Goal: Task Accomplishment & Management: Manage account settings

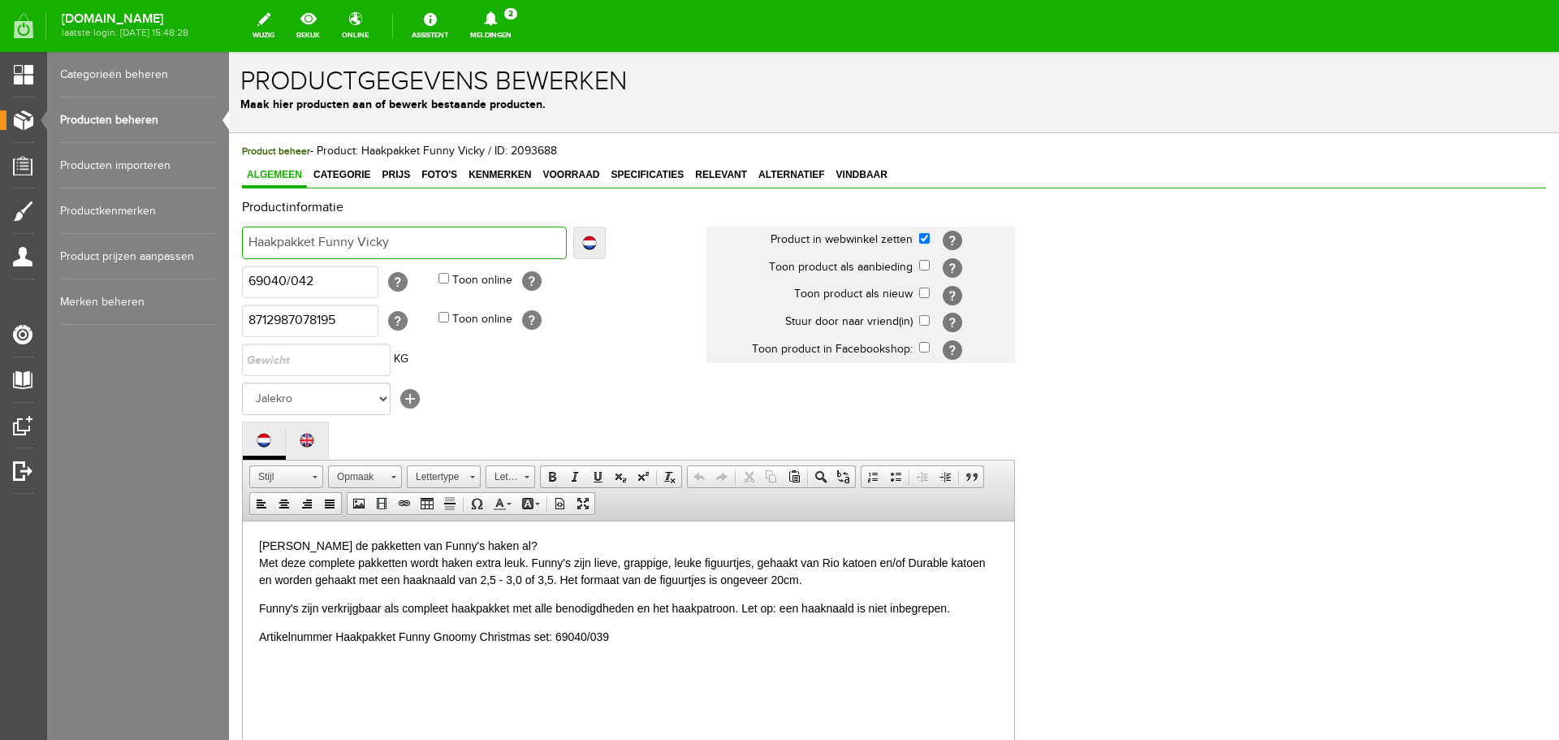
click at [400, 242] on input "Haakpakket Funny Vicky" at bounding box center [404, 243] width 325 height 32
type input "Haakpakket Funny Vicky"
type input "Haakpakket Funny Vicky -"
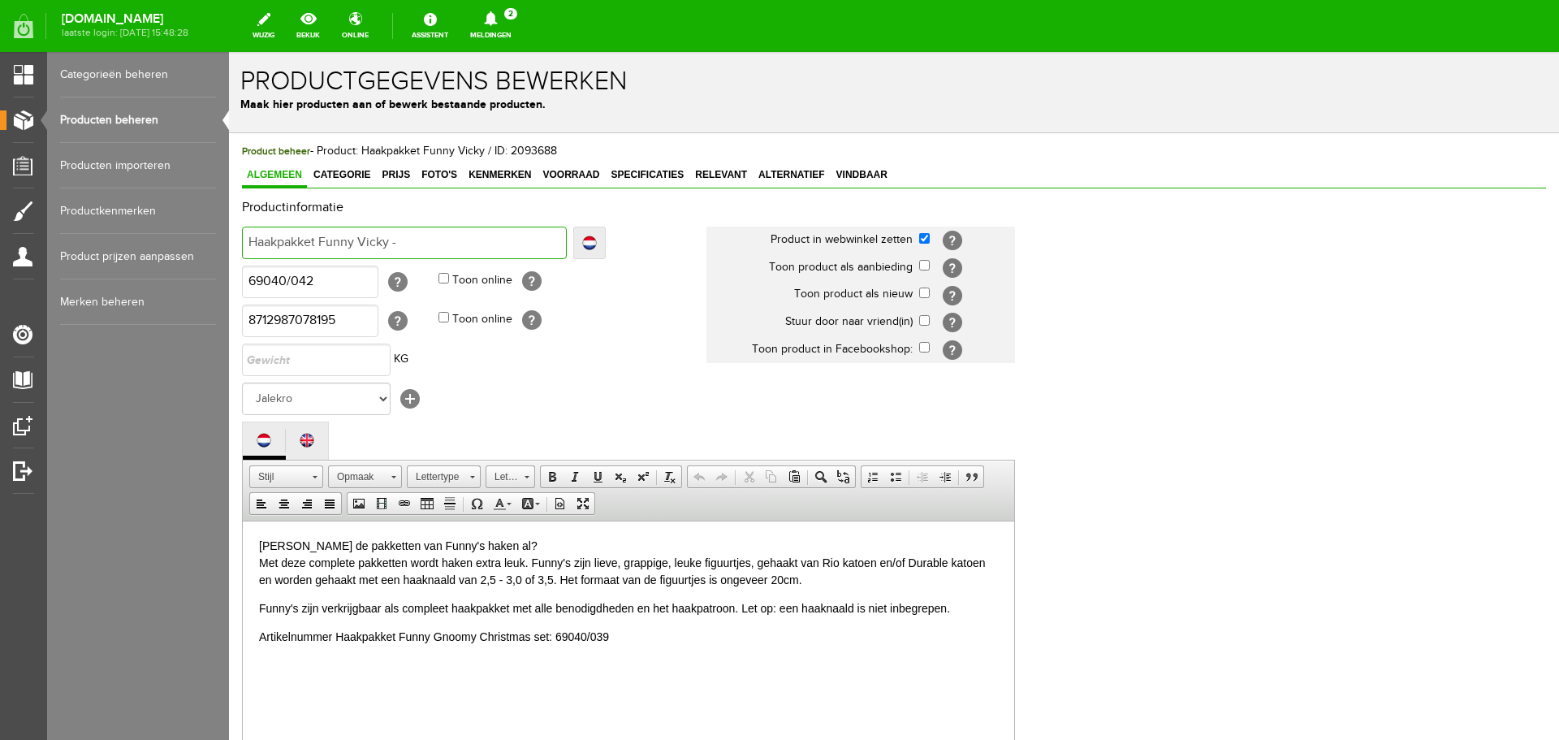
type input "Haakpakket Funny Vicky -6"
type input "Haakpakket Funny Vicky -69"
type input "Haakpakket Funny Vicky -690"
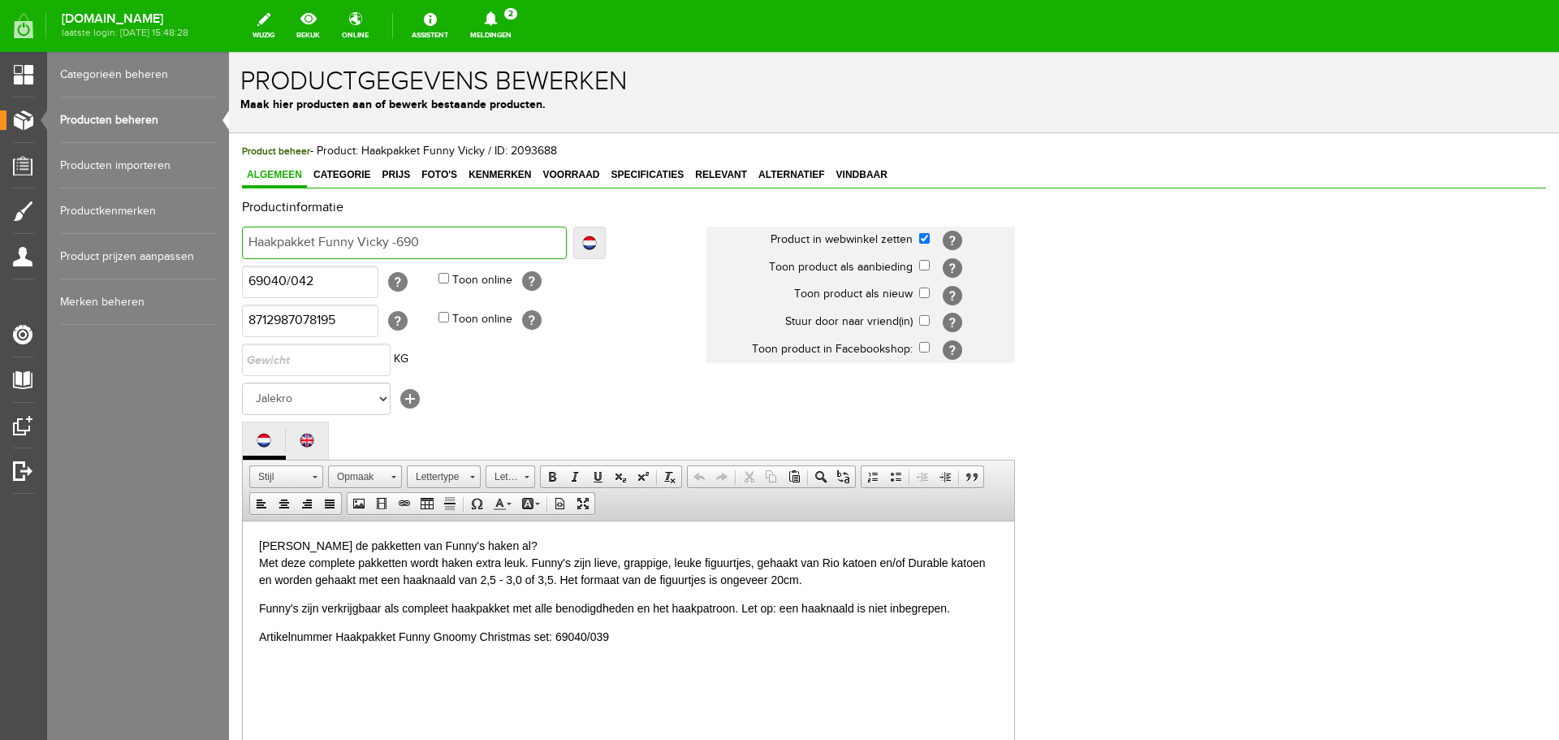
type input "Haakpakket Funny Vicky -690"
type input "Haakpakket Funny Vicky -6904"
type input "Haakpakket Funny Vicky -69040"
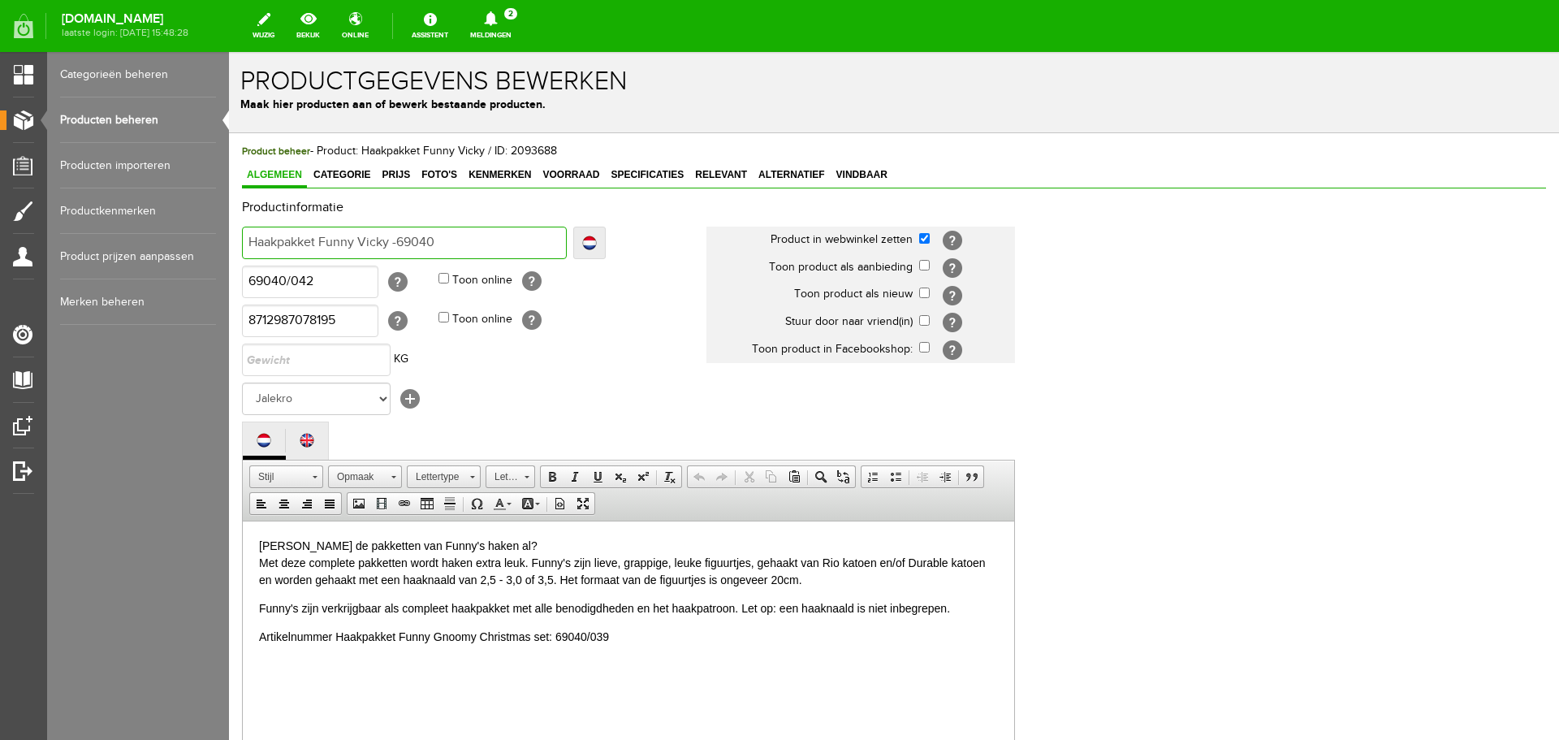
type input "Haakpakket Funny Vicky -69040/"
type input "Haakpakket Funny Vicky -69040/0"
type input "Haakpakket Funny Vicky -69040/04"
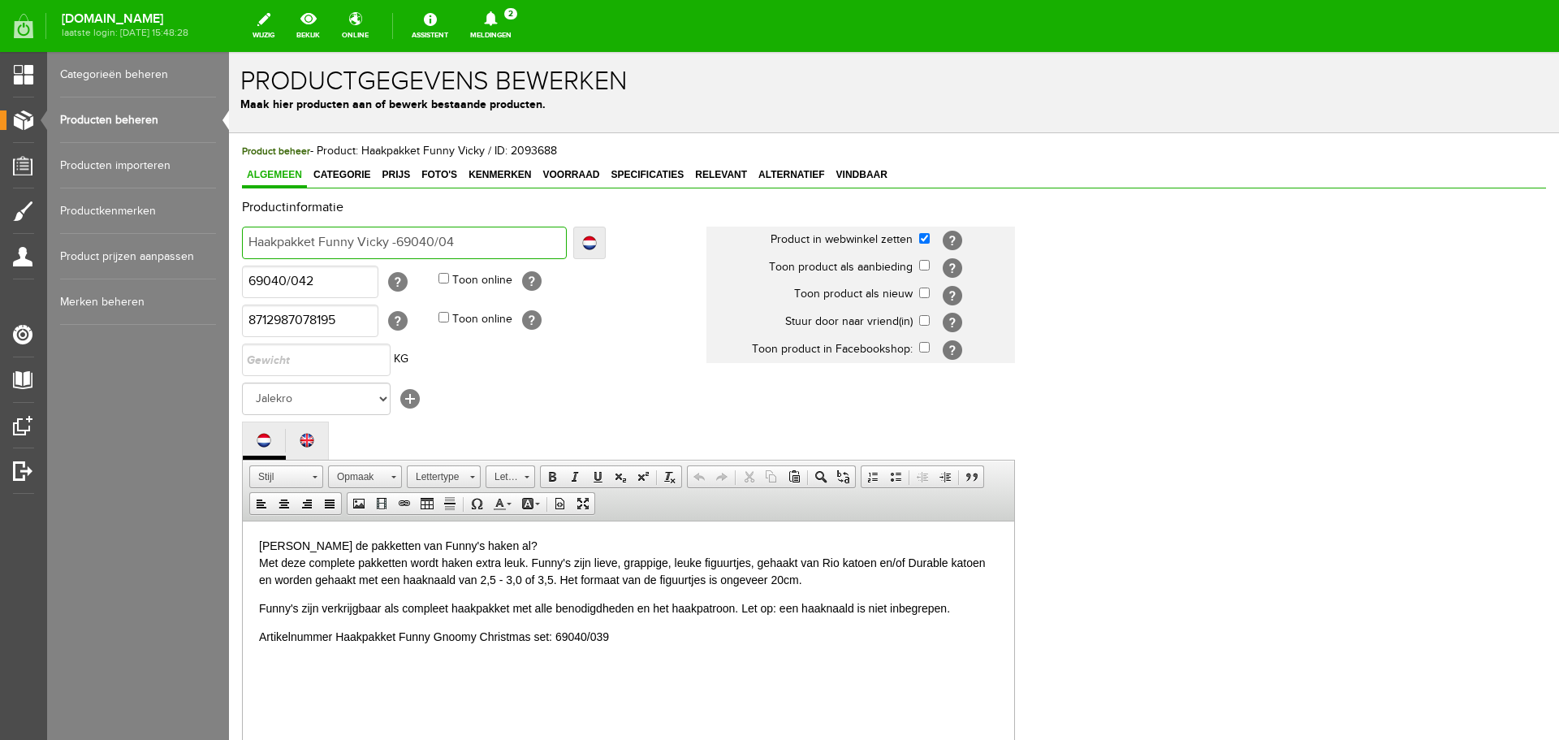
type input "Haakpakket Funny Vicky -69040/04"
type input "Haakpakket Funny Vicky -69040/042"
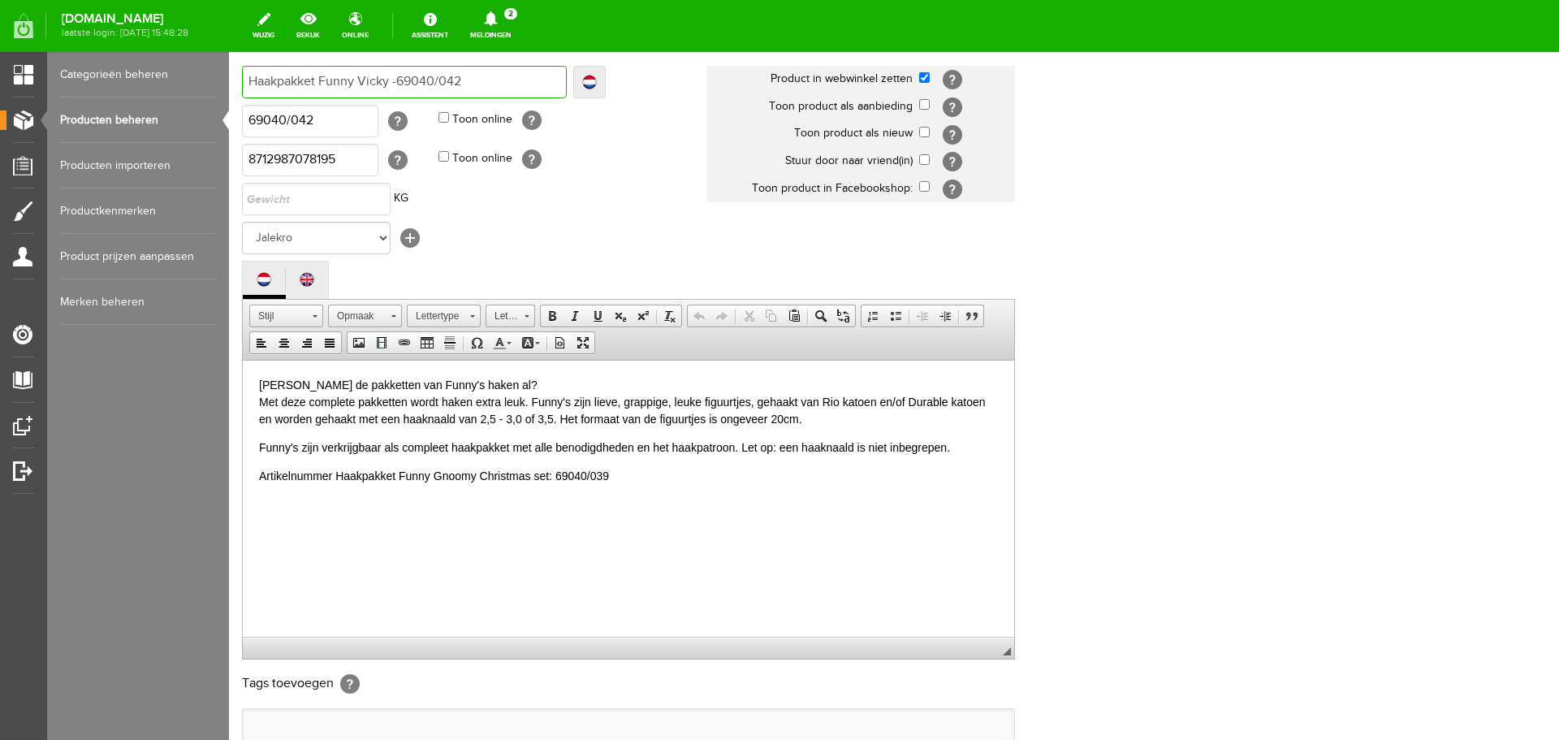
scroll to position [358, 0]
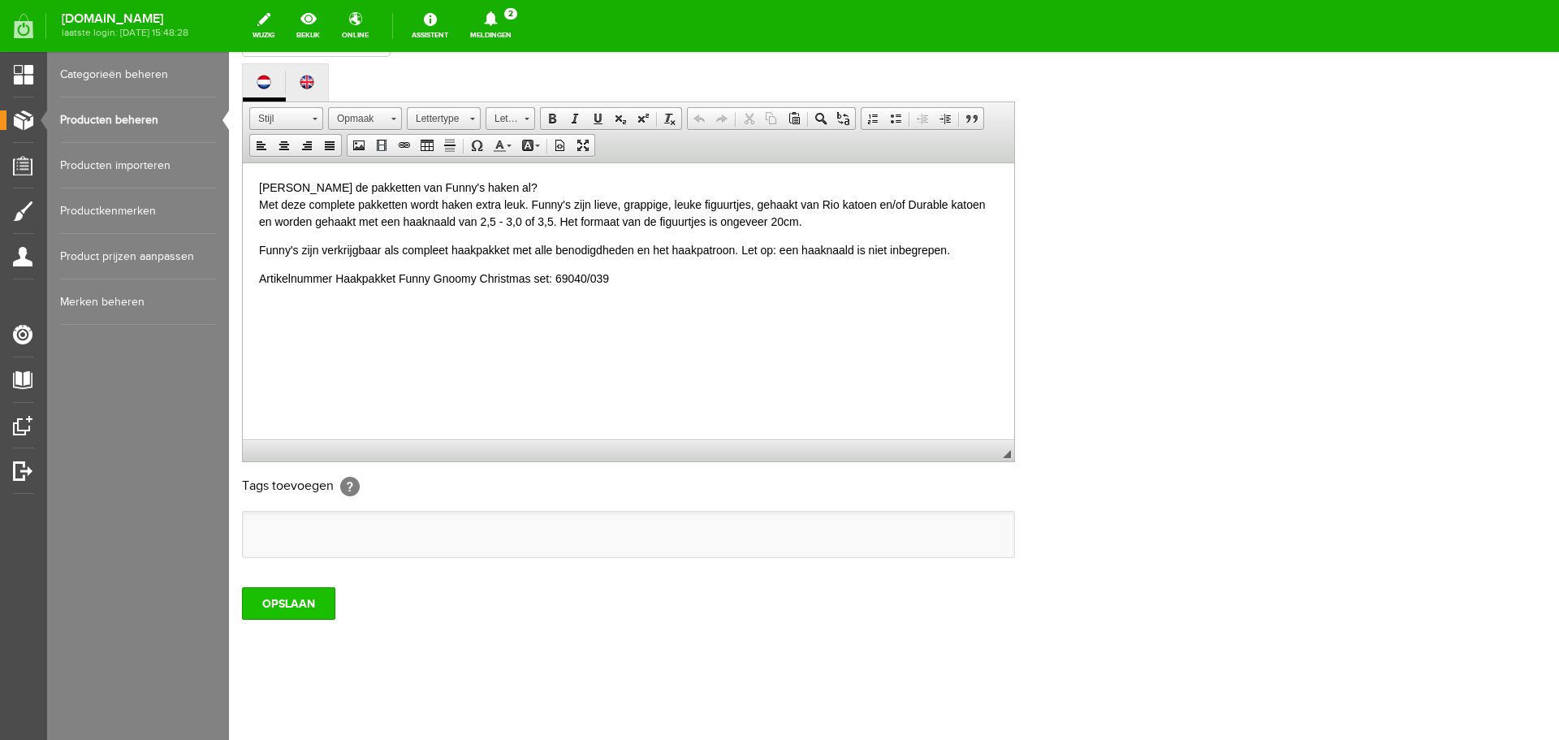
type input "Haakpakket Funny Vicky -69040/042"
click at [285, 606] on input "OPSLAAN" at bounding box center [288, 603] width 93 height 32
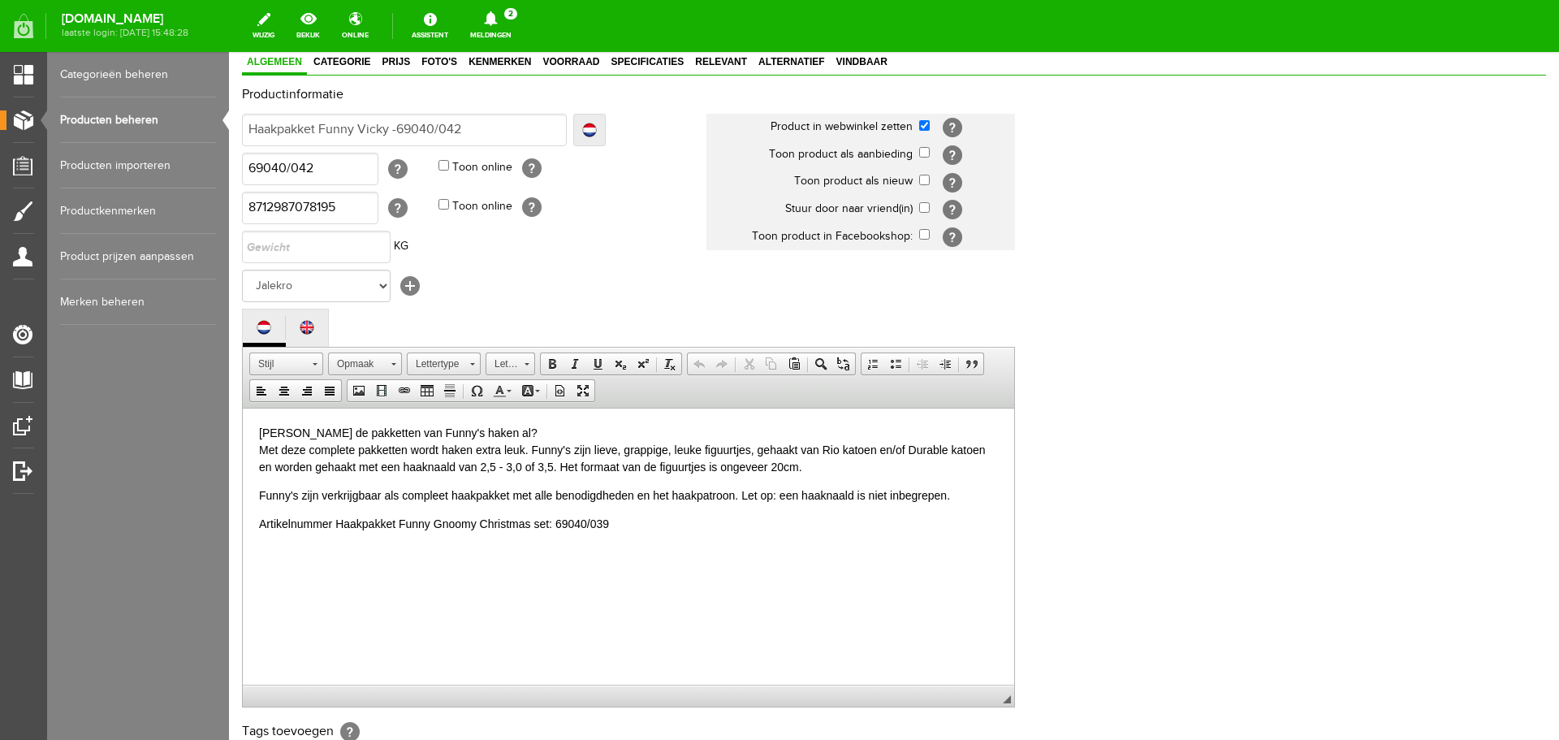
scroll to position [244, 0]
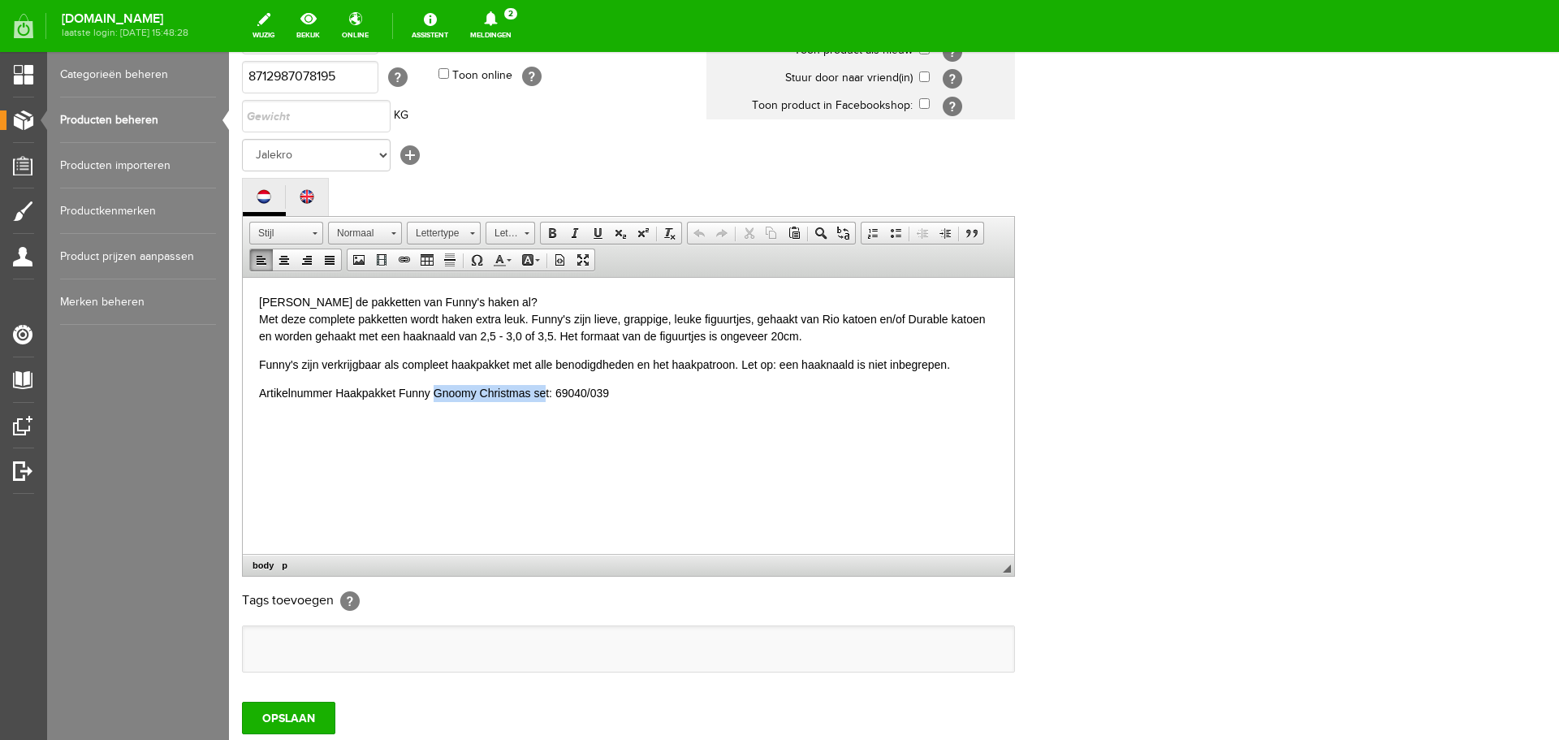
drag, startPoint x: 436, startPoint y: 391, endPoint x: 544, endPoint y: 396, distance: 108.1
click at [544, 396] on p "Artikelnummer Haakpakket Funny Gnoomy Christmas set: 69040/039" at bounding box center [628, 392] width 739 height 17
click at [549, 392] on p "Artikelnummer Haakpakket Funny Vickey: 69040/039" at bounding box center [628, 392] width 739 height 17
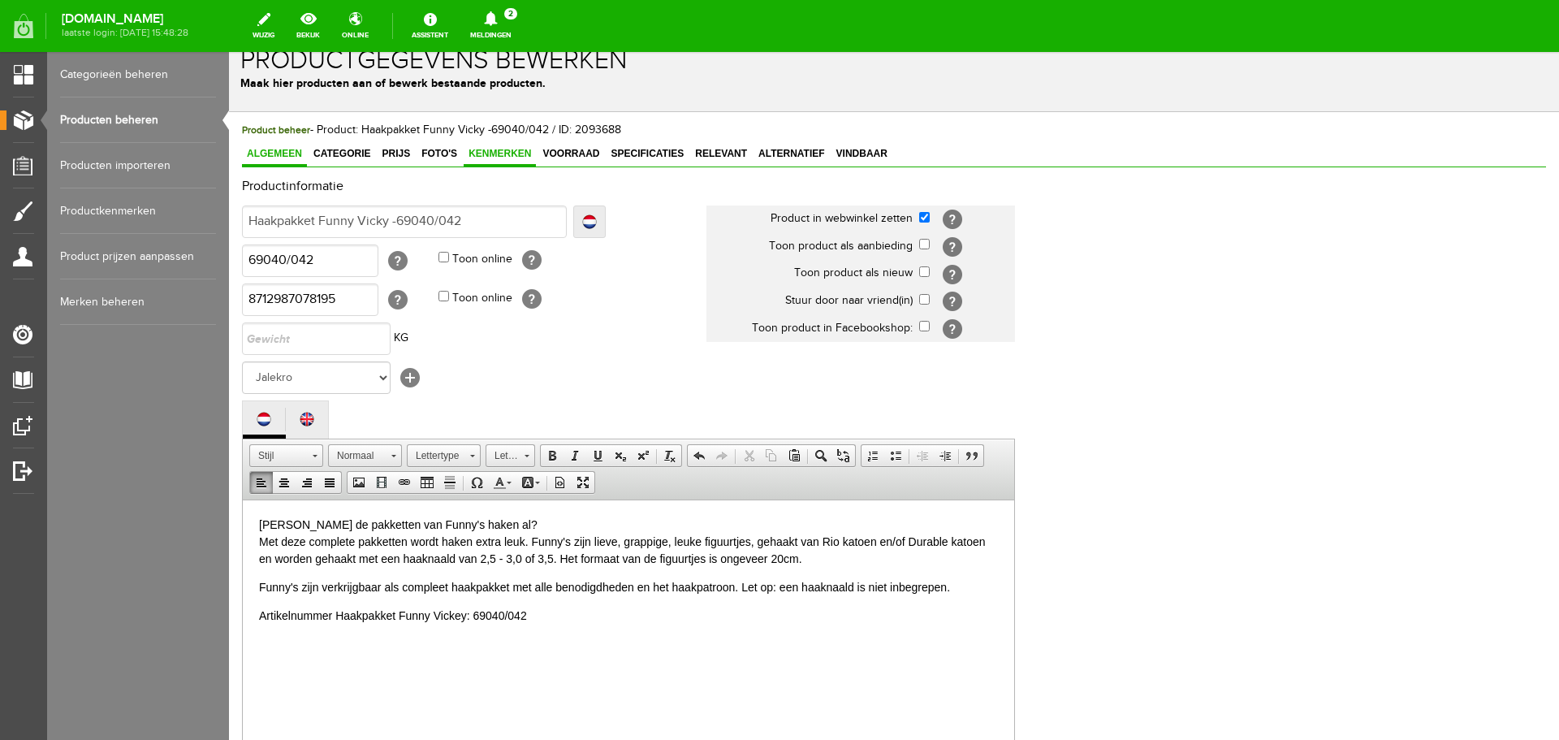
scroll to position [0, 0]
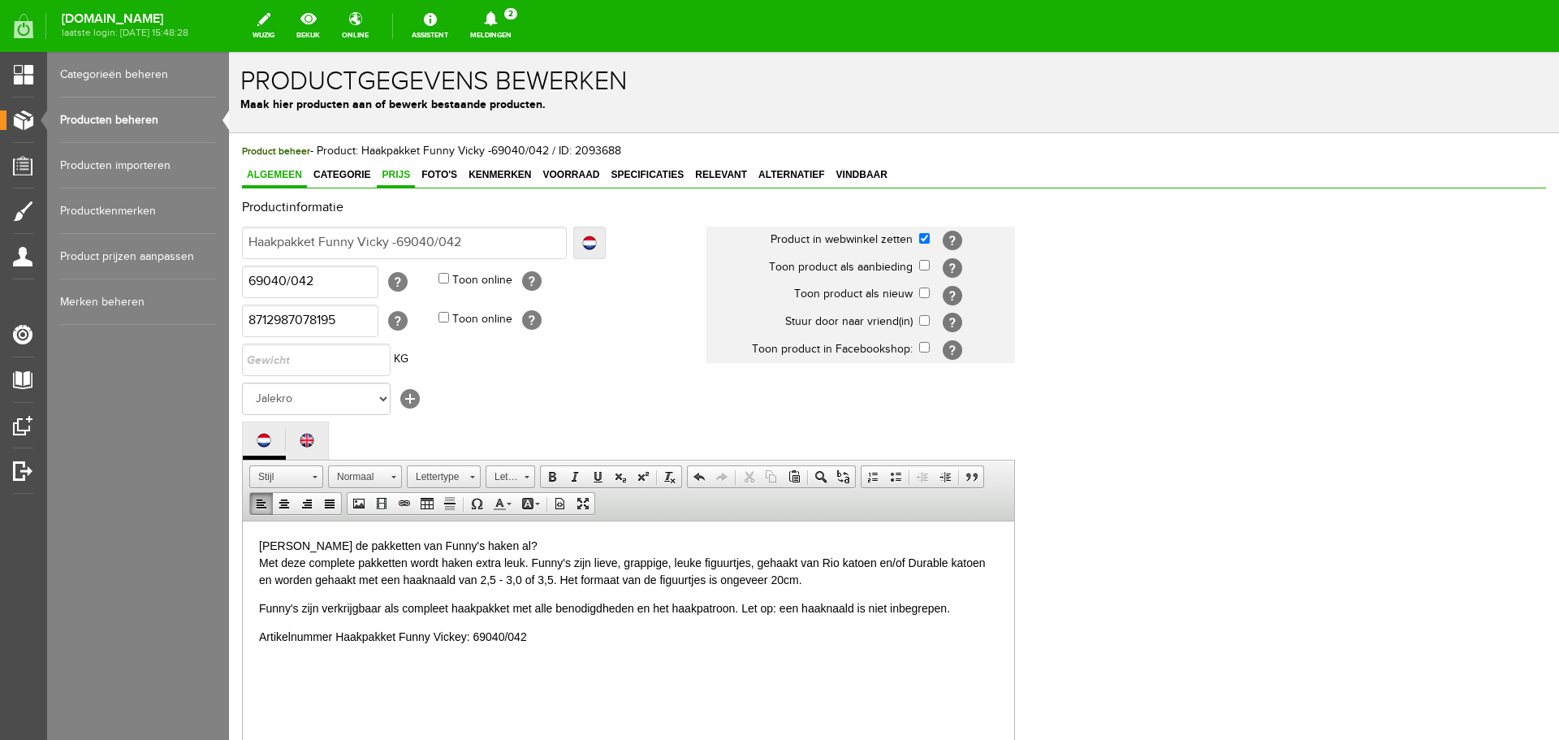
click at [390, 175] on span "Prijs" at bounding box center [396, 174] width 38 height 11
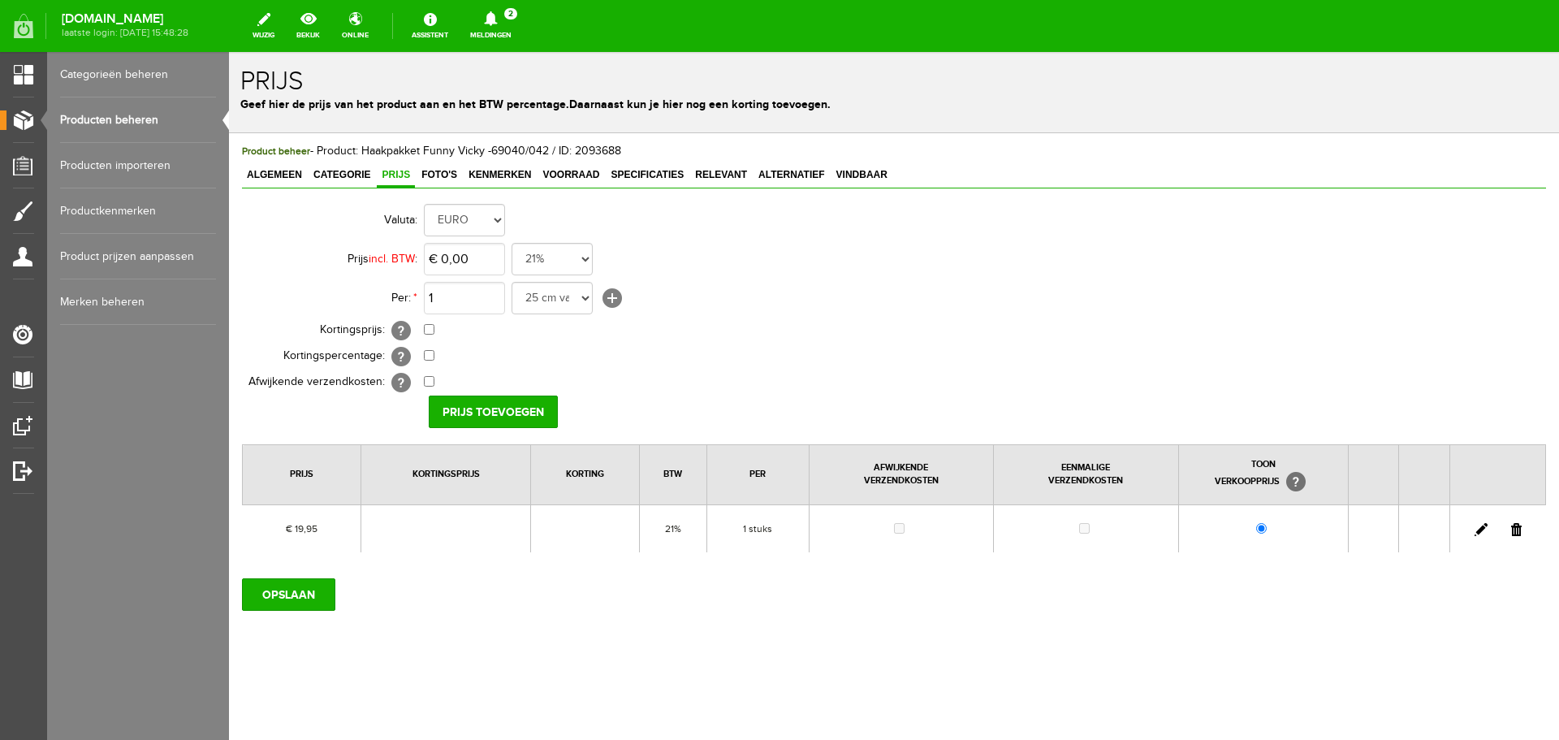
drag, startPoint x: 1558, startPoint y: 171, endPoint x: 1292, endPoint y: 668, distance: 564.6
click at [1292, 668] on div "Product beheer - Product: Haakpakket Funny Vicky -69040/042 / ID: 2093688 Algem…" at bounding box center [894, 432] width 1330 height 598
click at [1478, 533] on link at bounding box center [1481, 529] width 13 height 13
click at [477, 255] on input "19,95" at bounding box center [464, 259] width 81 height 32
type input "€ 21,50"
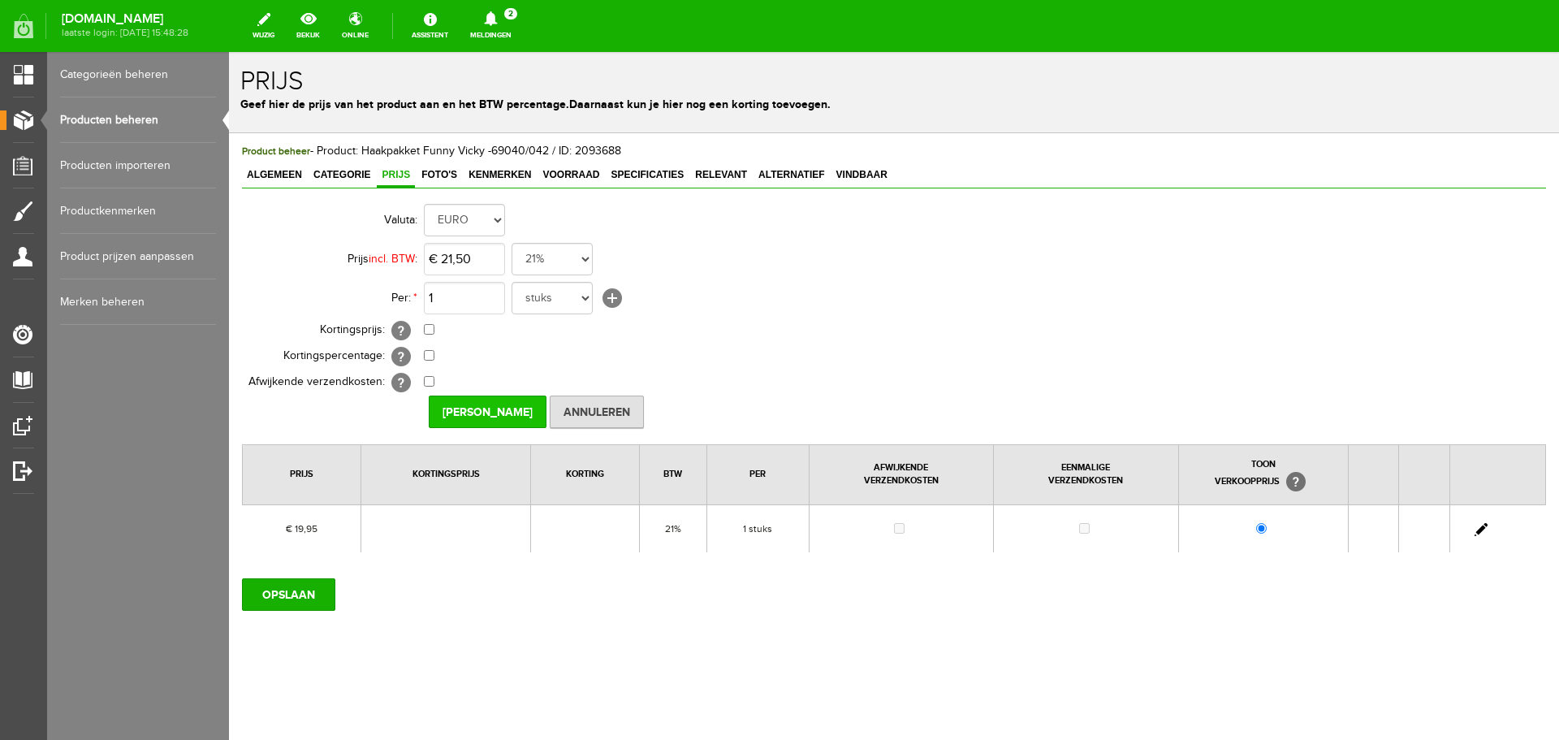
click at [488, 416] on input "[PERSON_NAME]" at bounding box center [488, 411] width 118 height 32
click at [113, 119] on link "Producten beheren" at bounding box center [138, 119] width 156 height 45
click at [292, 590] on input "OPSLAAN" at bounding box center [288, 594] width 93 height 32
click at [303, 585] on input "OPSLAAN" at bounding box center [288, 594] width 93 height 32
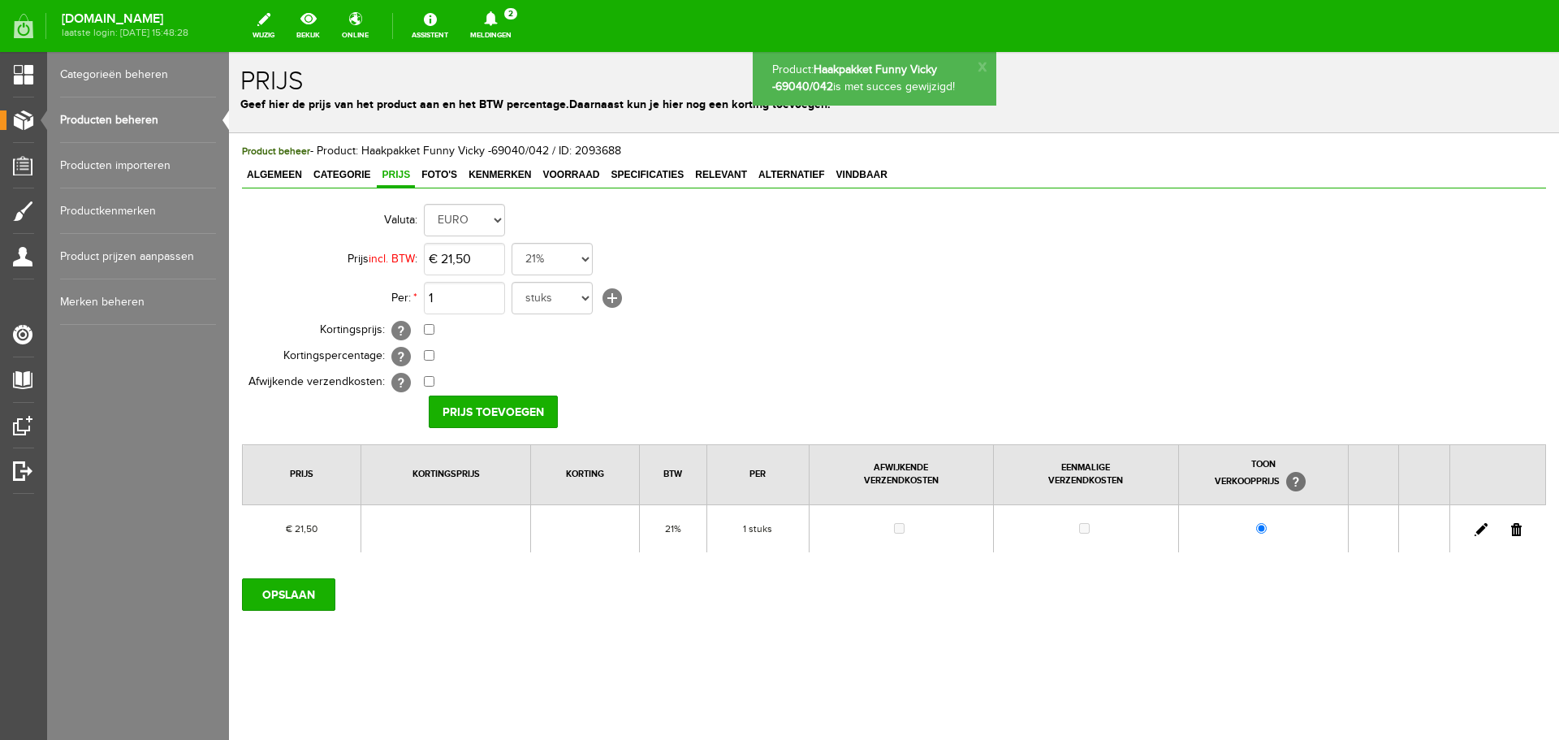
click at [115, 116] on link "Producten beheren" at bounding box center [138, 119] width 156 height 45
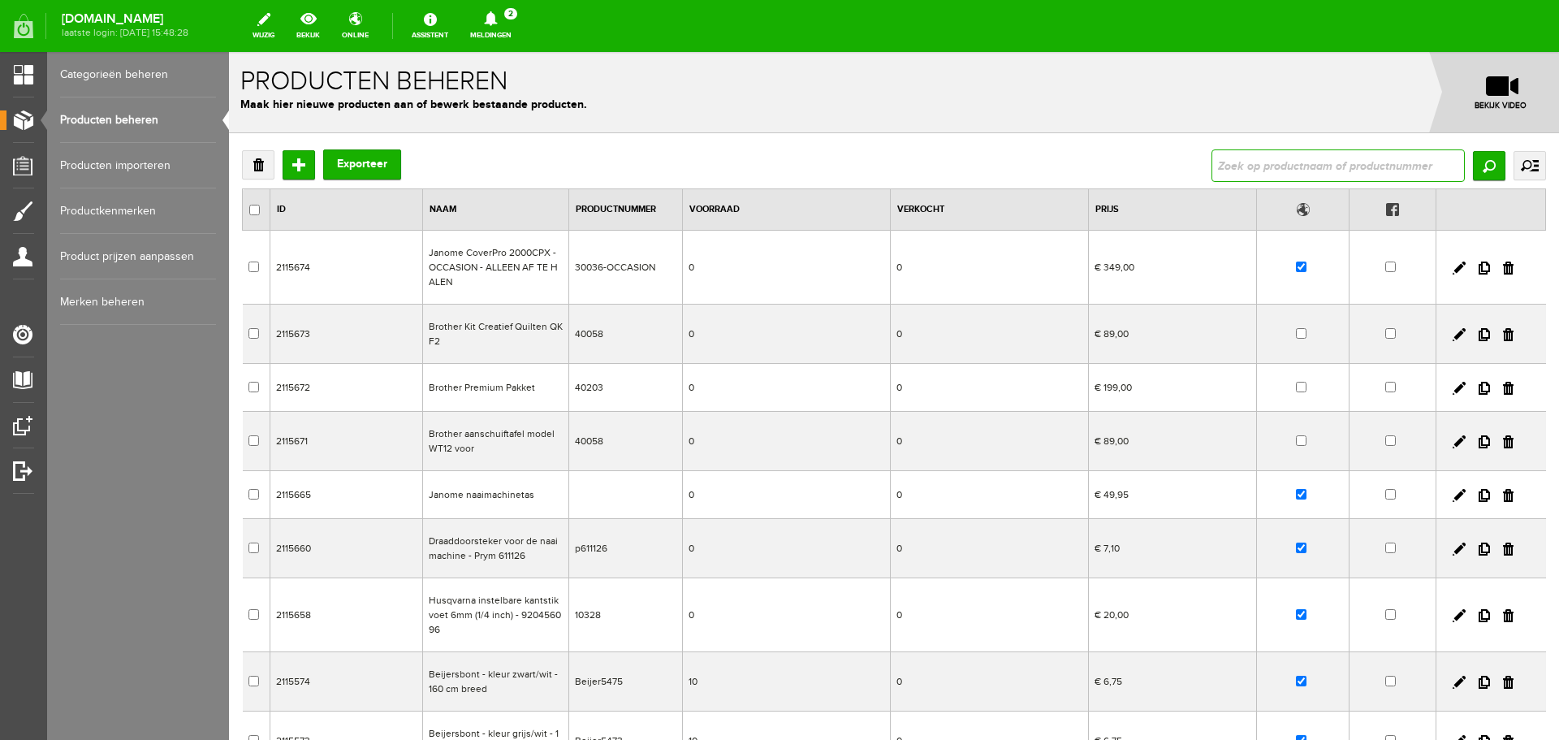
click at [1237, 158] on input "text" at bounding box center [1338, 165] width 253 height 32
type input "unicorn"
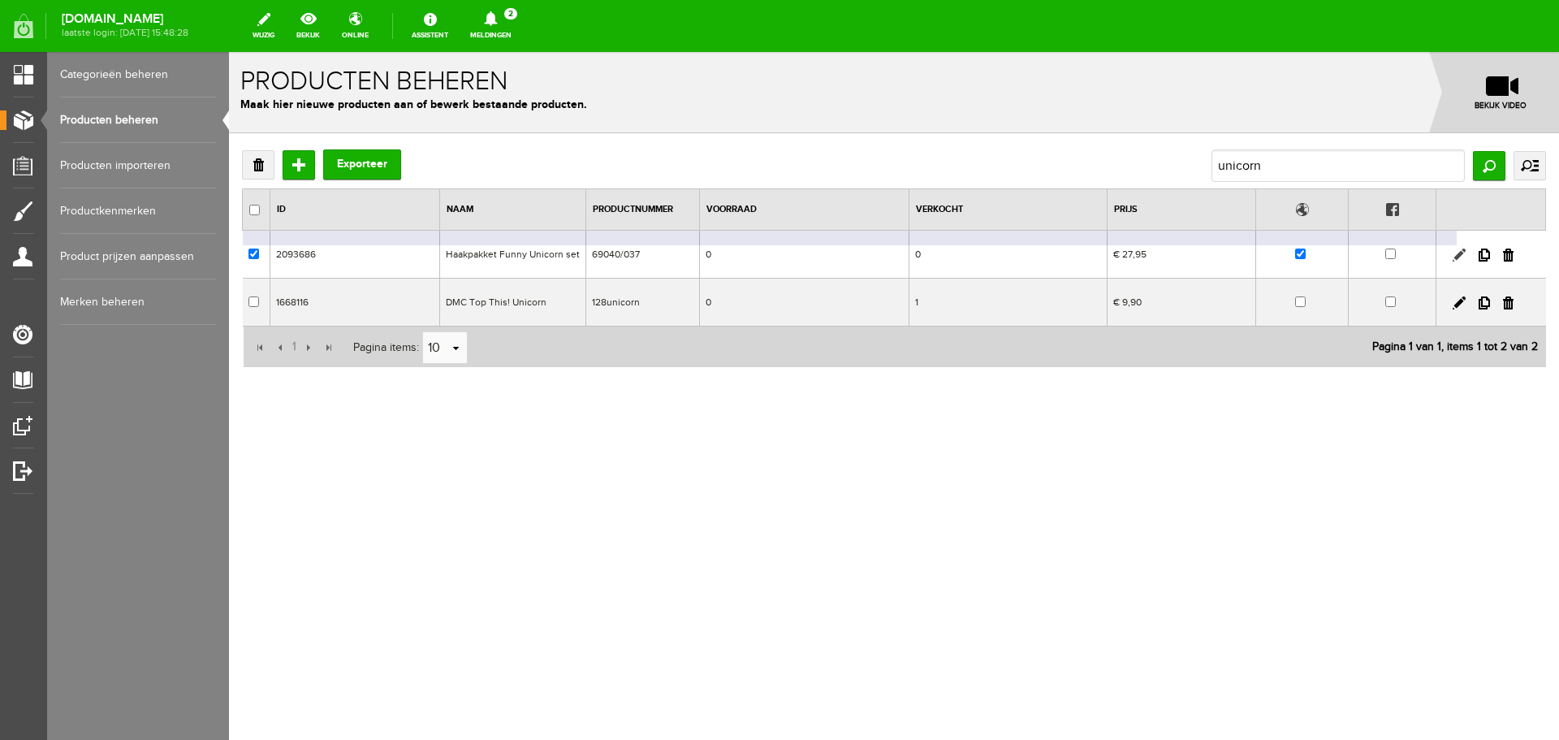
click at [1461, 249] on link at bounding box center [1459, 254] width 13 height 13
checkbox input "true"
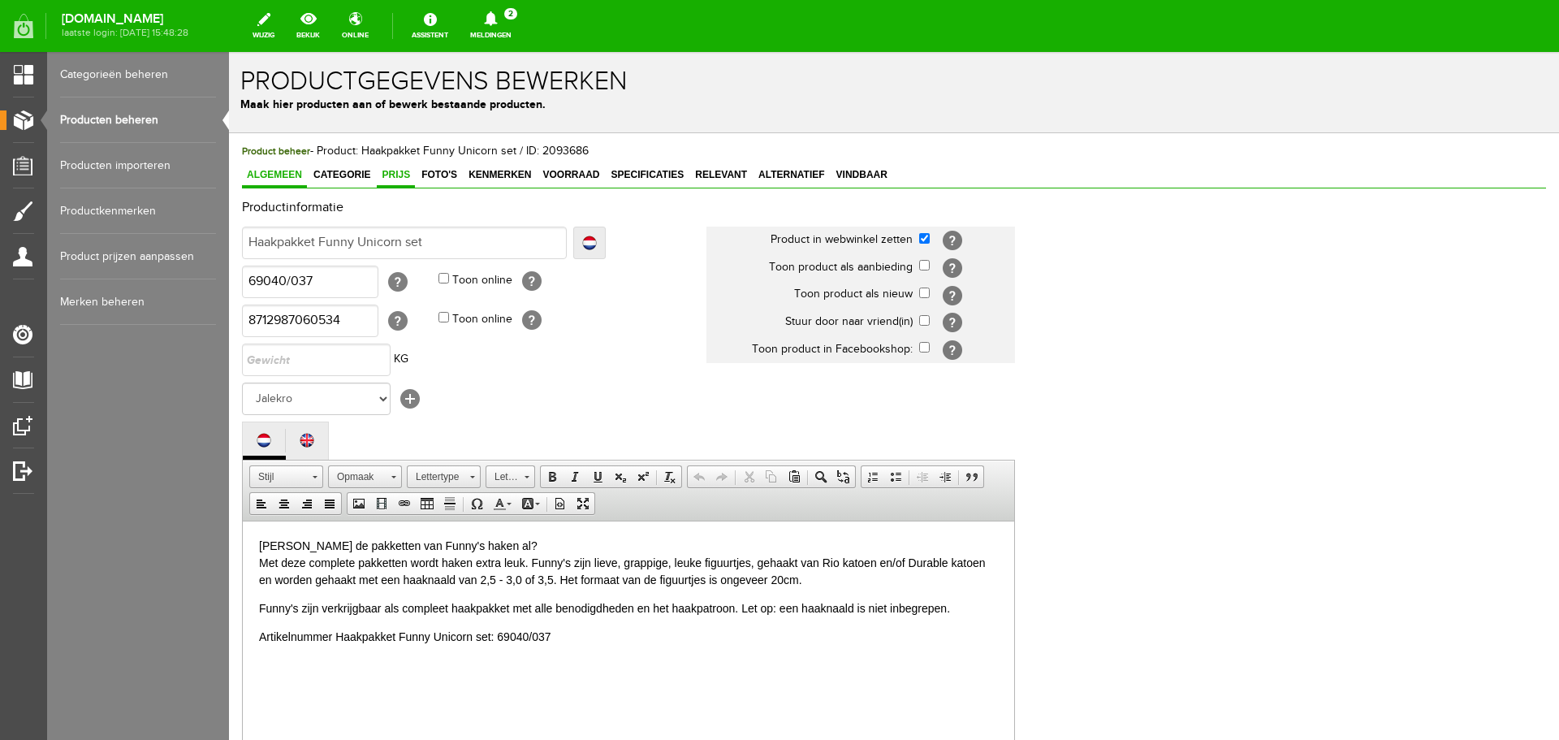
click at [402, 171] on span "Prijs" at bounding box center [396, 174] width 38 height 11
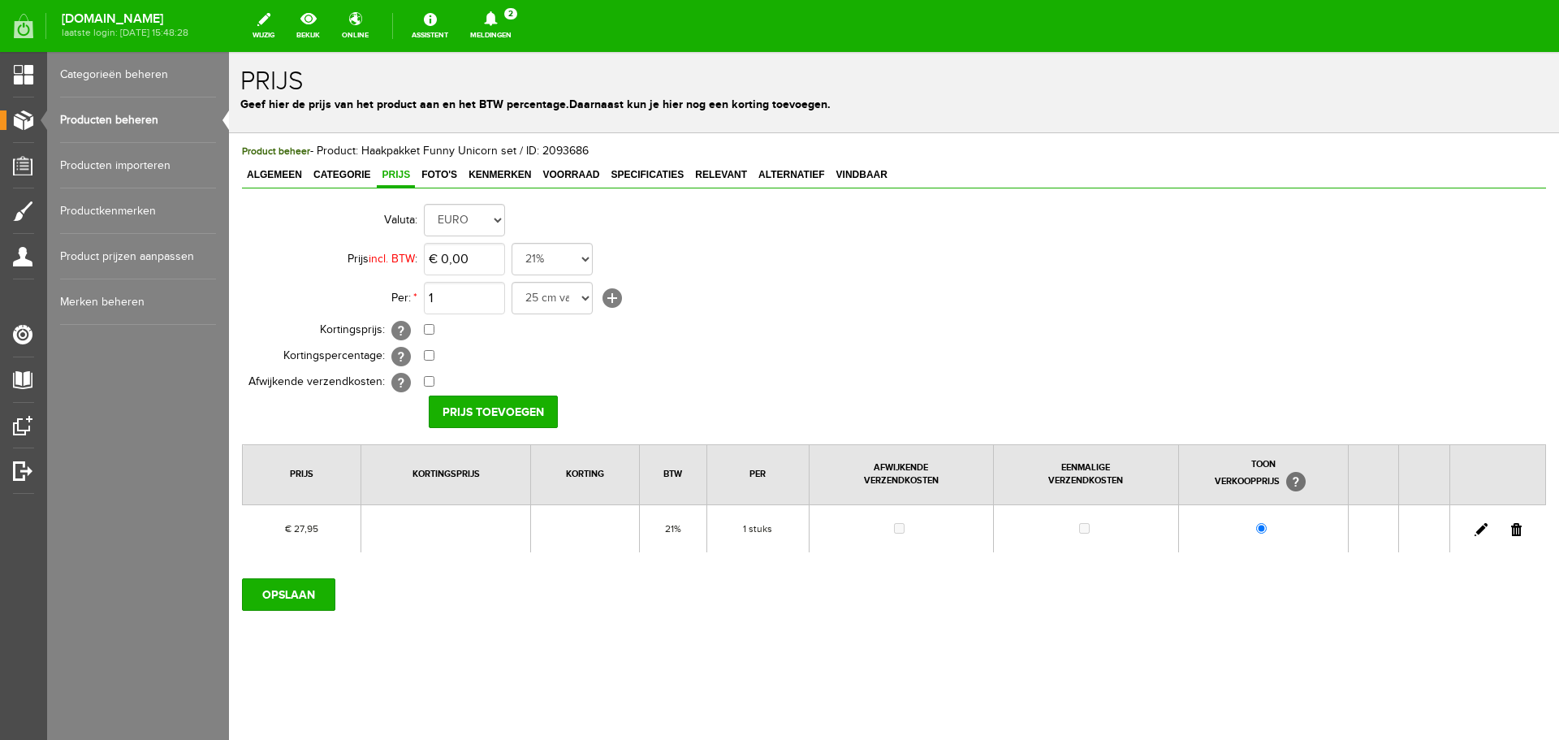
click at [1479, 529] on link at bounding box center [1481, 529] width 13 height 13
click at [496, 257] on input "27,95" at bounding box center [464, 259] width 81 height 32
type input "€ 29,95"
click at [484, 400] on input "[PERSON_NAME]" at bounding box center [488, 411] width 118 height 32
click at [310, 602] on input "OPSLAAN" at bounding box center [288, 594] width 93 height 32
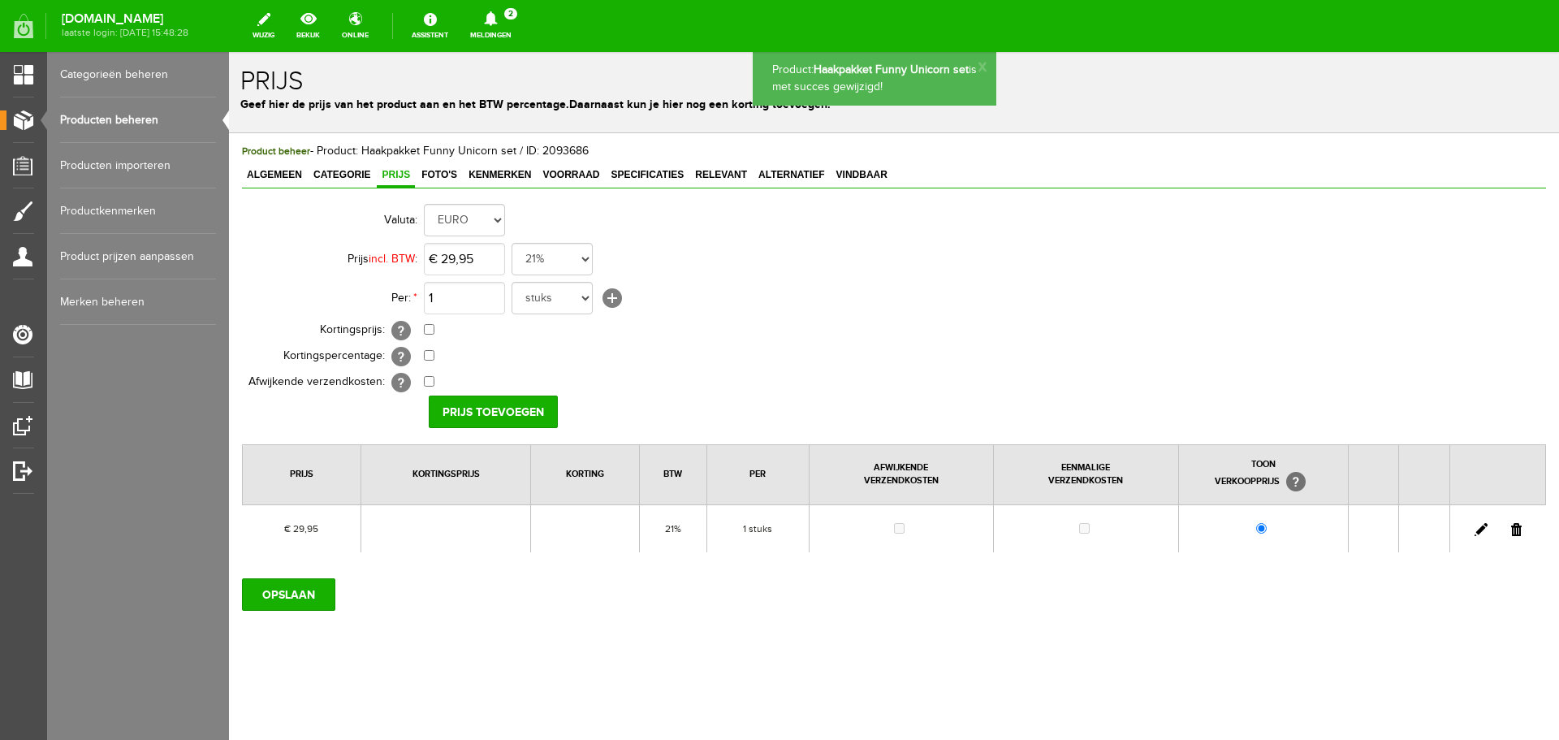
click at [286, 178] on span "Algemeen" at bounding box center [274, 174] width 65 height 11
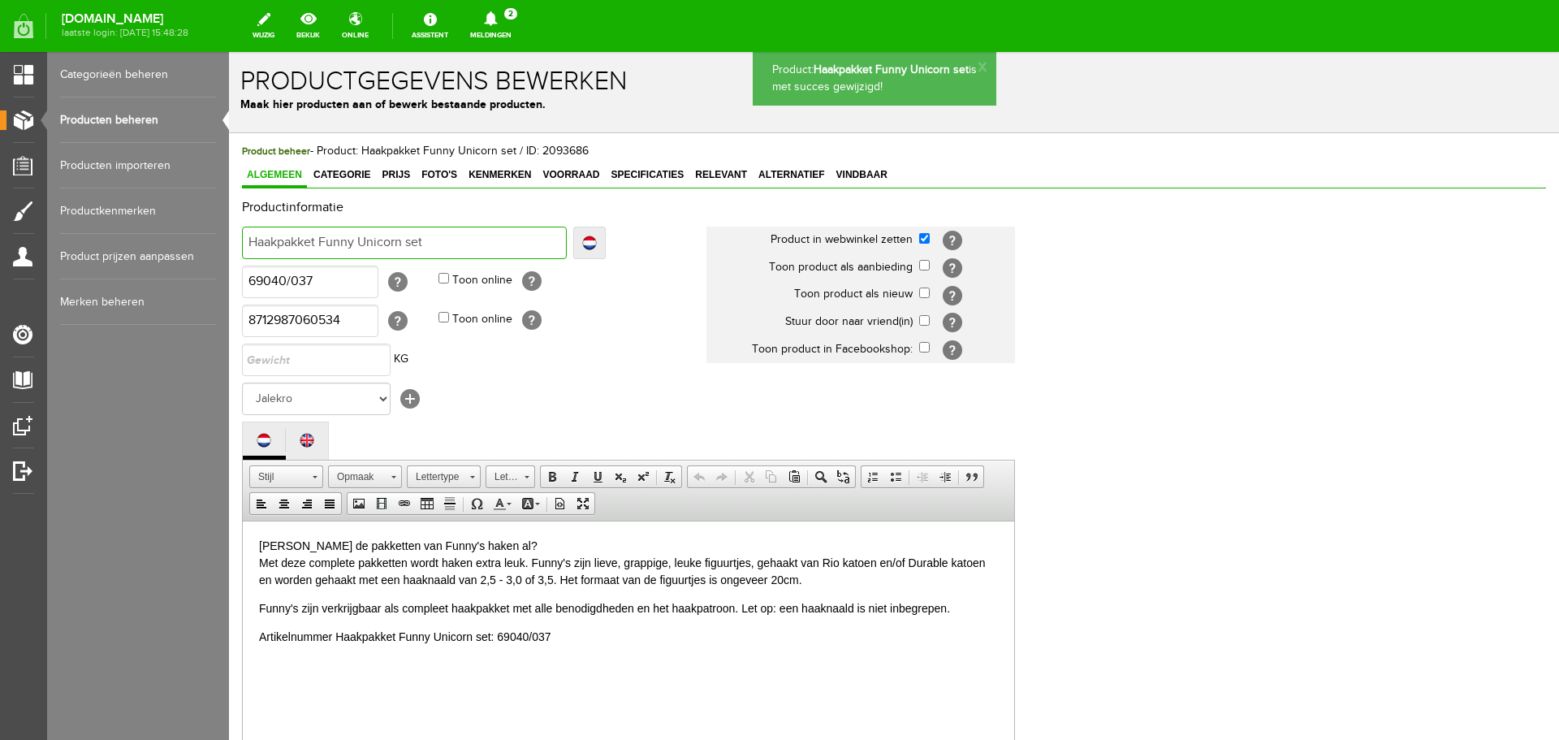
click at [443, 240] on input "Haakpakket Funny Unicorn set" at bounding box center [404, 243] width 325 height 32
type input "Haakpakket Funny Unicorn set"
type input "Haakpakket Funny Unicorn set -"
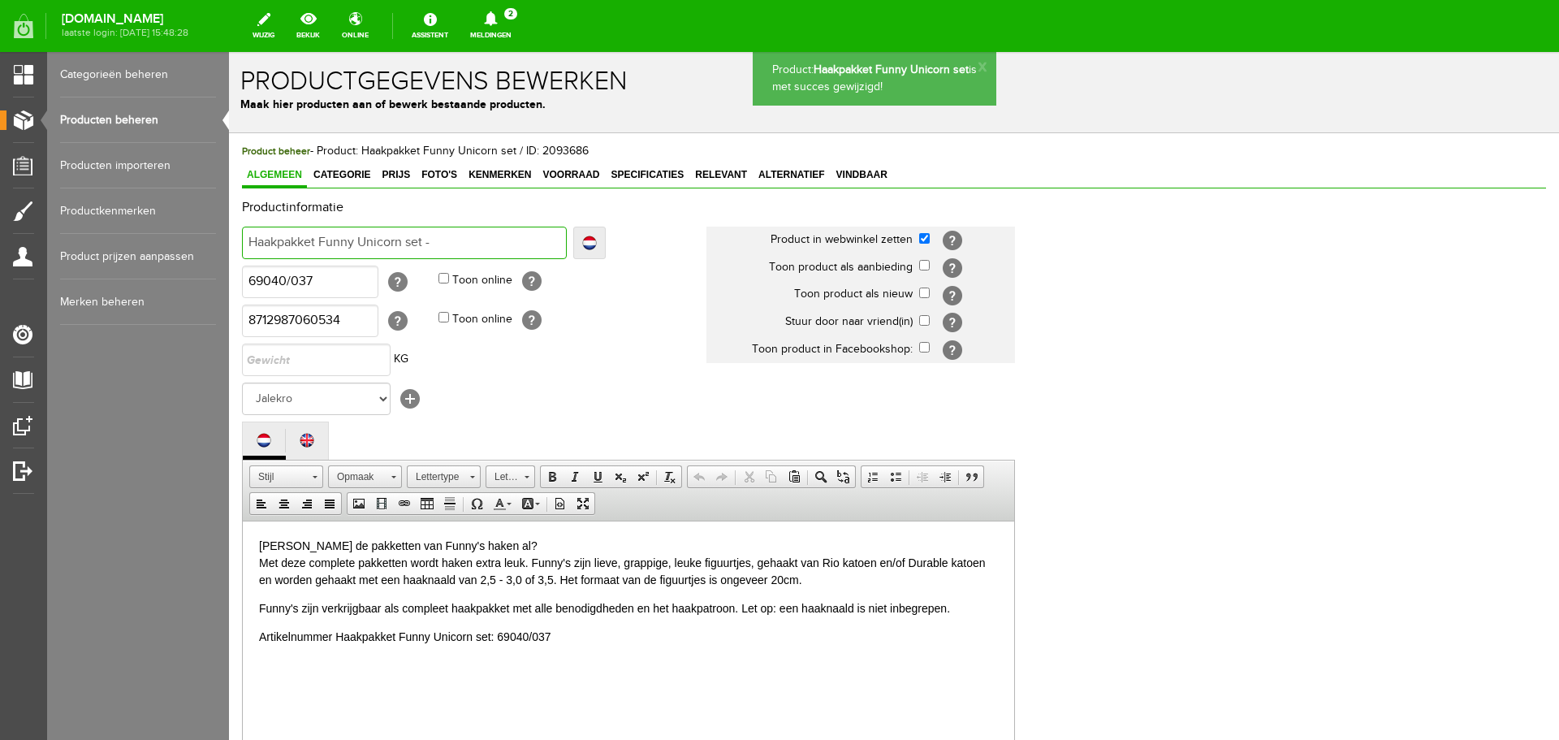
type input "Haakpakket Funny Unicorn set -"
type input "Haakpakket Funny Unicorn set - 6"
type input "Haakpakket Funny Unicorn set - 69"
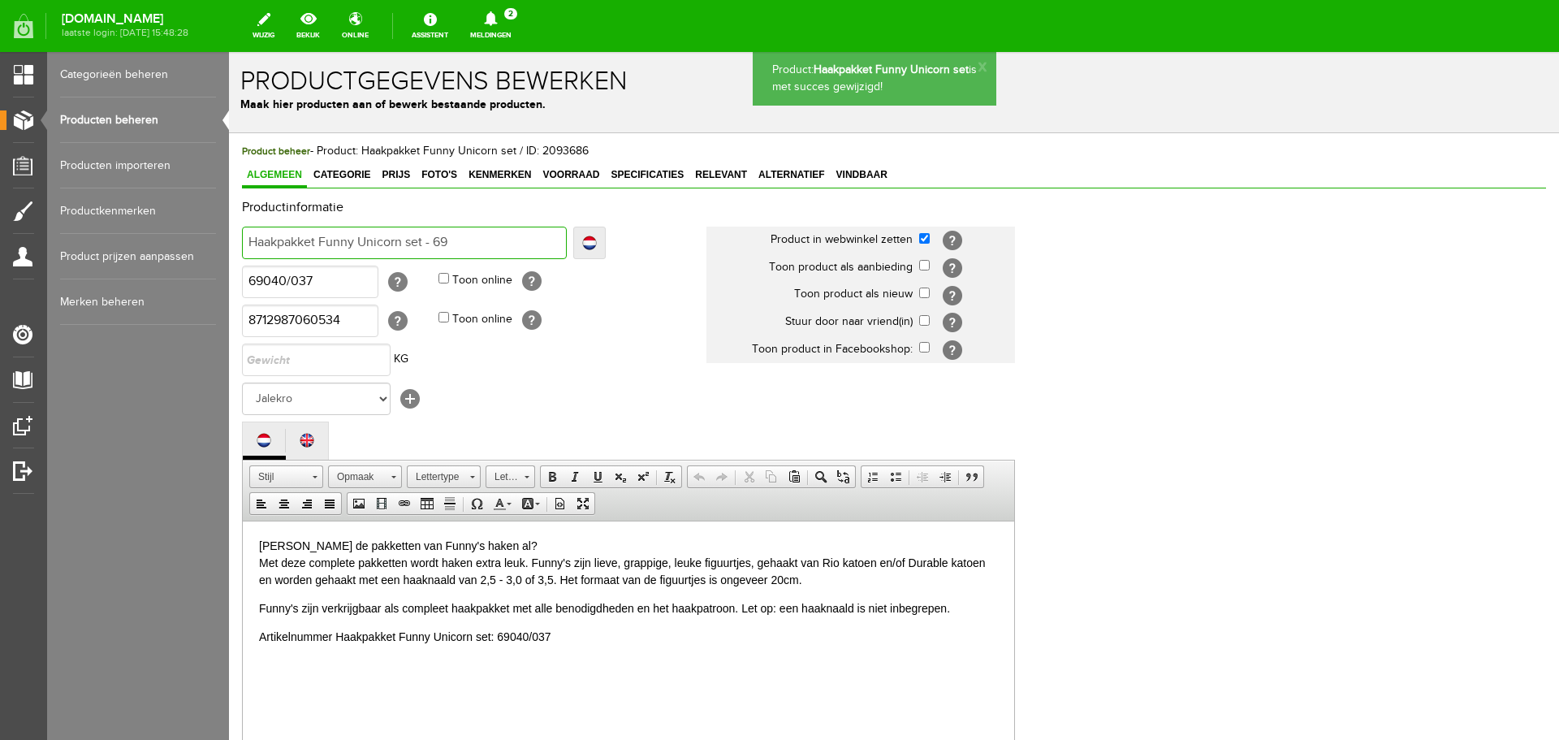
type input "Haakpakket Funny Unicorn set - 69"
type input "Haakpakket Funny Unicorn set - 690"
type input "Haakpakket Funny Unicorn set - 6904"
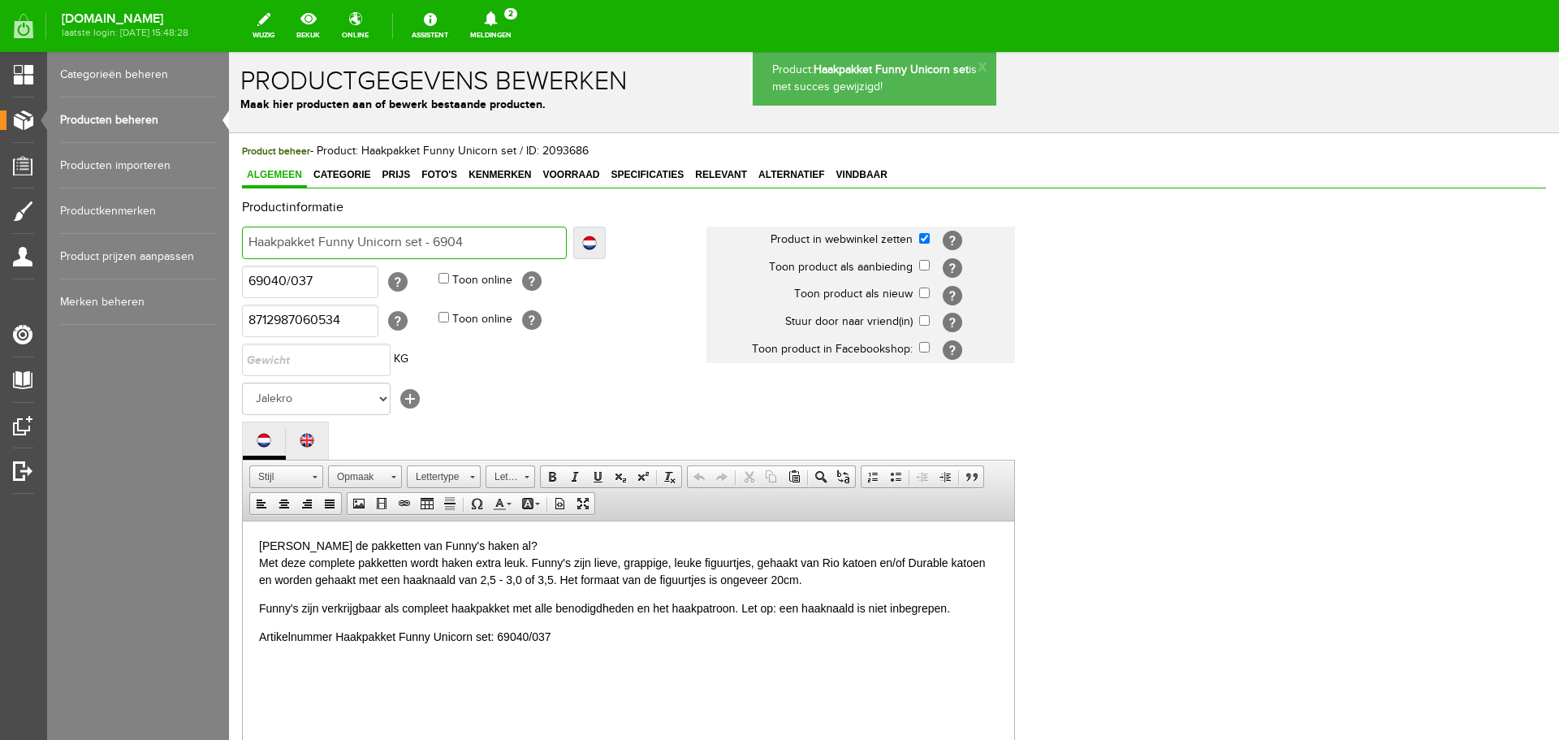
type input "Haakpakket Funny Unicorn set - 69040"
type input "Haakpakket Funny Unicorn set - 69040/"
type input "Haakpakket Funny Unicorn set - 69040/0"
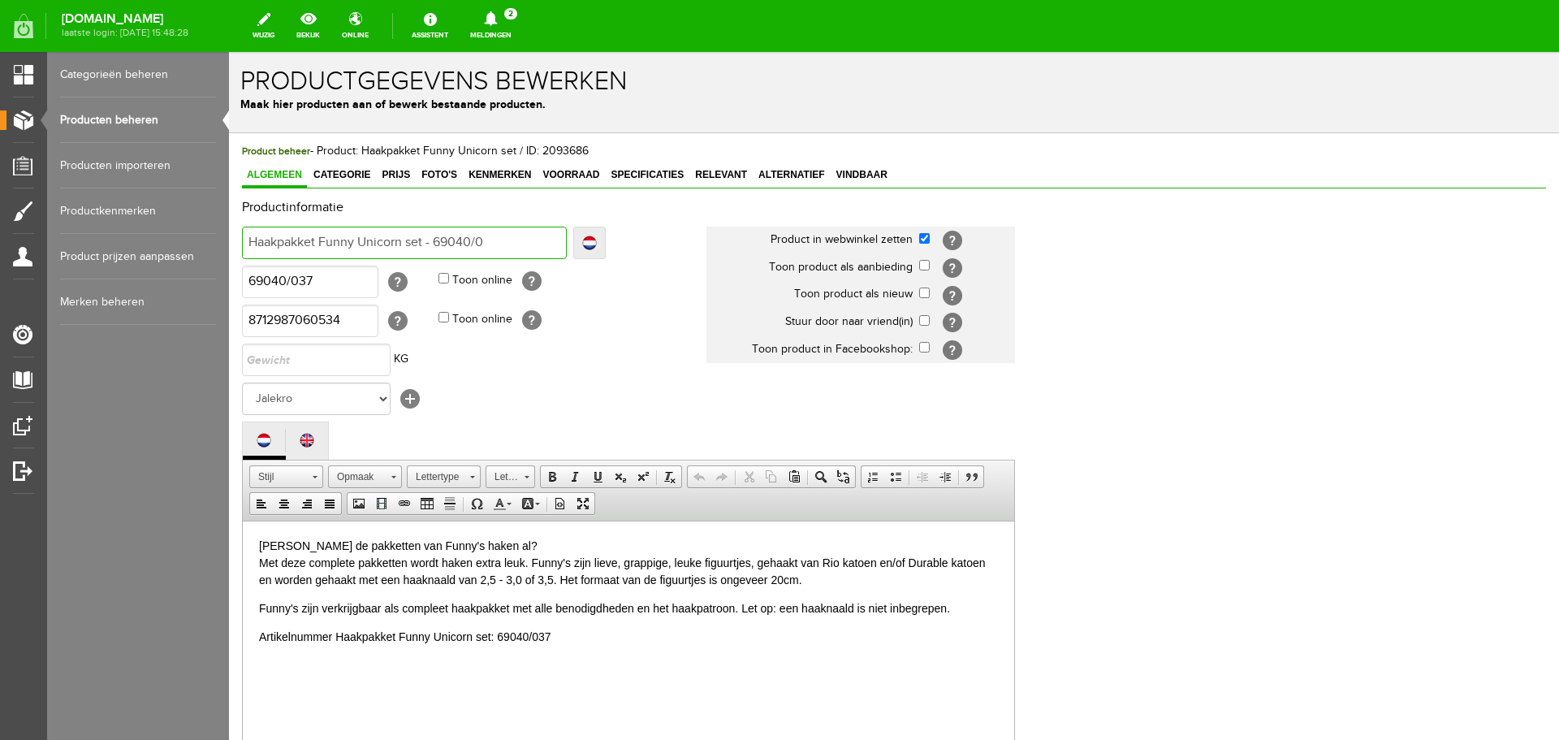
type input "Haakpakket Funny Unicorn set - 69040/0"
type input "Haakpakket Funny Unicorn set - 69040/03"
type input "Haakpakket Funny Unicorn set - 69040/037"
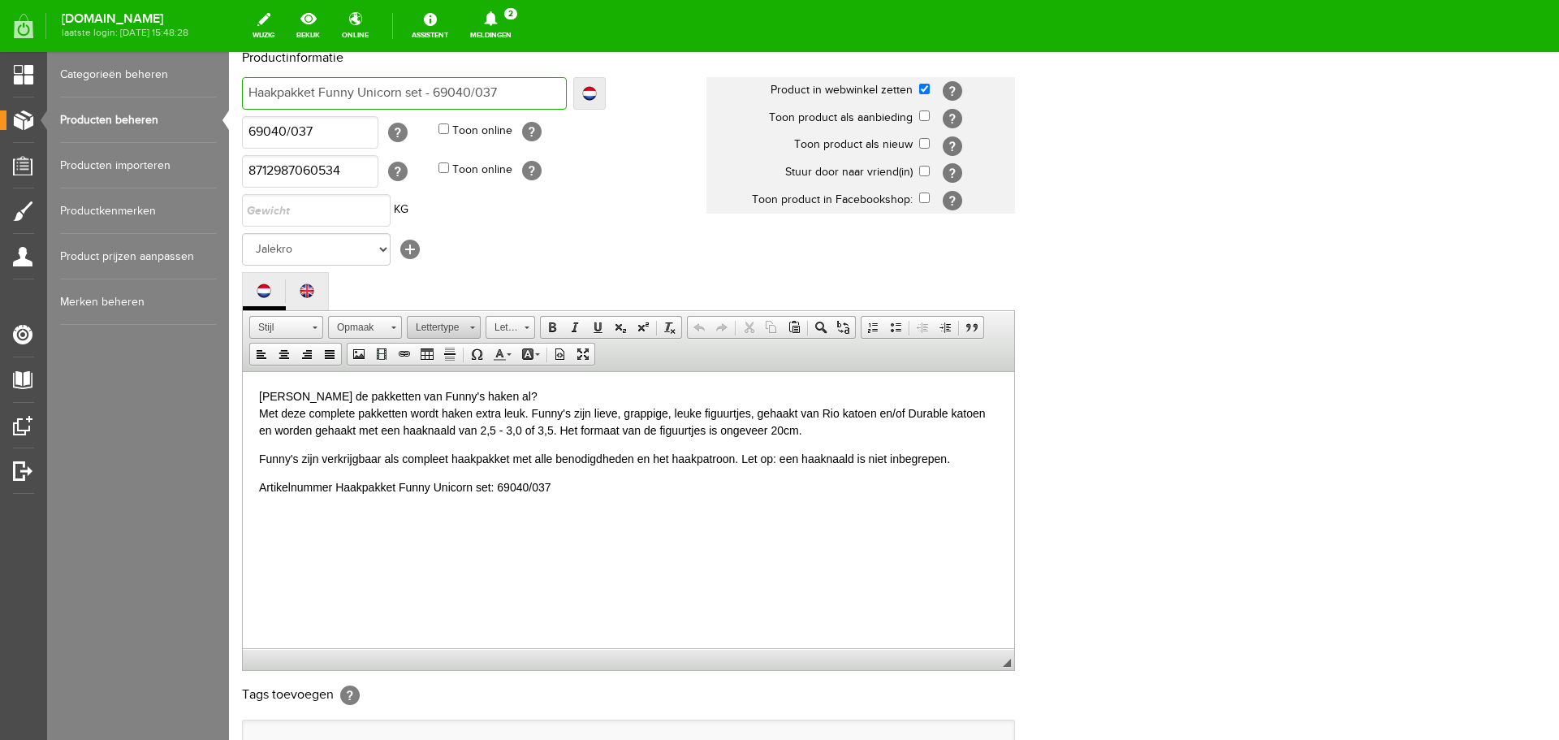
scroll to position [358, 0]
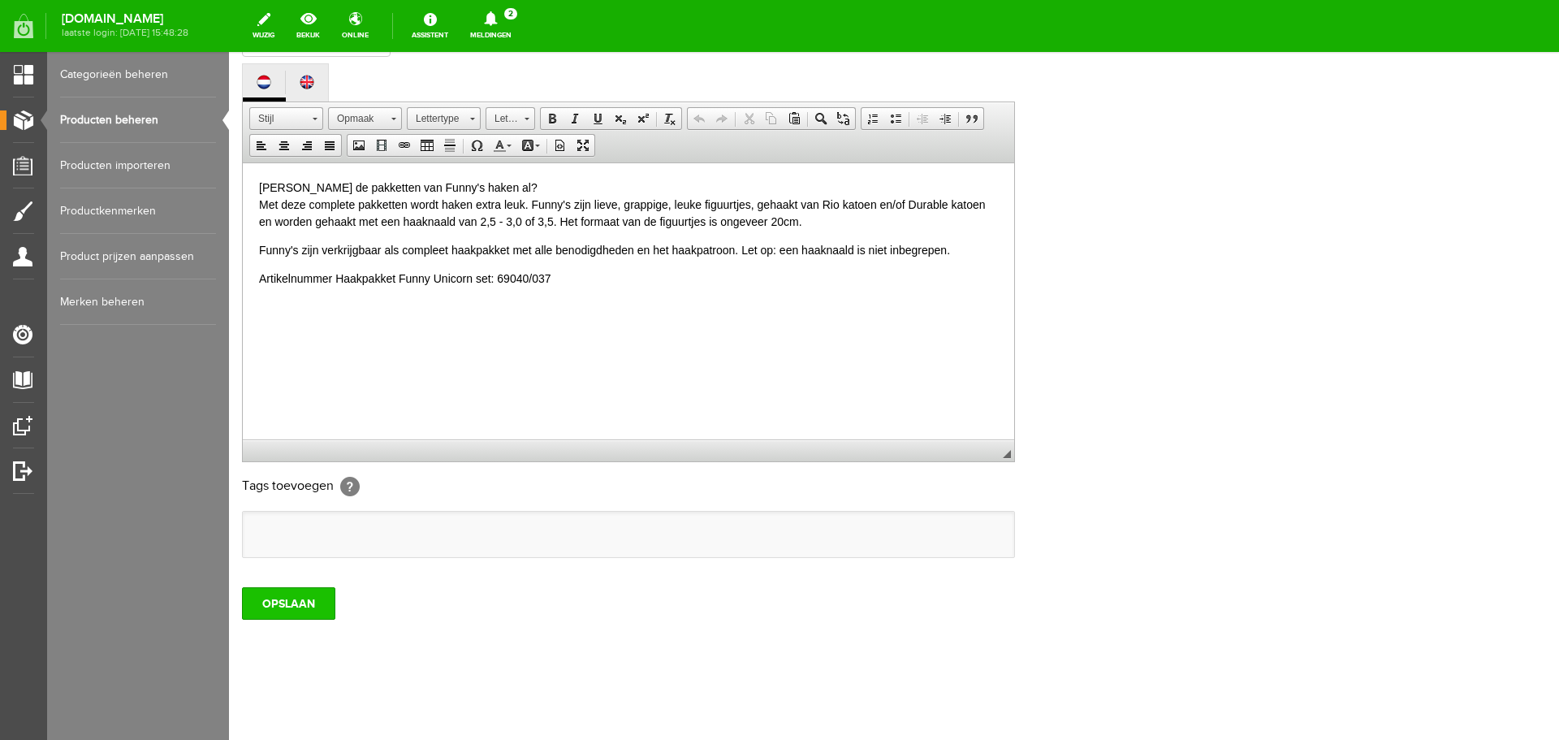
type input "Haakpakket Funny Unicorn set - 69040/037"
click at [292, 606] on input "OPSLAAN" at bounding box center [288, 603] width 93 height 32
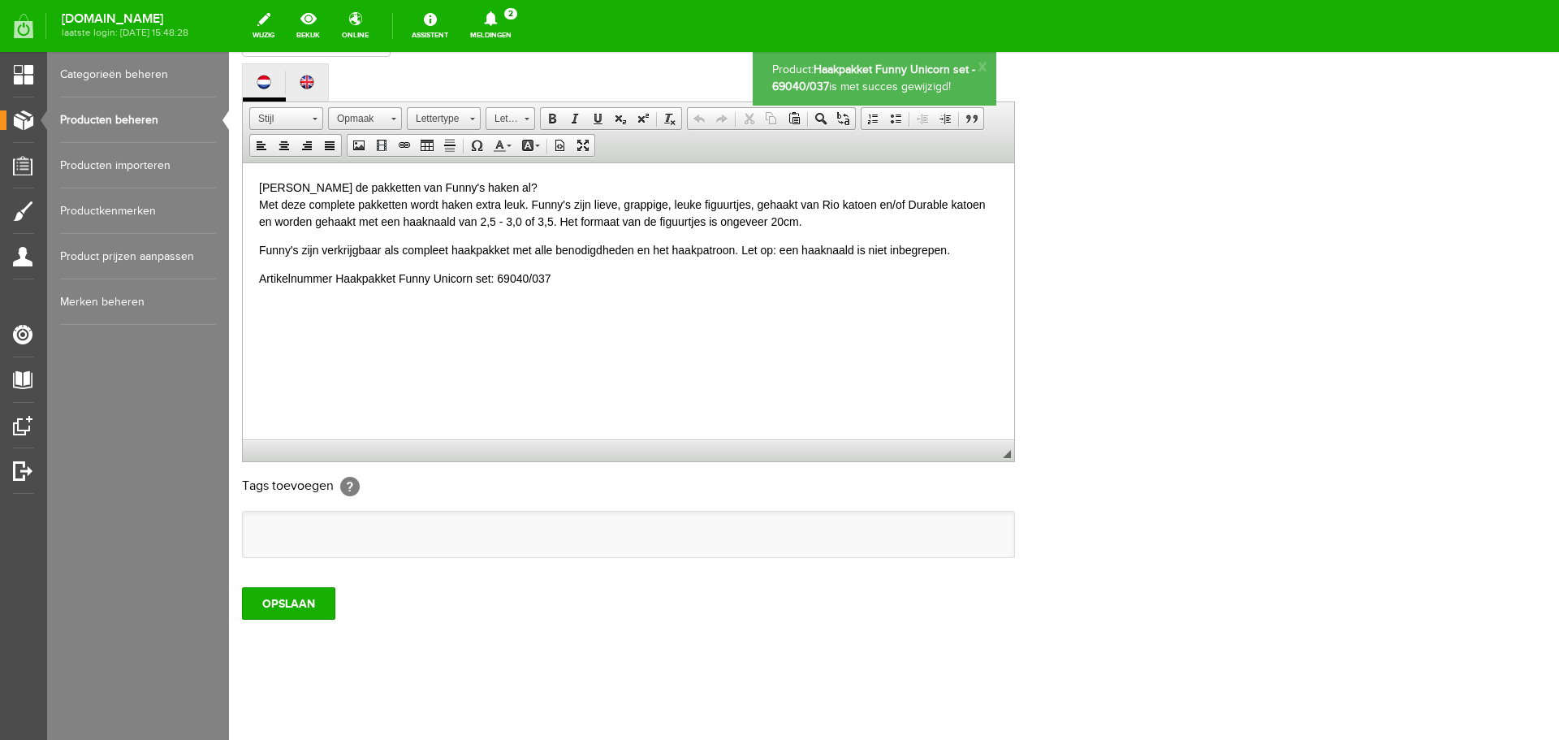
scroll to position [0, 0]
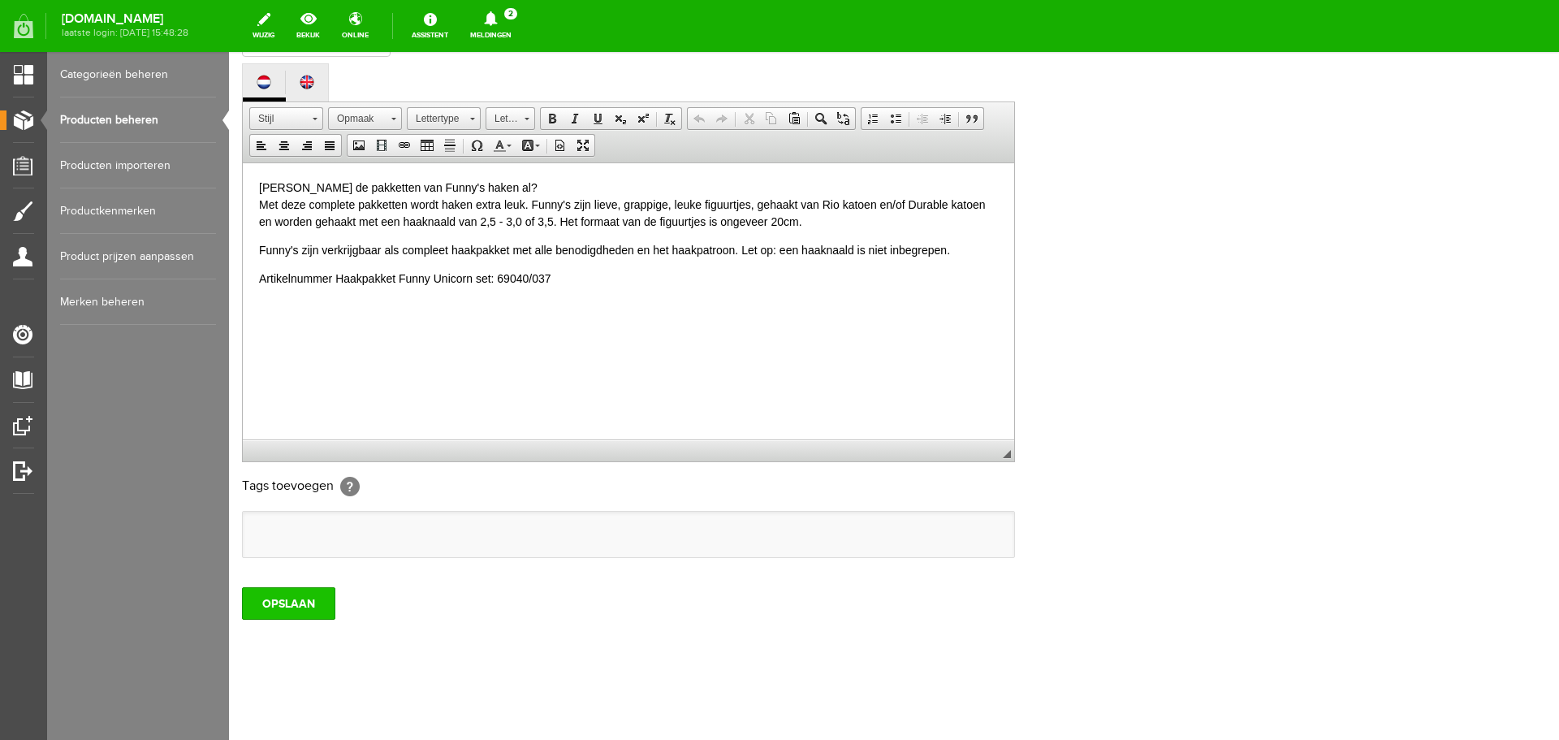
click at [305, 601] on input "OPSLAAN" at bounding box center [288, 603] width 93 height 32
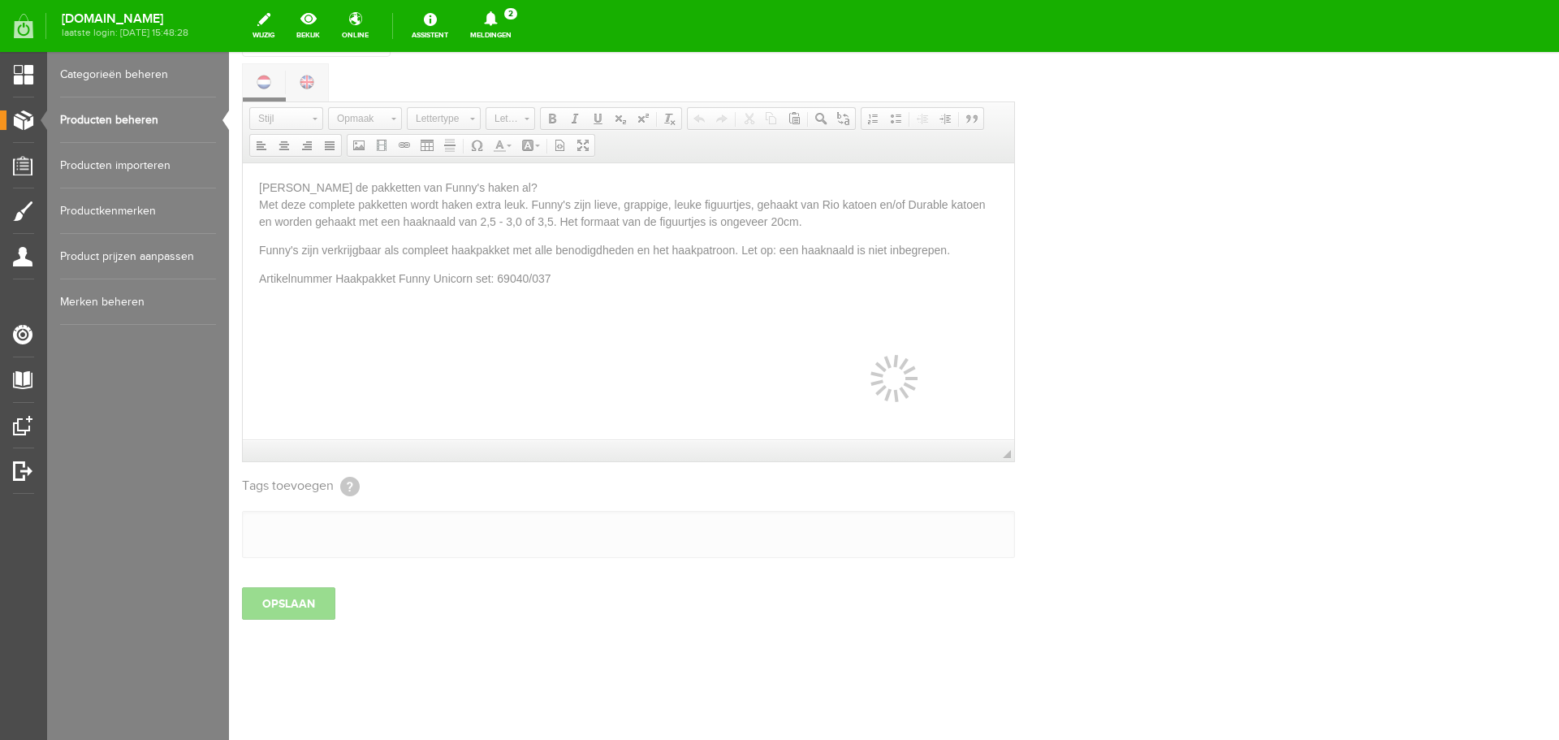
click at [129, 120] on link "Producten beheren" at bounding box center [138, 119] width 156 height 45
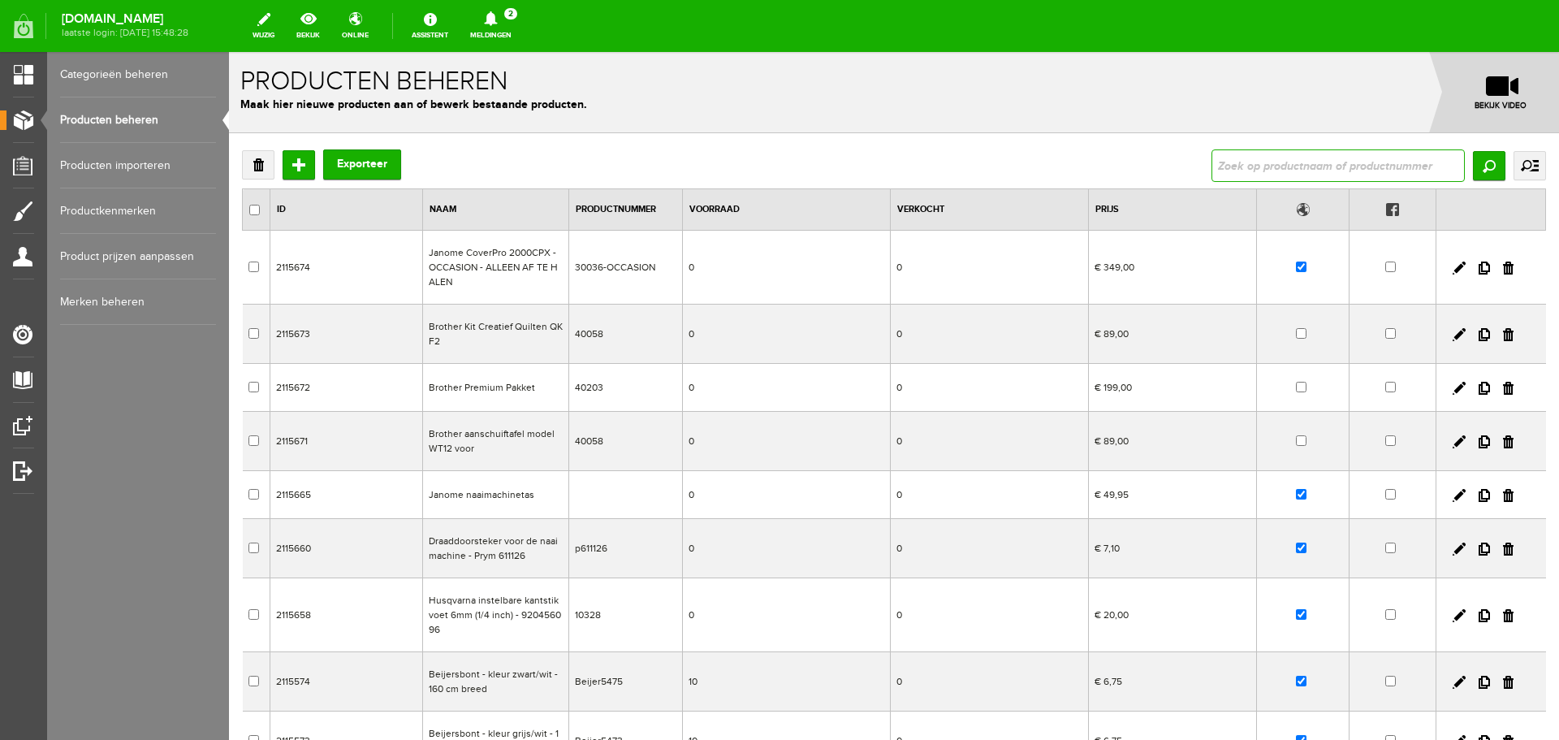
click at [1255, 172] on input "text" at bounding box center [1338, 165] width 253 height 32
type input "gnoomy set christmas"
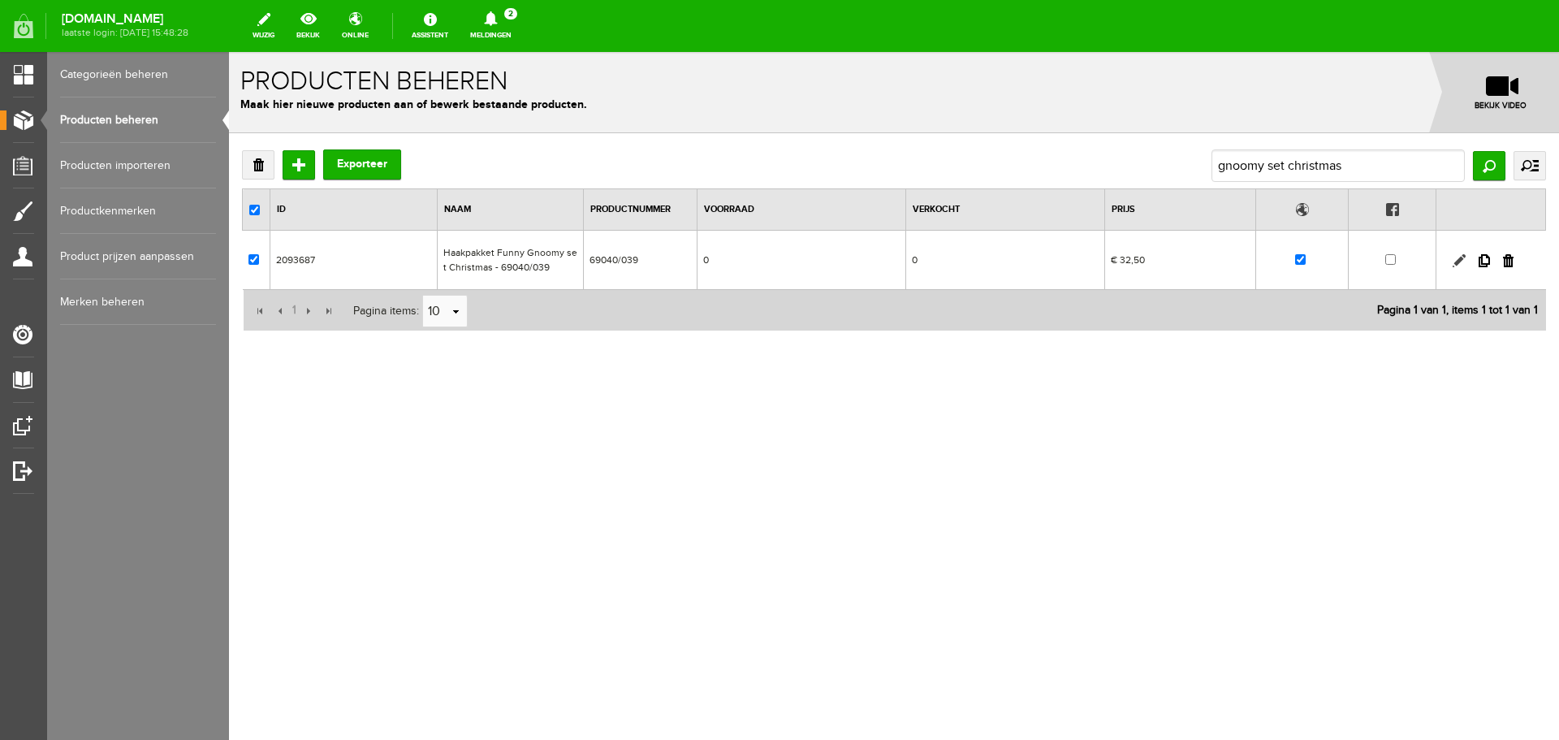
click at [1457, 257] on link at bounding box center [1459, 260] width 13 height 13
checkbox input "true"
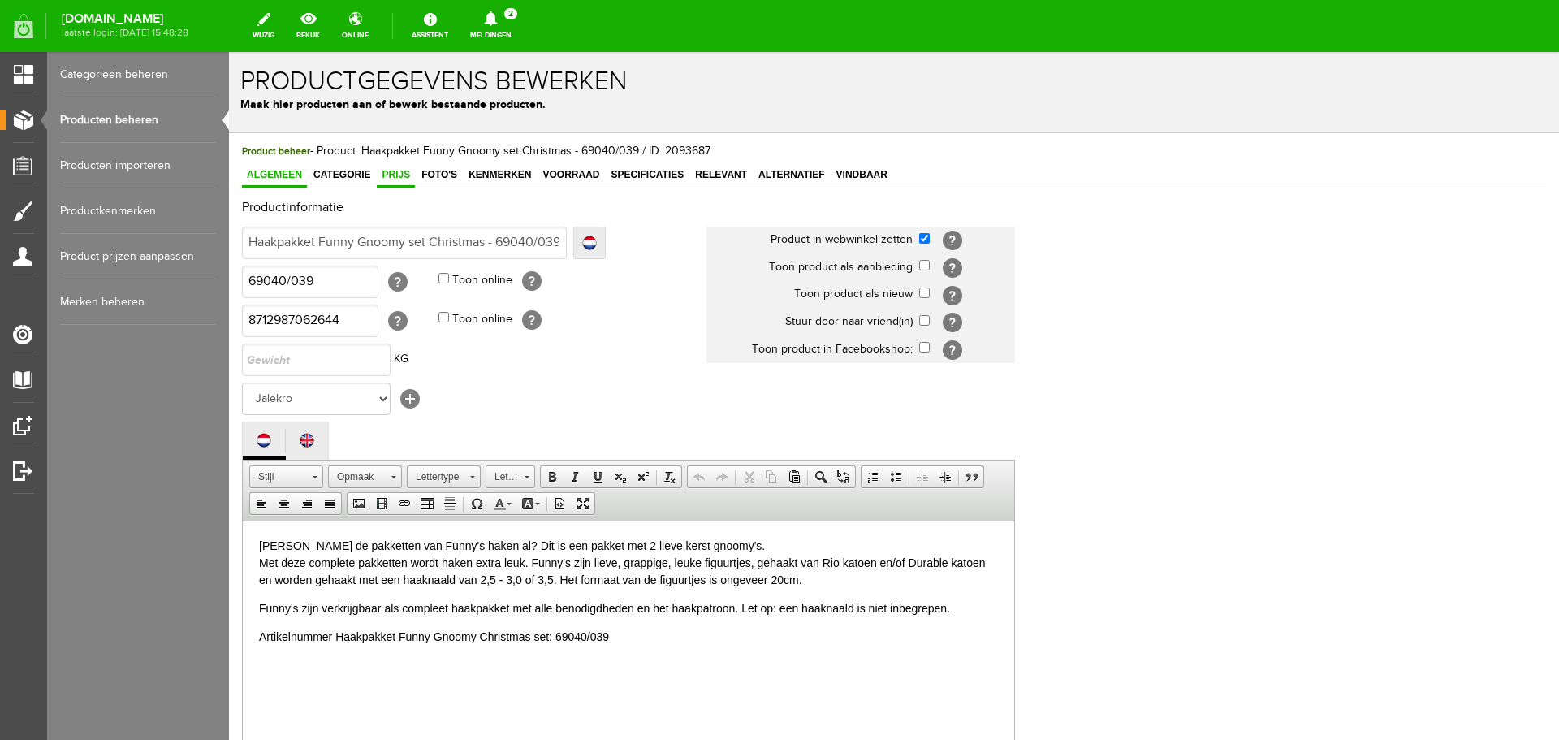
click at [393, 171] on span "Prijs" at bounding box center [396, 174] width 38 height 11
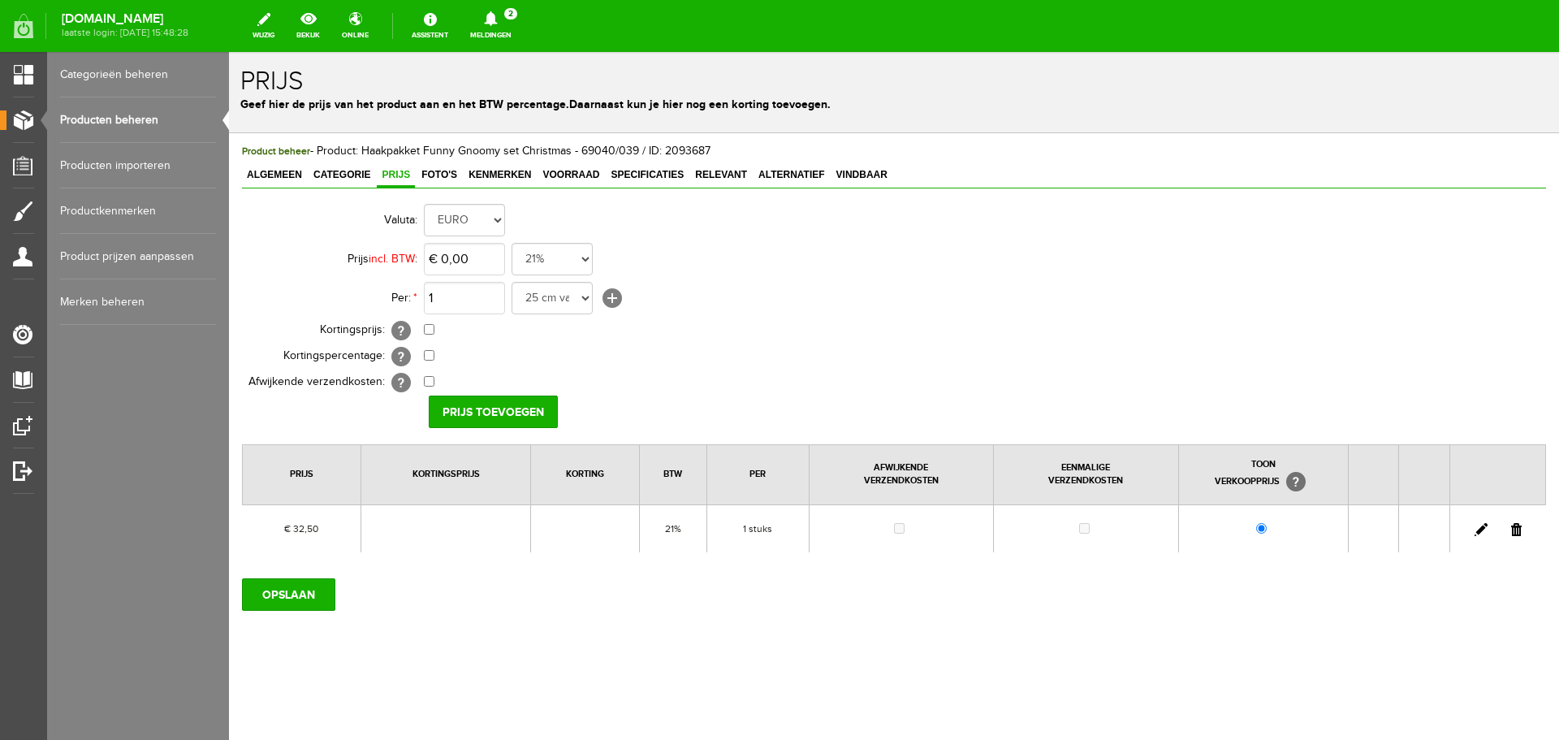
click at [1478, 531] on link at bounding box center [1481, 529] width 13 height 13
click at [491, 257] on input "32,5" at bounding box center [464, 259] width 81 height 32
type input "€ 33,95"
click at [485, 414] on input "[PERSON_NAME]" at bounding box center [488, 411] width 118 height 32
click at [311, 590] on input "OPSLAAN" at bounding box center [288, 594] width 93 height 32
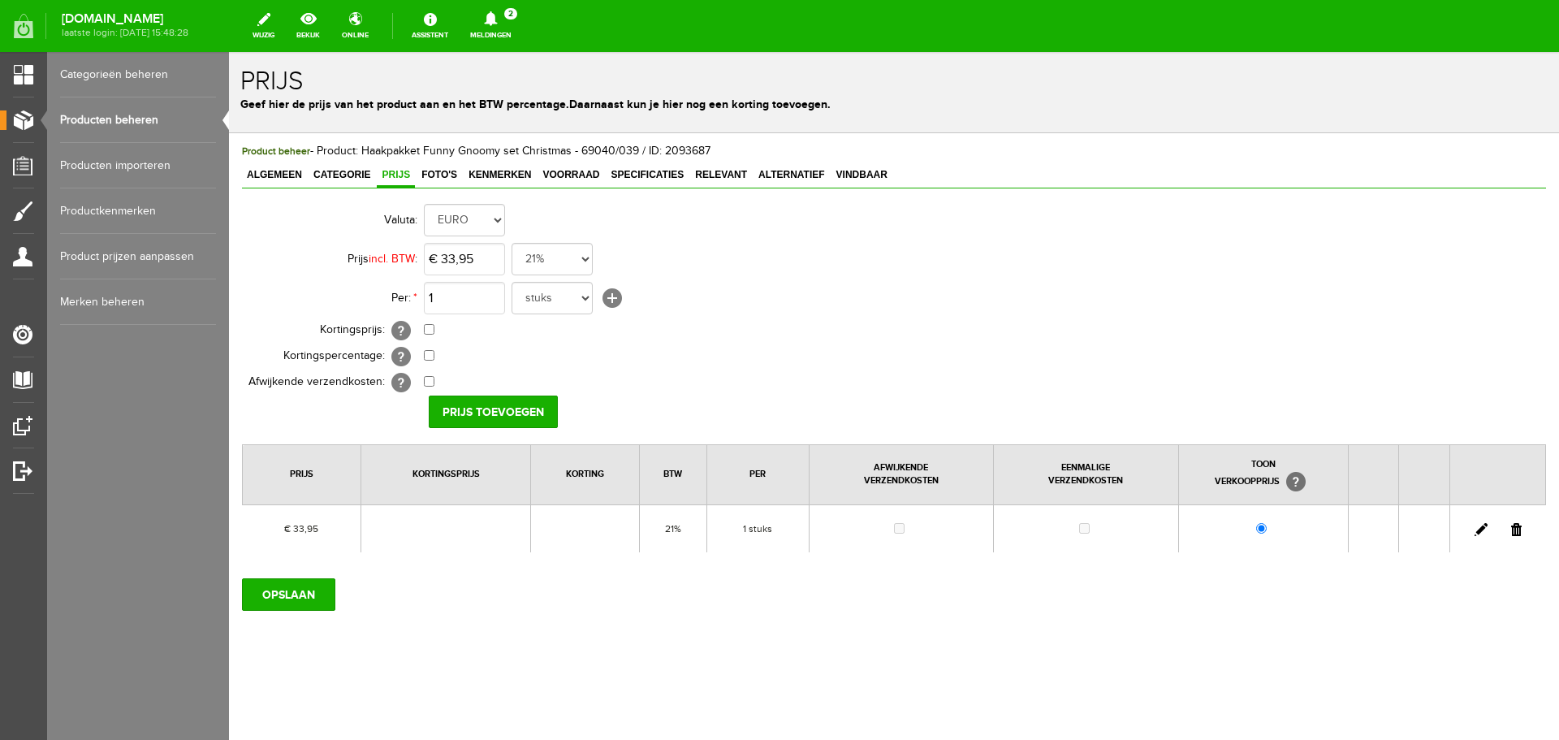
drag, startPoint x: 132, startPoint y: 114, endPoint x: 198, endPoint y: 119, distance: 66.8
click at [132, 114] on link "Producten beheren" at bounding box center [138, 119] width 156 height 45
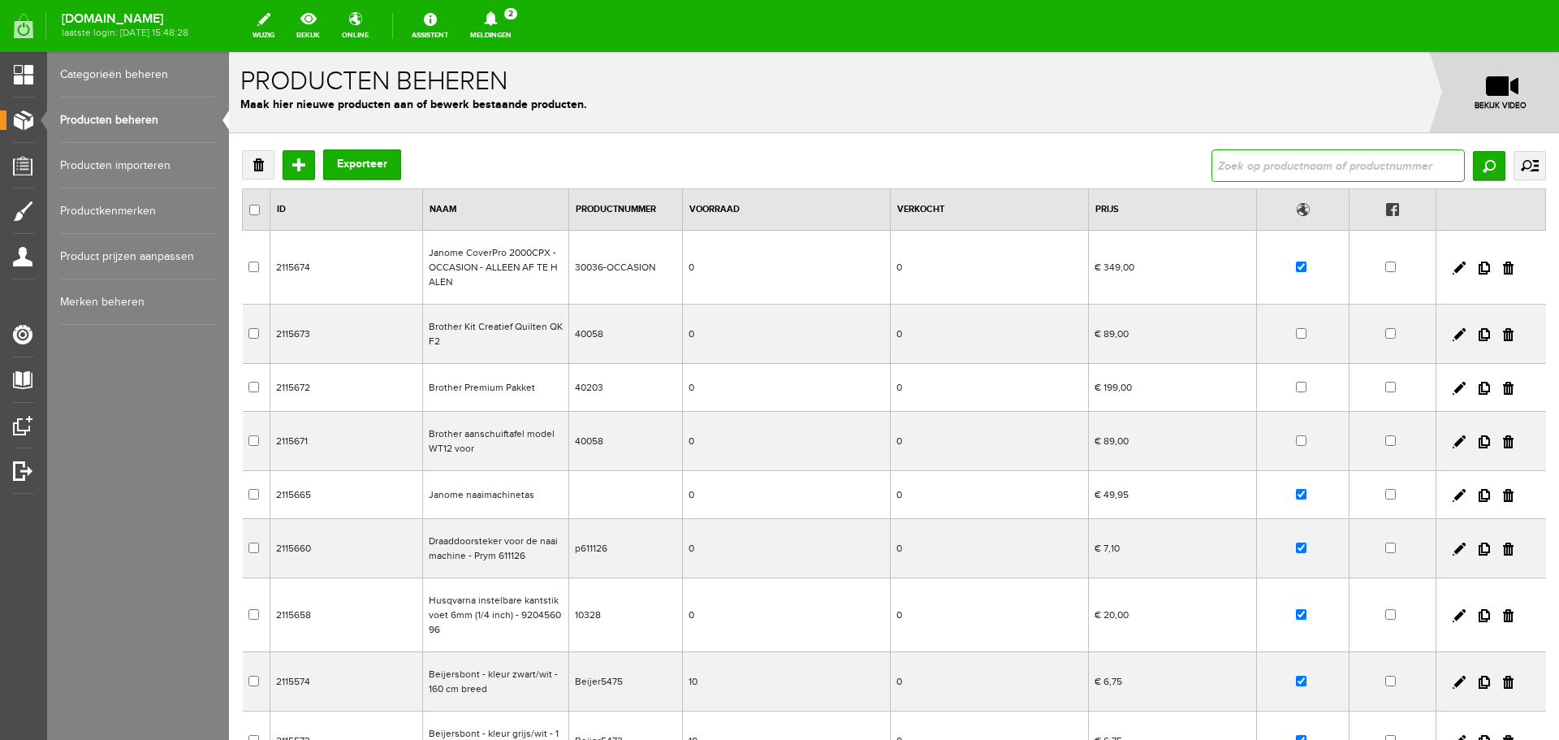
click at [1245, 154] on input "text" at bounding box center [1338, 165] width 253 height 32
type input "granny"
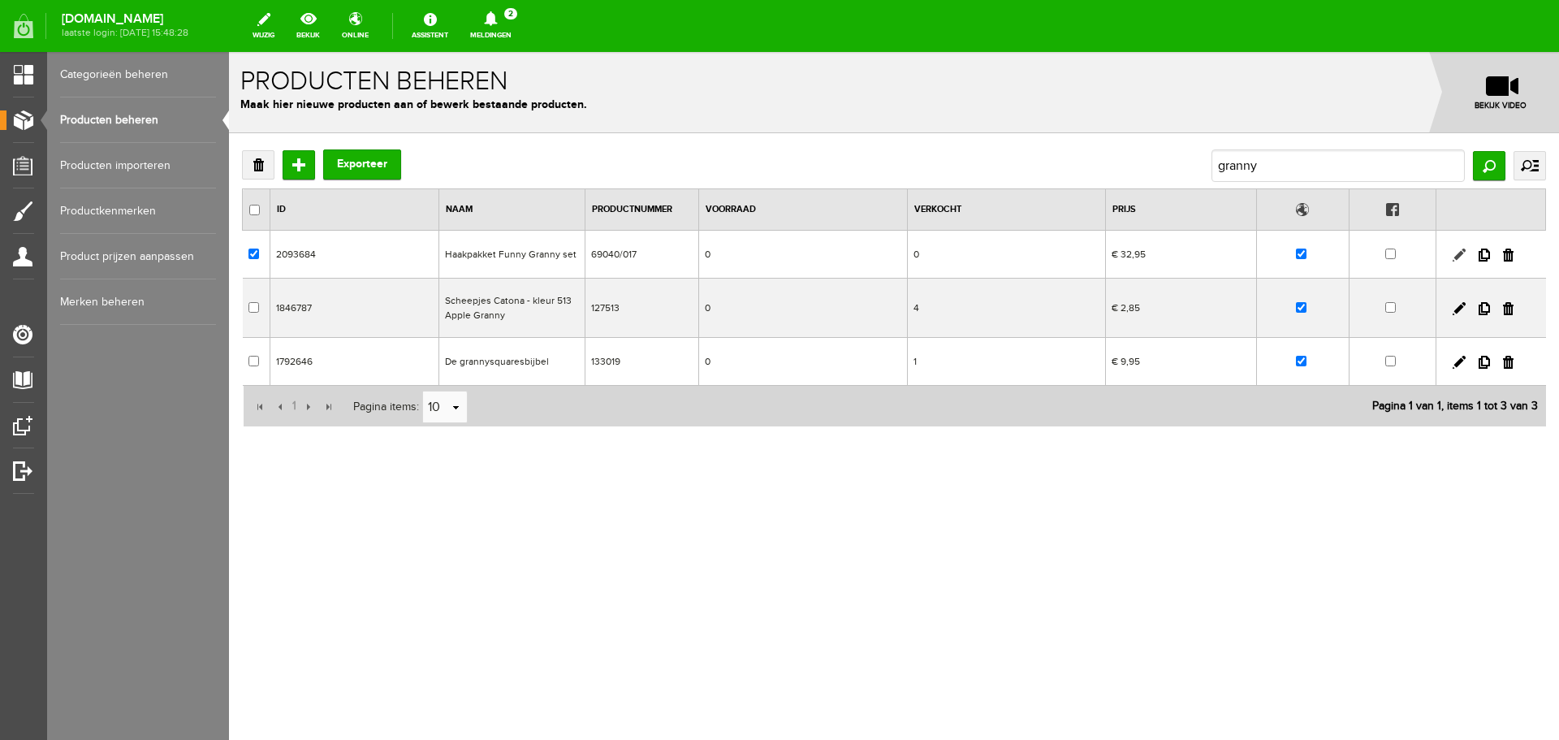
click at [1458, 252] on link at bounding box center [1459, 254] width 13 height 13
checkbox input "true"
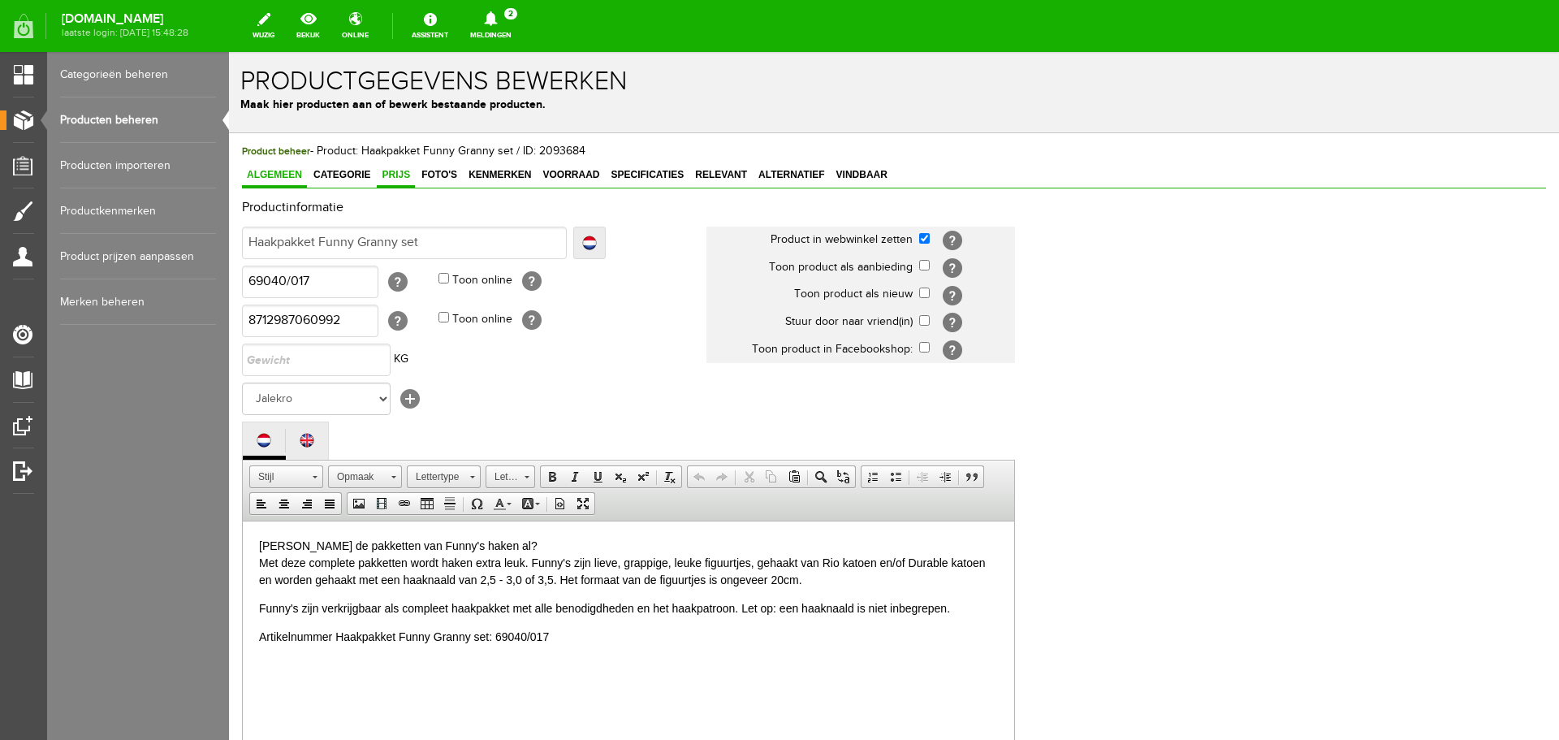
click at [398, 170] on span "Prijs" at bounding box center [396, 174] width 38 height 11
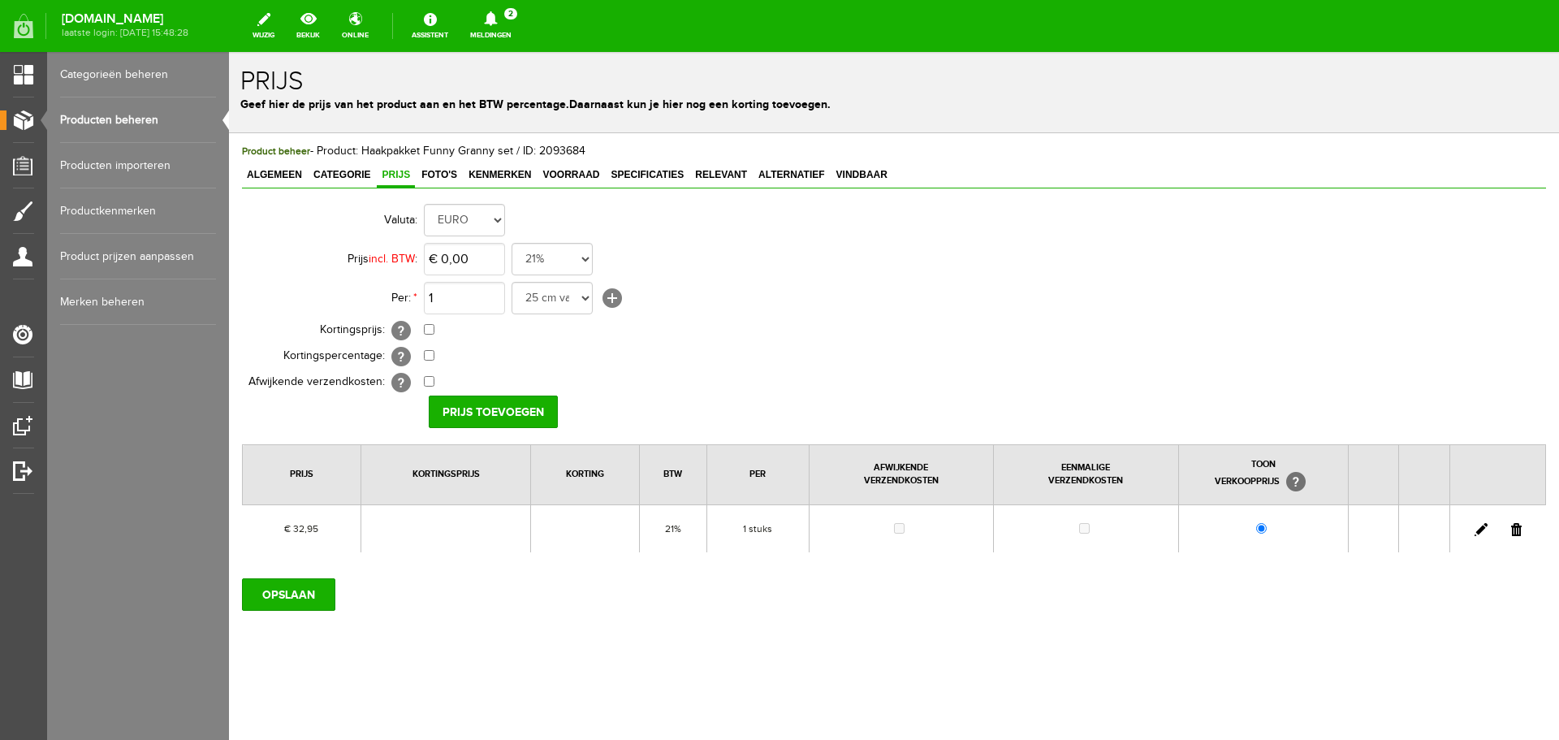
click at [1480, 527] on link at bounding box center [1481, 529] width 13 height 13
click at [274, 173] on span "Algemeen" at bounding box center [274, 174] width 65 height 11
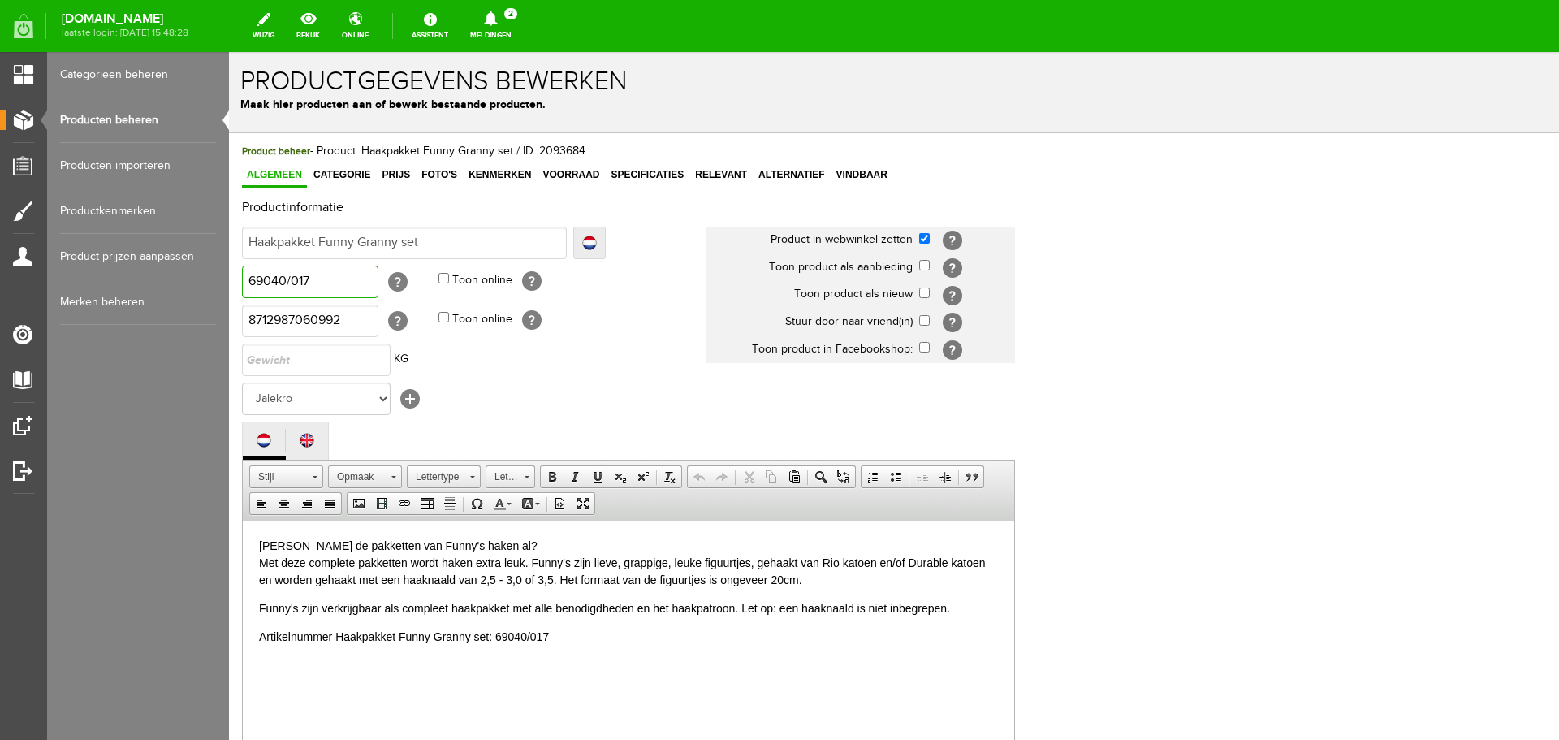
drag, startPoint x: 326, startPoint y: 280, endPoint x: 219, endPoint y: 284, distance: 107.3
click at [229, 284] on html "x Productgegevens bewerken Maak hier producten aan of bewerk bestaande producte…" at bounding box center [894, 396] width 1330 height 688
click at [447, 244] on input "Haakpakket Funny Granny set" at bounding box center [404, 243] width 325 height 32
type input "Haakpakket Funny Granny set"
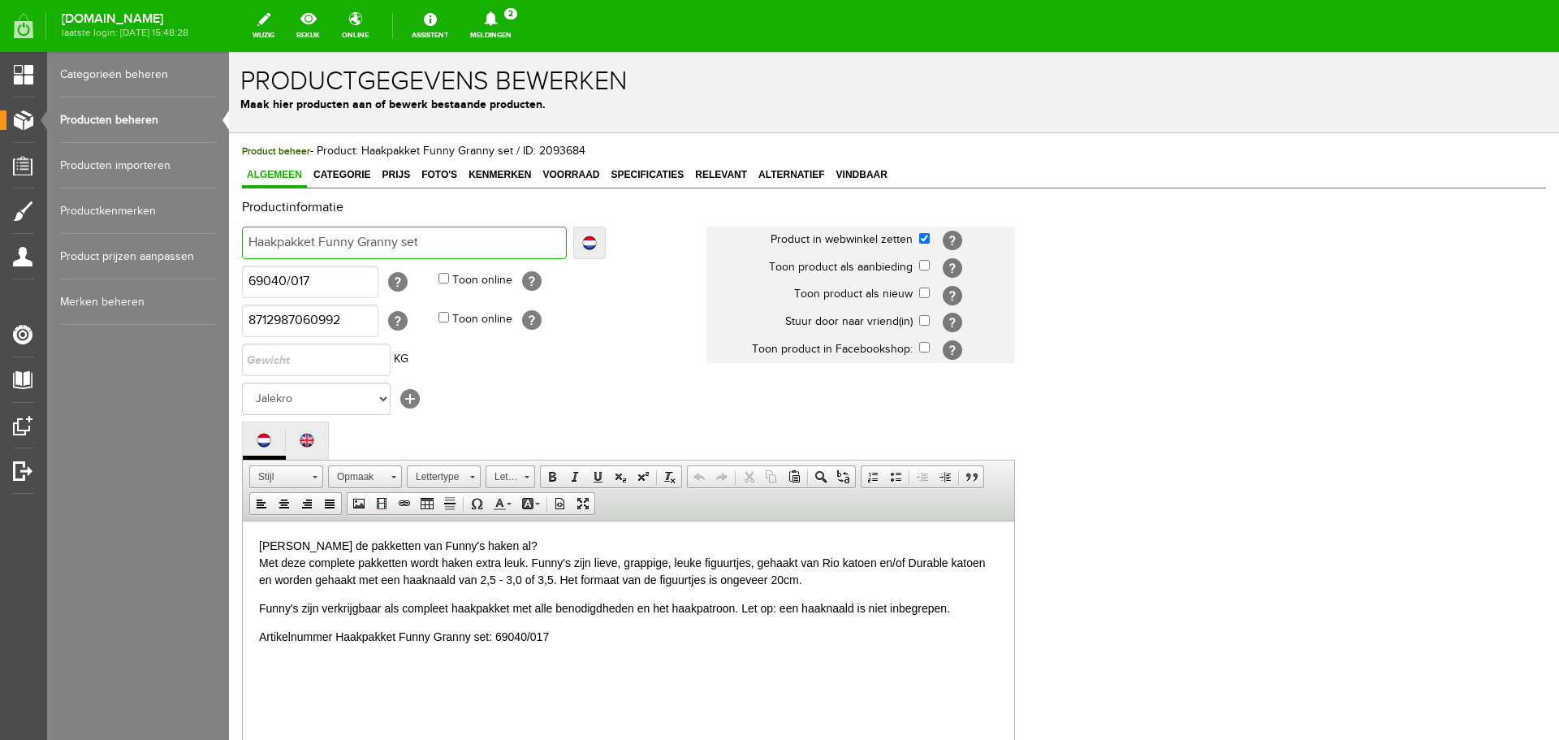
type input "Haakpakket Funny Granny set -"
paste input "69040/017"
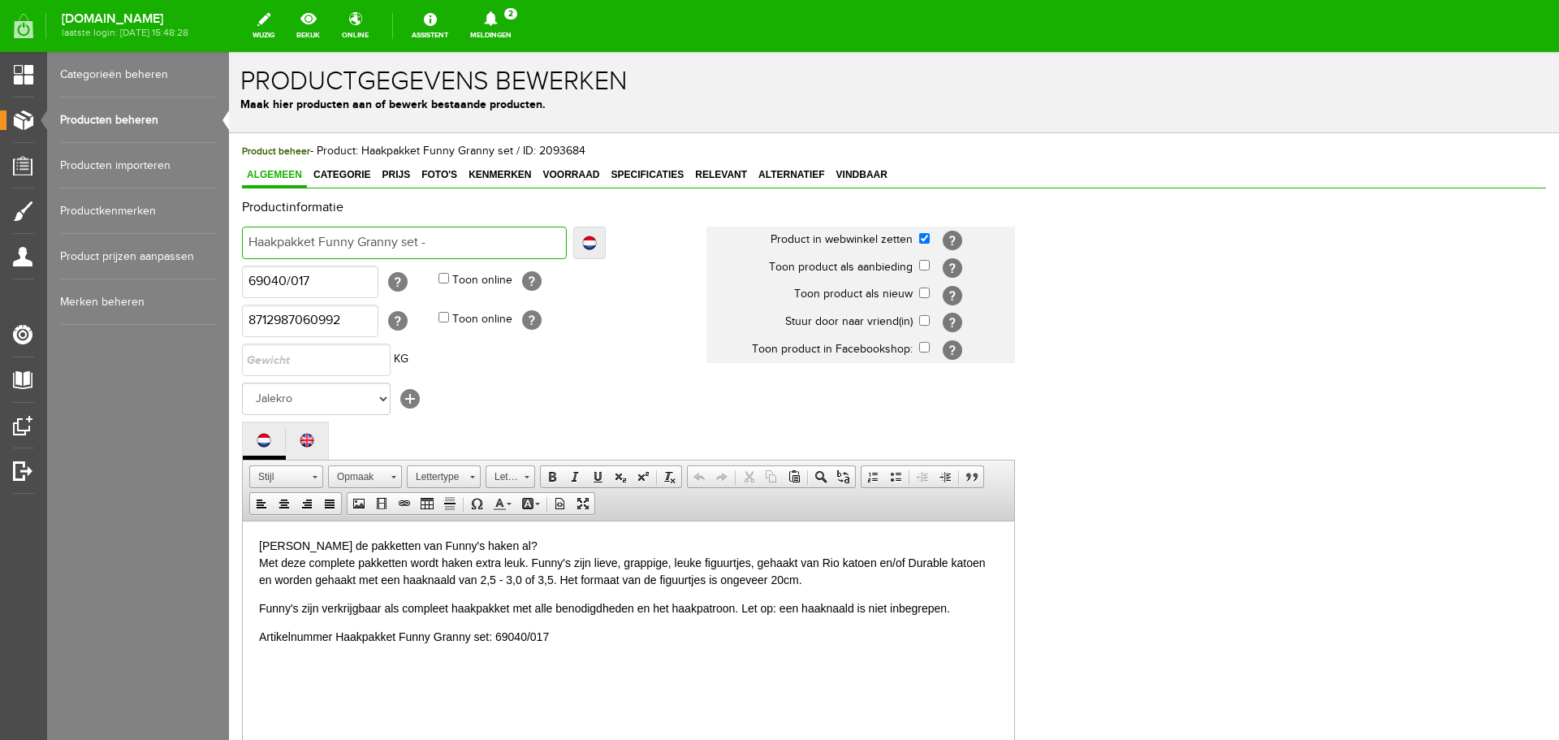
type input "Haakpakket Funny Granny set - 69040/017"
click at [390, 169] on span "Prijs" at bounding box center [396, 174] width 38 height 11
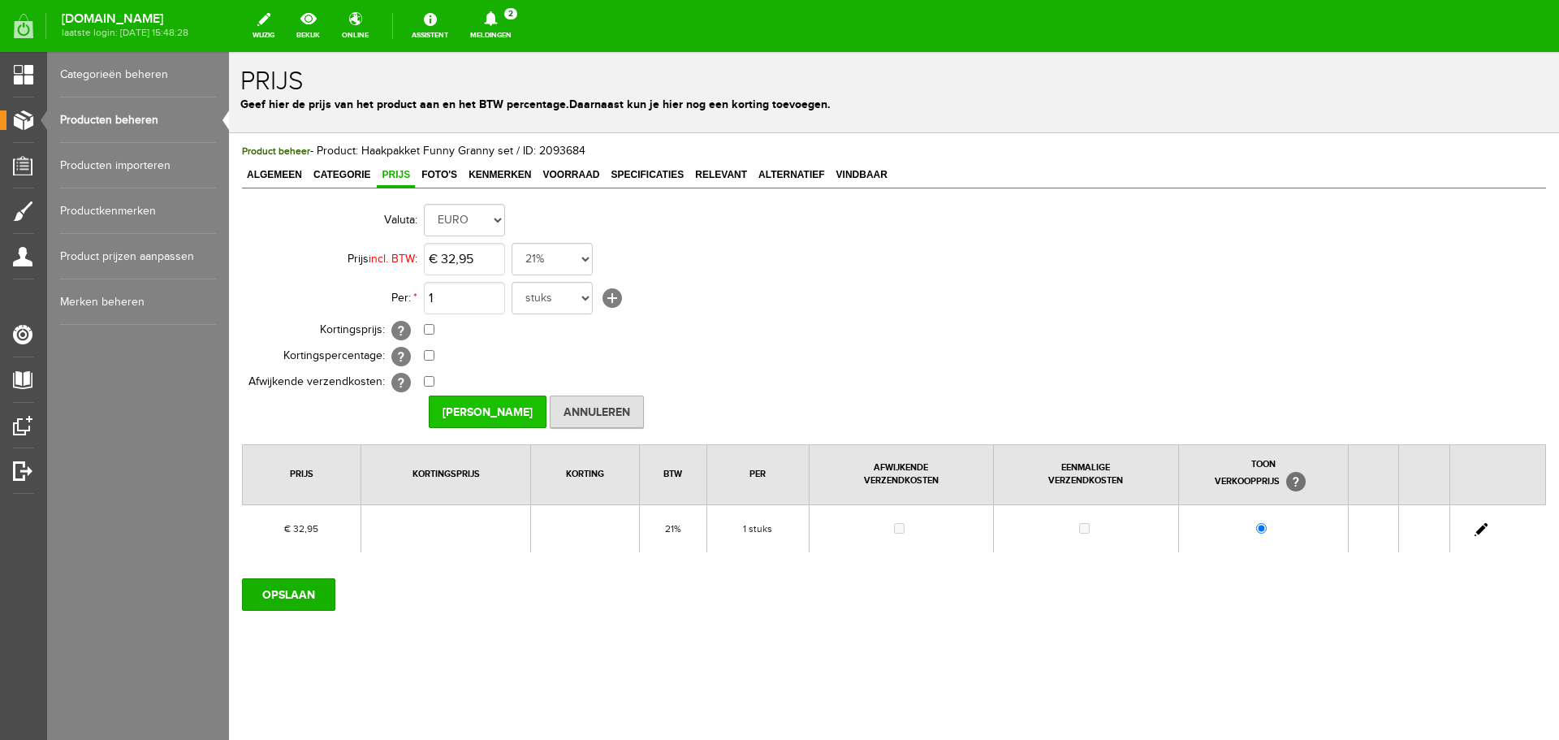
click at [506, 402] on input "[PERSON_NAME]" at bounding box center [488, 411] width 118 height 32
click at [303, 589] on input "OPSLAAN" at bounding box center [288, 594] width 93 height 32
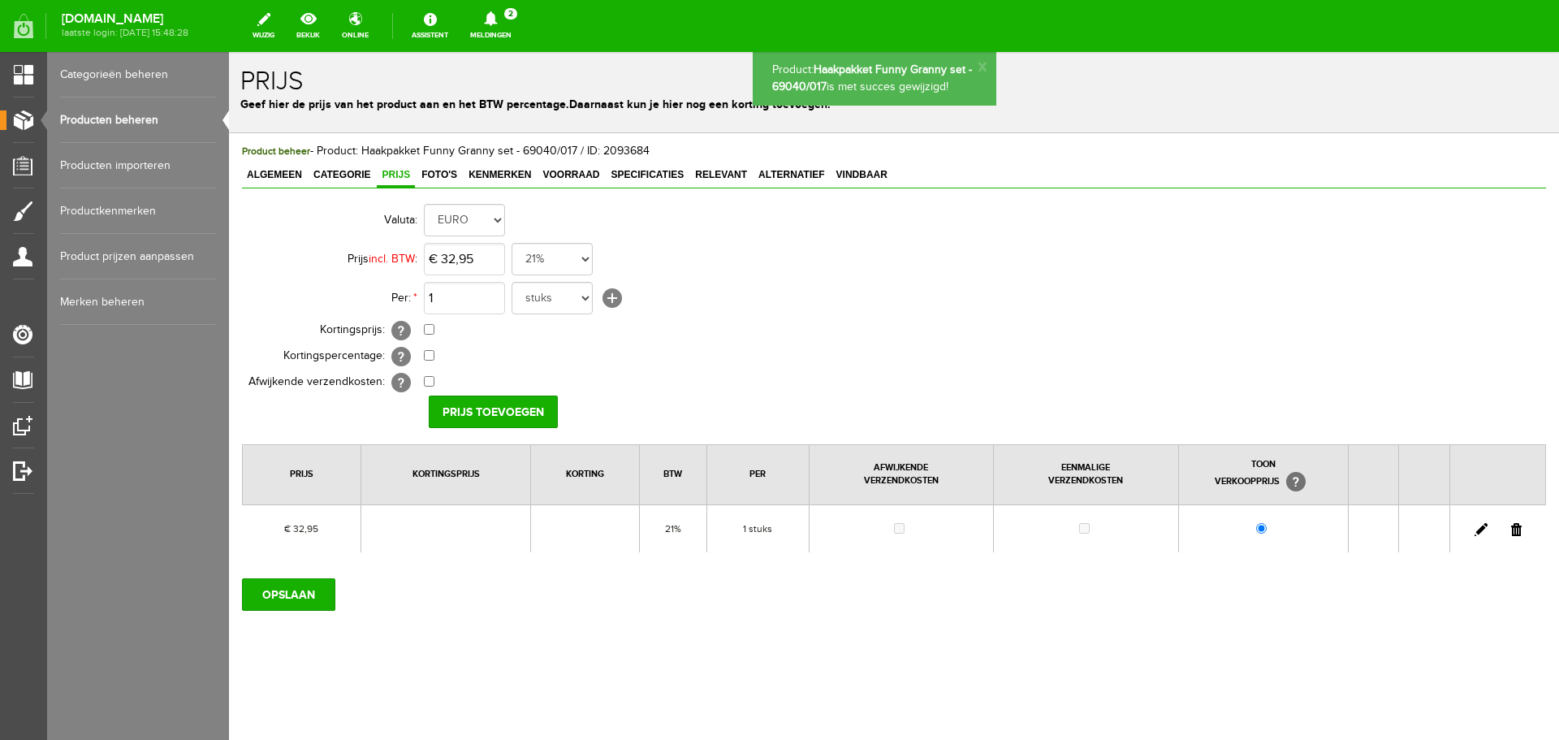
click at [106, 117] on link "Producten beheren" at bounding box center [138, 119] width 156 height 45
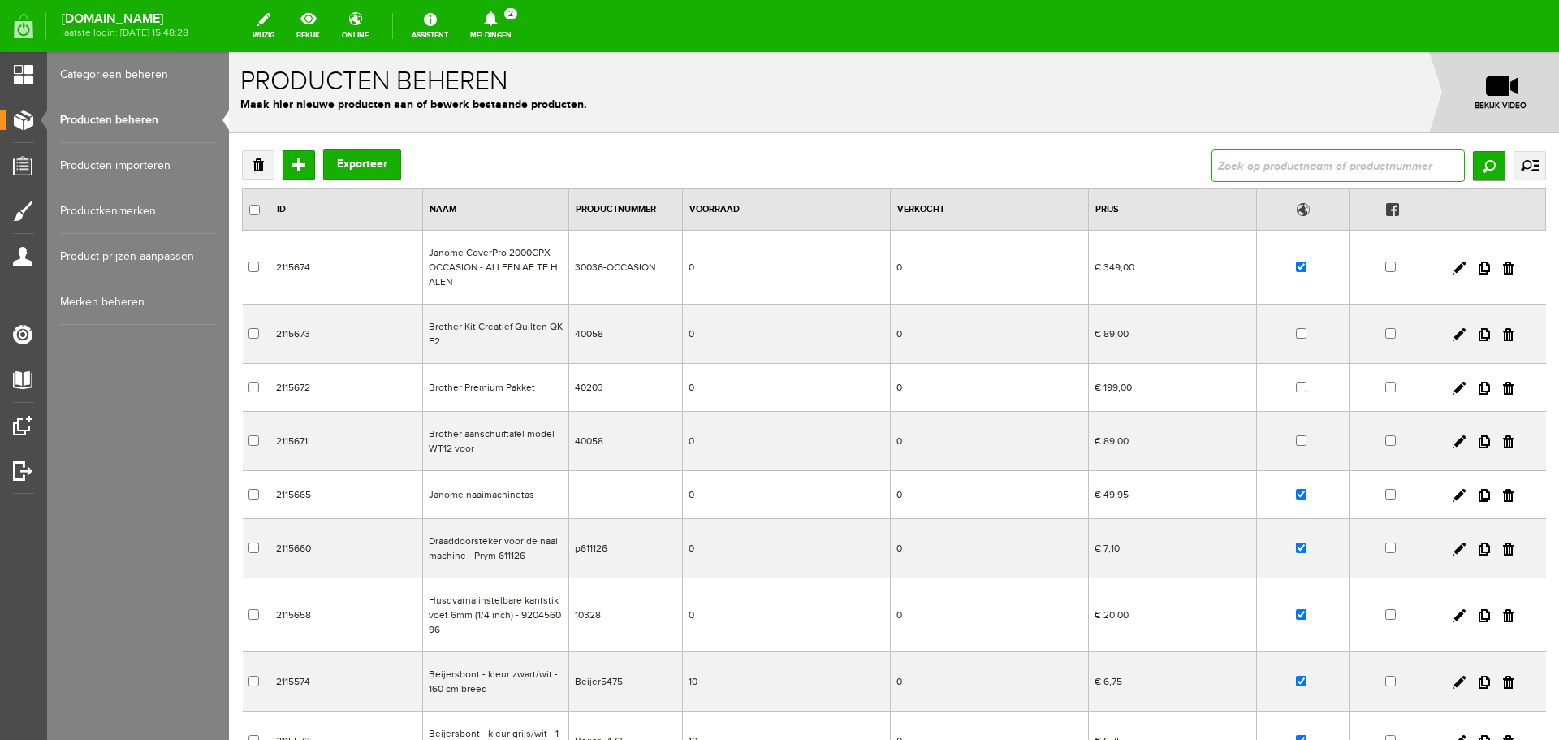
click at [1229, 166] on input "text" at bounding box center [1338, 165] width 253 height 32
click at [1277, 167] on input "text" at bounding box center [1338, 165] width 253 height 32
type input "69040/017"
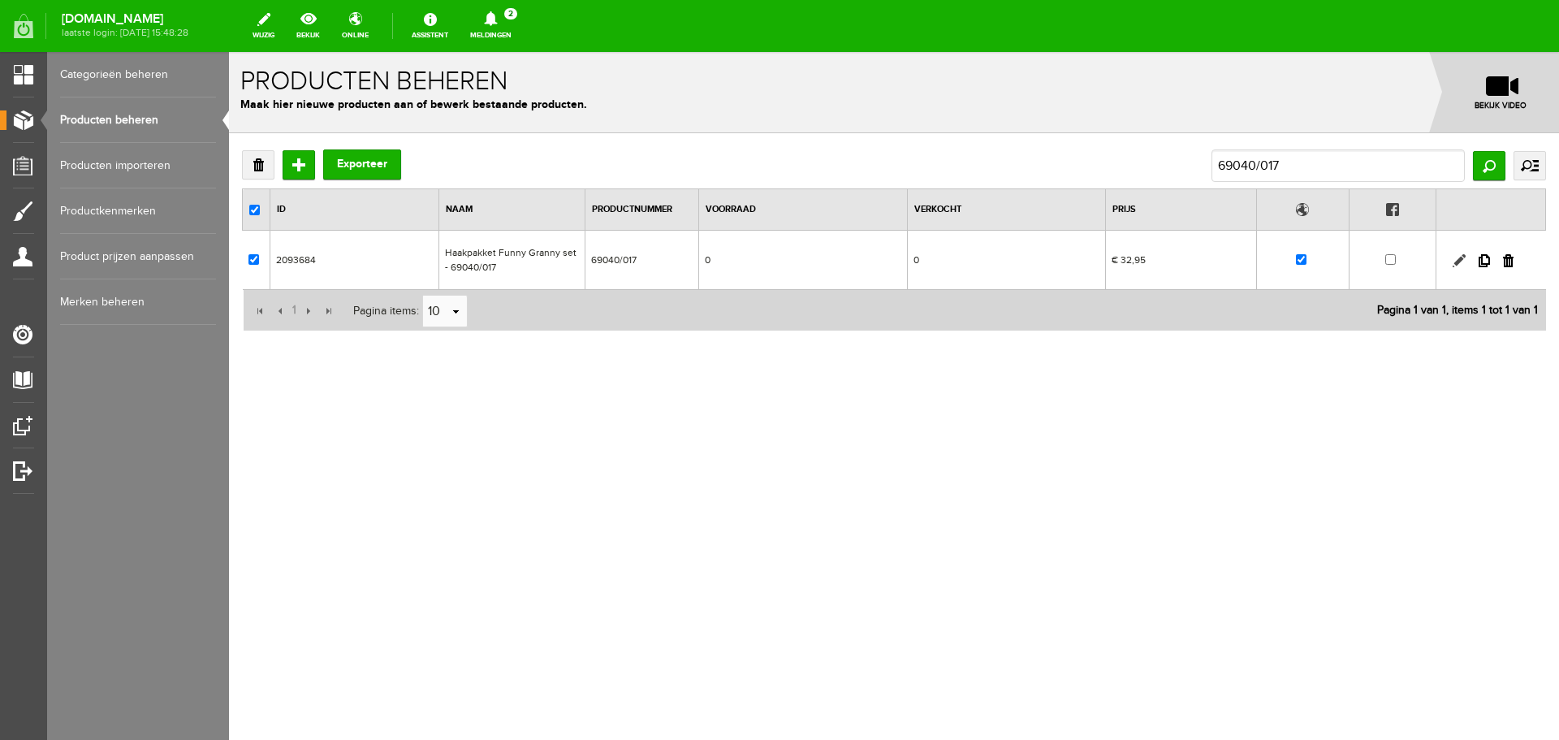
click at [1454, 261] on link at bounding box center [1459, 260] width 13 height 13
checkbox input "true"
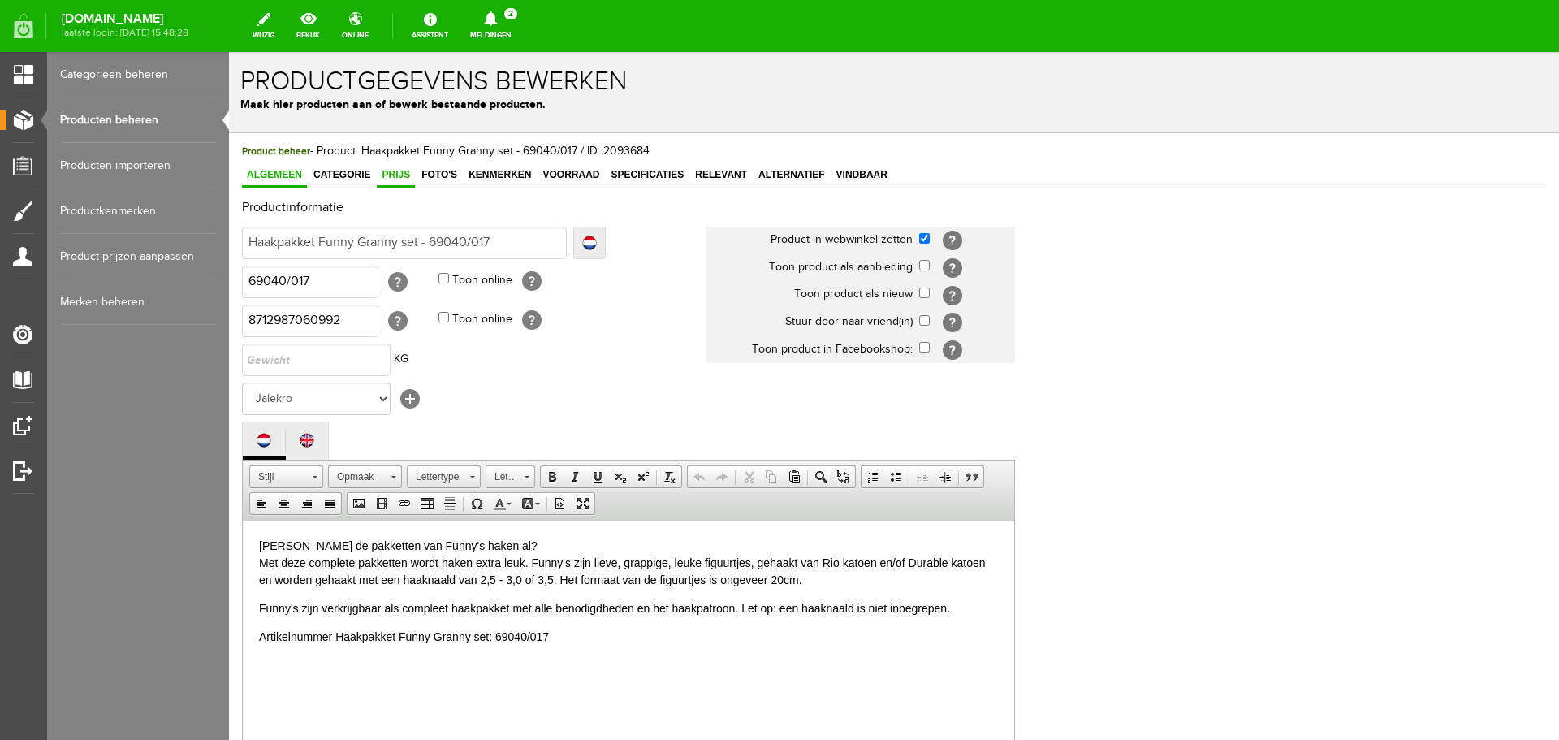
click at [393, 171] on span "Prijs" at bounding box center [396, 174] width 38 height 11
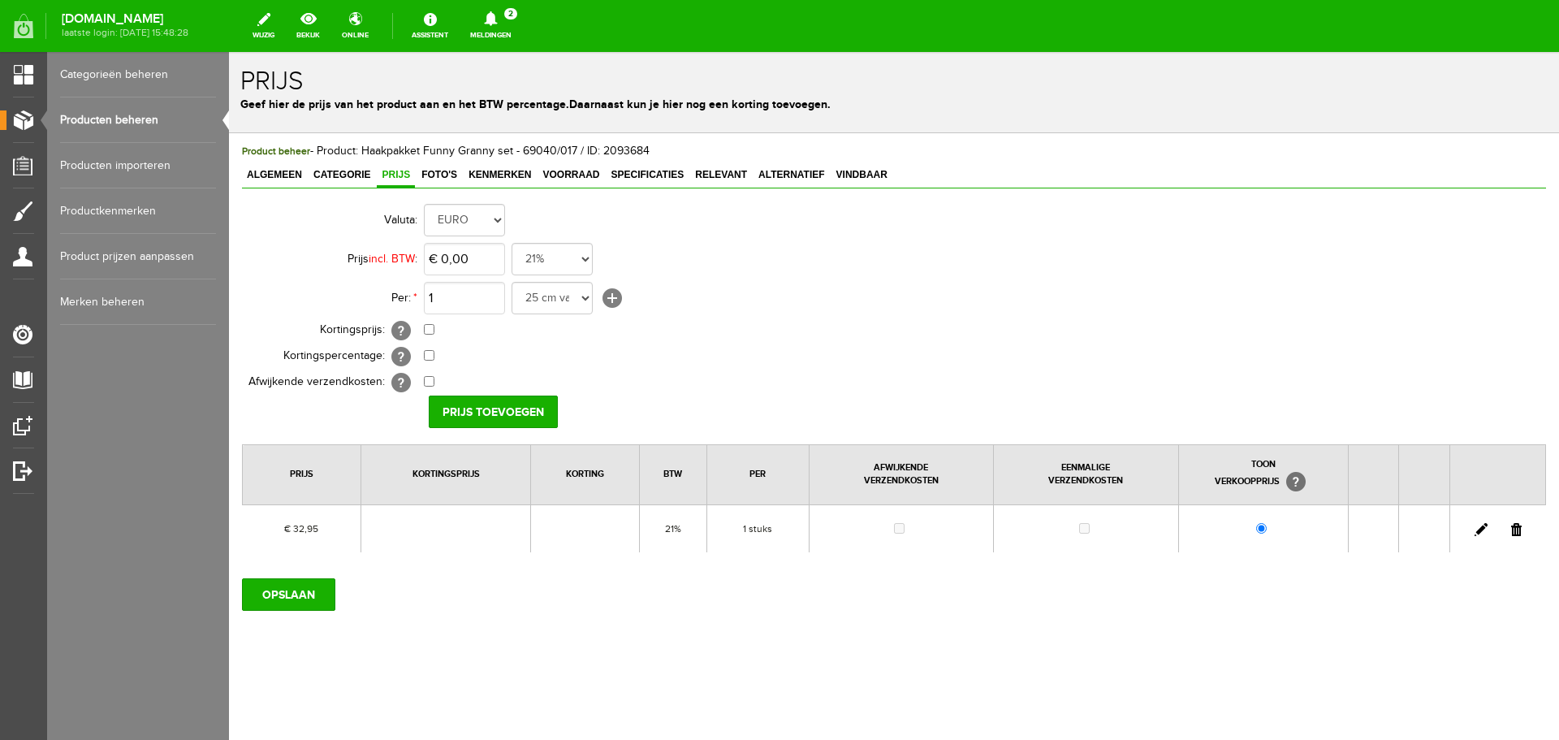
click at [1481, 526] on link at bounding box center [1481, 529] width 13 height 13
click at [482, 253] on input "32,95" at bounding box center [464, 259] width 81 height 32
click at [490, 410] on input "[PERSON_NAME]" at bounding box center [488, 411] width 118 height 32
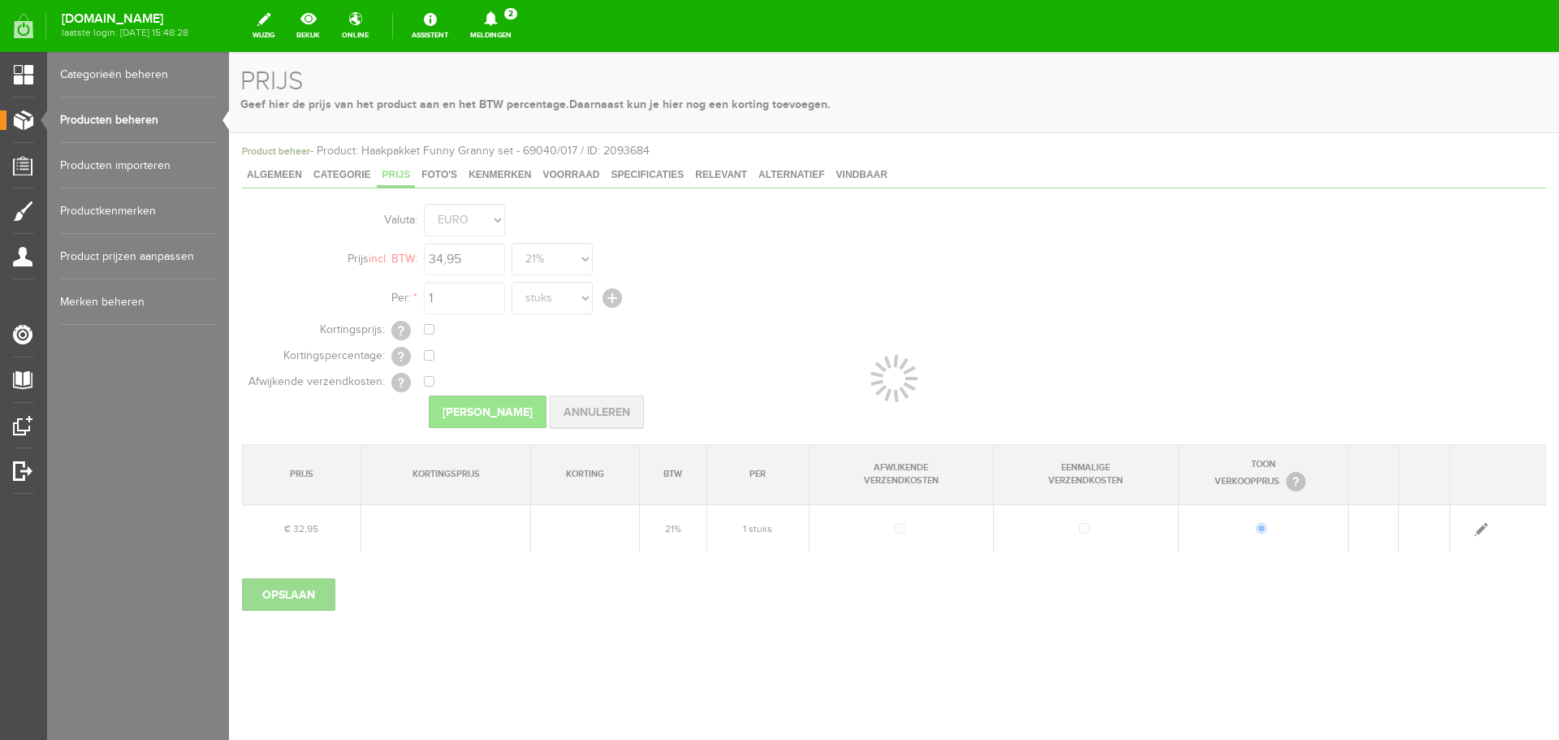
type input "€ 34,95"
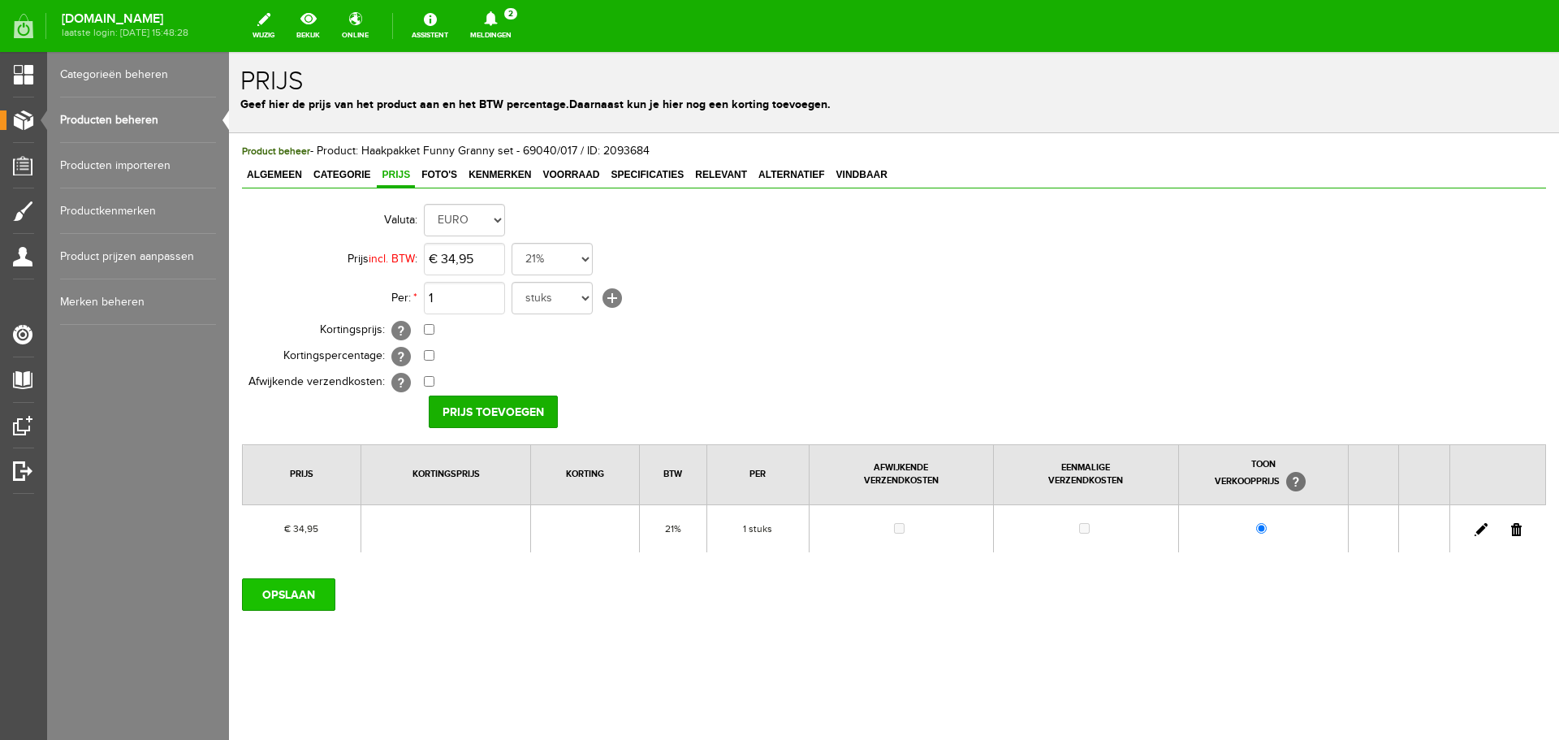
click at [300, 585] on input "OPSLAAN" at bounding box center [288, 594] width 93 height 32
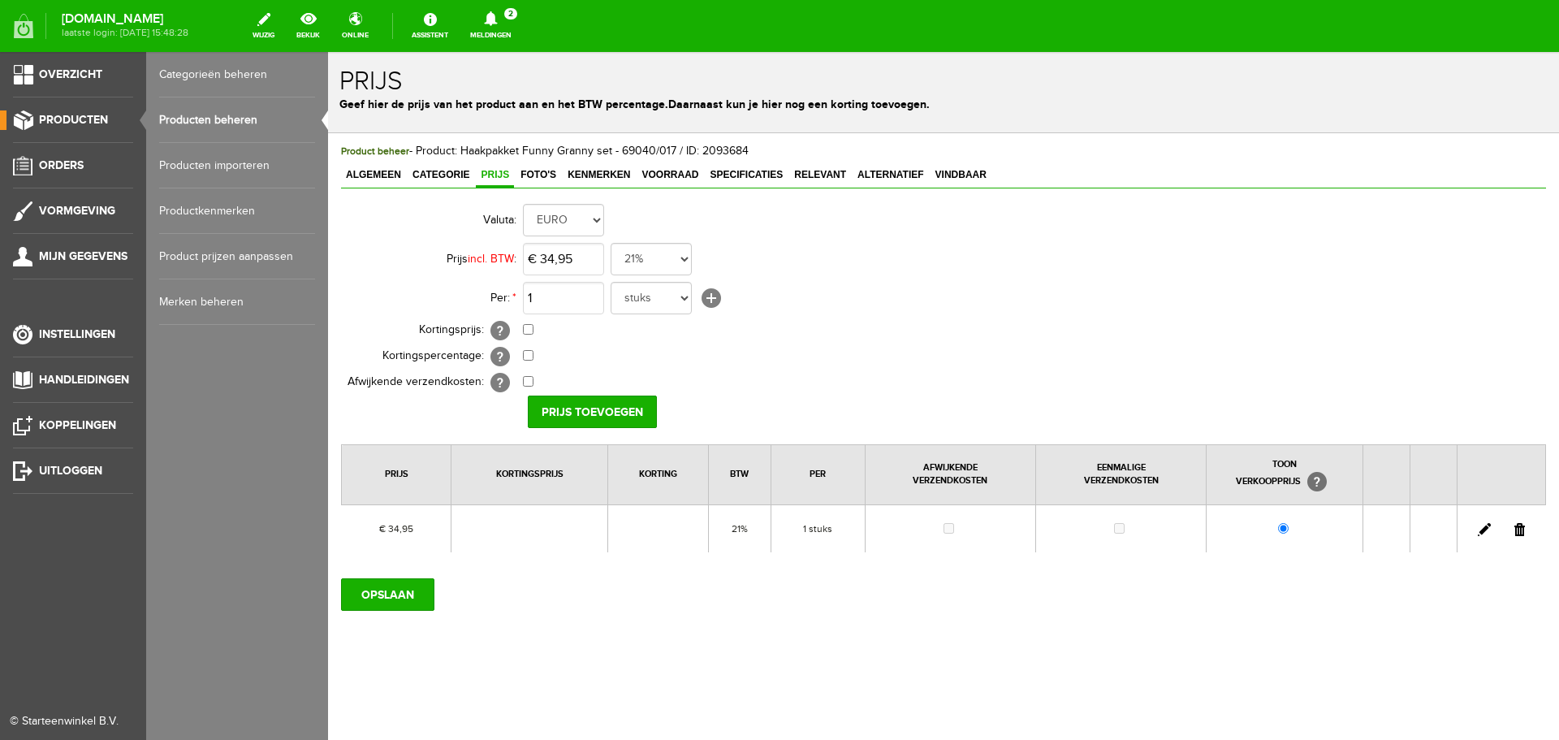
click at [212, 118] on link "Producten beheren" at bounding box center [237, 119] width 156 height 45
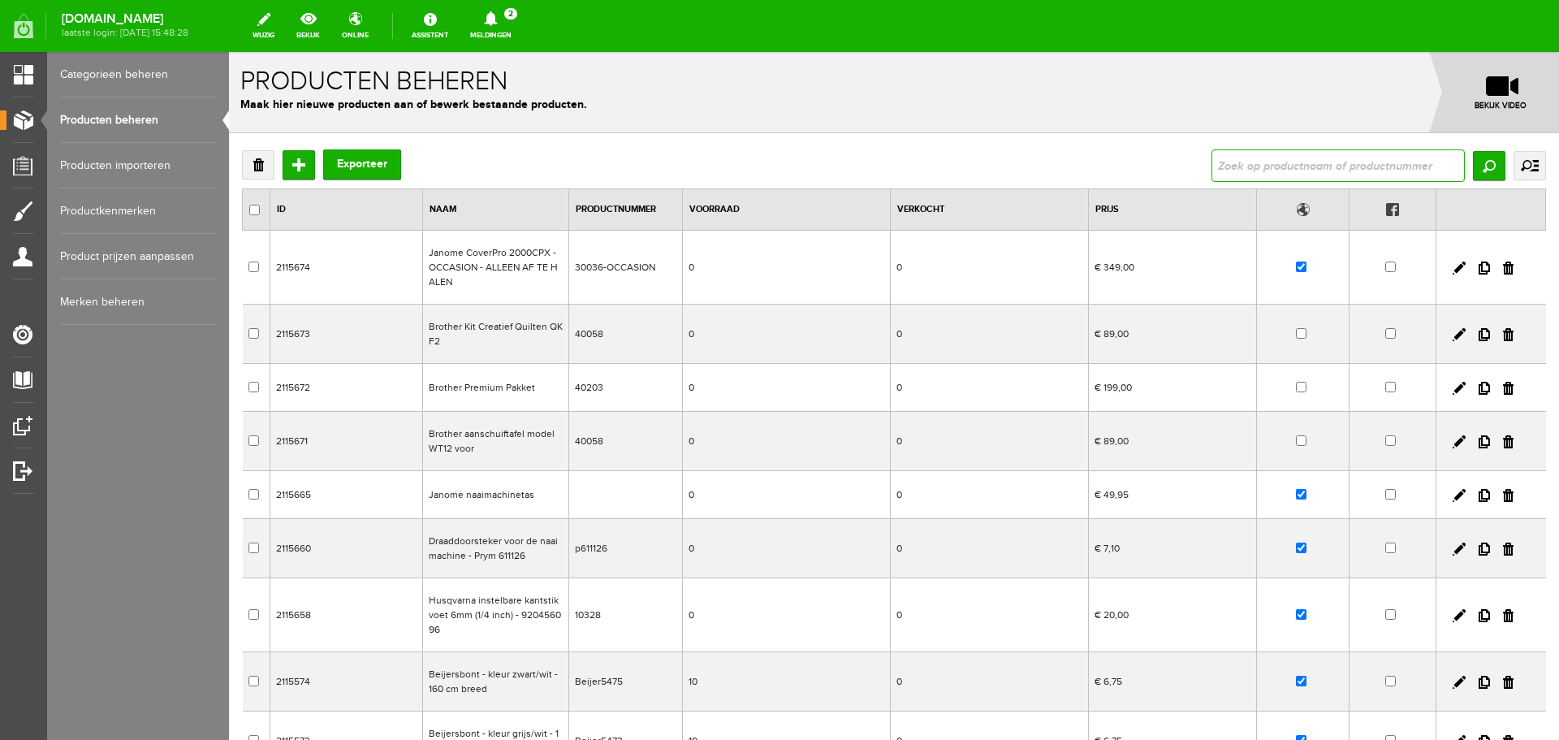
click at [1231, 151] on input "text" at bounding box center [1338, 165] width 253 height 32
type input "f"
drag, startPoint x: 1259, startPoint y: 171, endPoint x: 1170, endPoint y: 170, distance: 89.3
click at [1170, 170] on div "Verwijderen Toevoegen Exporteer granny Zoeken uitgebreid zoeken Categorie Cadea…" at bounding box center [894, 165] width 1304 height 32
type input "snowy"
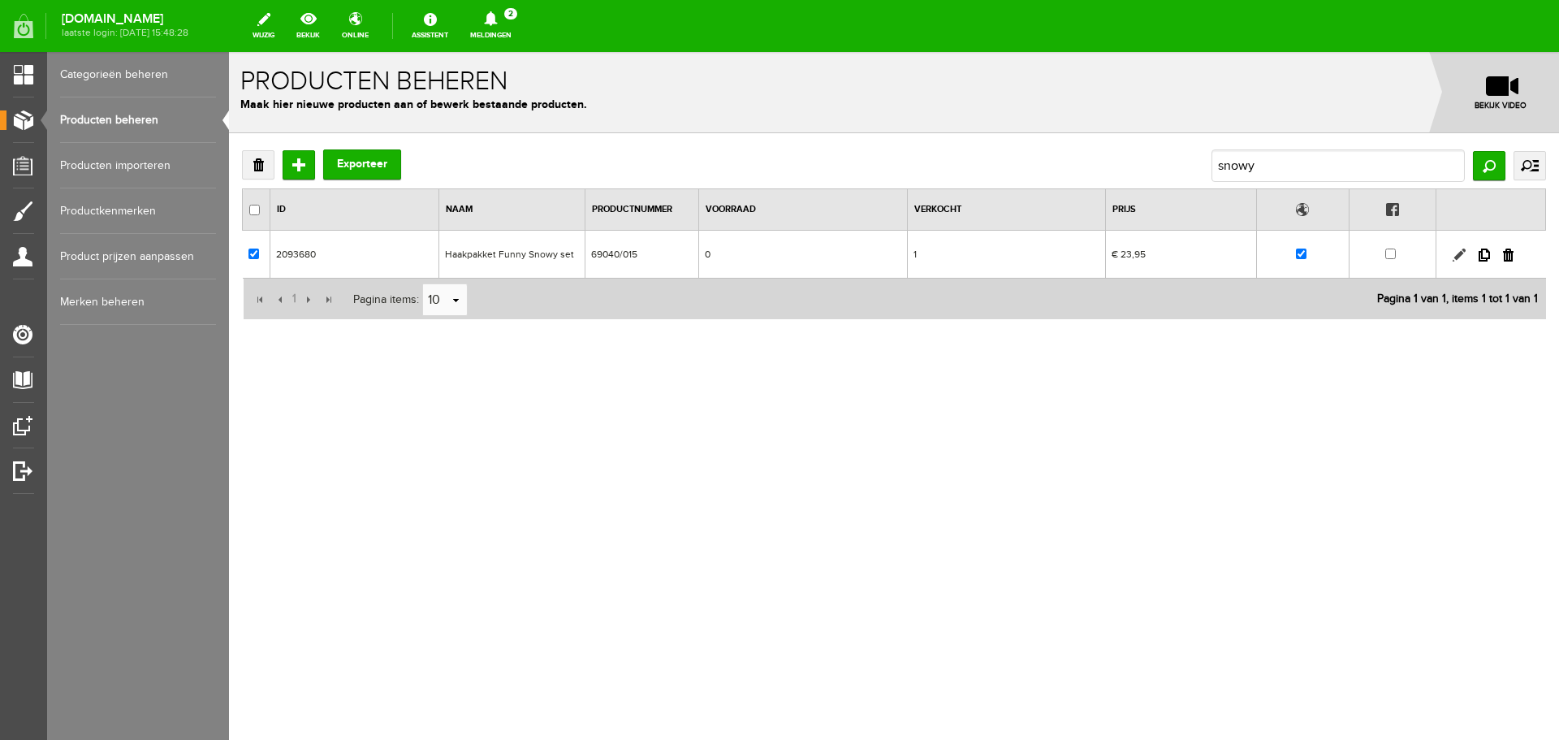
click at [1462, 250] on link at bounding box center [1459, 254] width 13 height 13
checkbox input "true"
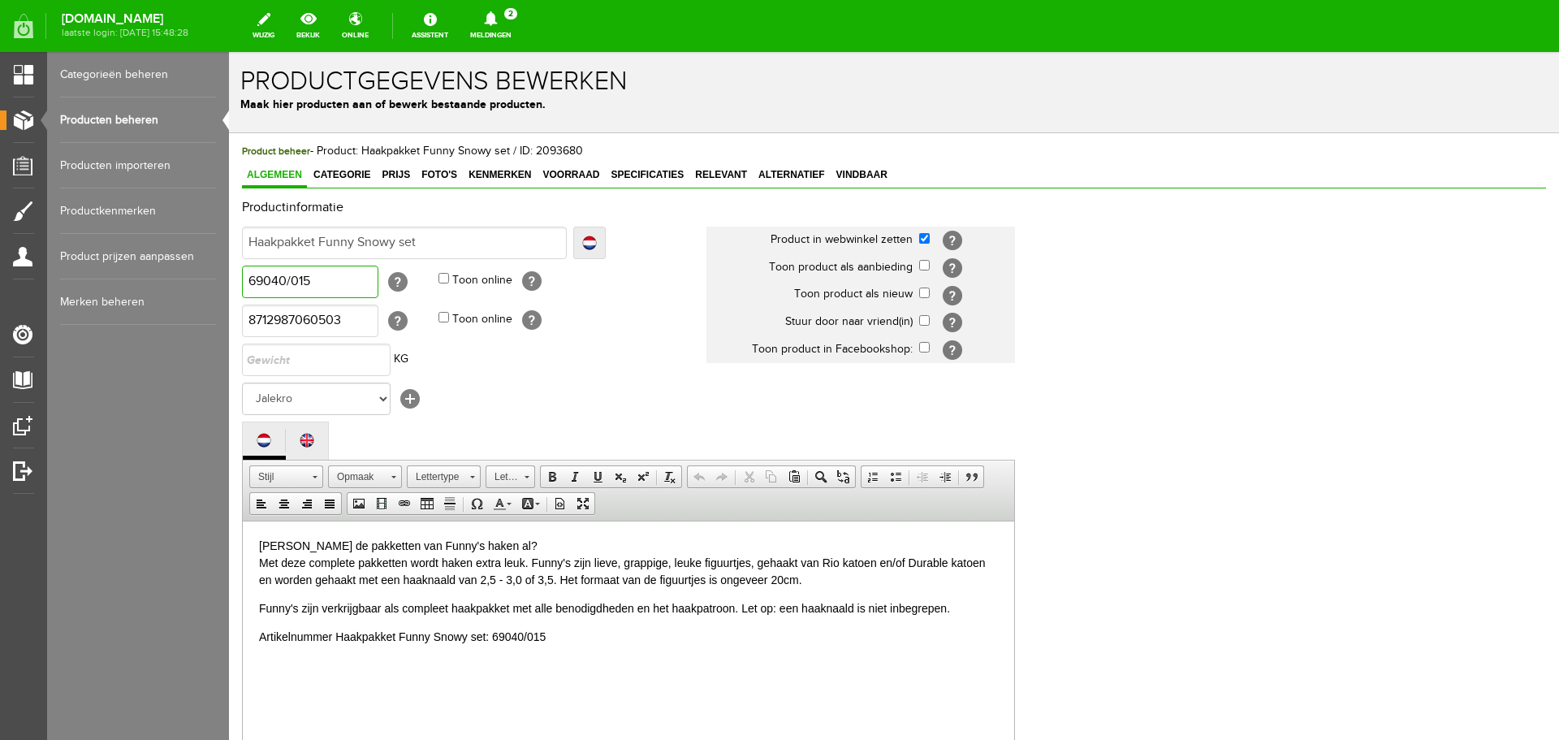
drag, startPoint x: 321, startPoint y: 280, endPoint x: 175, endPoint y: 275, distance: 146.2
click at [229, 275] on html "x Productgegevens bewerken Maak hier producten aan of bewerk bestaande producte…" at bounding box center [894, 396] width 1330 height 688
click at [437, 238] on input "Haakpakket Funny Snowy set" at bounding box center [404, 243] width 325 height 32
type input "Haakpakket Funny Snowy set"
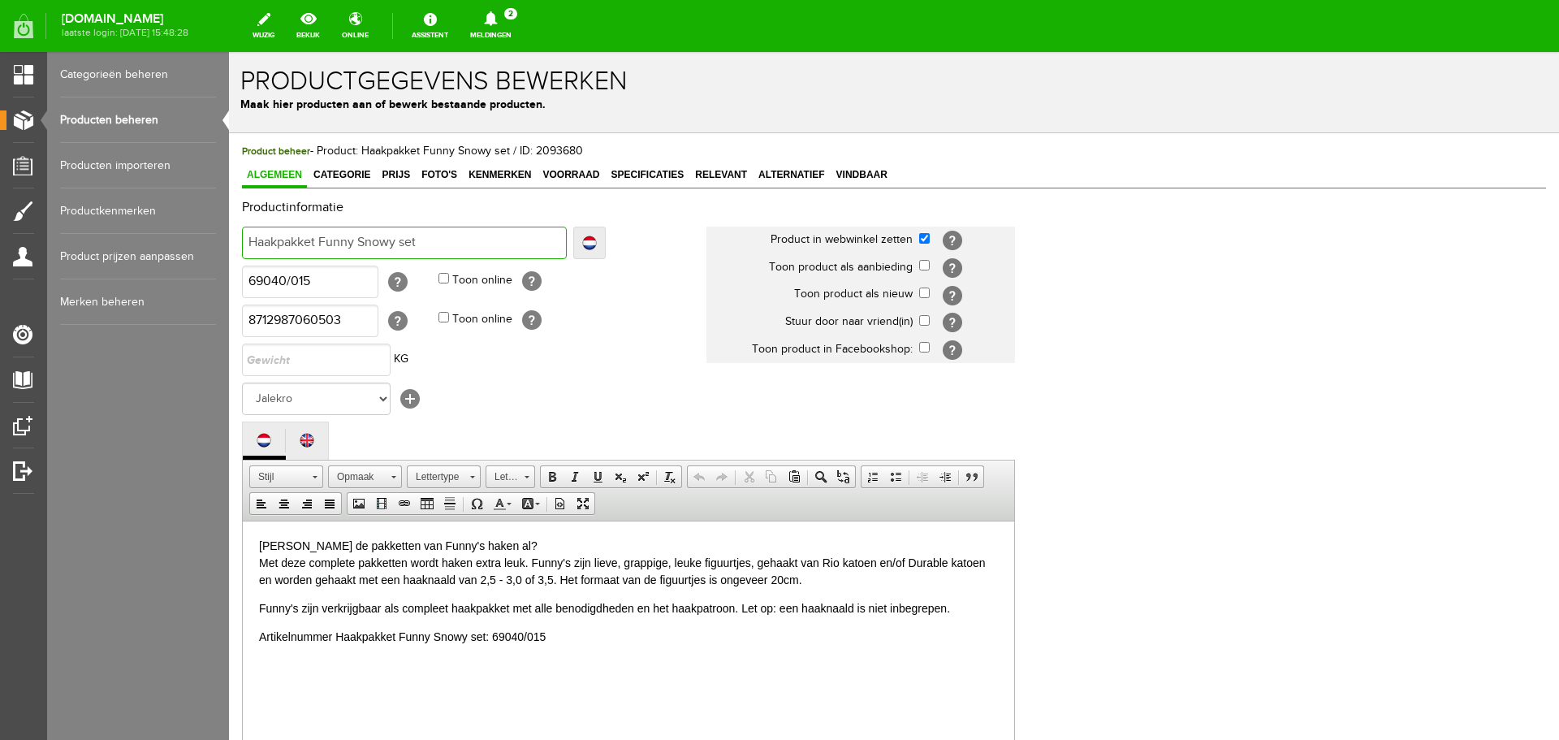
type input "Haakpakket Funny Snowy set -"
paste input "69040/015"
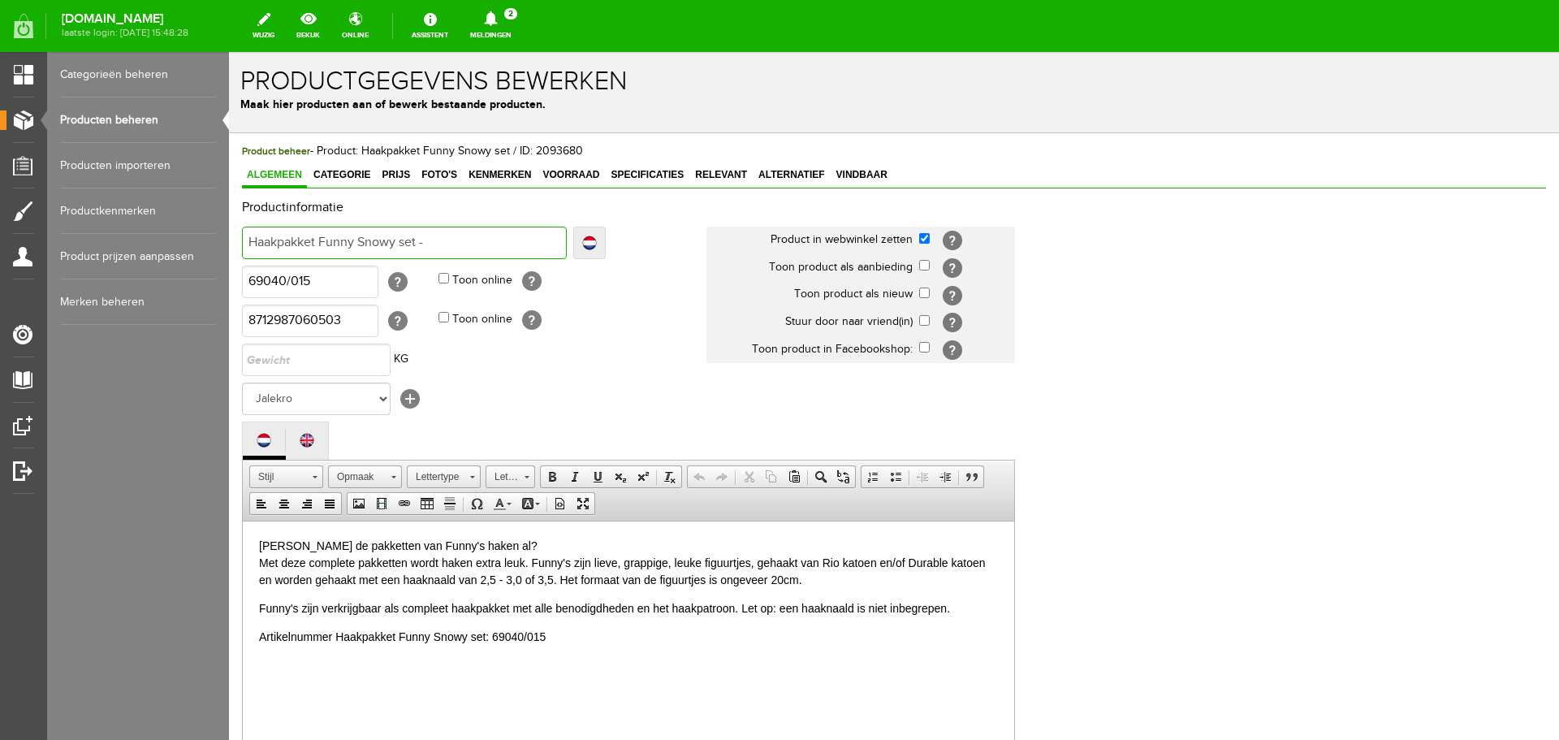
type input "Haakpakket Funny Snowy set - 69040/015"
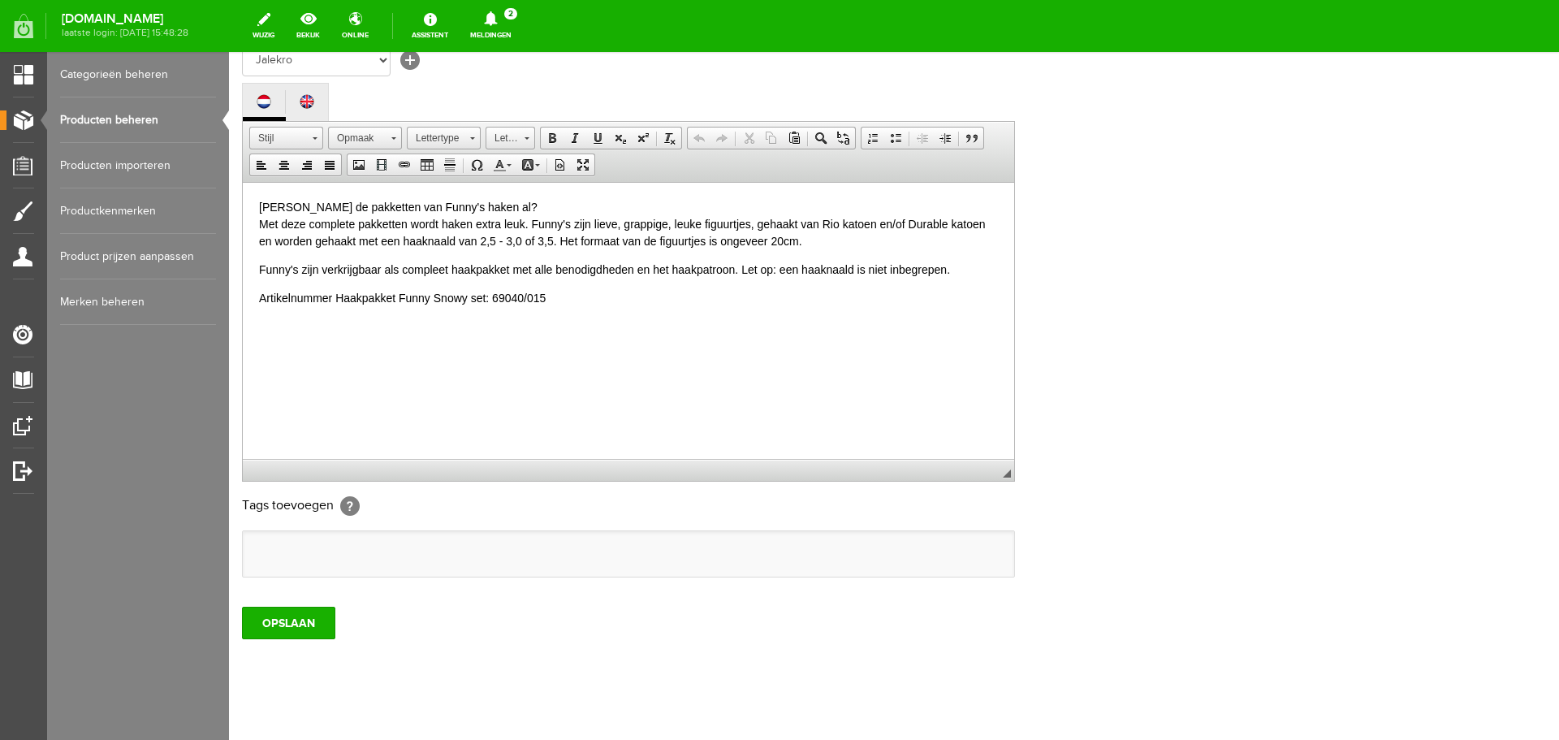
scroll to position [358, 0]
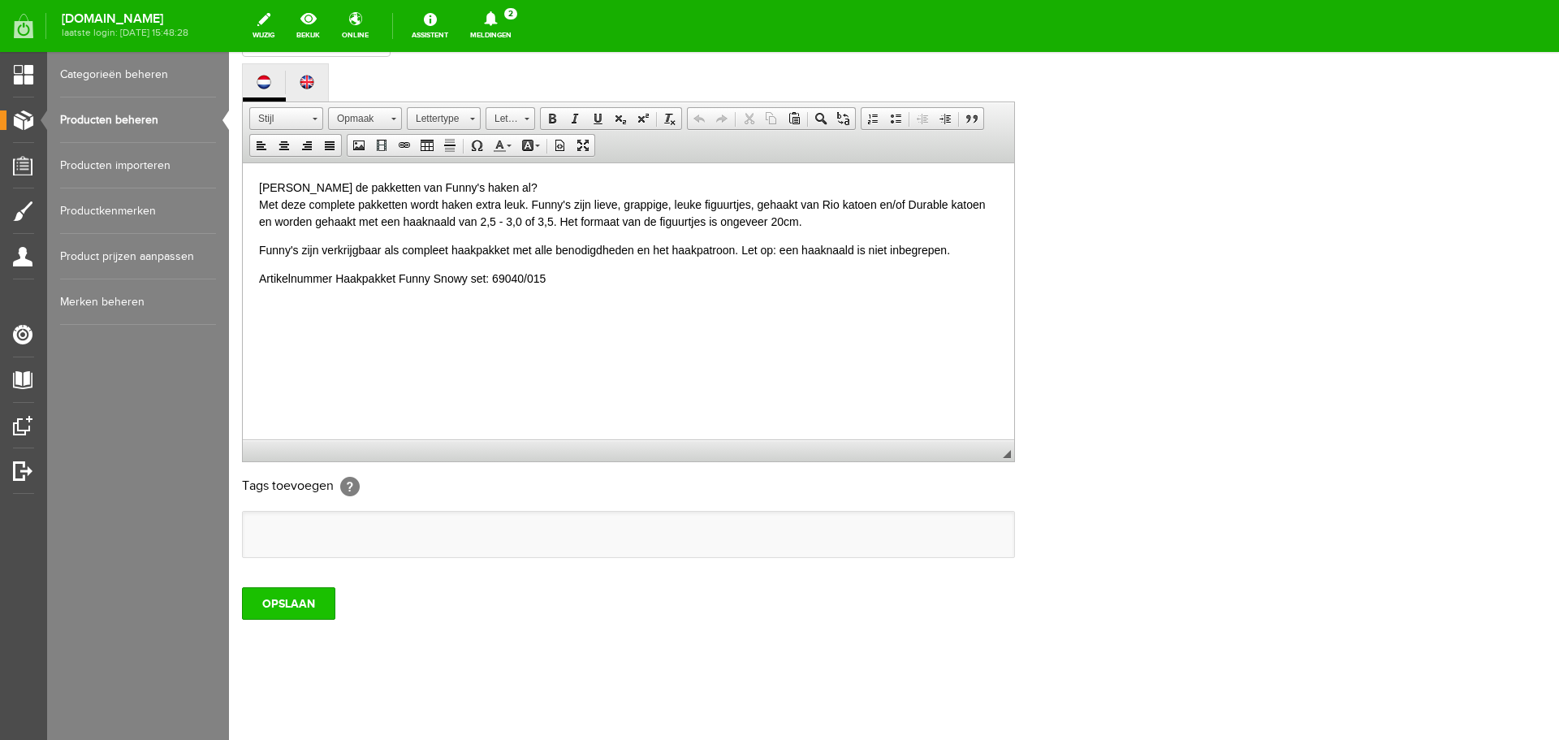
type input "Haakpakket Funny Snowy set - 69040/015"
click at [279, 606] on input "OPSLAAN" at bounding box center [288, 603] width 93 height 32
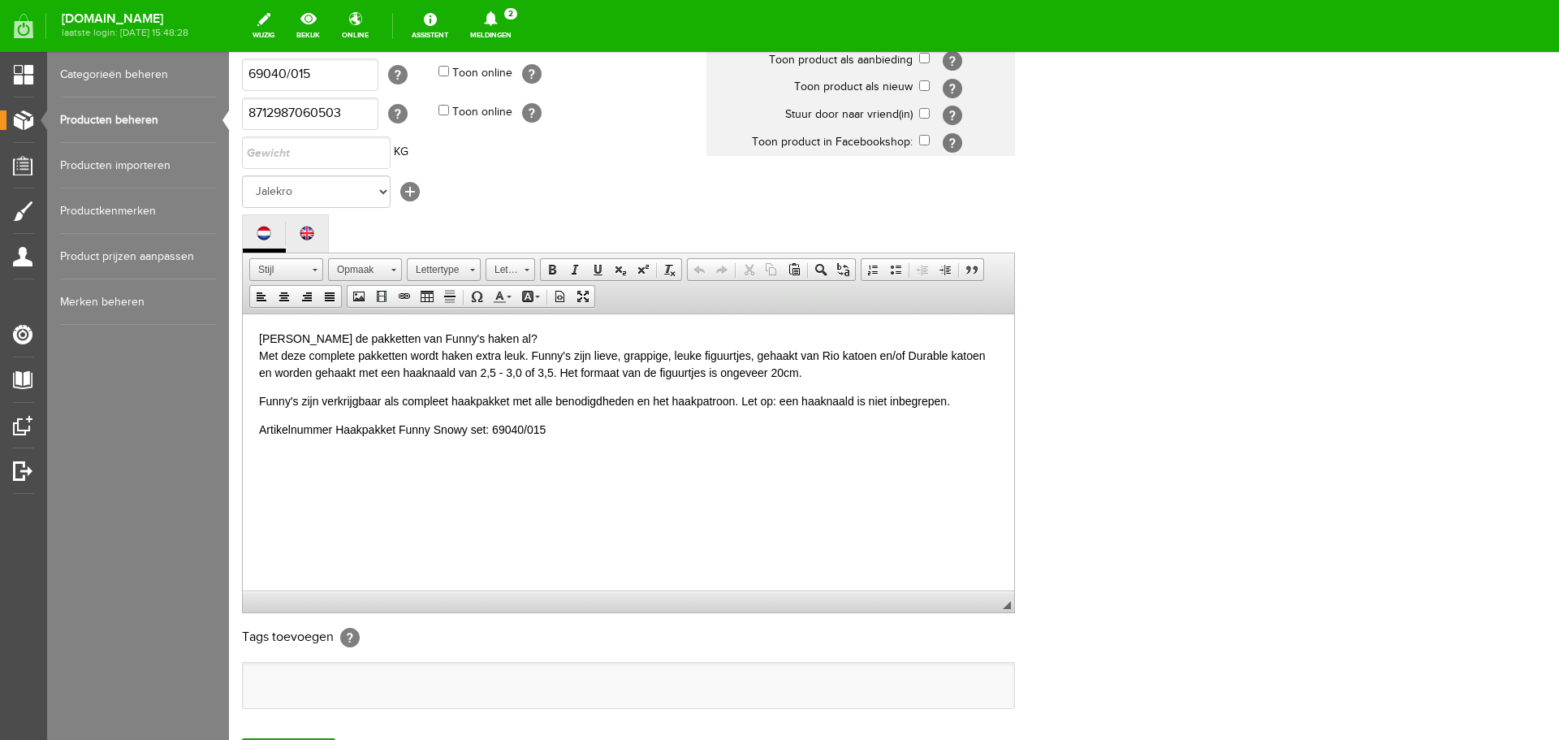
scroll to position [0, 0]
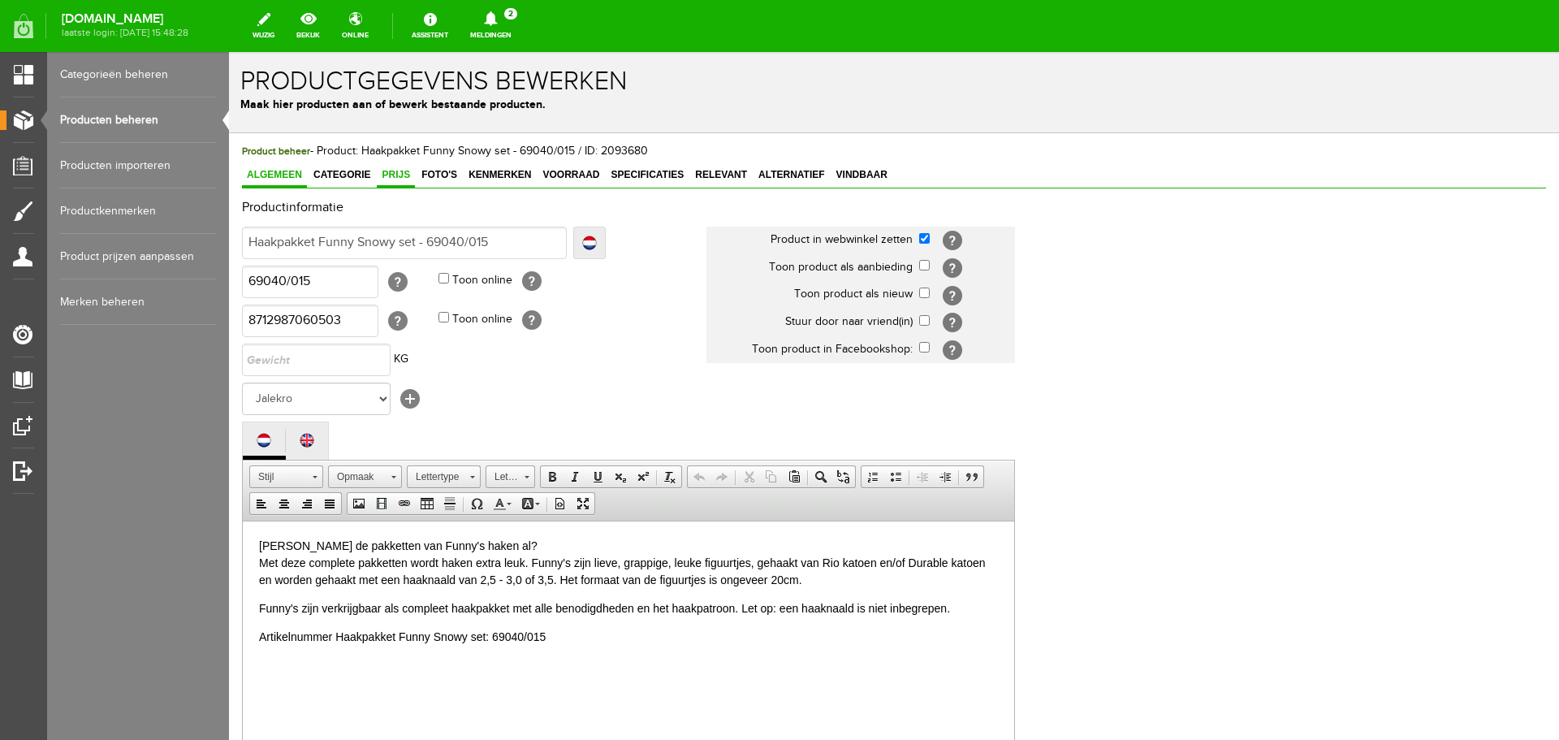
click at [393, 169] on span "Prijs" at bounding box center [396, 174] width 38 height 11
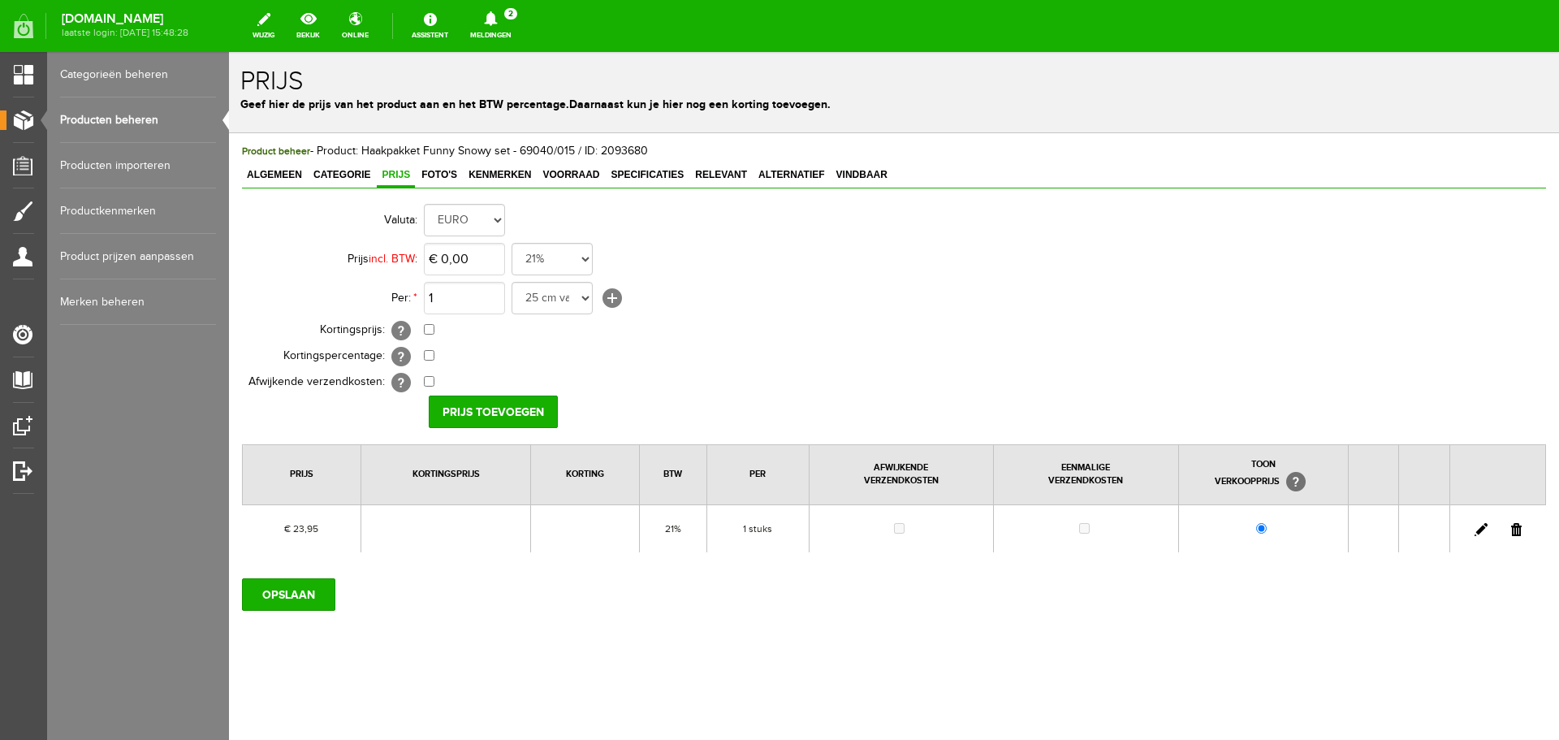
click at [1483, 530] on link at bounding box center [1481, 529] width 13 height 13
click at [492, 411] on input "[PERSON_NAME]" at bounding box center [488, 411] width 118 height 32
click at [287, 595] on input "OPSLAAN" at bounding box center [288, 594] width 93 height 32
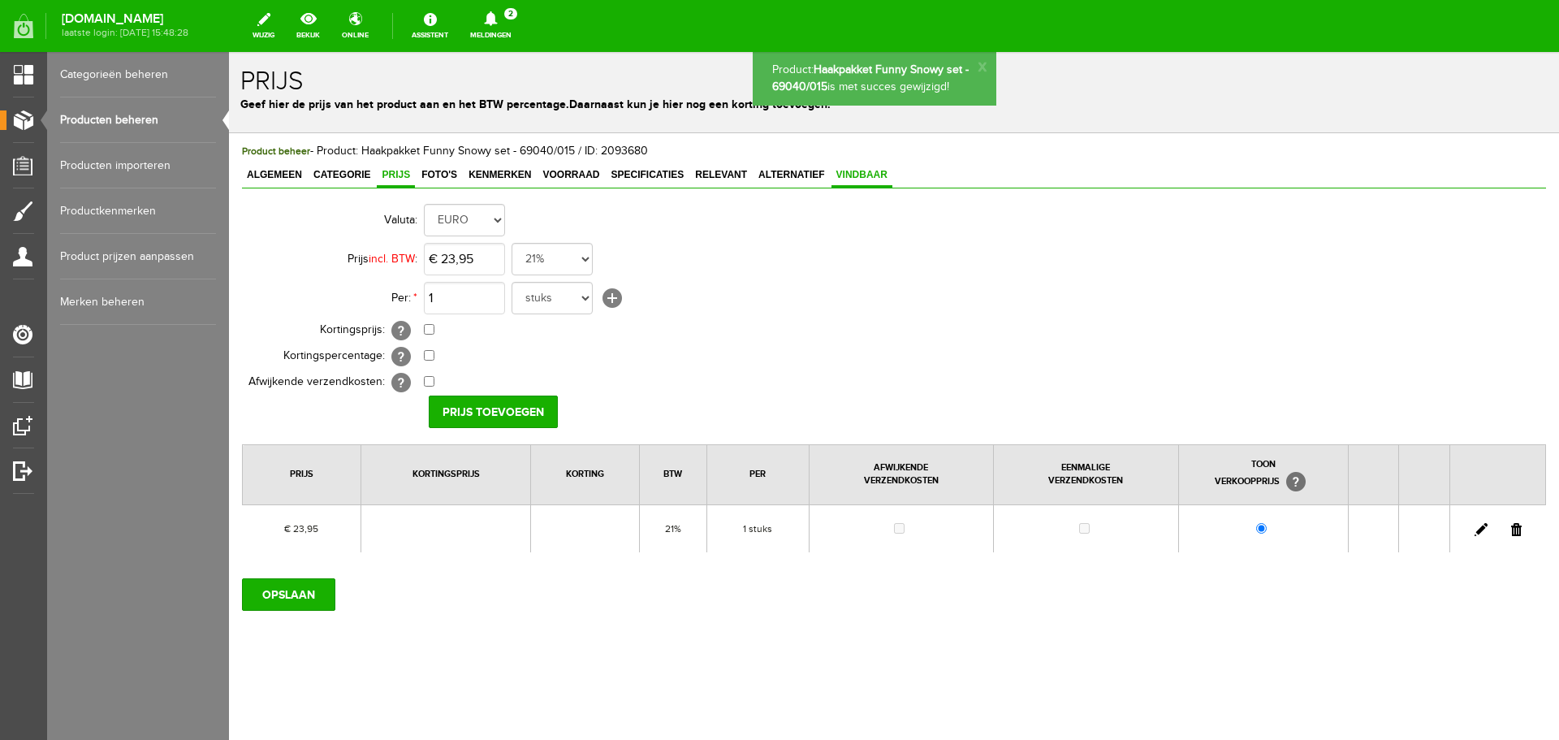
click at [866, 178] on span "Vindbaar" at bounding box center [862, 174] width 61 height 11
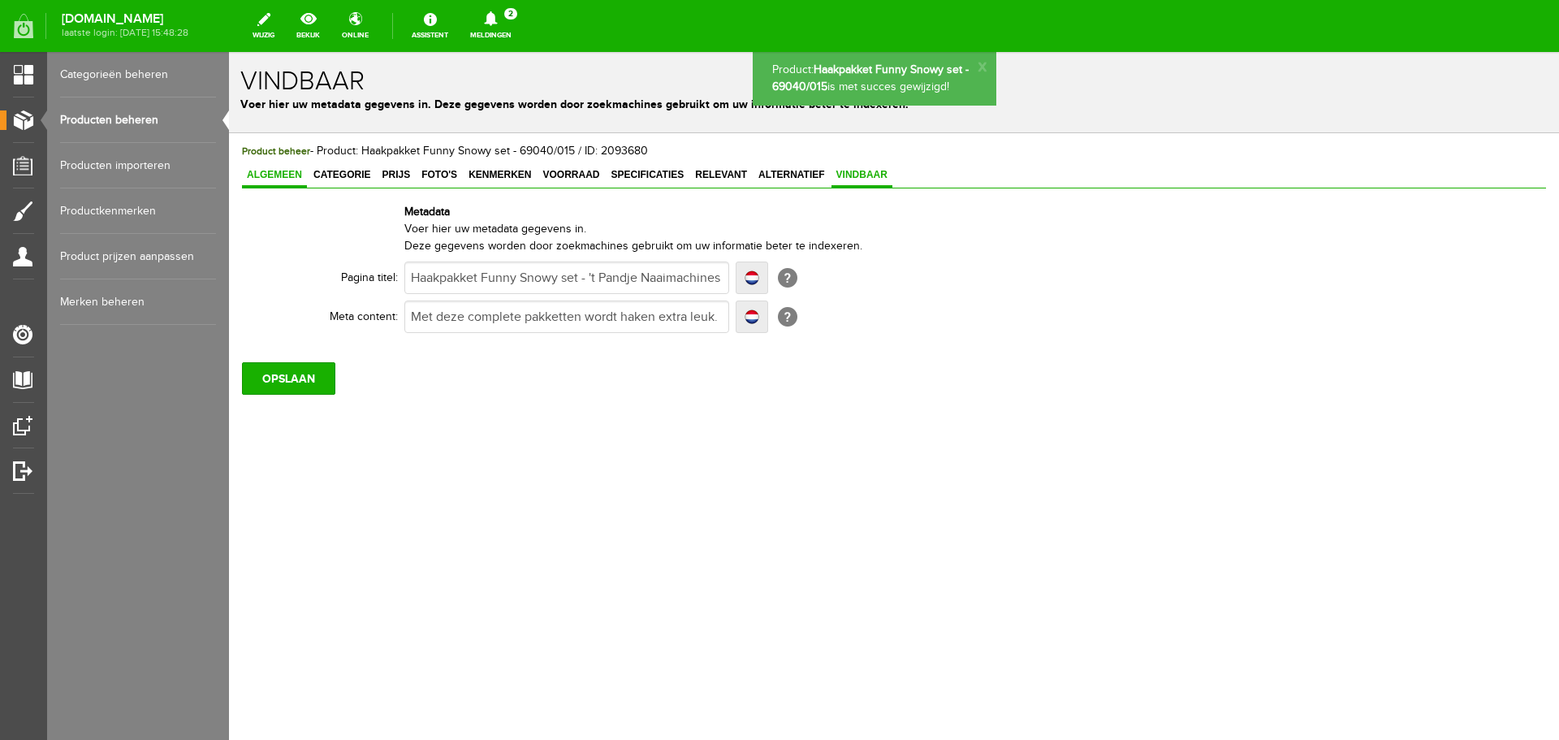
click at [267, 171] on span "Algemeen" at bounding box center [274, 174] width 65 height 11
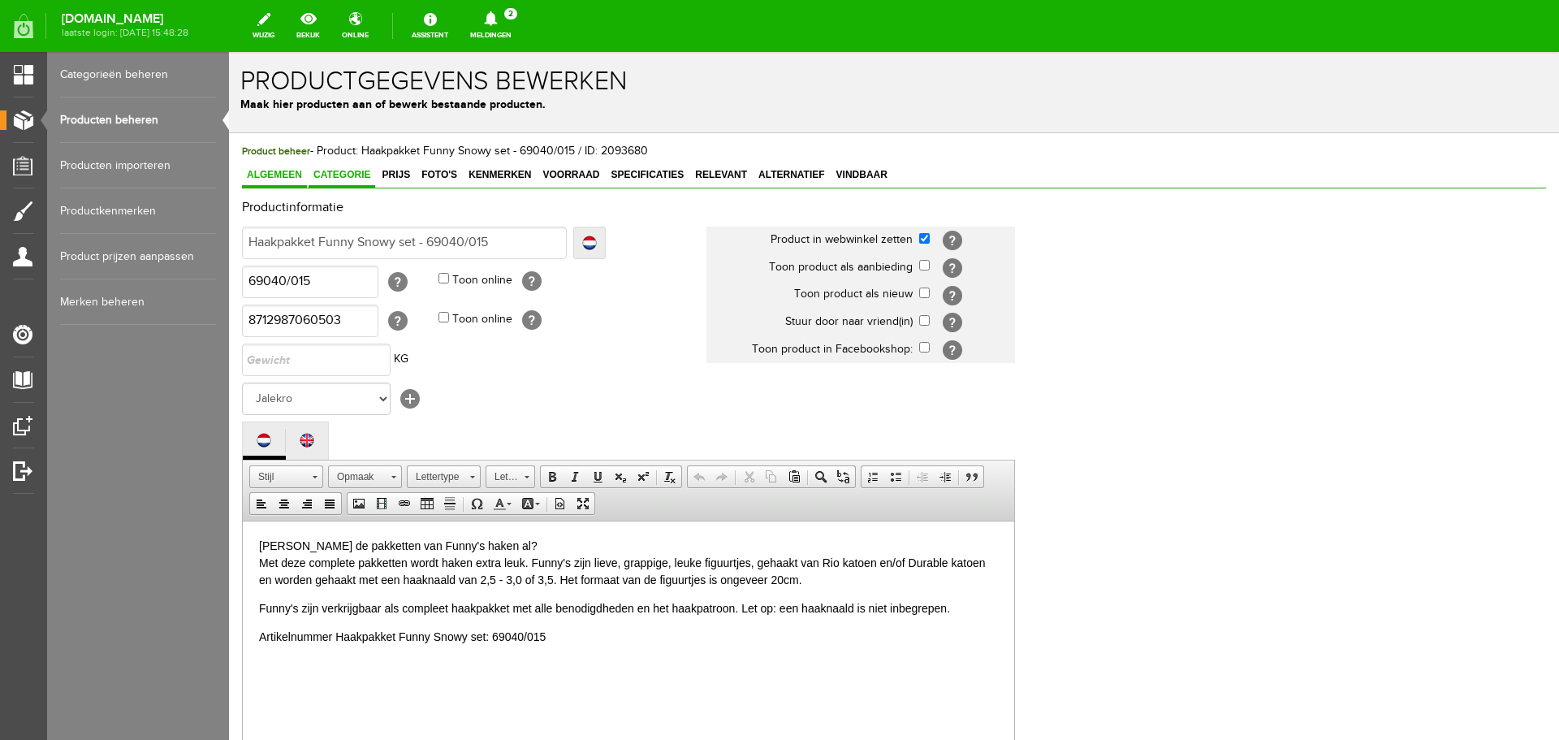
click at [345, 173] on span "Categorie" at bounding box center [342, 174] width 67 height 11
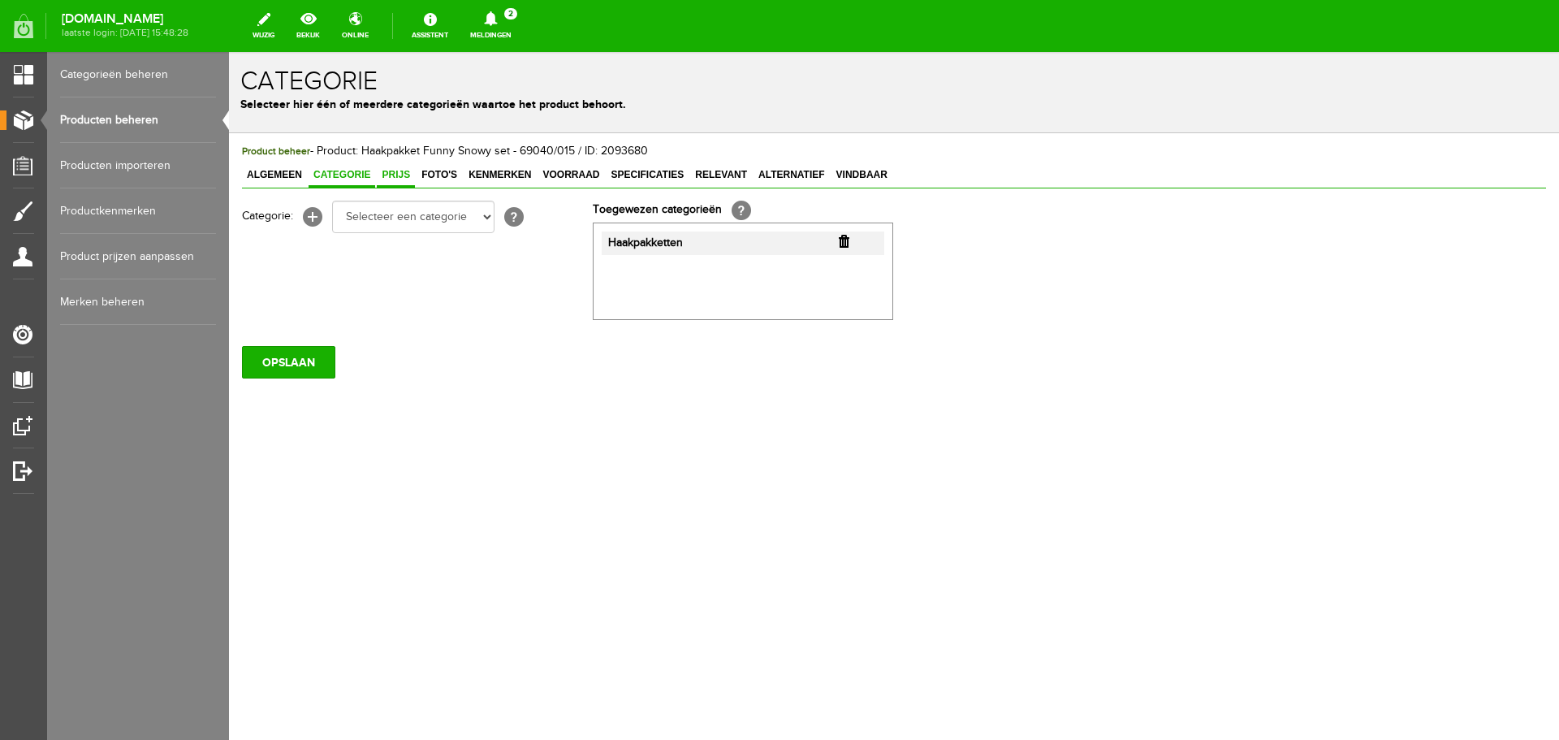
click at [391, 171] on span "Prijs" at bounding box center [396, 174] width 38 height 11
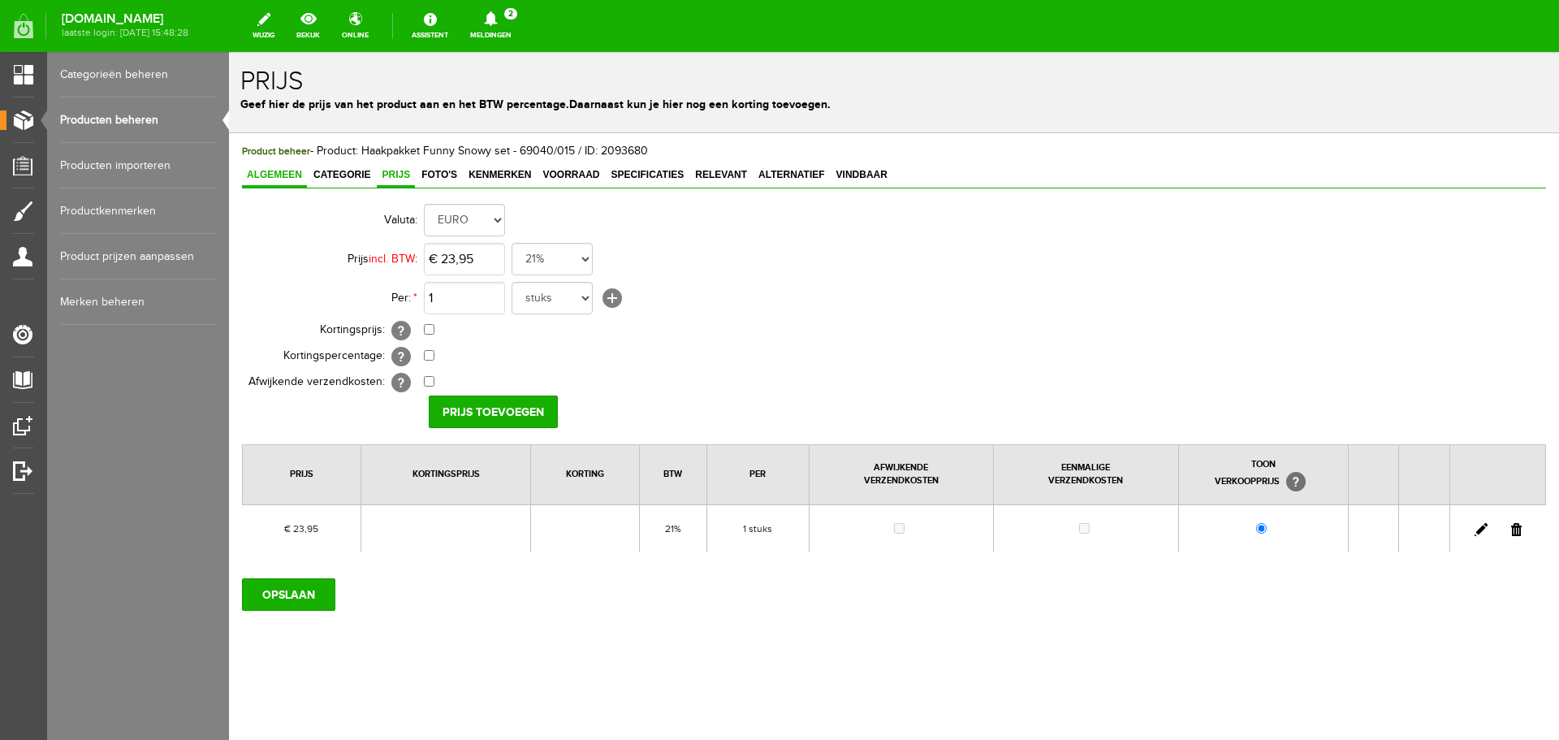
click at [274, 172] on span "Algemeen" at bounding box center [274, 174] width 65 height 11
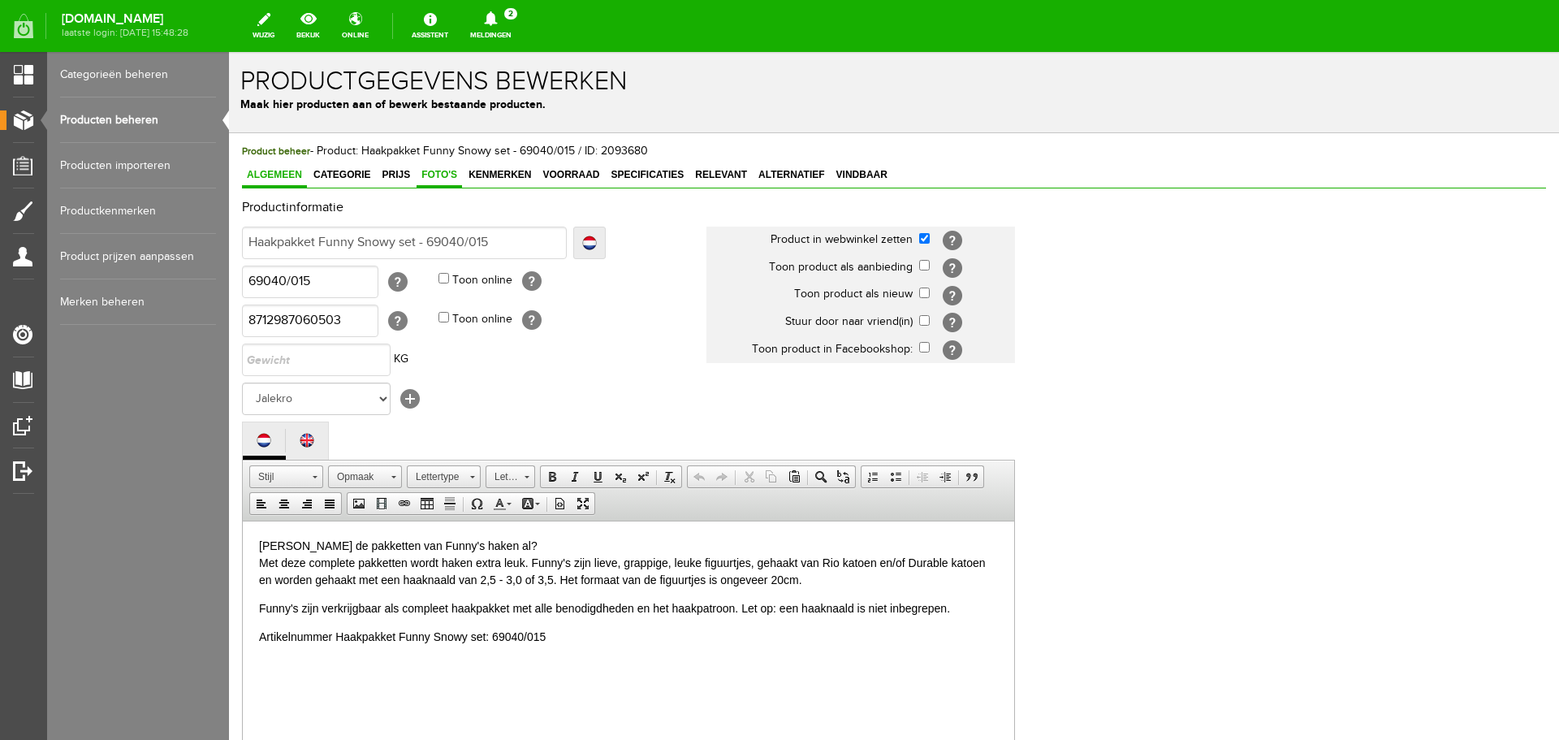
click at [439, 171] on span "Foto's" at bounding box center [439, 174] width 45 height 11
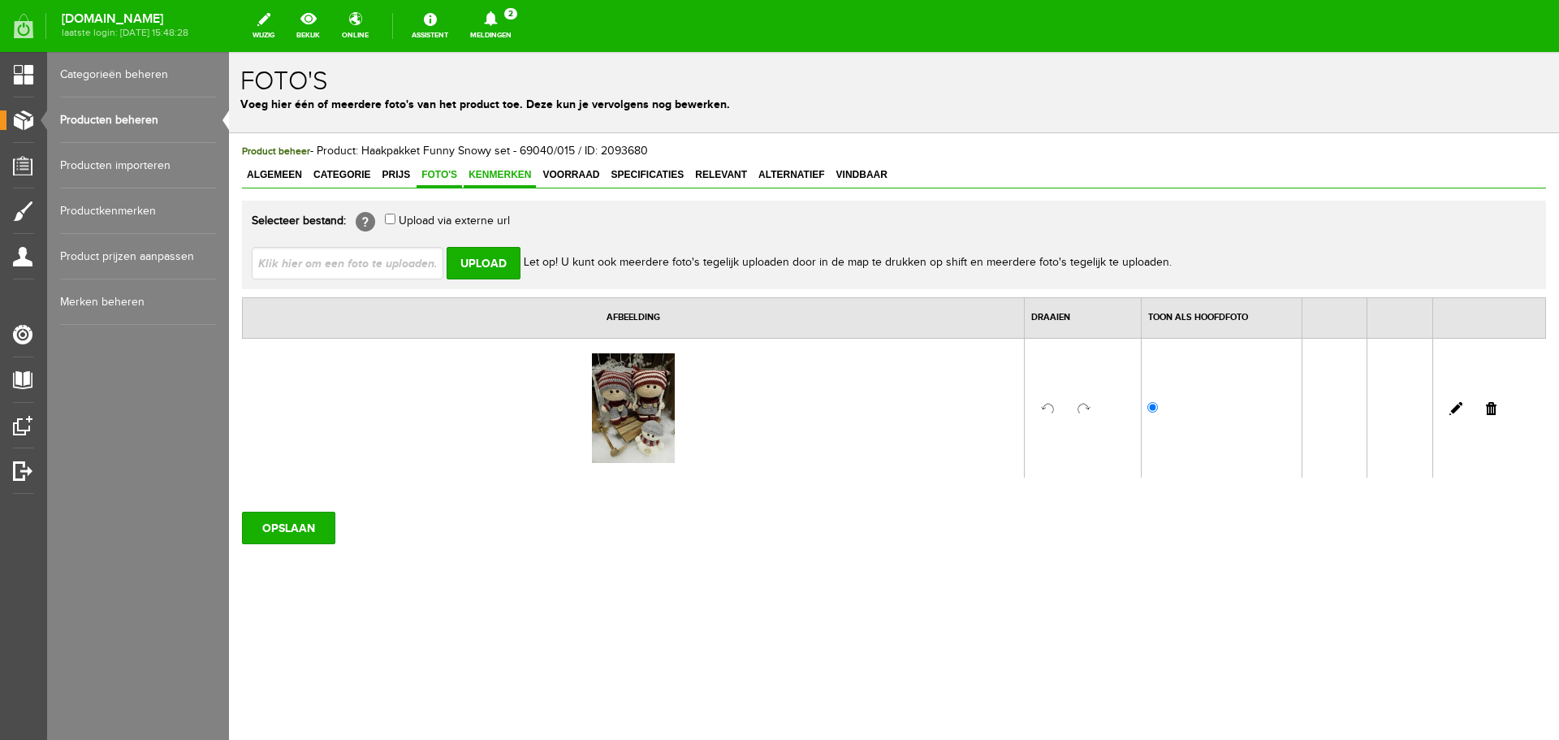
drag, startPoint x: 483, startPoint y: 170, endPoint x: 500, endPoint y: 171, distance: 17.1
click at [485, 170] on span "Kenmerken" at bounding box center [500, 174] width 72 height 11
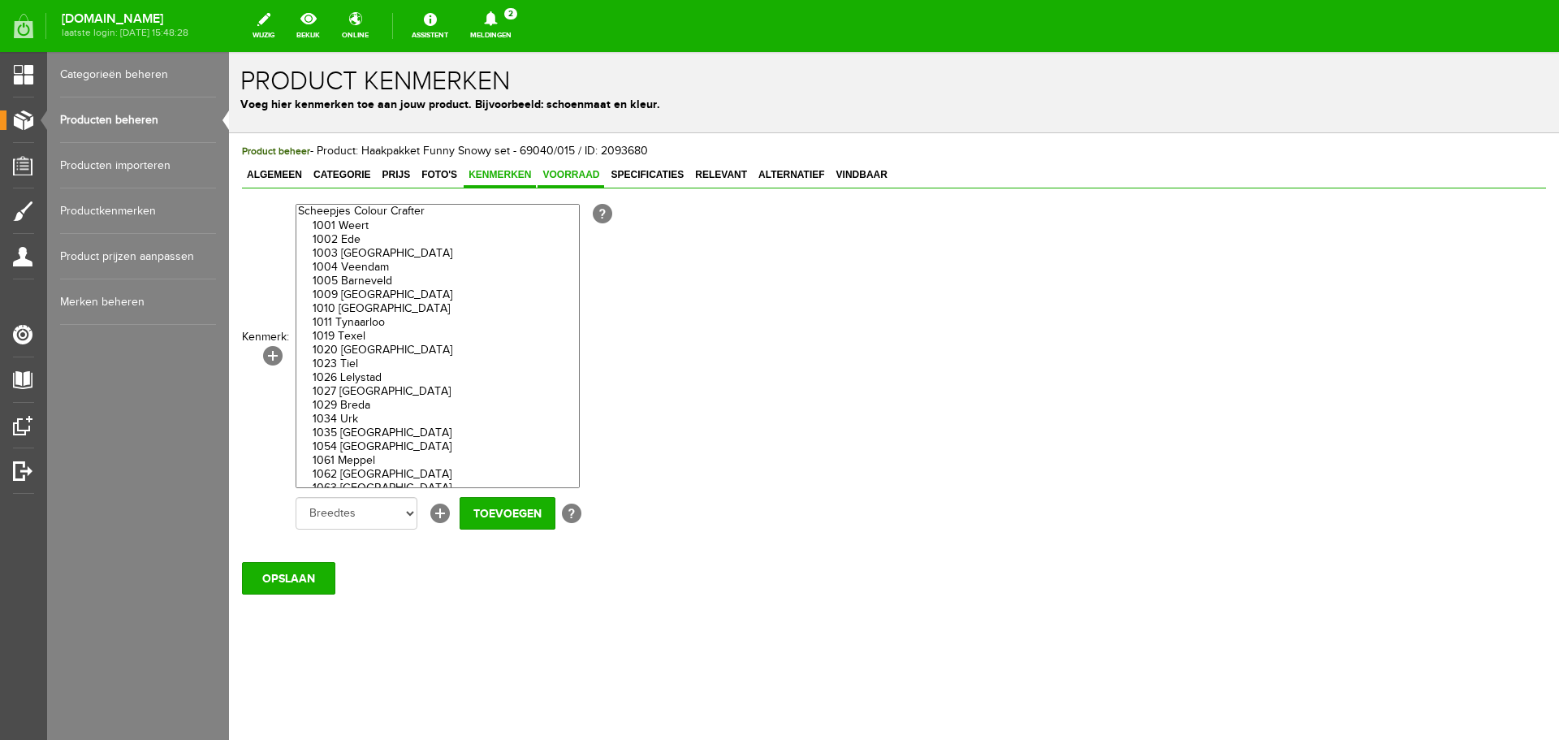
click at [565, 174] on span "Voorraad" at bounding box center [571, 174] width 67 height 11
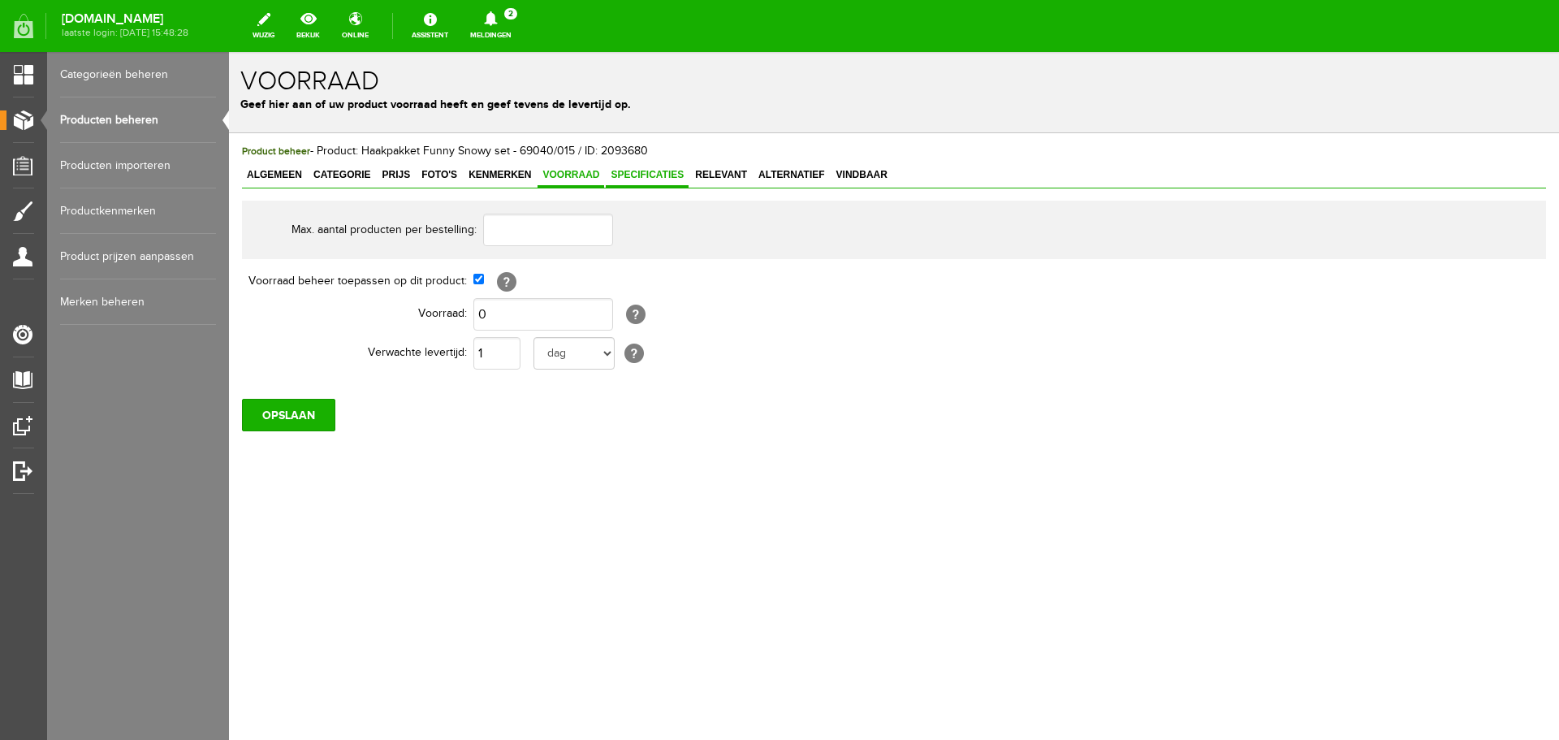
click at [638, 169] on span "Specificaties" at bounding box center [647, 174] width 83 height 11
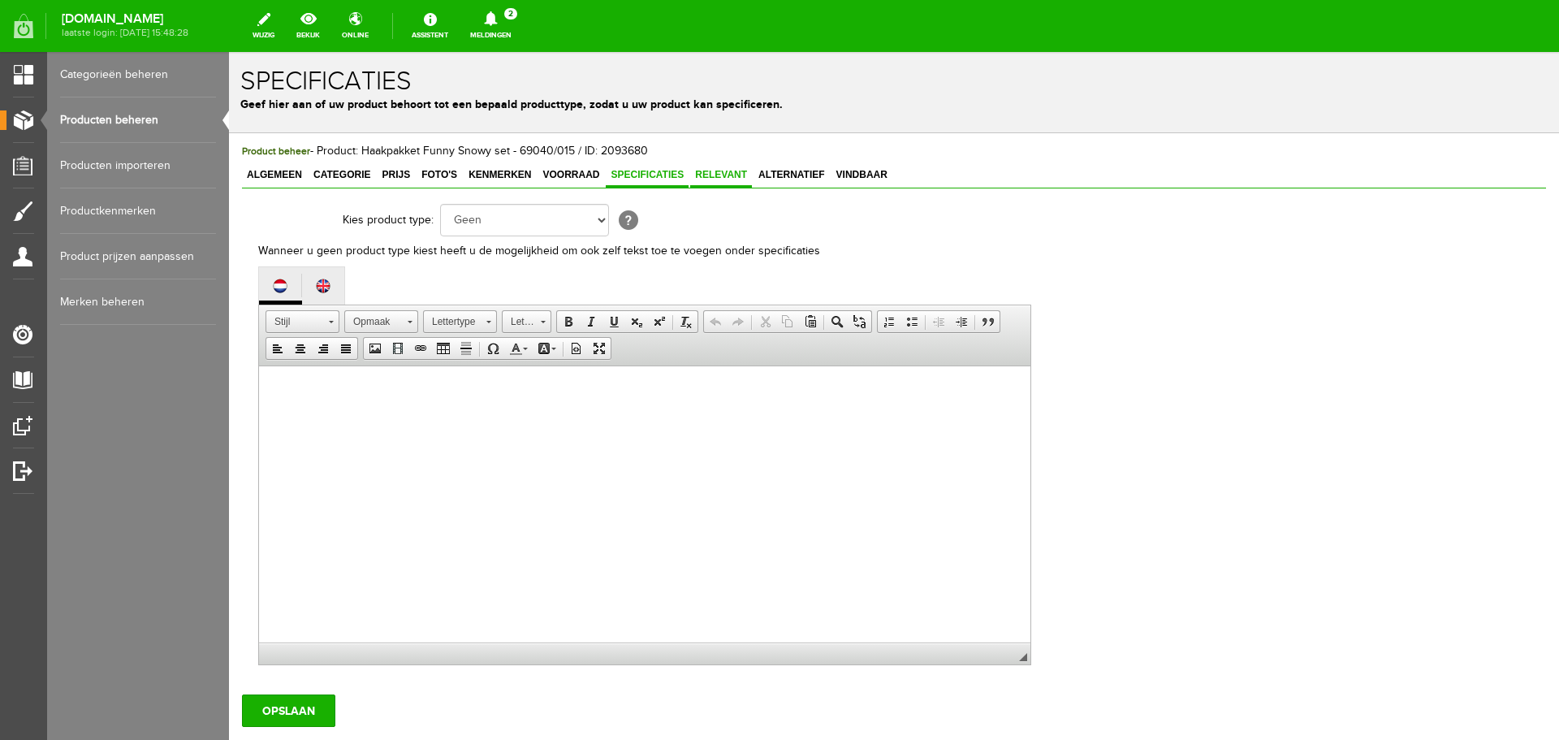
click at [728, 170] on span "Relevant" at bounding box center [721, 174] width 62 height 11
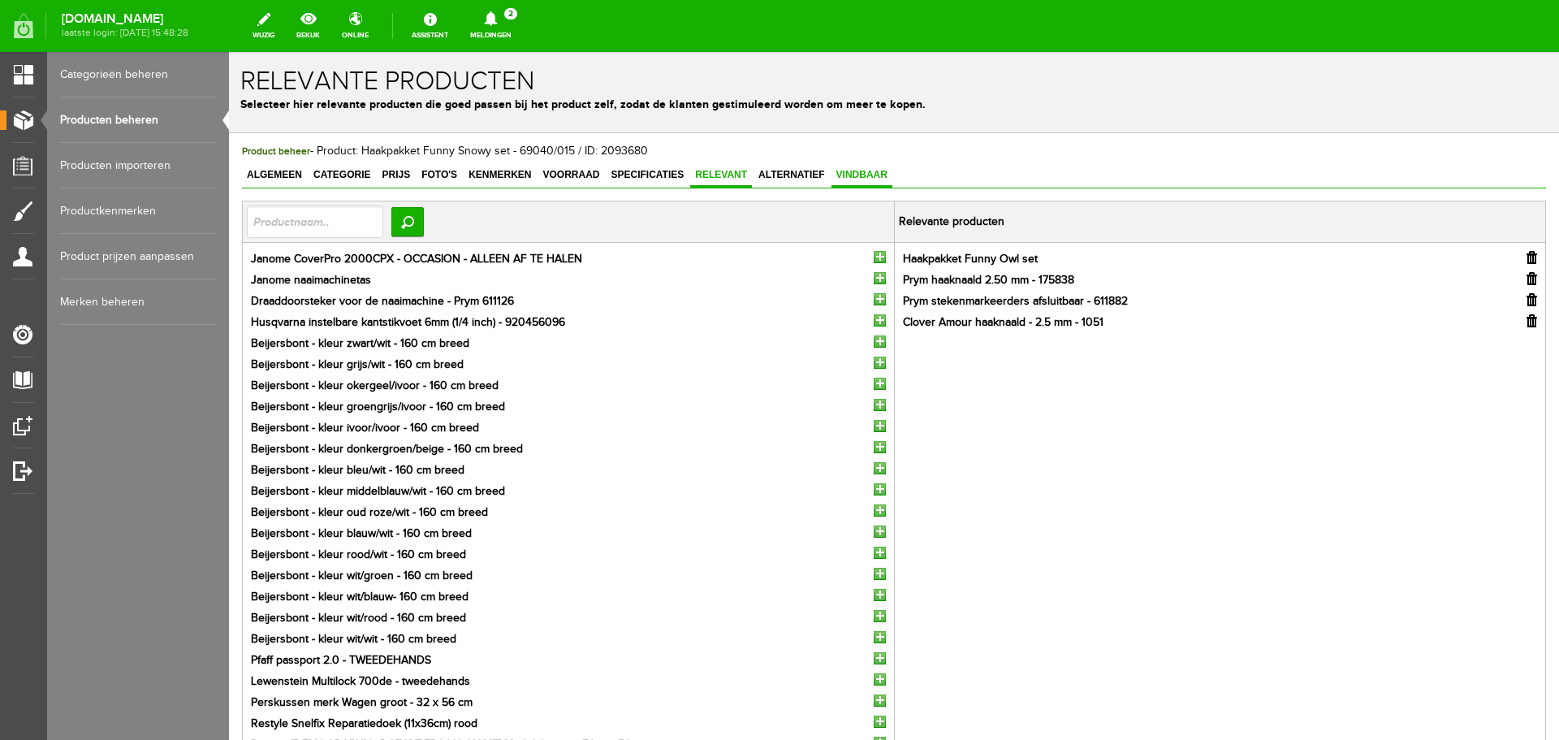
drag, startPoint x: 792, startPoint y: 168, endPoint x: 868, endPoint y: 172, distance: 76.4
click at [793, 169] on link "Alternatief" at bounding box center [792, 176] width 76 height 24
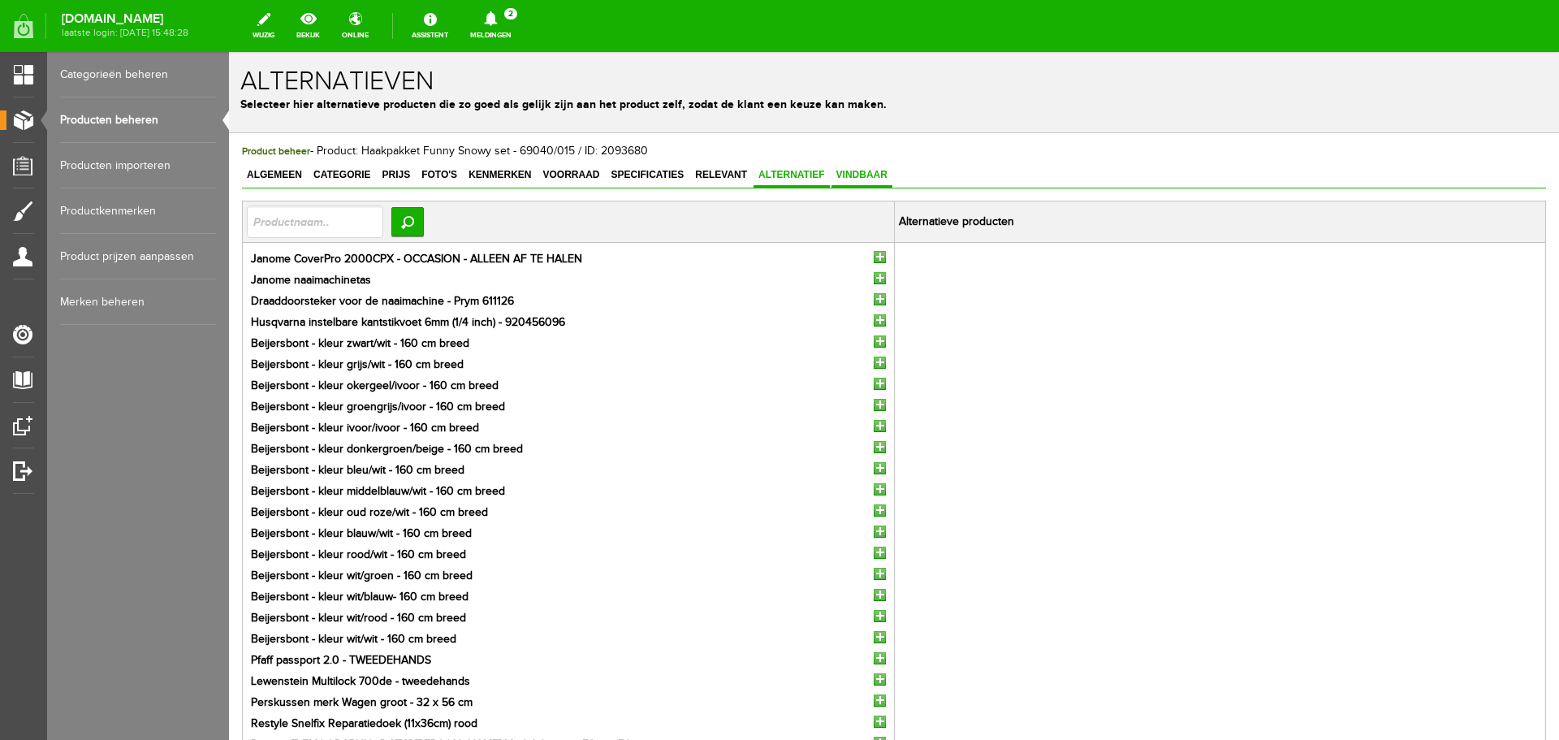
click at [874, 171] on span "Vindbaar" at bounding box center [862, 174] width 61 height 11
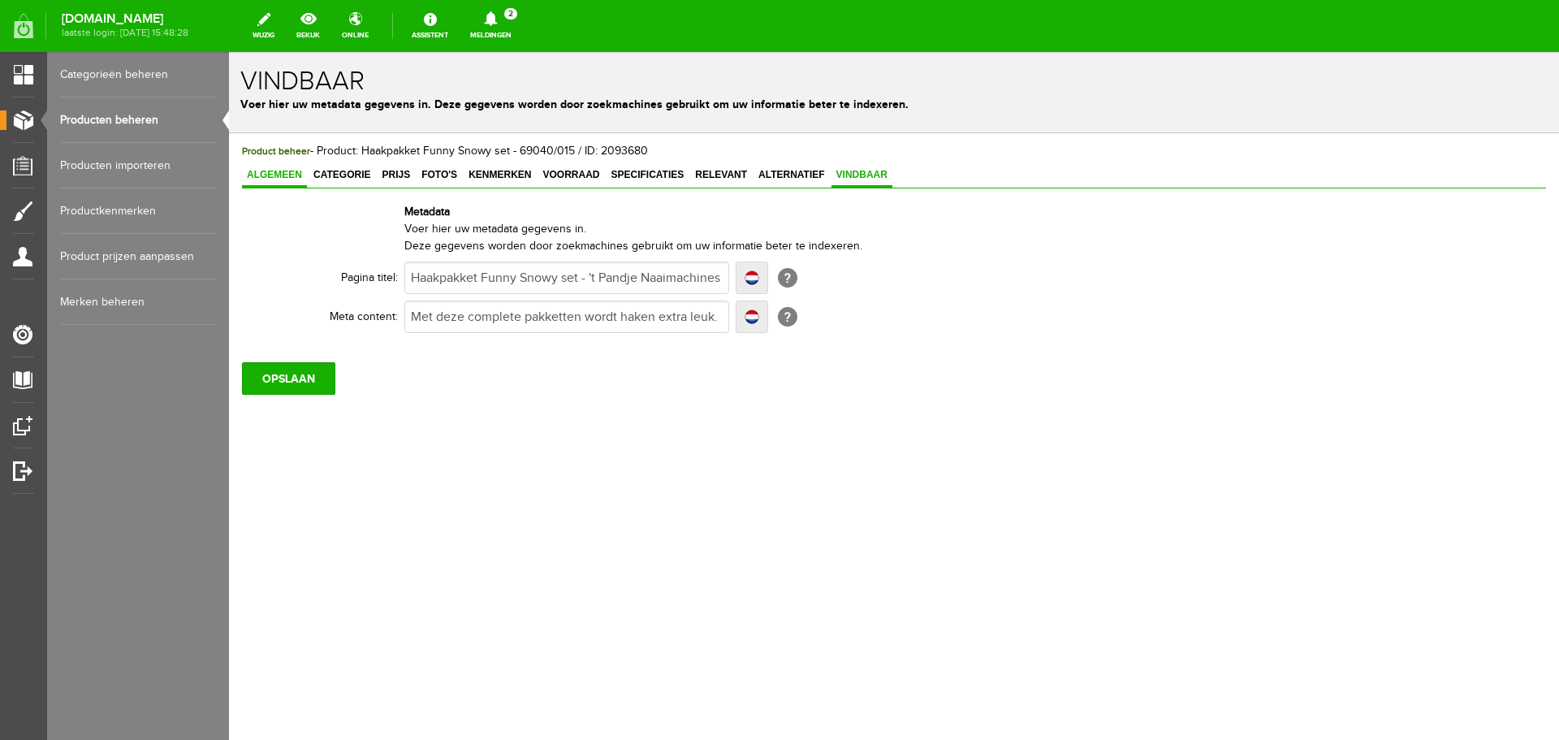
click at [268, 175] on span "Algemeen" at bounding box center [274, 174] width 65 height 11
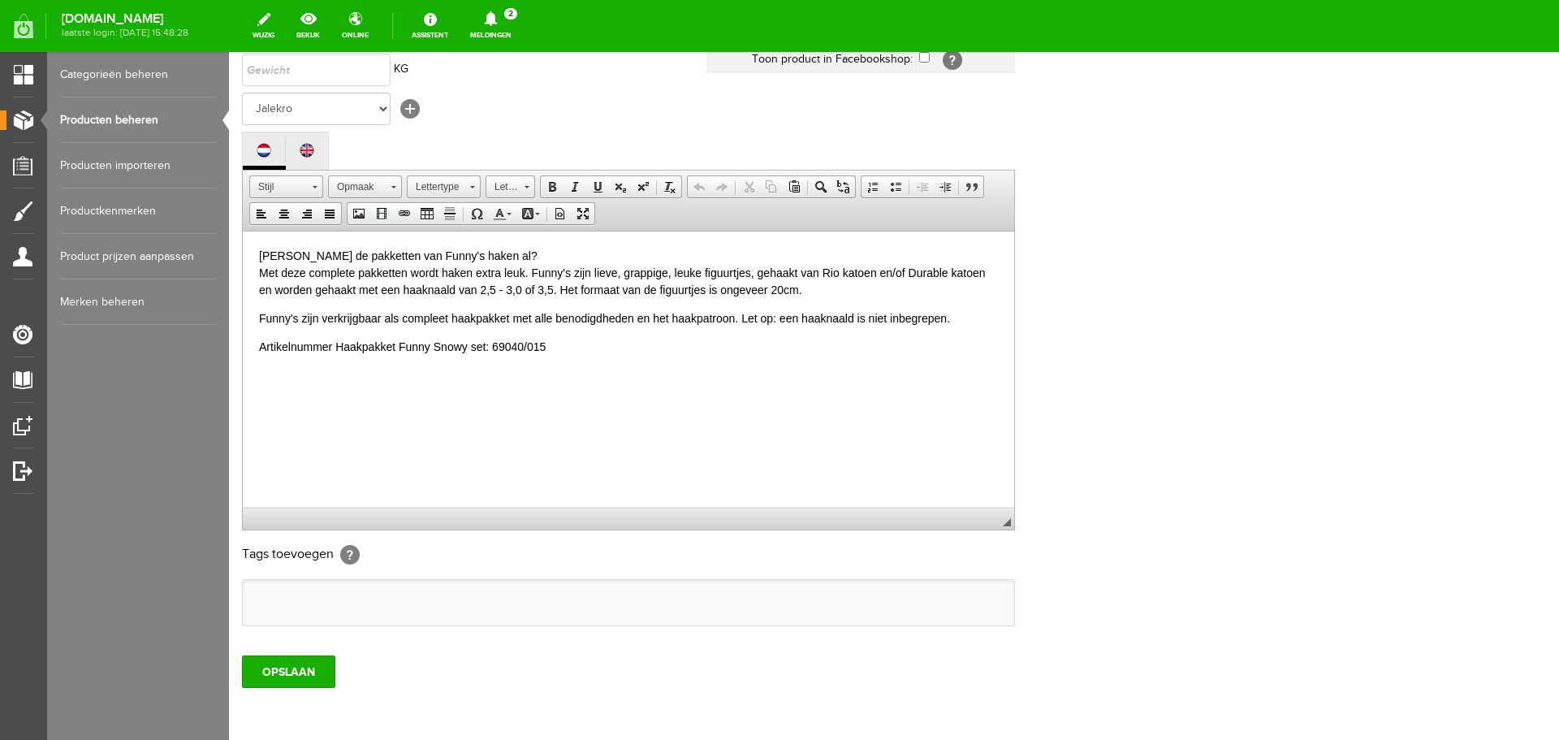
scroll to position [358, 0]
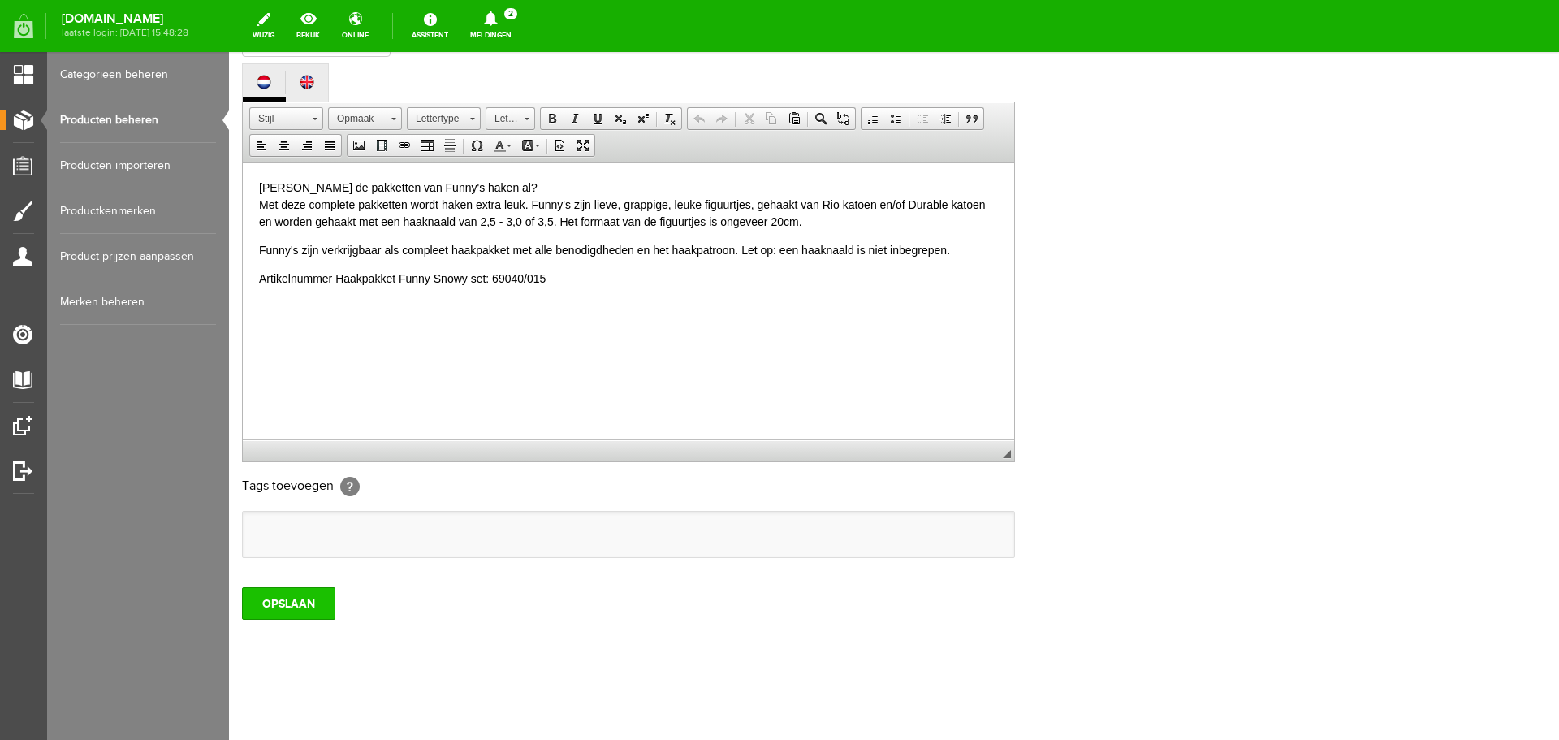
click at [285, 601] on input "OPSLAAN" at bounding box center [288, 603] width 93 height 32
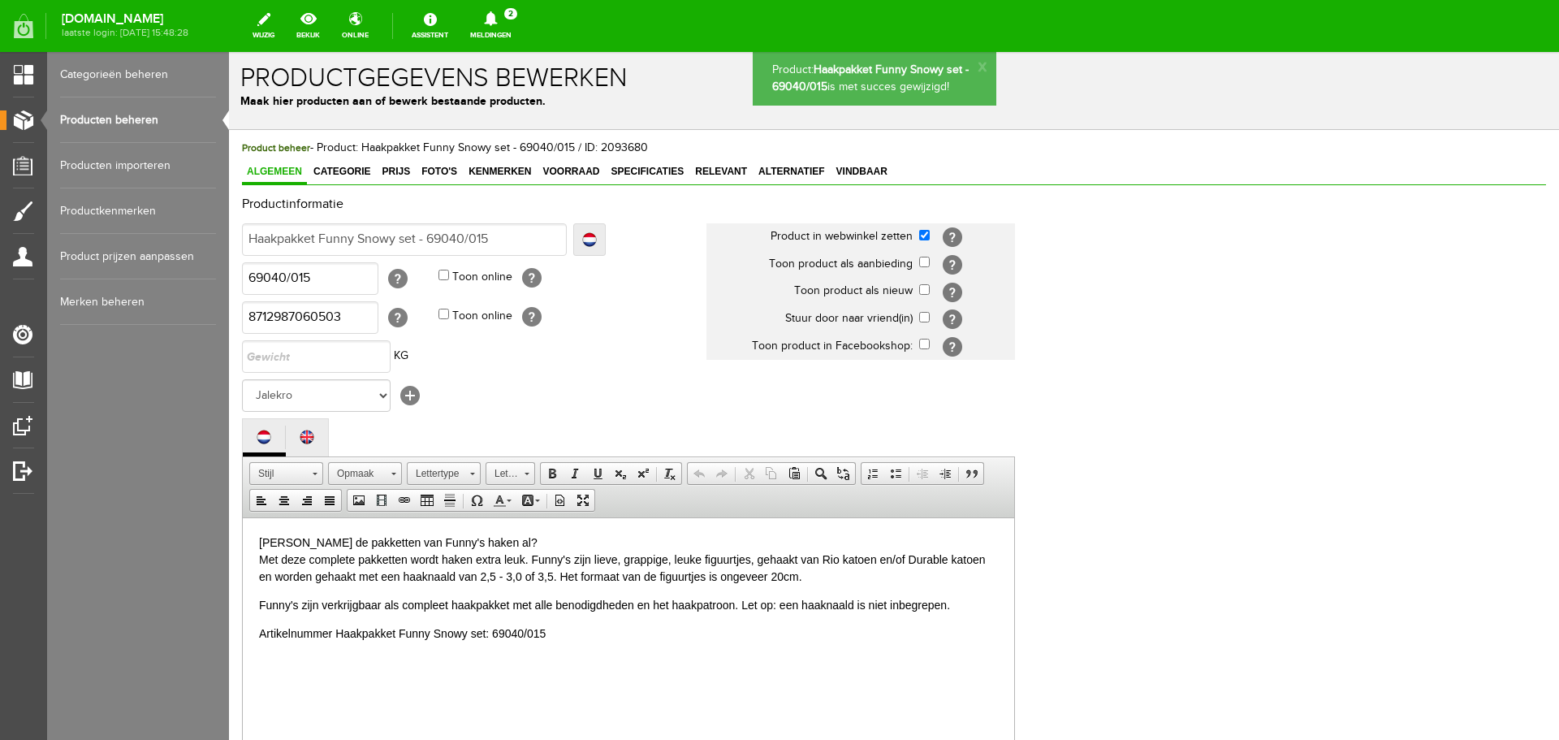
scroll to position [0, 0]
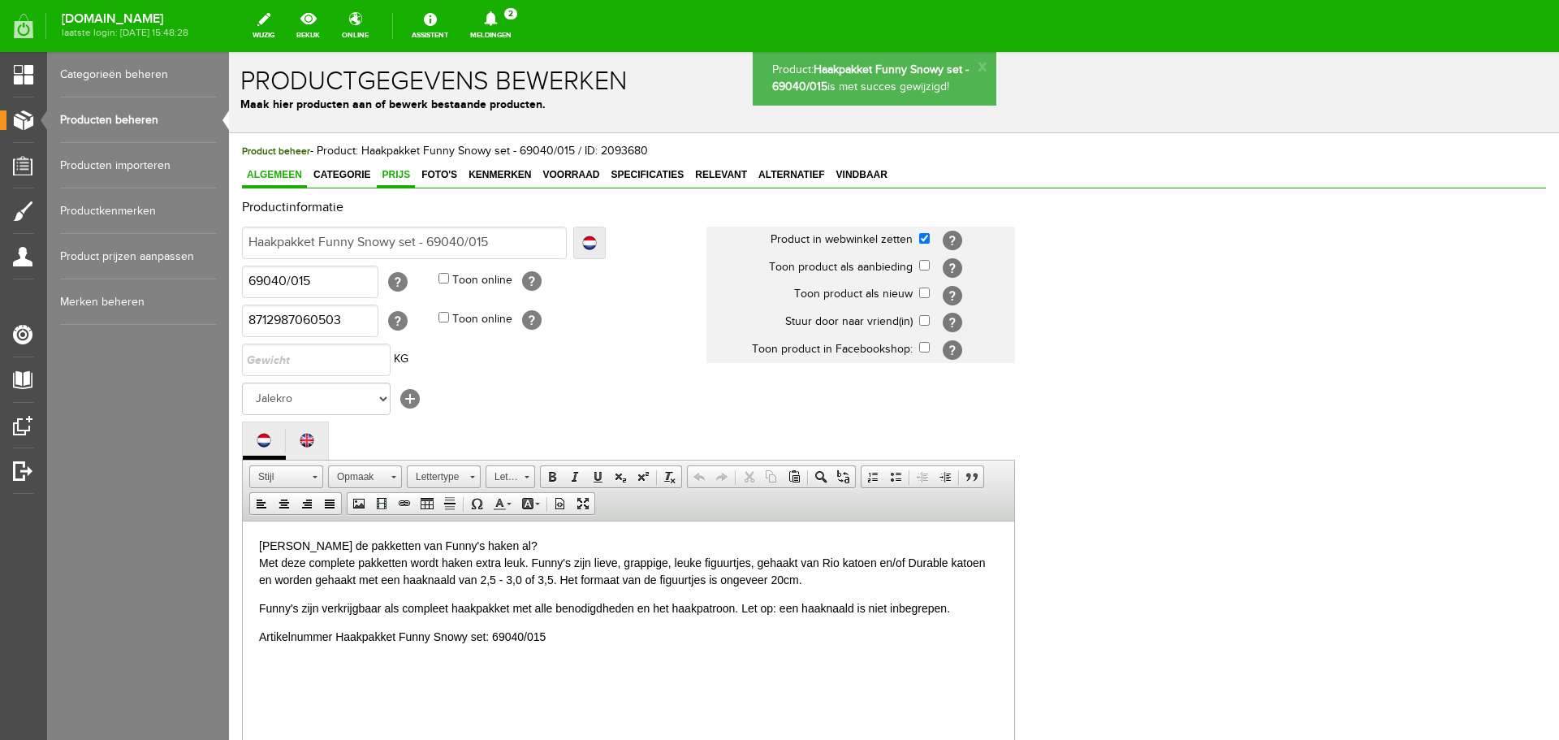
click at [401, 173] on span "Prijs" at bounding box center [396, 174] width 38 height 11
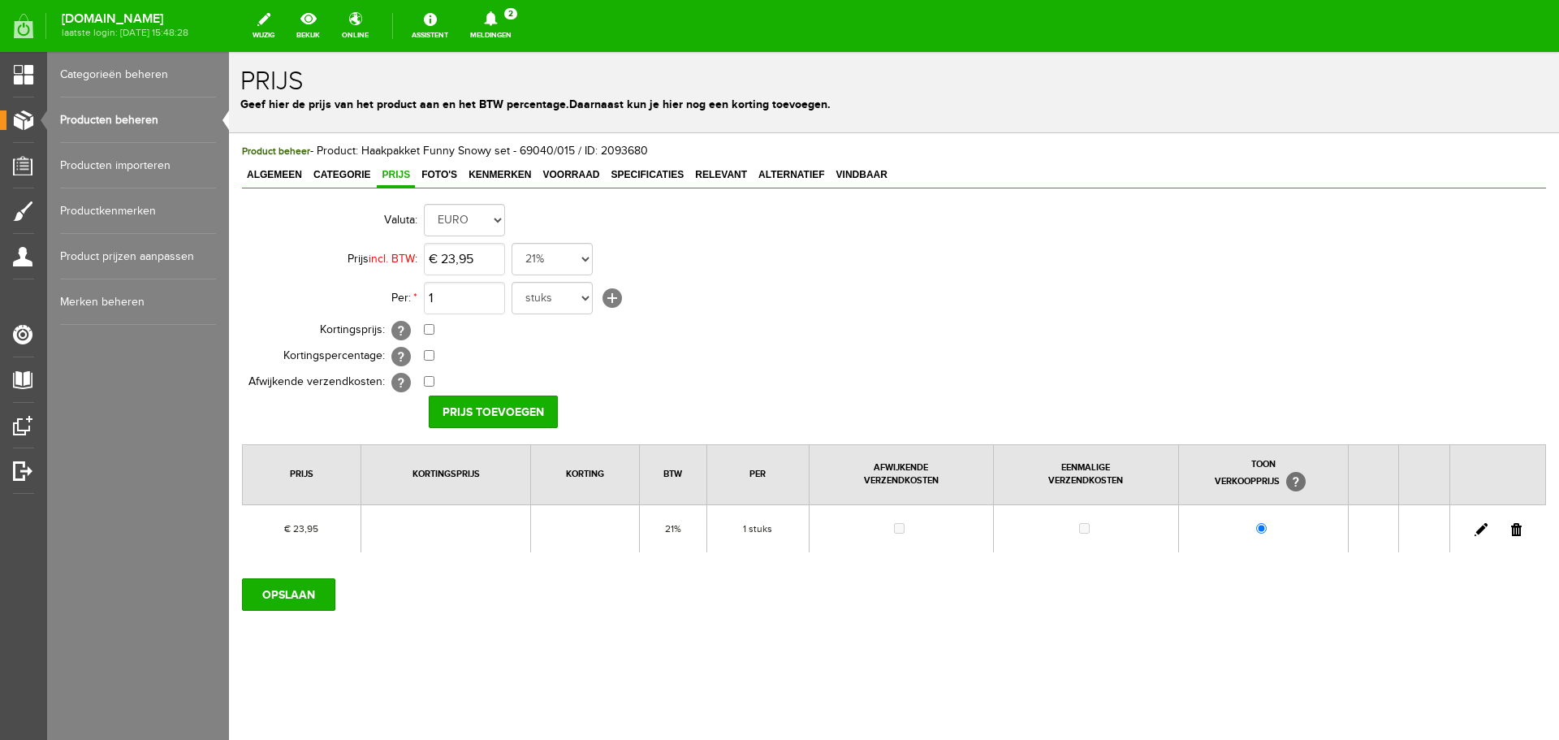
click at [1480, 527] on link at bounding box center [1481, 529] width 13 height 13
click at [493, 258] on input "23,95" at bounding box center [464, 259] width 81 height 32
type input "€ 26,95"
click at [482, 405] on input "[PERSON_NAME]" at bounding box center [488, 411] width 118 height 32
click at [312, 597] on input "OPSLAAN" at bounding box center [288, 594] width 93 height 32
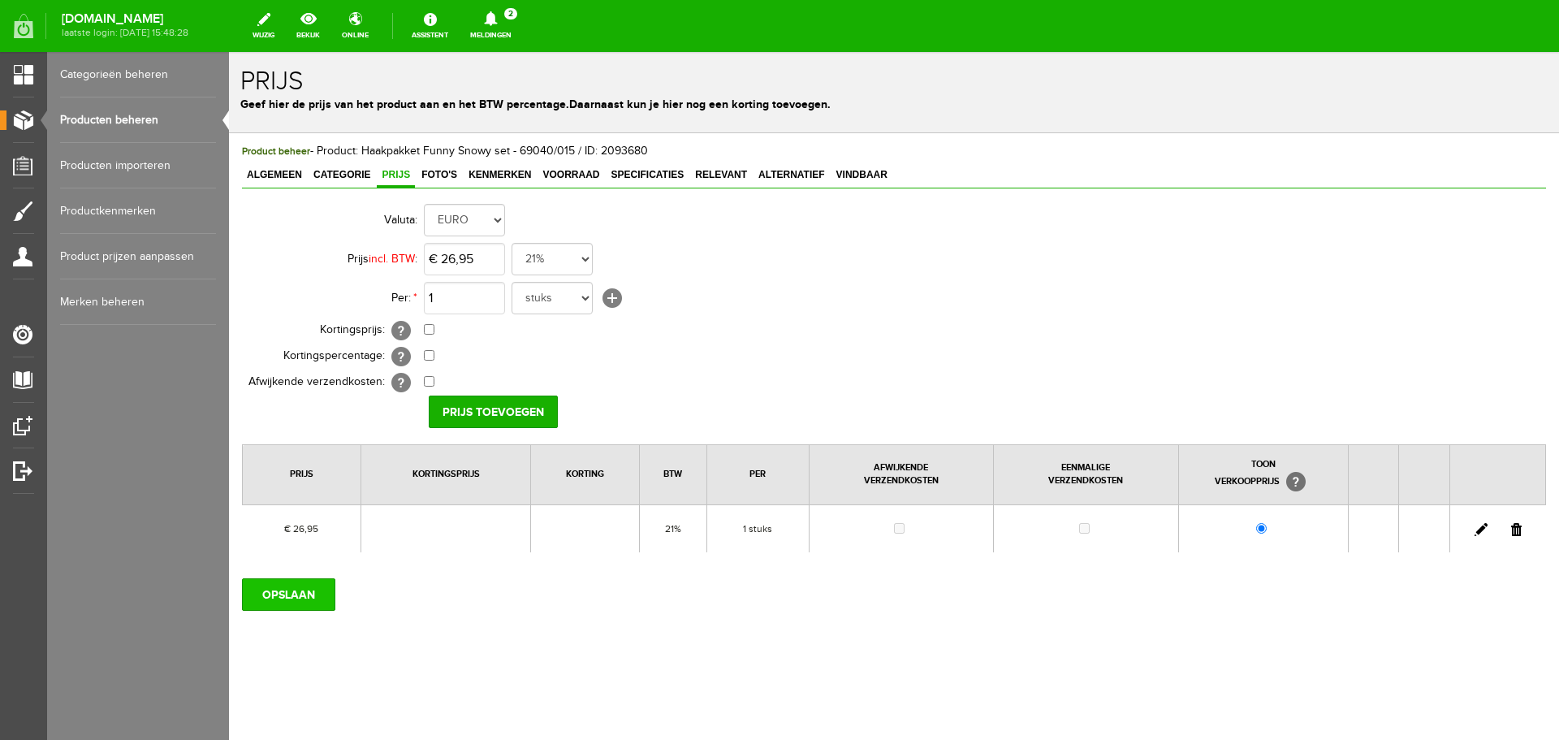
click at [290, 589] on input "OPSLAAN" at bounding box center [288, 594] width 93 height 32
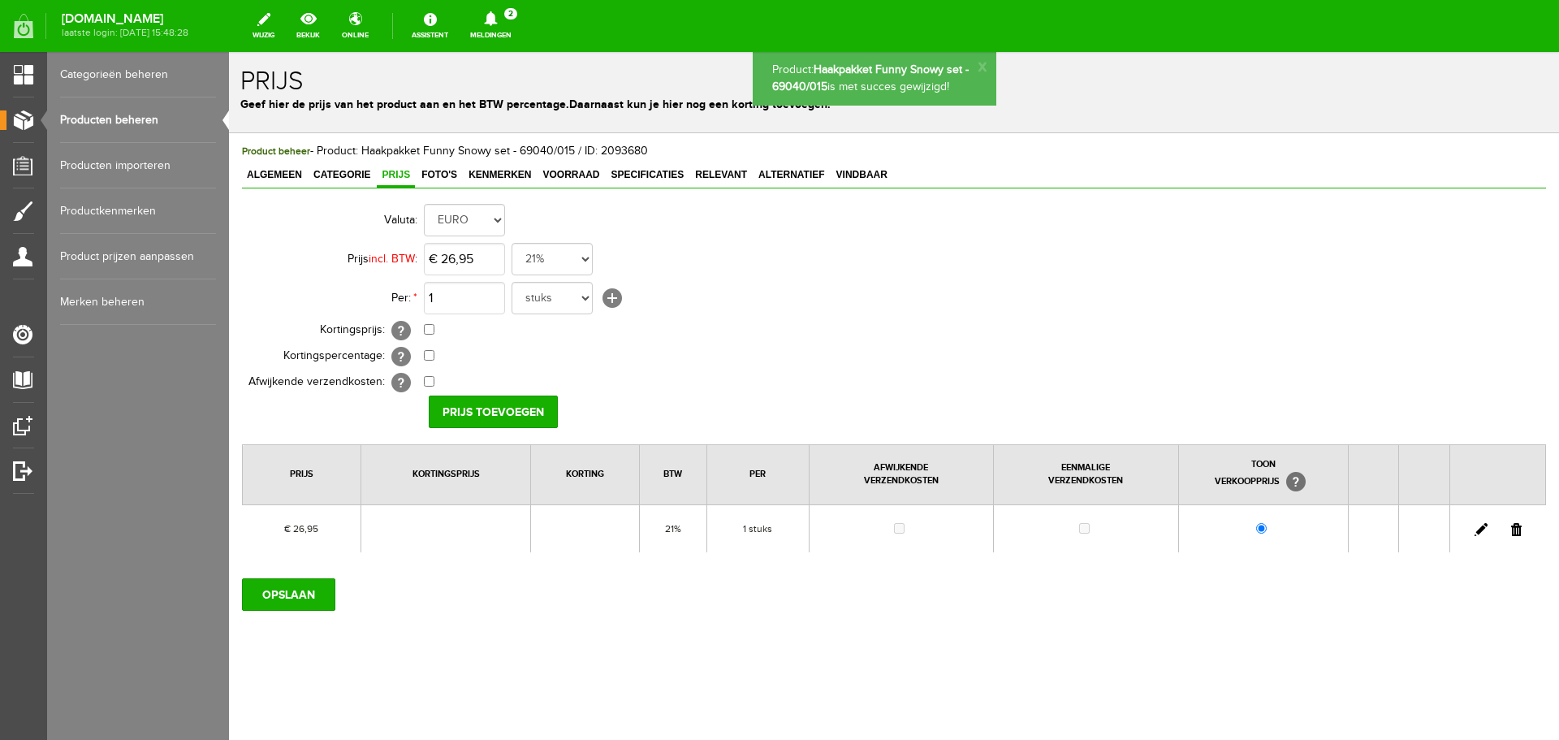
click at [110, 115] on link "Producten beheren" at bounding box center [138, 119] width 156 height 45
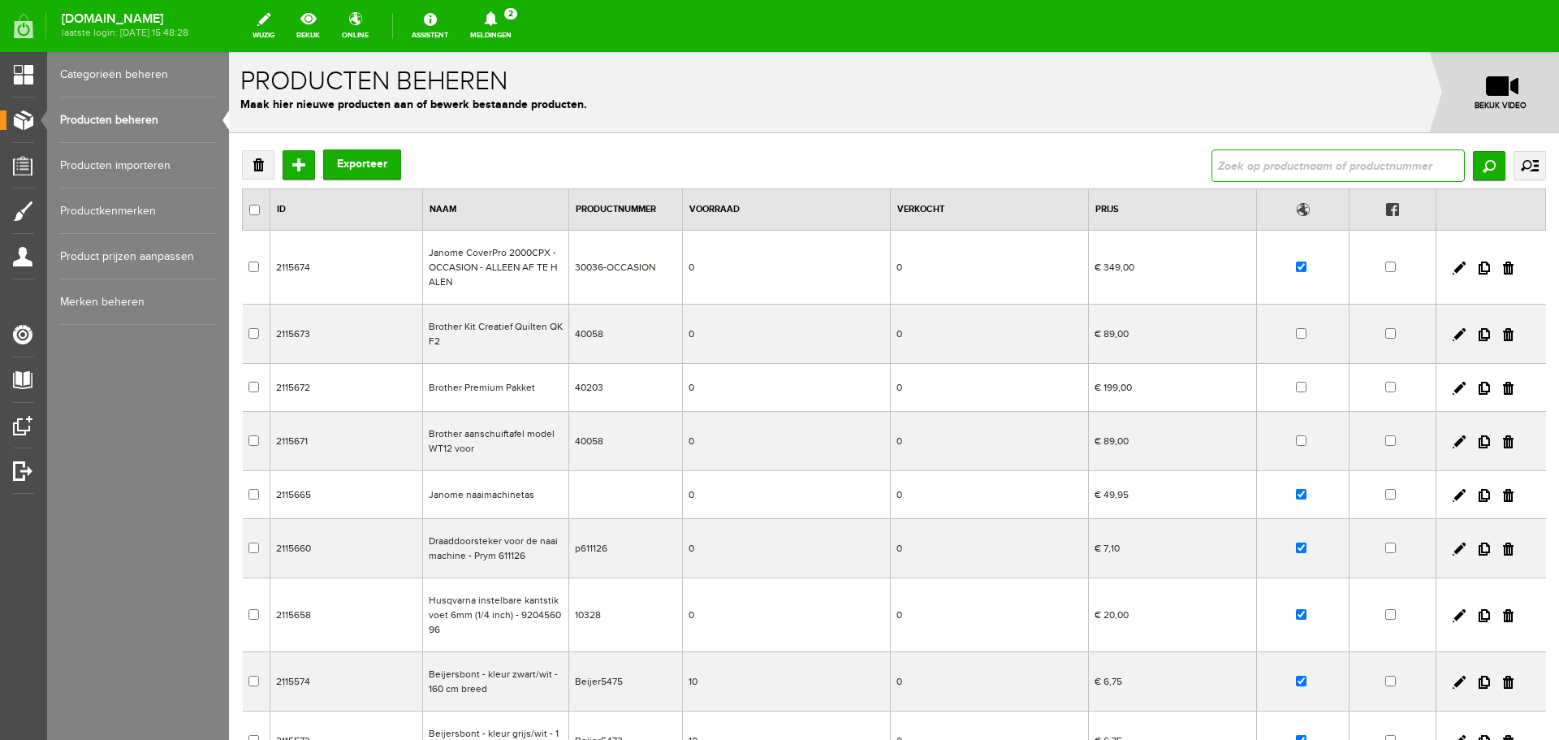
click at [1249, 168] on input "text" at bounding box center [1338, 165] width 253 height 32
type input "owl"
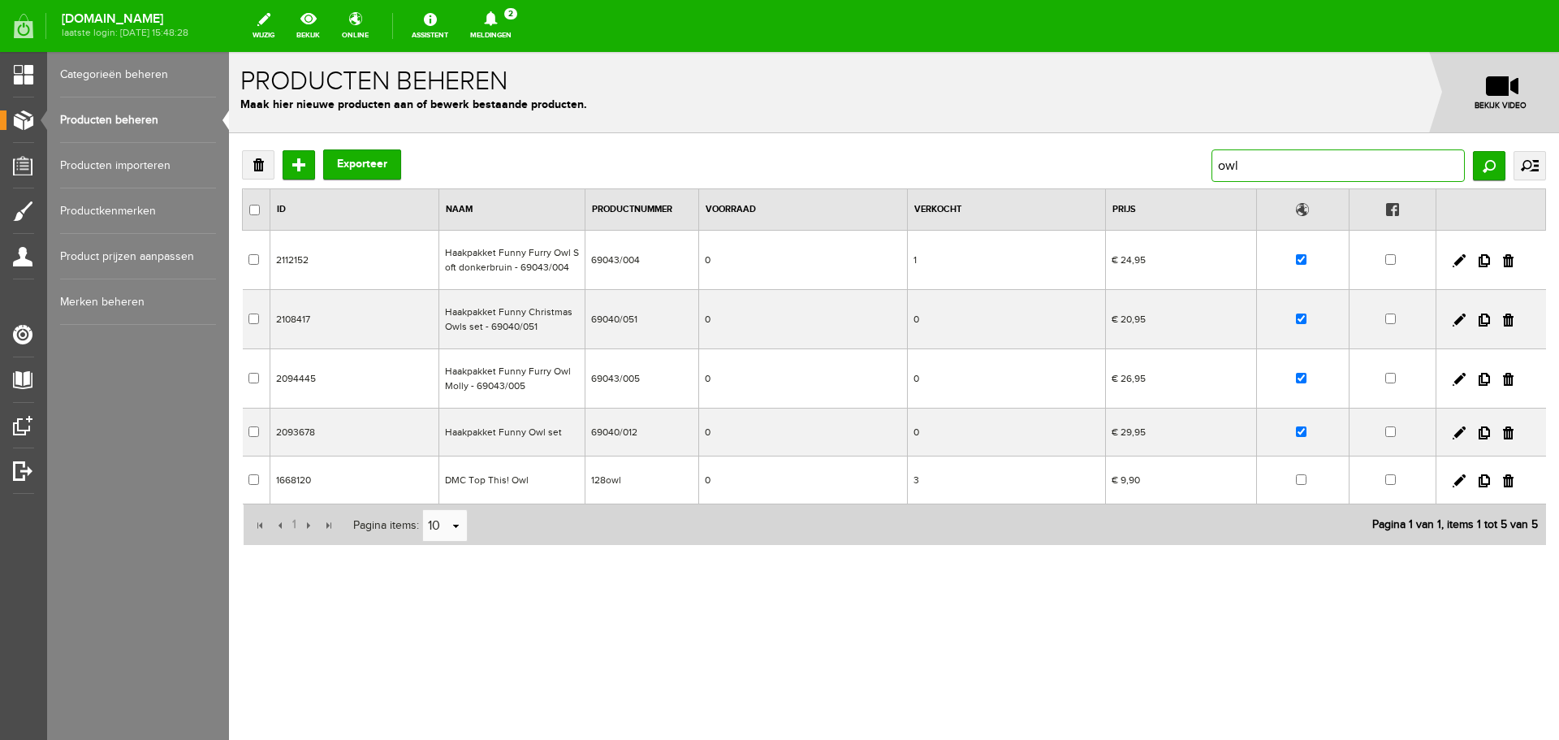
drag, startPoint x: 1256, startPoint y: 162, endPoint x: 1188, endPoint y: 171, distance: 68.9
click at [1188, 171] on div "Verwijderen Toevoegen Exporteer owl Zoeken uitgebreid zoeken Categorie Cadeaubo…" at bounding box center [894, 165] width 1304 height 32
type input "owl"
click at [1458, 432] on link at bounding box center [1459, 432] width 13 height 13
checkbox input "true"
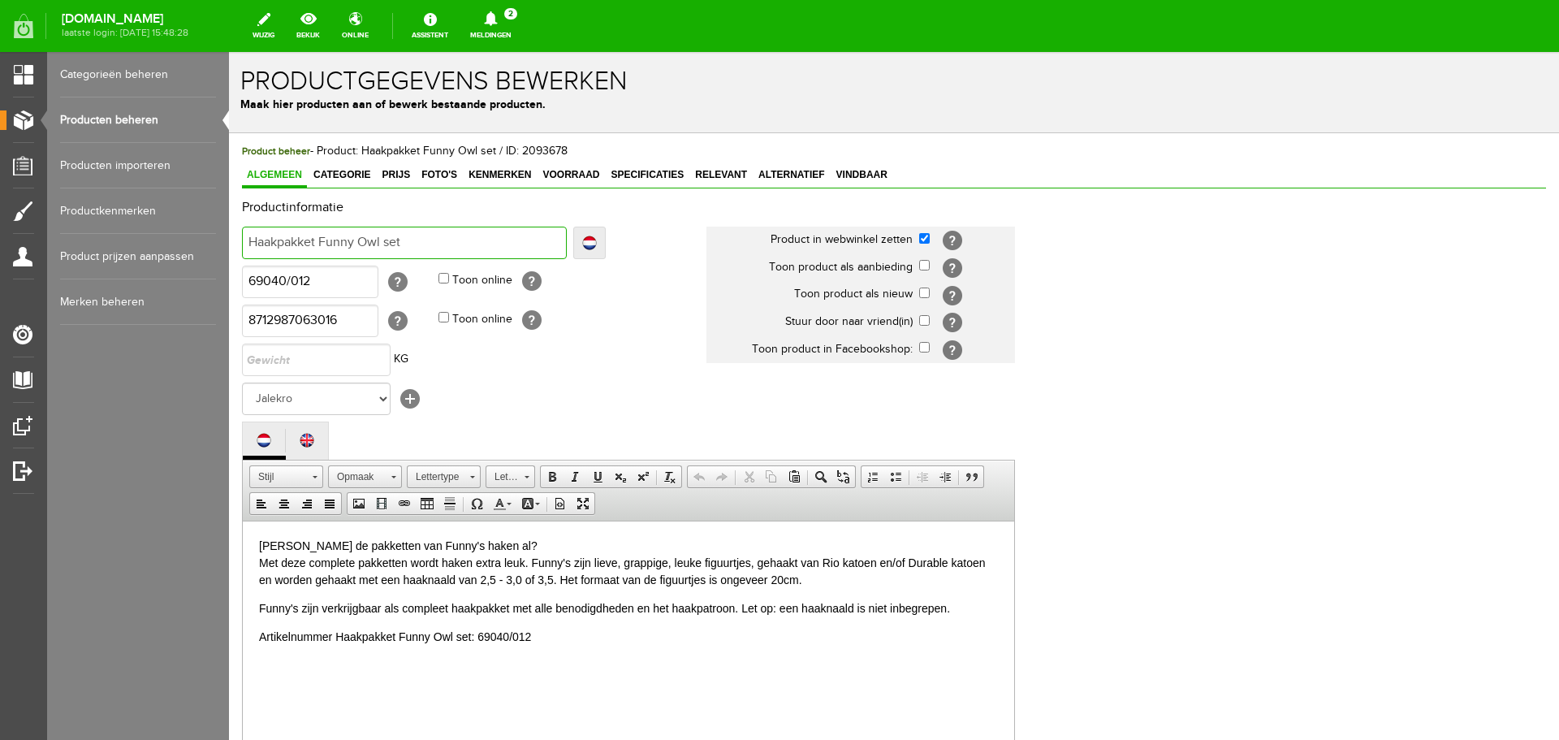
click at [410, 244] on input "Haakpakket Funny Owl set" at bounding box center [404, 243] width 325 height 32
type input "Haakpakket Funny Owl set"
type input "Haakpakket Funny Owl set -"
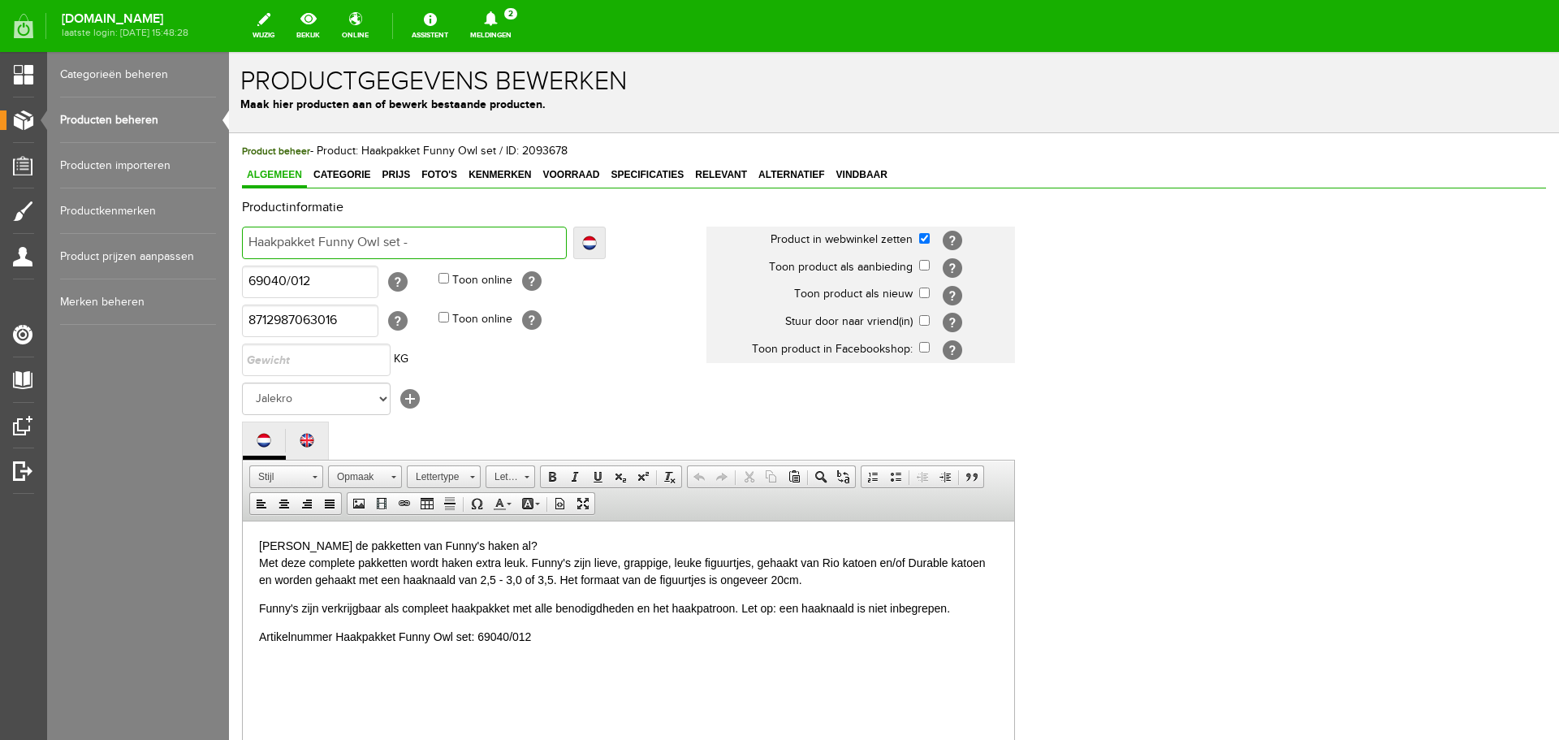
type input "Haakpakket Funny Owl set - 6"
type input "Haakpakket Funny Owl set - 69"
type input "Haakpakket Funny Owl set - 690"
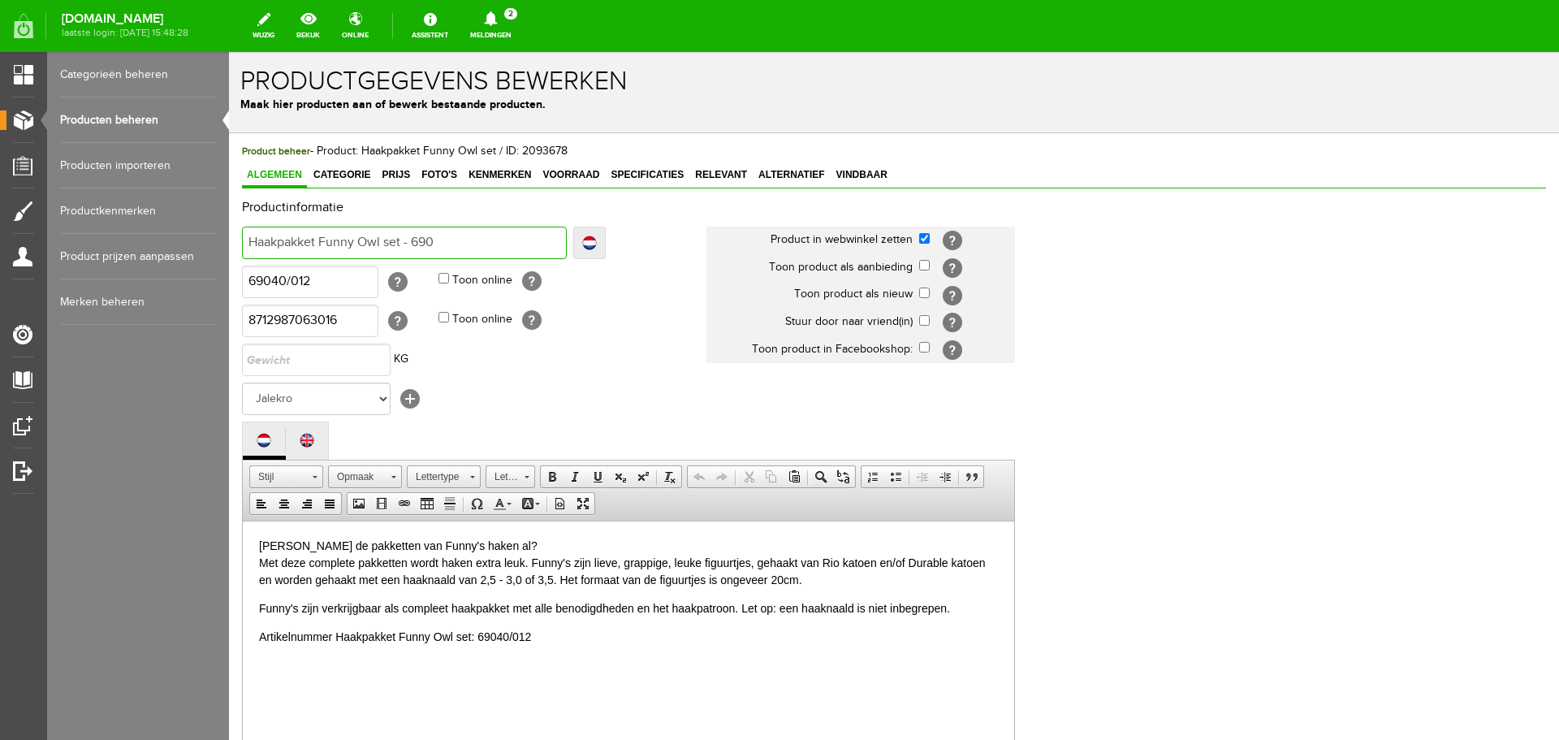
type input "Haakpakket Funny Owl set - 690"
type input "Haakpakket Funny Owl set - 6904"
type input "Haakpakket Funny Owl set - 69040"
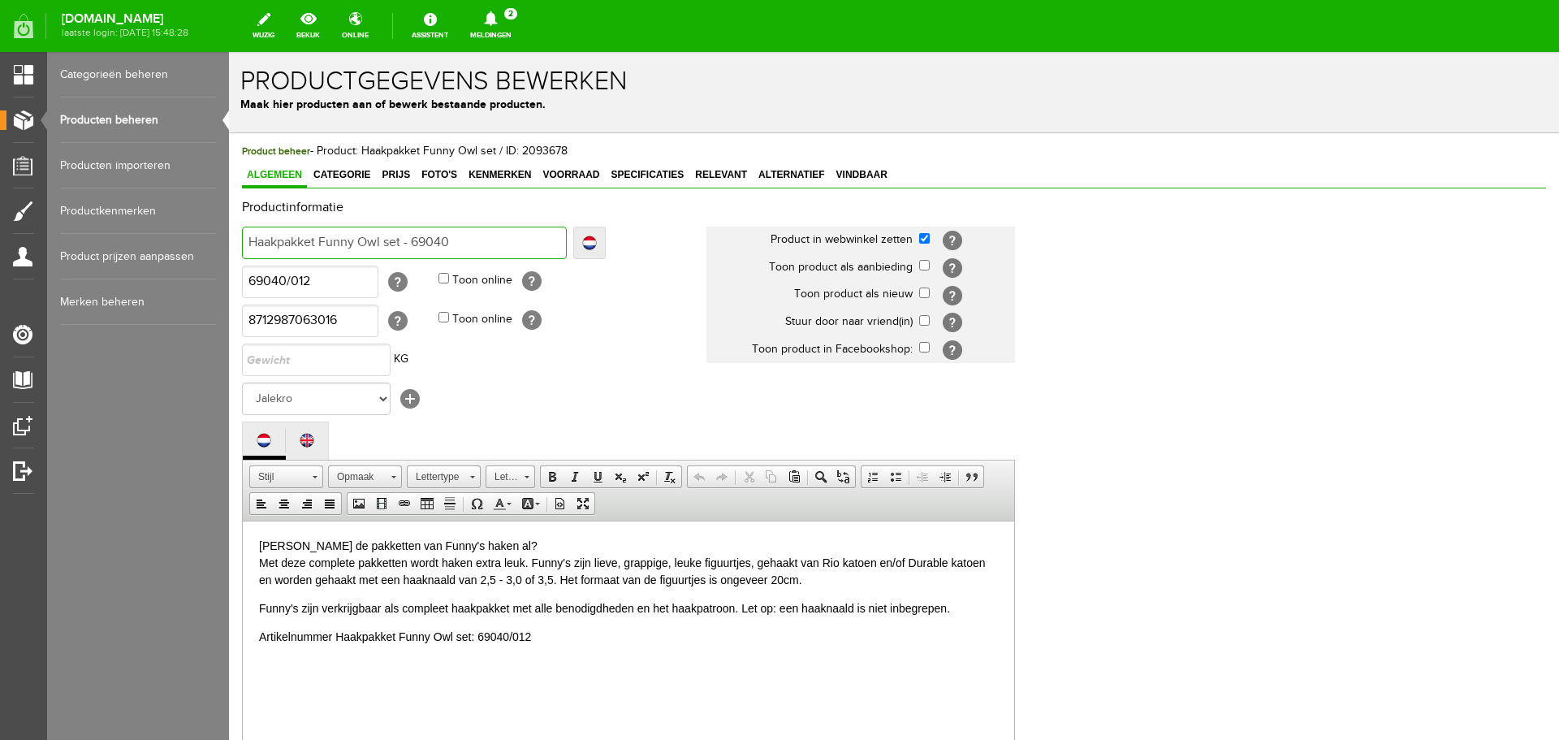
type input "Haakpakket Funny Owl set - 69040/"
type input "Haakpakket Funny Owl set - 69040/0"
type input "Haakpakket Funny Owl set - 69040/01"
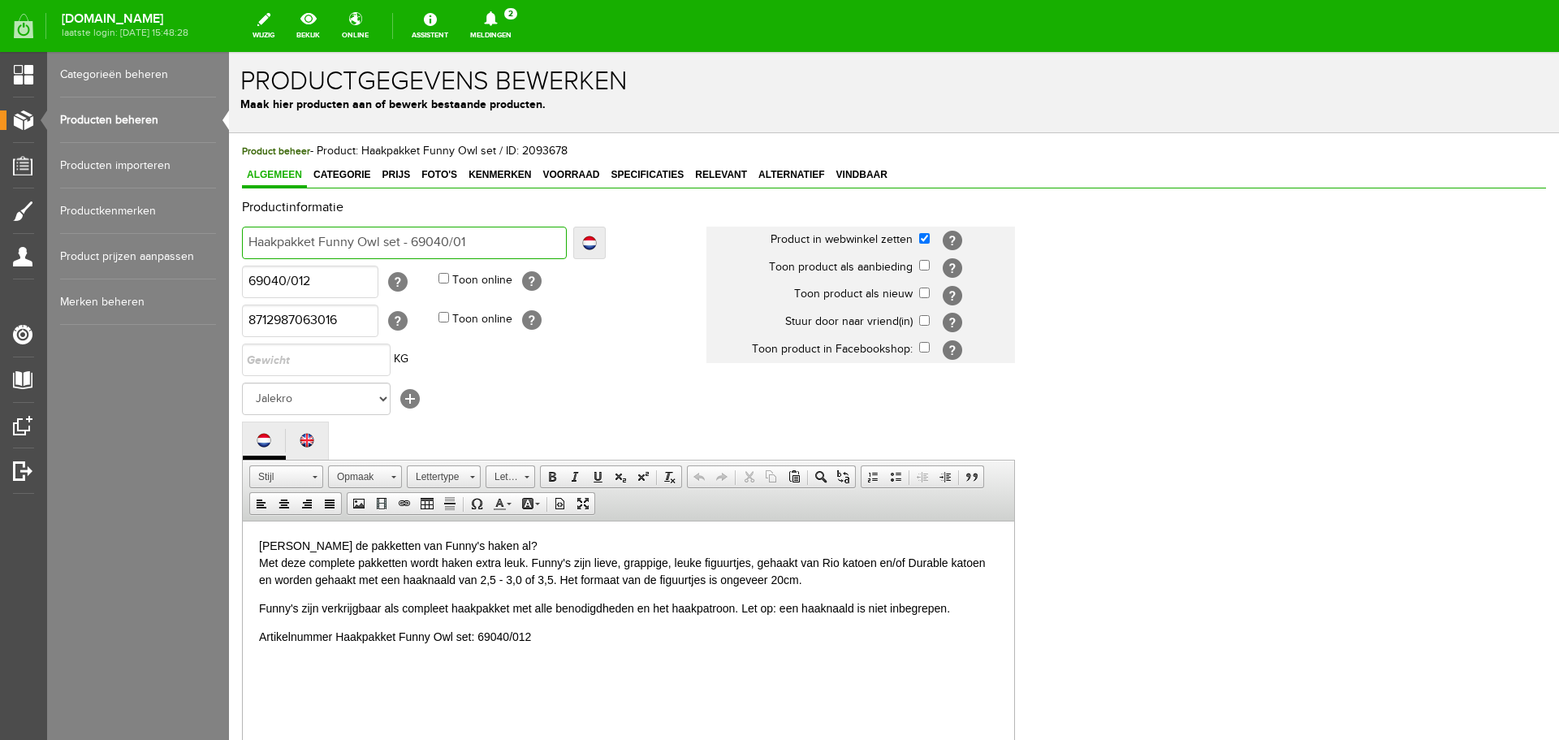
type input "Haakpakket Funny Owl set - 69040/01"
type input "Haakpakket Funny Owl set - 69040/012"
click at [395, 172] on span "Prijs" at bounding box center [396, 174] width 38 height 11
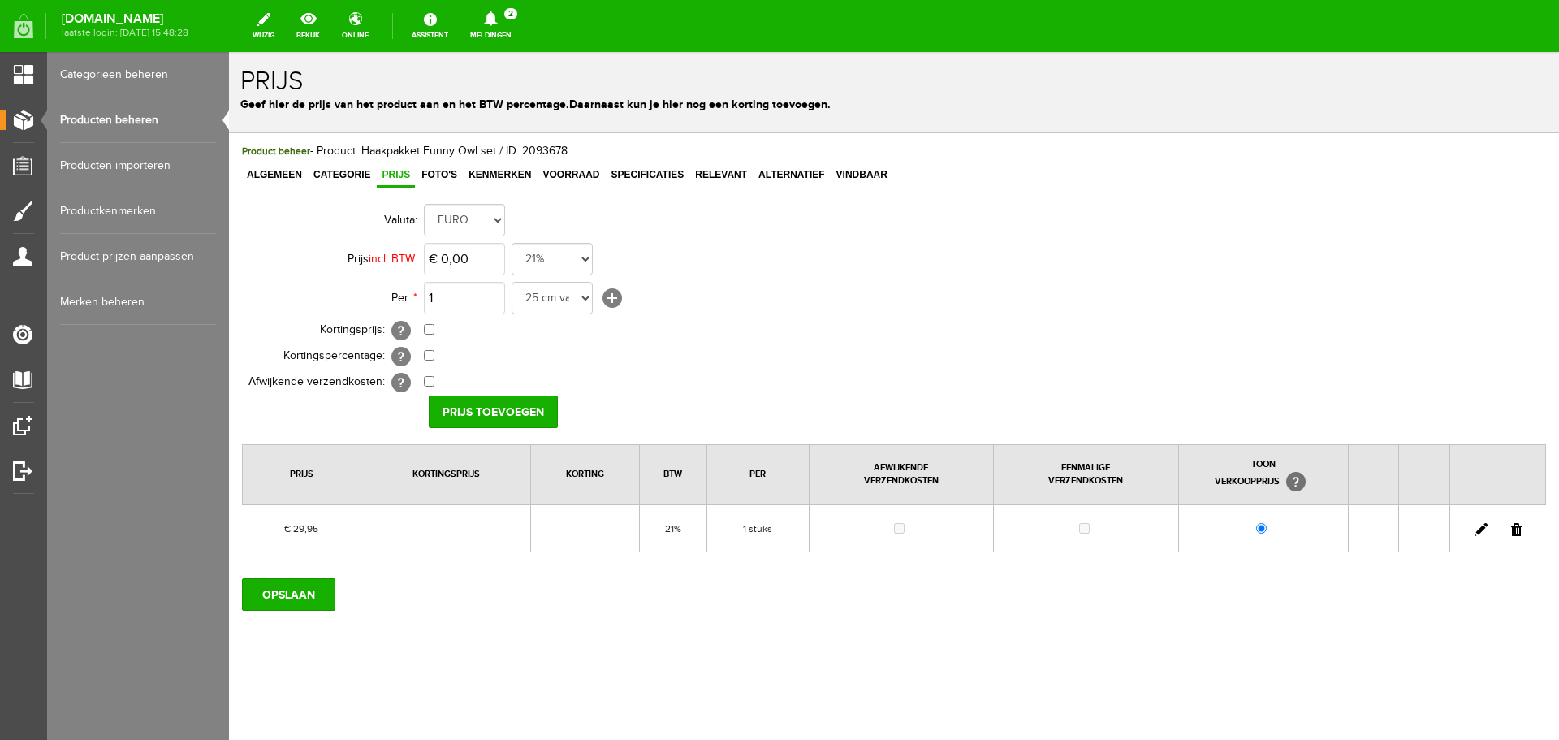
click at [1484, 529] on link at bounding box center [1481, 529] width 13 height 13
click at [495, 261] on input "29,95" at bounding box center [464, 259] width 81 height 32
type input "€ 31,95"
click at [480, 408] on input "[PERSON_NAME]" at bounding box center [488, 411] width 118 height 32
click at [277, 595] on input "OPSLAAN" at bounding box center [288, 594] width 93 height 32
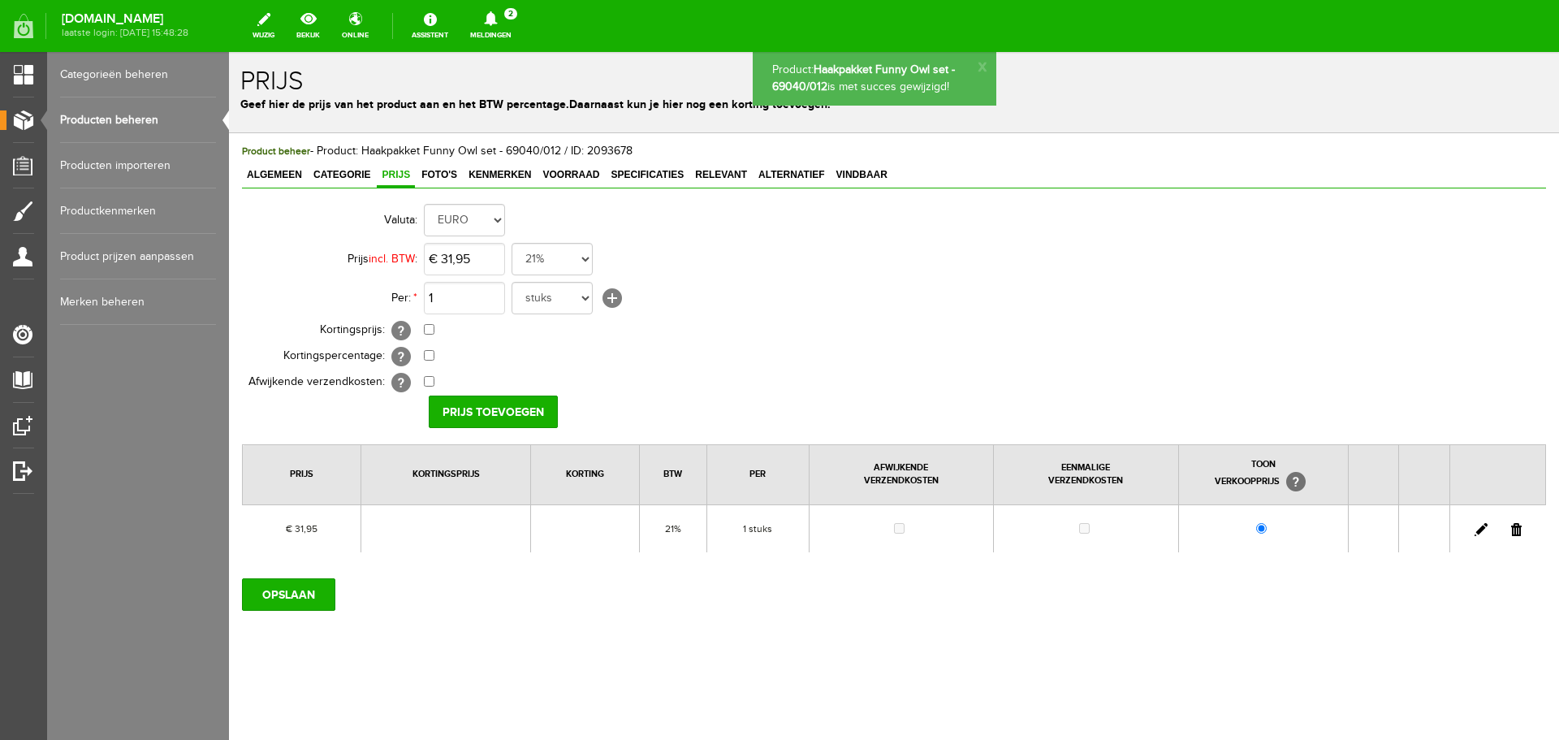
click at [126, 119] on link "Producten beheren" at bounding box center [138, 119] width 156 height 45
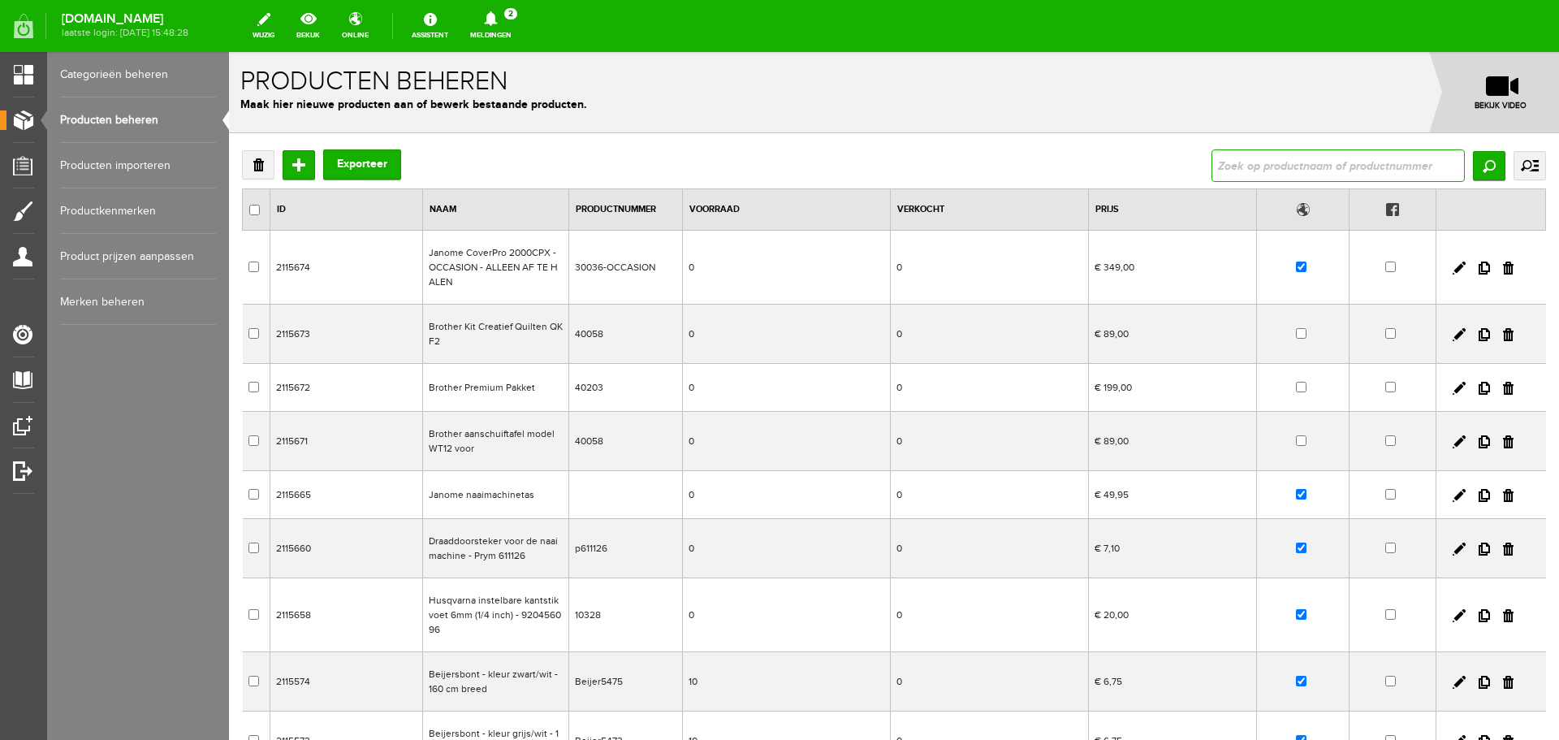
click at [1241, 168] on input "text" at bounding box center [1338, 165] width 253 height 32
type input "shelly"
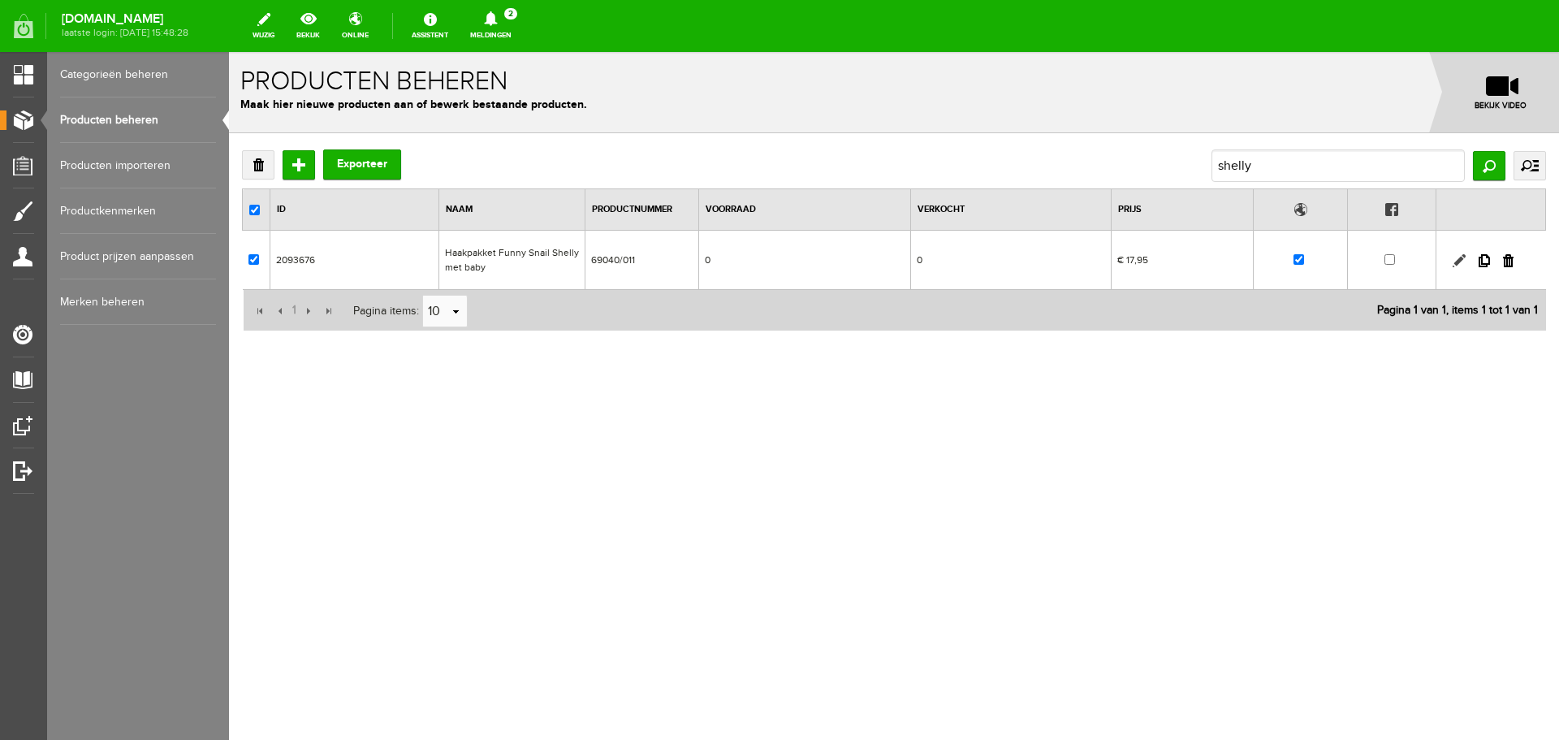
click at [1457, 257] on link at bounding box center [1459, 260] width 13 height 13
checkbox input "true"
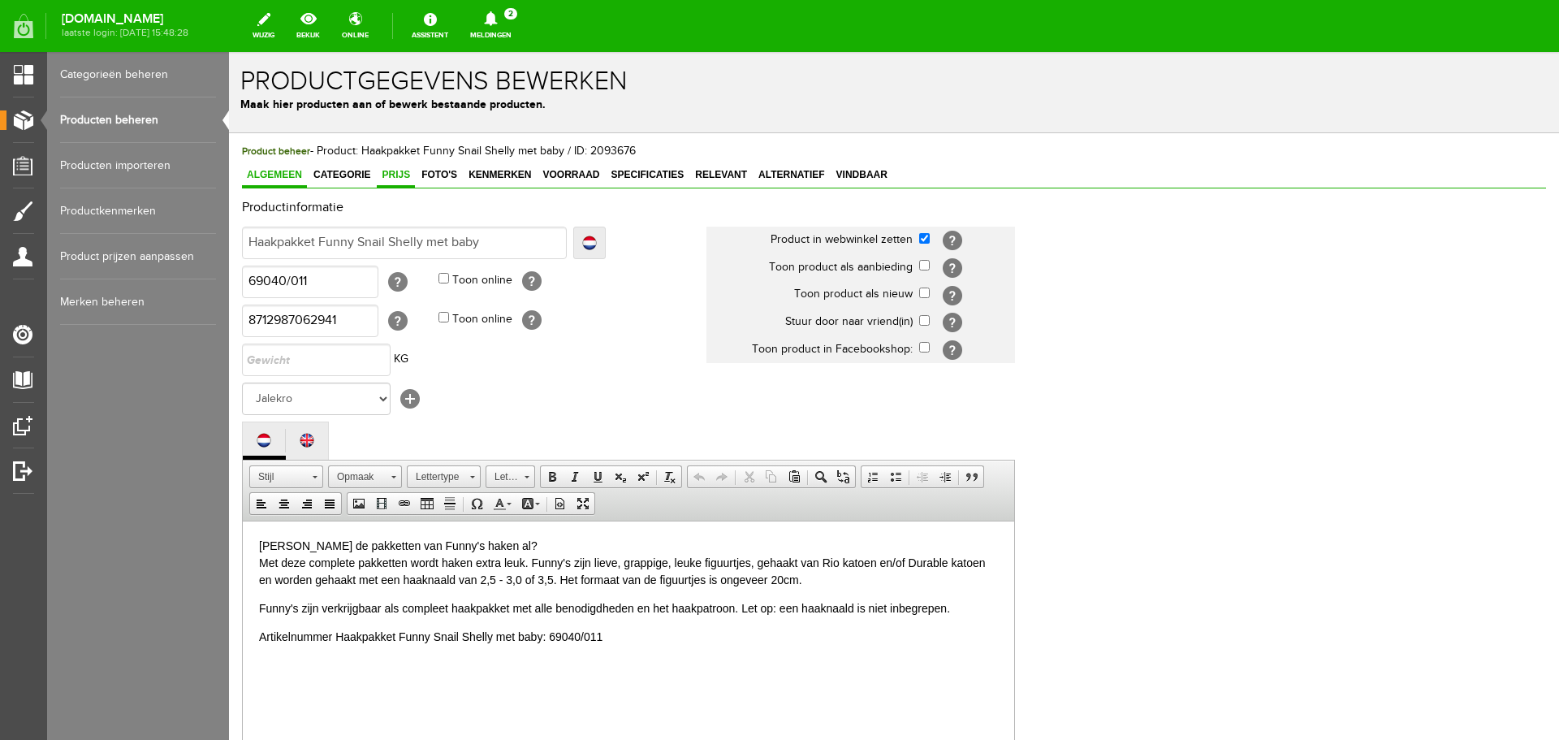
click at [389, 175] on span "Prijs" at bounding box center [396, 174] width 38 height 11
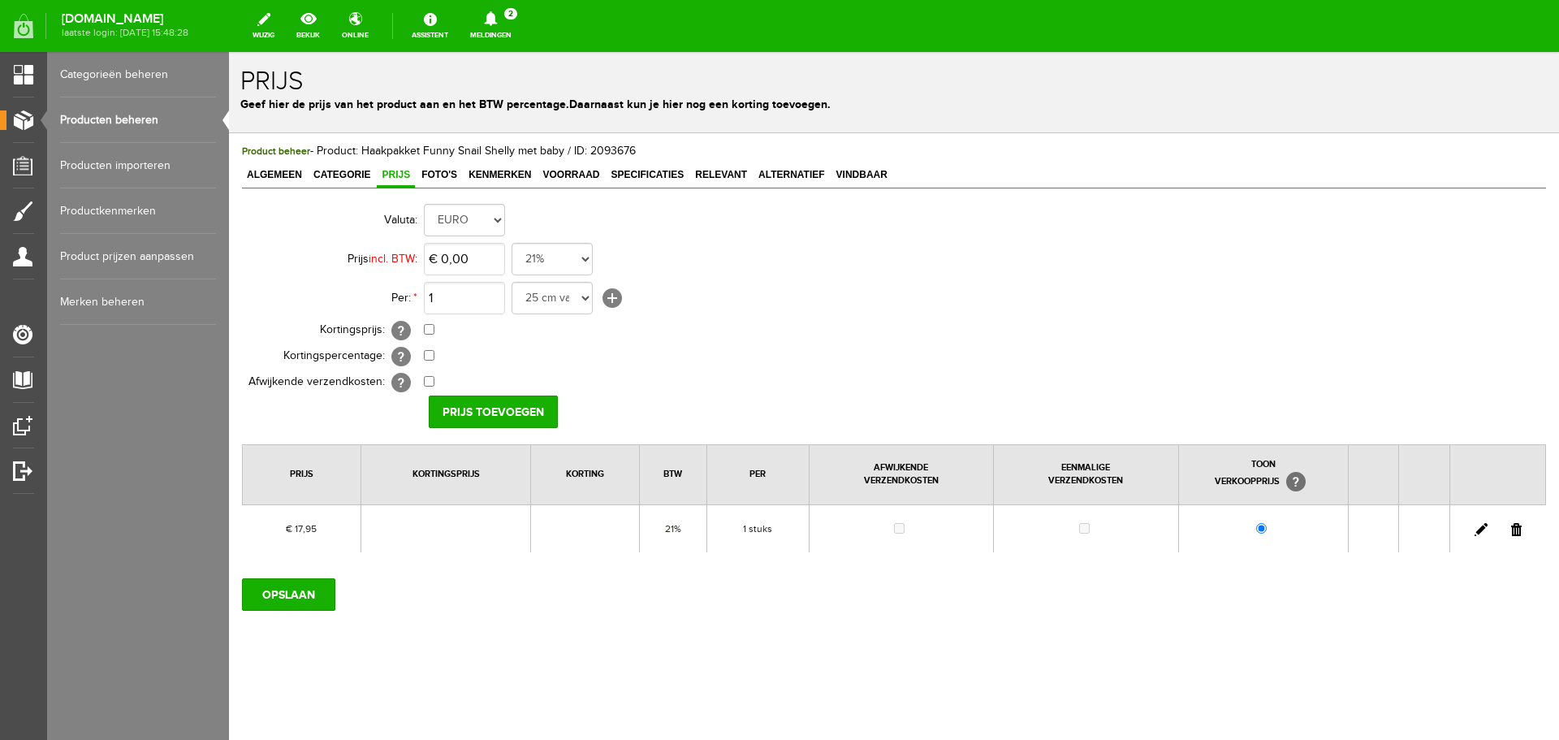
click at [1484, 528] on link at bounding box center [1481, 529] width 13 height 13
click at [479, 264] on input "17,95" at bounding box center [464, 259] width 81 height 32
type input "€ 18,95"
click at [494, 405] on input "[PERSON_NAME]" at bounding box center [488, 411] width 118 height 32
click at [289, 593] on input "OPSLAAN" at bounding box center [288, 594] width 93 height 32
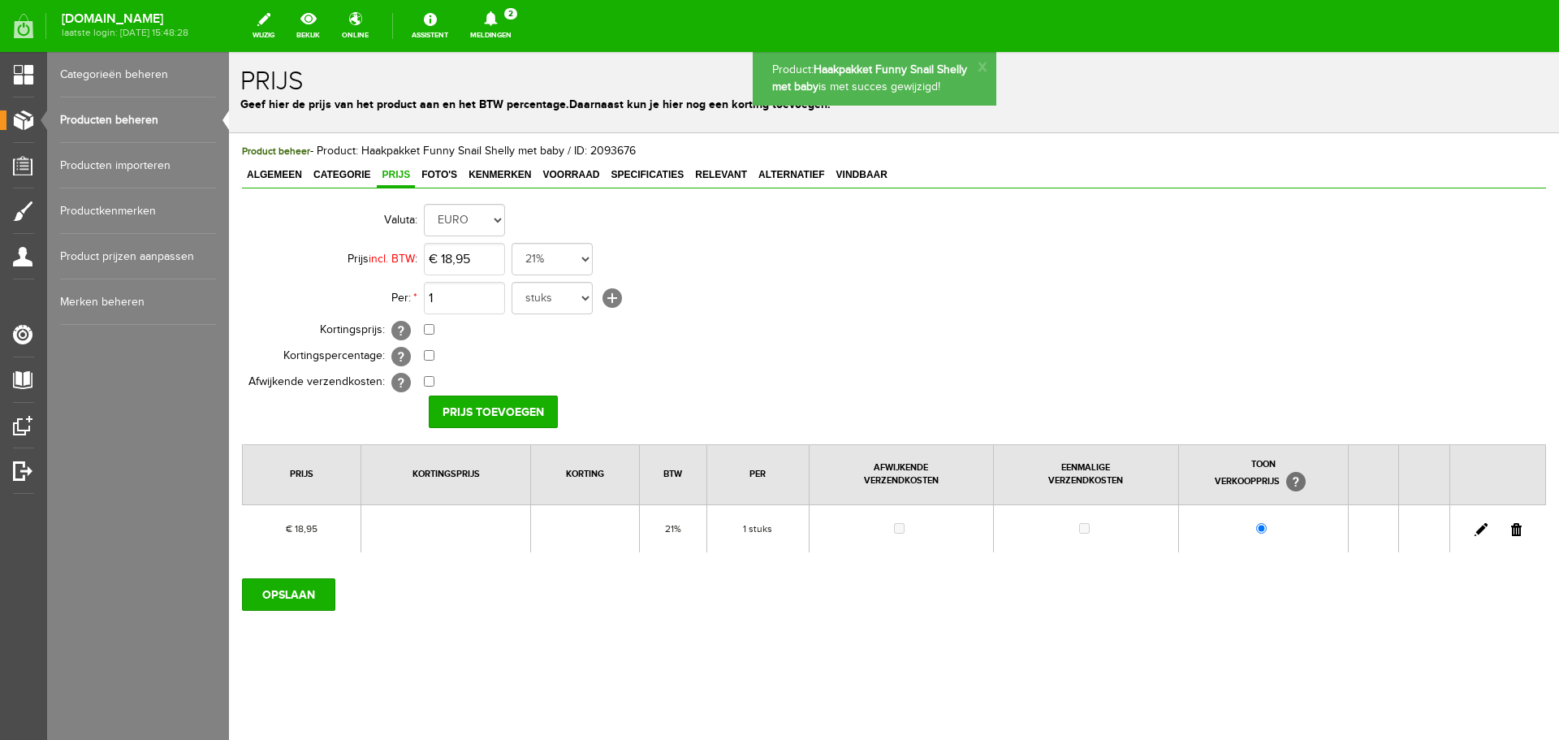
click at [110, 119] on link "Producten beheren" at bounding box center [138, 119] width 156 height 45
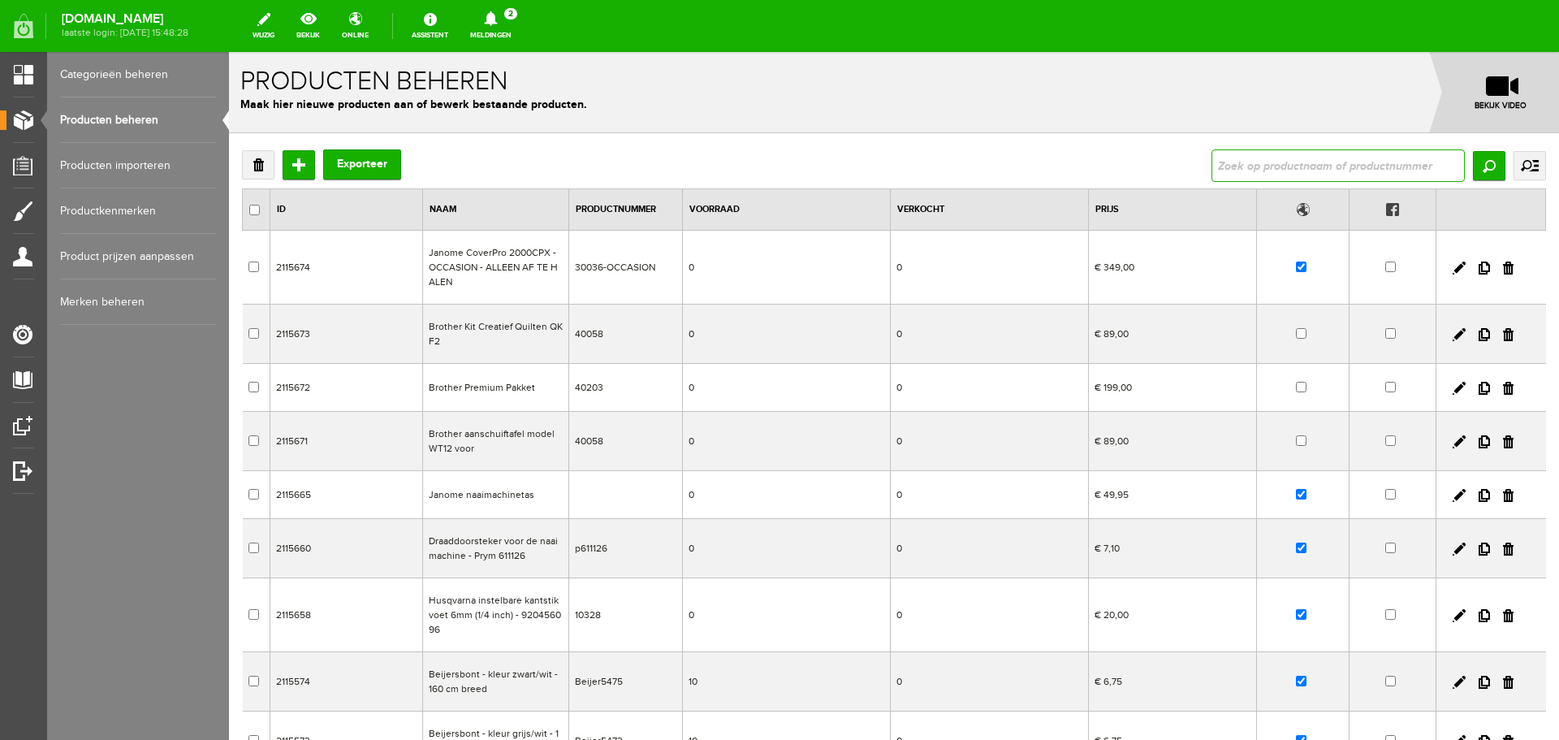
click at [1277, 170] on input "text" at bounding box center [1338, 165] width 253 height 32
click at [1225, 168] on input "text" at bounding box center [1338, 165] width 253 height 32
type input "ballerina"
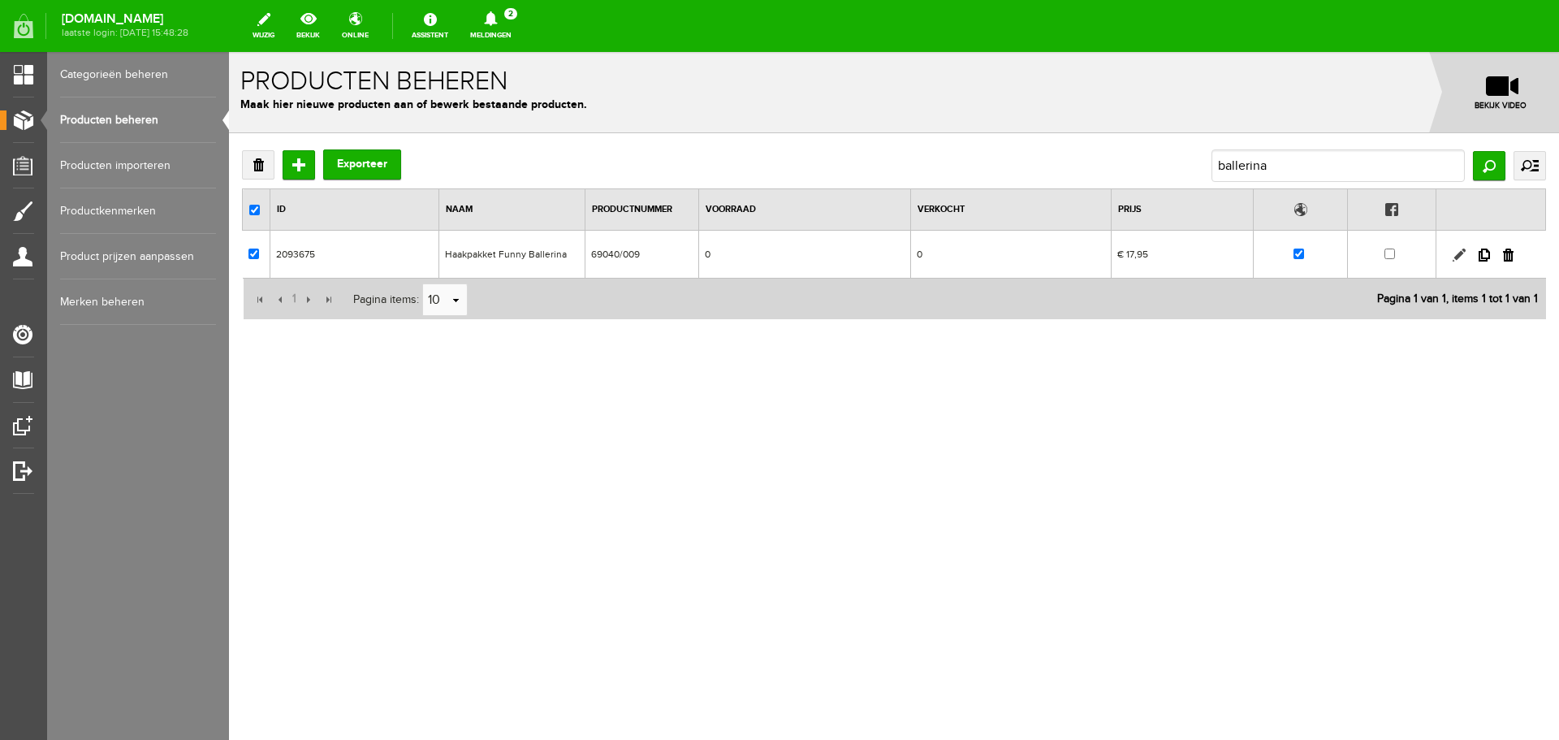
click at [1456, 253] on link at bounding box center [1459, 254] width 13 height 13
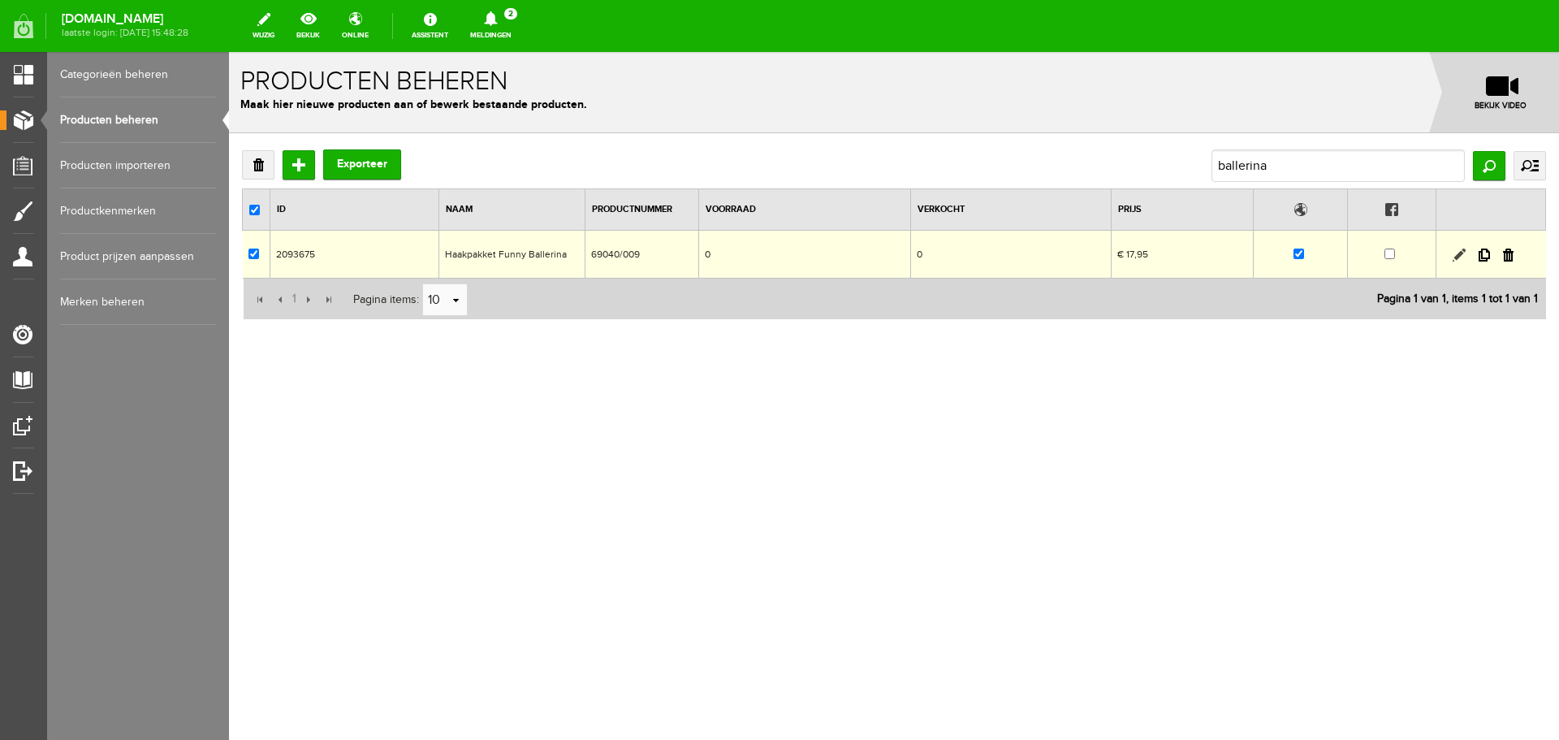
checkbox input "true"
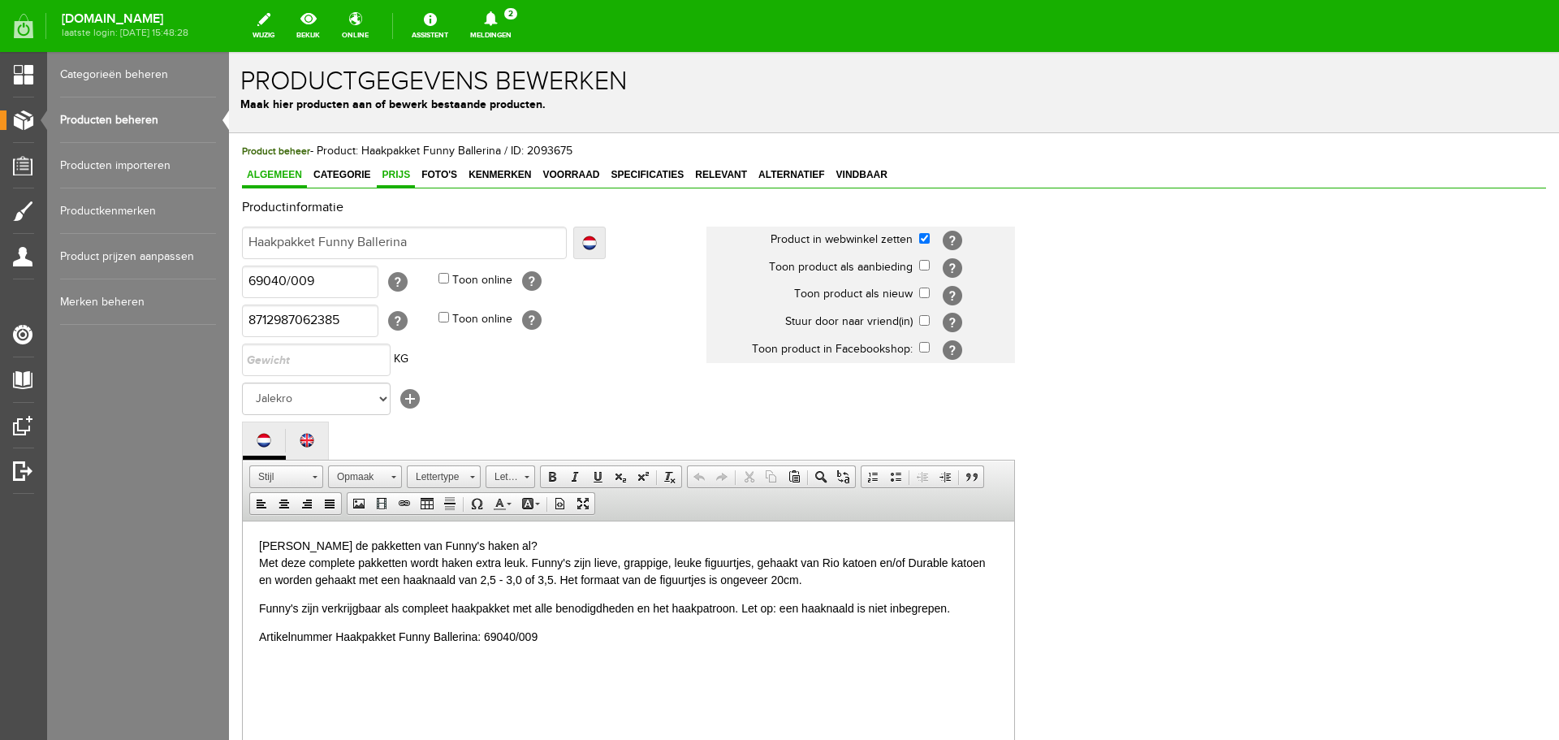
click at [396, 171] on span "Prijs" at bounding box center [396, 174] width 38 height 11
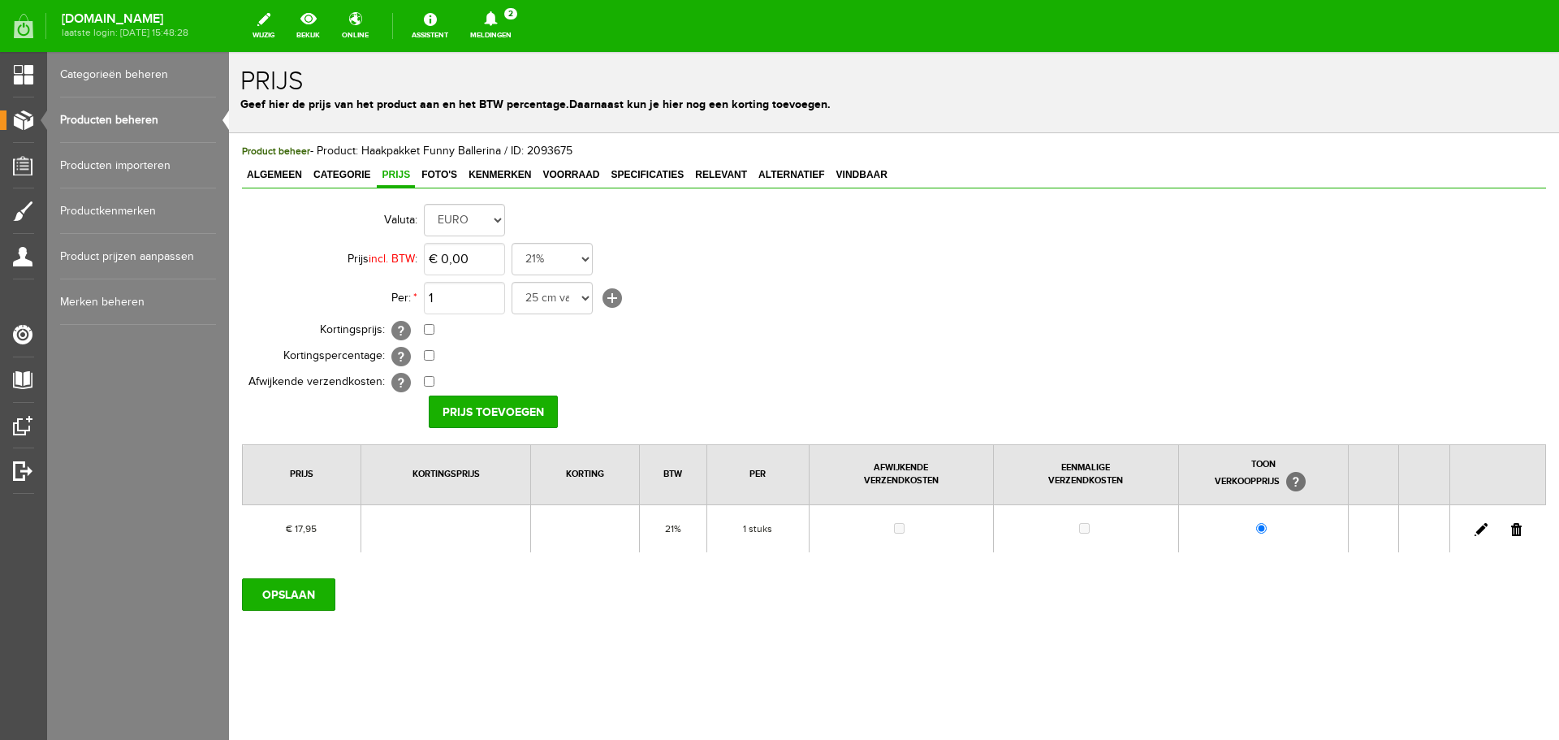
click at [1483, 524] on link at bounding box center [1481, 529] width 13 height 13
click at [485, 256] on input "17,95" at bounding box center [464, 259] width 81 height 32
type input "€ 19,95"
click at [477, 411] on input "[PERSON_NAME]" at bounding box center [488, 411] width 118 height 32
click at [298, 594] on input "OPSLAAN" at bounding box center [288, 594] width 93 height 32
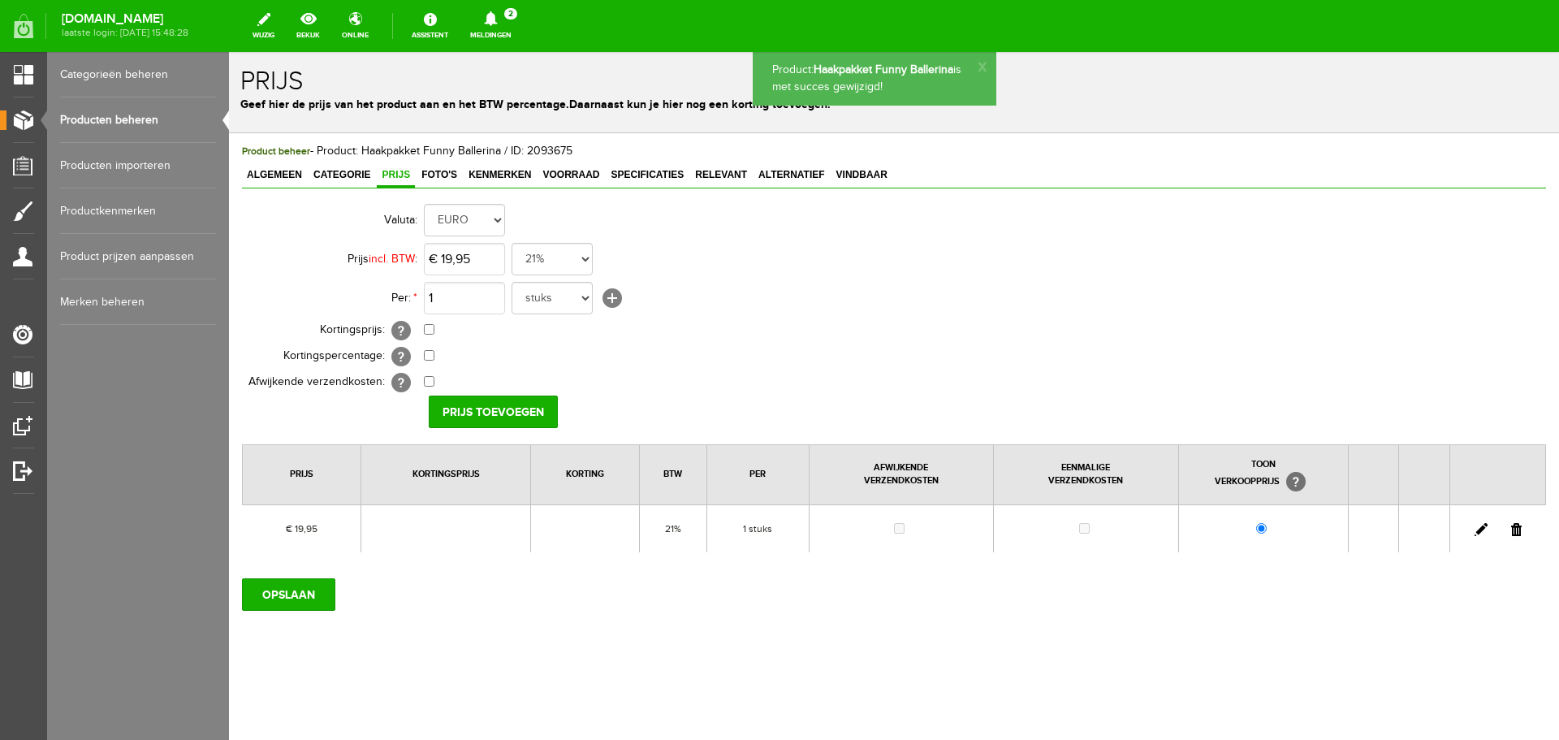
click at [269, 175] on span "Algemeen" at bounding box center [274, 174] width 65 height 11
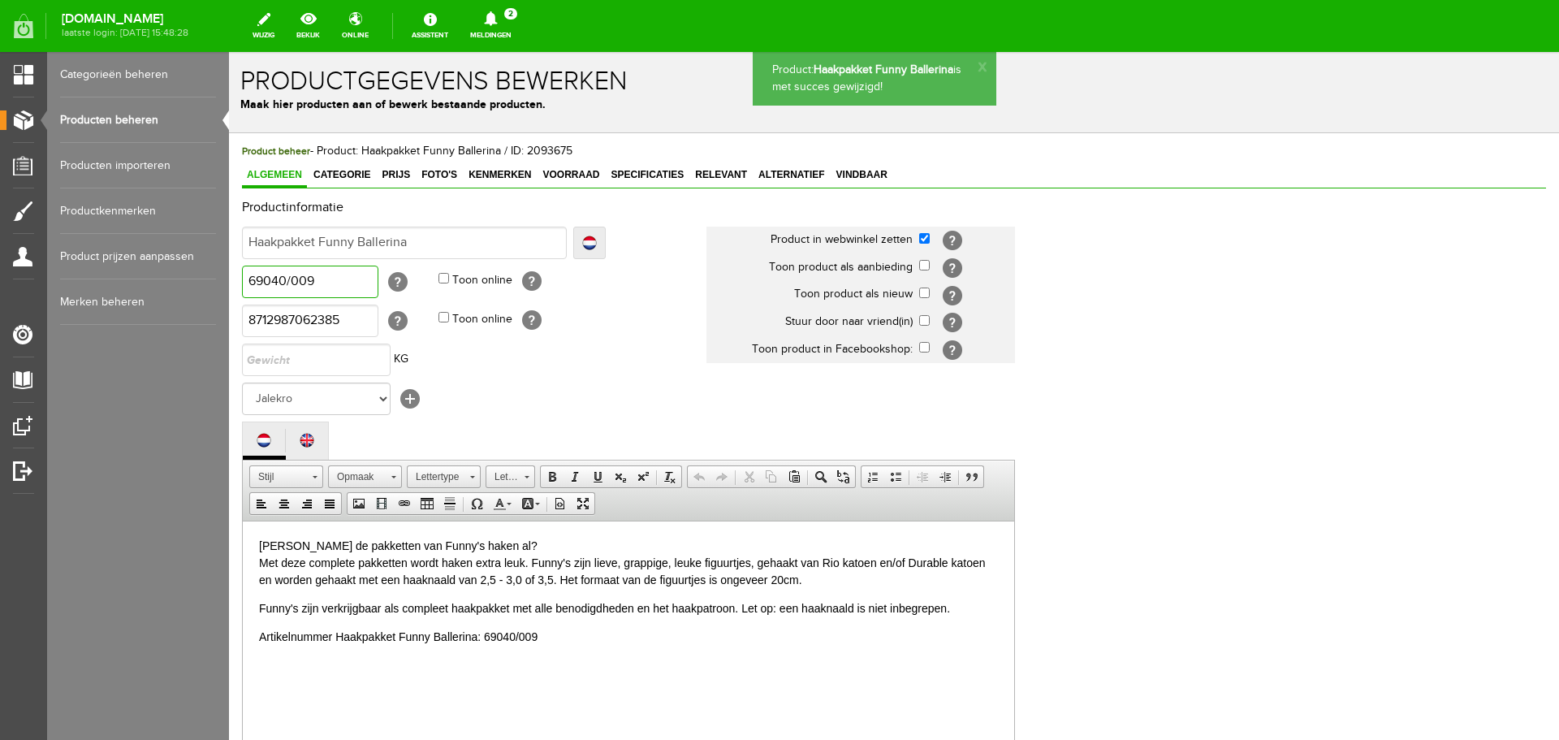
drag, startPoint x: 321, startPoint y: 283, endPoint x: 261, endPoint y: 292, distance: 59.8
click at [266, 284] on input "69040/009" at bounding box center [310, 282] width 136 height 32
click at [335, 278] on input "69040/009" at bounding box center [310, 282] width 136 height 32
drag, startPoint x: 338, startPoint y: 281, endPoint x: 234, endPoint y: 280, distance: 103.9
click at [235, 280] on div "Product beheer - Product: Haakpakket Funny Ballerina / ID: 2093675 Algemeen Cat…" at bounding box center [894, 615] width 1330 height 965
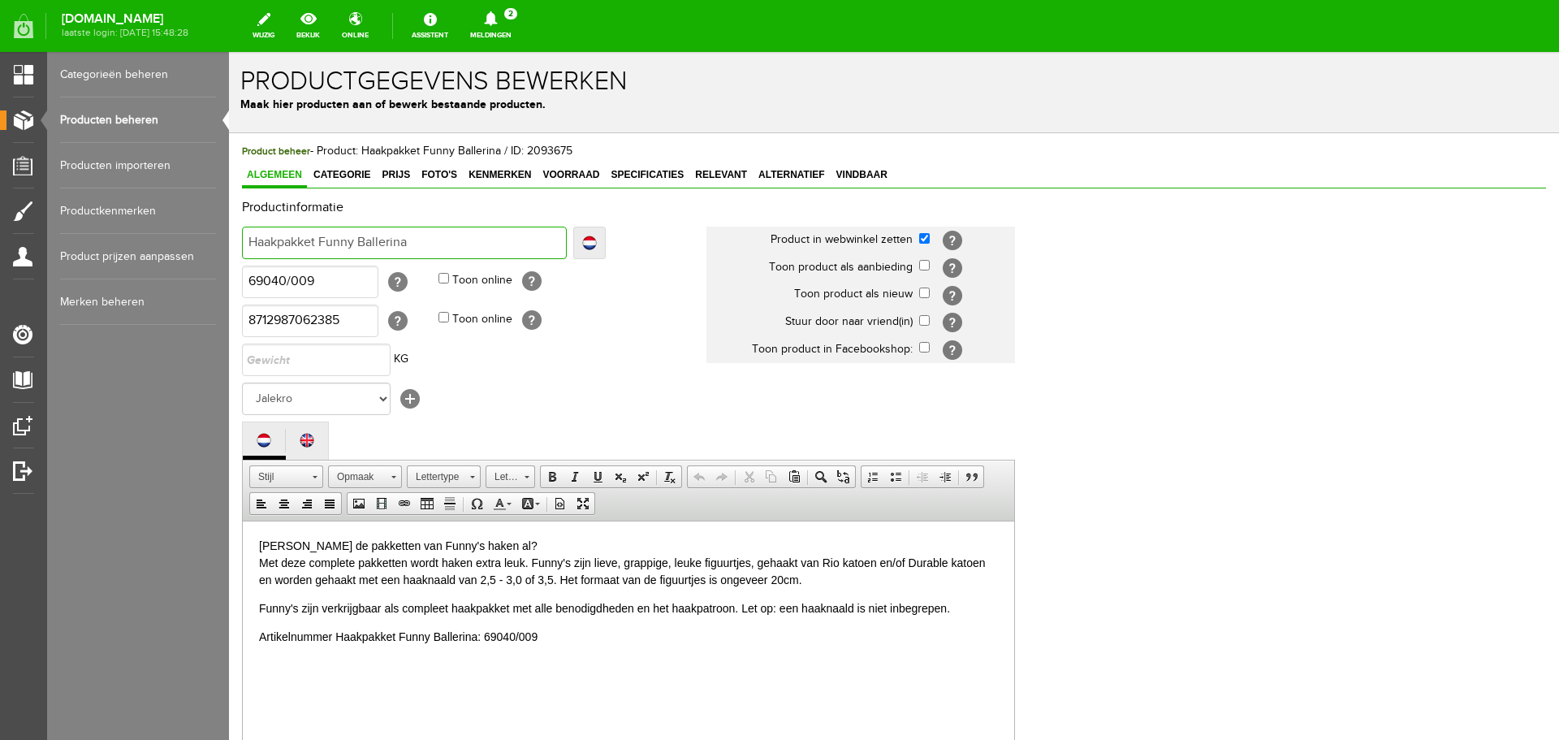
click at [417, 241] on input "Haakpakket Funny Ballerina" at bounding box center [404, 243] width 325 height 32
type input "Haakpakket Funny Ballerina"
type input "Haakpakket Funny Ballerina -"
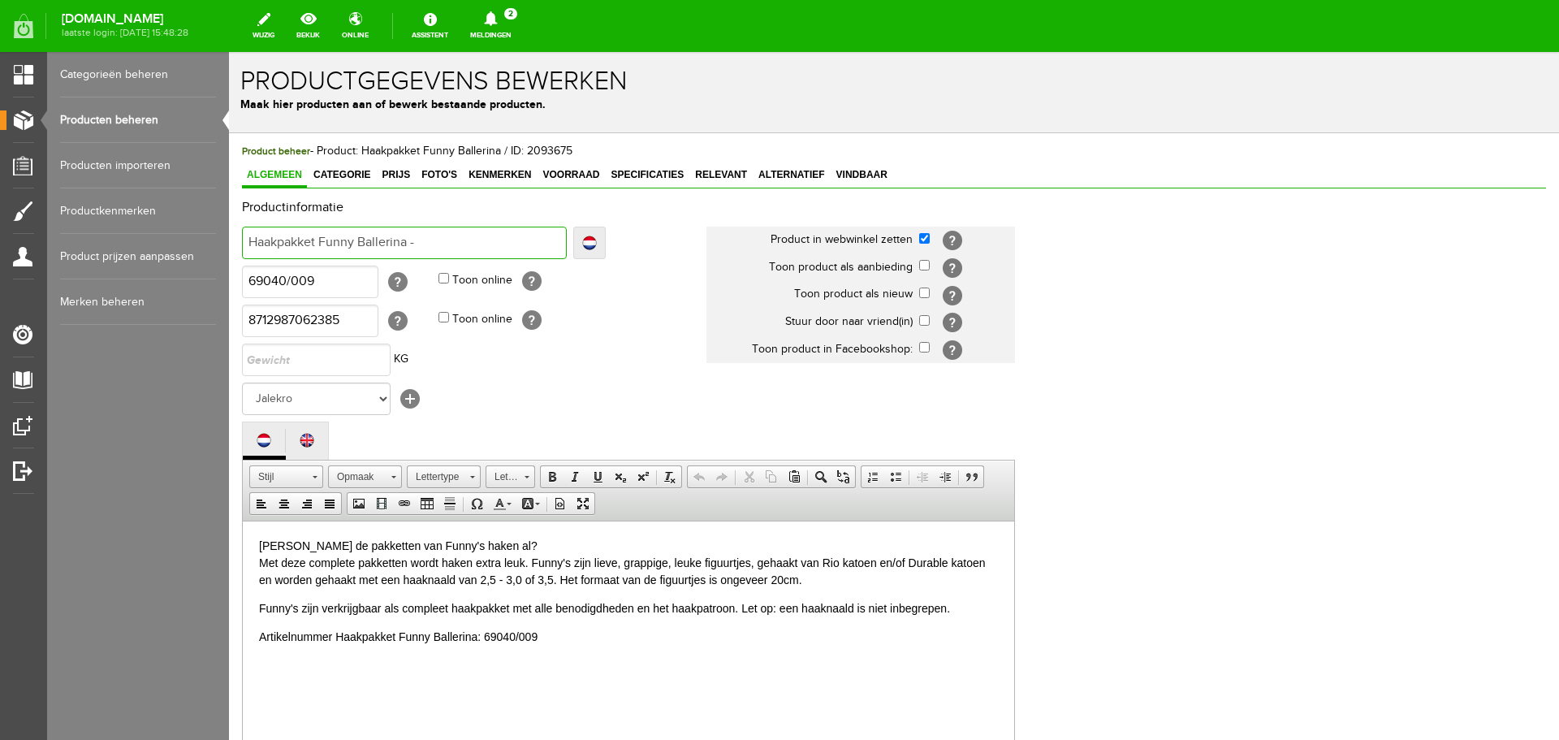
type input "Haakpakket Funny Ballerina -"
paste input "69040/009"
type input "Haakpakket Funny Ballerina - 69040/009"
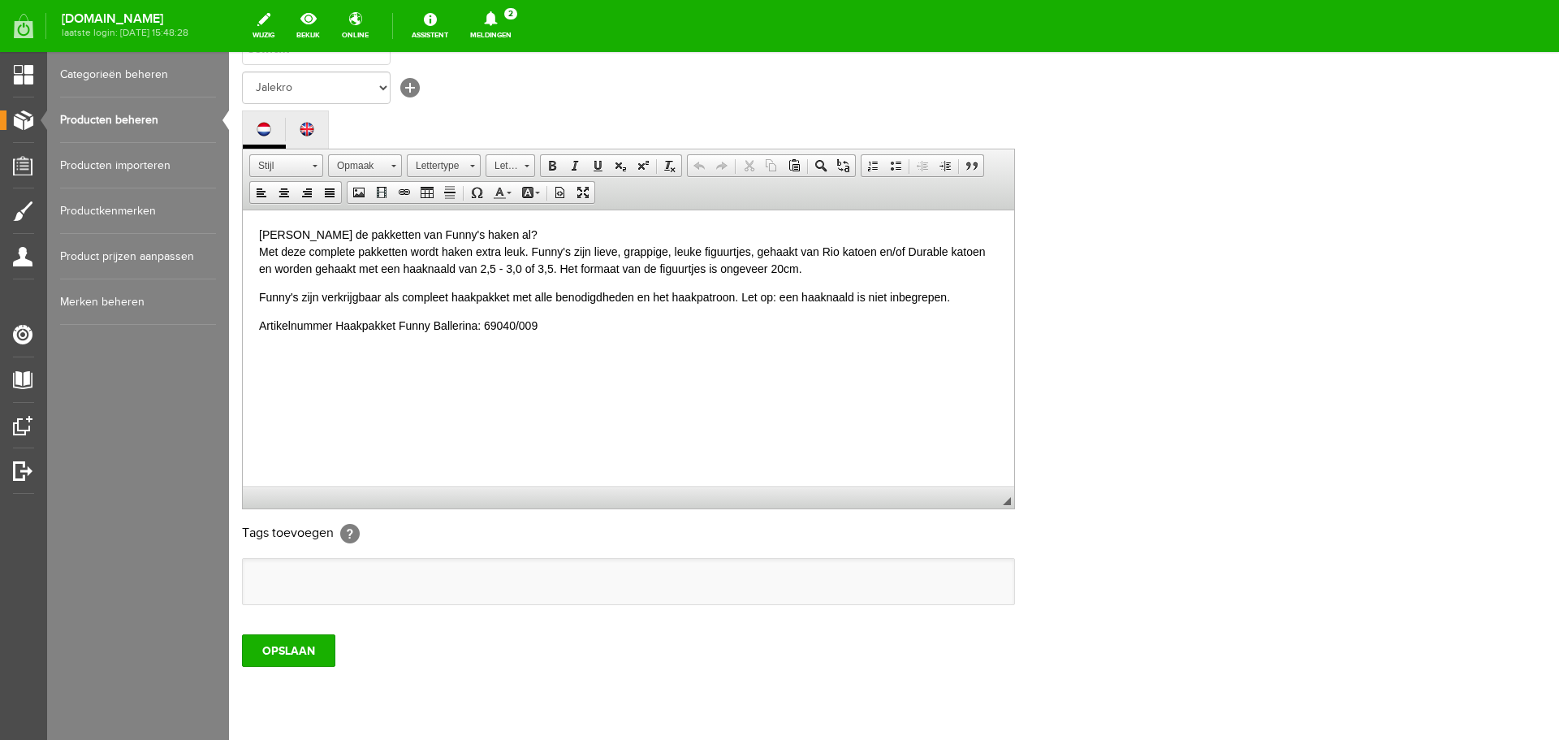
scroll to position [358, 0]
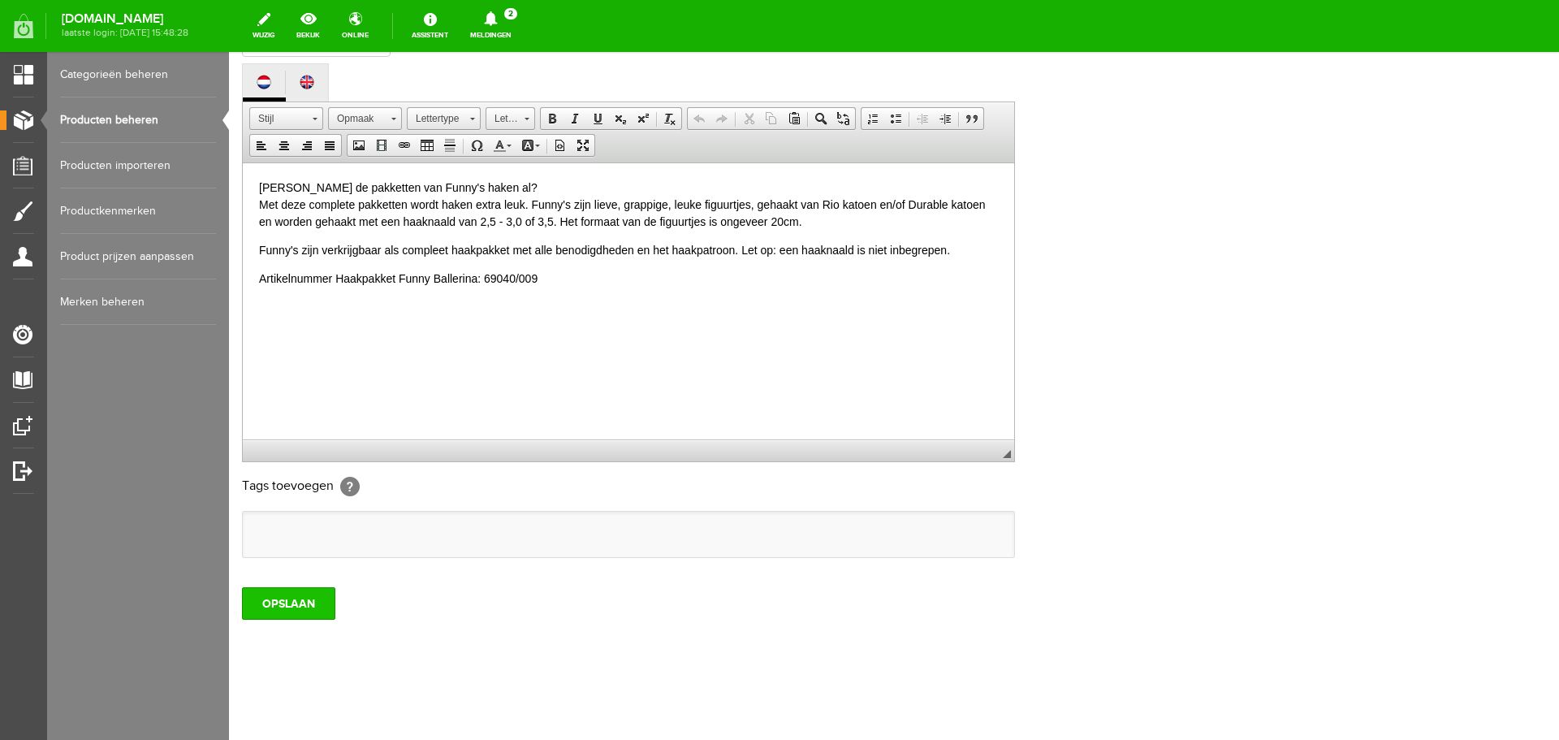
type input "Haakpakket Funny Ballerina - 69040/009"
click at [274, 602] on input "OPSLAAN" at bounding box center [288, 603] width 93 height 32
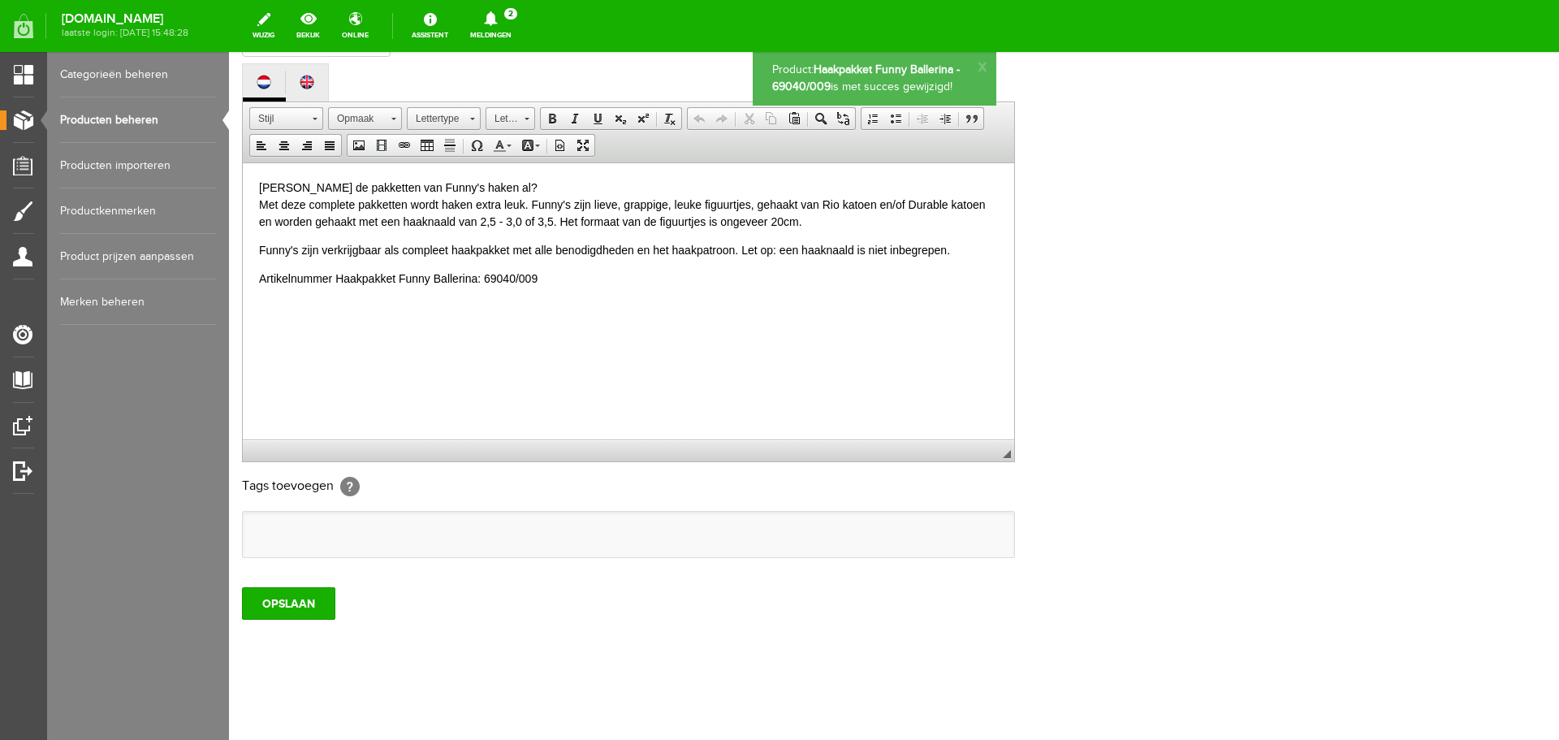
scroll to position [0, 0]
click at [115, 114] on link "Producten beheren" at bounding box center [138, 119] width 156 height 45
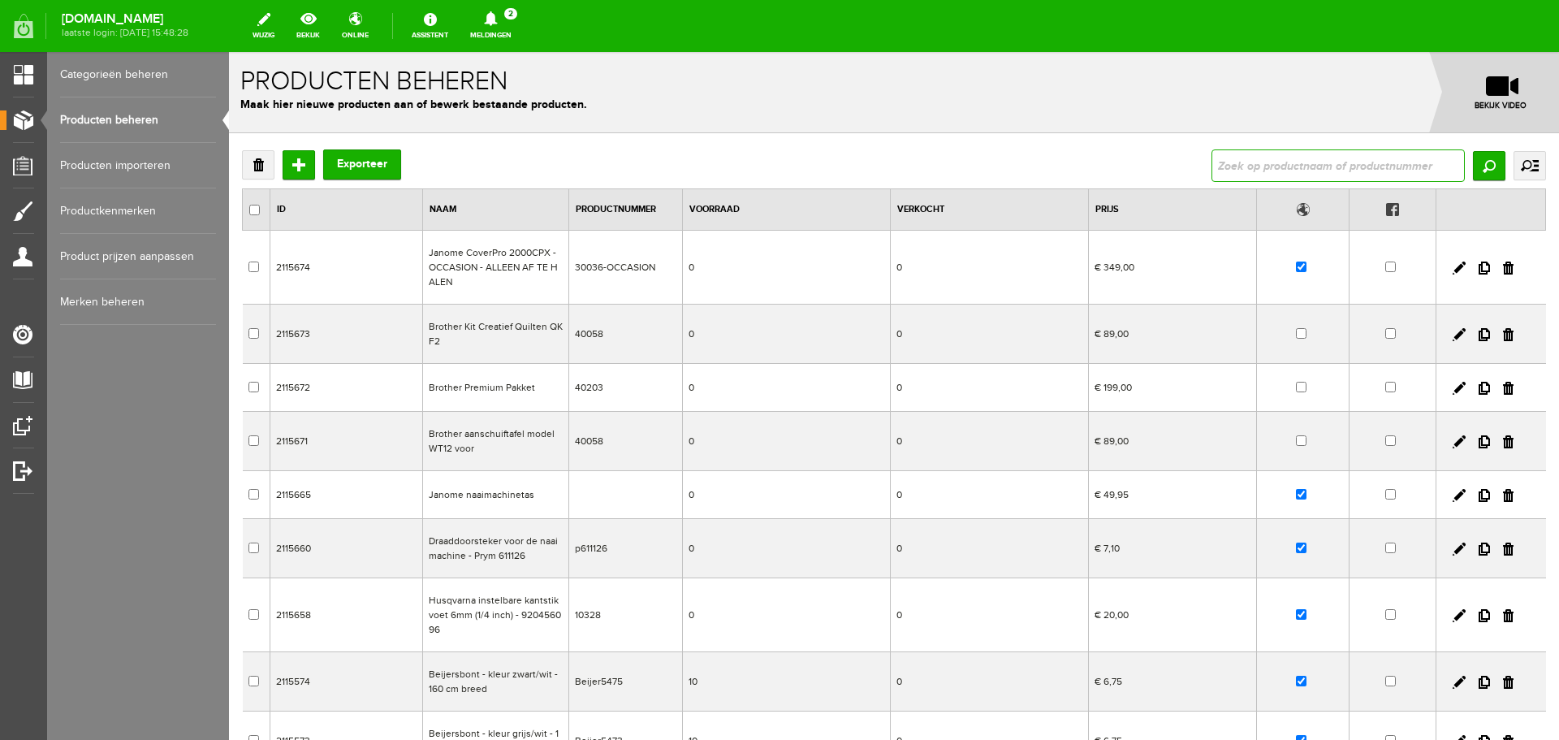
click at [1241, 170] on input "text" at bounding box center [1338, 165] width 253 height 32
paste input "69040/009"
drag, startPoint x: 1301, startPoint y: 171, endPoint x: 1058, endPoint y: 158, distance: 243.2
click at [1058, 158] on div "Verwijderen Toevoegen Exporteer 69040/009 Zoeken uitgebreid zoeken Categorie Ca…" at bounding box center [894, 165] width 1304 height 32
type input "speedy"
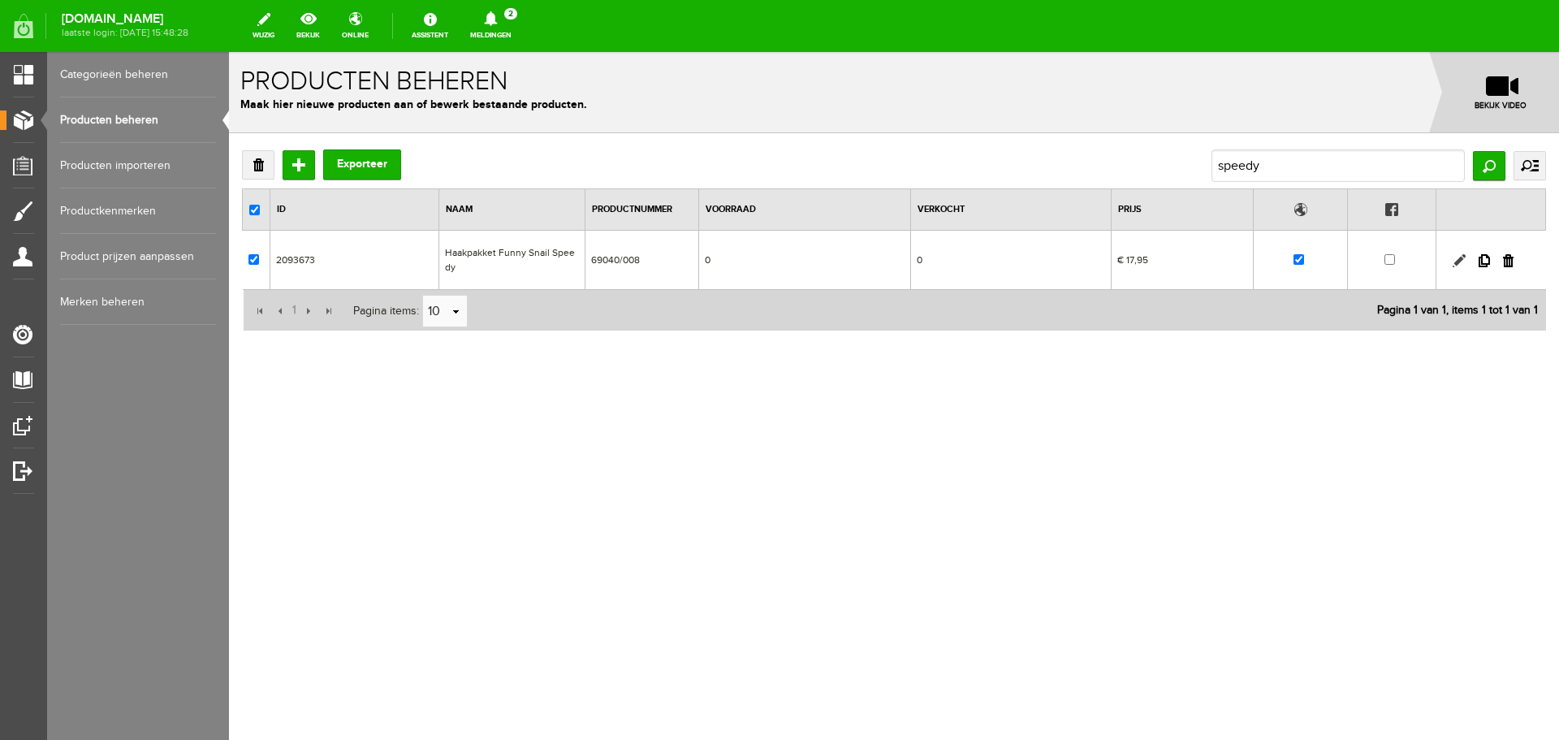
click at [1458, 254] on link at bounding box center [1459, 260] width 13 height 13
checkbox input "true"
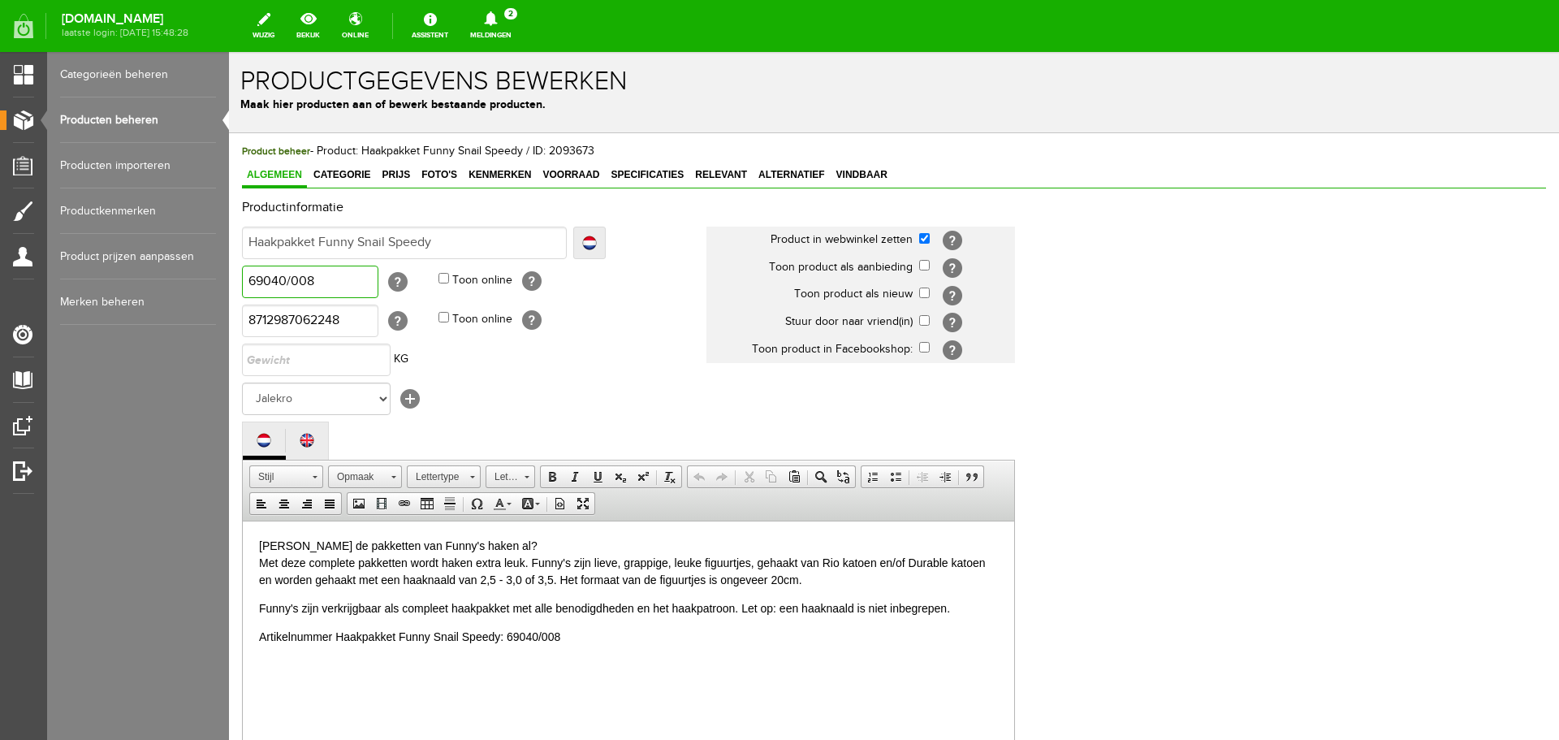
drag, startPoint x: 323, startPoint y: 276, endPoint x: 196, endPoint y: 292, distance: 128.4
click at [229, 292] on html "x Productgegevens bewerken Maak hier producten aan of bewerk bestaande producte…" at bounding box center [894, 396] width 1330 height 688
click at [471, 239] on input "Haakpakket Funny Snail Speedy" at bounding box center [404, 243] width 325 height 32
type input "Haakpakket Funny Snail Speedy"
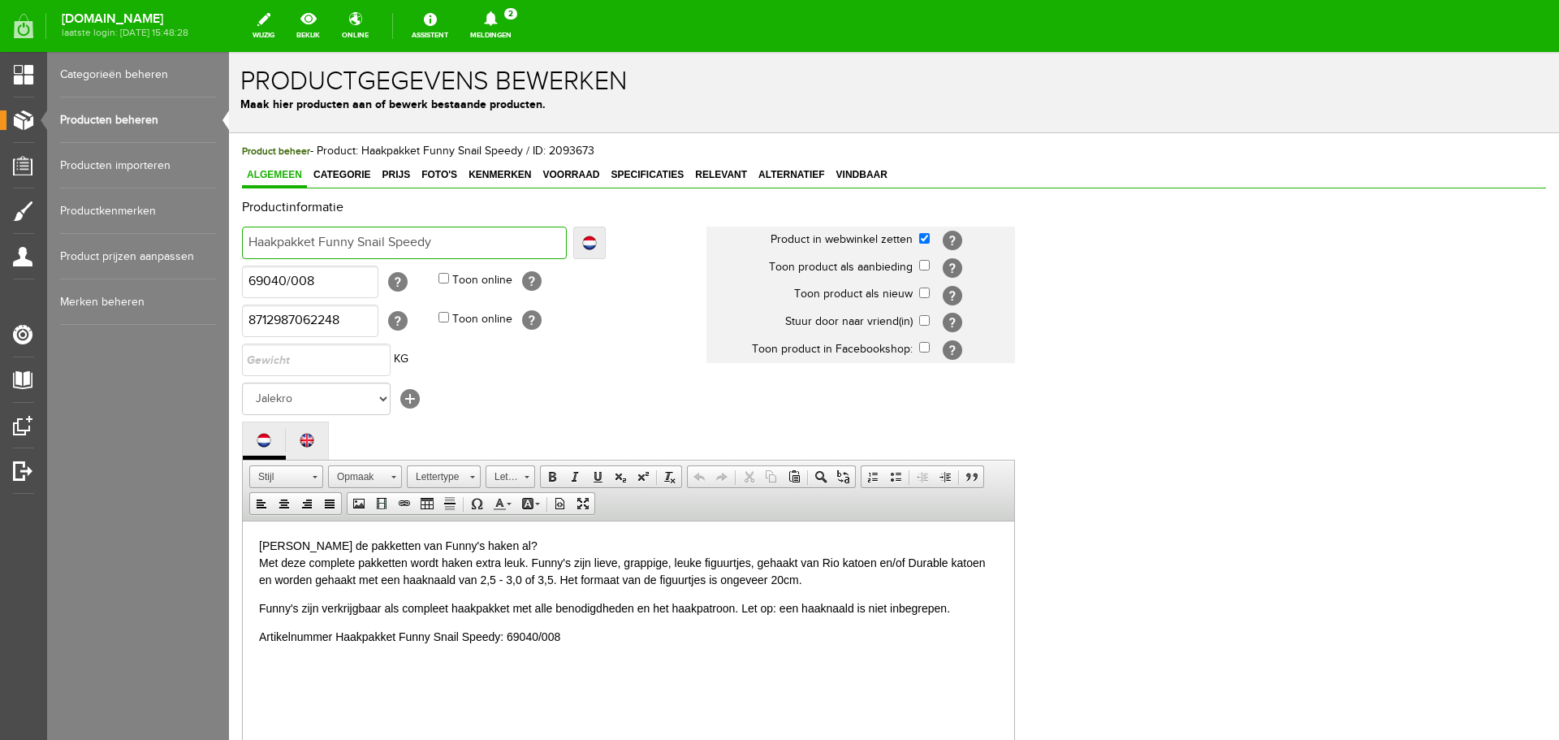
type input "Haakpakket Funny Snail Speedy -"
paste input "69040/008"
type input "Haakpakket Funny Snail Speedy -69040/008"
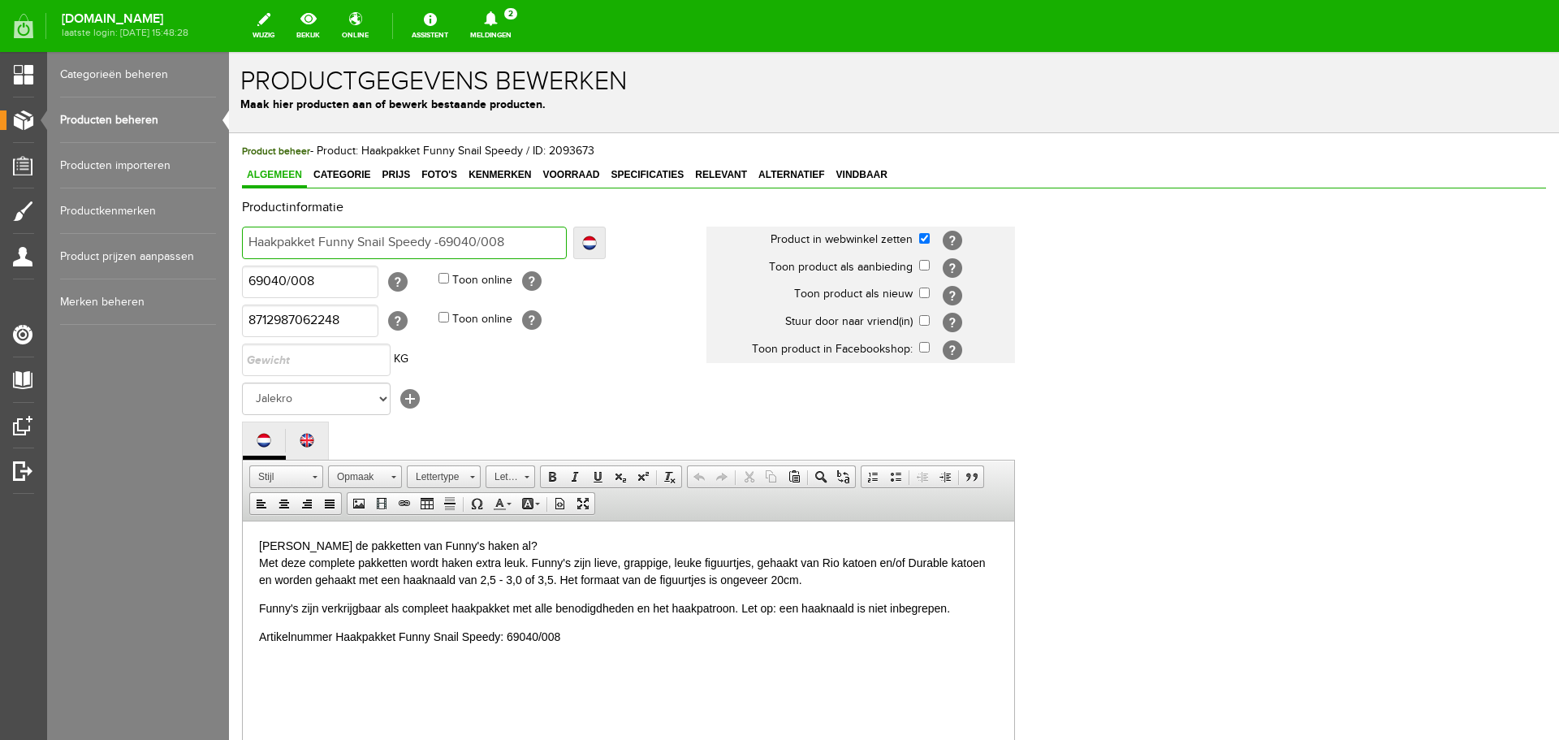
click at [439, 242] on input "Haakpakket Funny Snail Speedy -69040/008" at bounding box center [404, 243] width 325 height 32
type input "Haakpakket Funny Snail Speedy - 69040/008"
click at [401, 166] on link "Prijs" at bounding box center [396, 176] width 38 height 24
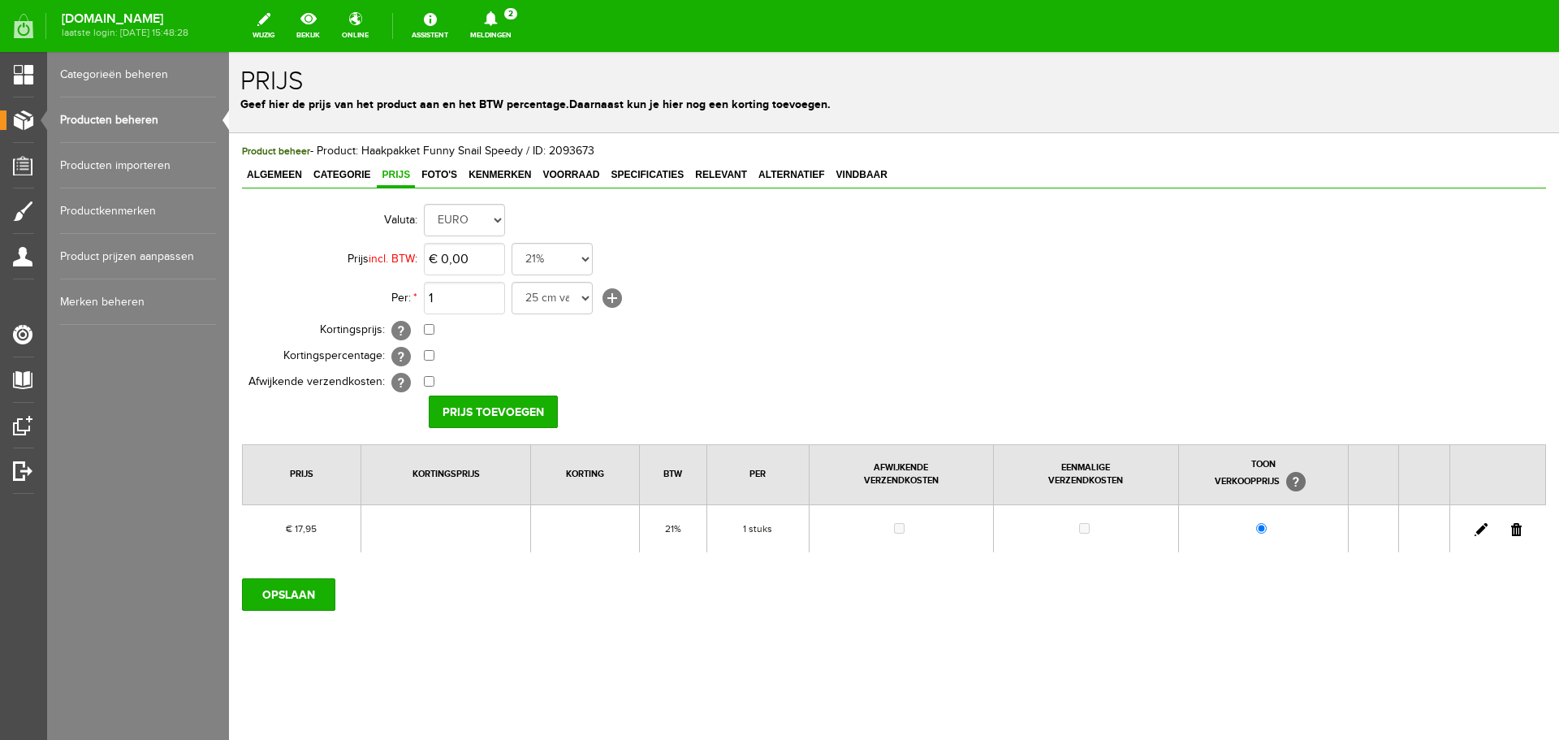
click at [1479, 528] on link at bounding box center [1481, 529] width 13 height 13
click at [472, 254] on input "17,95" at bounding box center [464, 259] width 81 height 32
type input "€ 19,95"
click at [445, 411] on input "[PERSON_NAME]" at bounding box center [488, 411] width 118 height 32
click at [287, 597] on input "OPSLAAN" at bounding box center [288, 594] width 93 height 32
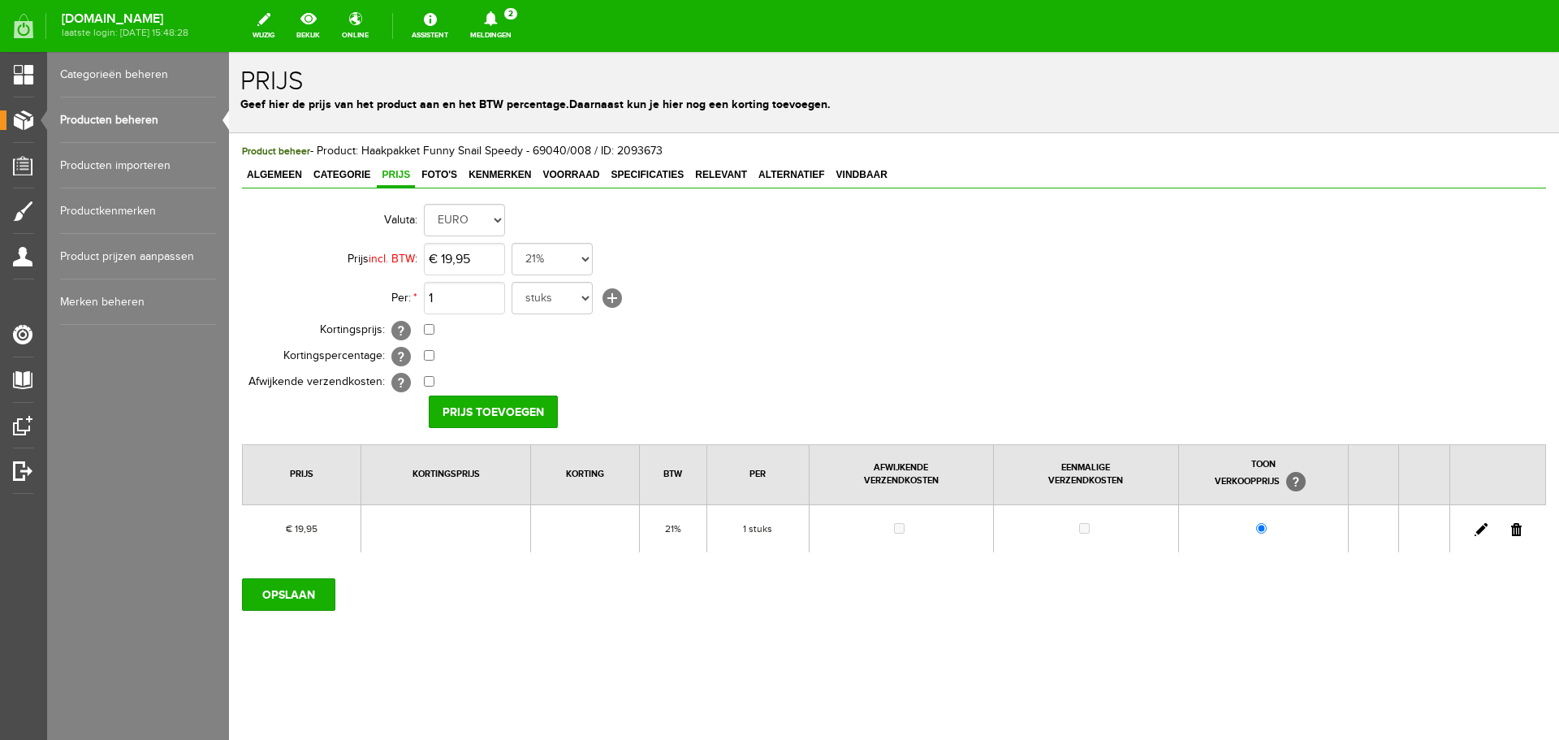
click at [145, 111] on link "Producten beheren" at bounding box center [138, 119] width 156 height 45
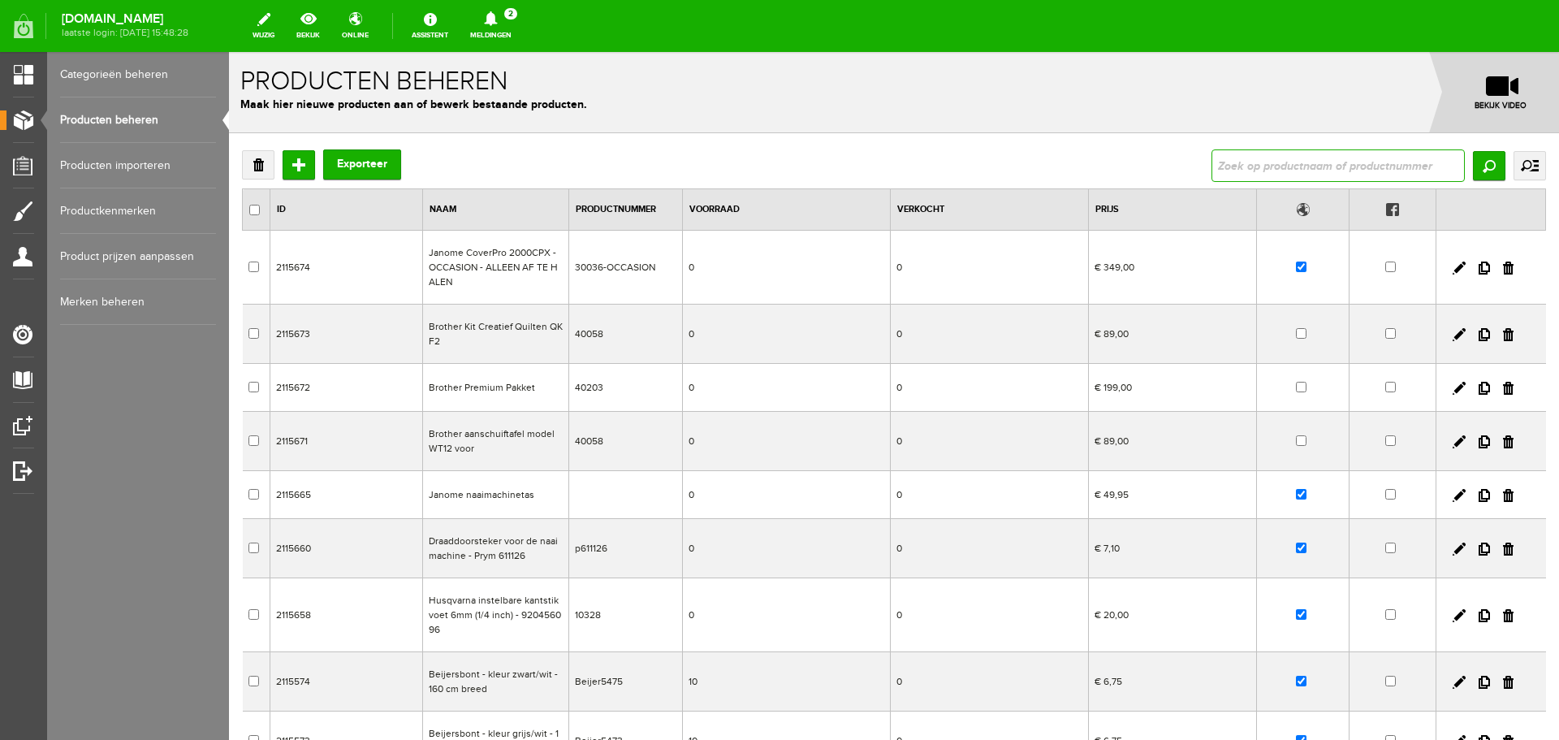
click at [1226, 162] on input "text" at bounding box center [1338, 165] width 253 height 32
paste input "69040/008"
drag, startPoint x: 1294, startPoint y: 167, endPoint x: 1109, endPoint y: 167, distance: 184.3
click at [1109, 167] on div "Verwijderen Toevoegen Exporteer 69040/008 Zoeken uitgebreid zoeken Categorie Ca…" at bounding box center [894, 165] width 1304 height 32
type input "baby boy"
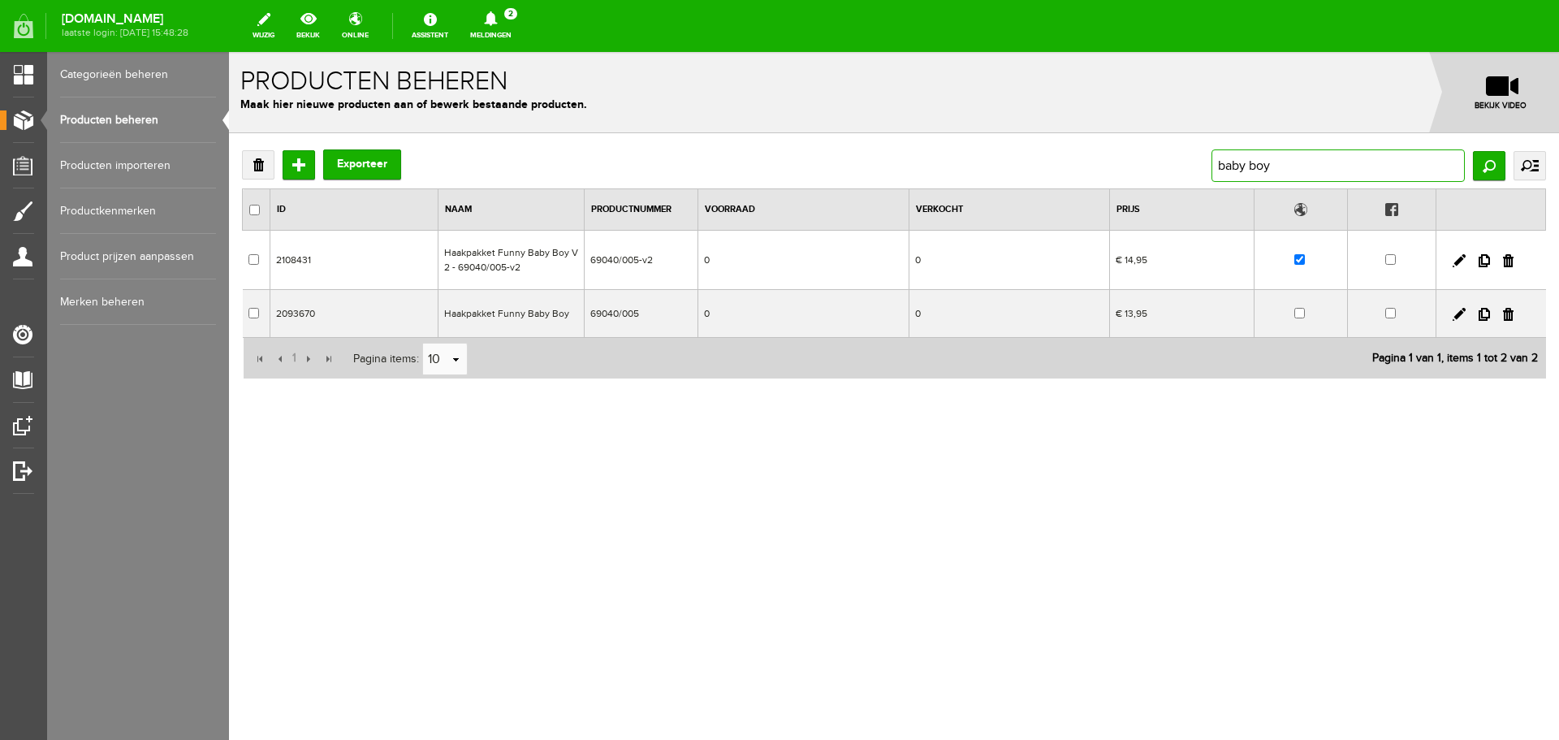
drag, startPoint x: 1281, startPoint y: 169, endPoint x: 1186, endPoint y: 172, distance: 95.1
click at [1186, 172] on div "Verwijderen Toevoegen Exporteer baby boy Zoeken uitgebreid zoeken Categorie Cad…" at bounding box center [894, 165] width 1304 height 32
type input "funny bunny"
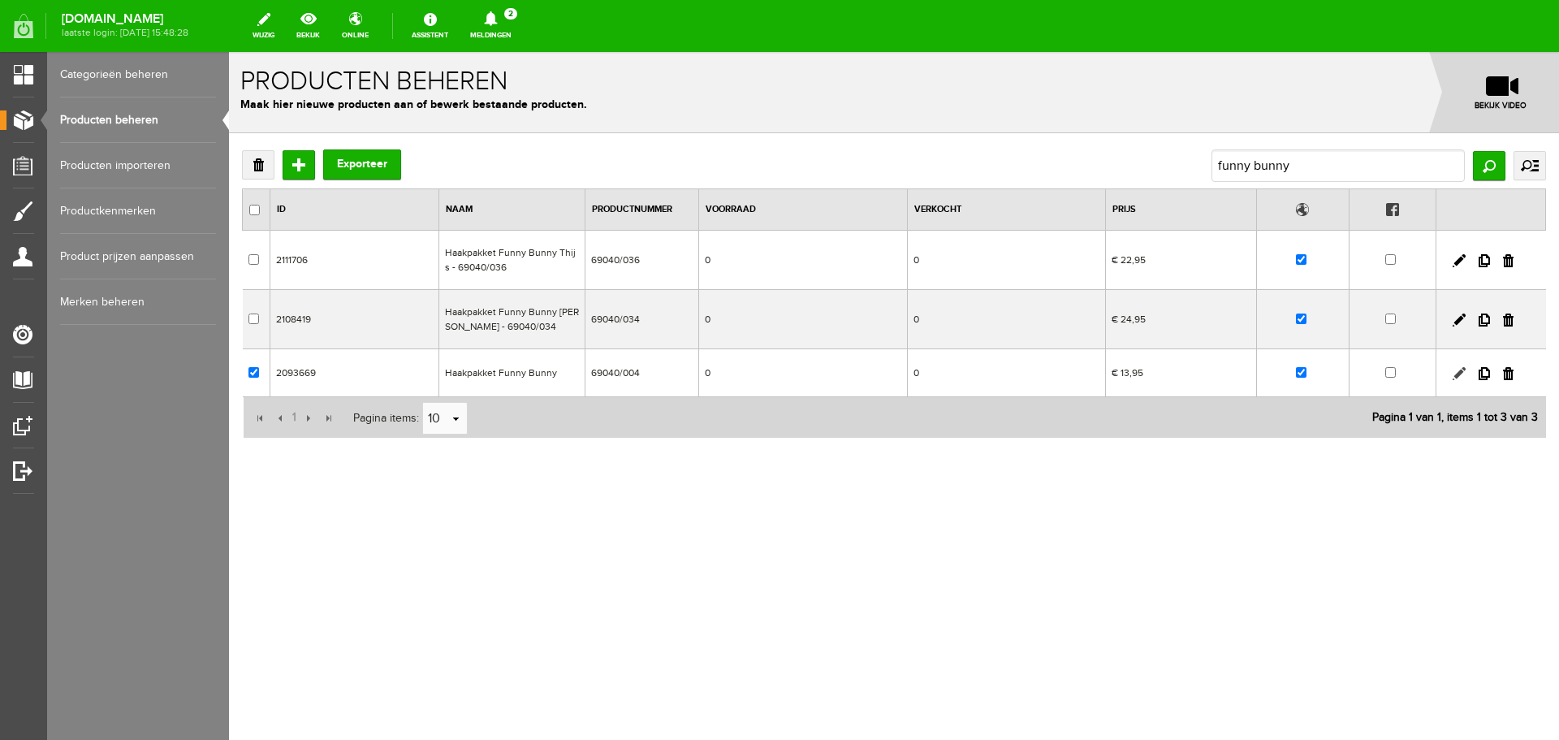
click at [1458, 373] on link at bounding box center [1459, 373] width 13 height 13
checkbox input "true"
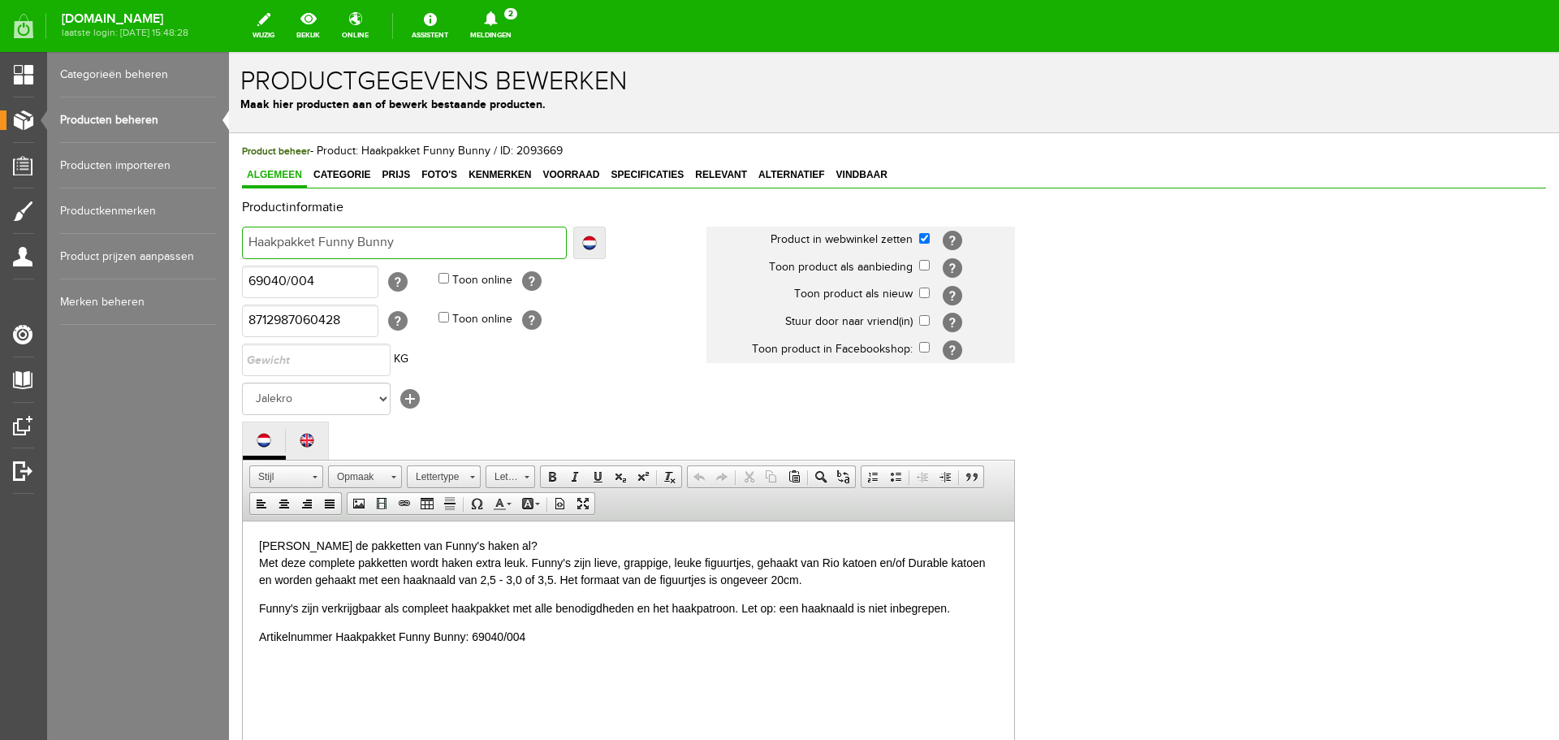
click at [413, 243] on input "Haakpakket Funny Bunny" at bounding box center [404, 243] width 325 height 32
type input "Haakpakket Funny Bunny -"
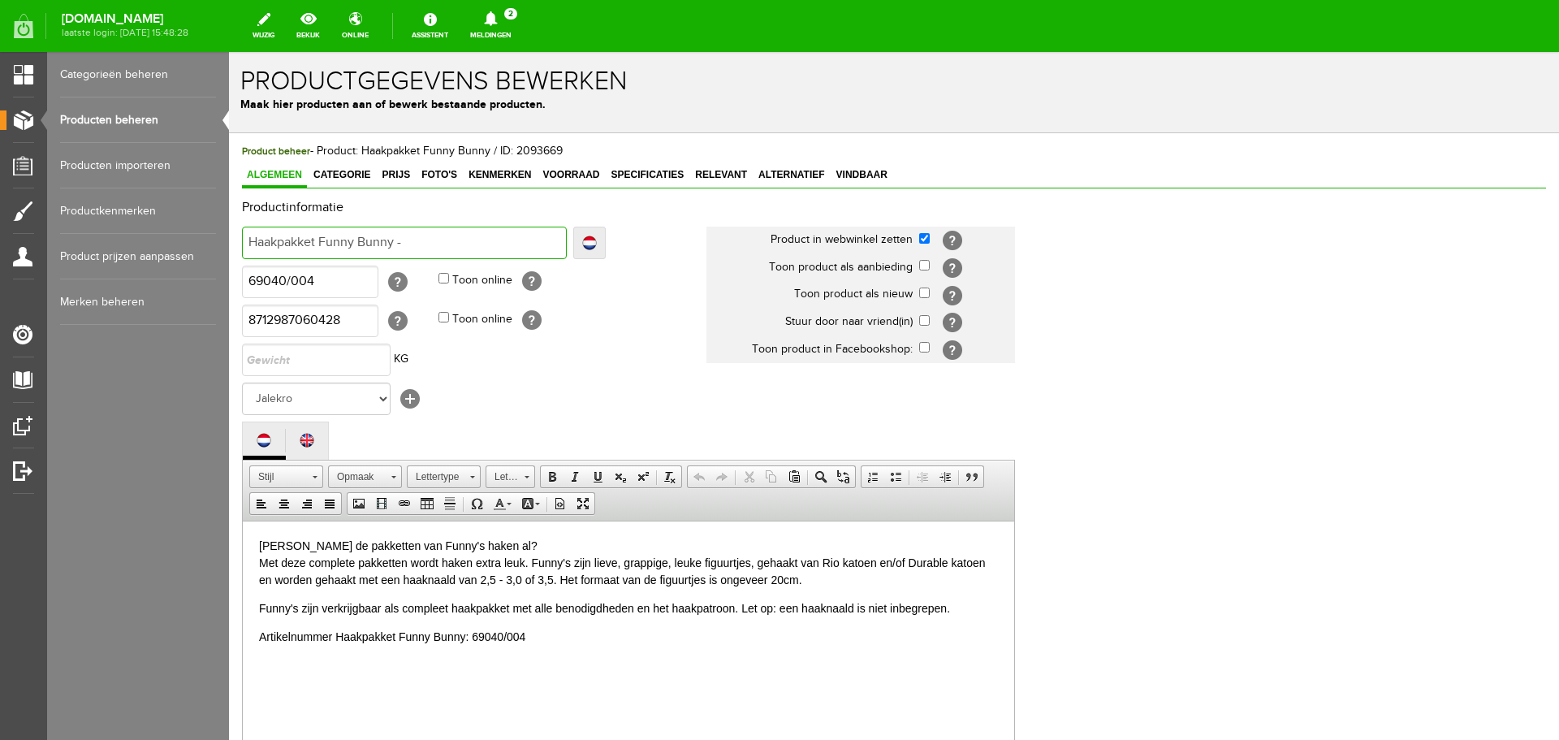
type input "Haakpakket Funny Bunny - 6"
type input "Haakpakket Funny Bunny - 69"
type input "Haakpakket Funny Bunny - 690"
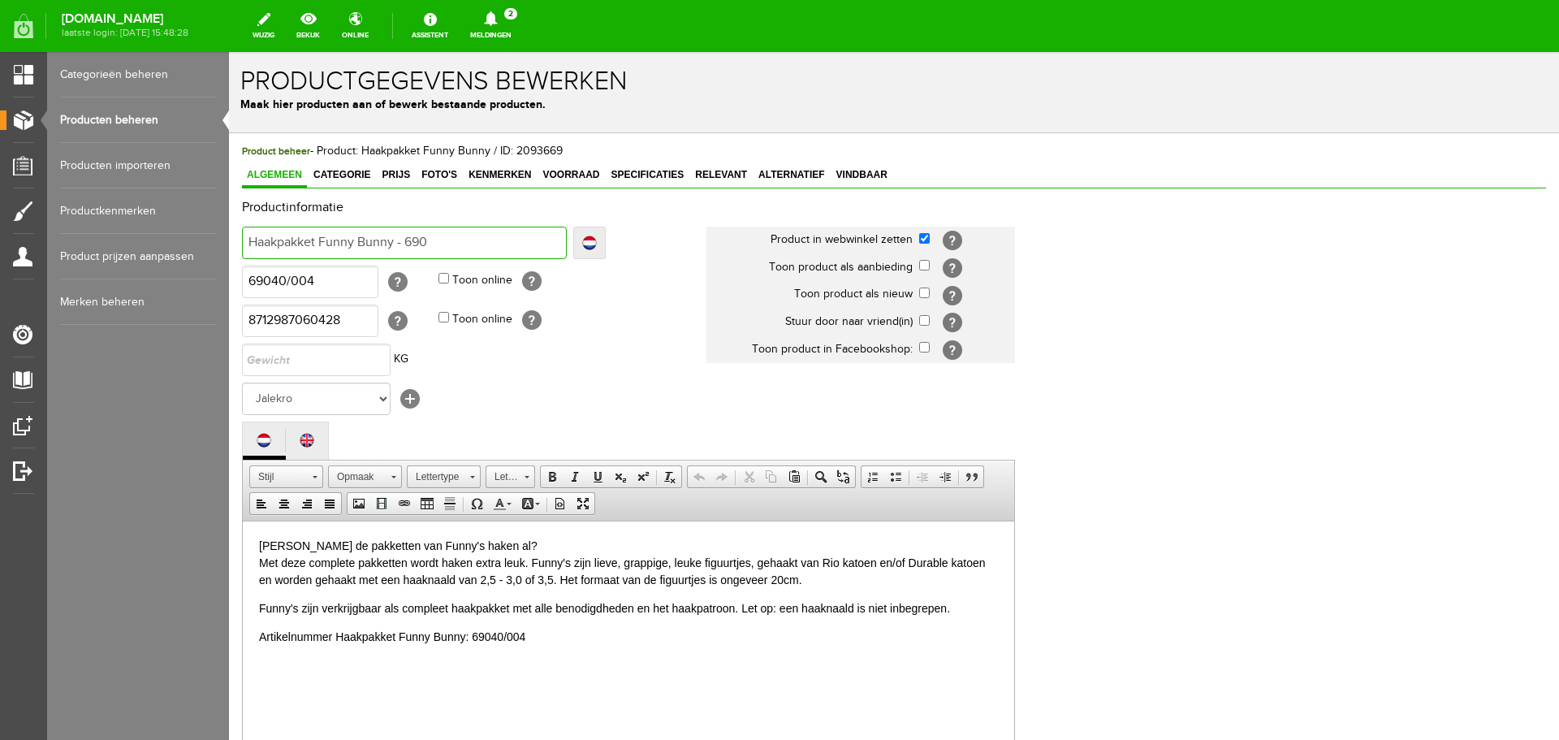
type input "Haakpakket Funny Bunny - 690"
type input "Haakpakket Funny Bunny - 6904"
type input "Haakpakket Funny Bunny - 69040"
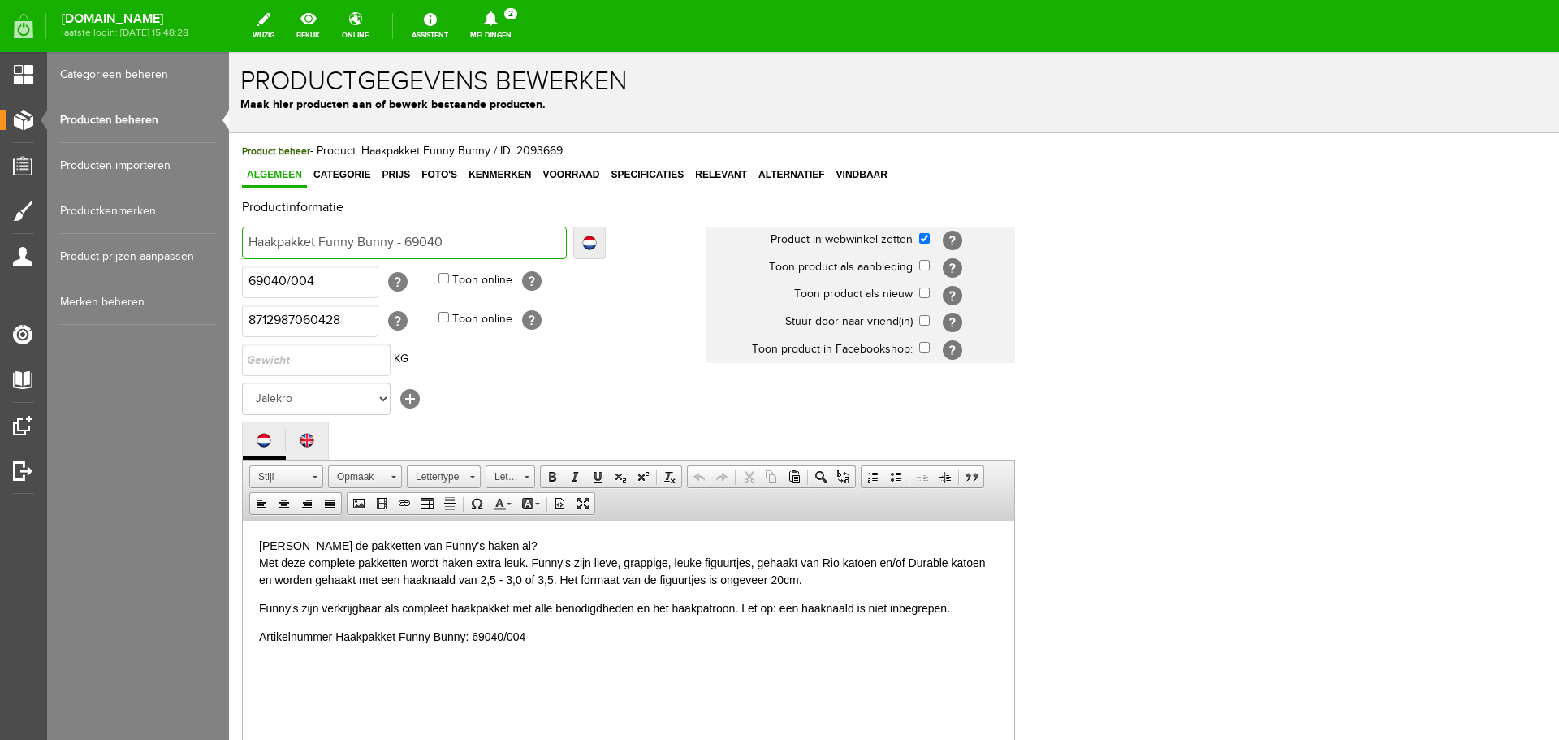
type input "Haakpakket Funny Bunny - 69040/"
type input "Haakpakket Funny Bunny - 69040/0"
type input "Haakpakket Funny Bunny - 69040/00"
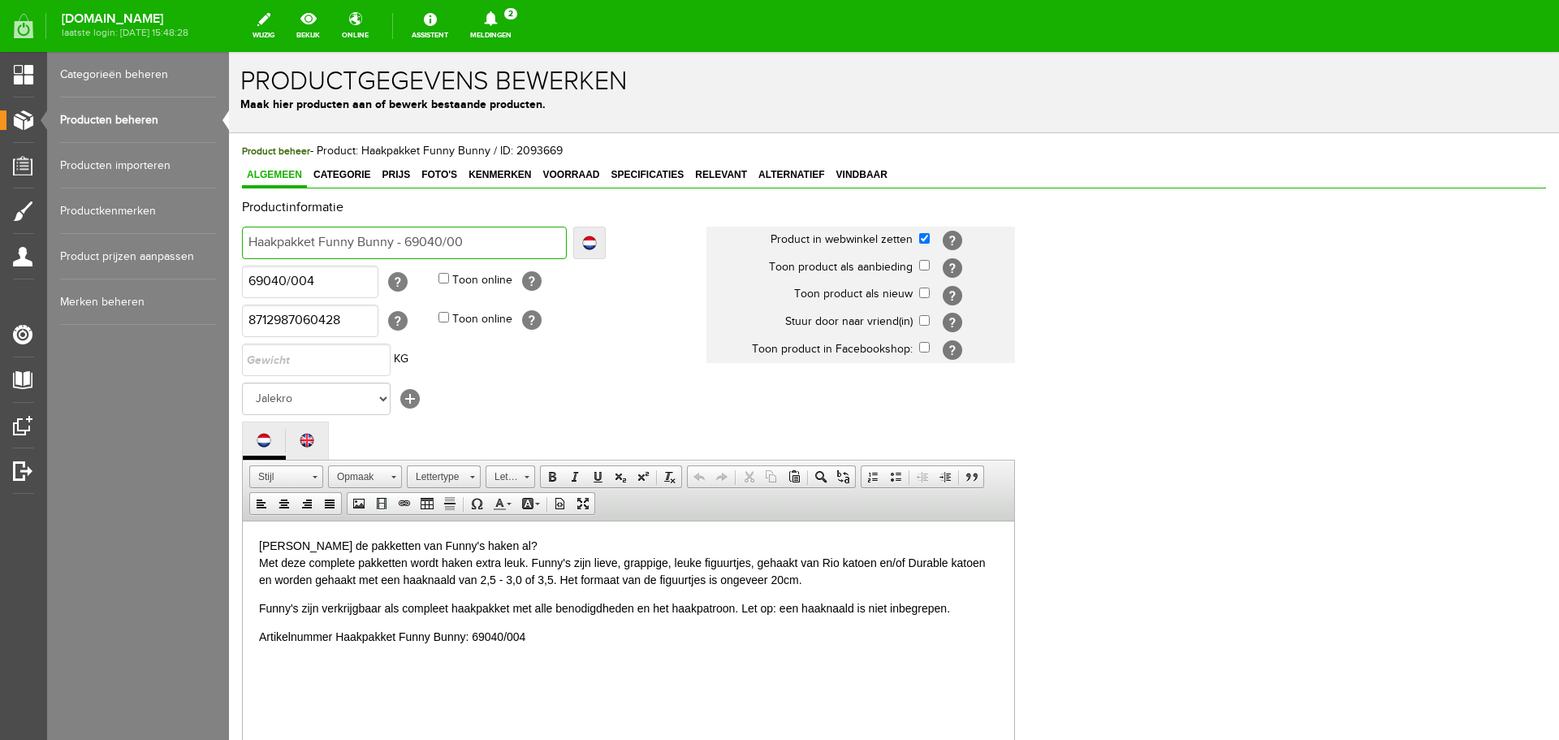
type input "Haakpakket Funny Bunny - 69040/00"
type input "Haakpakket Funny Bunny - 69040/004"
click at [399, 173] on span "Prijs" at bounding box center [396, 174] width 38 height 11
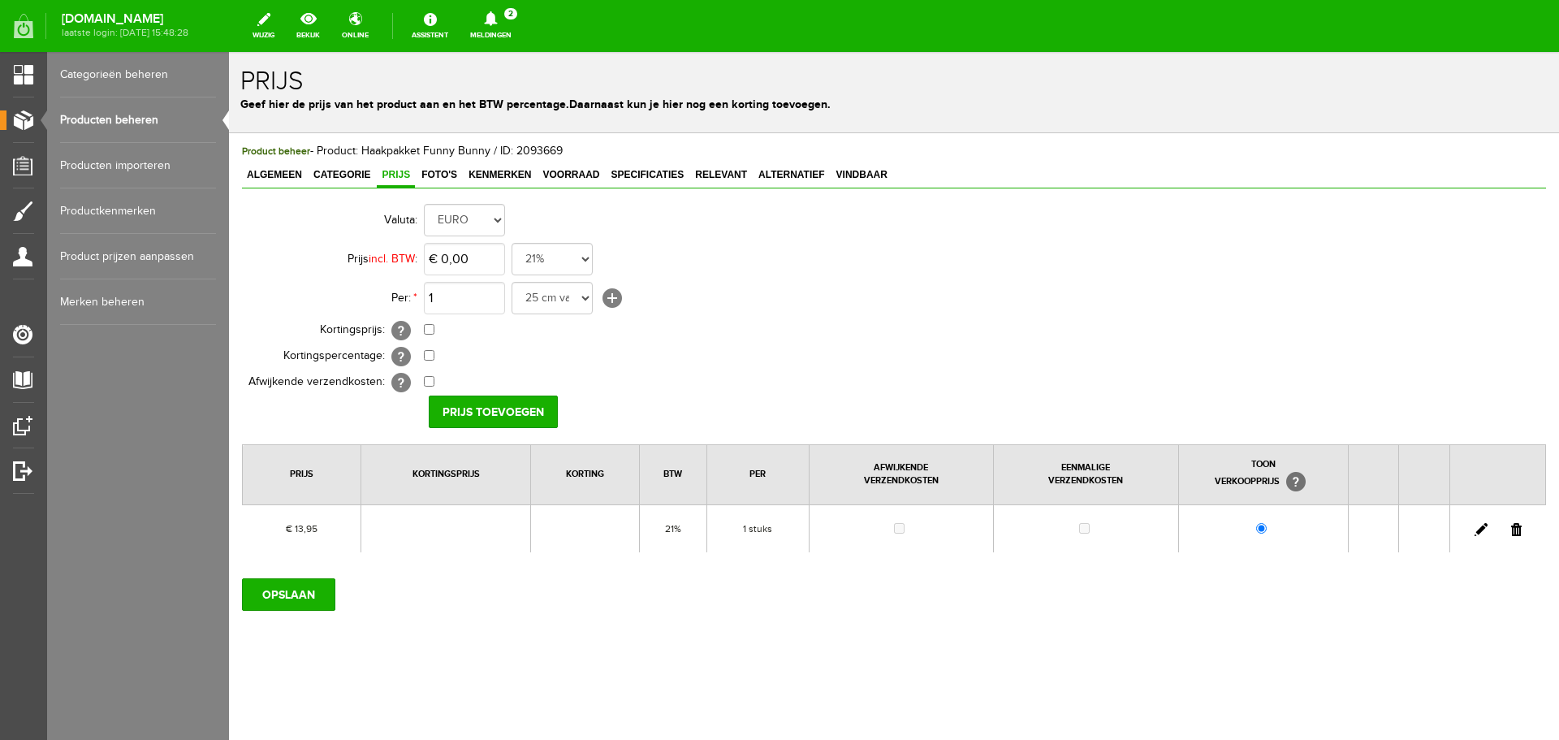
click at [1479, 529] on link at bounding box center [1481, 529] width 13 height 13
click at [477, 264] on input "13,95" at bounding box center [464, 259] width 81 height 32
type input "€ 14,95"
click at [486, 411] on input "Prijs Opslaan" at bounding box center [488, 411] width 118 height 32
click at [299, 603] on input "OPSLAAN" at bounding box center [288, 594] width 93 height 32
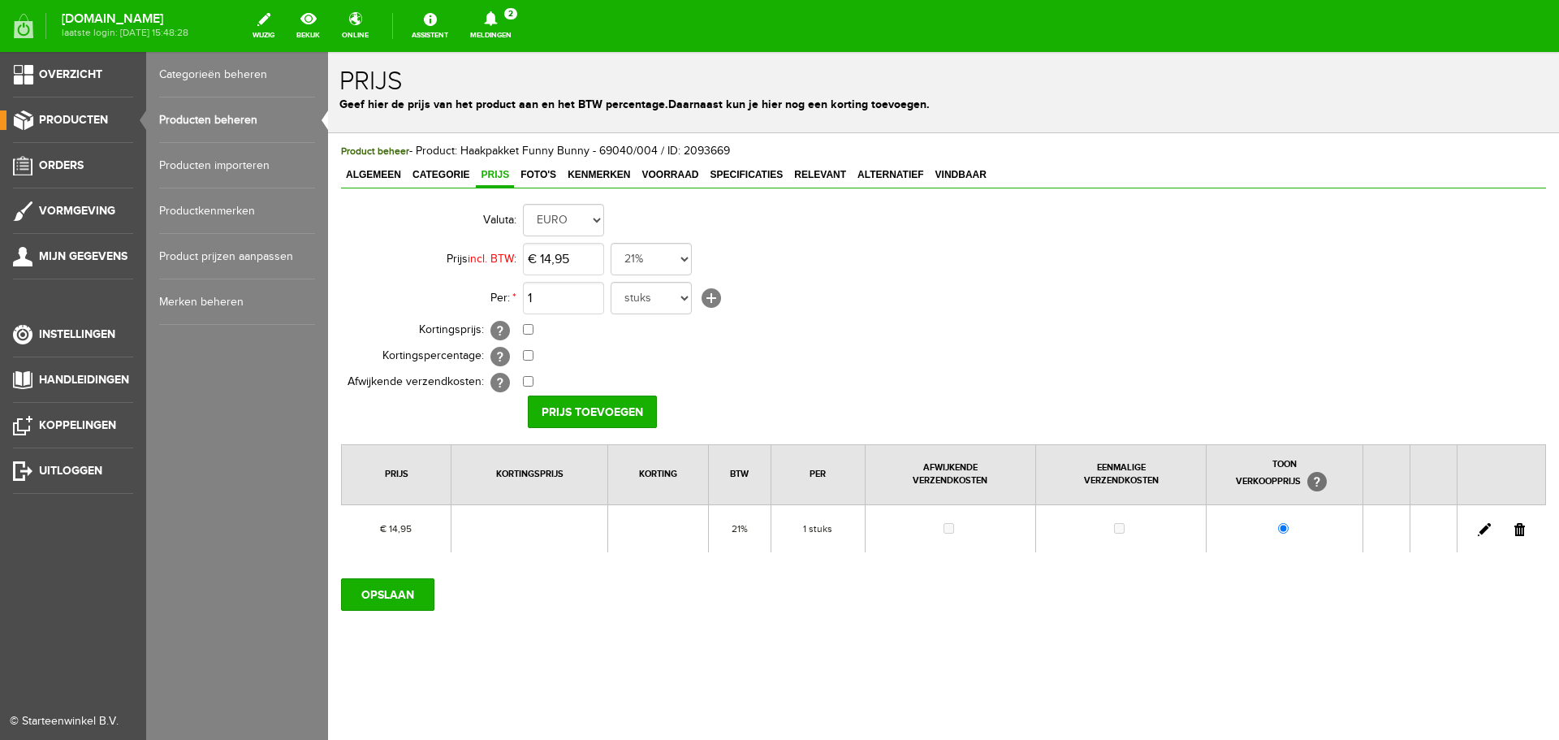
click at [208, 120] on link "Producten beheren" at bounding box center [237, 119] width 156 height 45
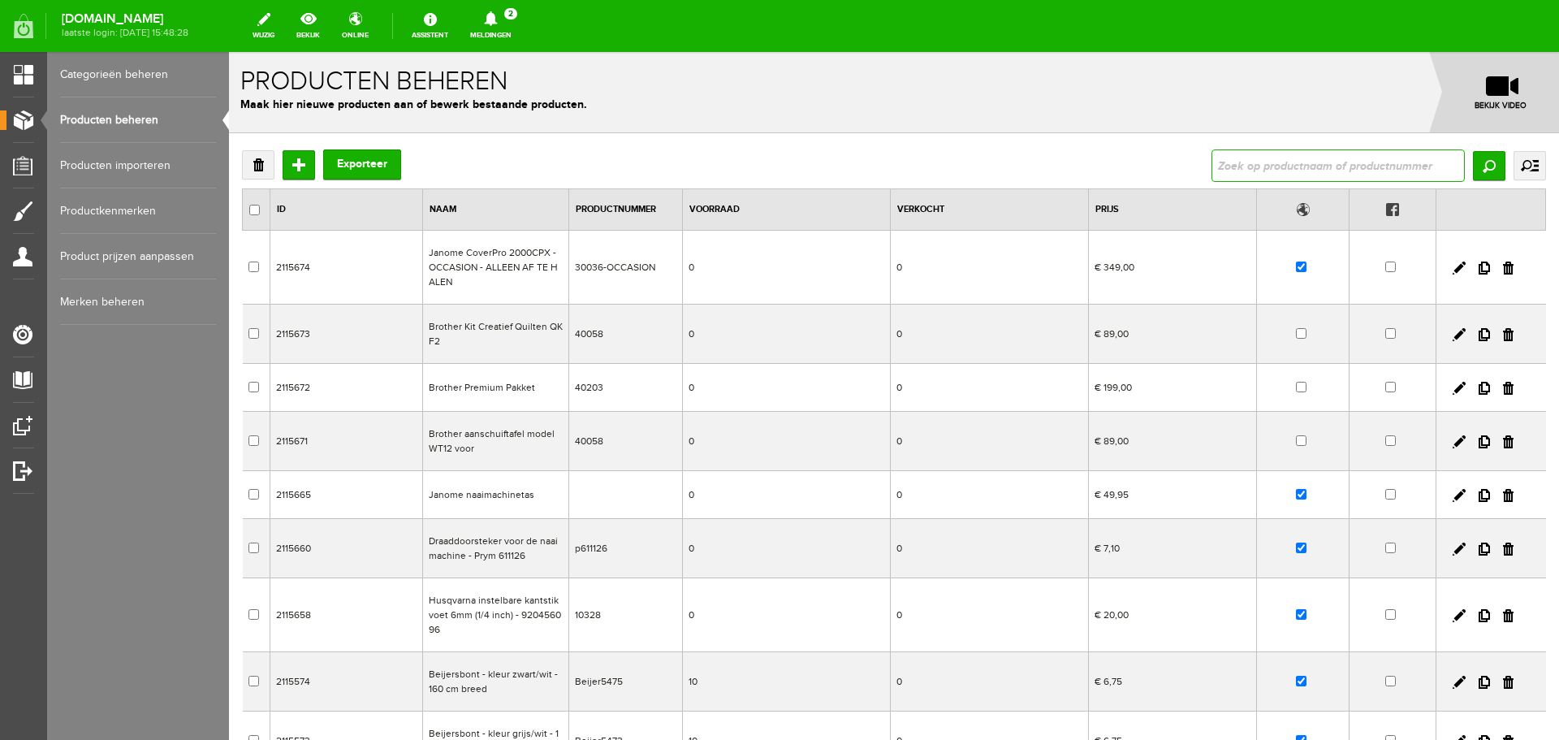
click at [1249, 166] on input "text" at bounding box center [1338, 165] width 253 height 32
click at [1231, 171] on input "text" at bounding box center [1338, 165] width 253 height 32
type input "frog"
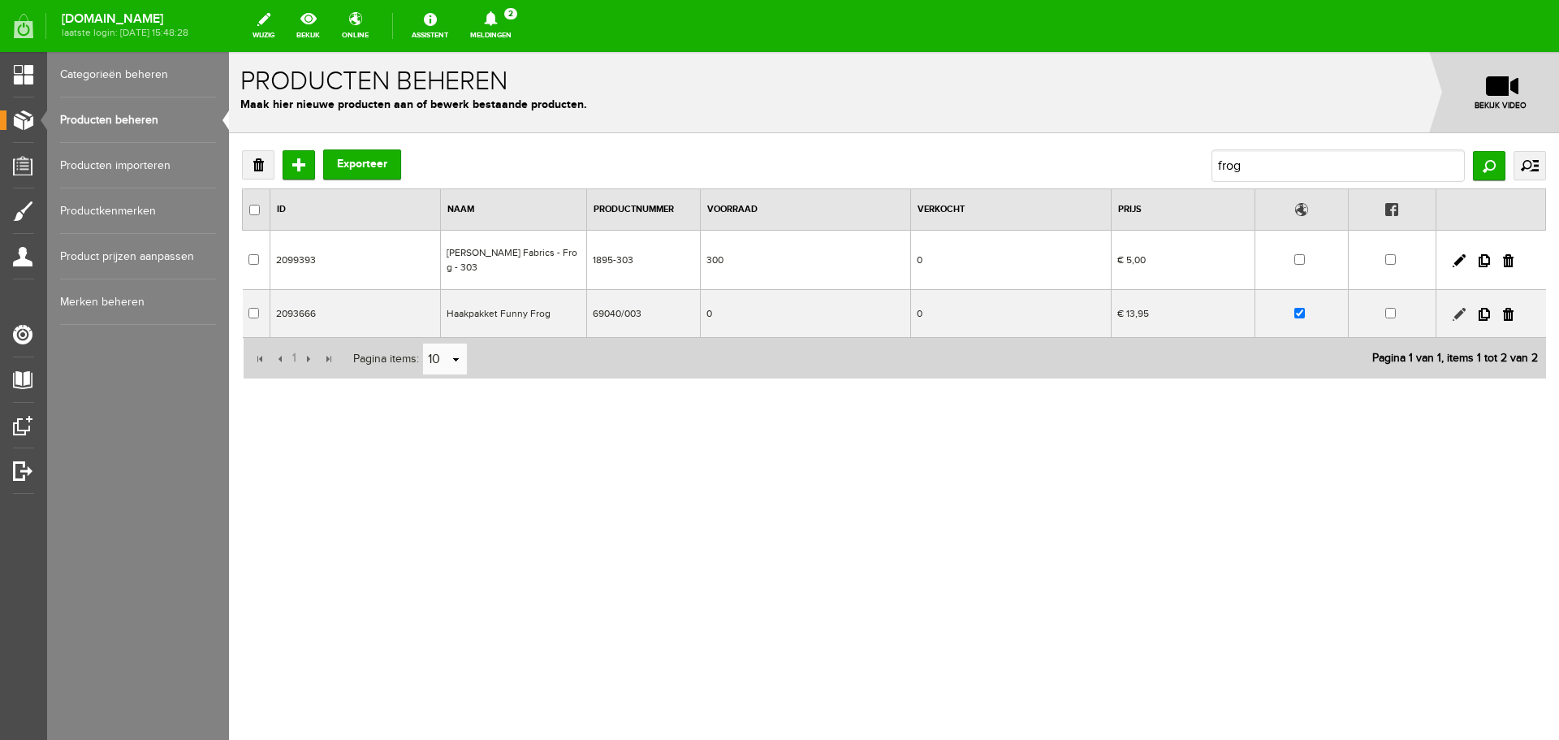
click at [1459, 308] on link at bounding box center [1459, 314] width 13 height 13
checkbox input "true"
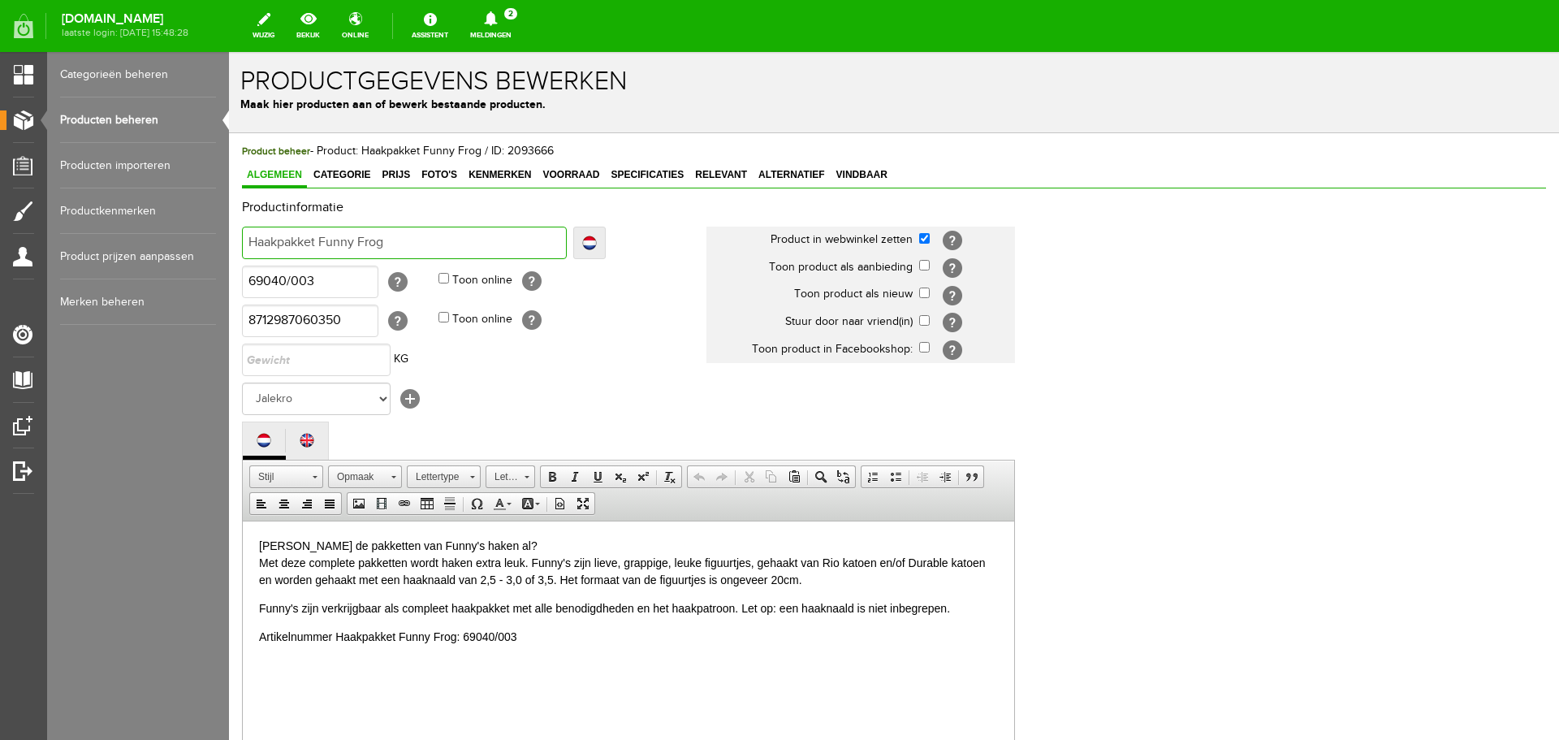
click at [387, 236] on input "Haakpakket Funny Frog" at bounding box center [404, 243] width 325 height 32
type input "Haakpakket Funny Frog -"
type input "Haakpakket Funny Frog -6"
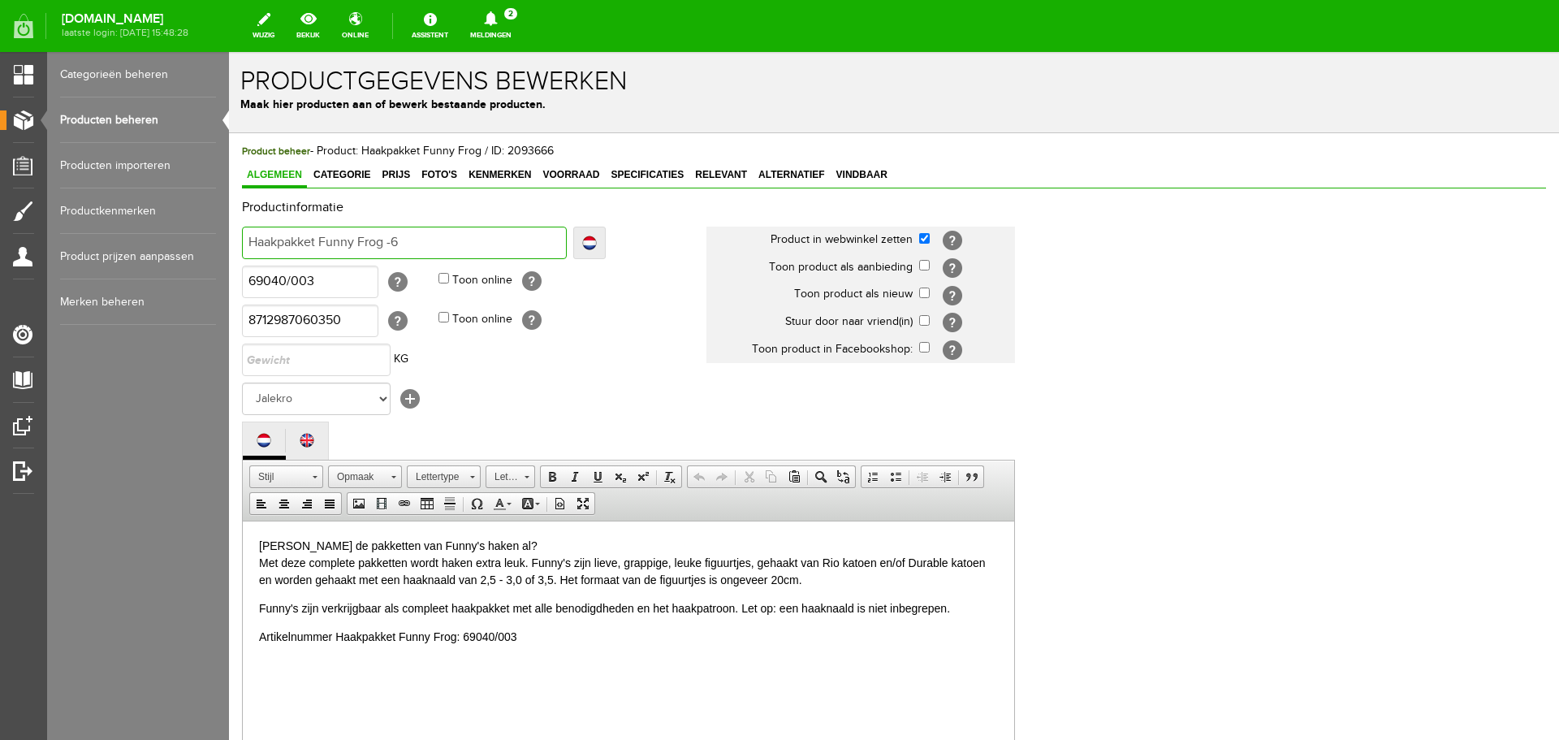
type input "Haakpakket Funny Frog -69"
type input "Haakpakket Funny Frog -690"
type input "Haakpakket Funny Frog -6904"
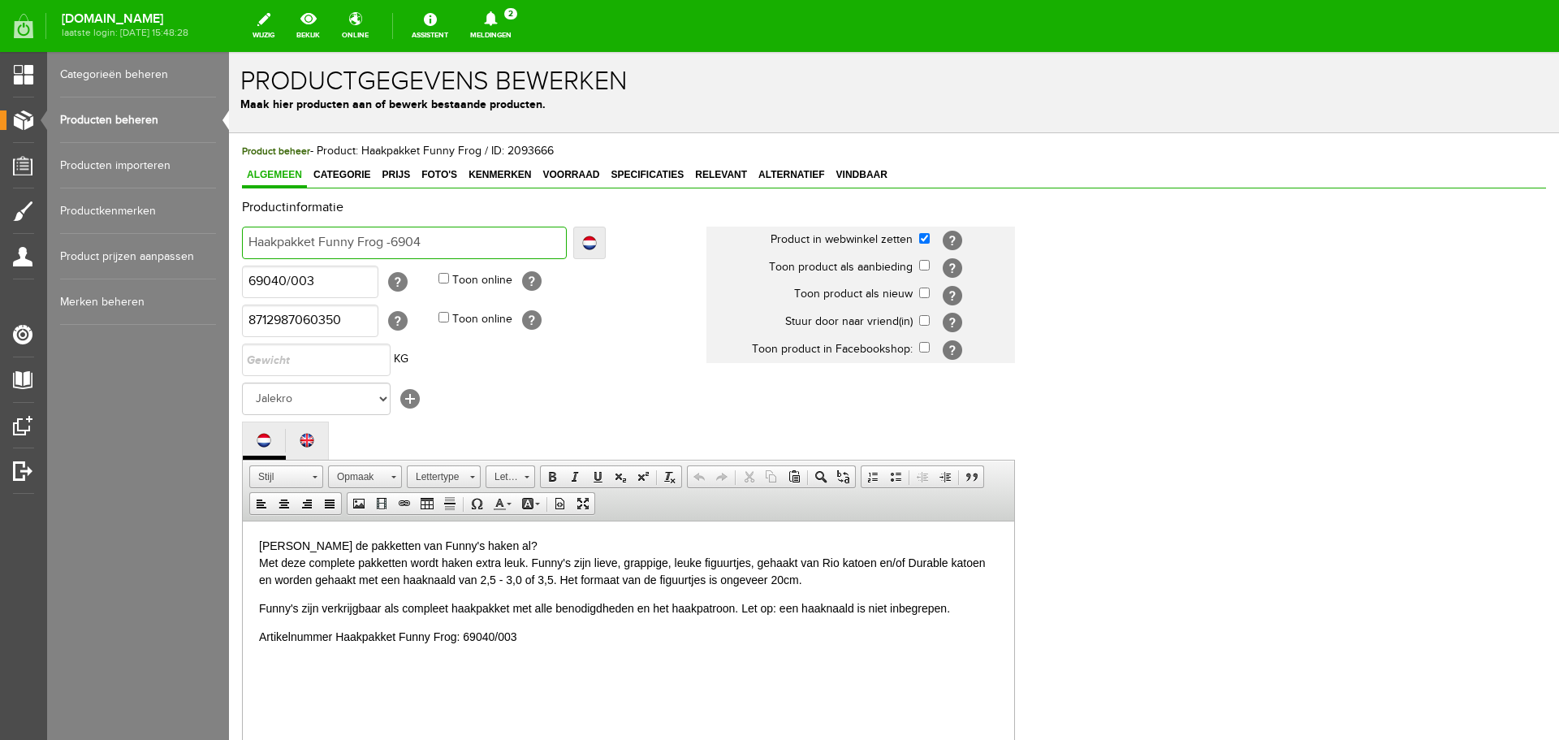
type input "Haakpakket Funny Frog -6904"
type input "Haakpakket Funny Frog -69040"
type input "Haakpakket Funny Frog -69040/"
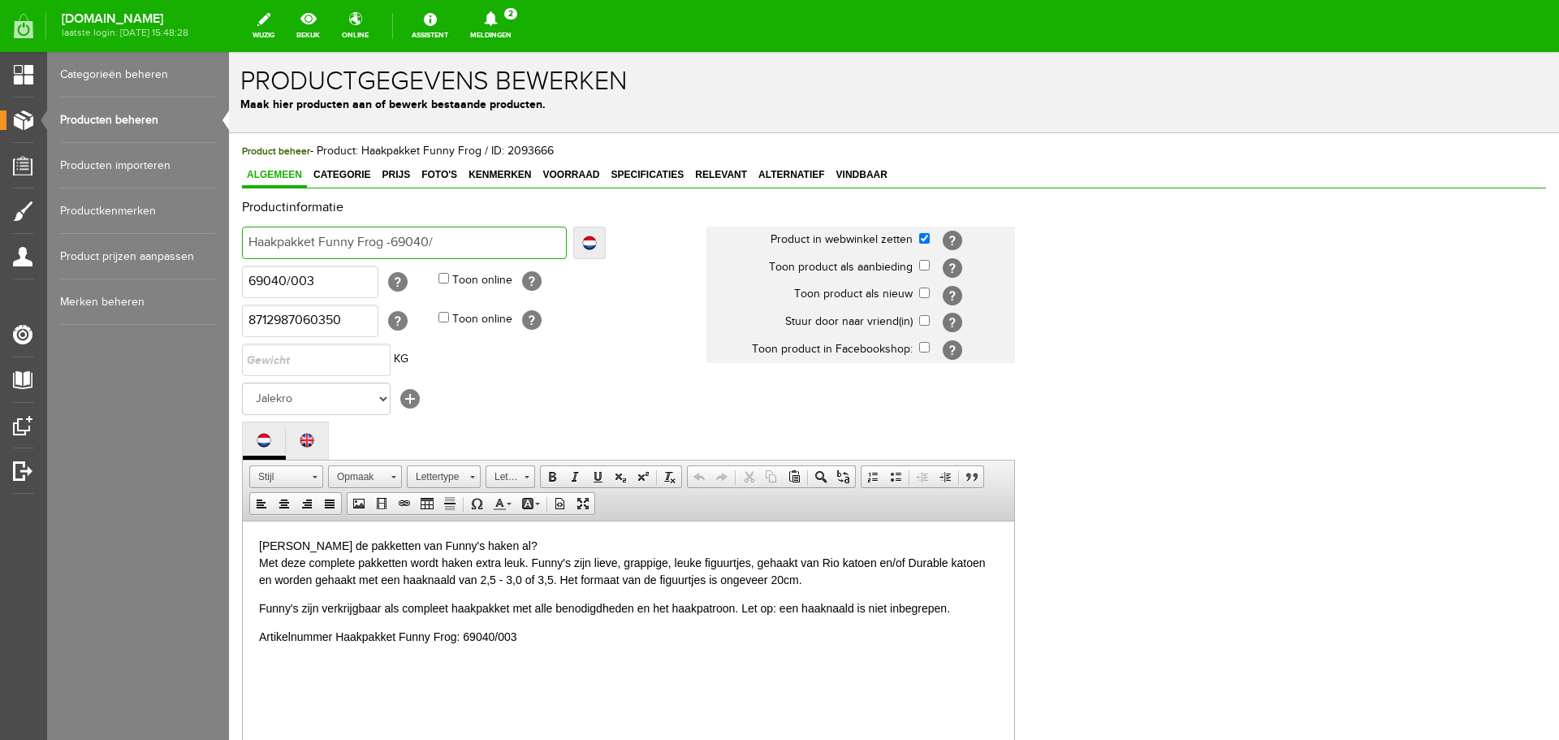
type input "Haakpakket Funny Frog -69040/0"
type input "Haakpakket Funny Frog -69040/00"
type input "Haakpakket Funny Frog -69040/003"
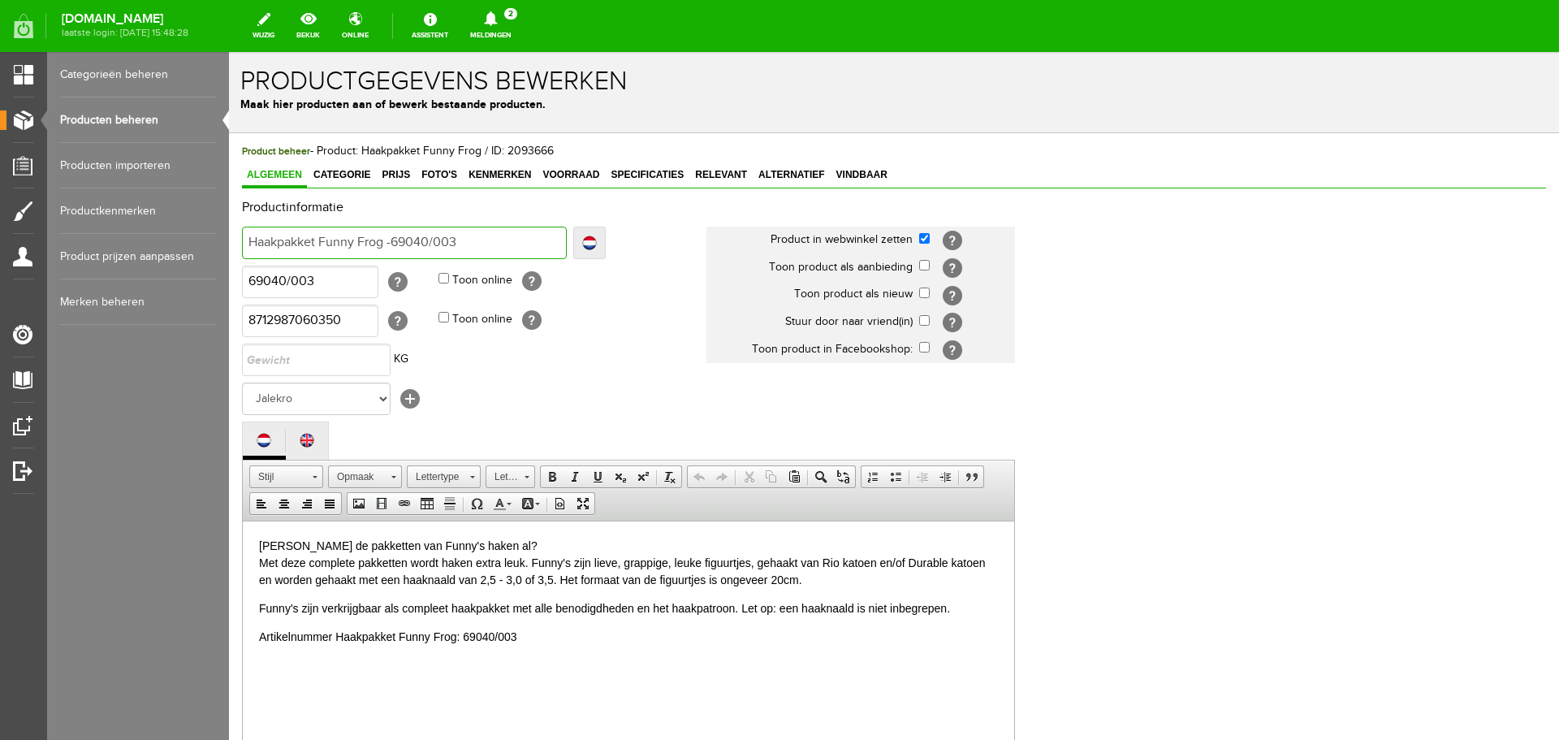
type input "Haakpakket Funny Frog -69040/003"
click at [387, 173] on span "Prijs" at bounding box center [396, 174] width 38 height 11
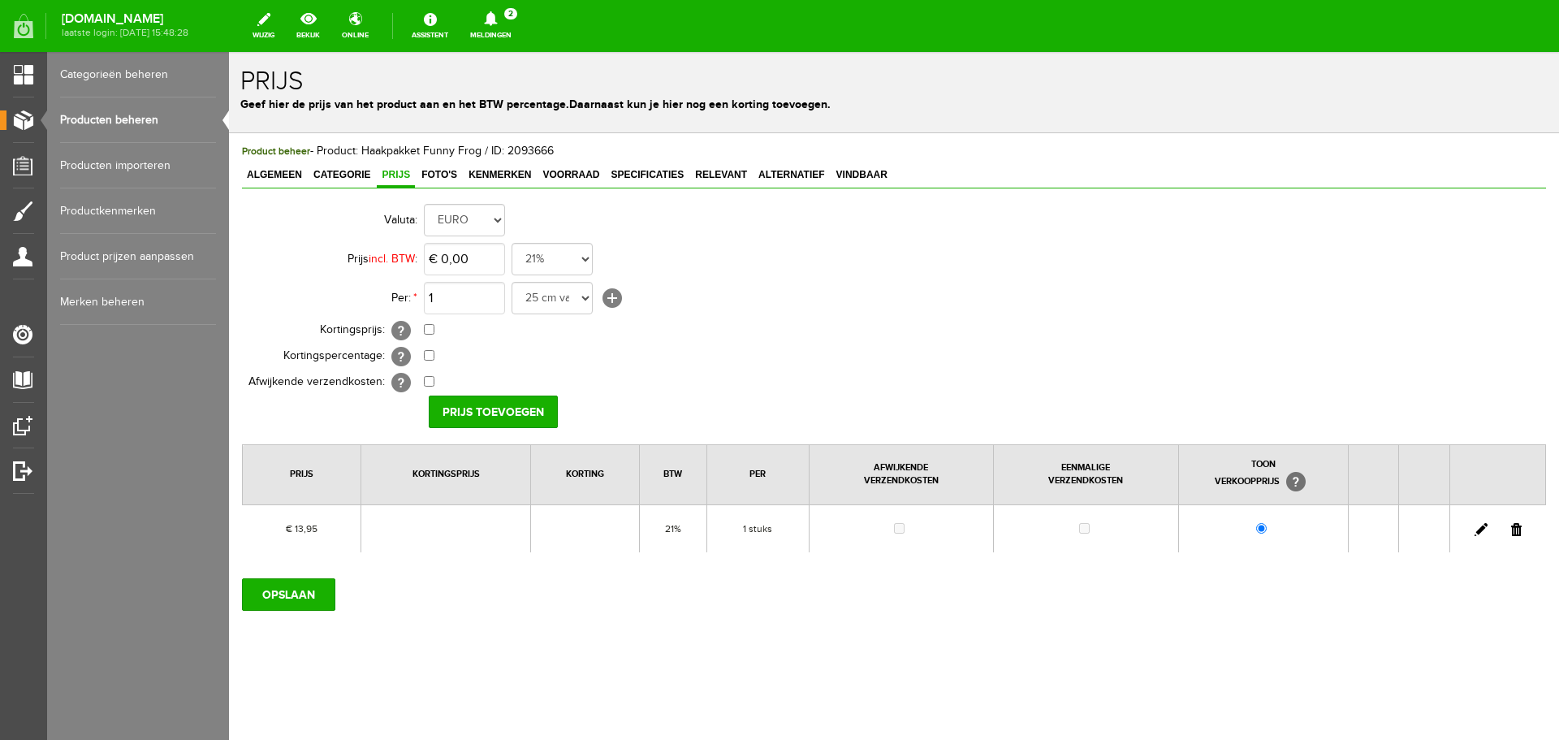
click at [1481, 533] on link at bounding box center [1481, 529] width 13 height 13
click at [476, 269] on input "13,95" at bounding box center [464, 259] width 81 height 32
type input "€ 14,95"
click at [480, 408] on input "Prijs Opslaan" at bounding box center [488, 411] width 118 height 32
click at [292, 602] on input "OPSLAAN" at bounding box center [288, 594] width 93 height 32
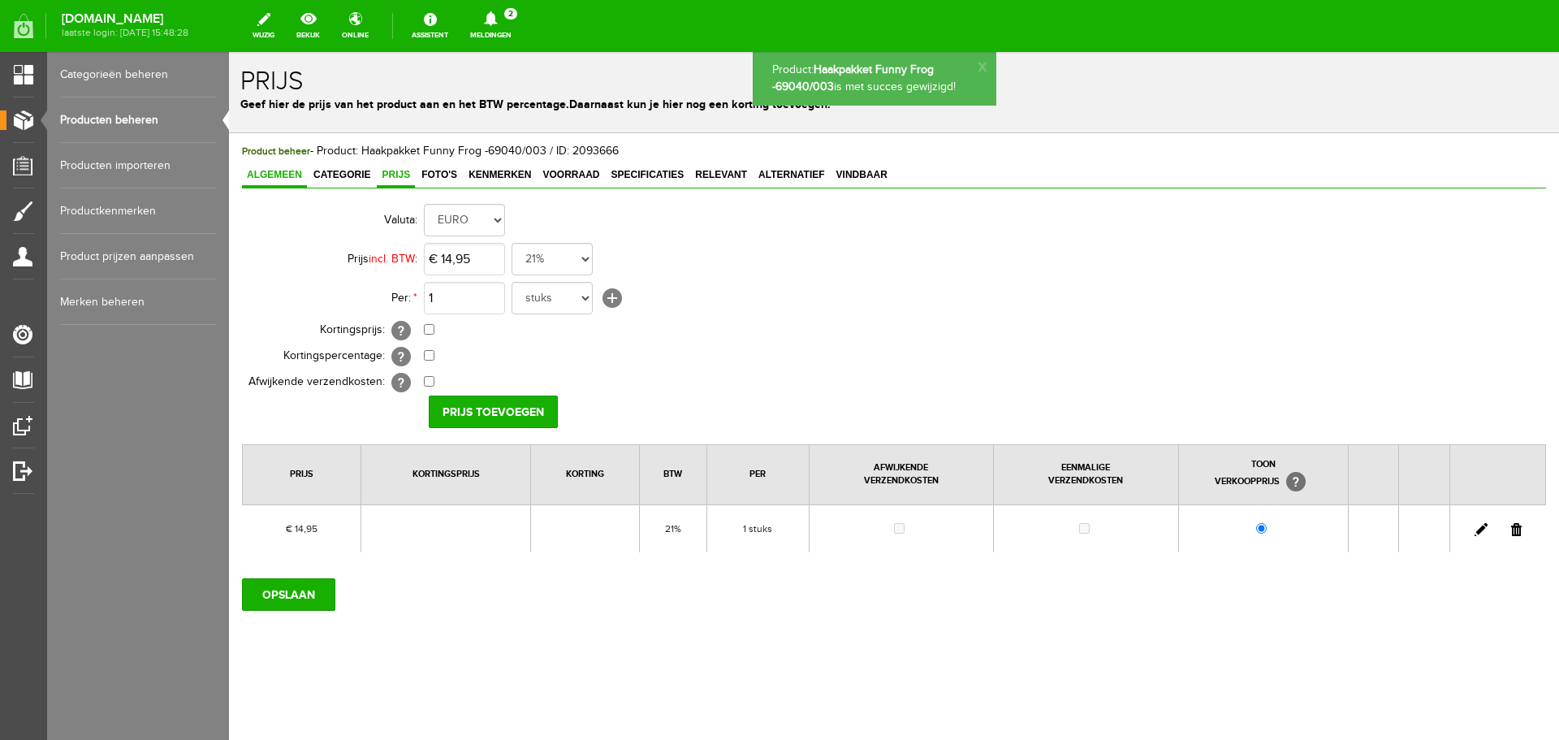
click at [286, 171] on span "Algemeen" at bounding box center [274, 174] width 65 height 11
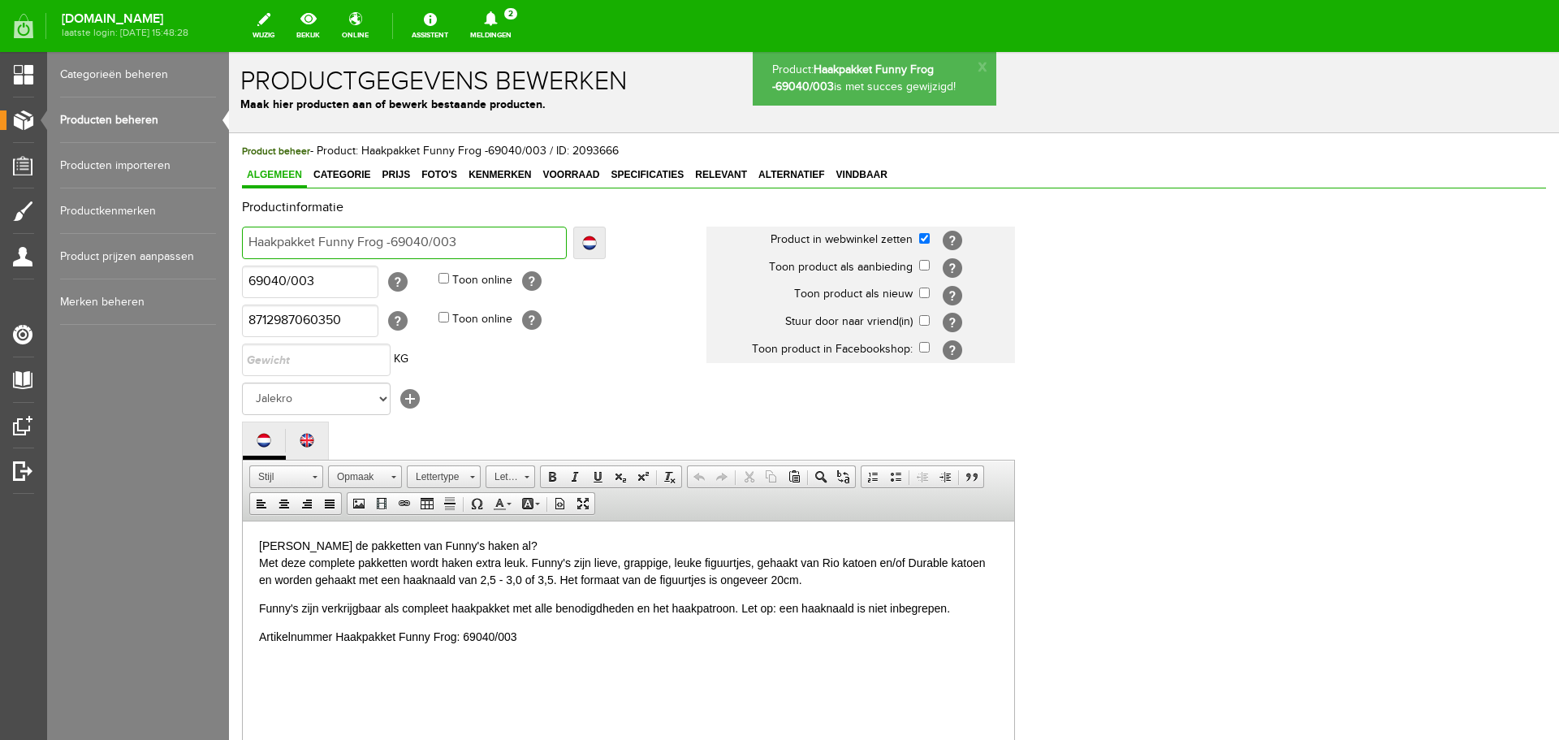
click at [392, 243] on input "Haakpakket Funny Frog -69040/003" at bounding box center [404, 243] width 325 height 32
type input "Haakpakket Funny Frog - 69040/003"
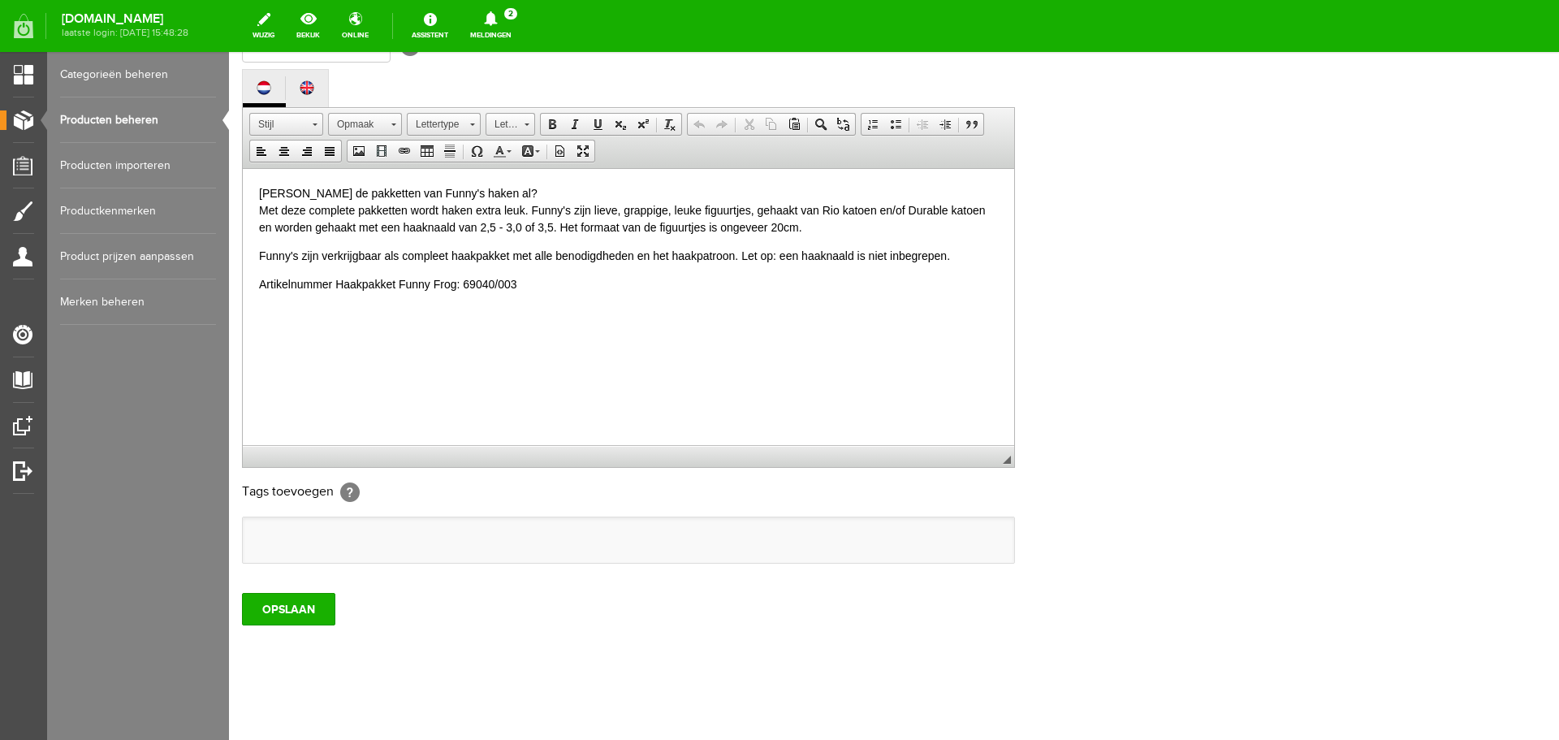
scroll to position [358, 0]
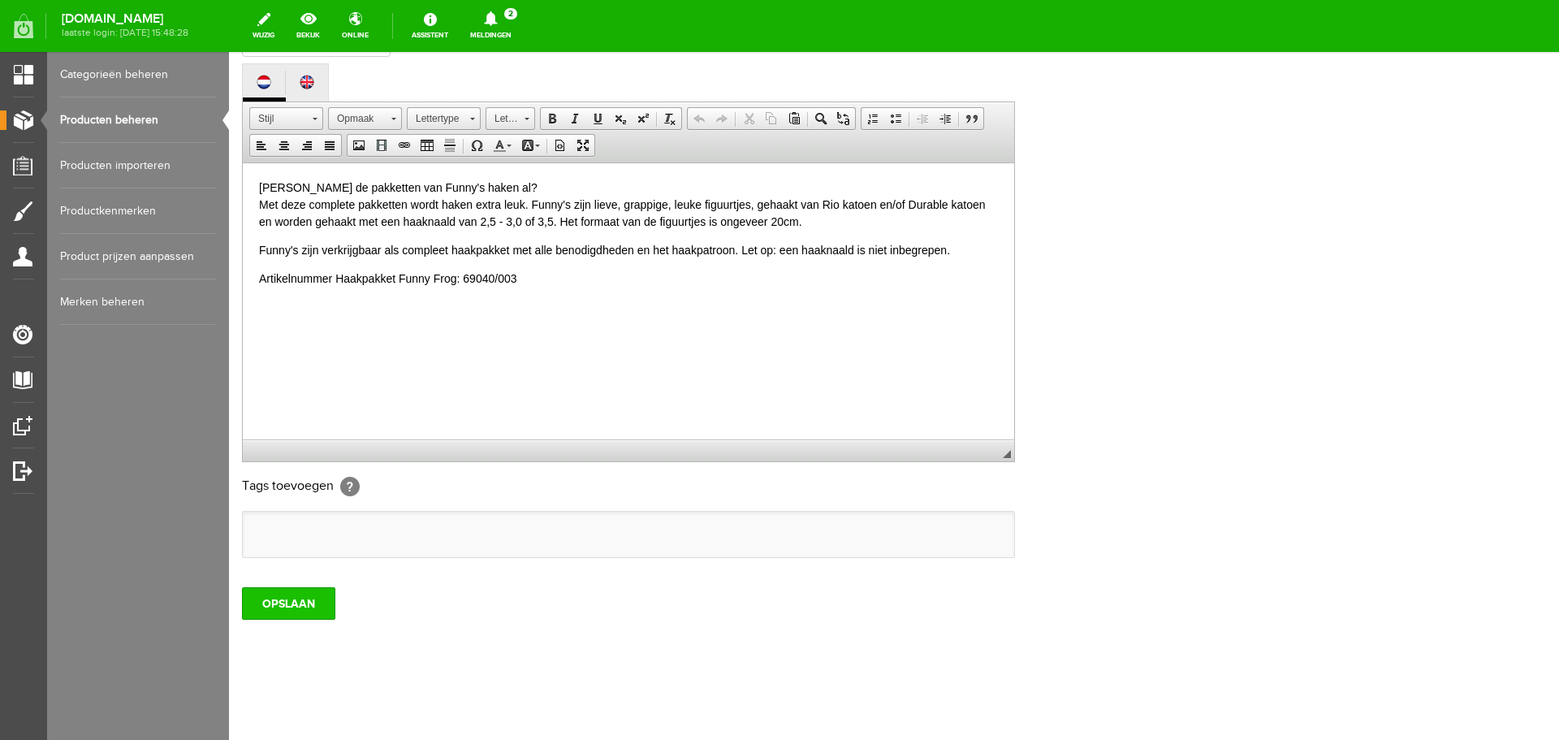
click at [277, 610] on input "OPSLAAN" at bounding box center [288, 603] width 93 height 32
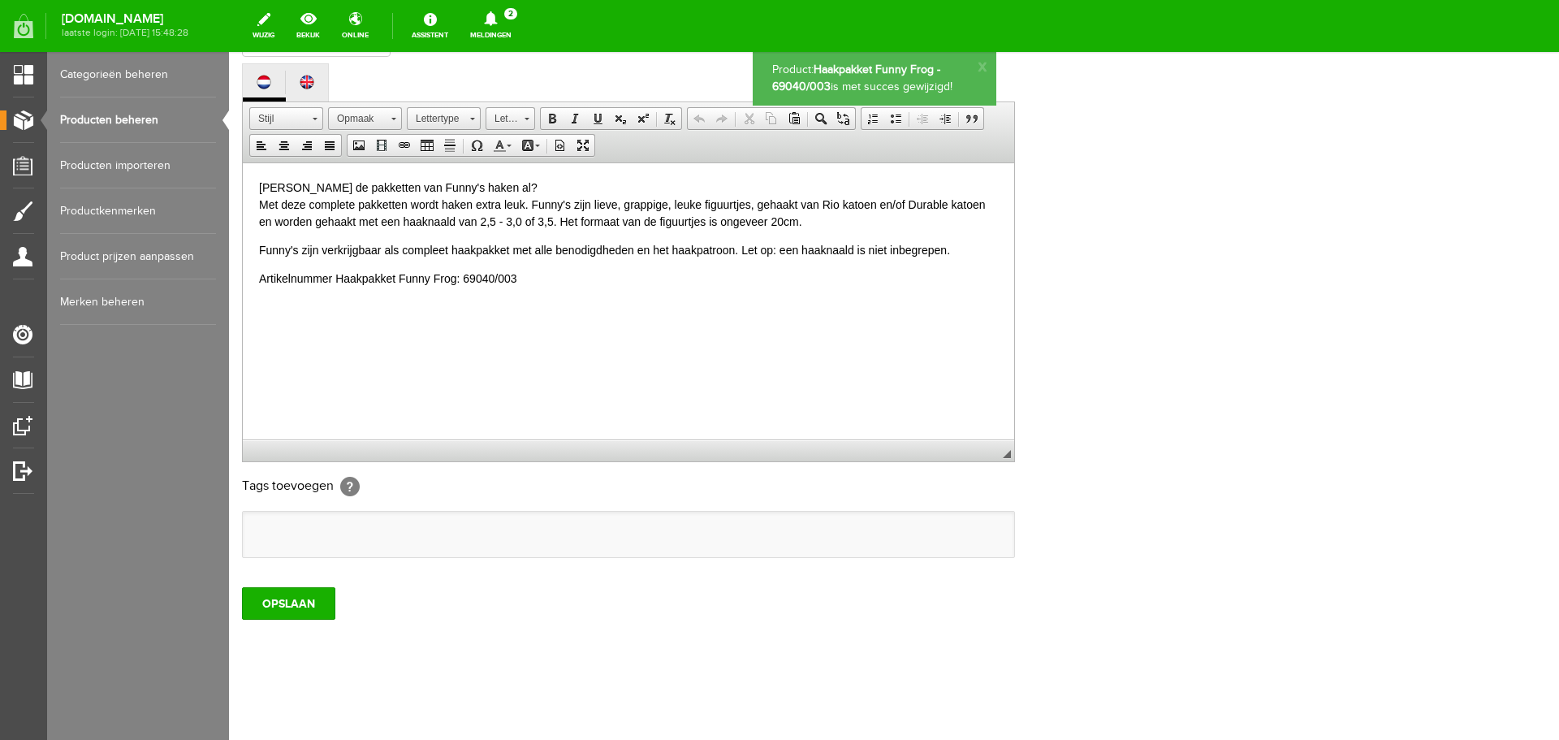
scroll to position [0, 0]
click at [127, 117] on link "Producten beheren" at bounding box center [138, 119] width 156 height 45
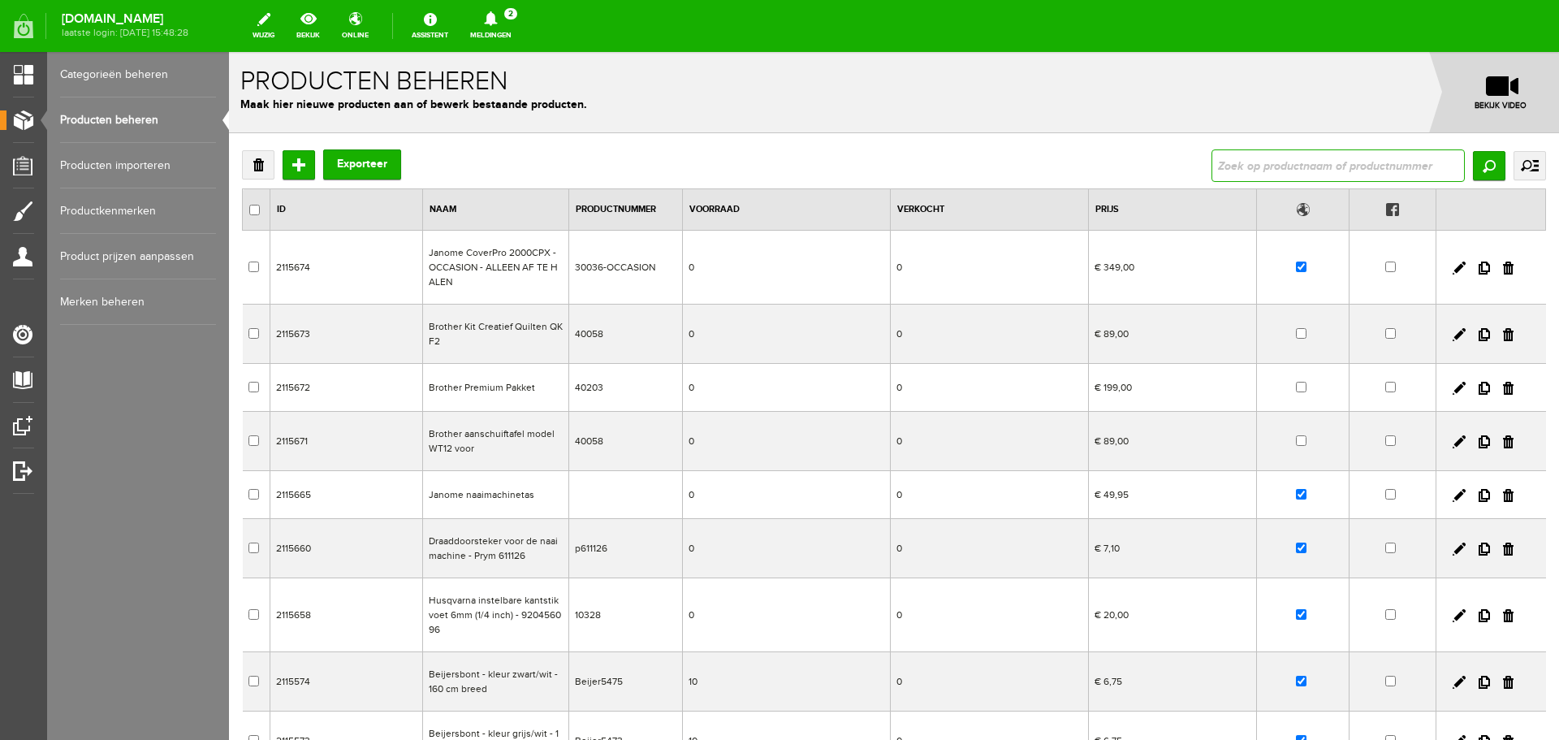
click at [1229, 162] on input "text" at bounding box center [1338, 165] width 253 height 32
click at [1284, 169] on input "text" at bounding box center [1338, 165] width 253 height 32
type input "lizzy"
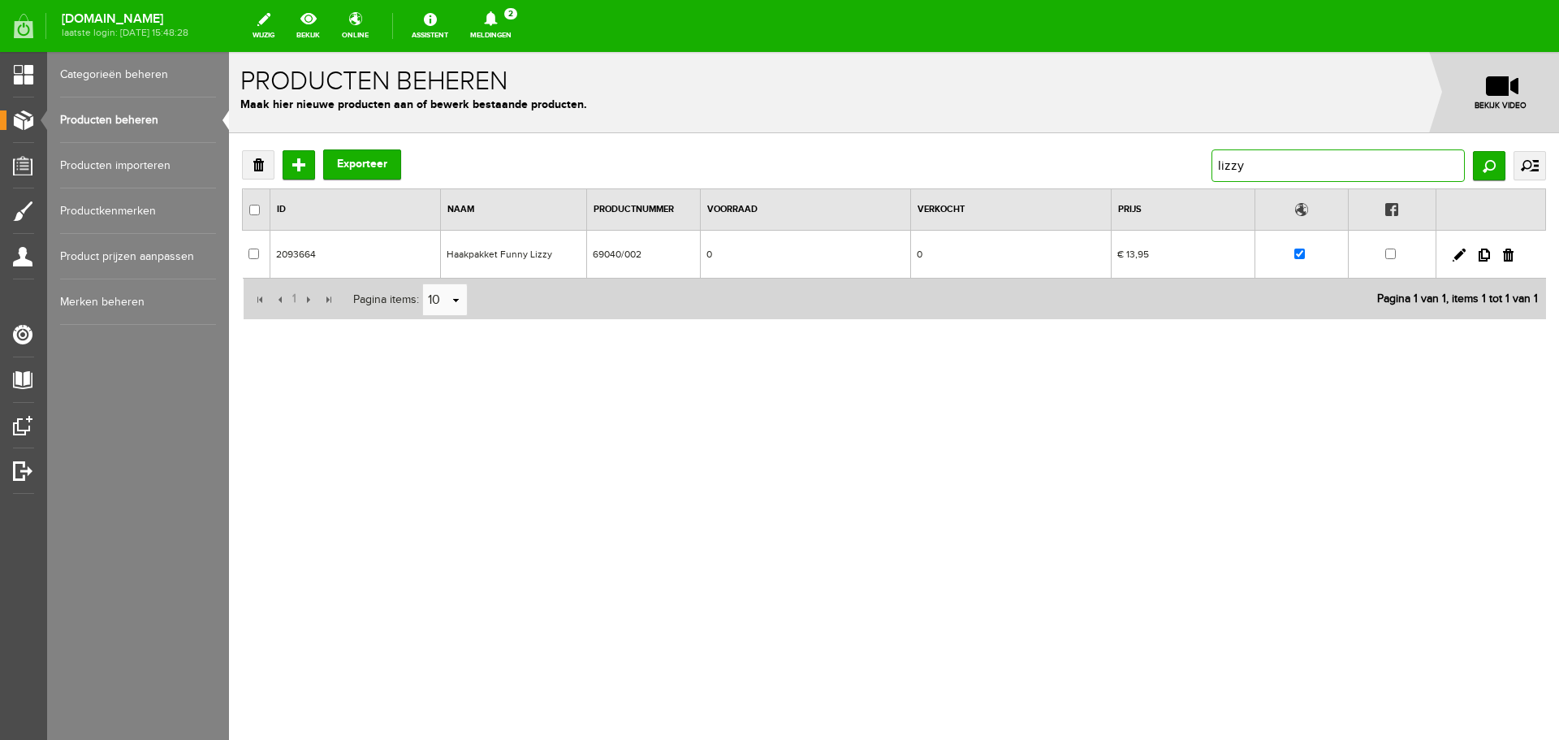
drag, startPoint x: 1276, startPoint y: 170, endPoint x: 1151, endPoint y: 174, distance: 124.3
click at [1151, 174] on div "Verwijderen Toevoegen Exporteer lizzy Zoeken uitgebreid zoeken Categorie Cadeau…" at bounding box center [894, 165] width 1304 height 32
type input "sheep"
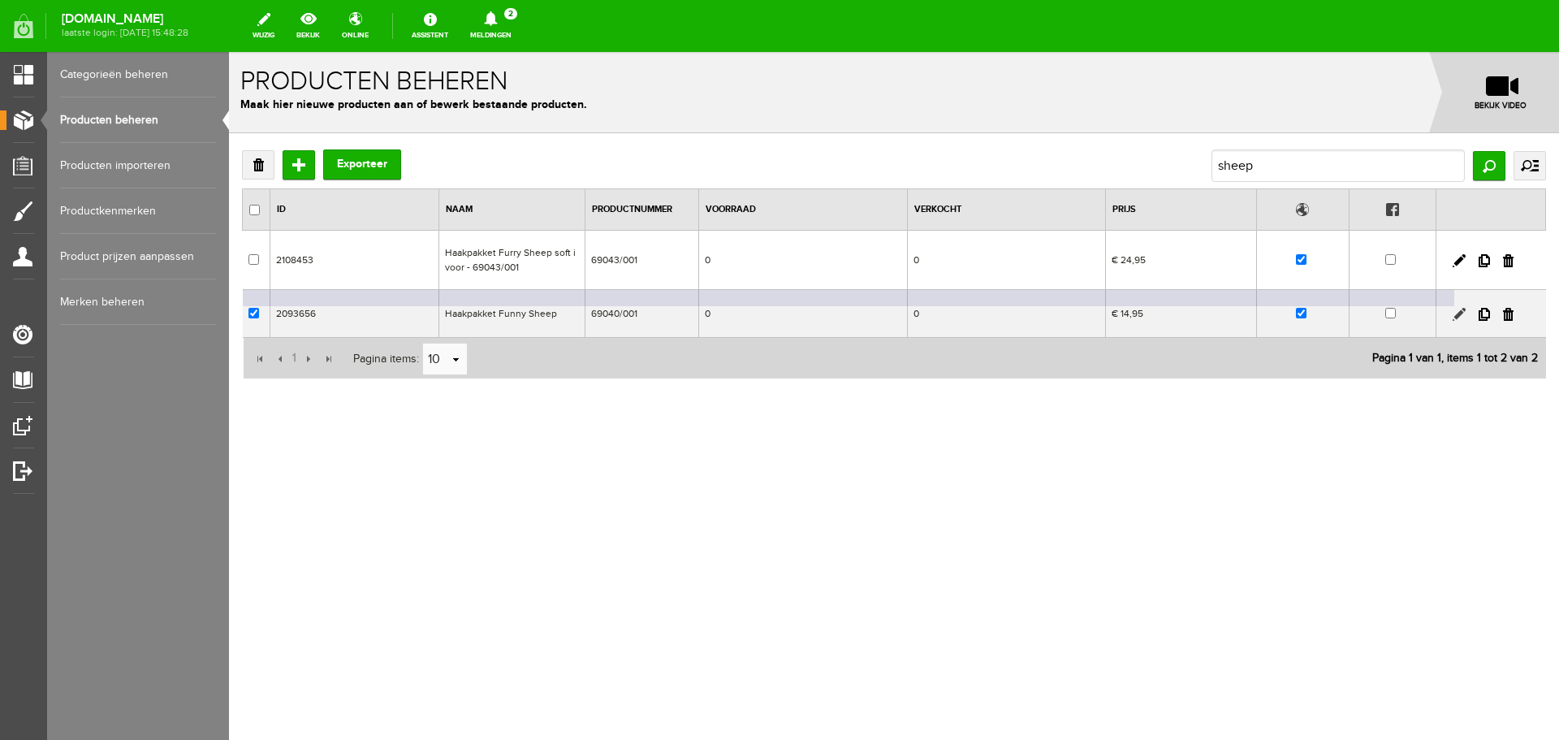
click at [1458, 310] on link at bounding box center [1459, 314] width 13 height 13
checkbox input "true"
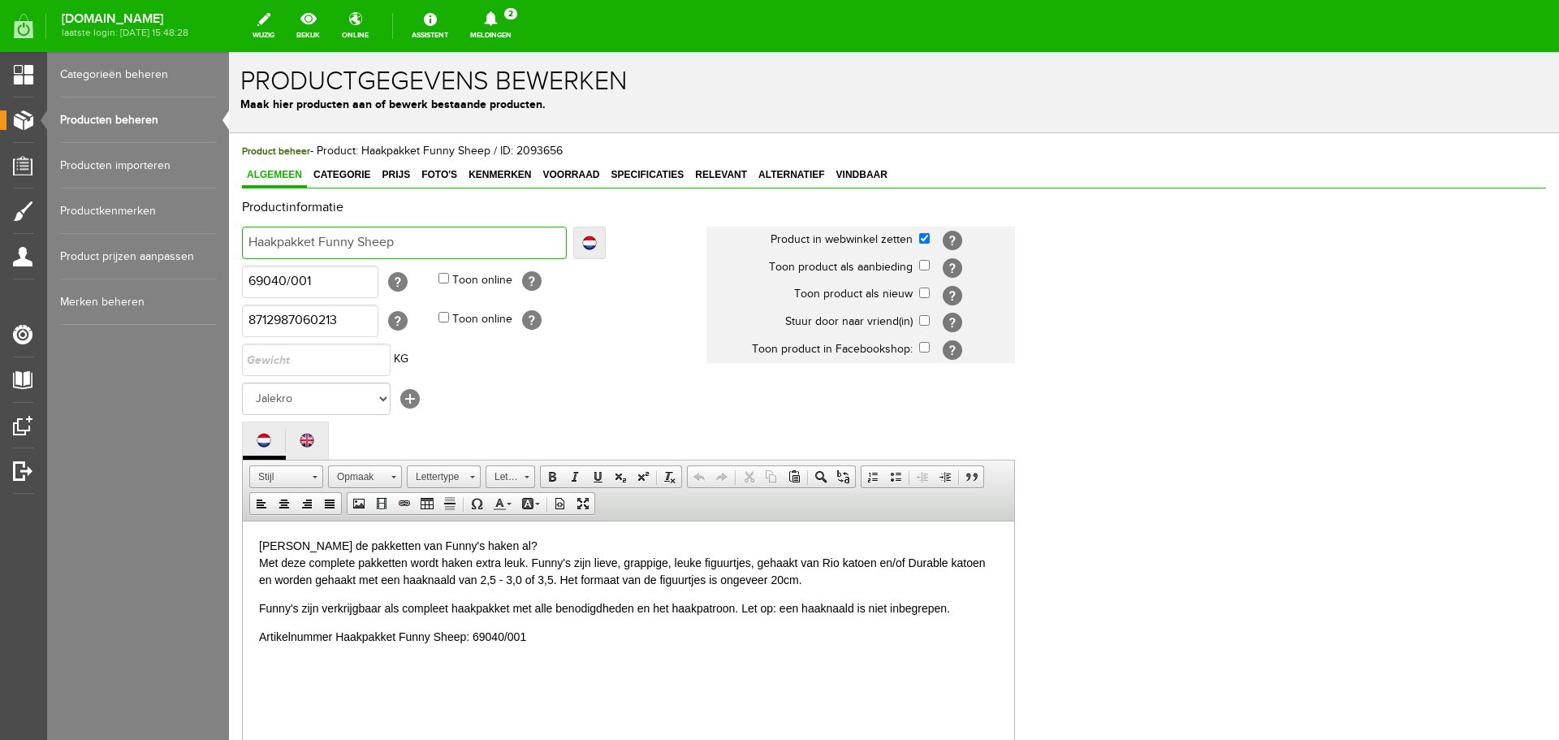
click at [404, 235] on input "Haakpakket Funny Sheep" at bounding box center [404, 243] width 325 height 32
type input "Haakpakket Funny Sheep"
type input "Haakpakket Funny Sheep -"
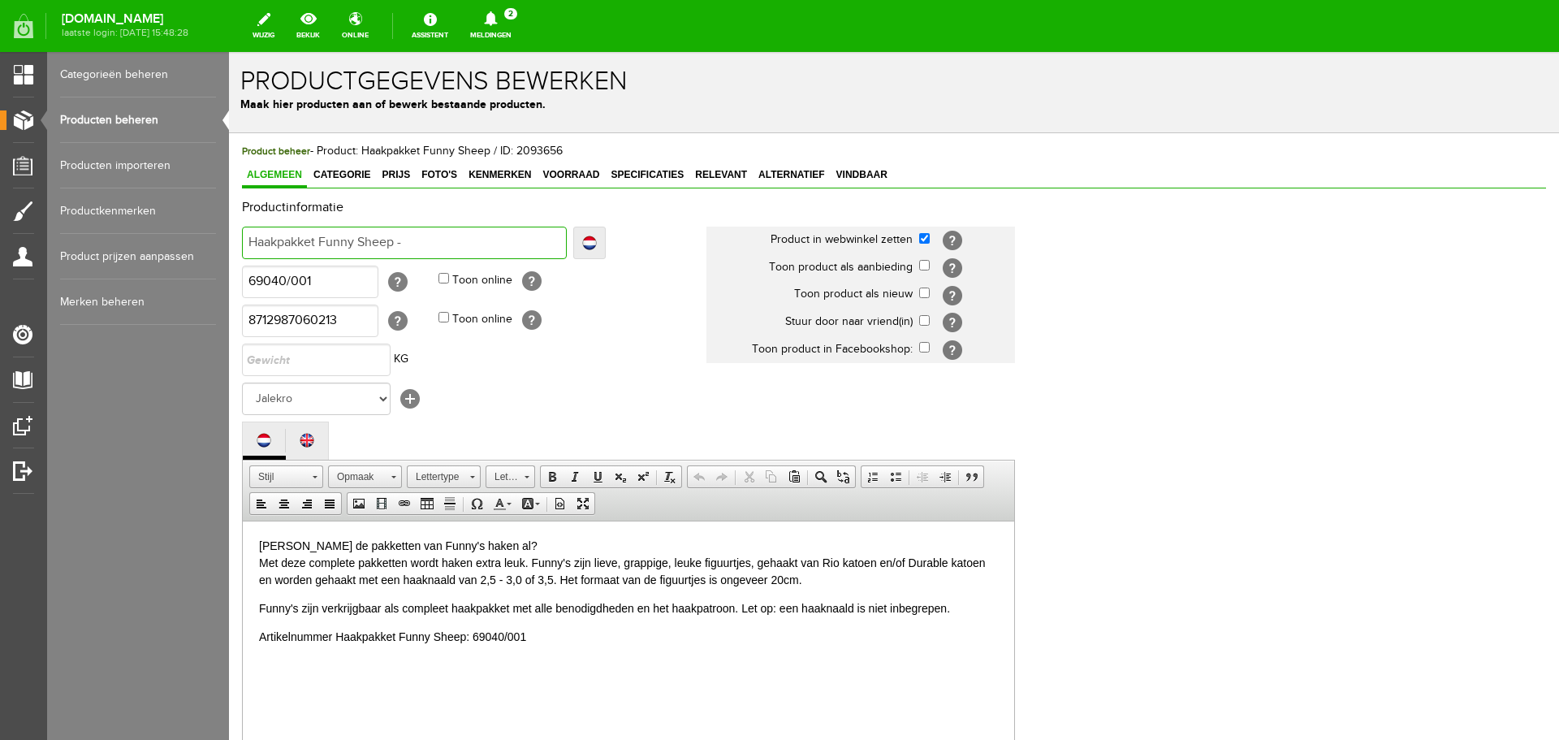
type input "Haakpakket Funny Sheep -"
type input "Haakpakket Funny Sheep - 6"
type input "Haakpakket Funny Sheep - 69"
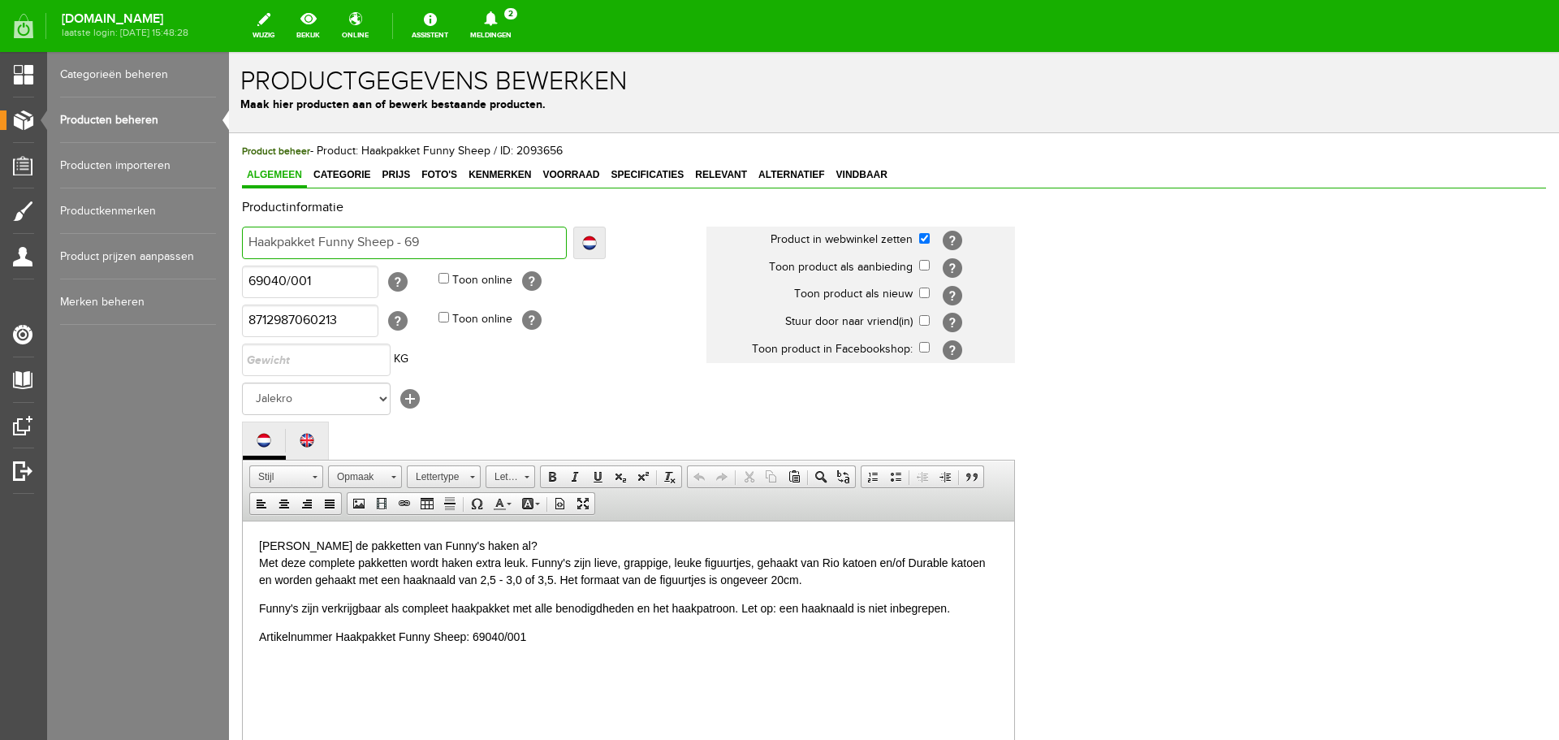
type input "Haakpakket Funny Sheep - 69"
type input "Haakpakket Funny Sheep - 690"
type input "Haakpakket Funny Sheep - 6904"
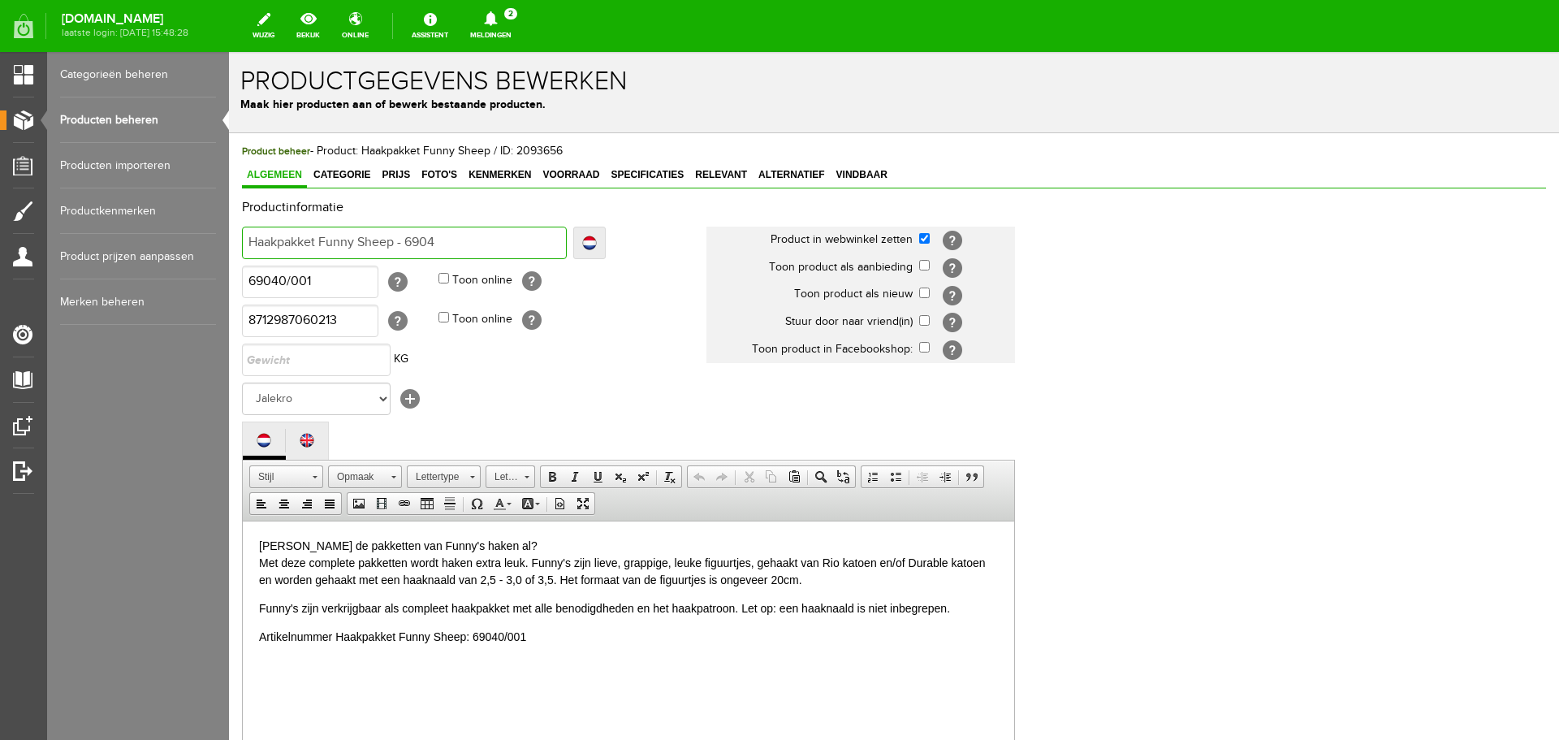
type input "Haakpakket Funny Sheep - 69040"
type input "Haakpakket Funny Sheep - 69040/"
type input "Haakpakket Funny Sheep - 69040/0"
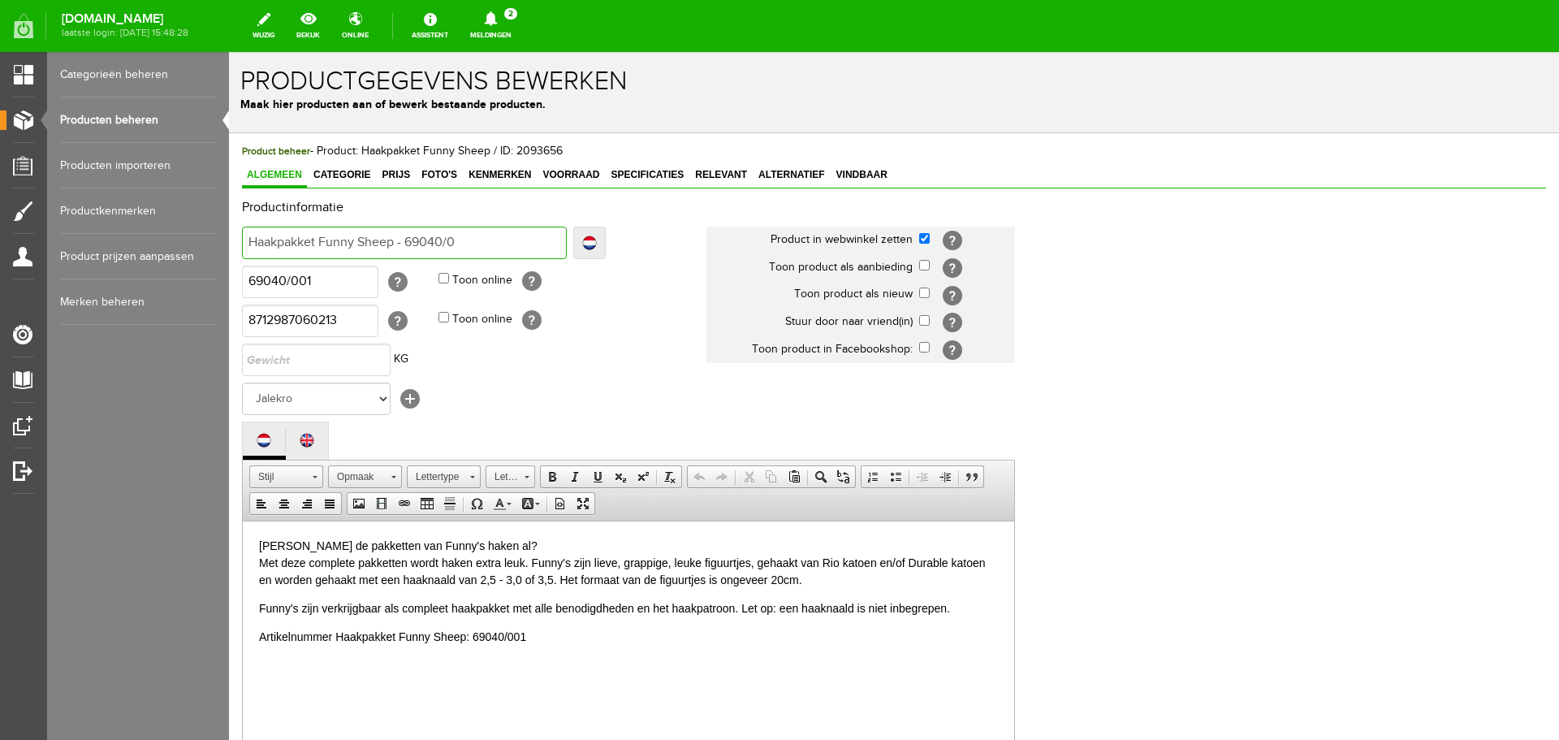
type input "Haakpakket Funny Sheep - 69040/0"
type input "Haakpakket Funny Sheep - 69040/00"
type input "Haakpakket Funny Sheep - 69040/001"
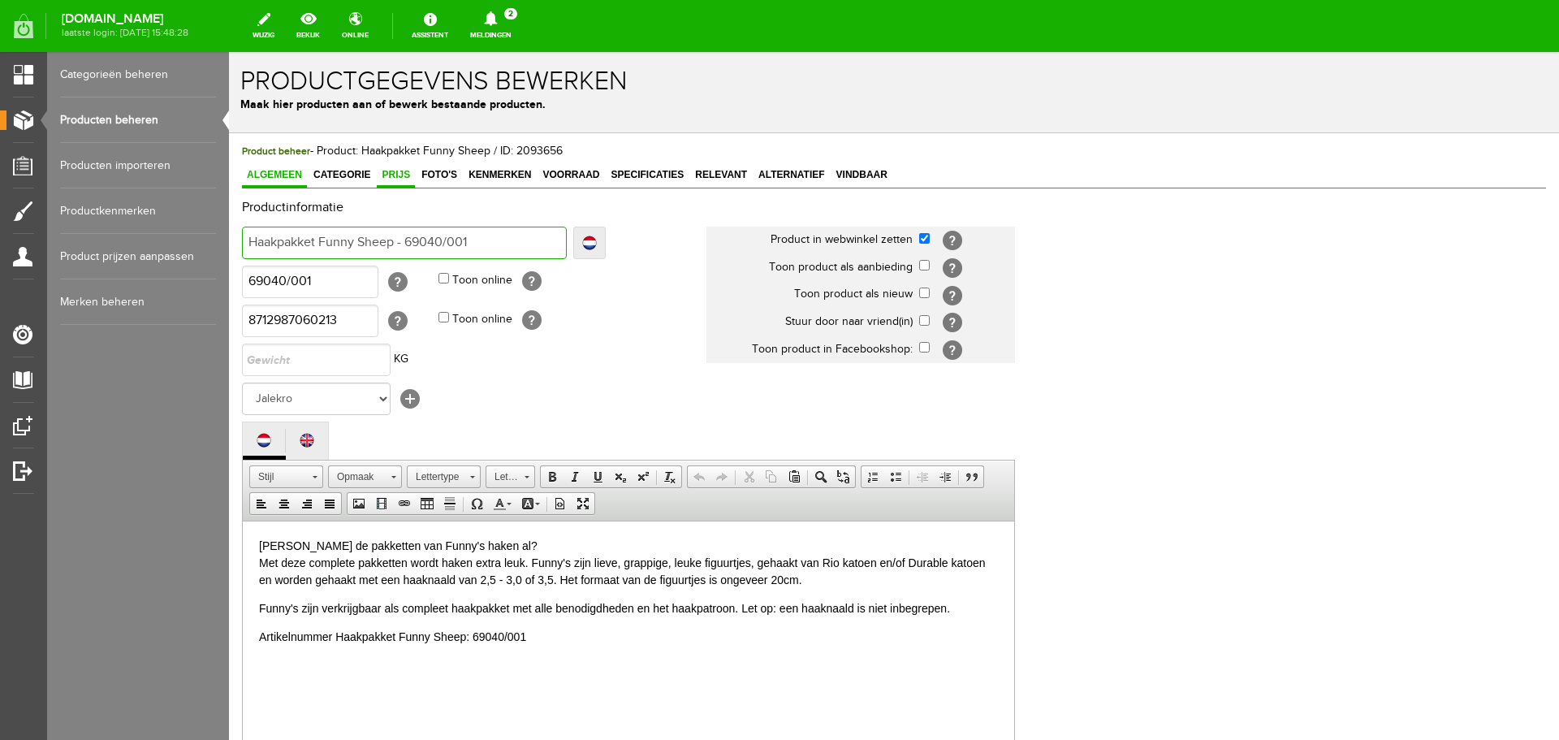
type input "Haakpakket Funny Sheep - 69040/001"
click at [391, 174] on span "Prijs" at bounding box center [396, 174] width 38 height 11
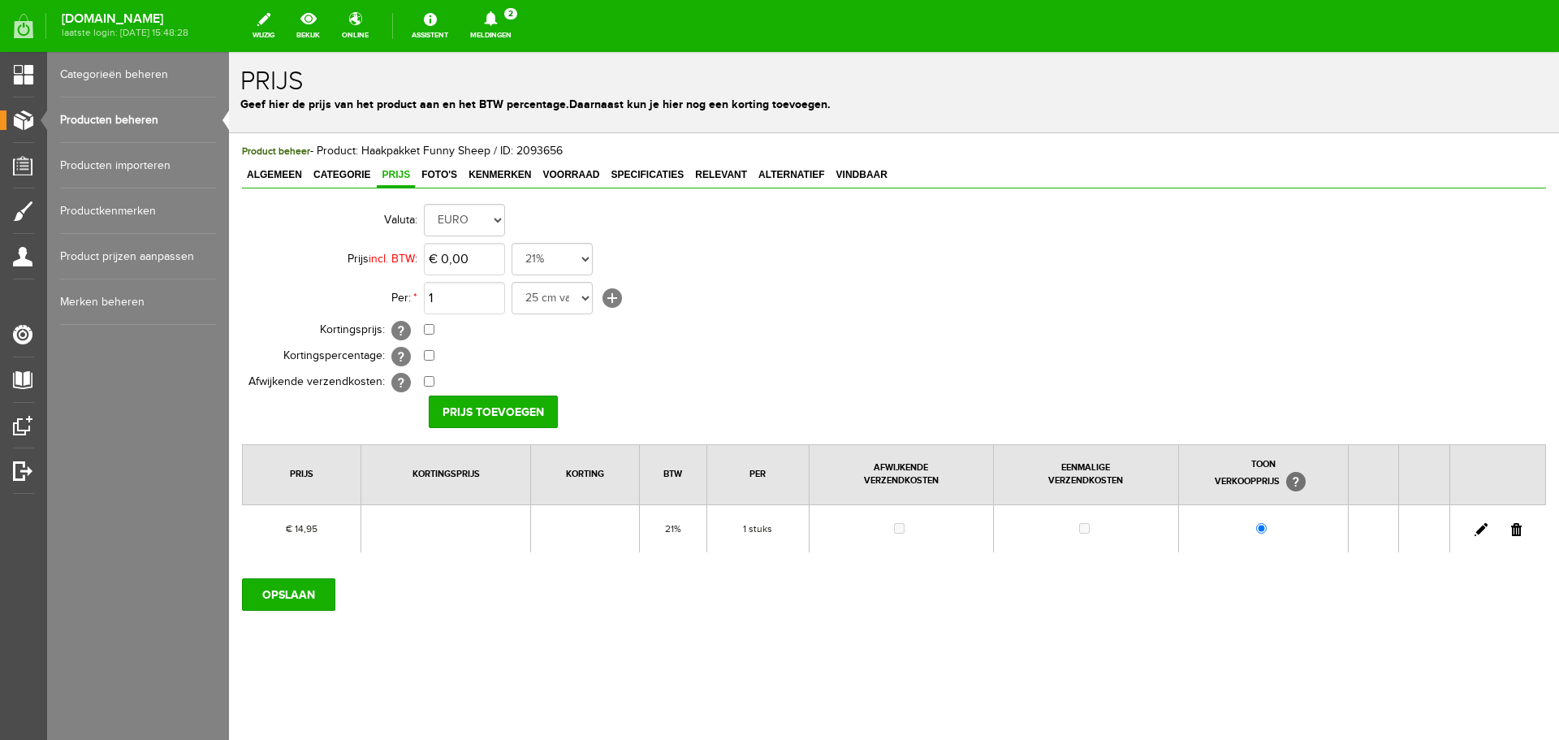
click at [1483, 529] on link at bounding box center [1481, 529] width 13 height 13
click at [479, 261] on input "14,95" at bounding box center [464, 259] width 81 height 32
type input "€ 16,95"
click at [473, 414] on input "[PERSON_NAME]" at bounding box center [488, 411] width 118 height 32
click at [302, 594] on input "OPSLAAN" at bounding box center [288, 594] width 93 height 32
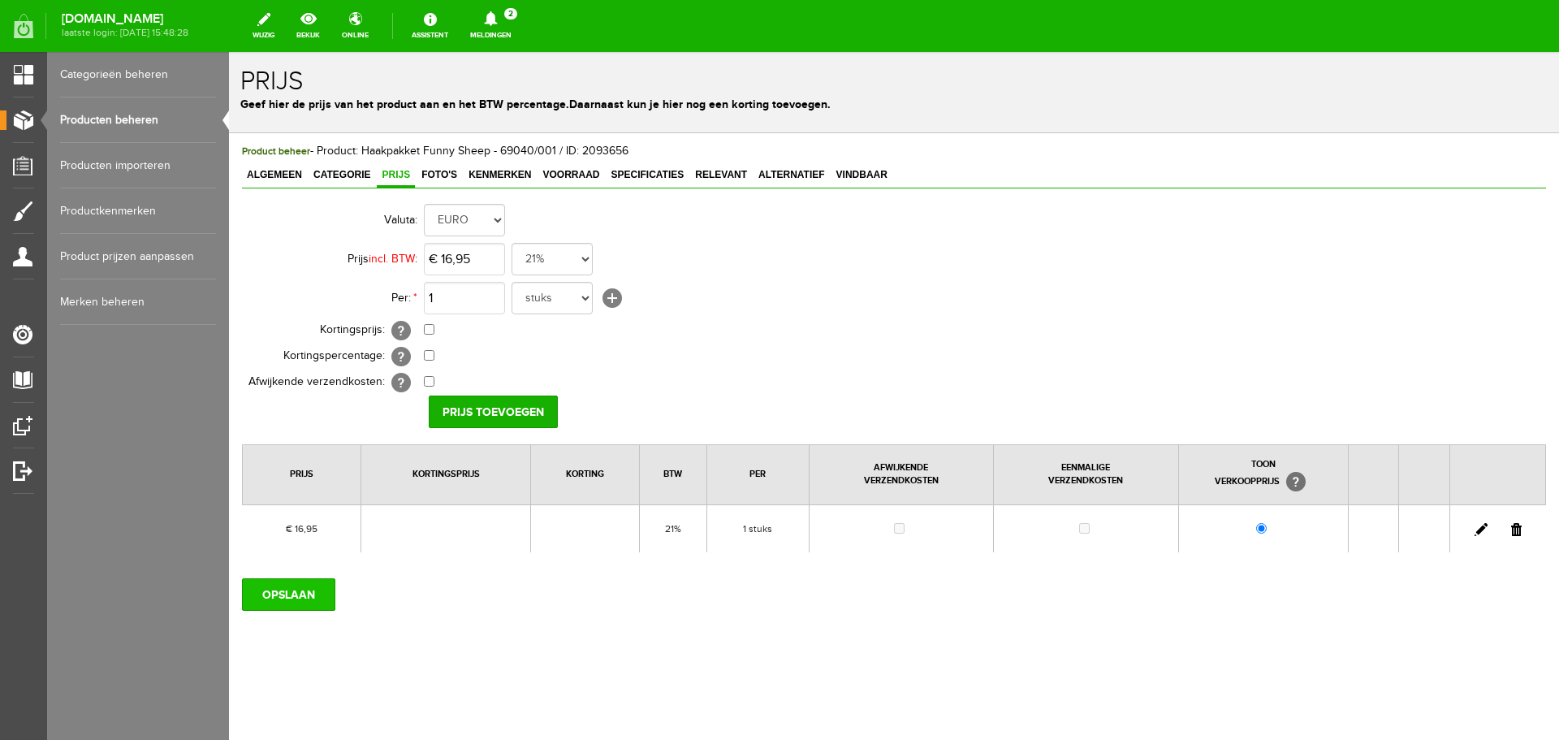
click at [300, 597] on input "OPSLAAN" at bounding box center [288, 594] width 93 height 32
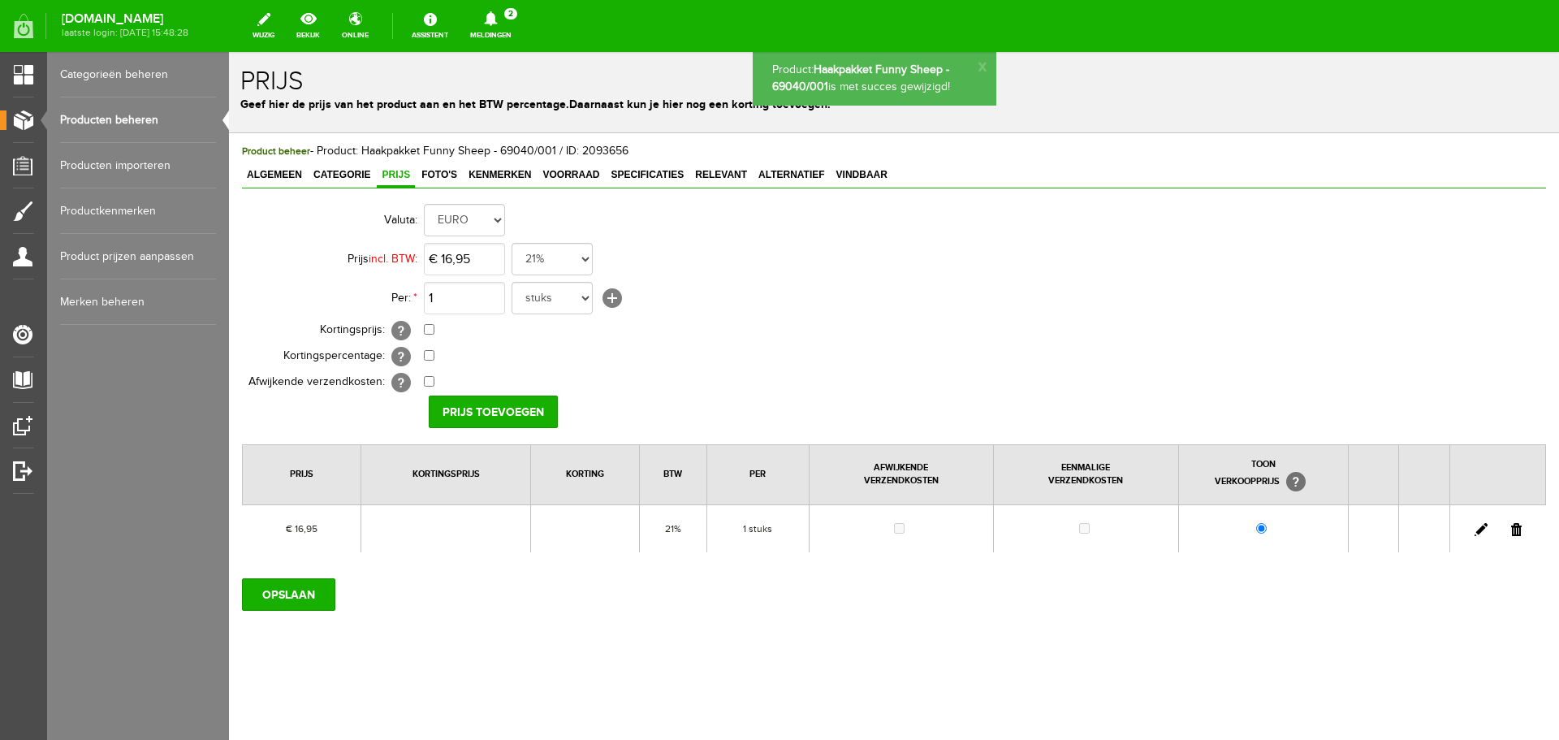
click at [120, 116] on link "Producten beheren" at bounding box center [138, 119] width 156 height 45
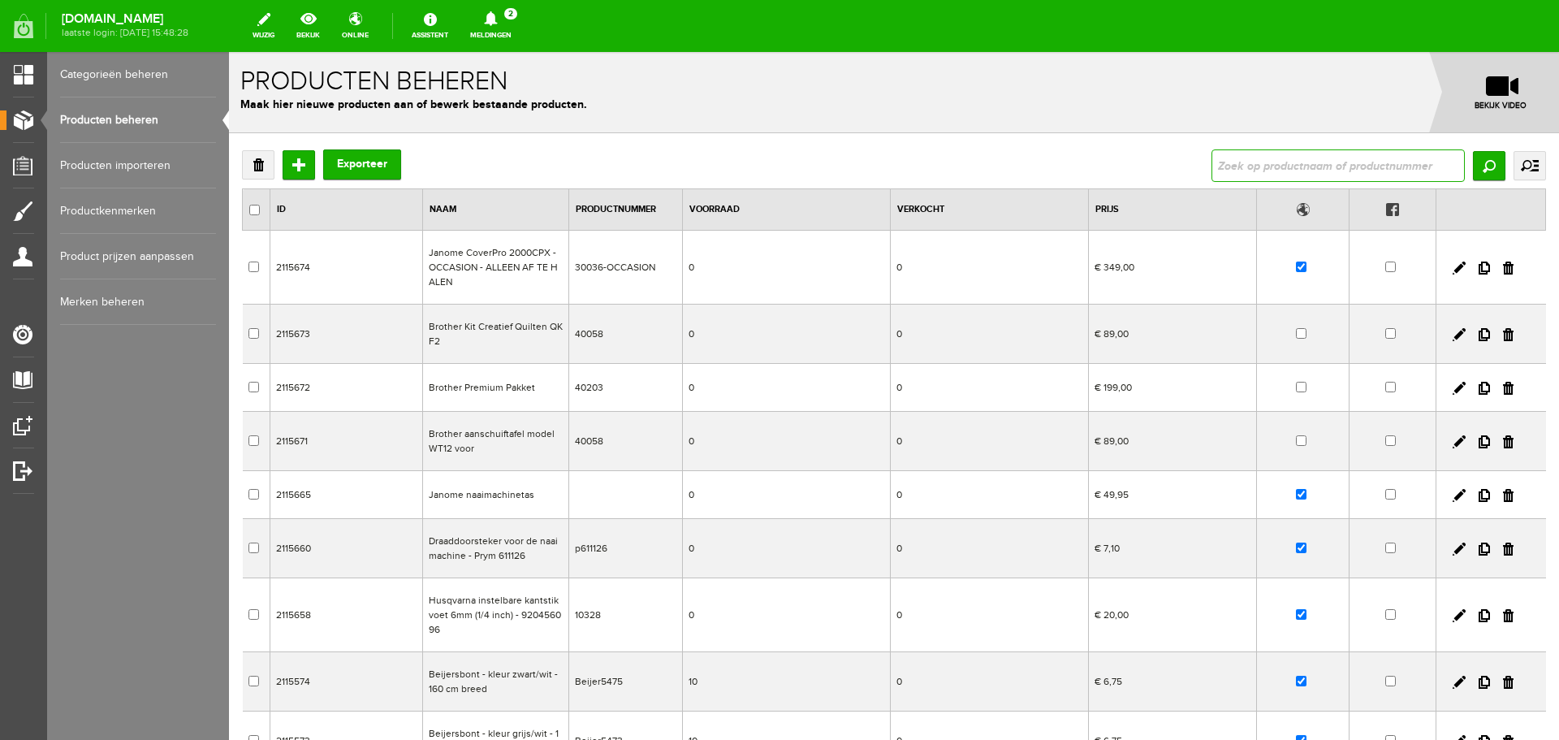
click at [1256, 166] on input "text" at bounding box center [1338, 165] width 253 height 32
paste input "Funny XXL Kledingset Winterfun Girl - 69042/019"
type input "Funny XXL Kledingset Winterfun Girl - 69042/019"
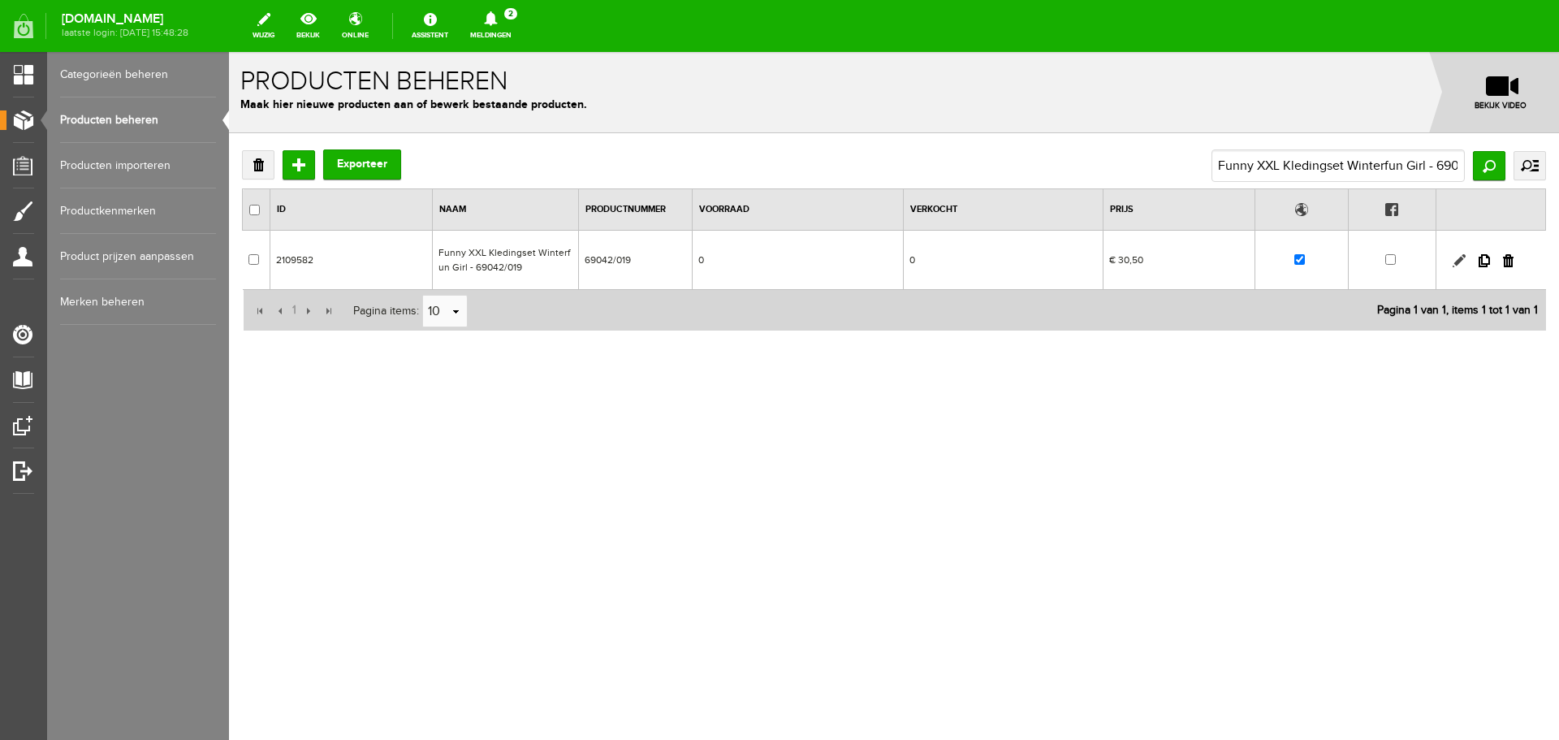
click at [1462, 260] on link at bounding box center [1459, 260] width 13 height 13
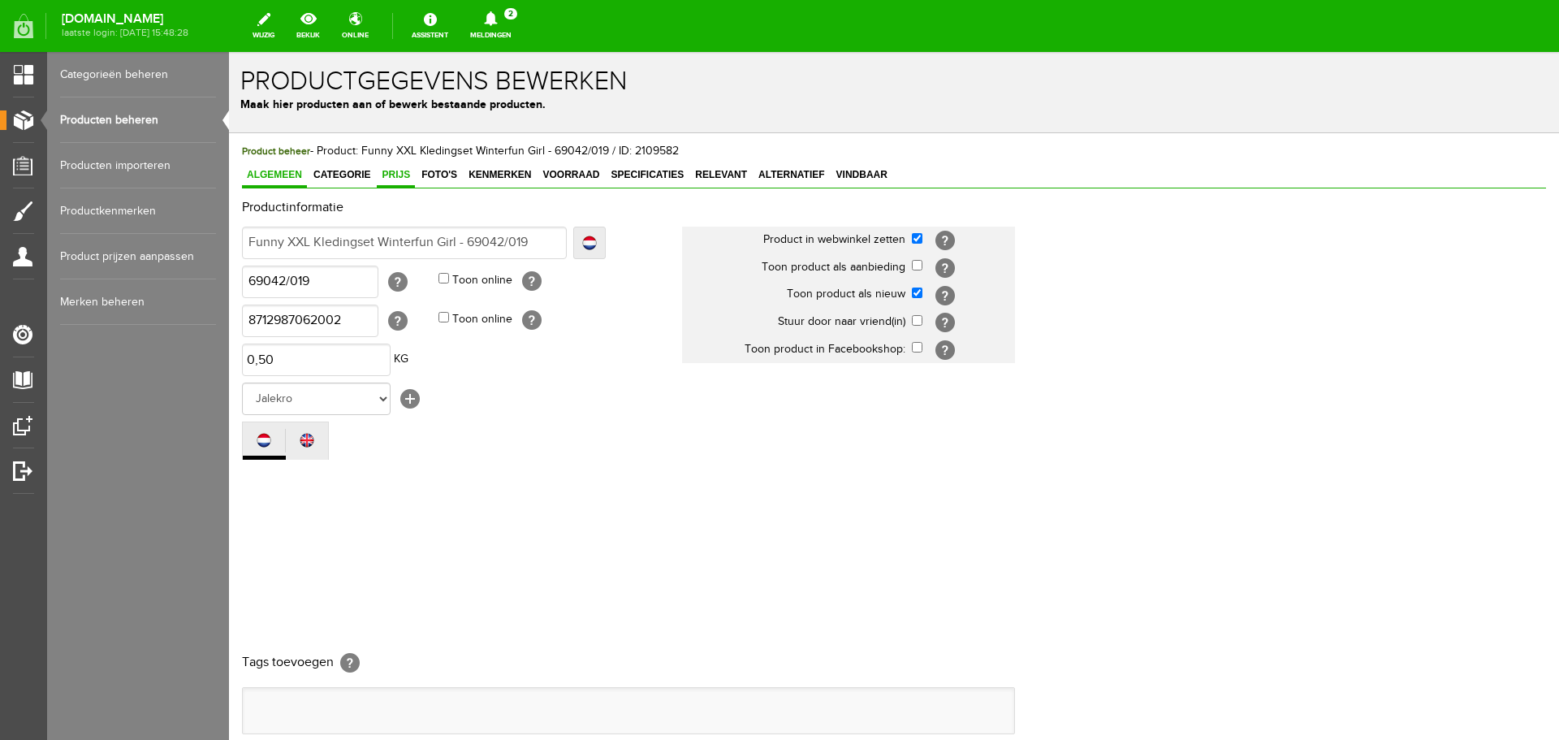
scroll to position [0, 0]
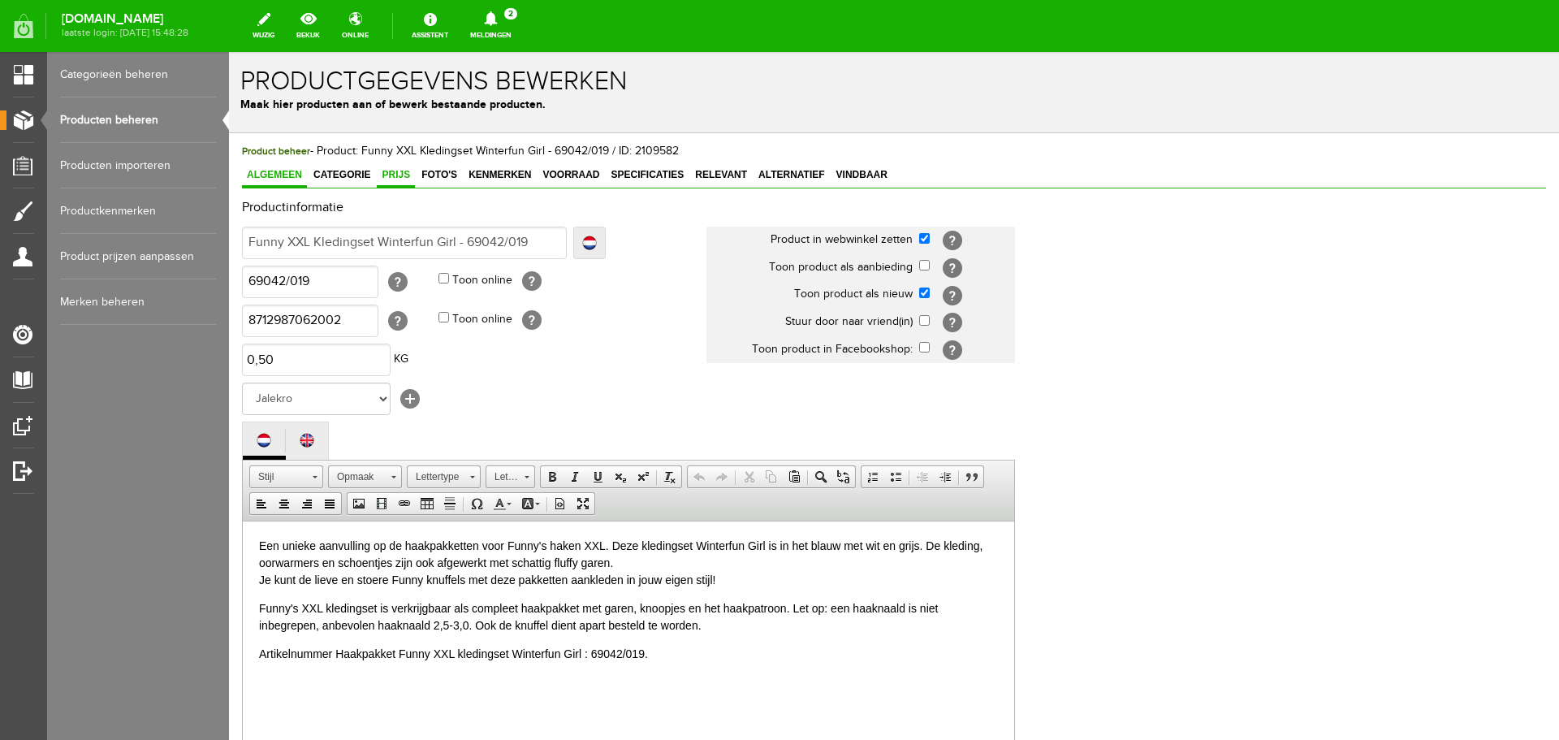
click at [406, 173] on span "Prijs" at bounding box center [396, 174] width 38 height 11
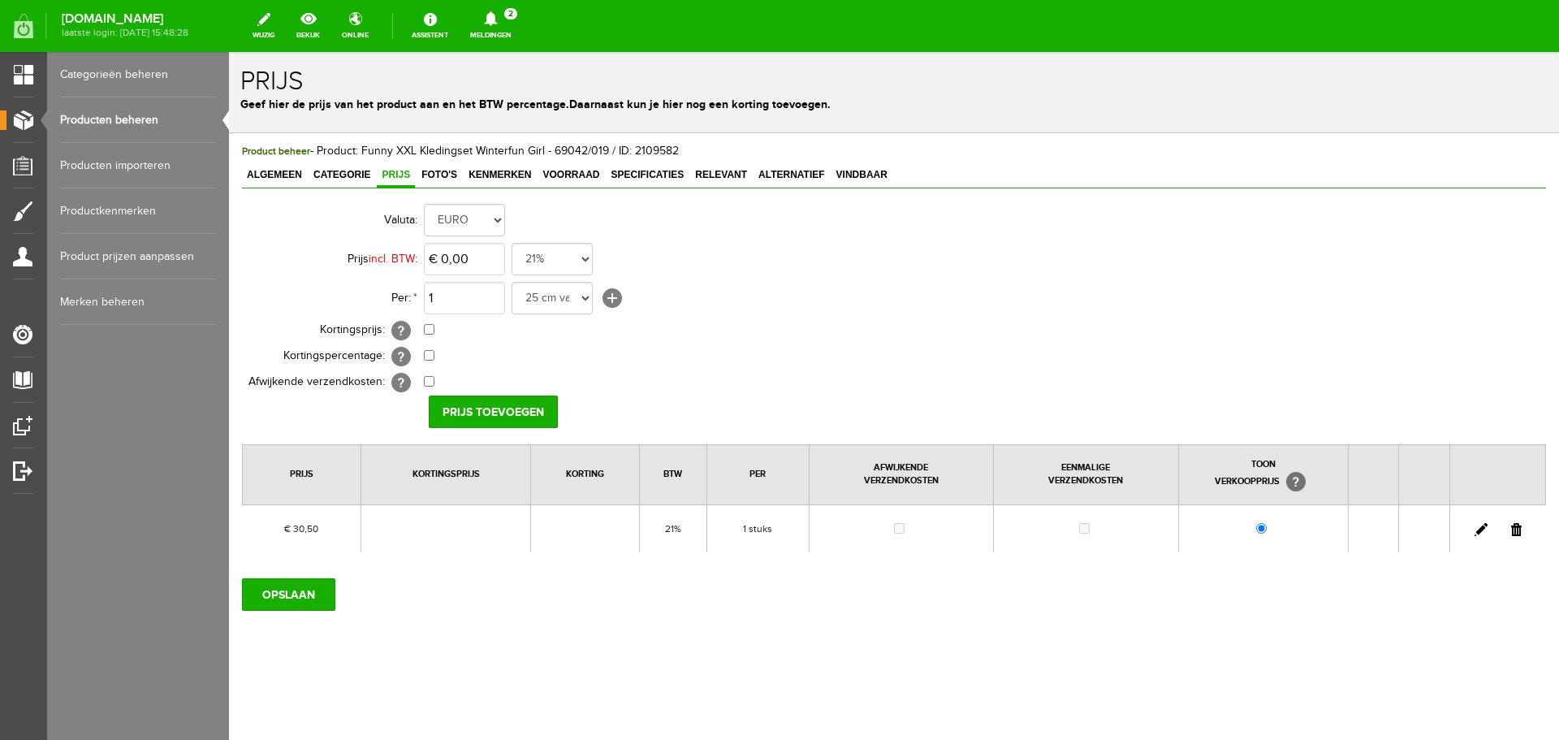
click at [1478, 529] on link at bounding box center [1481, 529] width 13 height 13
click at [484, 259] on input "30,5" at bounding box center [464, 259] width 81 height 32
type input "€ 32,50"
click at [473, 405] on input "[PERSON_NAME]" at bounding box center [488, 411] width 118 height 32
click at [267, 596] on input "OPSLAAN" at bounding box center [288, 594] width 93 height 32
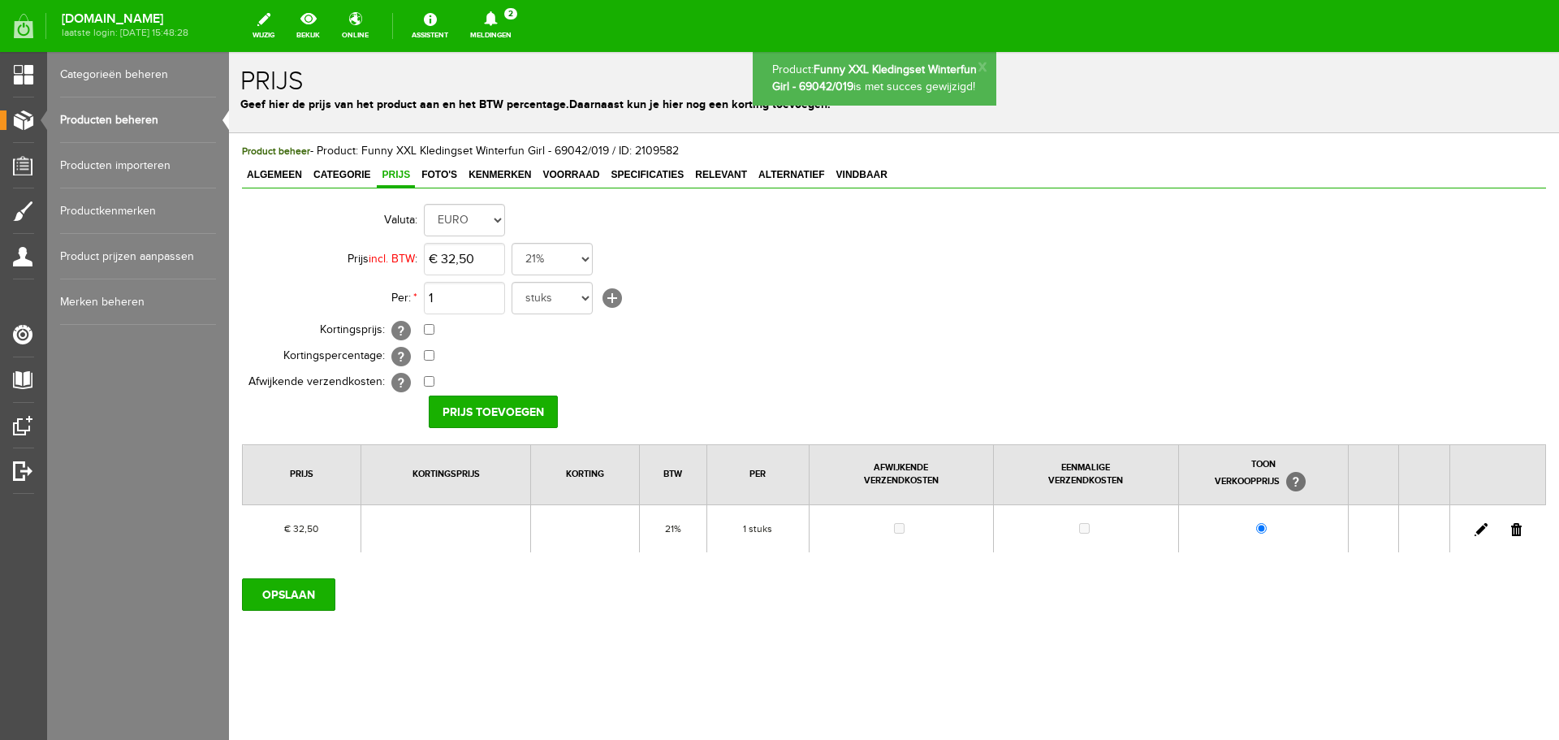
click at [106, 122] on link "Producten beheren" at bounding box center [138, 119] width 156 height 45
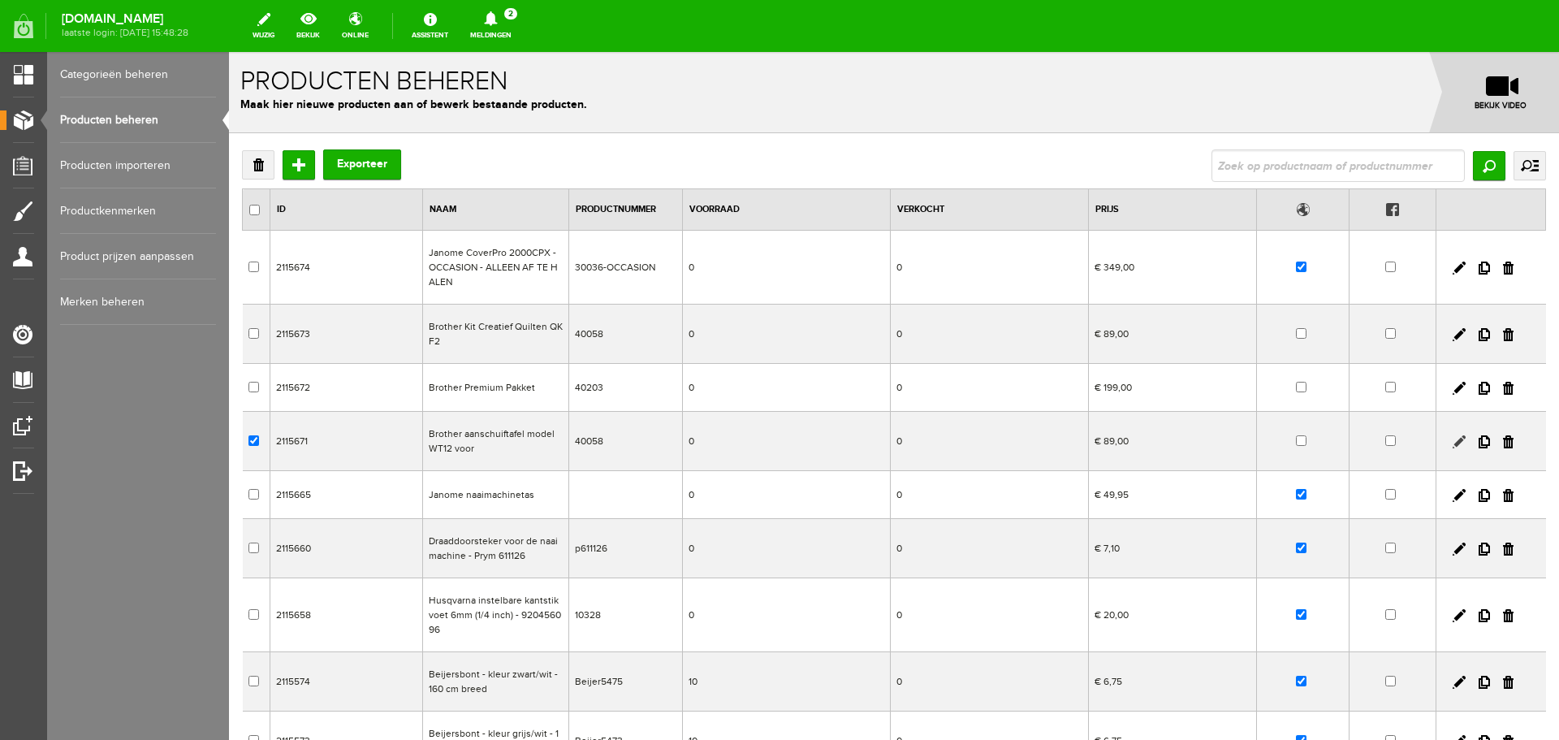
click at [1453, 441] on link at bounding box center [1459, 441] width 13 height 13
checkbox input "true"
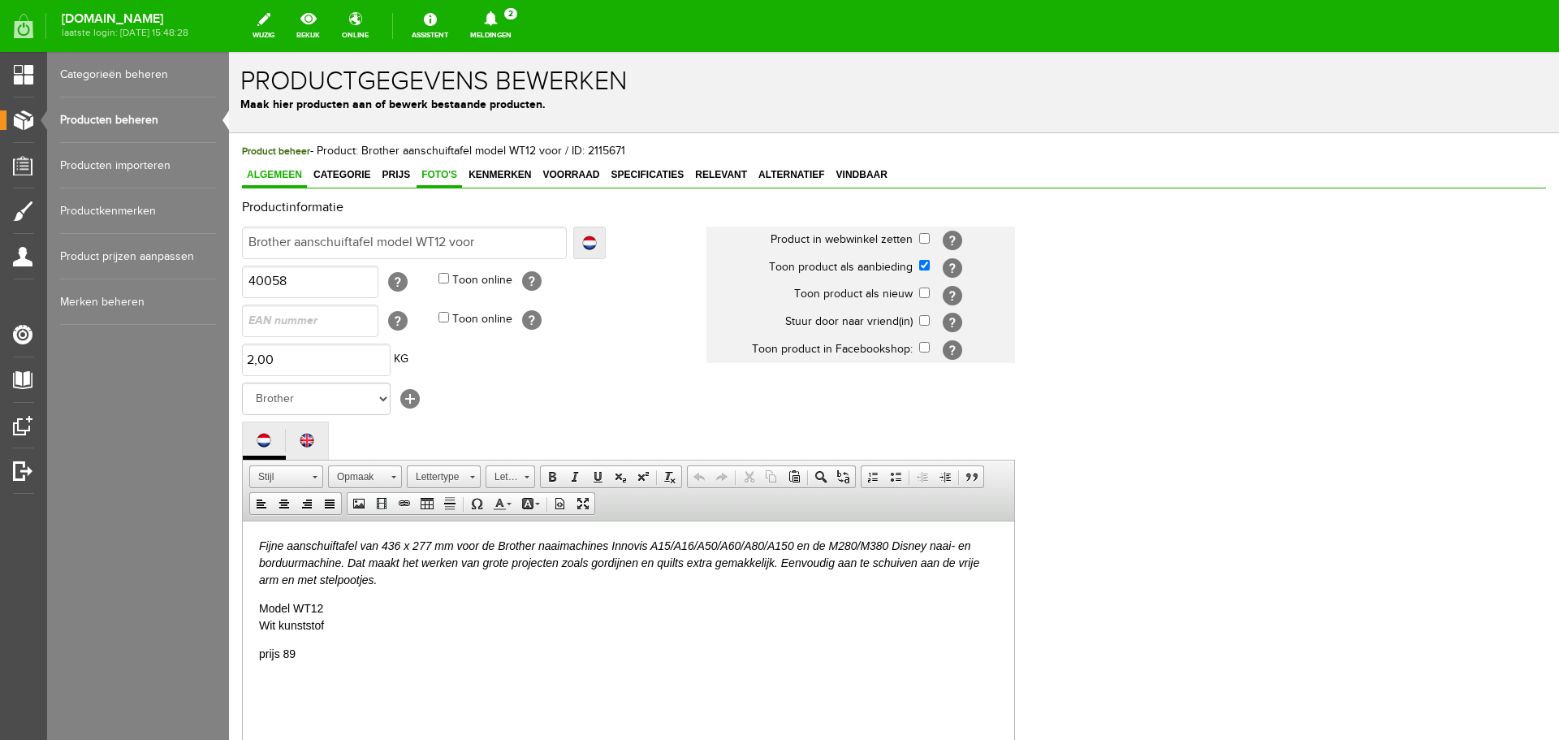
click at [439, 175] on span "Foto's" at bounding box center [439, 174] width 45 height 11
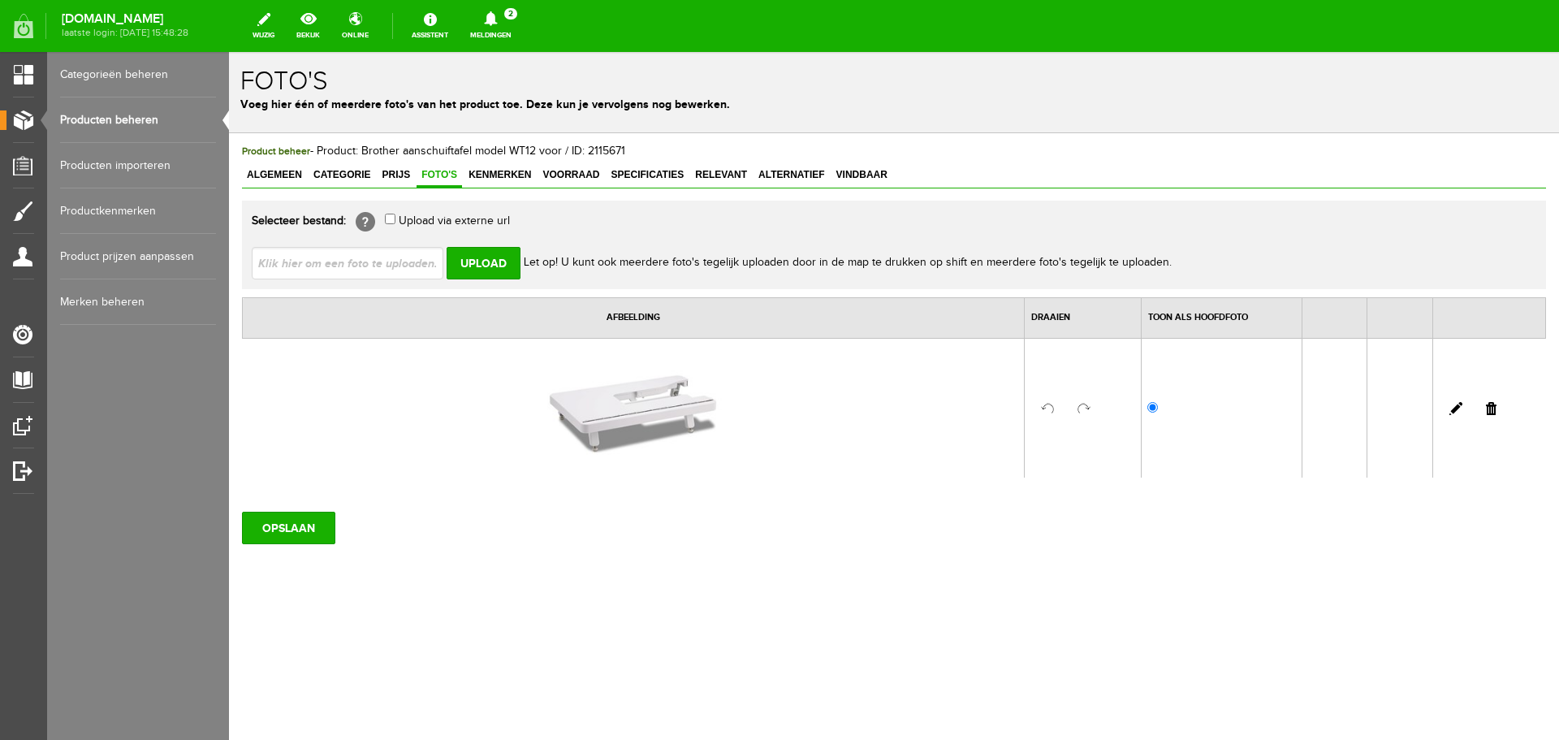
drag, startPoint x: 1049, startPoint y: 103, endPoint x: 1494, endPoint y: 408, distance: 539.2
click at [1494, 408] on link at bounding box center [1491, 408] width 11 height 13
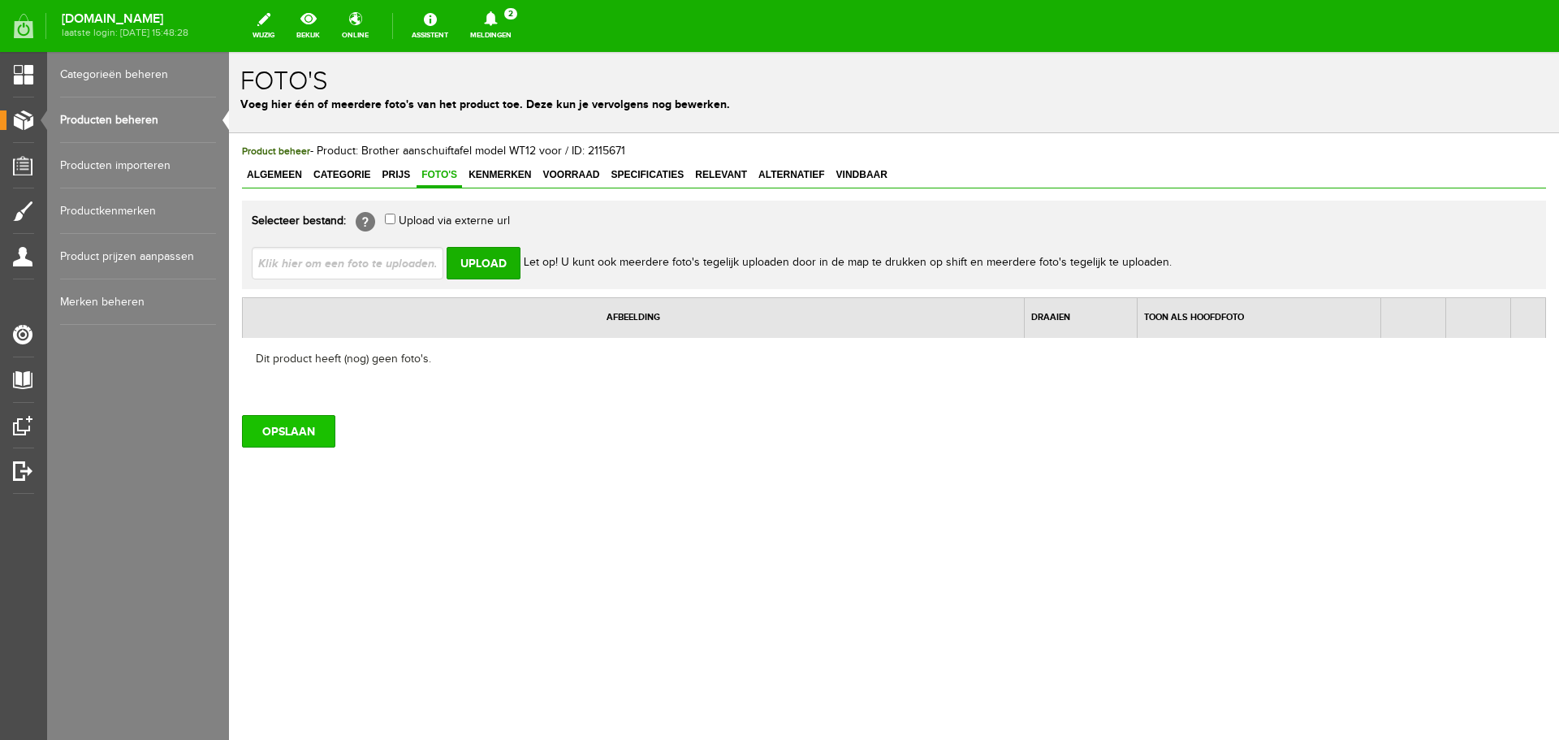
click at [285, 427] on input "OPSLAAN" at bounding box center [288, 431] width 93 height 32
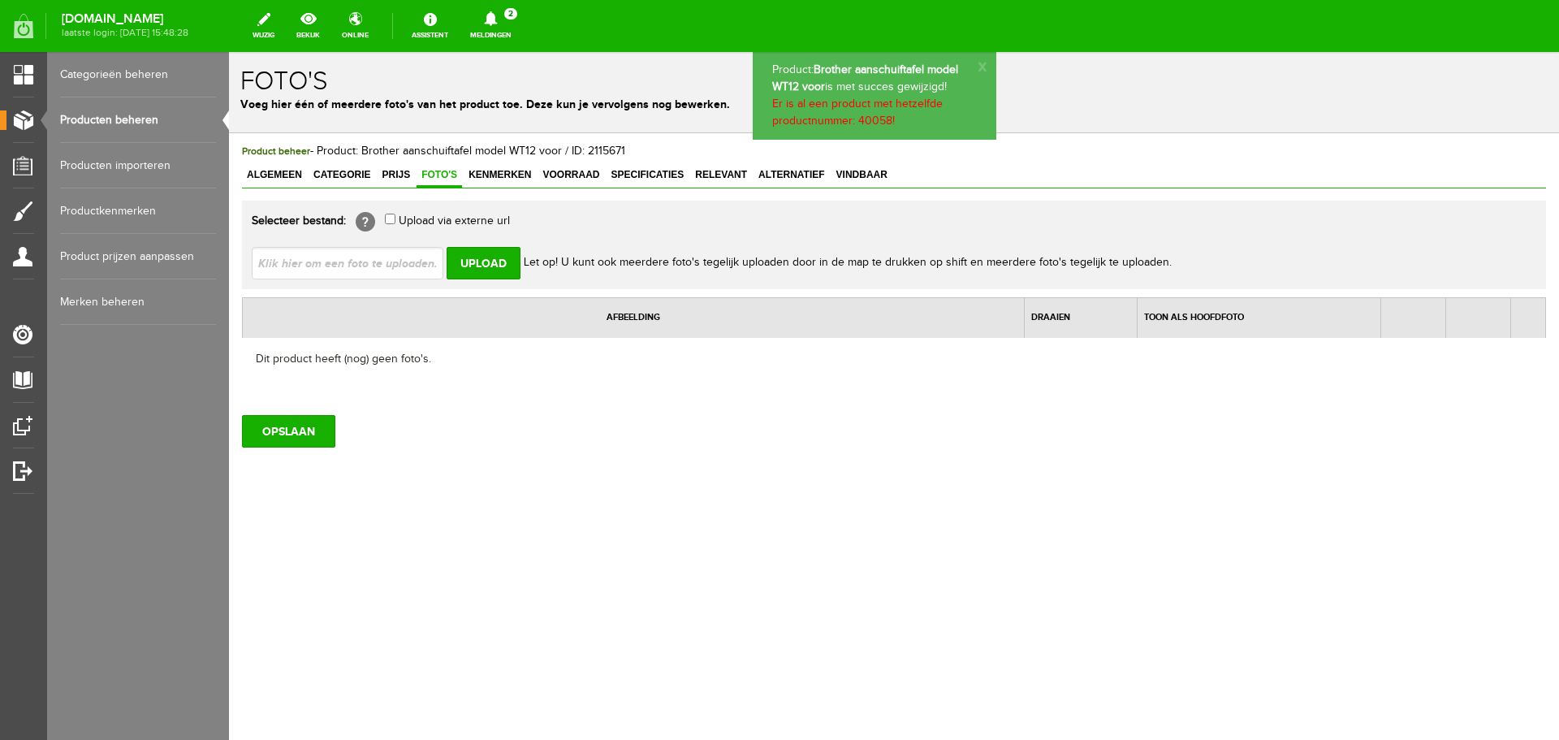
click at [99, 119] on link "Producten beheren" at bounding box center [138, 119] width 156 height 45
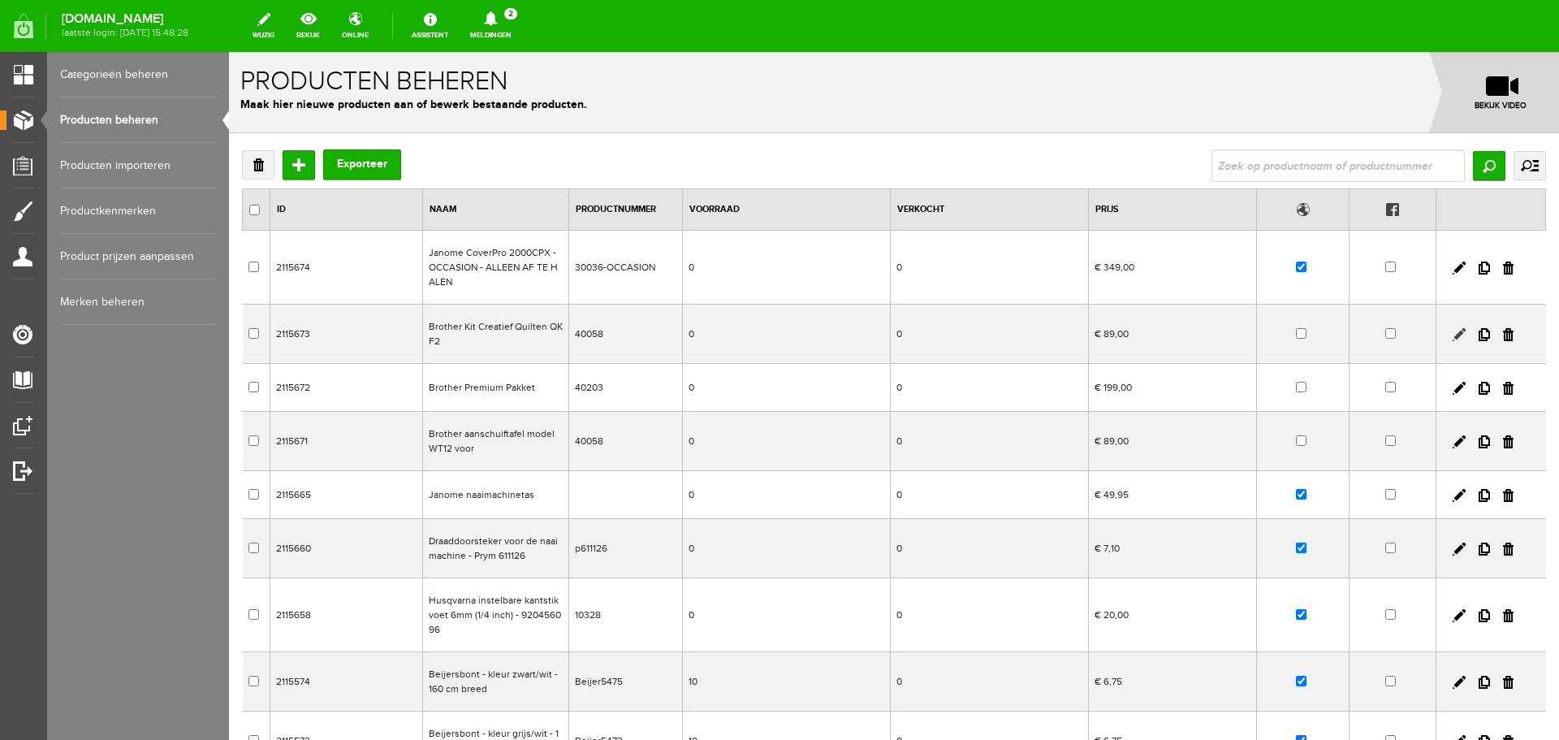
click at [1453, 333] on link at bounding box center [1459, 334] width 13 height 13
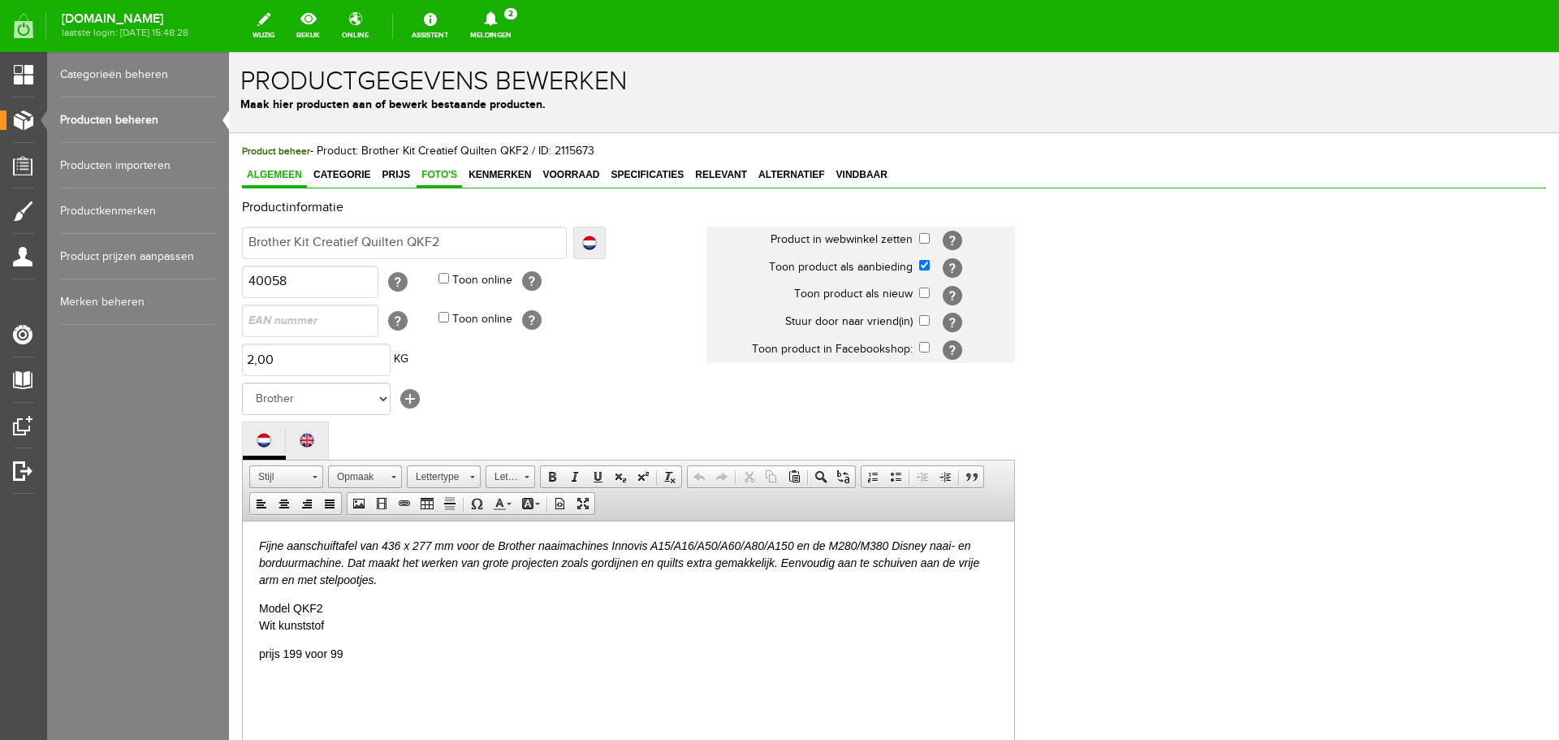
click at [449, 175] on span "Foto's" at bounding box center [439, 174] width 45 height 11
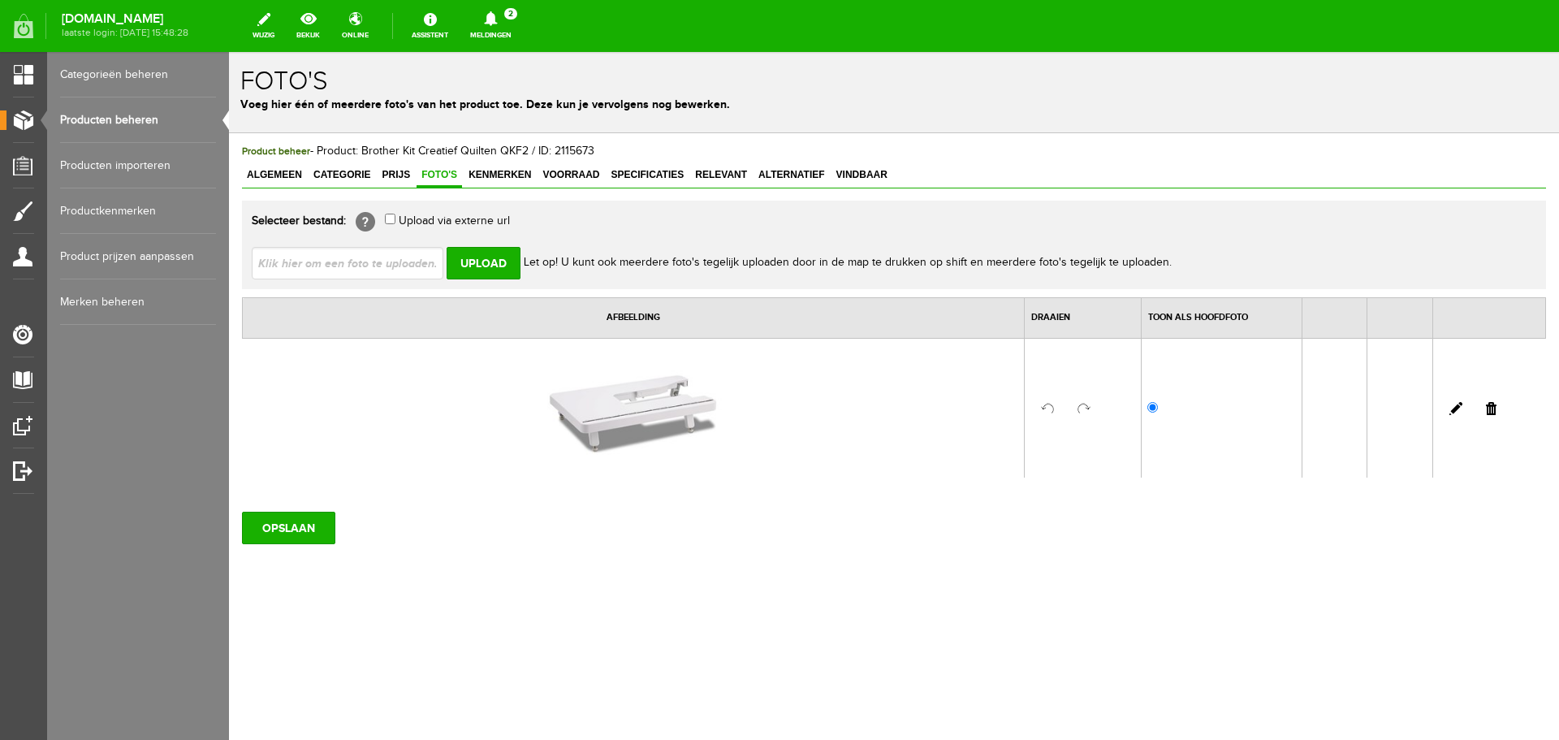
click at [1493, 406] on link at bounding box center [1491, 408] width 11 height 13
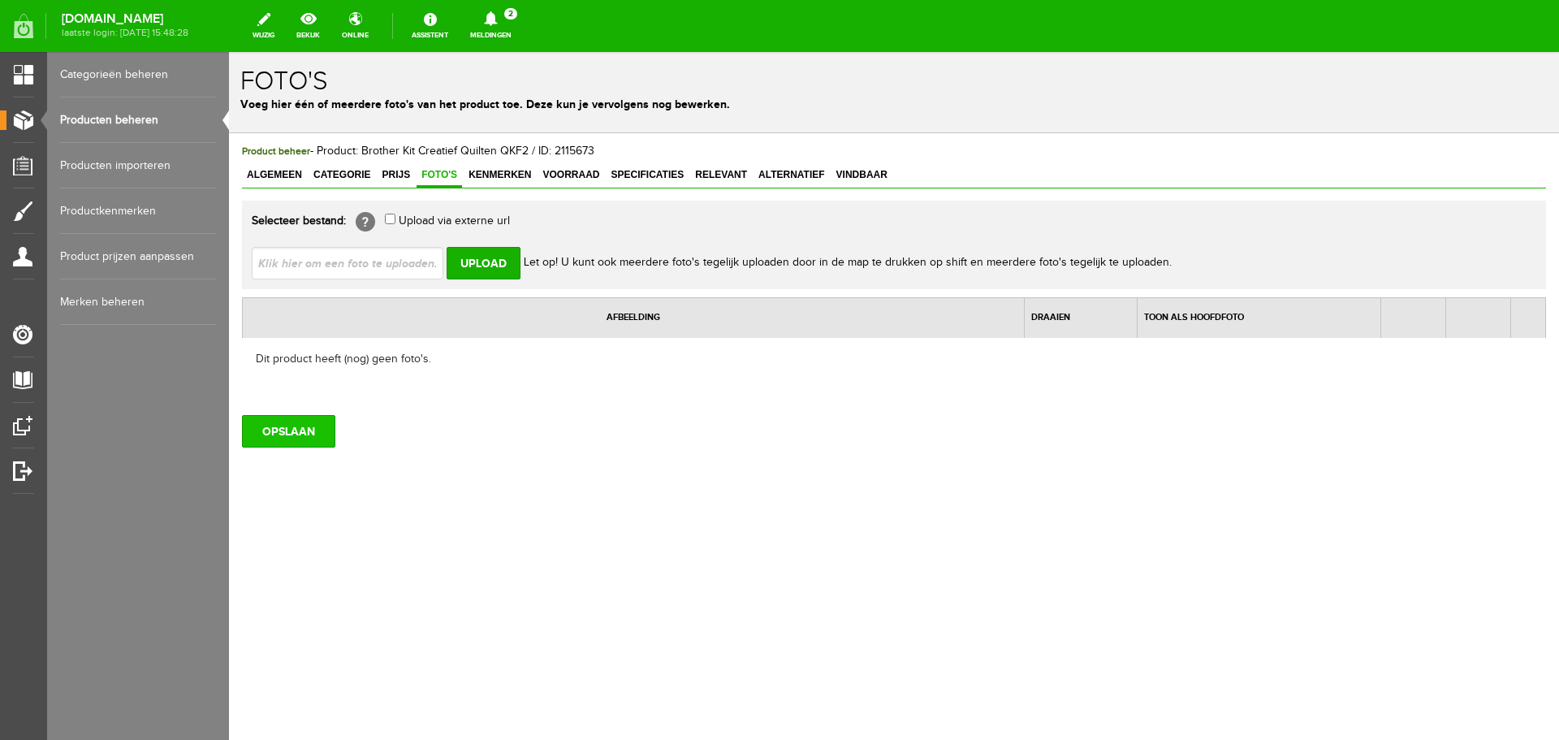
click at [313, 430] on input "OPSLAAN" at bounding box center [288, 431] width 93 height 32
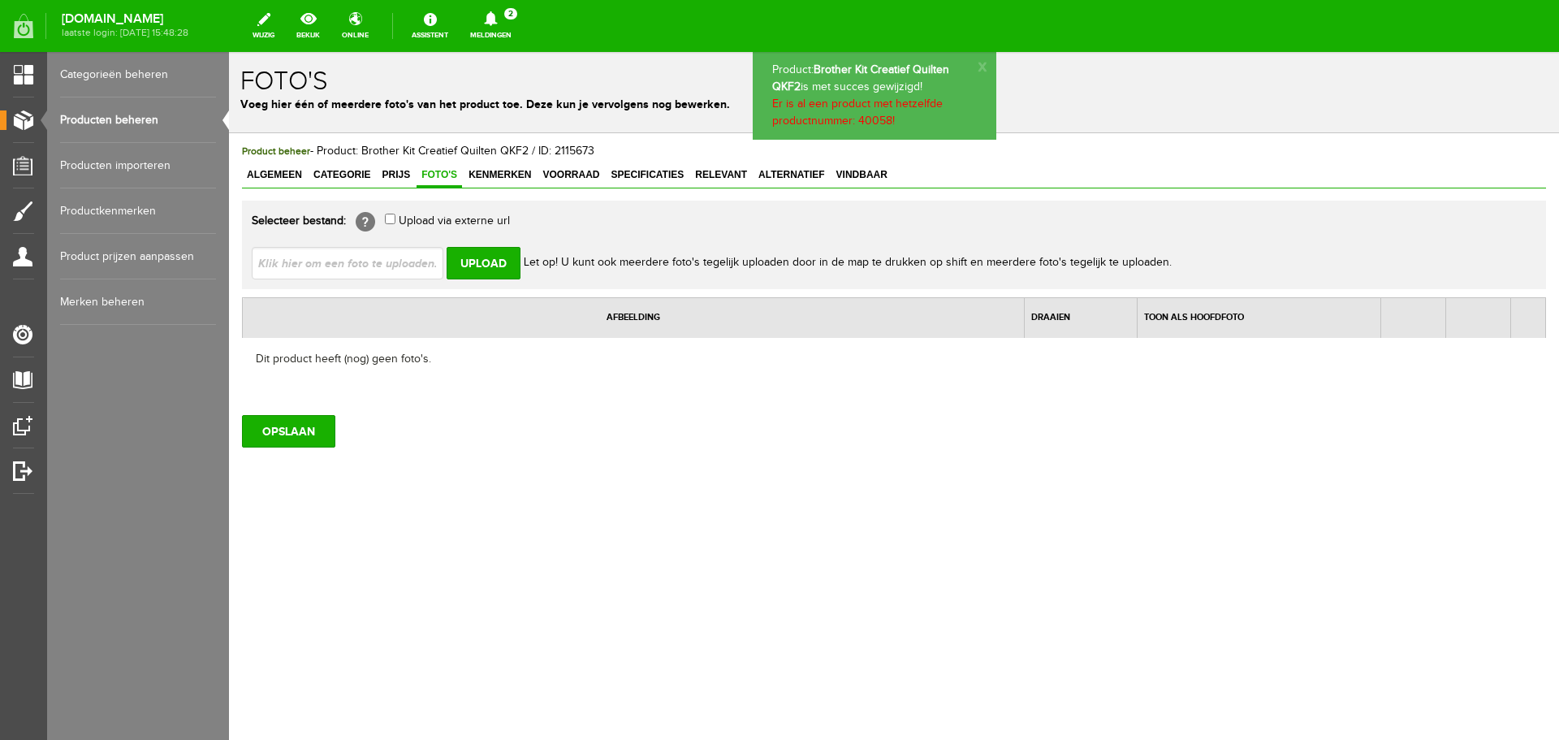
click at [129, 118] on link "Producten beheren" at bounding box center [138, 119] width 156 height 45
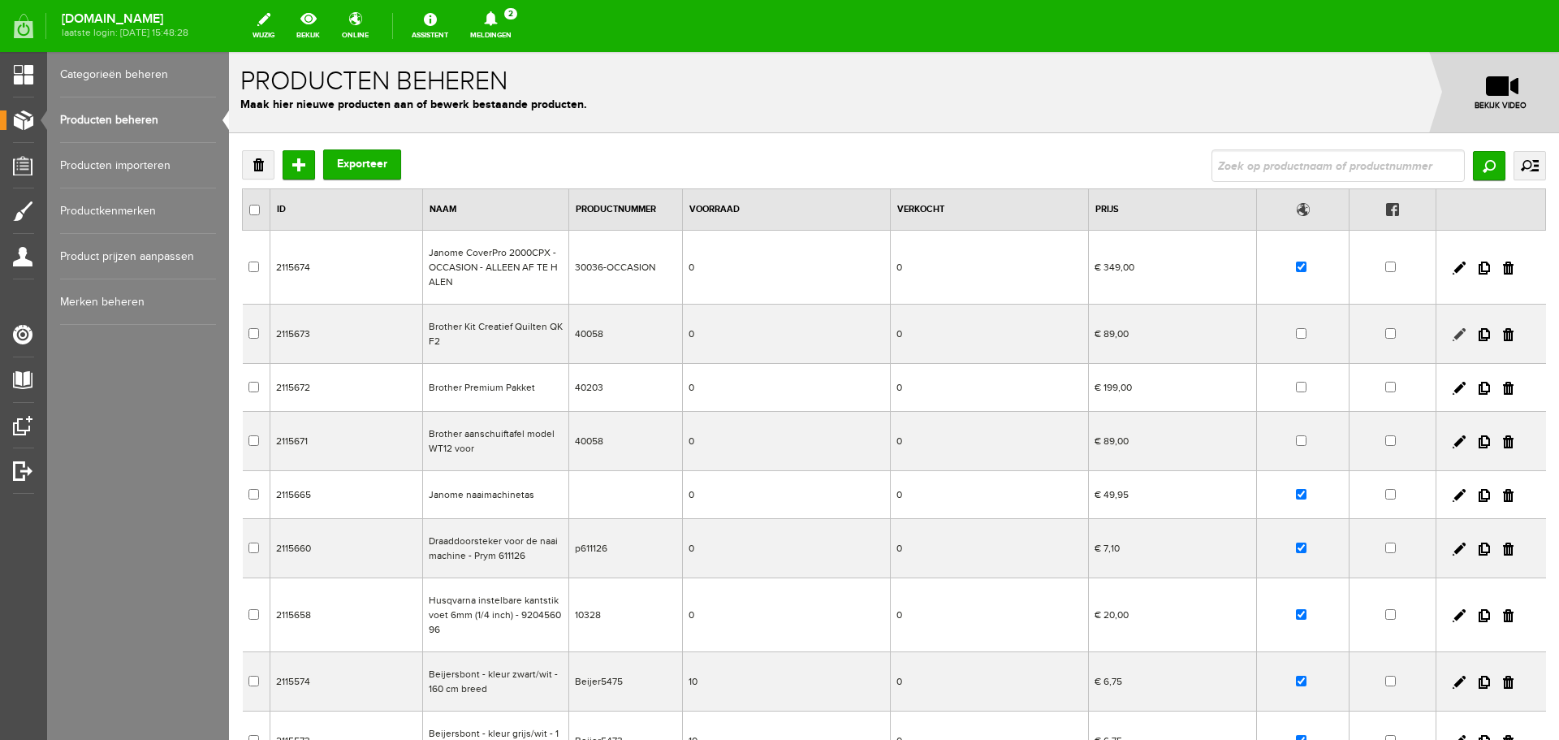
click at [1453, 335] on link at bounding box center [1459, 334] width 13 height 13
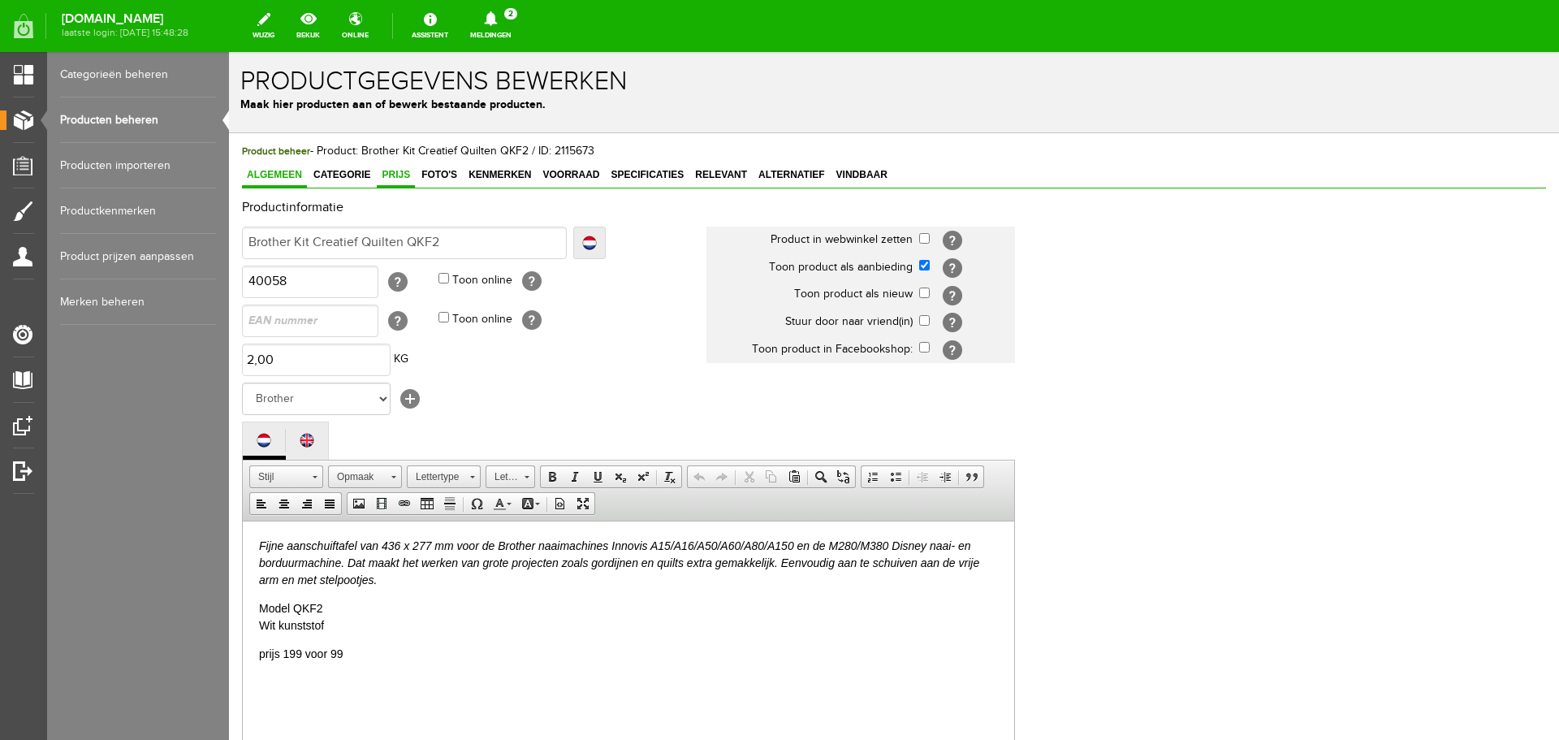
click at [395, 176] on span "Prijs" at bounding box center [396, 174] width 38 height 11
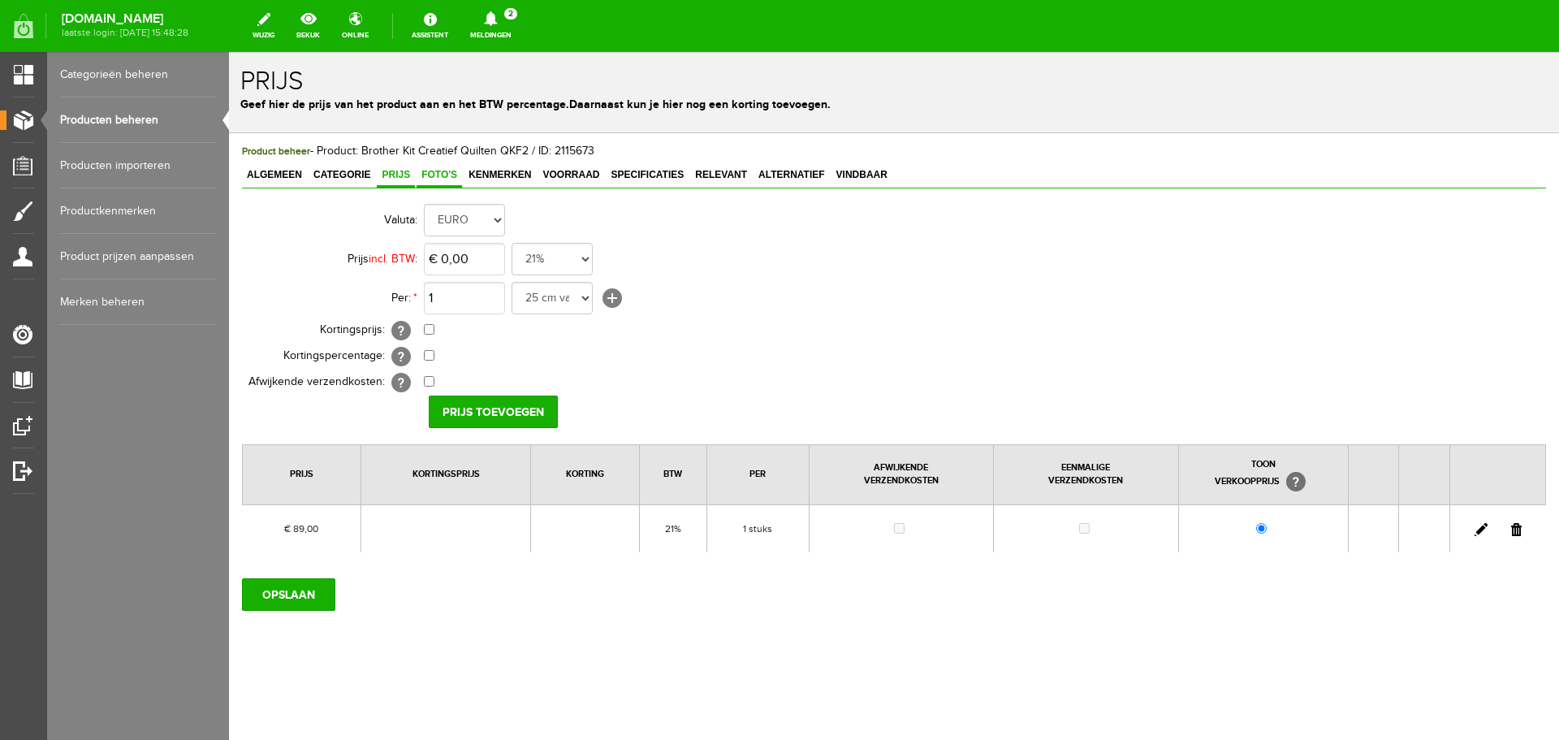
click at [438, 172] on span "Foto's" at bounding box center [439, 174] width 45 height 11
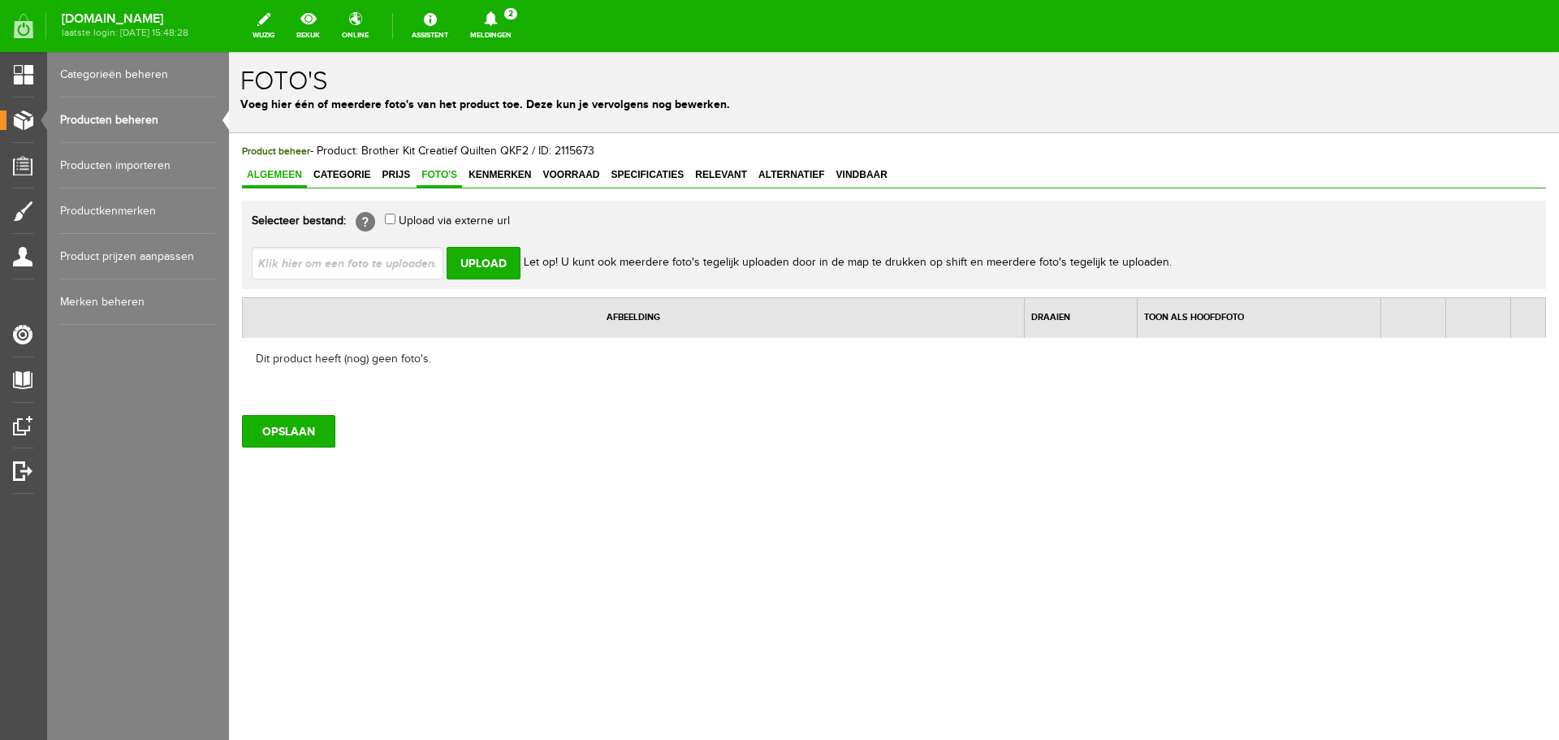
click at [285, 171] on span "Algemeen" at bounding box center [274, 174] width 65 height 11
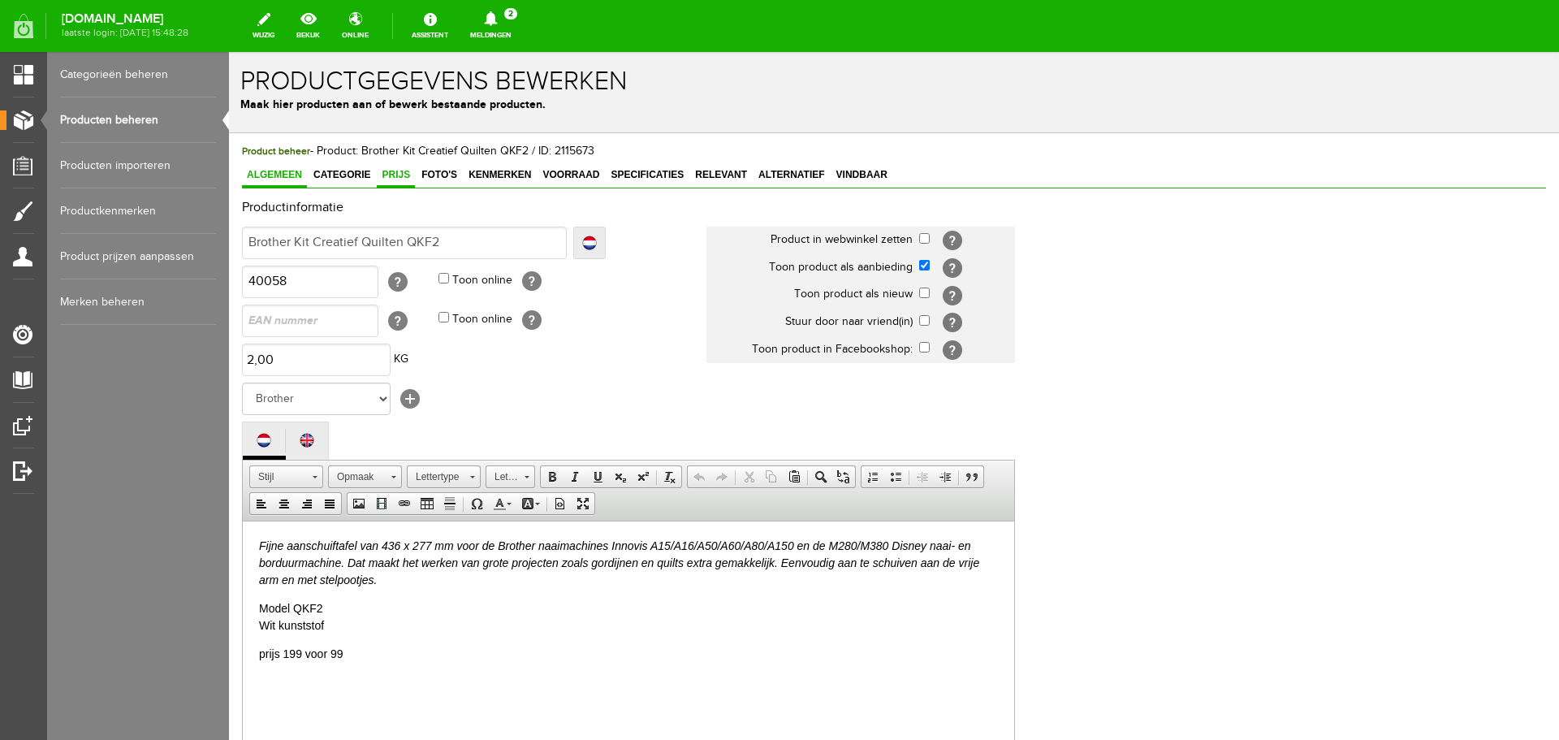
click at [396, 172] on span "Prijs" at bounding box center [396, 174] width 38 height 11
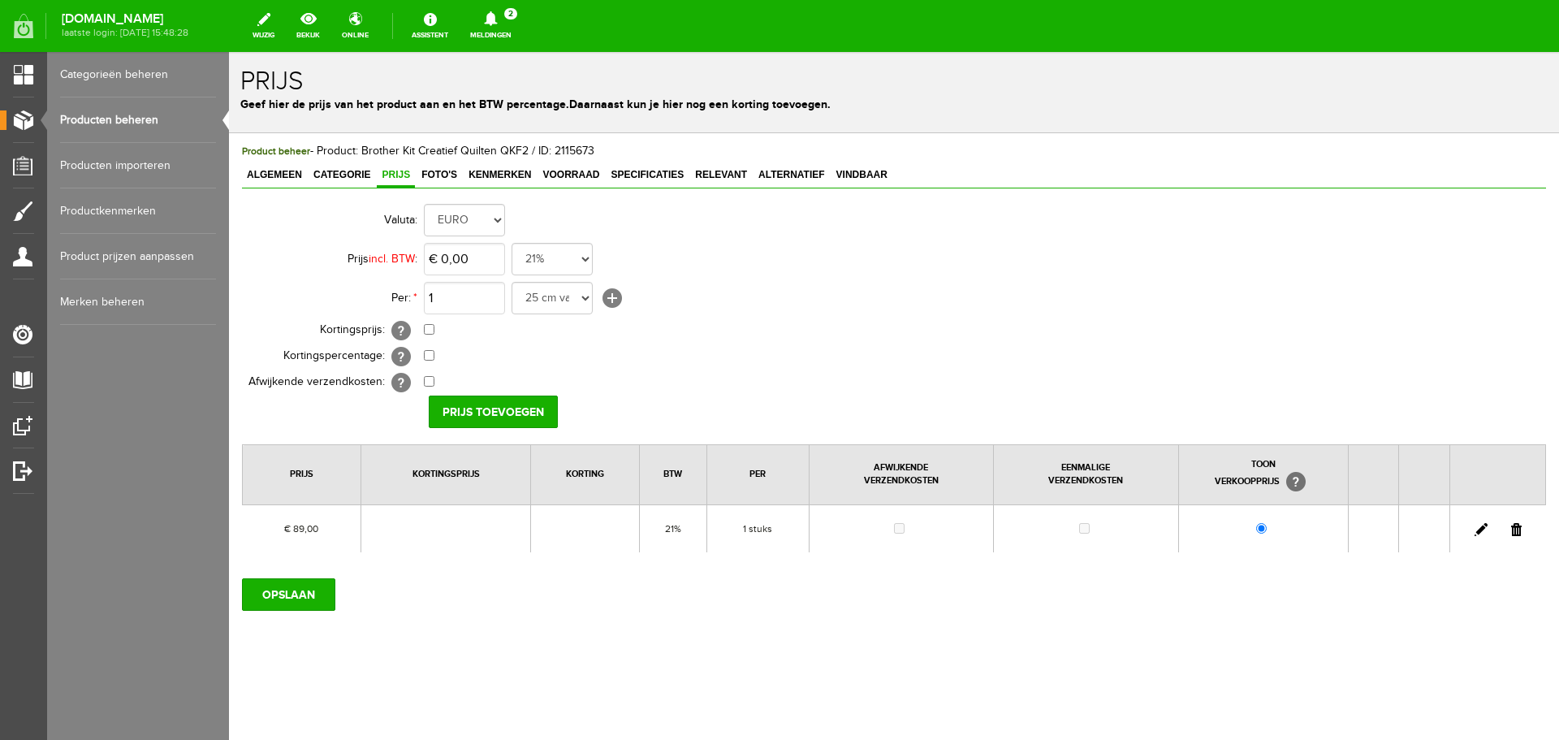
click at [1481, 530] on link at bounding box center [1481, 529] width 13 height 13
click at [480, 263] on input "89" at bounding box center [464, 259] width 81 height 32
type input "€ 199,00"
click at [430, 330] on input "checkbox" at bounding box center [429, 329] width 11 height 11
checkbox input "true"
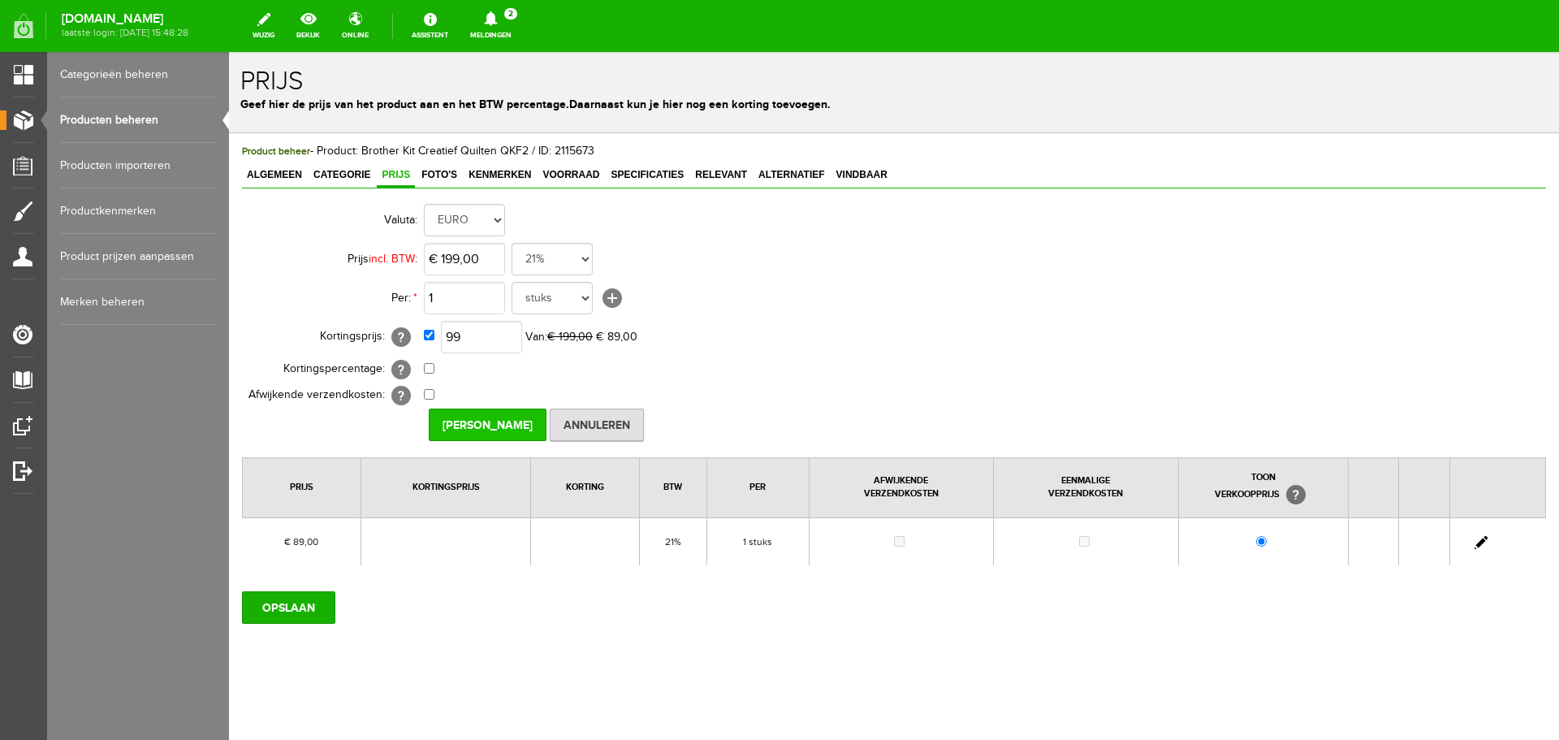
type input "€ 99,00"
click at [490, 418] on input "[PERSON_NAME]" at bounding box center [488, 424] width 118 height 32
click at [296, 603] on input "OPSLAAN" at bounding box center [288, 607] width 93 height 32
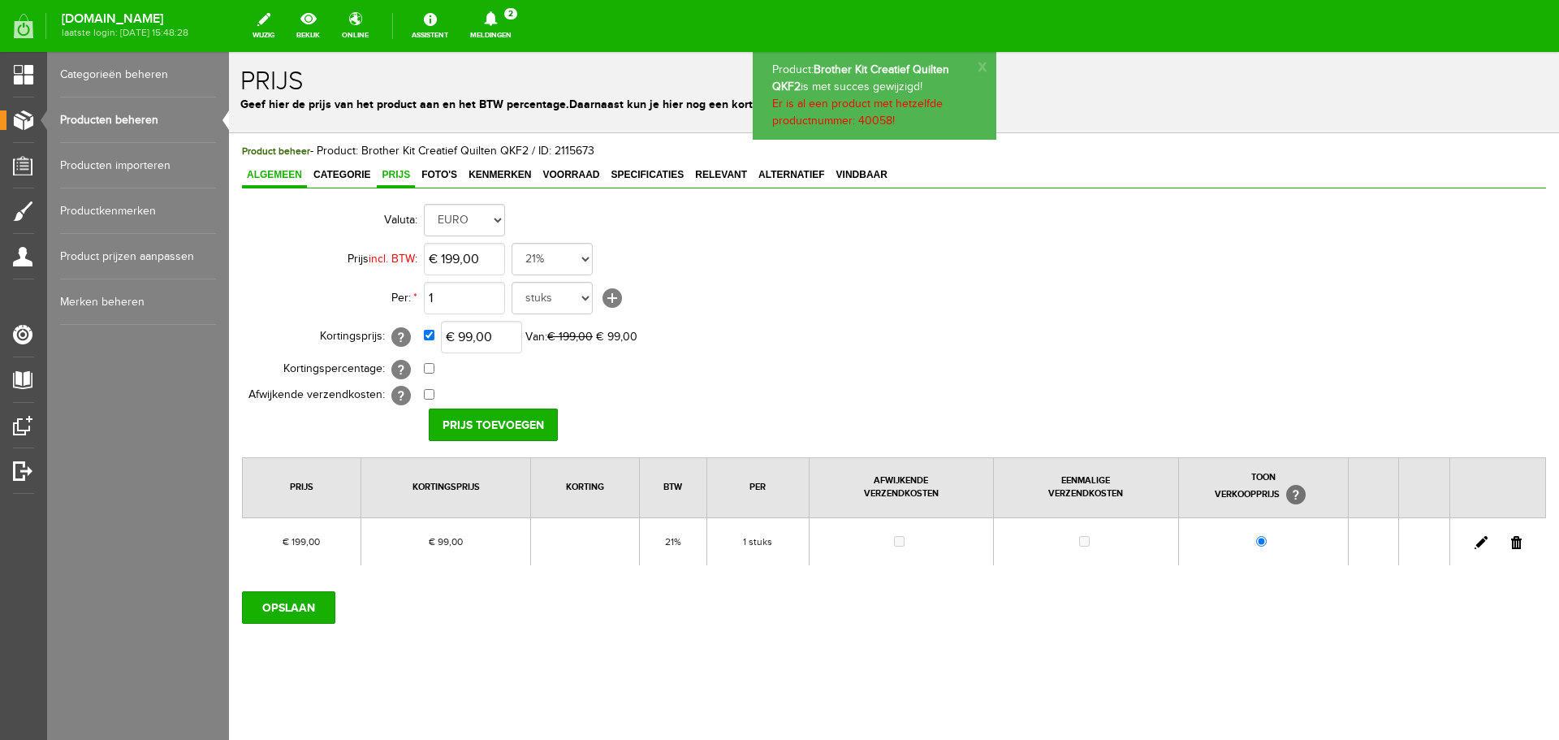
click at [279, 177] on span "Algemeen" at bounding box center [274, 174] width 65 height 11
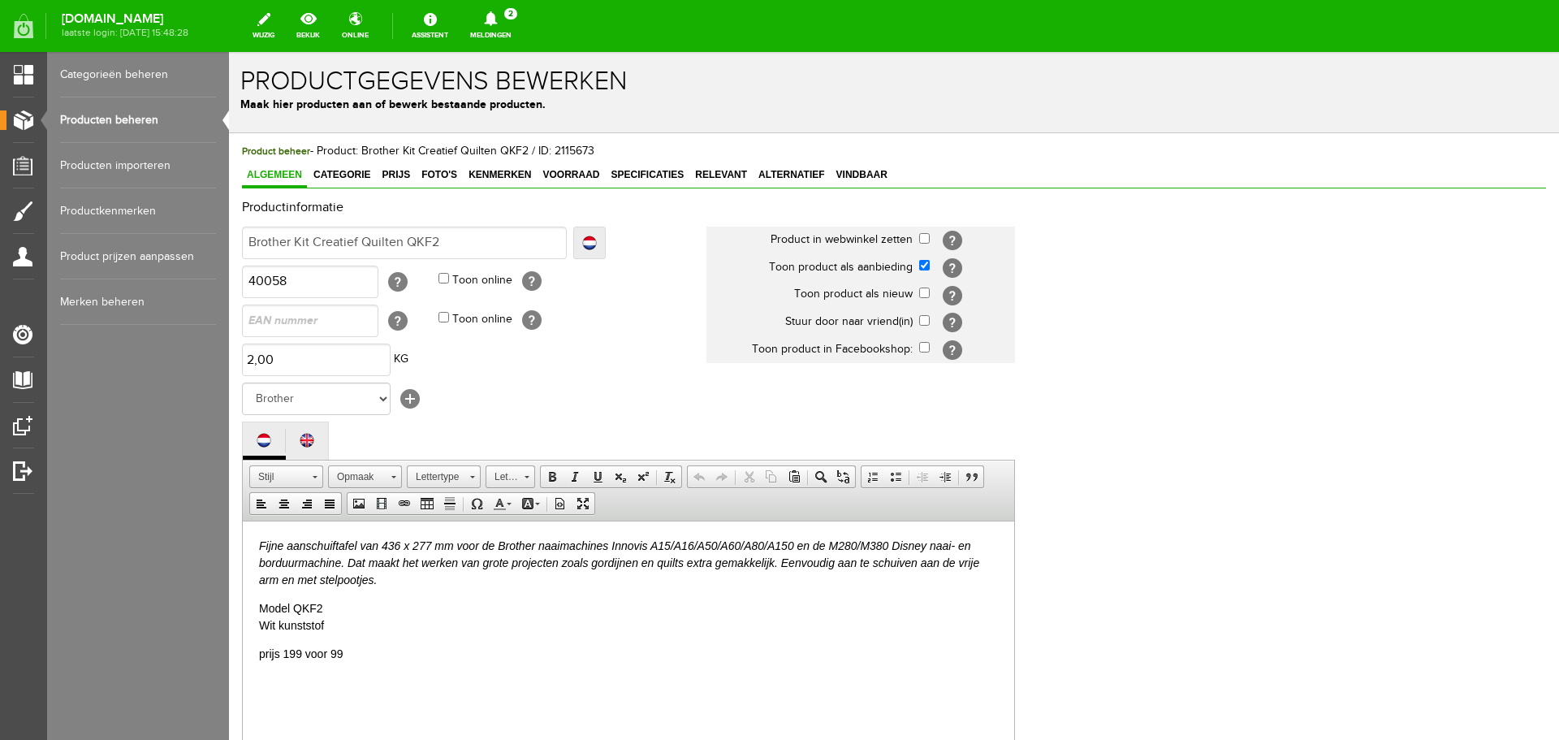
scroll to position [325, 0]
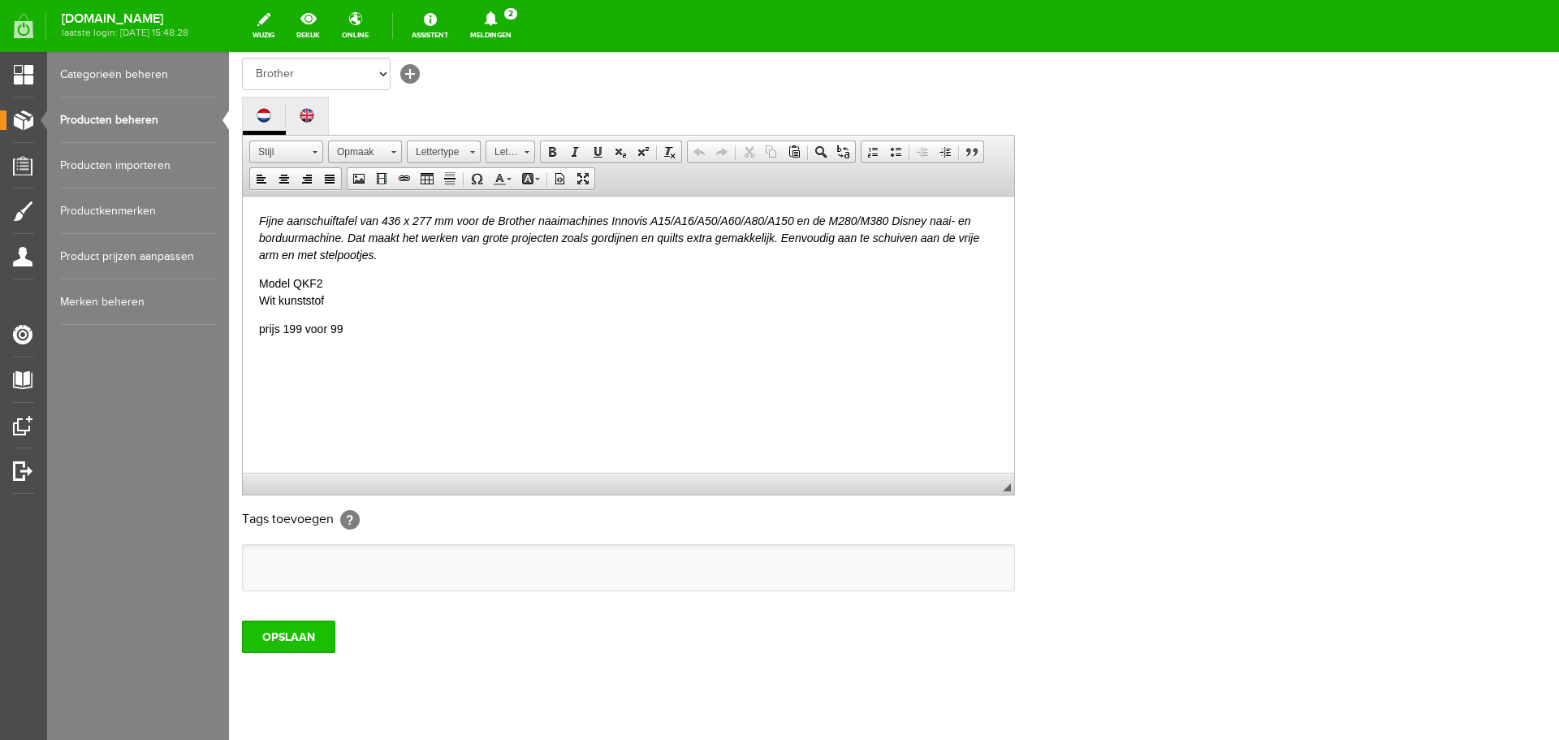
click at [307, 623] on input "OPSLAAN" at bounding box center [288, 636] width 93 height 32
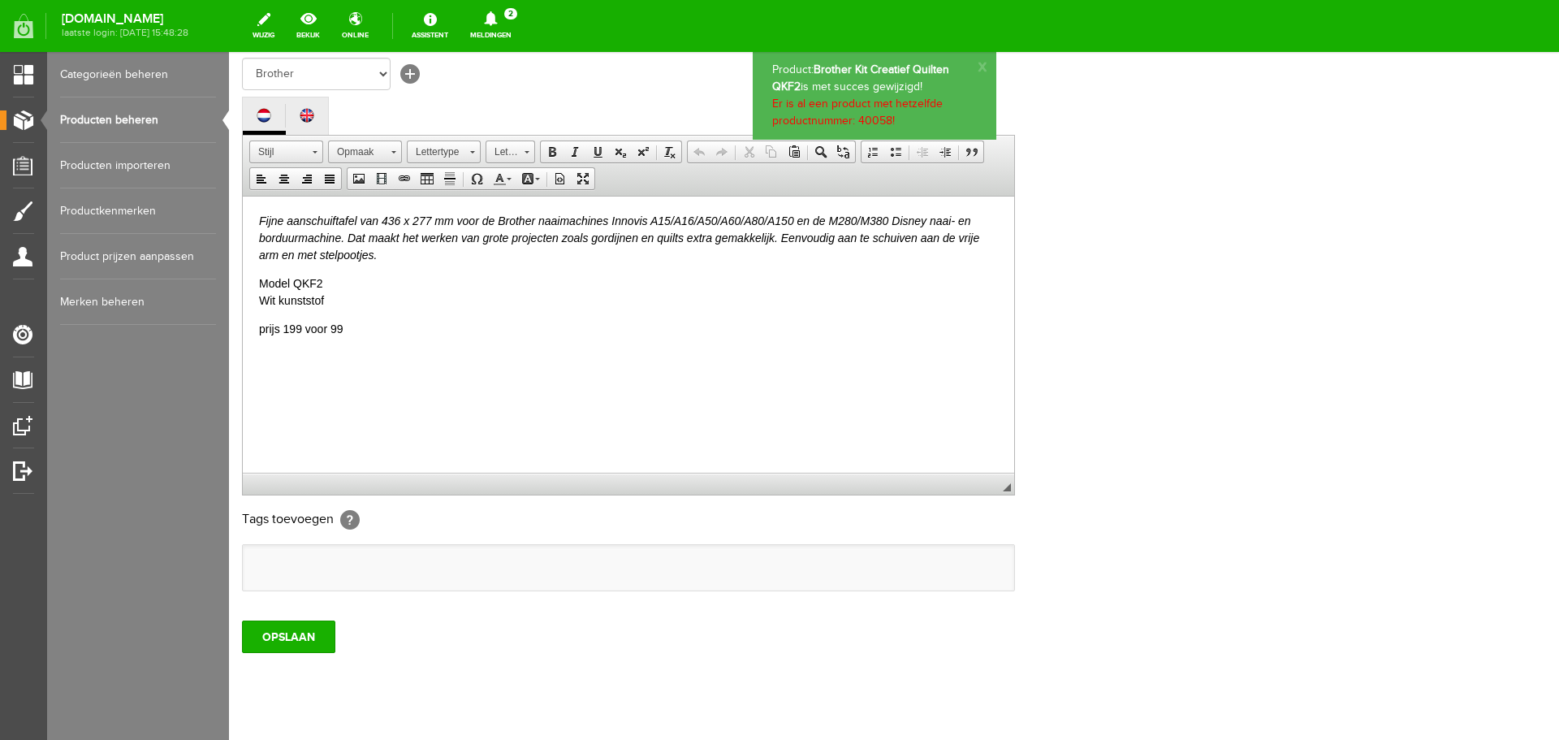
scroll to position [0, 0]
click at [84, 118] on link "Producten beheren" at bounding box center [138, 119] width 156 height 45
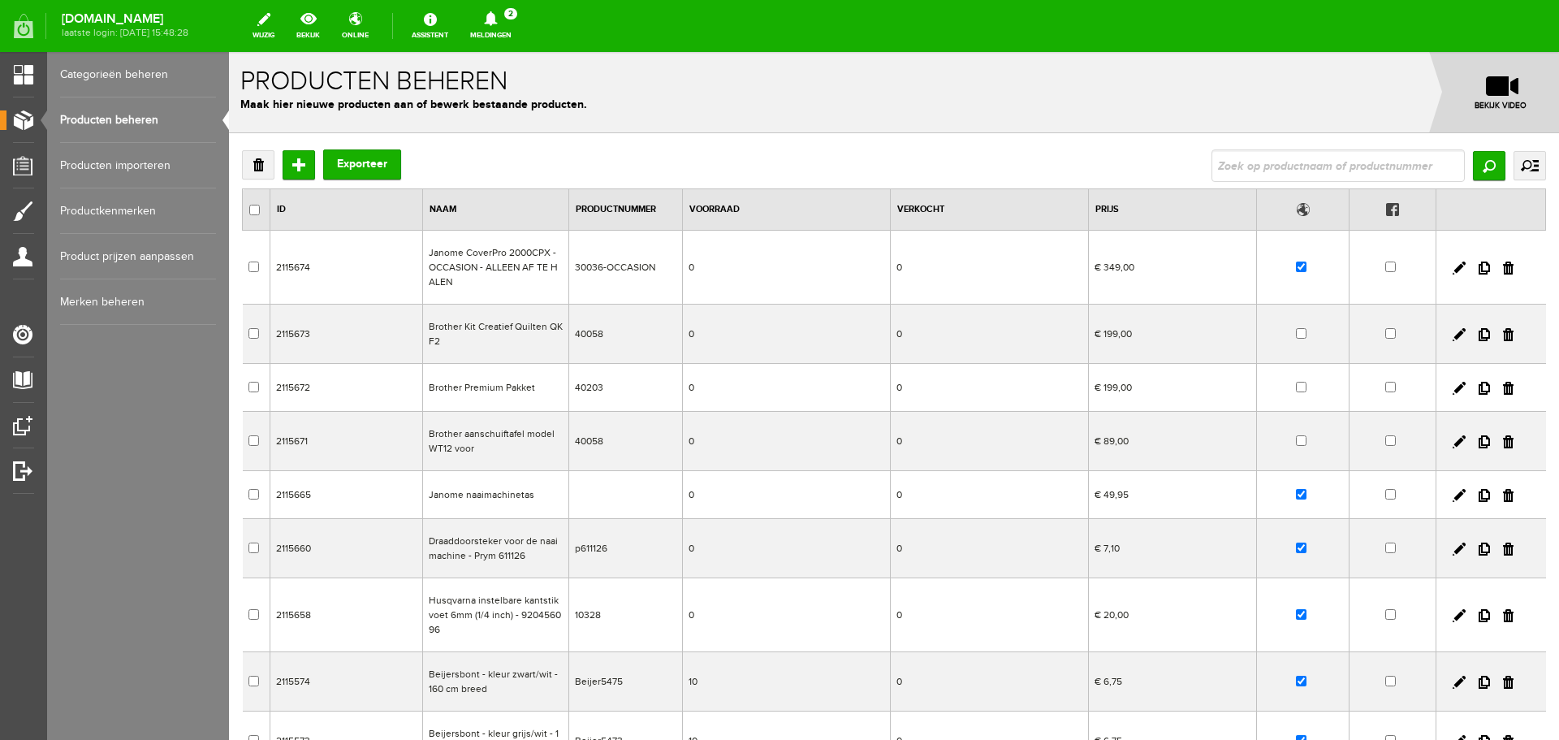
click at [105, 114] on link "Producten beheren" at bounding box center [138, 119] width 156 height 45
click at [1241, 162] on input "text" at bounding box center [1338, 165] width 253 height 32
type input "winterset"
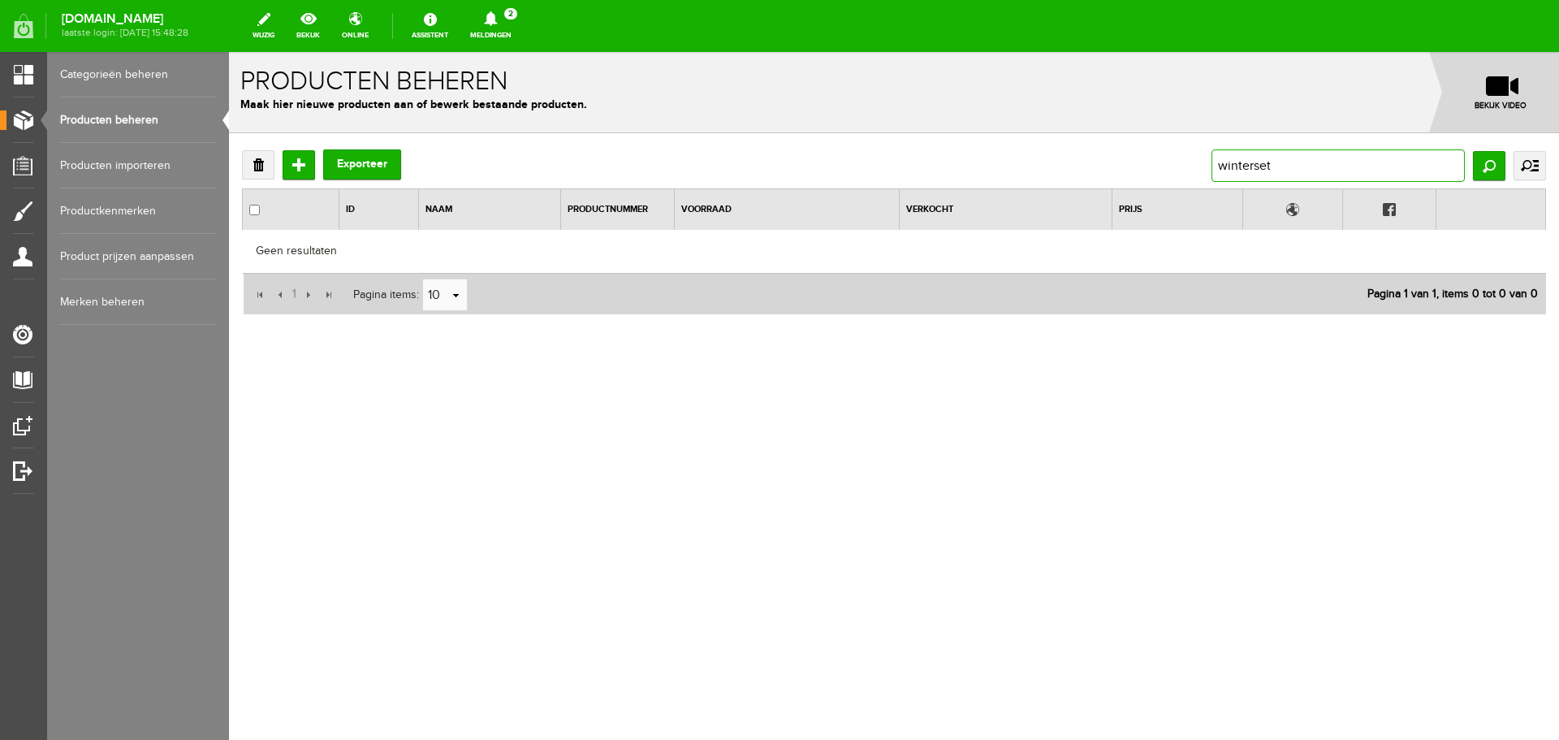
drag, startPoint x: 1298, startPoint y: 161, endPoint x: 1190, endPoint y: 166, distance: 109.0
click at [1190, 166] on div "Verwijderen Toevoegen Exporteer winterset Zoeken uitgebreid zoeken Categorie Ca…" at bounding box center [894, 165] width 1304 height 32
type input "winter"
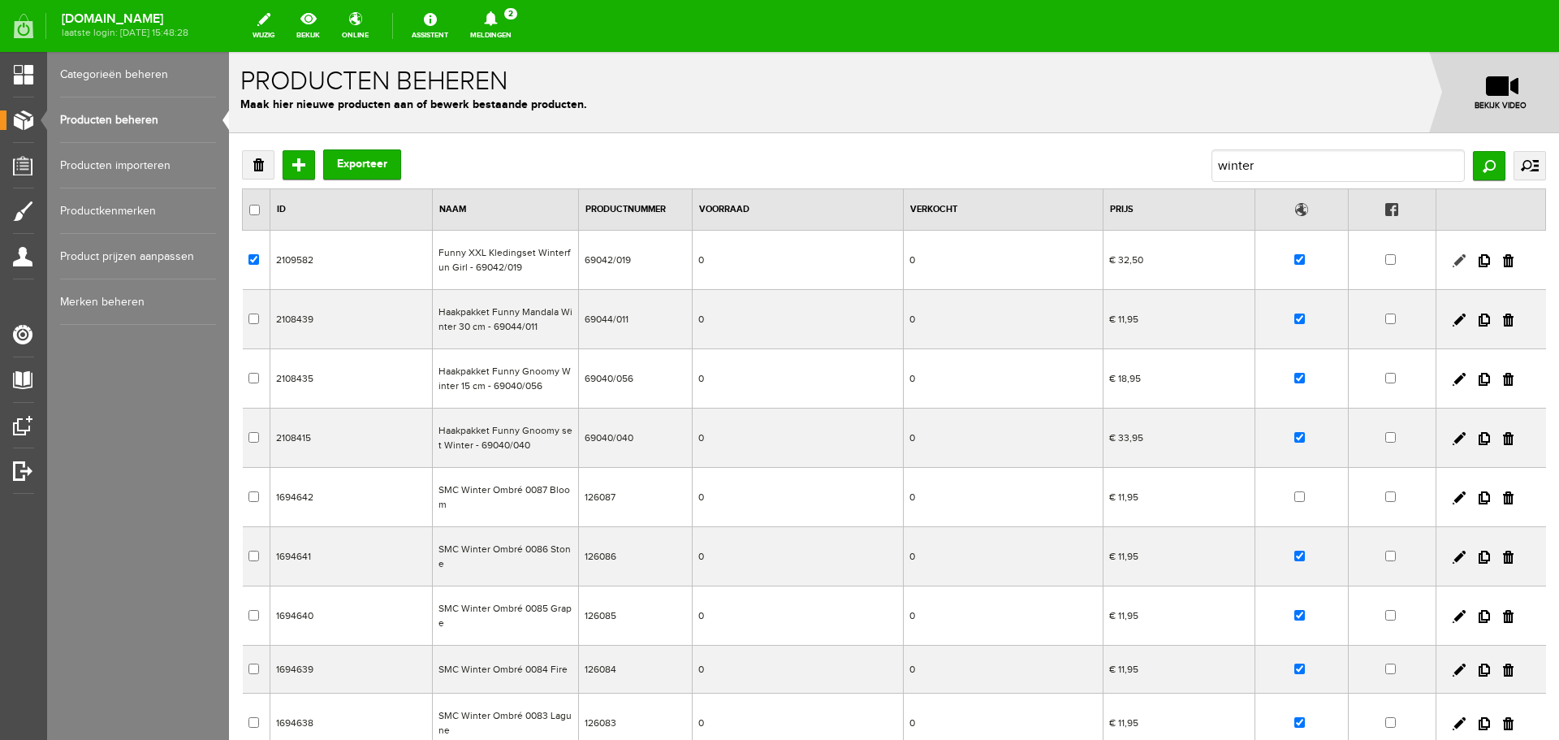
click at [1453, 259] on link at bounding box center [1459, 260] width 13 height 13
checkbox input "true"
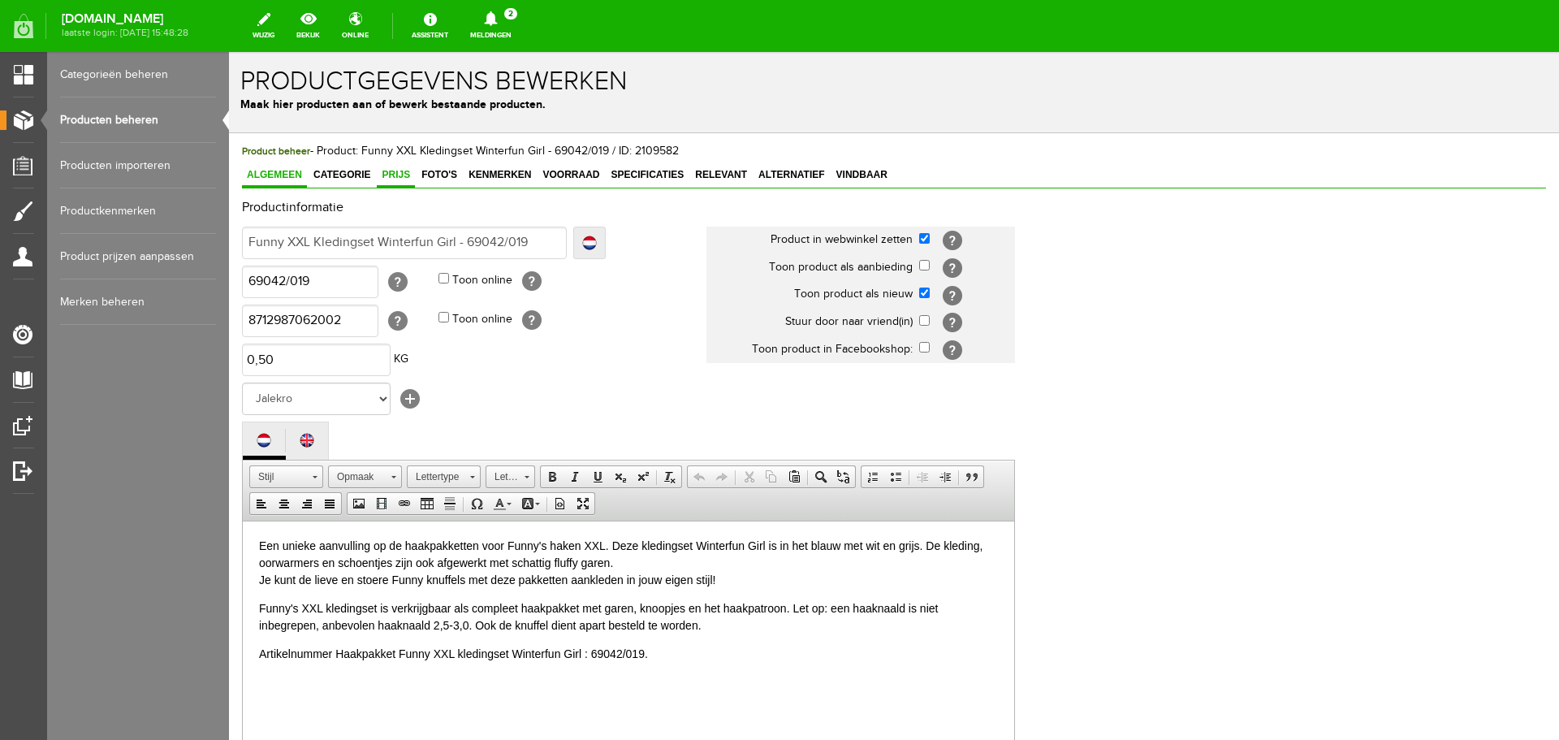
click at [381, 175] on span "Prijs" at bounding box center [396, 174] width 38 height 11
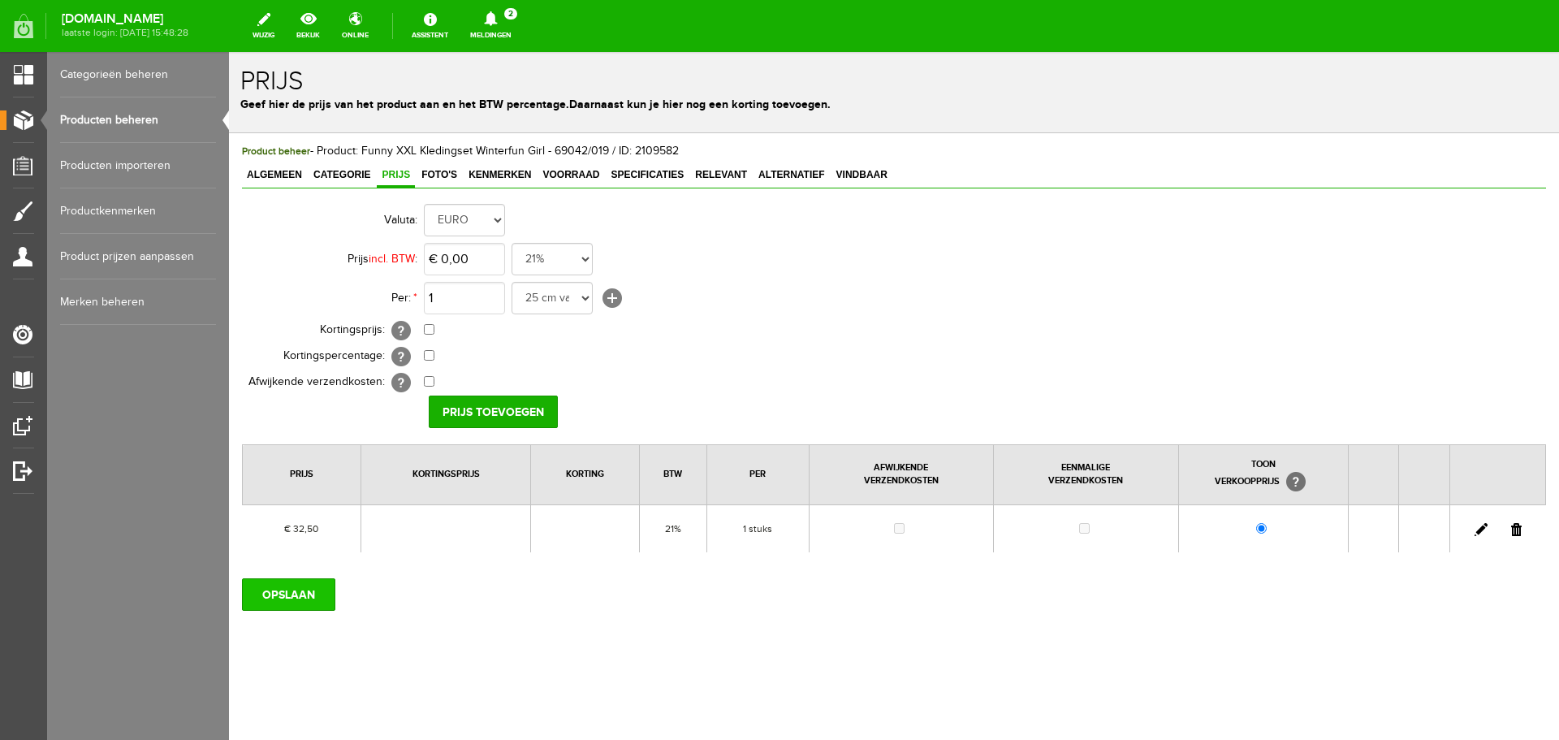
click at [287, 594] on input "OPSLAAN" at bounding box center [288, 594] width 93 height 32
click at [296, 589] on input "OPSLAAN" at bounding box center [288, 594] width 93 height 32
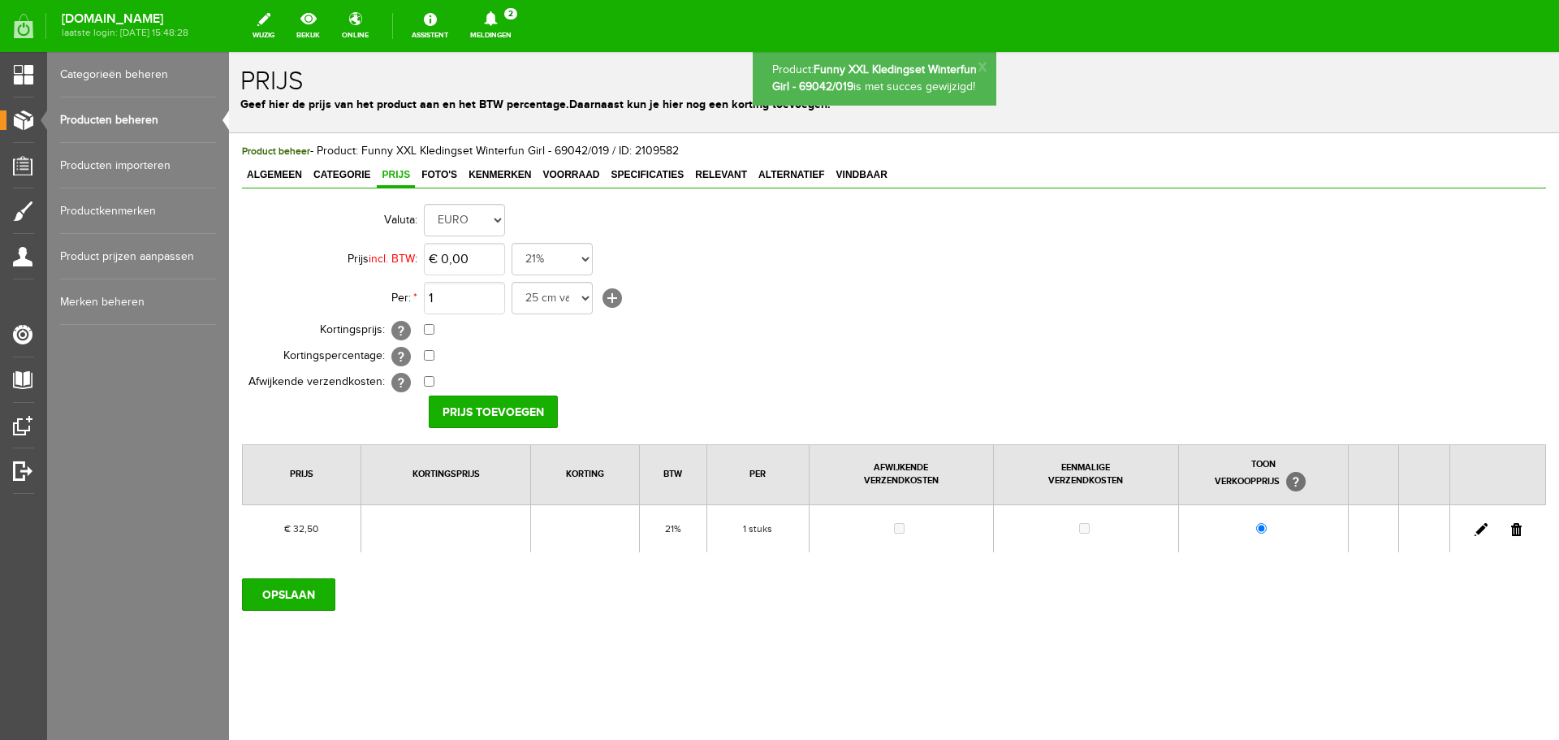
click at [115, 118] on link "Producten beheren" at bounding box center [138, 119] width 156 height 45
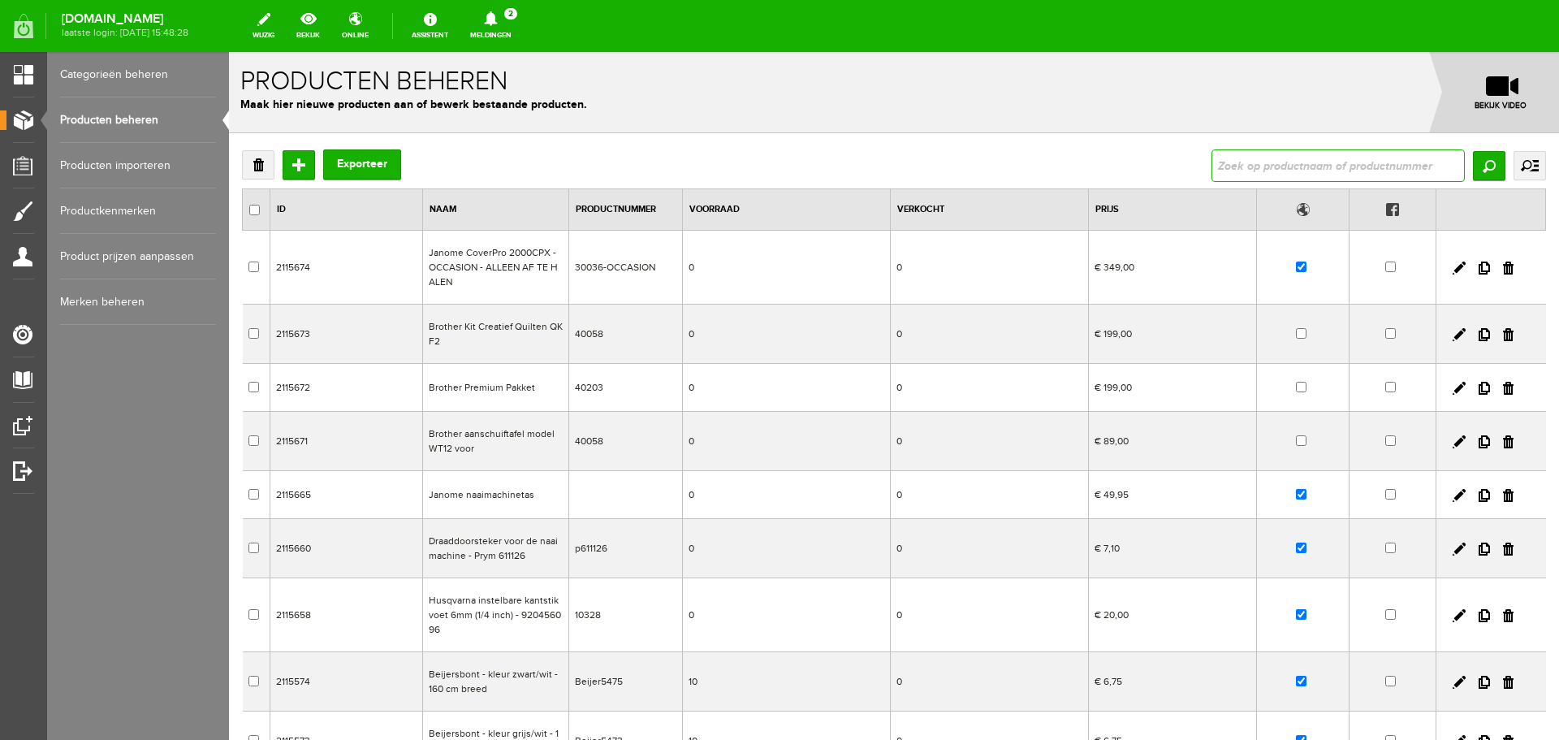
click at [1242, 166] on input "text" at bounding box center [1338, 165] width 253 height 32
type input "Haakpakket Funny Bunny - 69040/004"
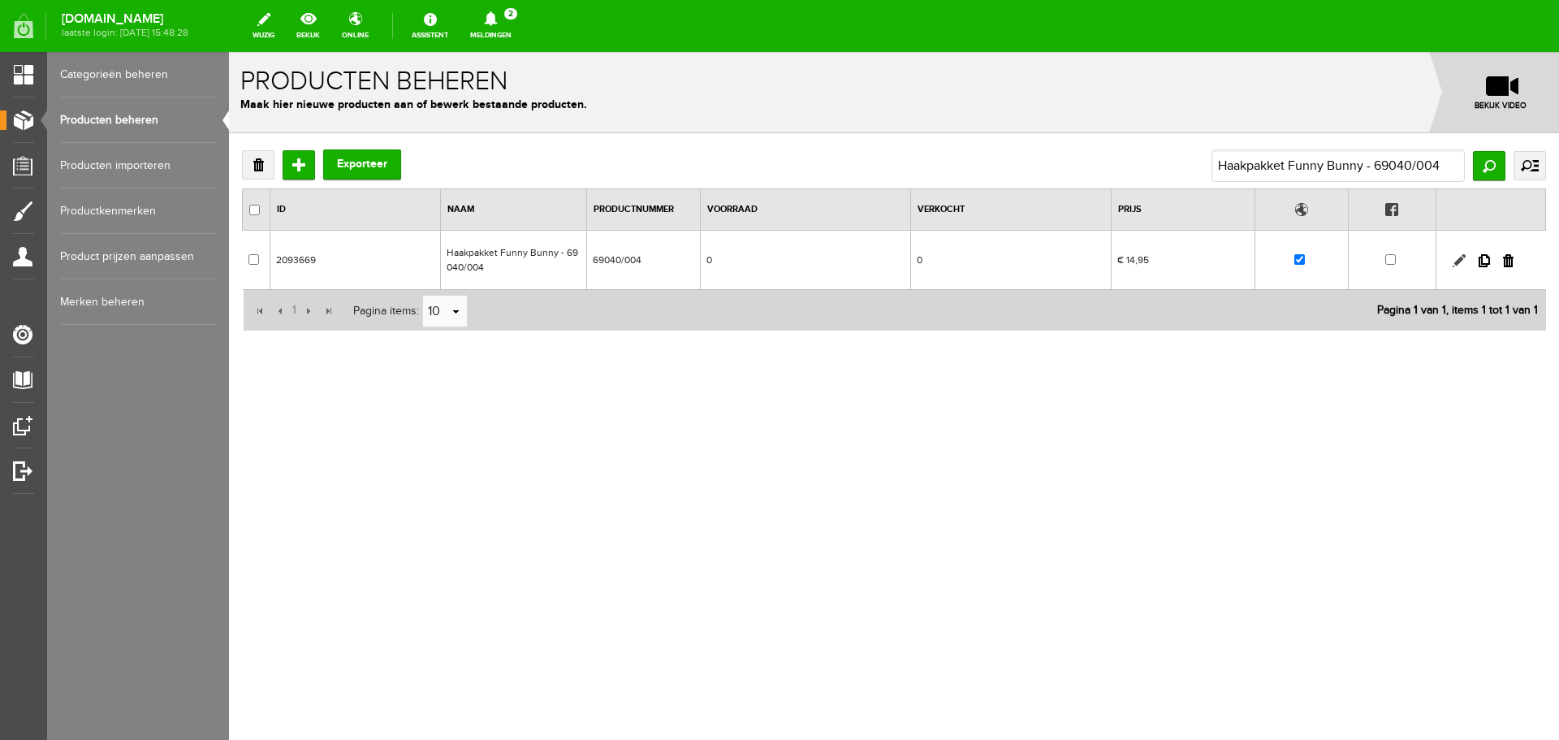
click at [1461, 261] on link at bounding box center [1459, 260] width 13 height 13
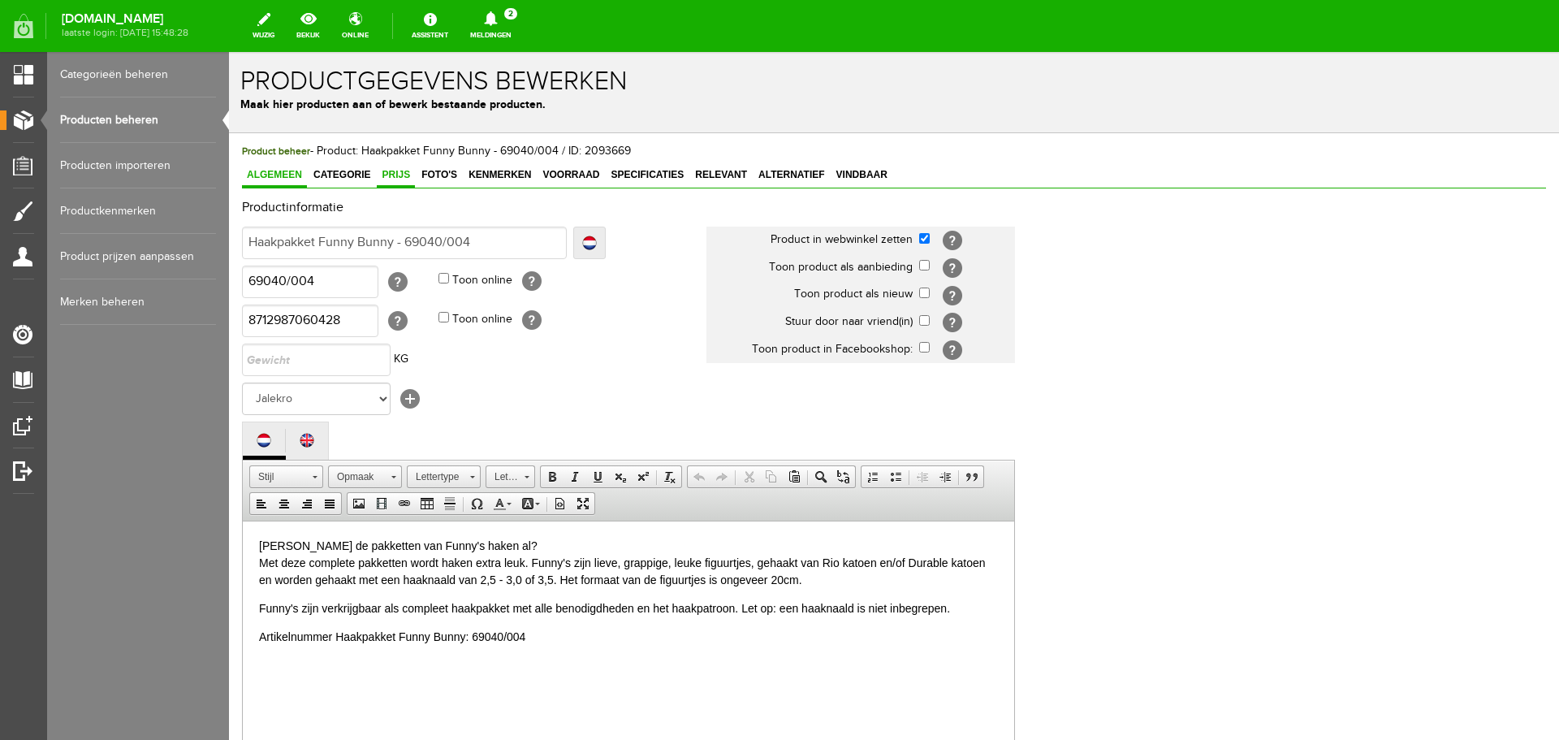
click at [386, 174] on span "Prijs" at bounding box center [396, 174] width 38 height 11
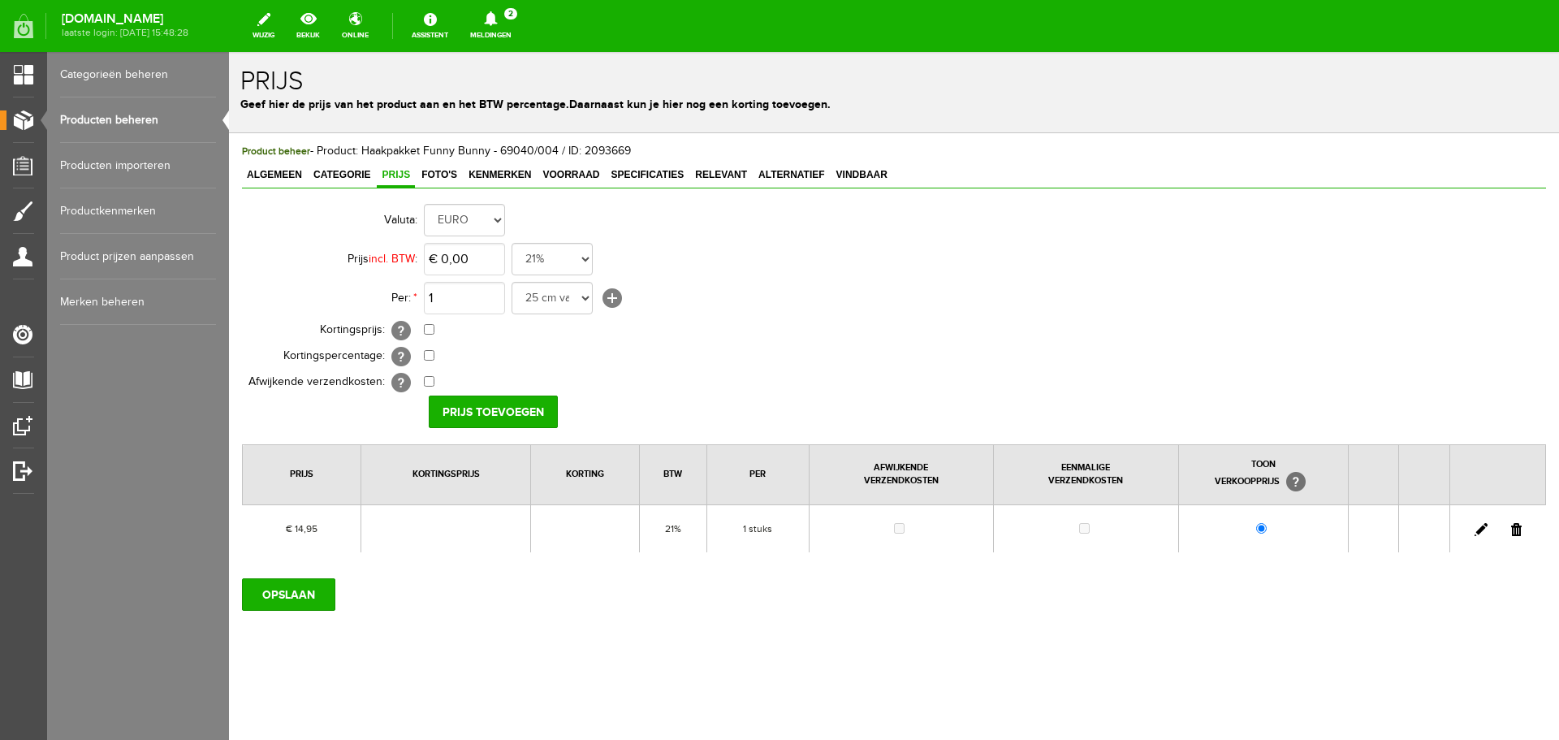
click at [1480, 528] on link at bounding box center [1481, 529] width 13 height 13
click at [484, 256] on input "14,95" at bounding box center [464, 259] width 81 height 32
type input "€ 15,95"
click at [491, 407] on input "[PERSON_NAME]" at bounding box center [488, 411] width 118 height 32
click at [274, 589] on input "OPSLAAN" at bounding box center [288, 594] width 93 height 32
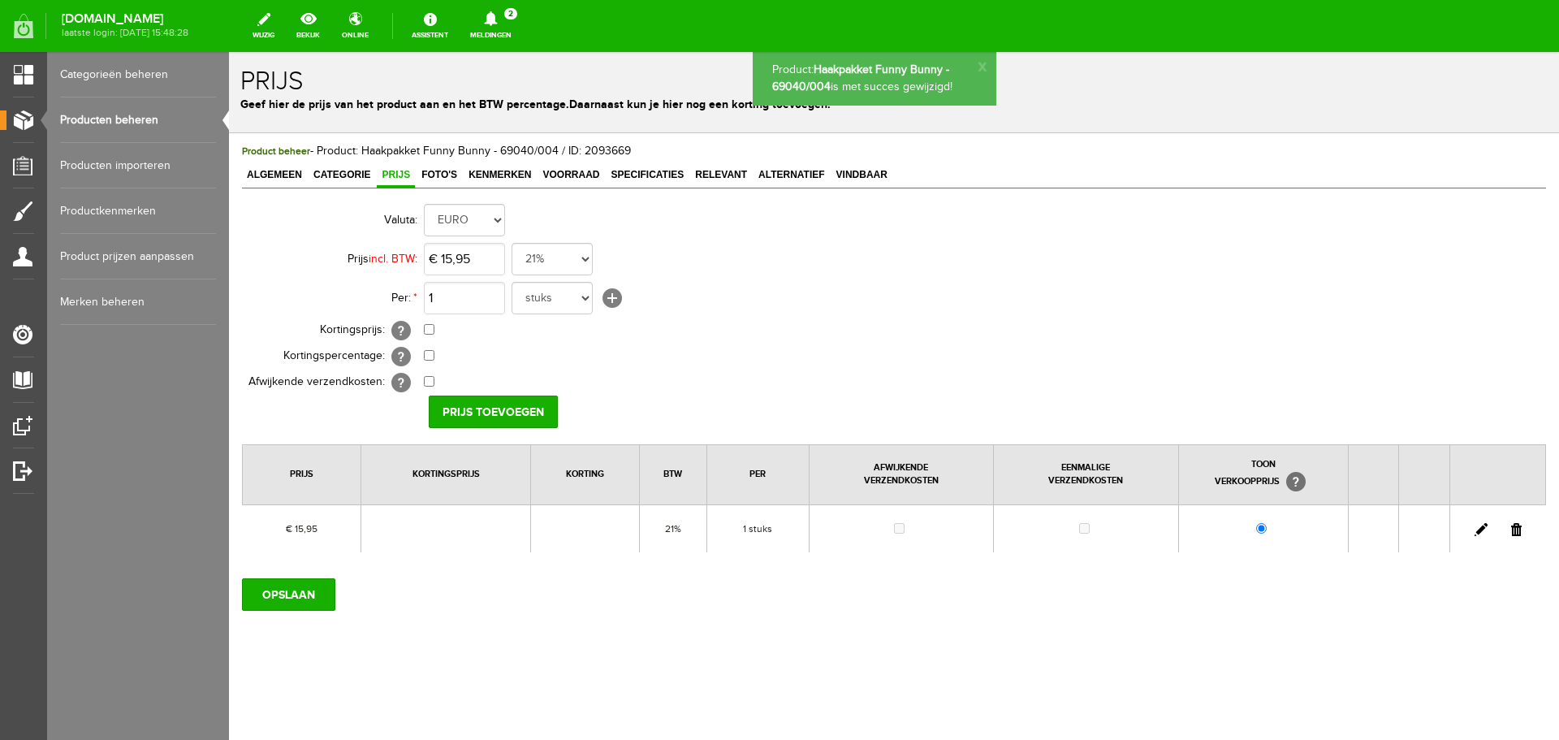
click at [140, 115] on link "Producten beheren" at bounding box center [138, 119] width 156 height 45
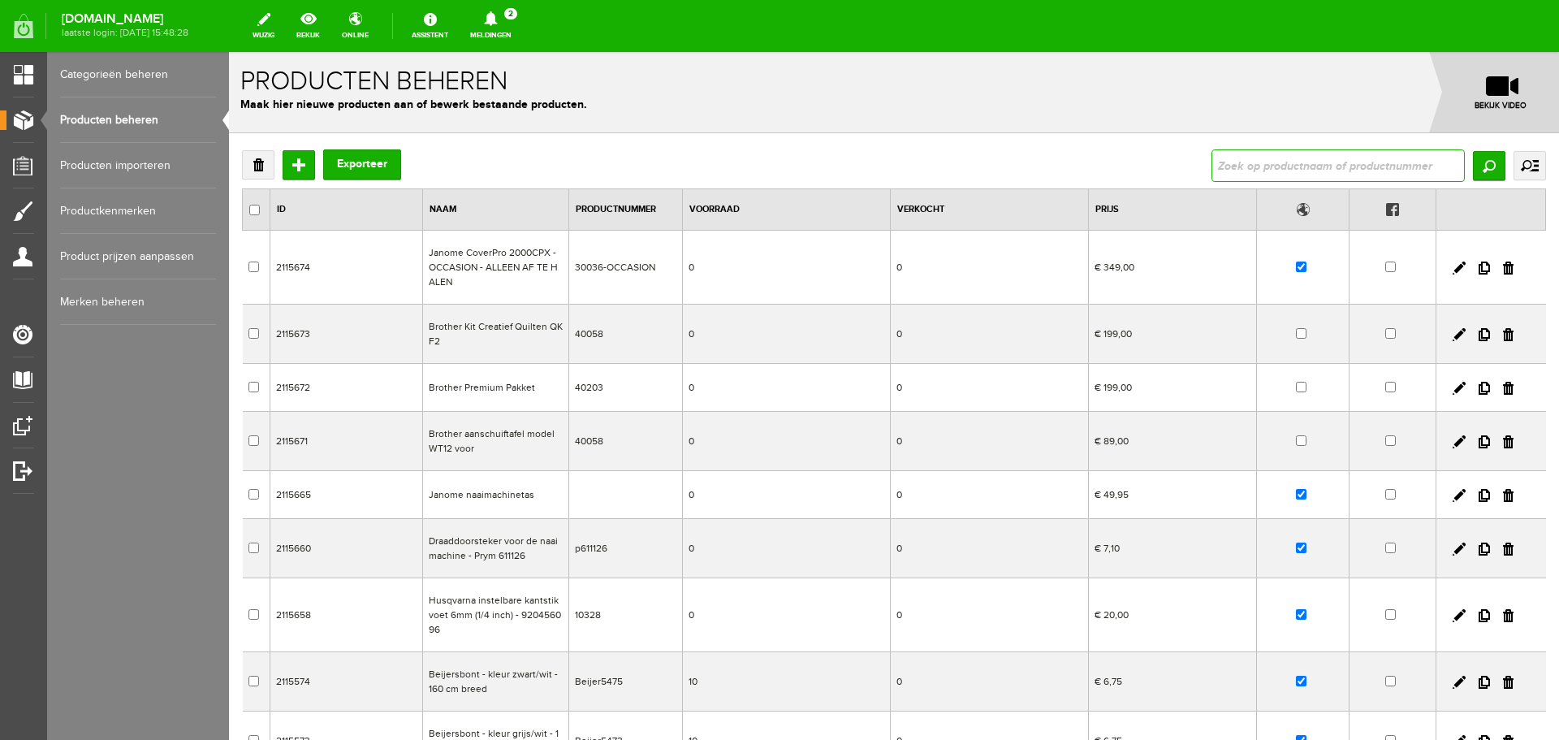
click at [1254, 170] on input "text" at bounding box center [1338, 165] width 253 height 32
type input "ringen"
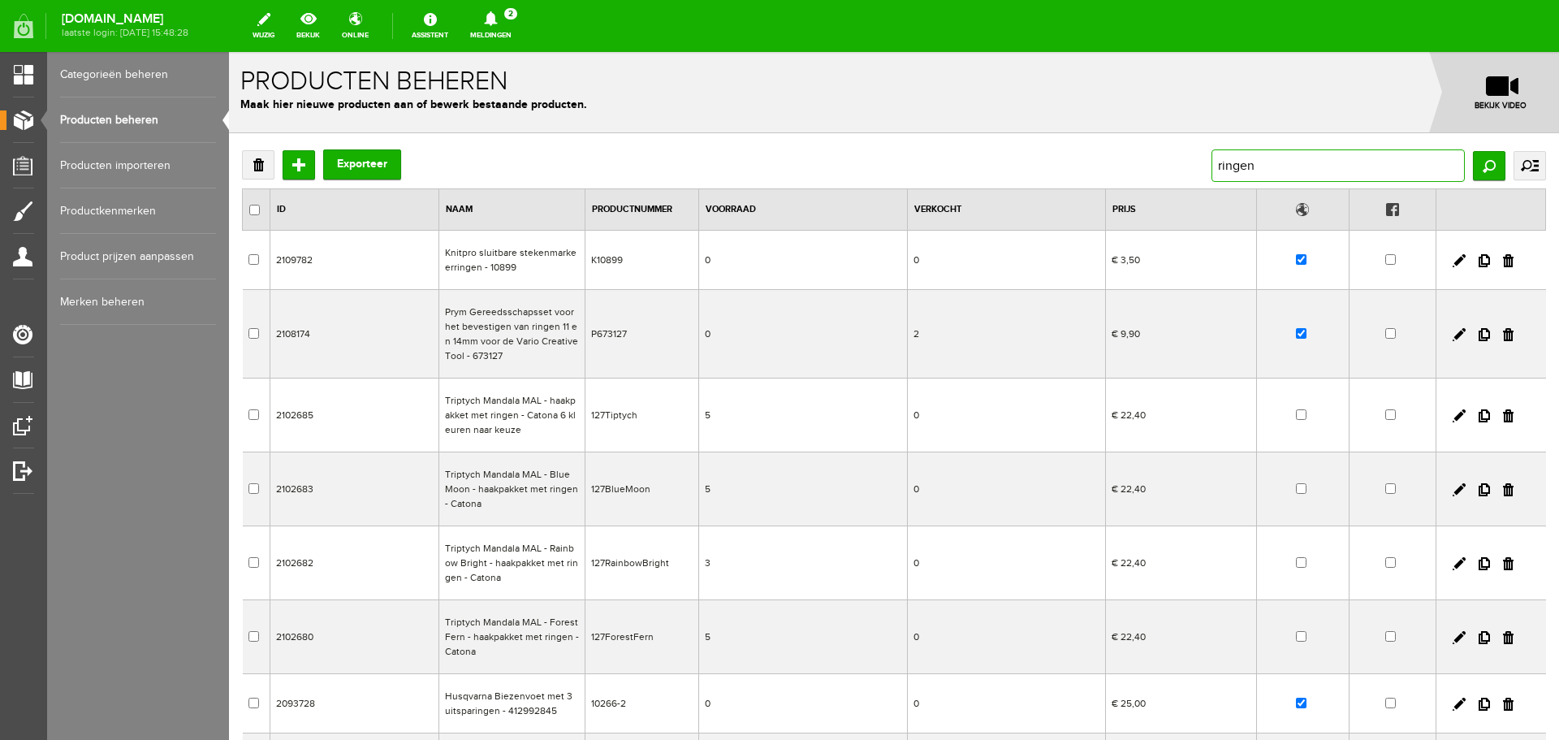
drag, startPoint x: 1267, startPoint y: 162, endPoint x: 1133, endPoint y: 160, distance: 134.0
click at [1133, 160] on div "Verwijderen Toevoegen Exporteer ringen Zoeken uitgebreid zoeken Categorie Cadea…" at bounding box center [894, 165] width 1304 height 32
type input "waves 2.0"
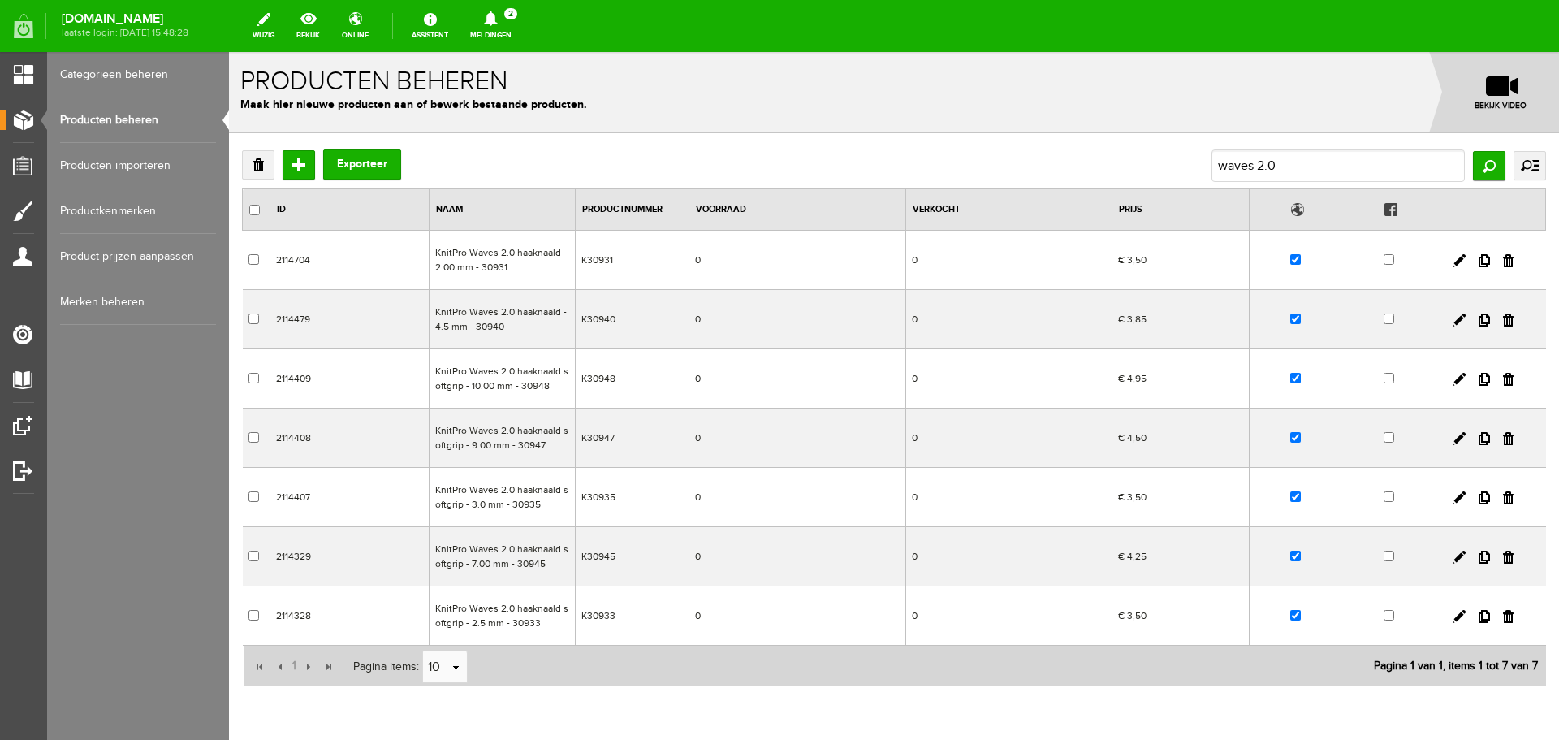
scroll to position [69, 0]
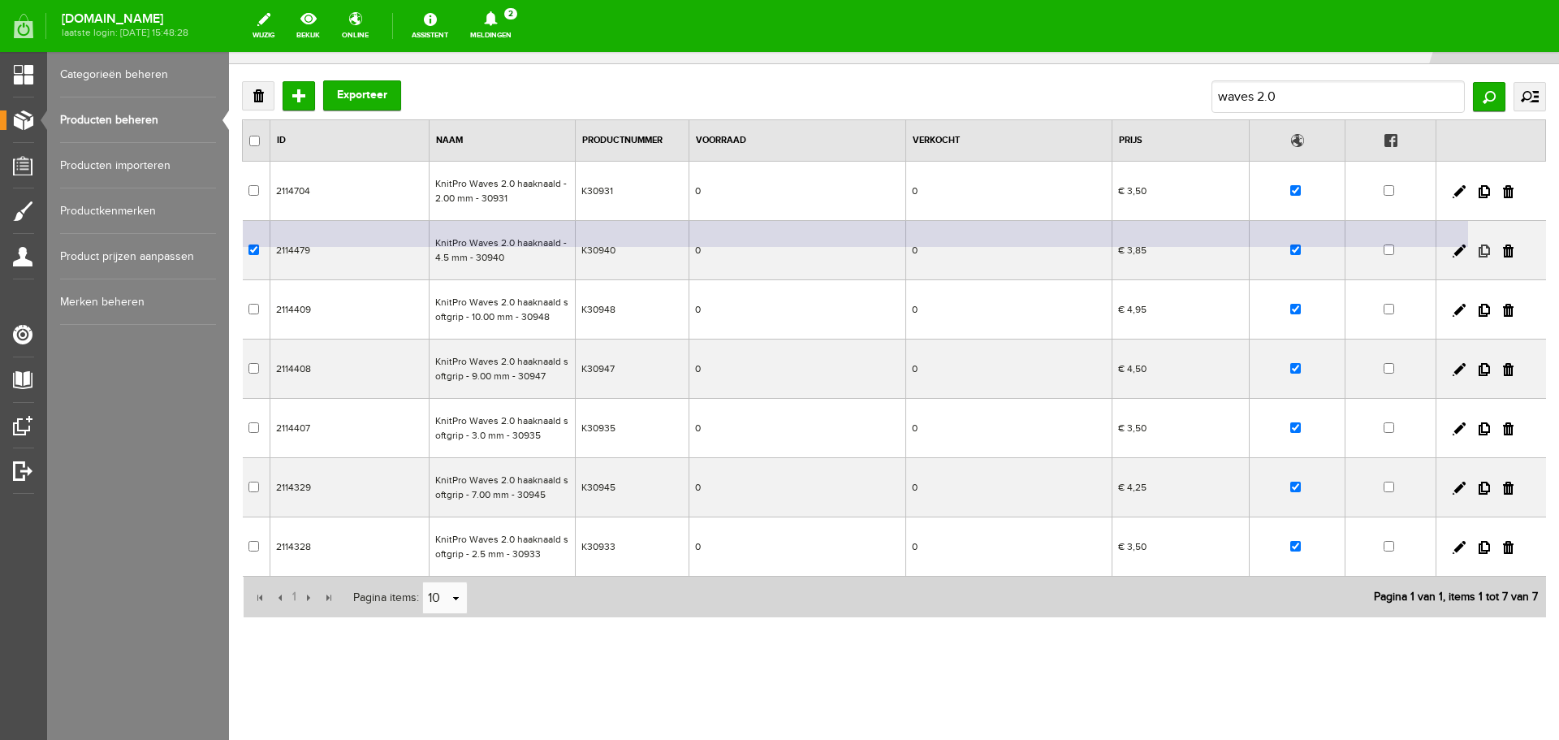
click at [1479, 251] on link at bounding box center [1484, 250] width 11 height 13
checkbox input "true"
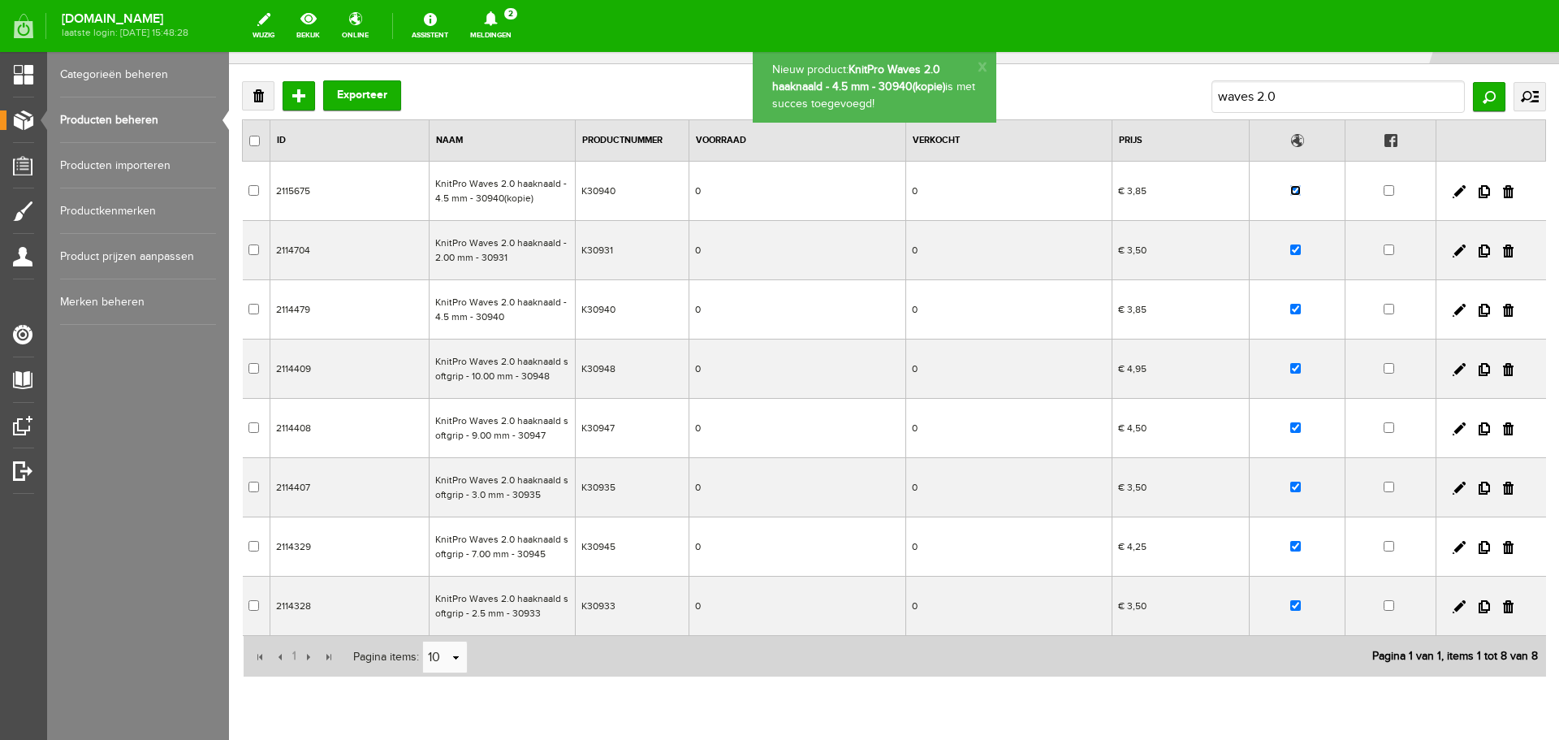
click at [1290, 191] on input "checkbox" at bounding box center [1295, 190] width 11 height 11
checkbox input "false"
click at [1453, 190] on link at bounding box center [1459, 191] width 13 height 13
checkbox input "true"
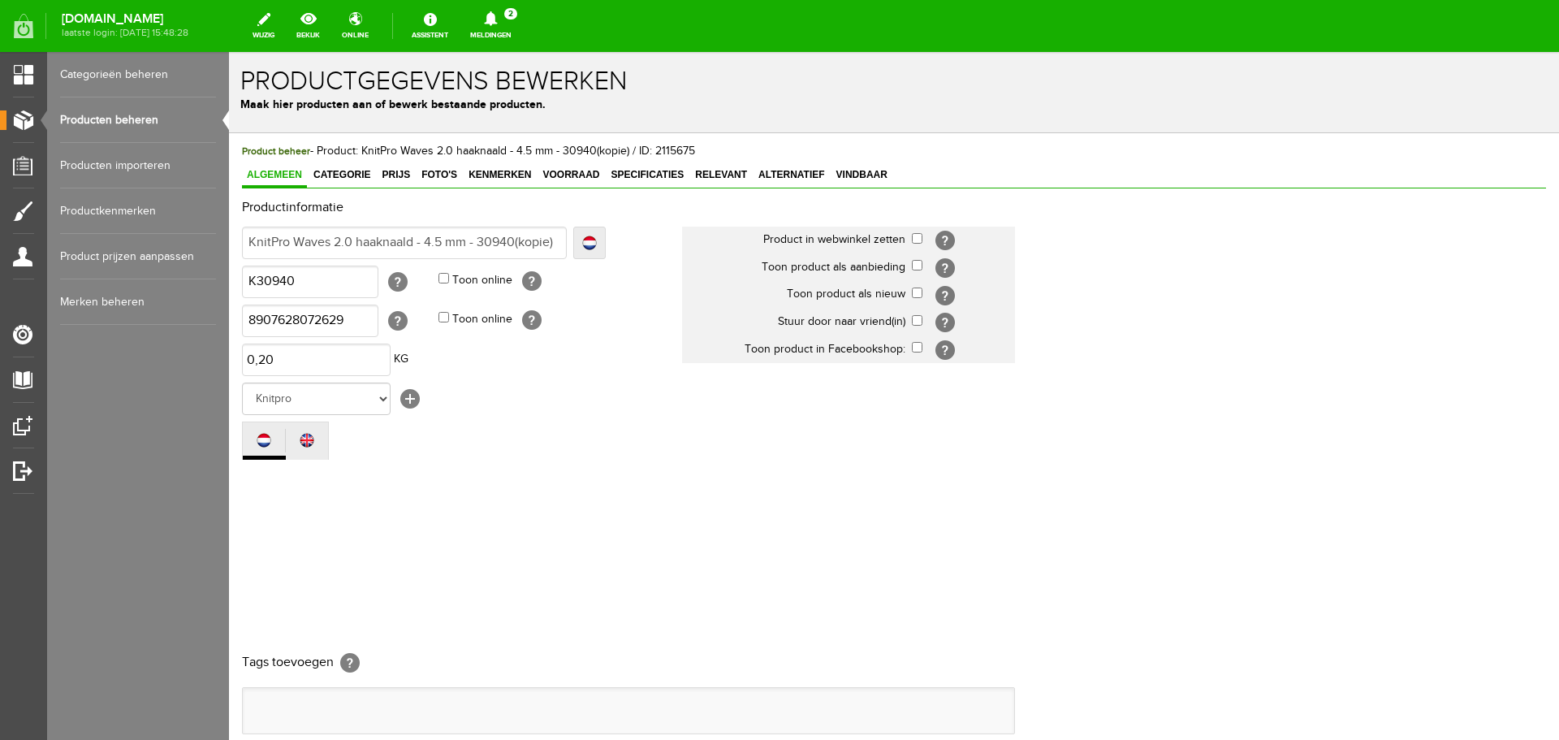
scroll to position [0, 0]
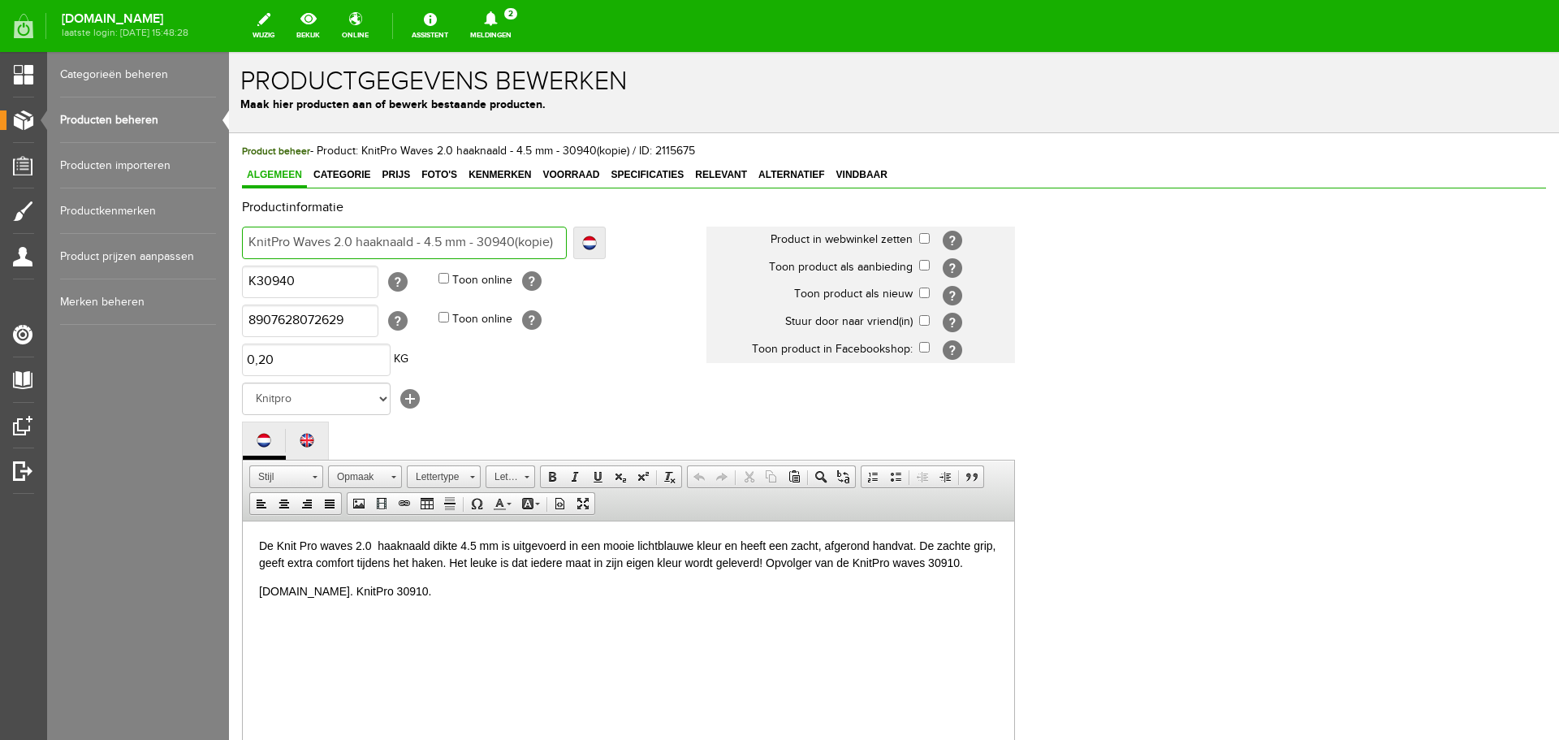
click at [429, 241] on input "KnitPro Waves 2.0 haaknaald - 4.5 mm - 30940(kopie)" at bounding box center [404, 243] width 325 height 32
type input "KnitPro Waves 2.0 haaknaald - 54.5 mm - 30940(kopie)"
type input "KnitPro Waves 2.0 haaknaald - 5.4.5 mm - 30940(kopie)"
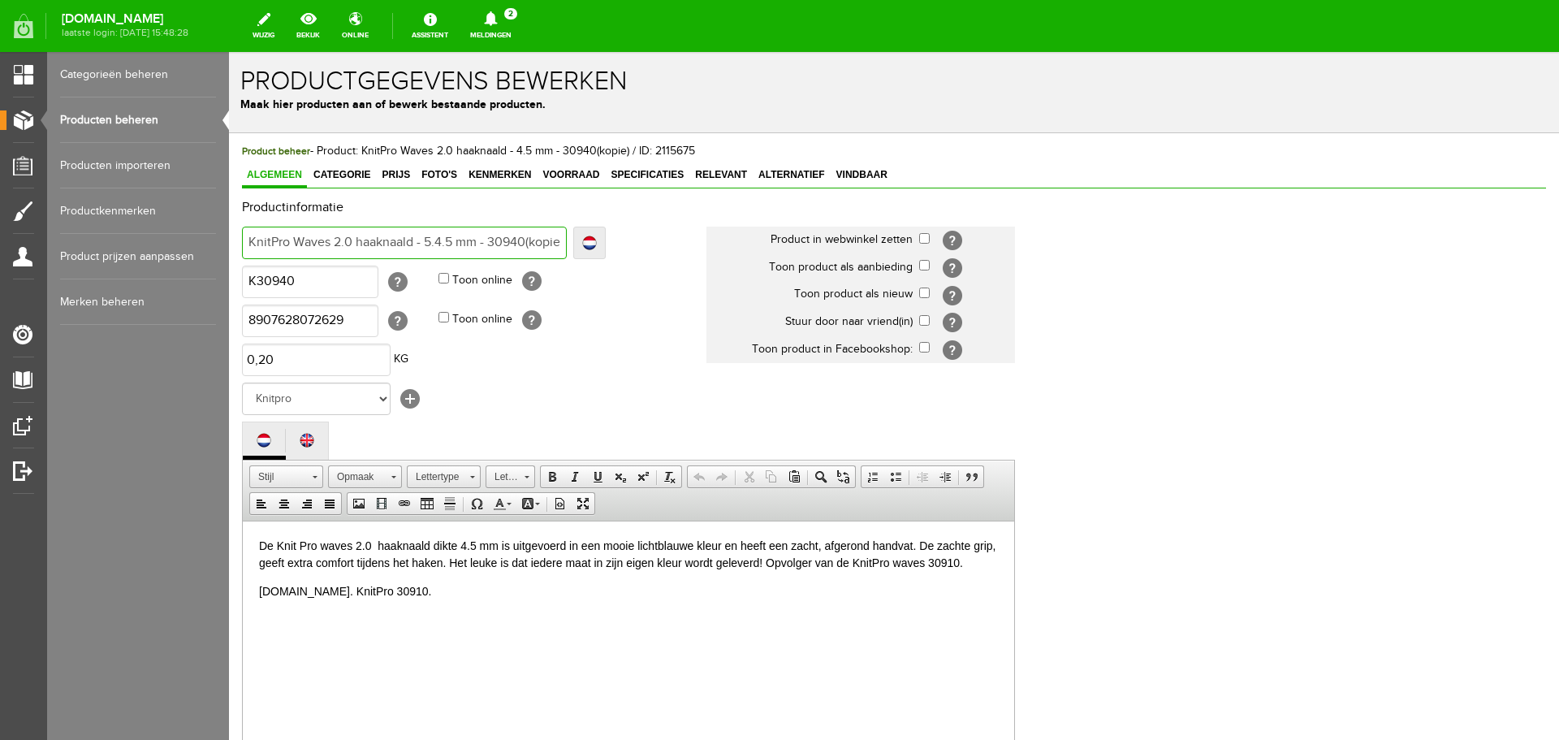
type input "KnitPro Waves 2.0 haaknaald - 5.04.5 mm - 30940(kopie)"
type input "KnitPro Waves 2.0 haaknaald - 5.0.5 mm - 30940(kopie)"
type input "KnitPro Waves 2.0 haaknaald - 5.05 mm - 30940(kopie)"
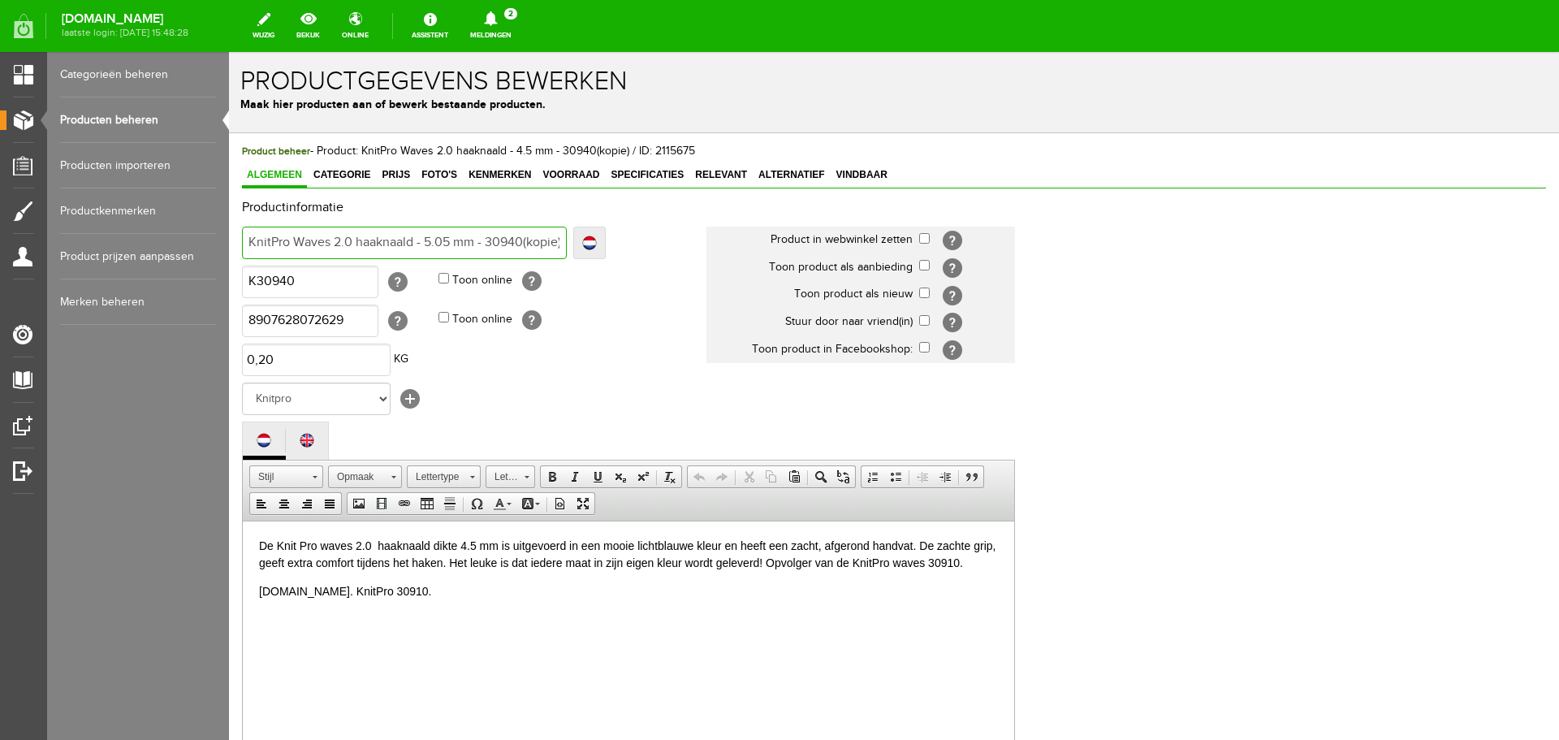
type input "KnitPro Waves 2.0 haaknaald - 5.05 mm - 30940(kopie)"
type input "KnitPro Waves 2.0 haaknaald - 5.0 mm - 30940(kopie)"
drag, startPoint x: 512, startPoint y: 244, endPoint x: 596, endPoint y: 248, distance: 84.6
click at [596, 248] on div "KnitPro Waves 2.0 haaknaald - 5.0 mm - 30940(kopie) Localize KnitPro Waves 2.0 …" at bounding box center [424, 243] width 364 height 32
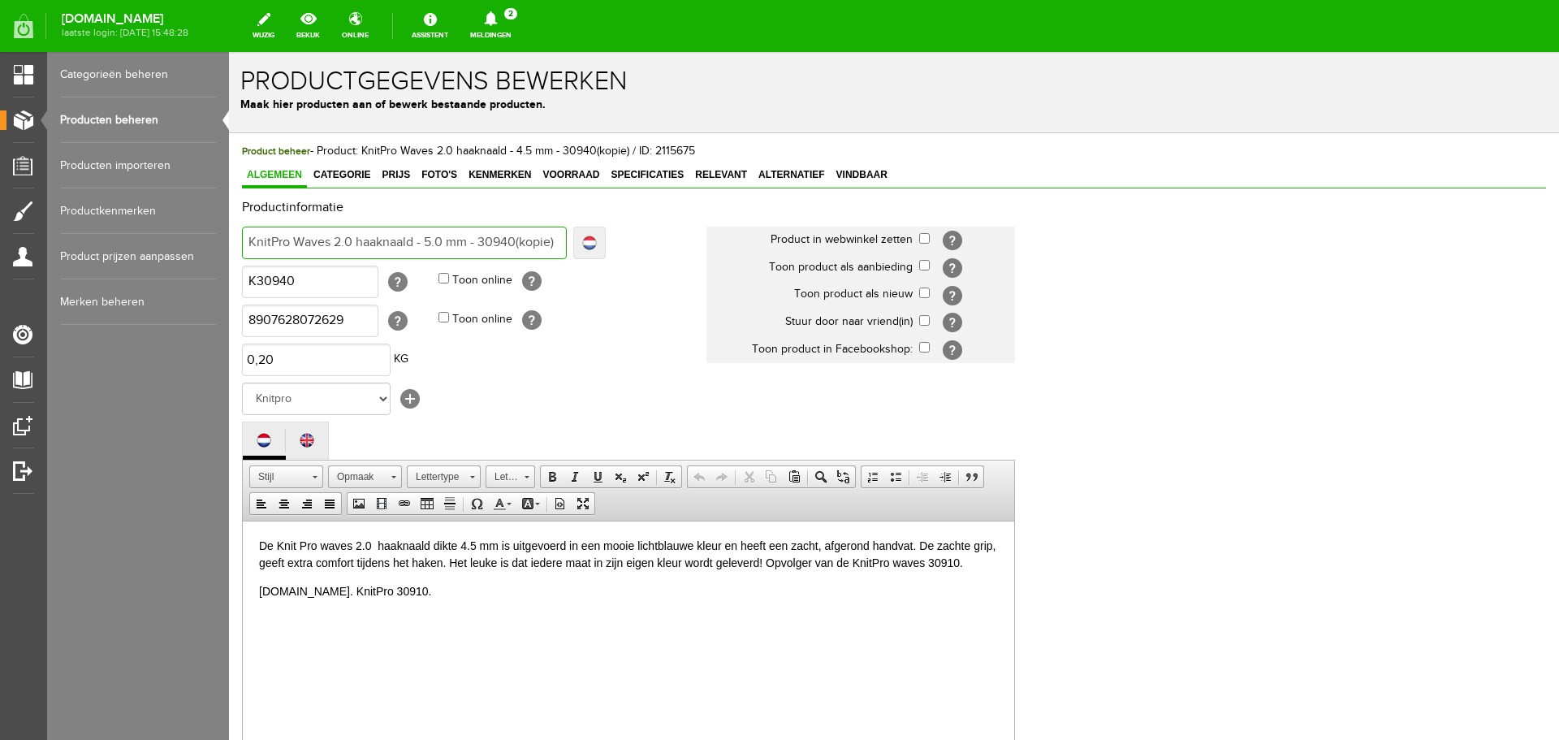
type input "KnitPro Waves 2.0 haaknaald - 5.0 mm - 30941"
click at [352, 590] on p "Art.nr. KnitPro 30910." at bounding box center [628, 599] width 739 height 34
click at [461, 542] on p "De Knit Pro waves 2.0 haaknaald dikte 4.5 mm is uitgevoerd in een mooie lichtbl…" at bounding box center [628, 554] width 739 height 34
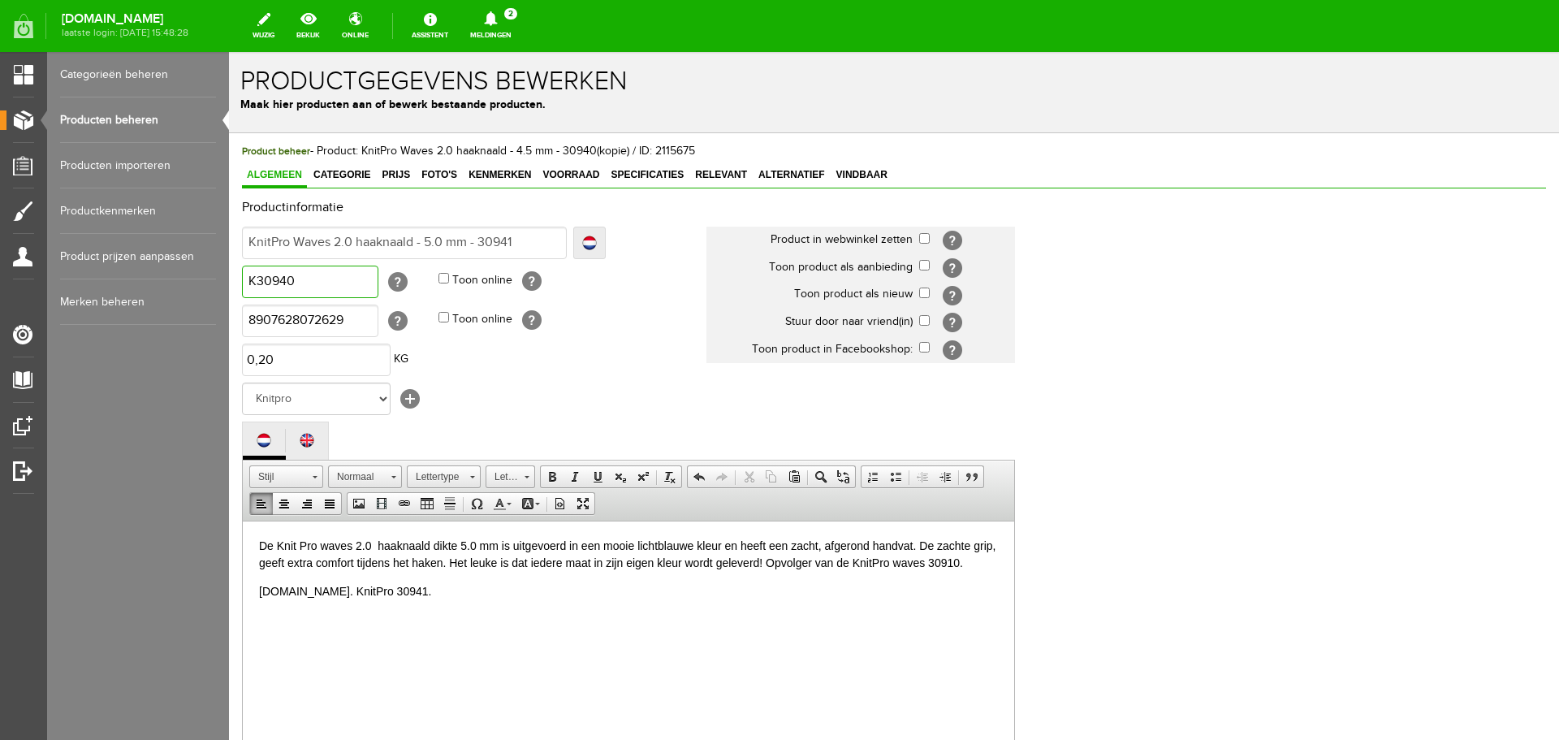
click at [314, 280] on input "K30940" at bounding box center [310, 282] width 136 height 32
type input "K30941"
click at [352, 322] on input "8907628072629" at bounding box center [310, 321] width 136 height 32
drag, startPoint x: 375, startPoint y: 323, endPoint x: 199, endPoint y: 325, distance: 176.2
click at [229, 325] on html "x Productgegevens bewerken Maak hier producten aan of bewerk bestaande producte…" at bounding box center [894, 396] width 1330 height 688
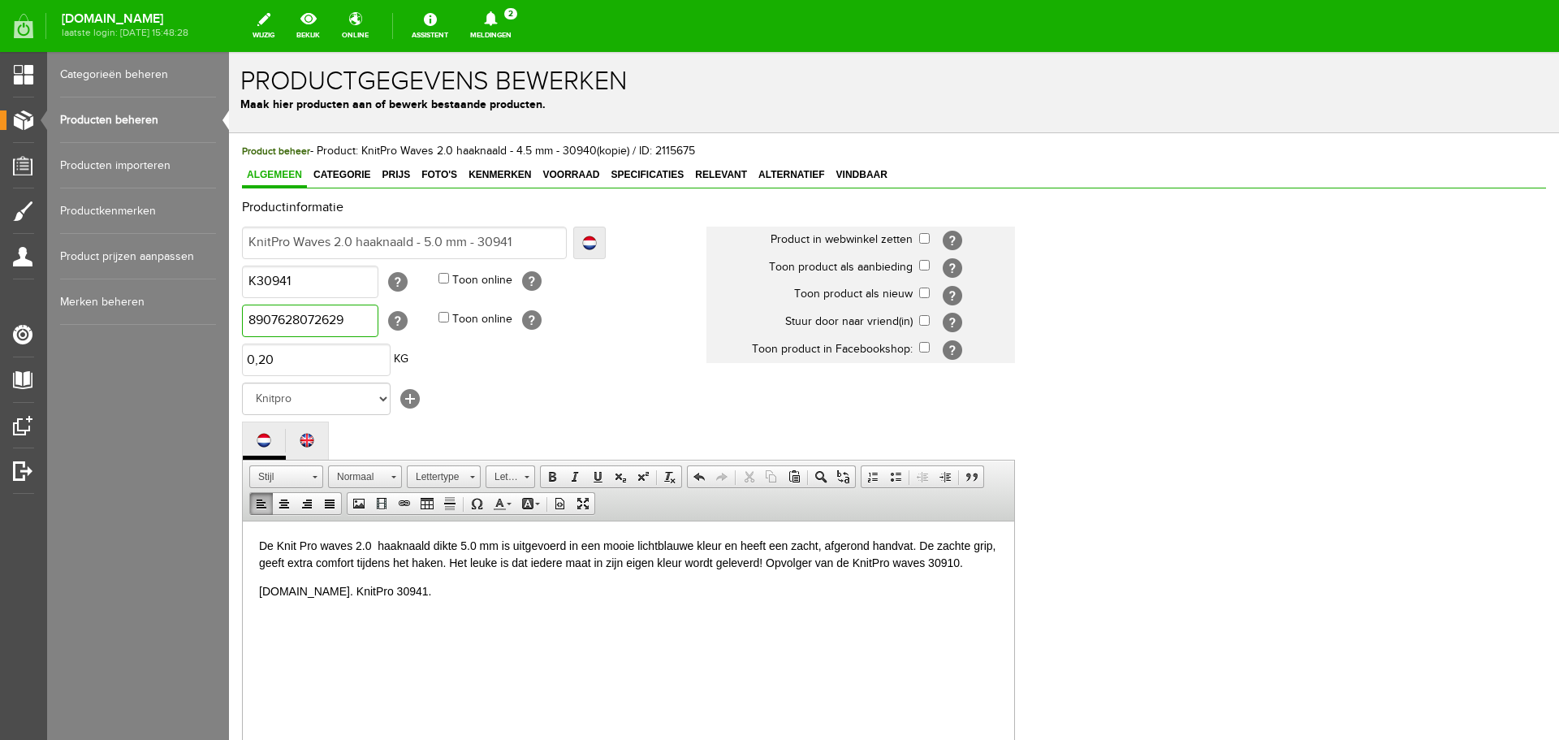
paste input "12"
type input "8907628072612"
click at [961, 559] on p "De Knit Pro waves 2.0 haaknaald dikte 5.0 mm is uitgevoerd in een mooie lichtbl…" at bounding box center [628, 554] width 739 height 34
click at [527, 633] on p at bounding box center [628, 636] width 739 height 17
click at [367, 594] on p "Art.nr. KnitPro 30941." at bounding box center [628, 599] width 739 height 34
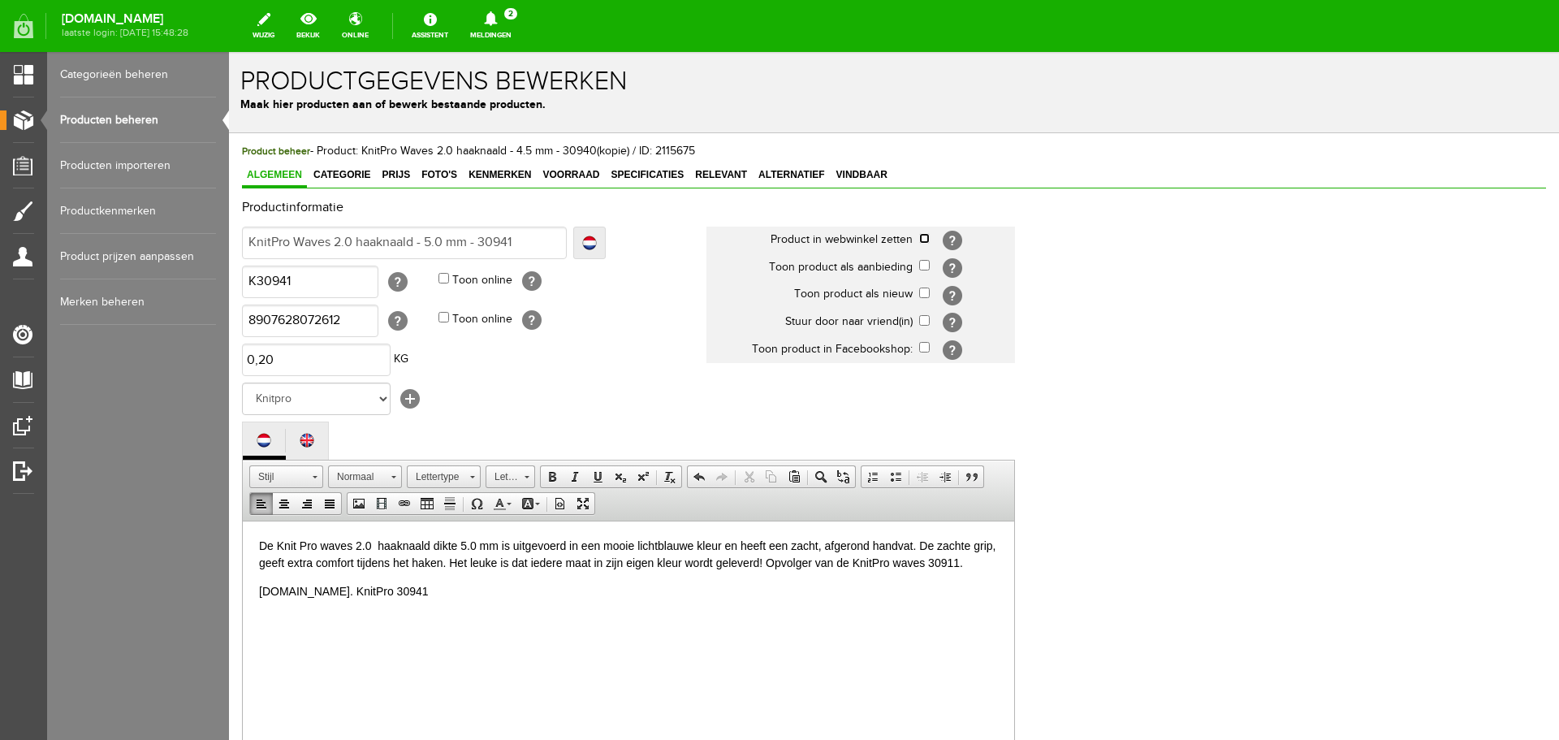
click at [928, 237] on input "checkbox" at bounding box center [924, 238] width 11 height 11
checkbox input "true"
click at [451, 173] on span "Foto's" at bounding box center [439, 174] width 45 height 11
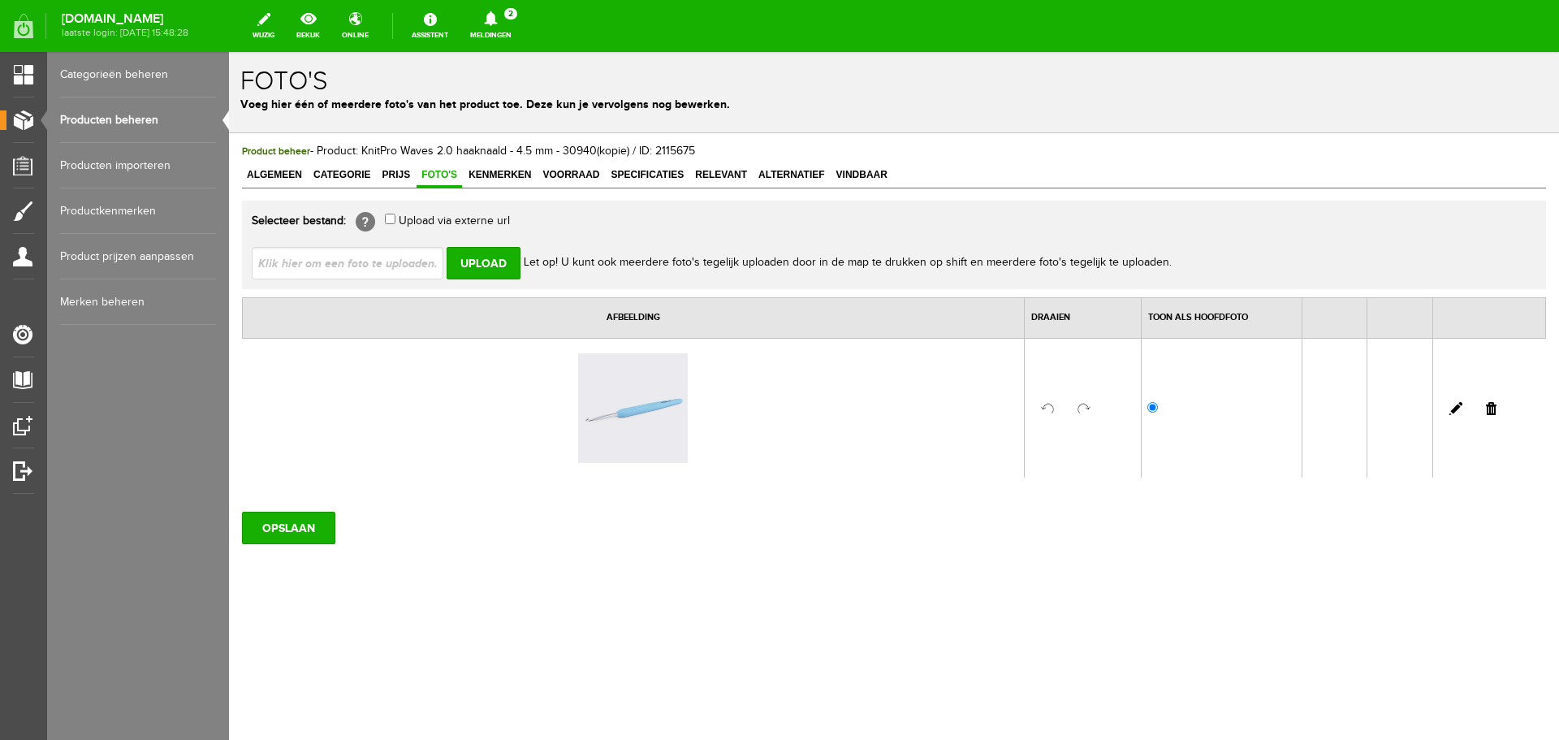
click at [1488, 406] on link at bounding box center [1491, 408] width 11 height 13
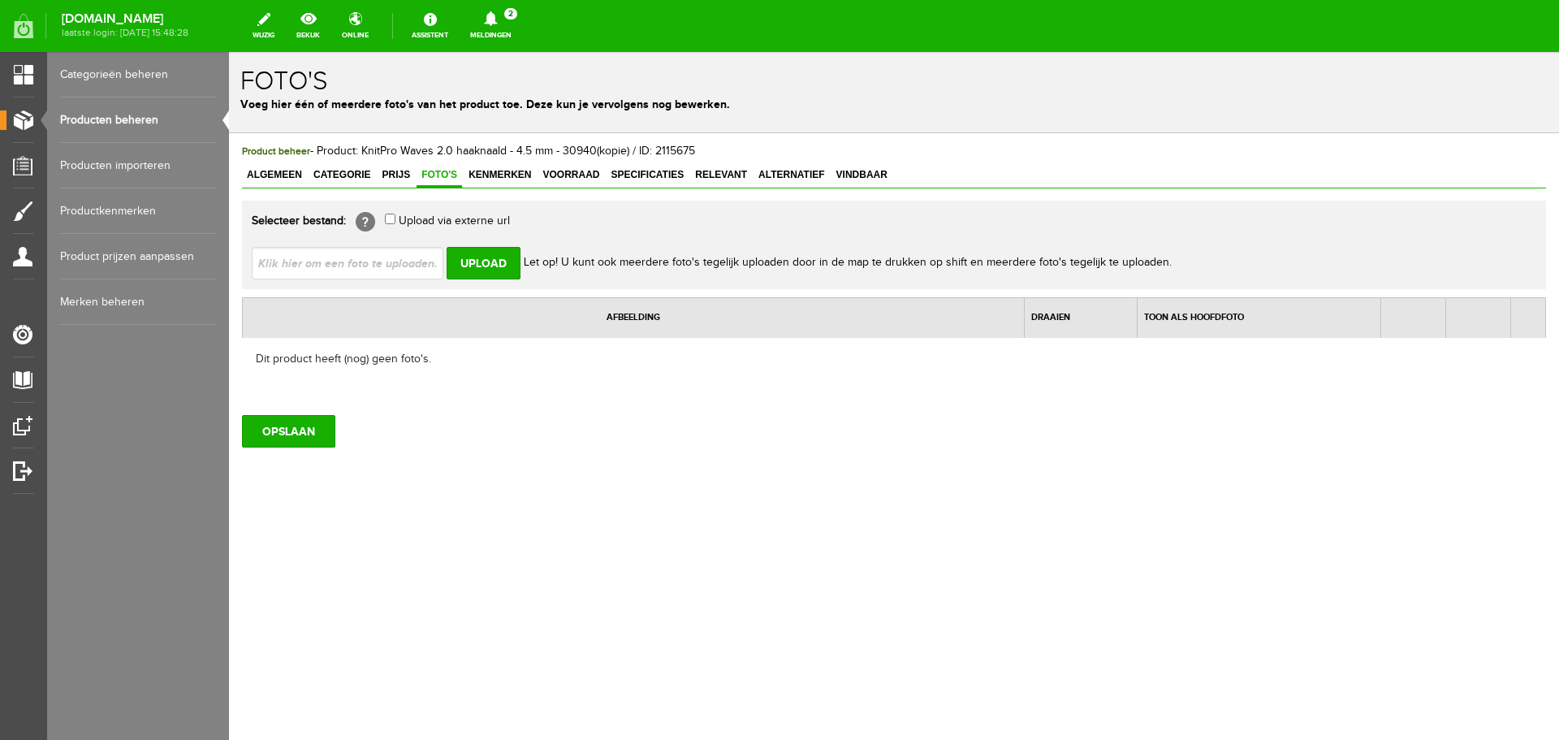
click at [287, 266] on input "file" at bounding box center [354, 262] width 205 height 31
type input "C:\fakepath\Knitpro_waves_2.0_haaknaald_5.0_30941_t_Pandje_Naaimachines.jpg"
type input "Knitpro_waves_2.0_haaknaald_5.0_30941_t_Pandje_Naaimachines.jpg"
click at [484, 262] on input "Upload" at bounding box center [484, 263] width 74 height 32
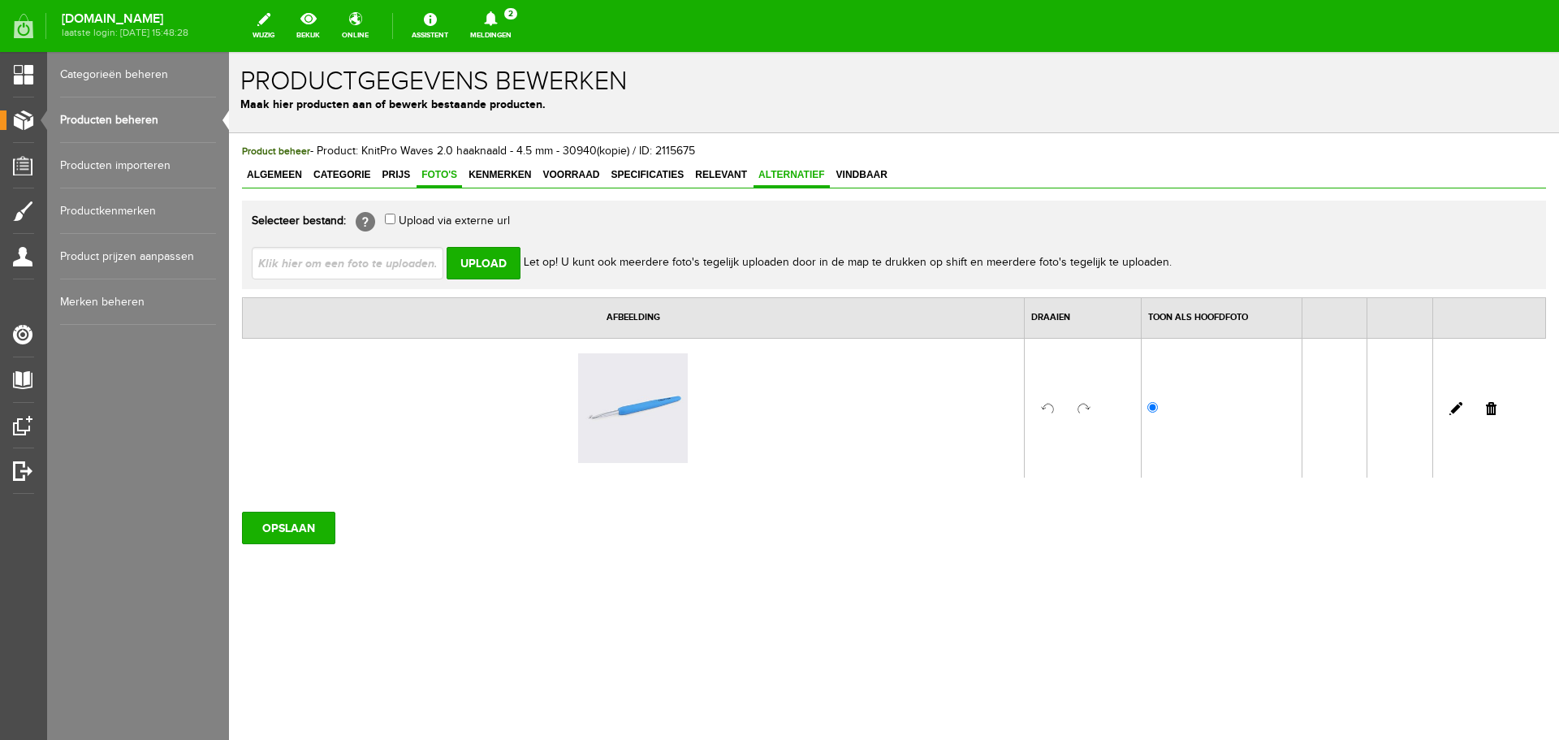
click at [810, 172] on span "Alternatief" at bounding box center [792, 174] width 76 height 11
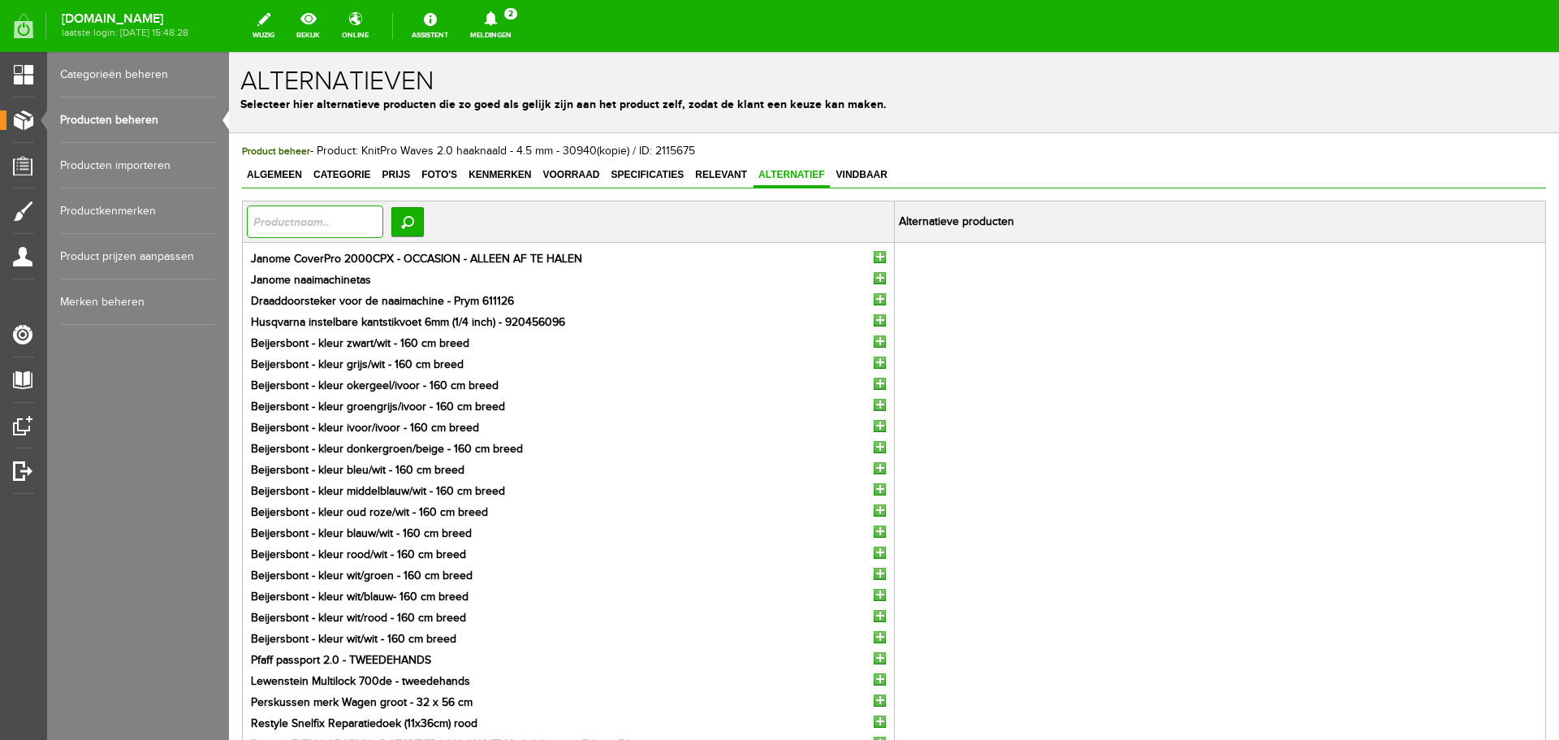
click at [270, 227] on input "text" at bounding box center [315, 221] width 136 height 32
type input "amour"
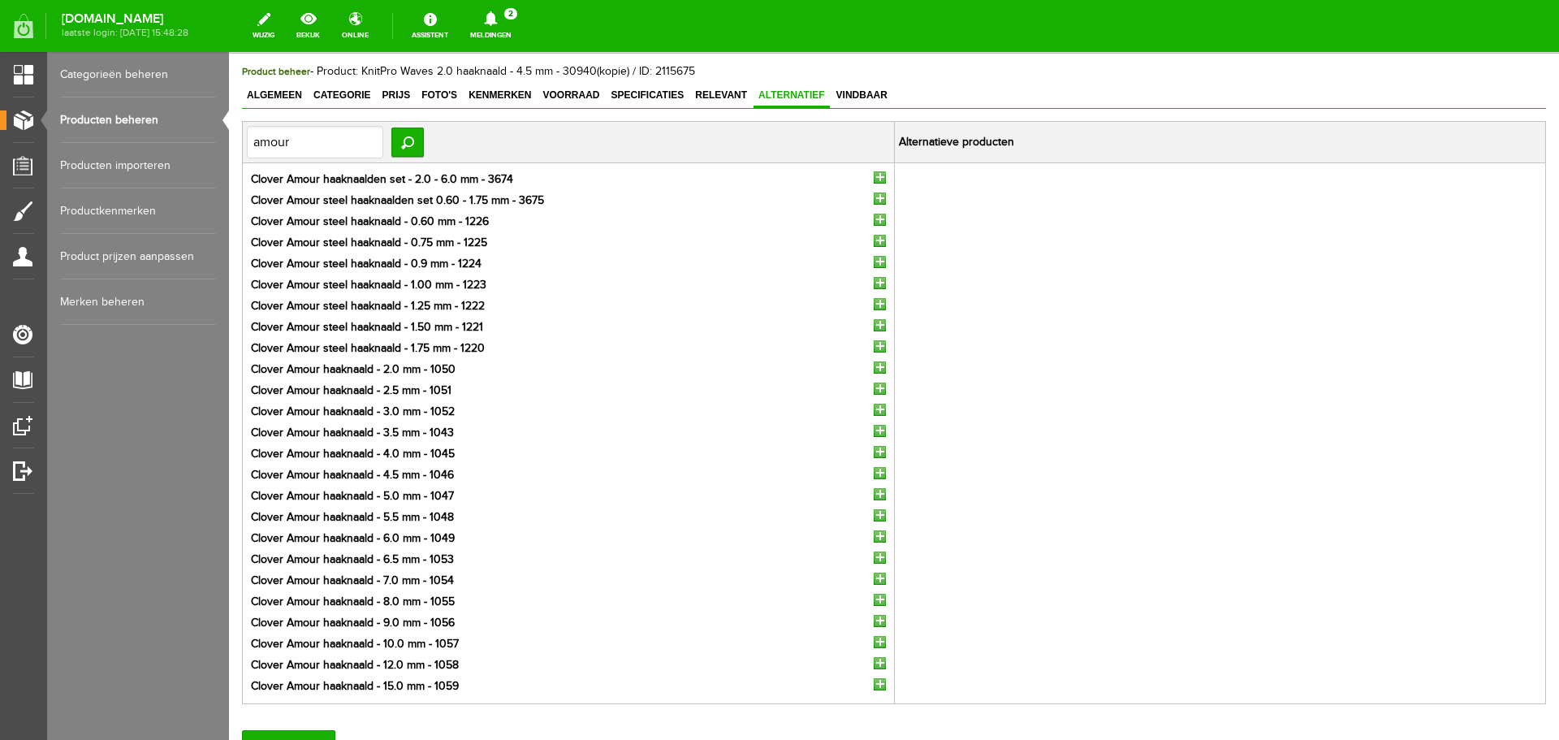
scroll to position [81, 0]
click at [876, 489] on input "button" at bounding box center [880, 492] width 12 height 12
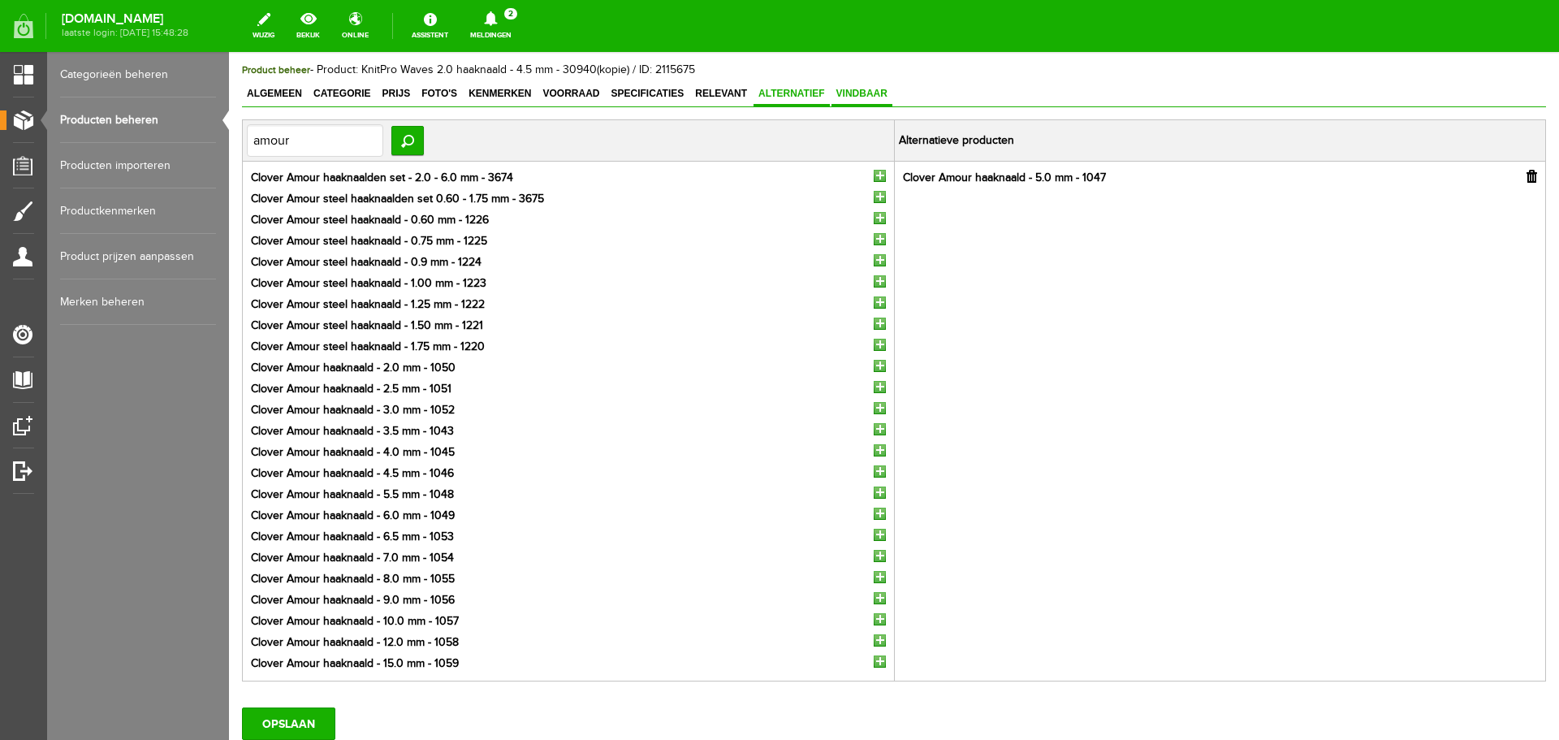
click at [850, 92] on span "Vindbaar" at bounding box center [862, 93] width 61 height 11
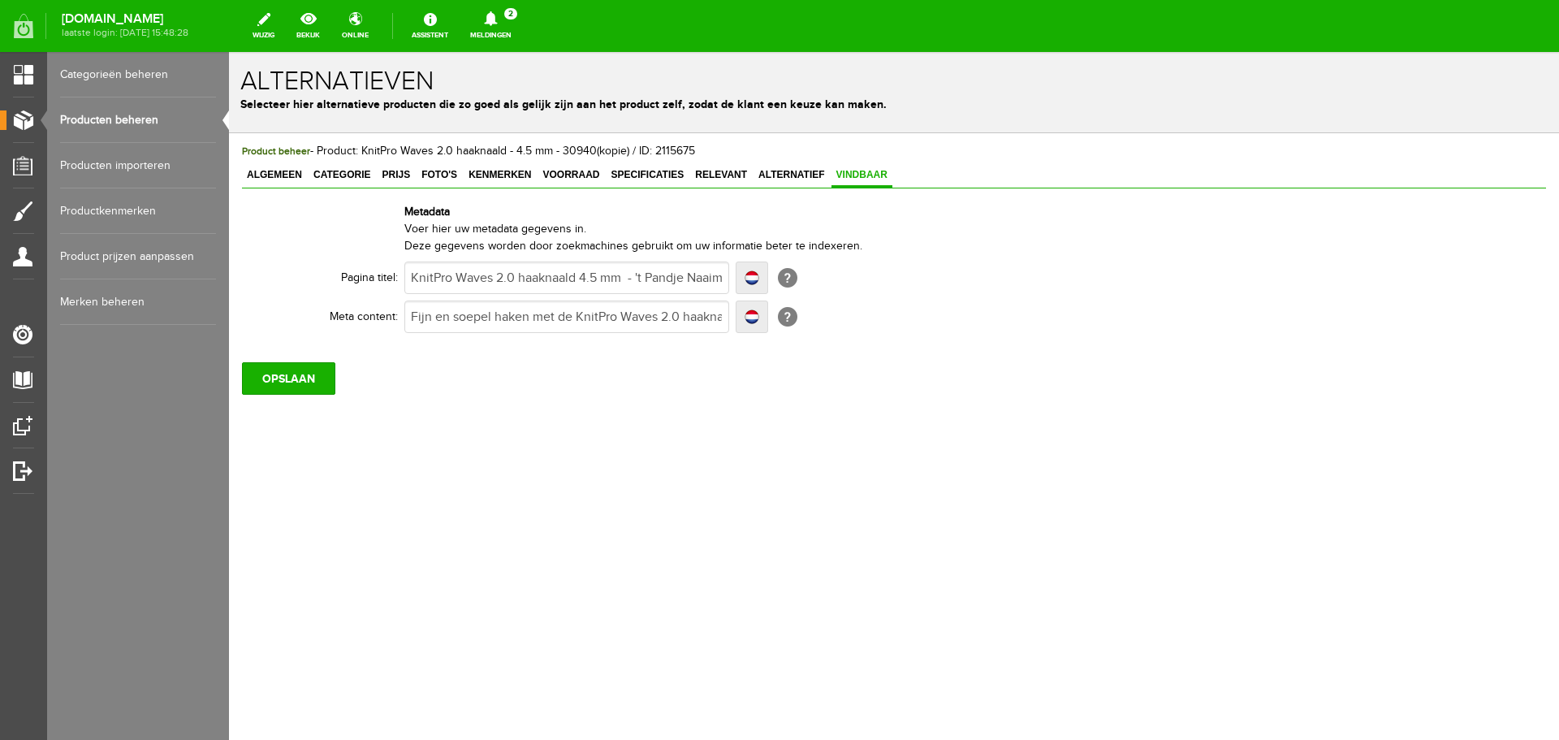
scroll to position [0, 0]
click at [583, 274] on input "KnitPro Waves 2.0 haaknaald 4.5 mm - 't Pandje Naaimachines" at bounding box center [566, 277] width 325 height 32
type input "KnitPro Waves 2.0 haaknaald 54.5 mm - 't Pandje Naaimachines"
type input "KnitPro Waves 2.0 haaknaald 5.4.5 mm - 't Pandje Naaimachines"
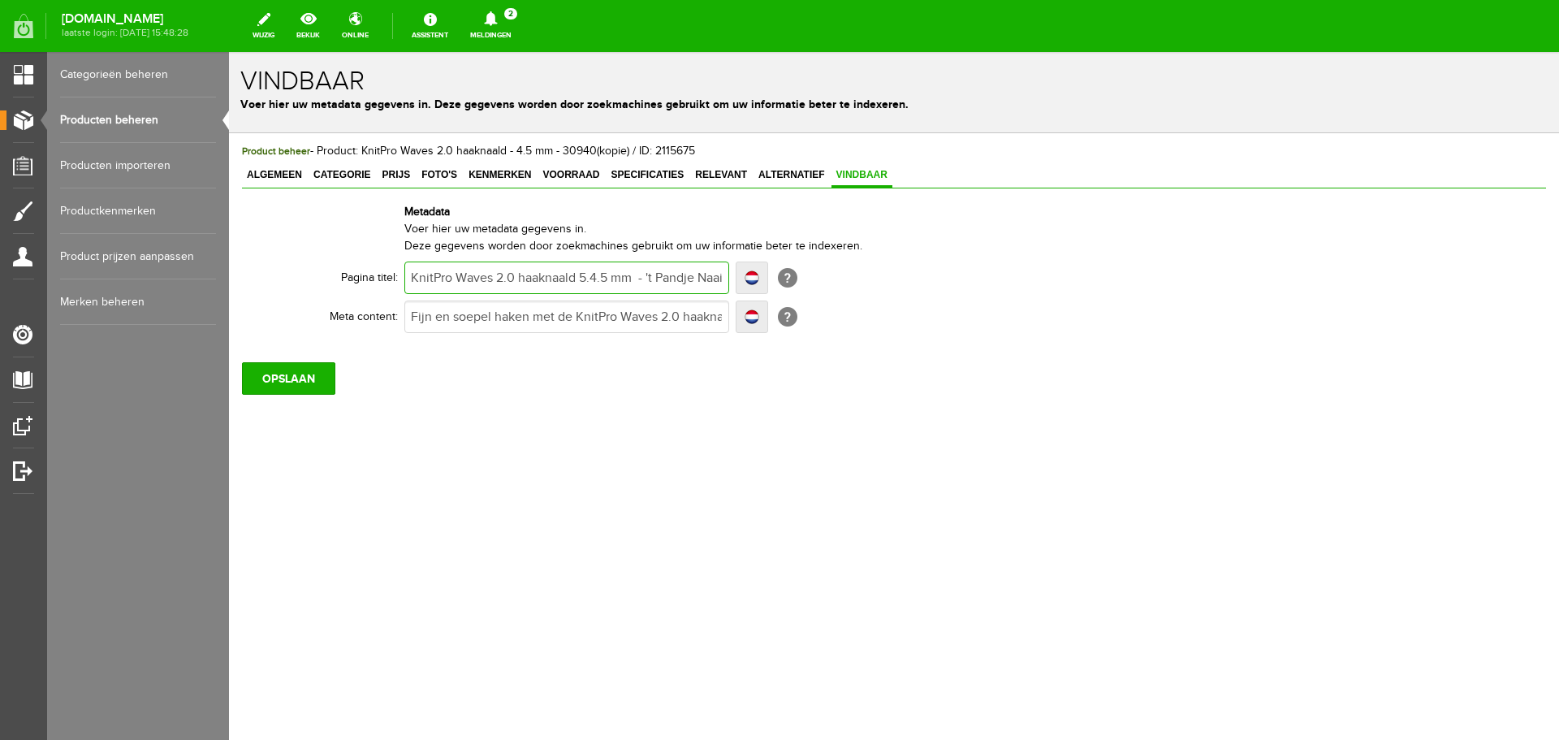
type input "KnitPro Waves 2.0 haaknaald 5.4.5 mm - 't Pandje Naaimachines"
type input "KnitPro Waves 2.0 haaknaald 5.04.5 mm - 't Pandje Naaimachines"
type input "KnitPro Waves 2.0 haaknaald 5.0.5 mm - 't Pandje Naaimachines"
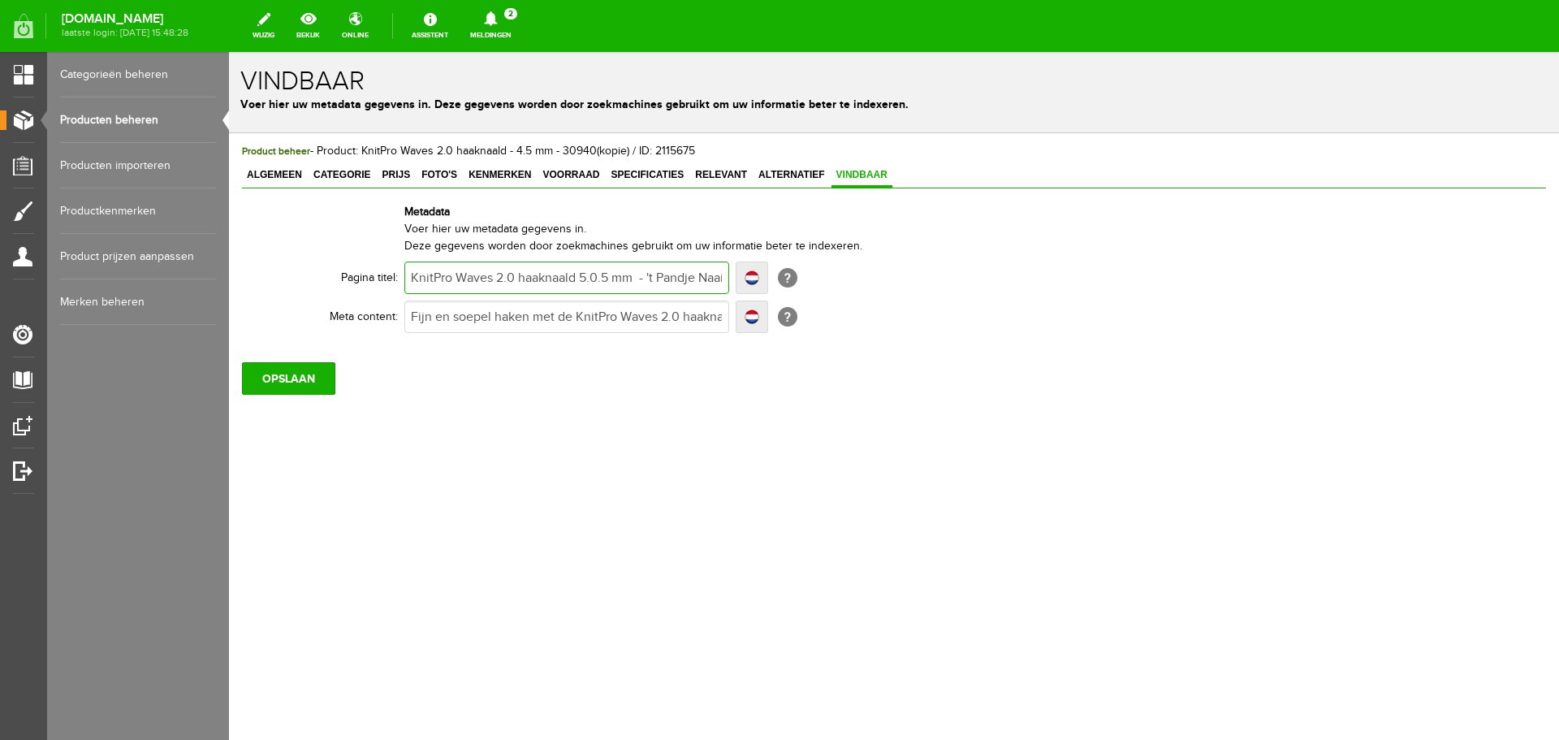
type input "KnitPro Waves 2.0 haaknaald 5.05 mm - 't Pandje Naaimachines"
type input "KnitPro Waves 2.0 haaknaald 5.0 mm - 't Pandje Naaimachines"
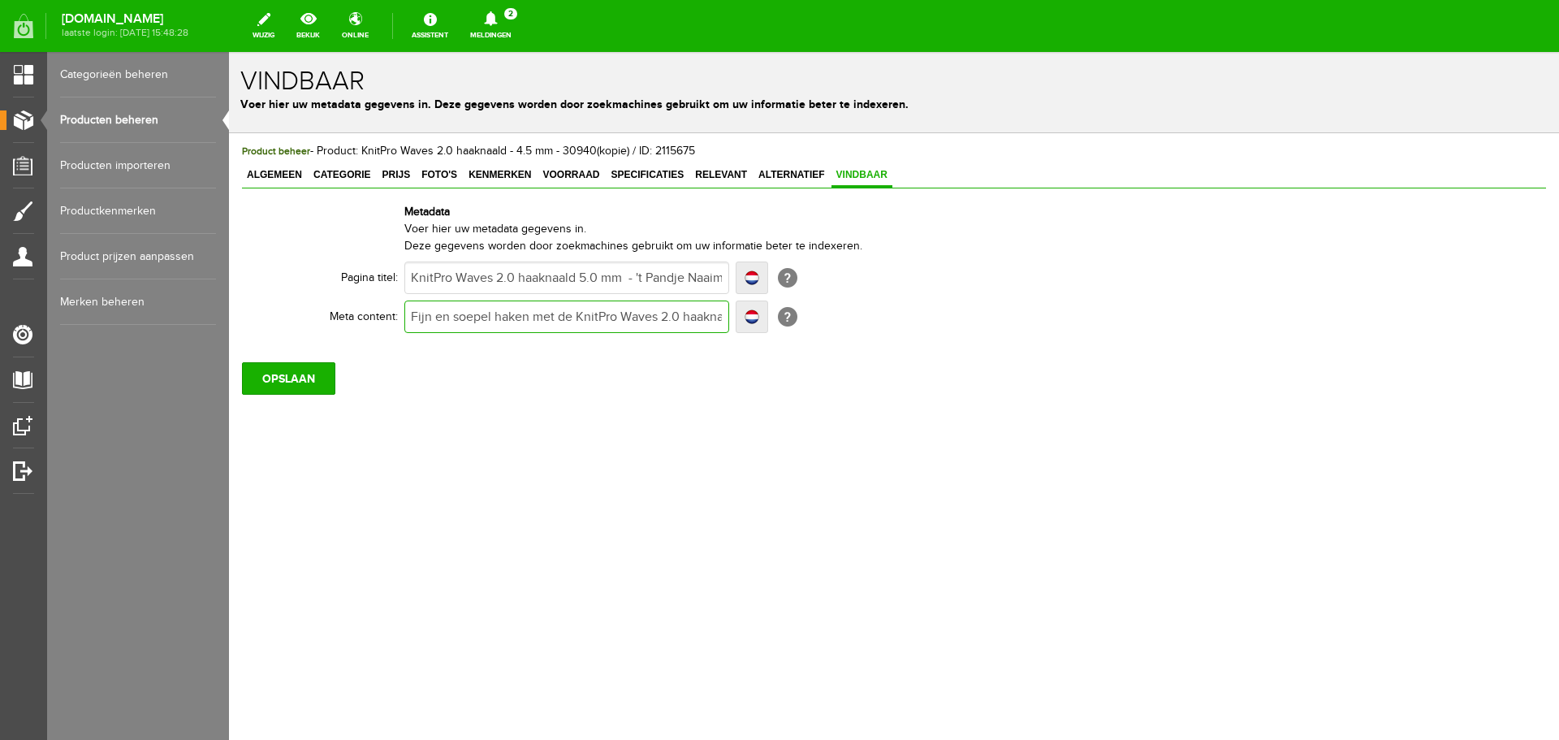
click at [705, 319] on input "Fijn en soepel haken met de KnitPro Waves 2.0 haaknaald van 4.50 mm. Bestel onl…" at bounding box center [566, 316] width 325 height 32
drag, startPoint x: 577, startPoint y: 316, endPoint x: 598, endPoint y: 318, distance: 21.2
click at [598, 318] on input "Fijn en soepel haken met de KnitPro Waves 2.0 haaknaald van 4.50 mm. Bestel onl…" at bounding box center [566, 316] width 325 height 32
type input "Fijn en soepel haken met de KnitPro Waves 2.0 haaknaald van 5 mm. Bestel online…"
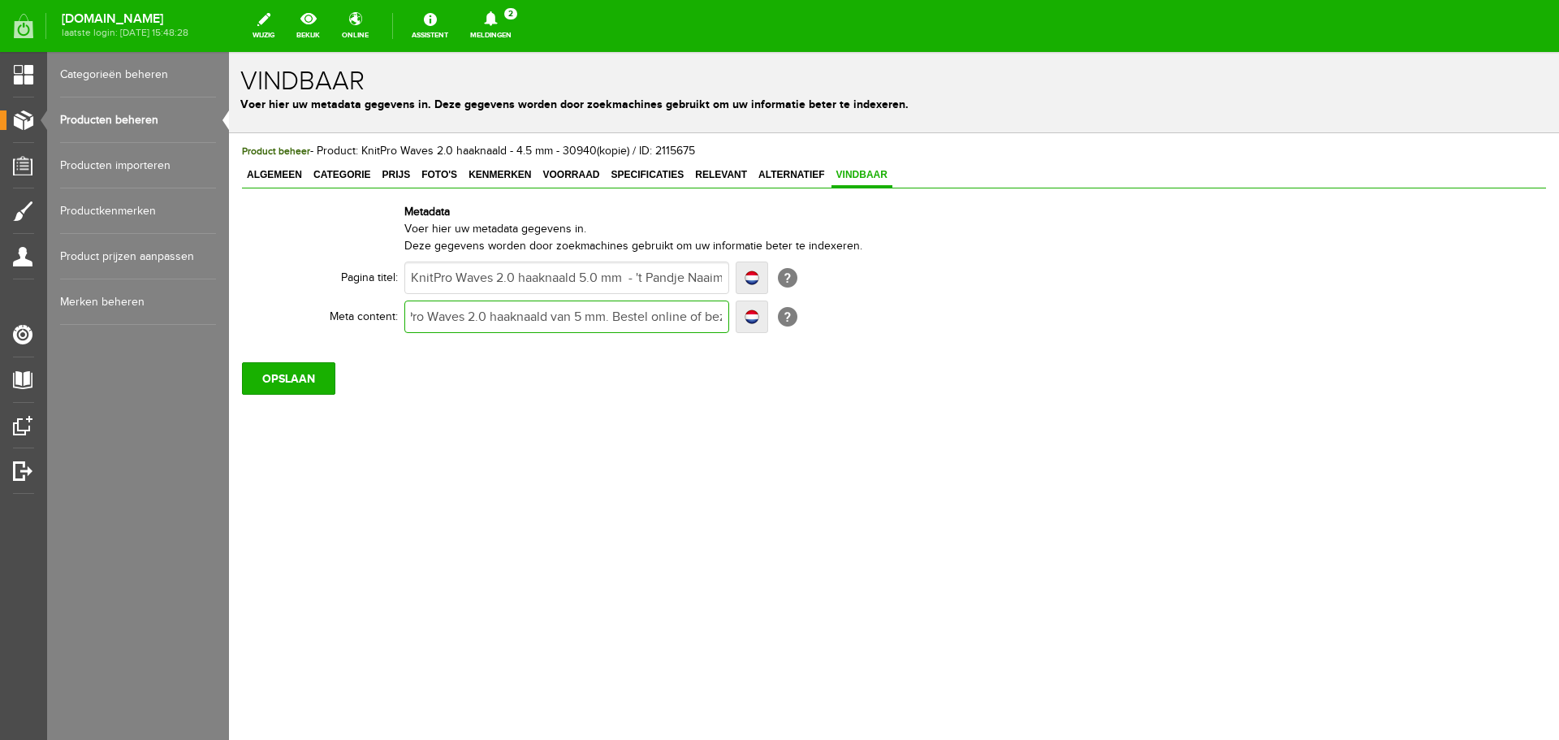
type input "Fijn en soepel haken met de KnitPro Waves 2.0 haaknaald van 5 mm. Bestel online…"
type input "Fijn en soepel haken met de KnitPro Waves 2.0 haaknaald van 5. mm. Bestel onlin…"
type input "Fijn en soepel haken met de KnitPro Waves 2.0 haaknaald van 5.0 mm. Bestel onli…"
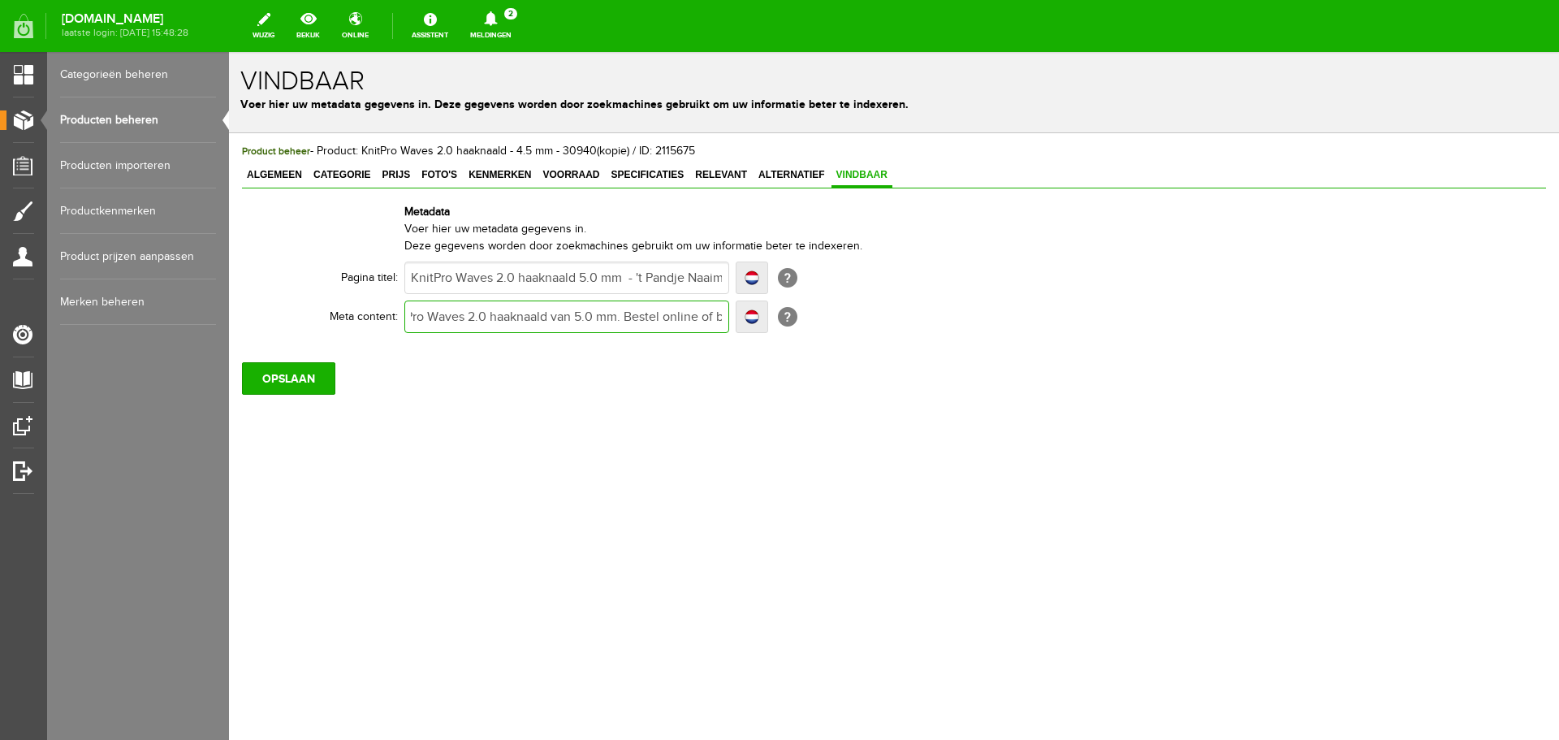
scroll to position [0, 431]
type input "Fijn en soepel haken met de KnitPro Waves 2.0 haaknaald van 5.0 mm. Bestel onli…"
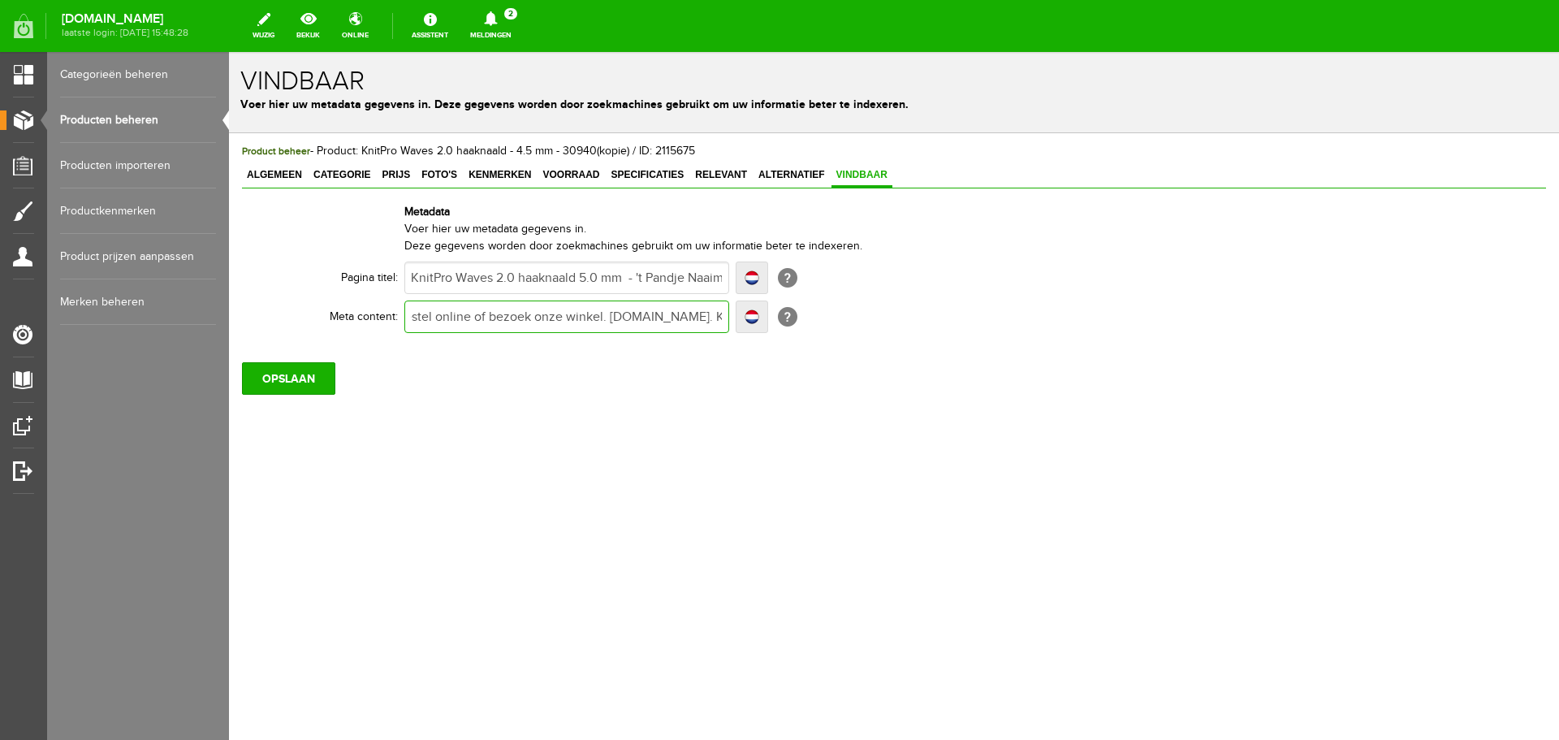
type input "Fijn en soepel haken met de KnitPro Waves 2.0 haaknaald van 5.0 mm. Bestel onli…"
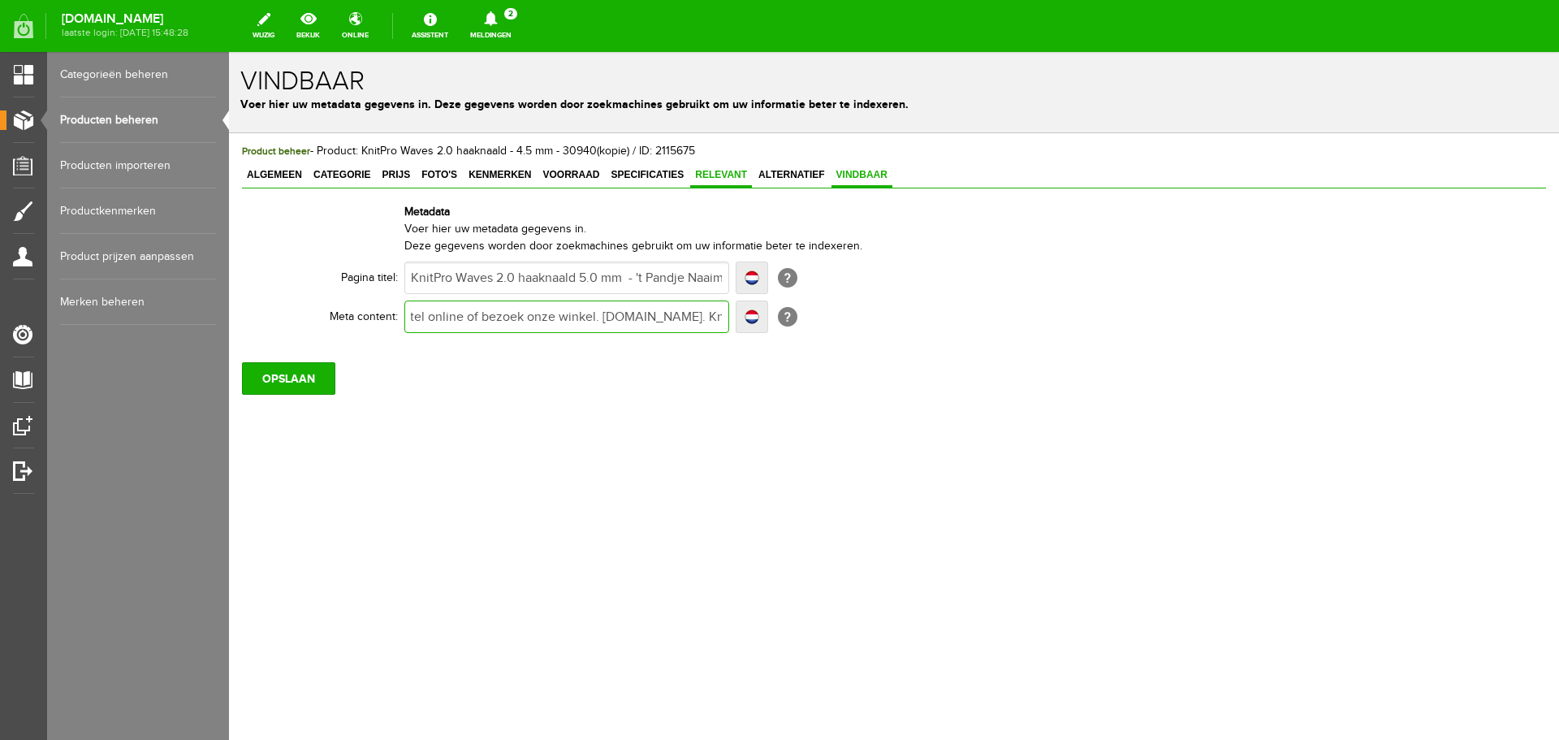
type input "Fijn en soepel haken met de KnitPro Waves 2.0 haaknaald van 5.0 mm. Bestel onli…"
click at [723, 175] on span "Relevant" at bounding box center [721, 174] width 62 height 11
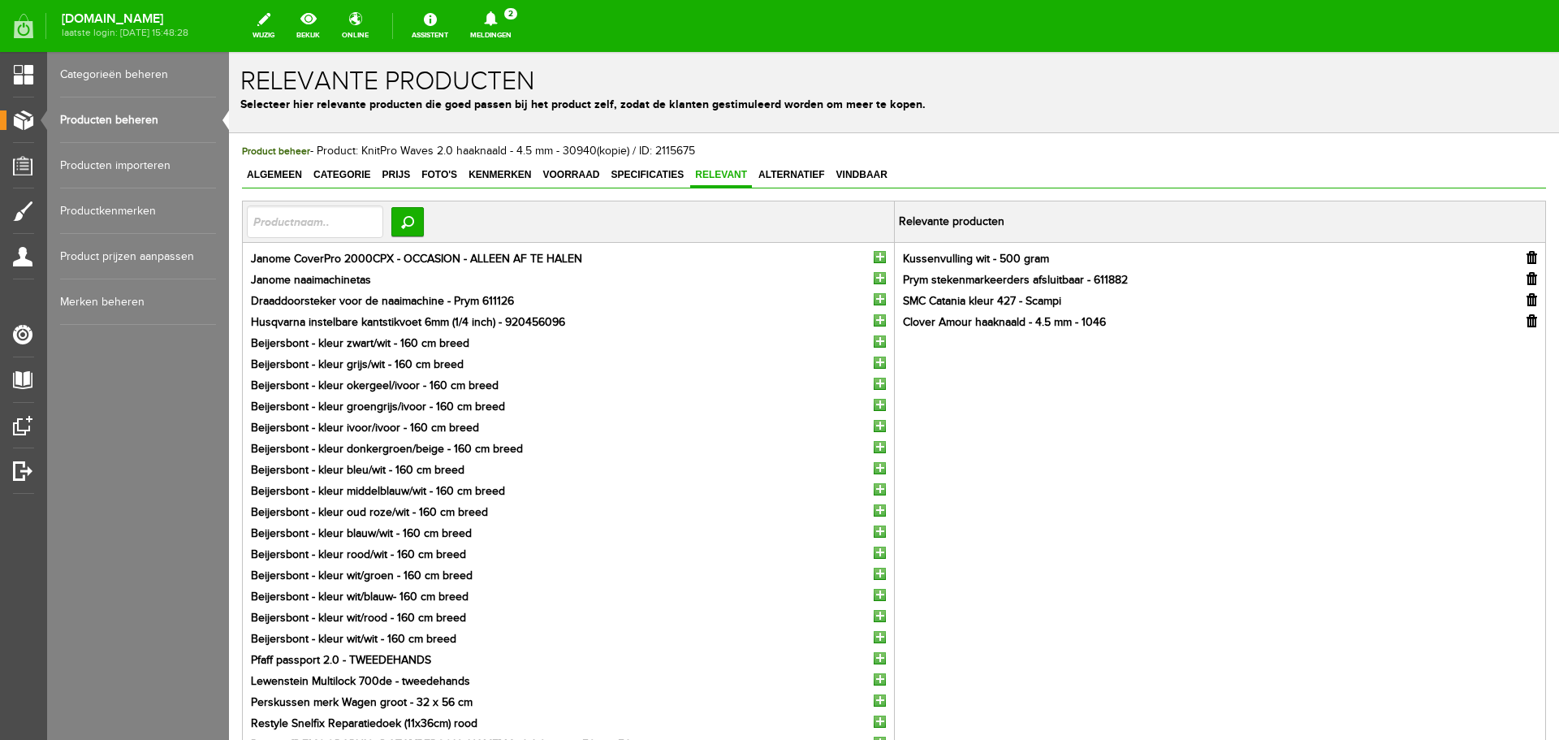
click at [1527, 298] on input "button" at bounding box center [1532, 299] width 11 height 13
click at [1527, 300] on input "button" at bounding box center [1532, 299] width 11 height 13
click at [274, 221] on input "text" at bounding box center [315, 221] width 136 height 32
type input "panda"
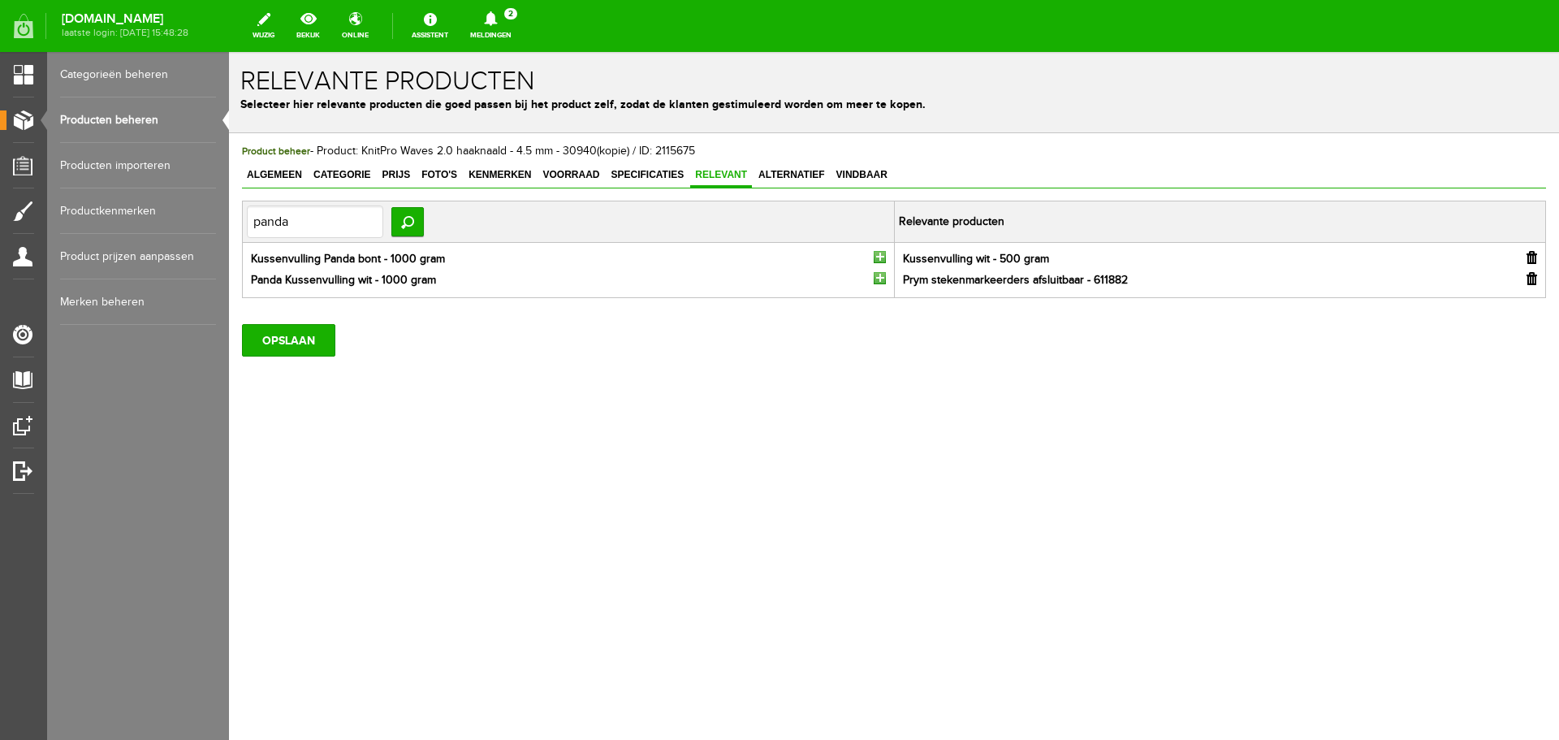
click at [880, 279] on input "button" at bounding box center [880, 278] width 12 height 12
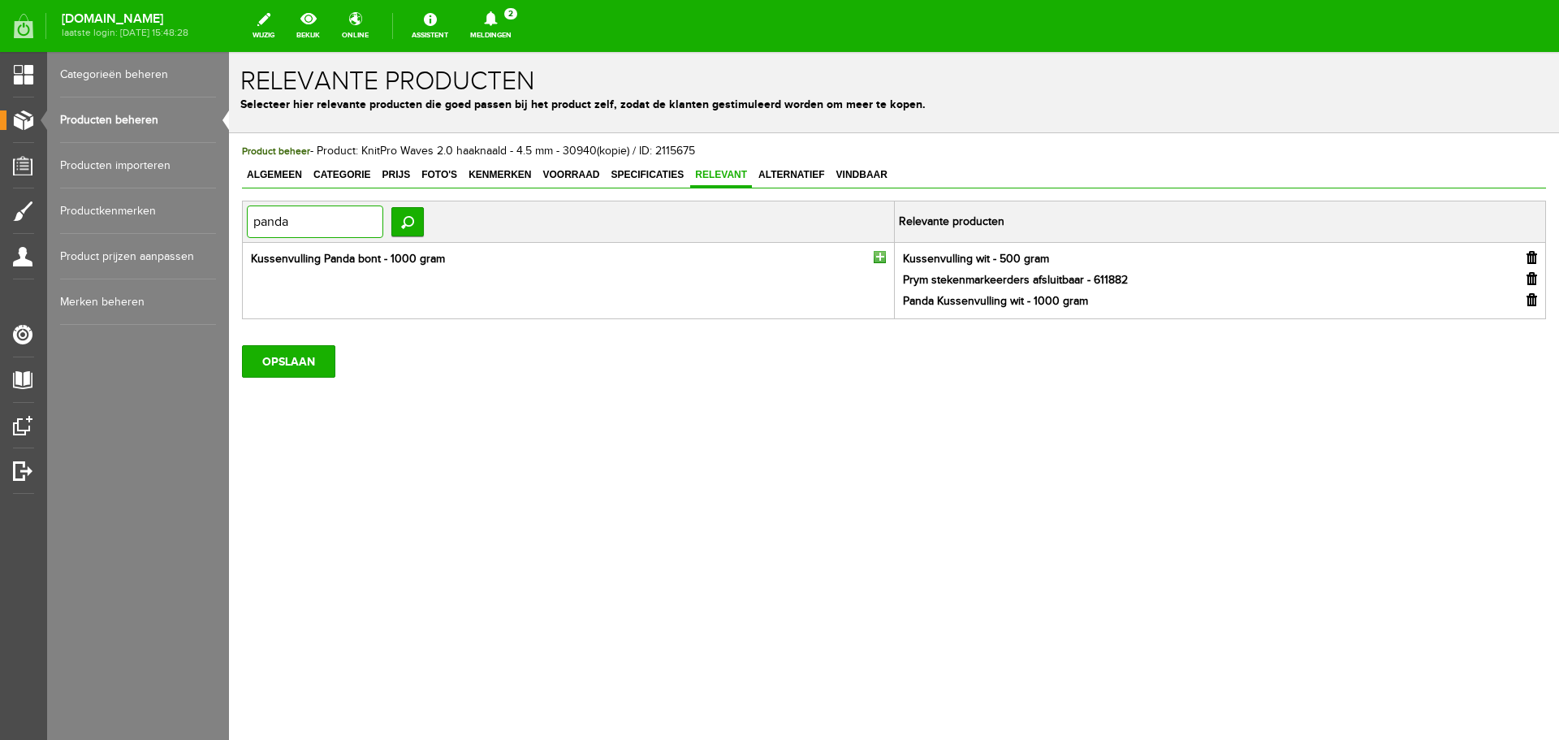
drag, startPoint x: 302, startPoint y: 227, endPoint x: 232, endPoint y: 226, distance: 69.9
click at [232, 226] on div "Product beheer - Product: KnitPro Waves 2.0 haaknaald - 4.5 mm - 30940(kopie) /…" at bounding box center [894, 315] width 1330 height 365
type input "toerenteller"
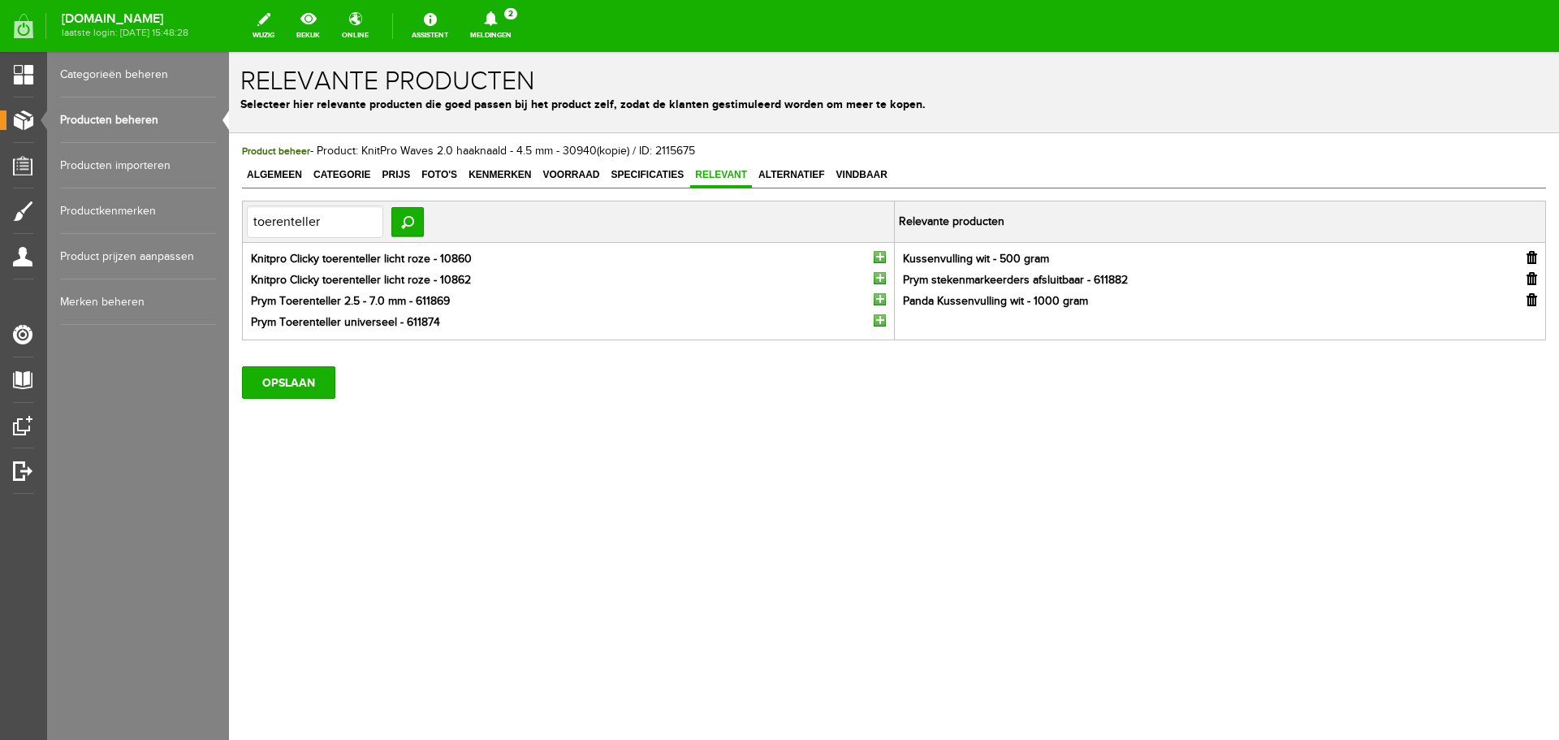
click at [879, 300] on input "button" at bounding box center [880, 299] width 12 height 12
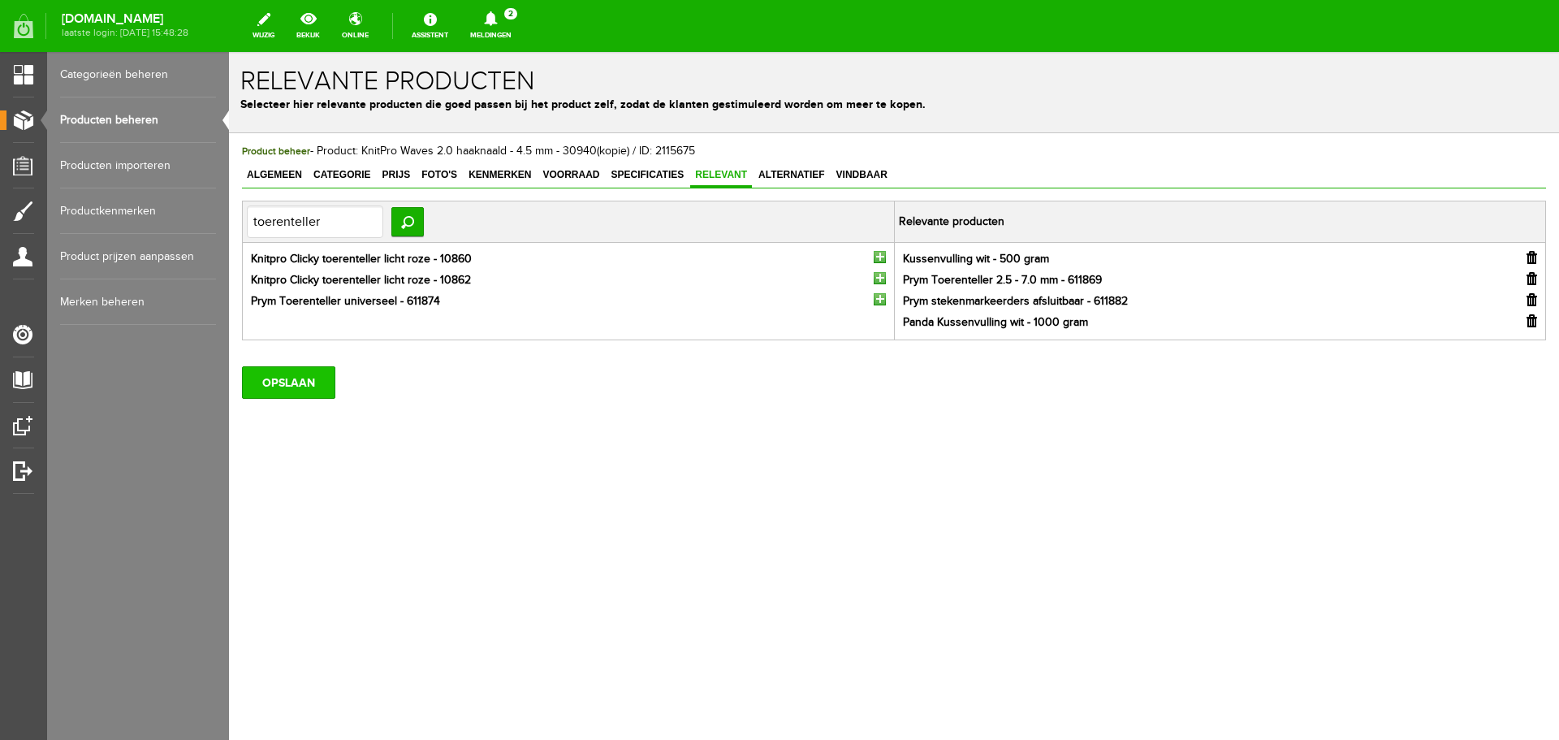
click at [308, 383] on input "OPSLAAN" at bounding box center [288, 382] width 93 height 32
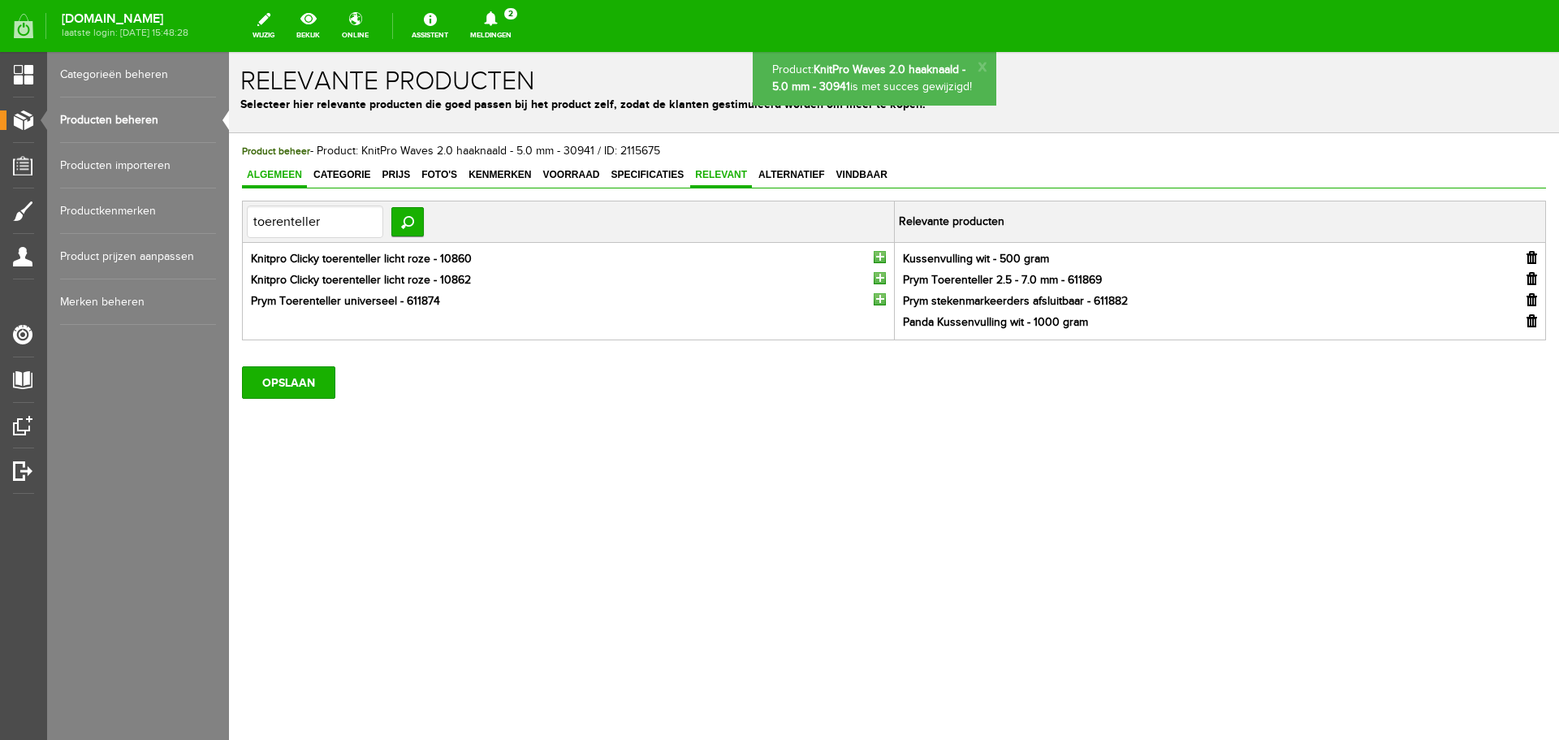
drag, startPoint x: 266, startPoint y: 177, endPoint x: 286, endPoint y: 186, distance: 22.2
click at [266, 175] on span "Algemeen" at bounding box center [274, 174] width 65 height 11
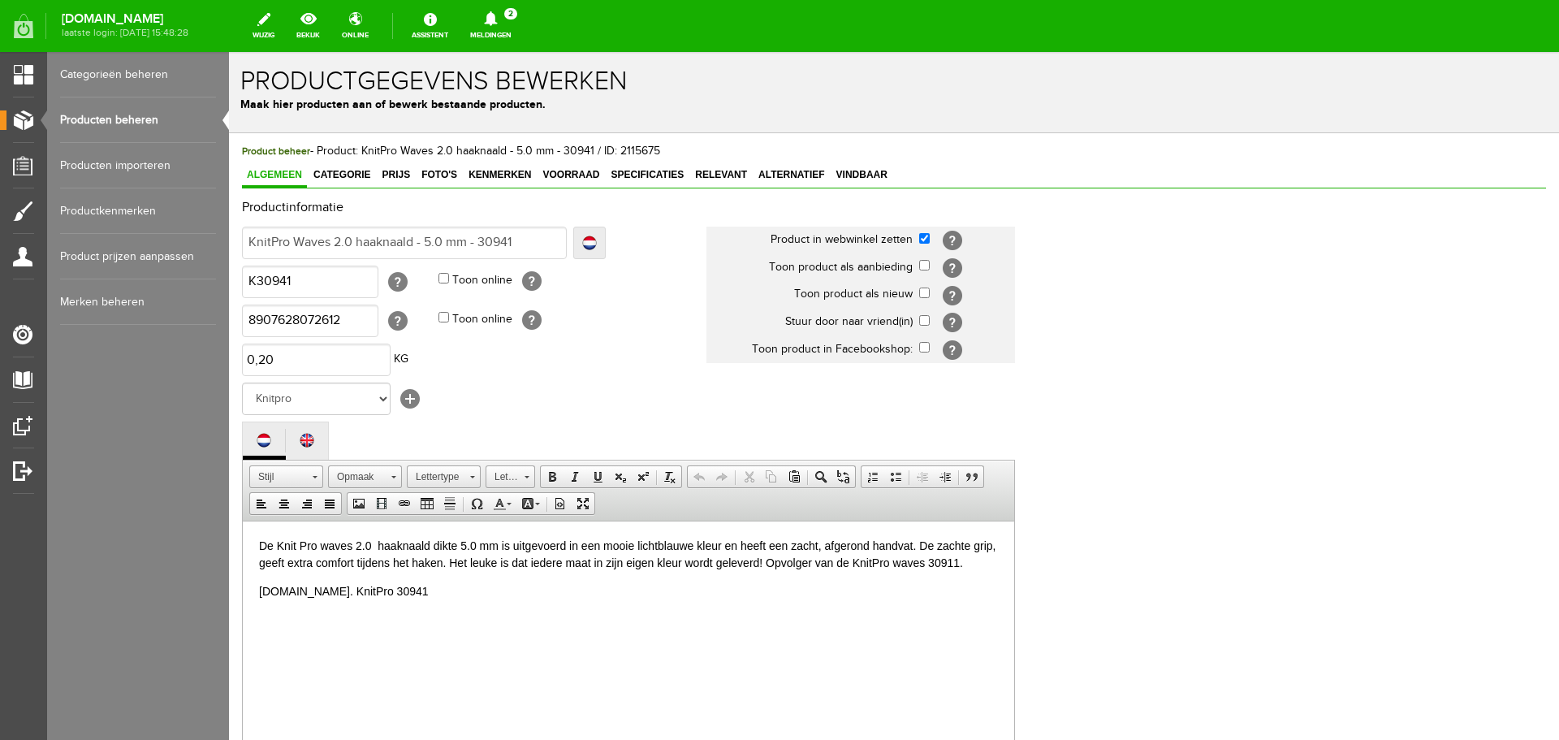
click at [663, 548] on p "De Knit Pro waves 2.0 haaknaald dikte 5.0 mm is uitgevoerd in een mooie lichtbl…" at bounding box center [628, 554] width 739 height 34
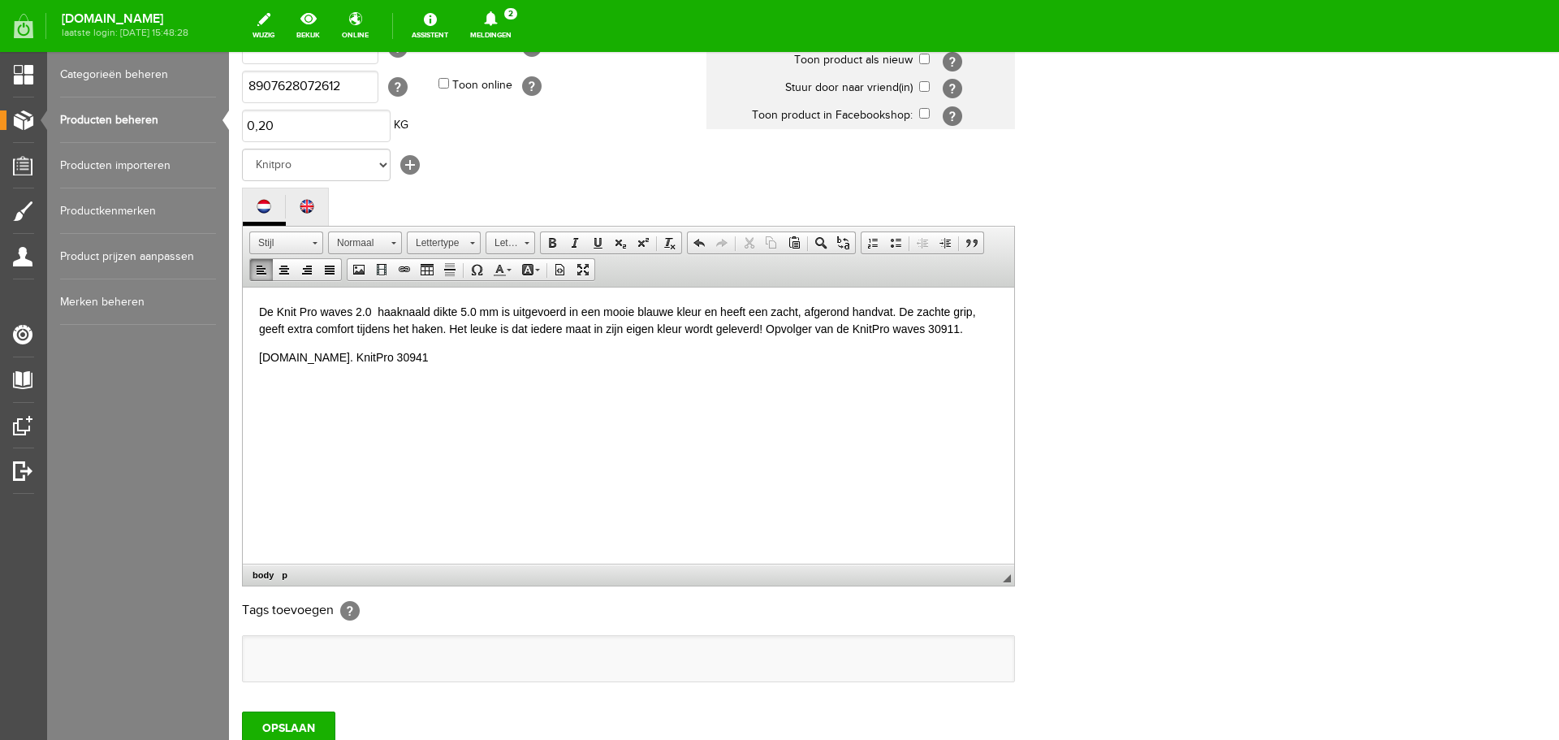
scroll to position [244, 0]
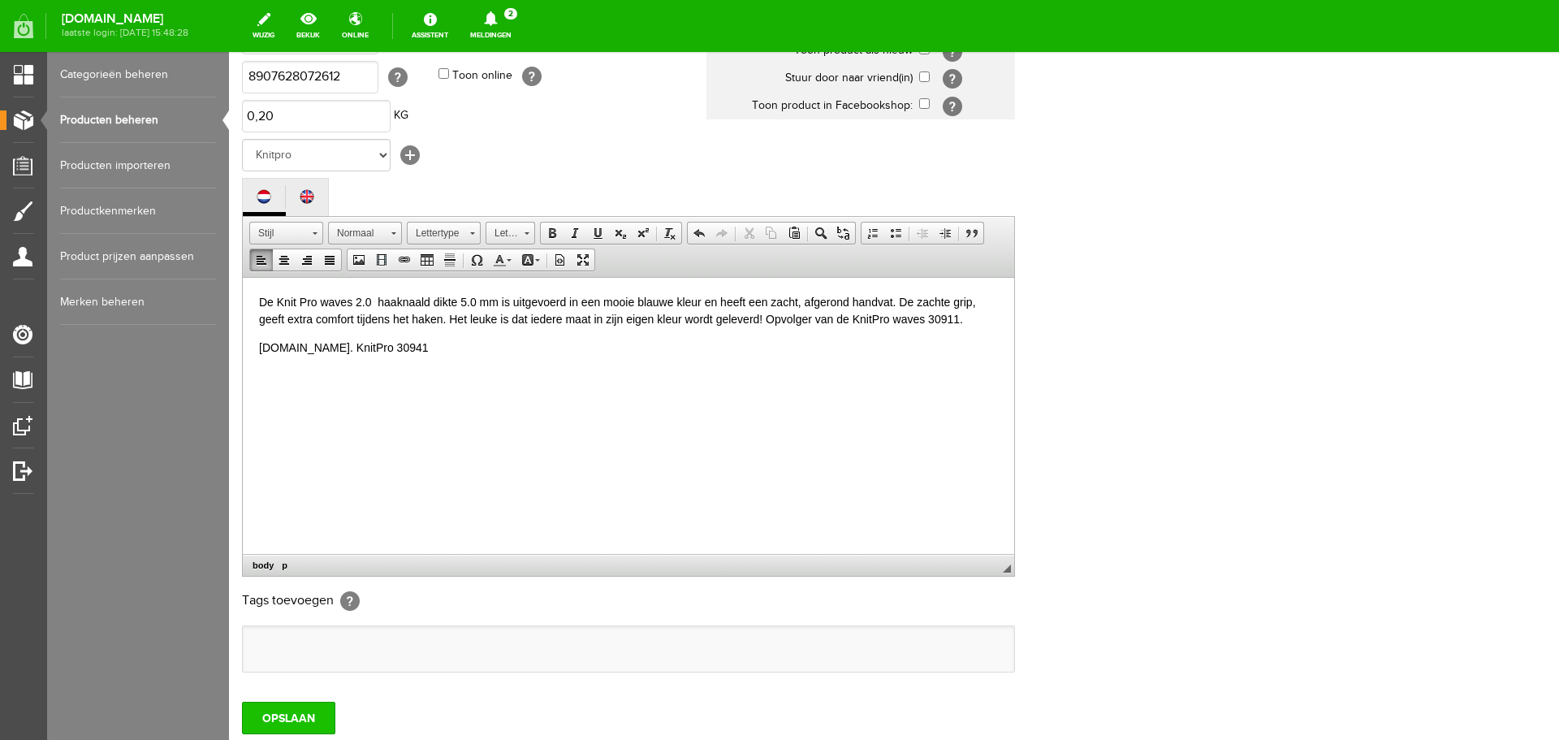
click at [309, 712] on input "OPSLAAN" at bounding box center [288, 718] width 93 height 32
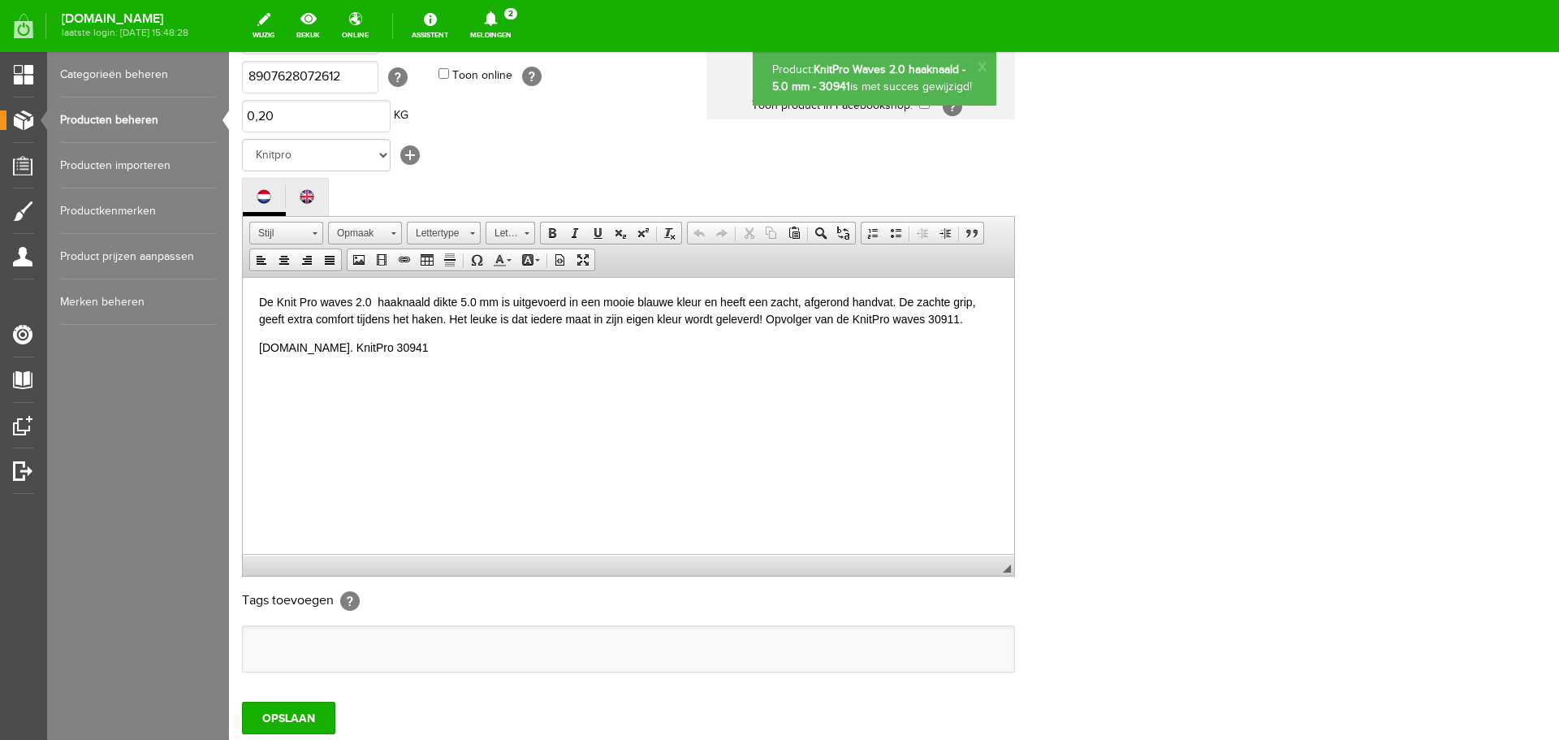
scroll to position [0, 0]
click at [109, 118] on link "Producten beheren" at bounding box center [138, 119] width 156 height 45
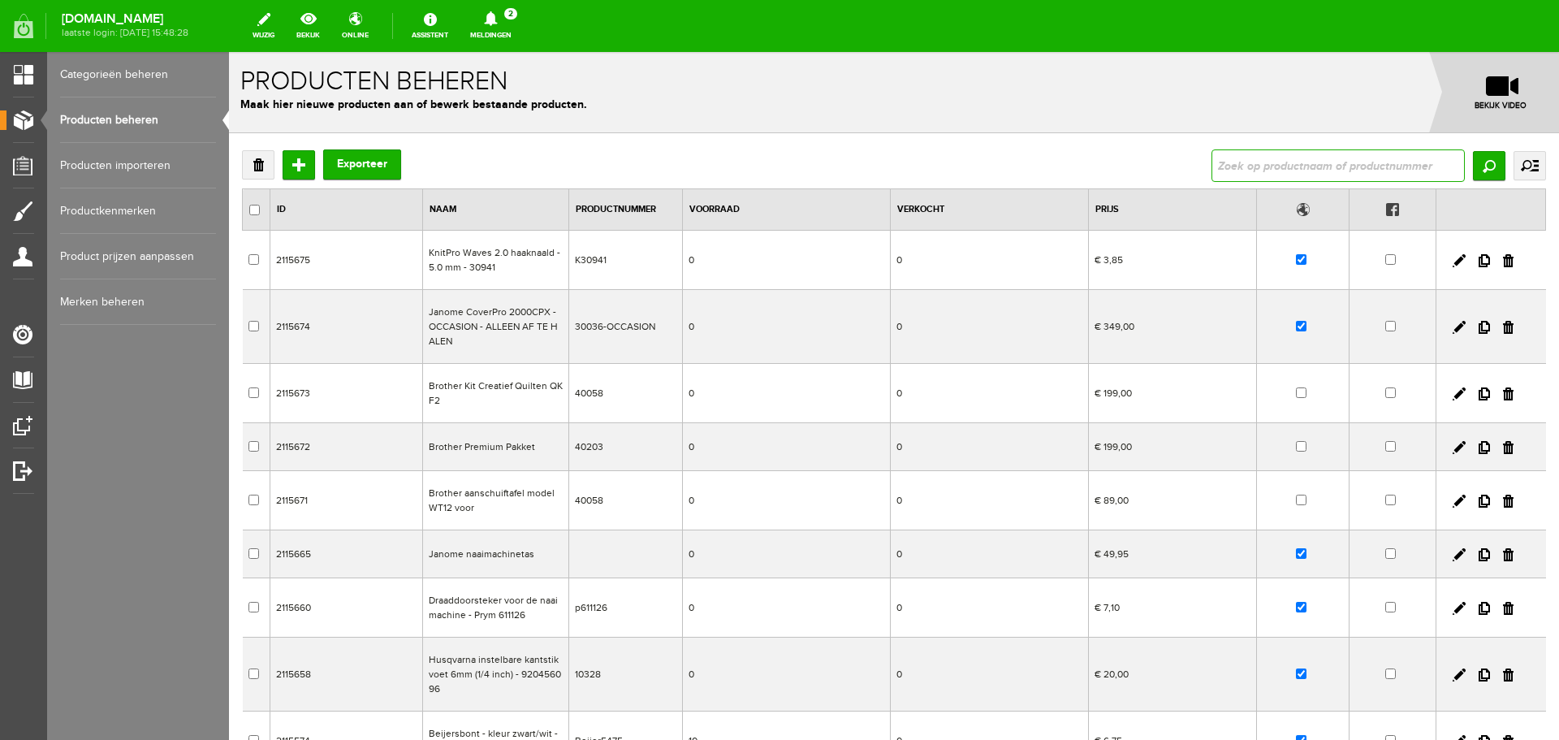
drag, startPoint x: 1251, startPoint y: 164, endPoint x: 1233, endPoint y: 149, distance: 23.7
click at [1251, 164] on input "text" at bounding box center [1338, 165] width 253 height 32
type input "30911"
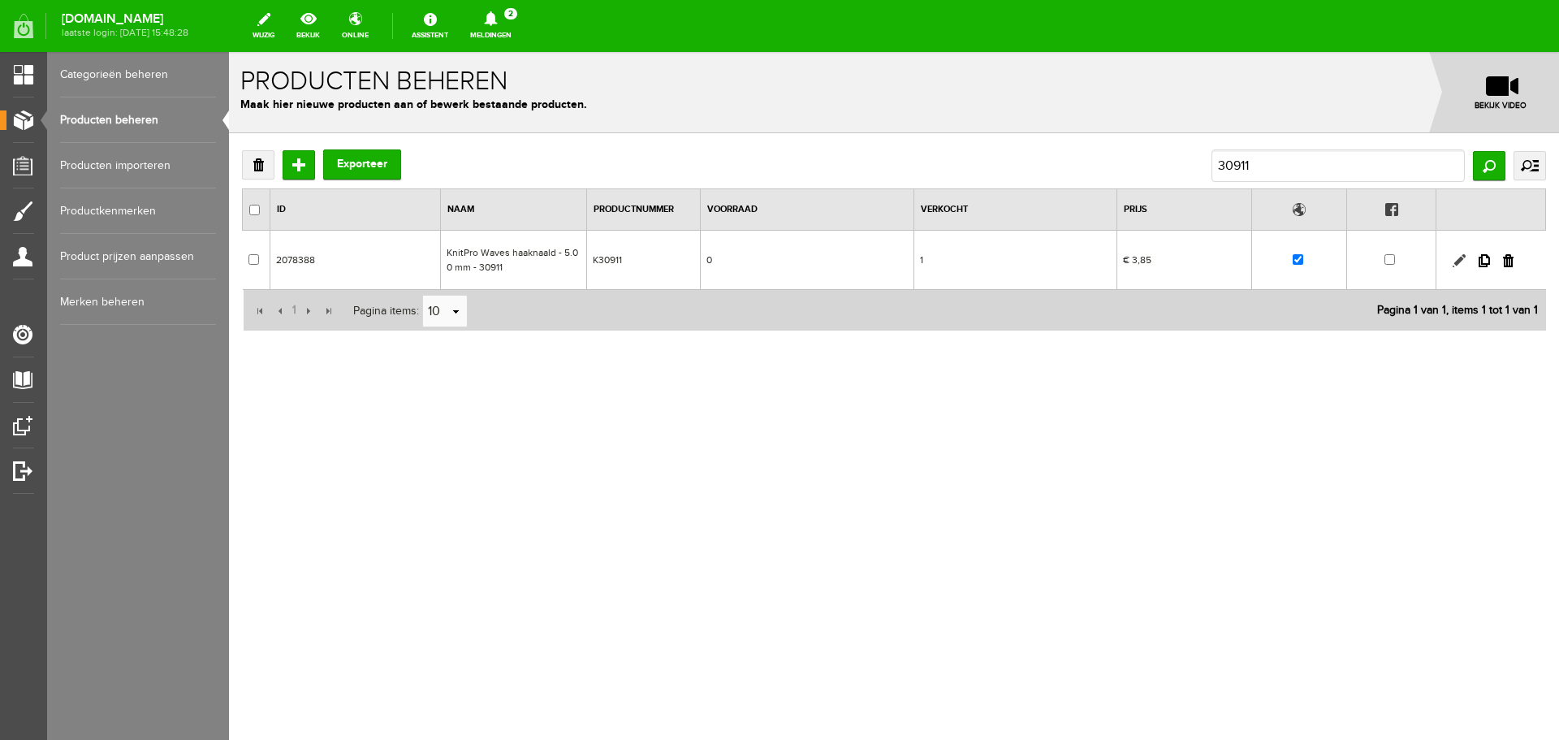
click at [1459, 261] on link at bounding box center [1459, 260] width 13 height 13
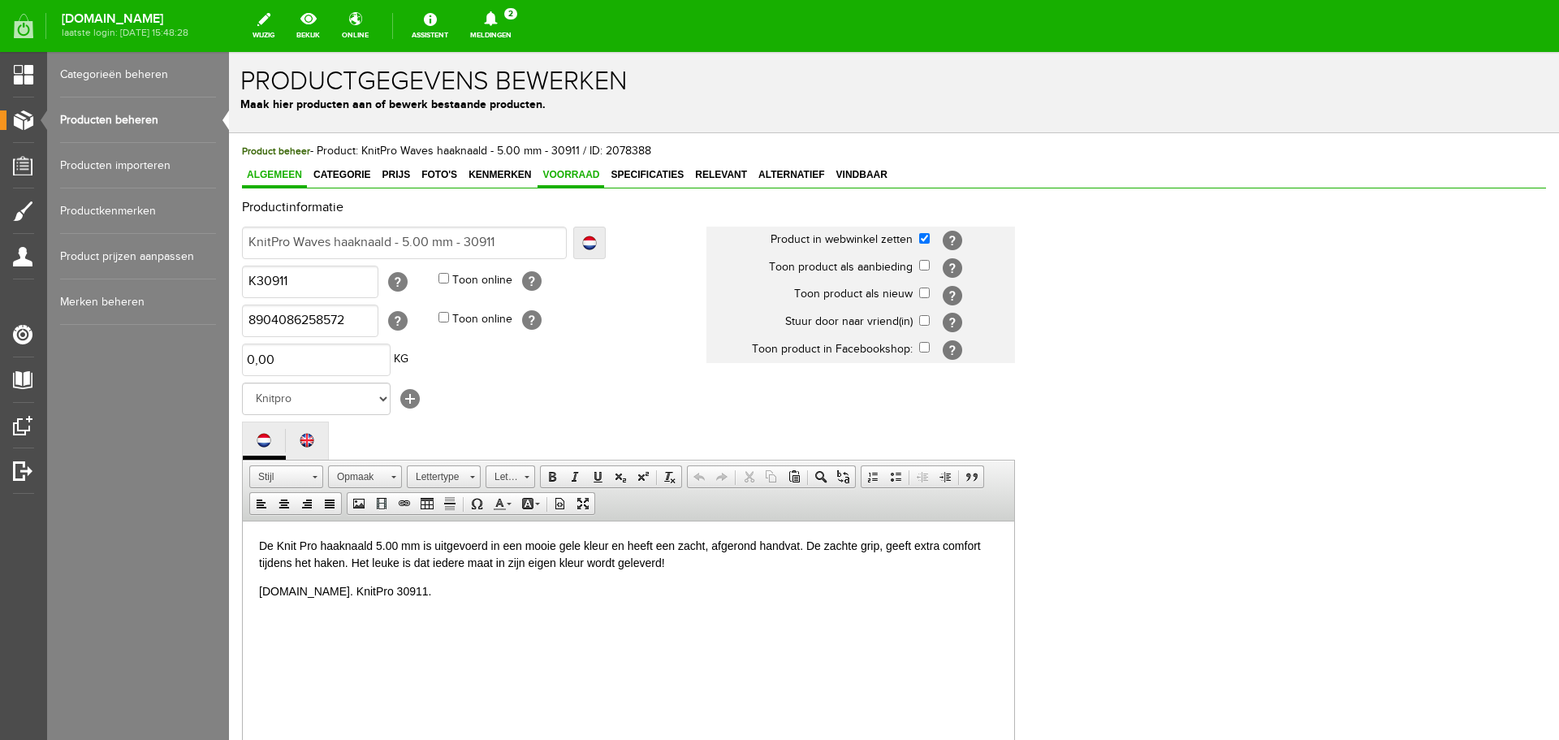
click at [555, 169] on span "Voorraad" at bounding box center [571, 174] width 67 height 11
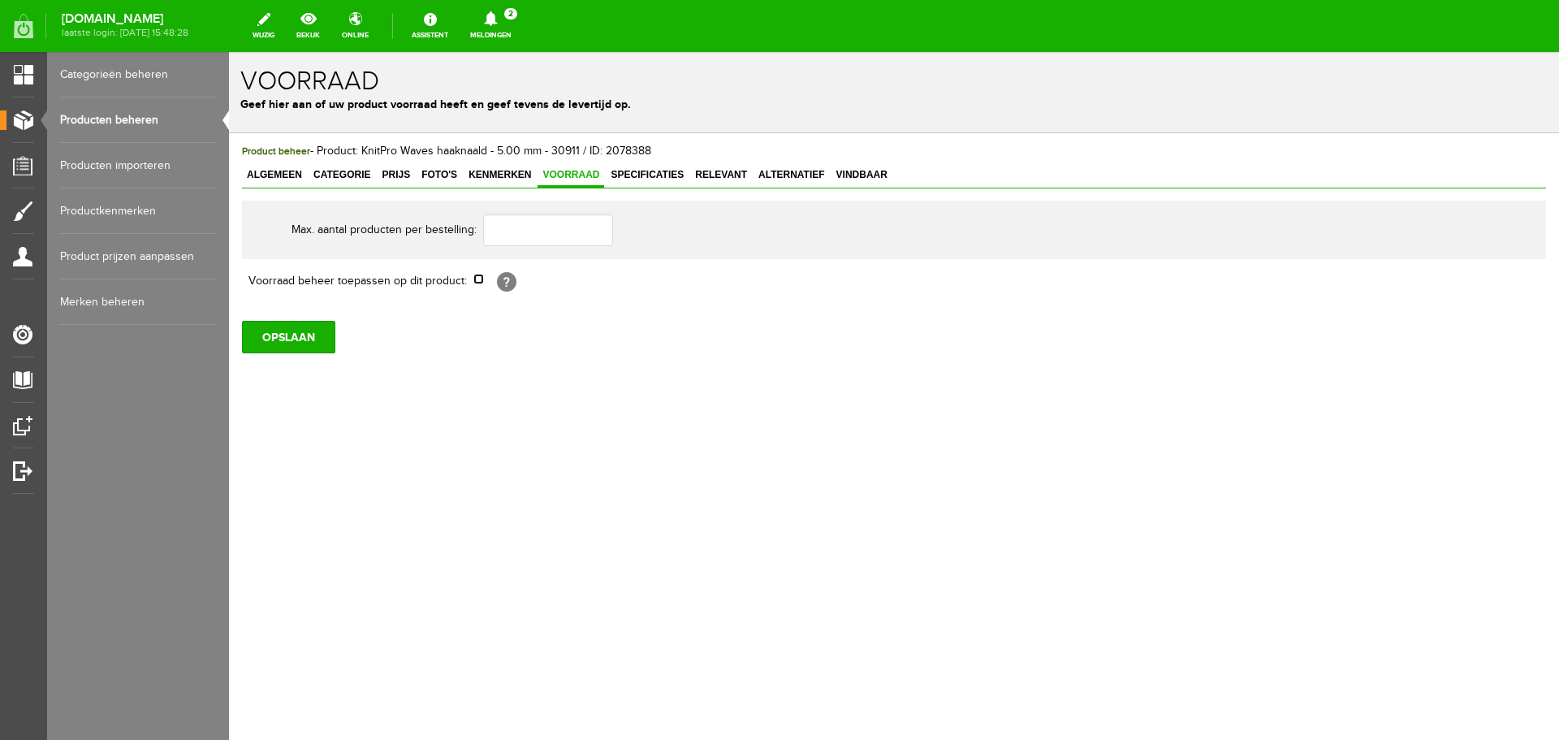
click at [482, 279] on input "checkbox" at bounding box center [478, 279] width 11 height 11
checkbox input "true"
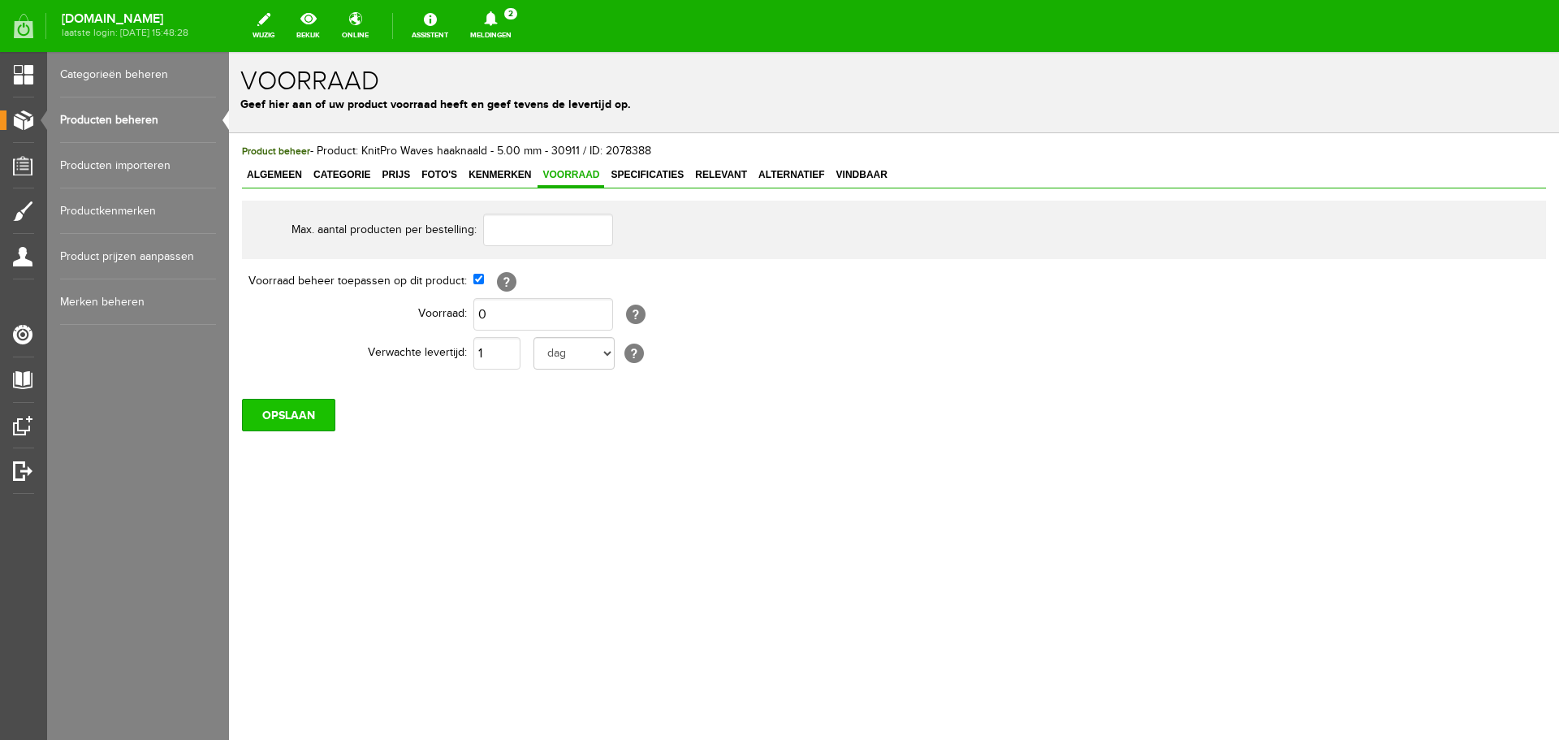
click at [289, 428] on input "OPSLAAN" at bounding box center [288, 415] width 93 height 32
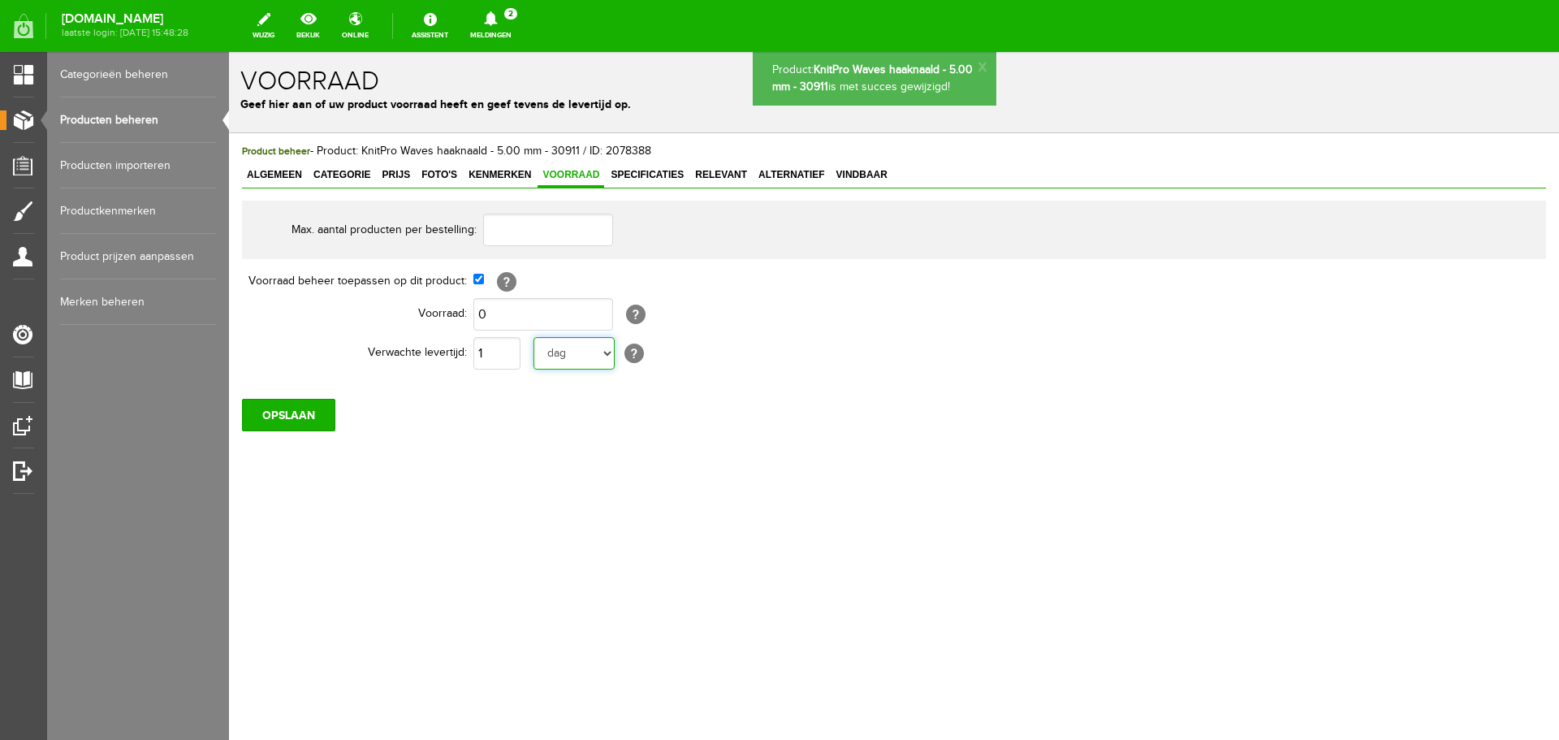
click at [604, 353] on select "dag dagen week weken maand maanden jaar jaren werkdagen" at bounding box center [574, 353] width 81 height 32
select select "year"
click at [534, 337] on select "dag dagen week weken maand maanden jaar jaren werkdagen" at bounding box center [574, 353] width 81 height 32
click at [499, 352] on input "1" at bounding box center [496, 353] width 47 height 32
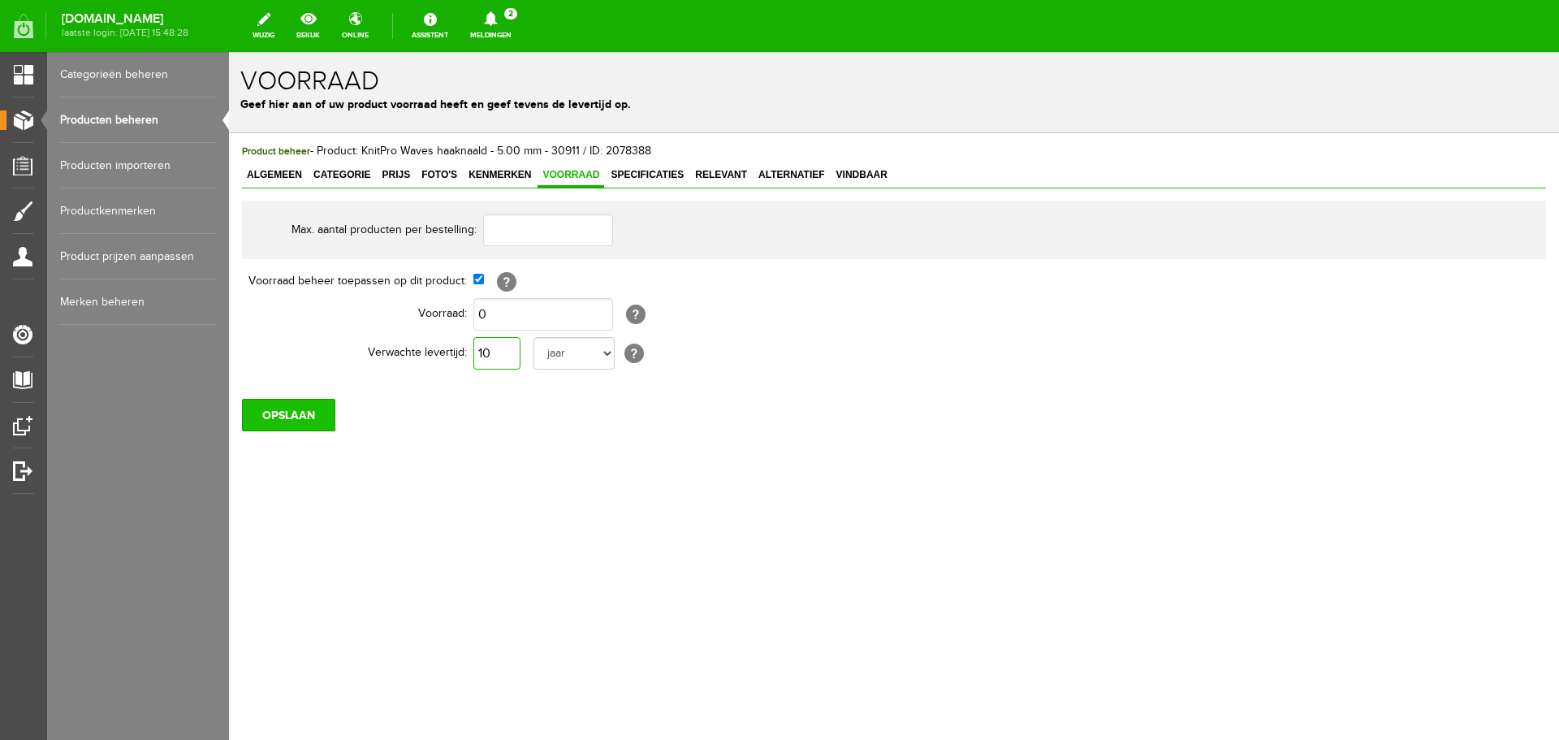
type input "10"
click at [287, 413] on input "OPSLAAN" at bounding box center [288, 415] width 93 height 32
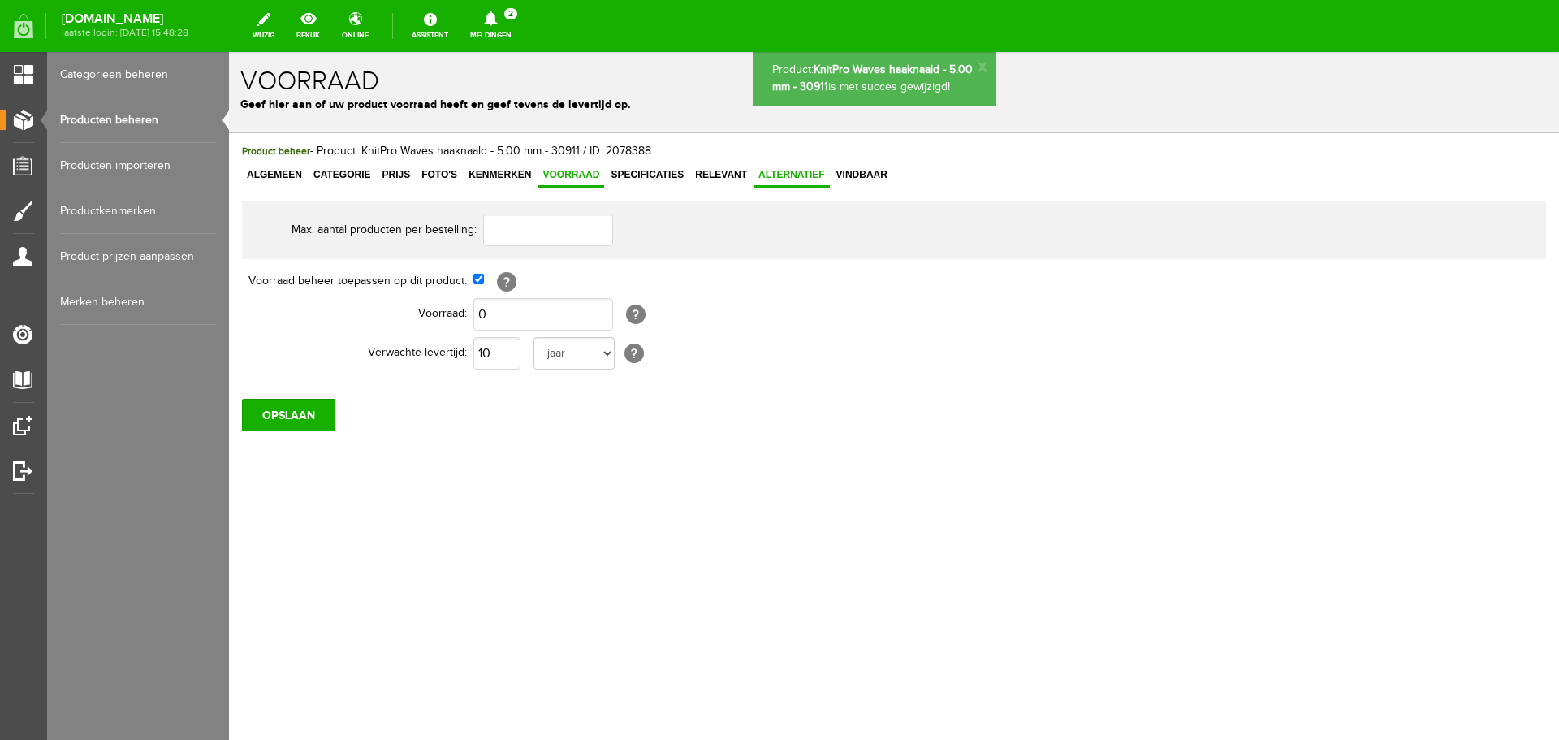
click at [780, 173] on span "Alternatief" at bounding box center [792, 174] width 76 height 11
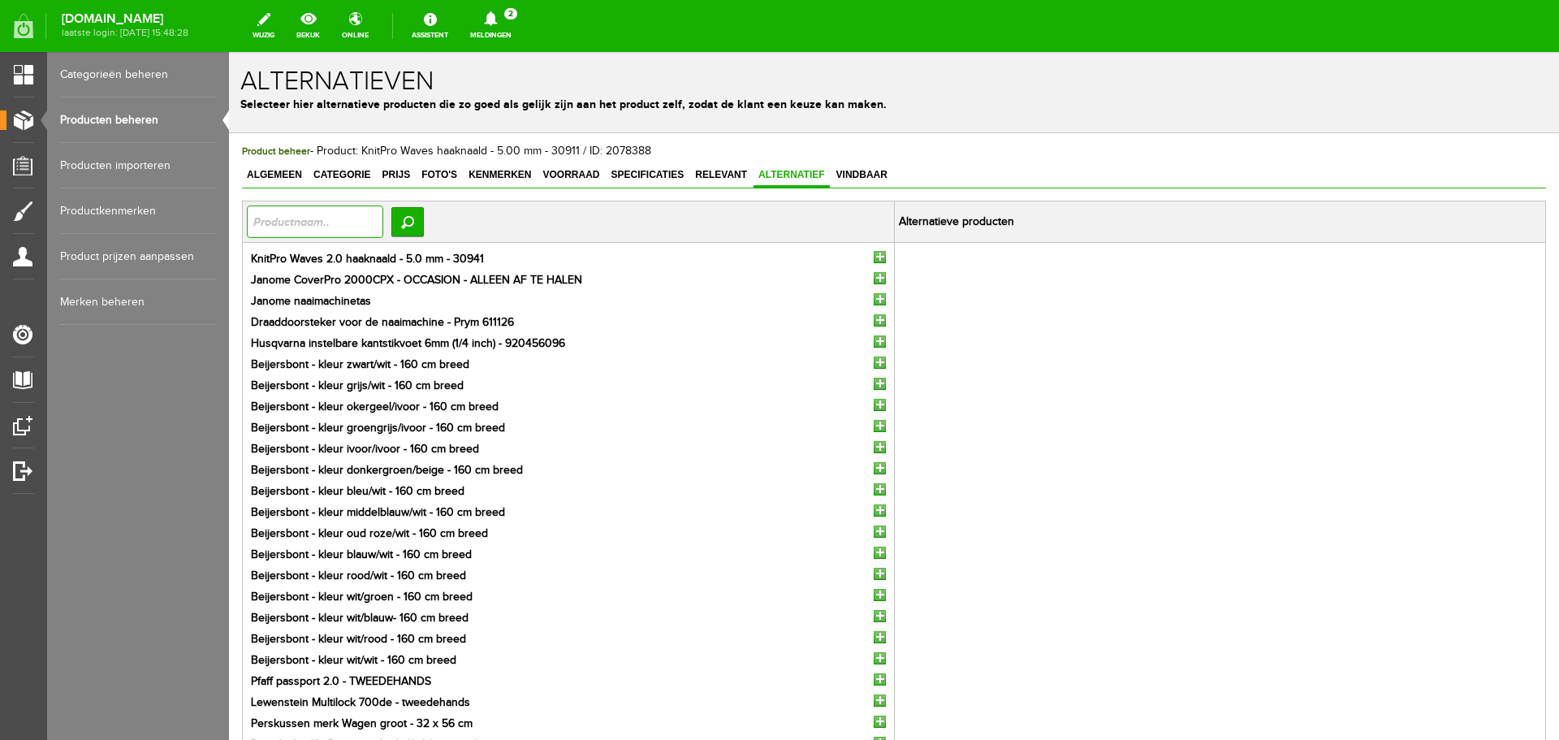
click at [304, 218] on input "text" at bounding box center [315, 221] width 136 height 32
type input "waves 2.0"
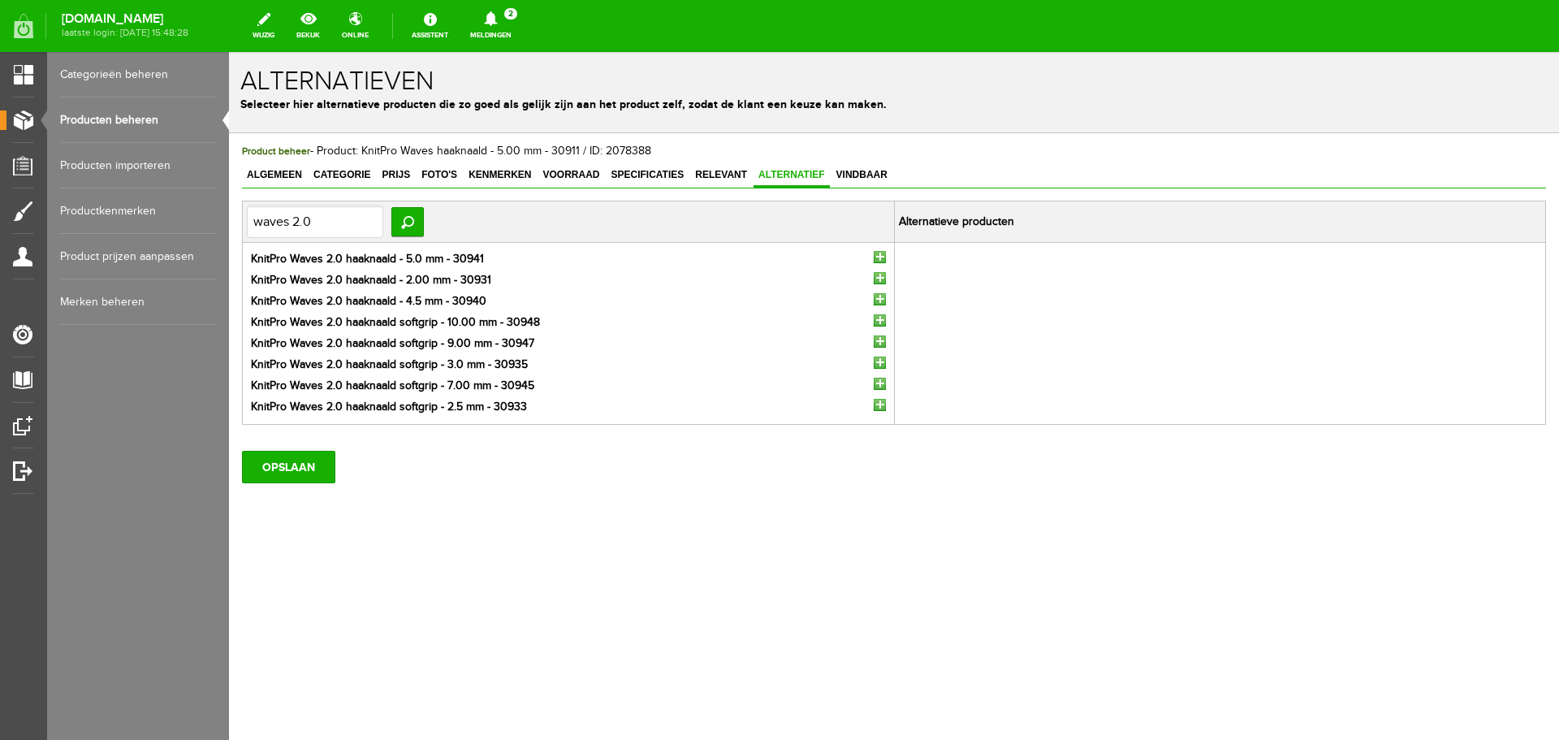
click at [880, 258] on input "button" at bounding box center [880, 257] width 12 height 12
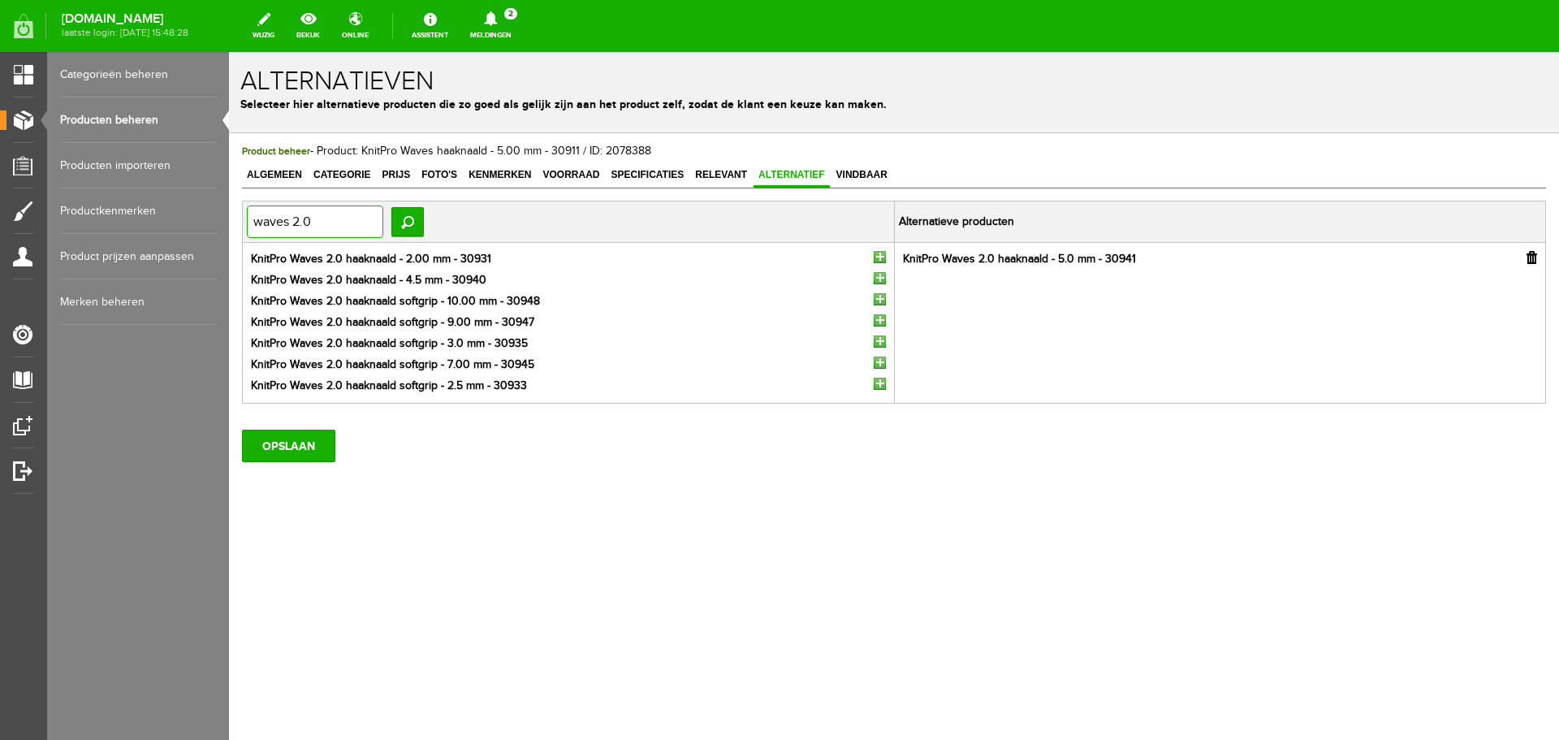
drag, startPoint x: 317, startPoint y: 218, endPoint x: 106, endPoint y: 219, distance: 211.1
click at [229, 219] on html "Product: KnitPro Waves haaknaald - 5.00 mm - 30911 is met succes gewijzigd! x A…" at bounding box center [894, 396] width 1330 height 688
type input "amour"
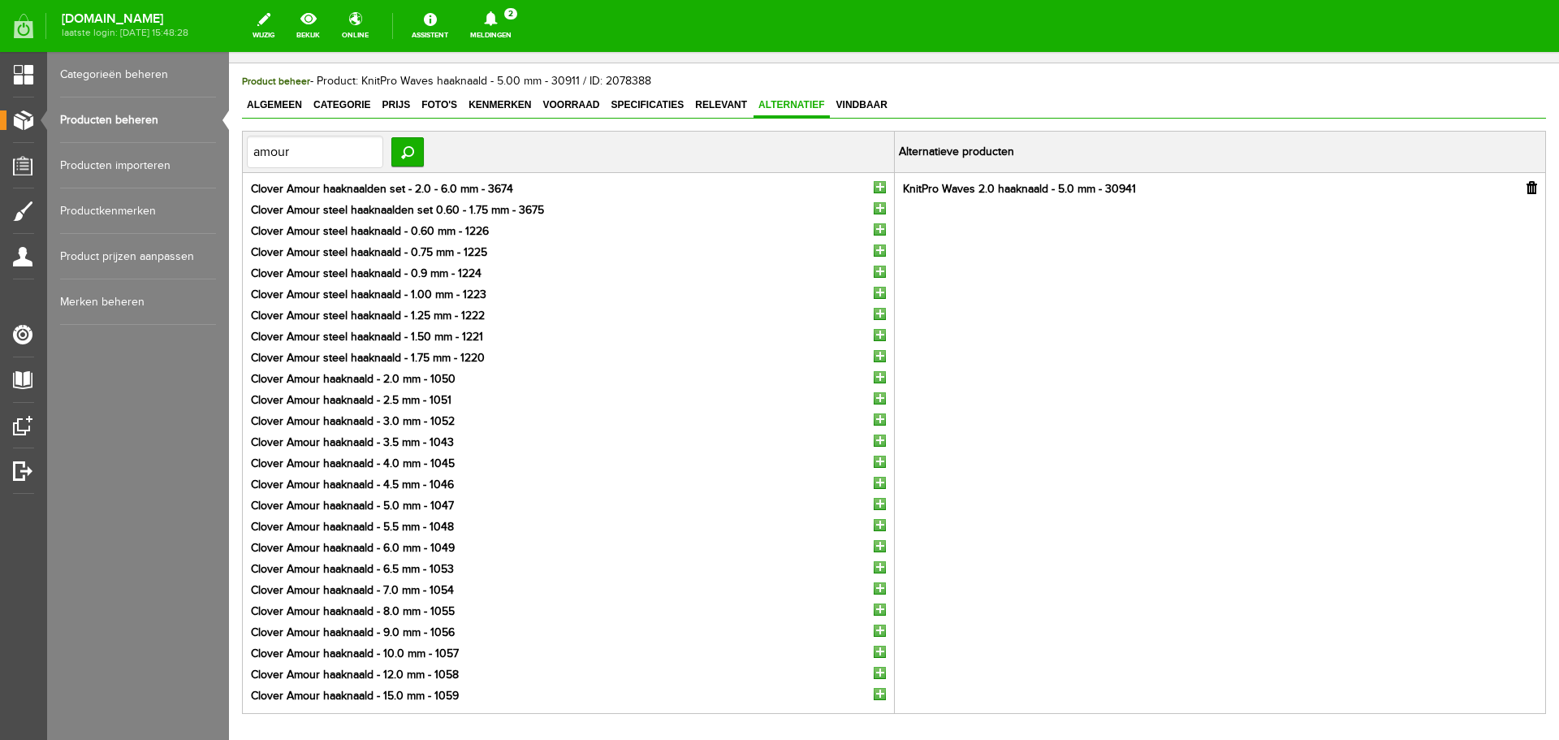
scroll to position [162, 0]
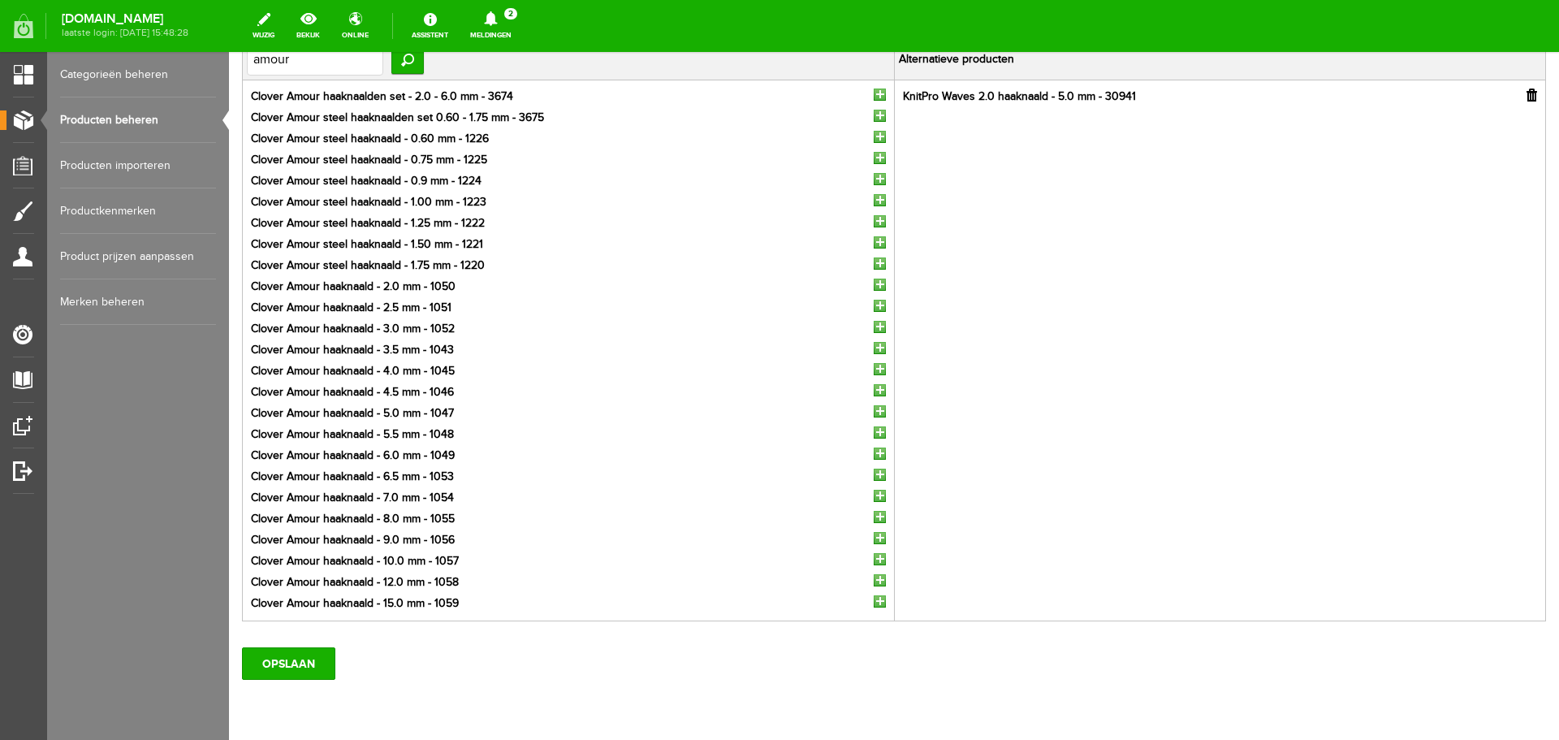
click at [874, 411] on input "button" at bounding box center [880, 411] width 12 height 12
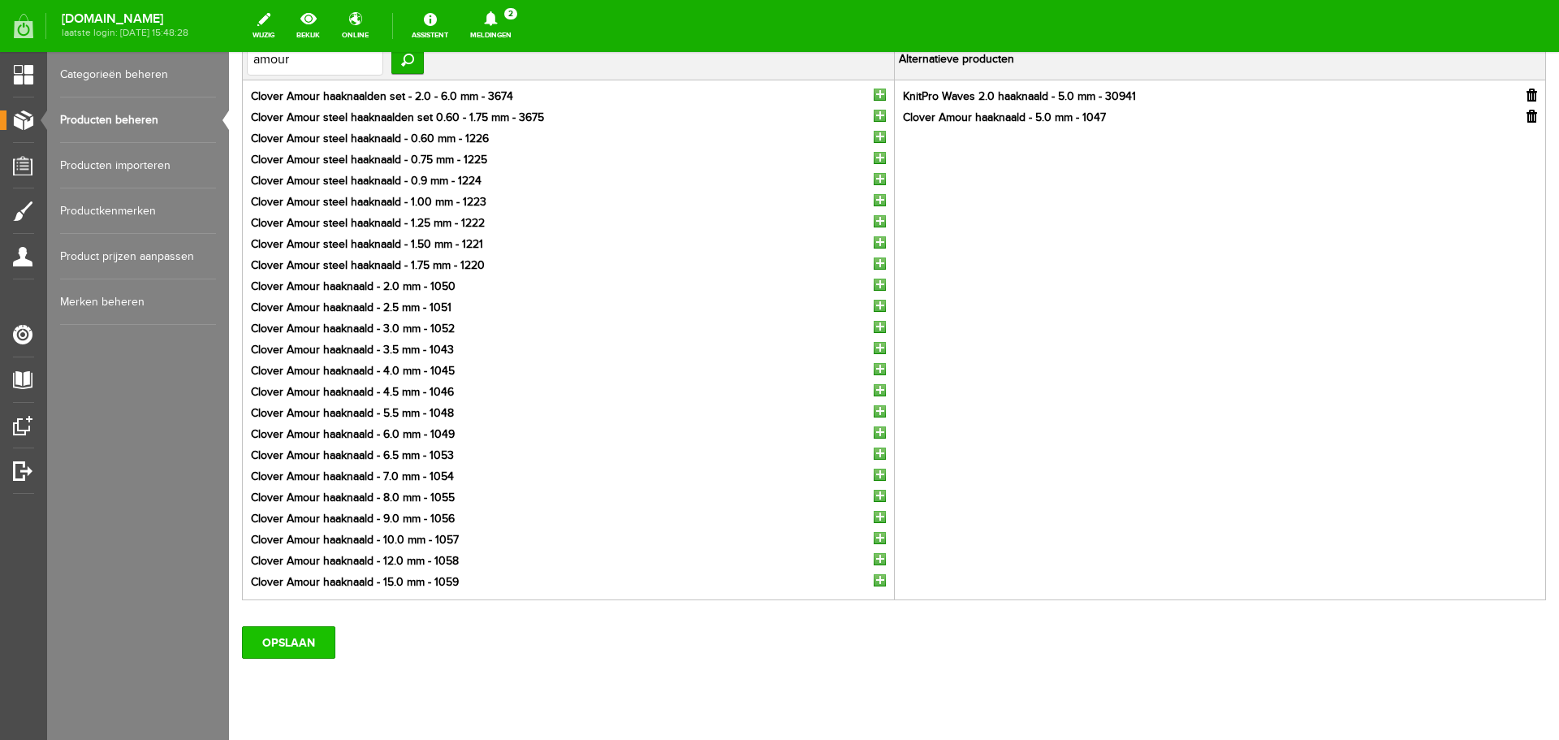
click at [283, 637] on input "OPSLAAN" at bounding box center [288, 642] width 93 height 32
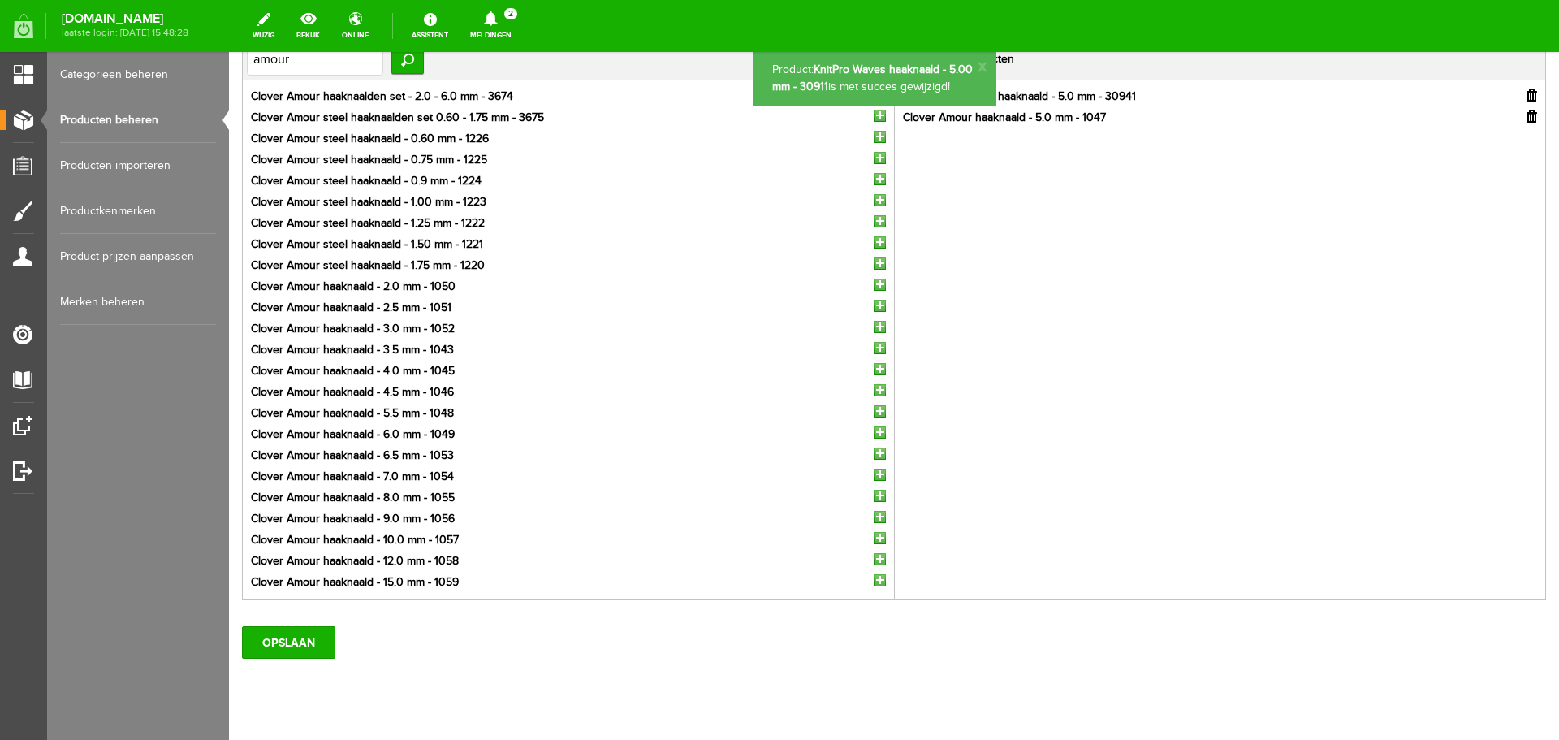
click at [99, 115] on link "Producten beheren" at bounding box center [138, 119] width 156 height 45
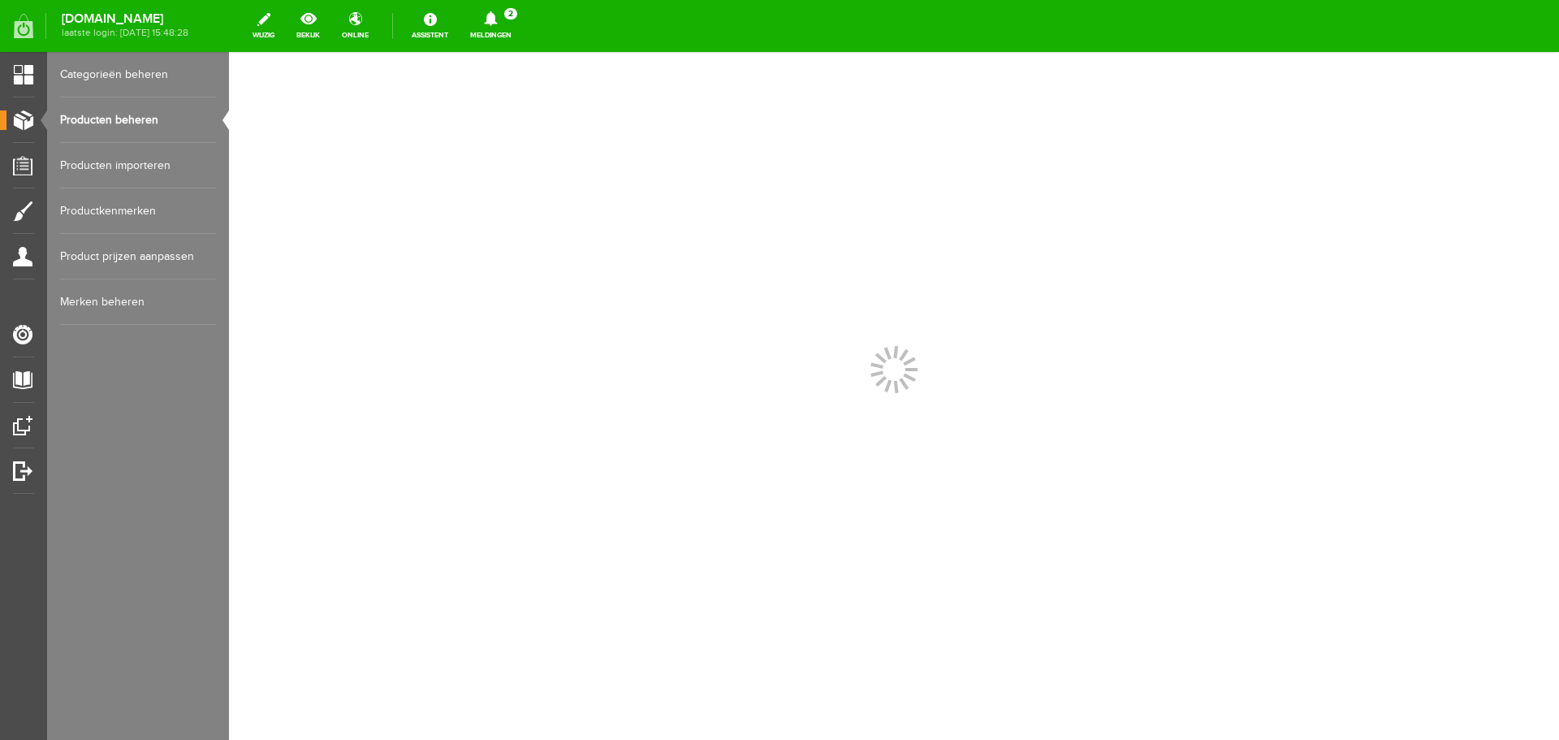
scroll to position [0, 0]
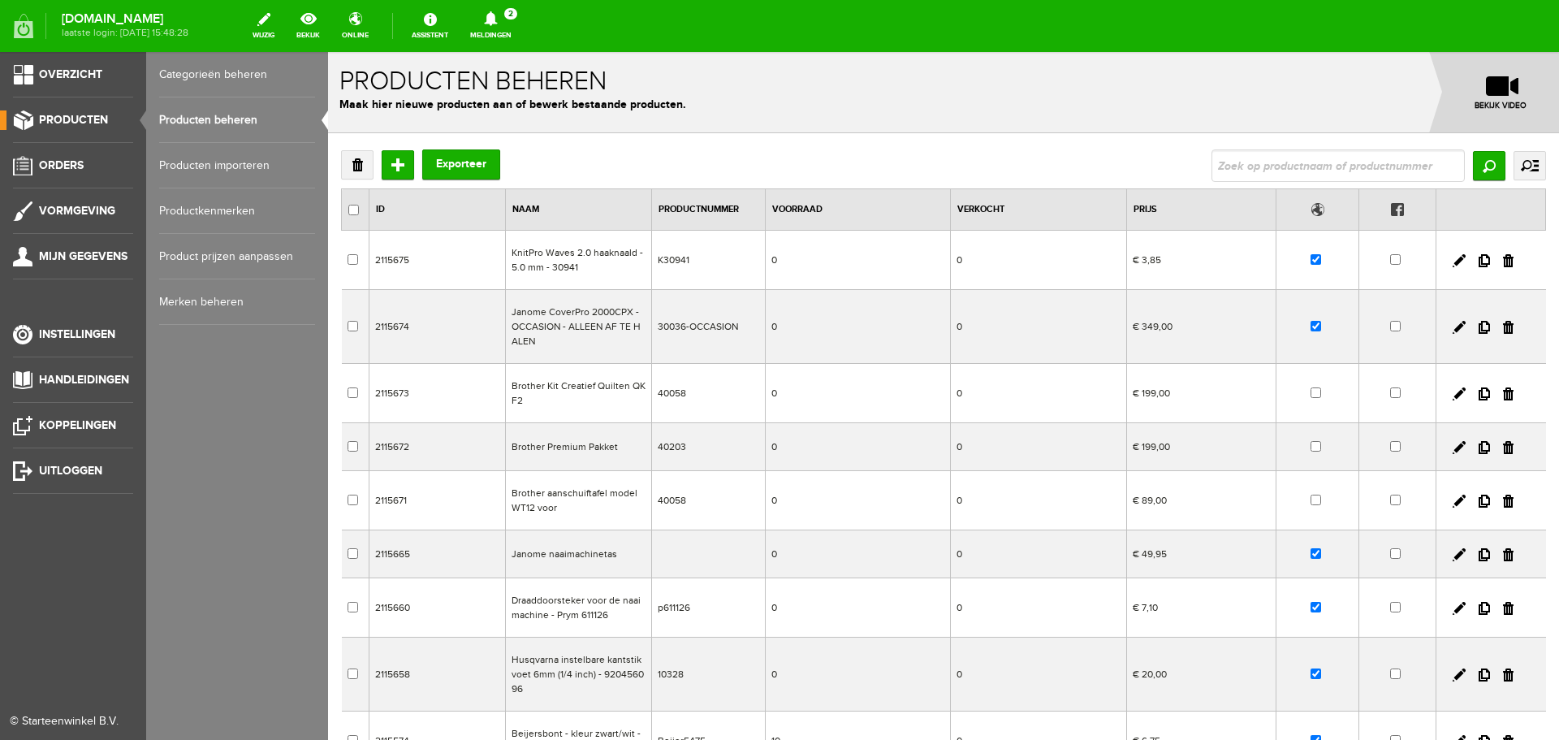
click at [214, 71] on link "Categorieën beheren" at bounding box center [237, 74] width 156 height 45
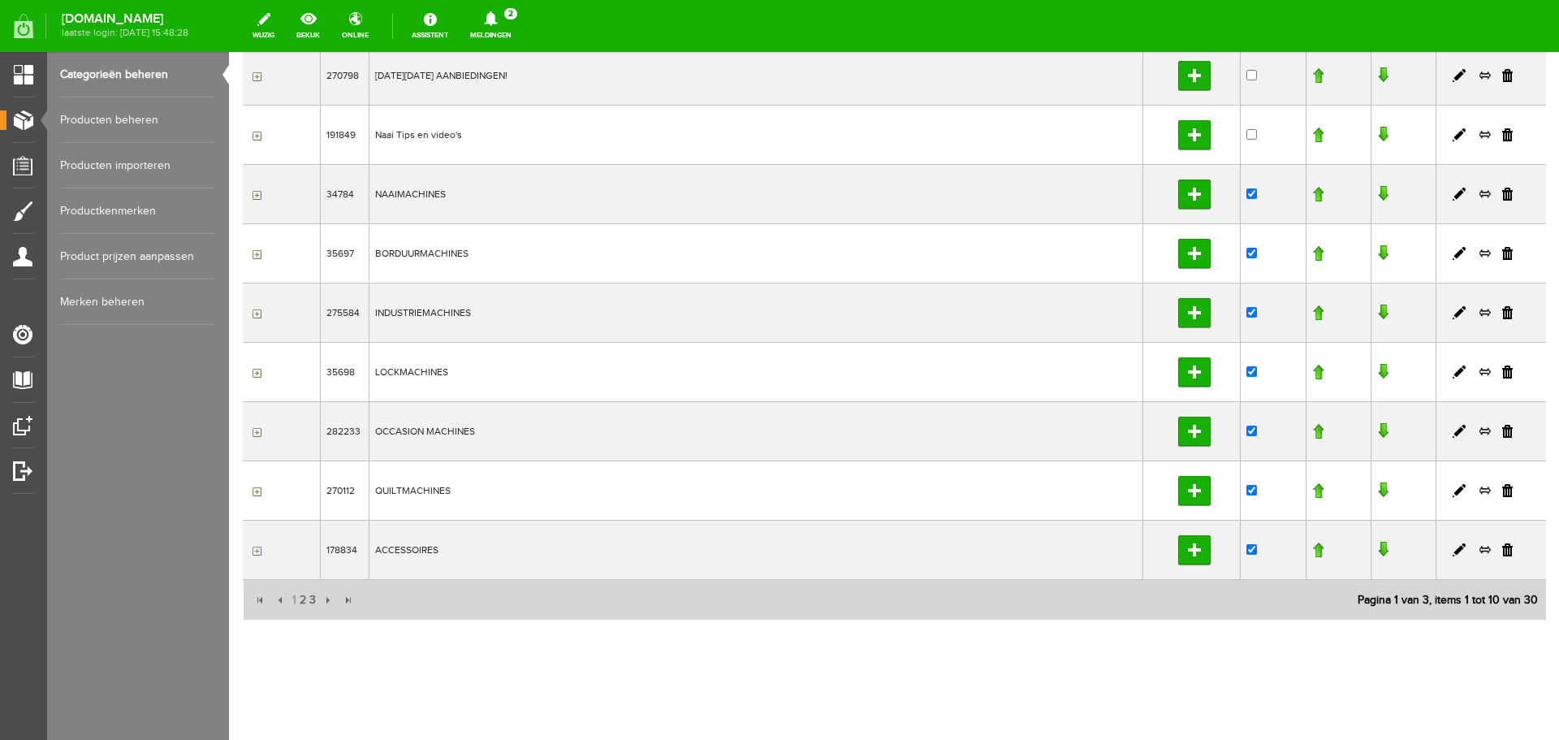
scroll to position [244, 0]
click at [303, 598] on span "2" at bounding box center [303, 599] width 10 height 32
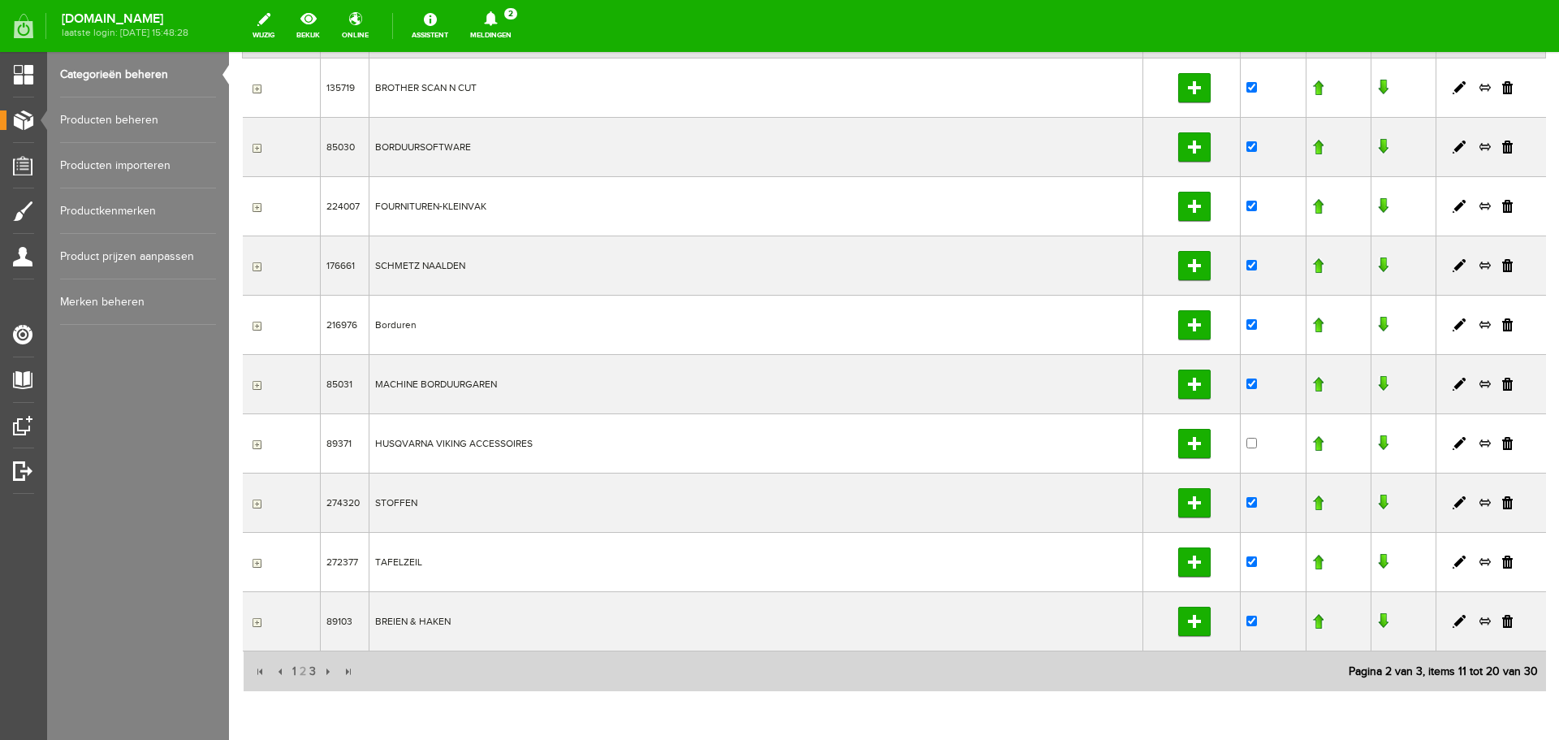
scroll to position [81, 0]
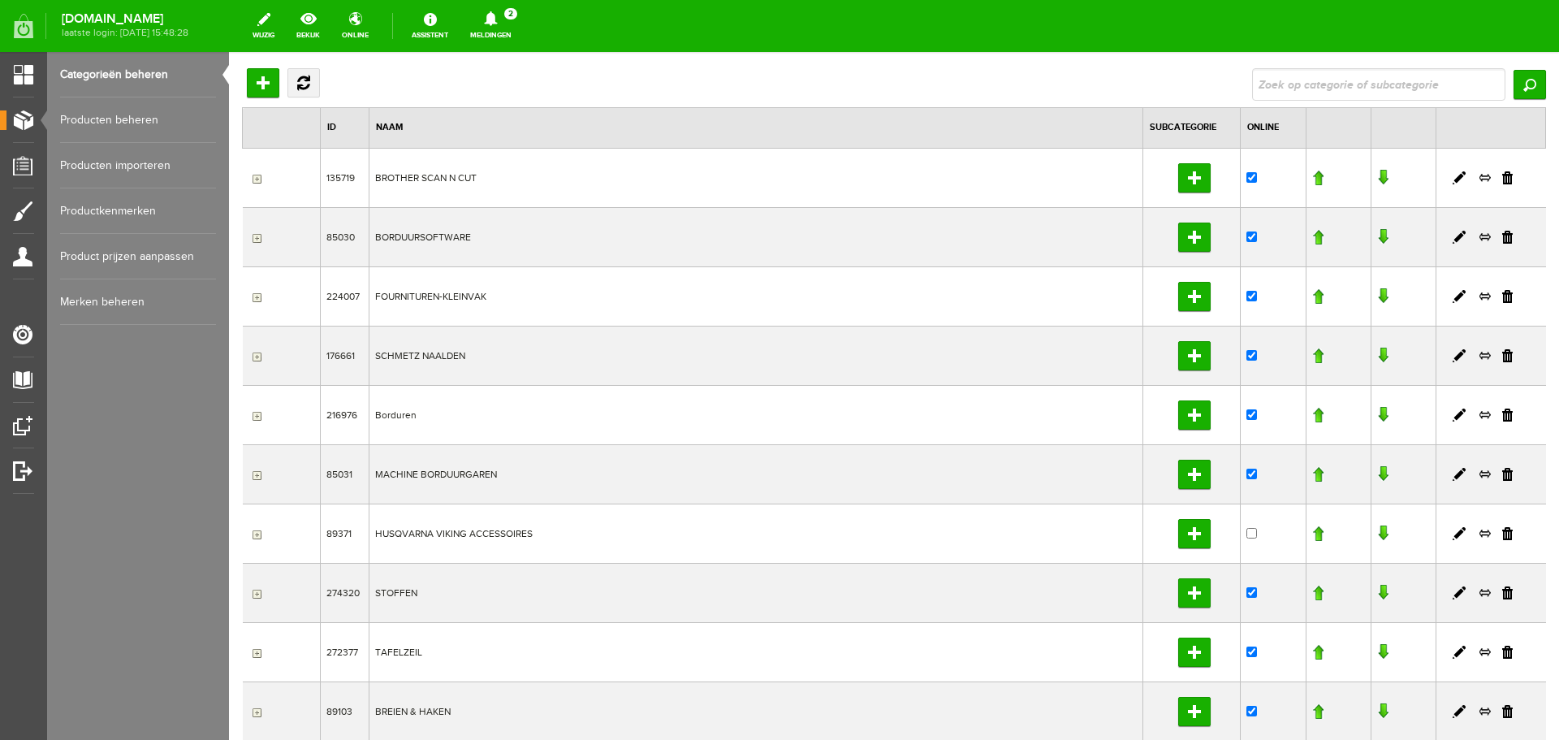
click at [254, 296] on input "button" at bounding box center [254, 297] width 13 height 13
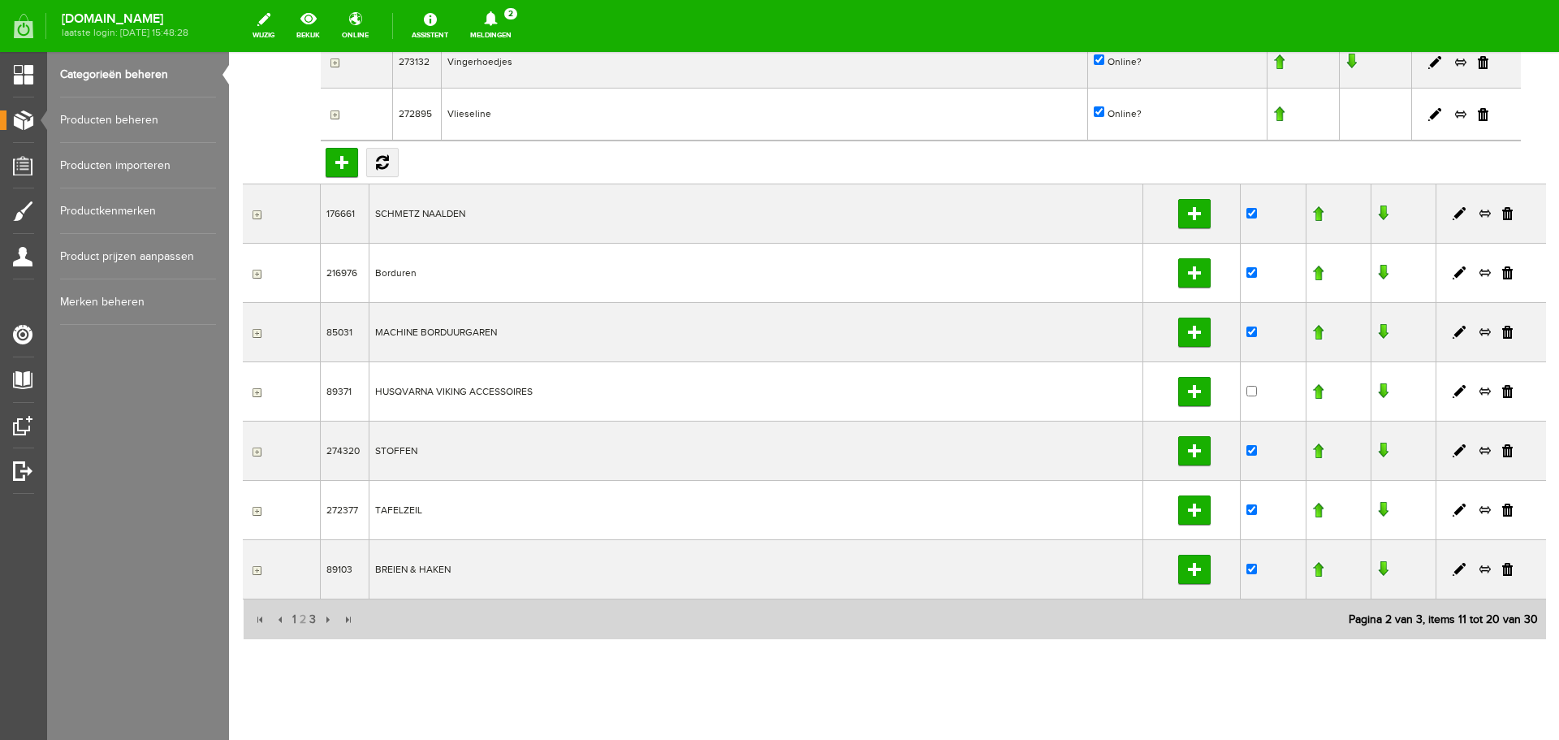
scroll to position [2004, 0]
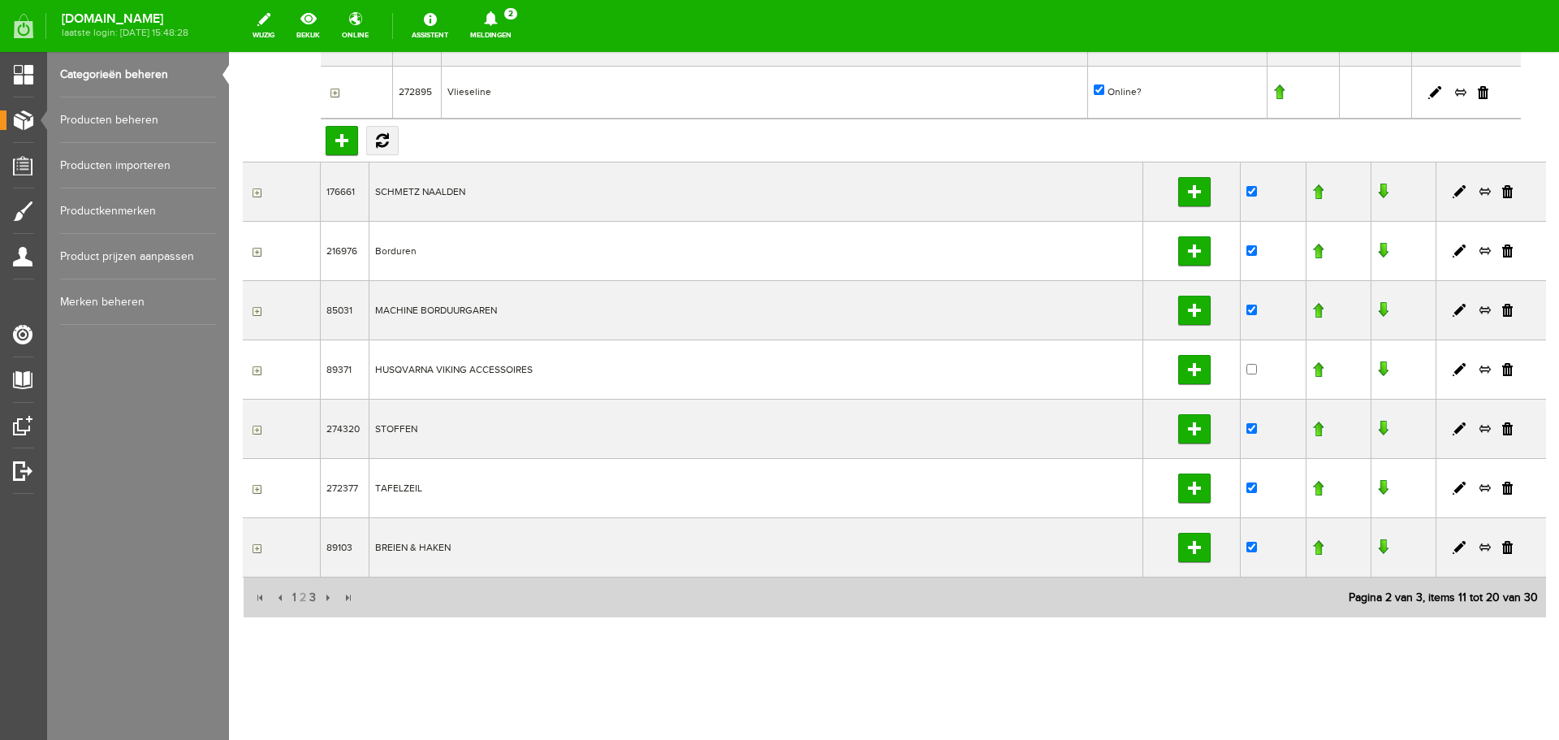
click at [255, 547] on input "button" at bounding box center [254, 548] width 13 height 13
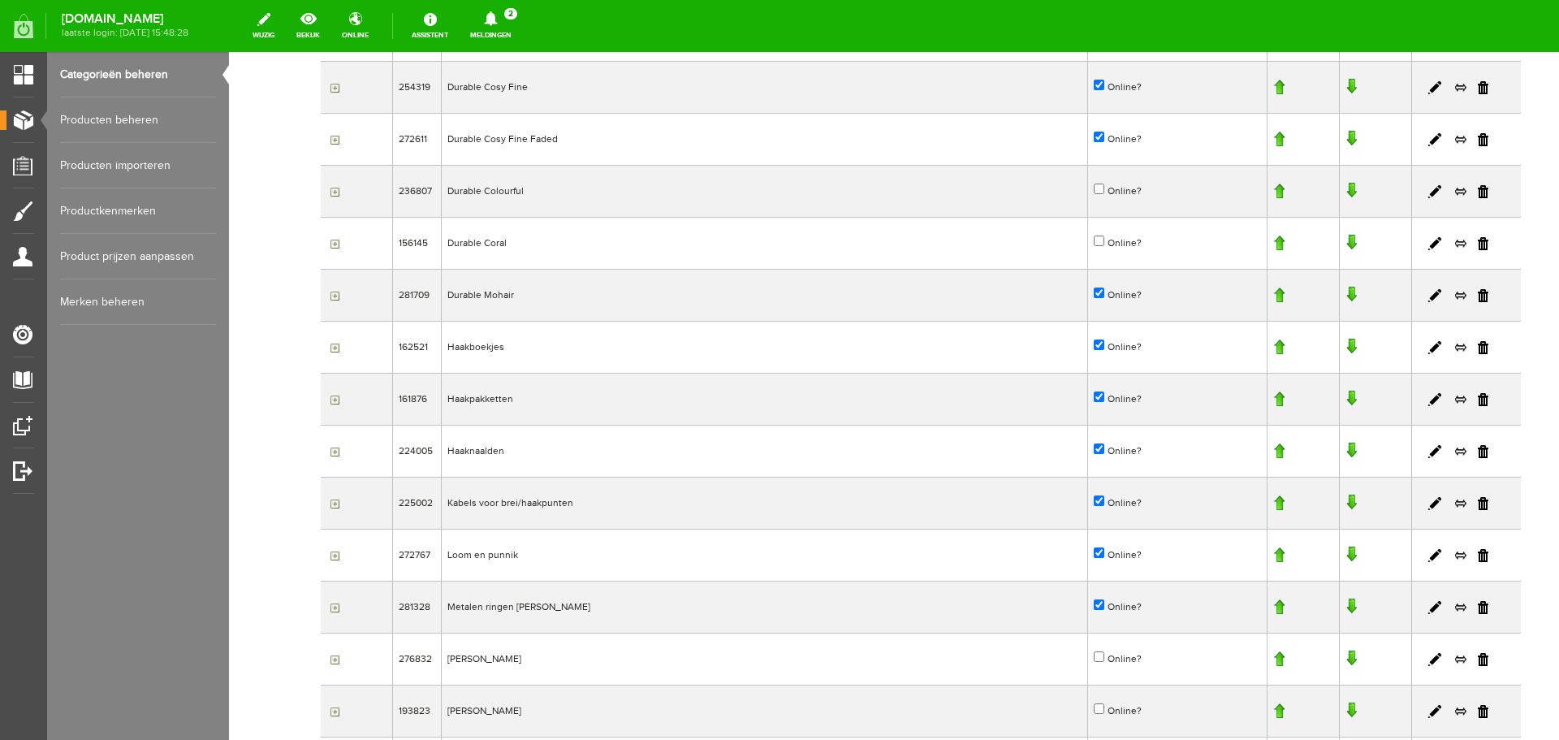
scroll to position [3547, 0]
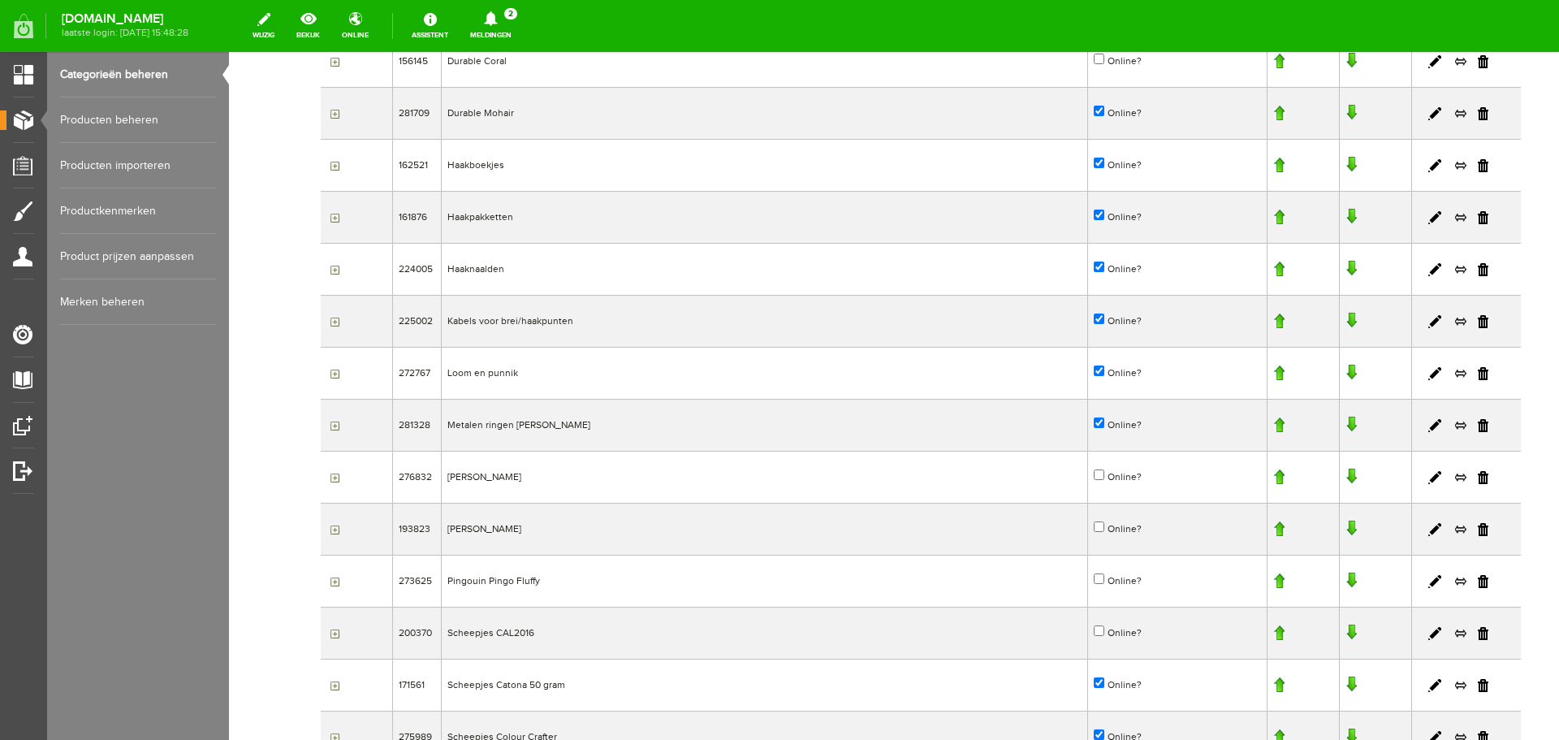
click at [332, 269] on input "button" at bounding box center [332, 269] width 13 height 13
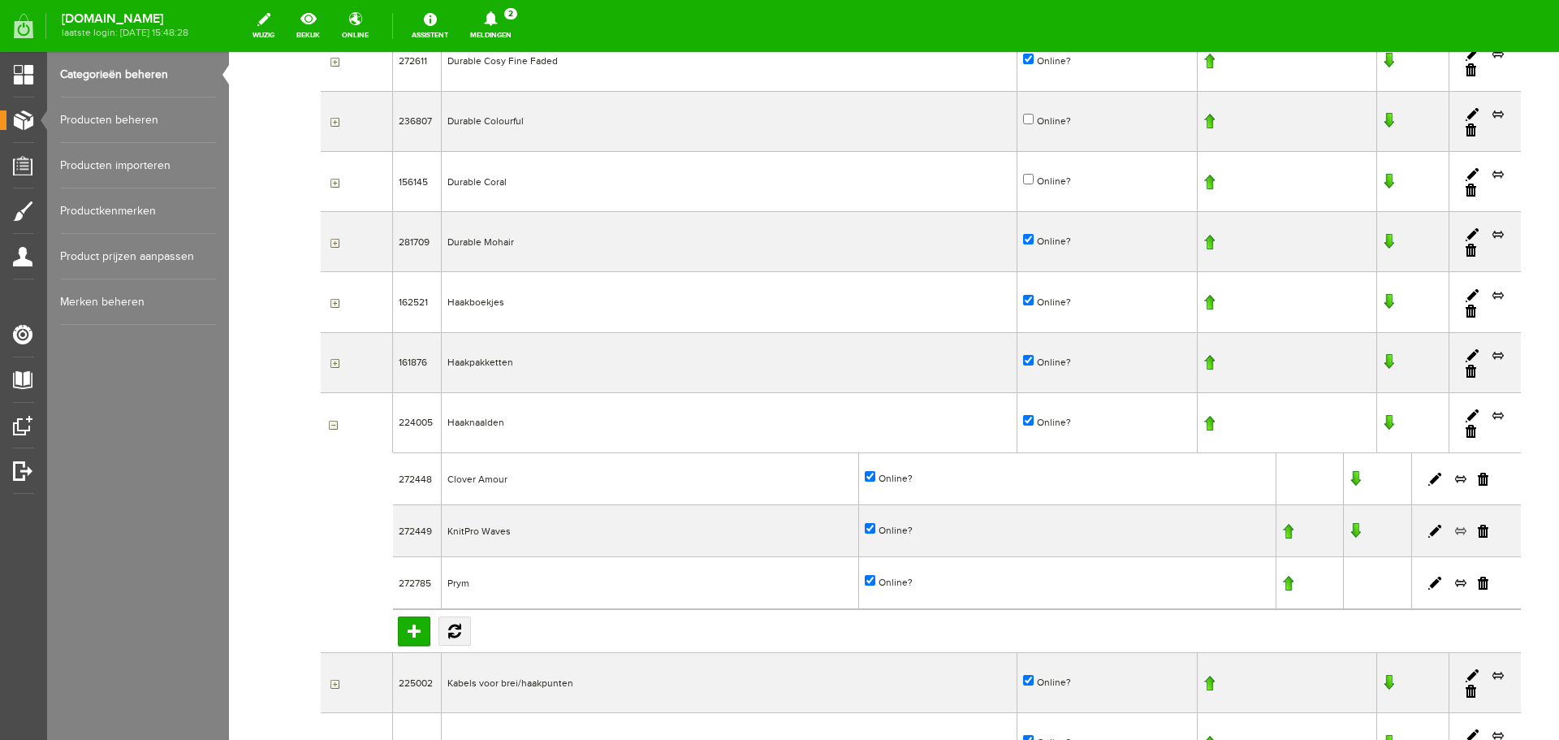
click at [1454, 532] on link at bounding box center [1460, 531] width 13 height 15
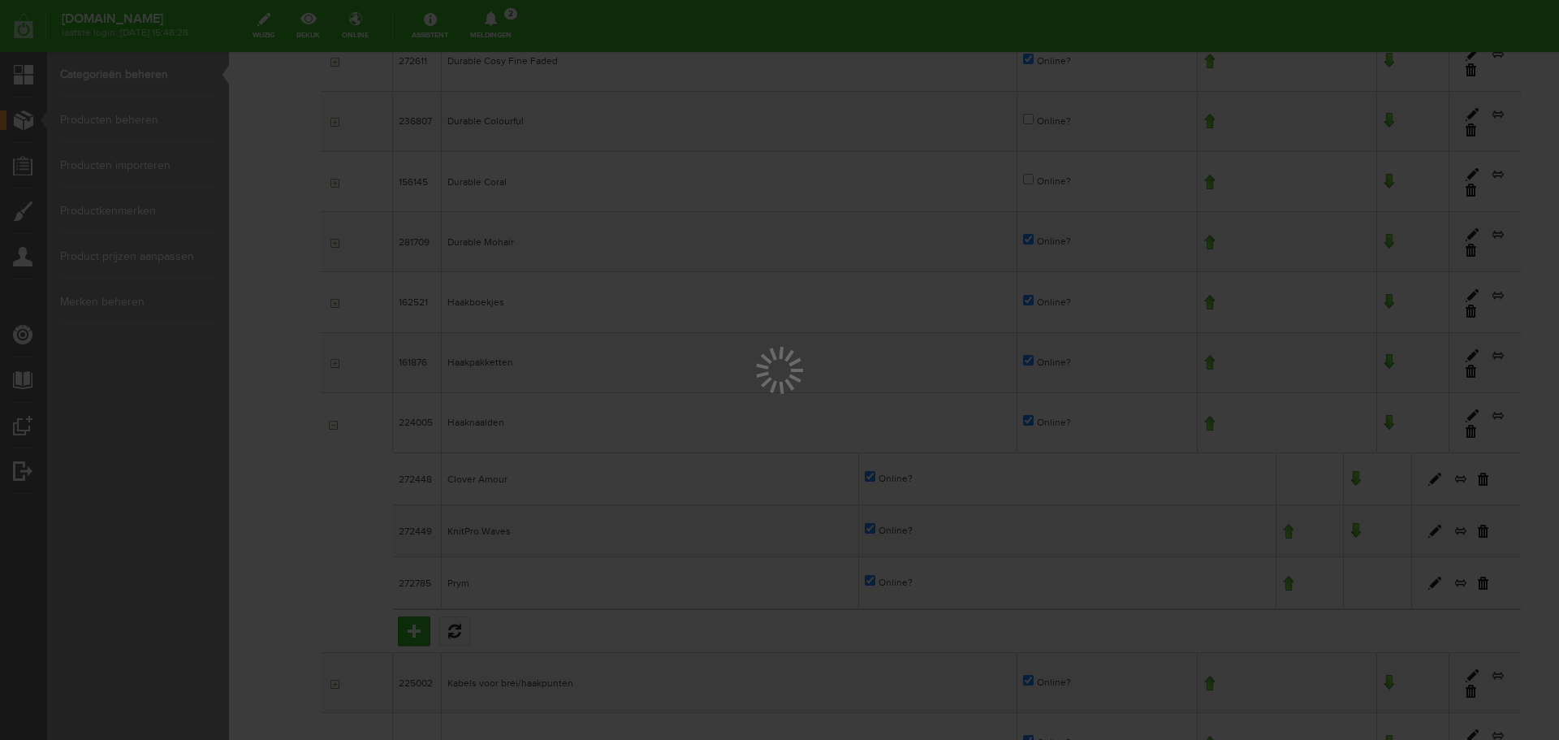
scroll to position [0, 0]
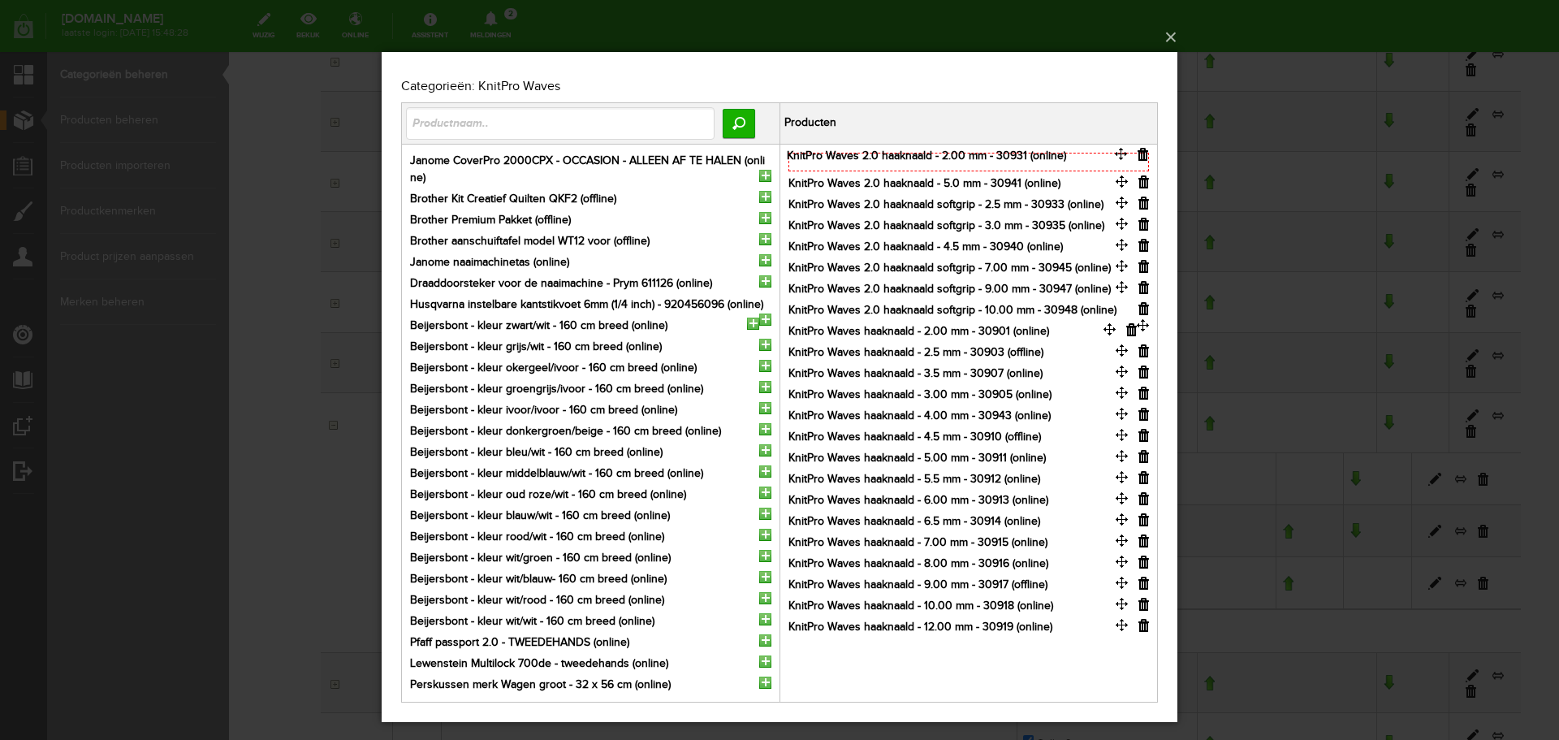
drag, startPoint x: 1119, startPoint y: 180, endPoint x: 1124, endPoint y: 161, distance: 20.1
drag, startPoint x: 1122, startPoint y: 199, endPoint x: 1122, endPoint y: 175, distance: 23.5
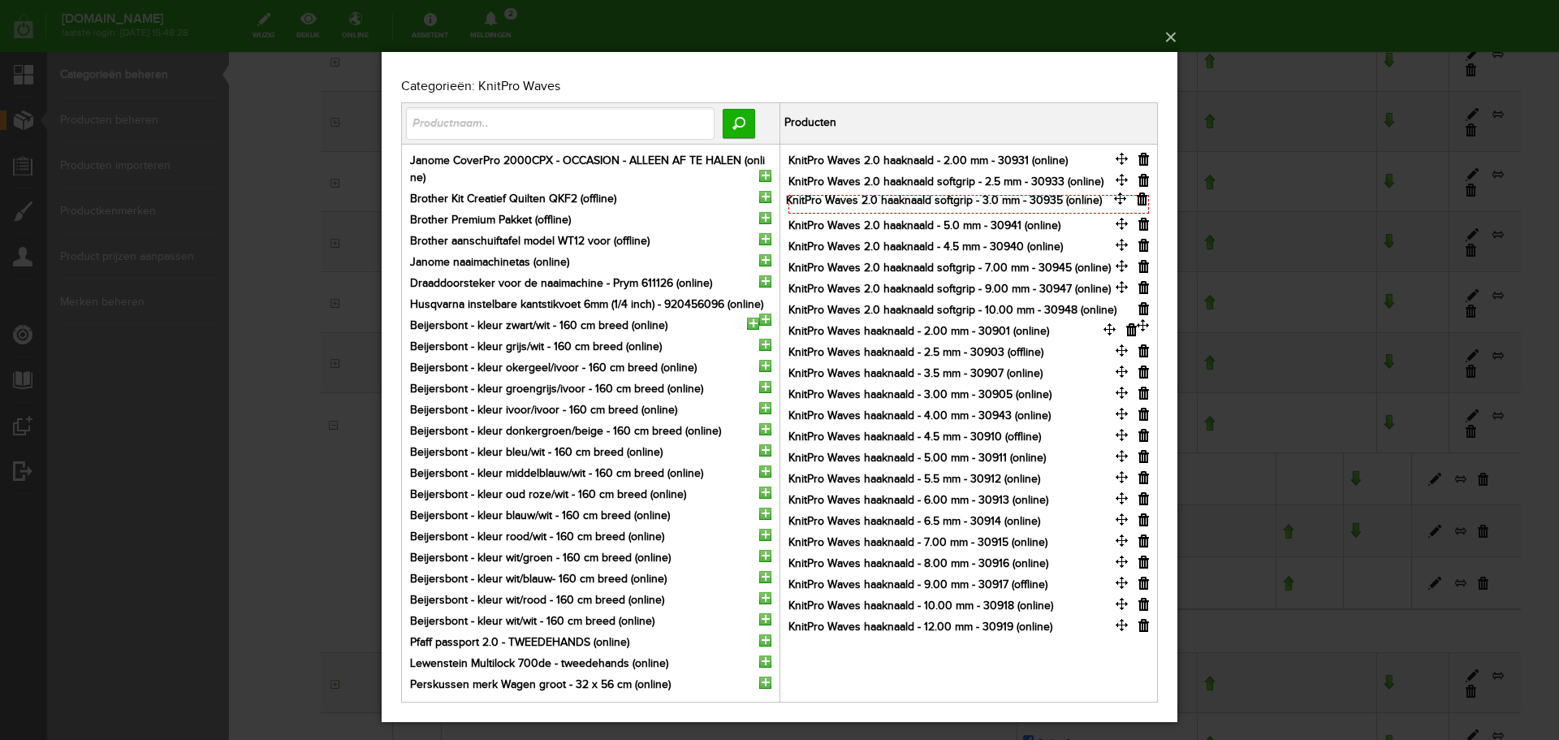
drag, startPoint x: 1124, startPoint y: 220, endPoint x: 1122, endPoint y: 197, distance: 23.6
drag, startPoint x: 1121, startPoint y: 240, endPoint x: 1118, endPoint y: 214, distance: 25.3
drag, startPoint x: 1122, startPoint y: 369, endPoint x: 1125, endPoint y: 396, distance: 27.0
click at [1175, 34] on button "×" at bounding box center [785, 37] width 796 height 36
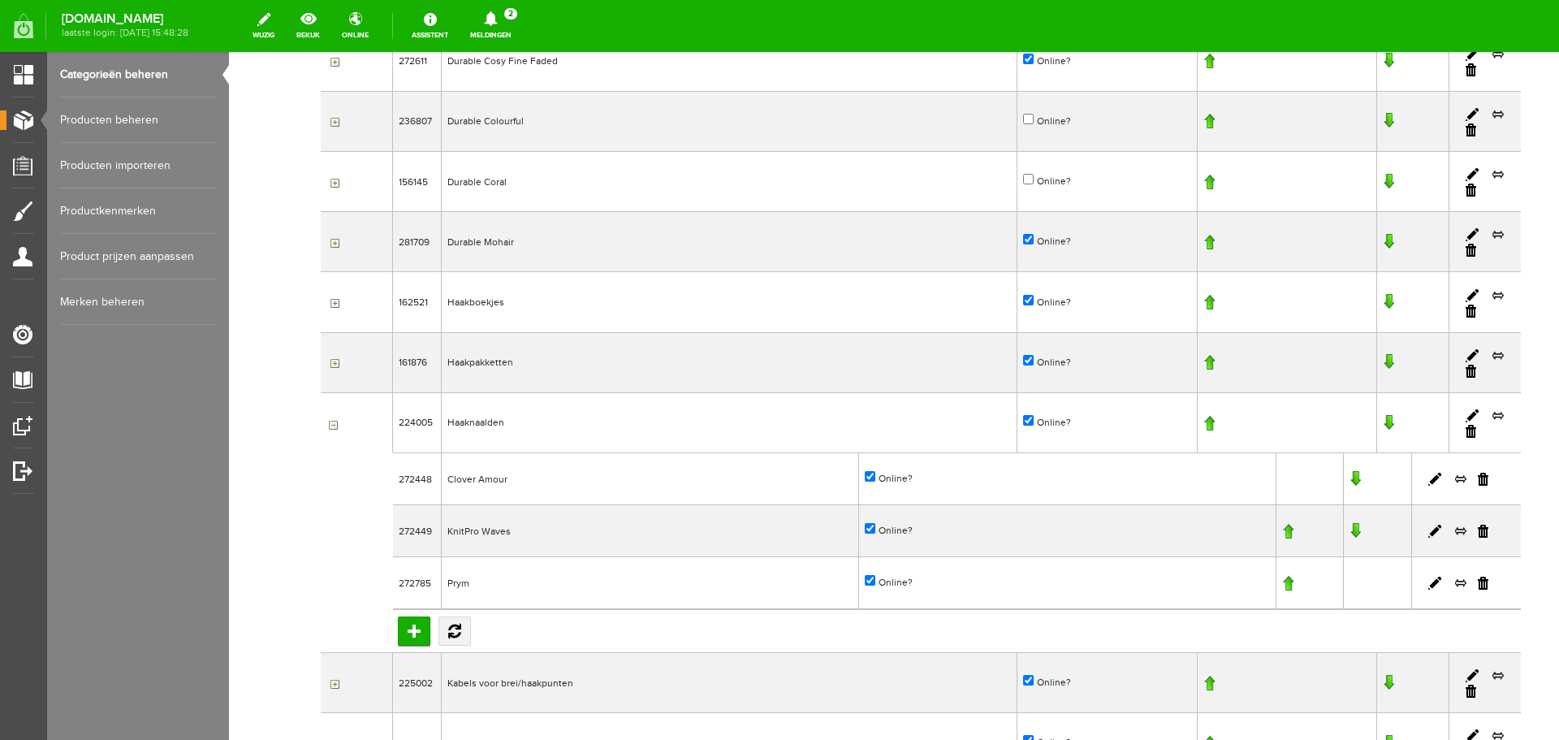
drag, startPoint x: 113, startPoint y: 116, endPoint x: 124, endPoint y: 117, distance: 11.4
click at [113, 116] on link "Producten beheren" at bounding box center [138, 119] width 156 height 45
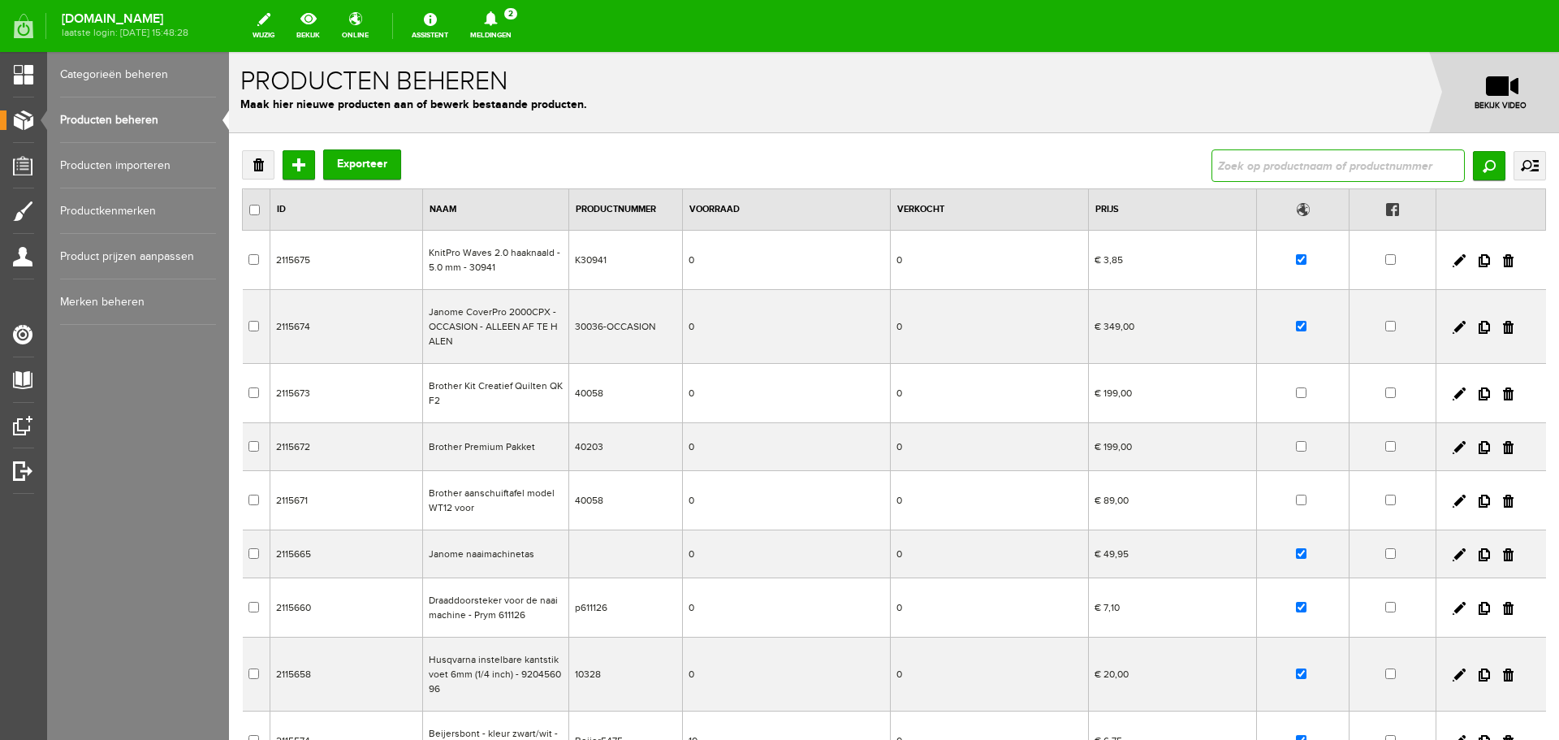
drag, startPoint x: 1230, startPoint y: 164, endPoint x: 1239, endPoint y: 161, distance: 9.5
click at [1230, 164] on input "text" at bounding box center [1338, 165] width 253 height 32
type input "haaknaald waves"
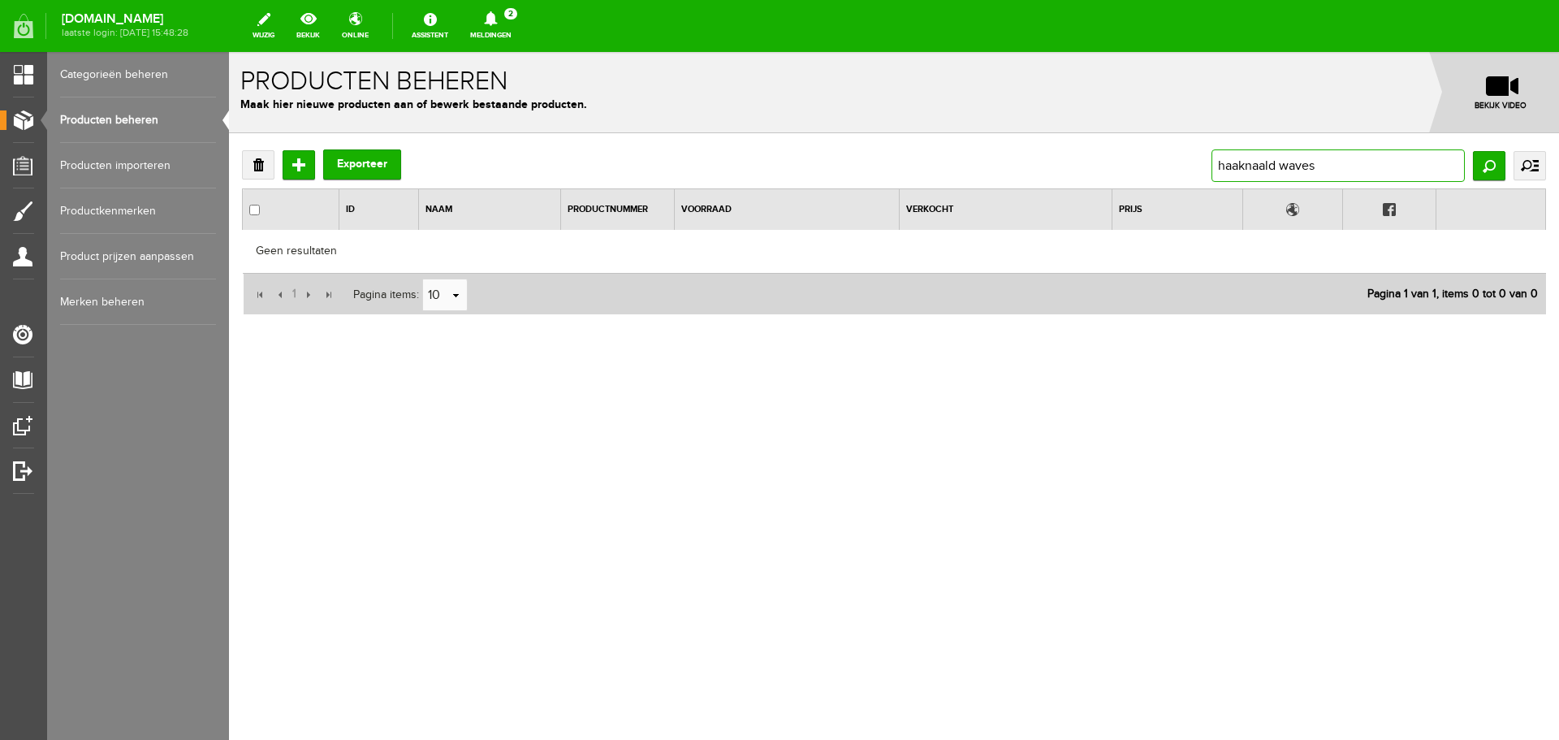
drag, startPoint x: 1329, startPoint y: 168, endPoint x: 1161, endPoint y: 158, distance: 168.4
click at [1161, 158] on div "Verwijderen Toevoegen Exporteer haaknaald waves Zoeken uitgebreid zoeken Catego…" at bounding box center [894, 165] width 1304 height 32
type input "waves 2.0"
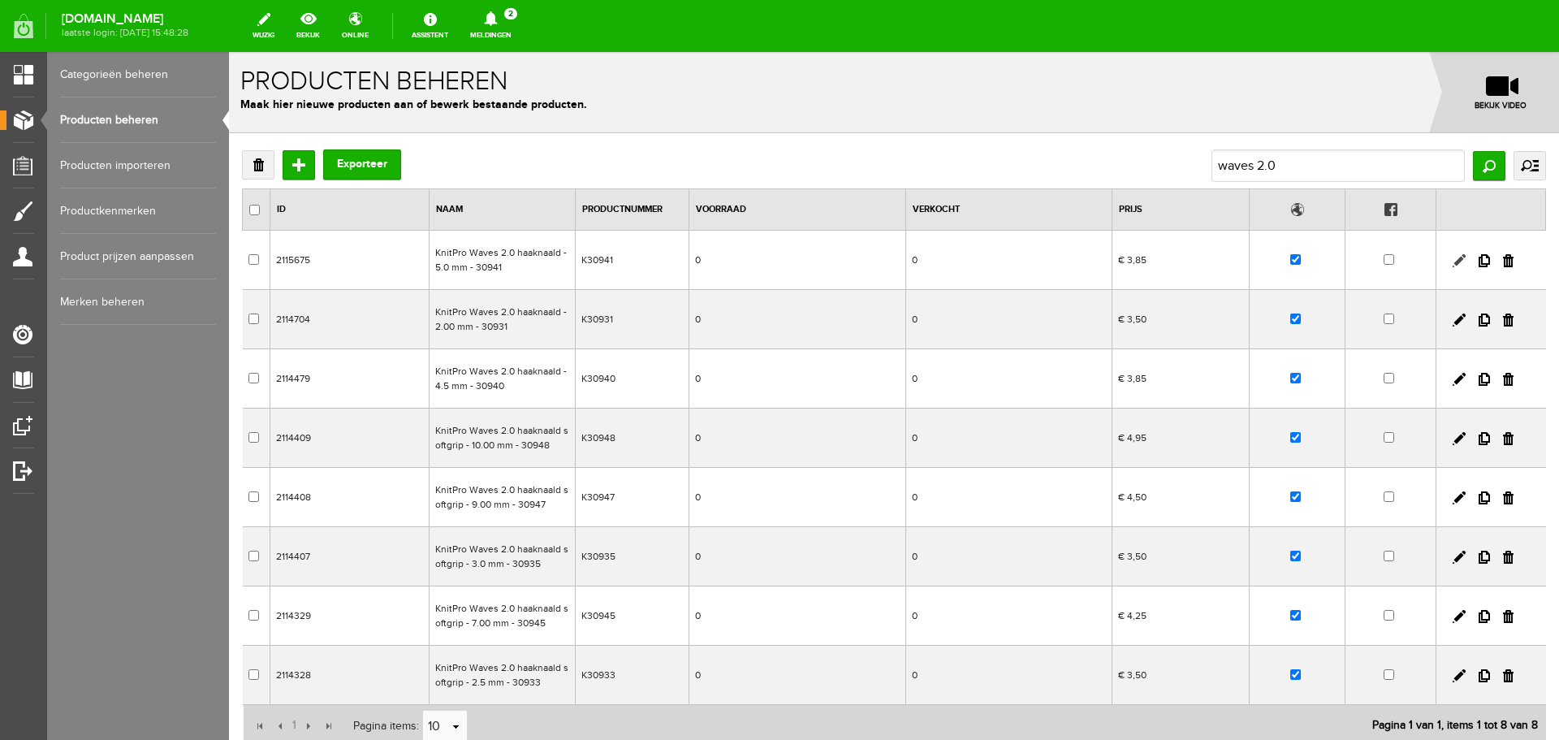
click at [1453, 260] on link at bounding box center [1459, 260] width 13 height 13
checkbox input "true"
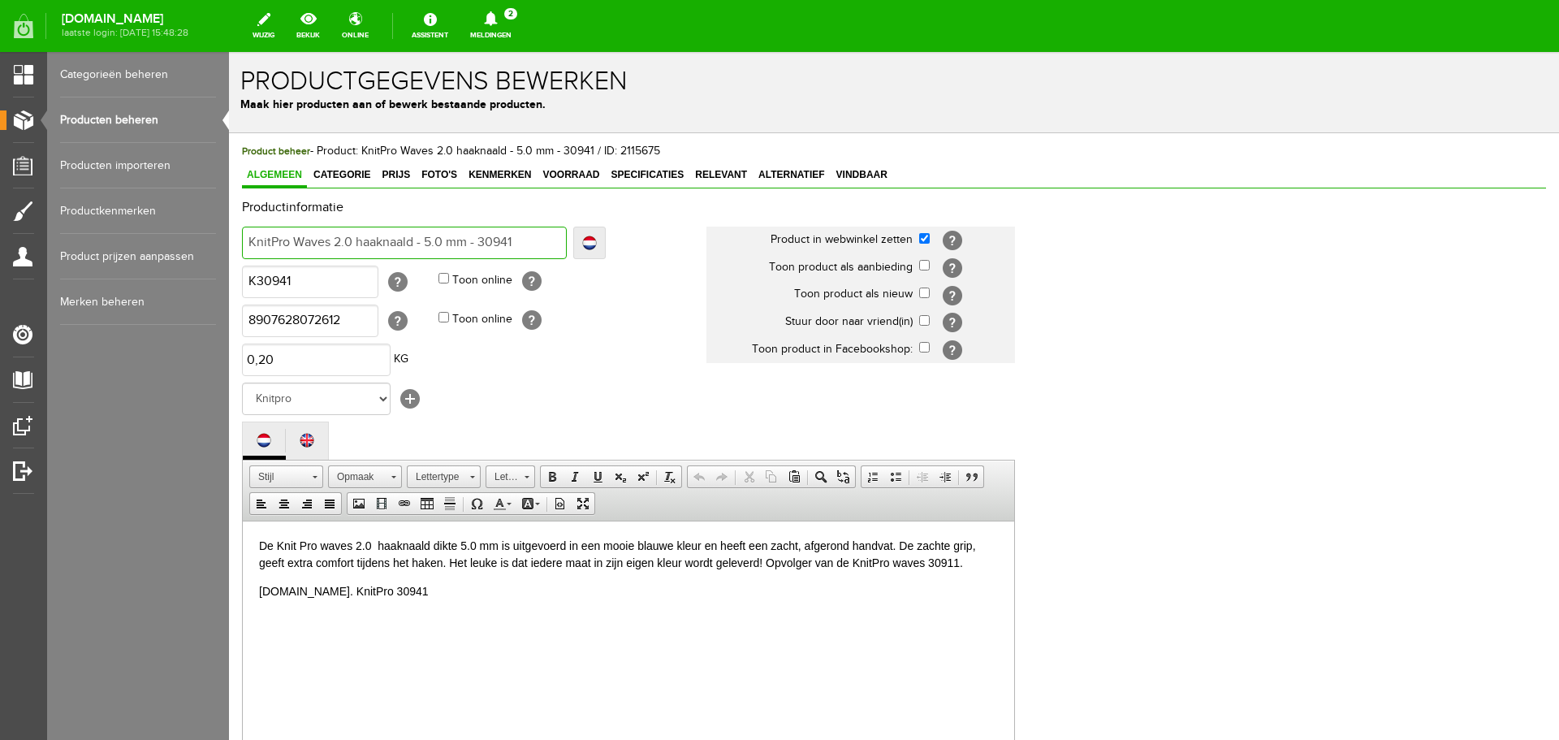
click at [416, 239] on input "KnitPro Waves 2.0 haaknaald - 5.0 mm - 30941" at bounding box center [404, 243] width 325 height 32
type input "KnitPro Waves 2.0 haaknaald - 5.0 mm - 30941"
type input "KnitPro Waves 2.0 haaknaald s - 5.0 mm - 30941"
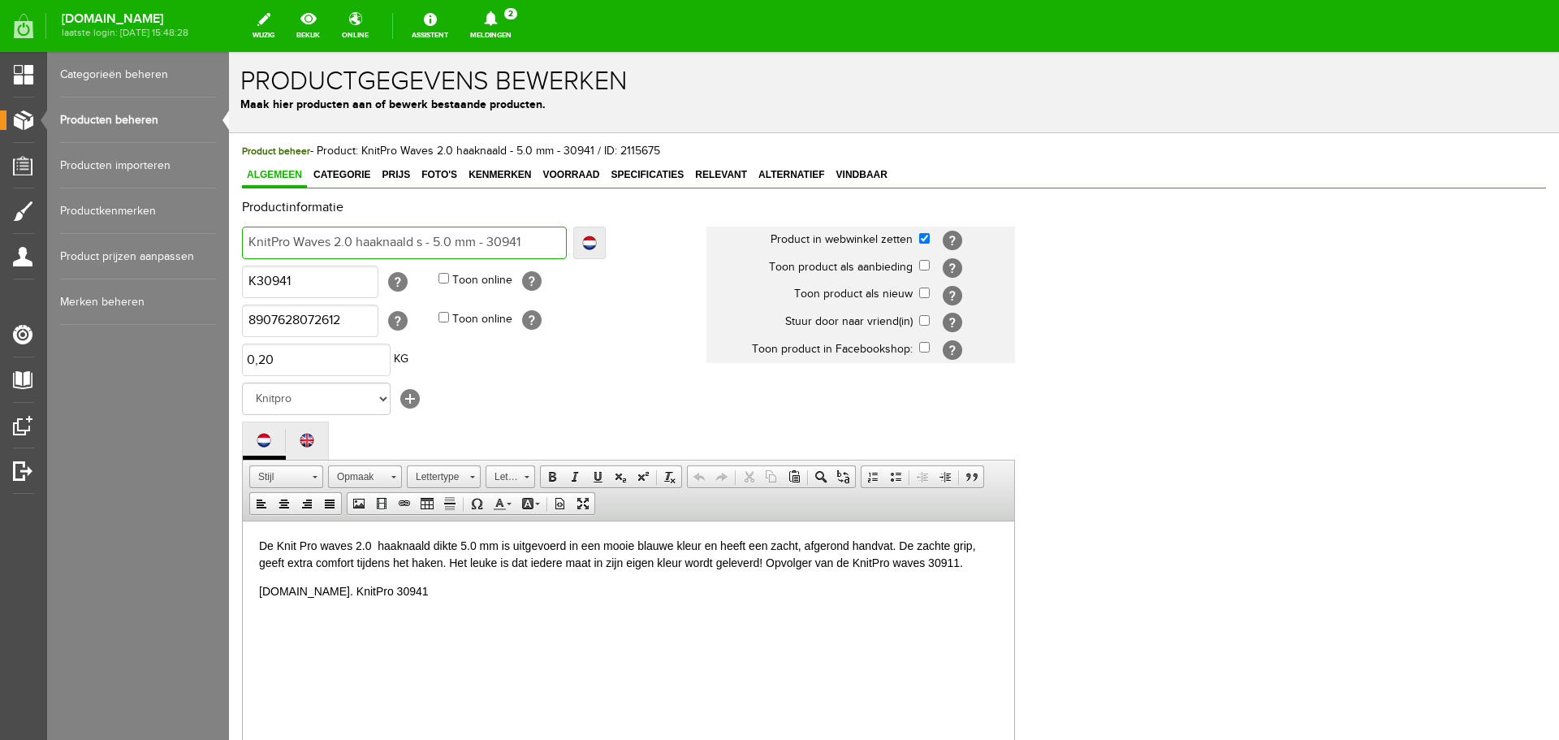
type input "KnitPro Waves 2.0 haaknaald so - 5.0 mm - 30941"
type input "KnitPro Waves 2.0 haaknaald sof - 5.0 mm - 30941"
type input "KnitPro Waves 2.0 haaknaald soft - 5.0 mm - 30941"
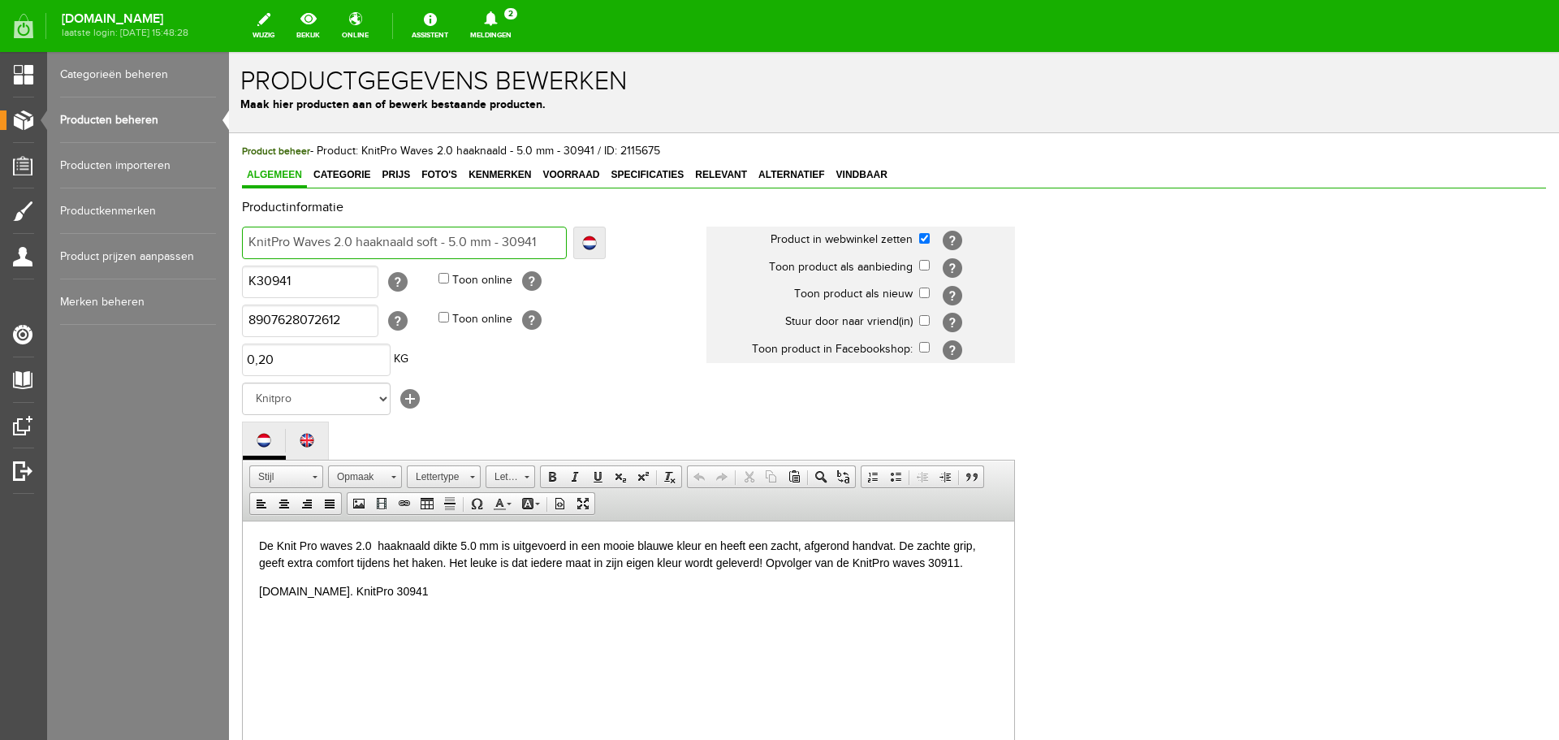
type input "KnitPro Waves 2.0 haaknaald soft - 5.0 mm - 30941"
type input "KnitPro Waves 2.0 haaknaald softg - 5.0 mm - 30941"
type input "KnitPro Waves 2.0 haaknaald softgr - 5.0 mm - 30941"
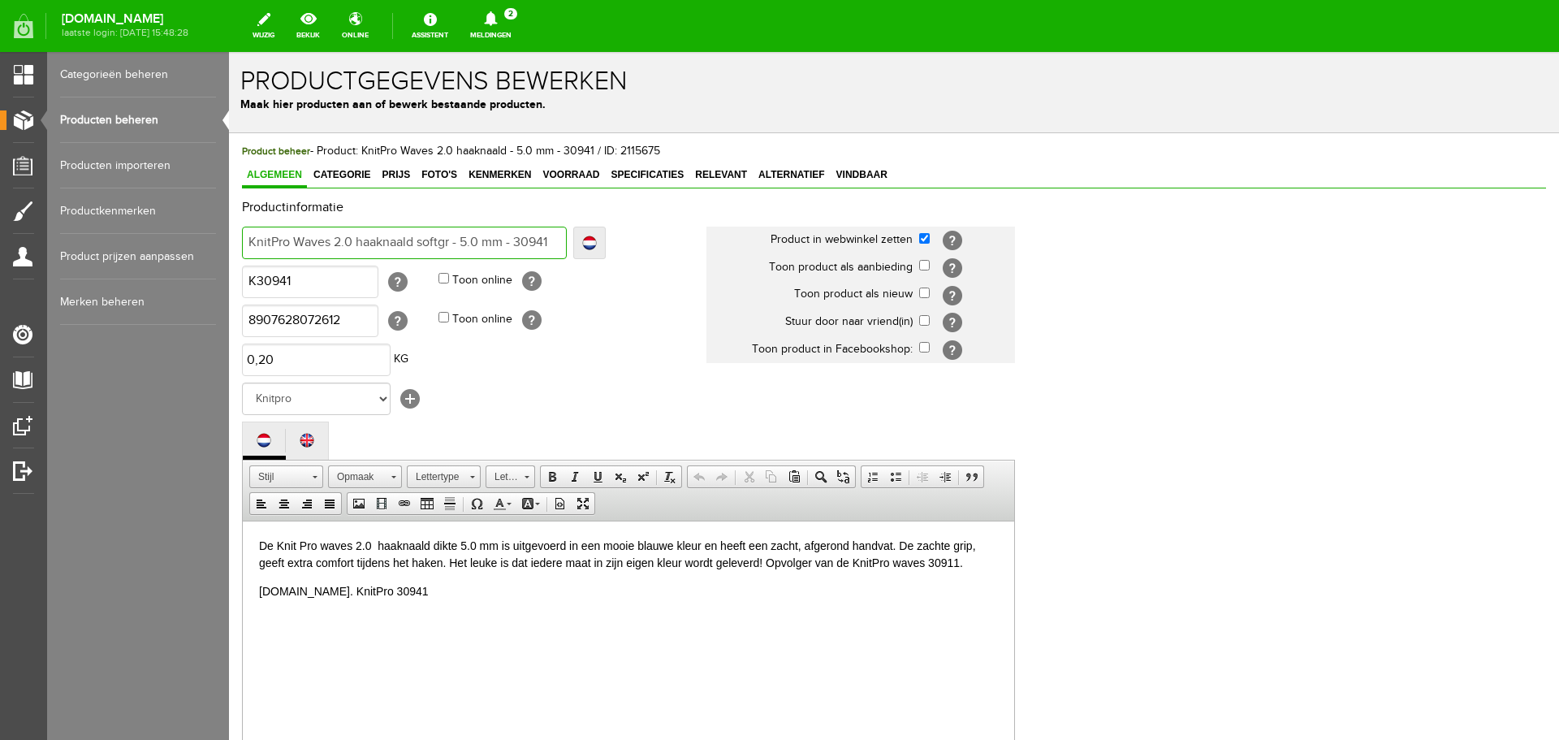
type input "KnitPro Waves 2.0 haaknaald softgri - 5.0 mm - 30941"
type input "KnitPro Waves 2.0 haaknaald softgrip - 5.0 mm - 30941"
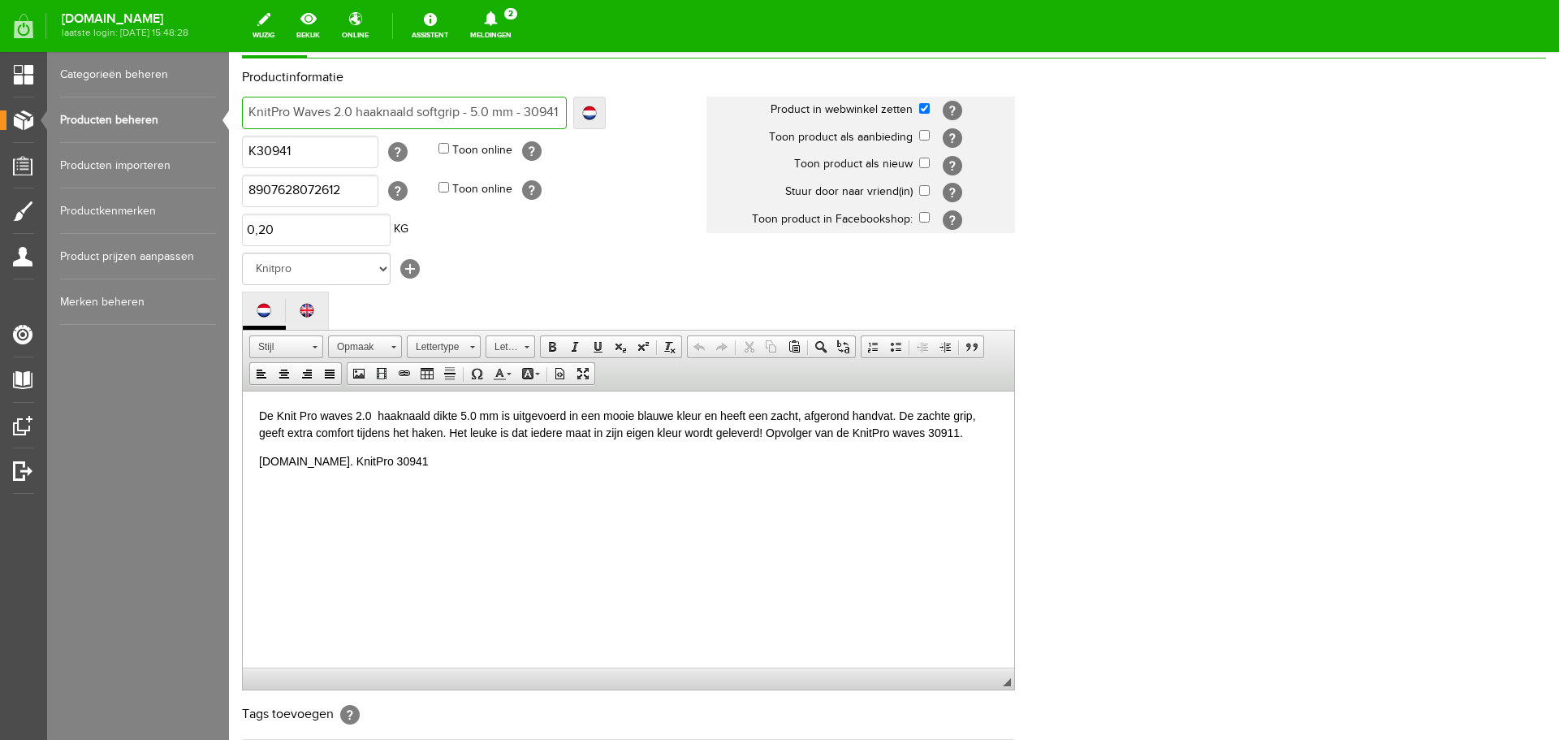
scroll to position [325, 0]
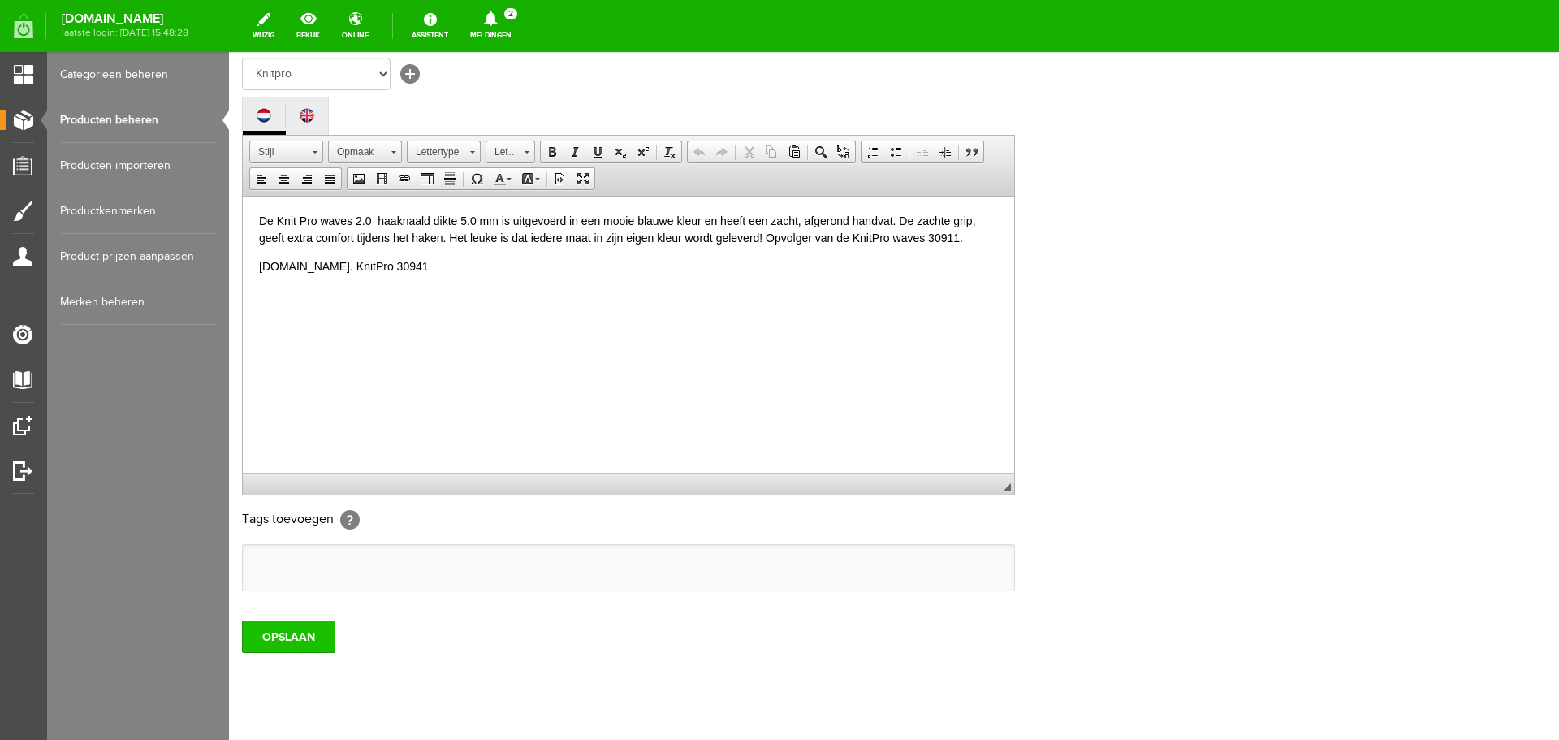
type input "KnitPro Waves 2.0 haaknaald softgrip - 5.0 mm - 30941"
click at [291, 631] on input "OPSLAAN" at bounding box center [288, 636] width 93 height 32
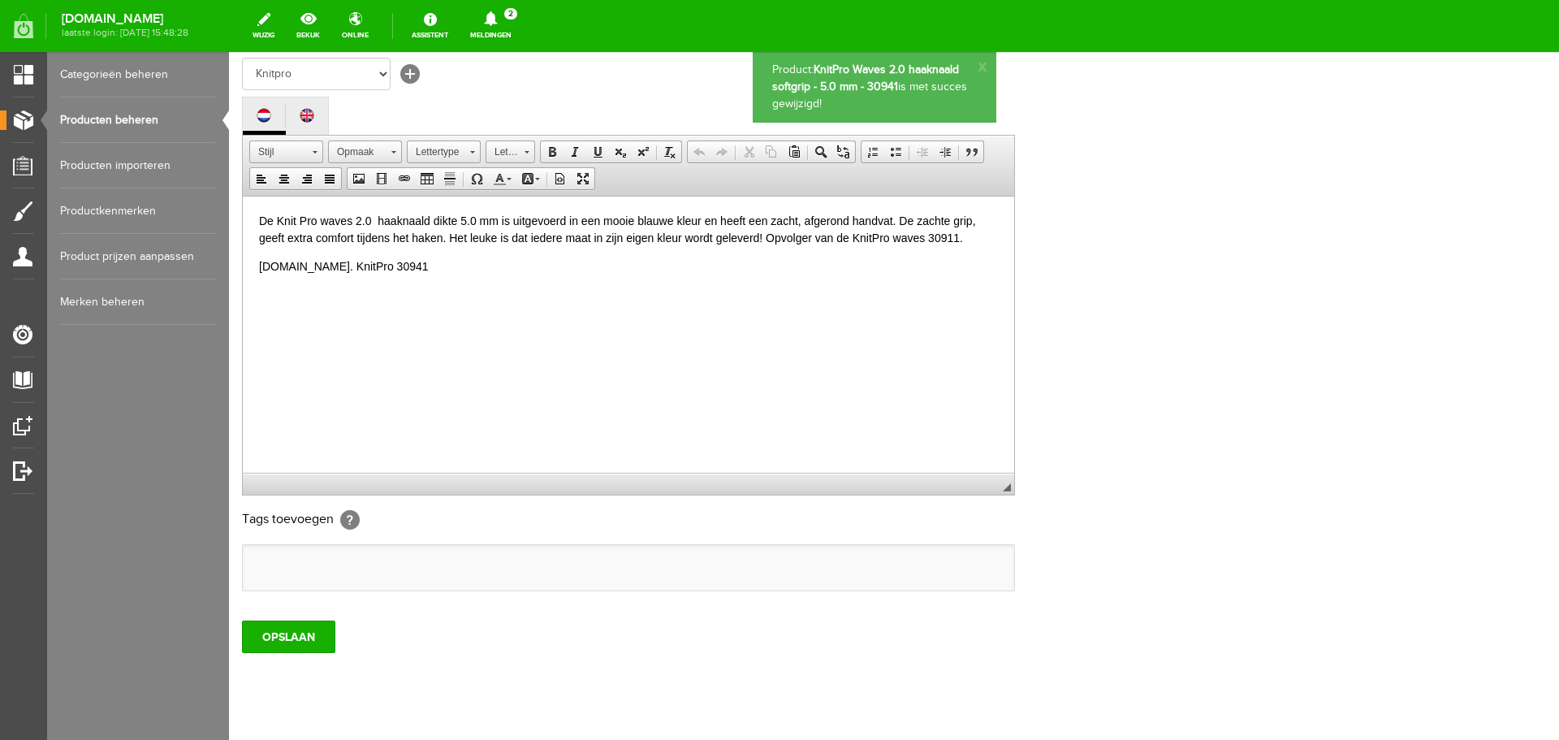
scroll to position [0, 0]
click at [143, 115] on link "Producten beheren" at bounding box center [138, 119] width 156 height 45
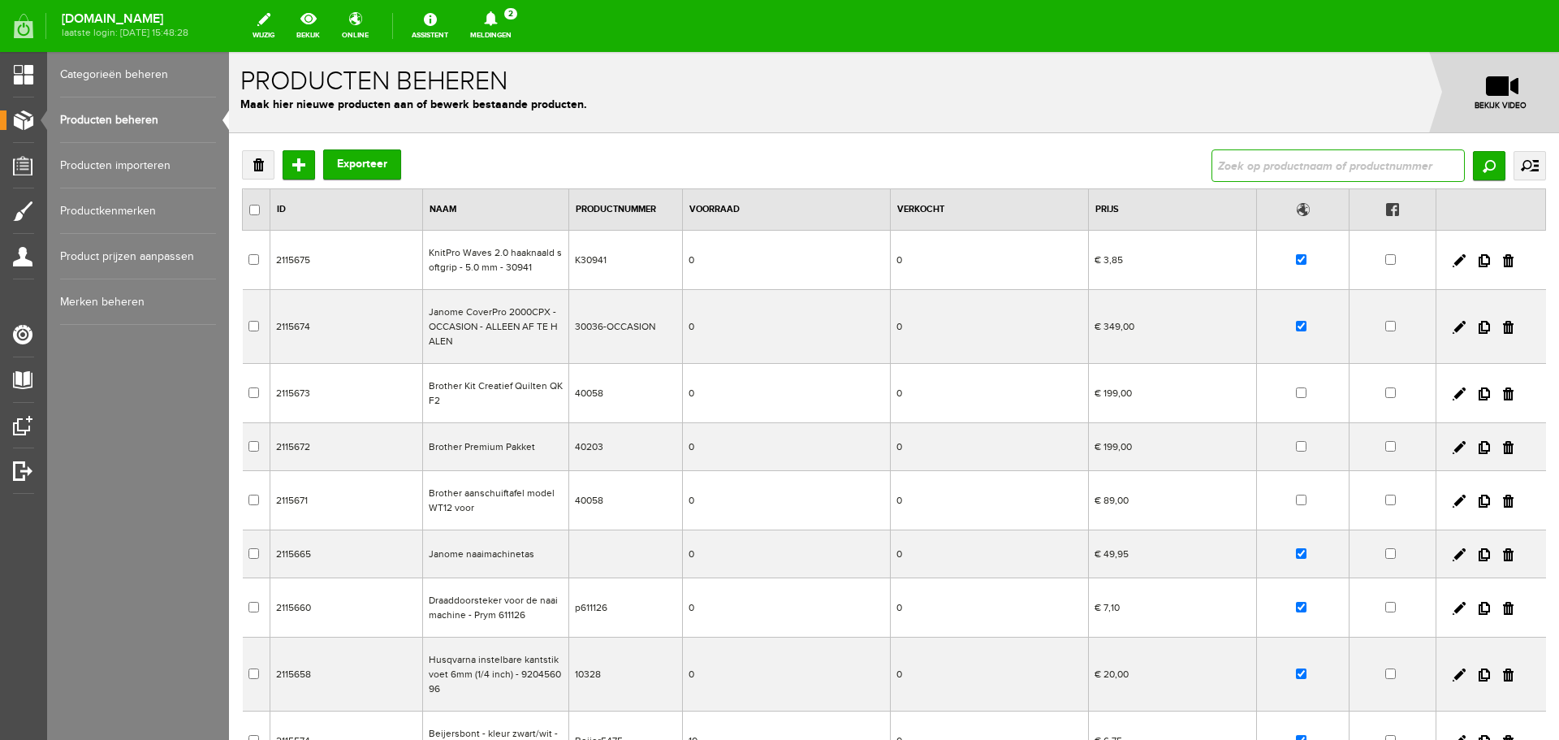
click at [1292, 157] on input "text" at bounding box center [1338, 165] width 253 height 32
type input "waves 2.0"
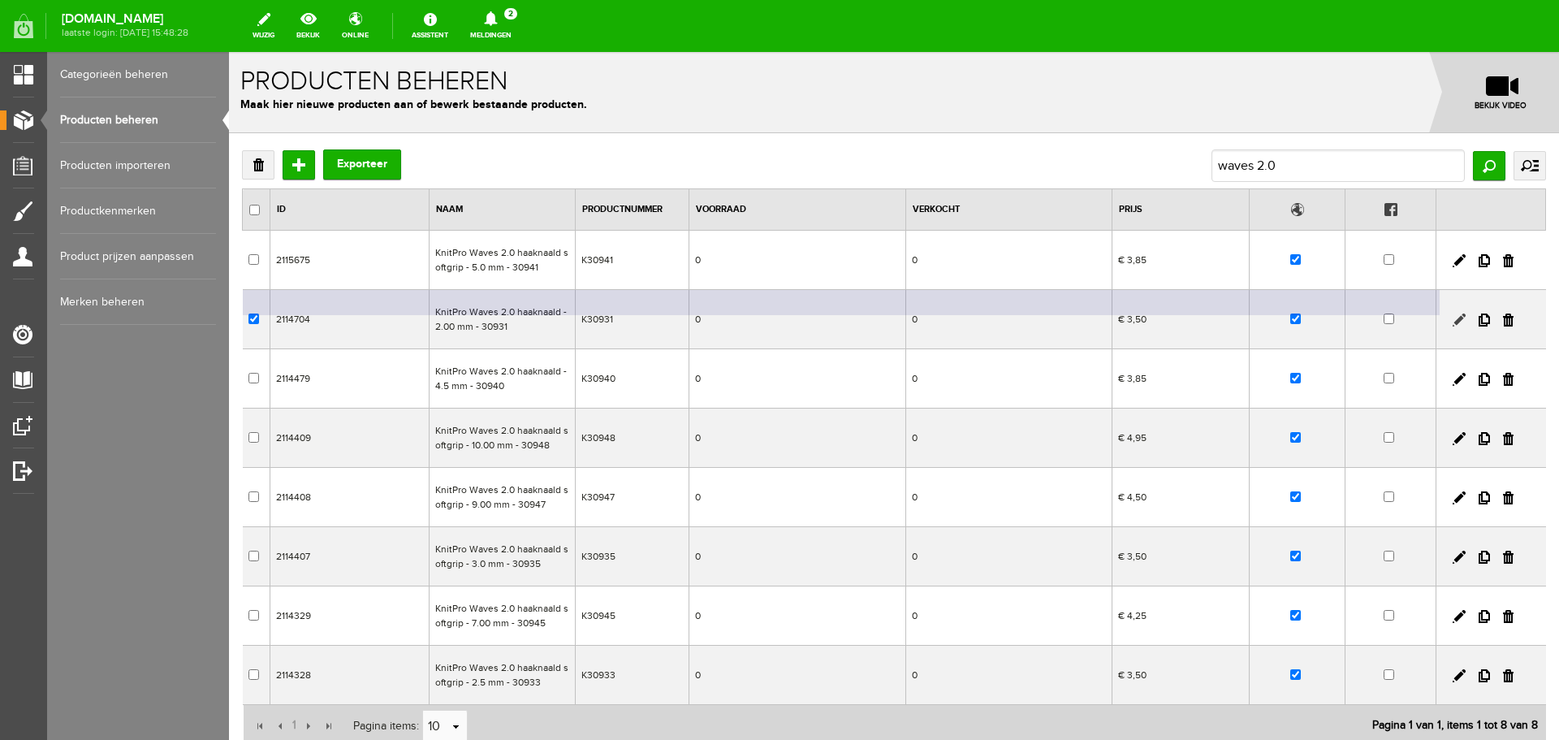
click at [1453, 319] on link at bounding box center [1459, 319] width 13 height 13
checkbox input "true"
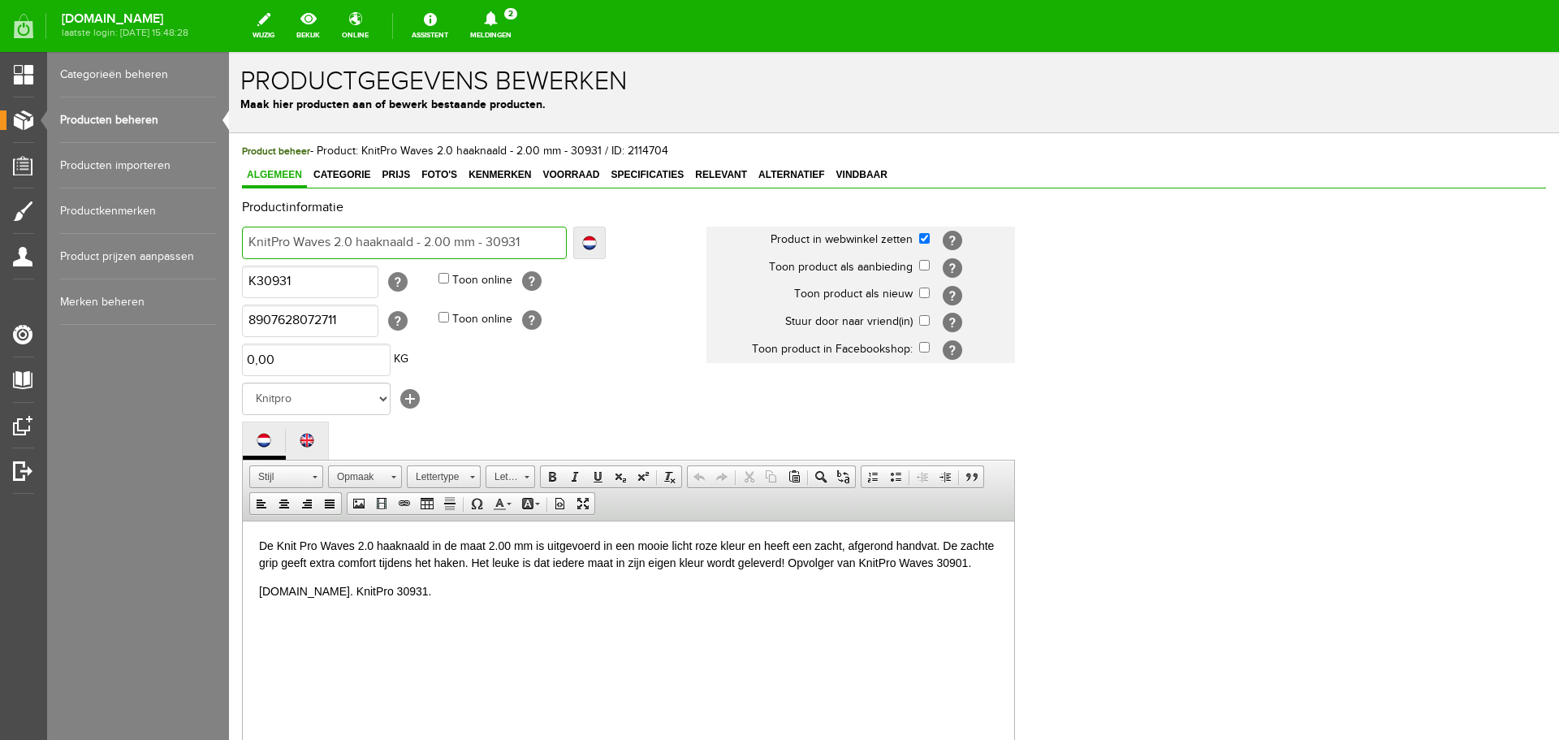
click at [412, 243] on input "KnitPro Waves 2.0 haaknaald - 2.00 mm - 30931" at bounding box center [404, 243] width 325 height 32
type input "KnitPro Waves 2.0 haaknaald - 2.00 mm - 30931"
type input "KnitPro Waves 2.0 haaknaald s - 2.00 mm - 30931"
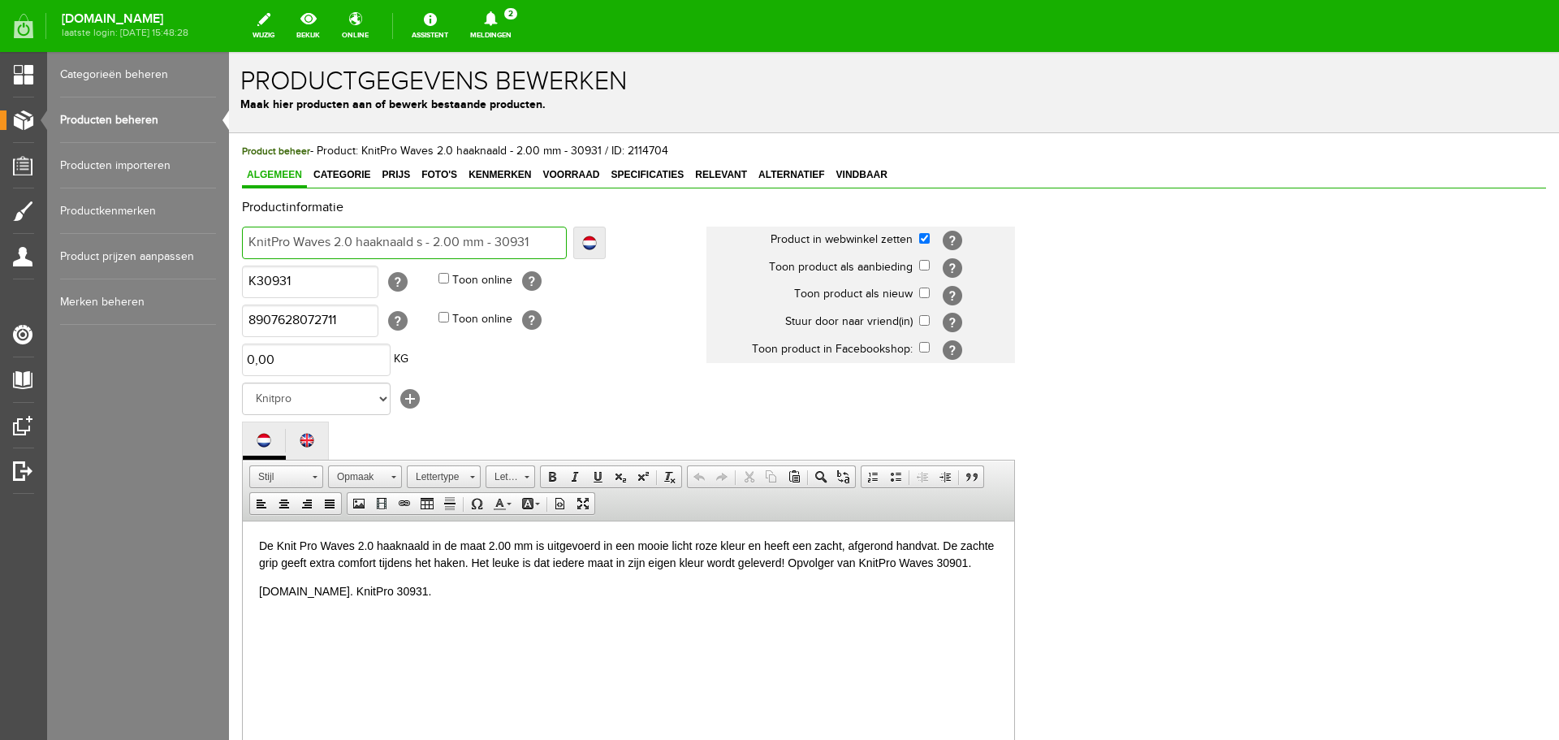
type input "KnitPro Waves 2.0 haaknaald so - 2.00 mm - 30931"
type input "KnitPro Waves 2.0 haaknaald sof - 2.00 mm - 30931"
type input "KnitPro Waves 2.0 haaknaald soft - 2.00 mm - 30931"
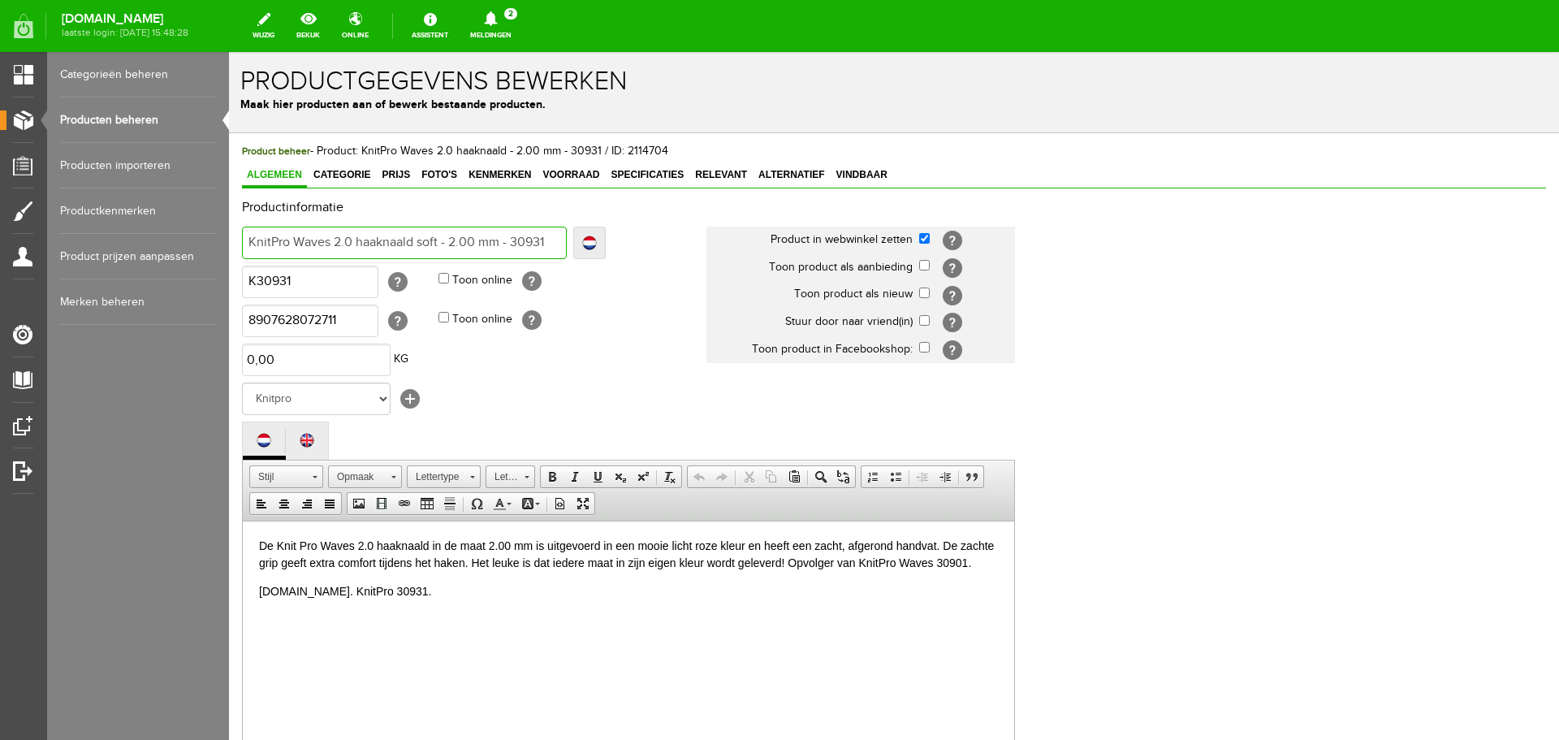
type input "KnitPro Waves 2.0 haaknaald soft - 2.00 mm - 30931"
type input "KnitPro Waves 2.0 haaknaald softg - 2.00 mm - 30931"
type input "KnitPro Waves 2.0 haaknaald softgr - 2.00 mm - 30931"
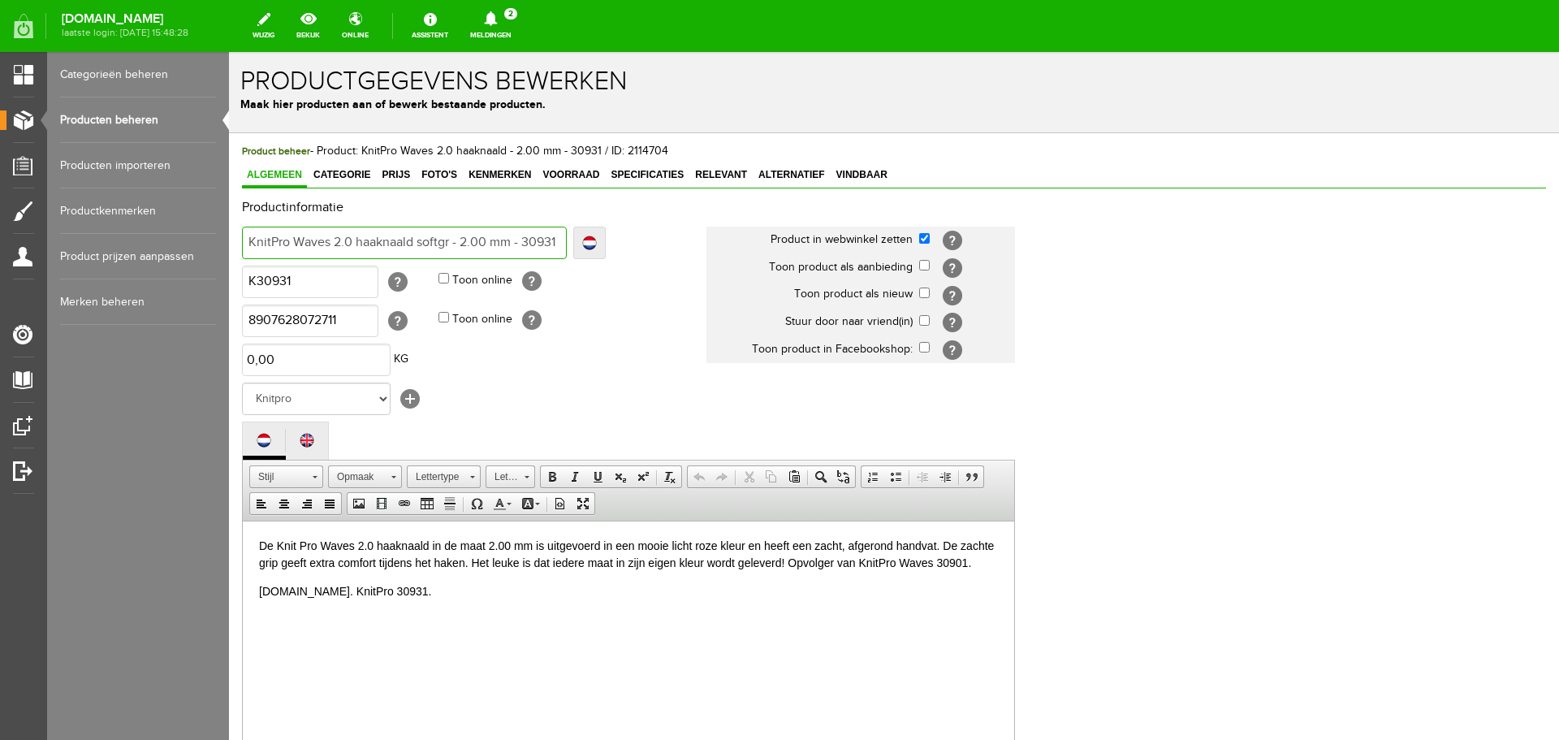
type input "KnitPro Waves 2.0 haaknaald softgri - 2.00 mm - 30931"
type input "KnitPro Waves 2.0 haaknaald softgrip - 2.00 mm - 30931"
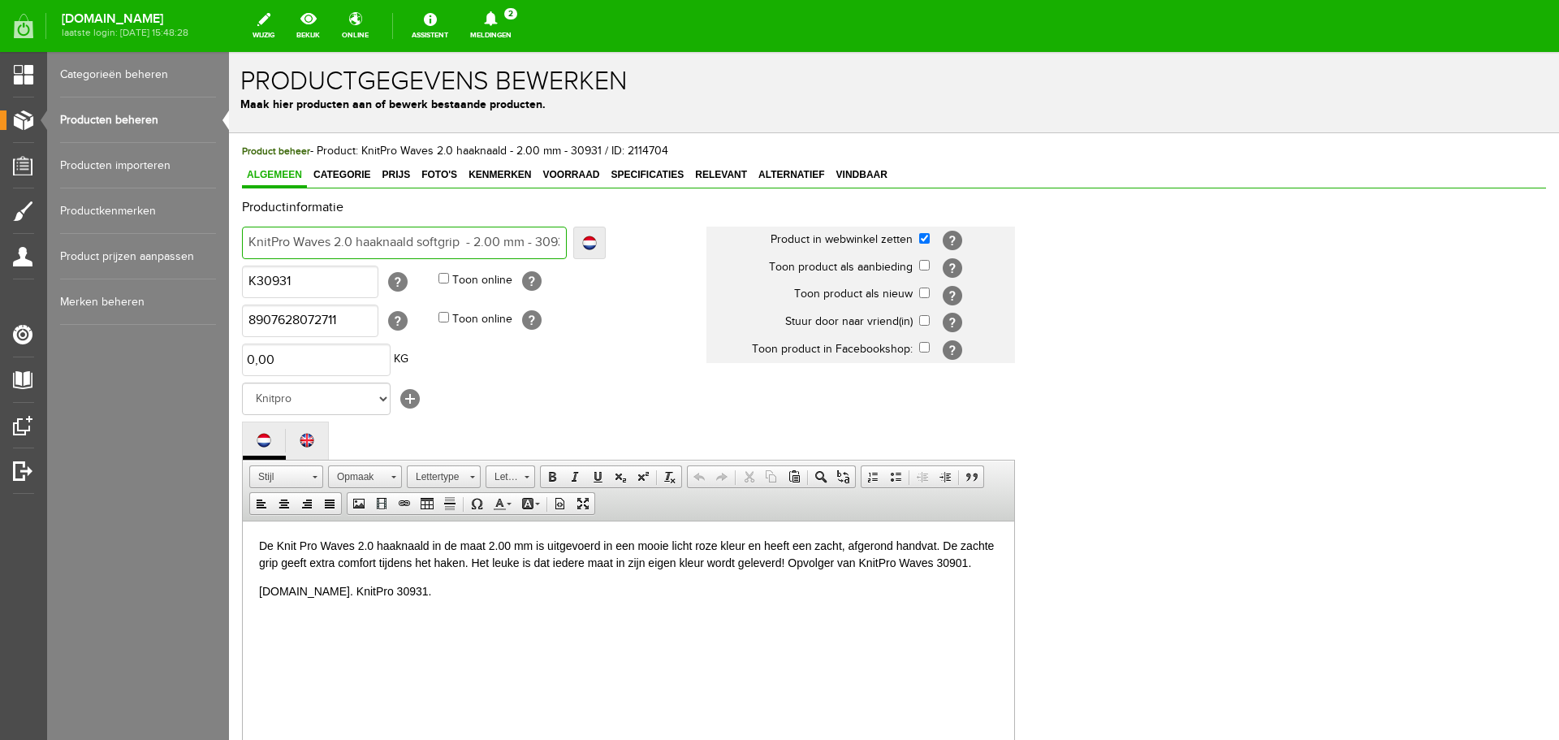
type input "KnitPro Waves 2.0 haaknaald softgrip - 2.00 mm - 30931"
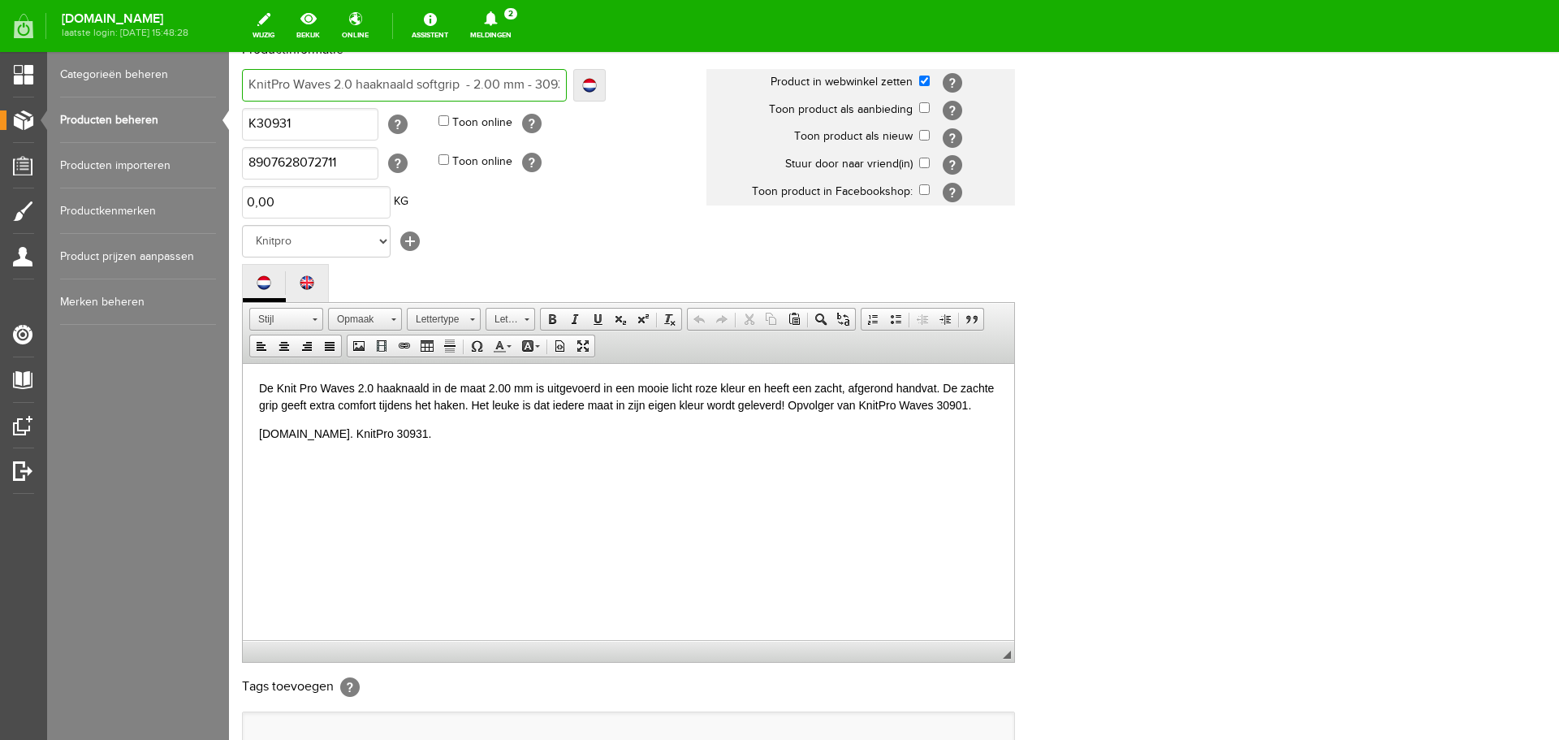
scroll to position [244, 0]
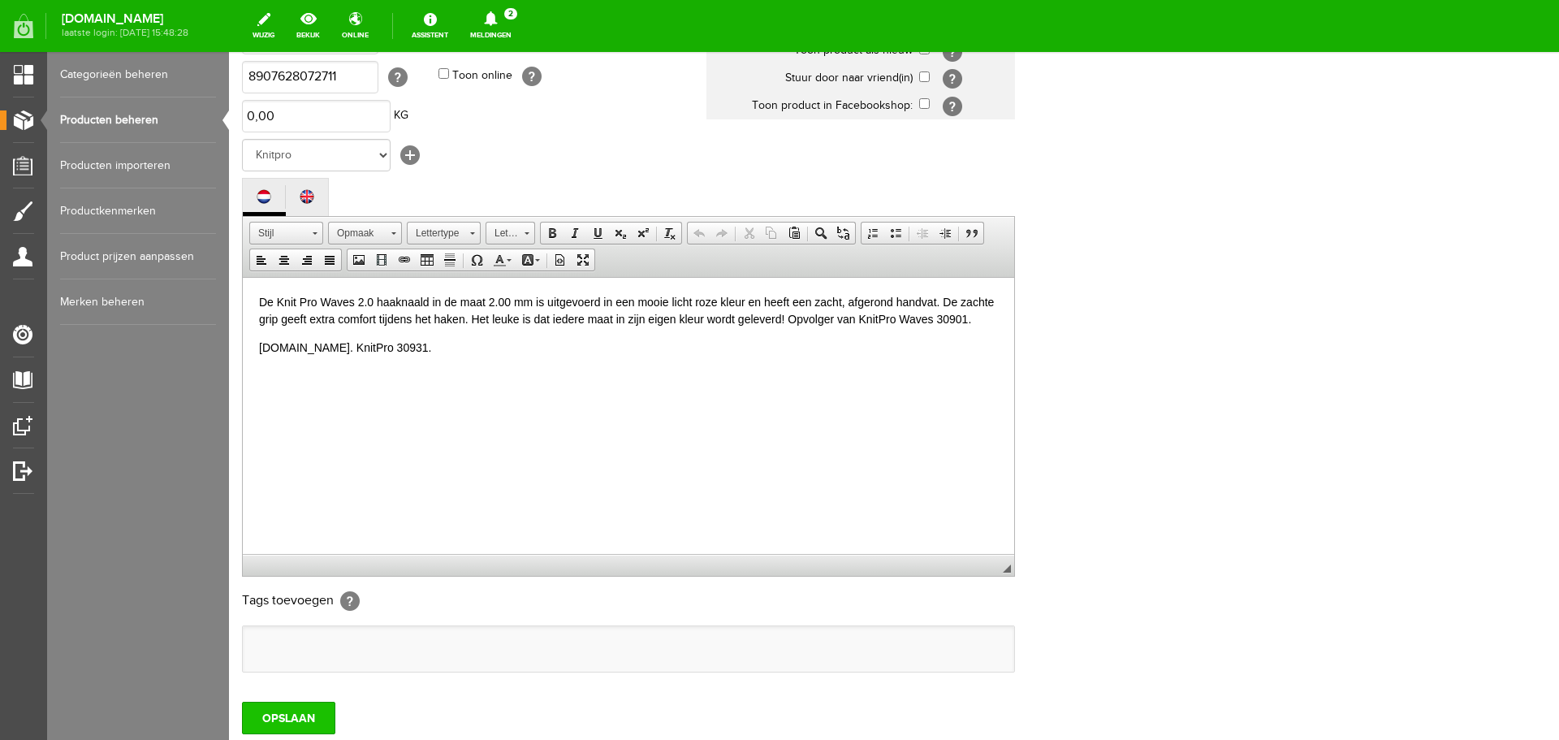
click at [300, 721] on input "OPSLAAN" at bounding box center [288, 718] width 93 height 32
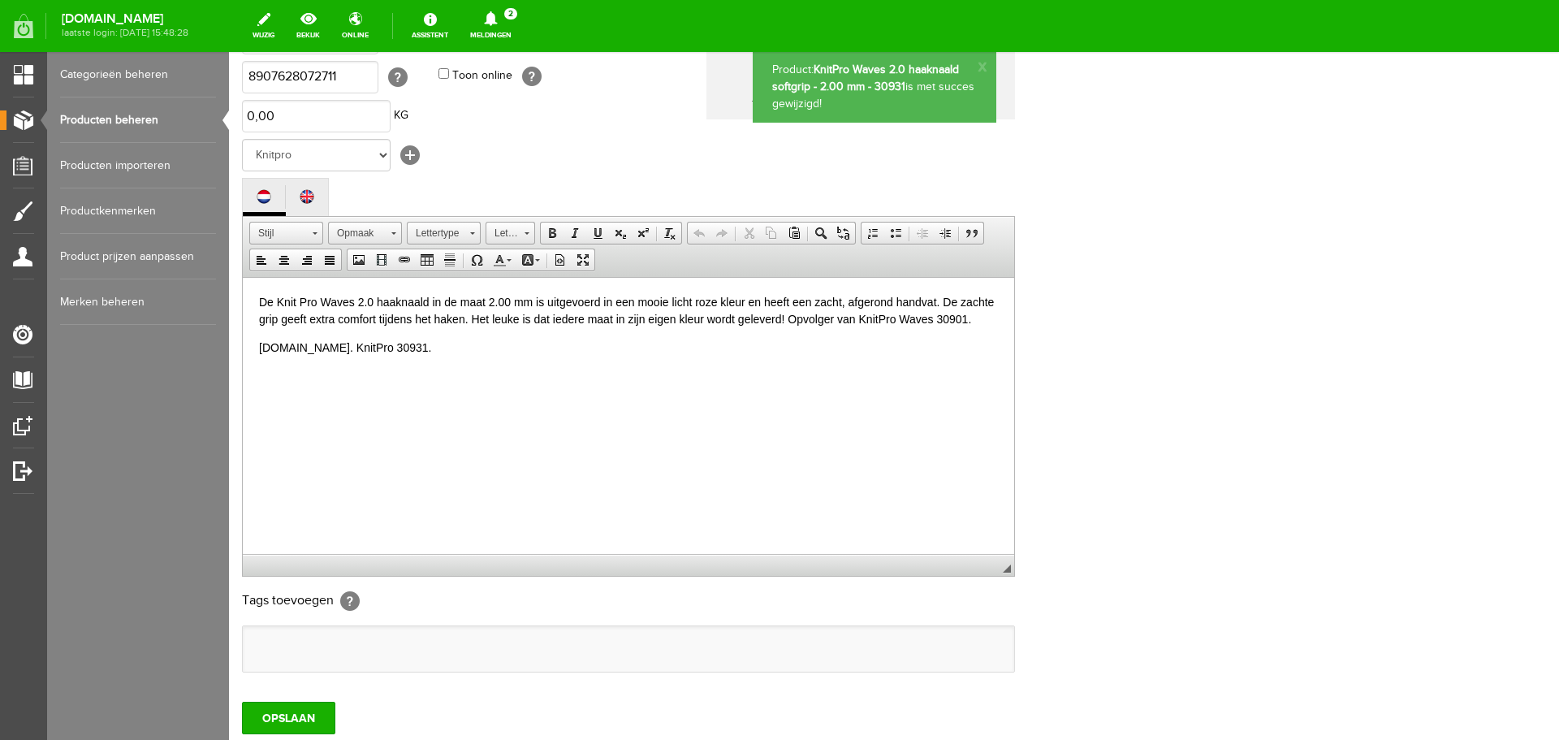
scroll to position [0, 0]
click at [104, 119] on link "Producten beheren" at bounding box center [138, 119] width 156 height 45
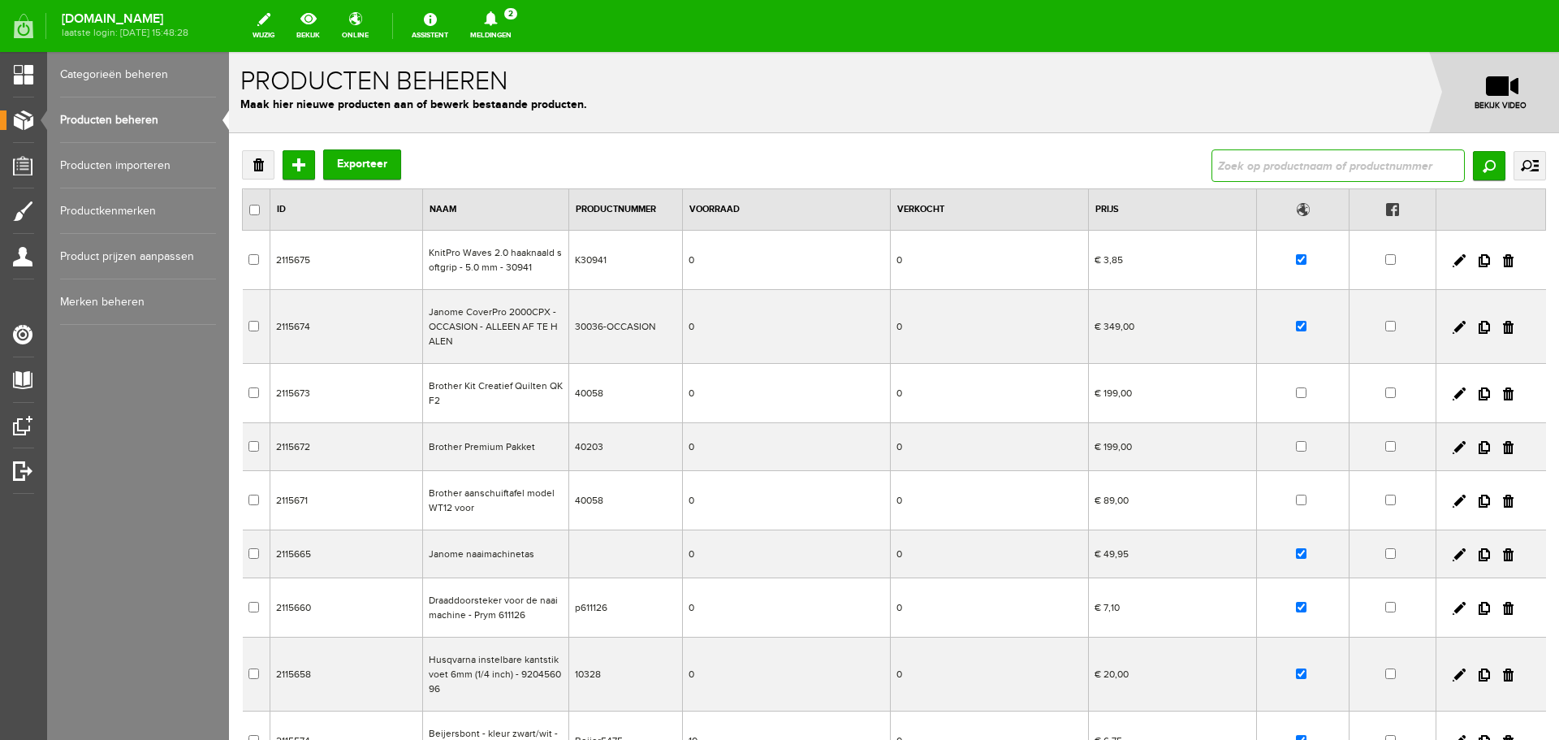
click at [1240, 157] on input "text" at bounding box center [1338, 165] width 253 height 32
type input "waves 2.0"
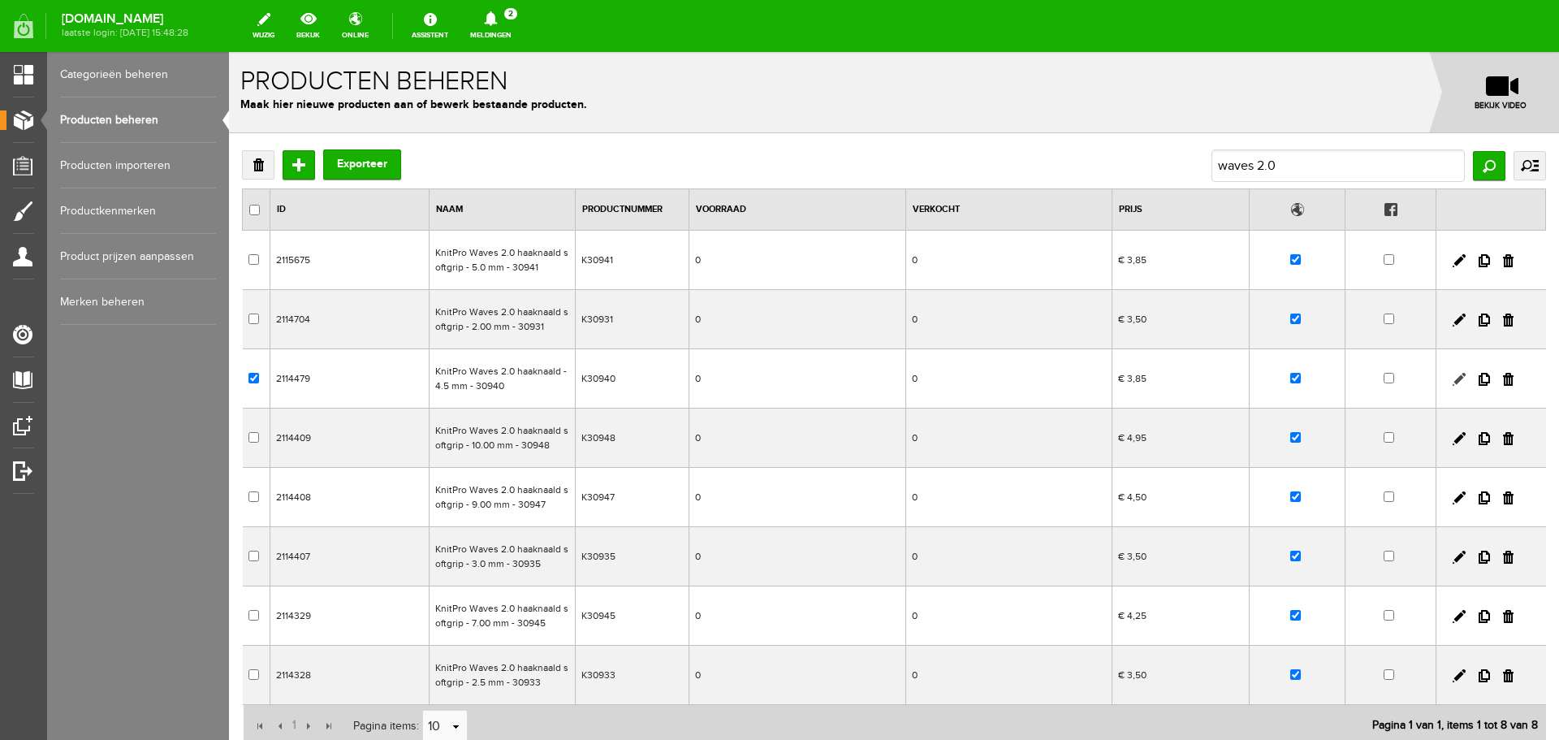
click at [1453, 379] on link at bounding box center [1459, 379] width 13 height 13
checkbox input "true"
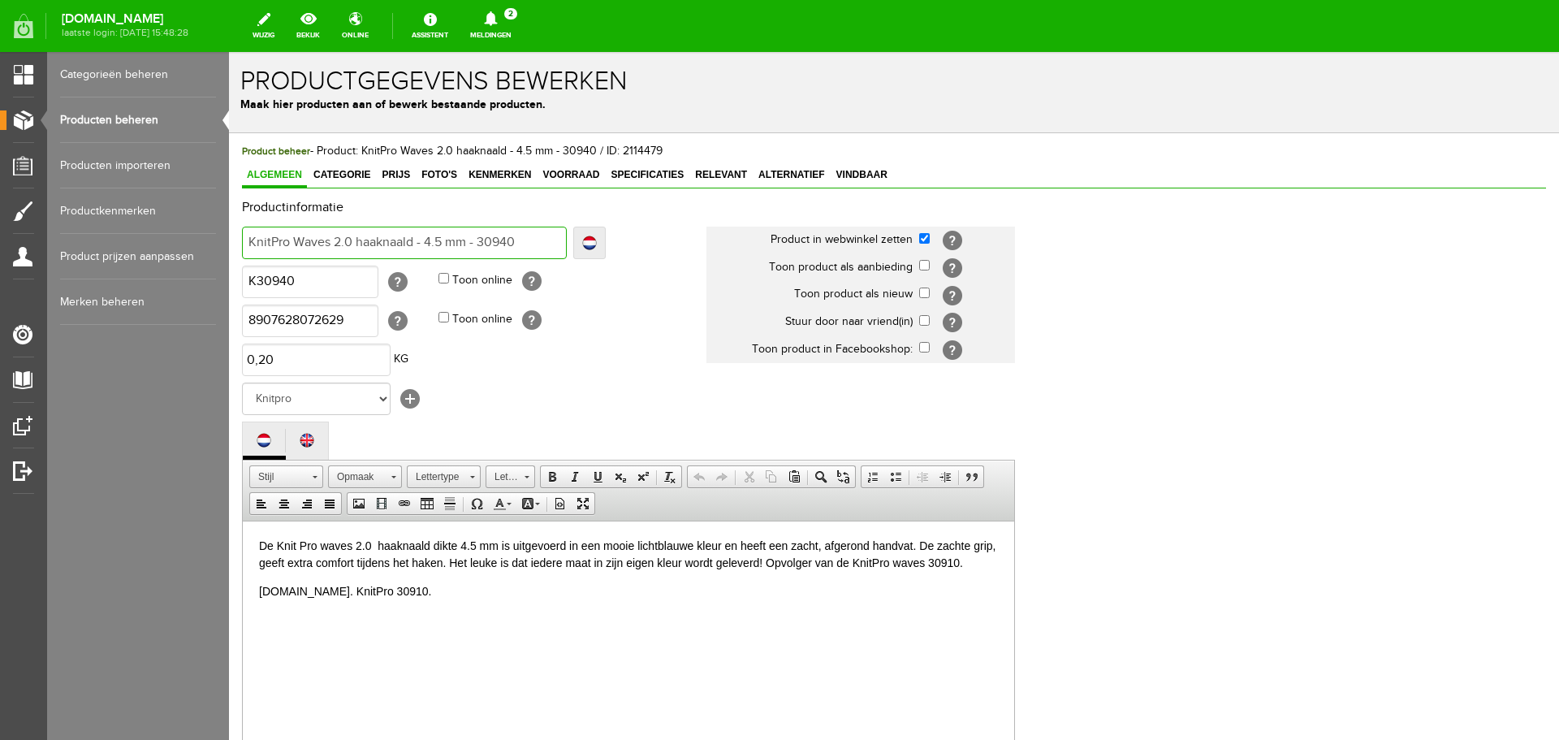
click at [418, 242] on input "KnitPro Waves 2.0 haaknaald - 4.5 mm - 30940" at bounding box center [404, 243] width 325 height 32
type input "KnitPro Waves 2.0 haaknaald s- 4.5 mm - 30940"
type input "KnitPro Waves 2.0 haaknaald so- 4.5 mm - 30940"
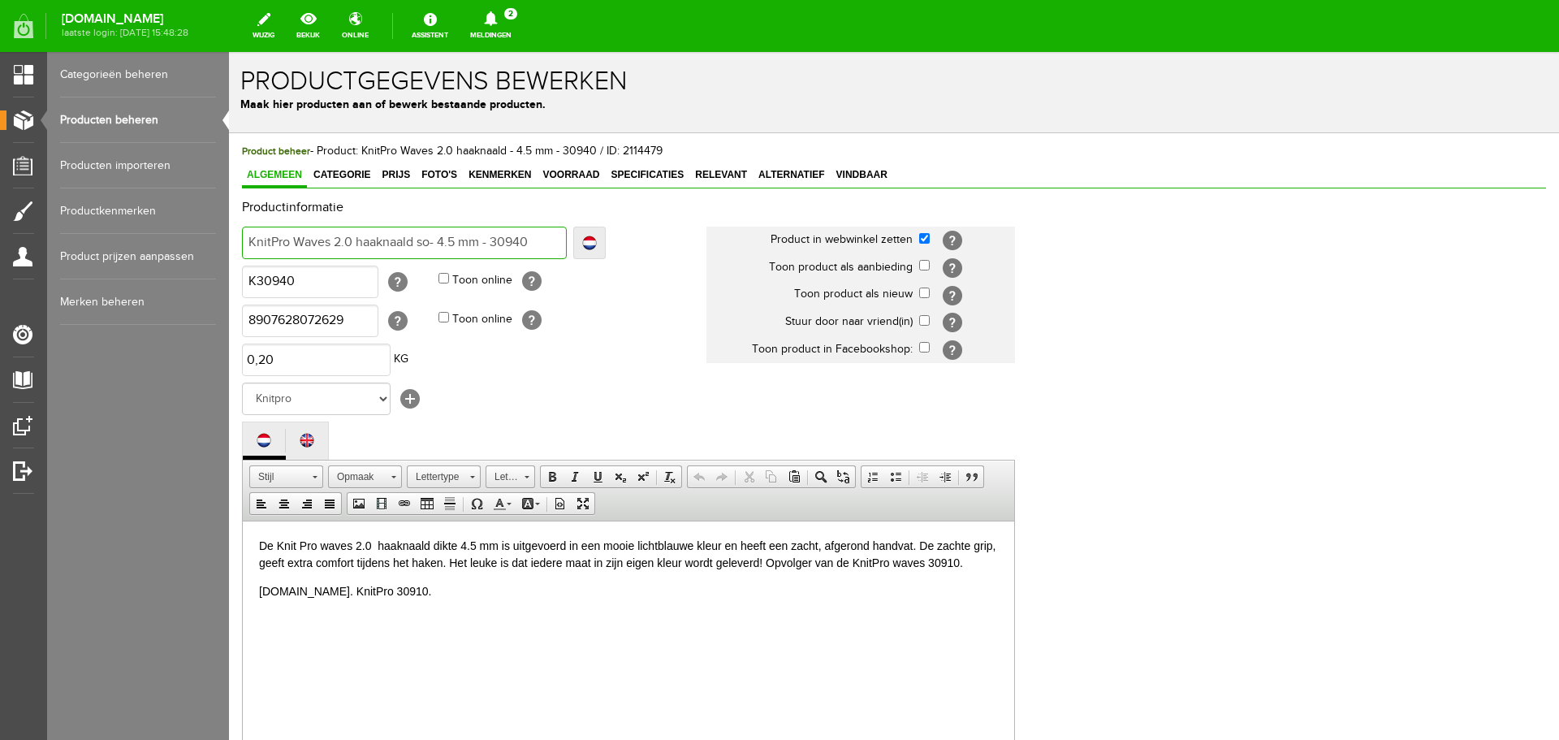
type input "KnitPro Waves 2.0 haaknaald sof- 4.5 mm - 30940"
type input "KnitPro Waves 2.0 haaknaald soft- 4.5 mm - 30940"
type input "KnitPro Waves 2.0 haaknaald softg- 4.5 mm - 30940"
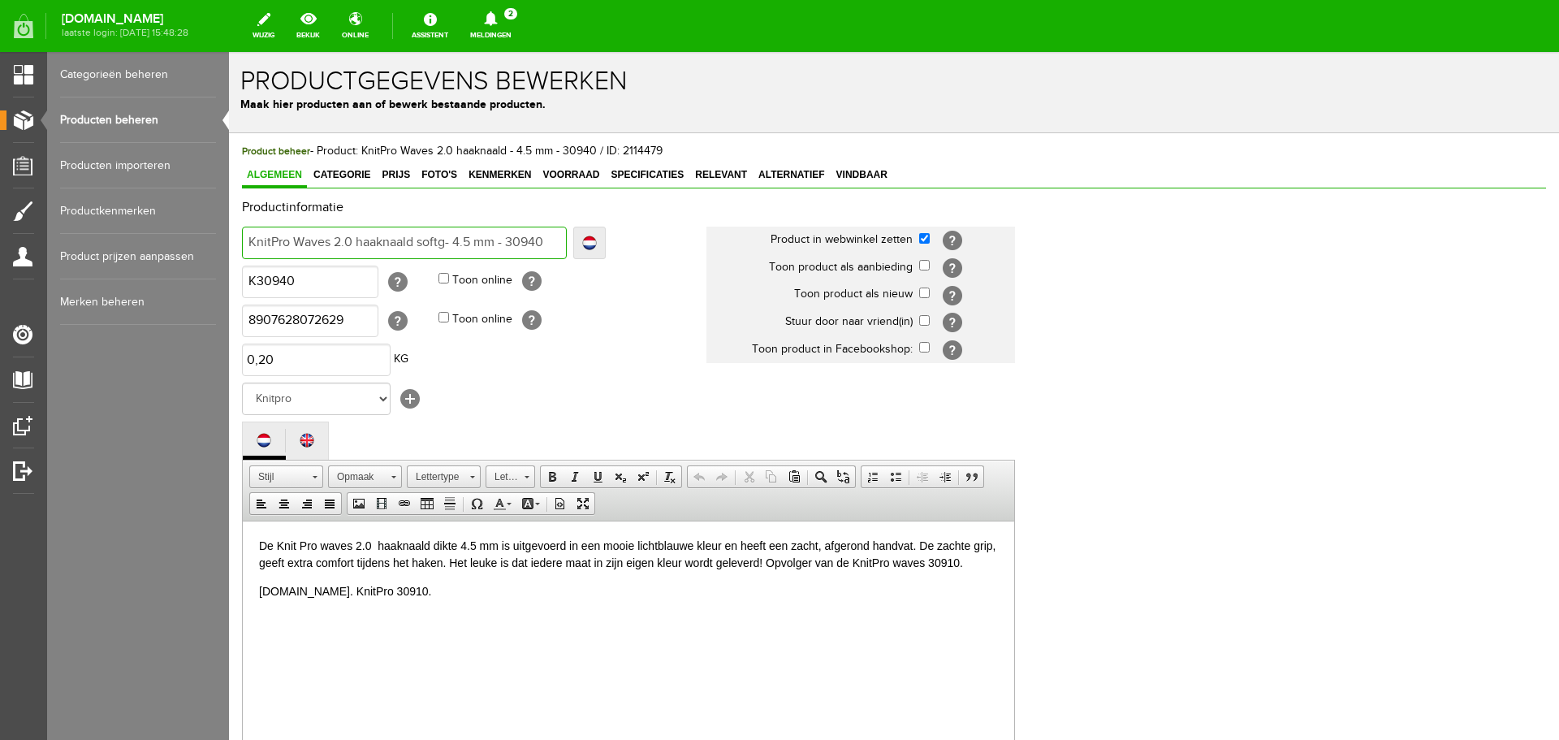
type input "KnitPro Waves 2.0 haaknaald softg- 4.5 mm - 30940"
type input "KnitPro Waves 2.0 haaknaald softgr- 4.5 mm - 30940"
type input "KnitPro Waves 2.0 haaknaald softgri- 4.5 mm - 30940"
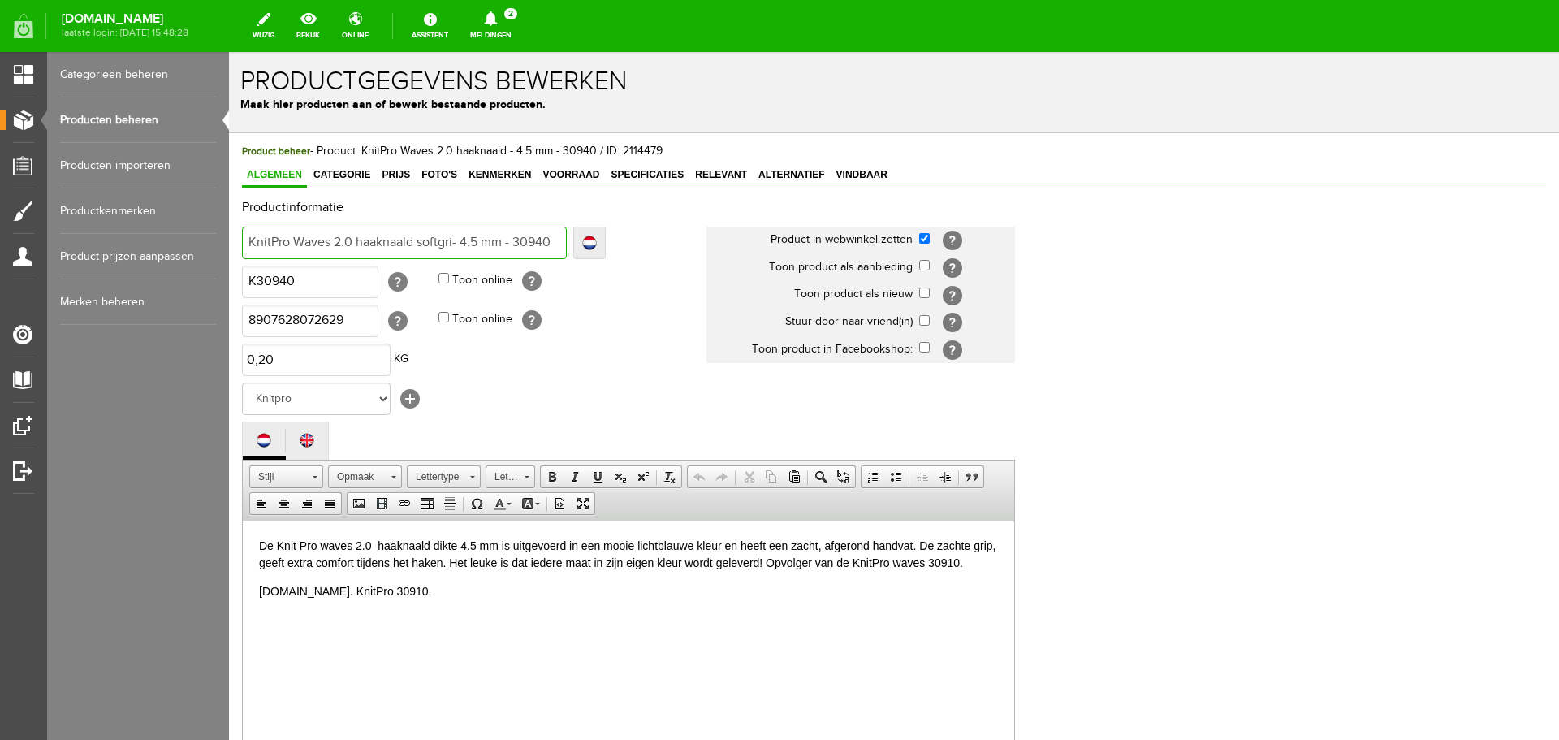
type input "KnitPro Waves 2.0 haaknaald softgrip- 4.5 mm - 30940"
type input "KnitPro Waves 2.0 haaknaald softgrip - 4.5 mm - 30940"
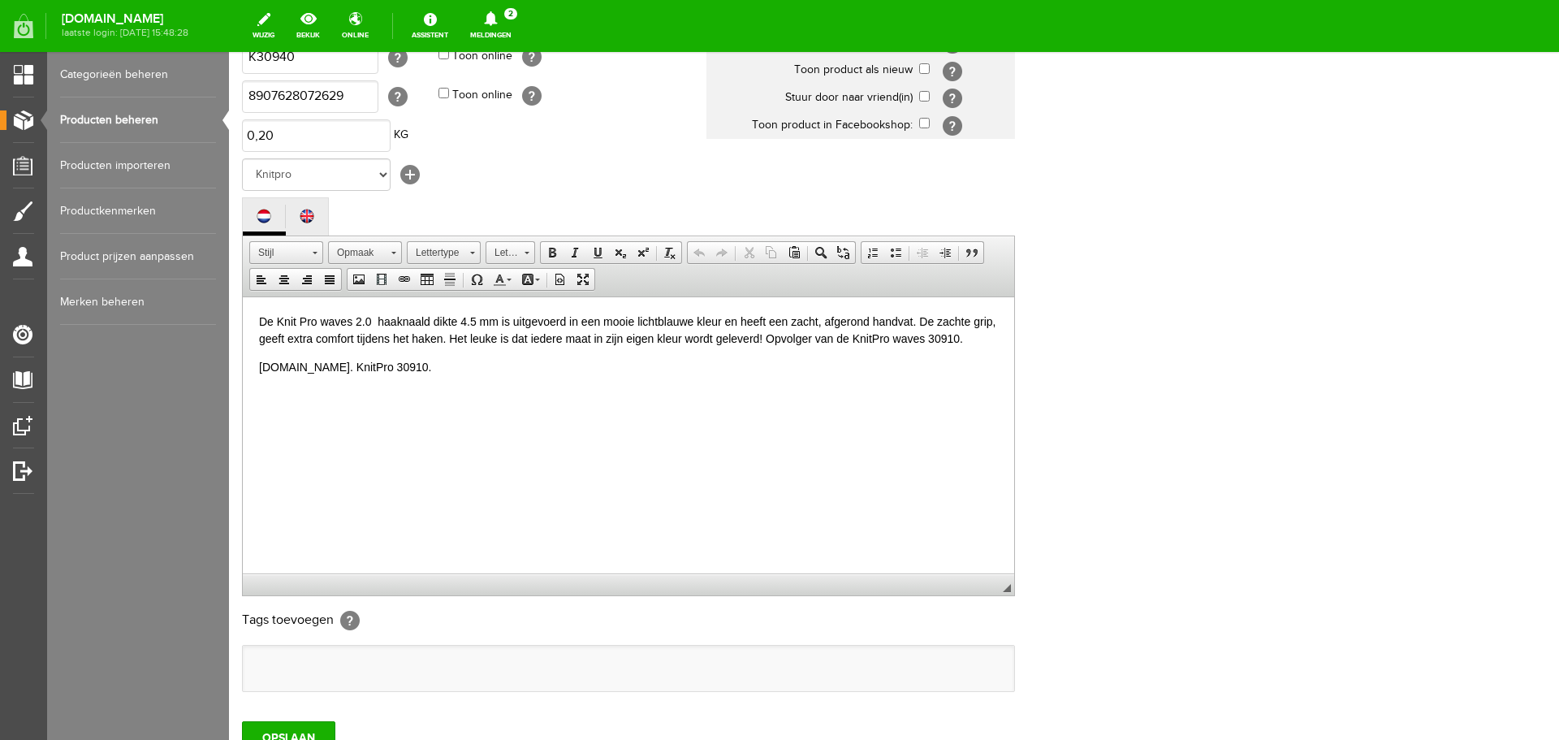
scroll to position [358, 0]
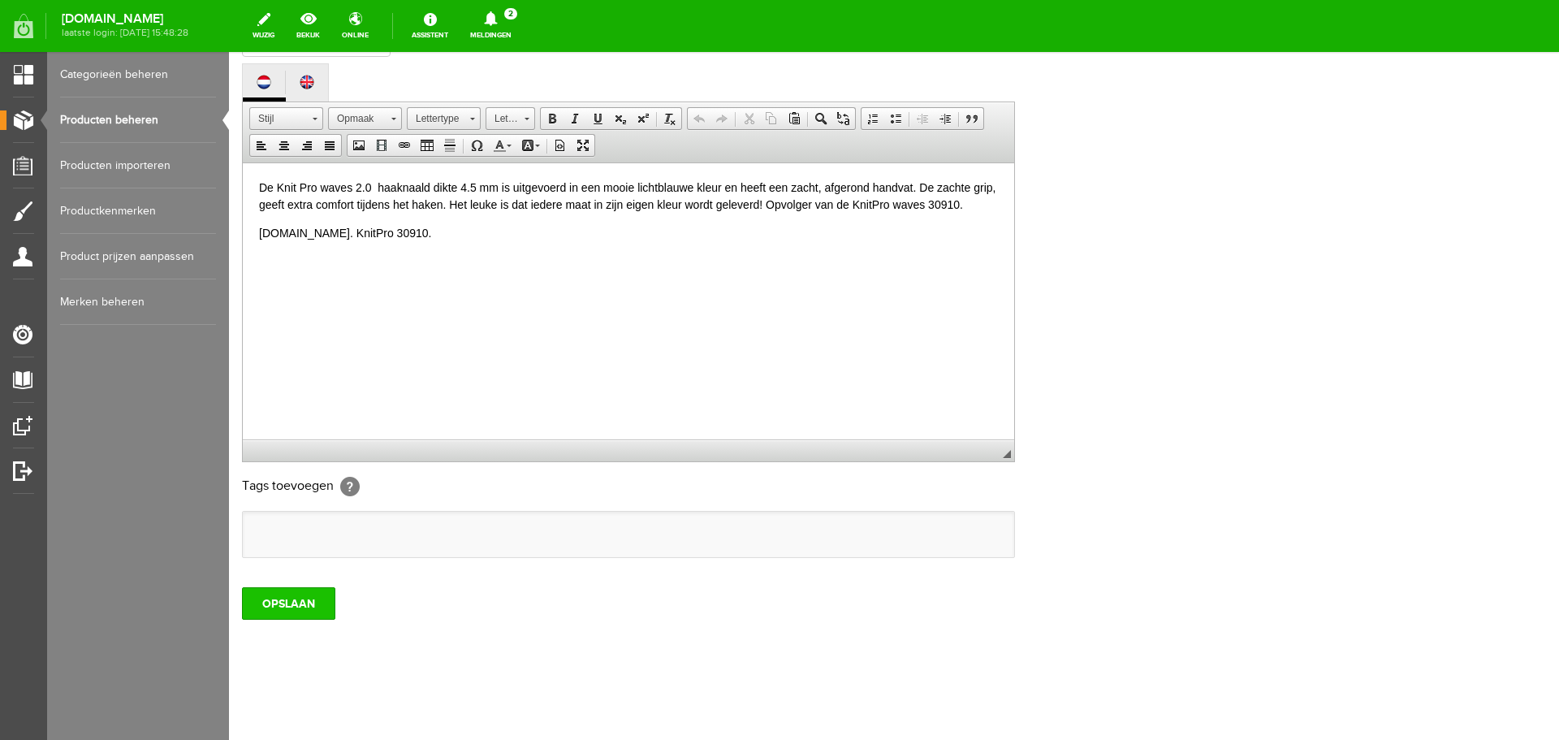
type input "KnitPro Waves 2.0 haaknaald softgrip - 4.5 mm - 30940"
click at [301, 607] on input "OPSLAAN" at bounding box center [288, 603] width 93 height 32
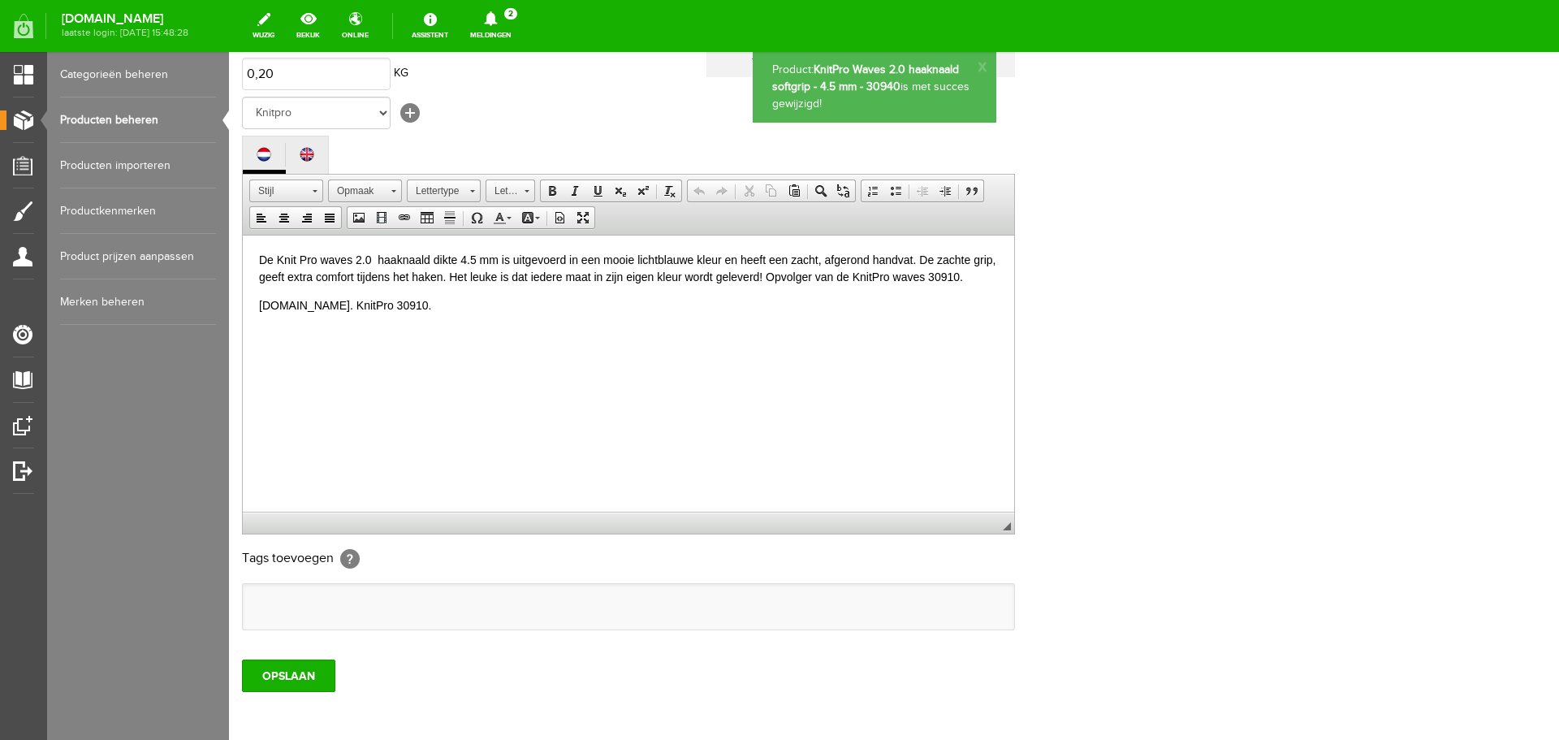
scroll to position [0, 0]
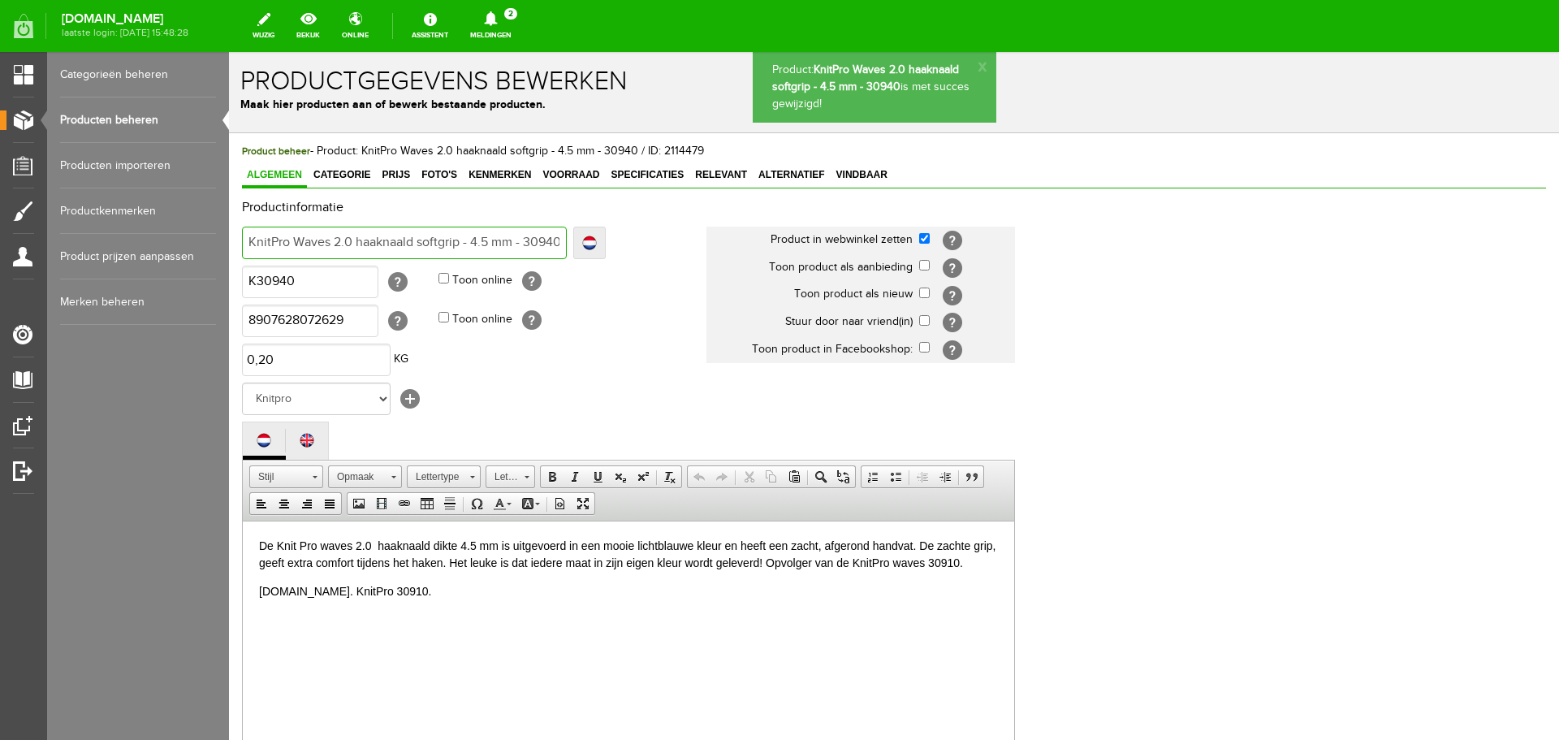
click at [542, 246] on input "KnitPro Waves 2.0 haaknaald softgrip - 4.5 mm - 30940" at bounding box center [404, 243] width 325 height 32
click at [354, 590] on p "Art.nr. KnitPro 30910." at bounding box center [628, 599] width 739 height 34
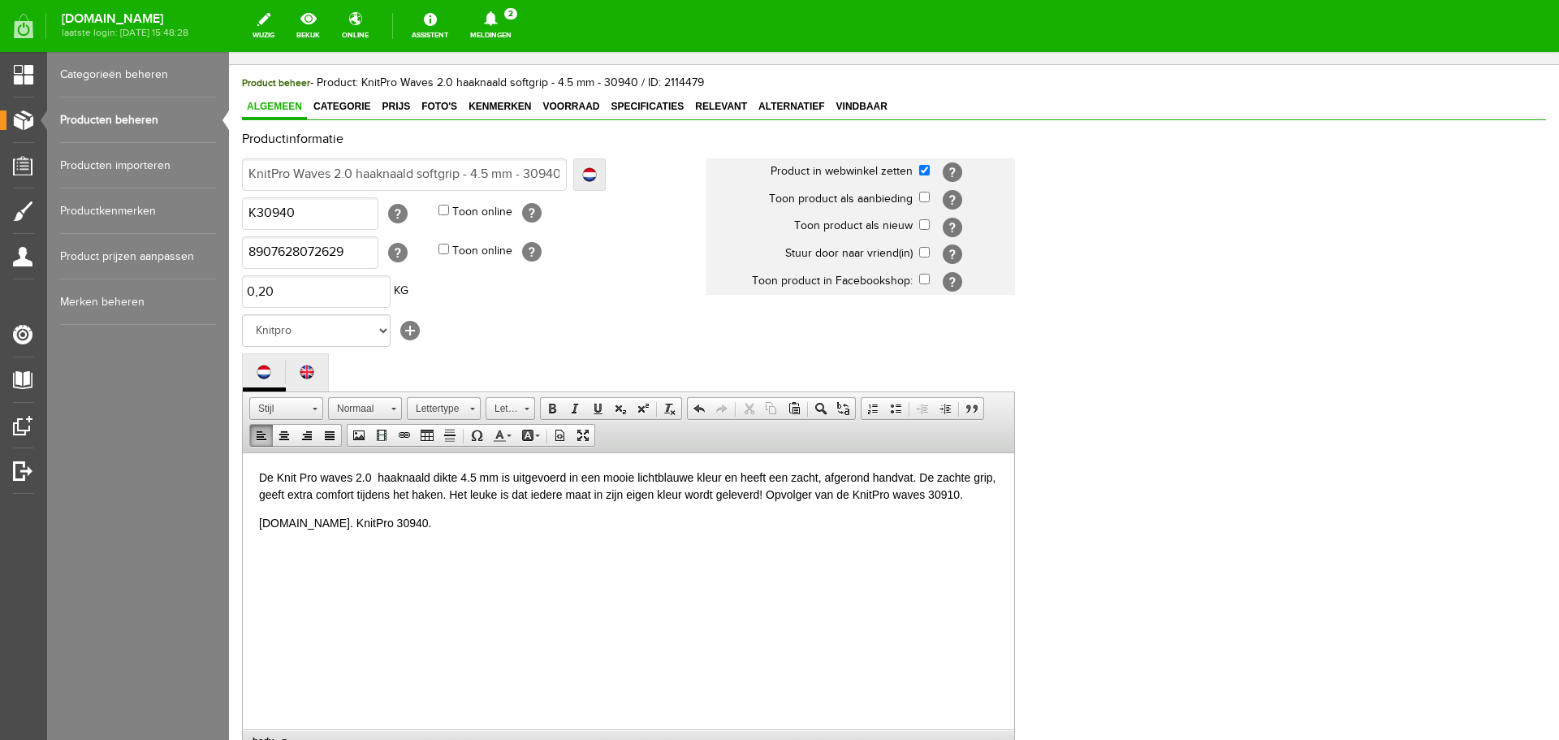
scroll to position [358, 0]
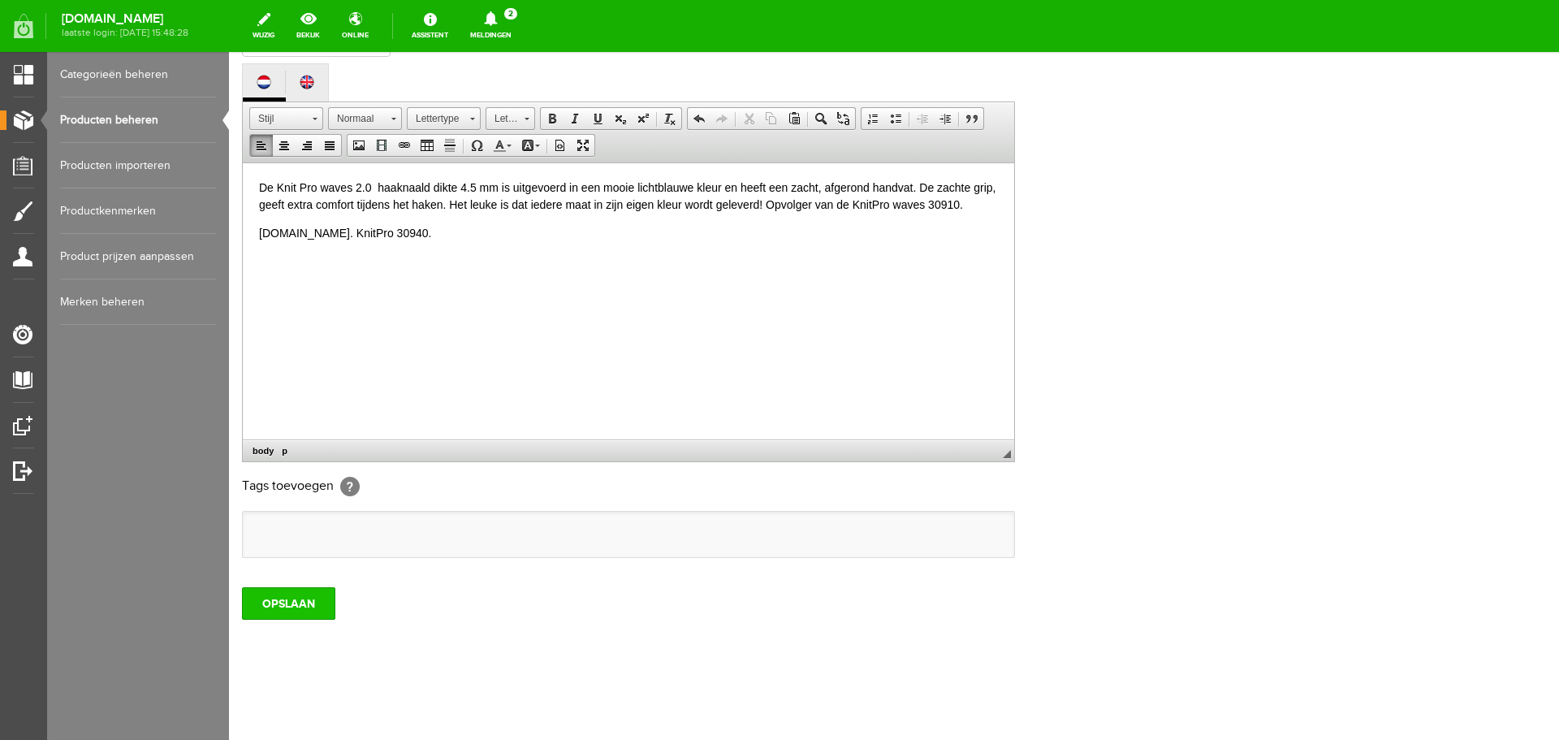
click at [288, 608] on input "OPSLAAN" at bounding box center [288, 603] width 93 height 32
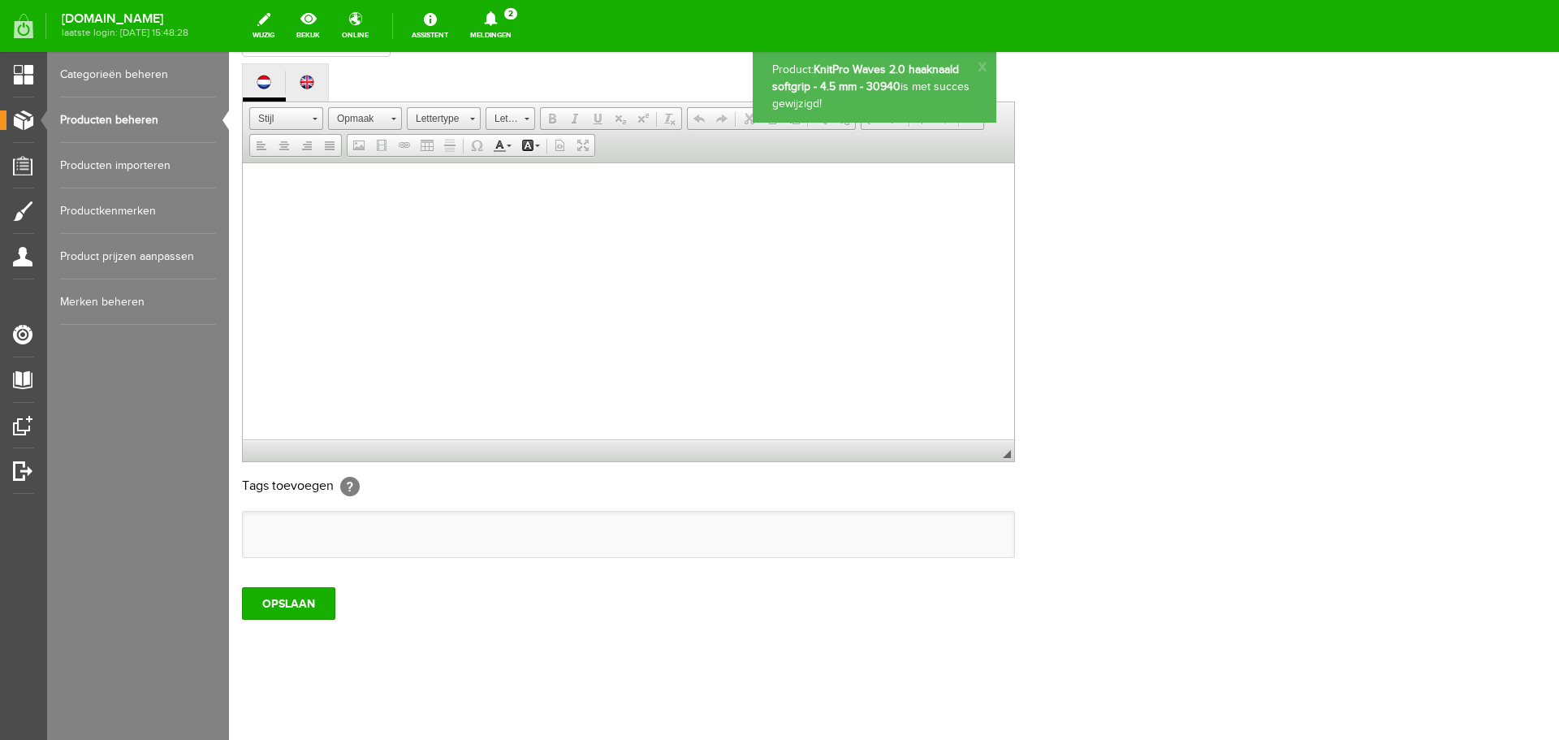
click at [116, 119] on link "Producten beheren" at bounding box center [138, 119] width 156 height 45
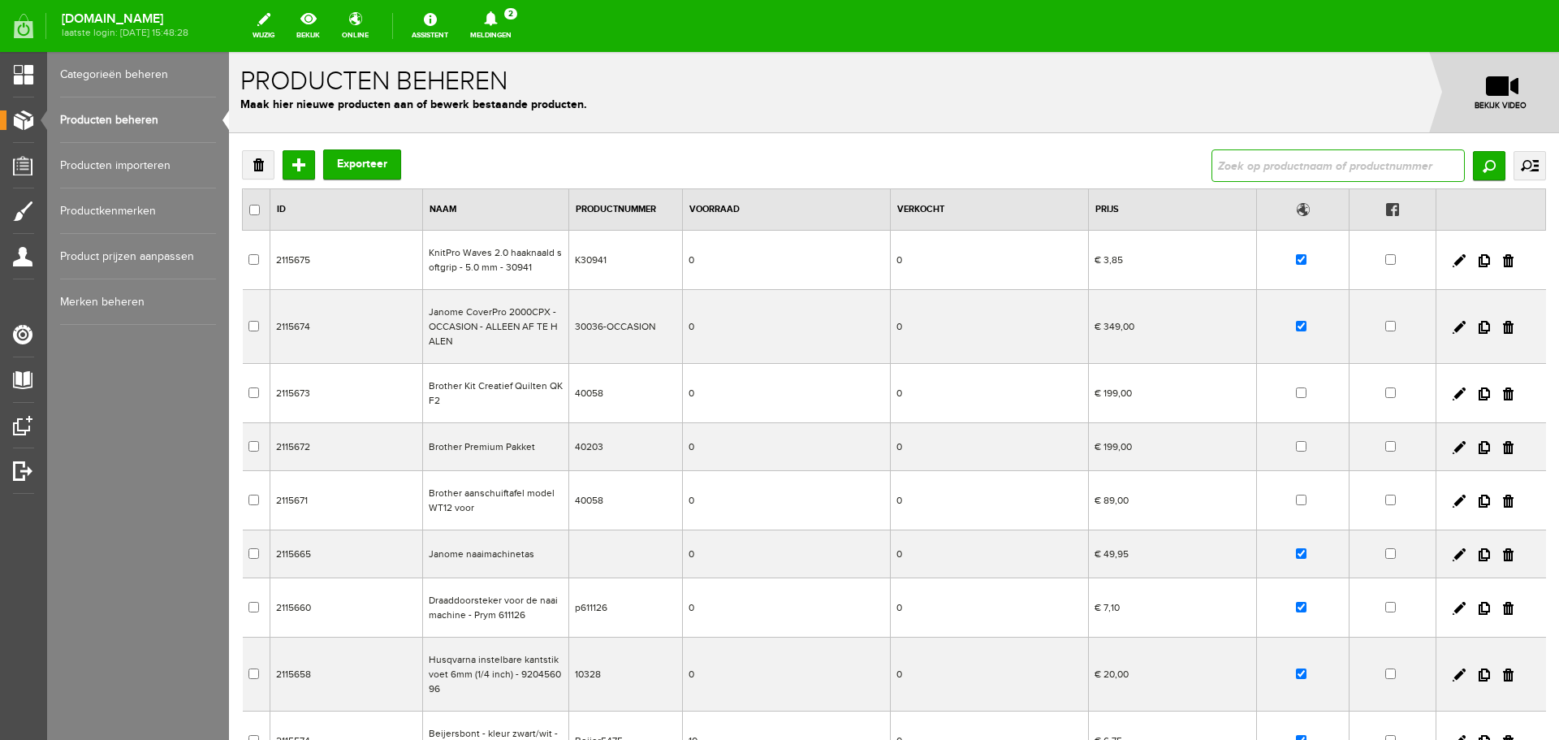
click at [1255, 162] on input "text" at bounding box center [1338, 165] width 253 height 32
type input "waves 2."
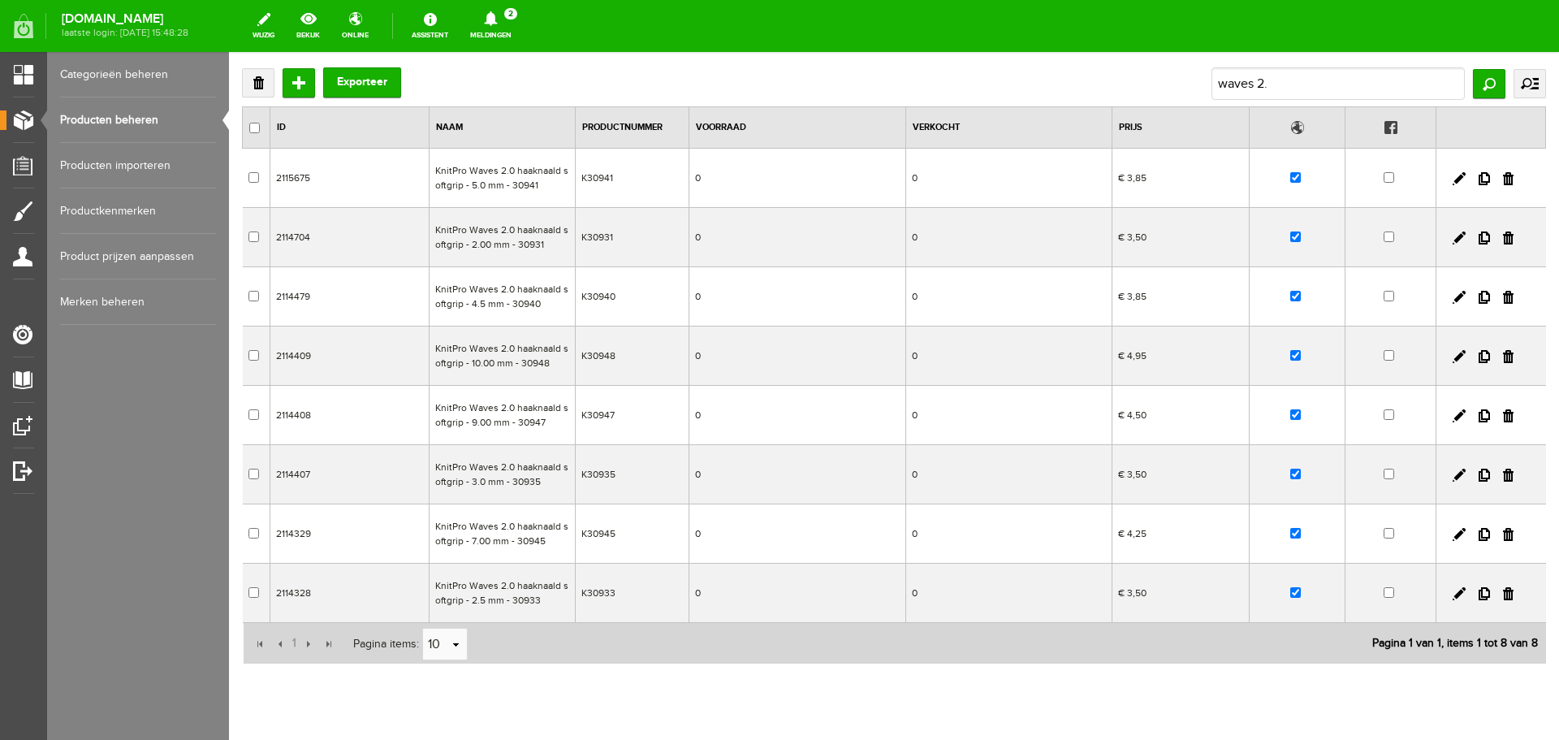
scroll to position [128, 0]
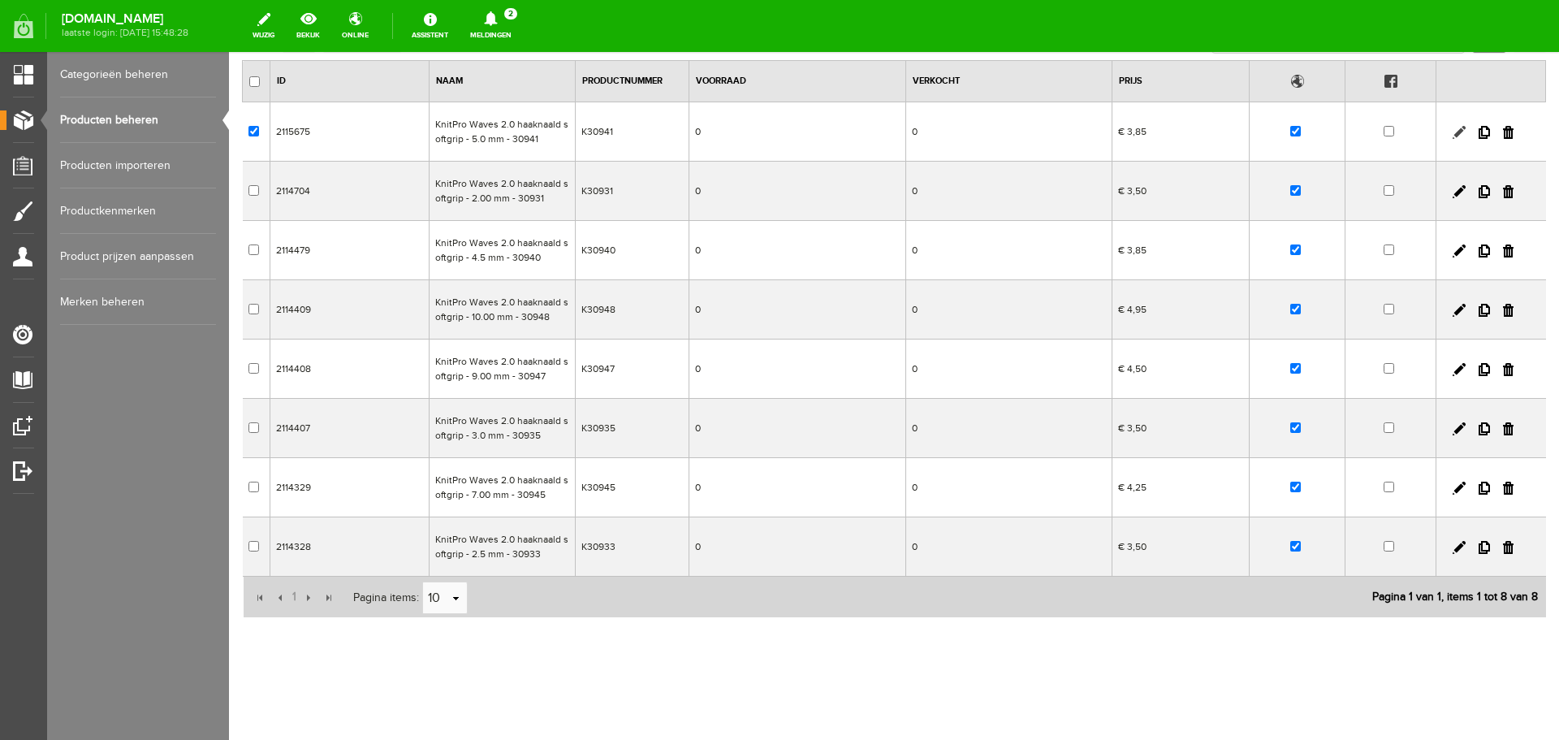
click at [1453, 129] on link at bounding box center [1459, 132] width 13 height 13
checkbox input "true"
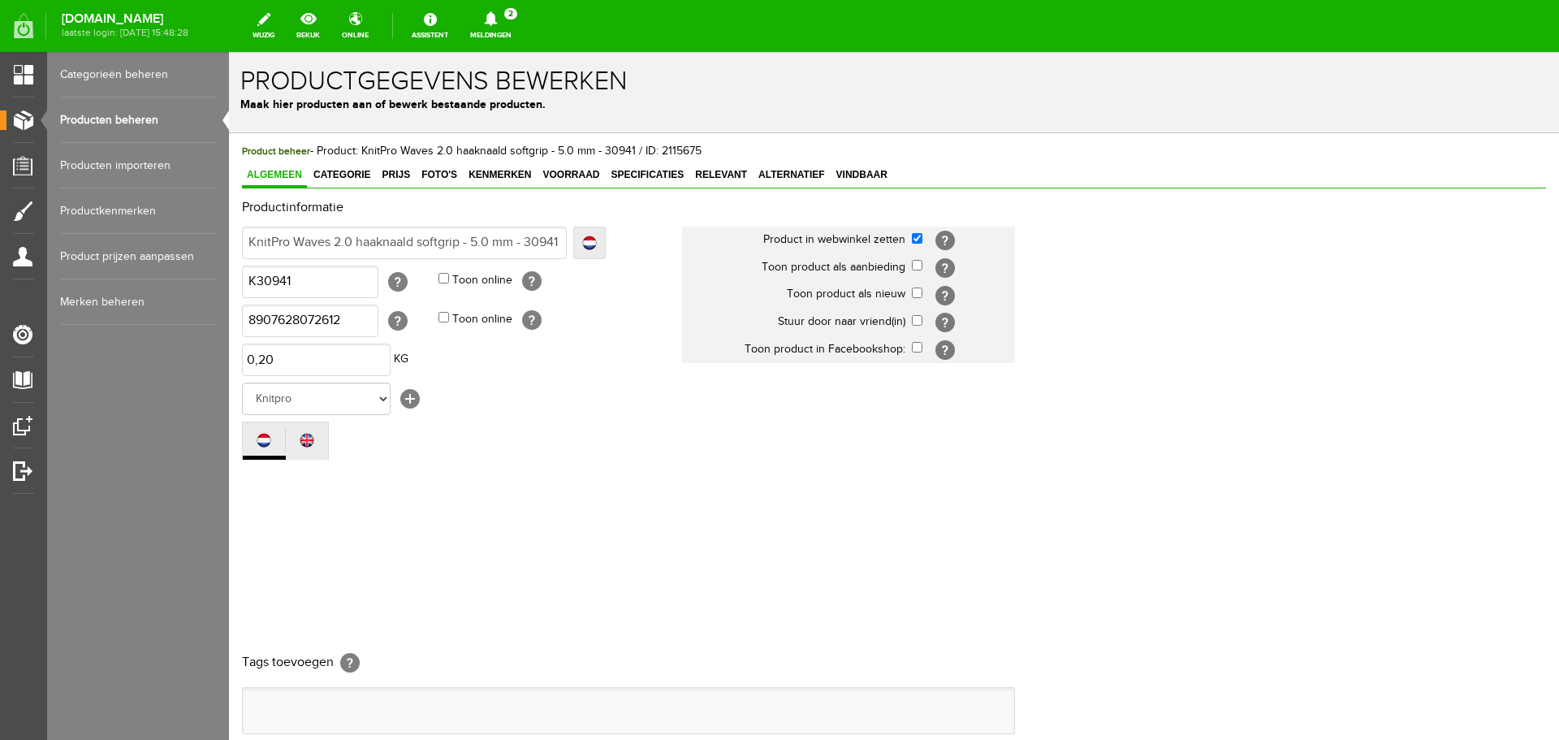
scroll to position [0, 0]
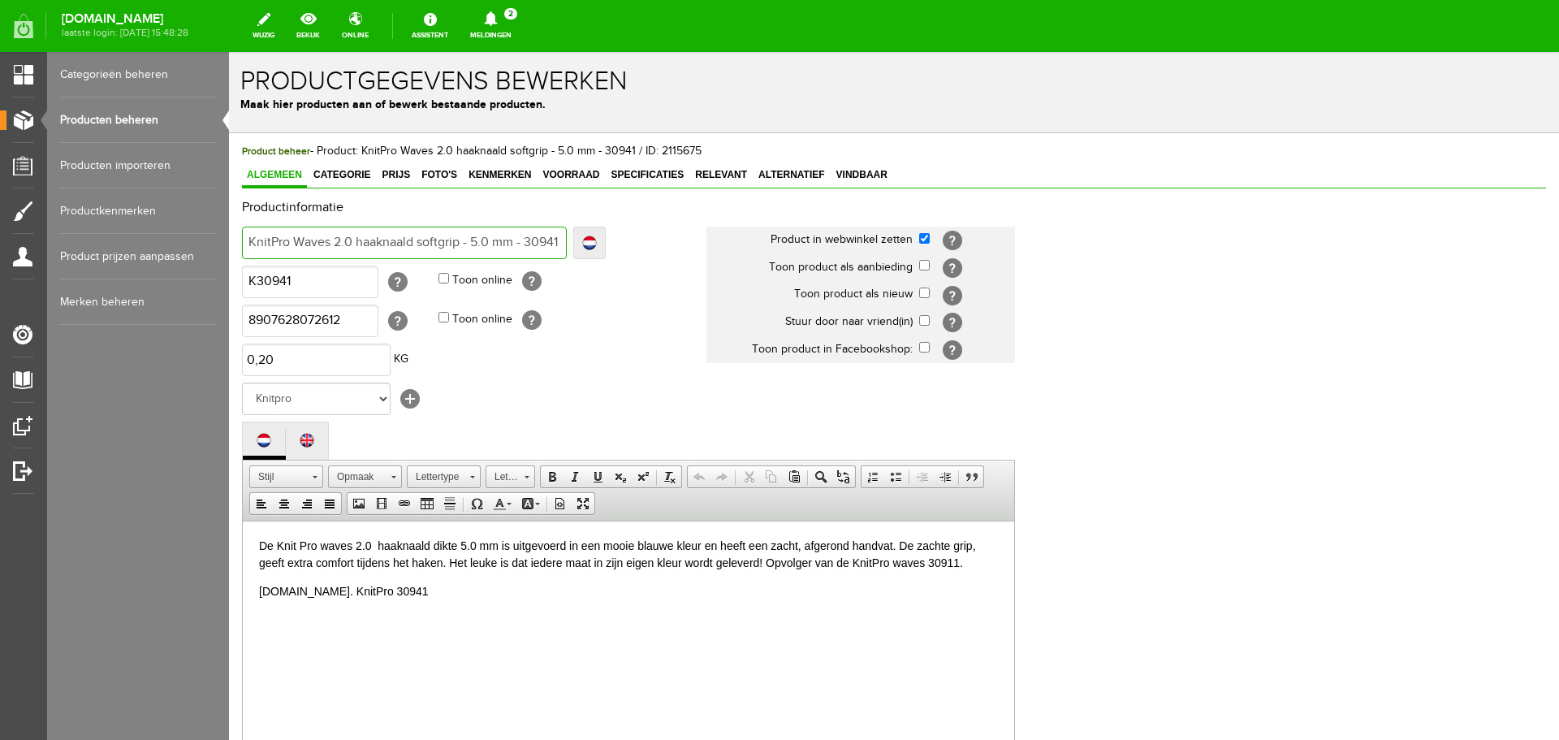
click at [442, 243] on input "KnitPro Waves 2.0 haaknaald softgrip - 5.0 mm - 30941" at bounding box center [404, 243] width 325 height 32
type input "KnitPro Waves 2.0 haaknaald - 5.0 mm - 30941"
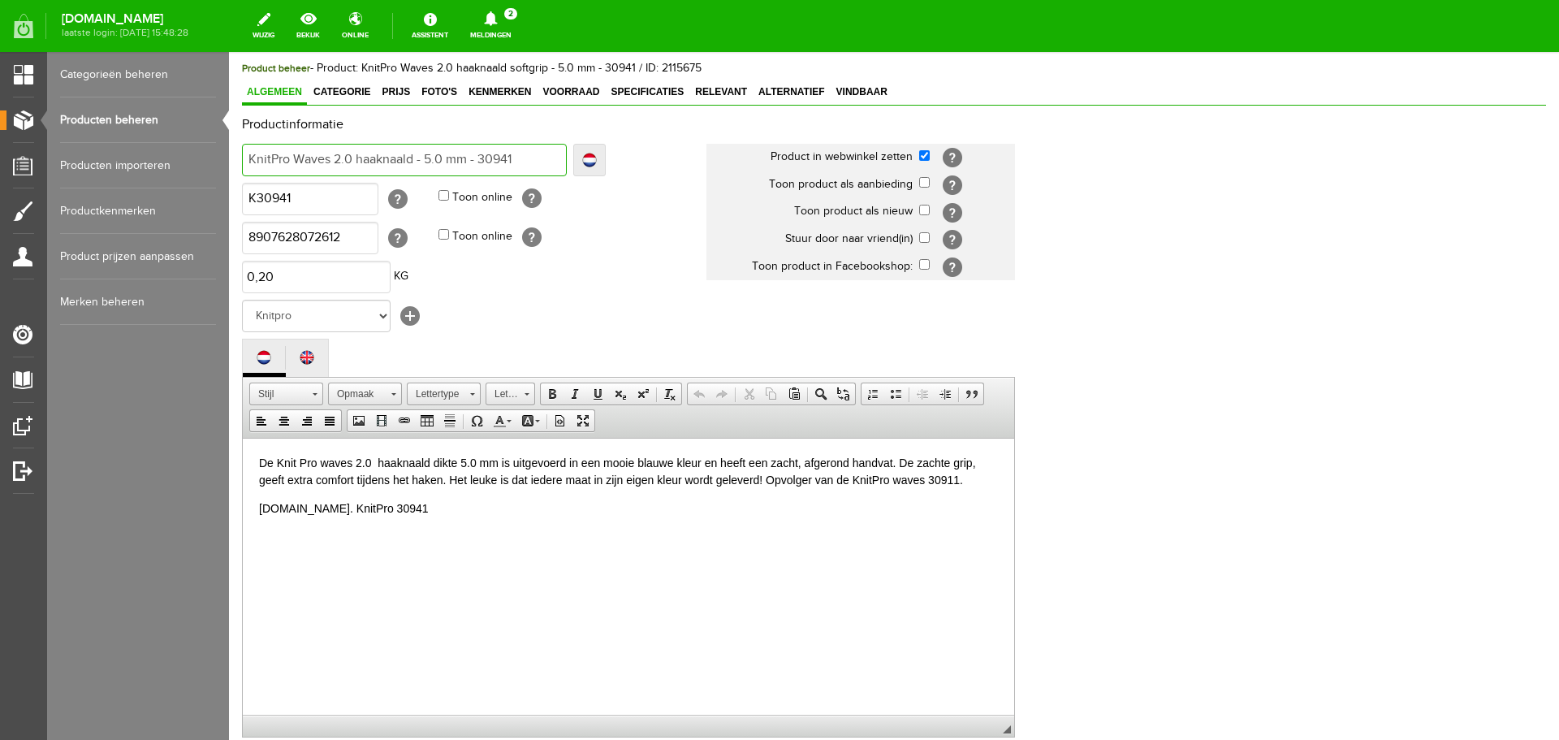
scroll to position [358, 0]
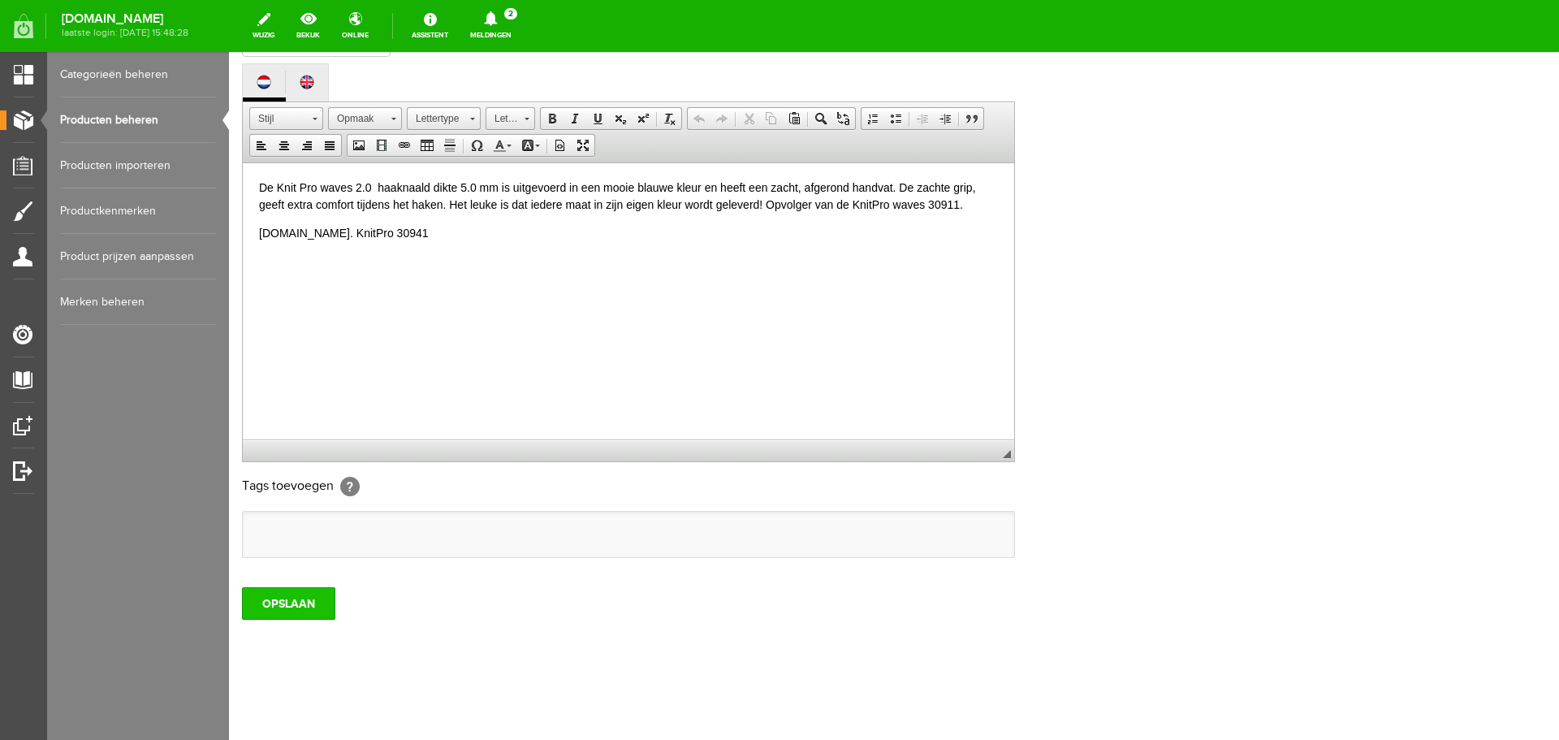
type input "KnitPro Waves 2.0 haaknaald - 5.0 mm - 30941"
click at [315, 598] on input "OPSLAAN" at bounding box center [288, 603] width 93 height 32
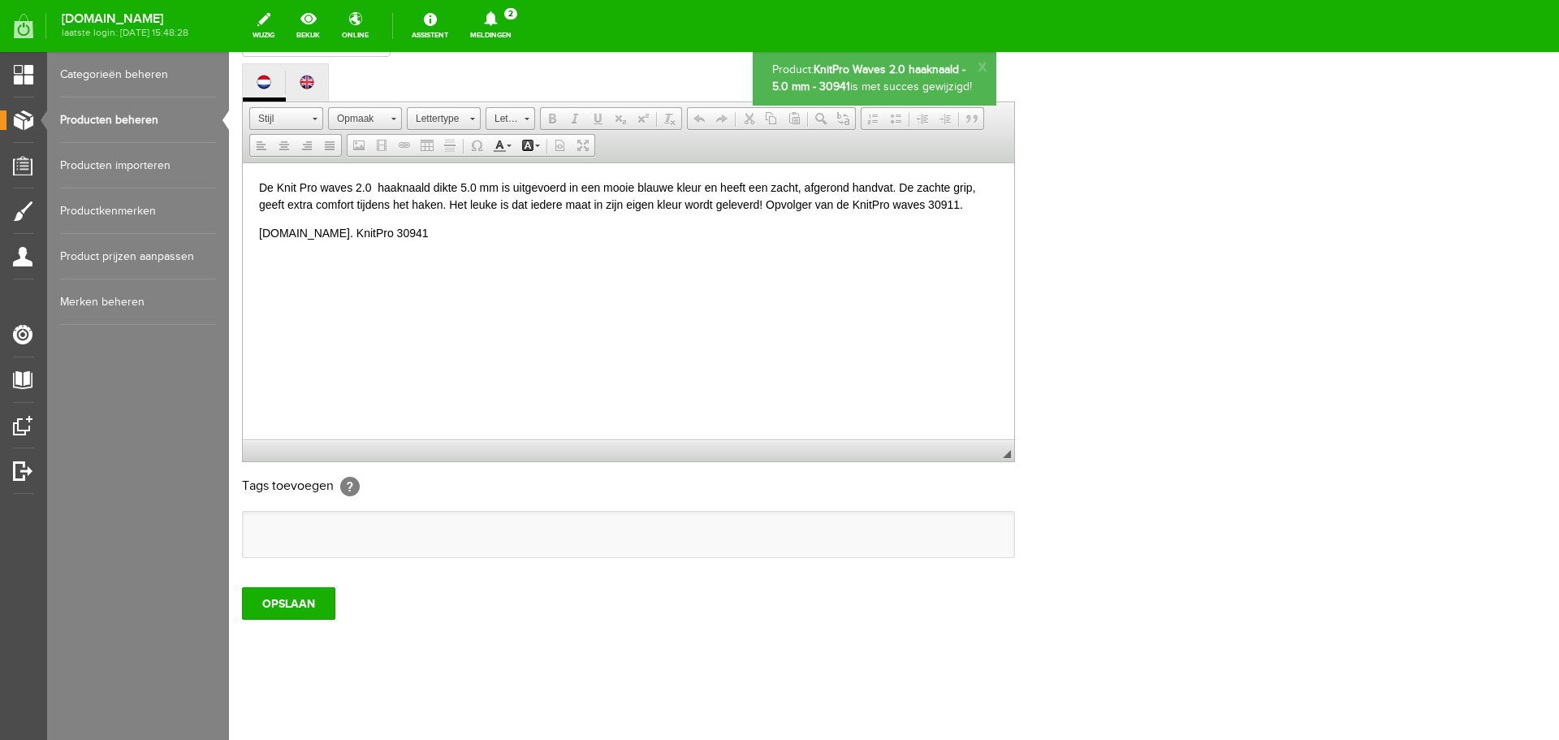
scroll to position [0, 0]
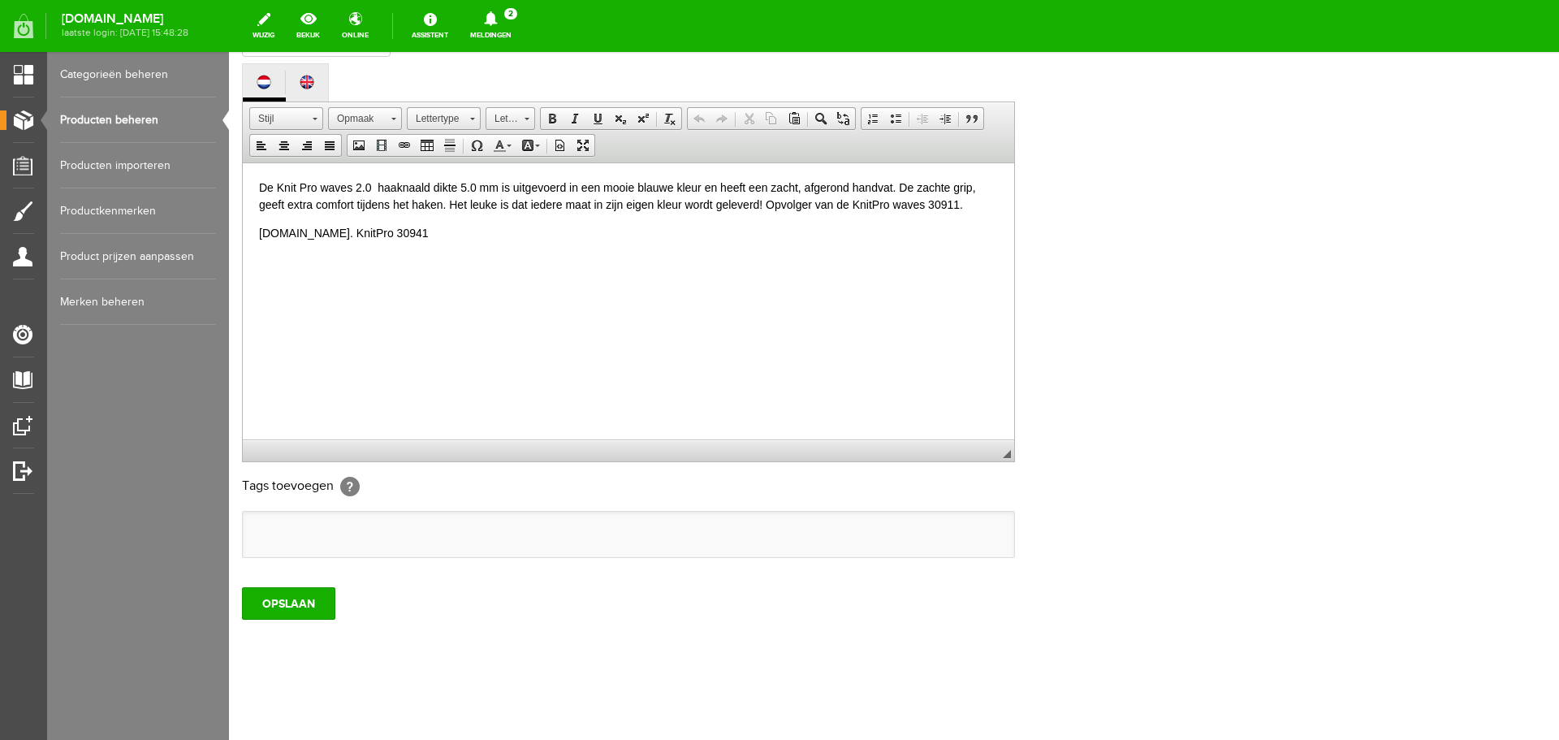
click at [953, 187] on p "De Knit Pro waves 2.0 haaknaald dikte 5.0 mm is uitgevoerd in een mooie blauwe …" at bounding box center [628, 196] width 739 height 34
click at [309, 601] on input "OPSLAAN" at bounding box center [288, 603] width 93 height 32
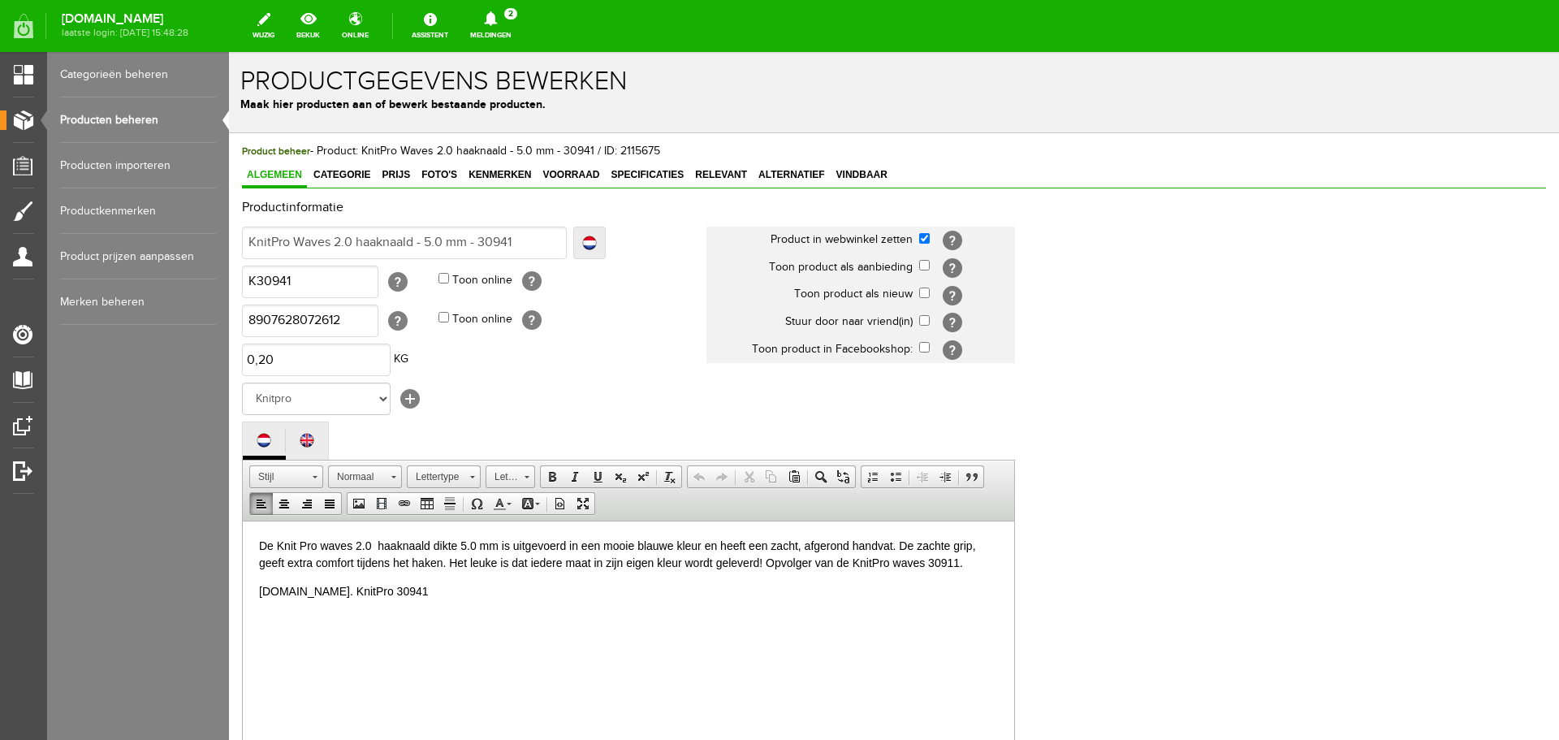
click at [375, 545] on p "De Knit Pro waves 2.0 haaknaald dikte 5.0 mm is uitgevoerd in een mooie blauwe …" at bounding box center [628, 554] width 739 height 34
click at [974, 546] on p "De Knit Pro waves 2.0 haaknaald dikte 5.0 mm is uitgevoerd in een mooie blauwe …" at bounding box center [628, 554] width 739 height 34
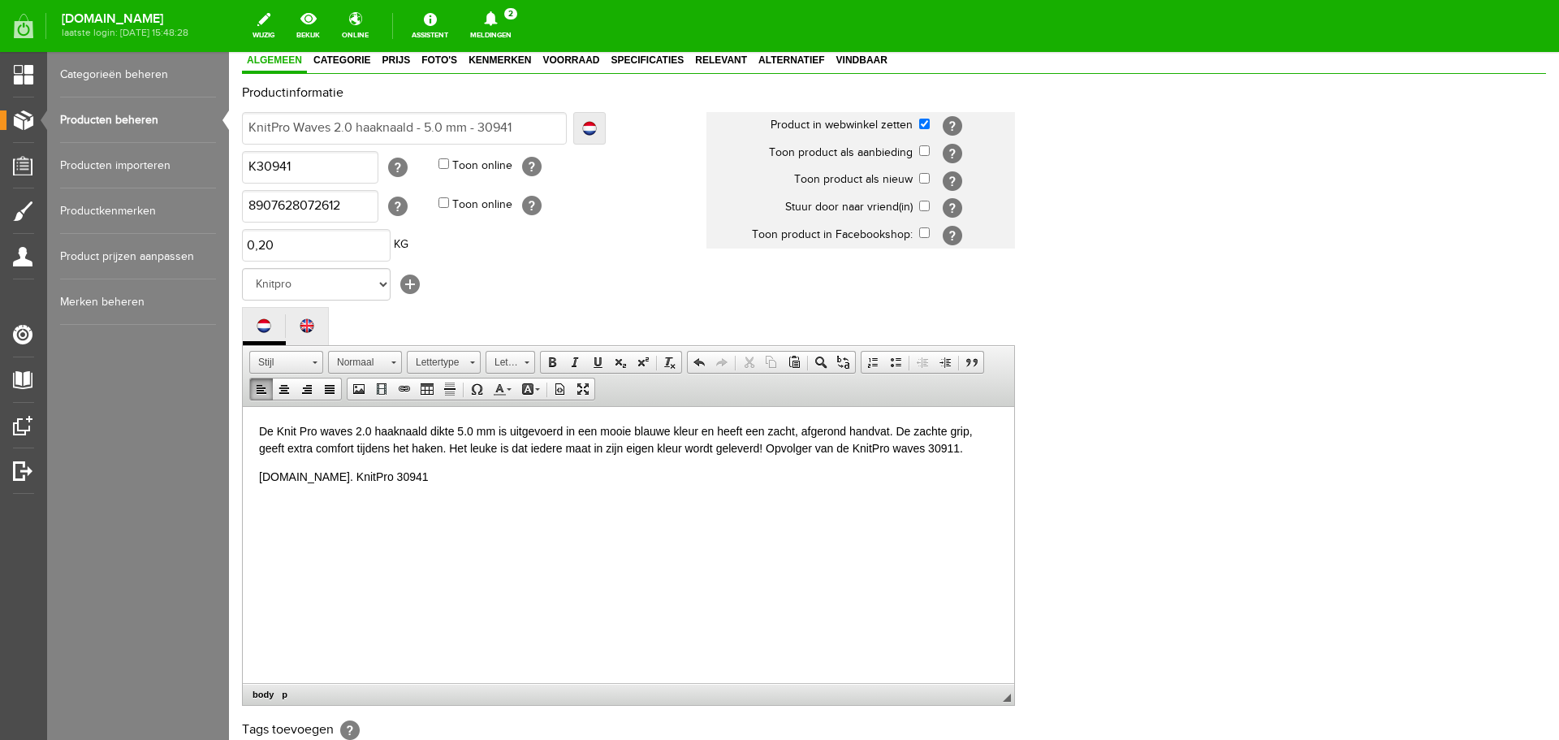
scroll to position [358, 0]
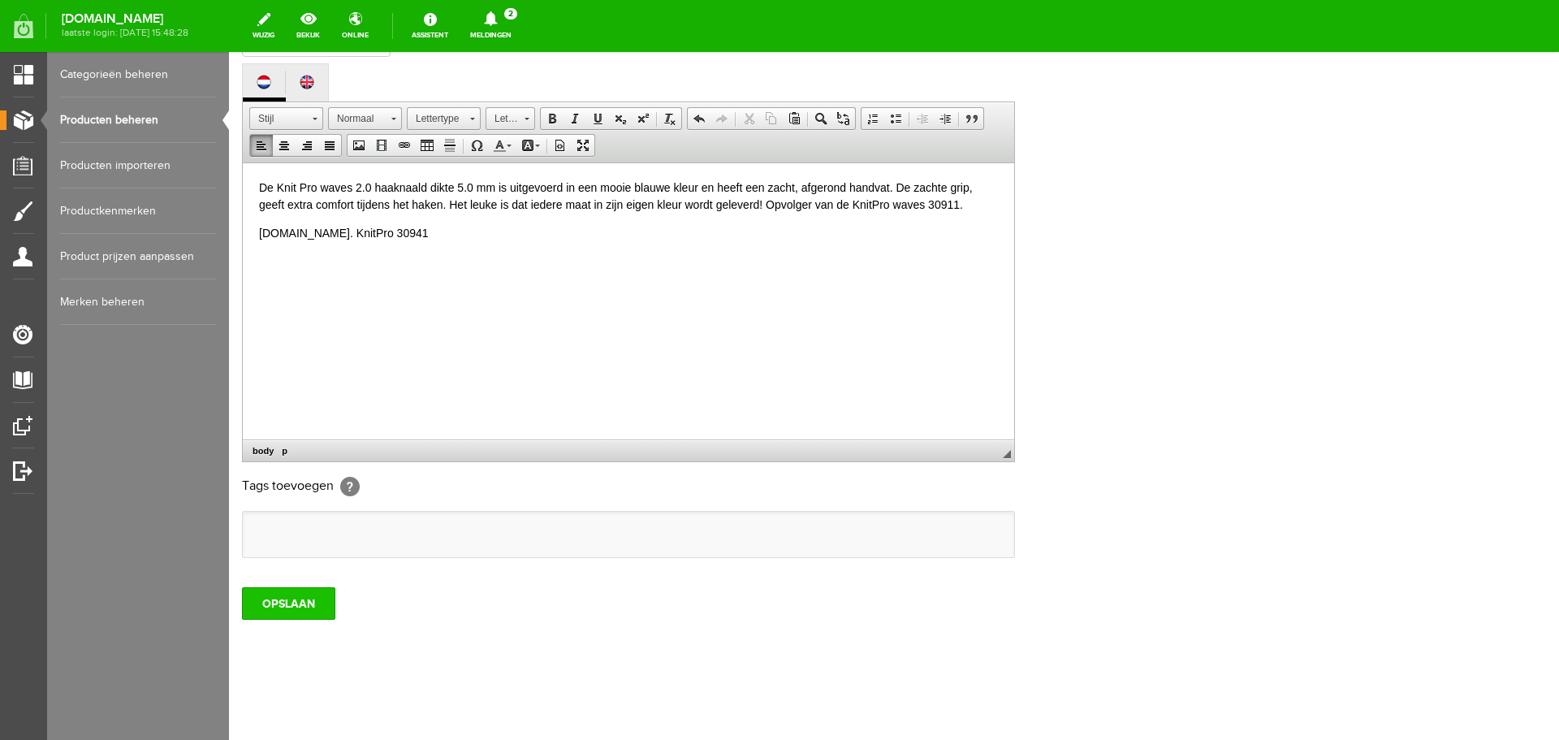
click at [279, 601] on input "OPSLAAN" at bounding box center [288, 603] width 93 height 32
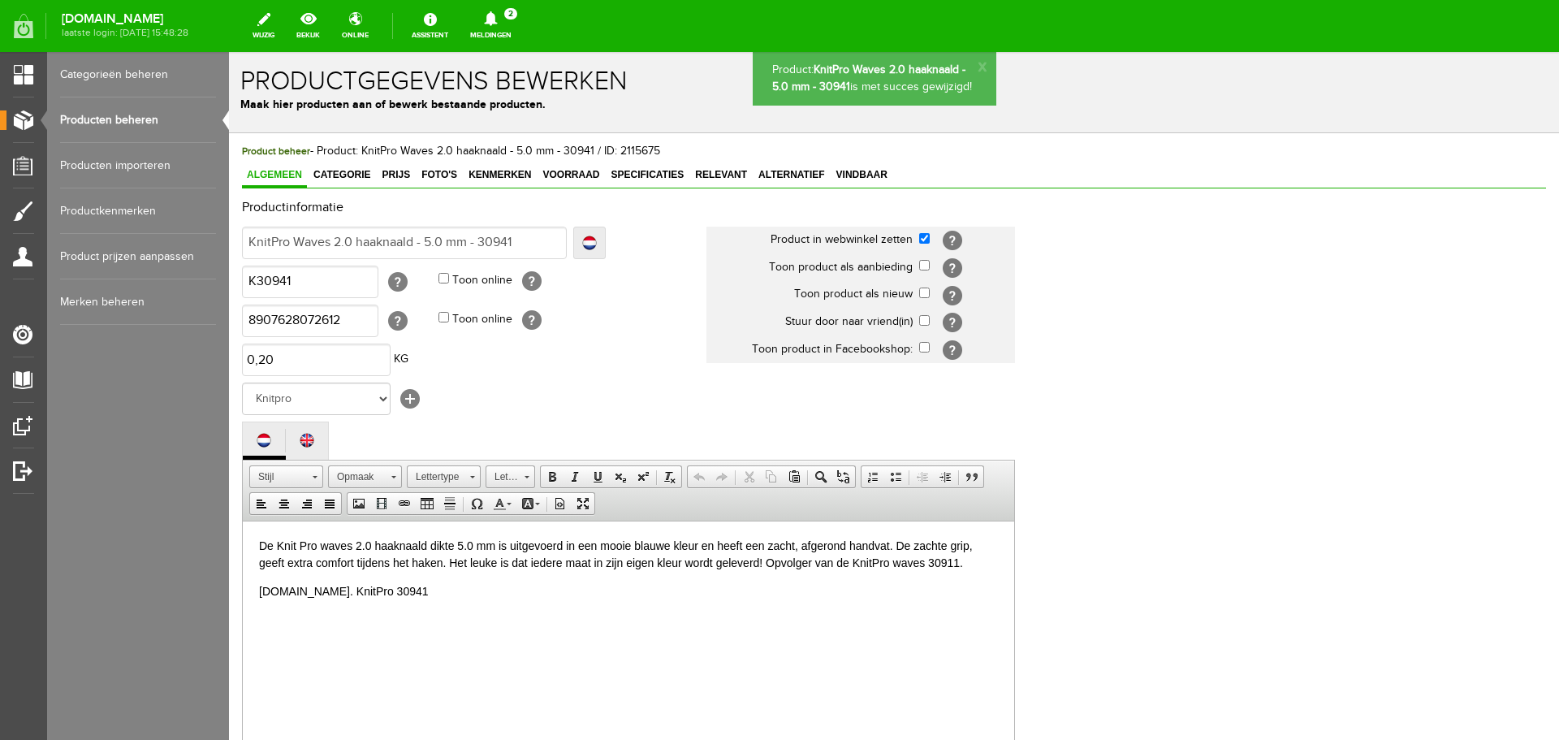
scroll to position [0, 0]
click at [867, 169] on span "Vindbaar" at bounding box center [862, 174] width 61 height 11
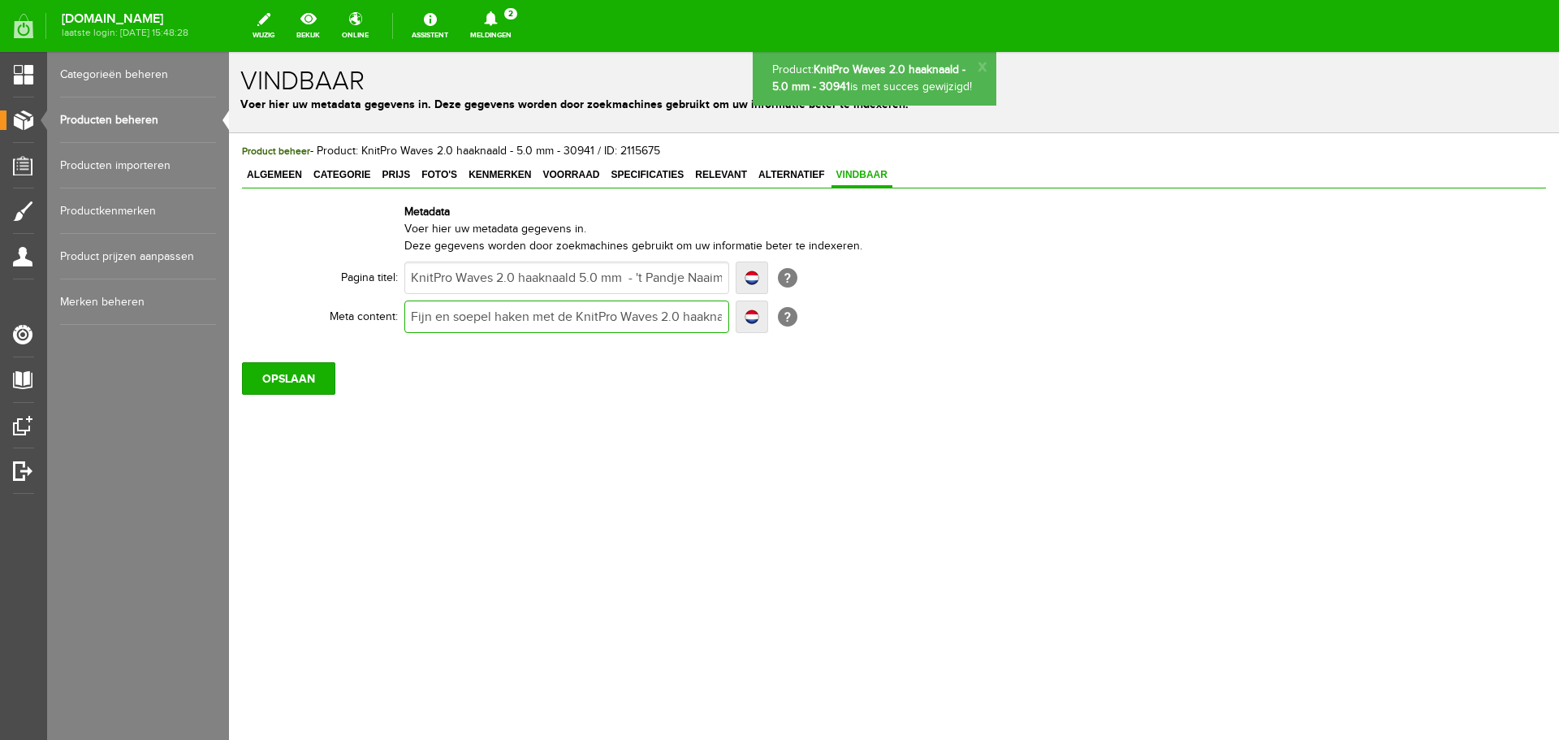
click at [682, 315] on input "Fijn en soepel haken met de KnitPro Waves 2.0 haaknaald van 5.0 mm. Bestel onli…" at bounding box center [566, 316] width 325 height 32
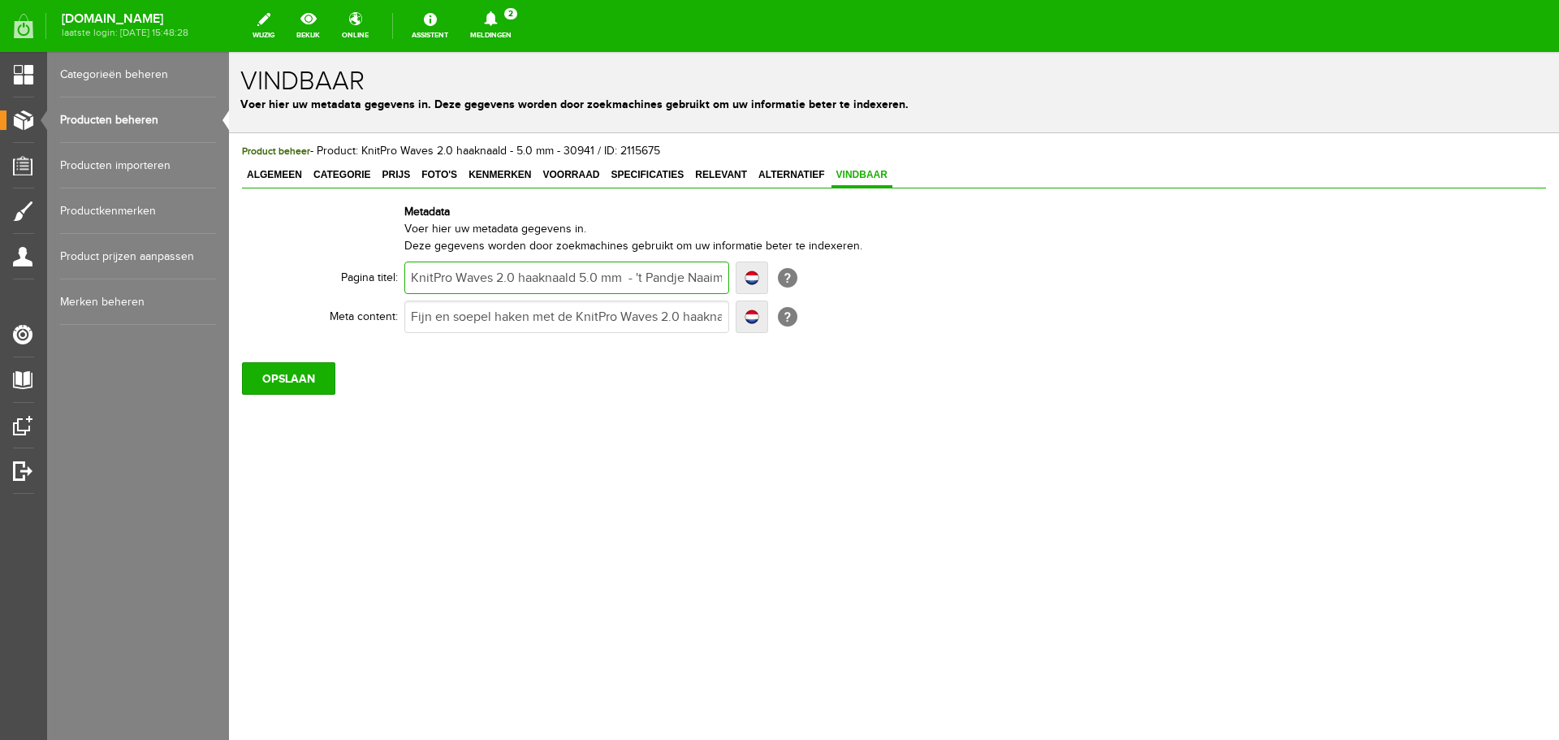
click at [517, 275] on input "KnitPro Waves 2.0 haaknaald 5.0 mm - 't Pandje Naaimachines" at bounding box center [566, 277] width 325 height 32
type input "KnitPro Waves 2.0 shaaknaald 5.0 mm - 't Pandje Naaimachines"
type input "KnitPro Waves 2.0 sohaaknaald 5.0 mm - 't Pandje Naaimachines"
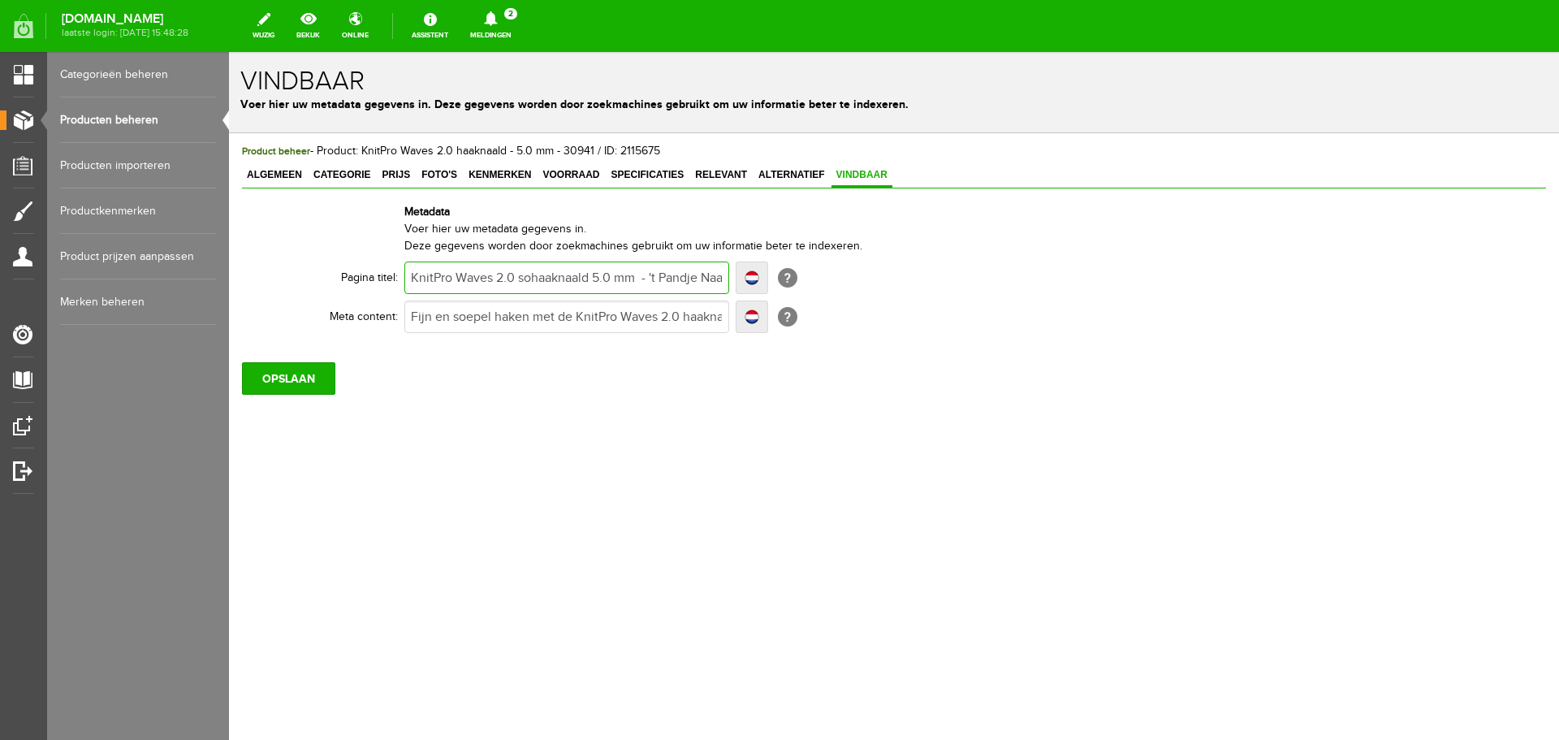
type input "KnitPro Waves 2.0 sofhaaknaald 5.0 mm - 't Pandje Naaimachines"
type input "KnitPro Waves 2.0 softhaaknaald 5.0 mm - 't Pandje Naaimachines"
type input "KnitPro Waves 2.0 softghaaknaald 5.0 mm - 't Pandje Naaimachines"
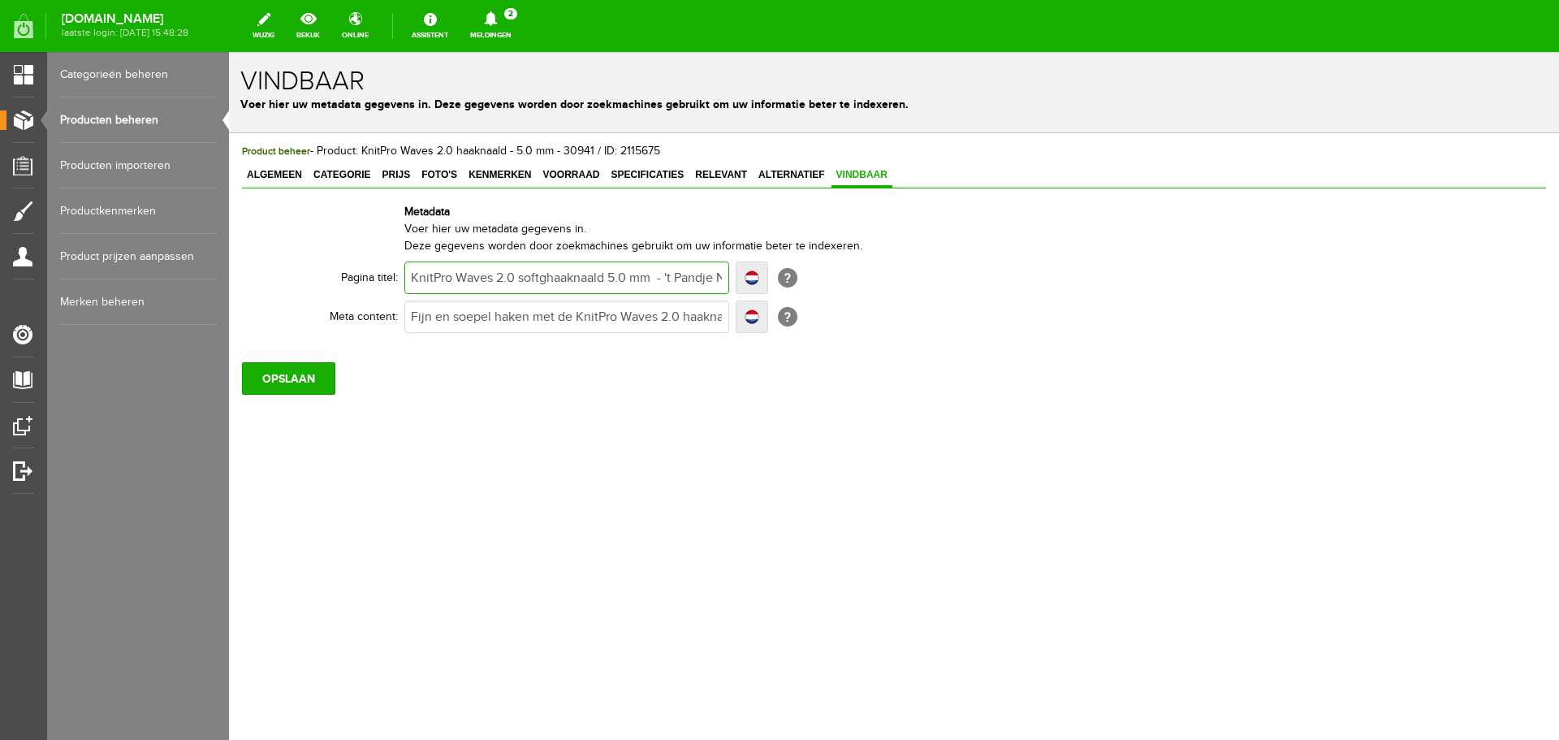
type input "KnitPro Waves 2.0 softghaaknaald 5.0 mm - 't Pandje Naaimachines"
type input "KnitPro Waves 2.0 softgrhaaknaald 5.0 mm - 't Pandje Naaimachines"
type input "KnitPro Waves 2.0 softgrihaaknaald 5.0 mm - 't Pandje Naaimachines"
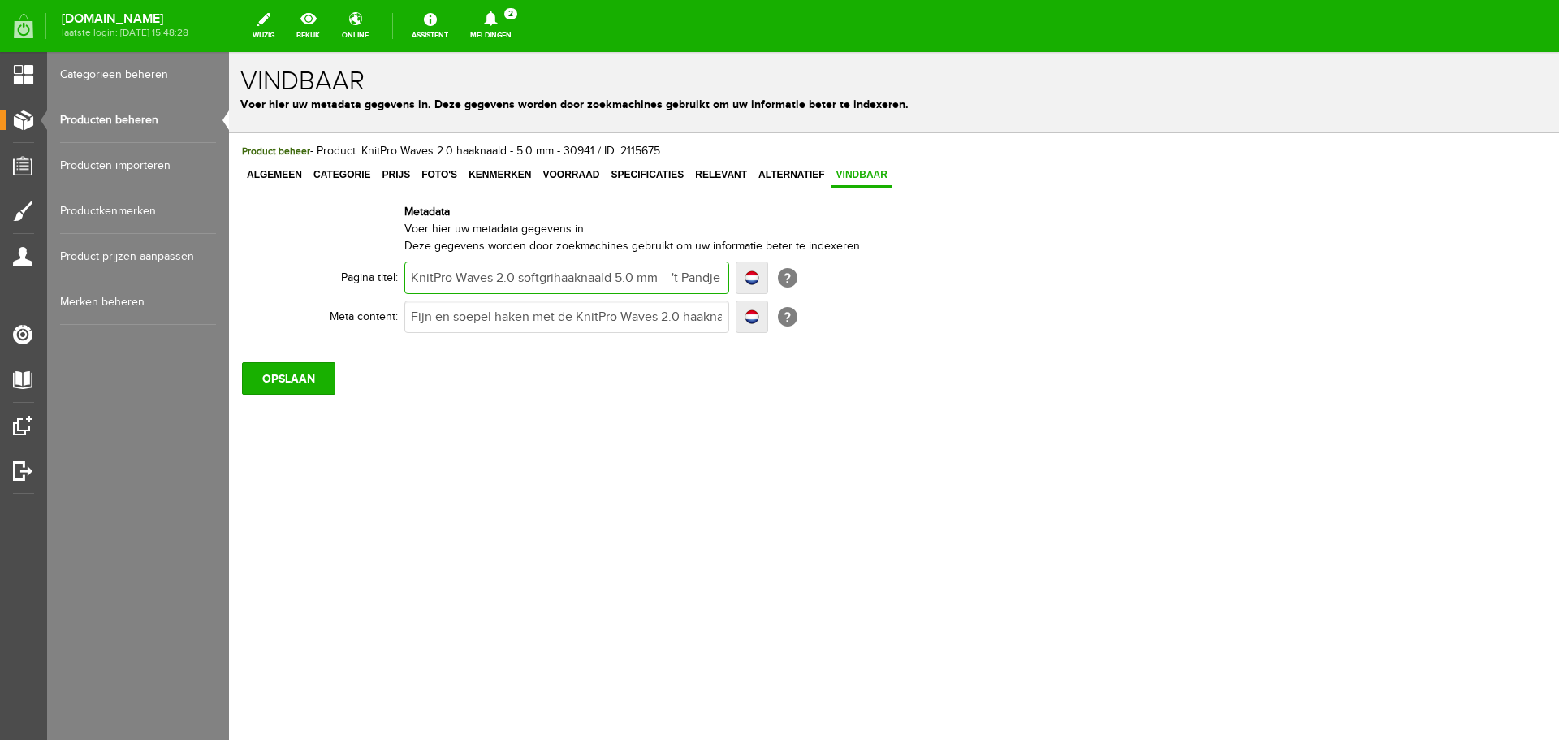
type input "KnitPro Waves 2.0 softgriphaaknaald 5.0 mm - 't Pandje Naaimachines"
type input "KnitPro Waves 2.0 softgrip haaknaald 5.0 mm - 't Pandje Naaimachines"
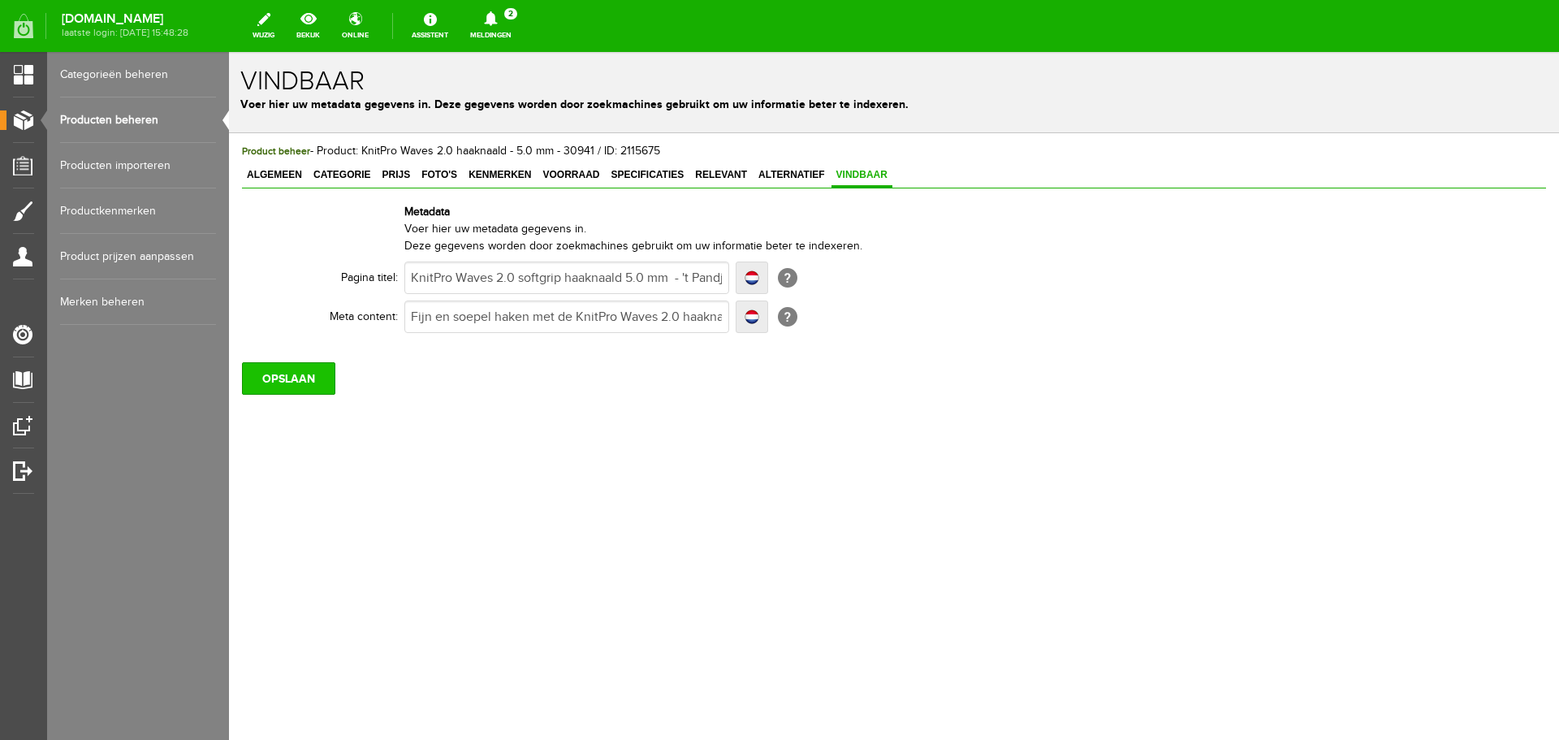
click at [323, 377] on input "OPSLAAN" at bounding box center [288, 378] width 93 height 32
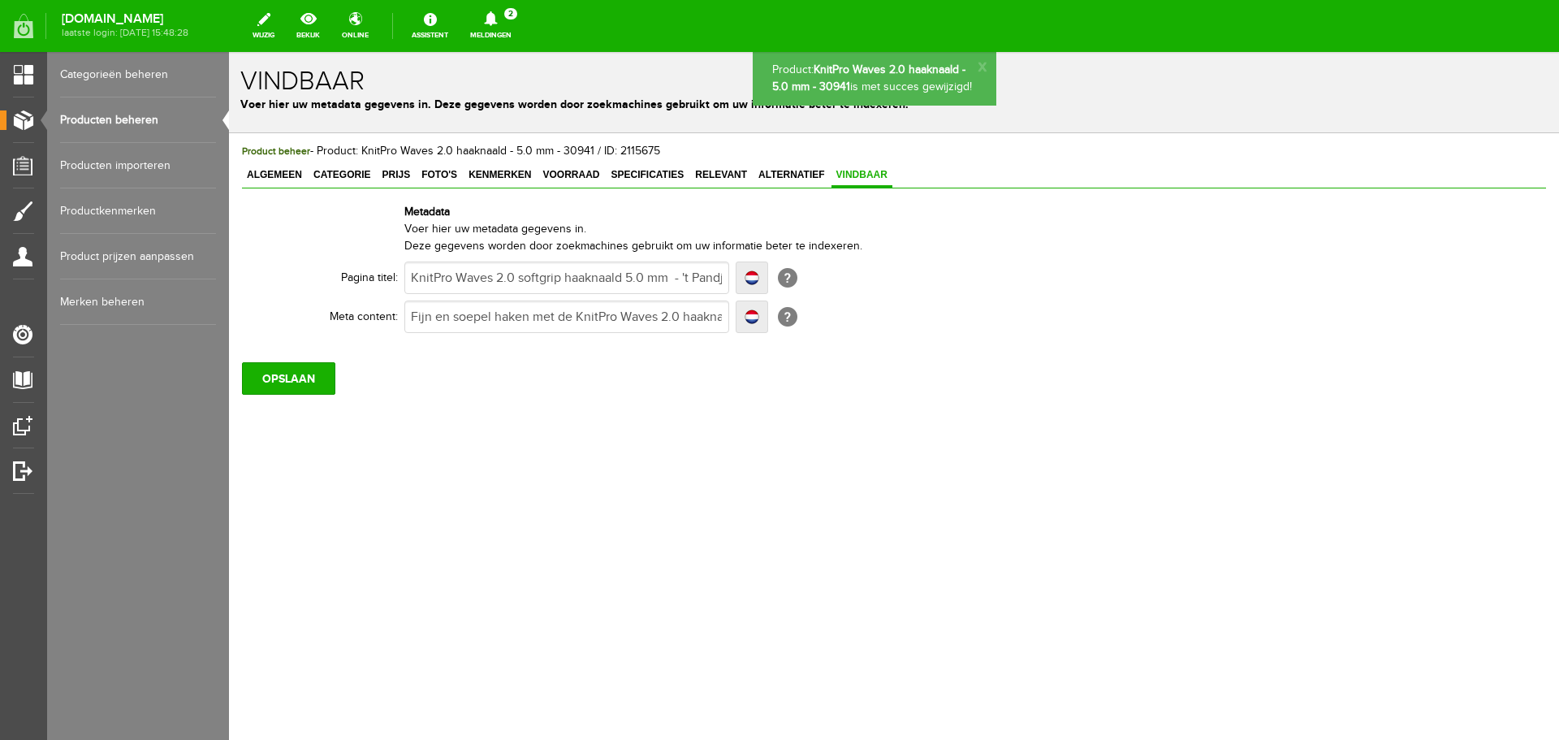
click at [117, 122] on link "Producten beheren" at bounding box center [138, 119] width 156 height 45
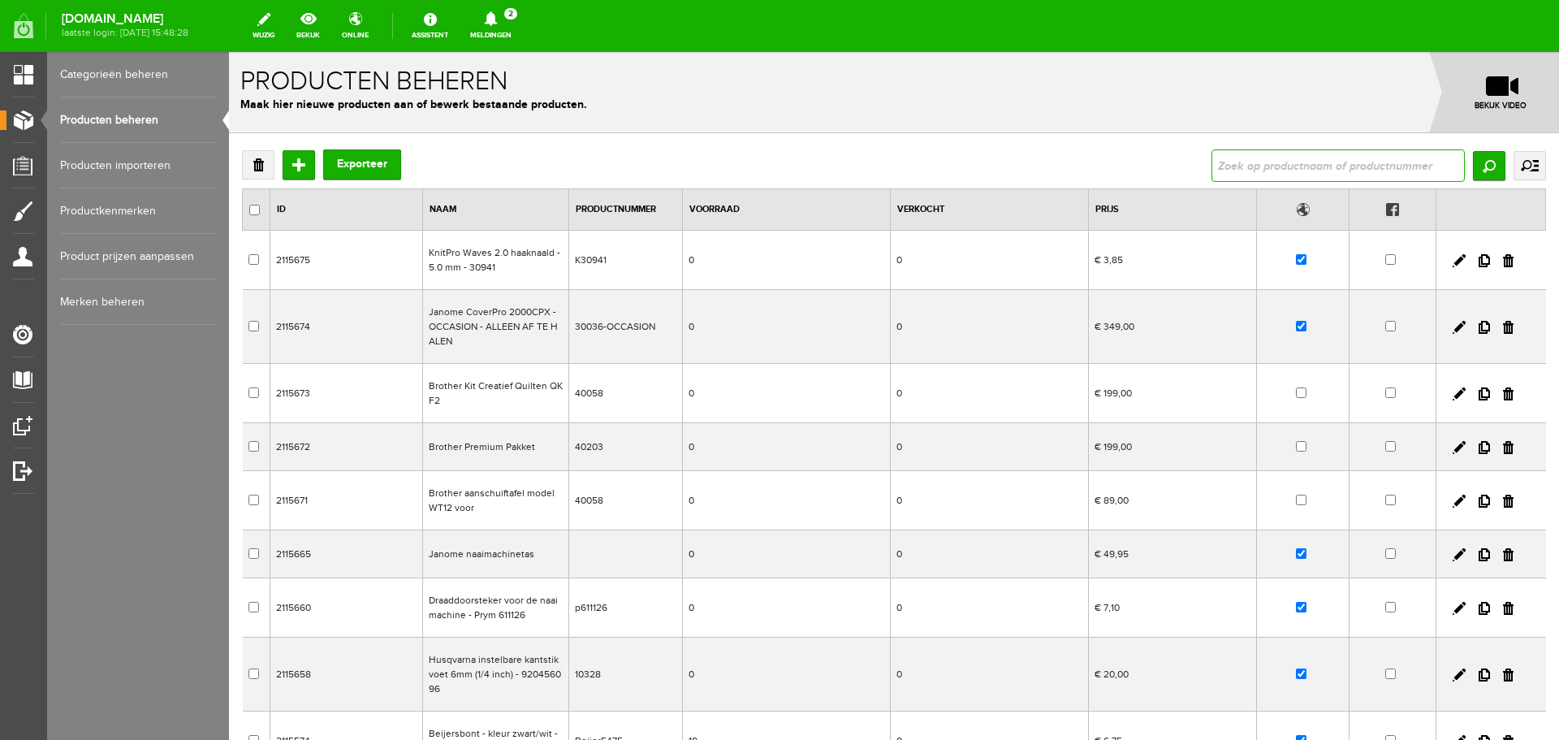
click at [1267, 168] on input "text" at bounding box center [1338, 165] width 253 height 32
type input "waves 2.0"
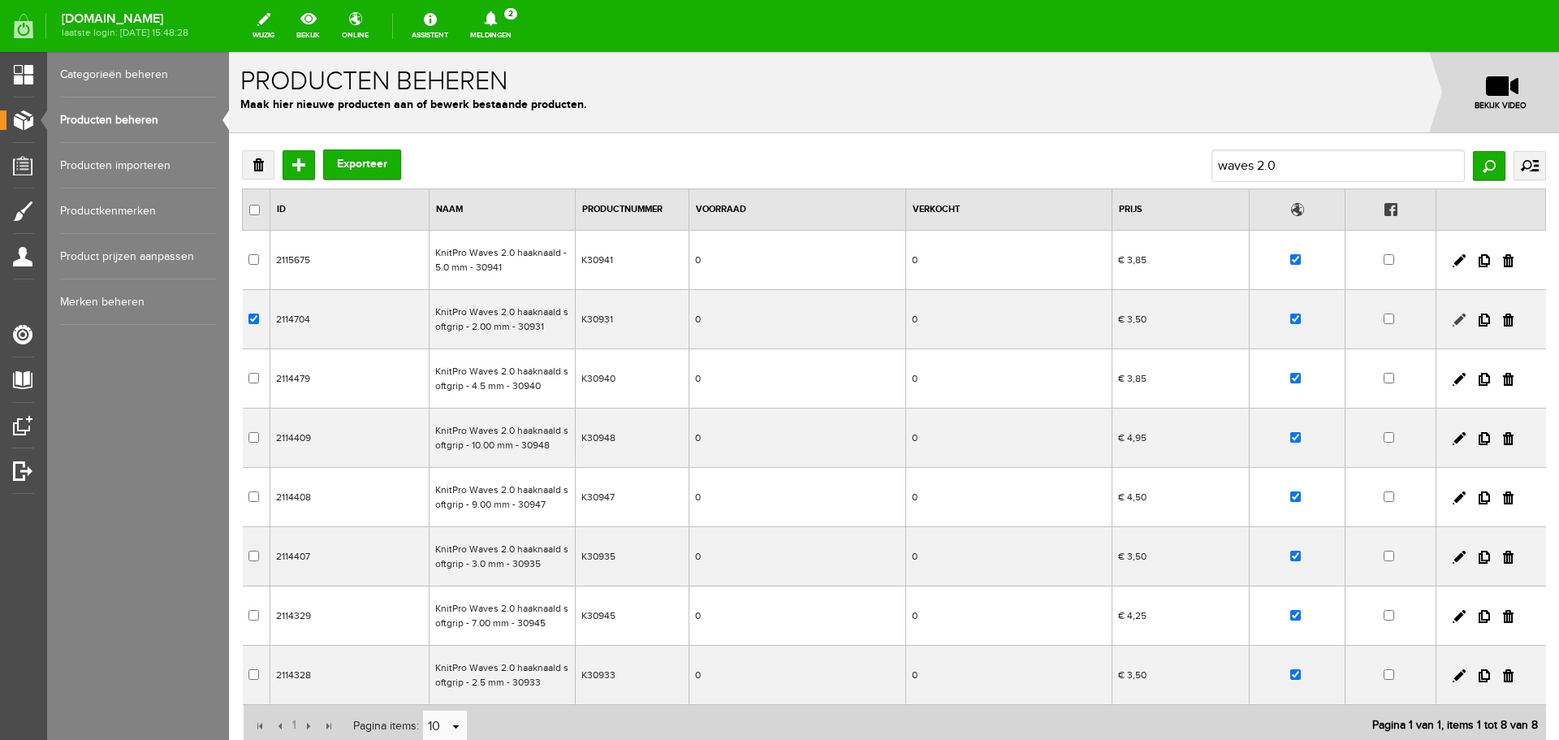
click at [1453, 318] on link at bounding box center [1459, 319] width 13 height 13
checkbox input "true"
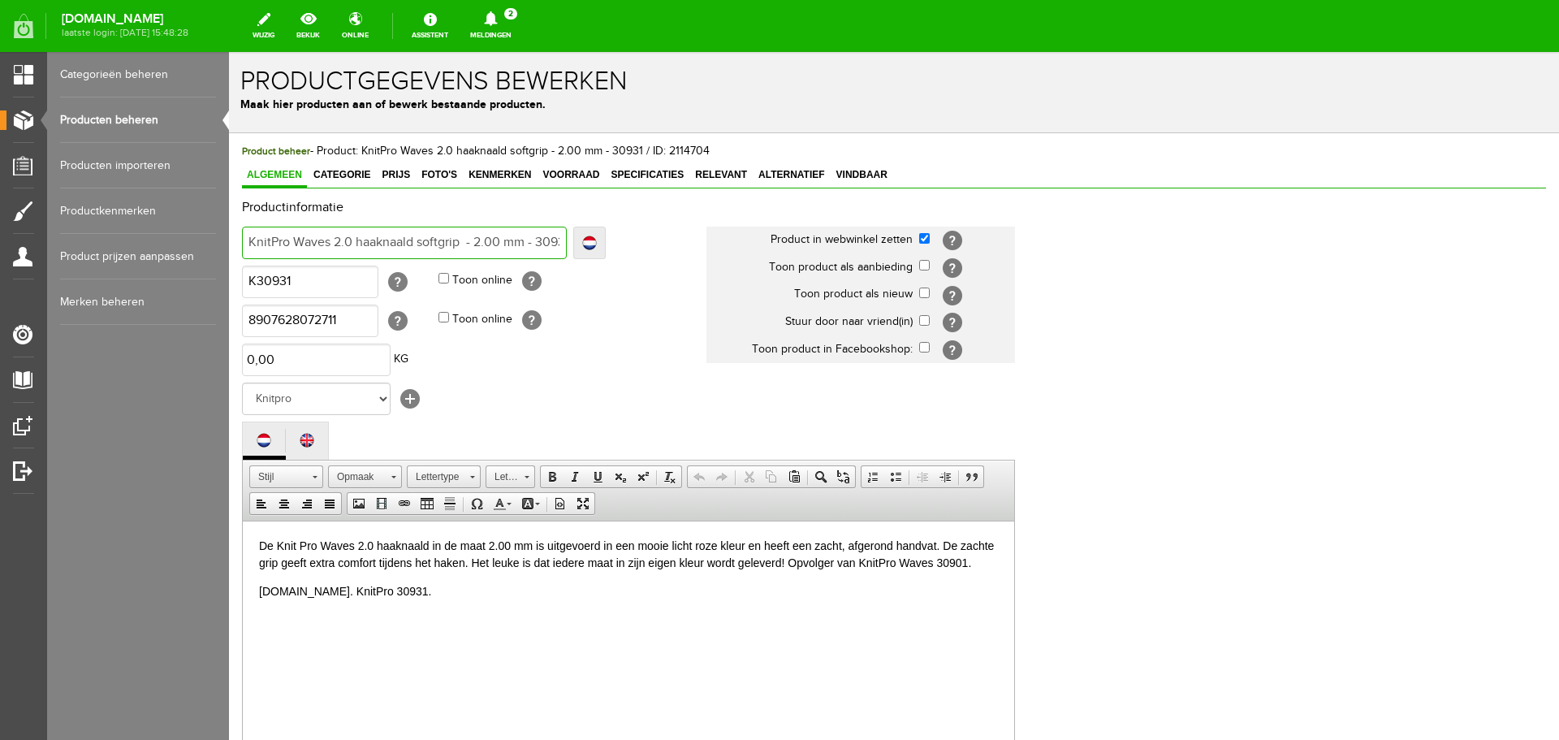
click at [426, 235] on input "KnitPro Waves 2.0 haaknaald softgrip - 2.00 mm - 30931" at bounding box center [404, 243] width 325 height 32
type input "KnitPro Waves 2.0 haaknaald - 2.00 mm - 30931"
click at [862, 171] on span "Vindbaar" at bounding box center [862, 174] width 61 height 11
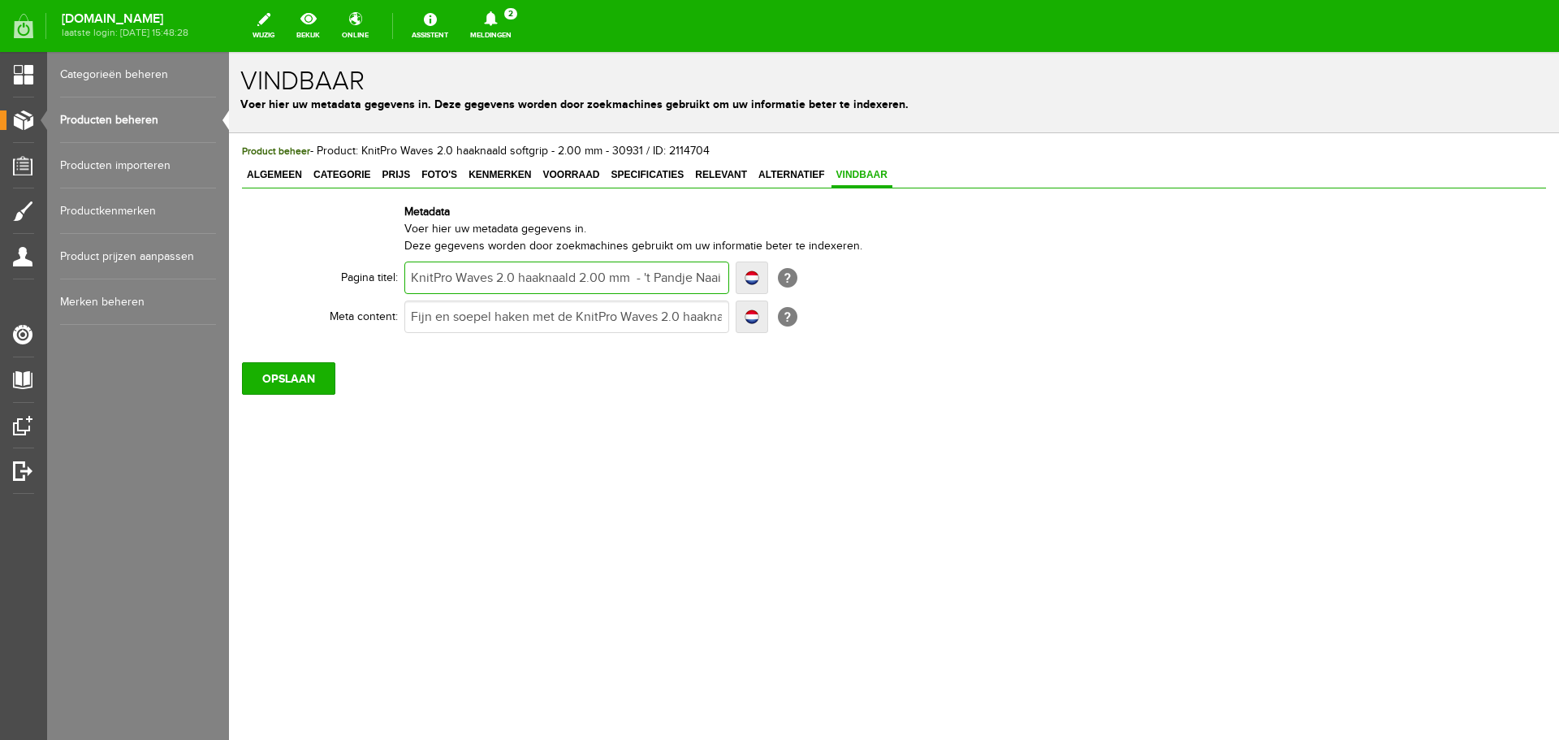
click at [518, 278] on input "KnitPro Waves 2.0 haaknaald 2.00 mm - 't Pandje Naaimachines" at bounding box center [566, 277] width 325 height 32
paste input "softgrip"
type input "KnitPro Waves 2.0 softgrip haaknaald 2.00 mm - 't Pandje Naaimachines"
type input "KnitPro Waves 2.0 softgrip aaknaald 2.00 mm - 't Pandje Naaimachines"
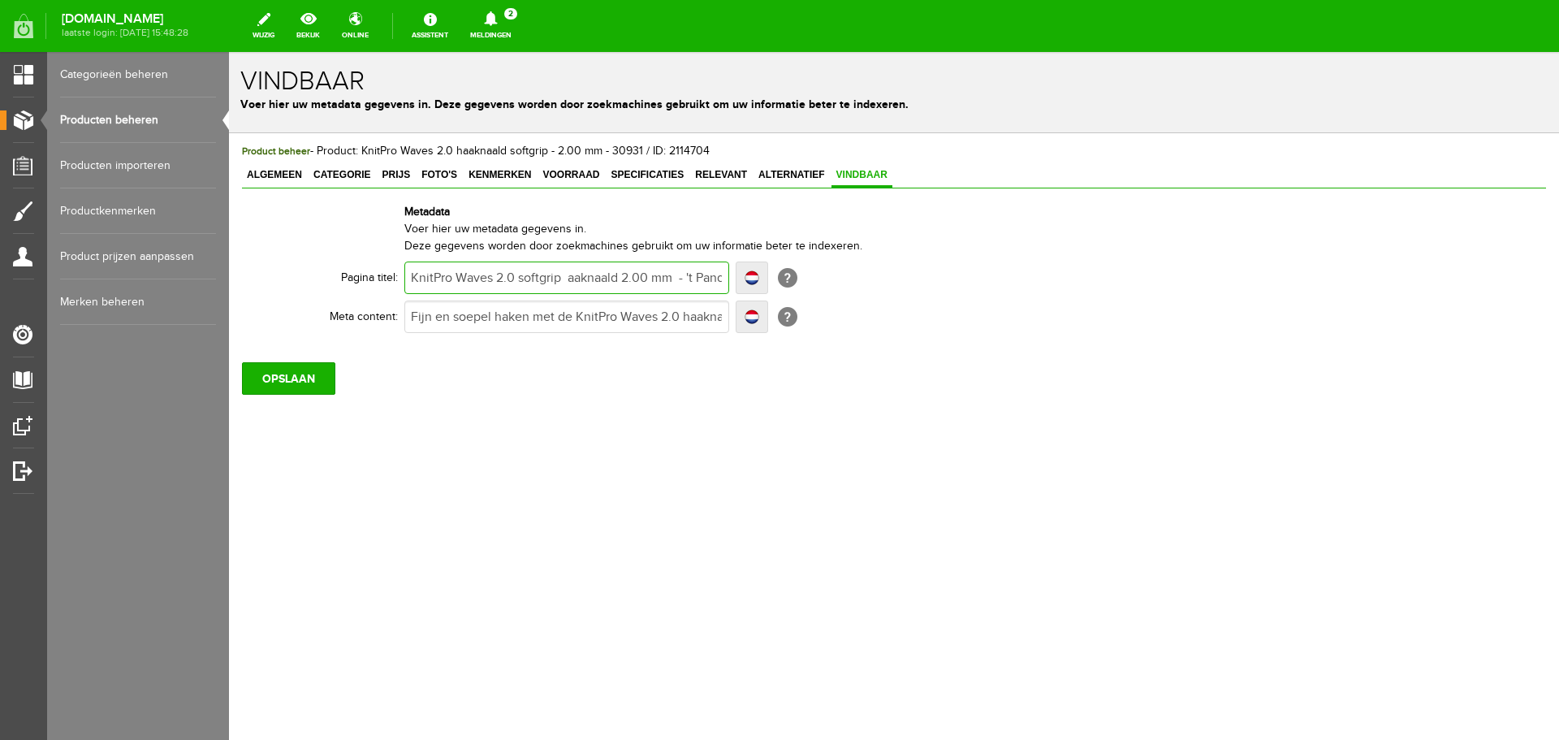
type input "KnitPro Waves 2.0 softgrip aaknaald 2.00 mm - 't Pandje Naaimachines"
type input "KnitPro Waves 2.0 softgrip haaknaald 2.00 mm - 't Pandje Naaimachines"
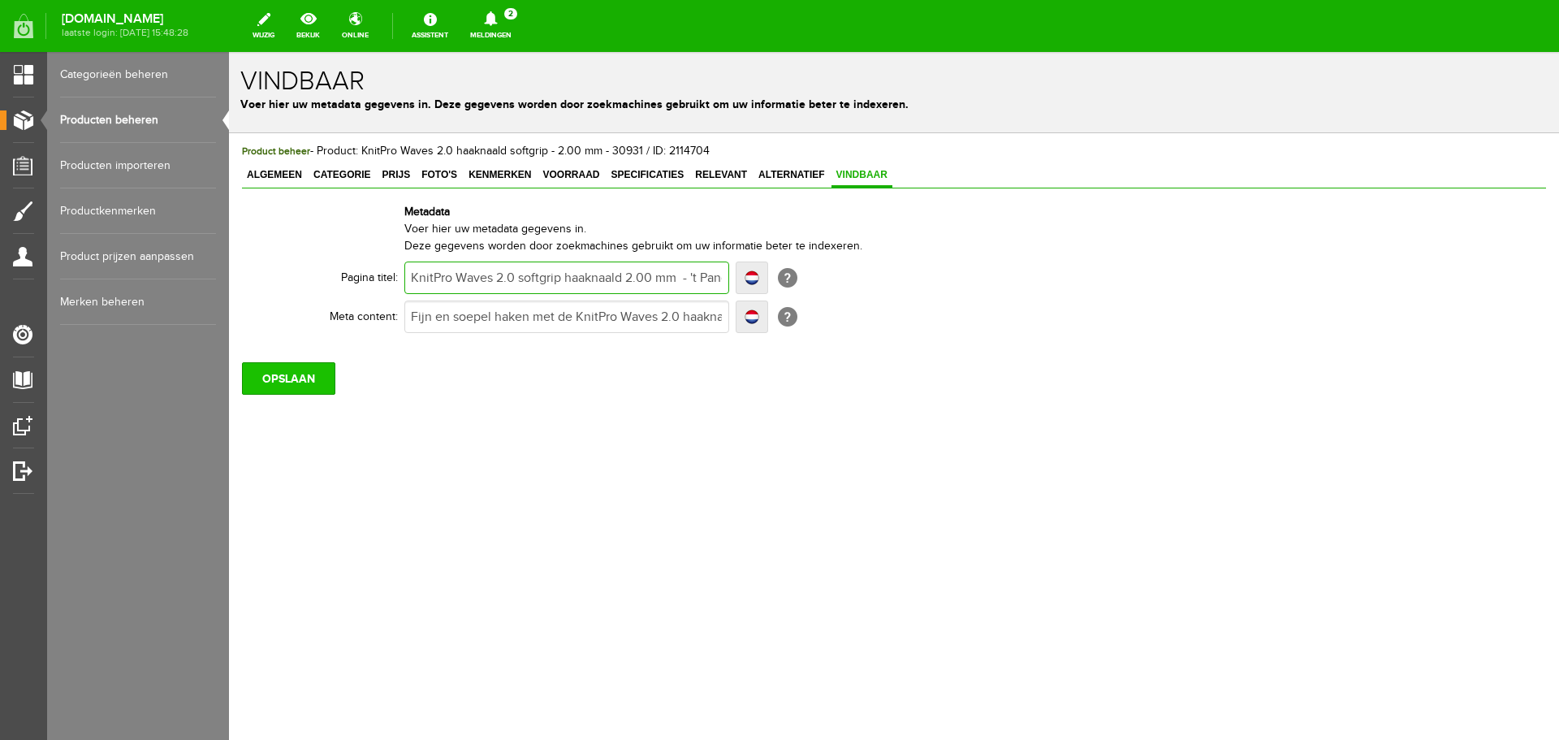
type input "KnitPro Waves 2.0 softgrip haaknaald 2.00 mm - 't Pandje Naaimachines"
click at [306, 375] on input "OPSLAAN" at bounding box center [288, 378] width 93 height 32
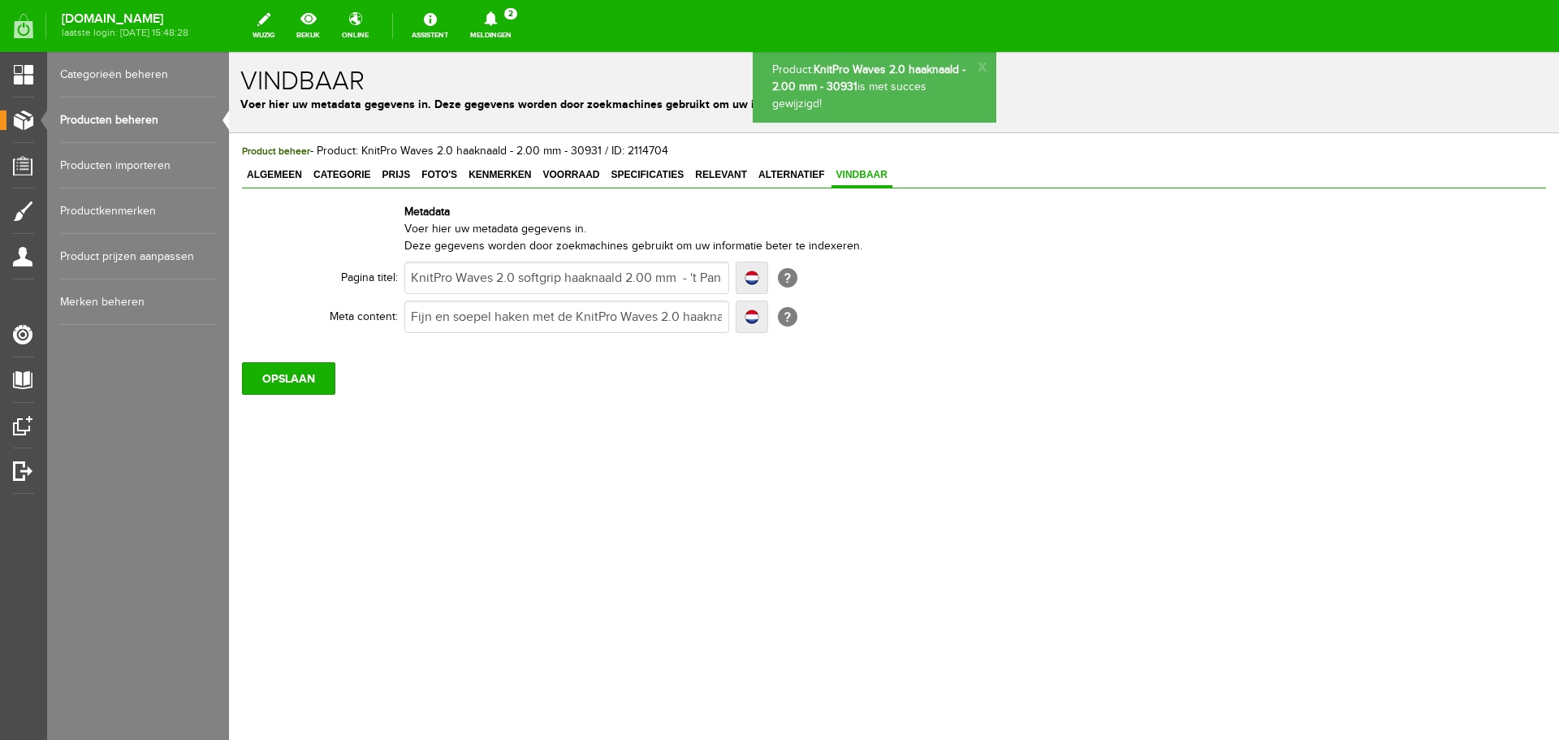
click at [133, 116] on link "Producten beheren" at bounding box center [138, 119] width 156 height 45
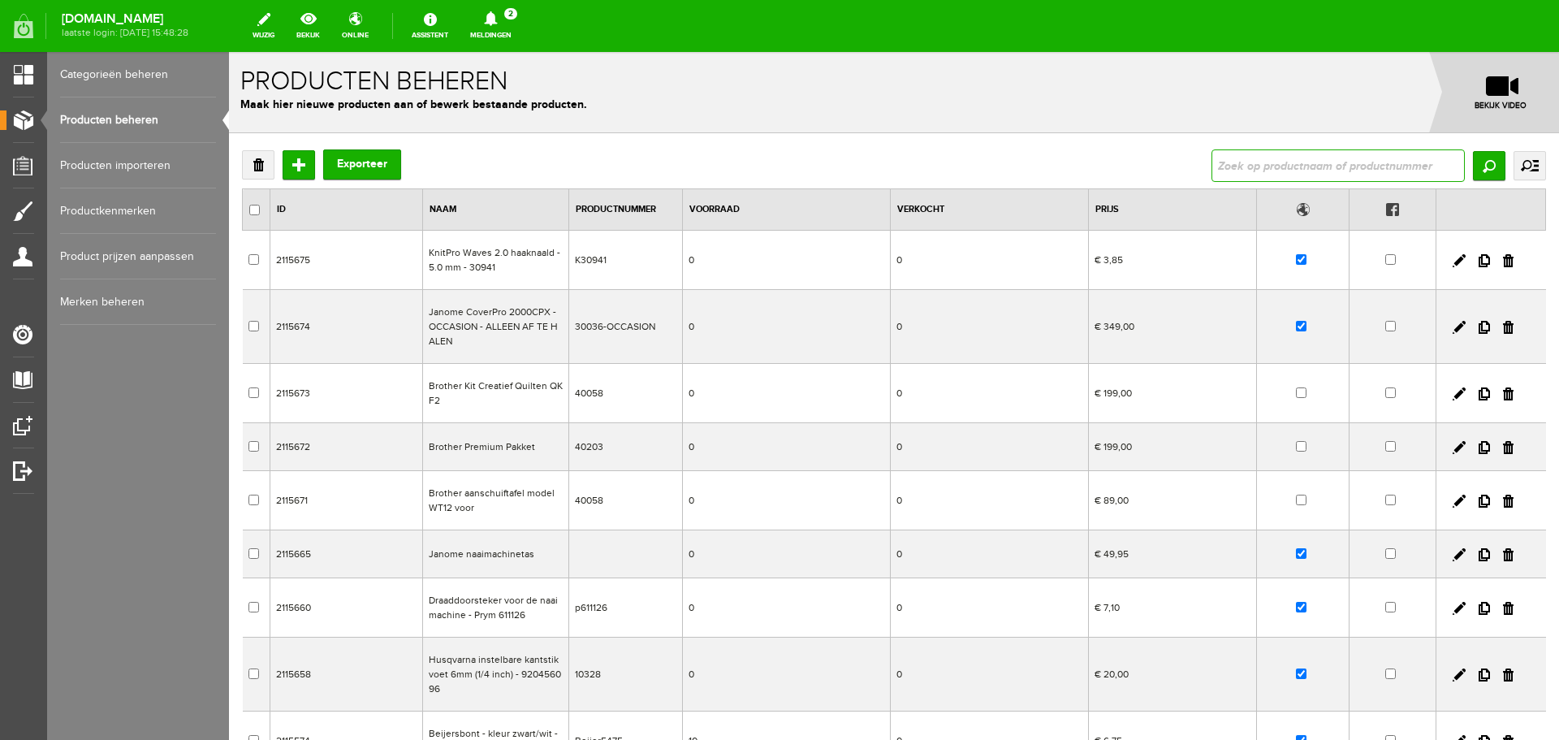
drag, startPoint x: 1240, startPoint y: 163, endPoint x: 1249, endPoint y: 136, distance: 28.2
click at [1242, 158] on input "text" at bounding box center [1338, 165] width 253 height 32
type input "waves 2.0"
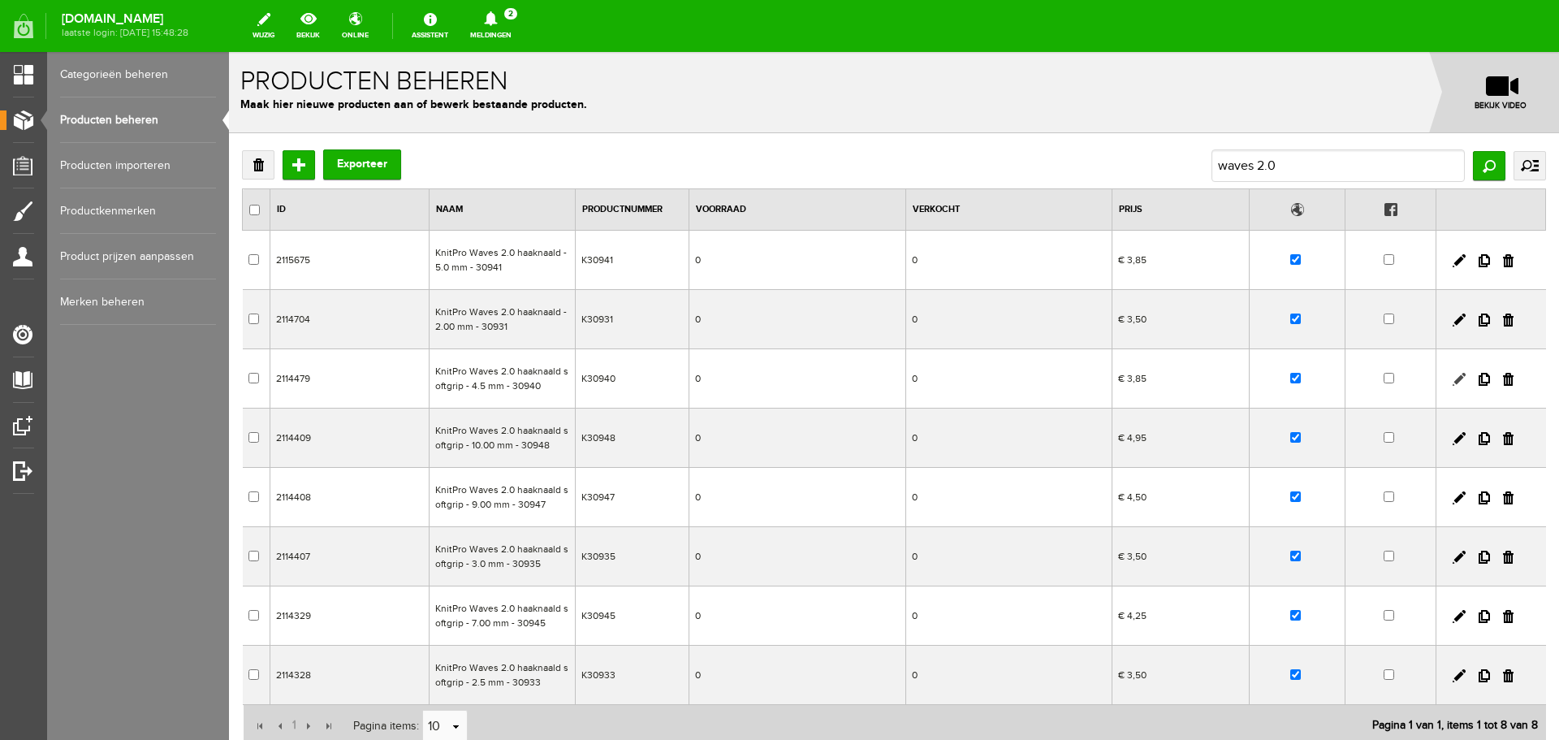
click at [1453, 378] on link at bounding box center [1459, 379] width 13 height 13
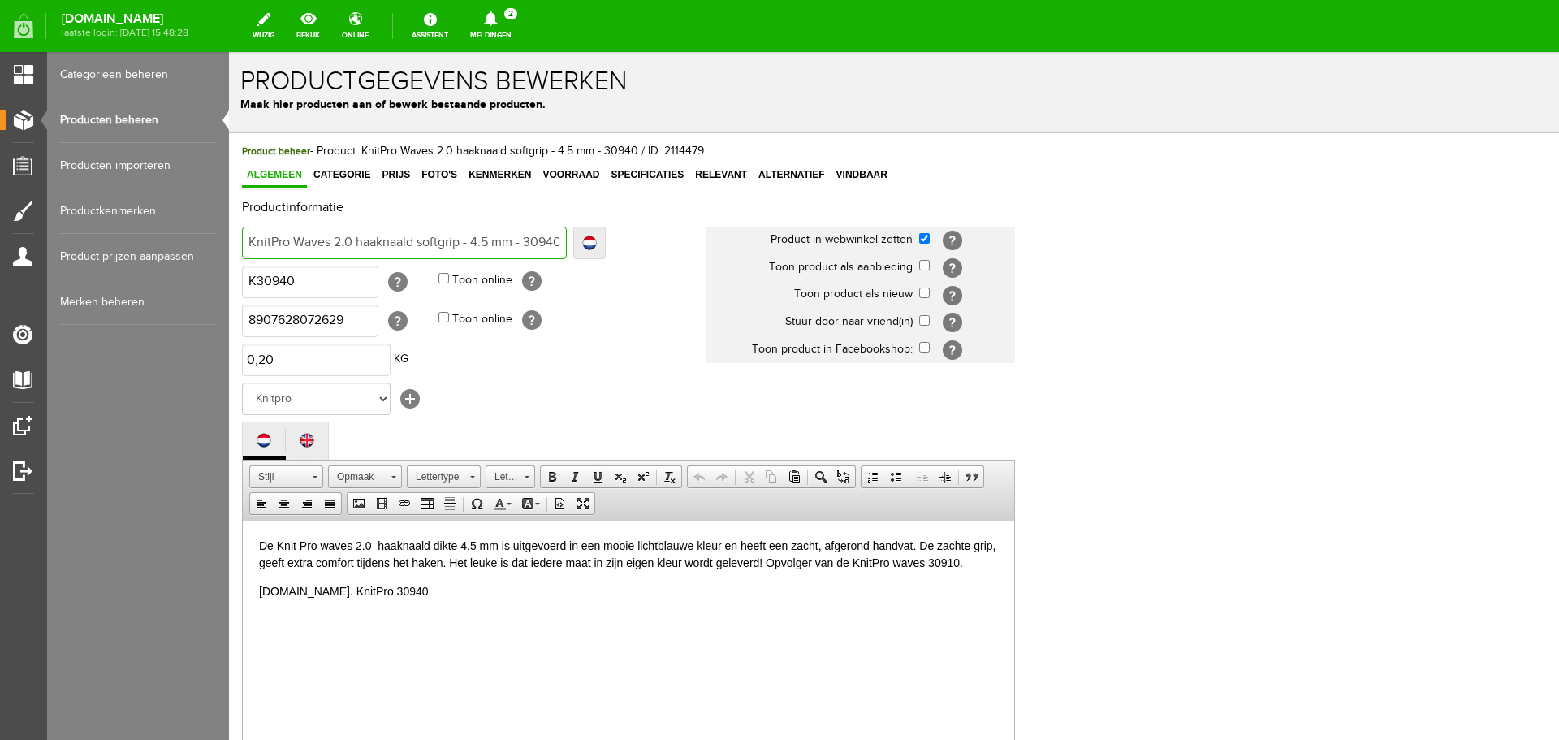
click at [431, 240] on input "KnitPro Waves 2.0 haaknaald softgrip - 4.5 mm - 30940" at bounding box center [404, 243] width 325 height 32
type input "KnitPro Waves 2.0 haaknaald - 4.5 mm - 30940"
click at [866, 171] on span "Vindbaar" at bounding box center [862, 174] width 61 height 11
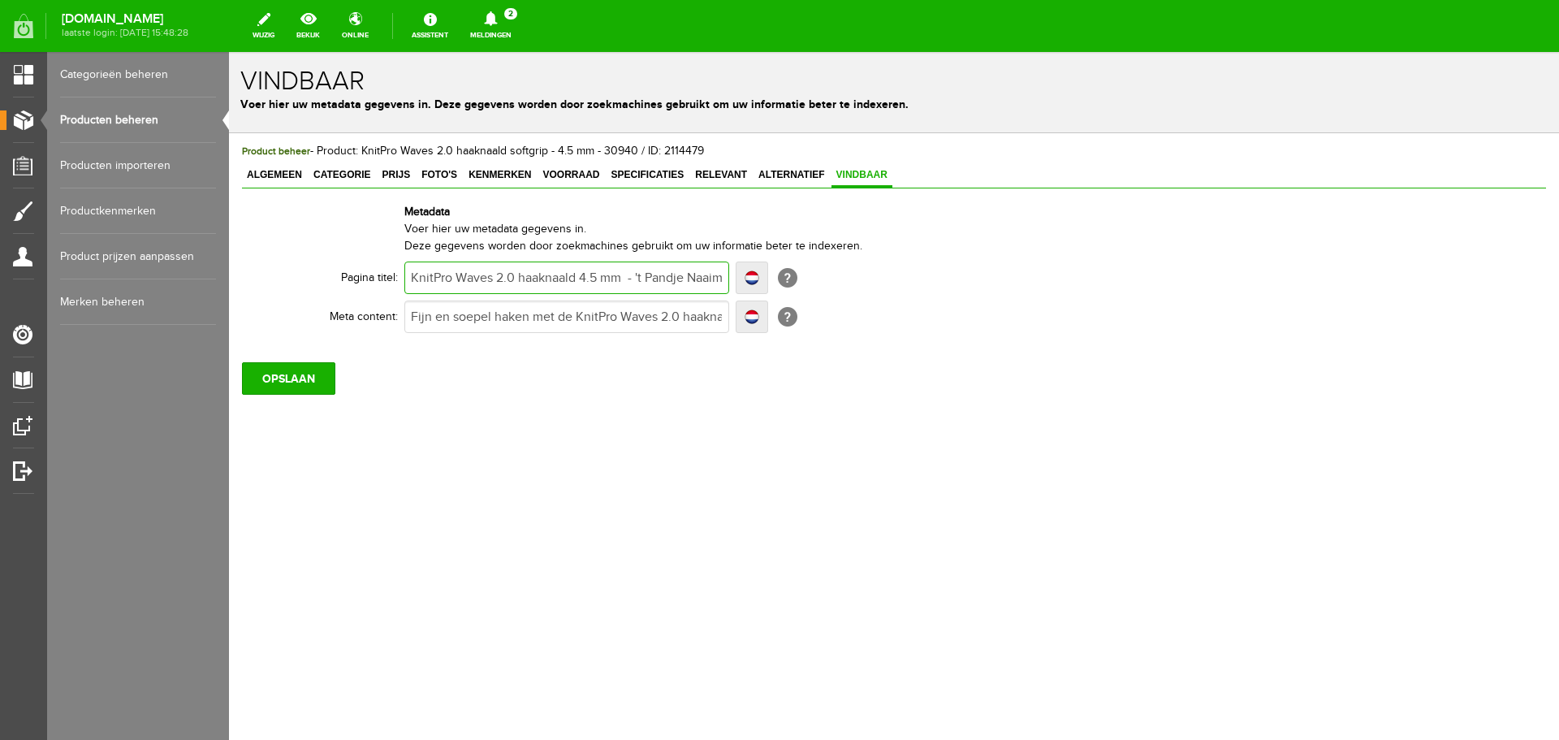
click at [521, 278] on input "KnitPro Waves 2.0 haaknaald 4.5 mm - 't Pandje Naaimachines" at bounding box center [566, 277] width 325 height 32
paste input "softgrip"
type input "KnitPro Waves 2.0 softgrip haaknaald 4.5 mm - 't Pandje Naaimachines"
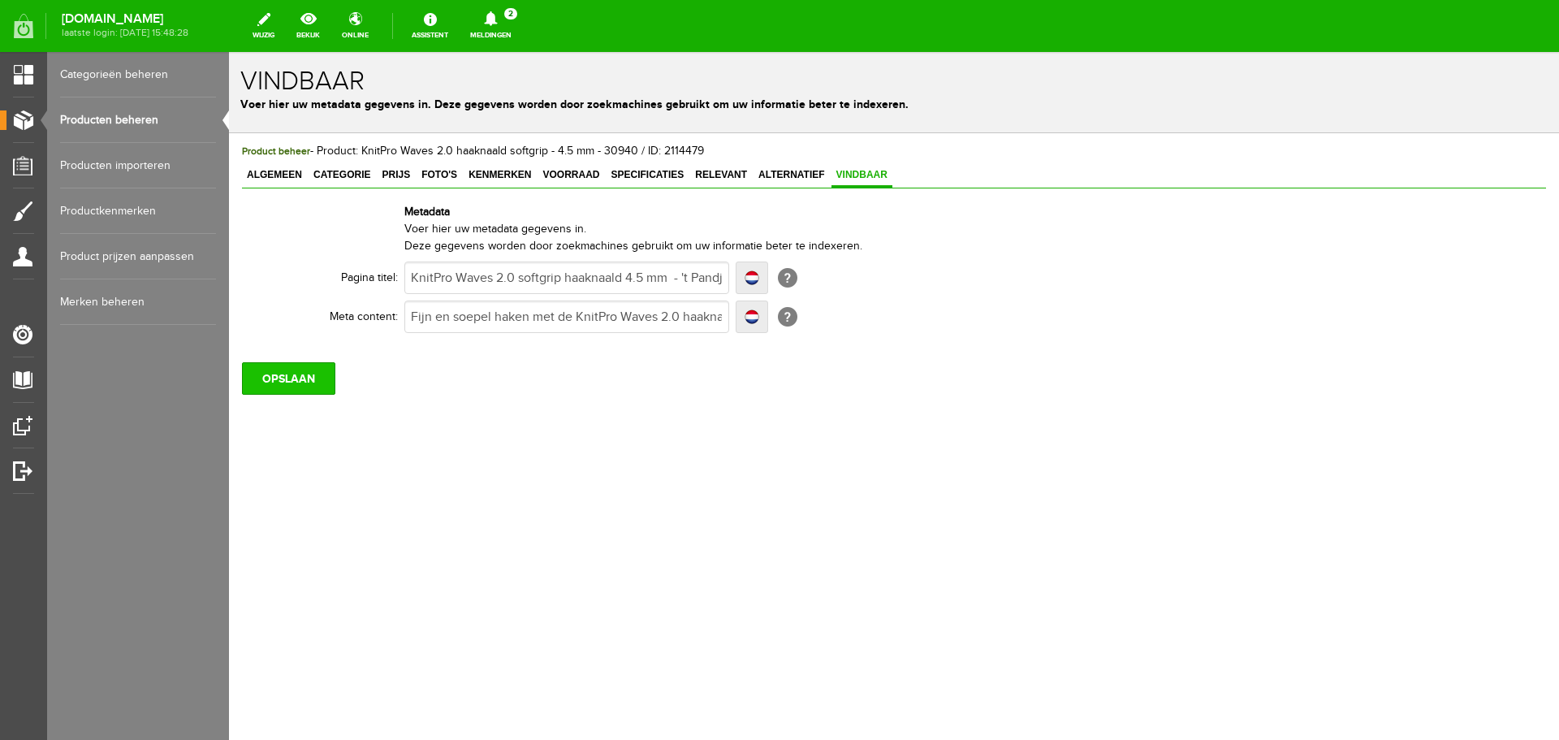
click at [278, 380] on input "OPSLAAN" at bounding box center [288, 378] width 93 height 32
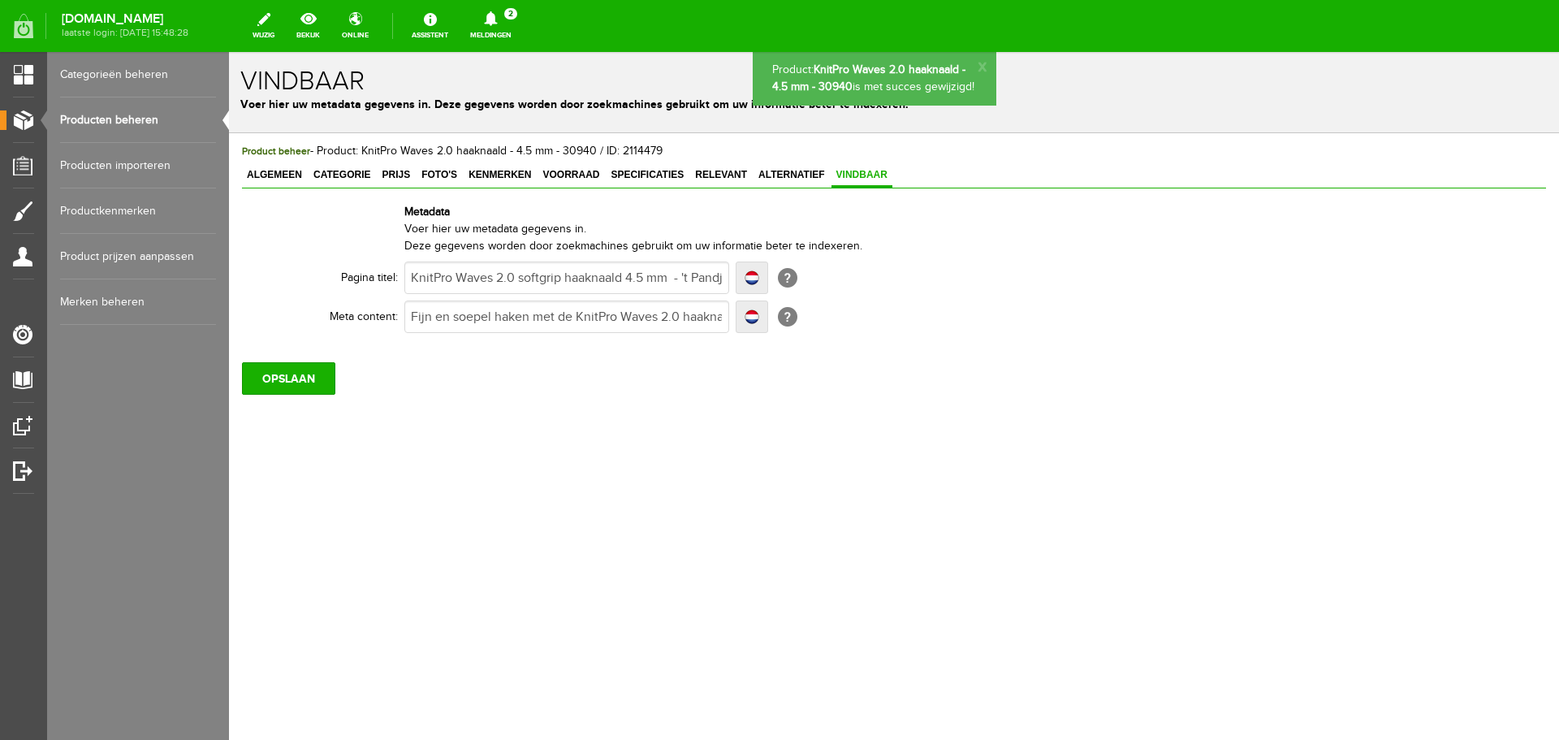
click at [125, 119] on link "Producten beheren" at bounding box center [138, 119] width 156 height 45
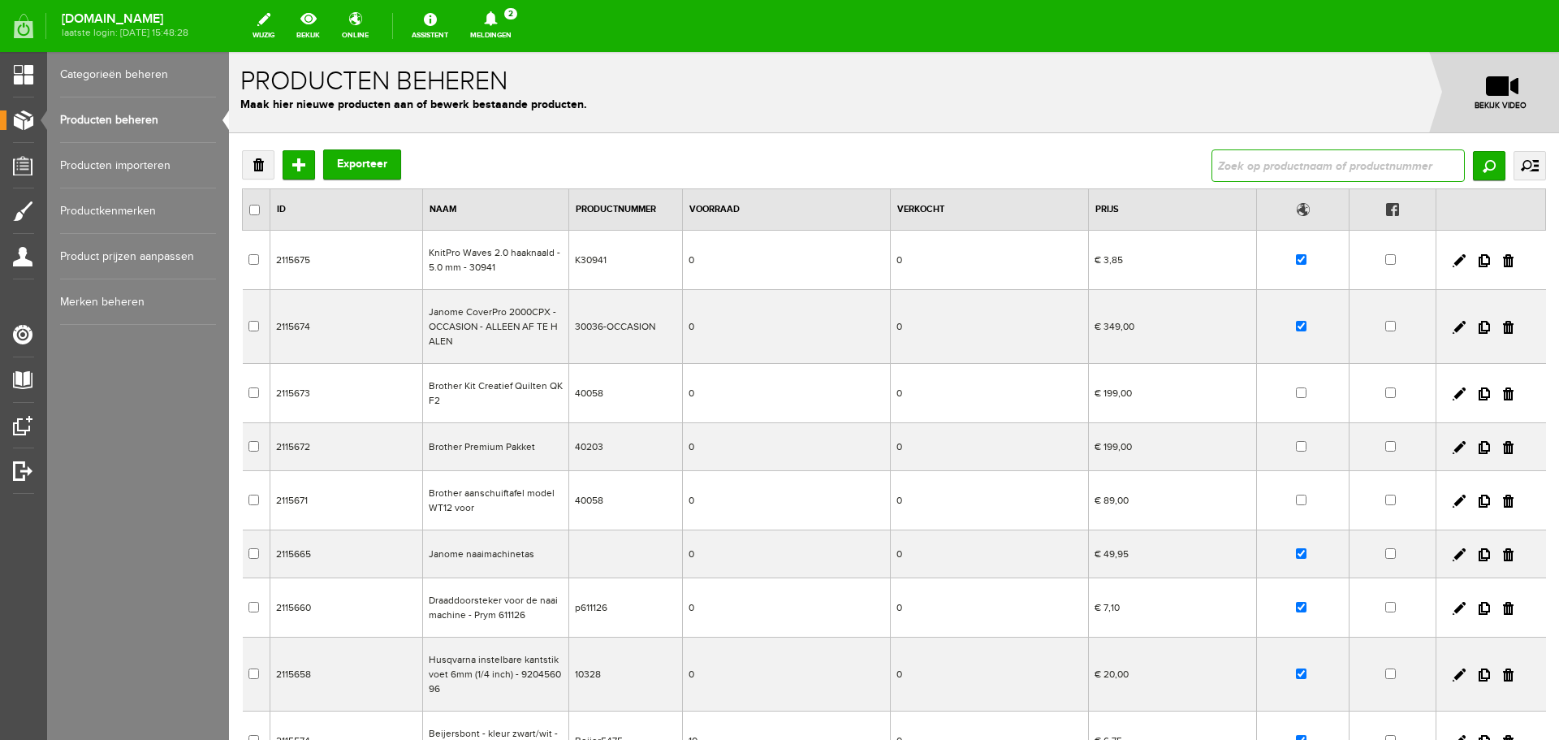
click at [1245, 166] on input "text" at bounding box center [1338, 165] width 253 height 32
type input "waves 2.0"
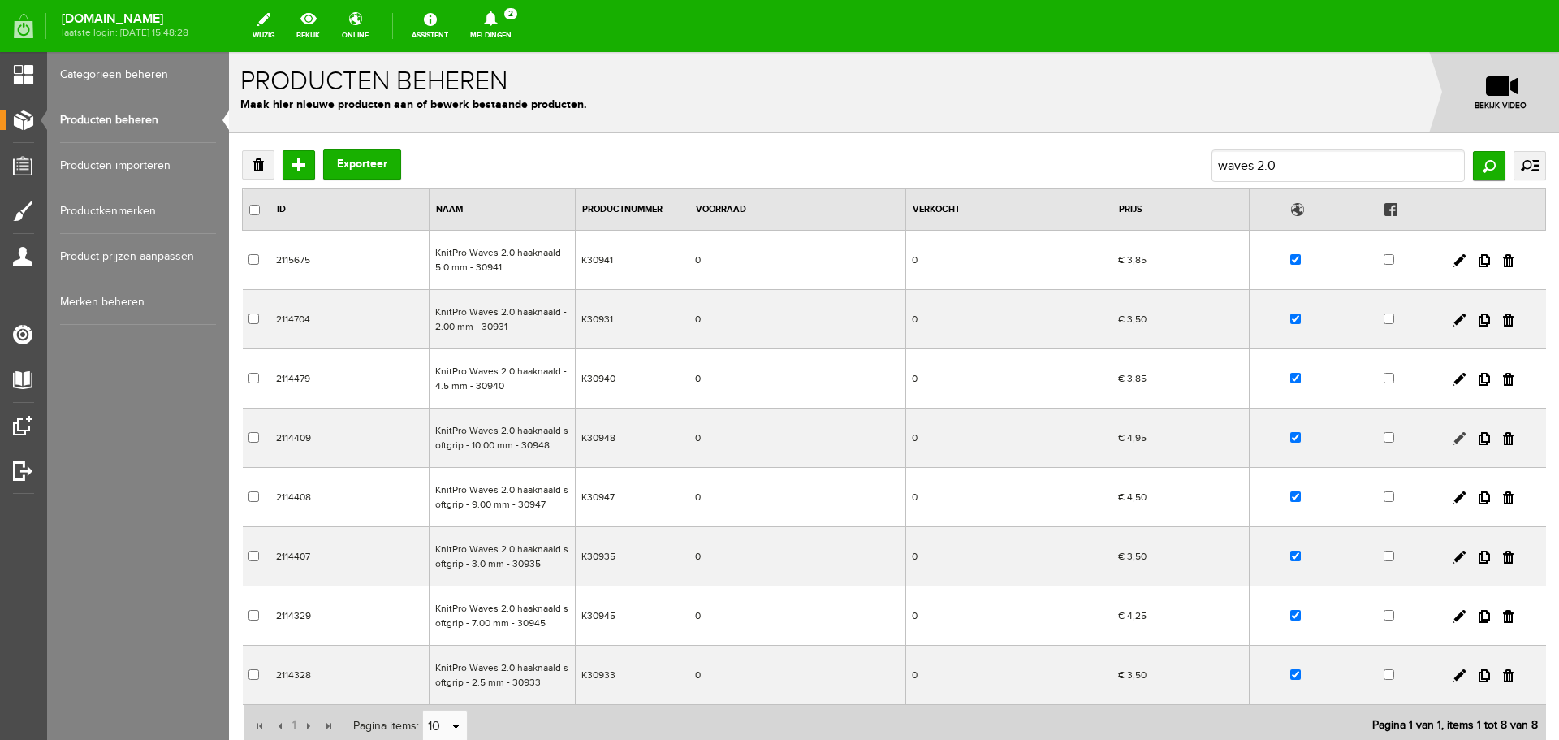
click at [1453, 437] on link at bounding box center [1459, 438] width 13 height 13
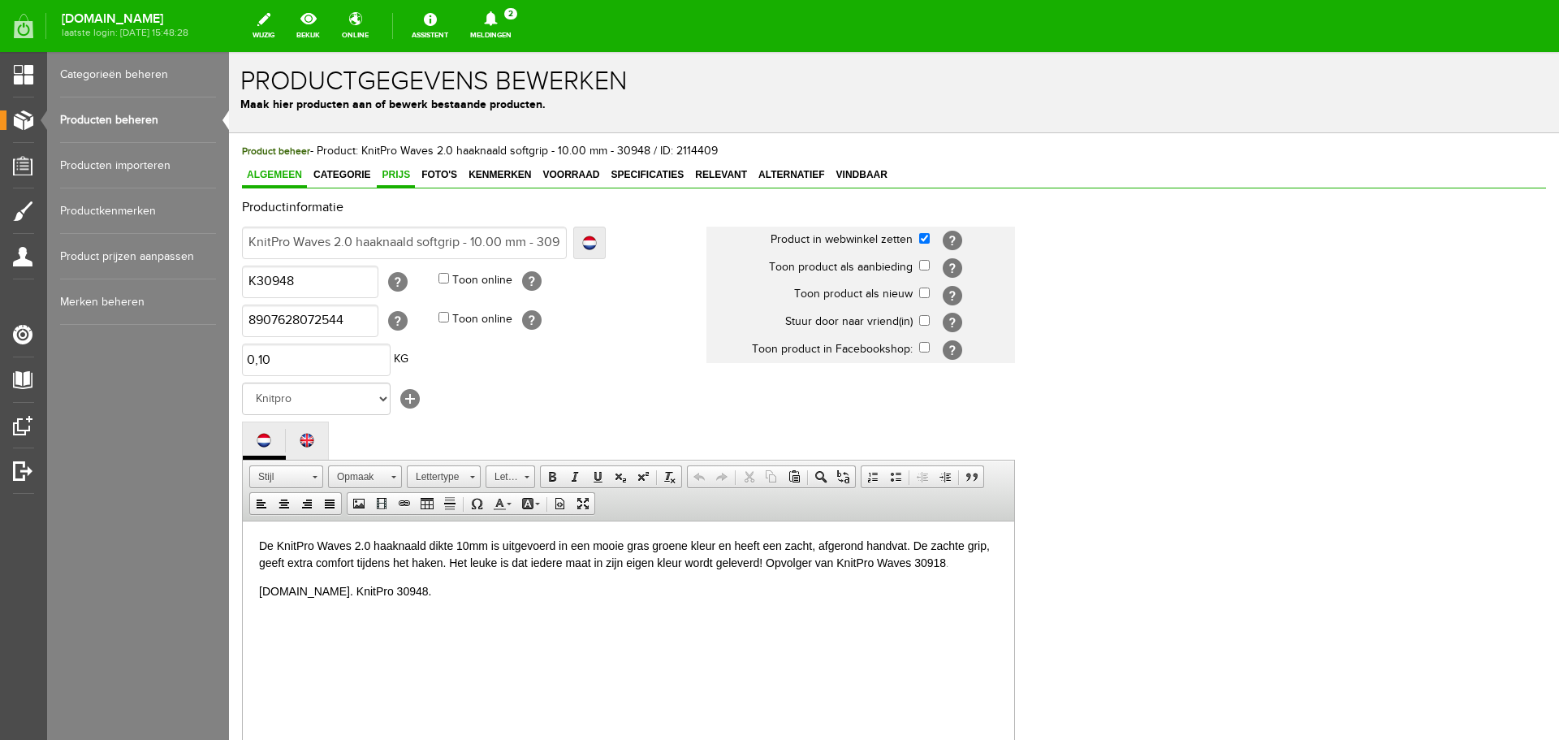
click at [399, 172] on span "Prijs" at bounding box center [396, 174] width 38 height 11
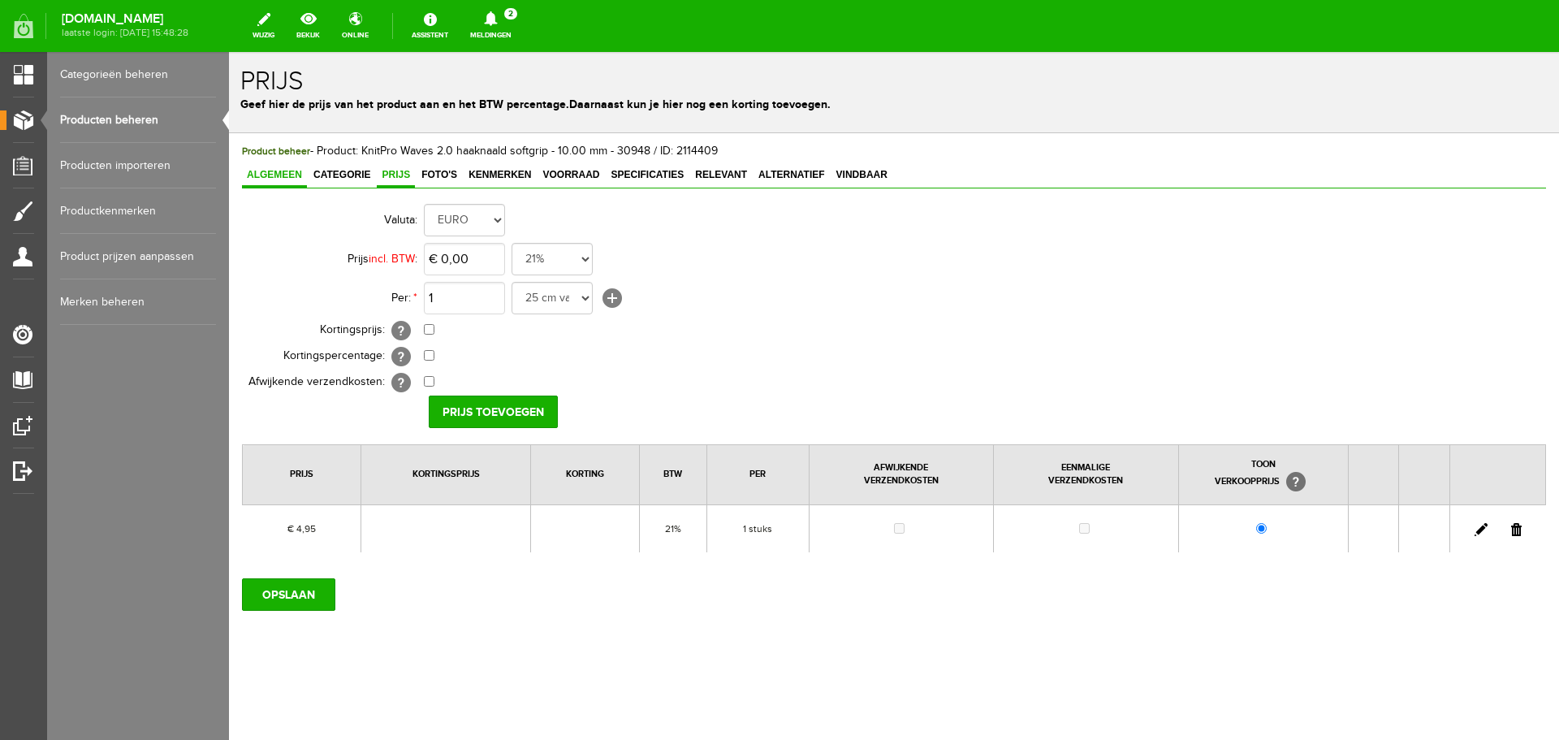
click at [272, 173] on span "Algemeen" at bounding box center [274, 174] width 65 height 11
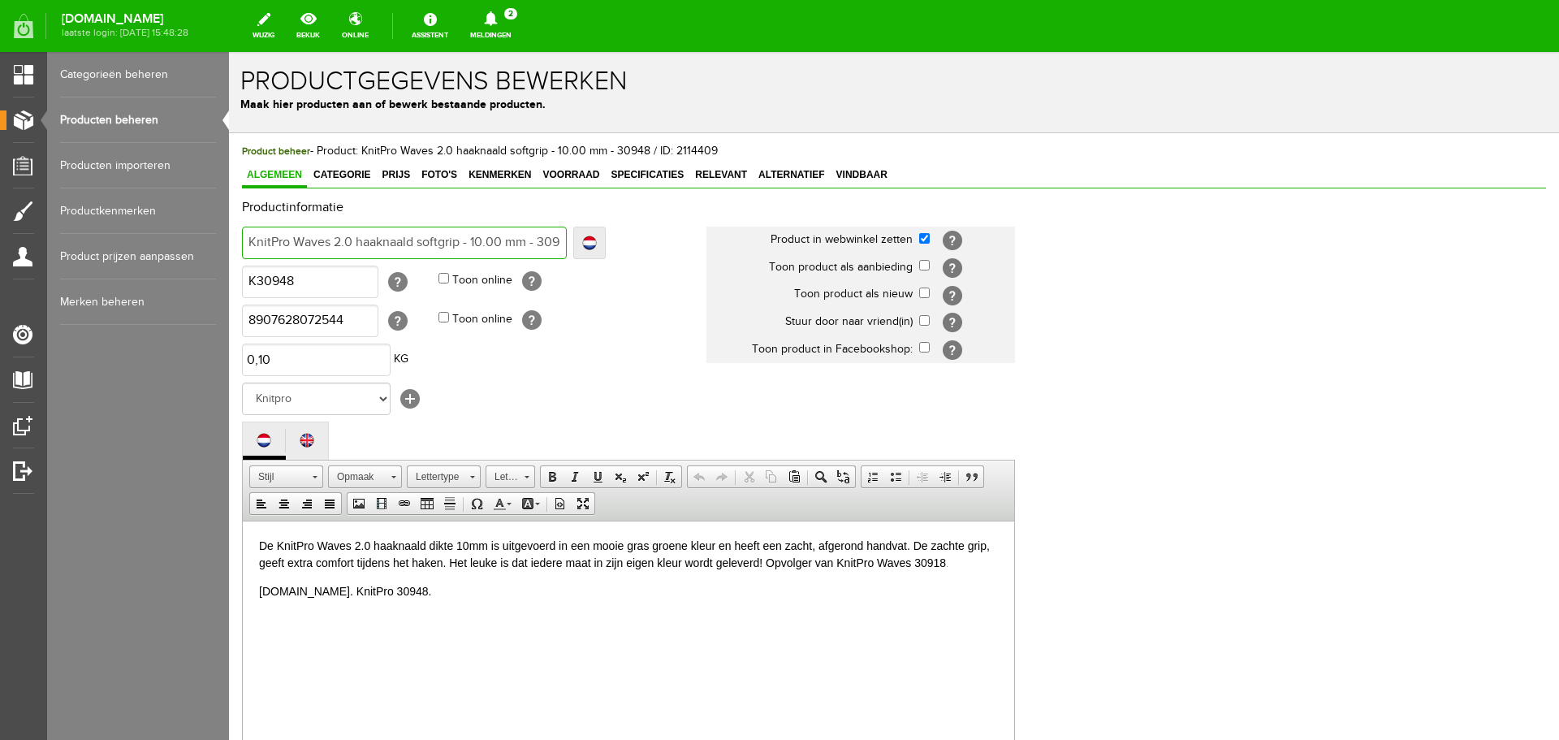
click at [430, 241] on input "KnitPro Waves 2.0 haaknaald softgrip - 10.00 mm - 30948" at bounding box center [404, 243] width 325 height 32
type input "KnitPro Waves 2.0 haaknaald - 10.00 mm - 30948"
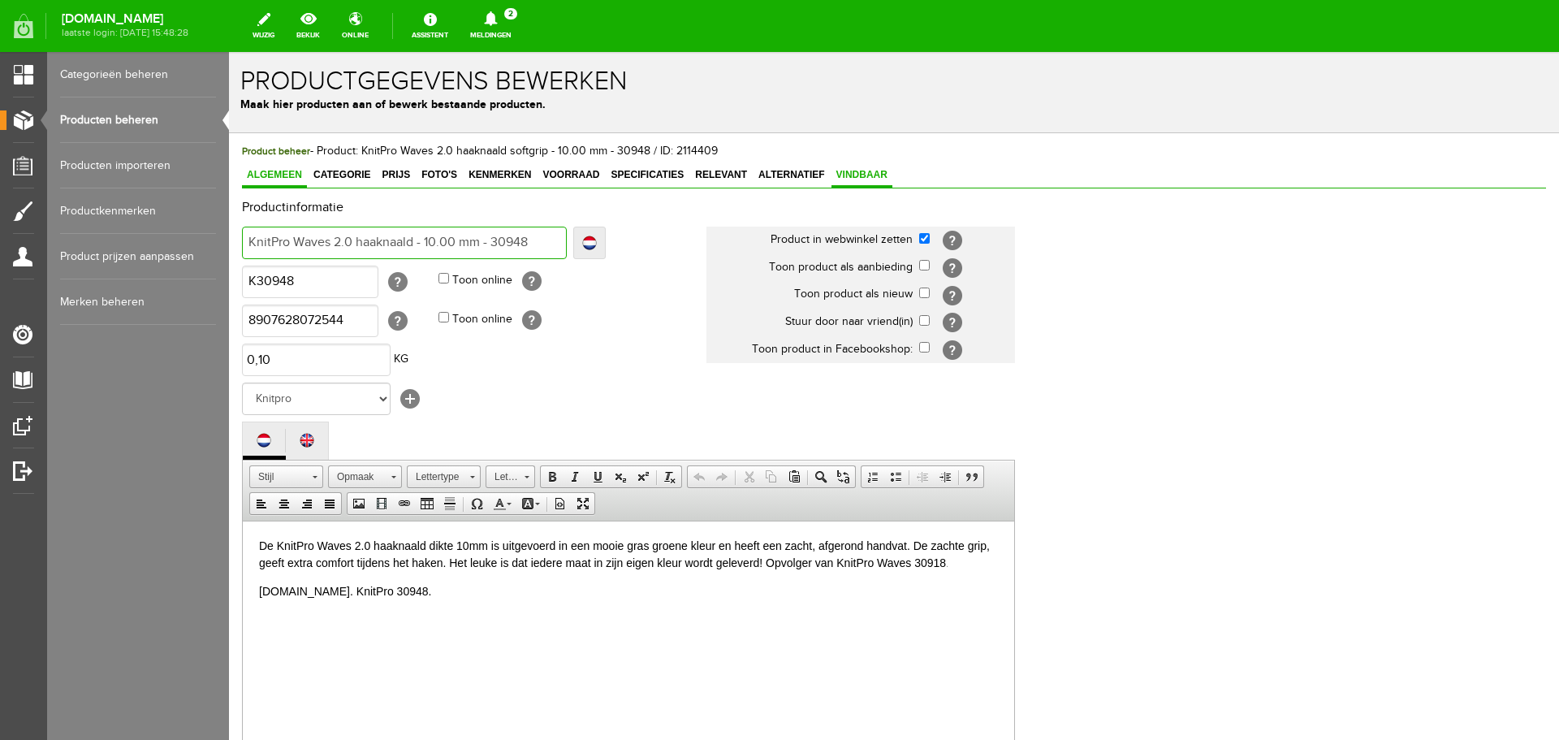
type input "KnitPro Waves 2.0 haaknaald - 10.00 mm - 30948"
click at [840, 175] on span "Vindbaar" at bounding box center [862, 174] width 61 height 11
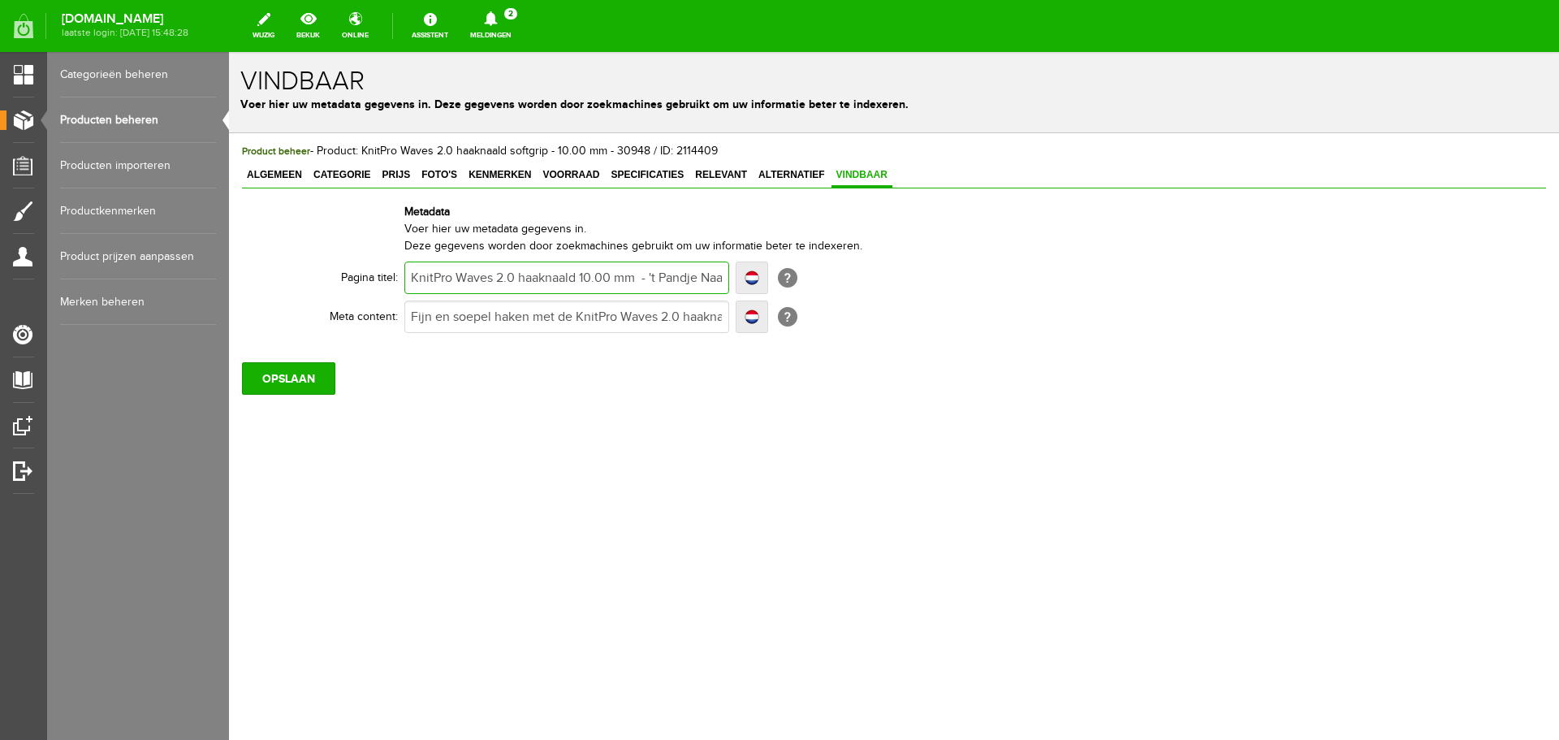
click at [521, 278] on input "KnitPro Waves 2.0 haaknaald 10.00 mm - 't Pandje Naaimachines" at bounding box center [566, 277] width 325 height 32
paste input "softgrip"
type input "KnitPro Waves 2.0 softgriphaaknaald 10.00 mm - 't Pandje Naaimachines"
type input "KnitPro Waves 2.0 softgrip haaknaald 10.00 mm - 't Pandje Naaimachines"
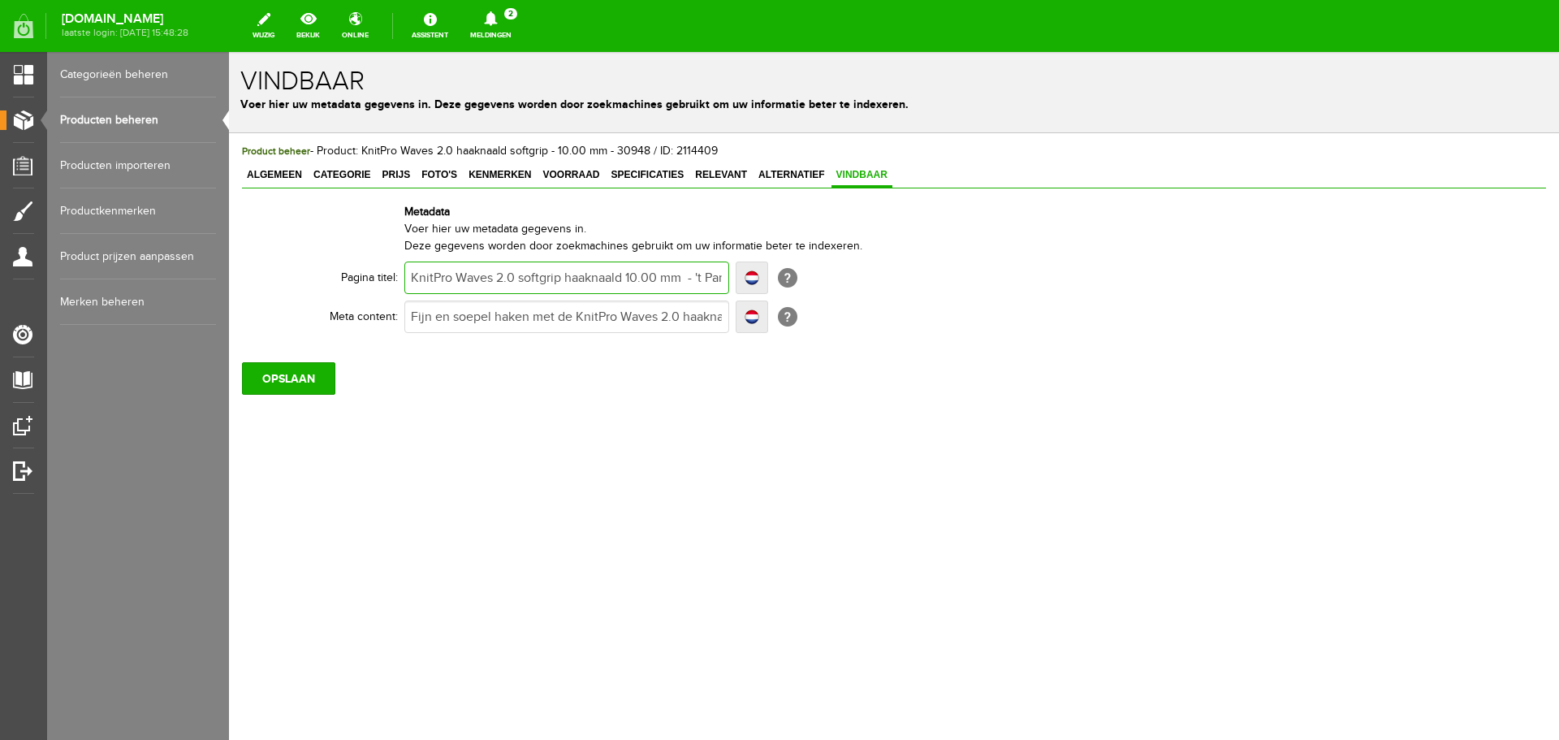
type input "KnitPro Waves 2.0 softgrip haaknaald 10.00 mm - 't Pandje Naaimachines"
click at [321, 377] on input "OPSLAAN" at bounding box center [288, 378] width 93 height 32
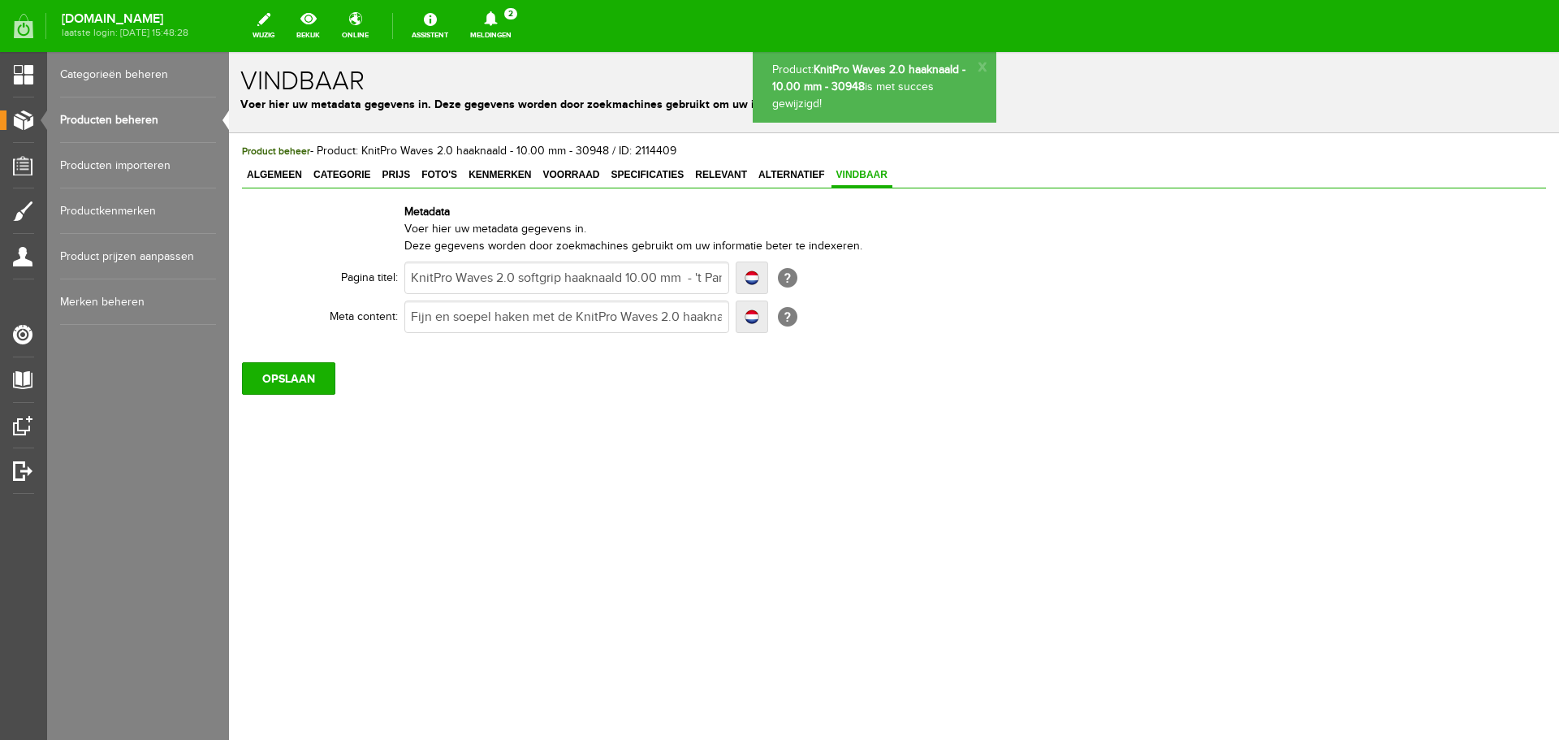
click at [140, 119] on link "Producten beheren" at bounding box center [138, 119] width 156 height 45
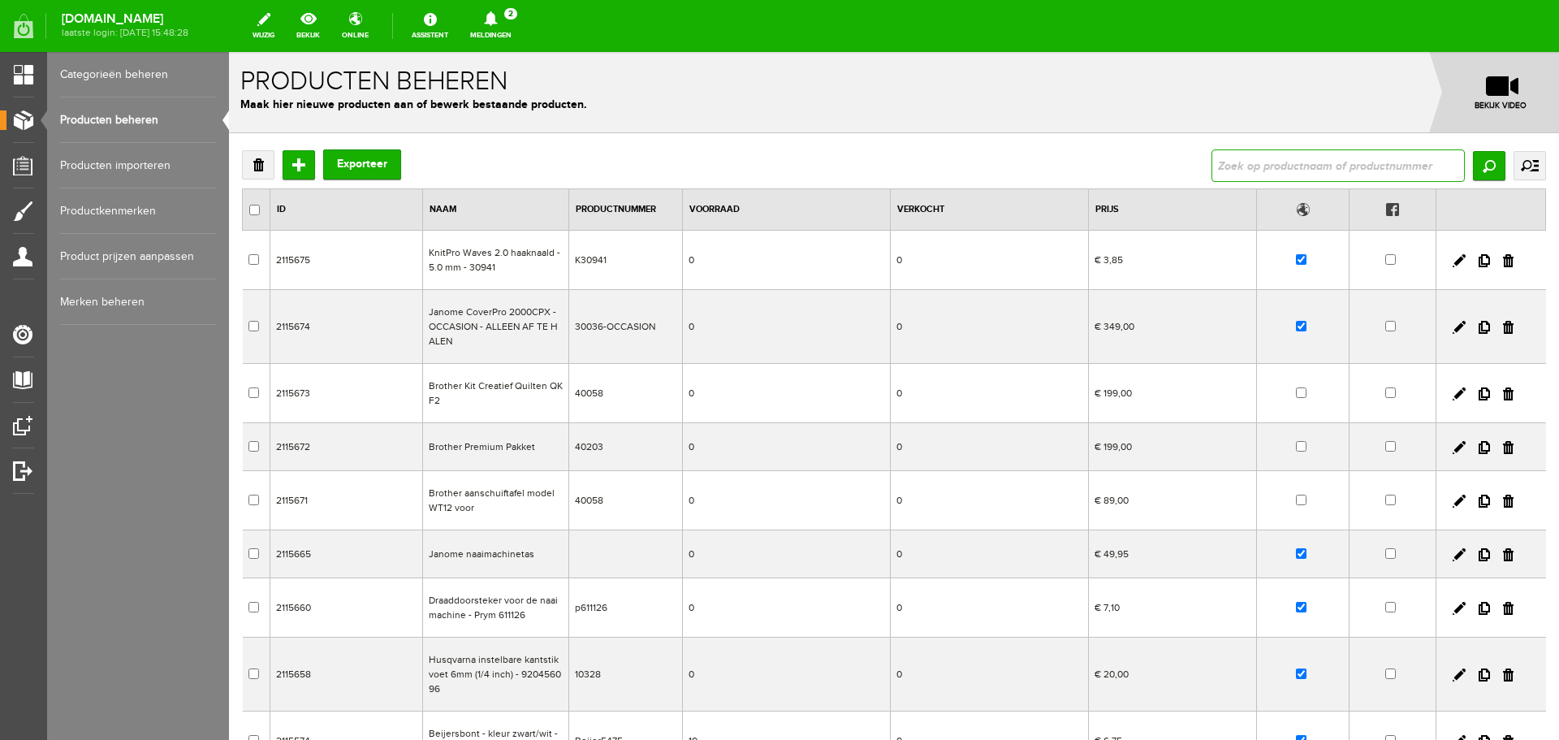
click at [1233, 162] on input "text" at bounding box center [1338, 165] width 253 height 32
type input "waves 2.0"
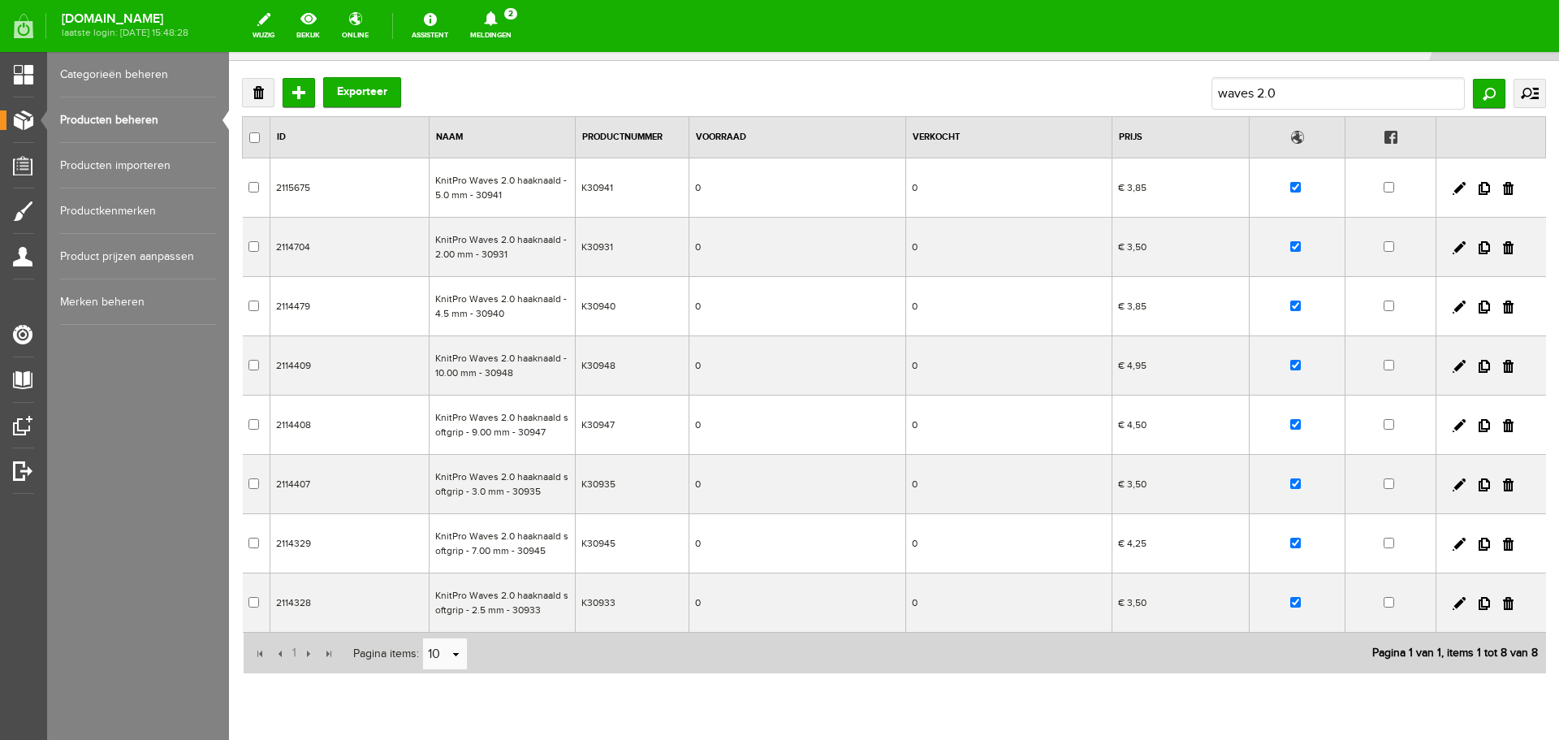
scroll to position [128, 0]
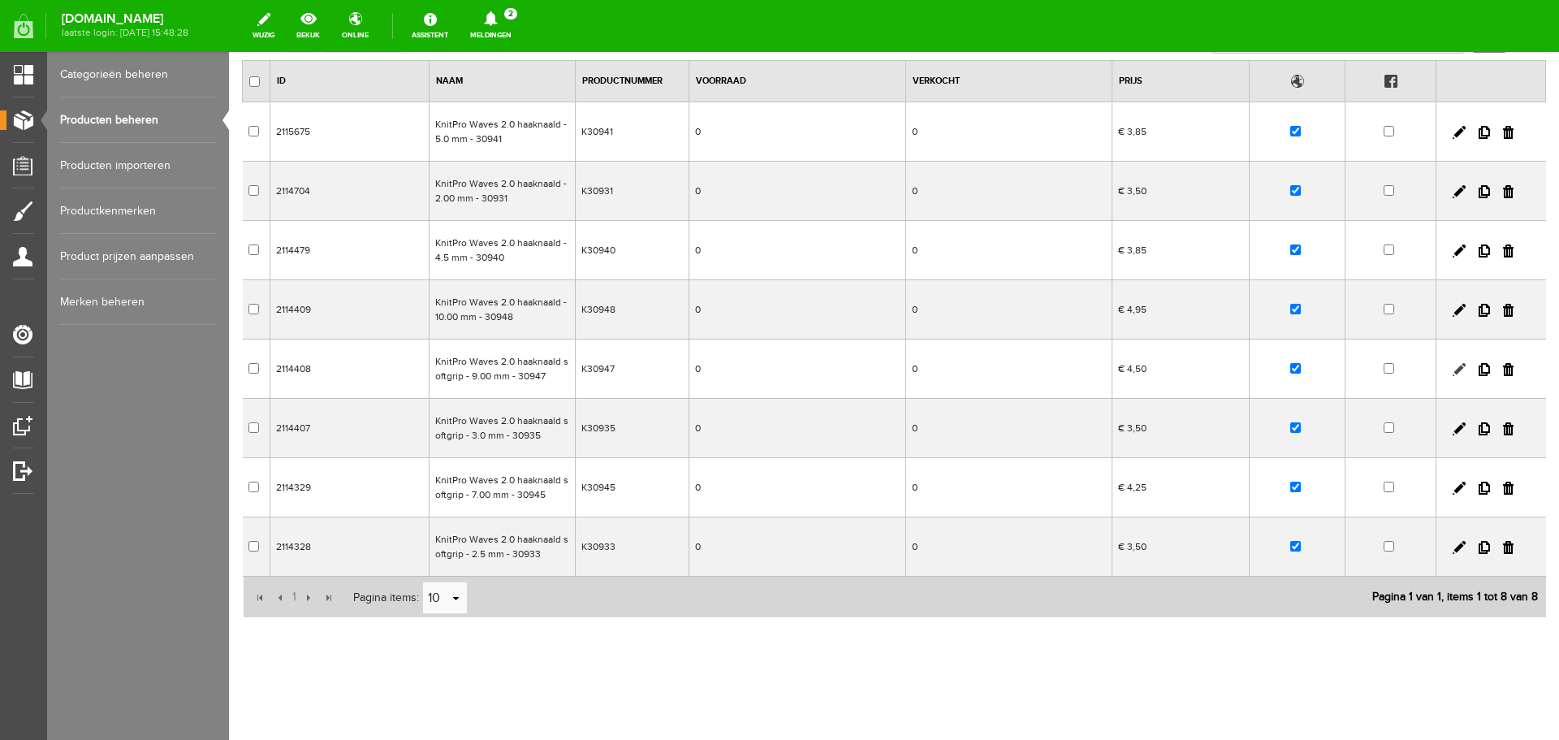
click at [1453, 365] on link at bounding box center [1459, 369] width 13 height 13
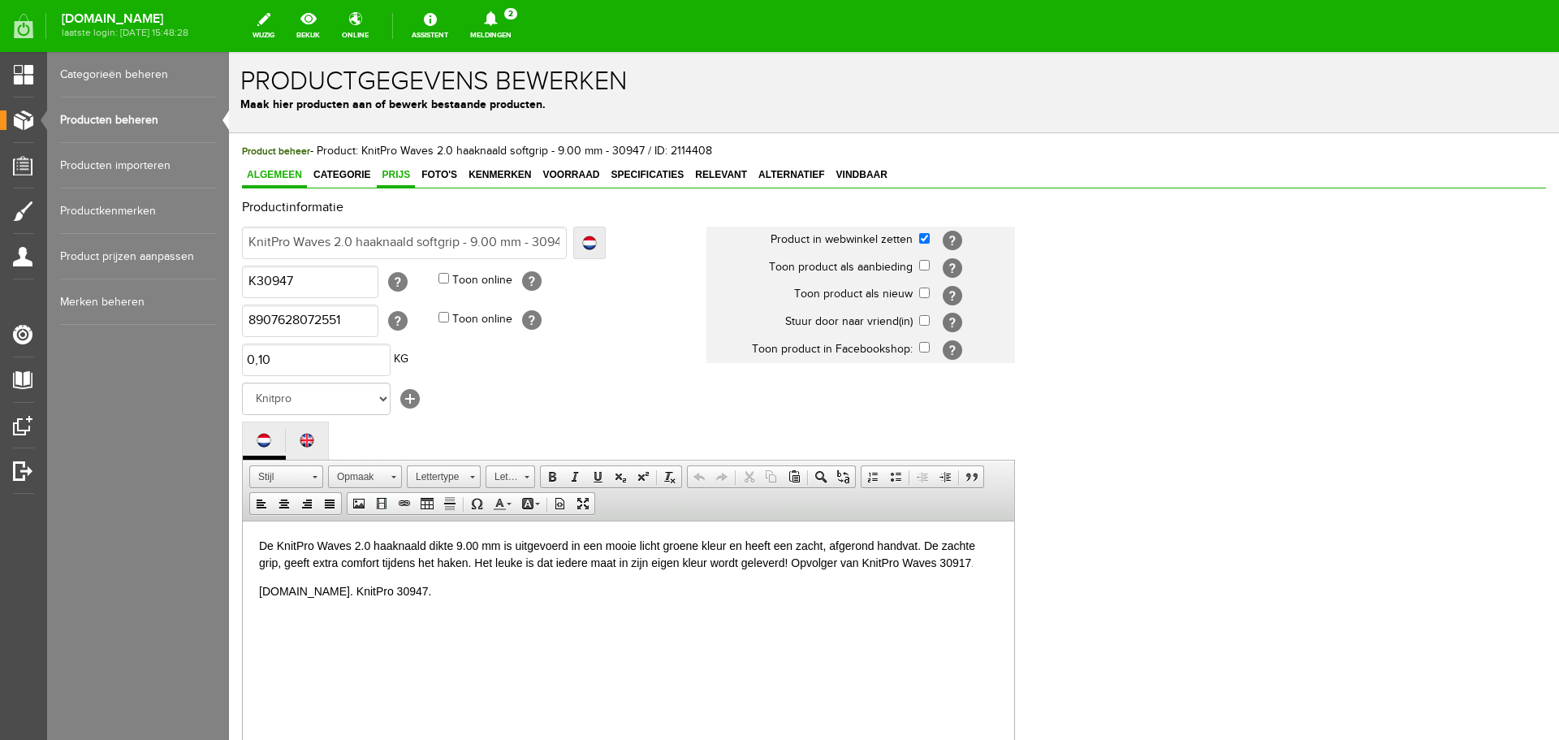
click at [397, 175] on span "Prijs" at bounding box center [396, 174] width 38 height 11
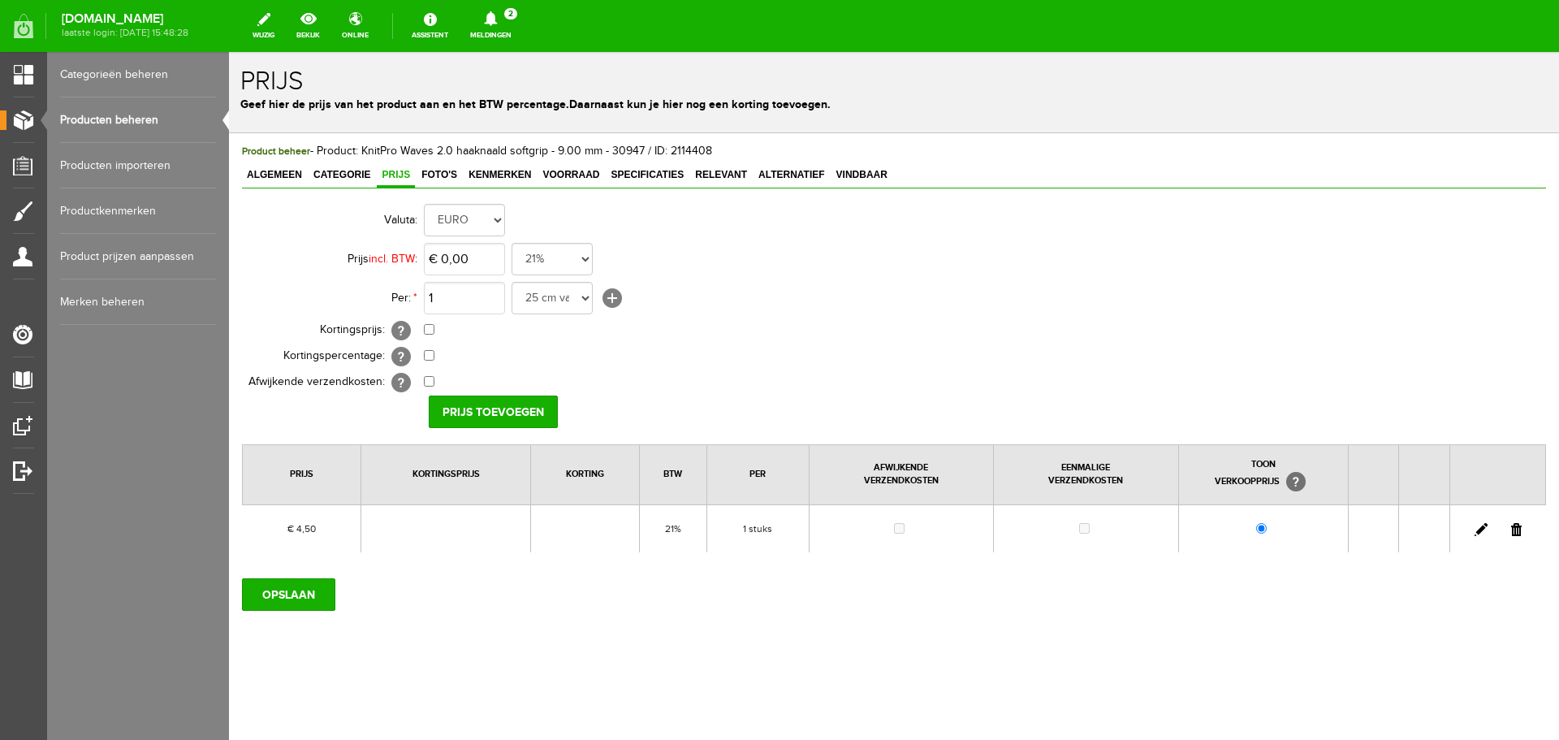
click at [1480, 531] on link at bounding box center [1481, 529] width 13 height 13
click at [281, 177] on span "Algemeen" at bounding box center [274, 174] width 65 height 11
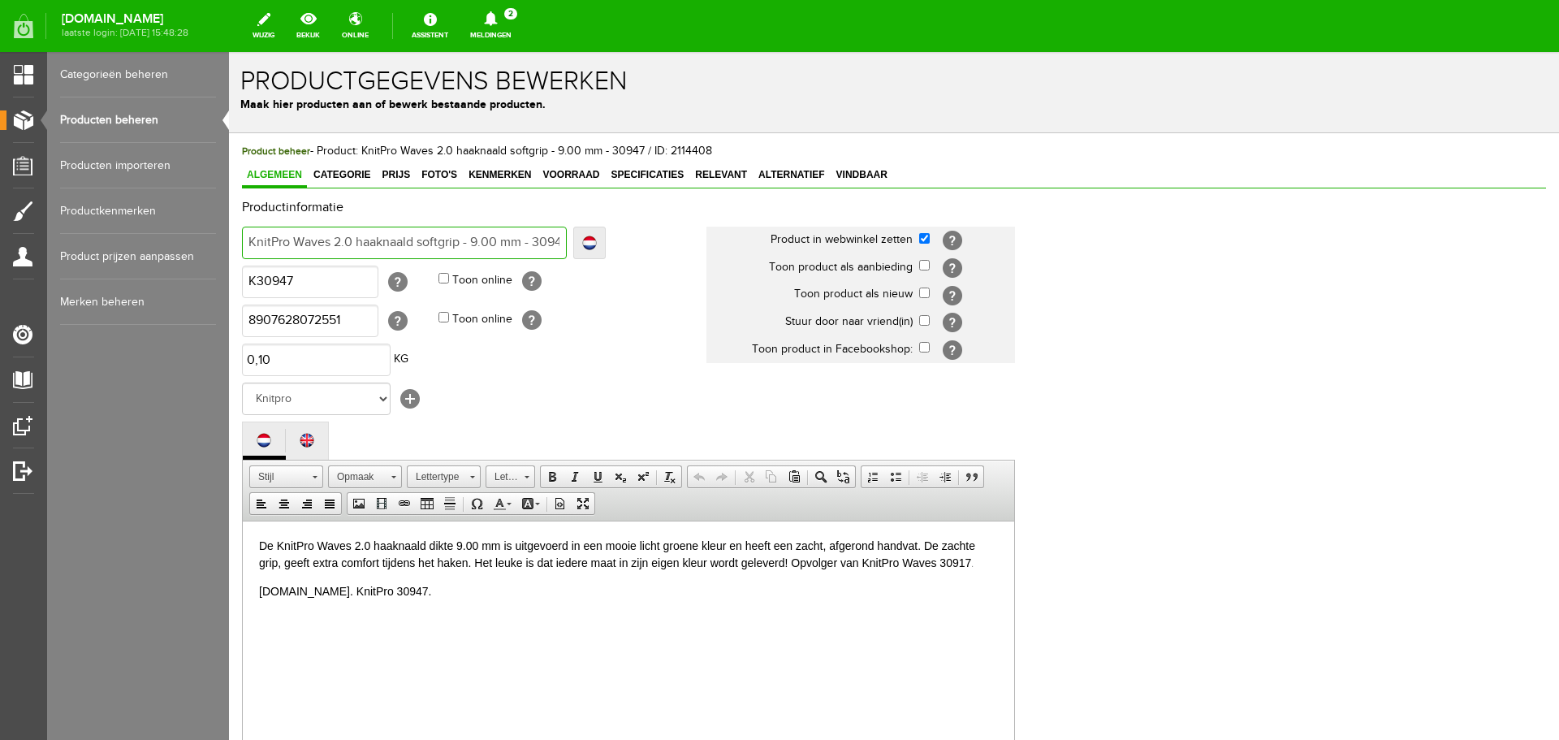
click at [440, 244] on input "KnitPro Waves 2.0 haaknaald softgrip - 9.00 mm - 30947" at bounding box center [404, 243] width 325 height 32
type input "KnitPro Waves 2.0 haaknaald - 9.00 mm - 30947"
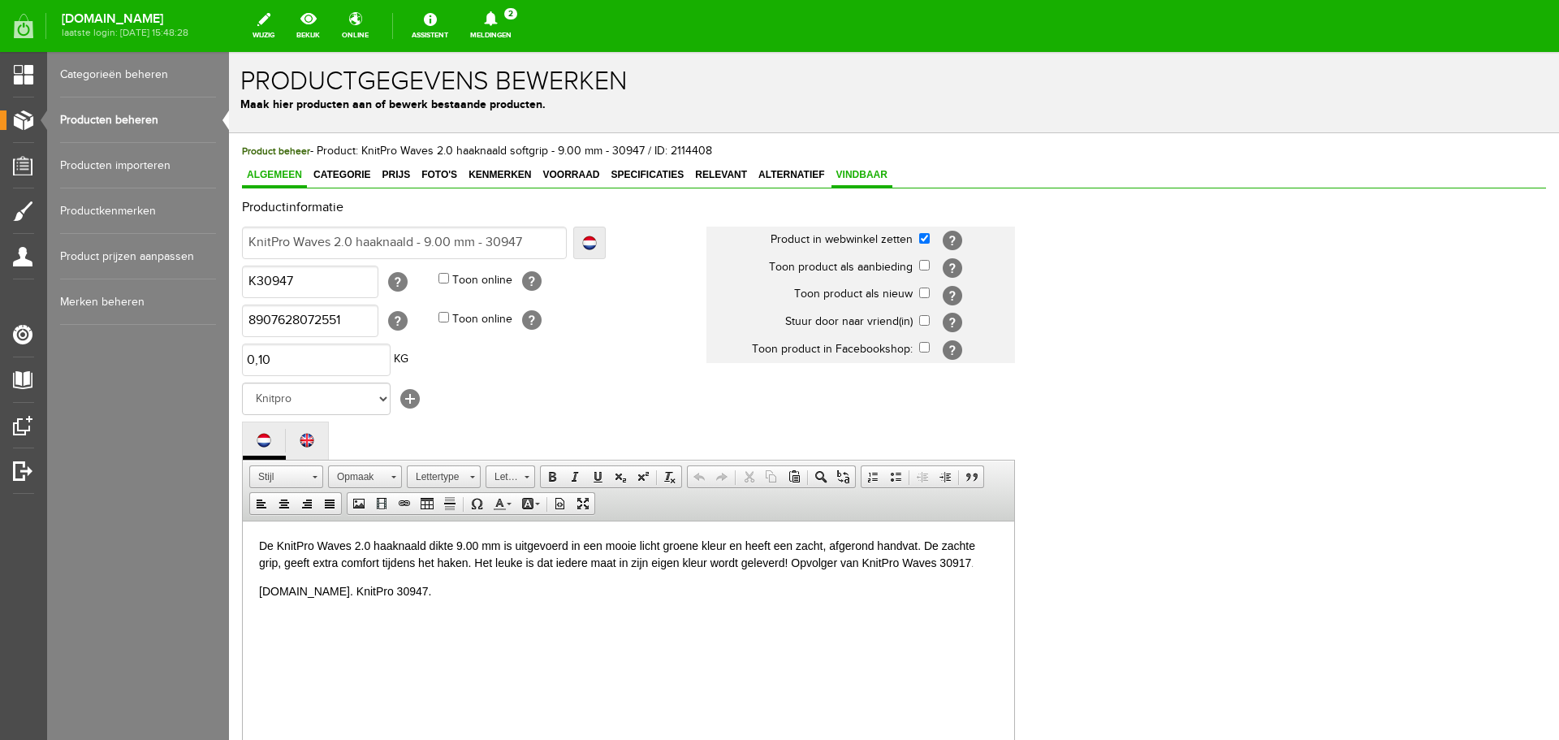
click at [853, 179] on span "Vindbaar" at bounding box center [862, 174] width 61 height 11
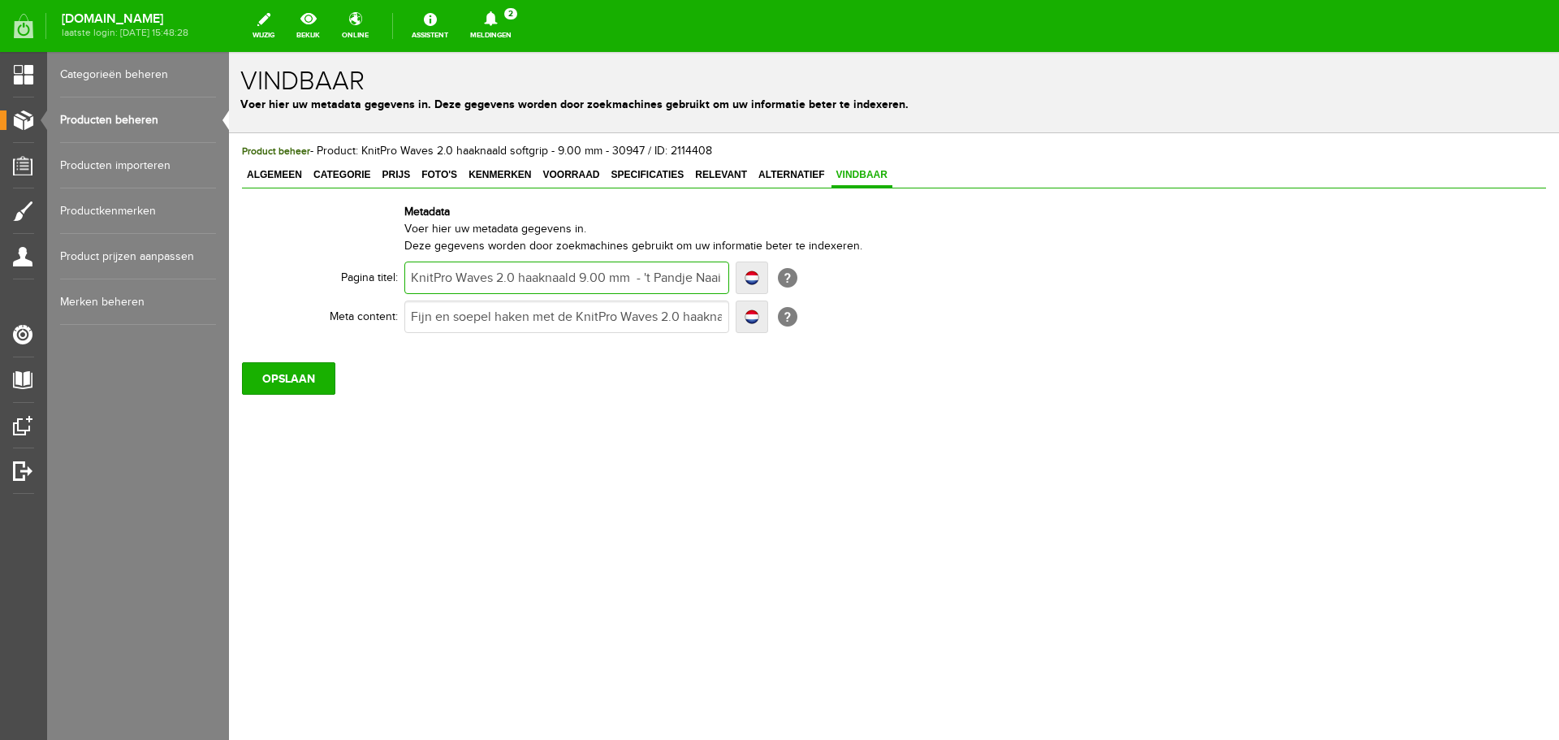
click at [519, 277] on input "KnitPro Waves 2.0 haaknaald 9.00 mm - 't Pandje Naaimachines" at bounding box center [566, 277] width 325 height 32
paste input "softgrip"
type input "KnitPro Waves 2.0 softgrip haaknaald 9.00 mm - 't Pandje Naaimachines"
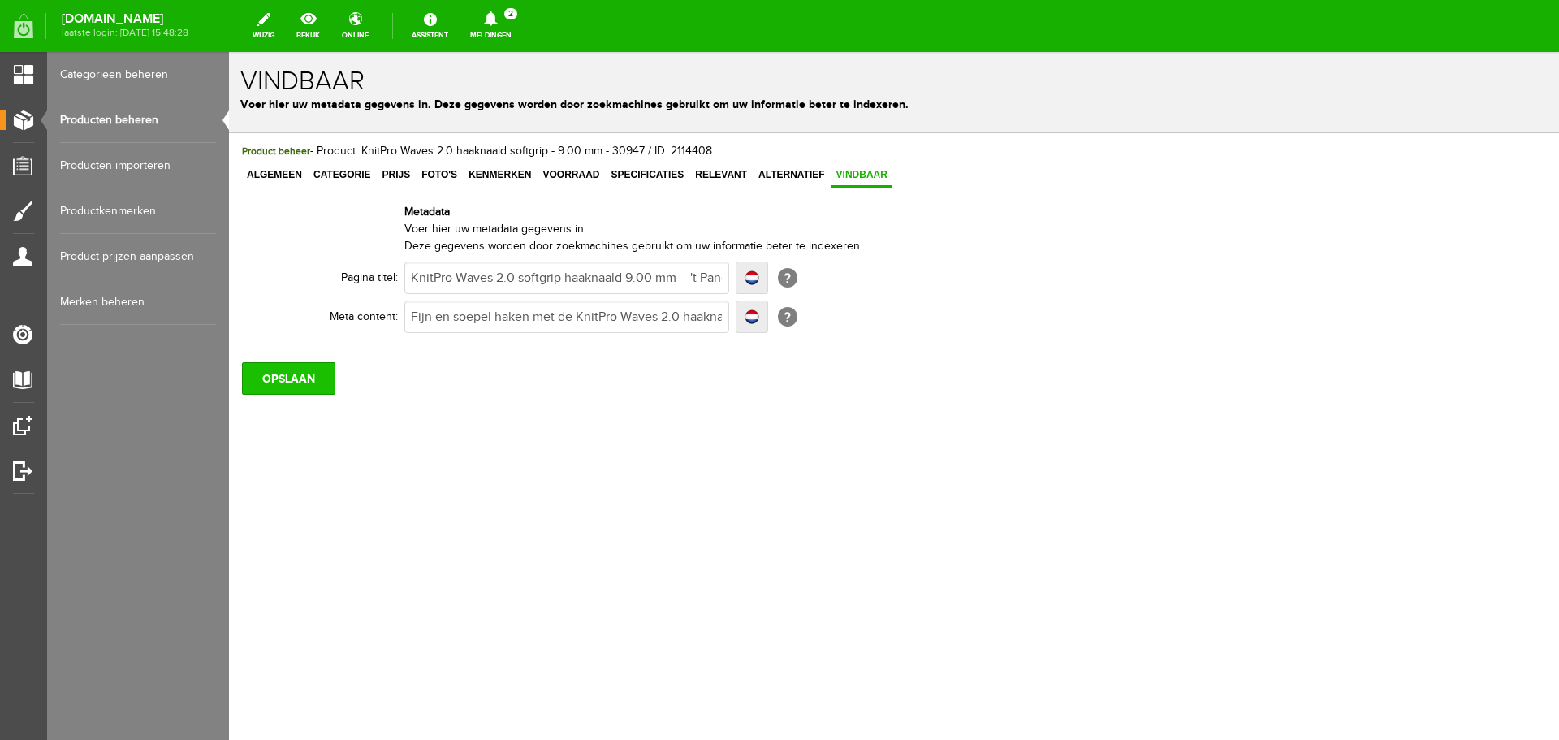
click at [323, 369] on input "OPSLAAN" at bounding box center [288, 378] width 93 height 32
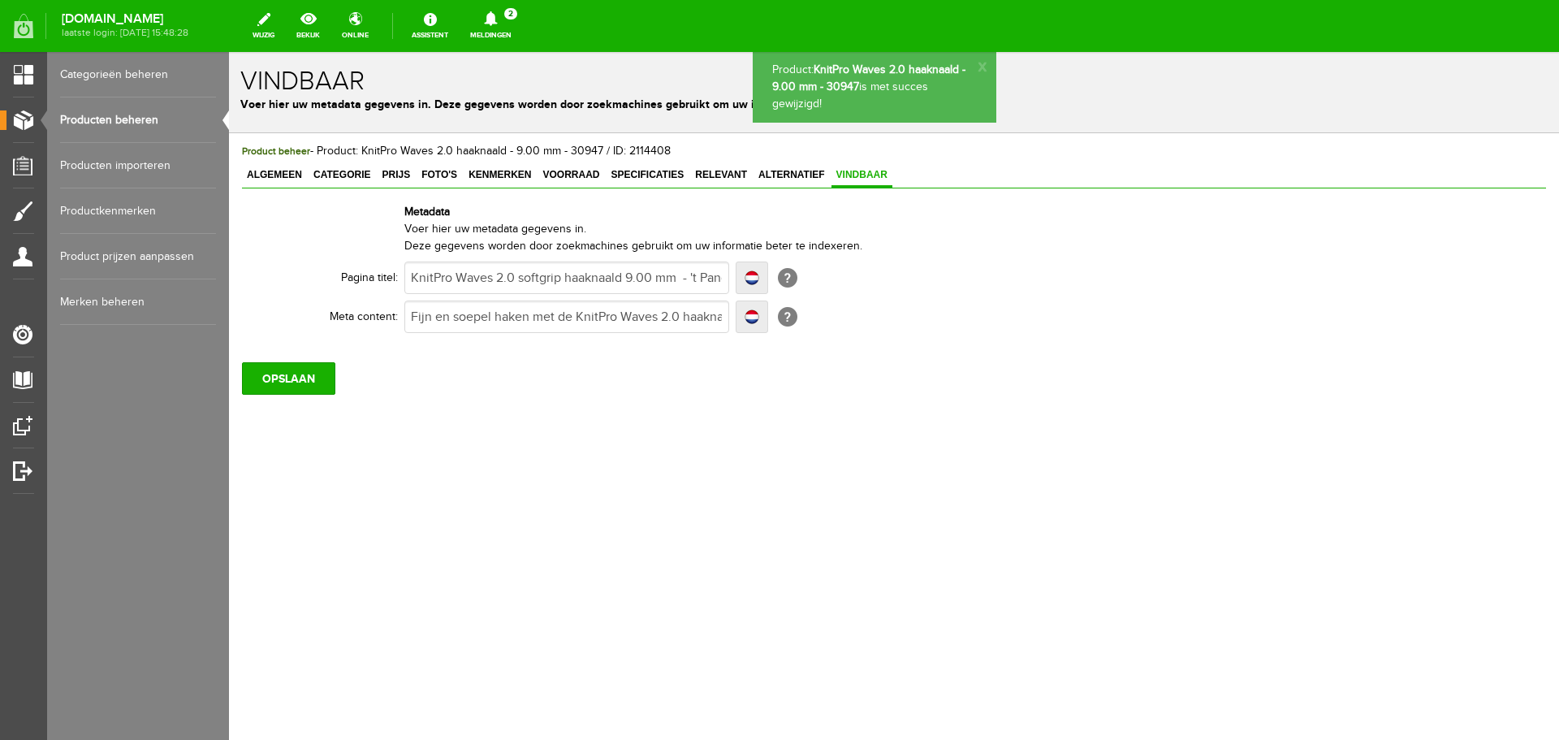
click at [137, 117] on link "Producten beheren" at bounding box center [138, 119] width 156 height 45
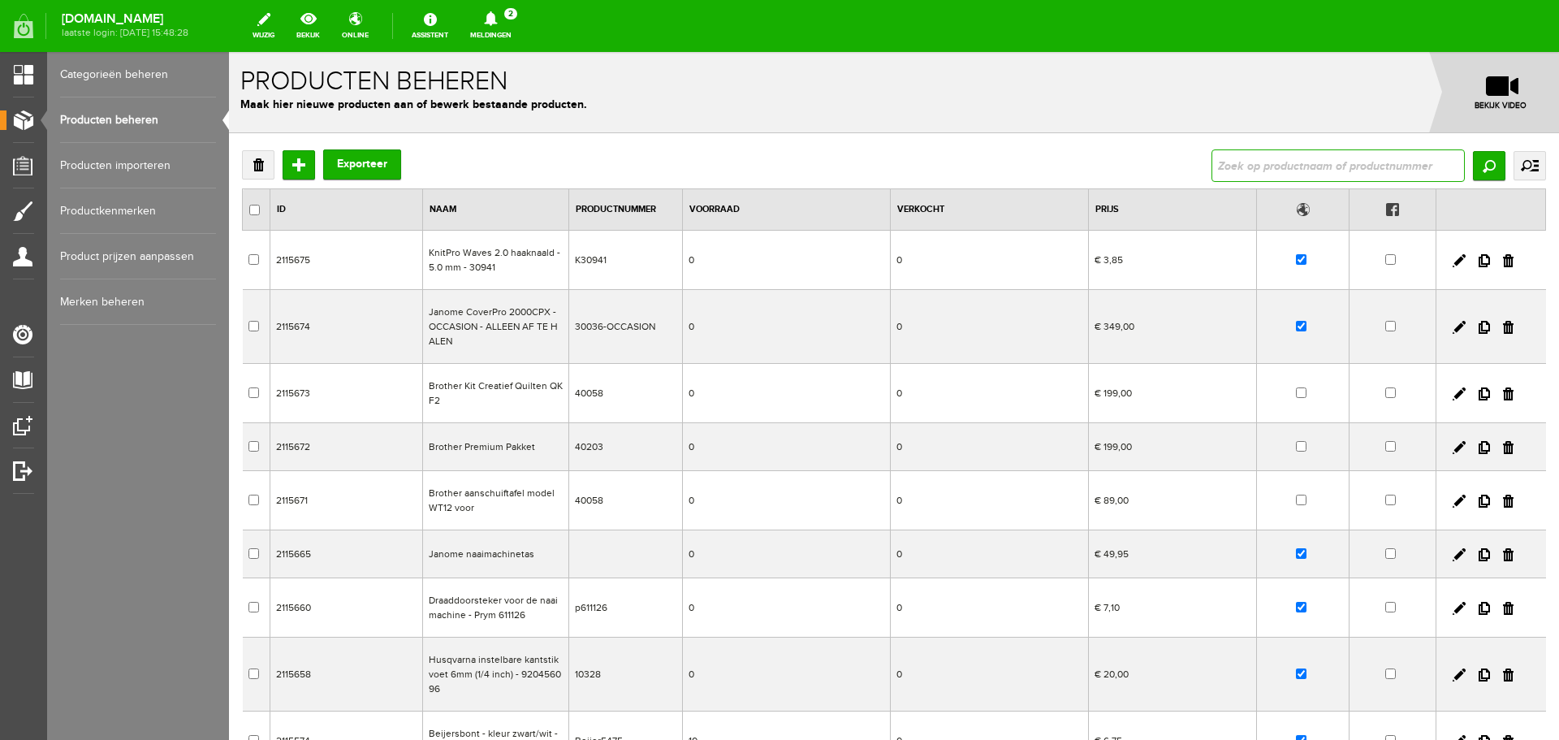
click at [1316, 162] on input "text" at bounding box center [1338, 165] width 253 height 32
type input "waves 2.0"
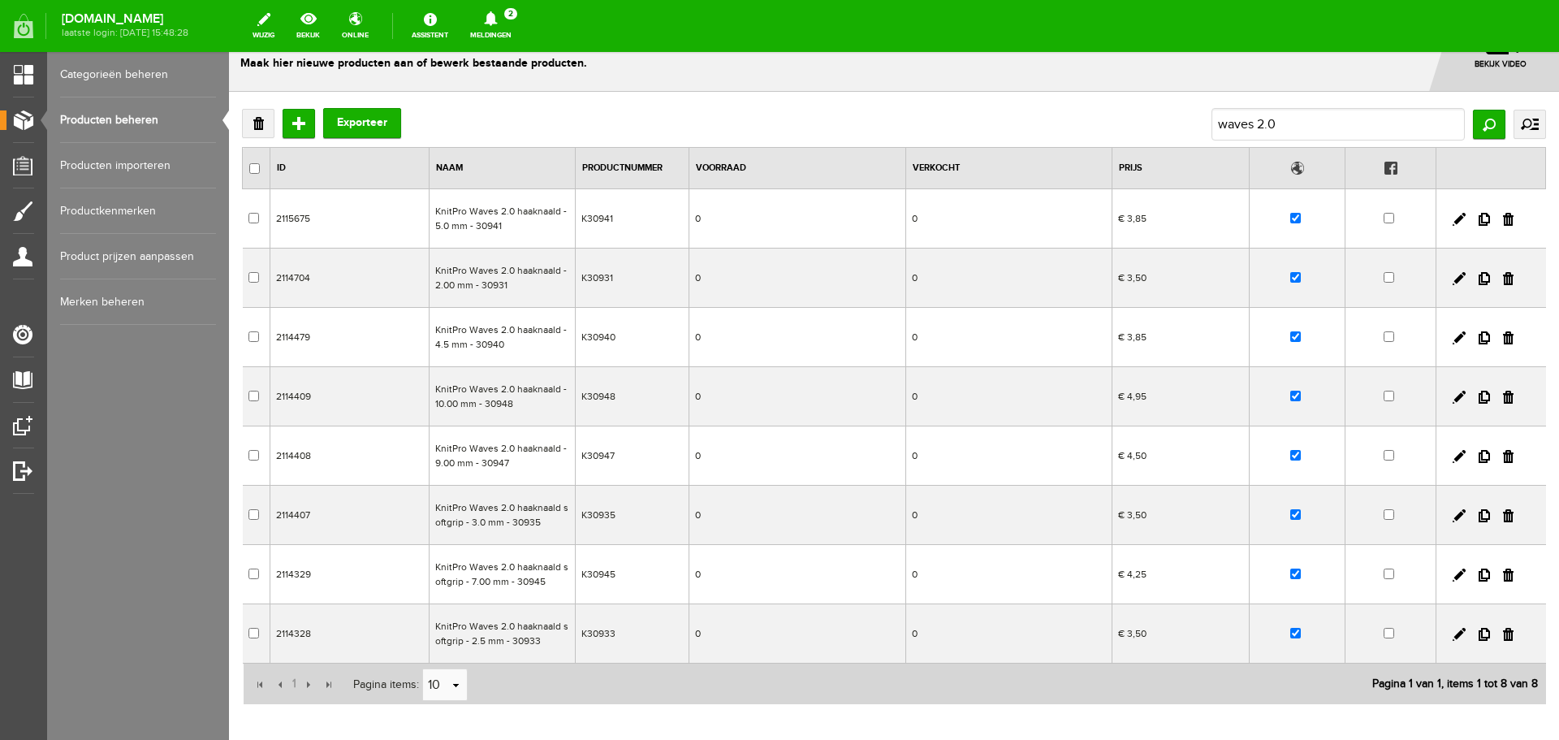
scroll to position [128, 0]
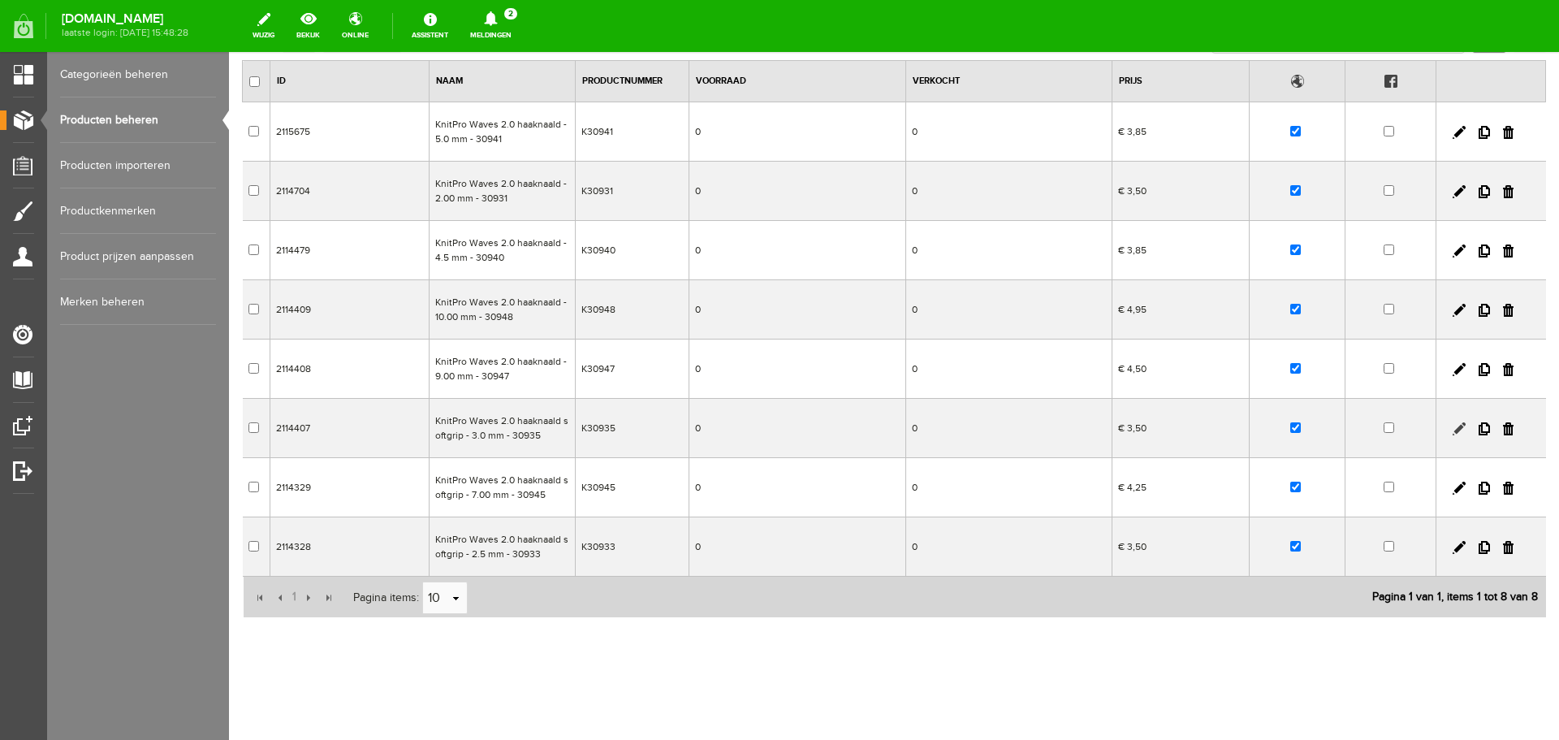
click at [1453, 427] on link at bounding box center [1459, 428] width 13 height 13
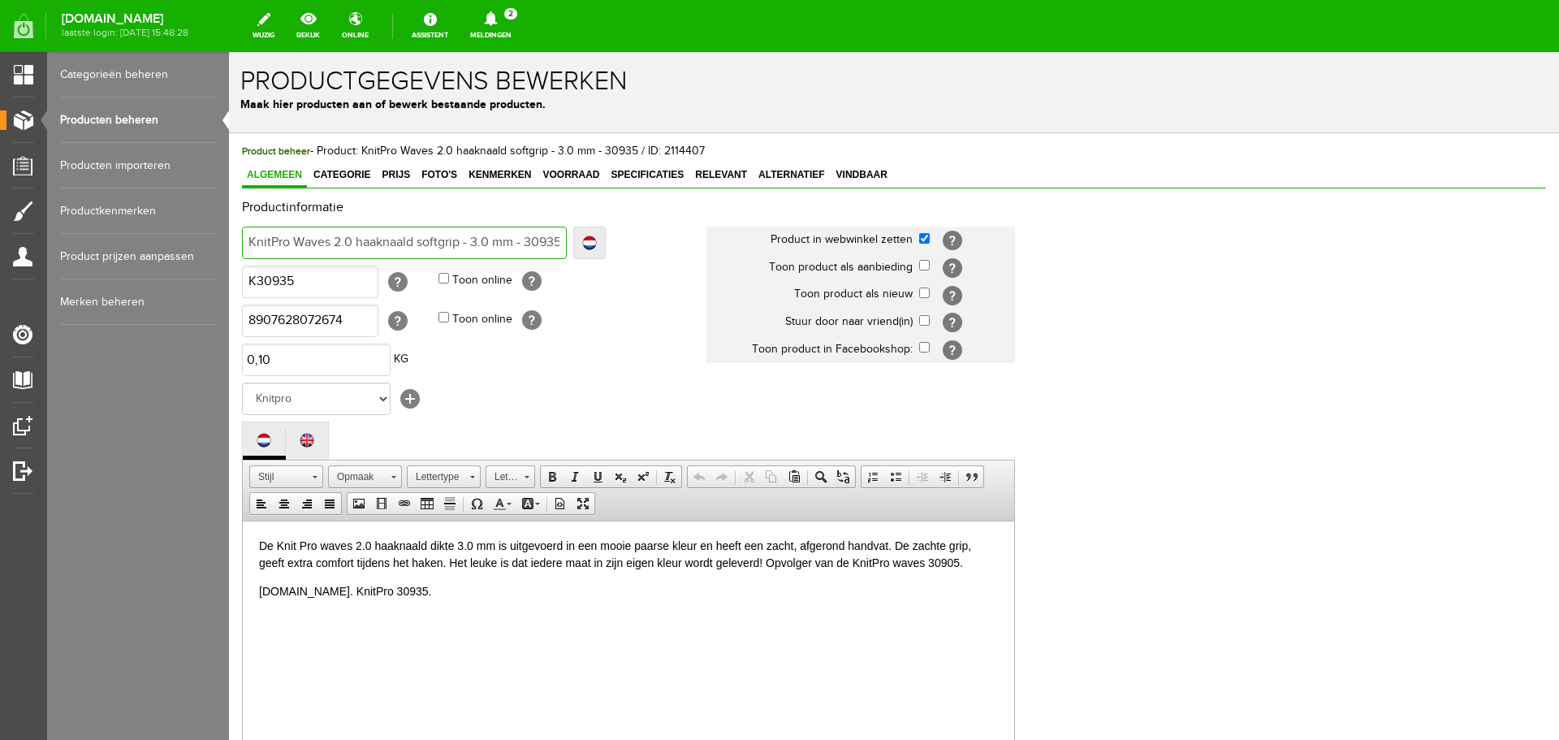
click at [446, 237] on input "KnitPro Waves 2.0 haaknaald softgrip - 3.0 mm - 30935" at bounding box center [404, 243] width 325 height 32
click at [440, 240] on input "KnitPro Waves 2.0 haaknaald softgrip - 3.0 mm - 30935" at bounding box center [404, 243] width 325 height 32
type input "KnitPro Waves 2.0 haaknaald - 3.0 mm - 30935"
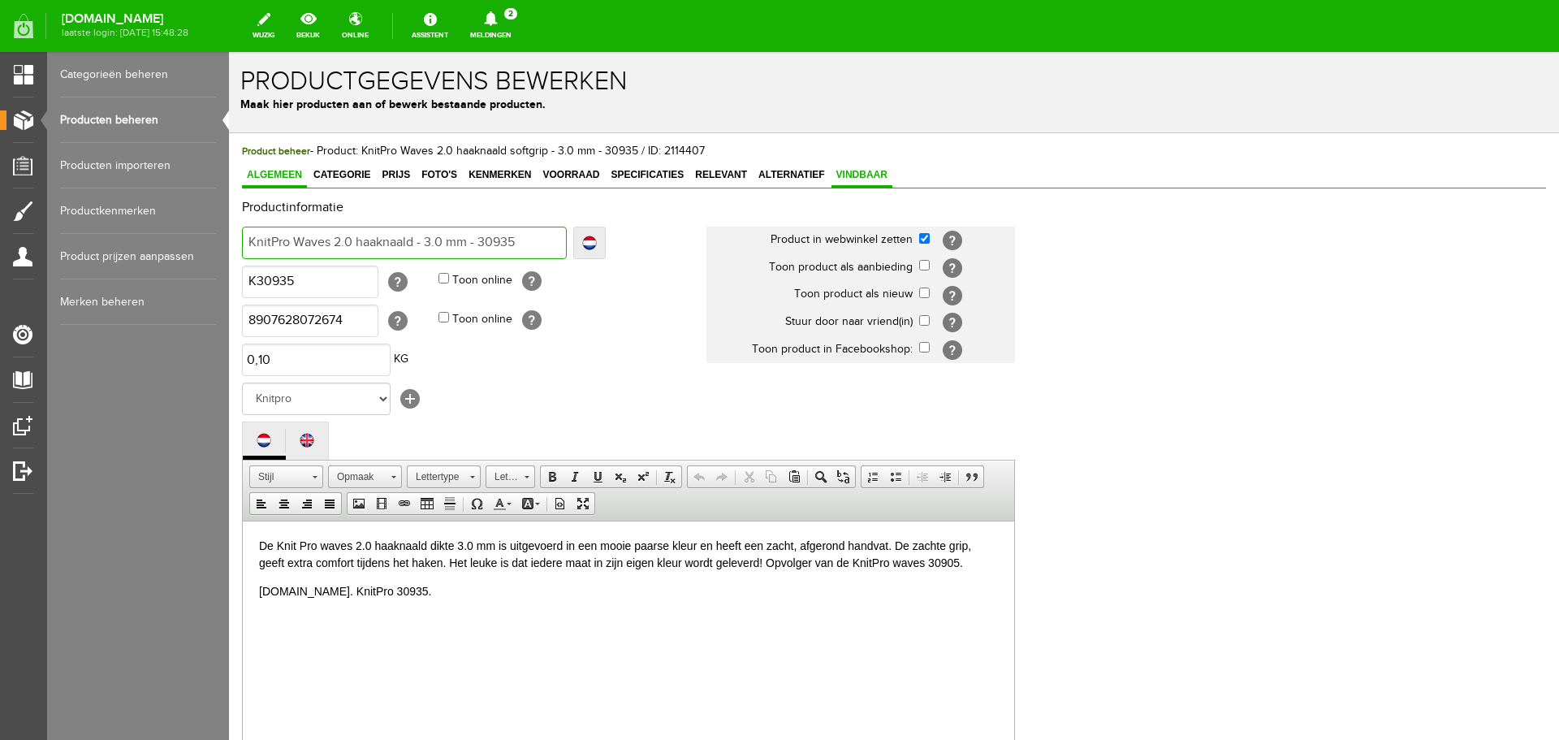
type input "KnitPro Waves 2.0 haaknaald - 3.0 mm - 30935"
click at [849, 167] on link "Vindbaar" at bounding box center [862, 176] width 61 height 24
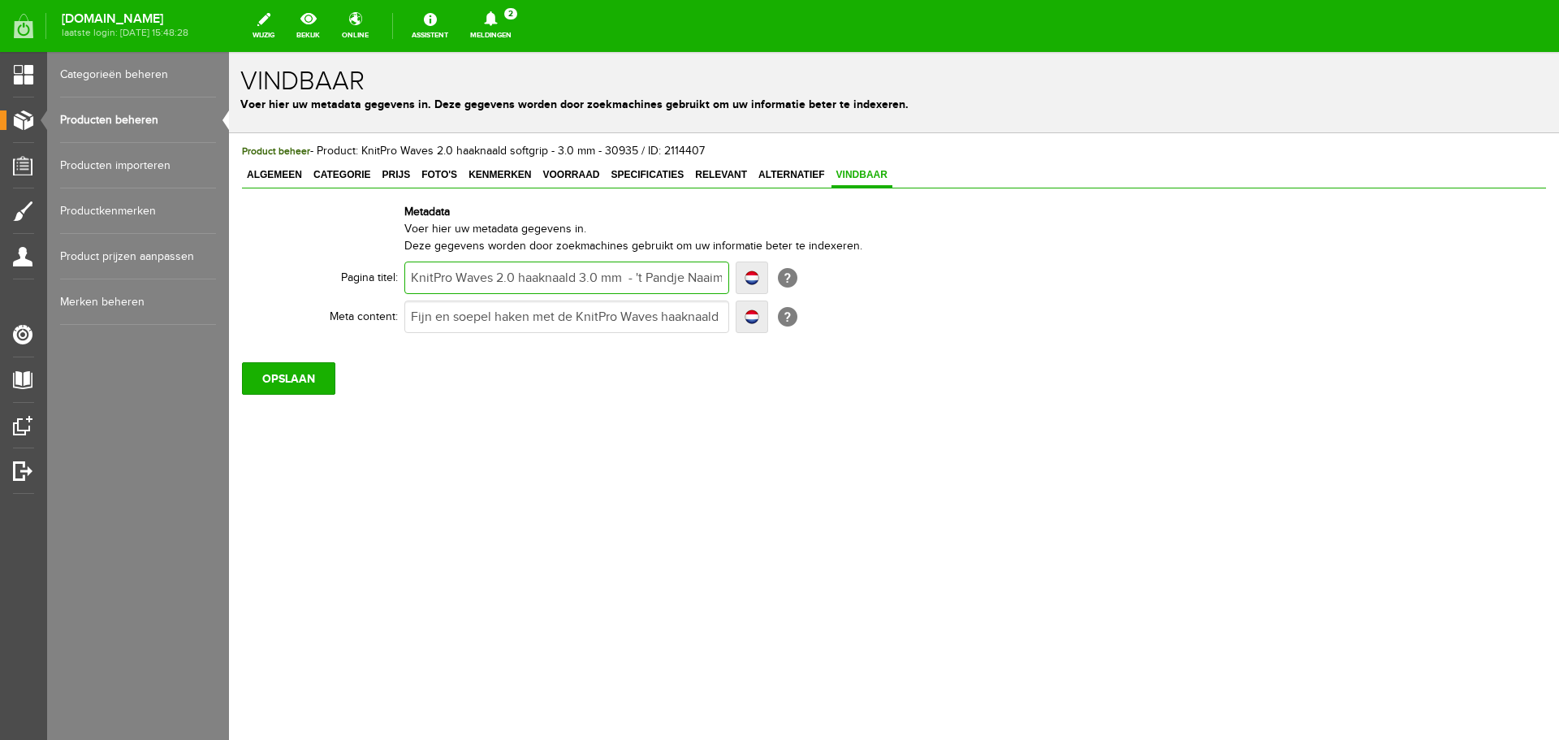
click at [519, 275] on input "KnitPro Waves 2.0 haaknaald 3.0 mm - 't Pandje Naaimachines" at bounding box center [566, 277] width 325 height 32
paste input "softgrip"
type input "KnitPro Waves 2.0 softgrip haaknaald 3.0 mm - 't Pandje Naaimachines"
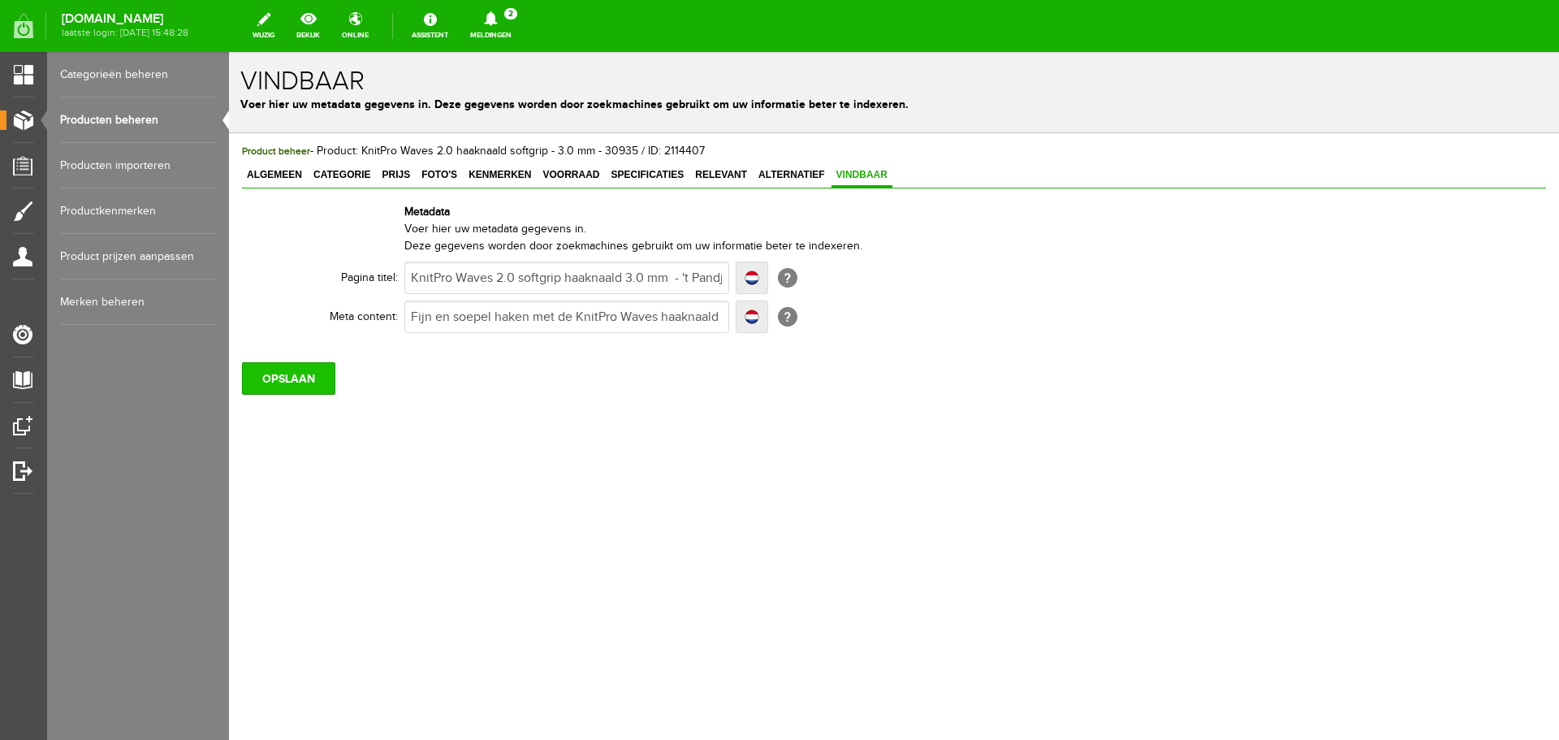
click at [319, 372] on input "OPSLAAN" at bounding box center [288, 378] width 93 height 32
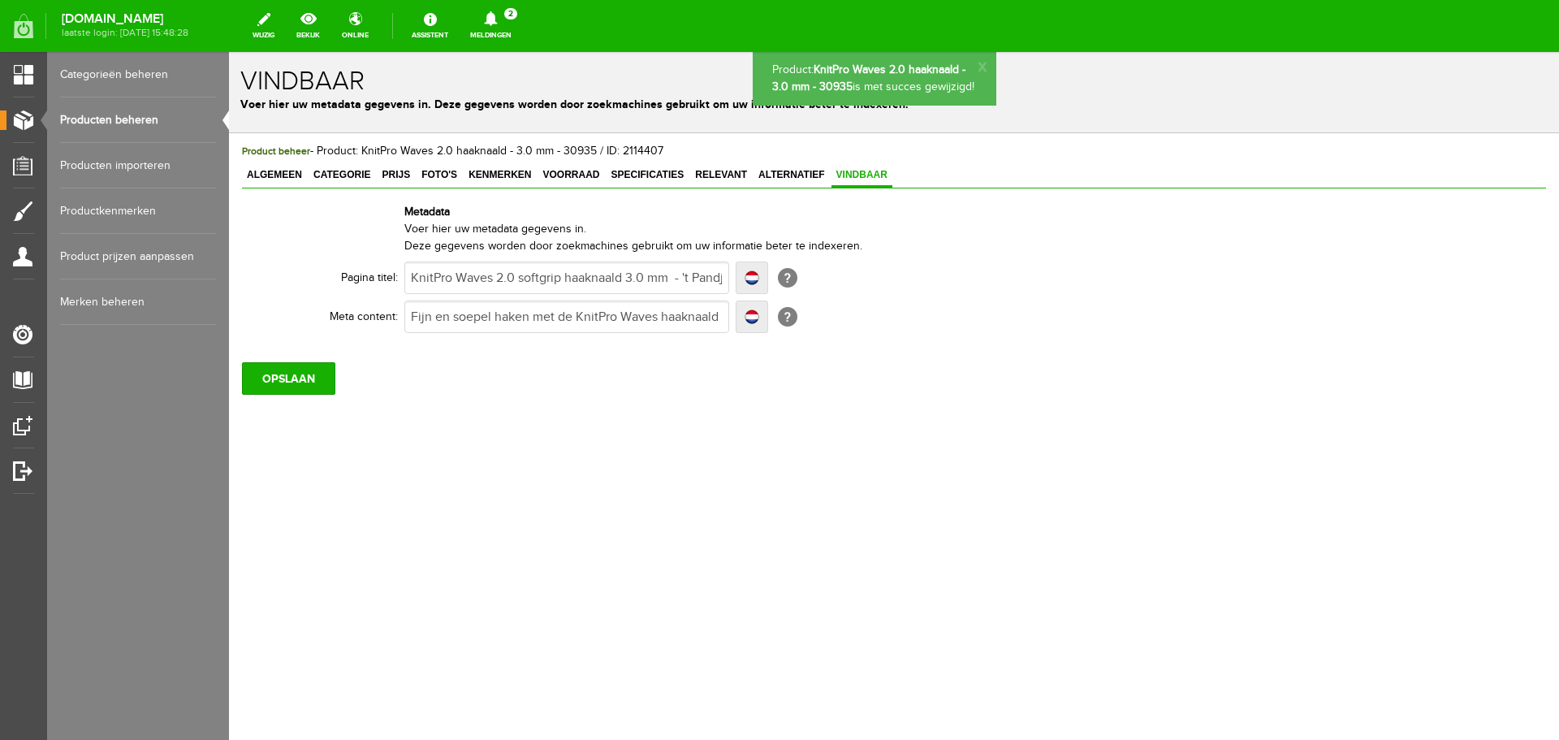
click at [132, 115] on link "Producten beheren" at bounding box center [138, 119] width 156 height 45
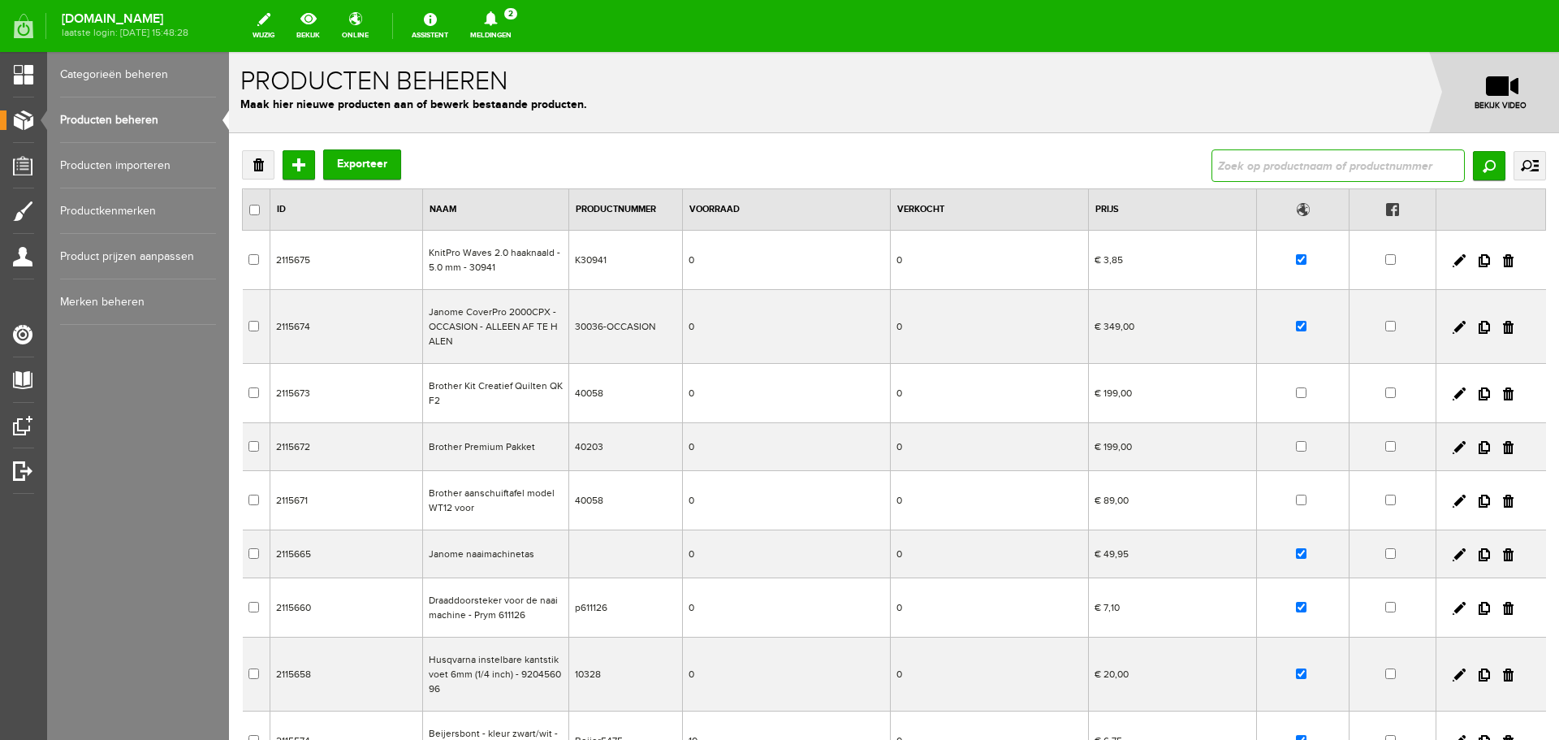
click at [1264, 176] on input "text" at bounding box center [1338, 165] width 253 height 32
type input "waves 2.0"
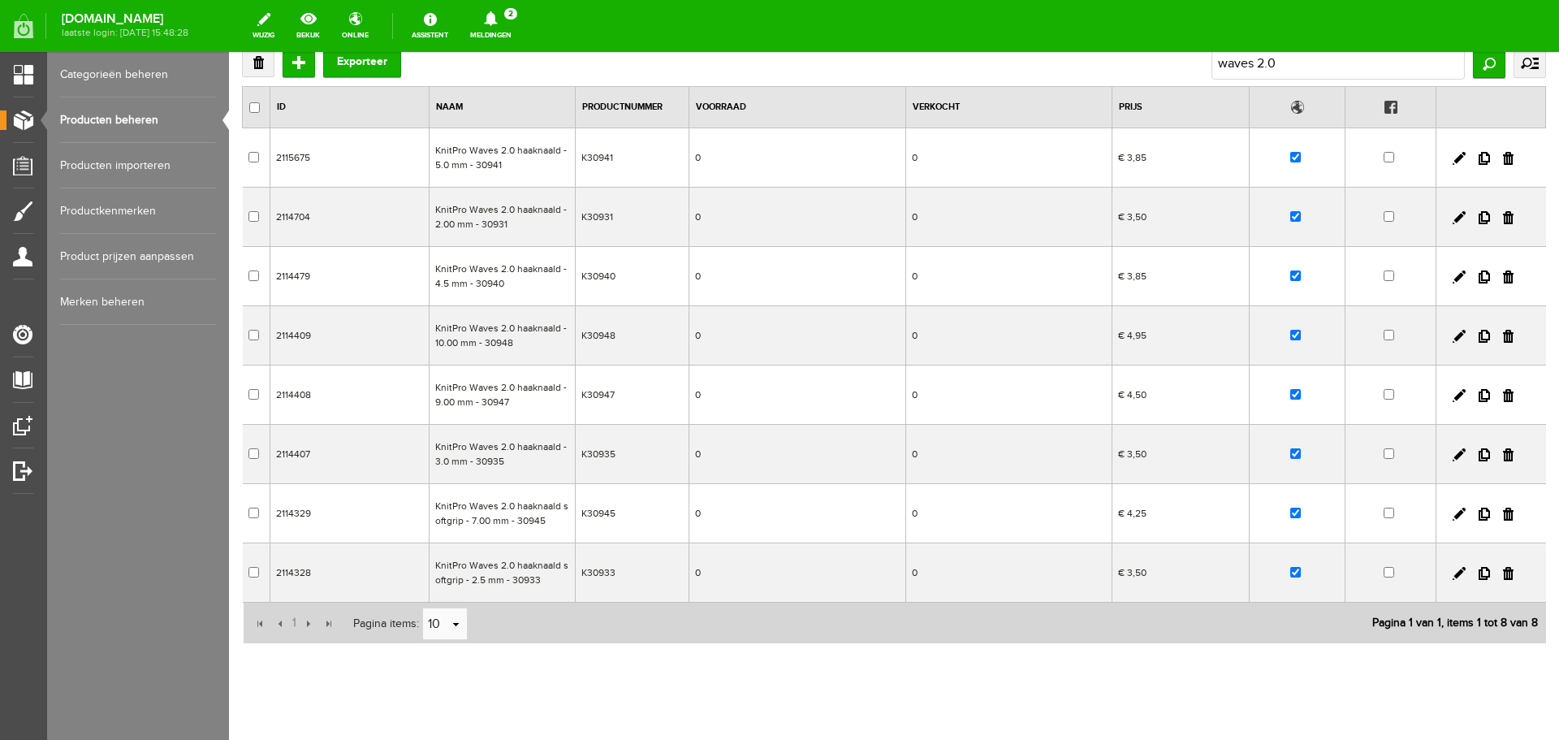
scroll to position [128, 0]
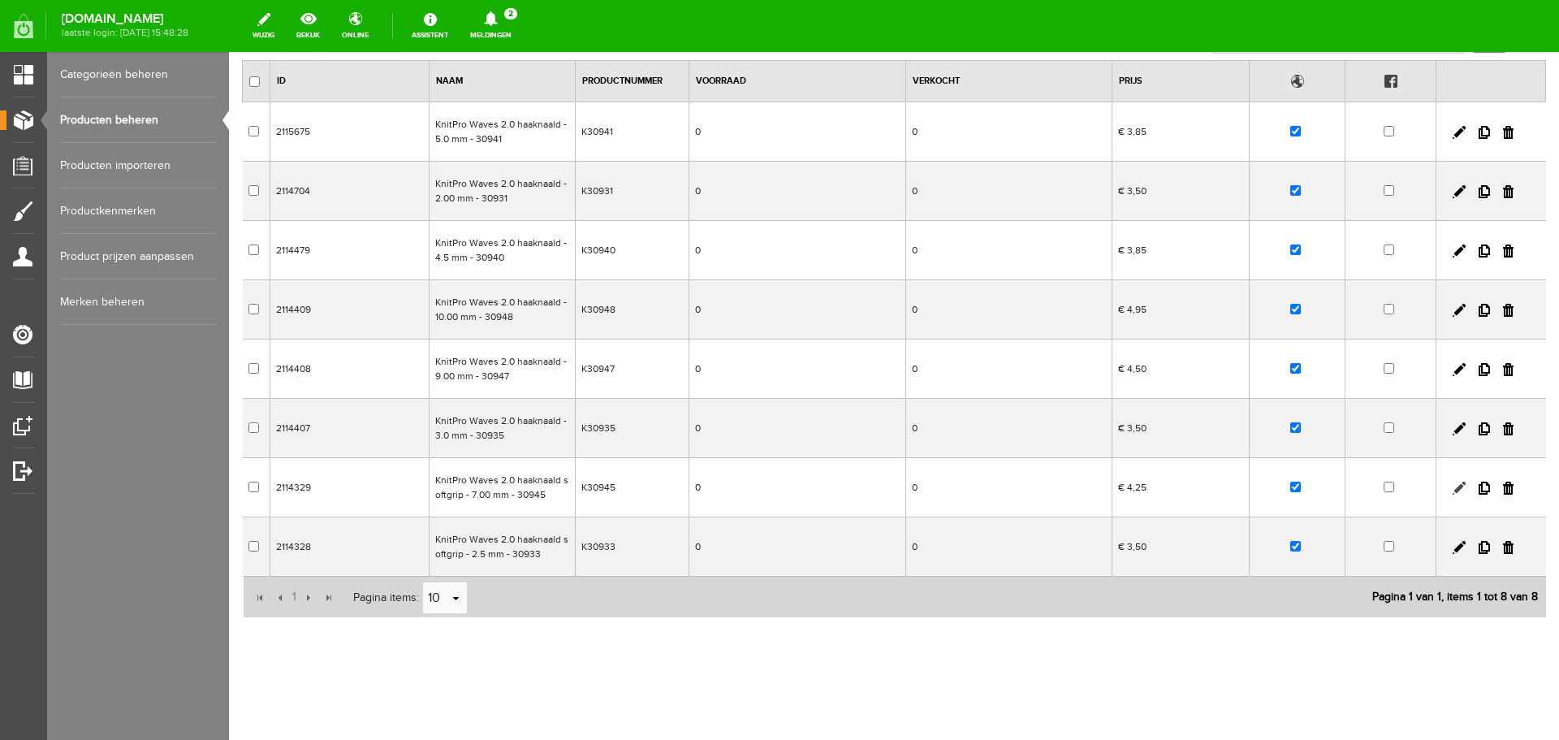
click at [1453, 482] on link at bounding box center [1459, 488] width 13 height 13
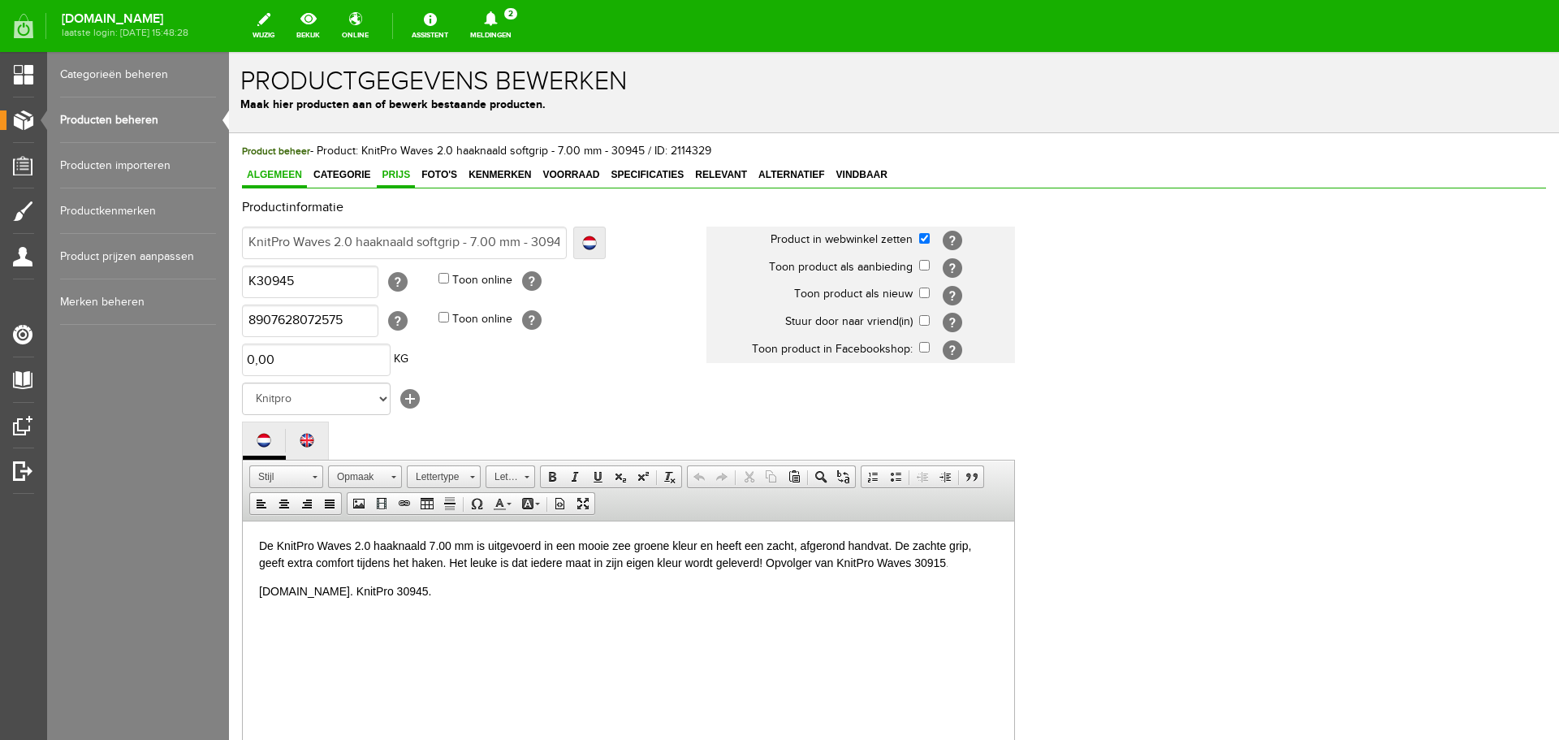
drag, startPoint x: 395, startPoint y: 174, endPoint x: 422, endPoint y: 190, distance: 31.3
click at [396, 174] on span "Prijs" at bounding box center [396, 174] width 38 height 11
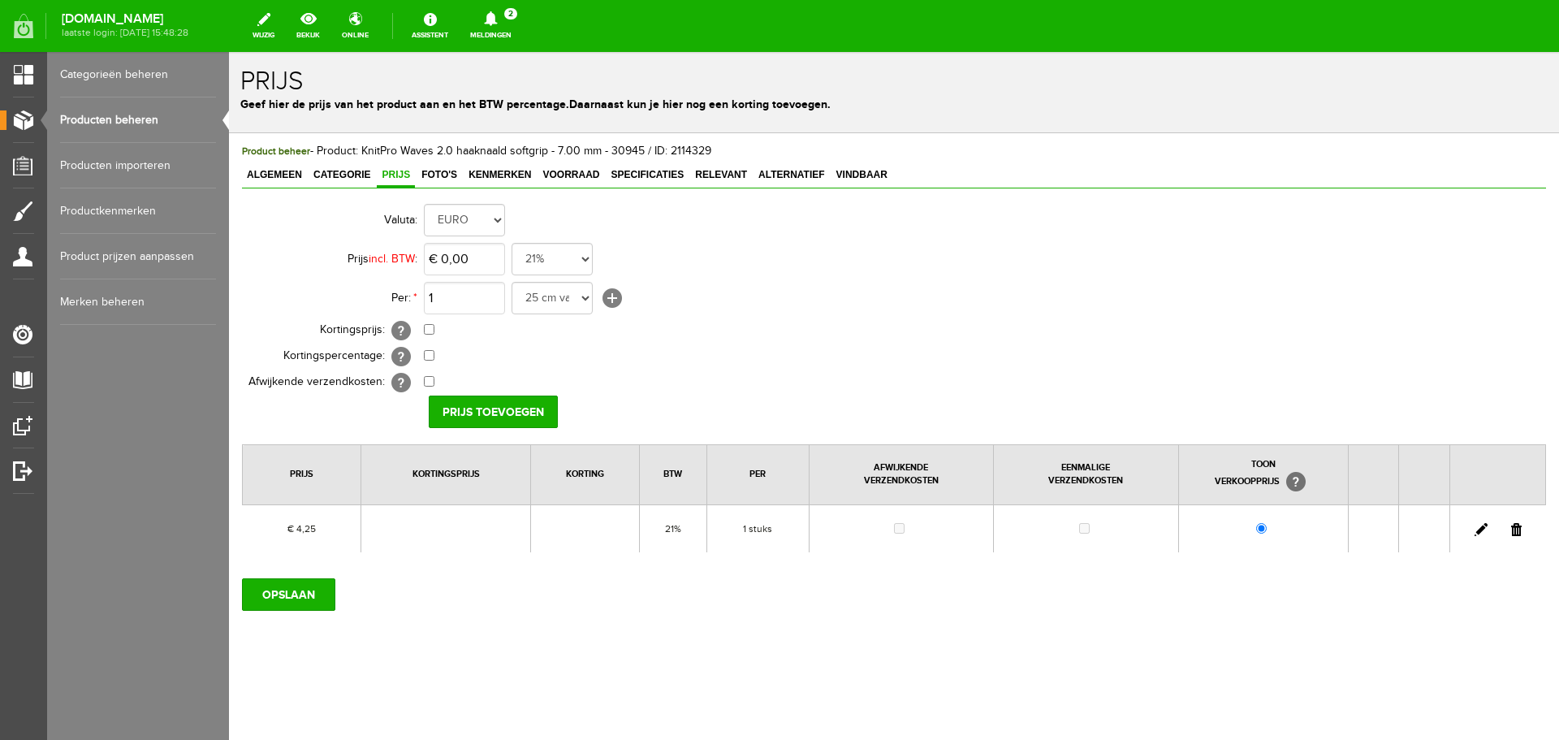
click at [1482, 525] on link at bounding box center [1481, 529] width 13 height 13
click at [488, 258] on input "4,25" at bounding box center [464, 259] width 81 height 32
type input "€ 4,25"
drag, startPoint x: 271, startPoint y: 169, endPoint x: 280, endPoint y: 175, distance: 11.0
click at [271, 170] on link "Algemeen" at bounding box center [274, 176] width 65 height 24
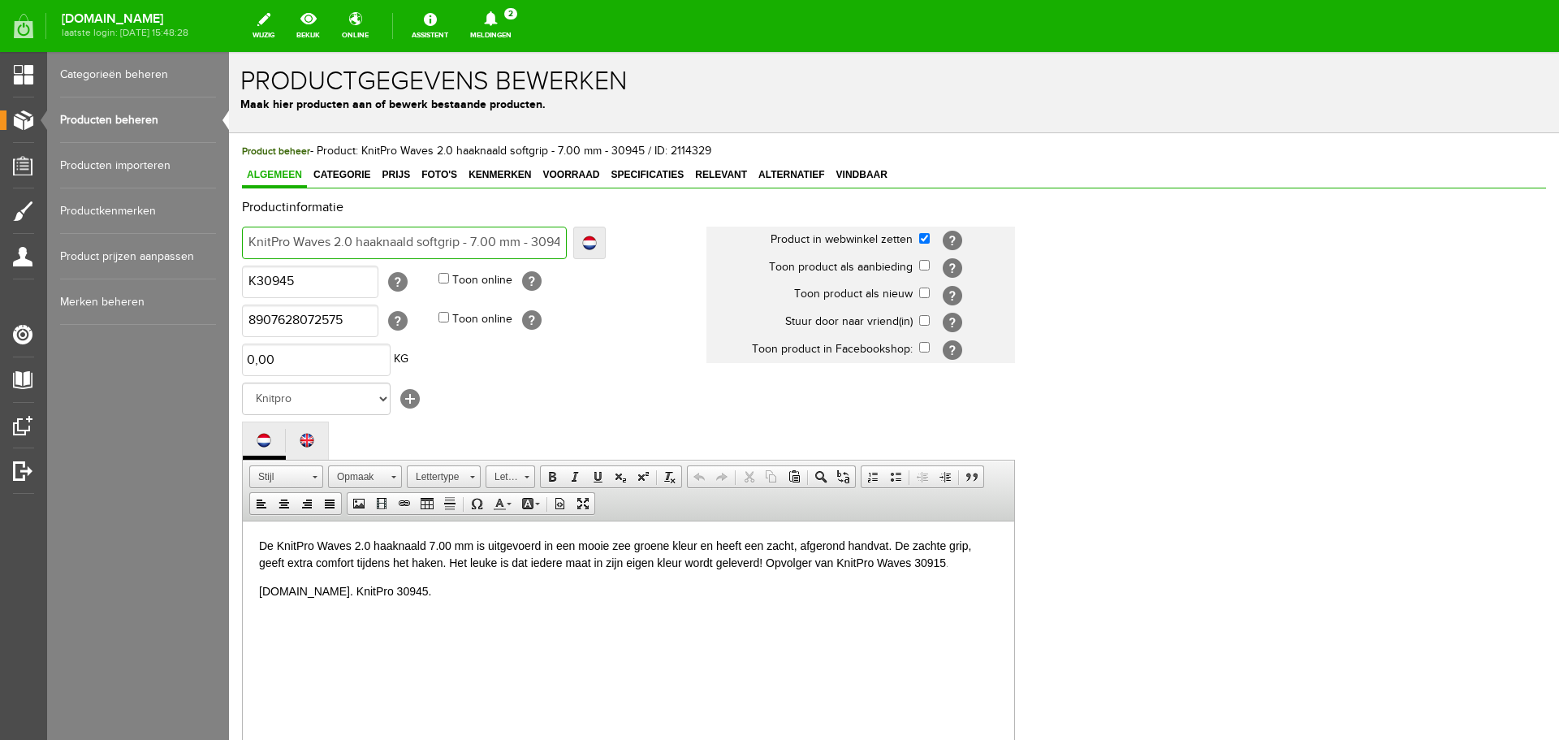
click at [430, 242] on input "KnitPro Waves 2.0 haaknaald softgrip - 7.00 mm - 30945" at bounding box center [404, 243] width 325 height 32
type input "KnitPro Waves 2.0 haaknaald - 7.00 mm - 30945"
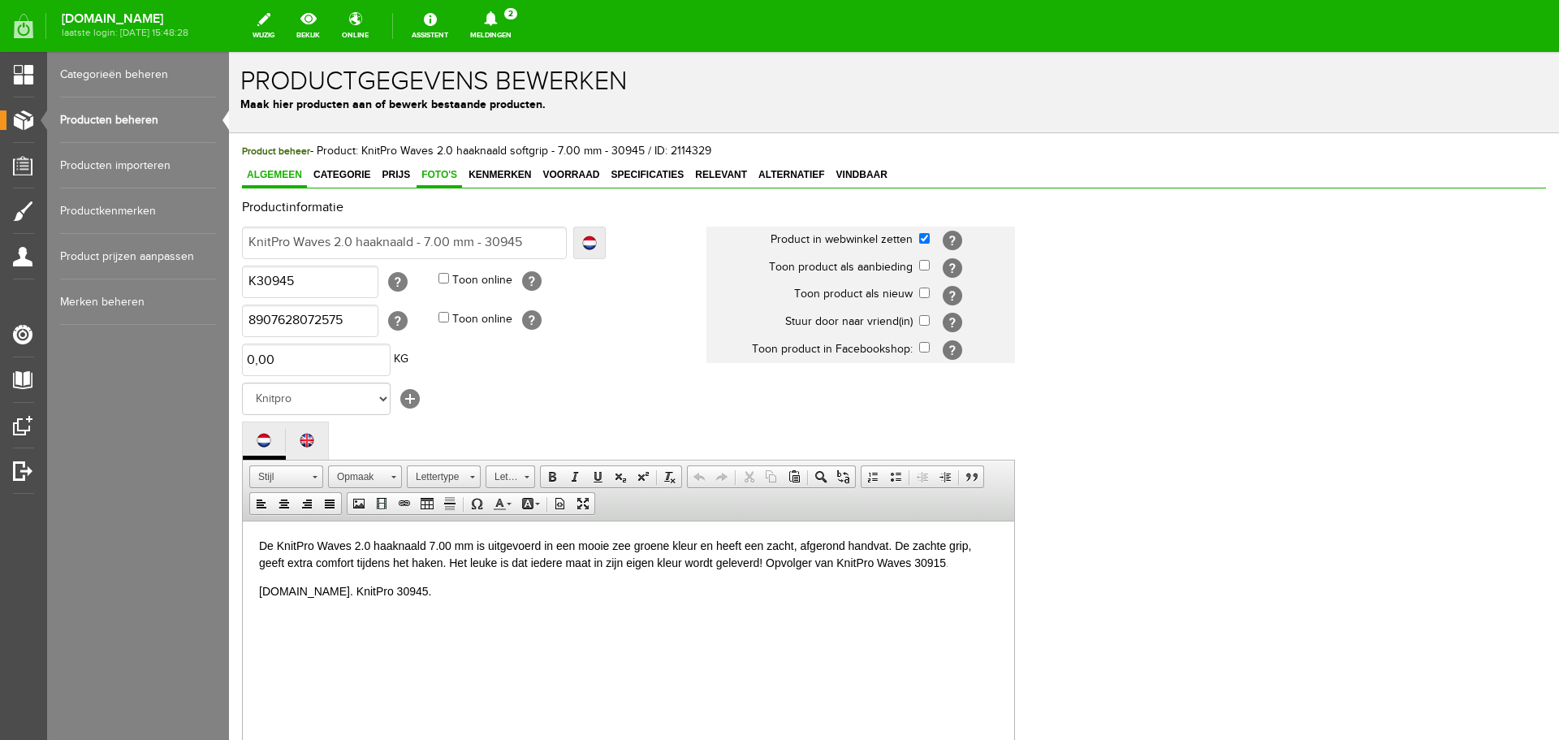
click at [433, 167] on link "Foto's" at bounding box center [439, 176] width 45 height 24
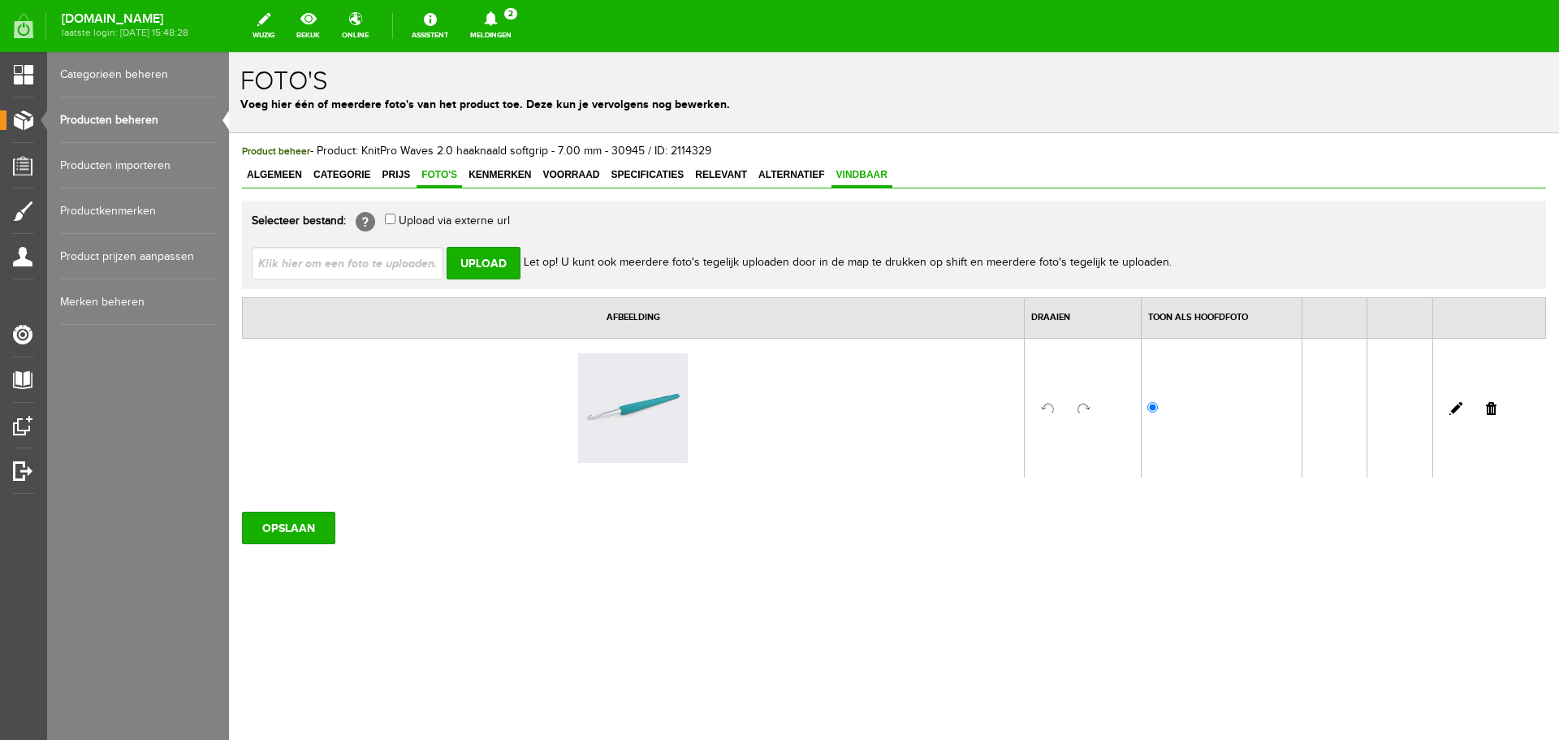
click at [858, 172] on span "Vindbaar" at bounding box center [862, 174] width 61 height 11
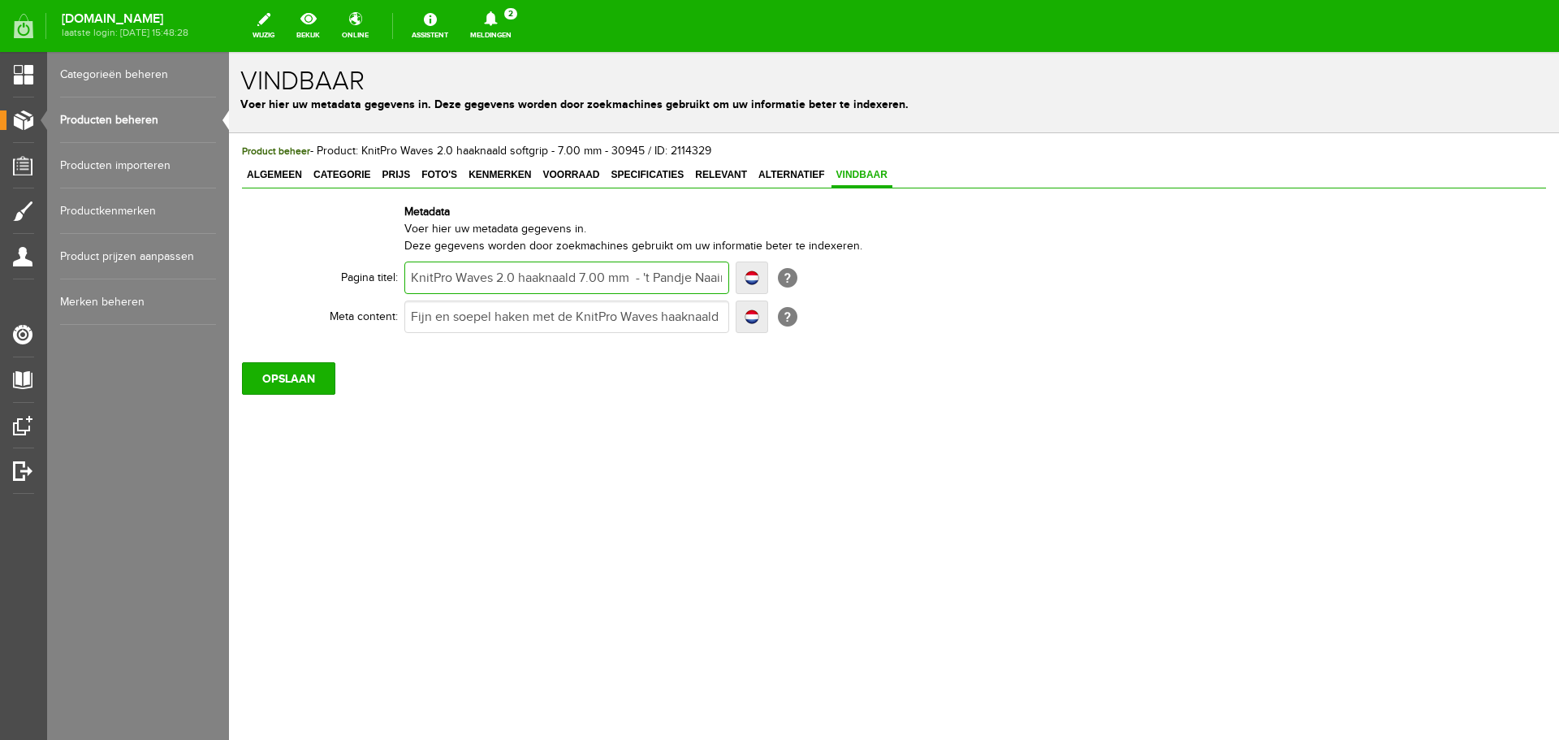
click at [524, 279] on input "KnitPro Waves 2.0 haaknaald 7.00 mm - 't Pandje Naaimachines" at bounding box center [566, 277] width 325 height 32
click at [521, 278] on input "KnitPro Waves 2.0 haaknaald 7.00 mm - 't Pandje Naaimachines" at bounding box center [566, 277] width 325 height 32
paste input "softgrip"
type input "KnitPro Waves 2.0 softgrip haaknaald 7.00 mm - 't Pandje Naaimachines"
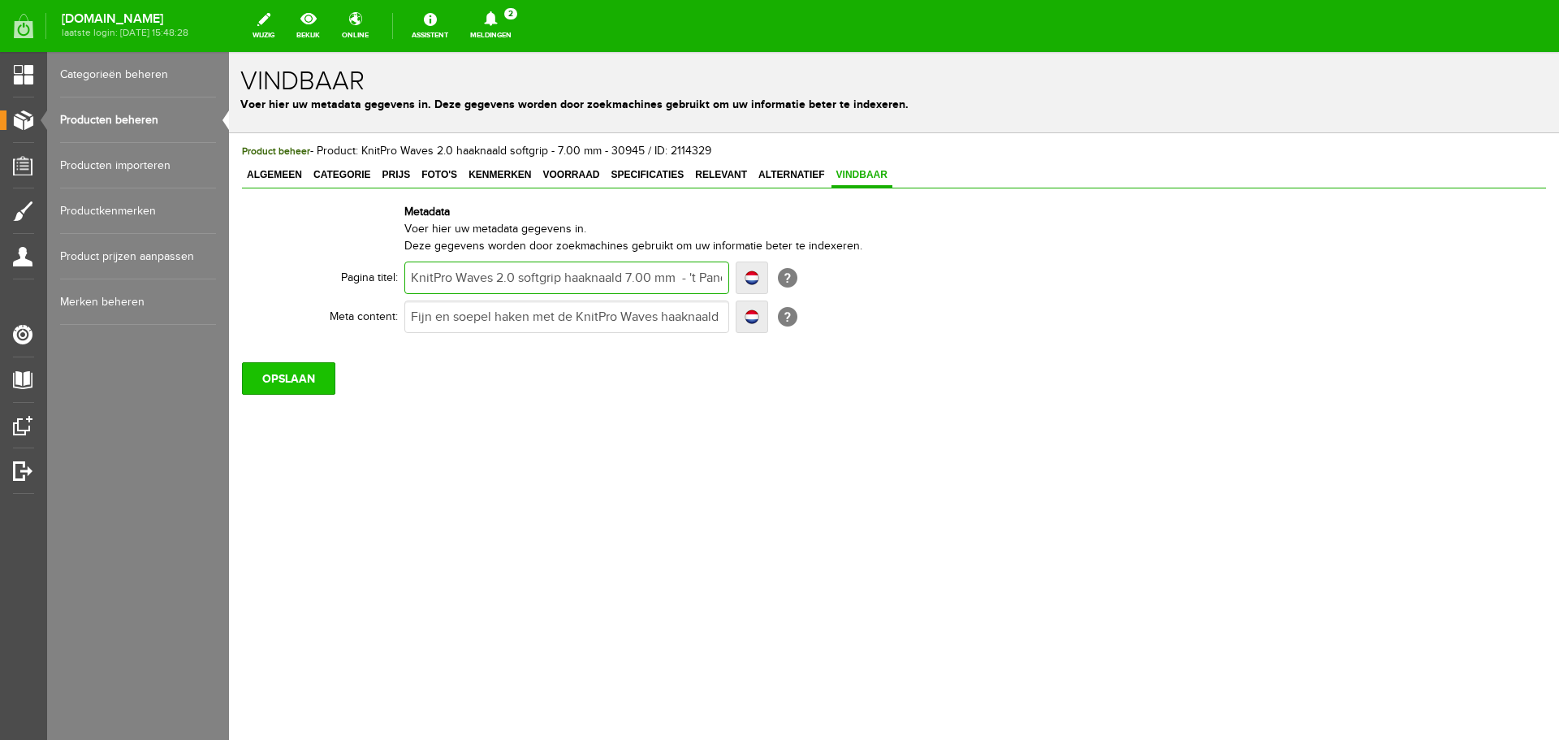
type input "KnitPro Waves 2.0 softgrip haaknaald 7.00 mm - 't Pandje Naaimachines"
click at [315, 372] on input "OPSLAAN" at bounding box center [288, 378] width 93 height 32
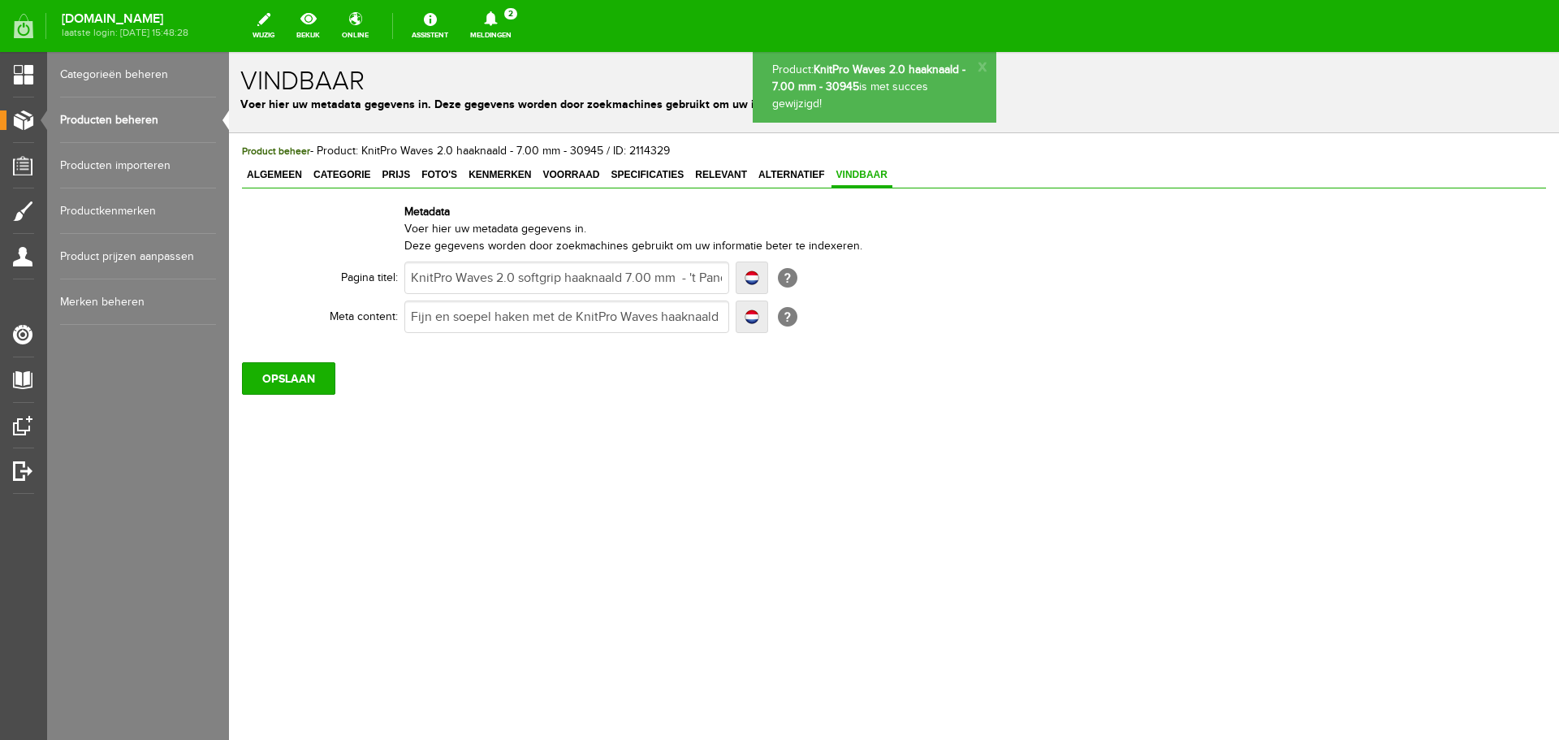
click at [134, 118] on link "Producten beheren" at bounding box center [138, 119] width 156 height 45
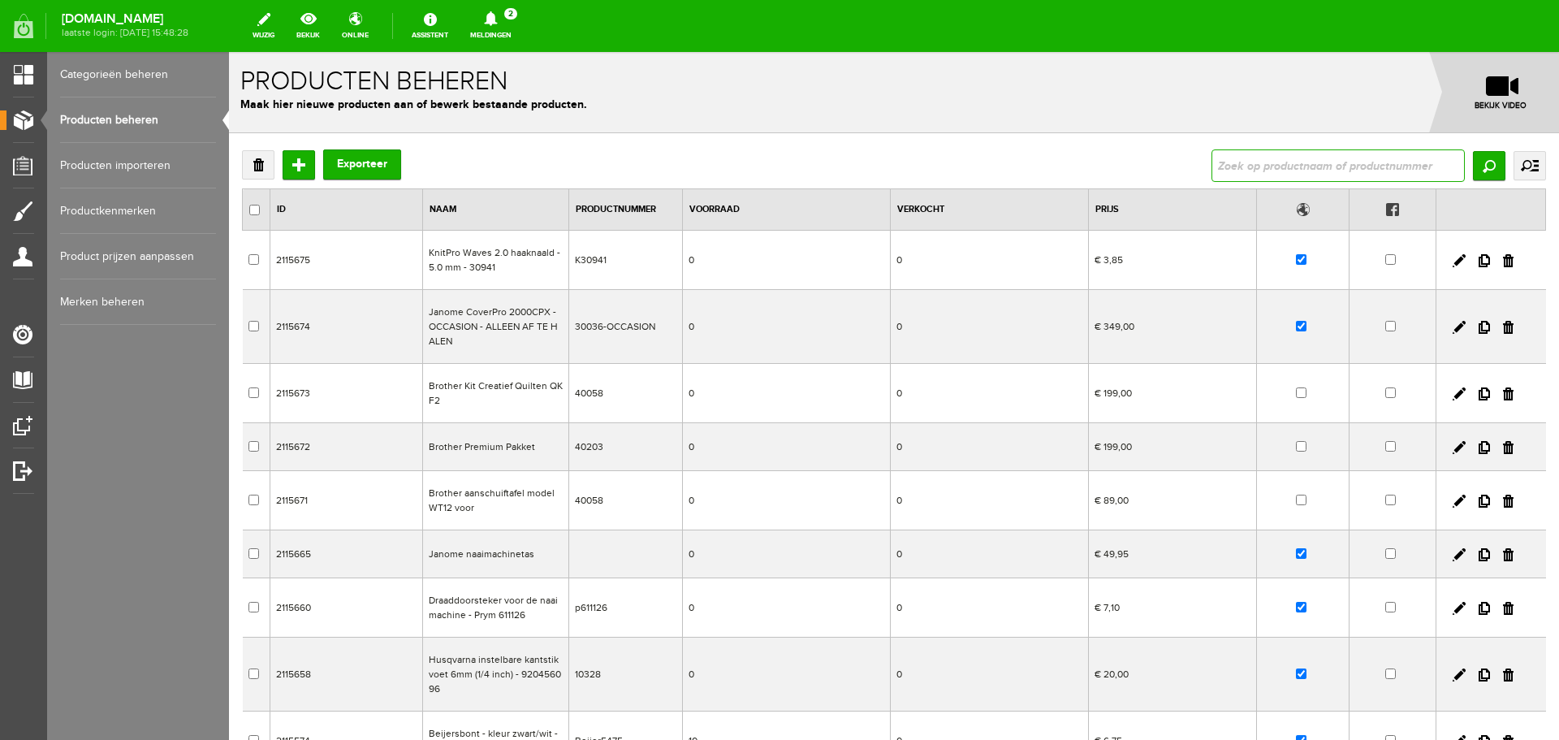
click at [1256, 166] on input "text" at bounding box center [1338, 165] width 253 height 32
type input "waves 2.0"
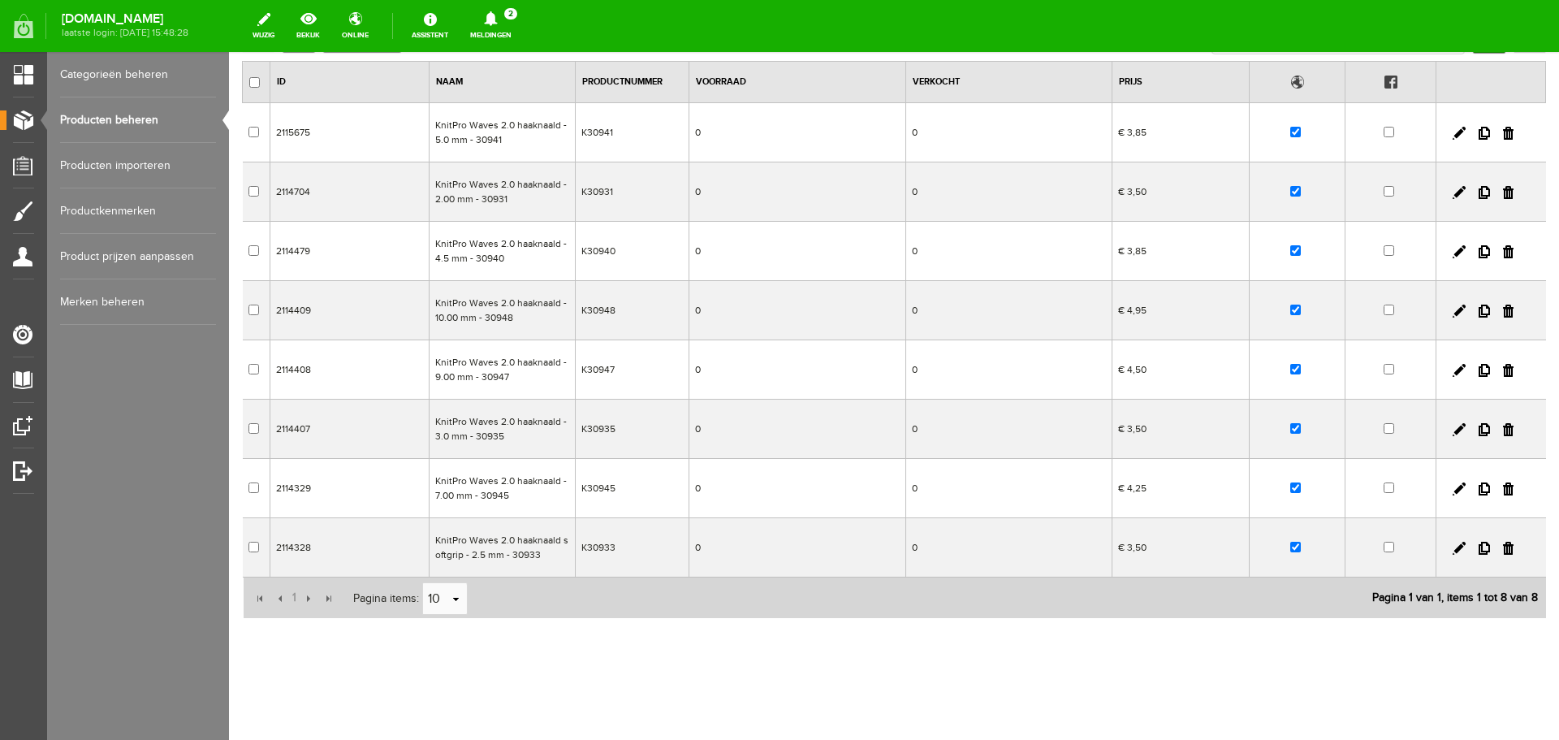
scroll to position [128, 0]
click at [1453, 546] on link at bounding box center [1459, 547] width 13 height 13
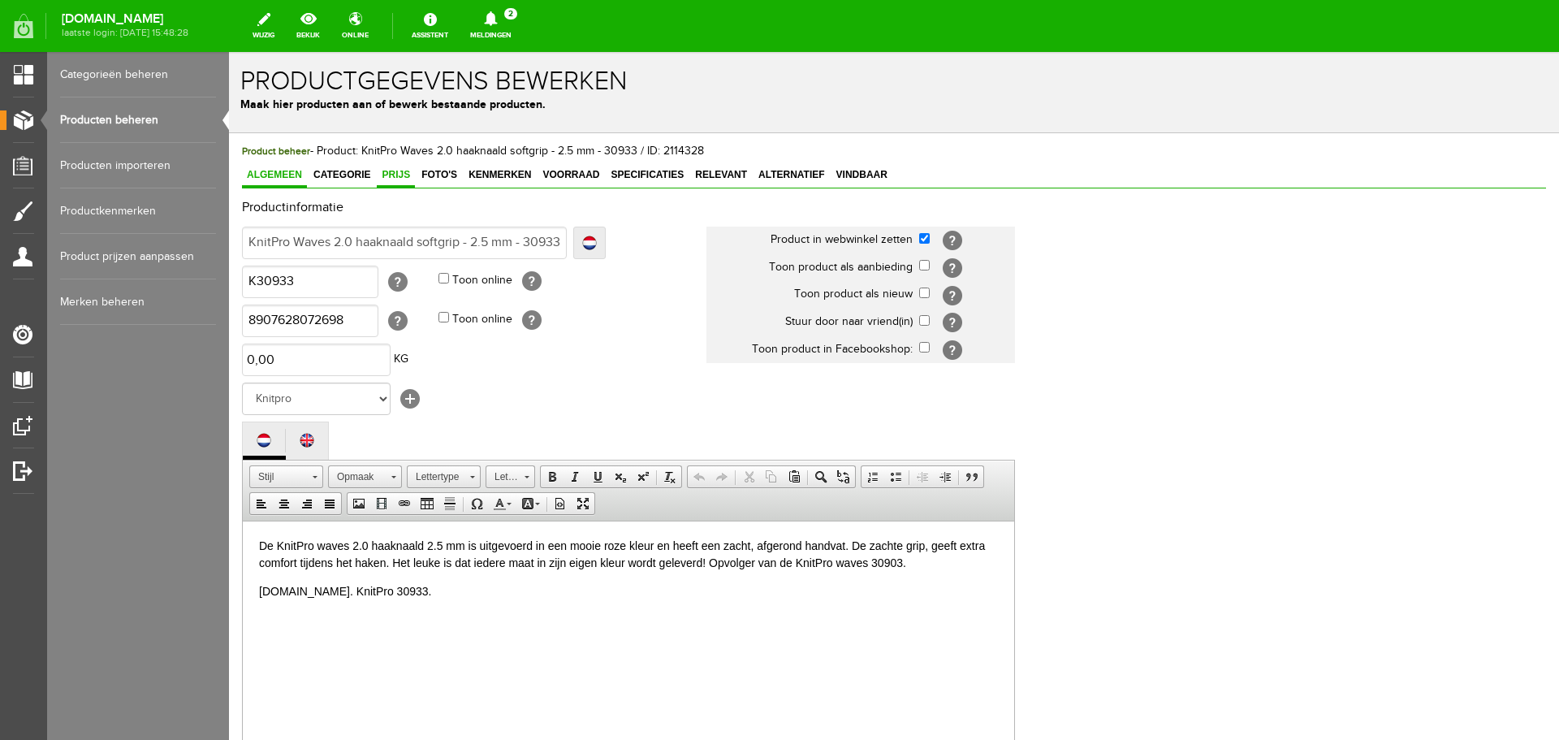
click at [386, 171] on span "Prijs" at bounding box center [396, 174] width 38 height 11
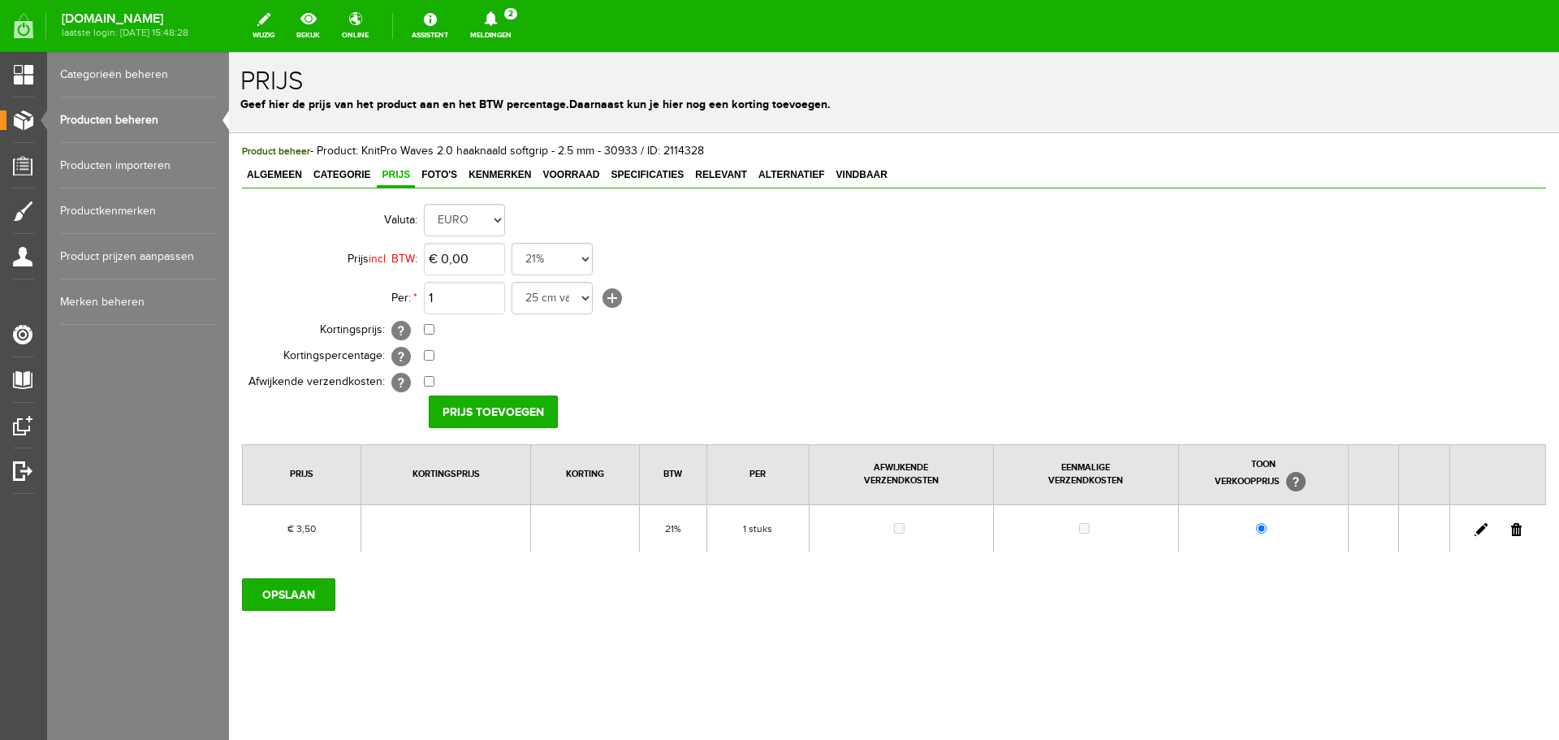
click at [1480, 529] on link at bounding box center [1481, 529] width 13 height 13
drag, startPoint x: 282, startPoint y: 171, endPoint x: 287, endPoint y: 182, distance: 12.4
click at [282, 172] on span "Algemeen" at bounding box center [274, 174] width 65 height 11
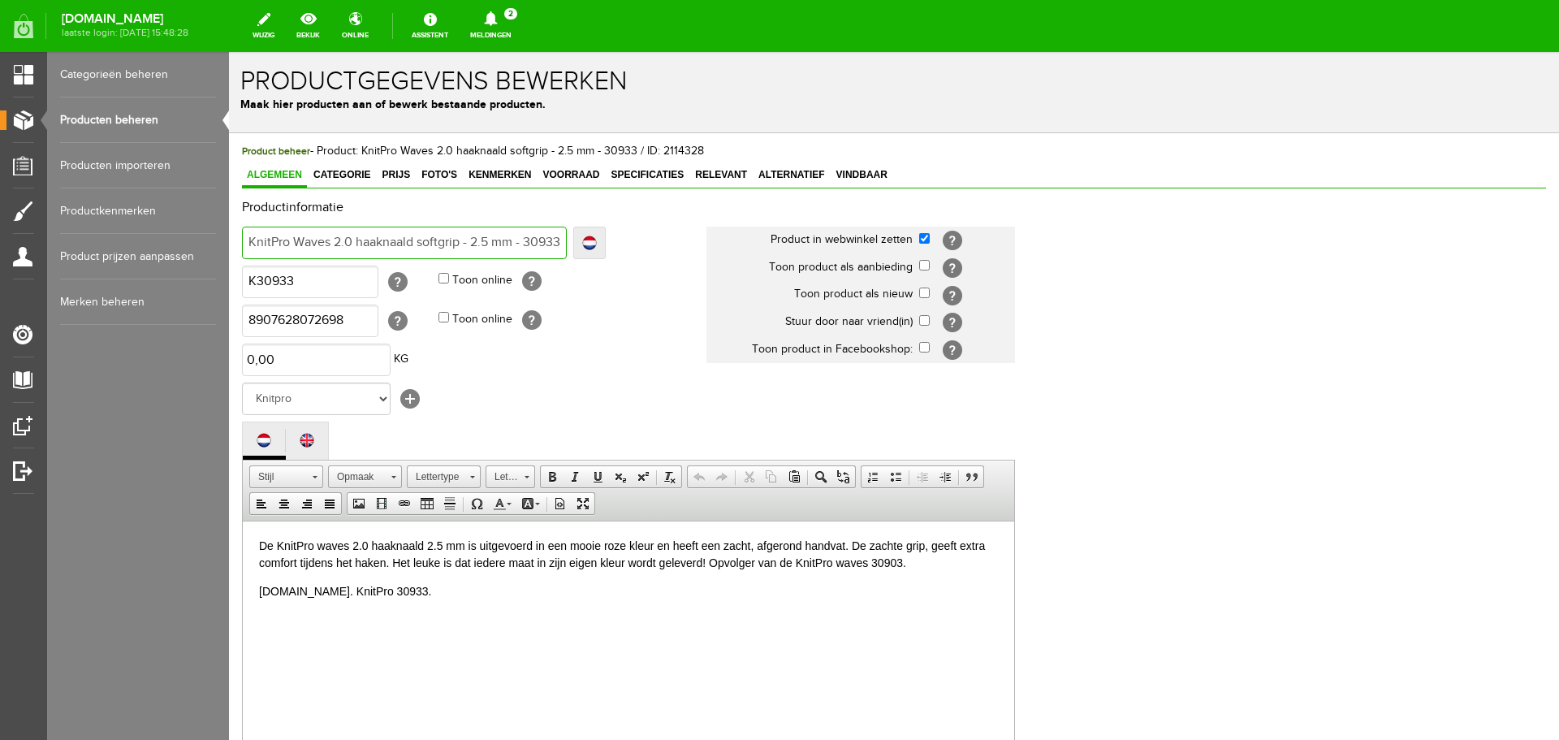
click at [443, 241] on input "KnitPro Waves 2.0 haaknaald softgrip - 2.5 mm - 30933" at bounding box center [404, 243] width 325 height 32
type input "KnitPro Waves 2.0 haaknaald - 2.5 mm - 30933"
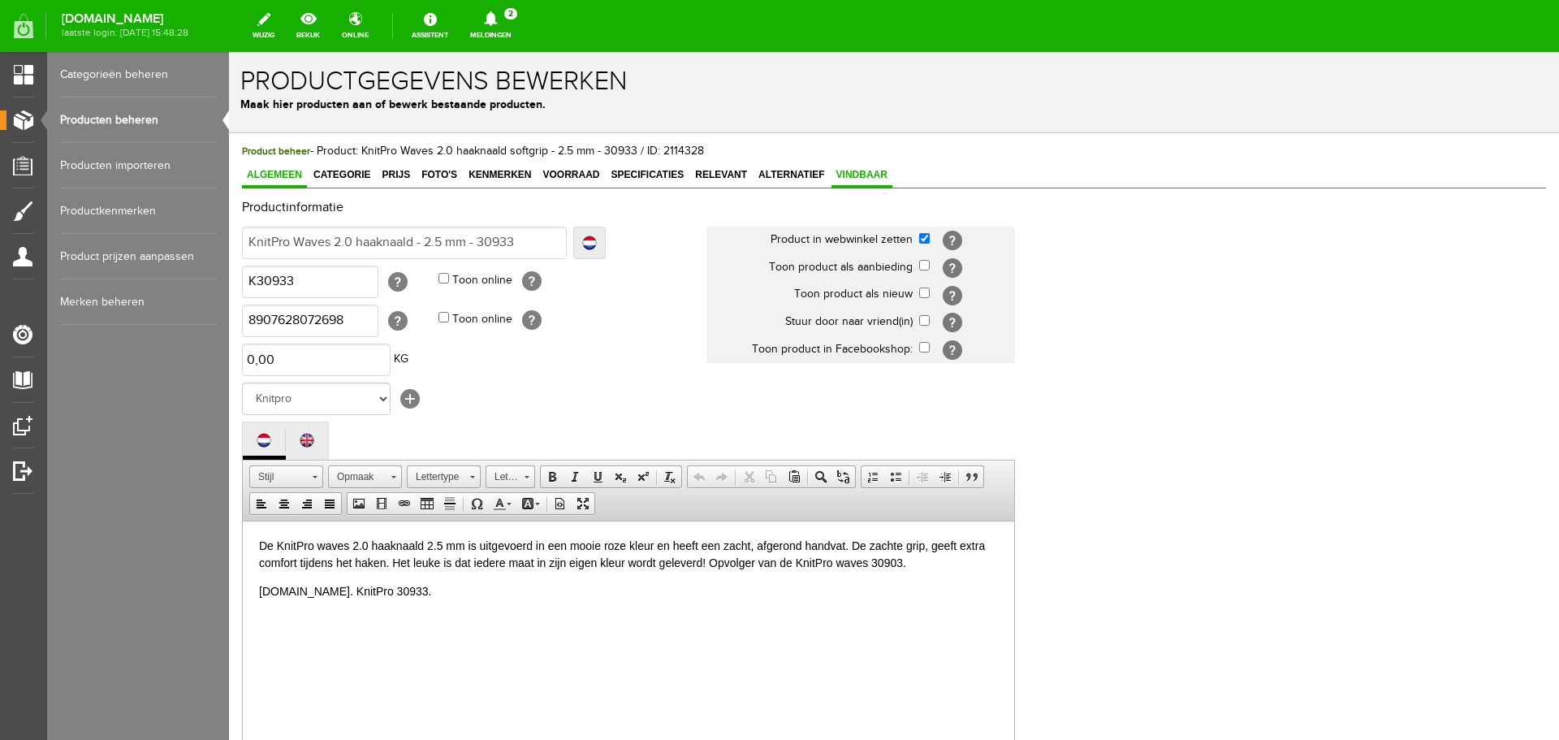
click at [866, 168] on link "Vindbaar" at bounding box center [862, 176] width 61 height 24
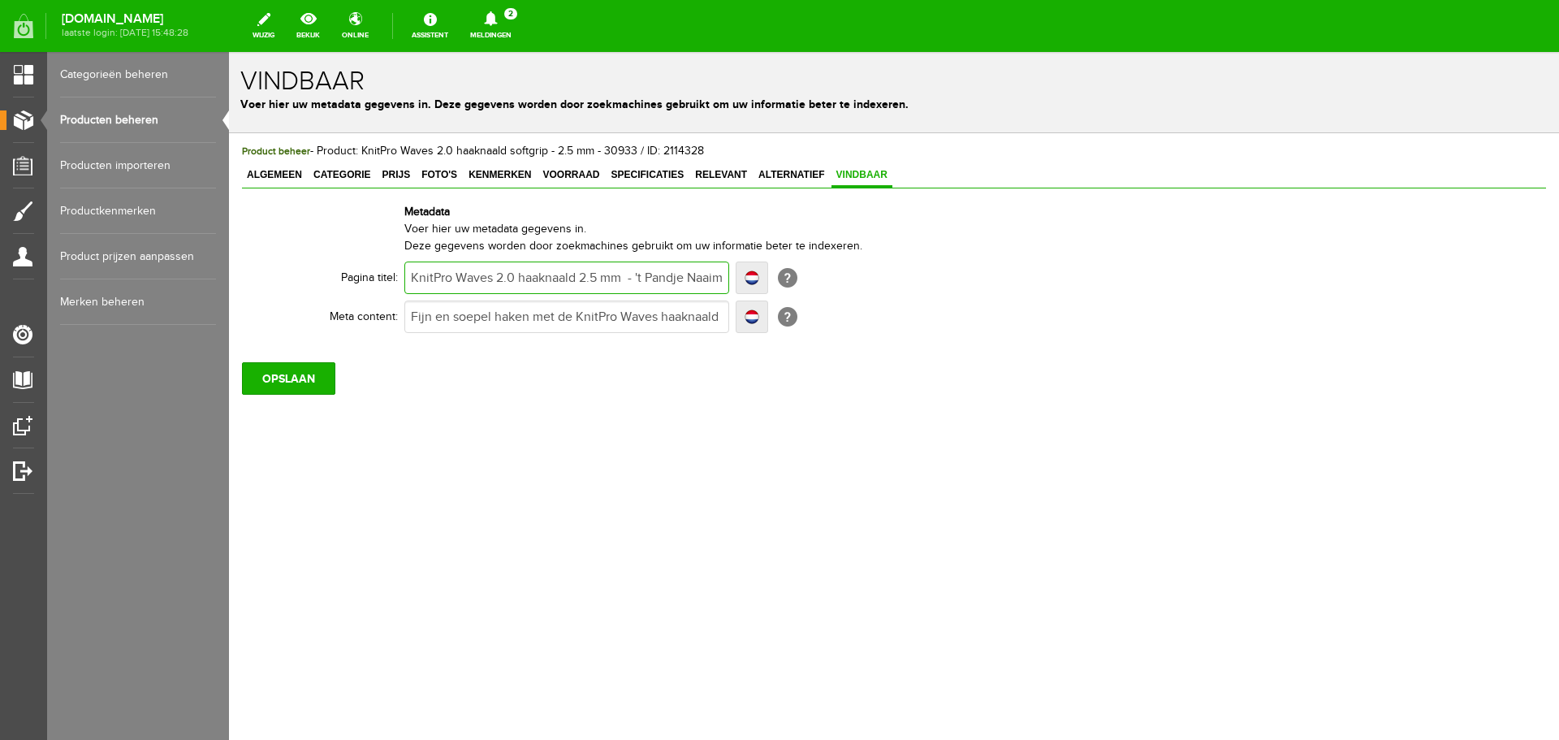
click at [519, 276] on input "KnitPro Waves 2.0 haaknaald 2.5 mm - 't Pandje Naaimachines" at bounding box center [566, 277] width 325 height 32
paste input "softgrip"
type input "KnitPro Waves 2.0 softgrip haaknaald 2.5 mm - 't Pandje Naaimachines"
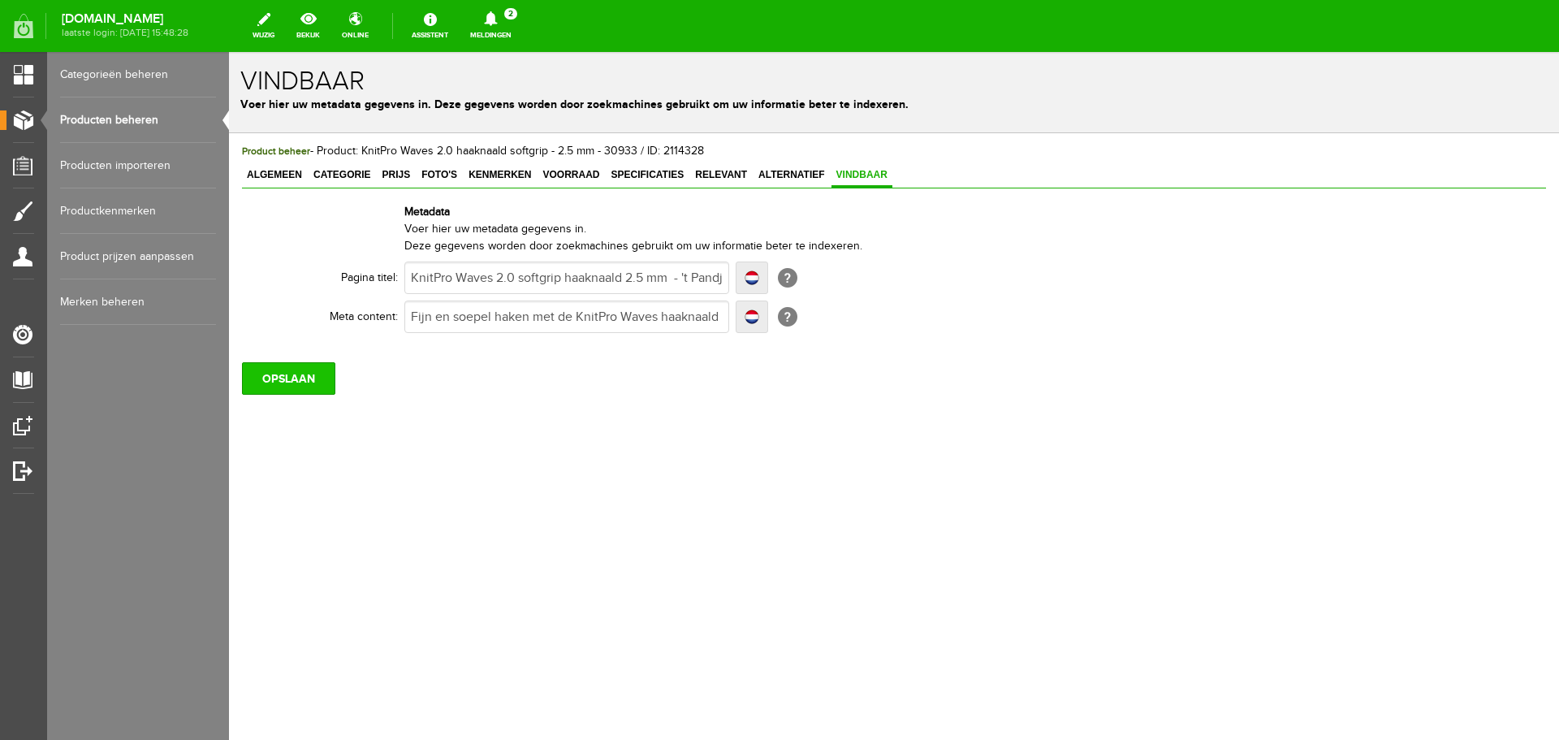
click at [300, 378] on input "OPSLAAN" at bounding box center [288, 378] width 93 height 32
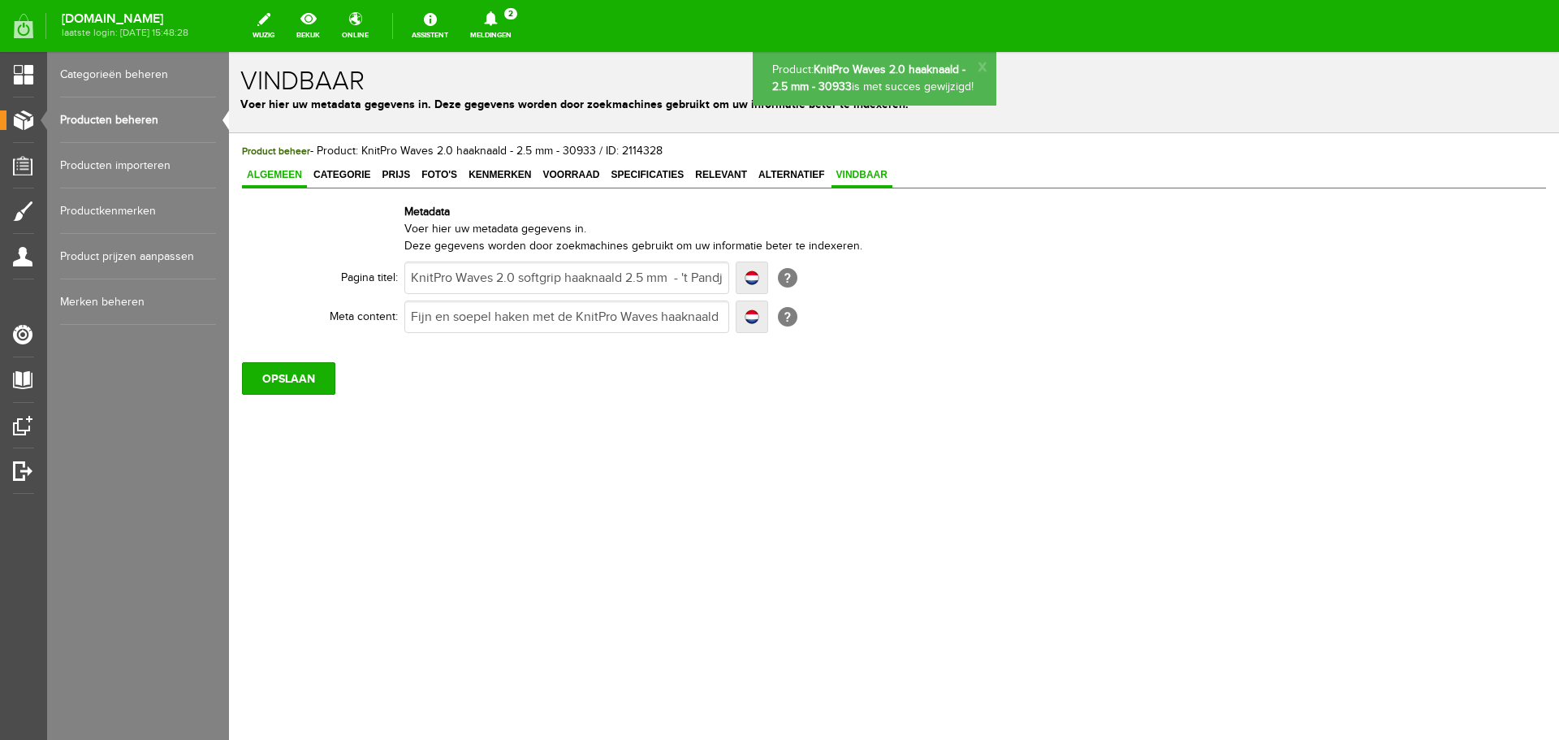
click at [274, 174] on span "Algemeen" at bounding box center [274, 174] width 65 height 11
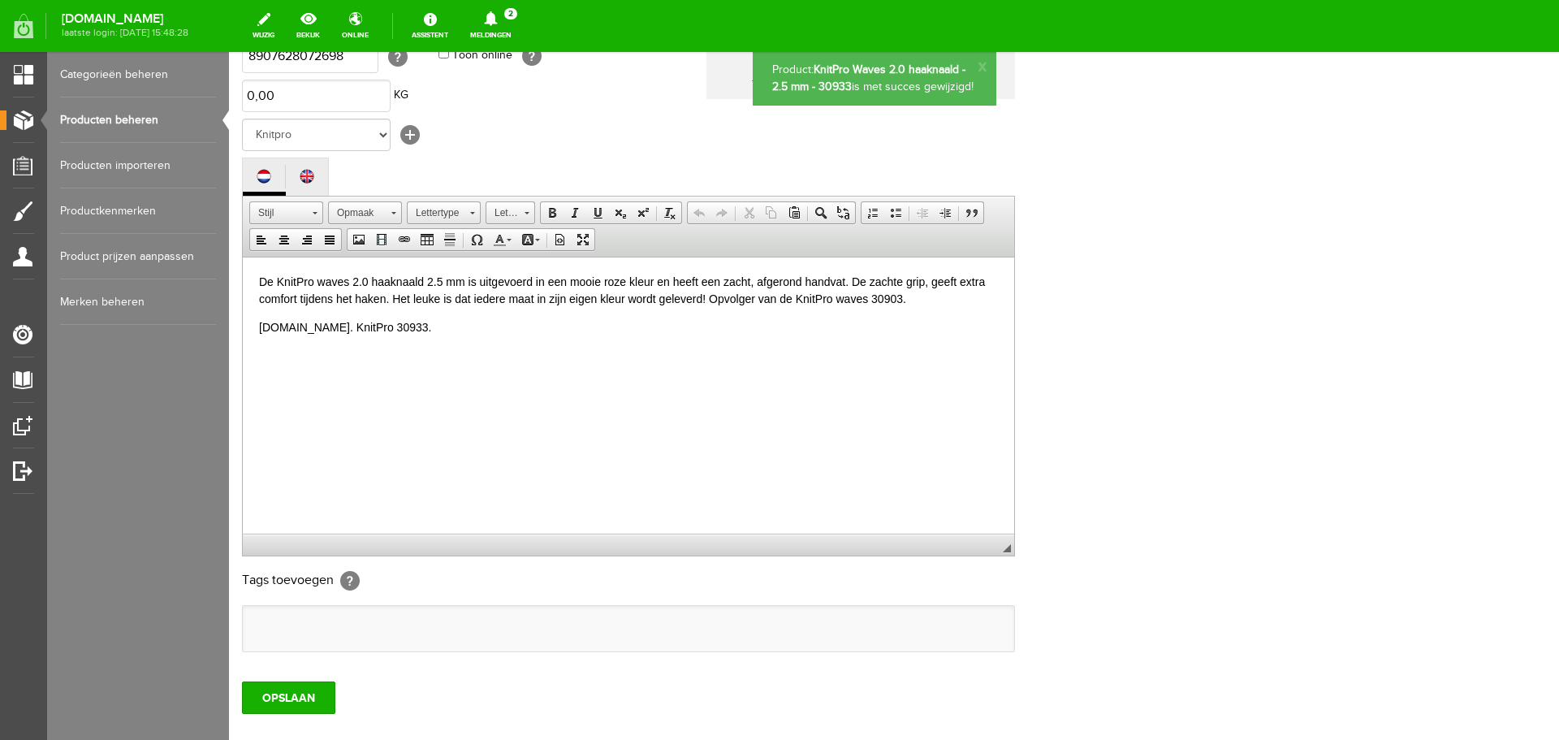
scroll to position [358, 0]
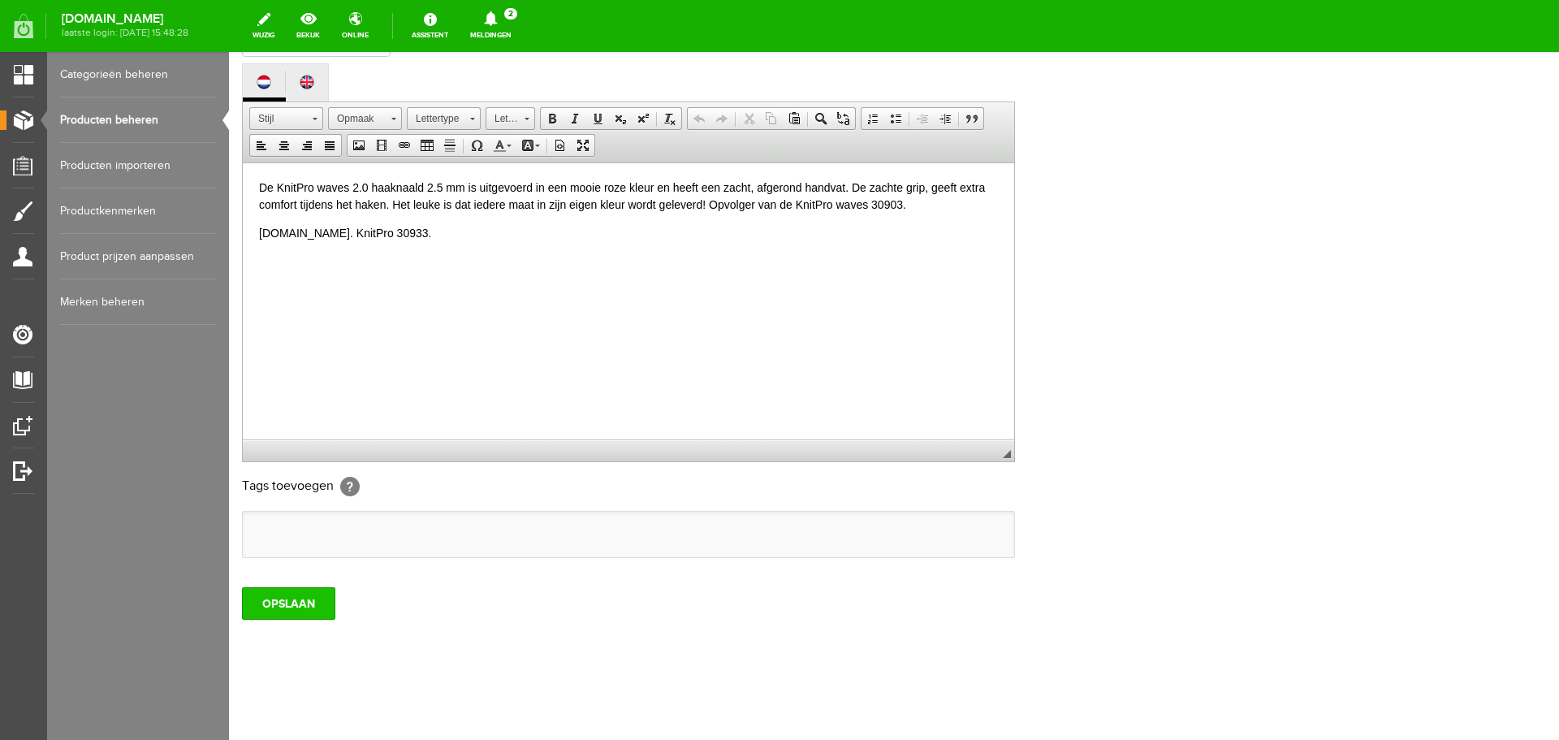
click at [301, 603] on input "OPSLAAN" at bounding box center [288, 603] width 93 height 32
click at [281, 604] on input "OPSLAAN" at bounding box center [288, 603] width 93 height 32
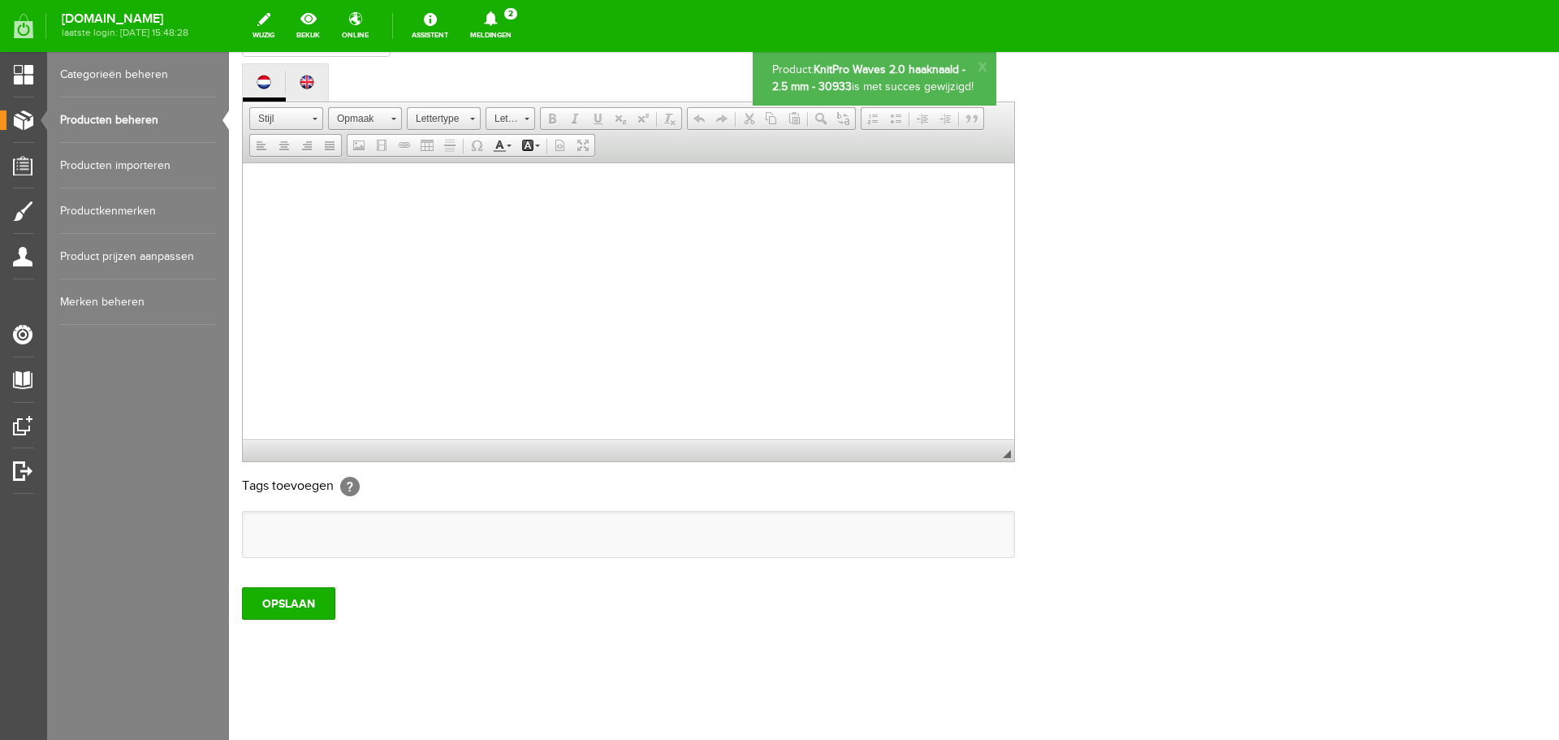
click at [107, 119] on link "Producten beheren" at bounding box center [138, 119] width 156 height 45
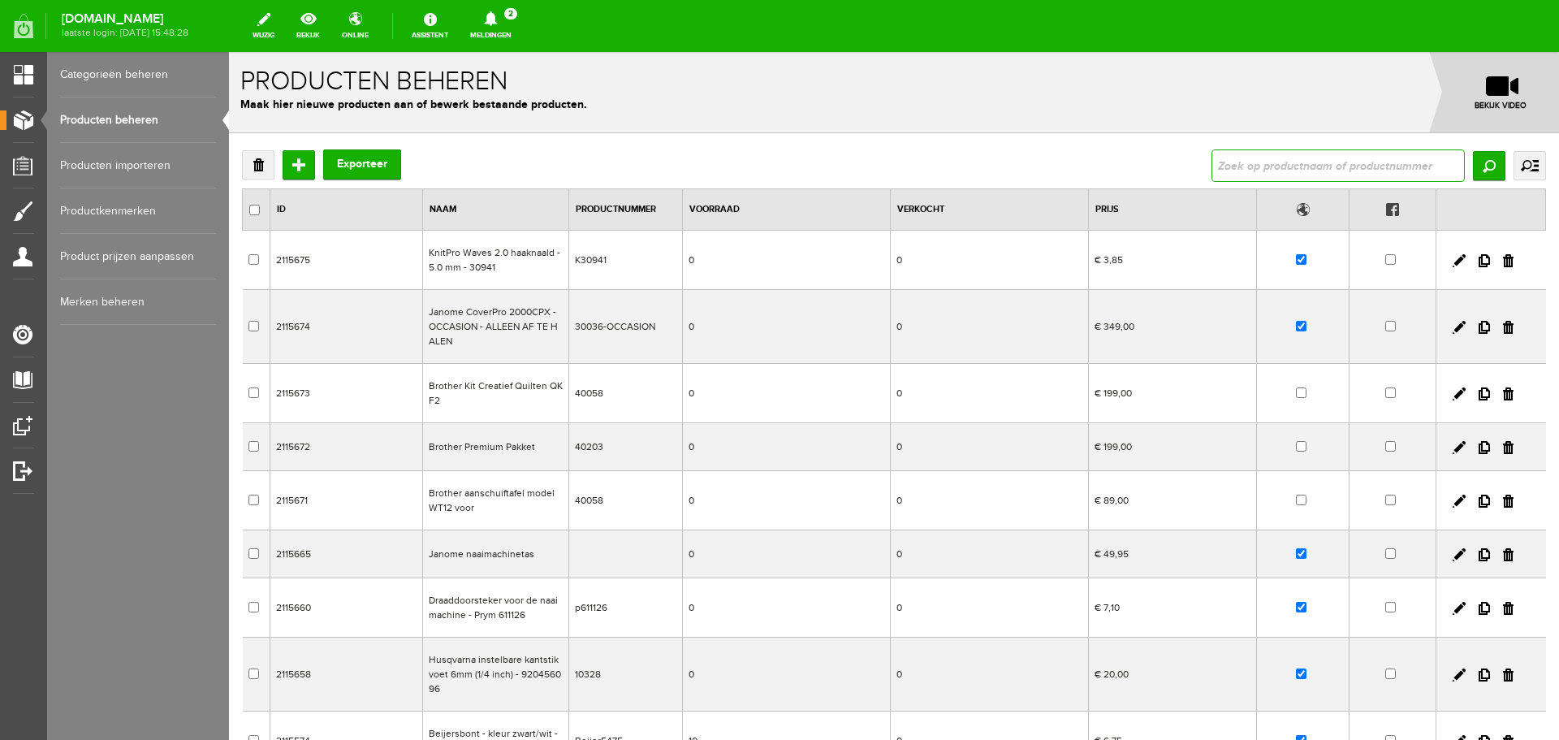
click at [1238, 156] on input "text" at bounding box center [1338, 165] width 253 height 32
type input "waves 2.0"
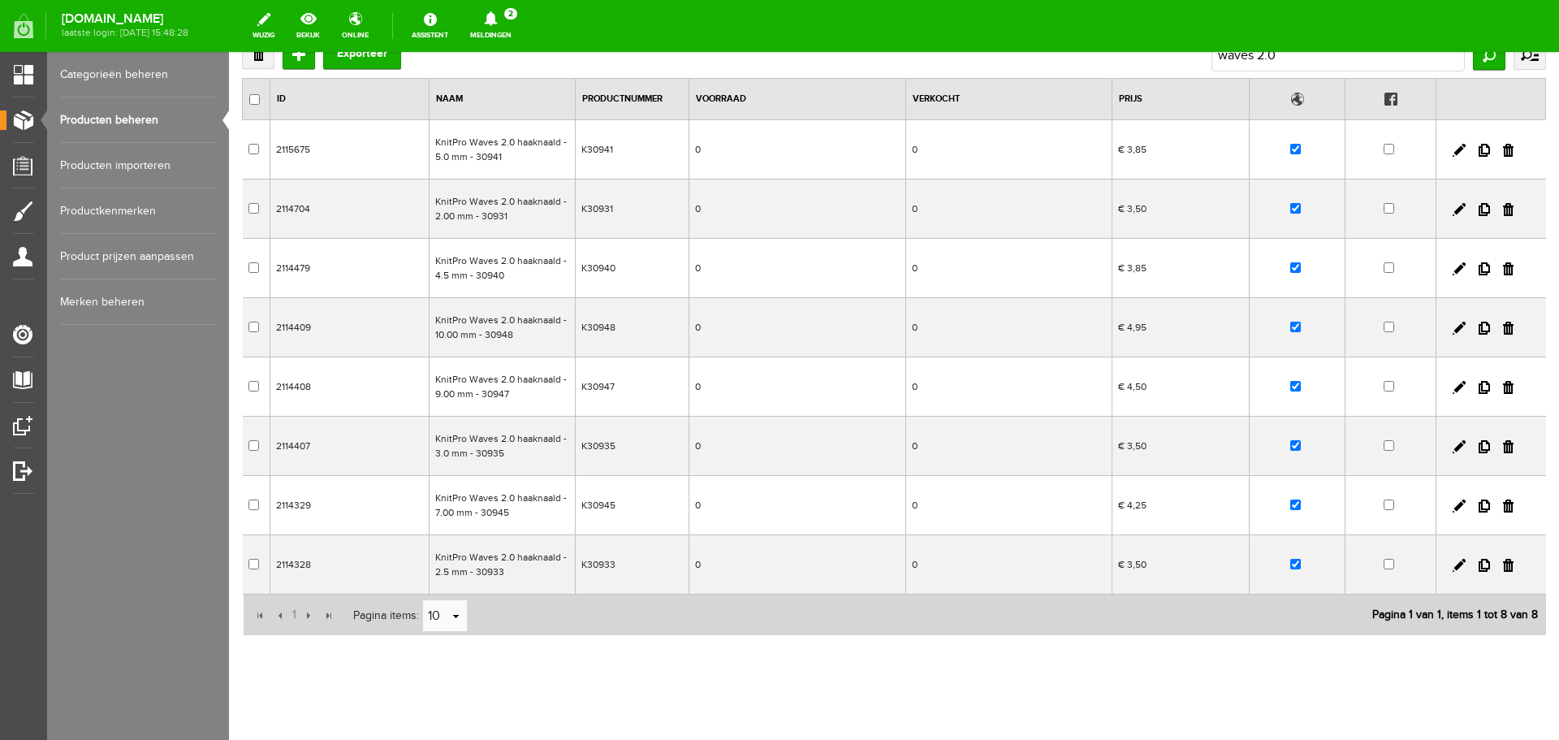
scroll to position [128, 0]
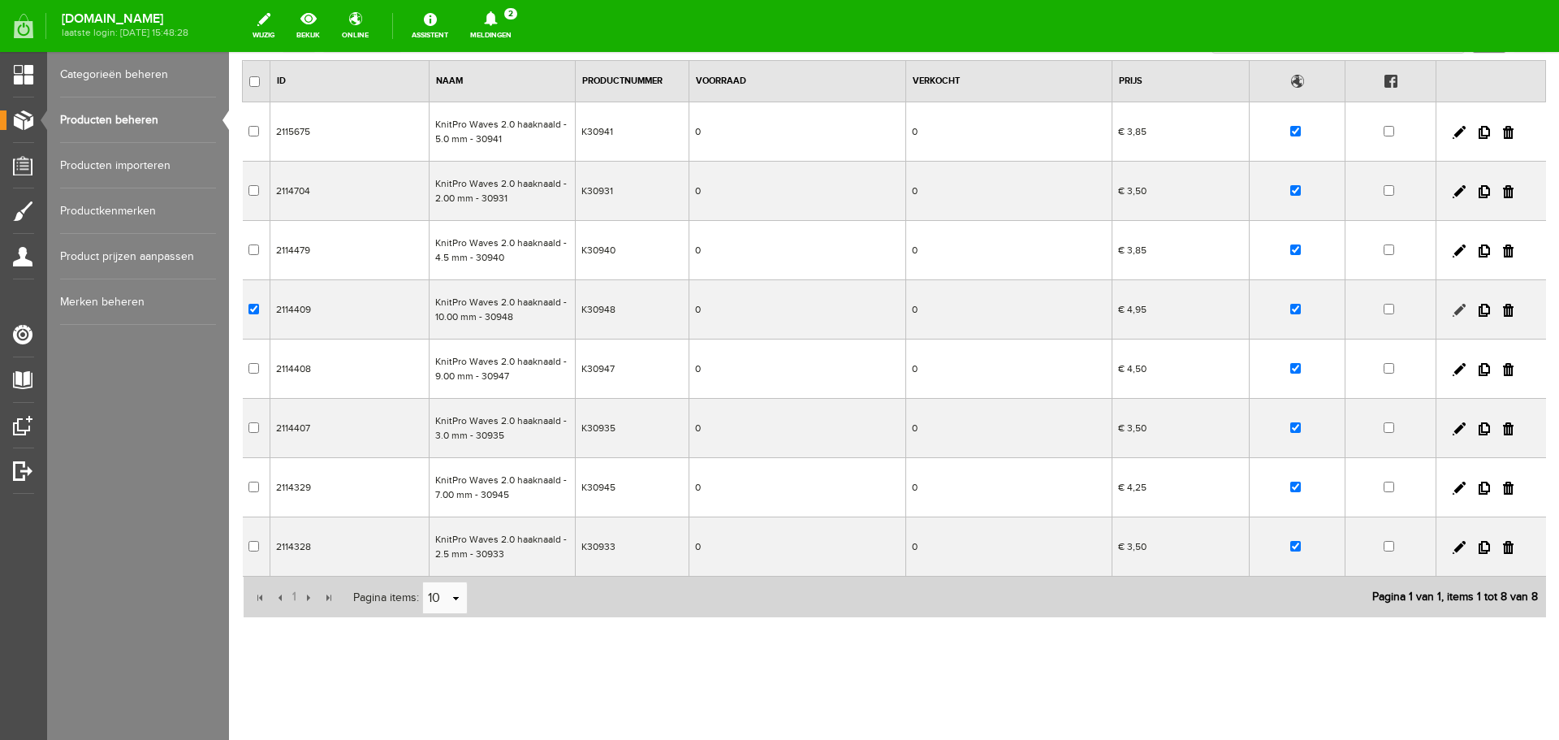
click at [1453, 306] on link at bounding box center [1459, 310] width 13 height 13
checkbox input "true"
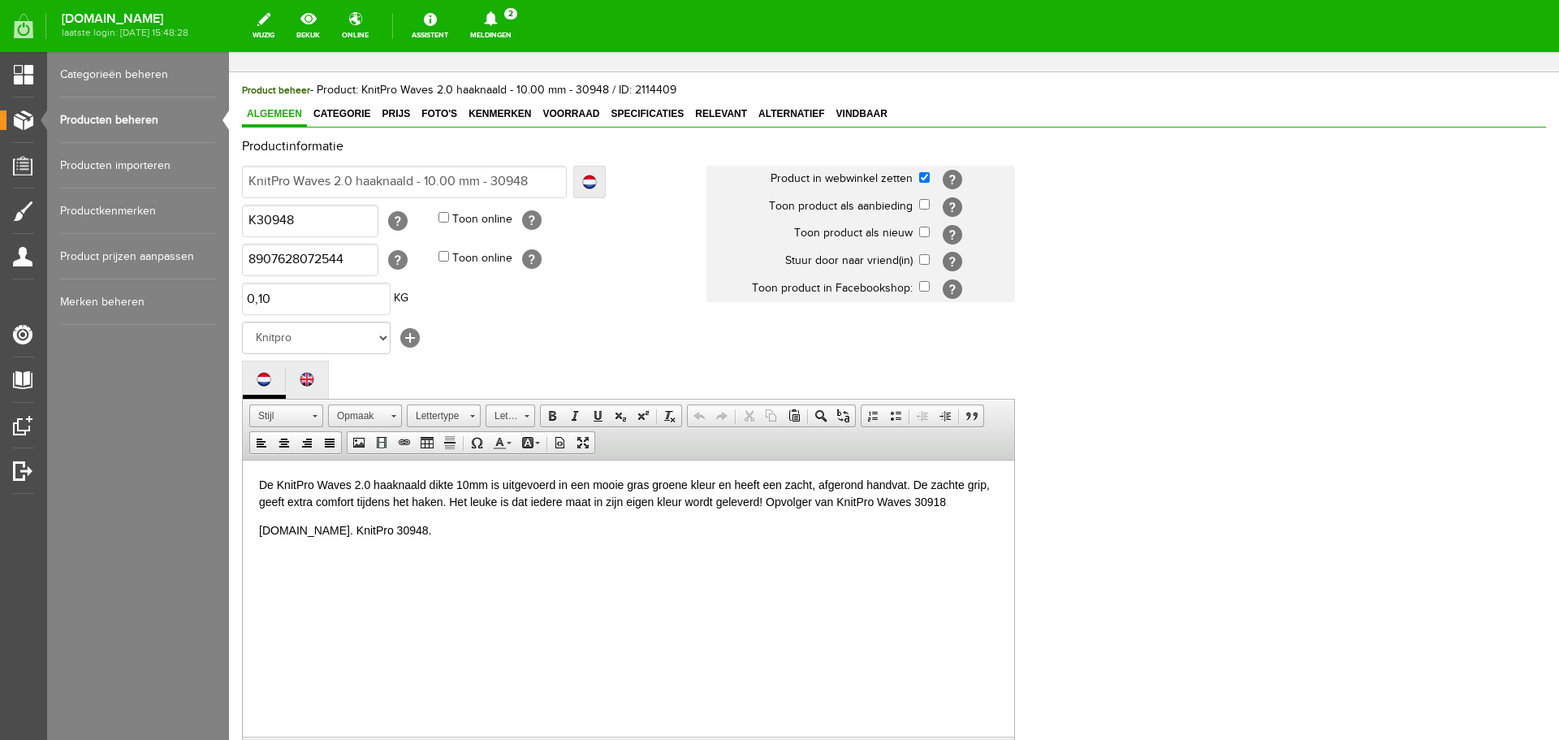
scroll to position [358, 0]
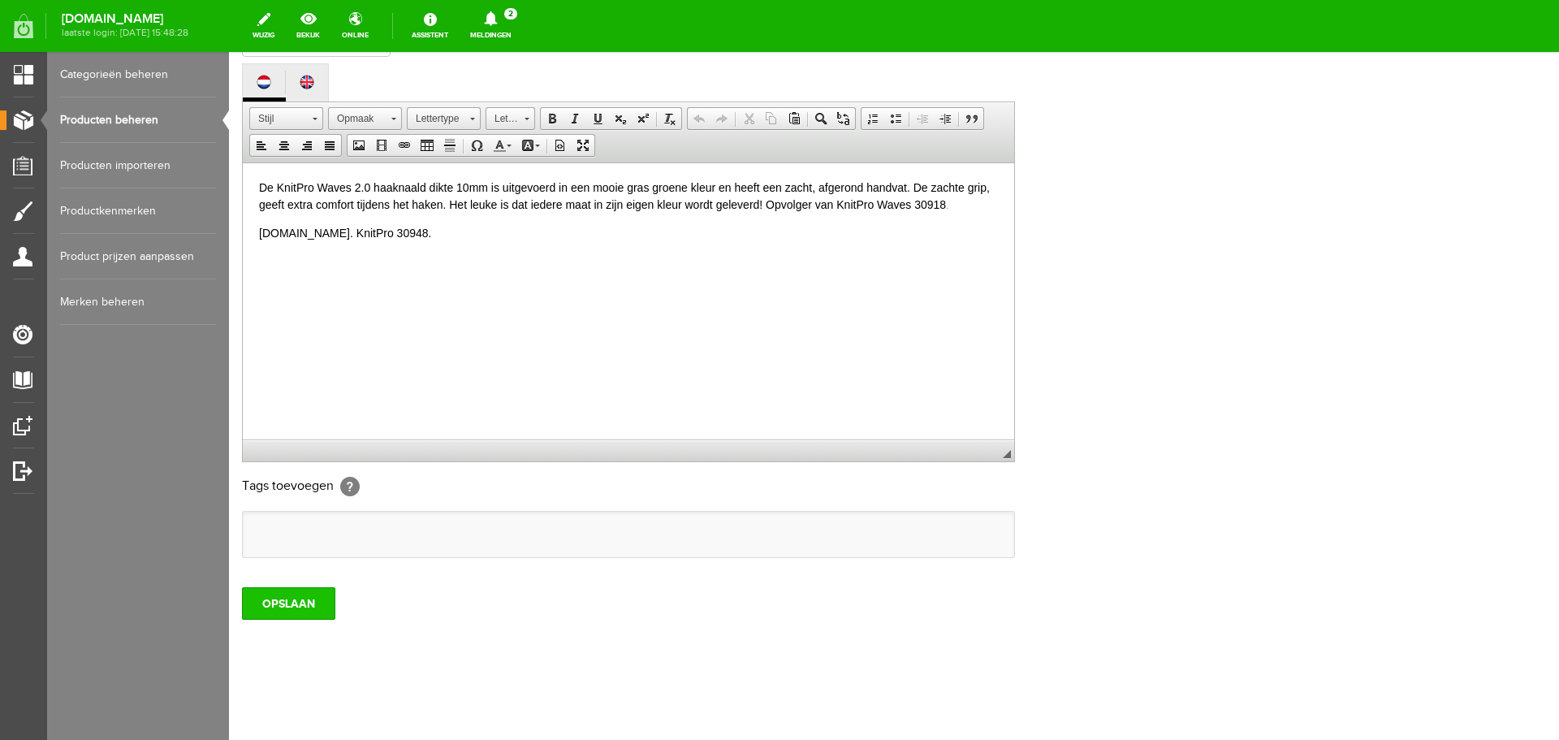
click at [310, 610] on input "OPSLAAN" at bounding box center [288, 603] width 93 height 32
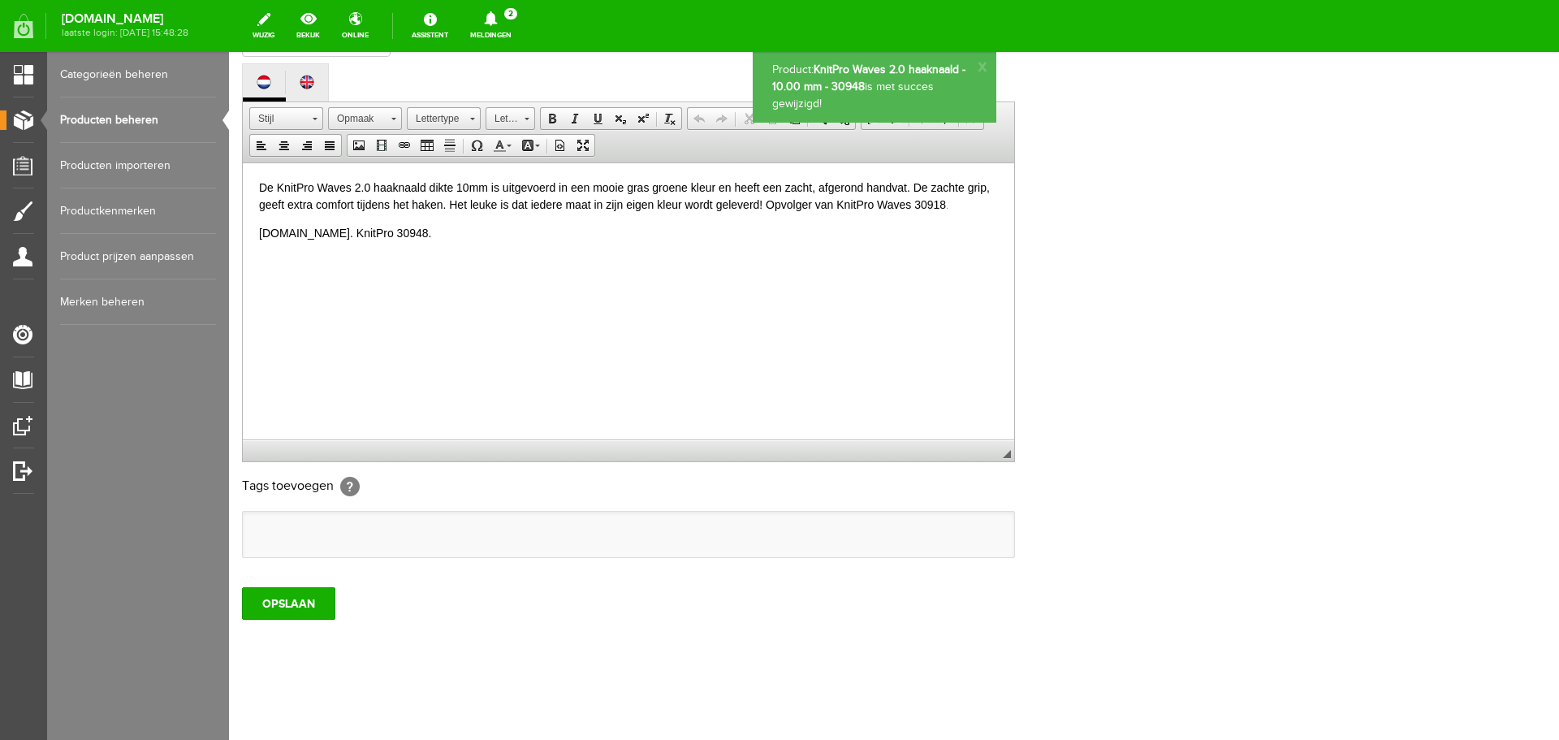
scroll to position [0, 0]
click at [310, 610] on input "OPSLAAN" at bounding box center [288, 603] width 93 height 32
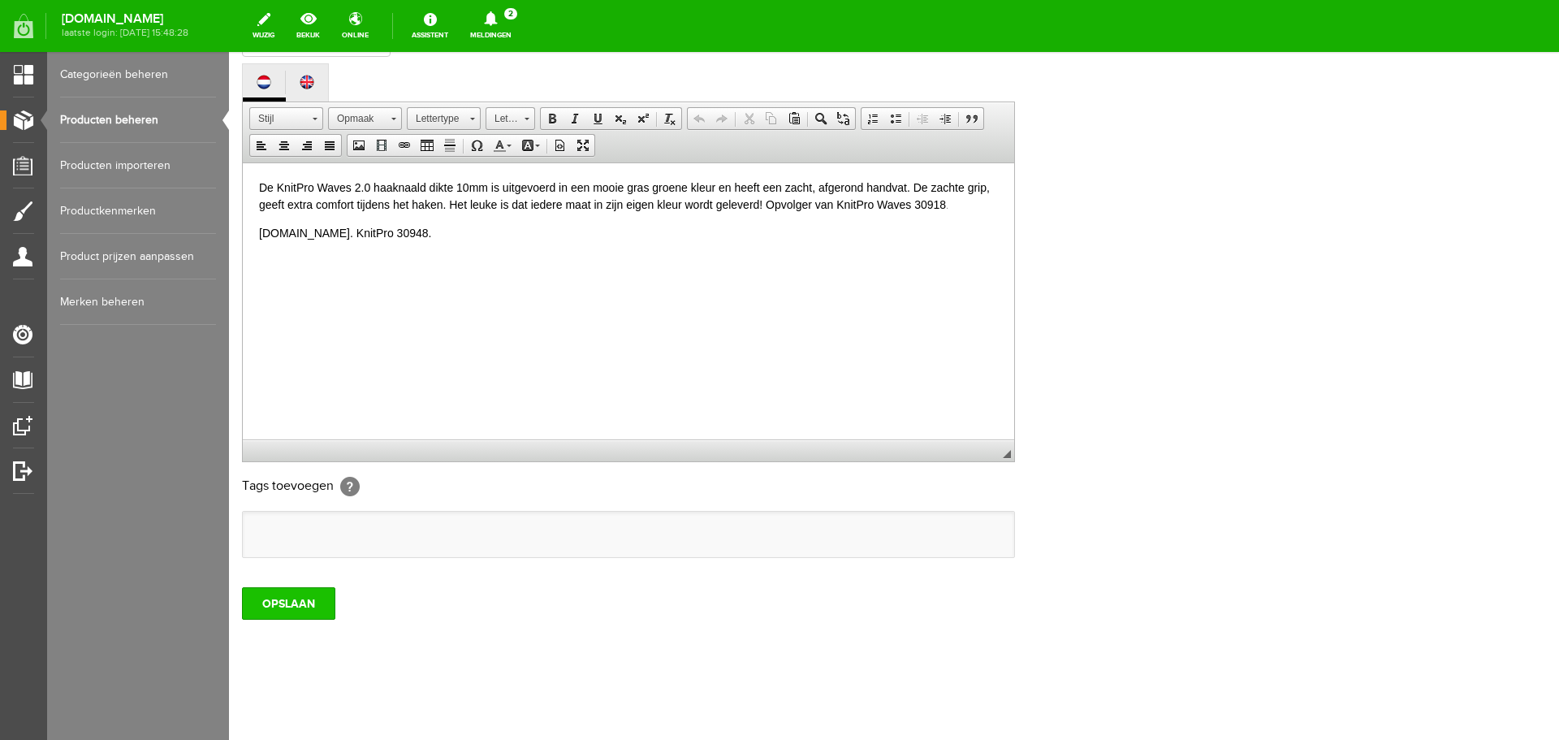
click at [283, 609] on input "OPSLAAN" at bounding box center [288, 603] width 93 height 32
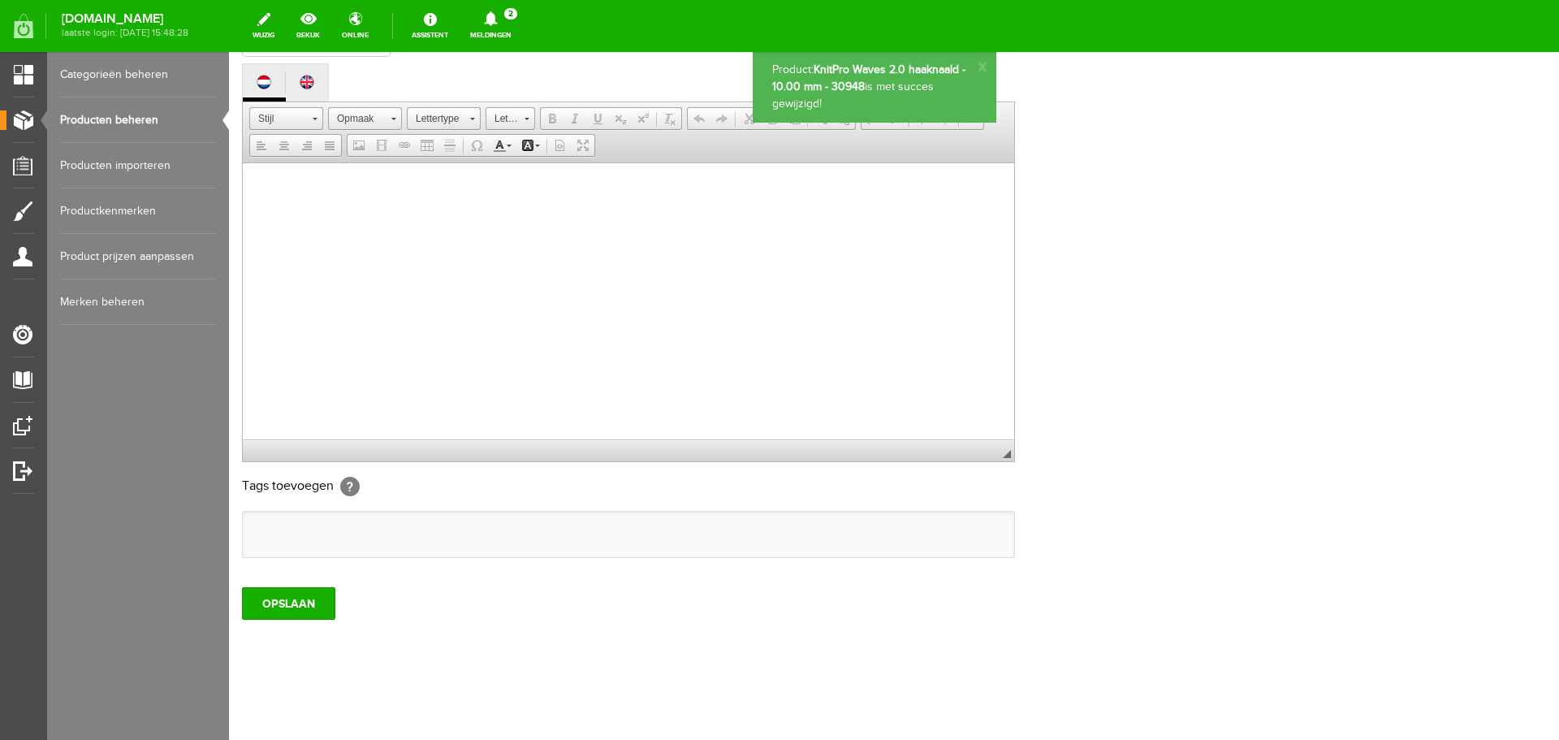
click at [113, 119] on link "Producten beheren" at bounding box center [138, 119] width 156 height 45
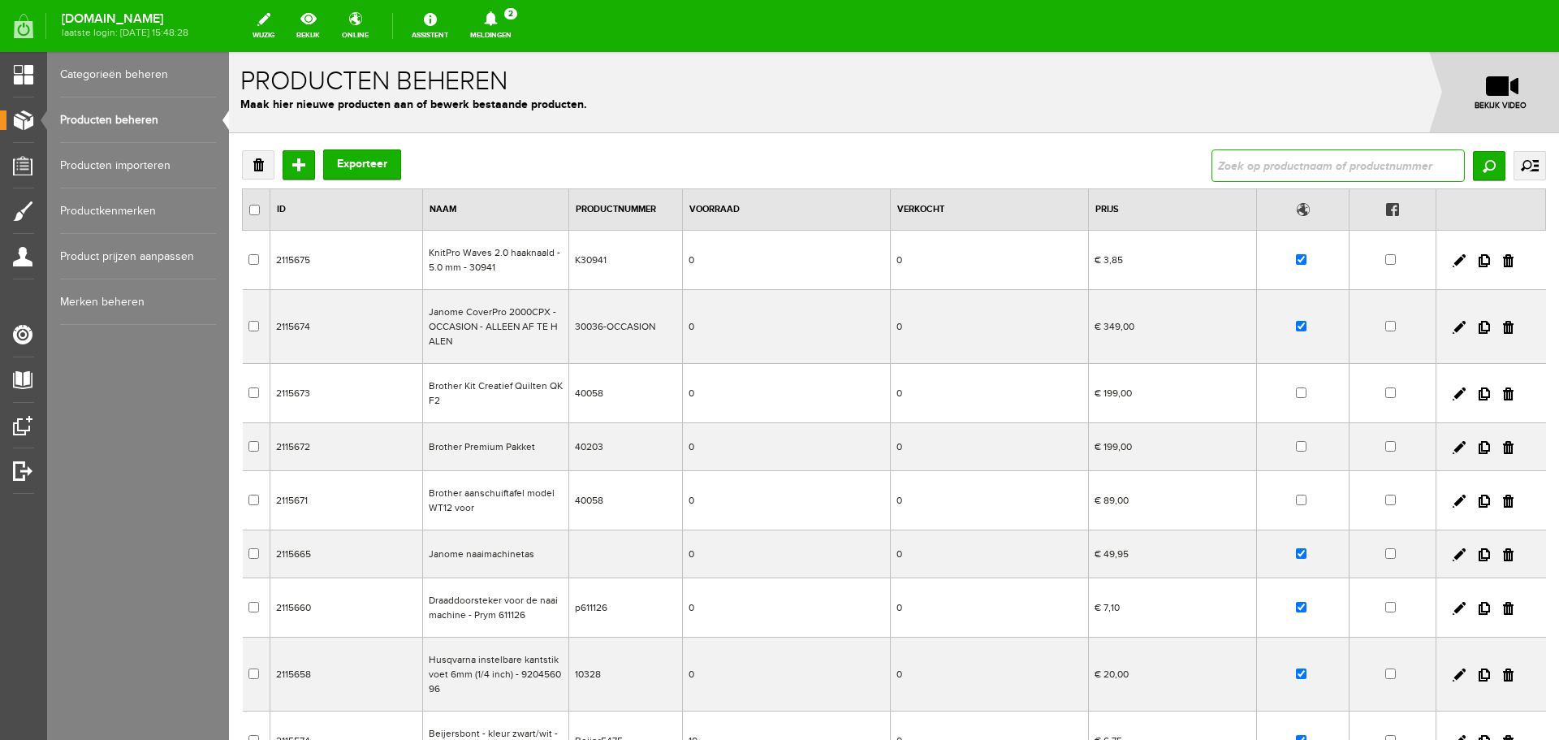
drag, startPoint x: 1256, startPoint y: 159, endPoint x: 1262, endPoint y: 170, distance: 12.0
click at [1256, 160] on input "text" at bounding box center [1338, 165] width 253 height 32
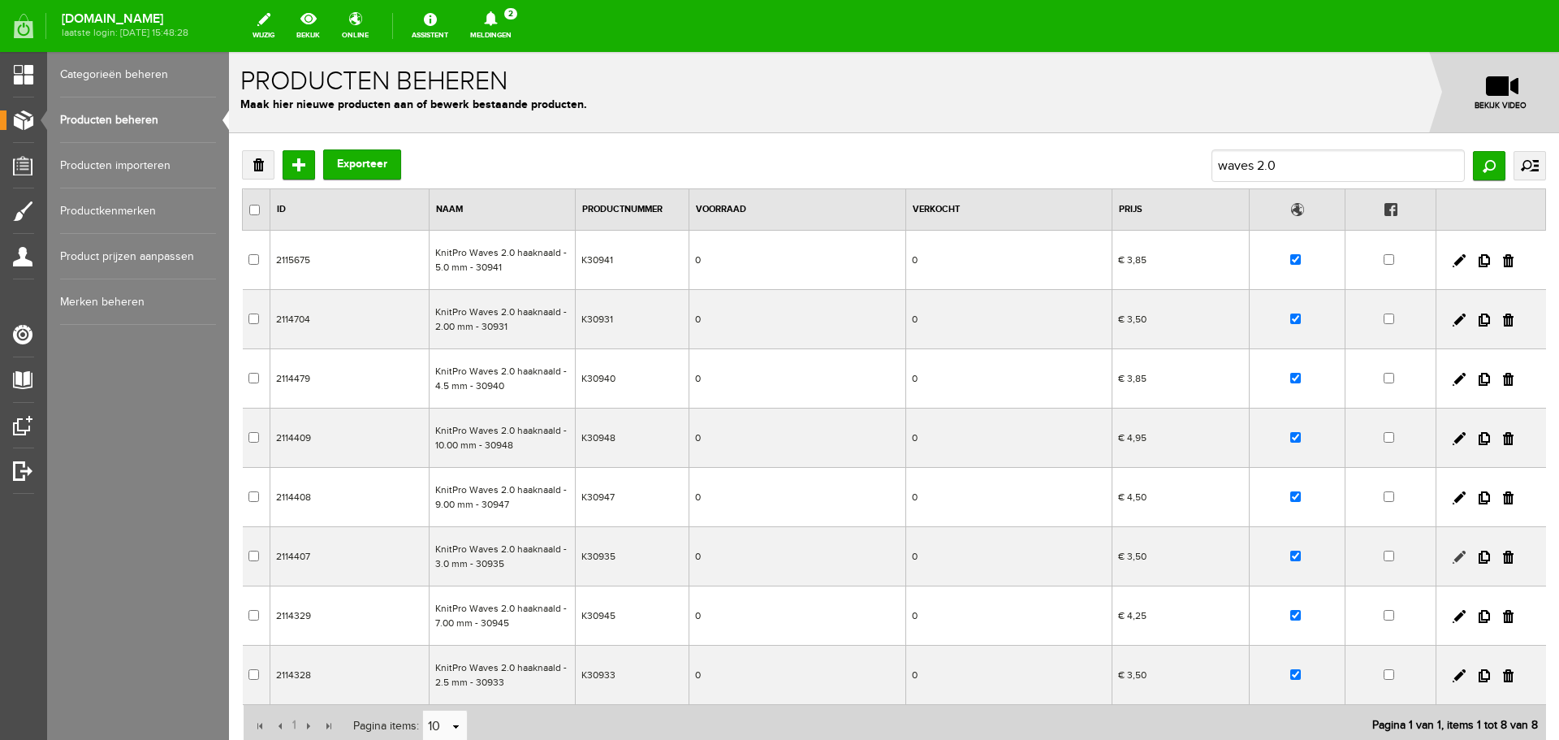
click at [1453, 556] on link at bounding box center [1459, 557] width 13 height 13
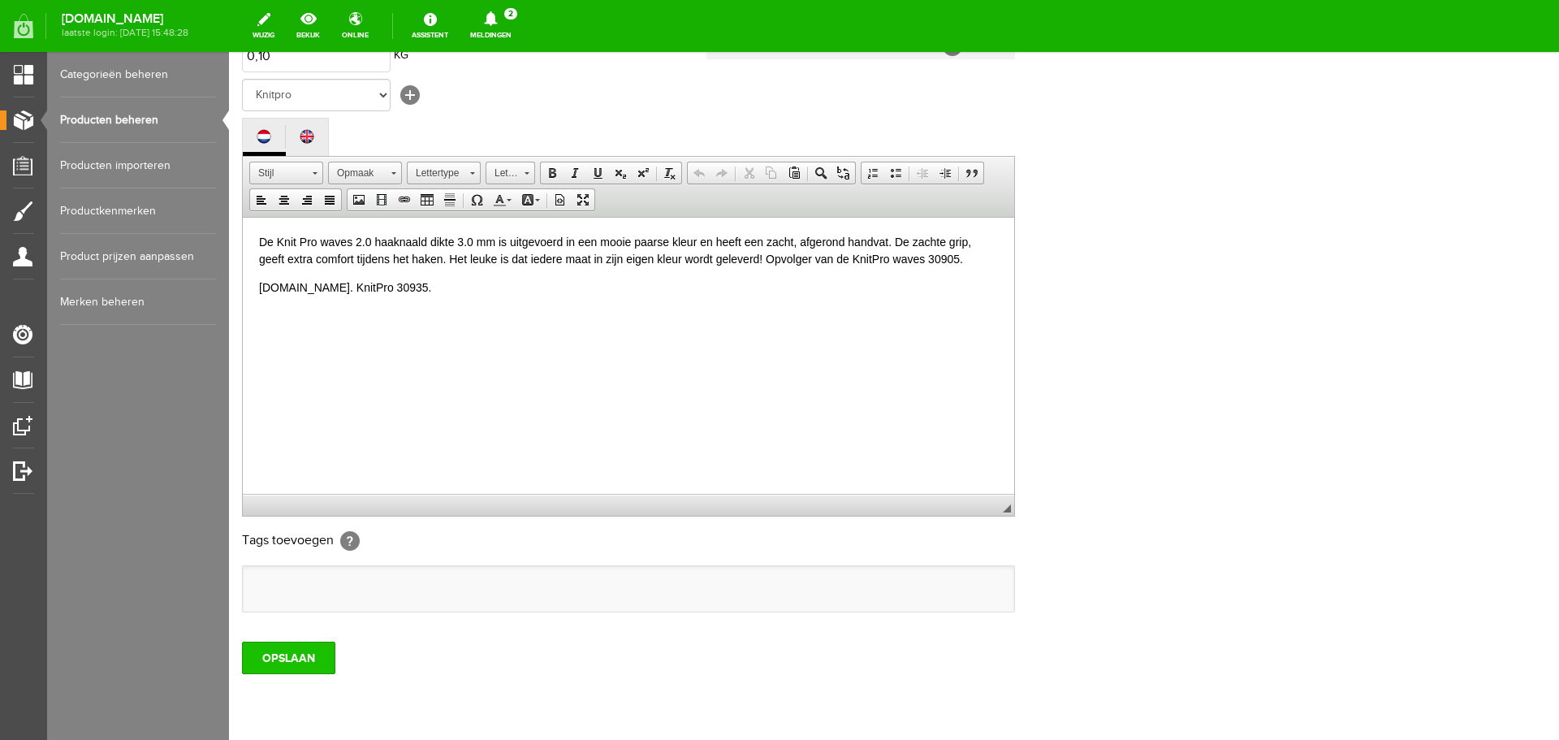
scroll to position [325, 0]
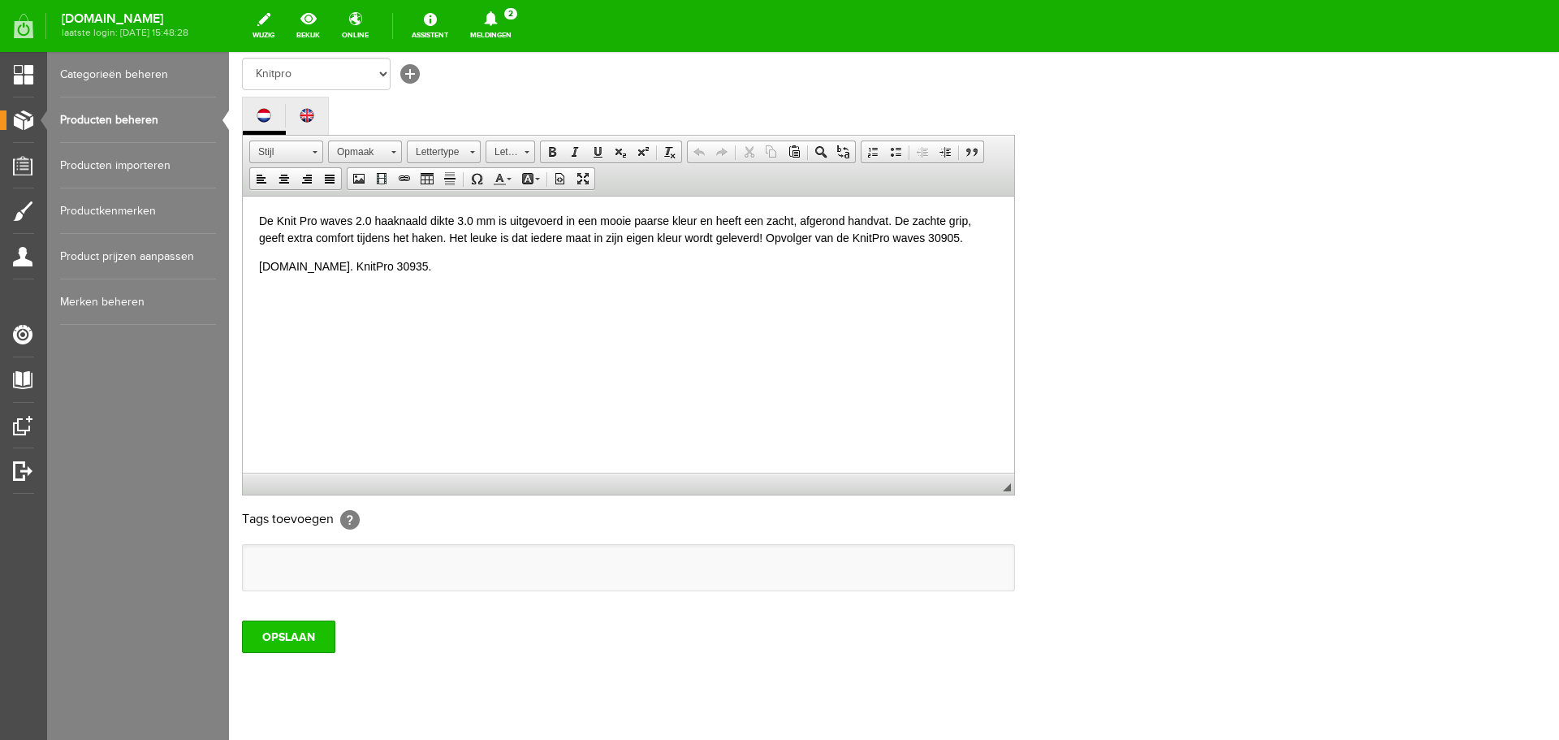
click at [302, 628] on input "OPSLAAN" at bounding box center [288, 636] width 93 height 32
click at [296, 637] on input "OPSLAAN" at bounding box center [288, 636] width 93 height 32
click at [286, 635] on input "OPSLAAN" at bounding box center [288, 636] width 93 height 32
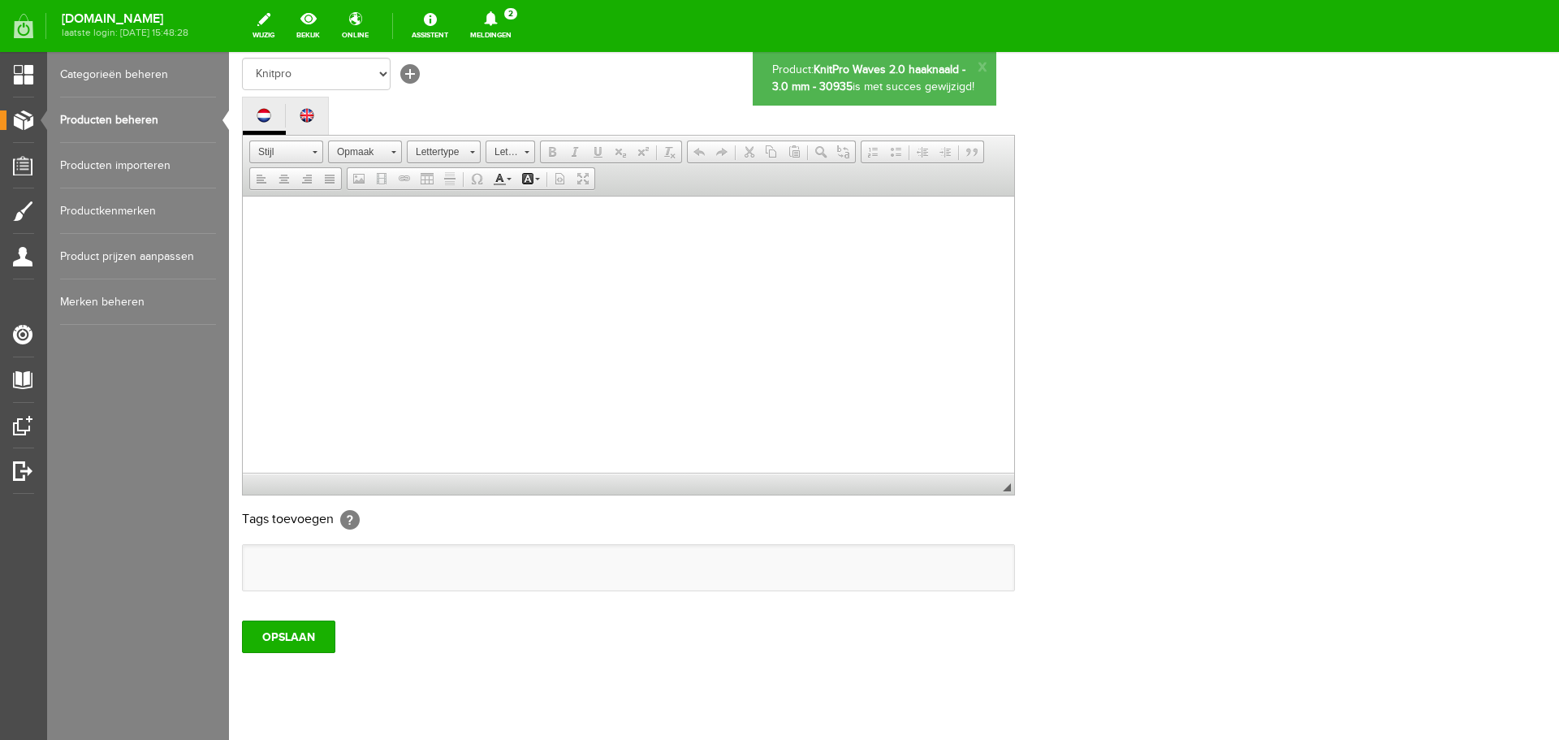
click at [127, 72] on link "Categorieën beheren" at bounding box center [138, 74] width 156 height 45
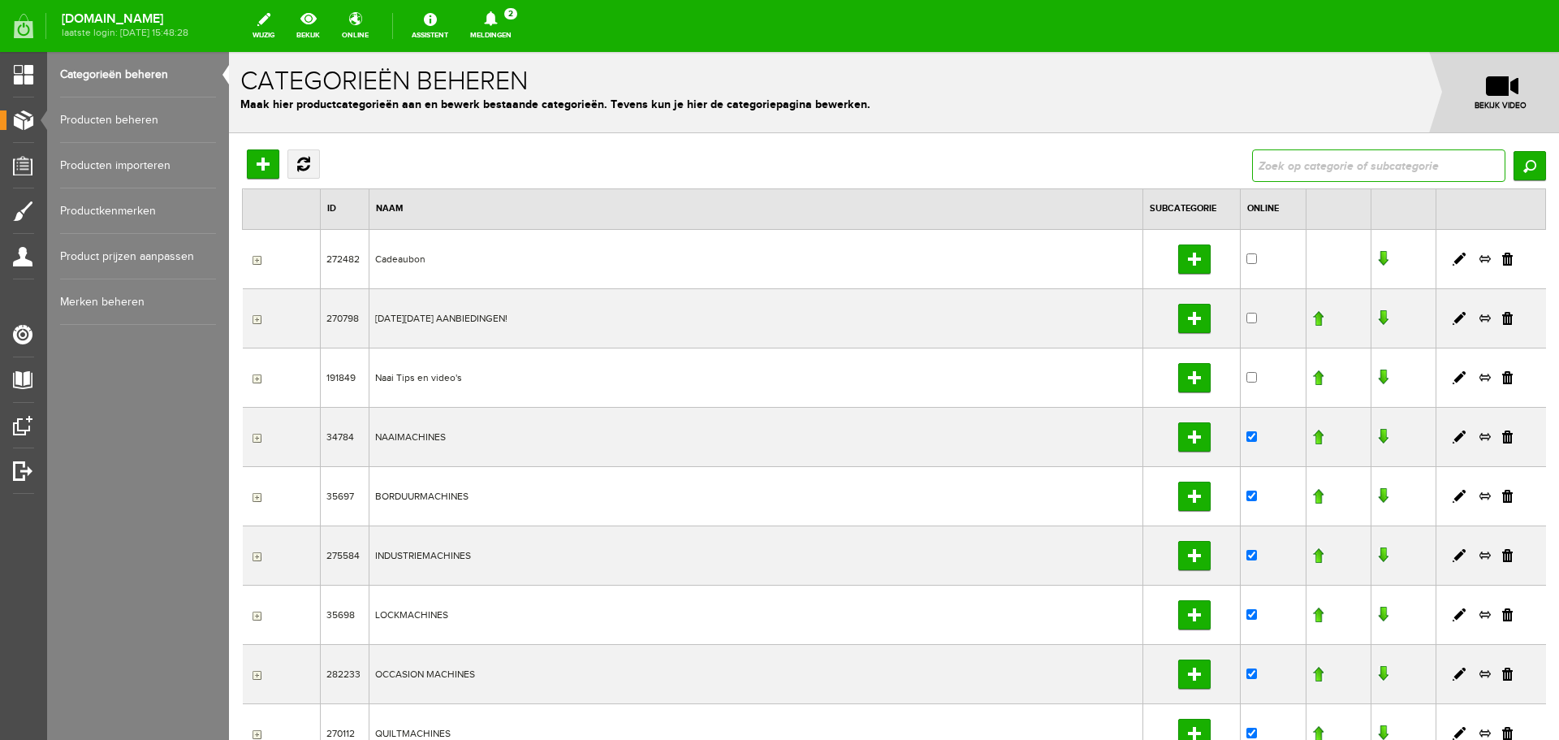
click at [1294, 165] on input "text" at bounding box center [1378, 165] width 253 height 32
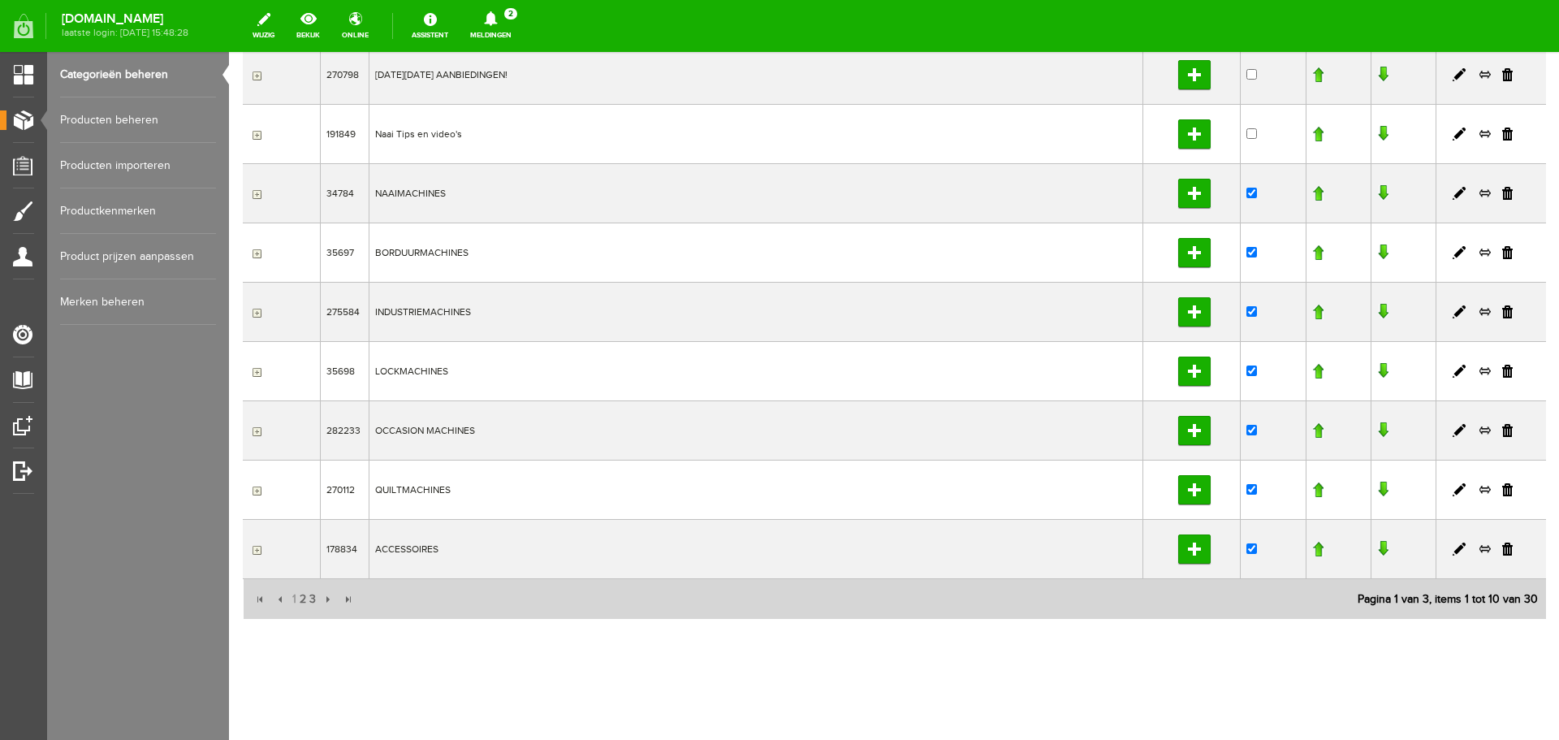
scroll to position [245, 0]
click at [299, 597] on span "2" at bounding box center [303, 597] width 10 height 32
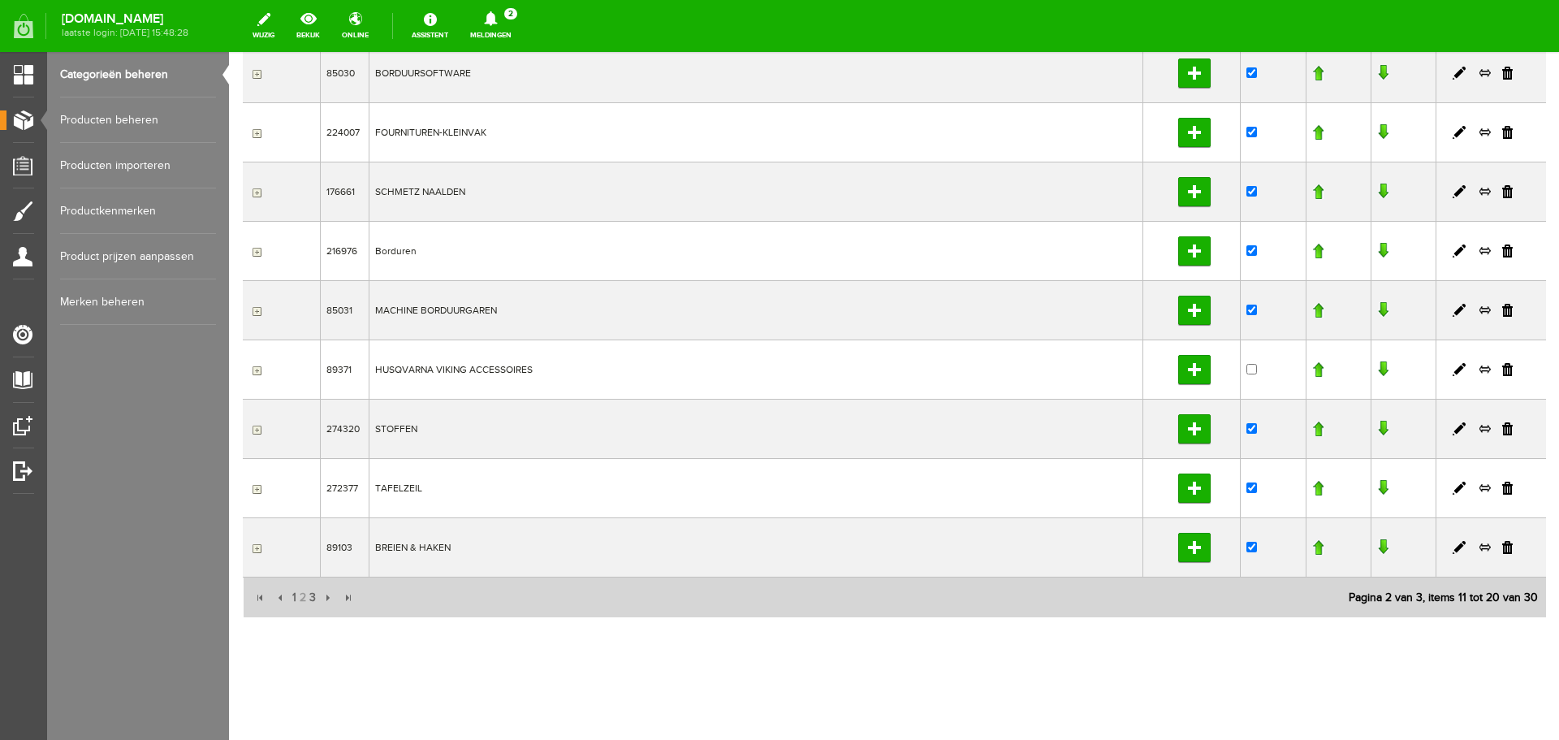
click at [254, 550] on input "button" at bounding box center [254, 548] width 13 height 13
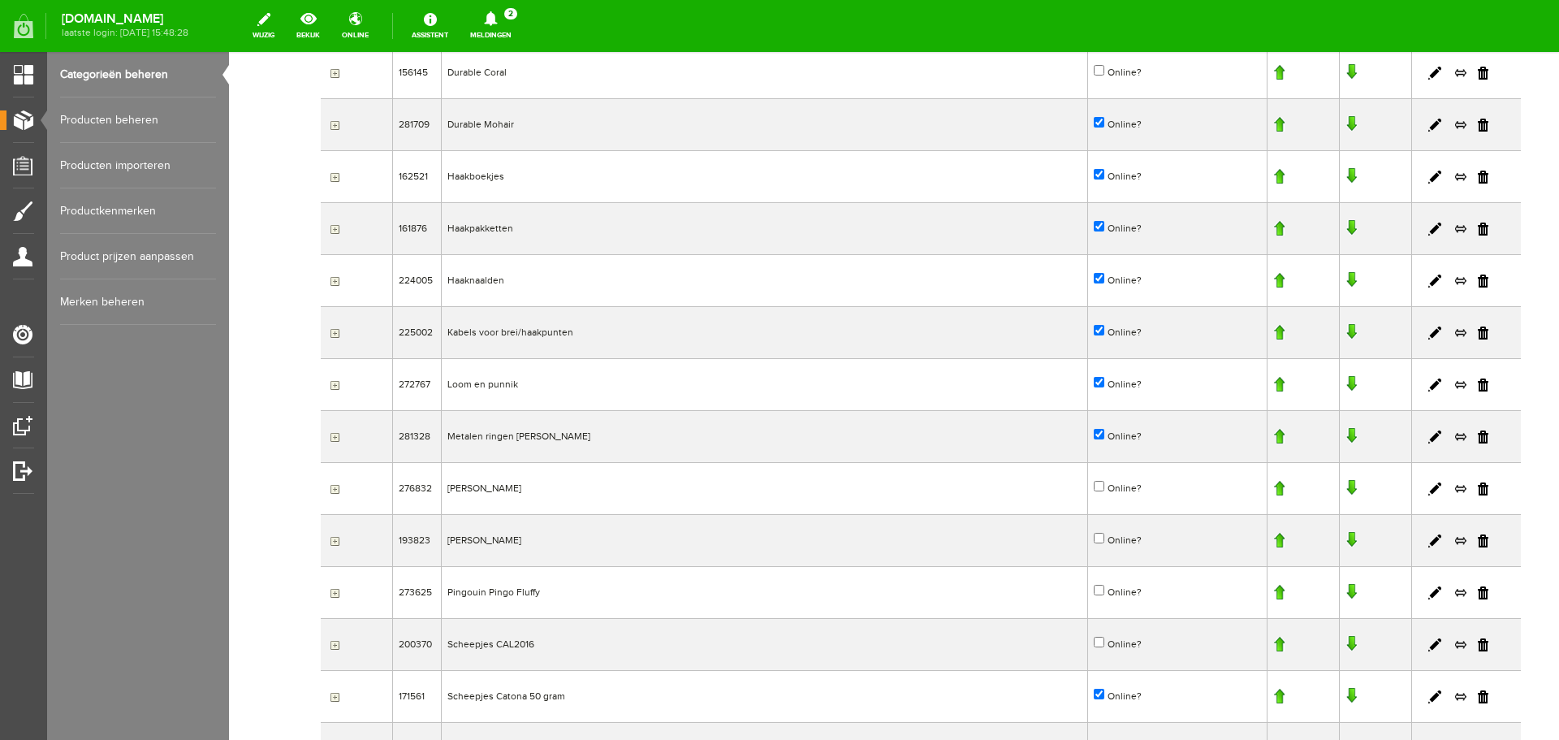
scroll to position [1301, 0]
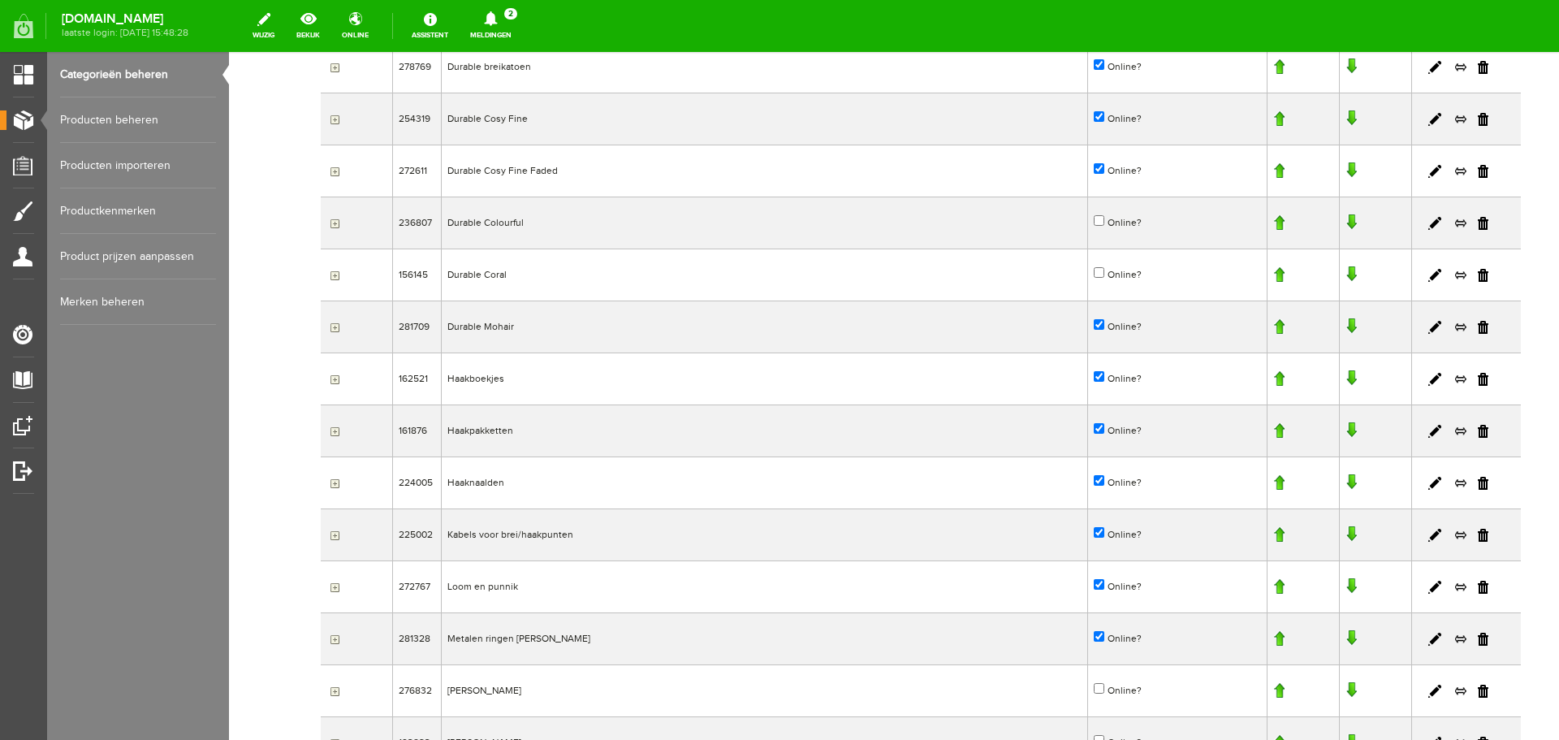
click at [335, 483] on input "button" at bounding box center [332, 483] width 13 height 13
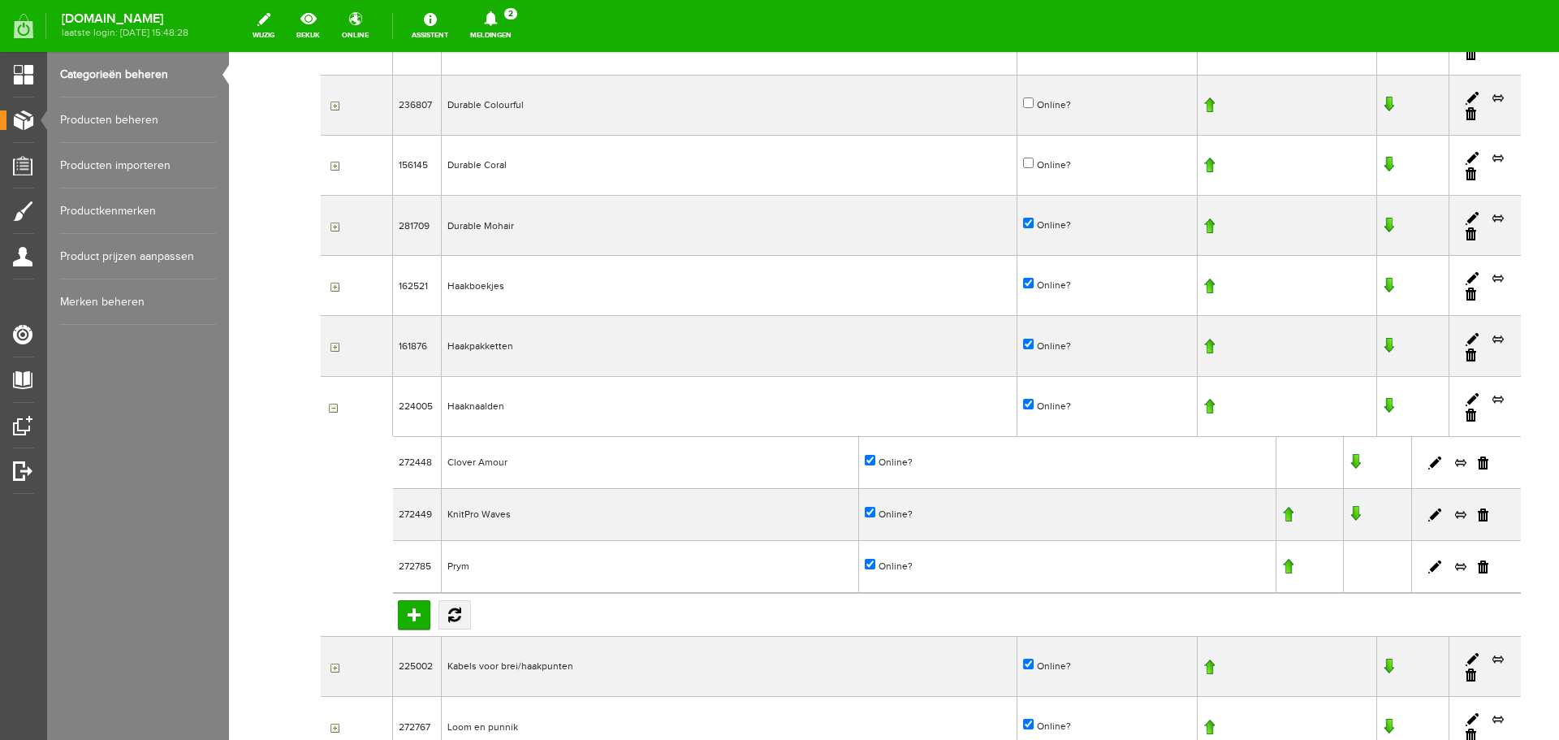
scroll to position [1545, 0]
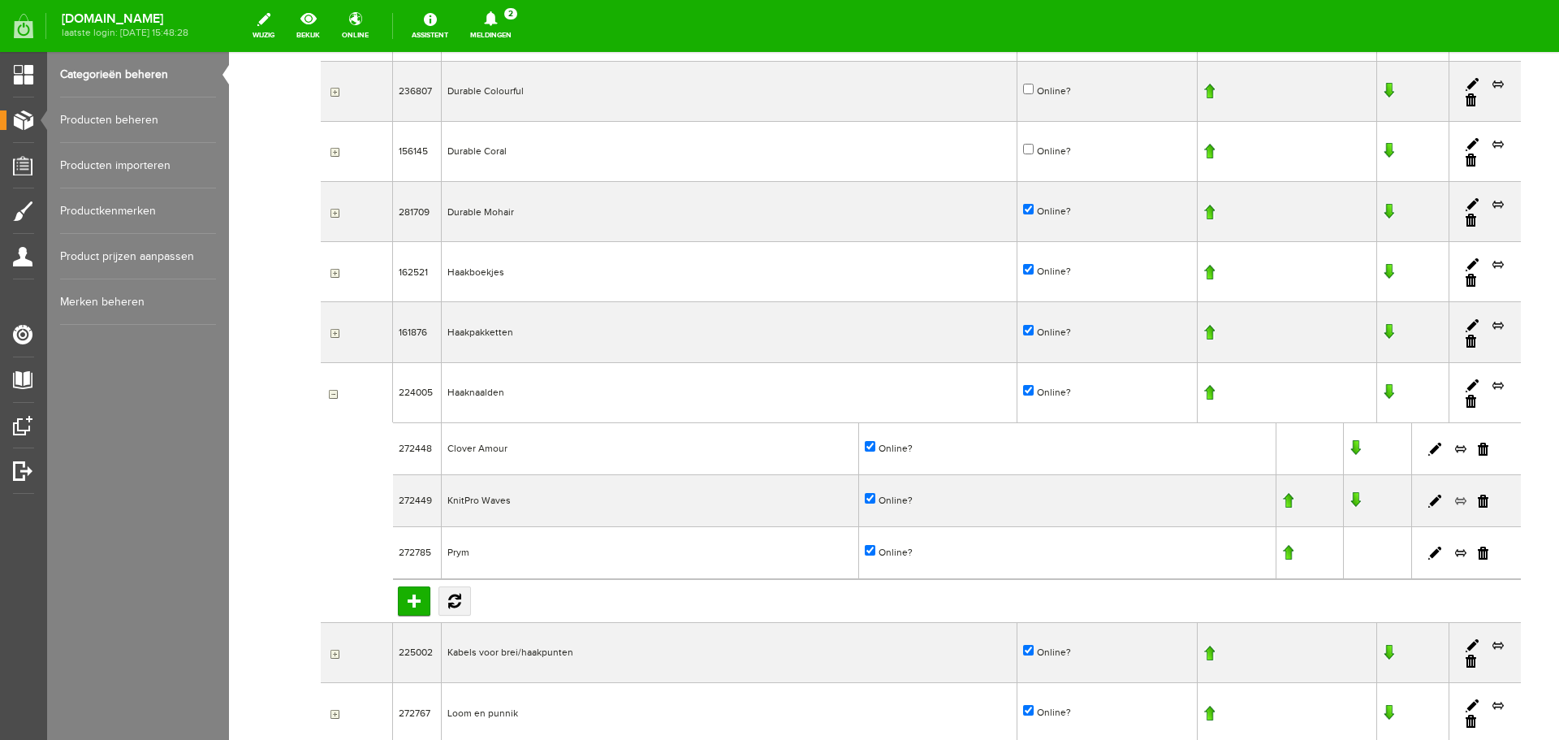
click at [1454, 500] on link at bounding box center [1460, 501] width 13 height 15
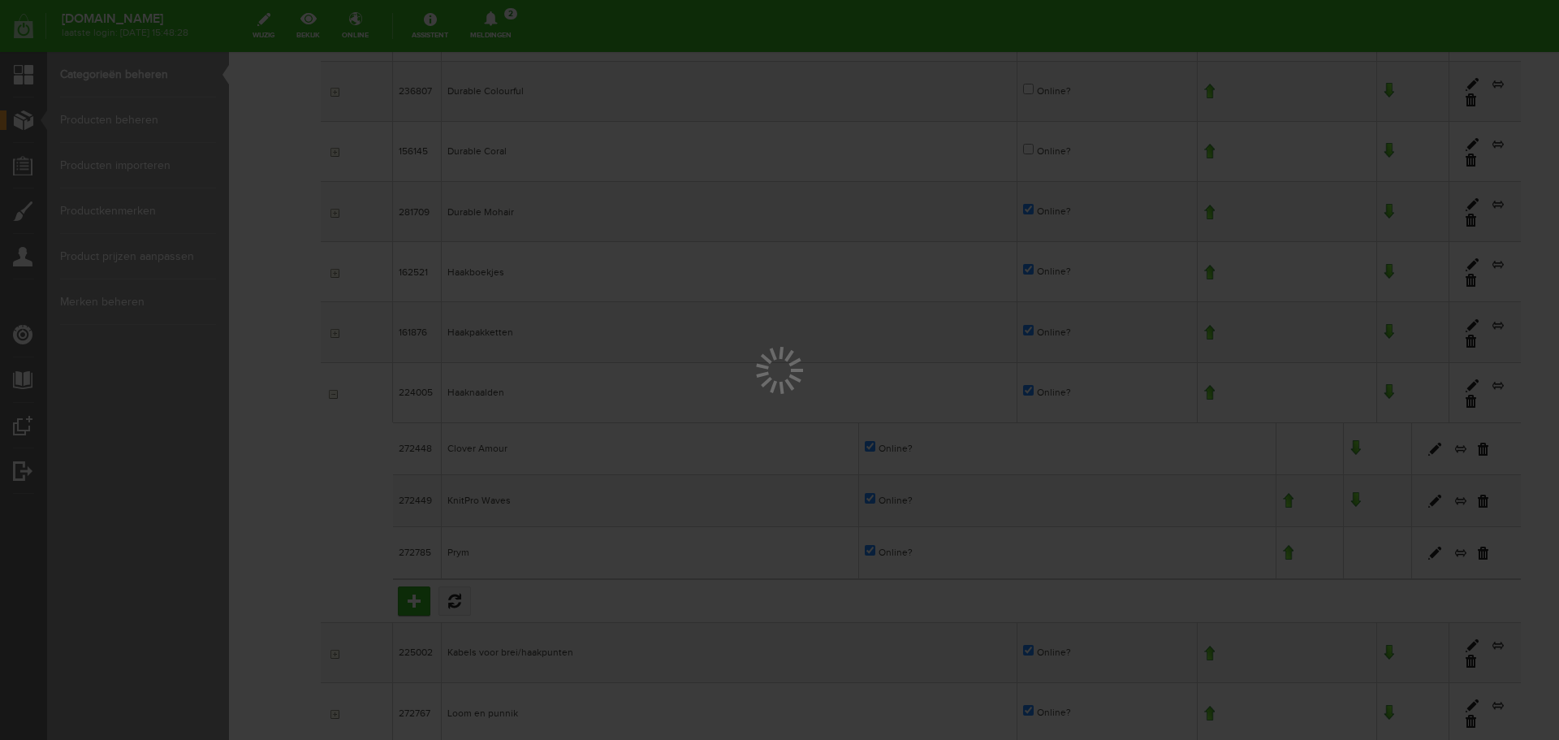
scroll to position [0, 0]
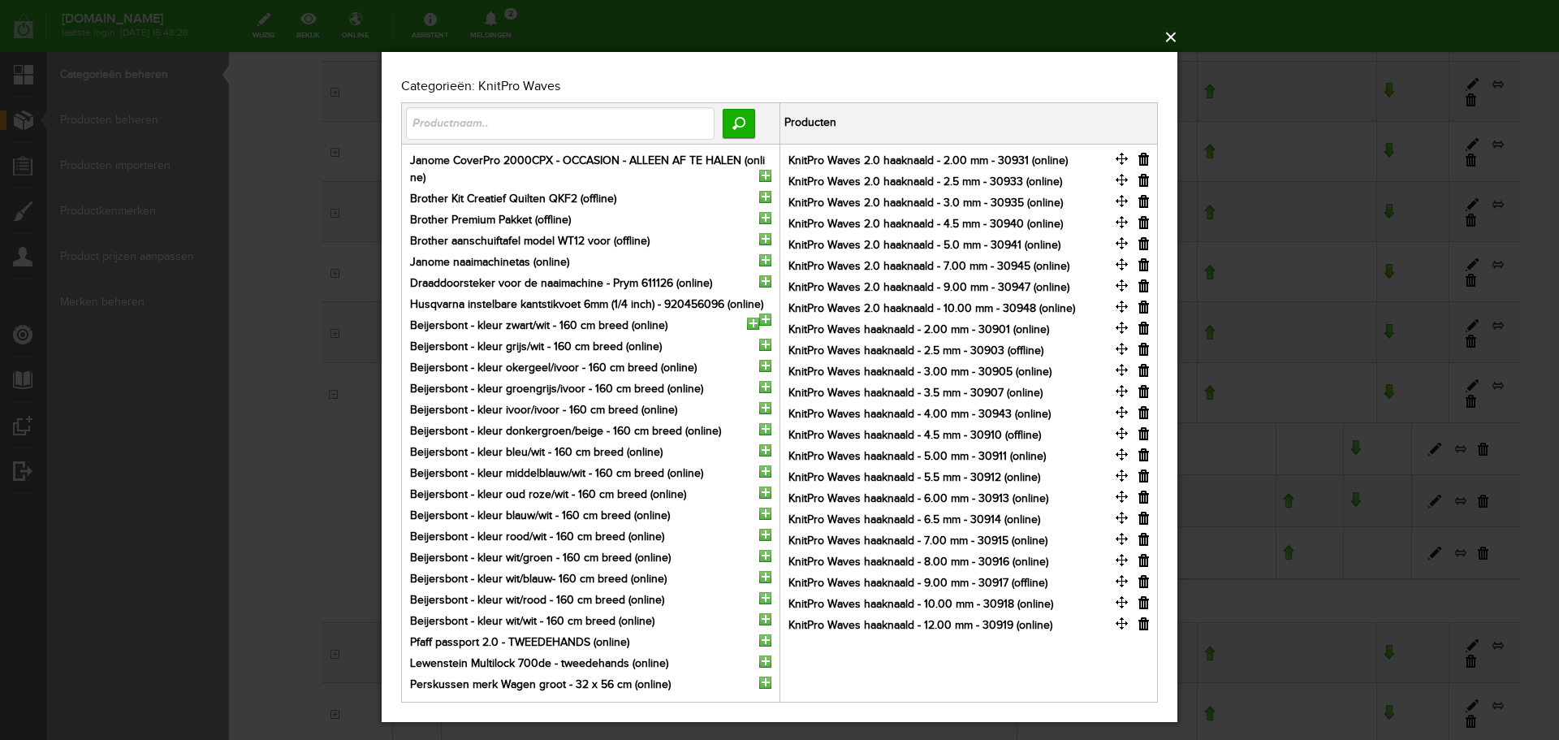
click at [1166, 39] on button "×" at bounding box center [785, 37] width 796 height 36
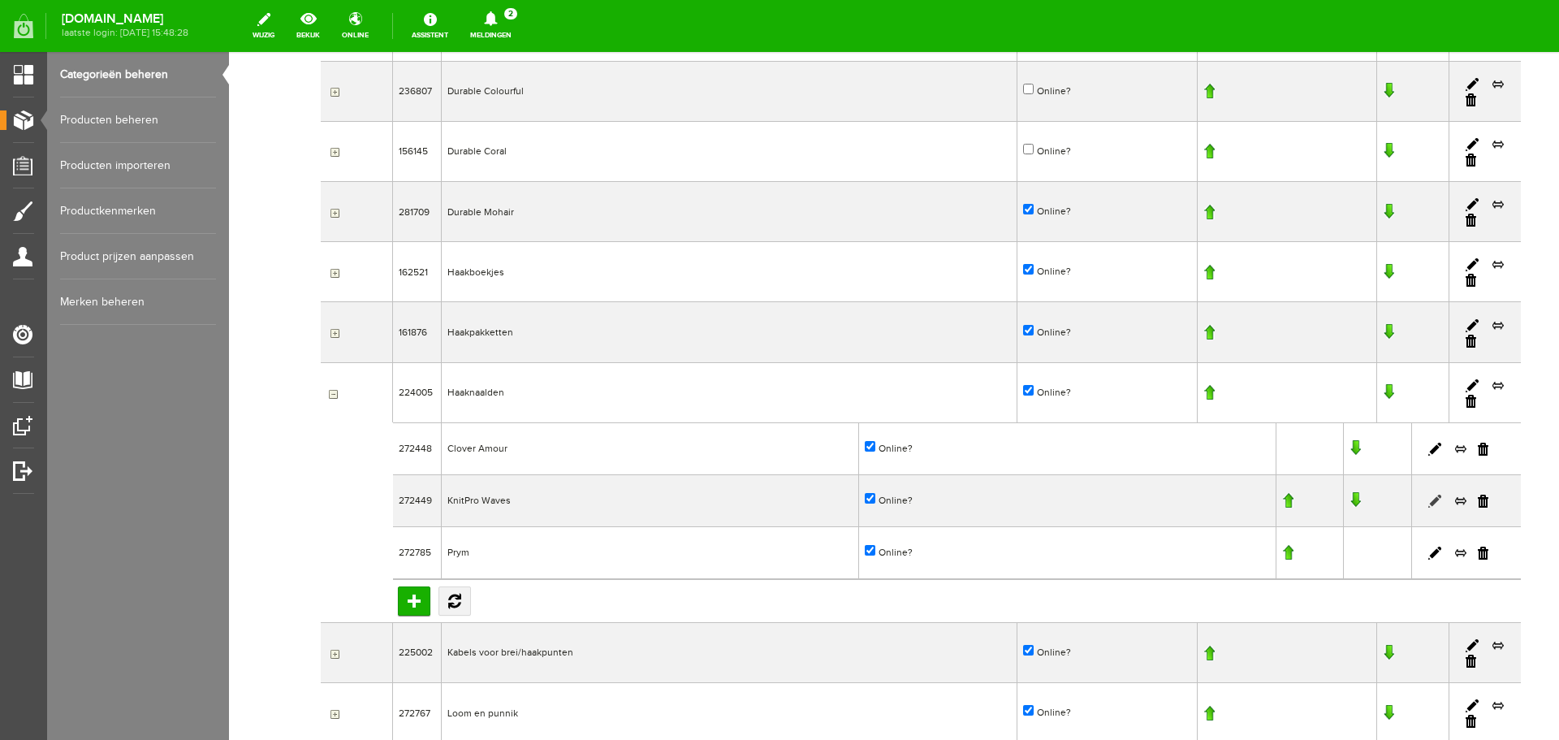
click at [1428, 500] on link at bounding box center [1434, 501] width 13 height 13
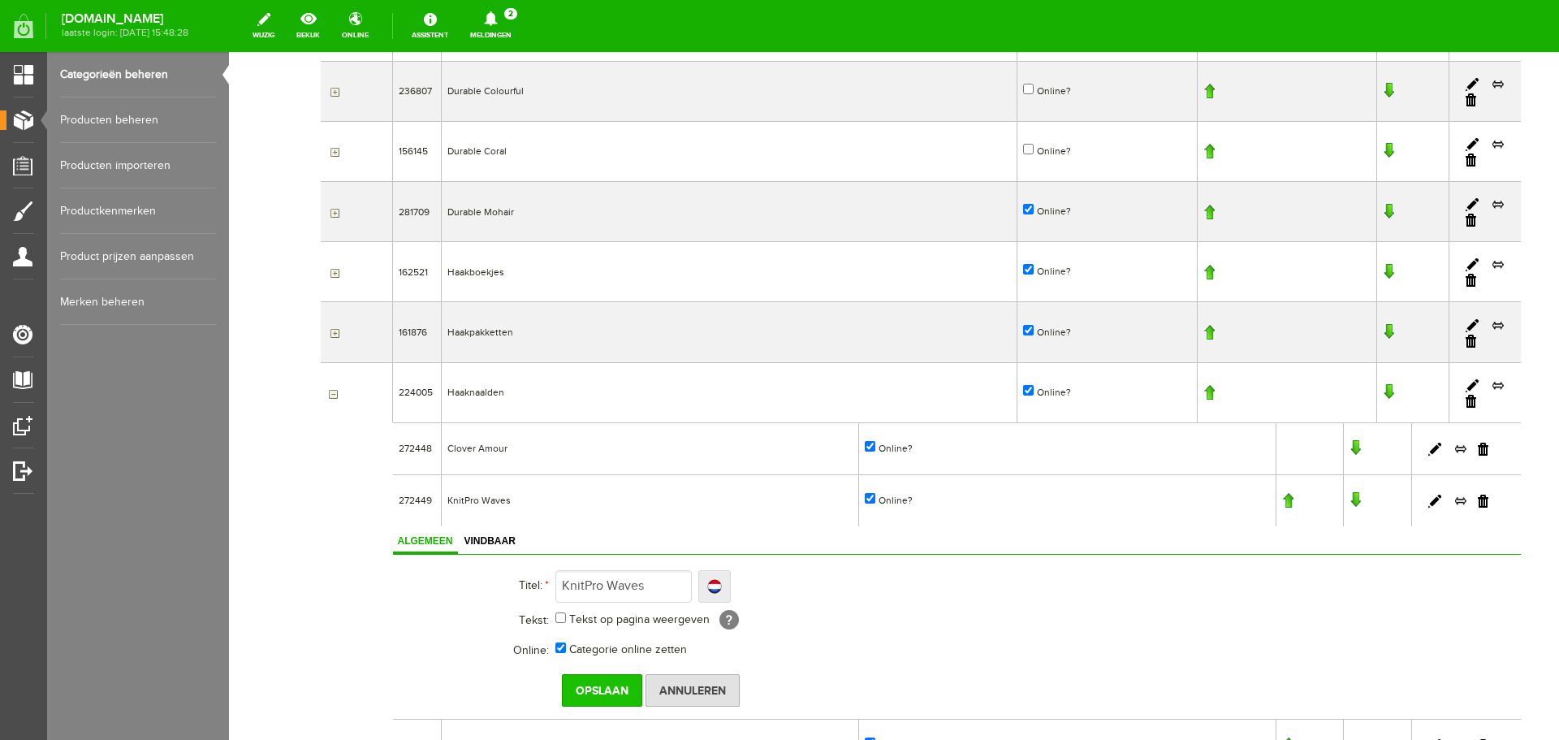
click at [594, 685] on input "Opslaan" at bounding box center [602, 690] width 80 height 32
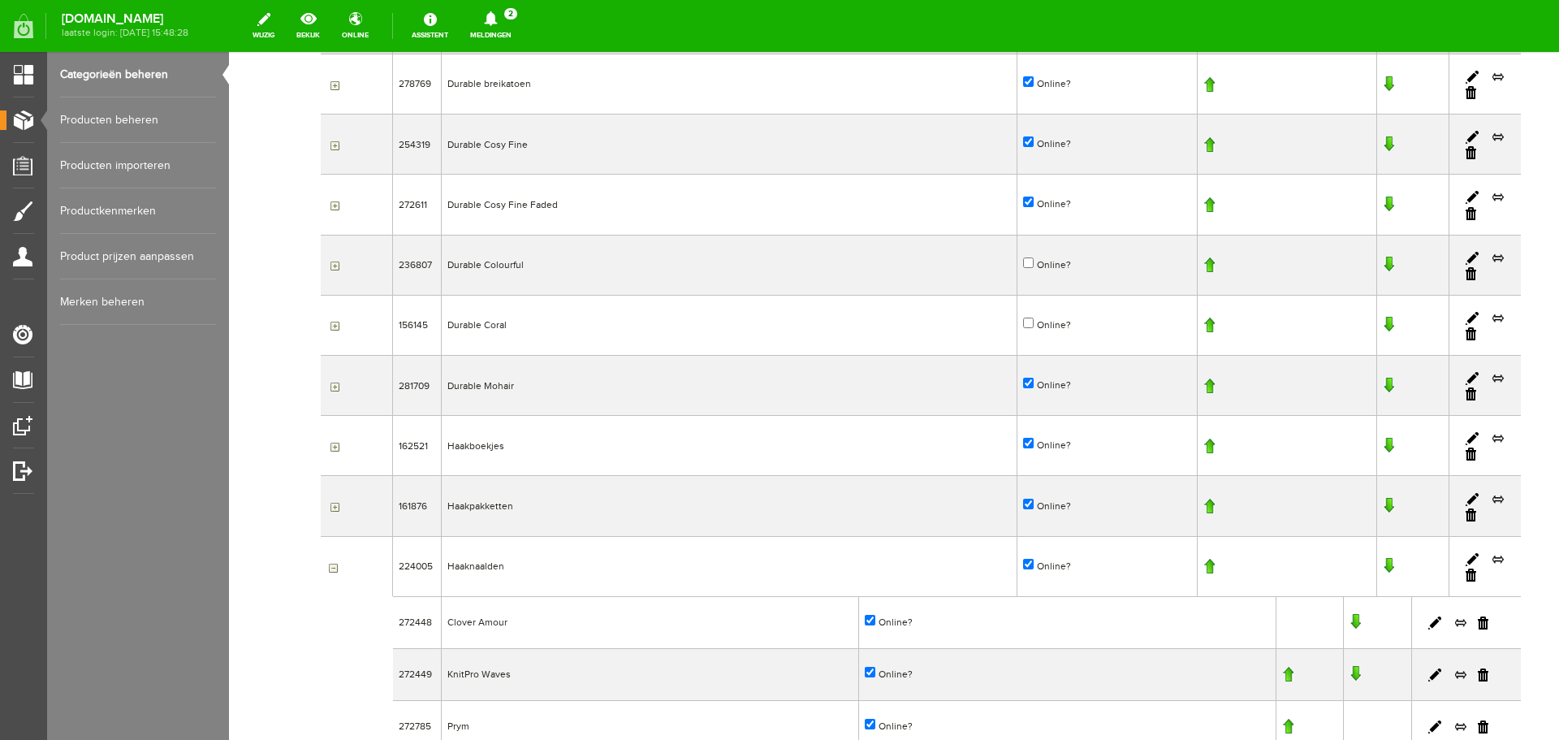
scroll to position [1220, 0]
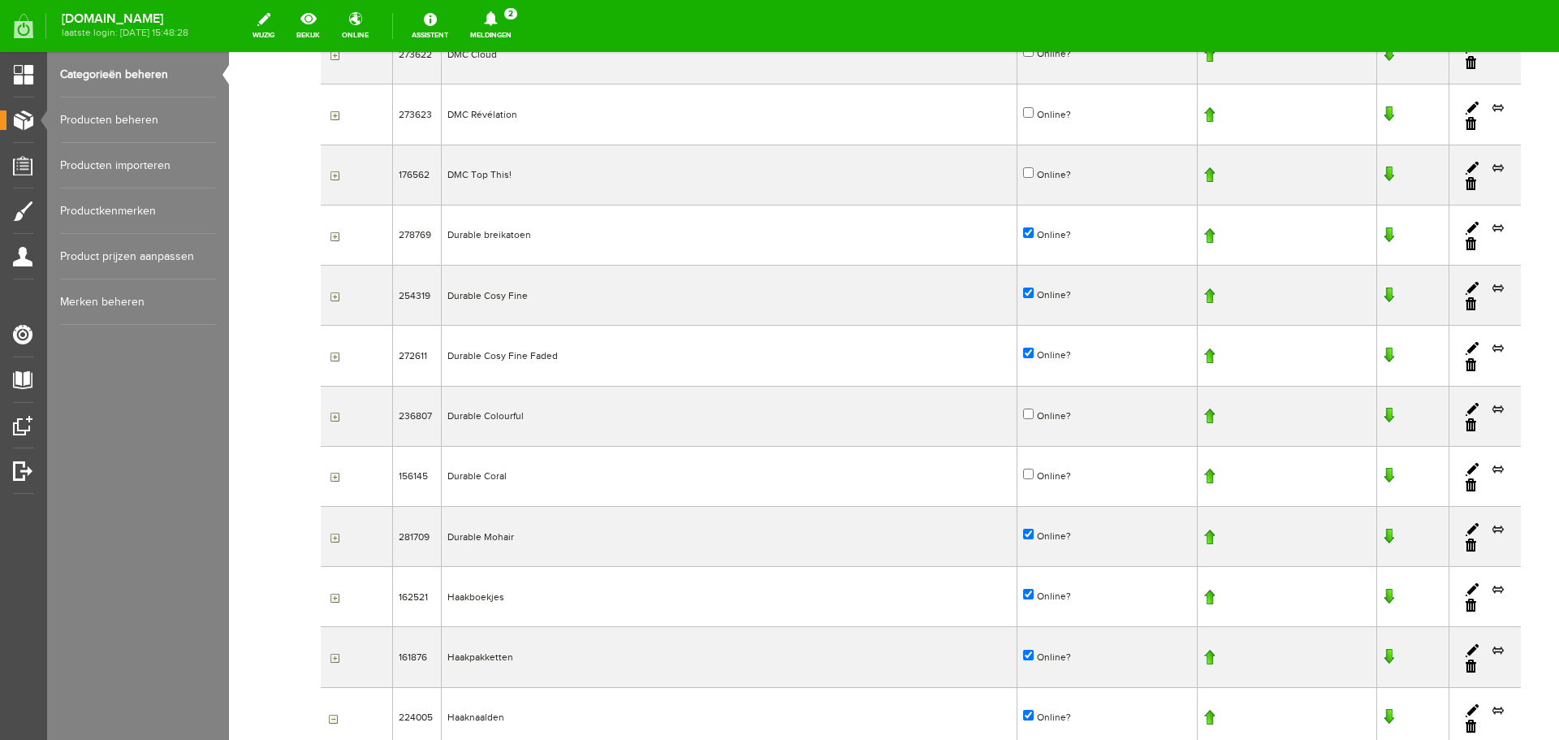
click at [142, 116] on link "Producten beheren" at bounding box center [138, 119] width 156 height 45
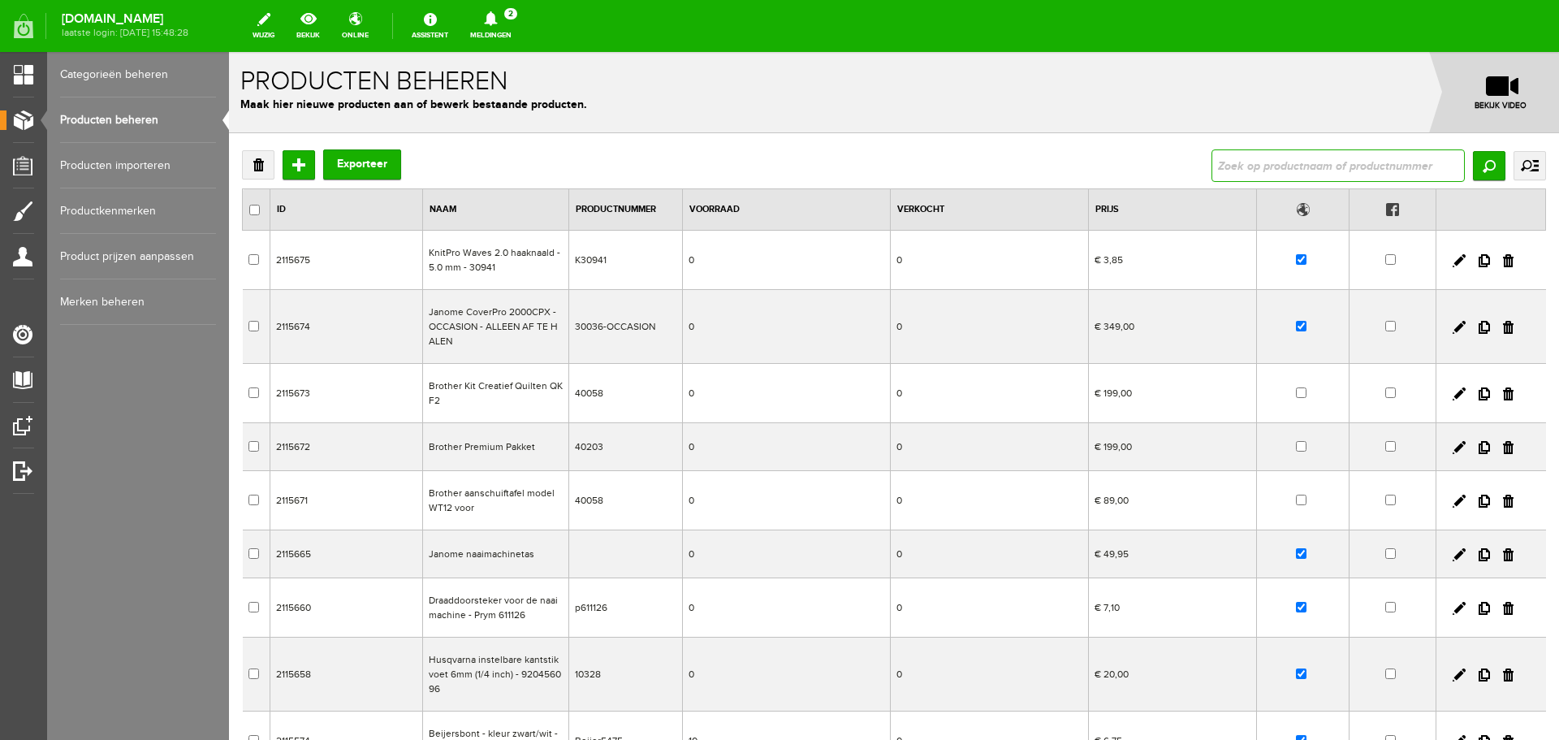
click at [1268, 171] on input "text" at bounding box center [1338, 165] width 253 height 32
type input "knitpro waves"
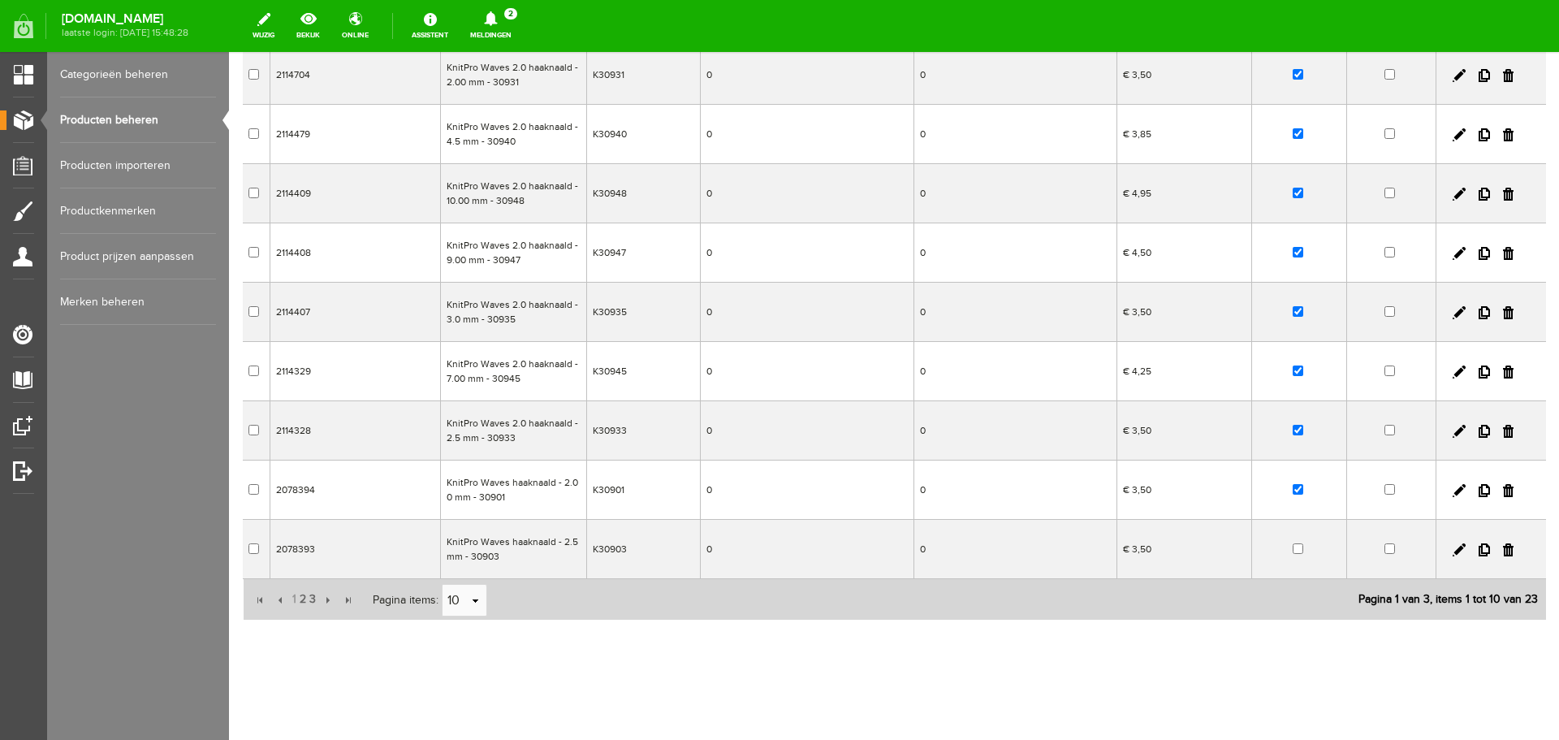
scroll to position [247, 0]
click at [1293, 547] on input "checkbox" at bounding box center [1298, 546] width 11 height 11
checkbox input "true"
click at [1453, 547] on link at bounding box center [1459, 547] width 13 height 13
checkbox input "true"
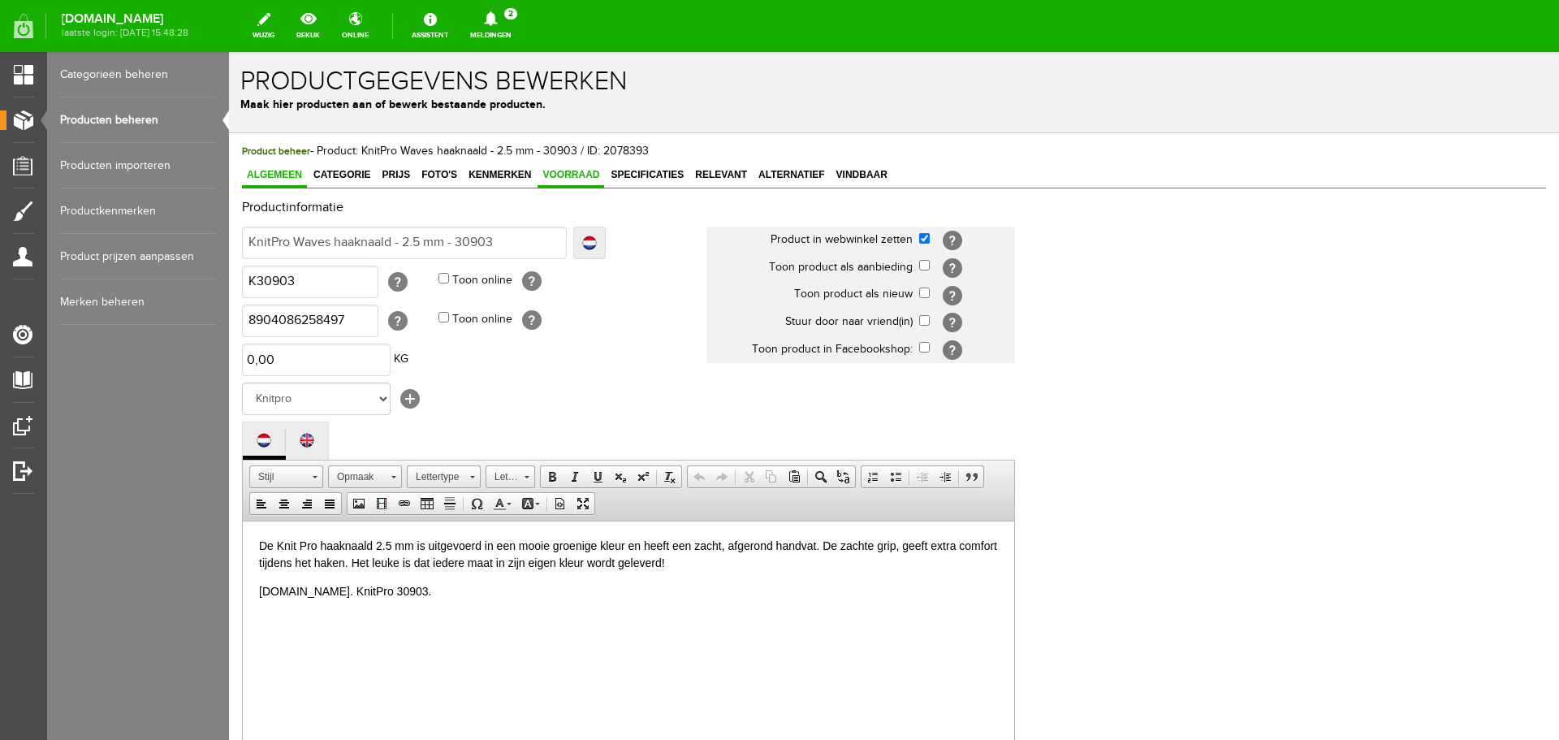
click at [576, 176] on span "Voorraad" at bounding box center [571, 174] width 67 height 11
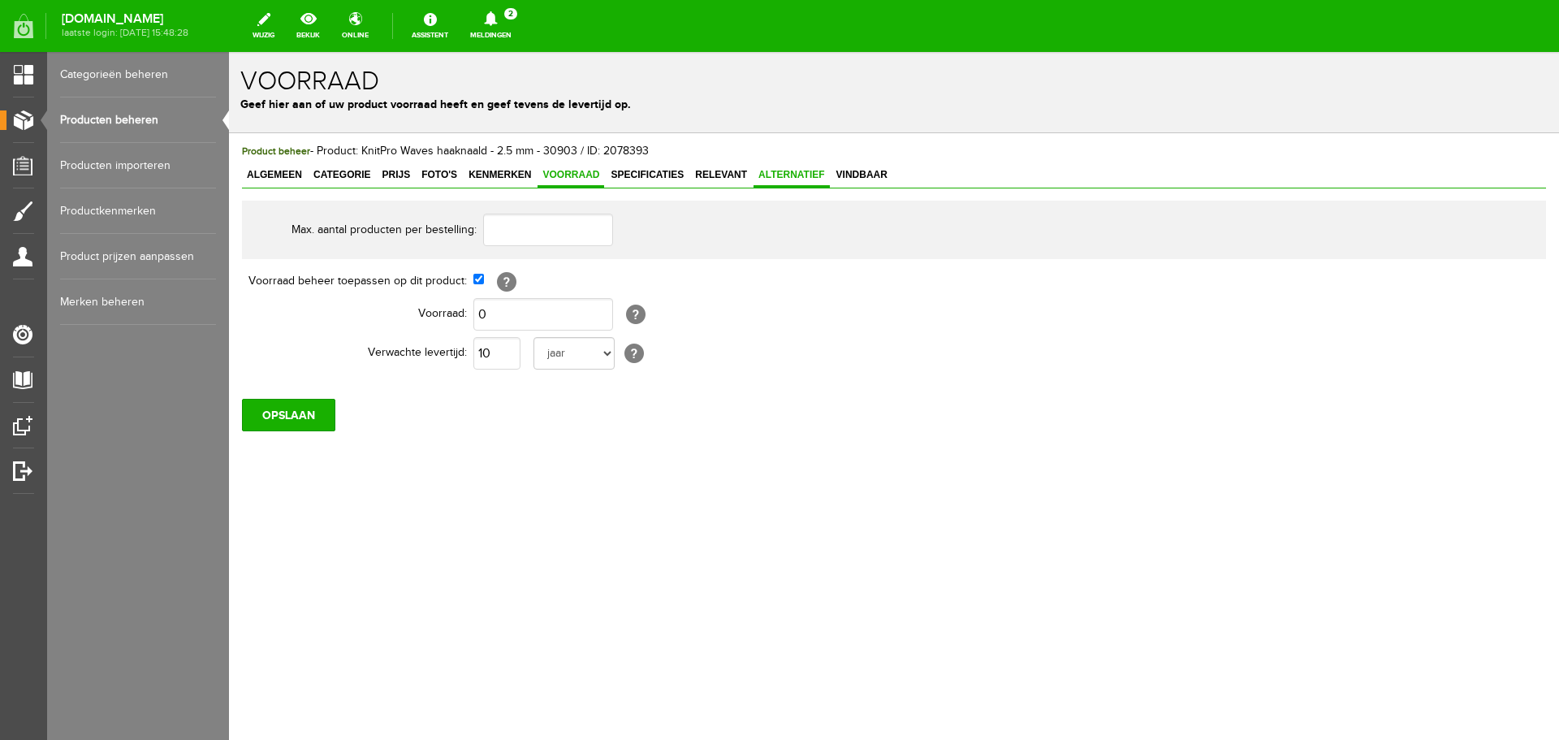
click at [776, 174] on span "Alternatief" at bounding box center [792, 174] width 76 height 11
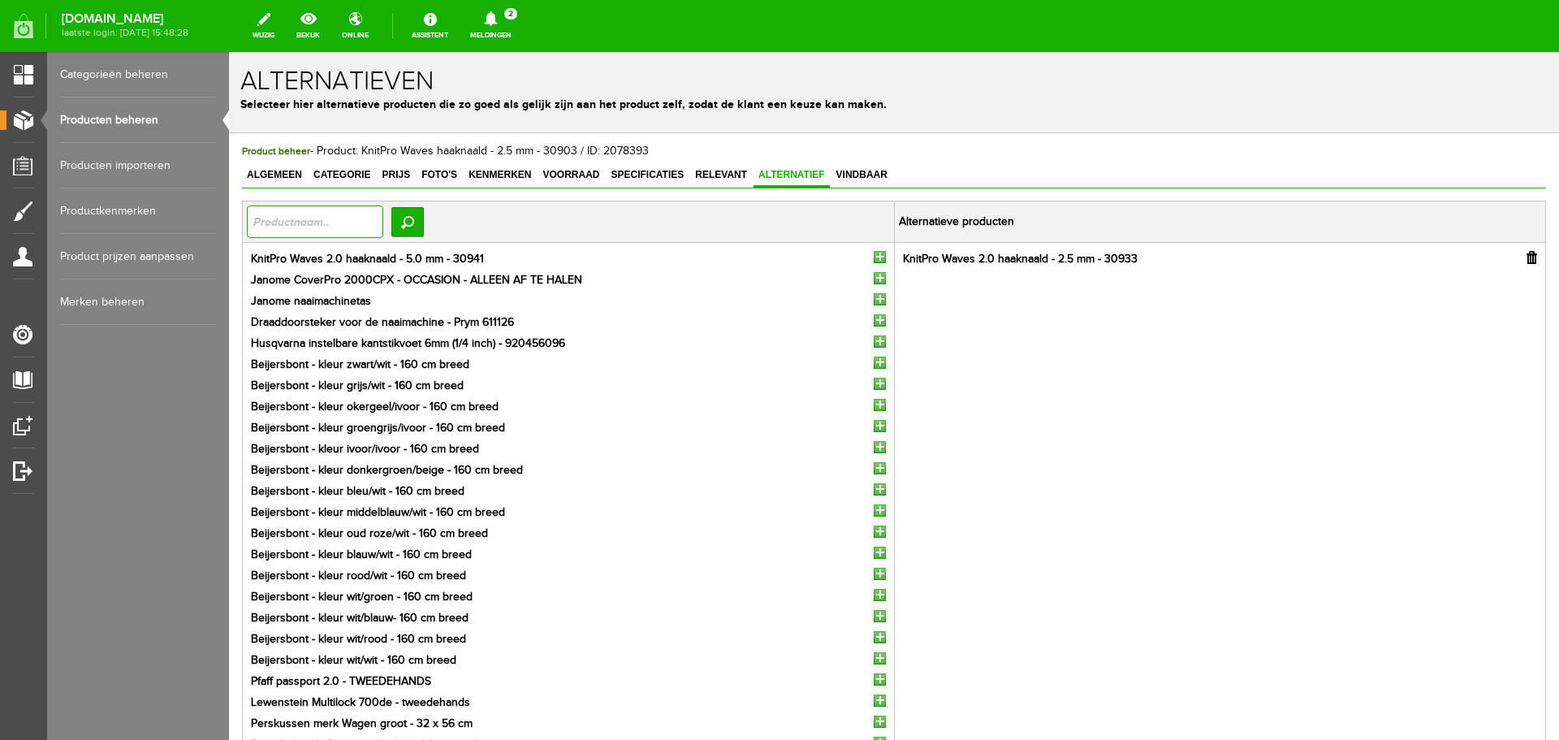
click at [294, 222] on input "text" at bounding box center [315, 221] width 136 height 32
type input "amour"
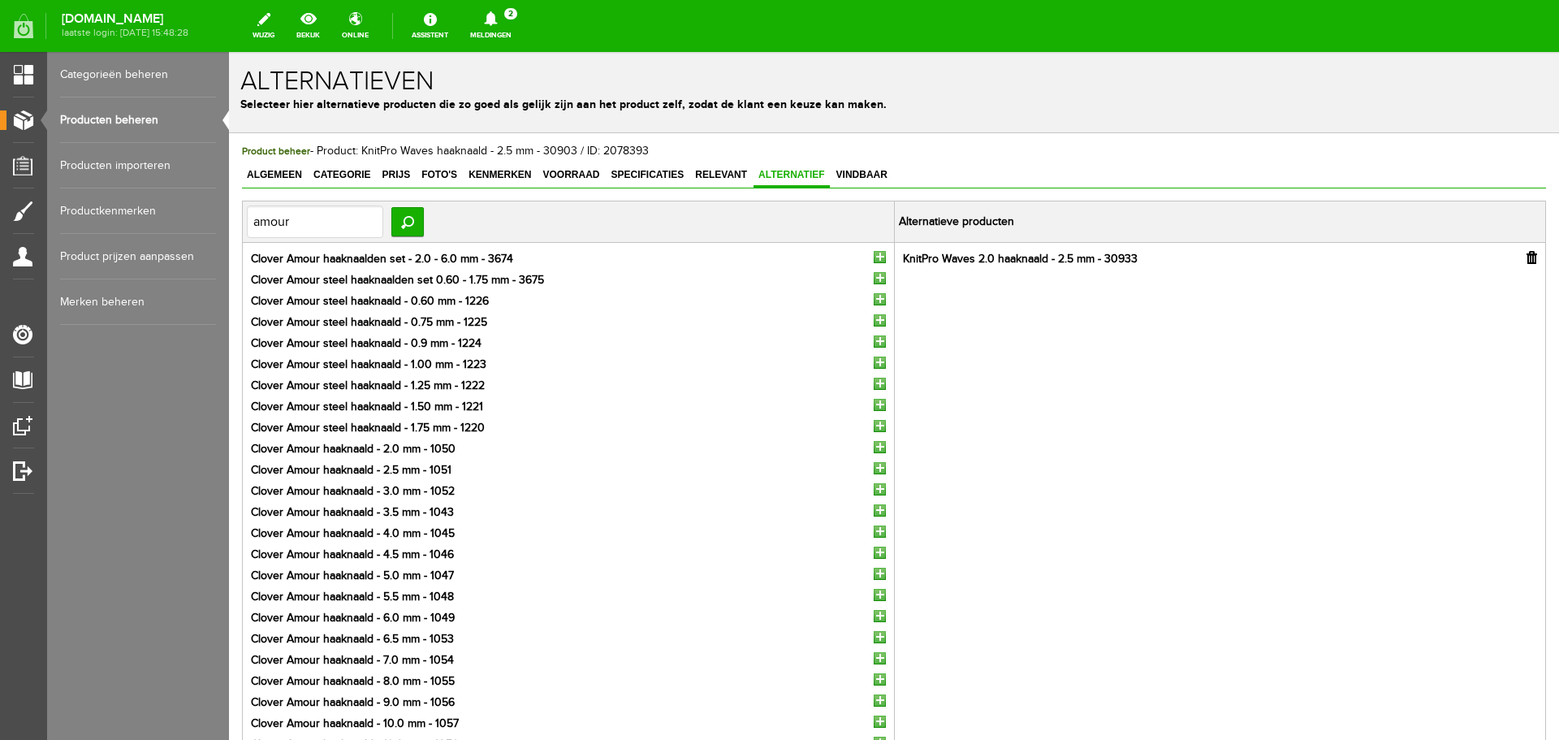
click at [877, 466] on input "button" at bounding box center [880, 468] width 12 height 12
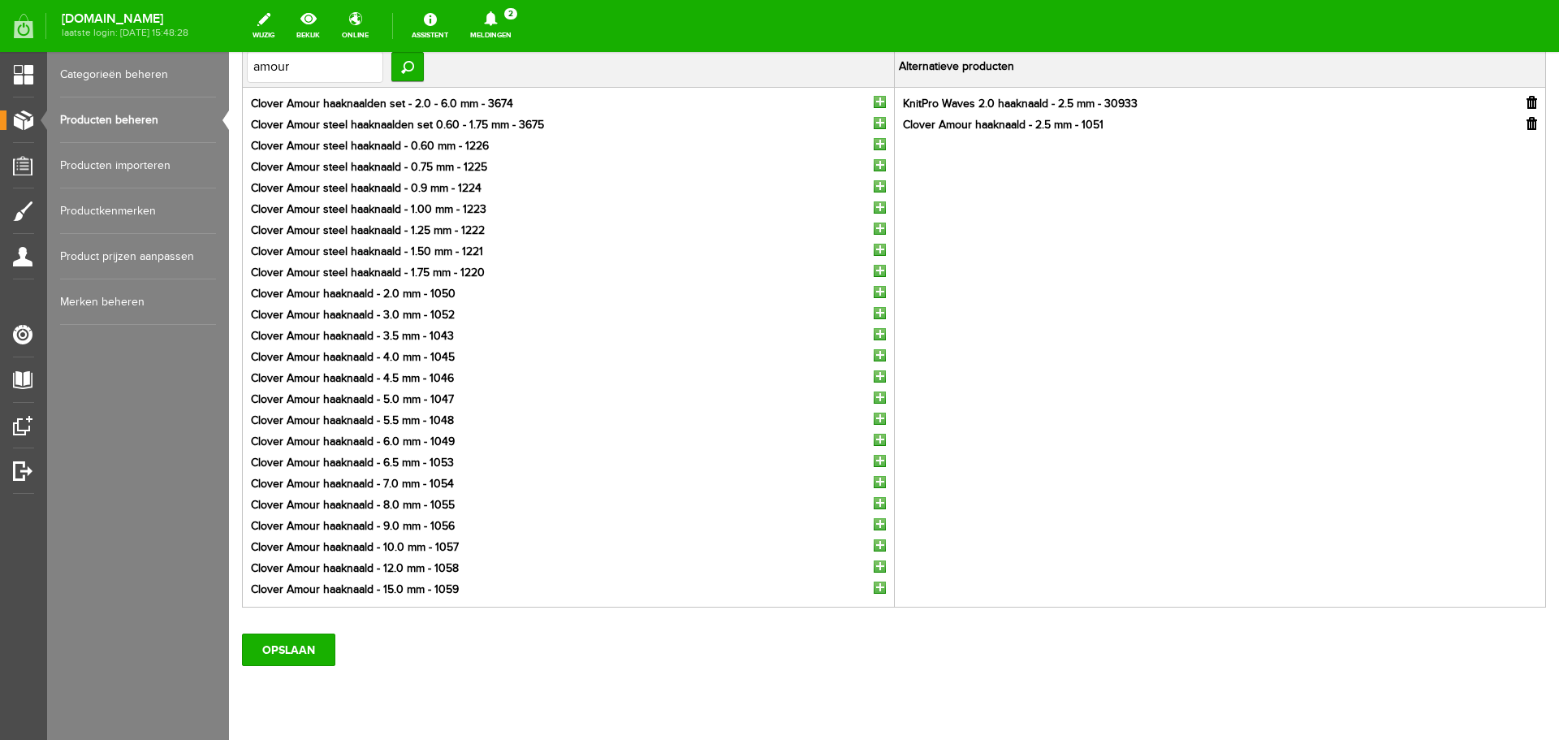
scroll to position [201, 0]
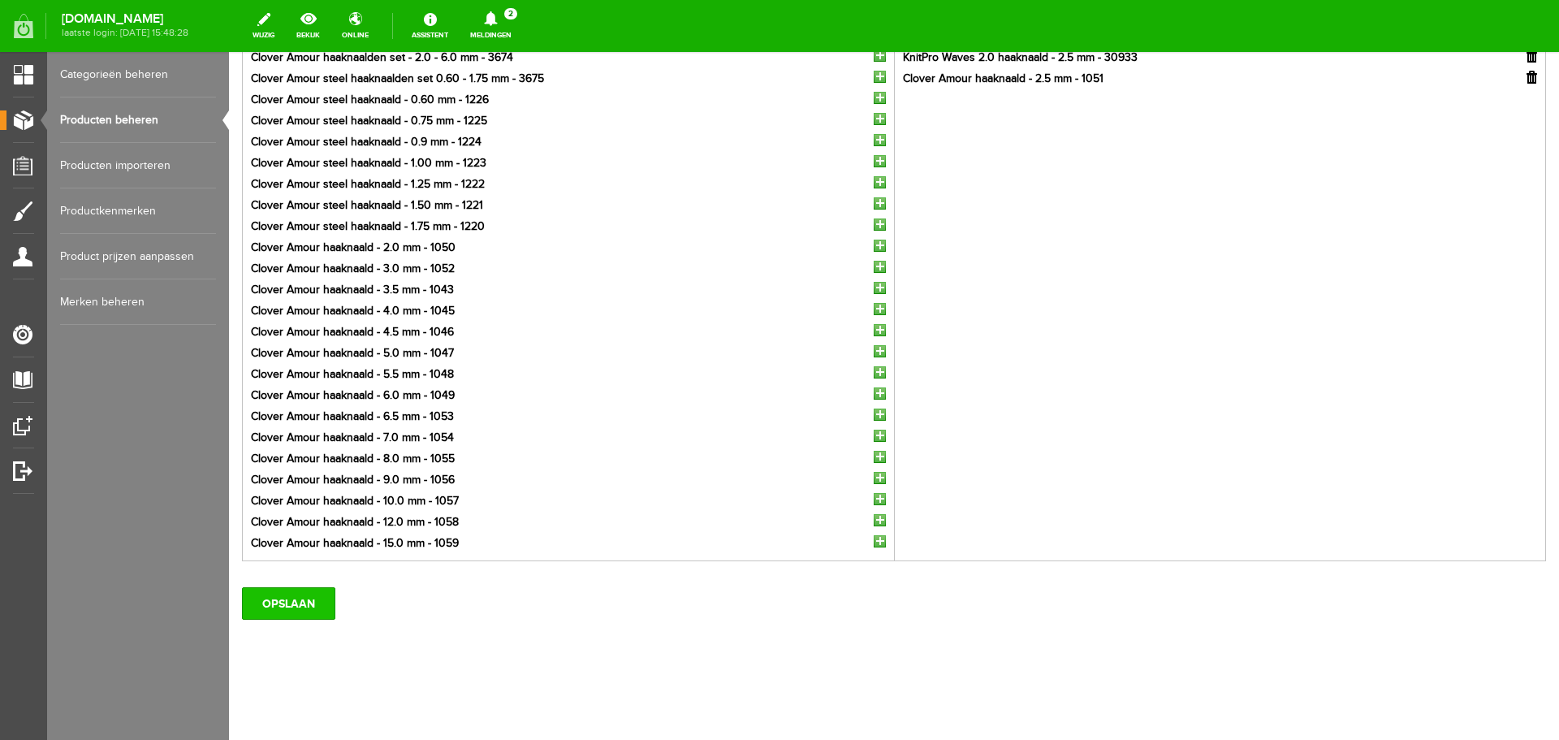
click at [275, 605] on input "OPSLAAN" at bounding box center [288, 603] width 93 height 32
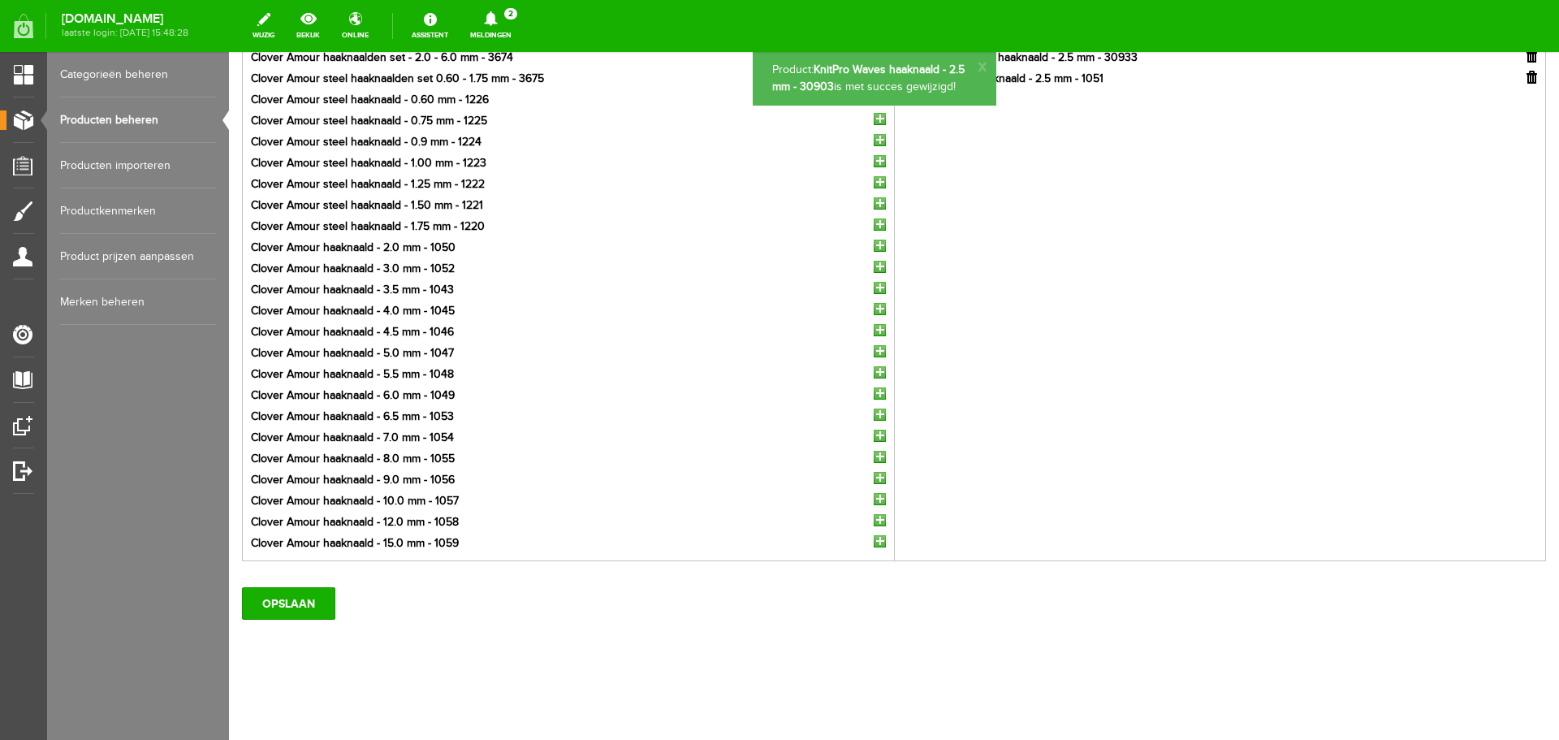
click at [105, 116] on link "Producten beheren" at bounding box center [138, 119] width 156 height 45
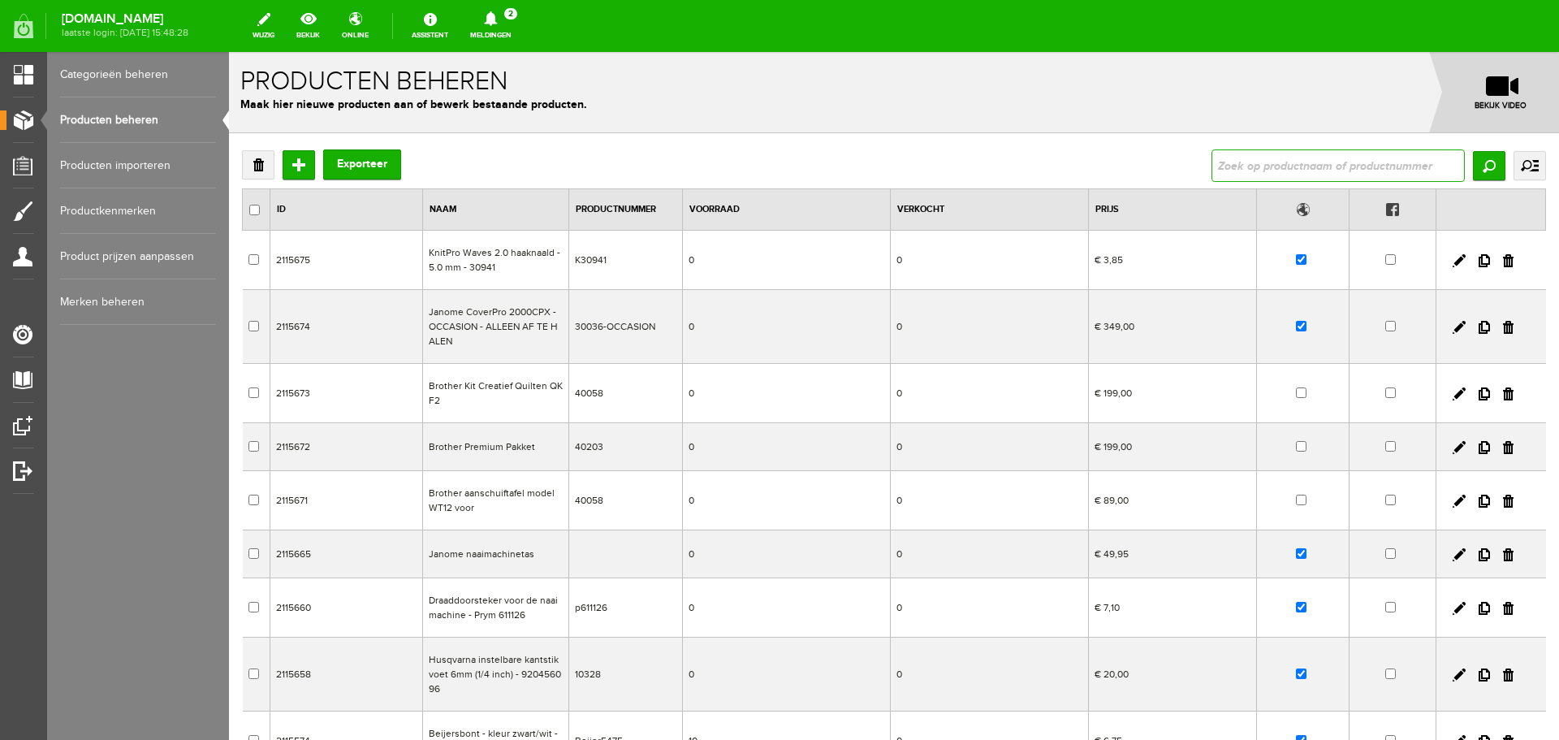
click at [1244, 162] on input "text" at bounding box center [1338, 165] width 253 height 32
type input "waves"
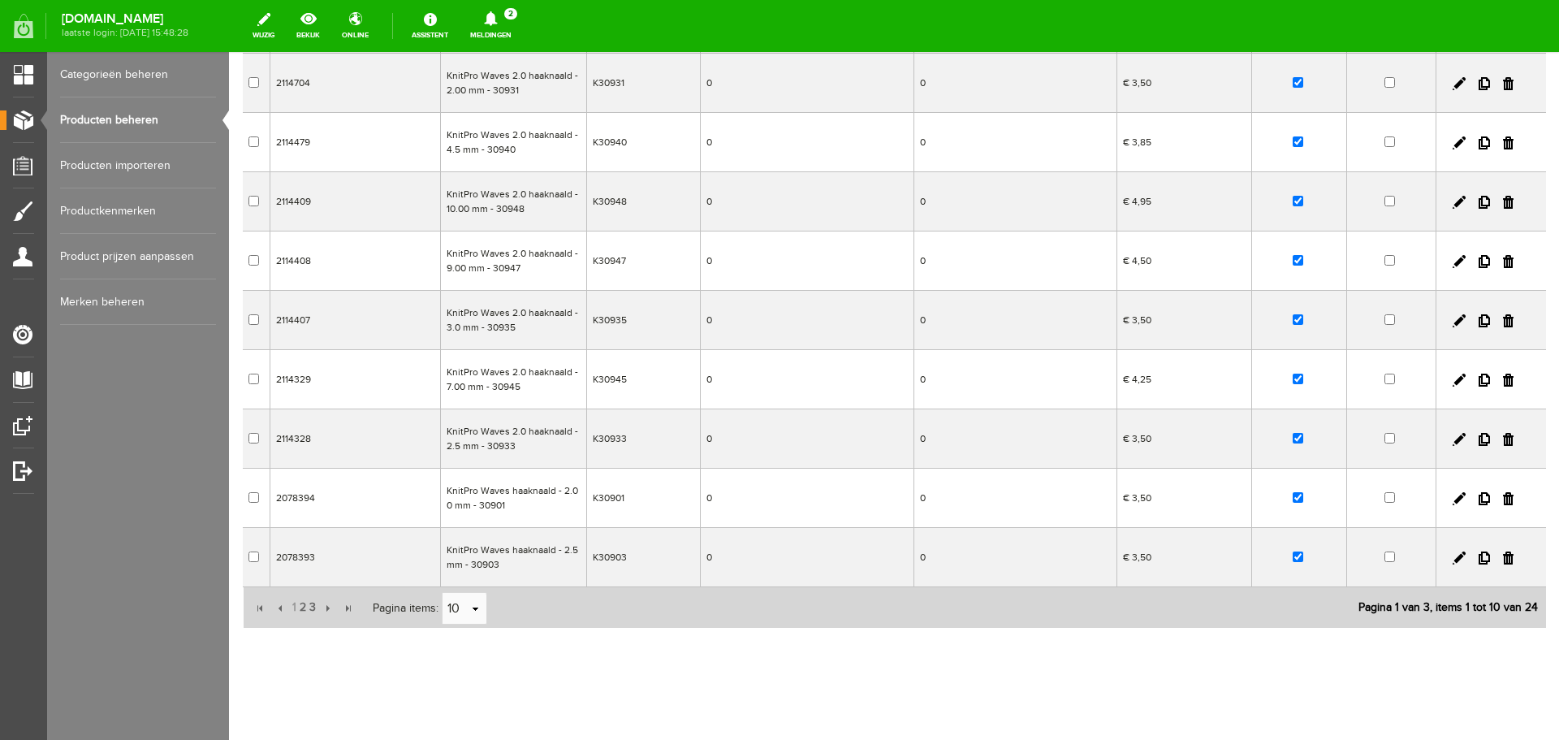
scroll to position [247, 0]
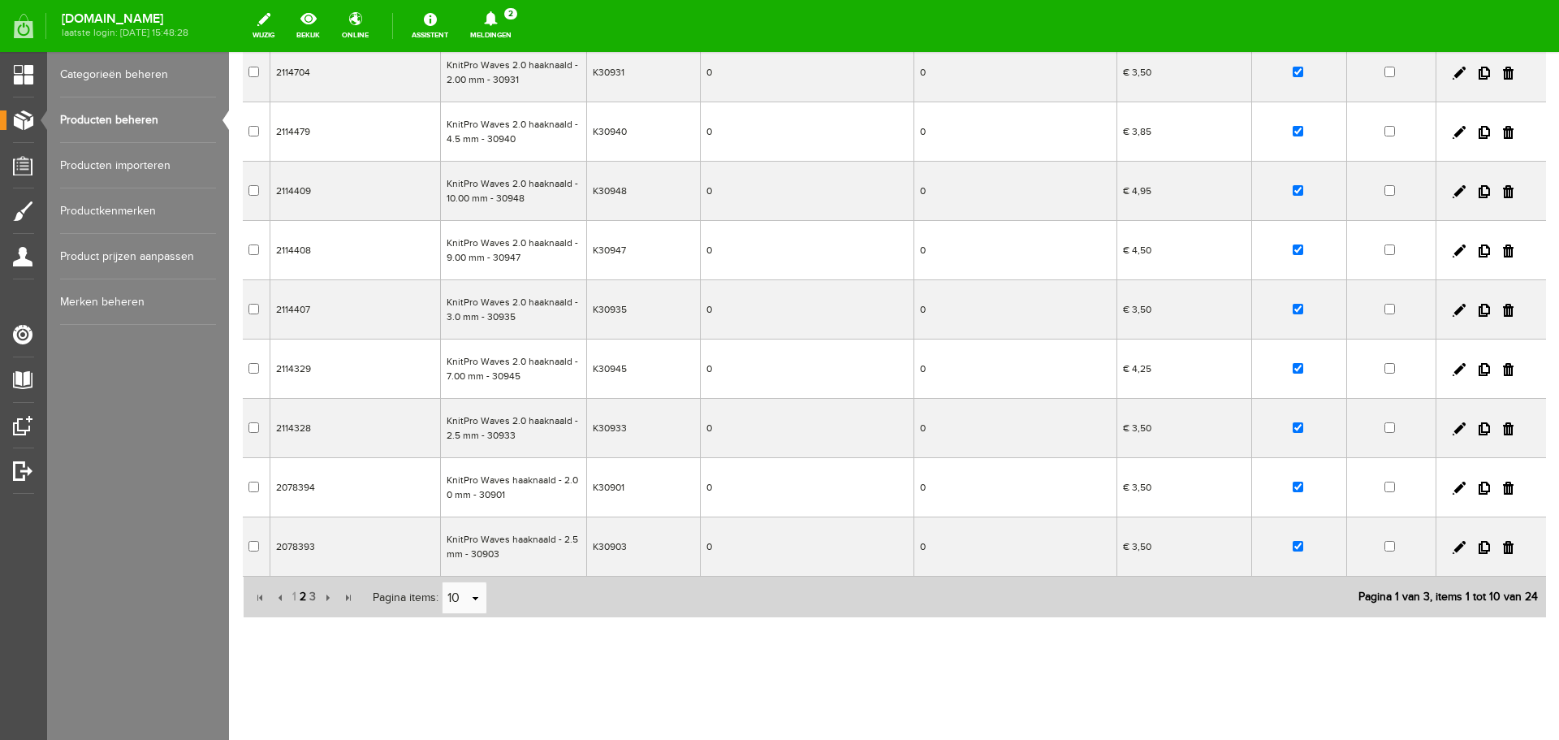
click at [305, 594] on span "2" at bounding box center [303, 597] width 10 height 32
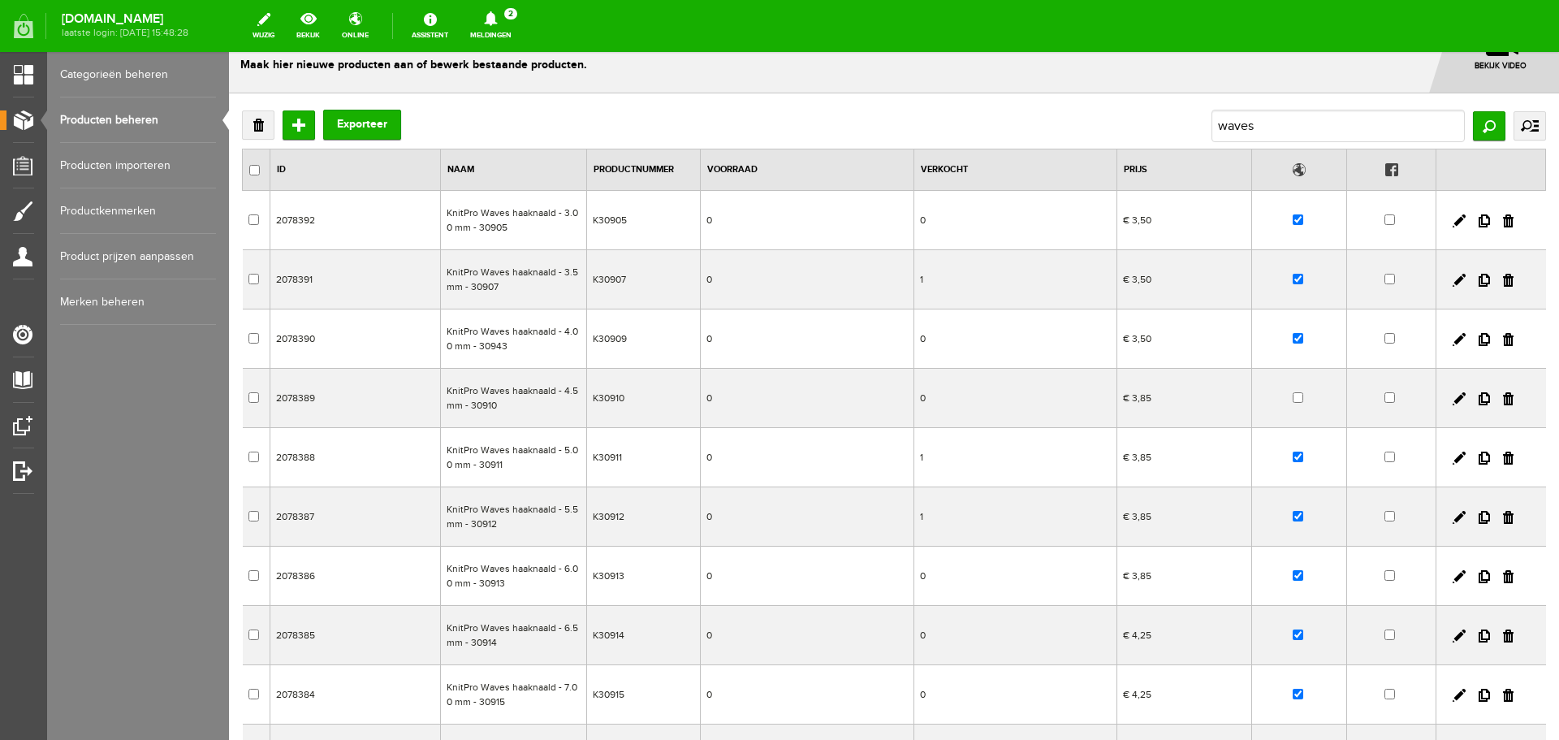
scroll to position [0, 0]
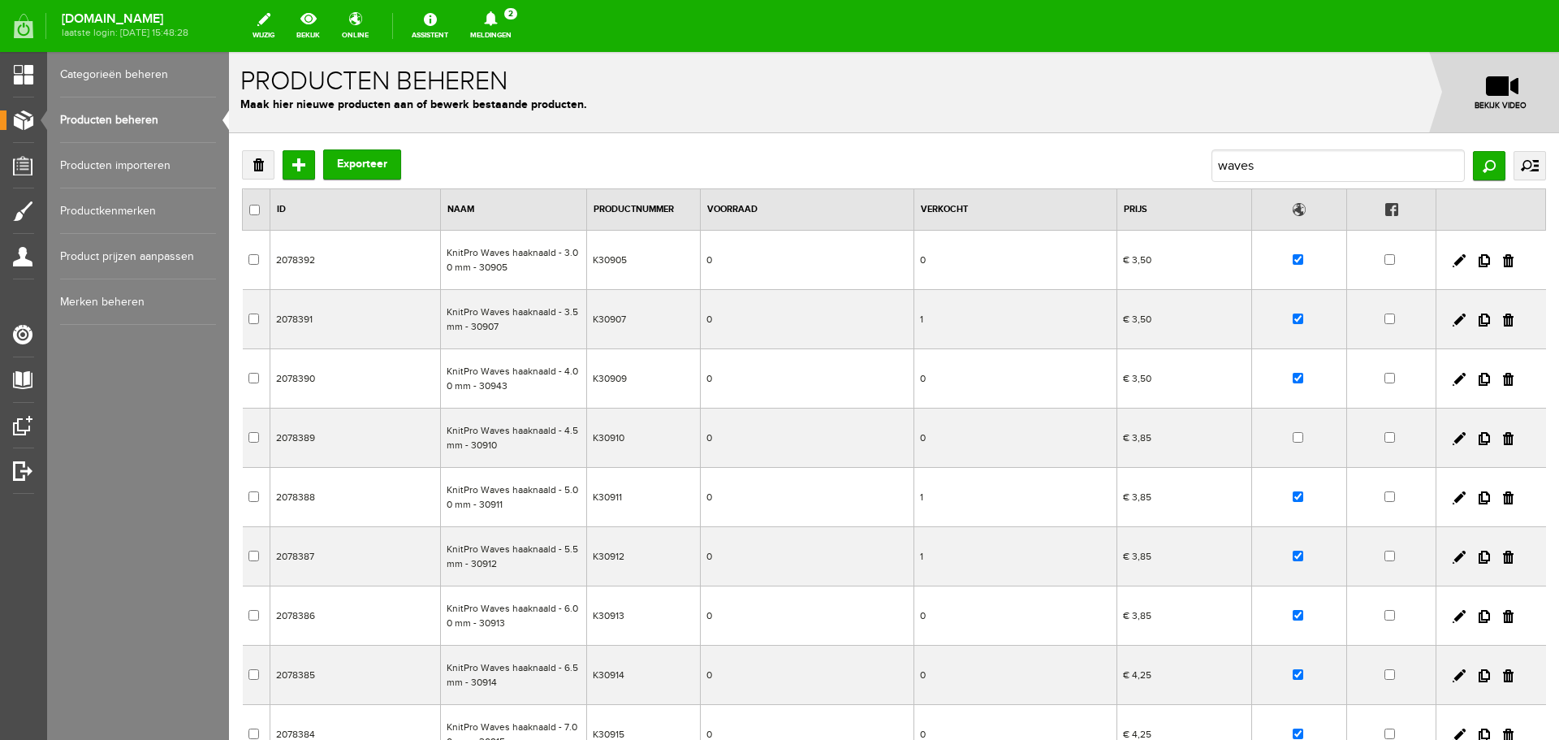
click at [120, 117] on link "Producten beheren" at bounding box center [138, 119] width 156 height 45
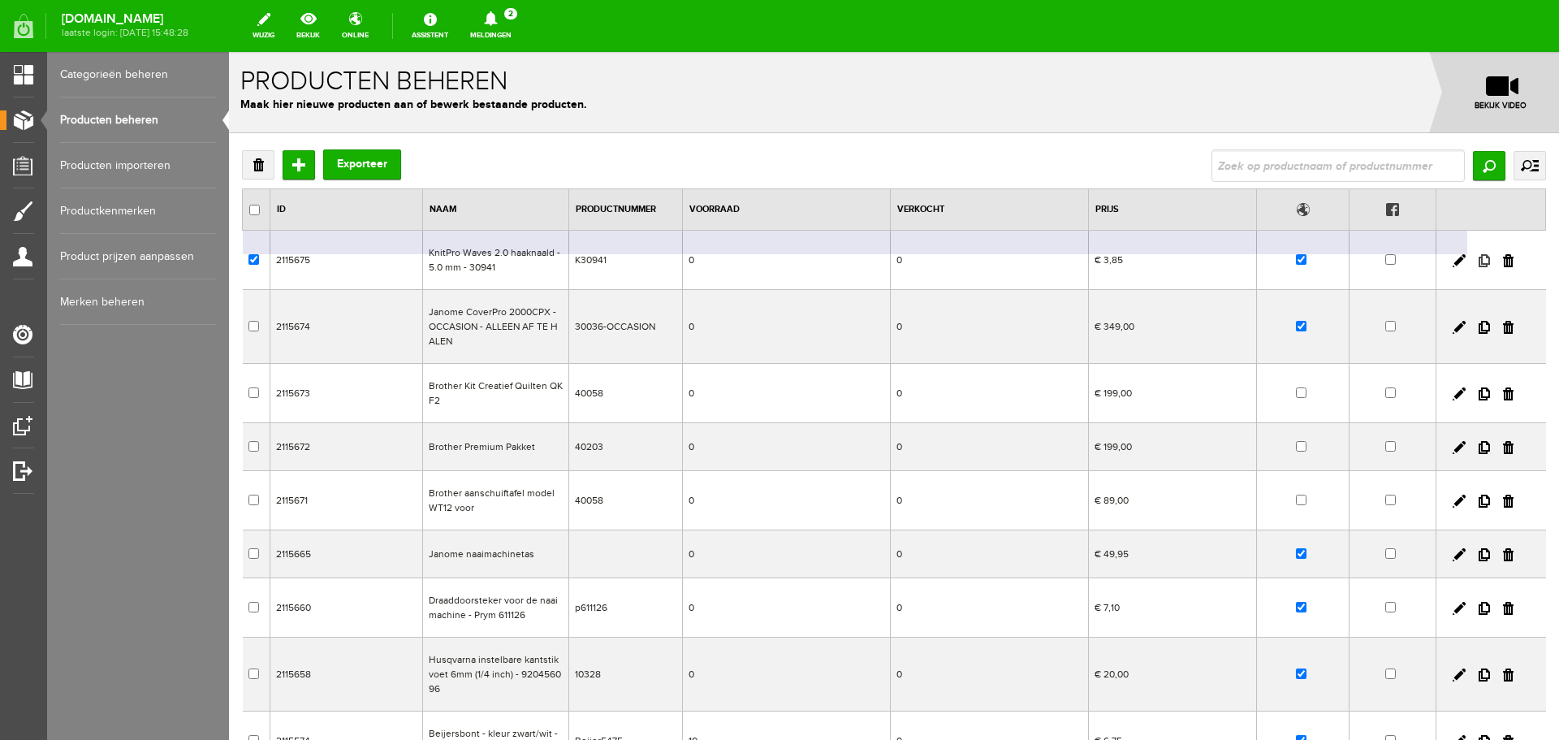
click at [1479, 258] on link at bounding box center [1484, 260] width 11 height 13
checkbox input "true"
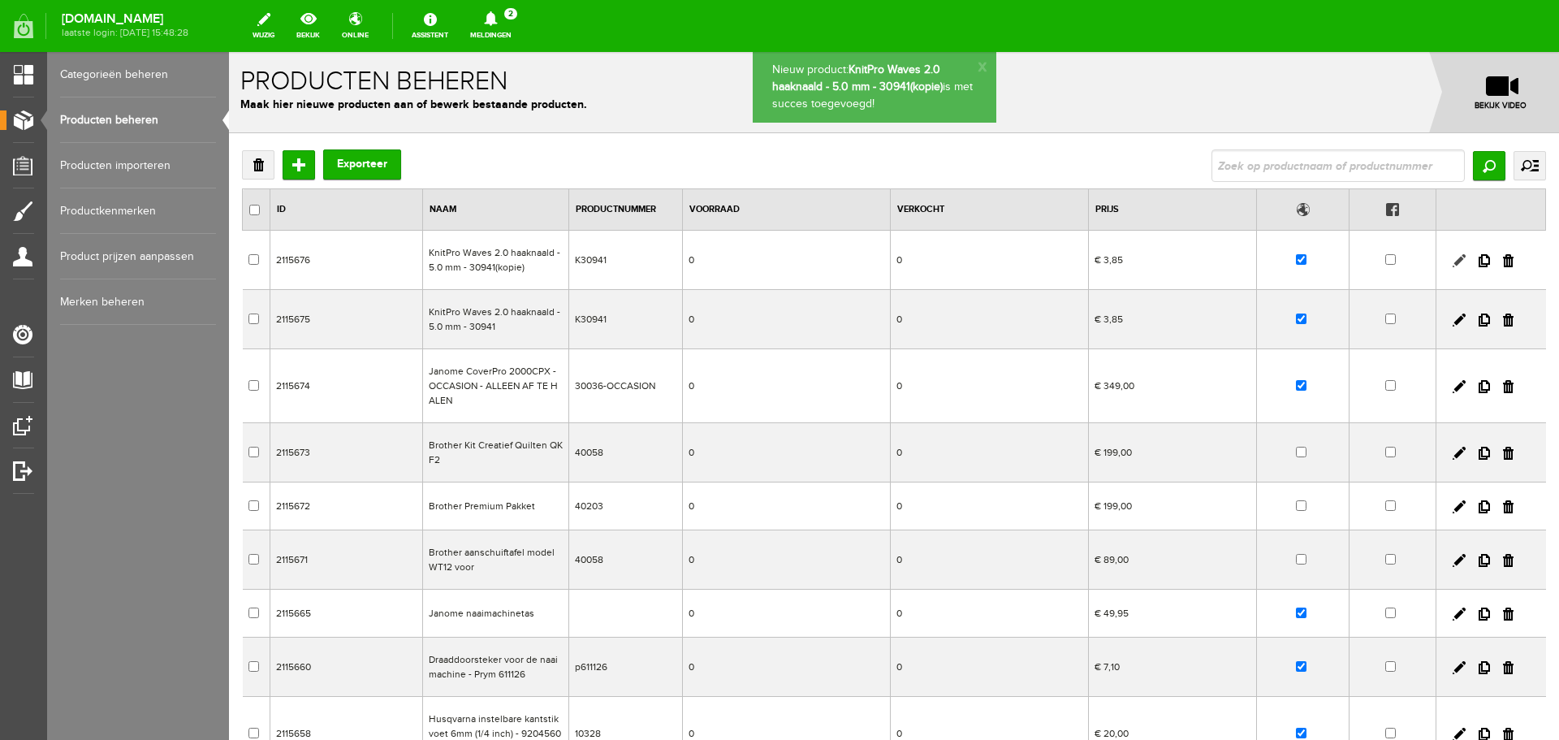
click at [1453, 259] on link at bounding box center [1459, 260] width 13 height 13
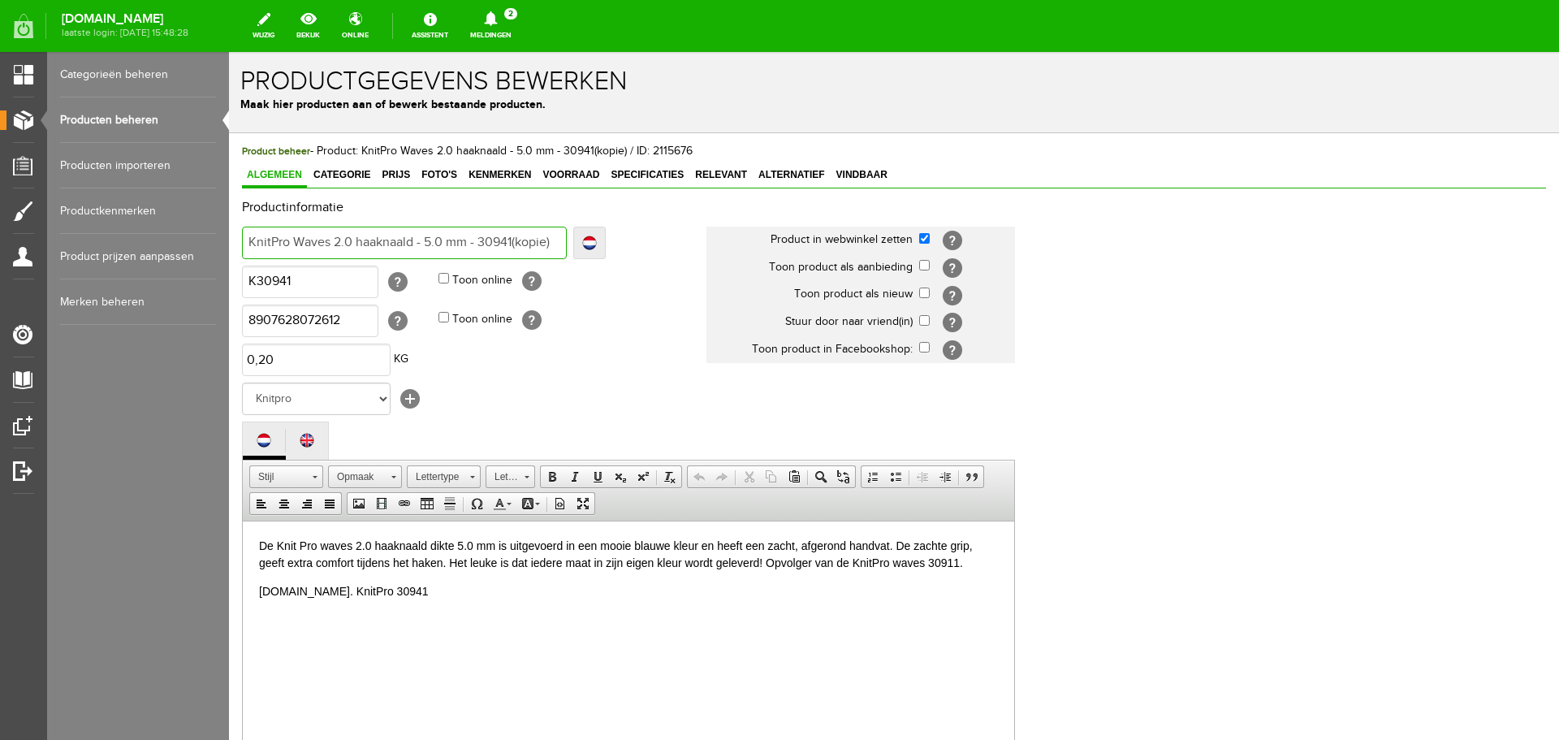
click at [429, 239] on input "KnitPro Waves 2.0 haaknaald - 5.0 mm - 30941(kopie)" at bounding box center [404, 243] width 325 height 32
type input "KnitPro Waves 2.0 haaknaald - 35.0 mm - 30941(kopie)"
type input "KnitPro Waves 2.0 haaknaald - 3.5.0 mm - 30941(kopie)"
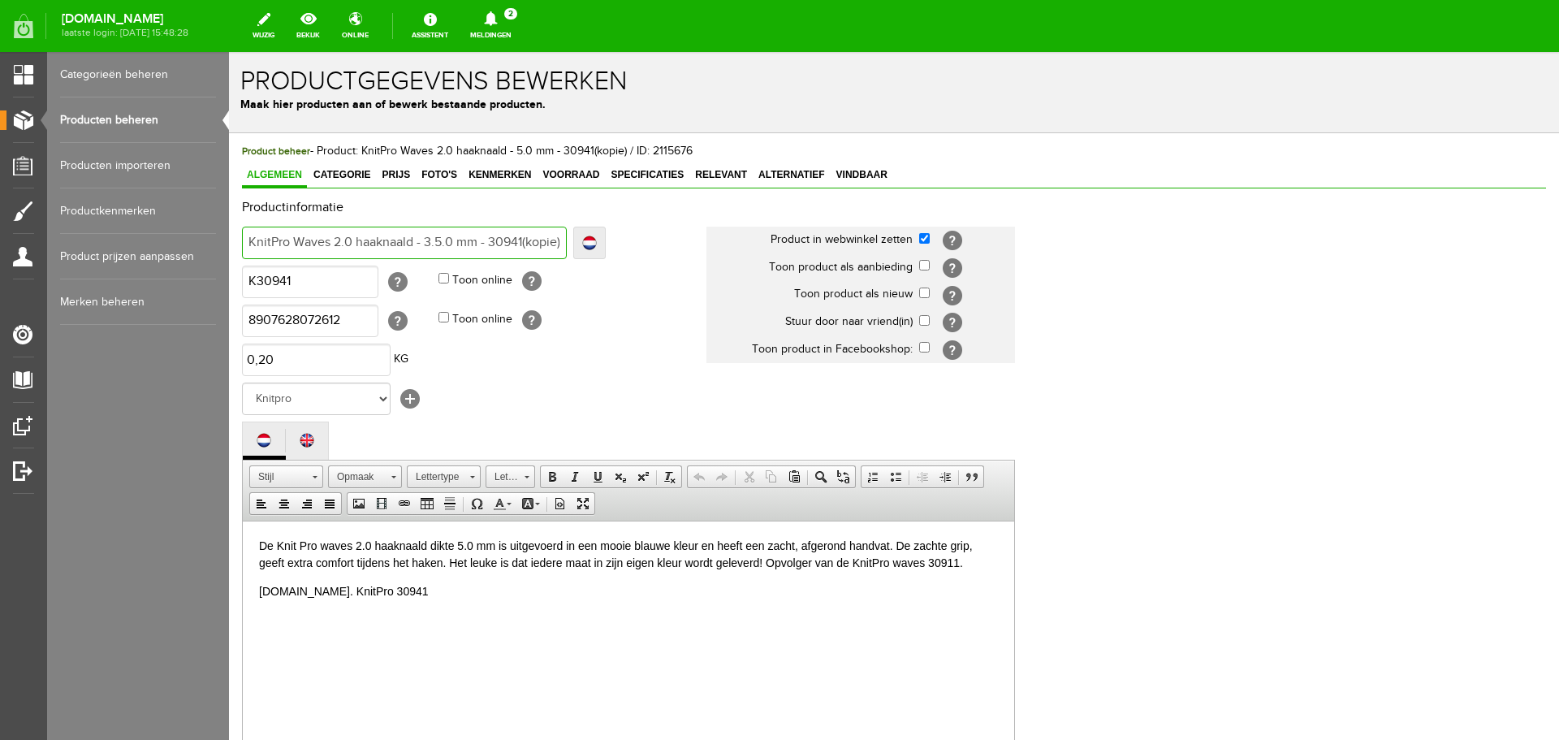
type input "KnitPro Waves 2.0 haaknaald - 3.55.0 mm - 30941(kopie)"
type input "KnitPro Waves 2.0 haaknaald - 3.5.0 mm - 30941(kopie)"
type input "KnitPro Waves 2.0 haaknaald - 3.50 mm - 30941(kopie)"
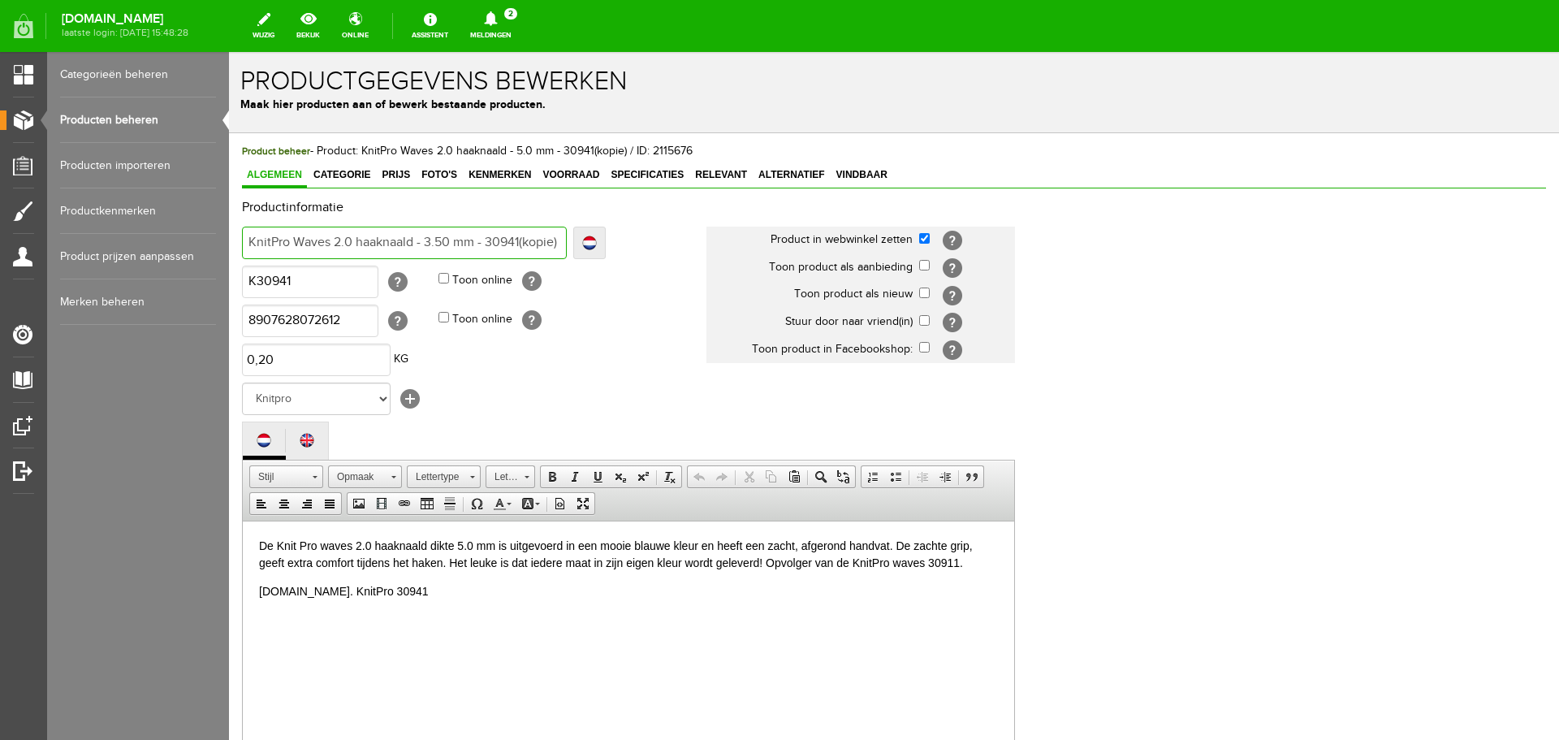
type input "KnitPro Waves 2.0 haaknaald - 3.50 mm - 30941(kopie)"
type input "KnitPro Waves 2.0 haaknaald - 3.5 mm - 30941(kopie)"
type input "KnitPro Waves 2.0 haaknaald - 3.5mm - 30941(kopie)"
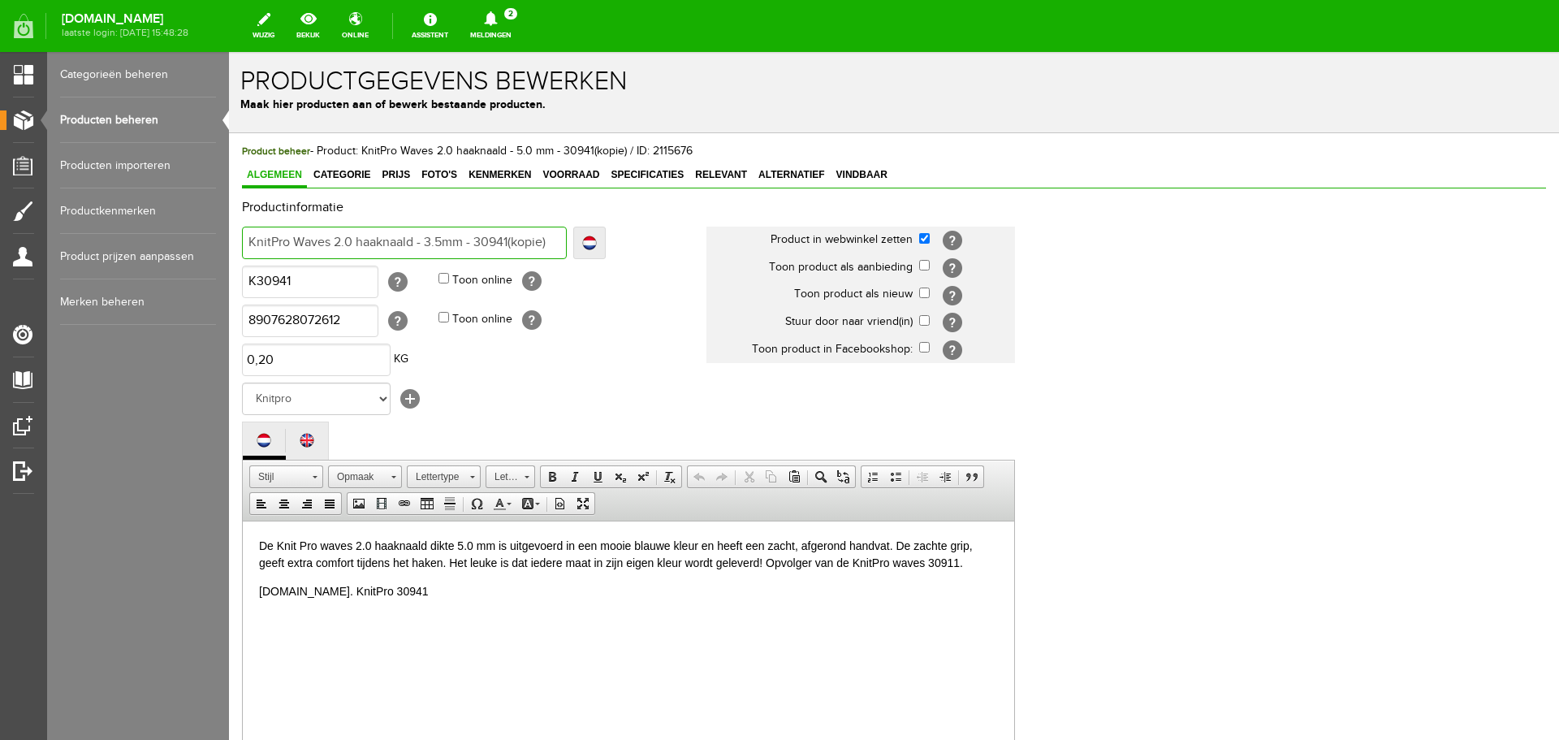
type input "KnitPro Waves 2.0 haaknaald - 3.5 mm - 30941(kopie)"
drag, startPoint x: 364, startPoint y: 314, endPoint x: 178, endPoint y: 325, distance: 186.3
click at [229, 325] on html "x Productgegevens bewerken Maak hier producten aan of bewerk bestaande producte…" at bounding box center [894, 396] width 1330 height 688
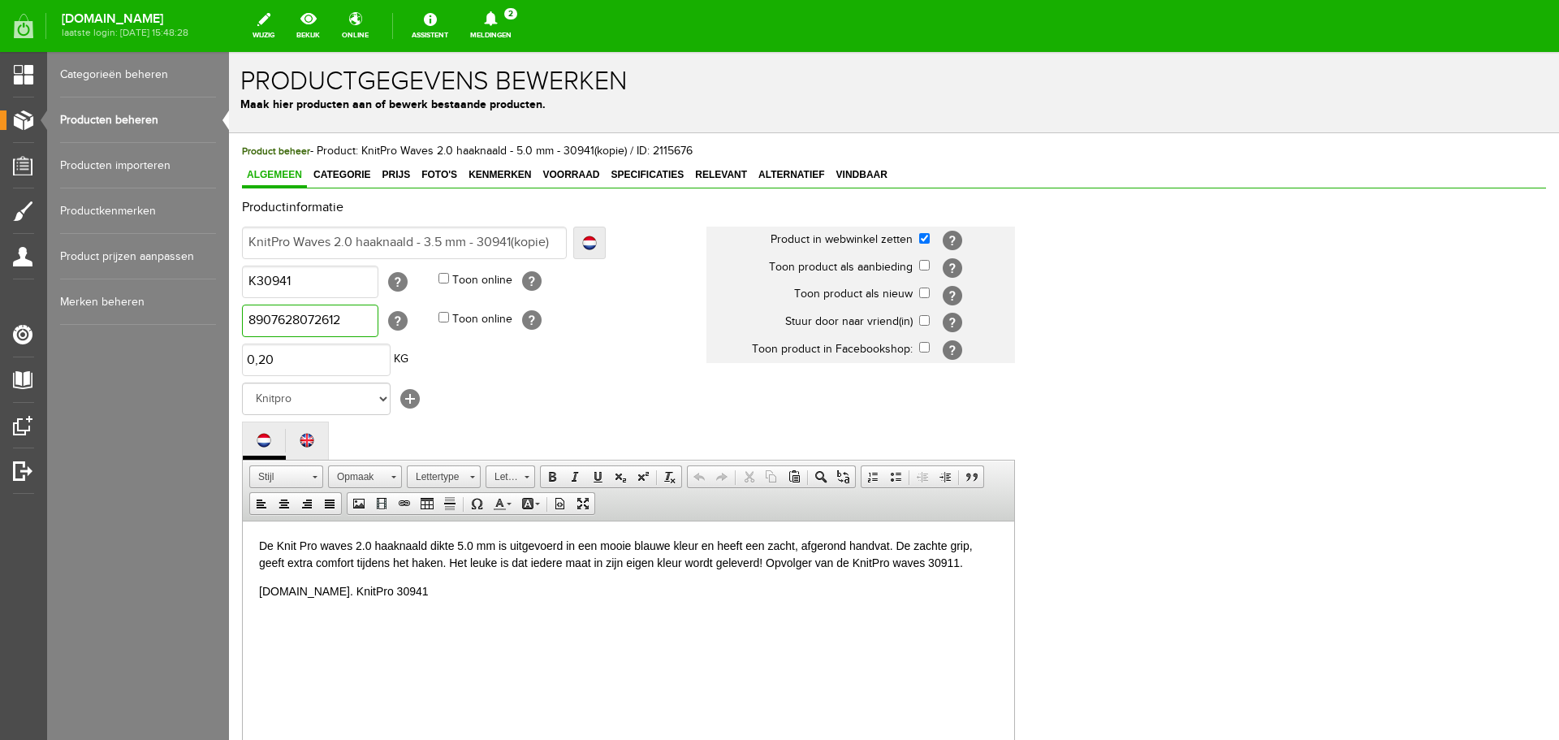
paste input "50"
type input "8907628072650"
drag, startPoint x: 503, startPoint y: 240, endPoint x: 557, endPoint y: 244, distance: 54.5
click at [557, 244] on input "KnitPro Waves 2.0 haaknaald - 3.5 mm - 30941(kopie)" at bounding box center [404, 243] width 325 height 32
type input "KnitPro Waves 2.0 haaknaald - 3.5 mm - 3093"
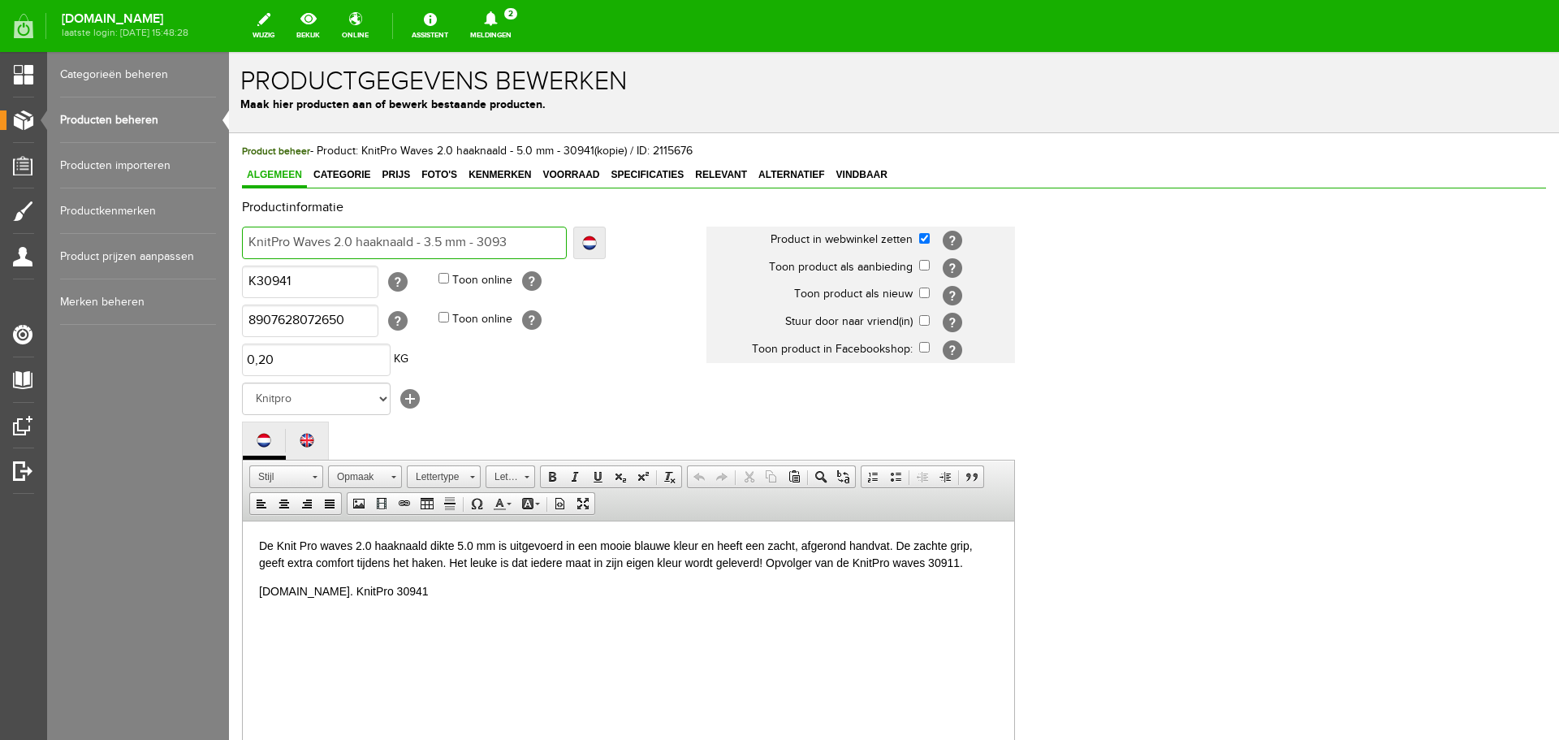
type input "KnitPro Waves 2.0 haaknaald - 3.5 mm - 3093"
type input "KnitPro Waves 2.0 haaknaald - 3.5 mm - 30937"
drag, startPoint x: 352, startPoint y: 594, endPoint x: 382, endPoint y: 602, distance: 31.1
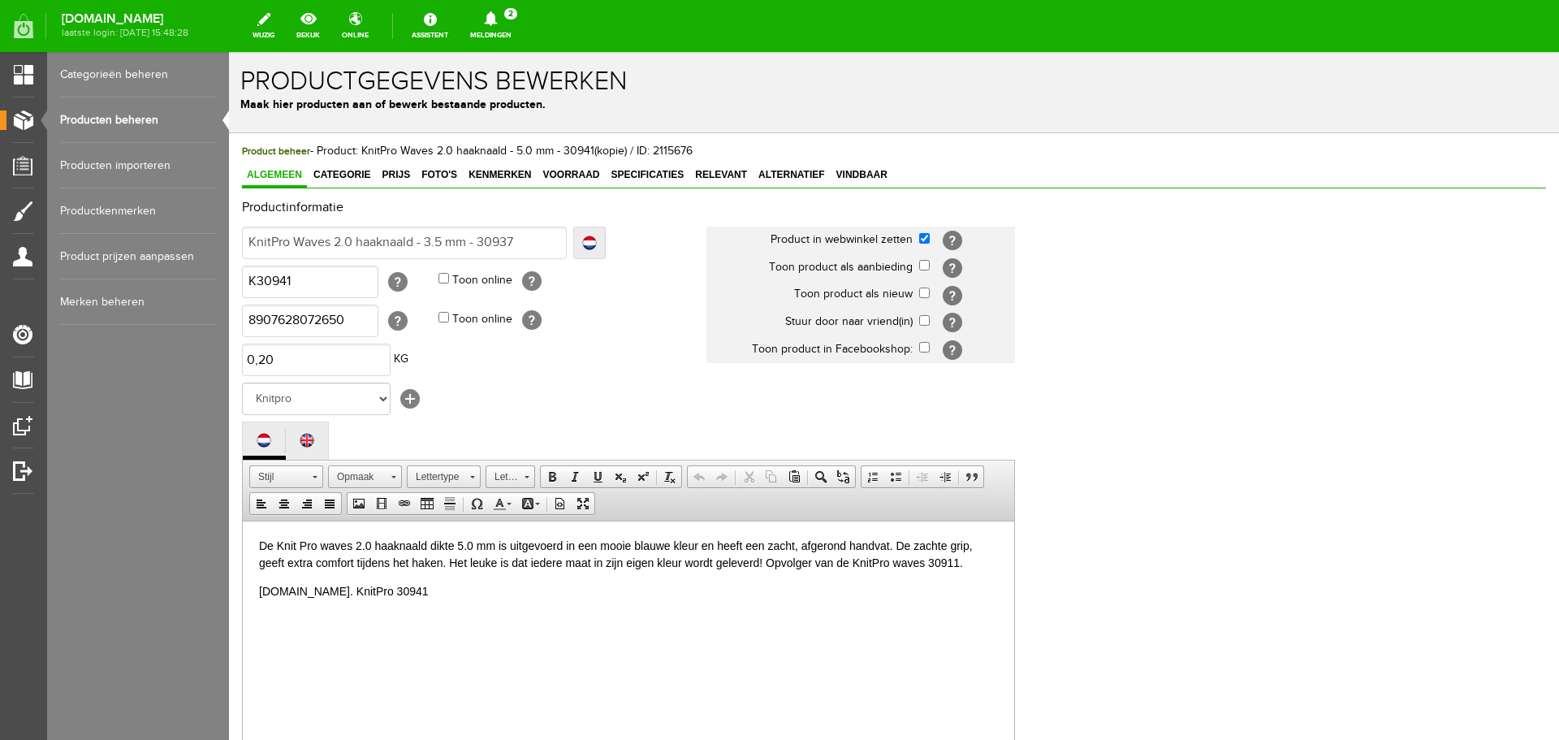
click at [352, 594] on p "[DOMAIN_NAME]. KnitPro 30941" at bounding box center [628, 599] width 739 height 34
drag, startPoint x: 457, startPoint y: 546, endPoint x: 474, endPoint y: 550, distance: 17.5
click at [458, 546] on p "De Knit Pro waves 2.0 haaknaald dikte 5.0 mm is uitgevoerd in een mooie blauwe …" at bounding box center [628, 554] width 739 height 34
click at [652, 546] on p "De Knit Pro waves 2.0 haaknaald dikte 3.5 mm is uitgevoerd in een mooie blauwe …" at bounding box center [628, 554] width 739 height 34
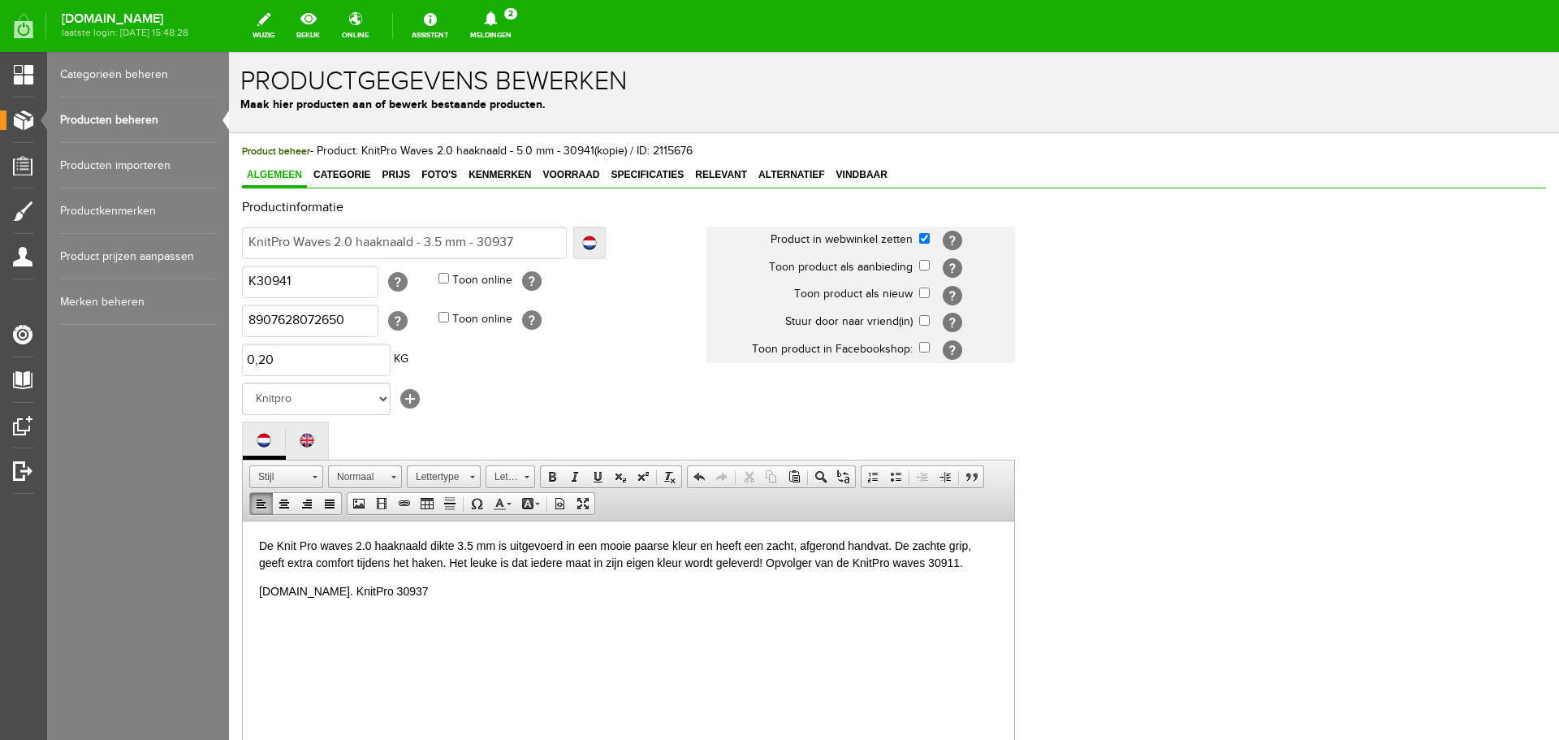
click at [949, 563] on p "De Knit Pro waves 2.0 haaknaald dikte 3.5 mm is uitgevoerd in een mooie paarse …" at bounding box center [628, 554] width 739 height 34
click at [708, 633] on p at bounding box center [628, 636] width 739 height 17
click at [335, 168] on link "Categorie" at bounding box center [342, 176] width 67 height 24
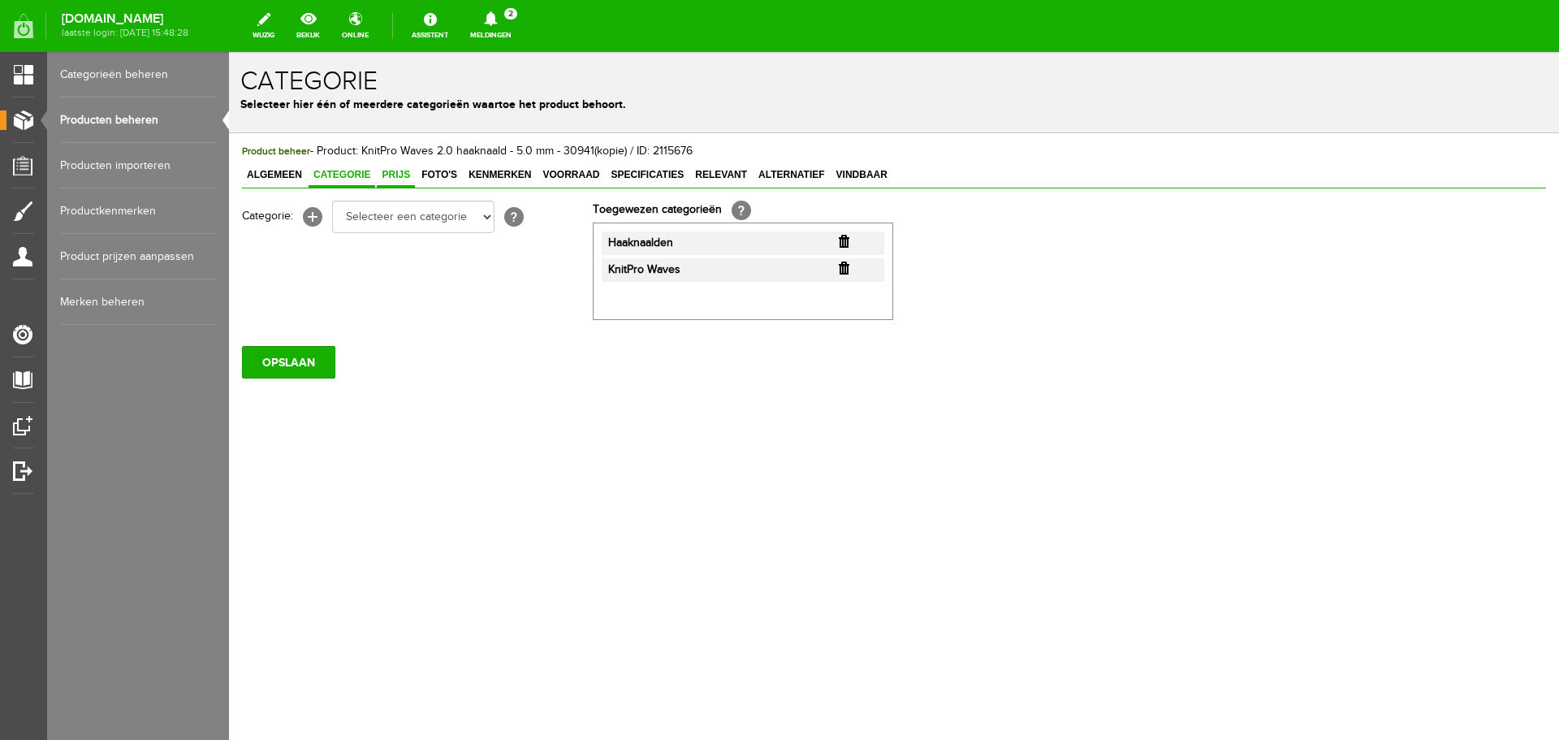
click at [385, 173] on span "Prijs" at bounding box center [396, 174] width 38 height 11
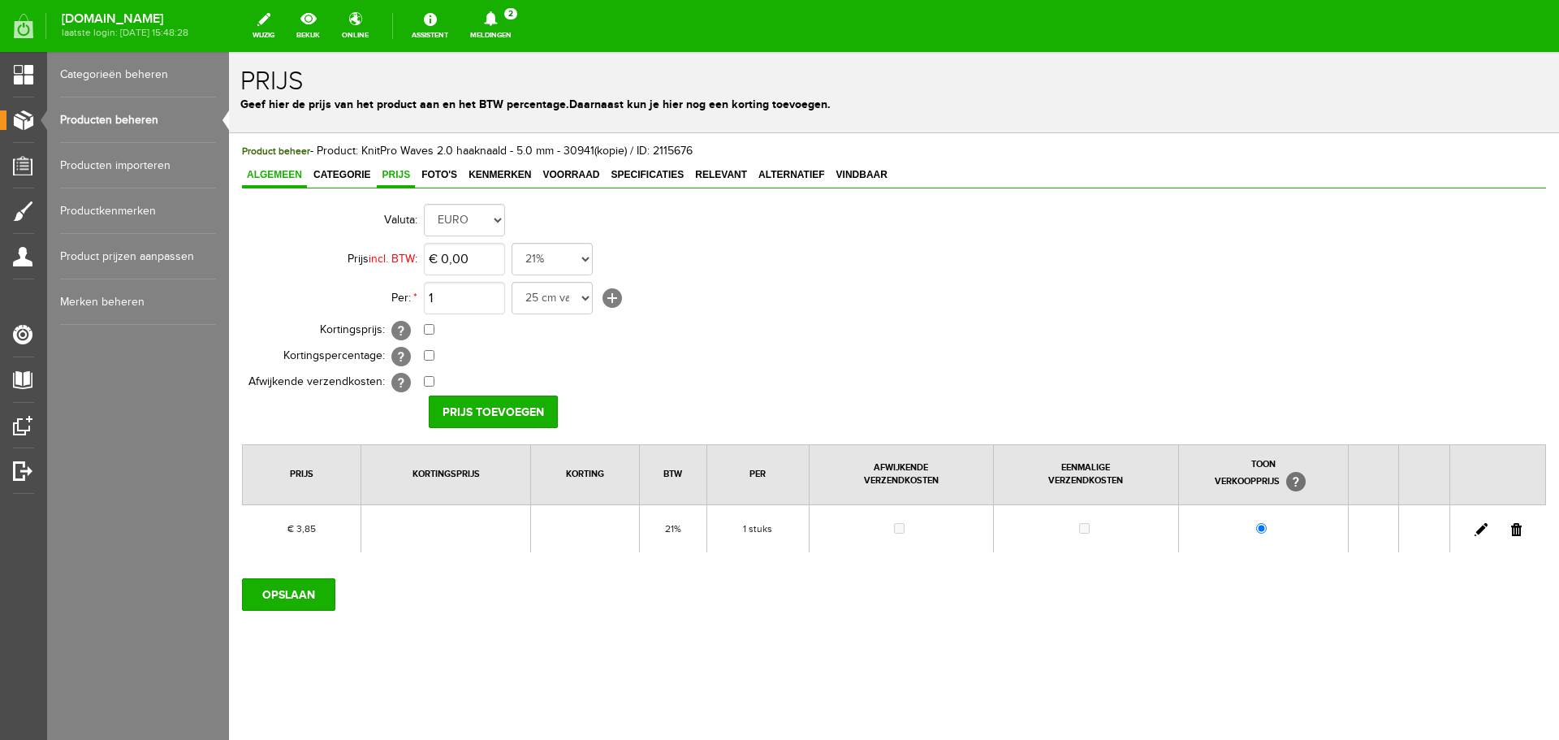
click at [263, 178] on span "Algemeen" at bounding box center [274, 174] width 65 height 11
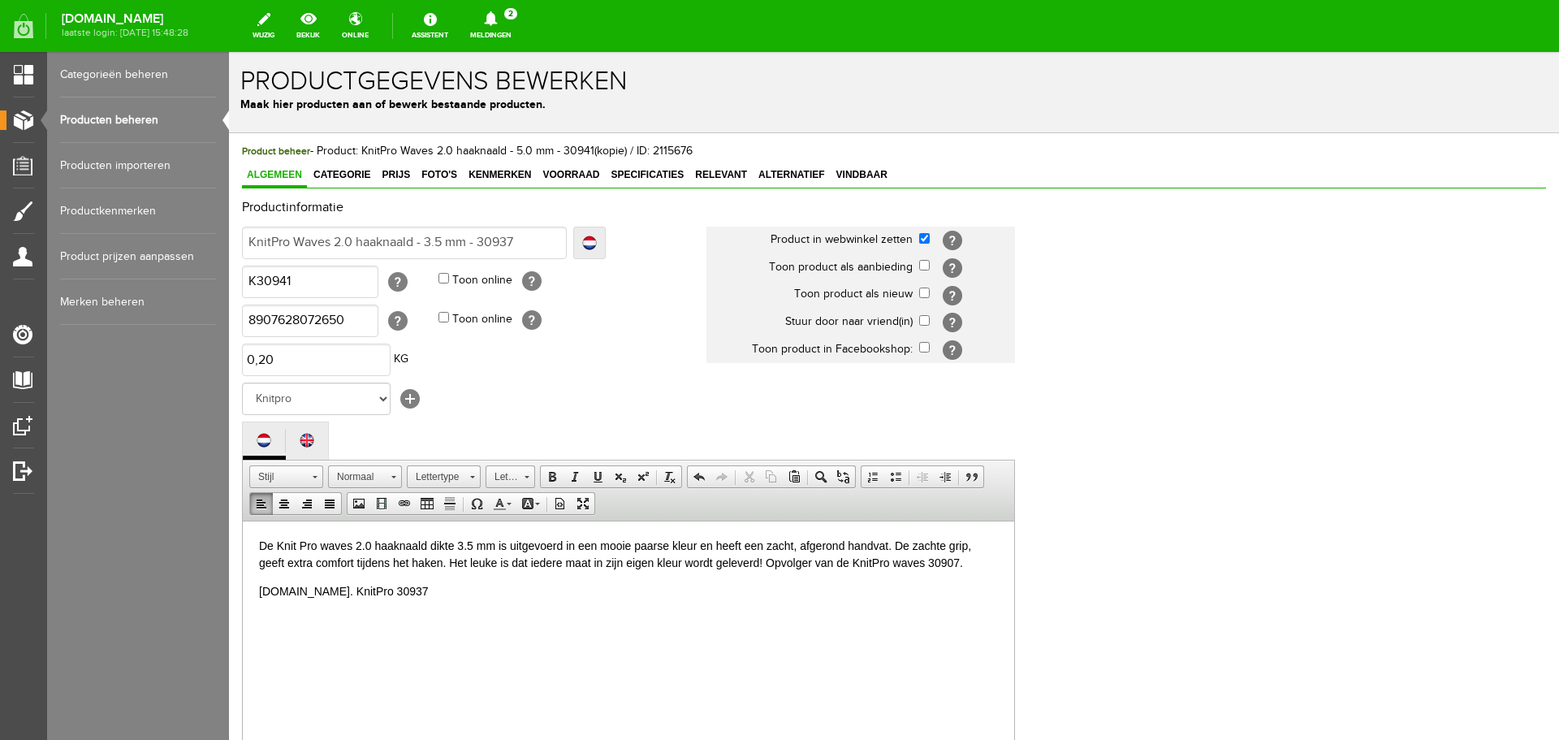
drag, startPoint x: 400, startPoint y: 171, endPoint x: 421, endPoint y: 190, distance: 27.6
click at [400, 172] on span "Prijs" at bounding box center [396, 174] width 38 height 11
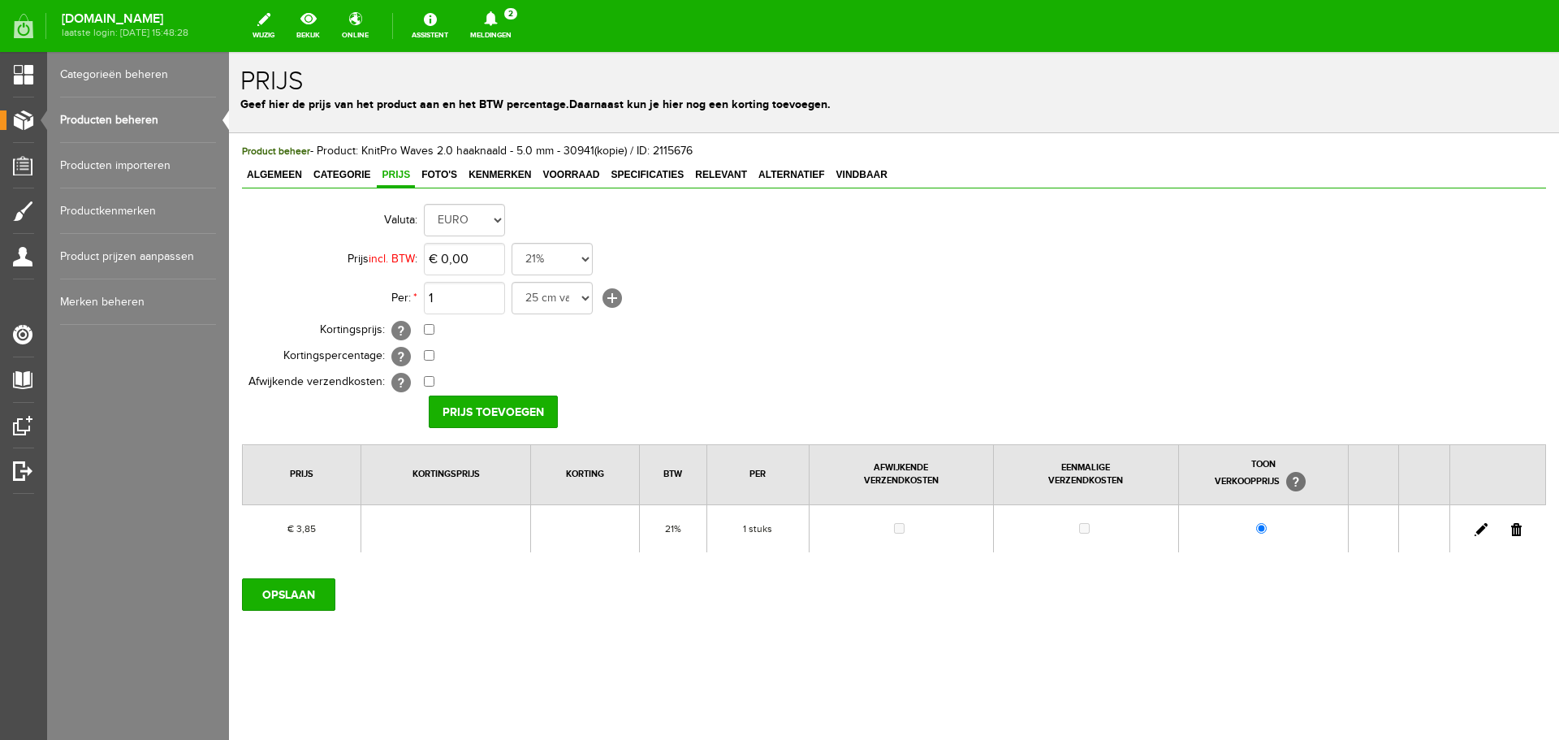
click at [1481, 526] on link at bounding box center [1481, 529] width 13 height 13
click at [481, 259] on input "3,85" at bounding box center [464, 259] width 81 height 32
type input "€ 3,75"
click at [494, 413] on input "[PERSON_NAME]" at bounding box center [488, 411] width 118 height 32
click at [264, 590] on input "OPSLAAN" at bounding box center [288, 594] width 93 height 32
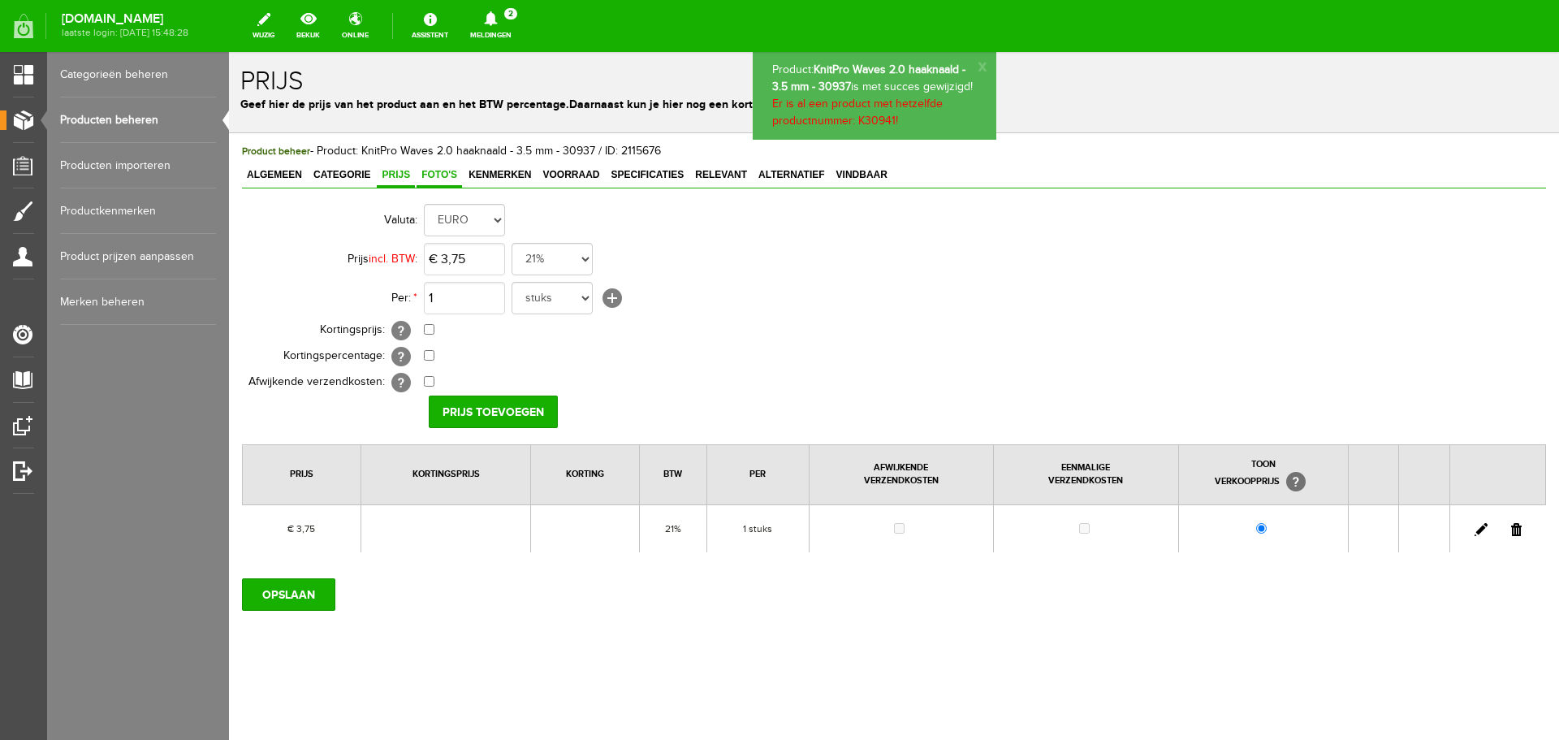
click at [436, 172] on span "Foto's" at bounding box center [439, 174] width 45 height 11
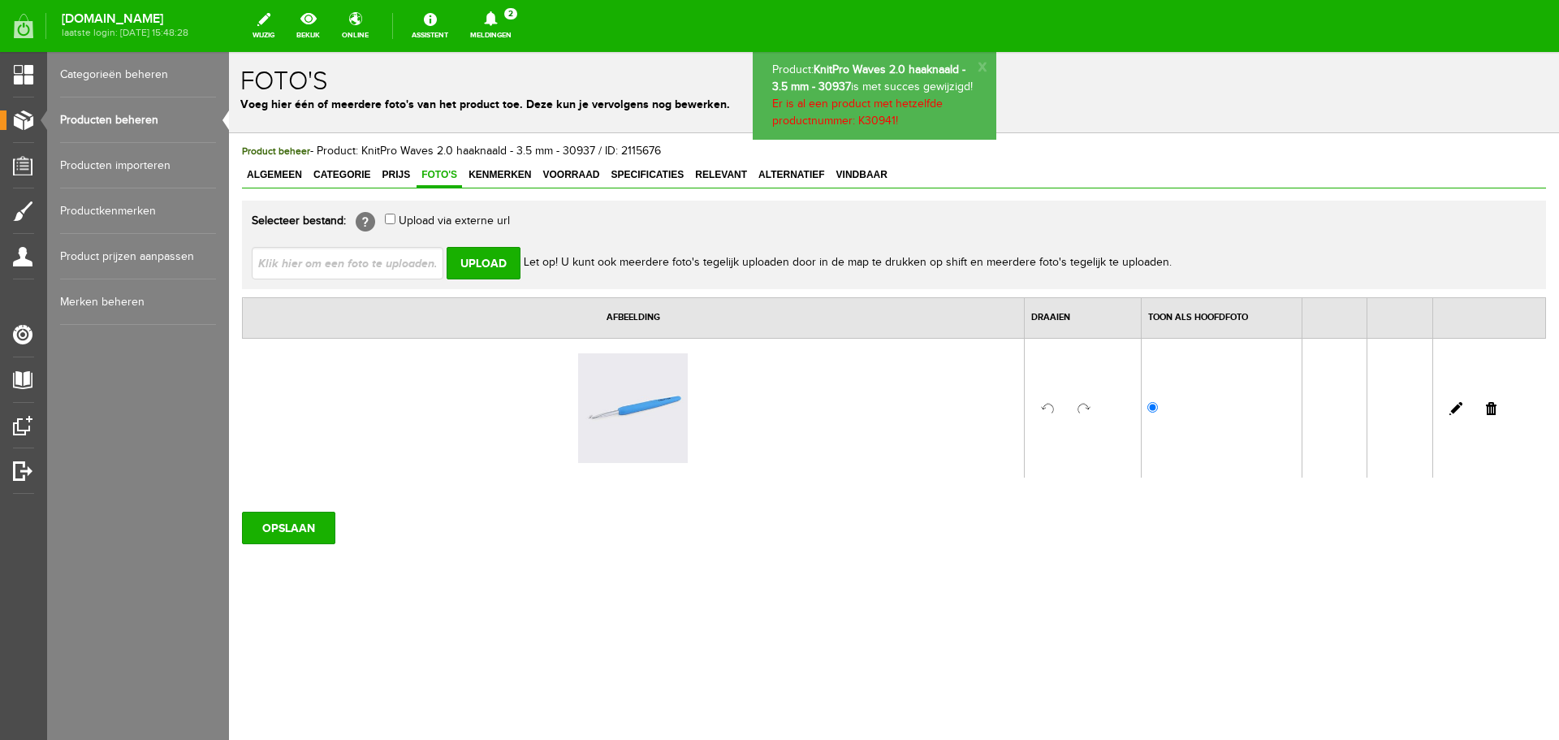
click at [1496, 408] on link at bounding box center [1491, 408] width 11 height 13
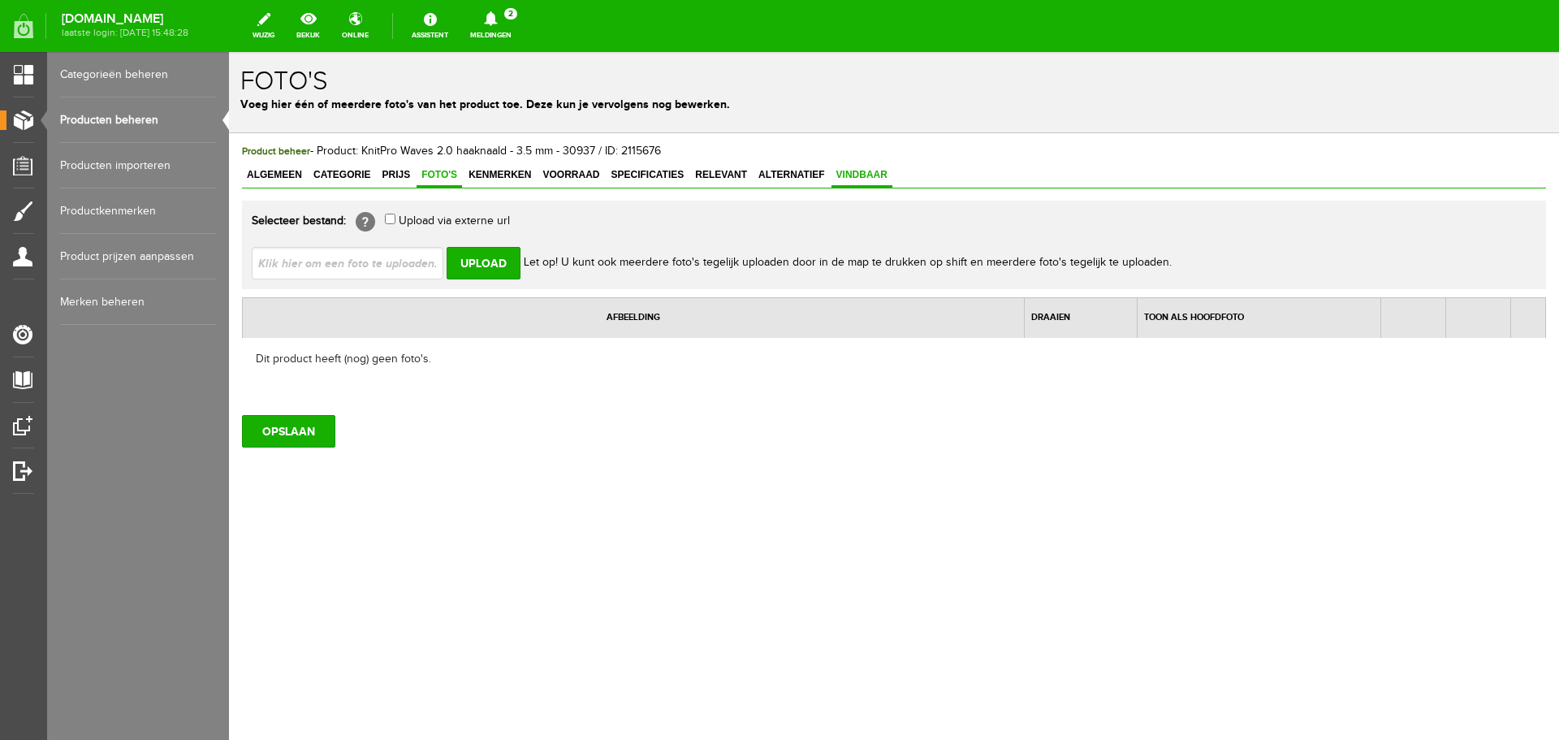
click at [866, 170] on span "Vindbaar" at bounding box center [862, 174] width 61 height 11
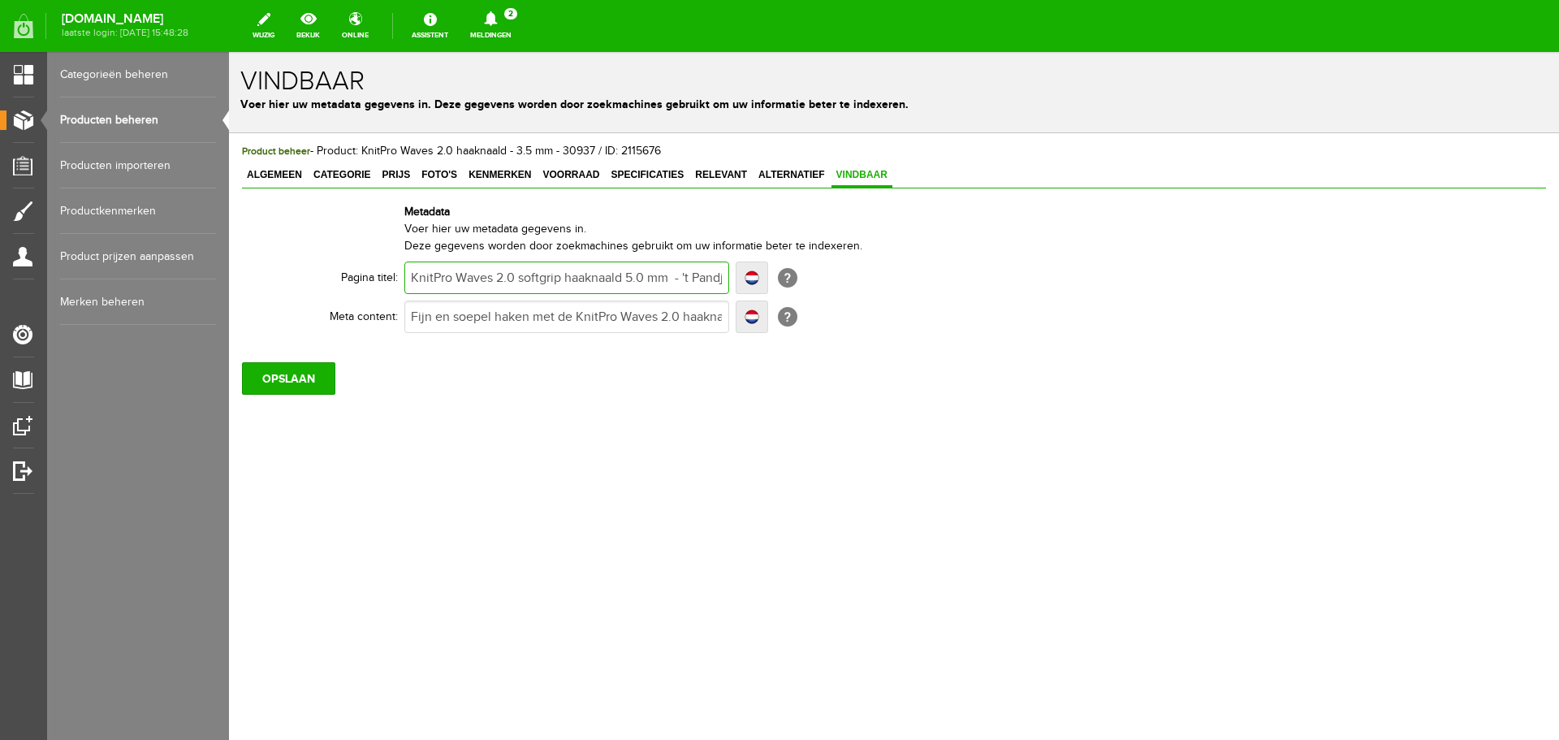
click at [632, 279] on input "KnitPro Waves 2.0 softgrip haaknaald 5.0 mm - 't Pandje Naaimachines" at bounding box center [566, 277] width 325 height 32
type input "KnitPro Waves 2.0 softgrip haaknaald .0 mm - 't Pandje Naaimachines"
type input "KnitPro Waves 2.0 softgrip haaknaald 3.0 mm - 't Pandje Naaimachines"
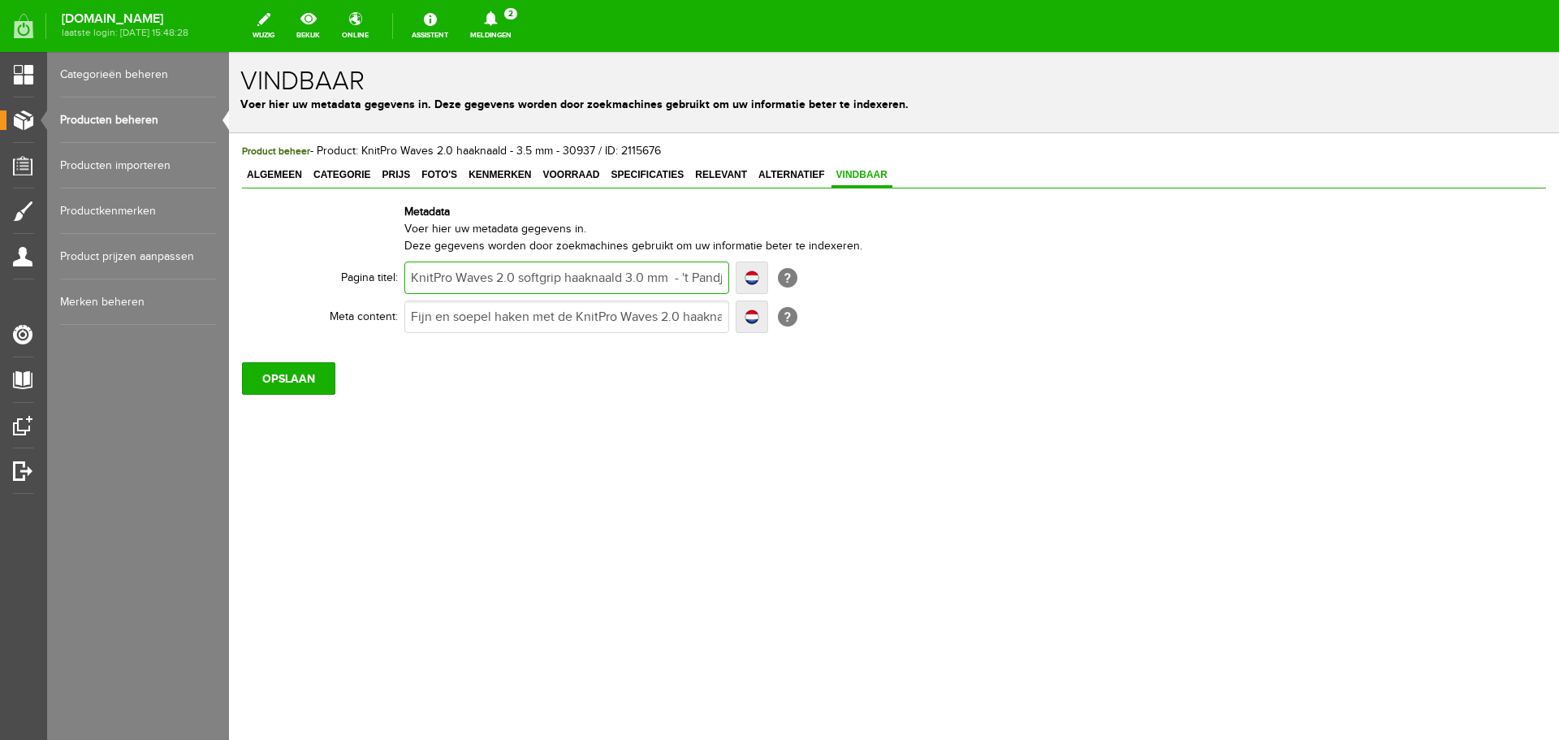
type input "KnitPro Waves 2.0 softgrip haaknaald 3..0 mm - 't Pandje Naaimachines"
type input "KnitPro Waves 2.0 softgrip haaknaald 3.5.0 mm - 't Pandje Naaimachines"
type input "KnitPro Waves 2.0 softgrip haaknaald 3.50 mm - 't Pandje Naaimachines"
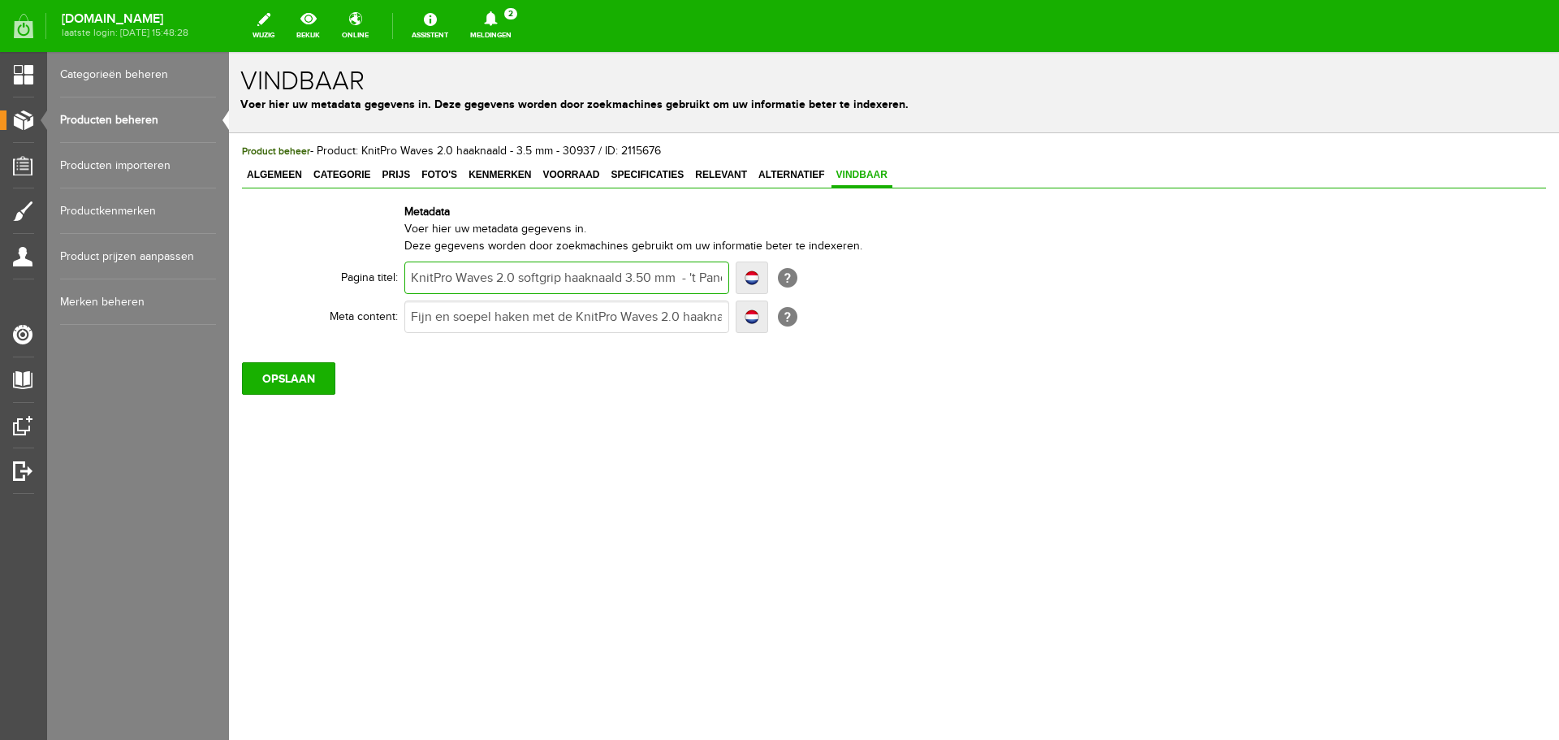
type input "KnitPro Waves 2.0 softgrip haaknaald 3.50 mm - 't Pandje Naaimachines"
type input "KnitPro Waves 2.0 softgrip haaknaald 3.5 mm - 't Pandje Naaimachines"
click at [660, 318] on input "Fijn en soepel haken met de KnitPro Waves 2.0 haaknaald van 5.0 mm. Bestel onli…" at bounding box center [566, 316] width 325 height 32
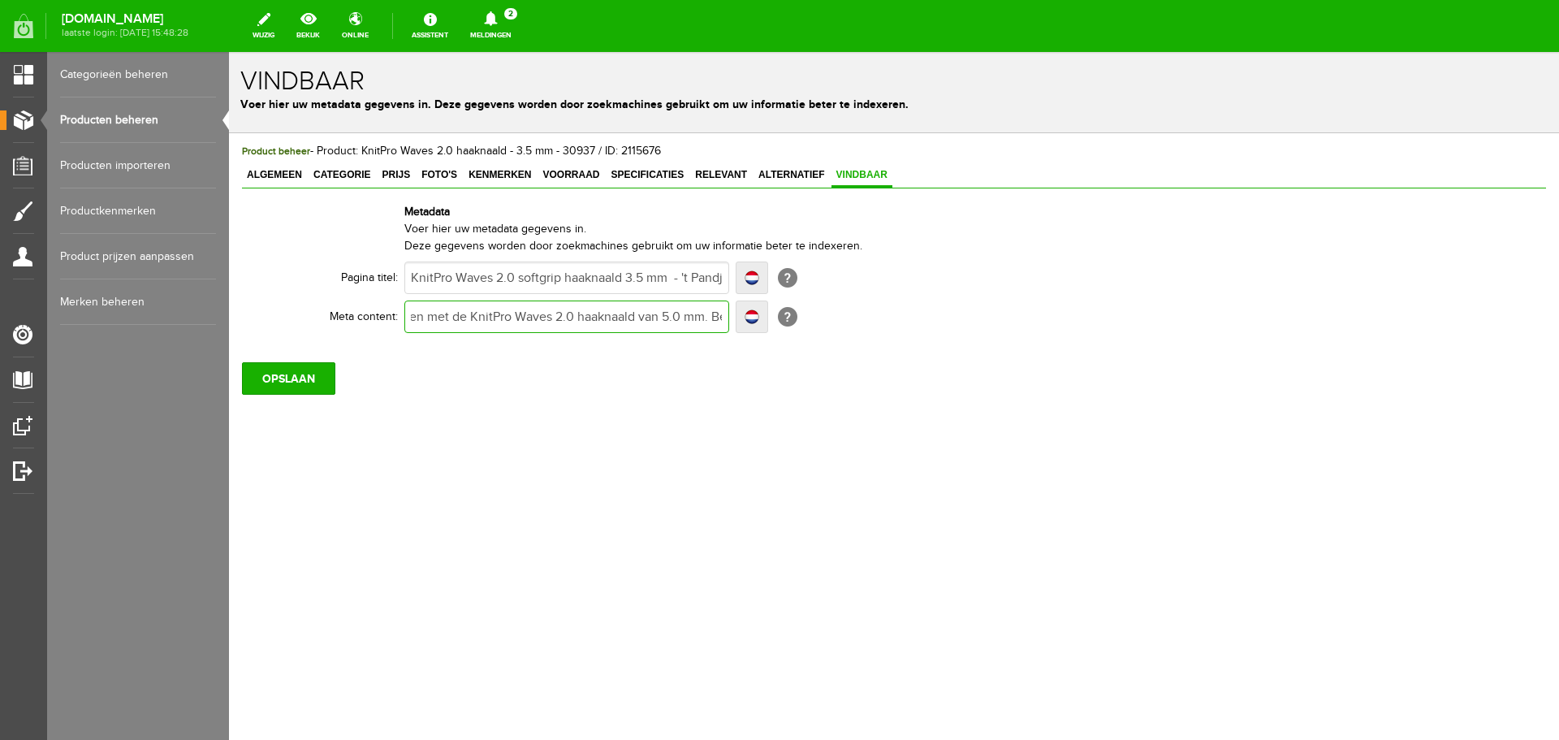
scroll to position [0, 151]
type input "Fijn en soepel haken met de KnitPro Waves 2.0 haaknaald van .0 mm. Bestel onlin…"
type input "Fijn en soepel haken met de KnitPro Waves 2.0 haaknaald van 3.0 mm. Bestel onli…"
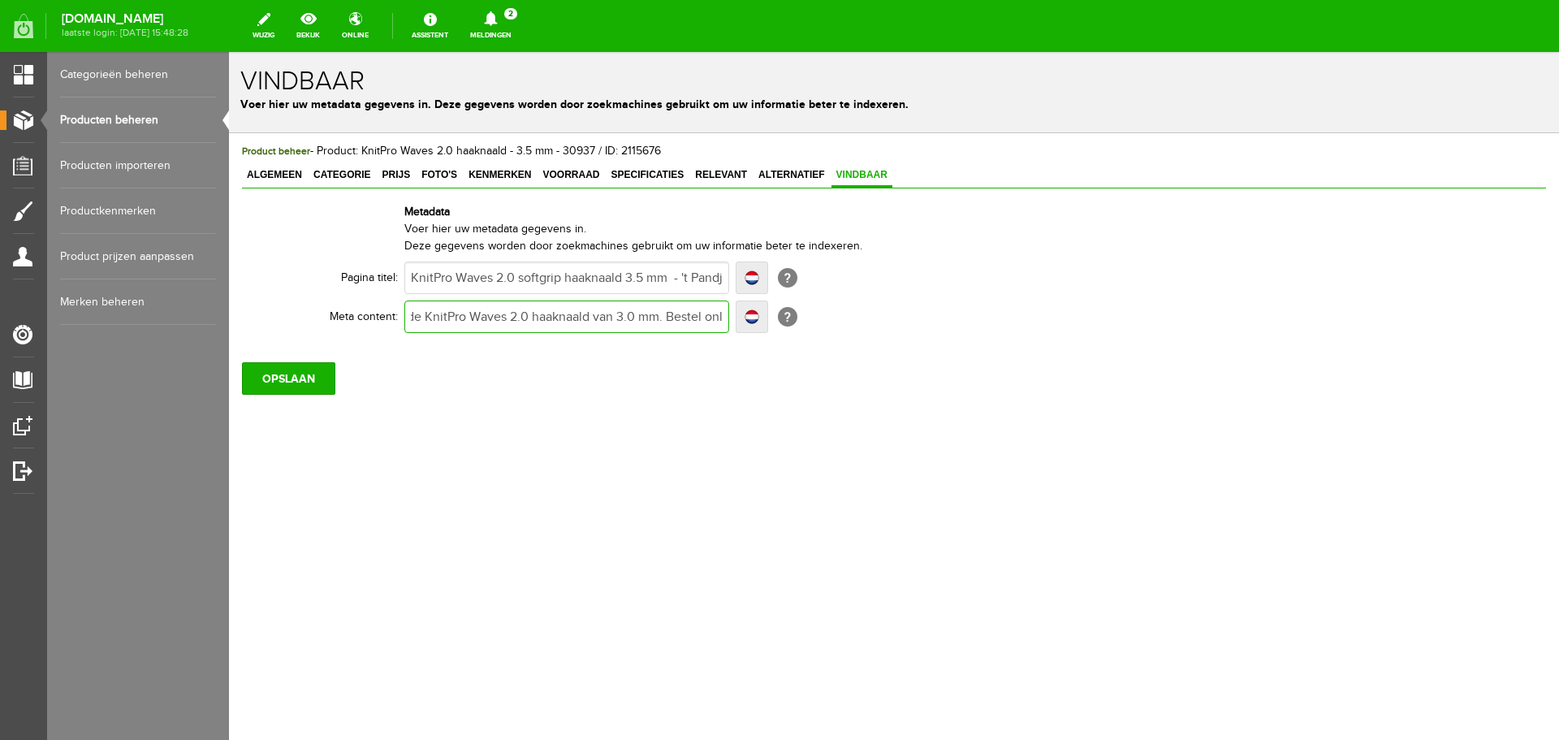
type input "Fijn en soepel haken met de KnitPro Waves 2.0 haaknaald van 3..0 mm. Bestel onl…"
type input "Fijn en soepel haken met de KnitPro Waves 2.0 haaknaald van 3.5.0 mm. Bestel on…"
type input "Fijn en soepel haken met de KnitPro Waves 2.0 haaknaald van 3.50 mm. Bestel onl…"
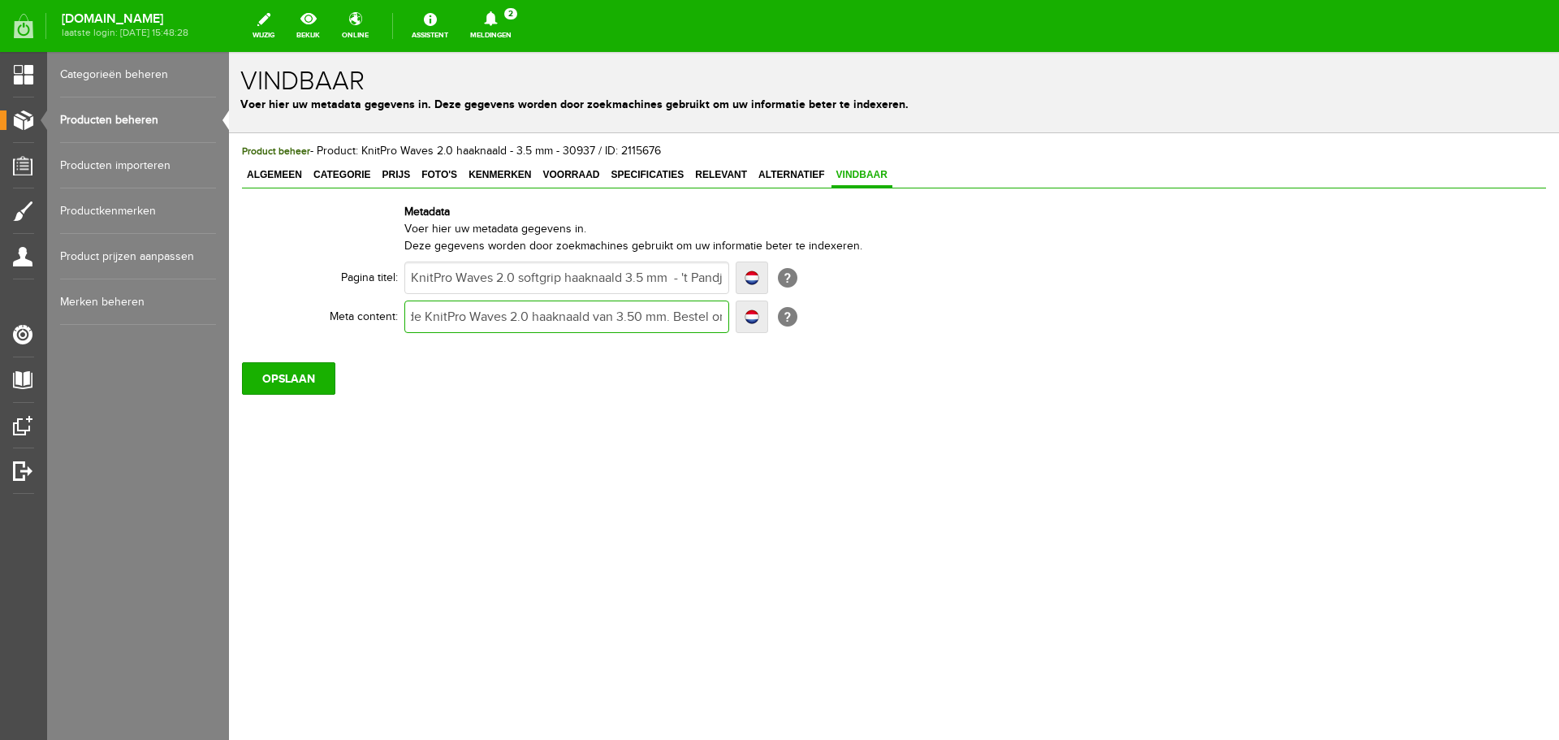
type input "Fijn en soepel haken met de KnitPro Waves 2.0 haaknaald van 3.50 mm. Bestel onl…"
type input "Fijn en soepel haken met de KnitPro Waves 2.0 haaknaald van 3.5 mm. Bestel onli…"
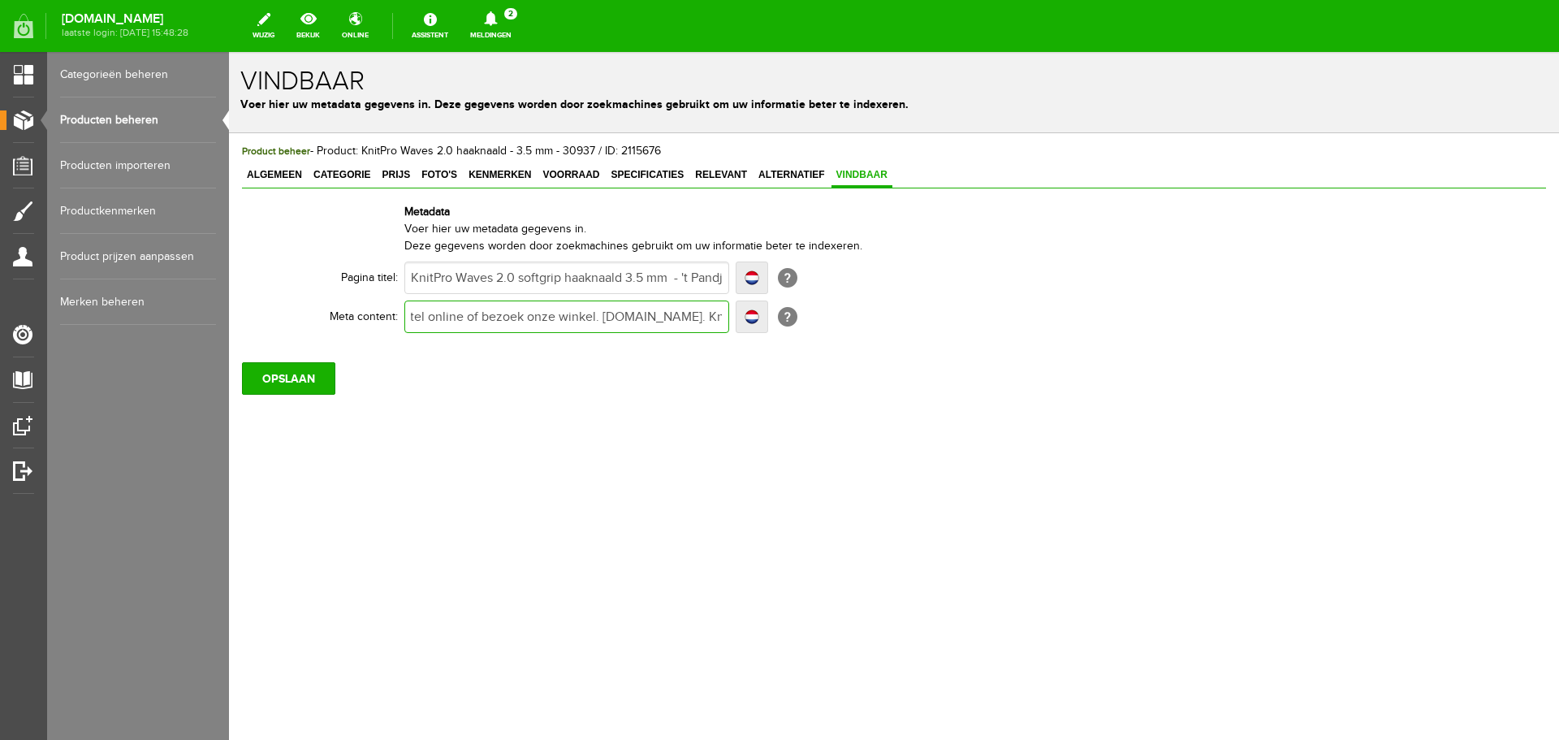
type input "Fijn en soepel haken met de KnitPro Waves 2.0 haaknaald van 3.5 mm. Bestel onli…"
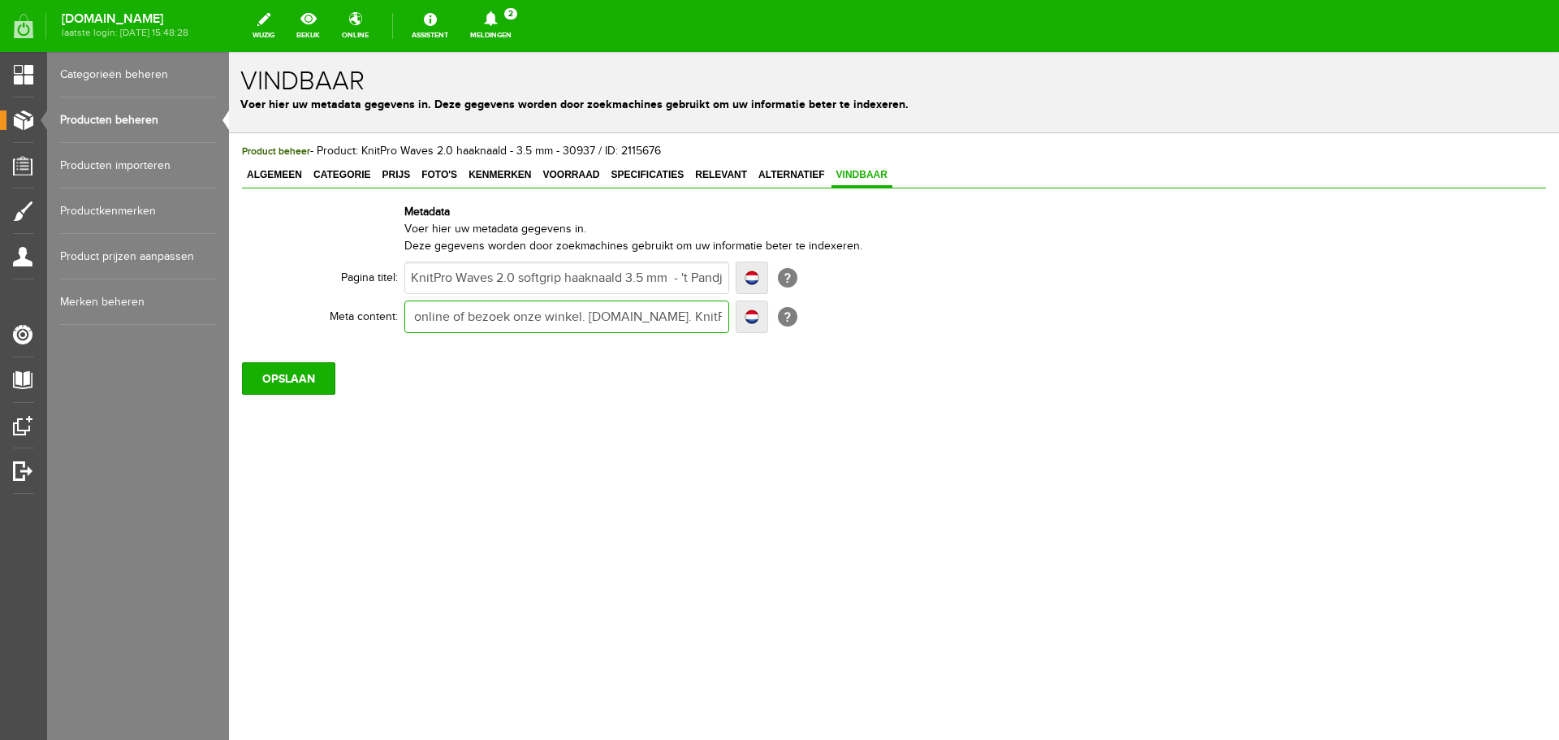
type input "Fijn en soepel haken met de KnitPro Waves 2.0 haaknaald van 3.5 mm. Bestel onli…"
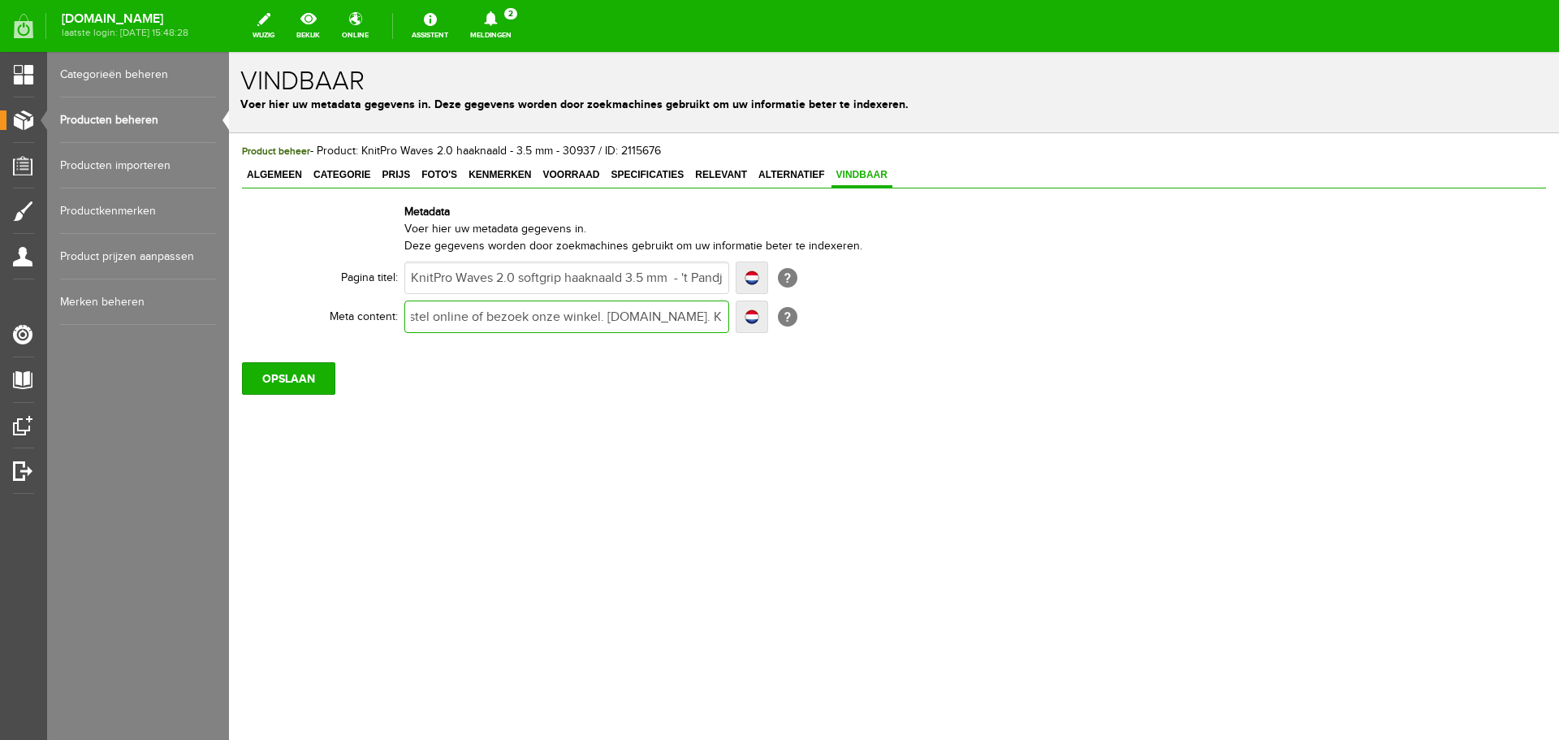
type input "Fijn en soepel haken met de KnitPro Waves 2.0 haaknaald van 3.5 mm. Bestel onli…"
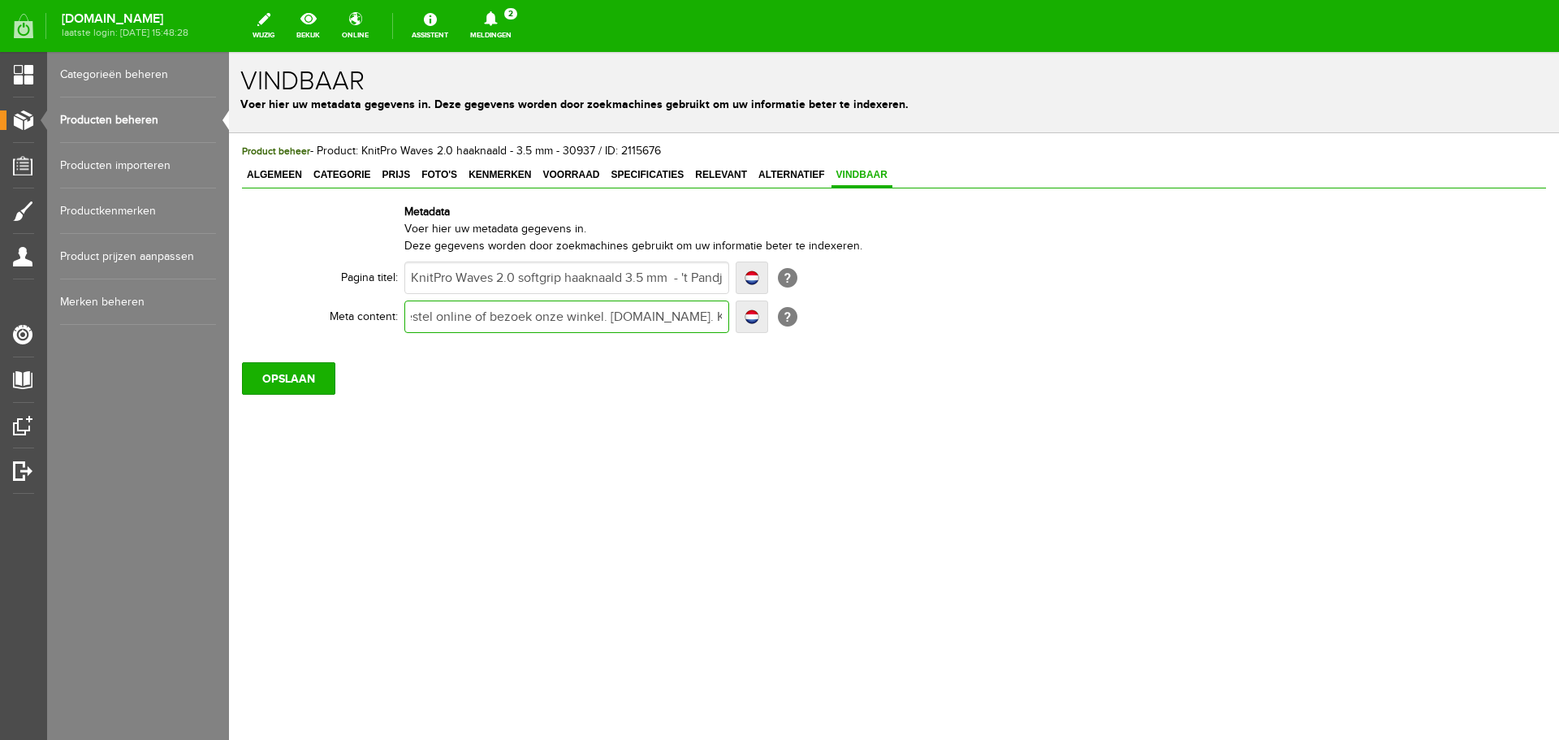
type input "Fijn en soepel haken met de KnitPro Waves 2.0 haaknaald van 3.5 mm. Bestel onli…"
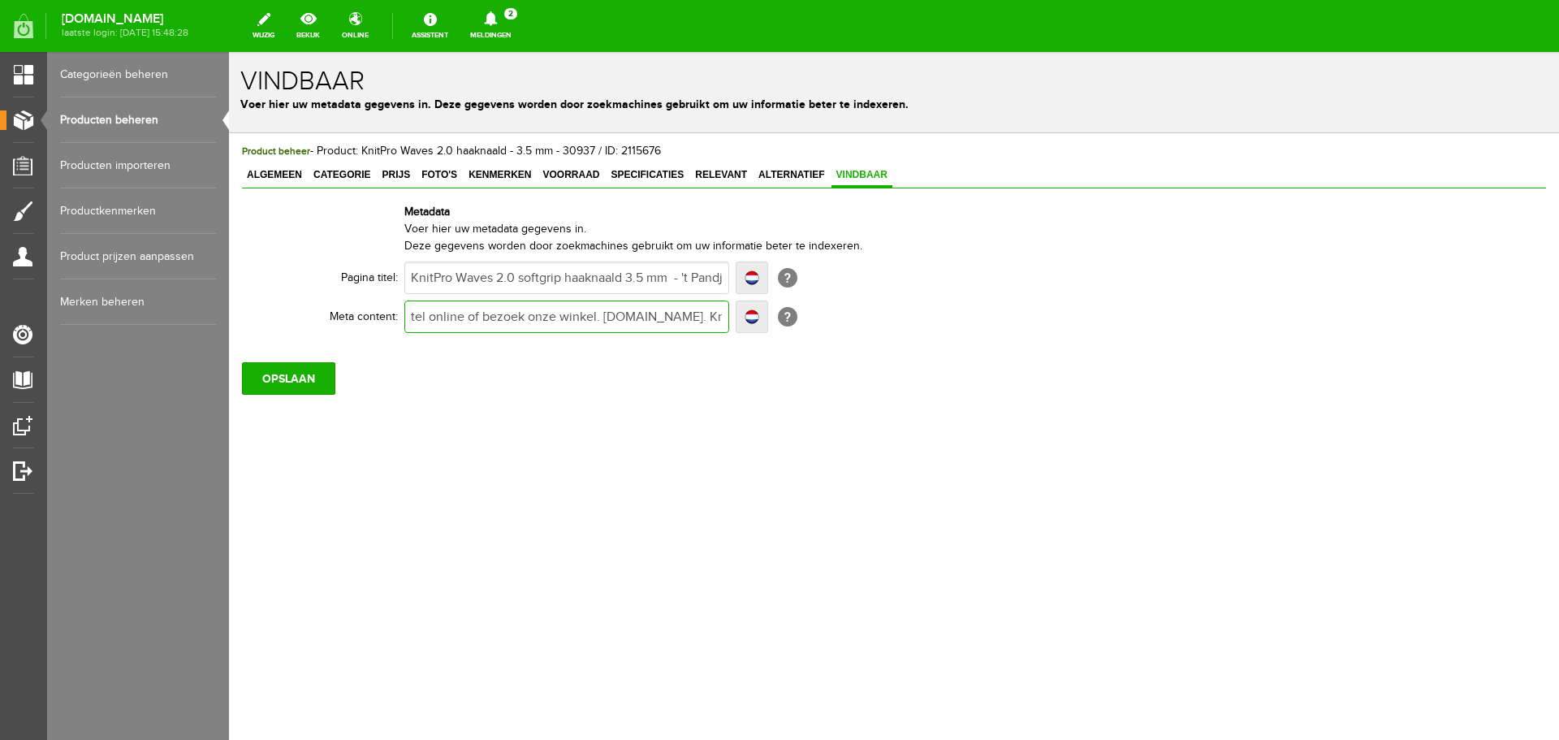
scroll to position [0, 429]
type input "Fijn en soepel haken met de KnitPro Waves 2.0 haaknaald van 3.5 mm. Bestel onli…"
click at [296, 379] on input "OPSLAAN" at bounding box center [288, 378] width 93 height 32
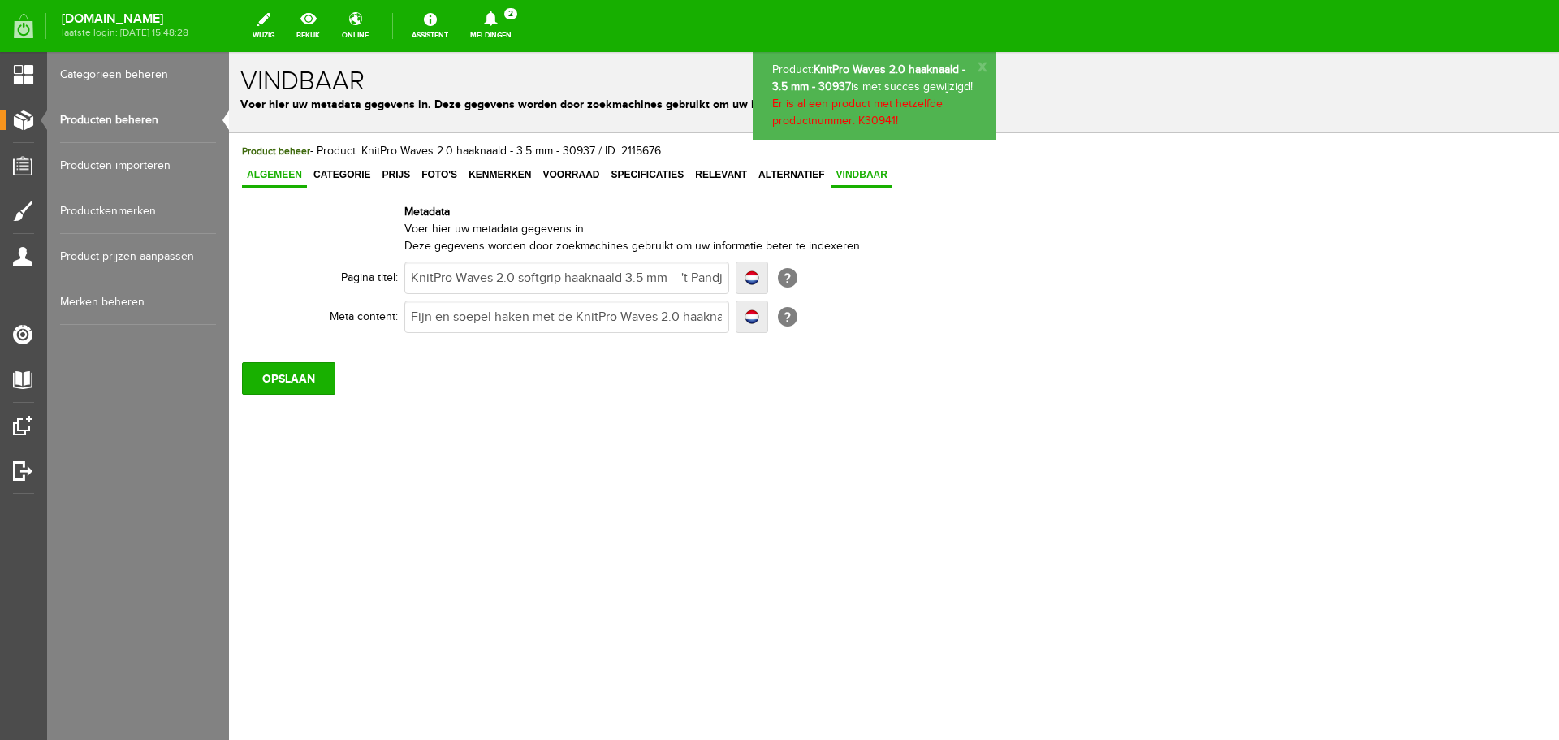
click at [285, 174] on span "Algemeen" at bounding box center [274, 174] width 65 height 11
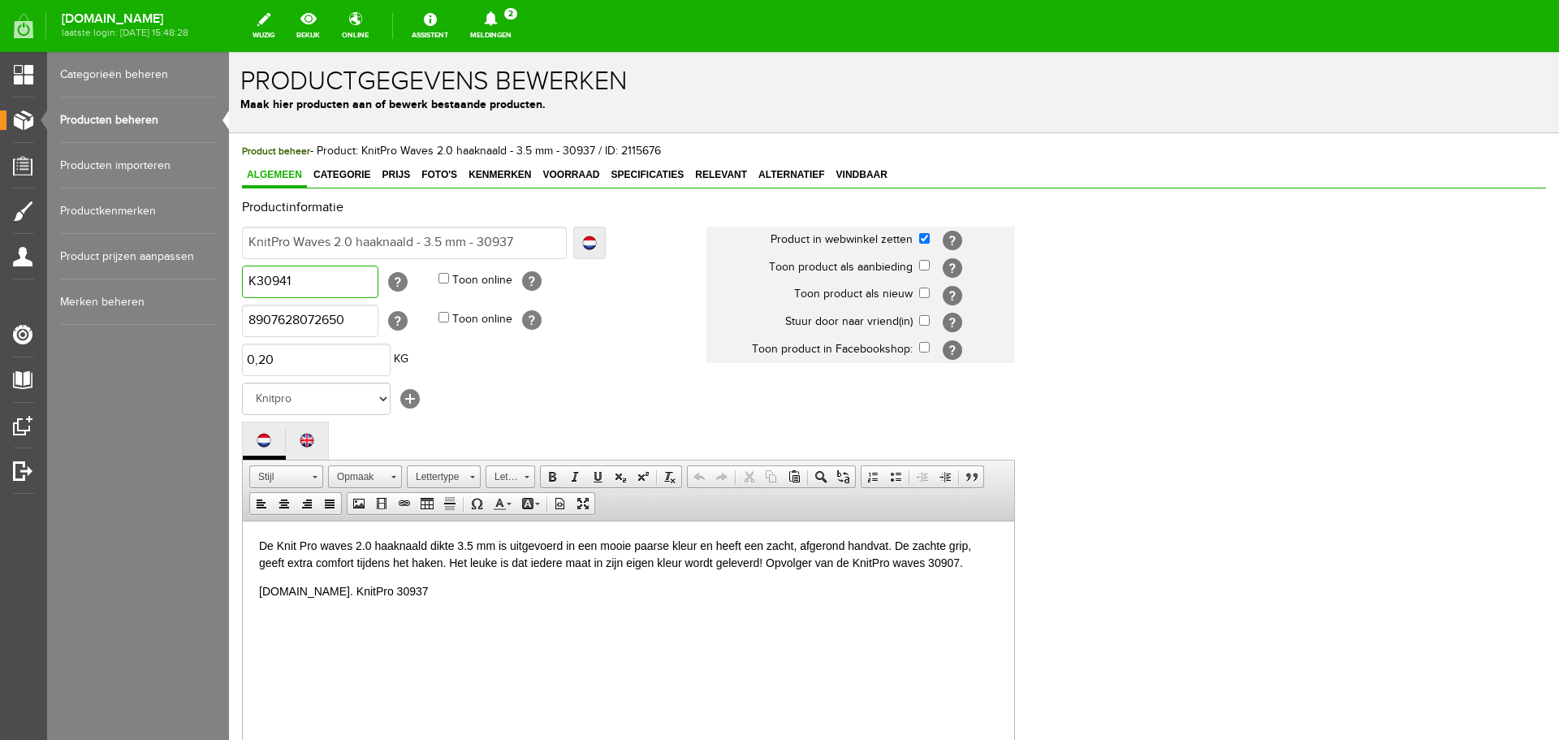
click at [300, 279] on input "K30941" at bounding box center [310, 282] width 136 height 32
type input "K30937"
click at [430, 172] on span "Foto's" at bounding box center [439, 174] width 45 height 11
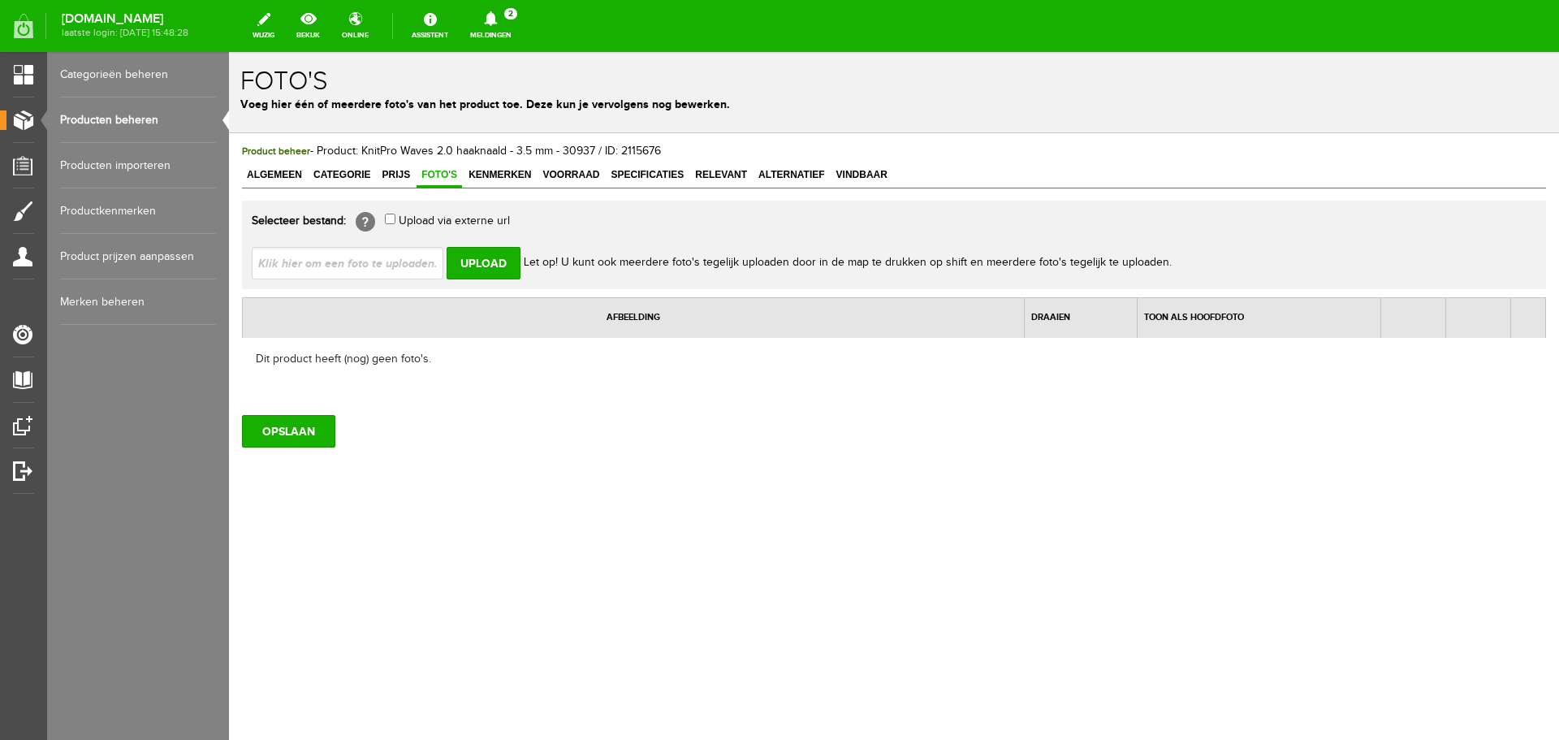
click at [339, 266] on input "file" at bounding box center [354, 262] width 205 height 31
type input "C:\fakepath\Knitpro_waves_2.0_haaknaald_3.5_30937_t_Pandje_Naaimachines.jpg"
type input "Knitpro_waves_2.0_haaknaald_3.5_30937_t_Pandje_Naaimachines.jpg"
click at [492, 262] on input "Upload" at bounding box center [484, 263] width 74 height 32
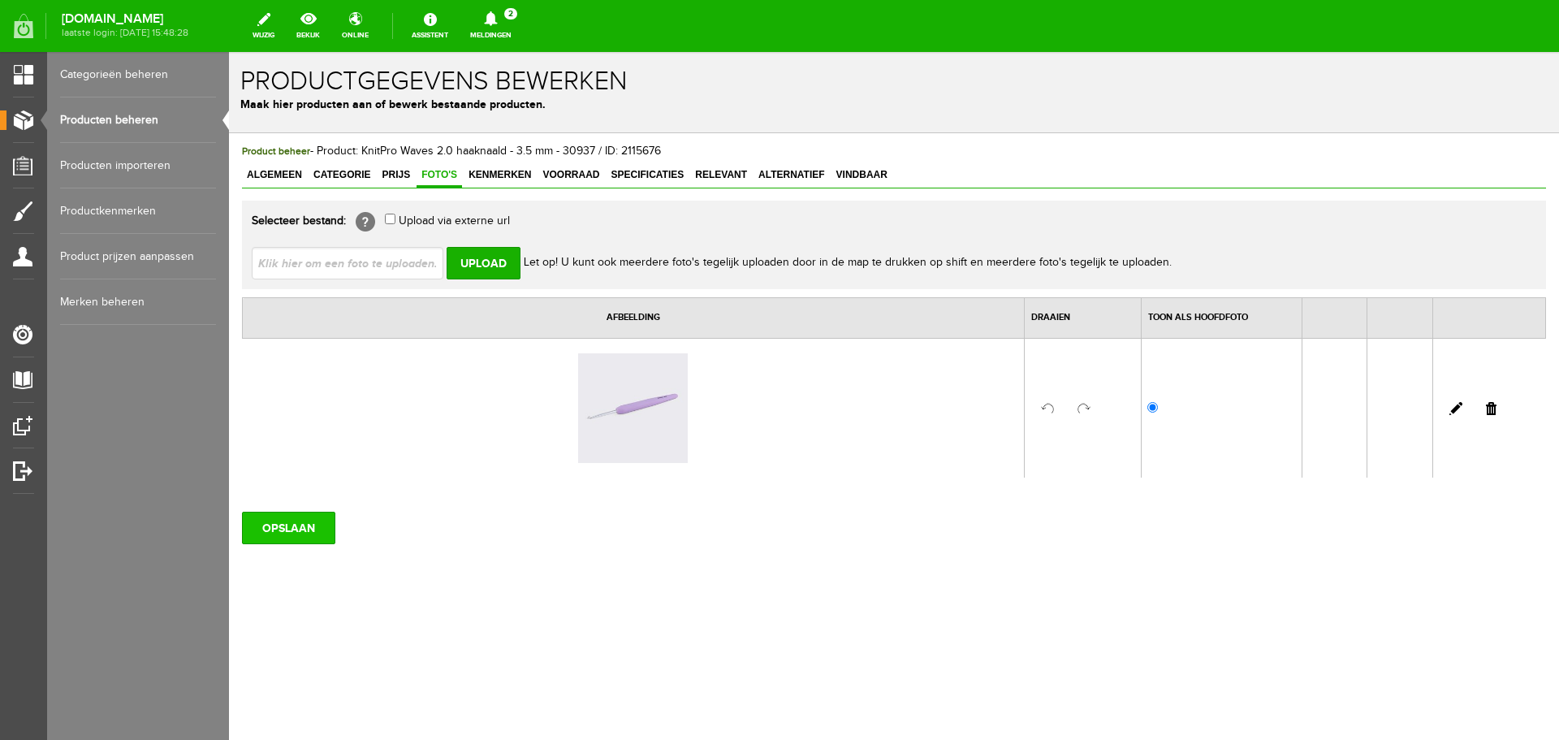
click at [280, 519] on input "OPSLAAN" at bounding box center [288, 528] width 93 height 32
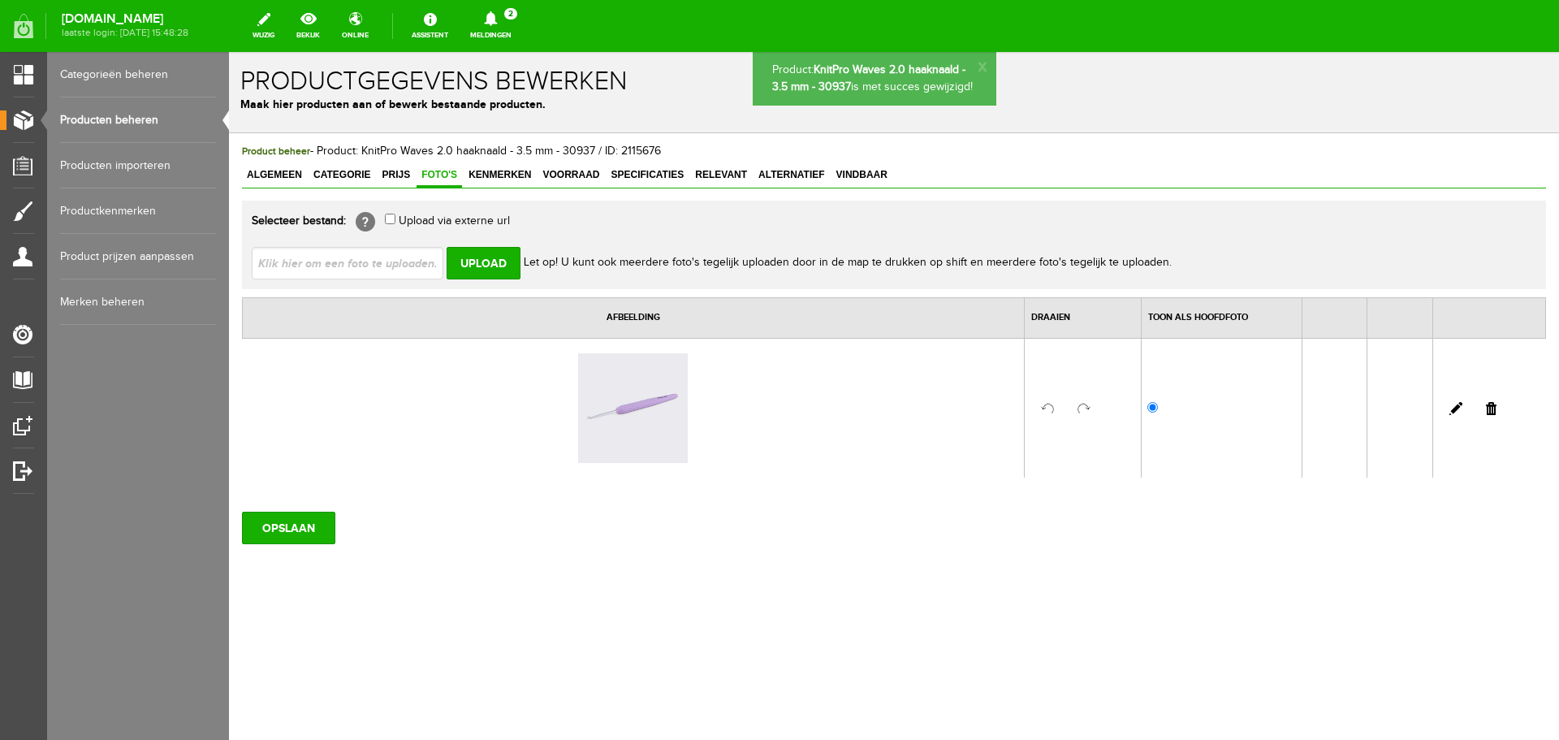
click at [345, 173] on span "Categorie" at bounding box center [342, 174] width 67 height 11
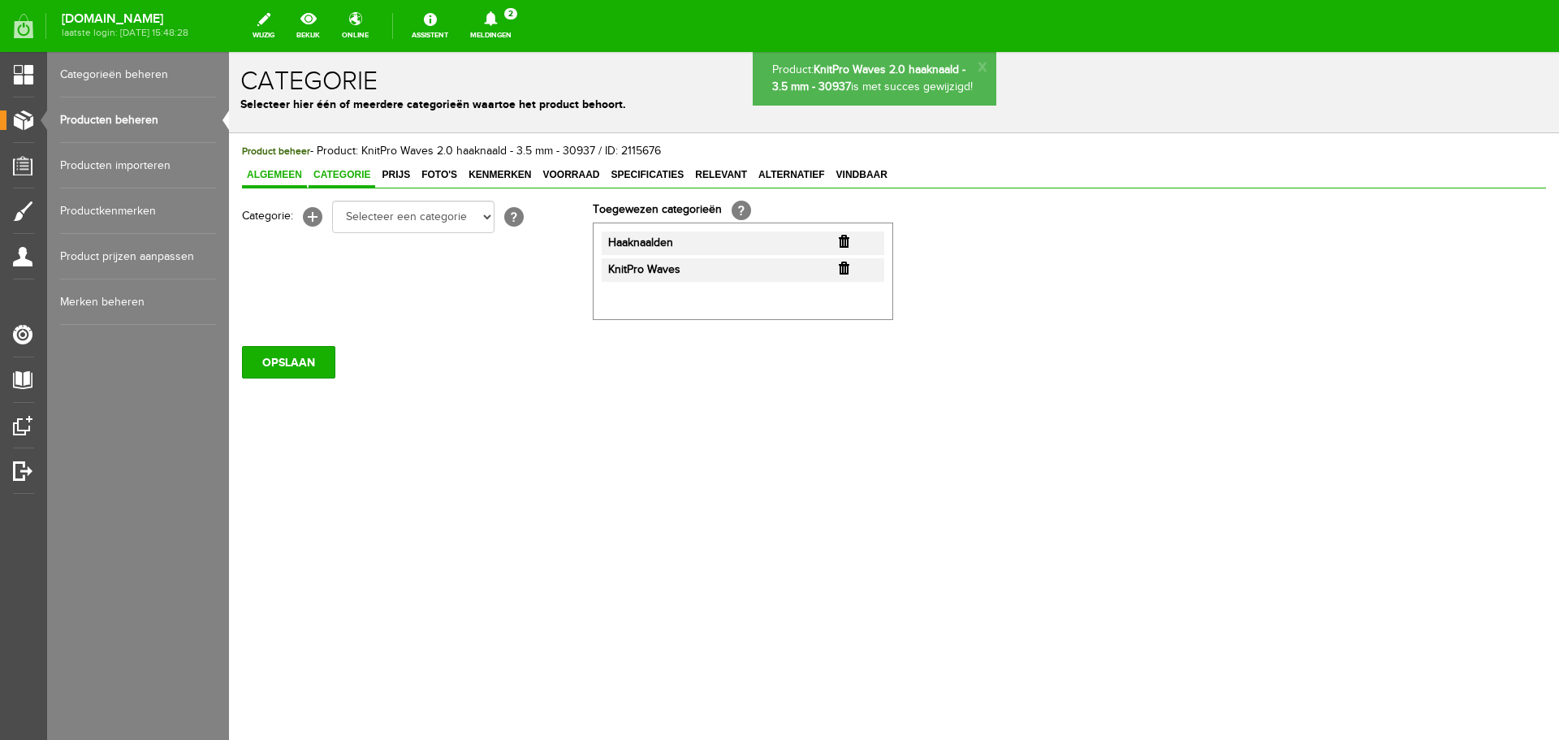
click at [286, 175] on span "Algemeen" at bounding box center [274, 174] width 65 height 11
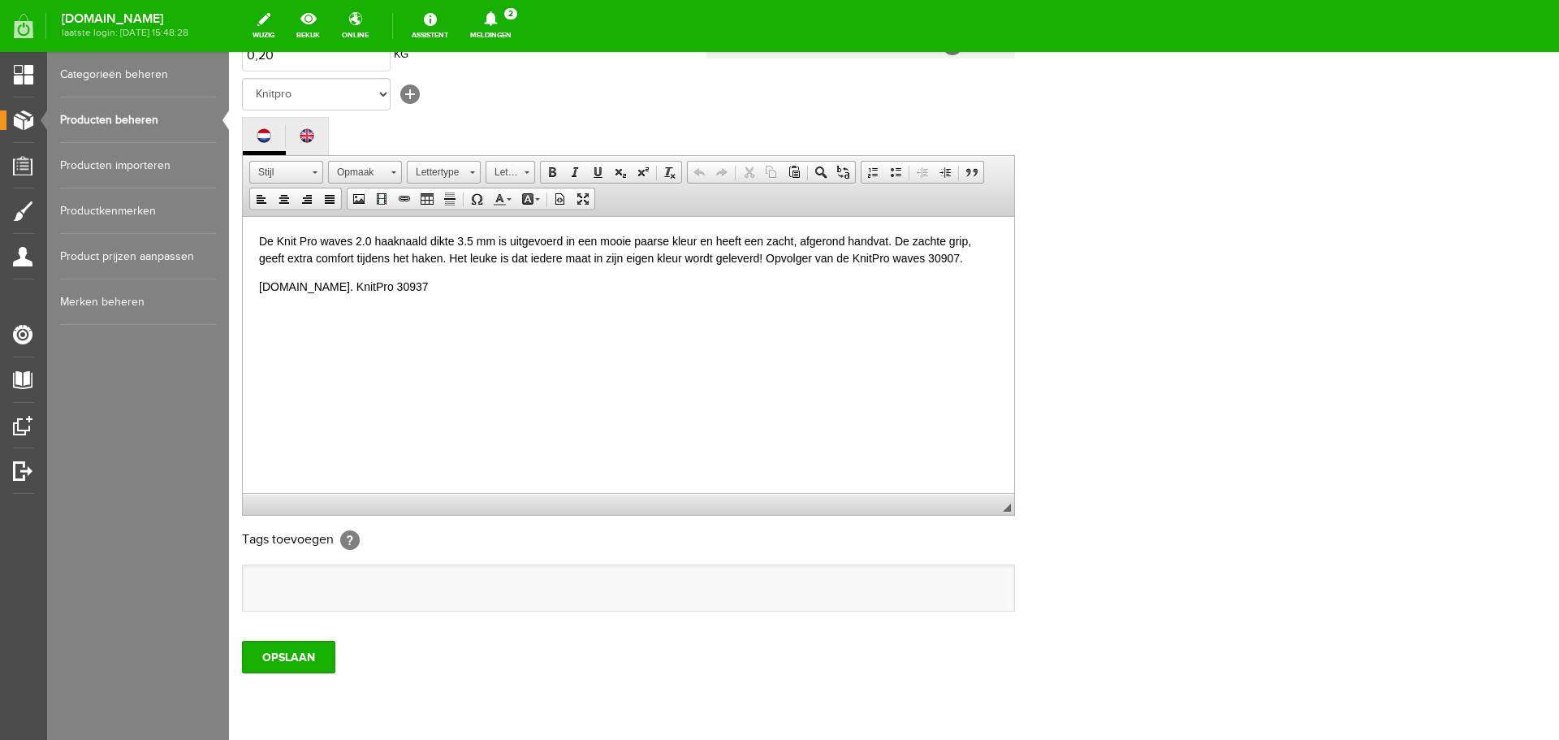
scroll to position [358, 0]
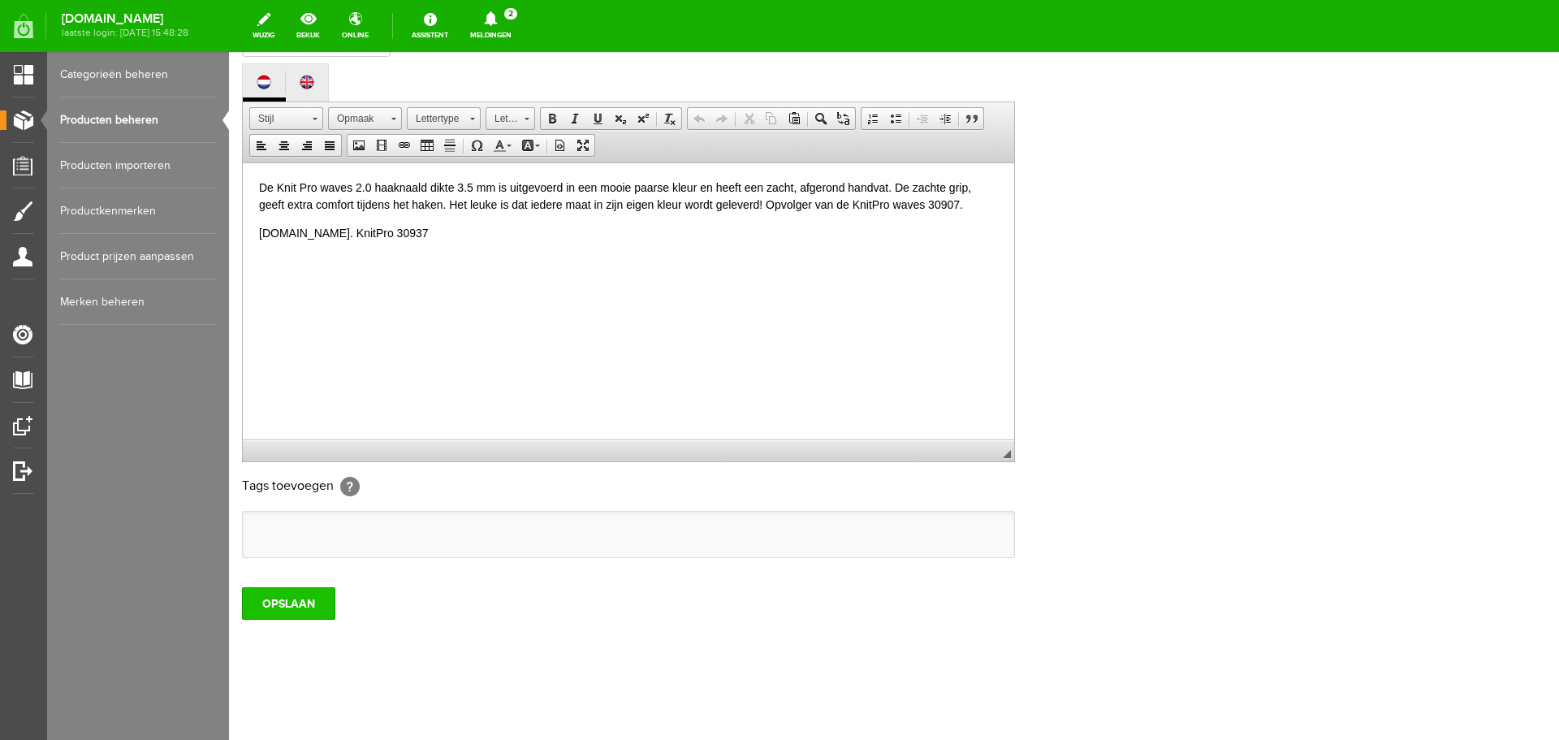
click at [281, 603] on input "OPSLAAN" at bounding box center [288, 603] width 93 height 32
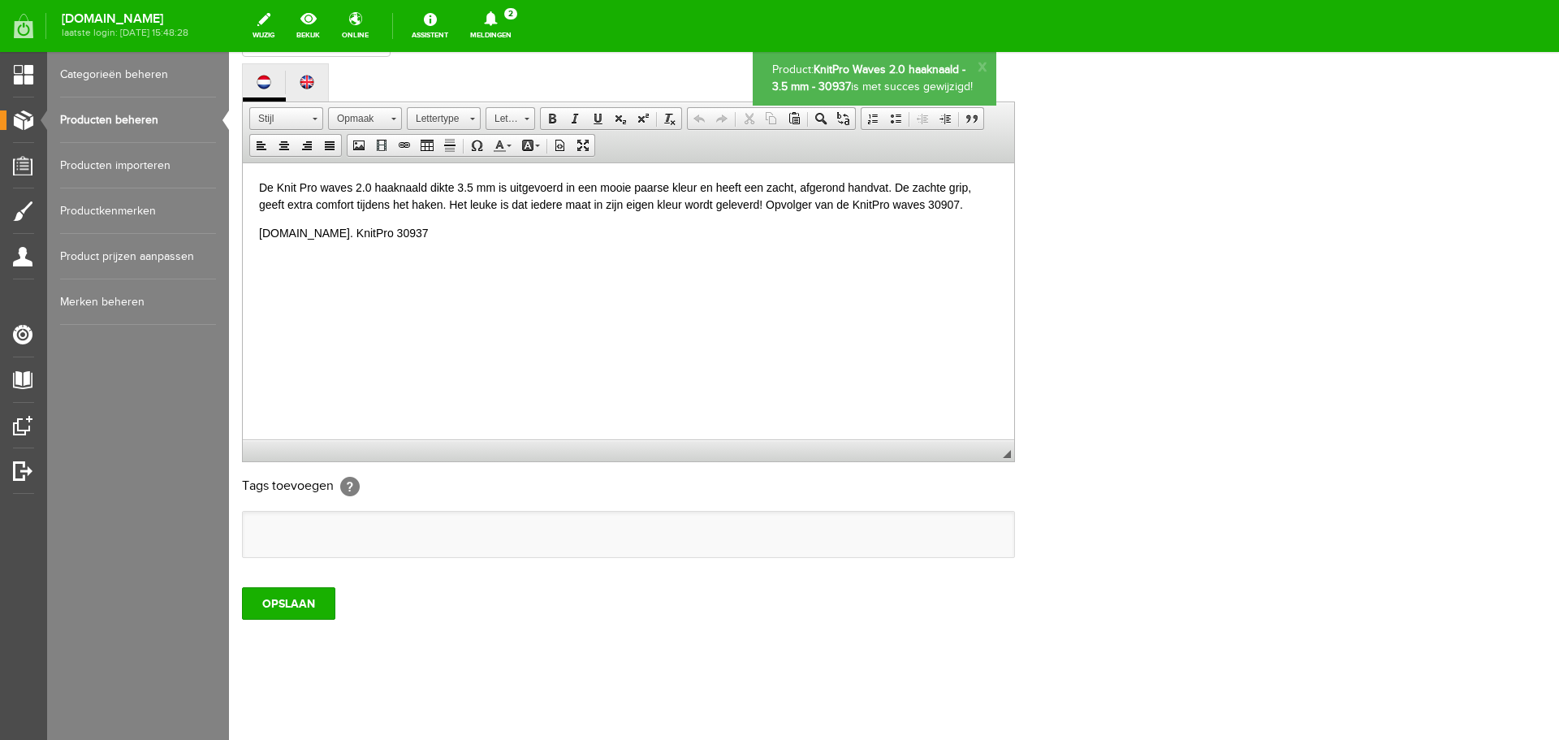
scroll to position [0, 0]
click at [105, 119] on link "Producten beheren" at bounding box center [138, 119] width 156 height 45
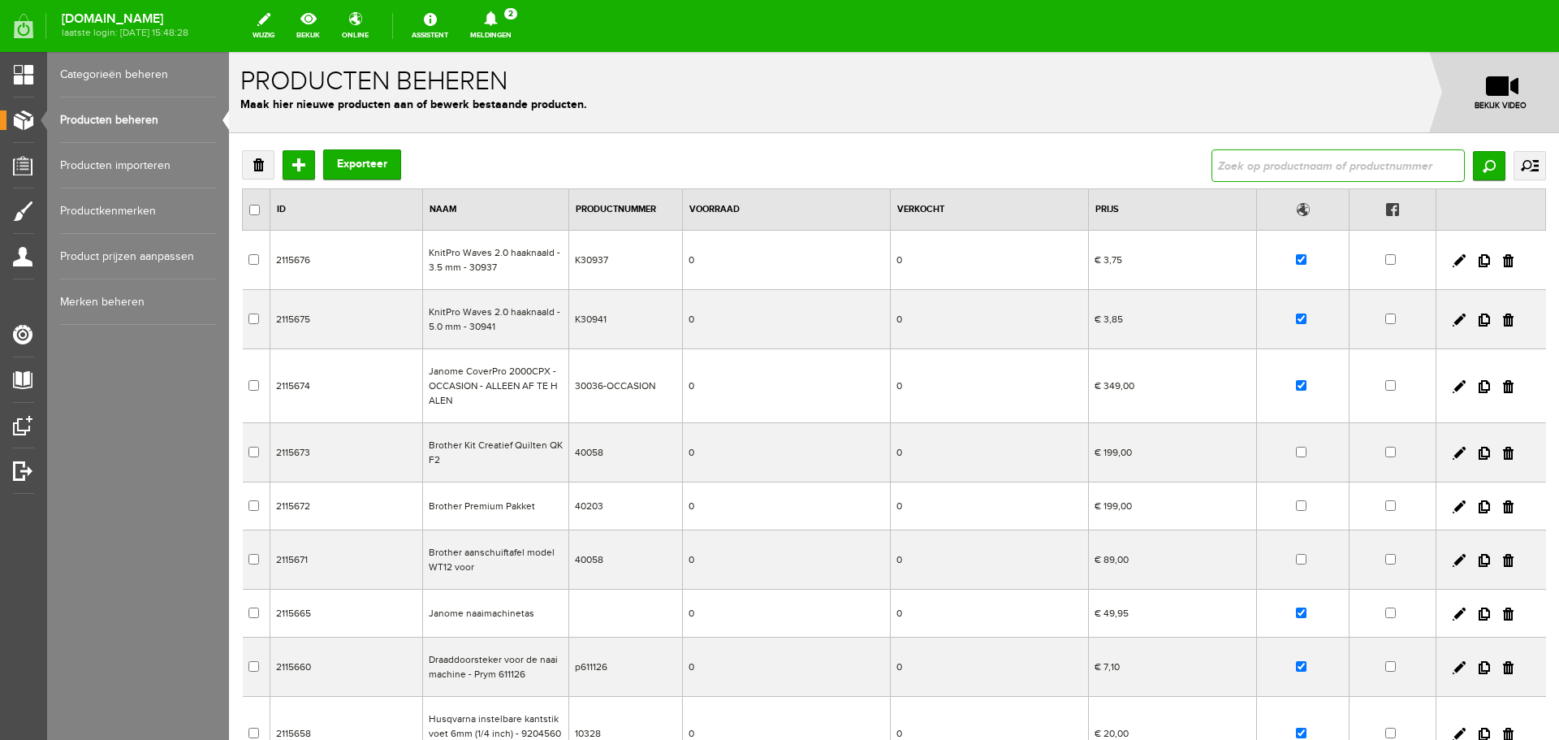
drag, startPoint x: 1241, startPoint y: 160, endPoint x: 1244, endPoint y: 151, distance: 9.5
click at [1241, 160] on input "text" at bounding box center [1338, 165] width 253 height 32
type input "30907"
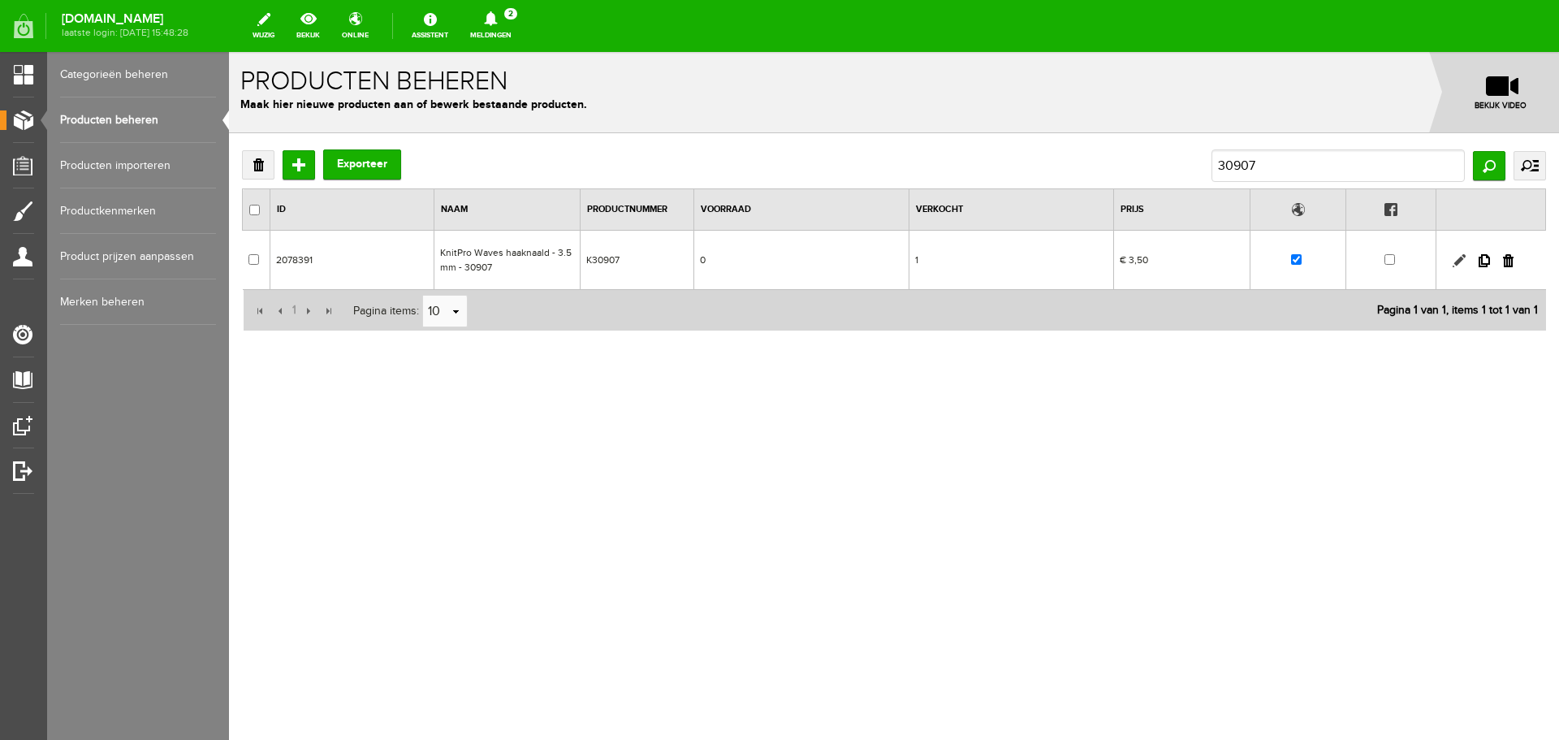
click at [1460, 262] on link at bounding box center [1459, 260] width 13 height 13
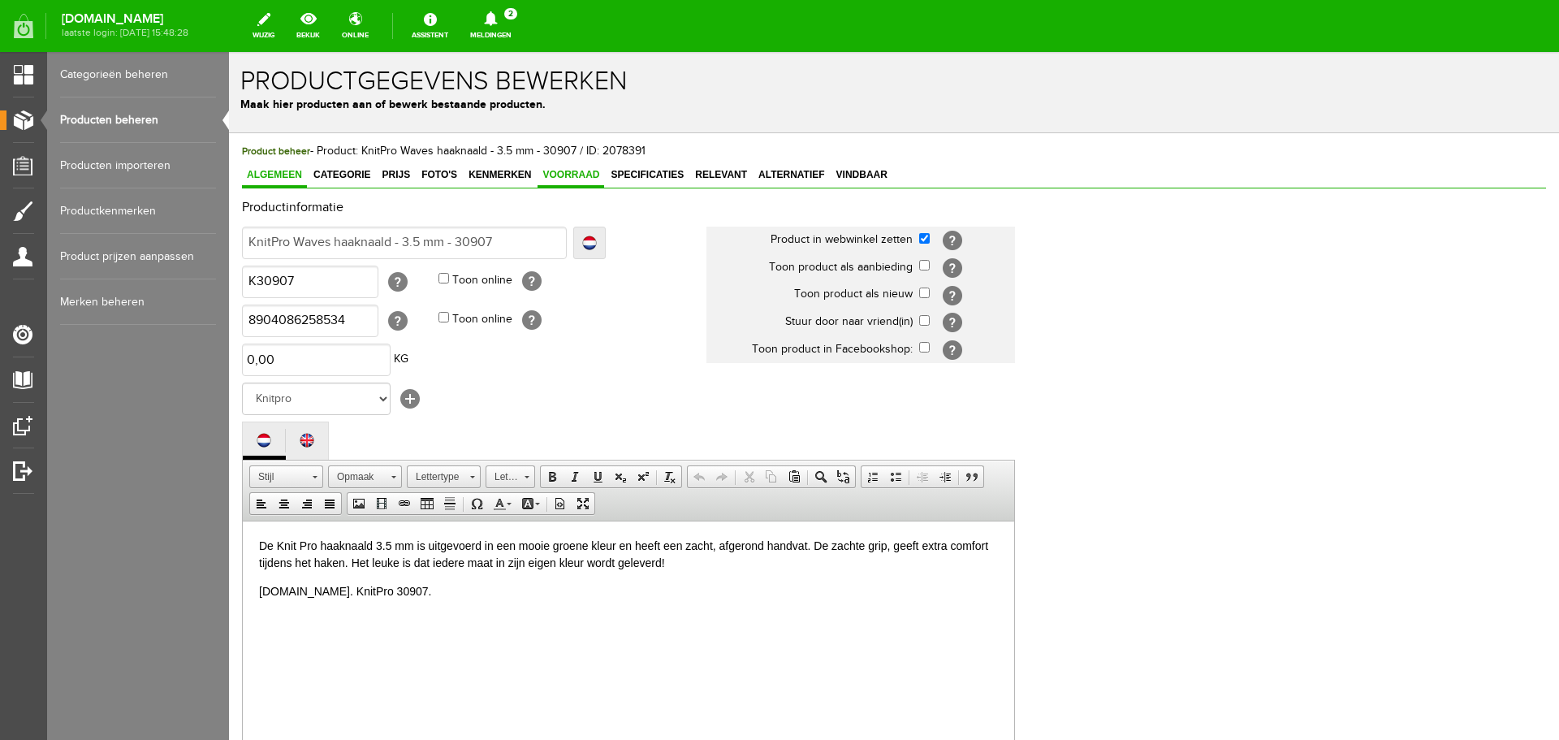
click at [580, 168] on link "Voorraad" at bounding box center [571, 176] width 67 height 24
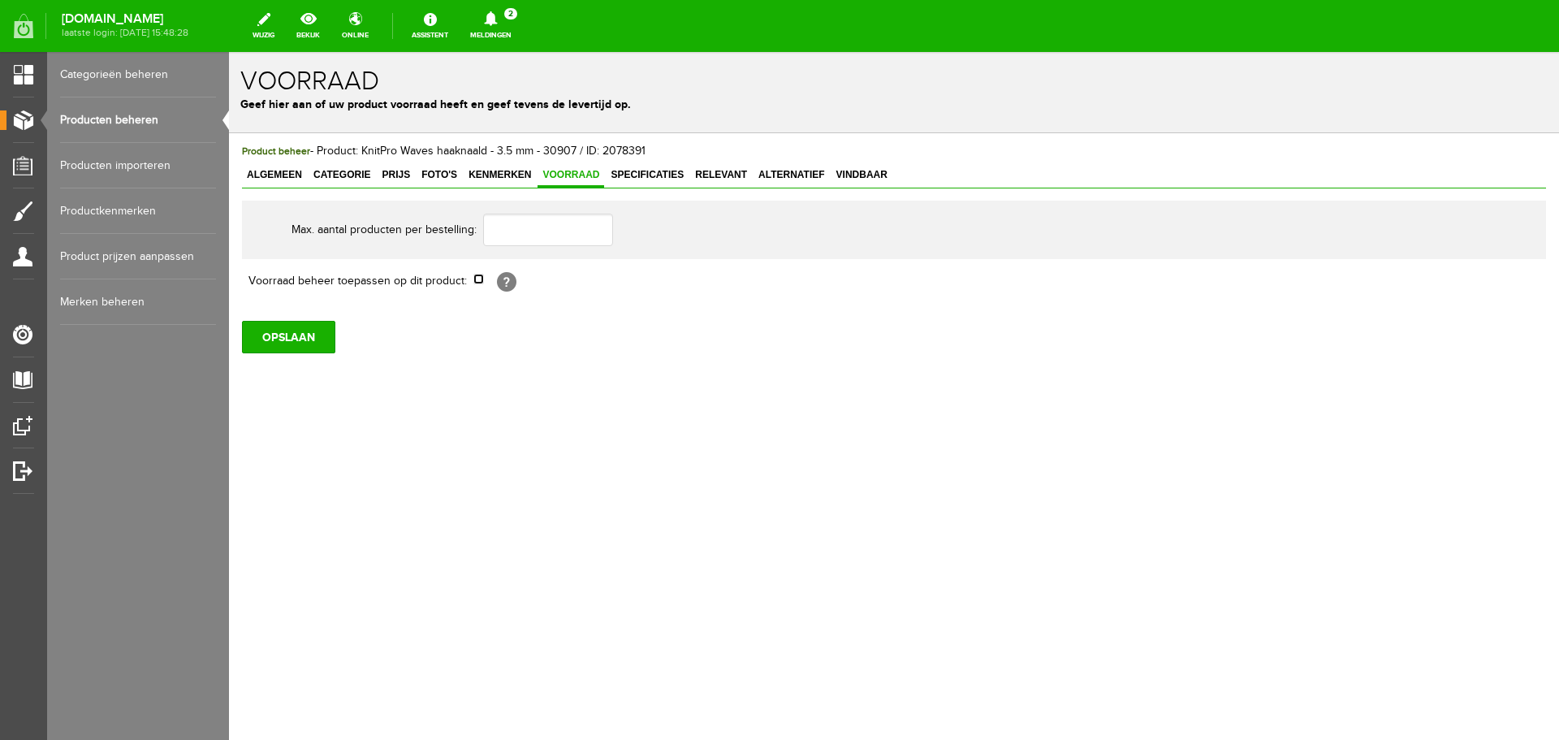
click at [475, 280] on input "checkbox" at bounding box center [478, 279] width 11 height 11
checkbox input "true"
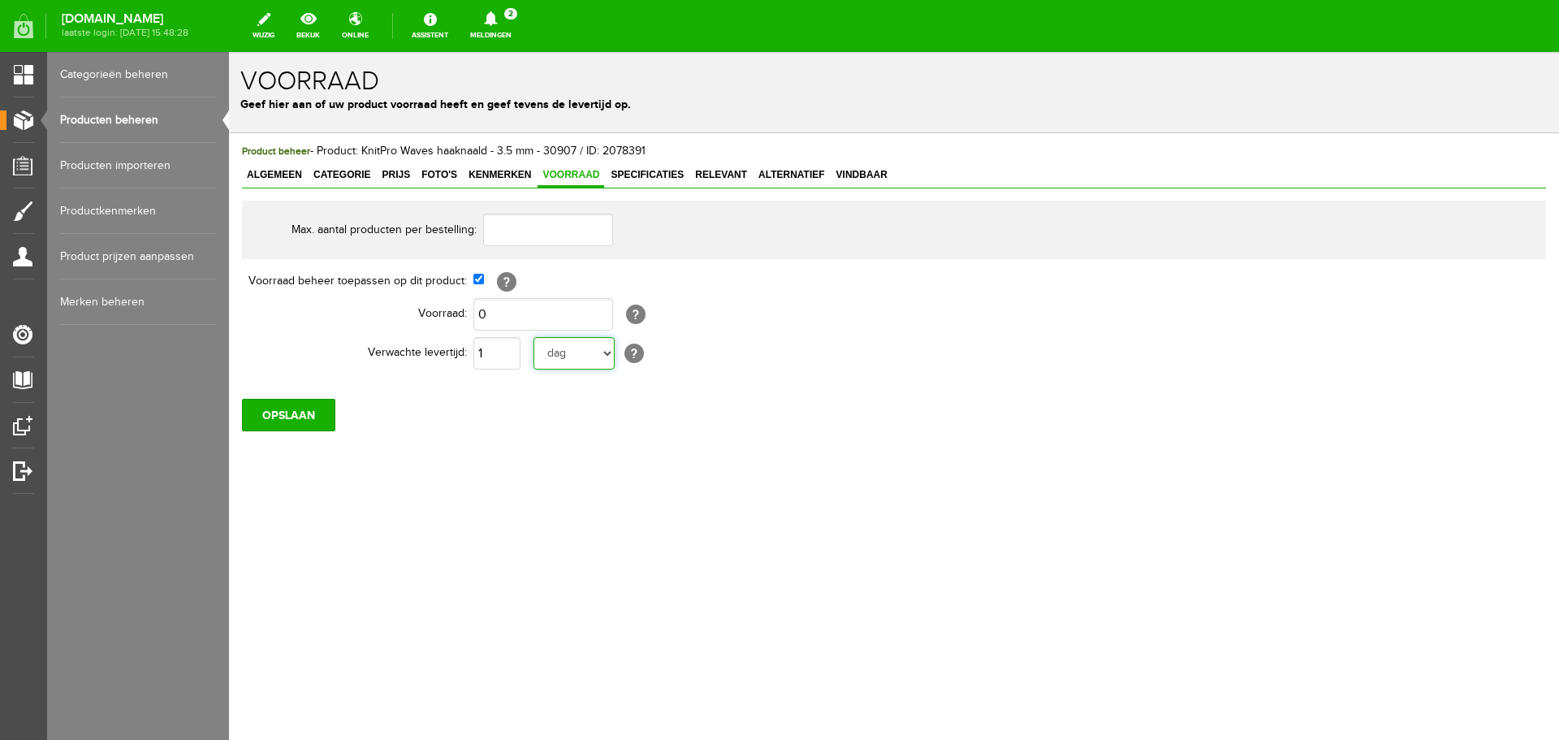
click at [604, 352] on select "dag dagen week weken maand maanden jaar jaren werkdagen" at bounding box center [574, 353] width 81 height 32
select select "year"
click at [534, 337] on select "dag dagen week weken maand maanden jaar jaren werkdagen" at bounding box center [574, 353] width 81 height 32
drag, startPoint x: 496, startPoint y: 352, endPoint x: 488, endPoint y: 354, distance: 8.3
click at [497, 352] on input "1" at bounding box center [496, 353] width 47 height 32
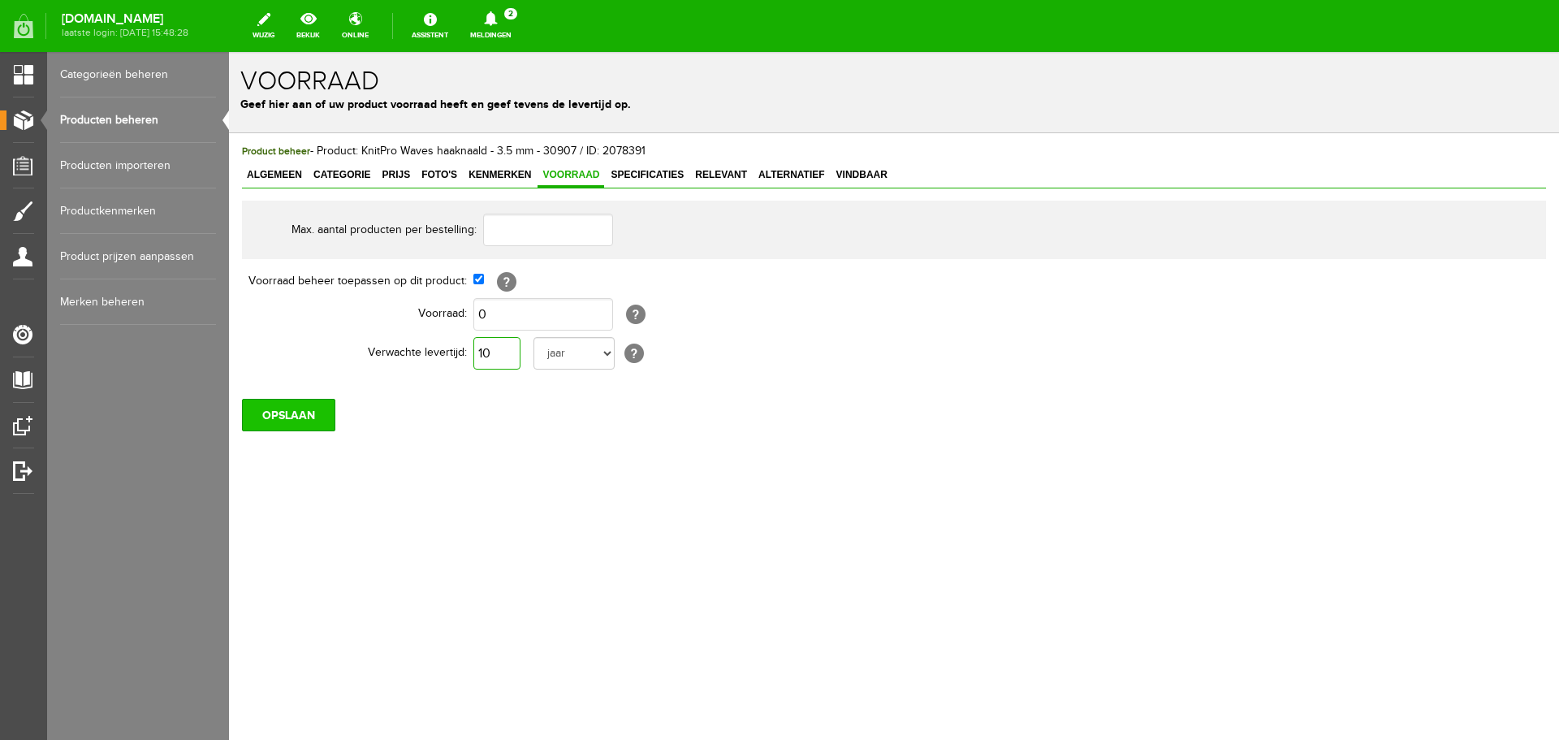
type input "10"
click at [275, 418] on input "OPSLAAN" at bounding box center [288, 415] width 93 height 32
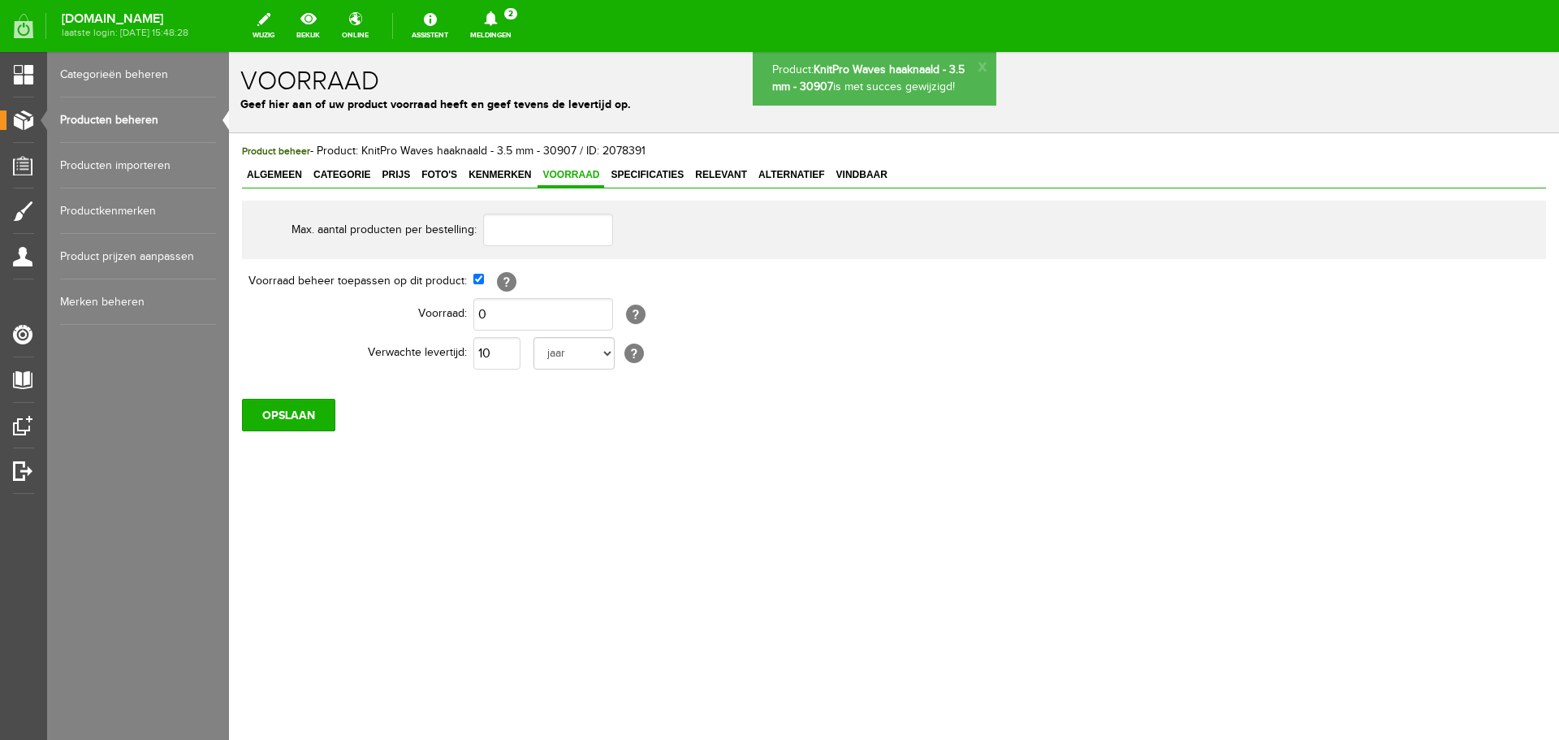
click at [787, 173] on span "Alternatief" at bounding box center [792, 174] width 76 height 11
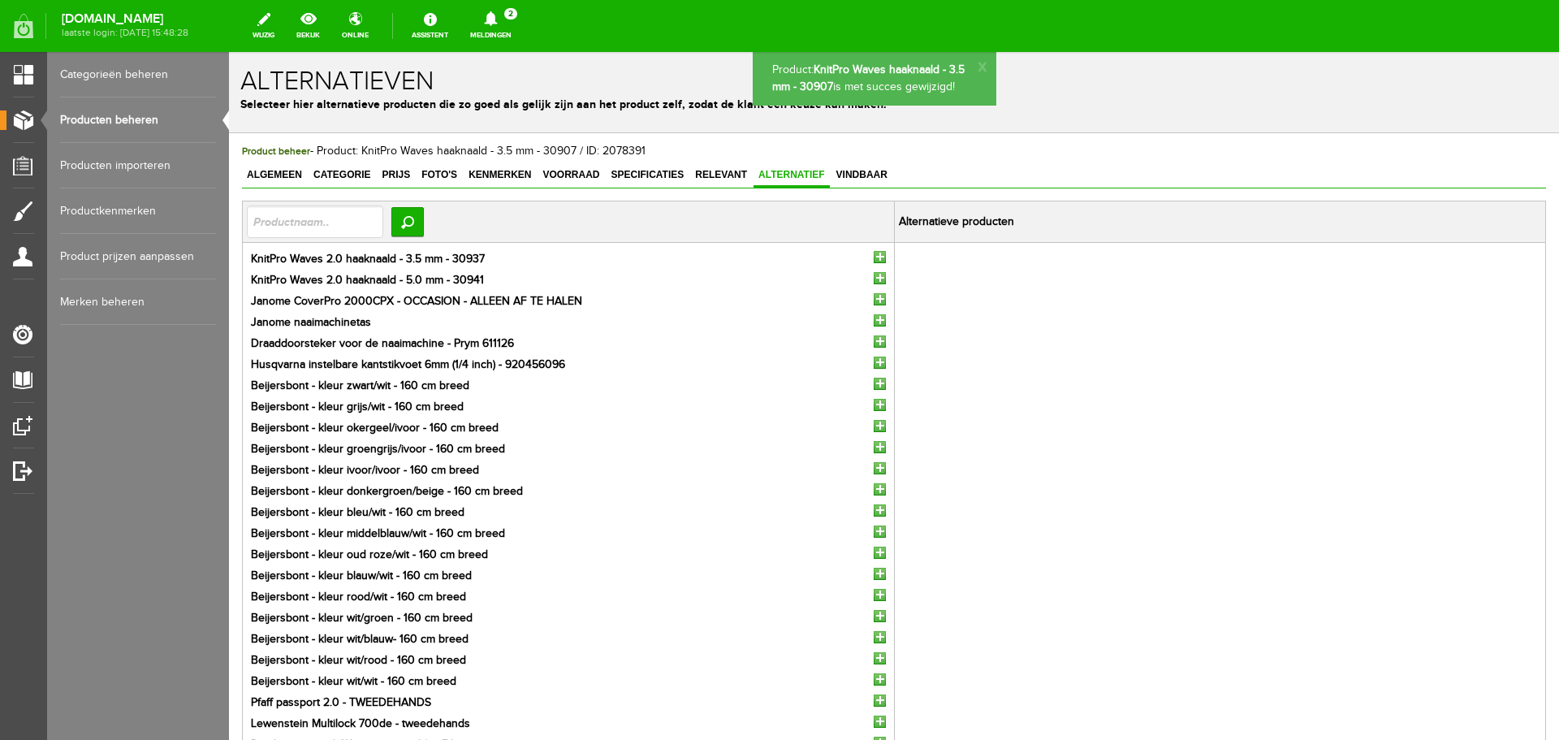
click at [874, 256] on input "button" at bounding box center [880, 257] width 12 height 12
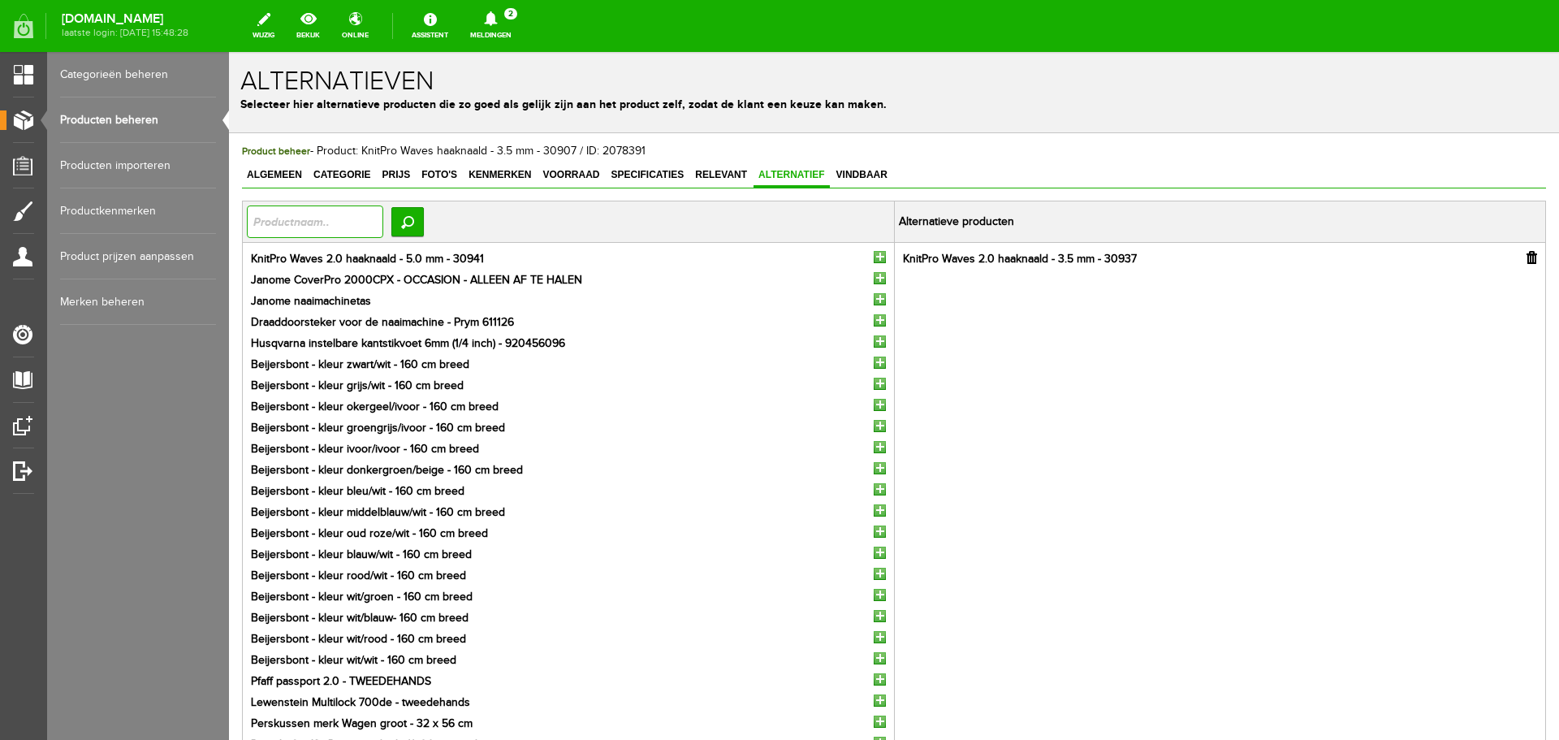
click at [270, 216] on input "text" at bounding box center [315, 221] width 136 height 32
type input "amour"
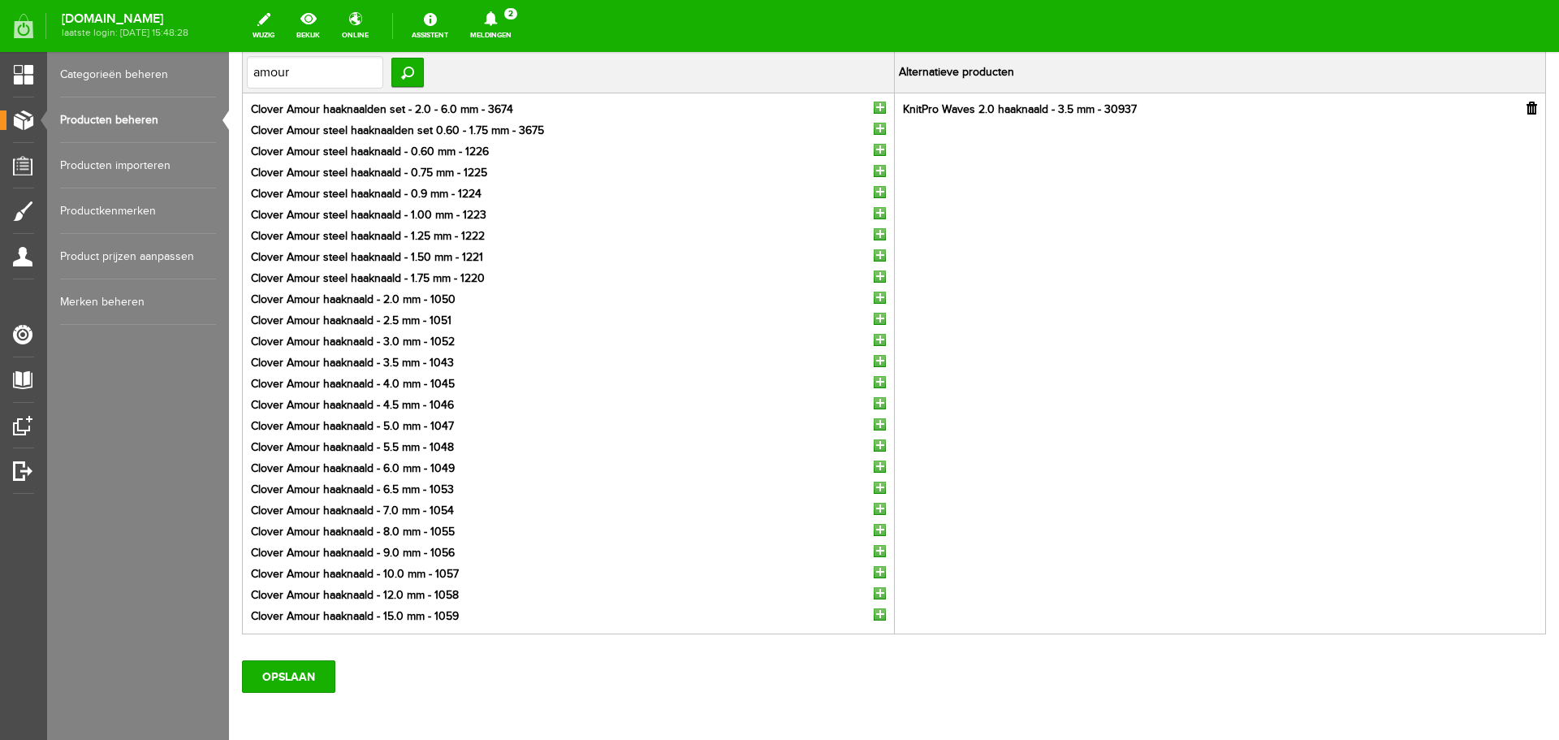
scroll to position [162, 0]
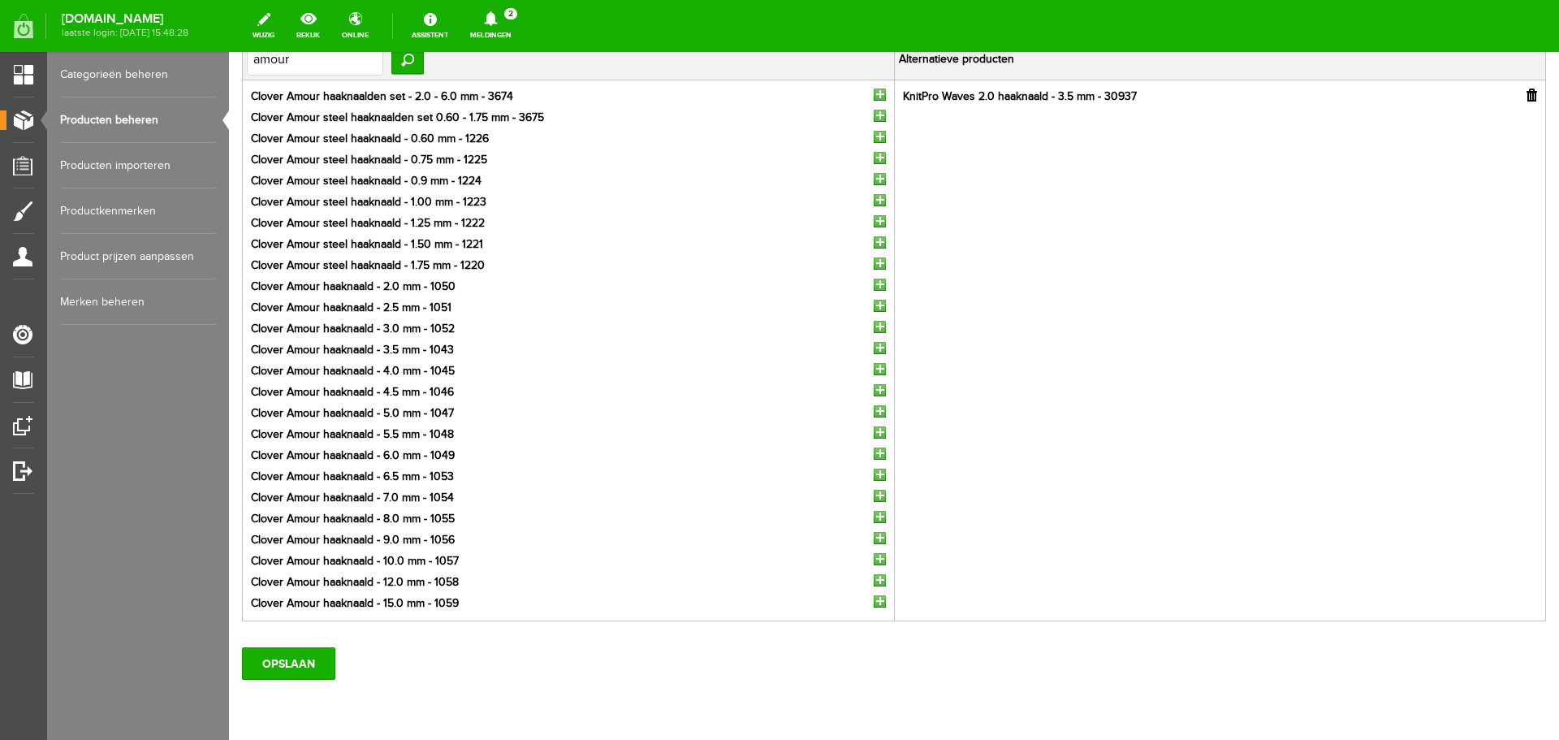
click at [874, 349] on input "button" at bounding box center [880, 348] width 12 height 12
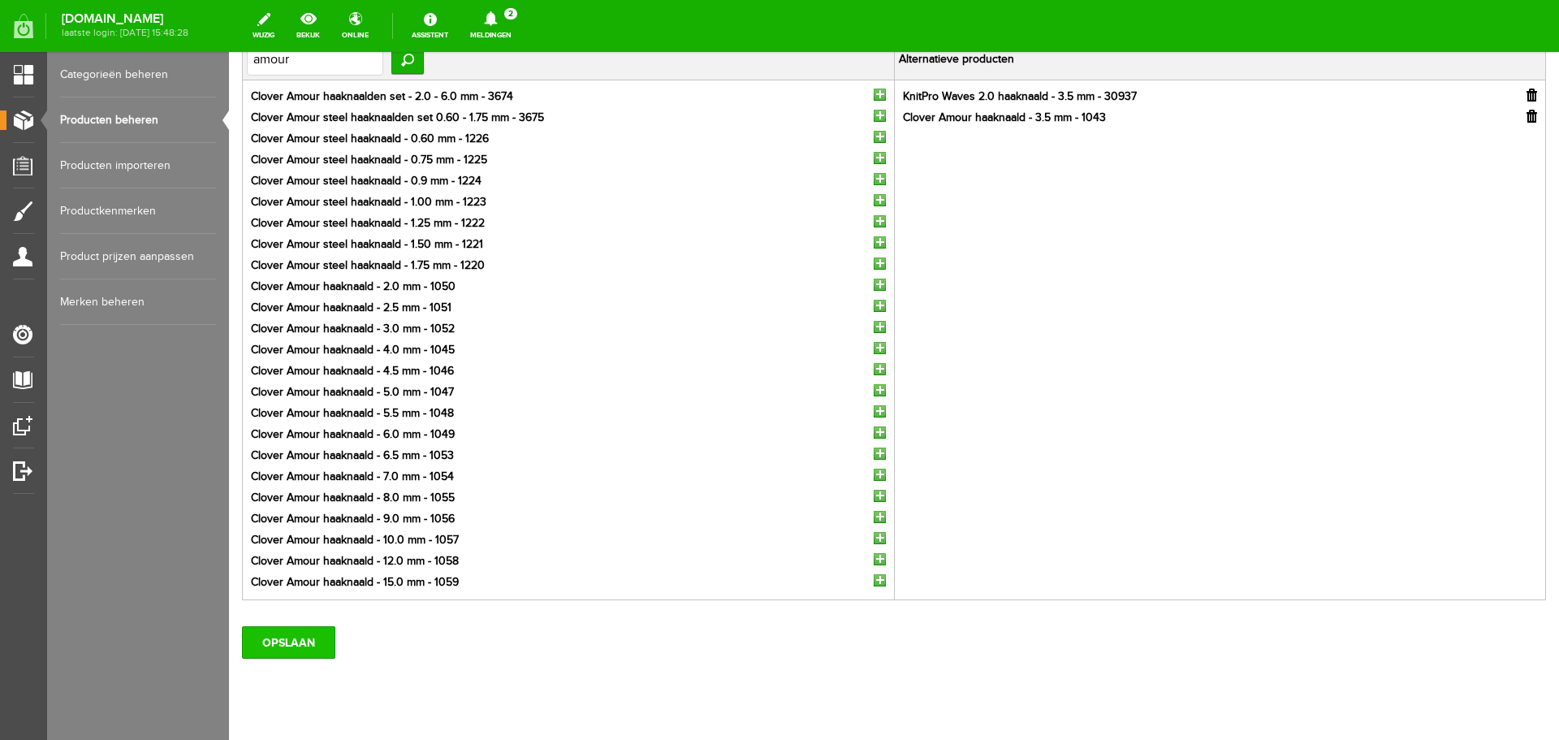
click at [283, 642] on input "OPSLAAN" at bounding box center [288, 642] width 93 height 32
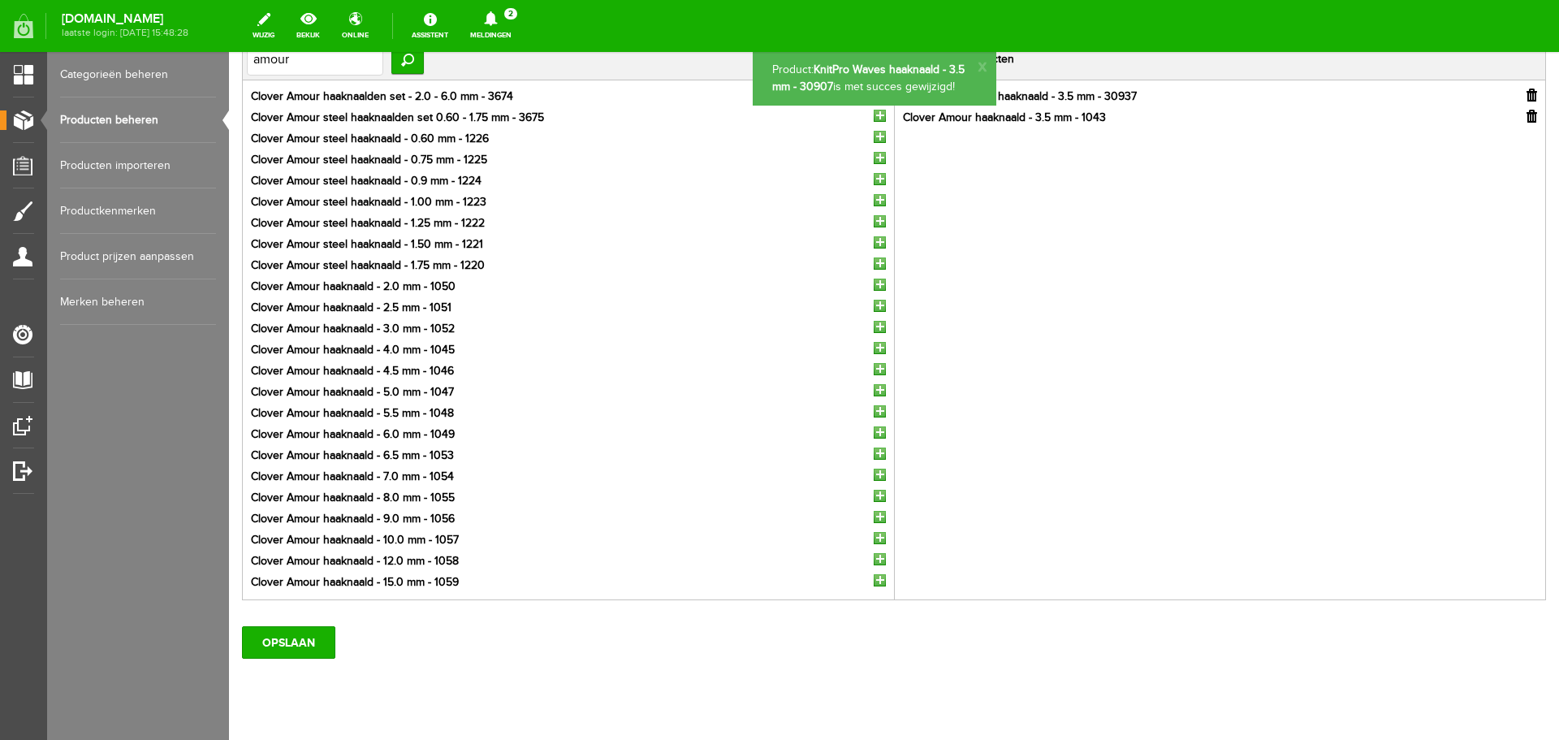
scroll to position [0, 0]
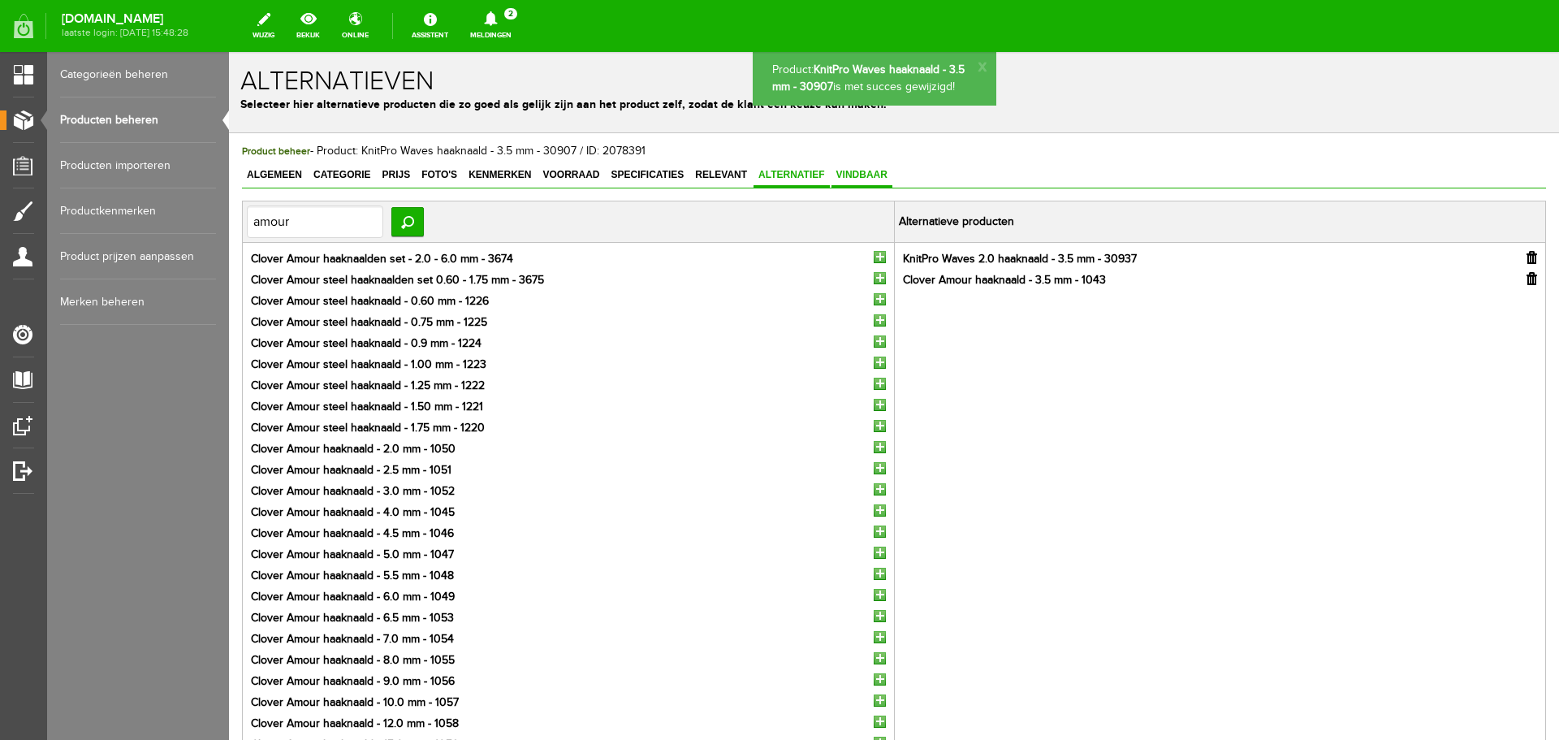
click at [868, 171] on span "Vindbaar" at bounding box center [862, 174] width 61 height 11
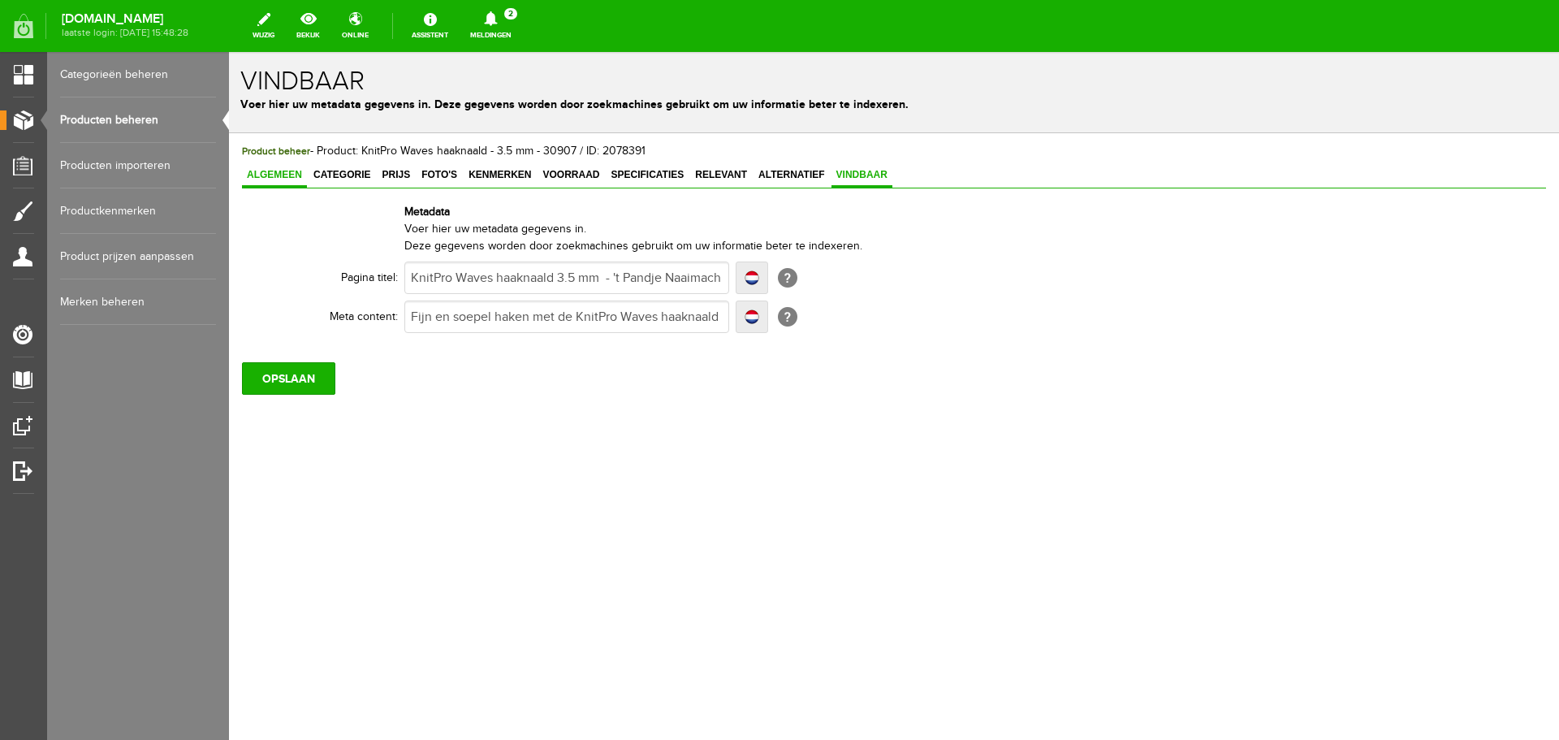
click at [283, 171] on span "Algemeen" at bounding box center [274, 174] width 65 height 11
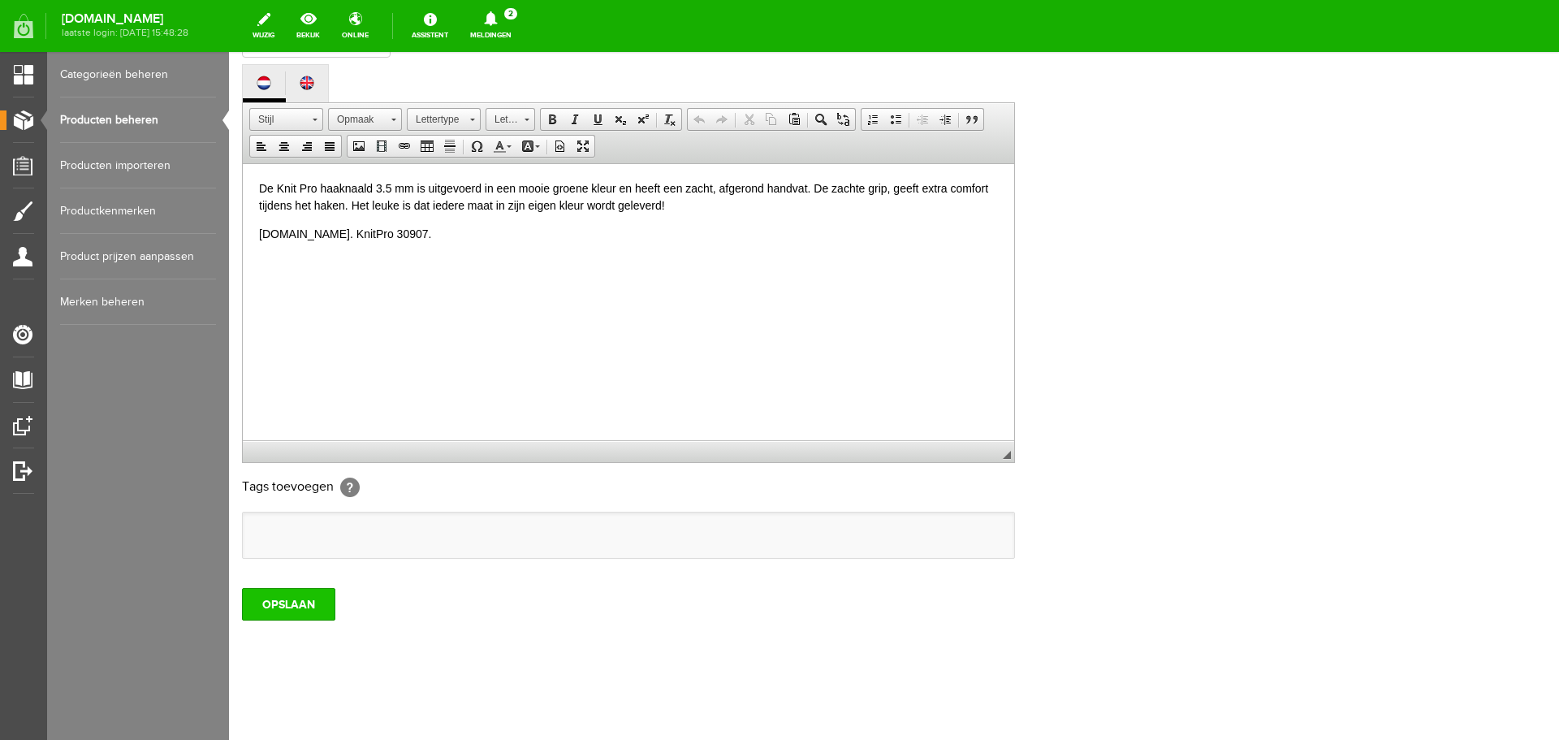
scroll to position [358, 0]
click at [277, 611] on input "OPSLAAN" at bounding box center [288, 603] width 93 height 32
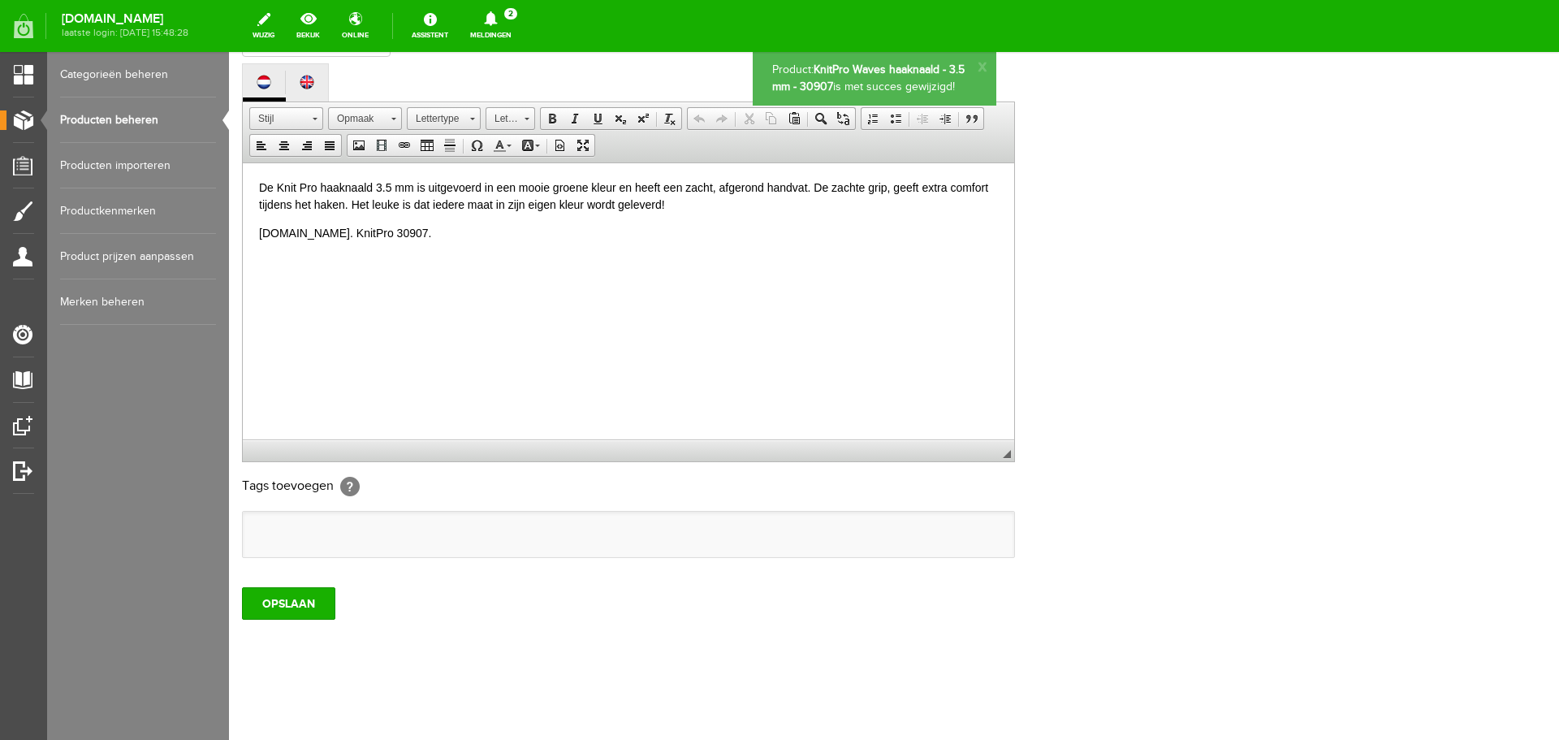
scroll to position [0, 0]
click at [127, 122] on link "Producten beheren" at bounding box center [138, 119] width 156 height 45
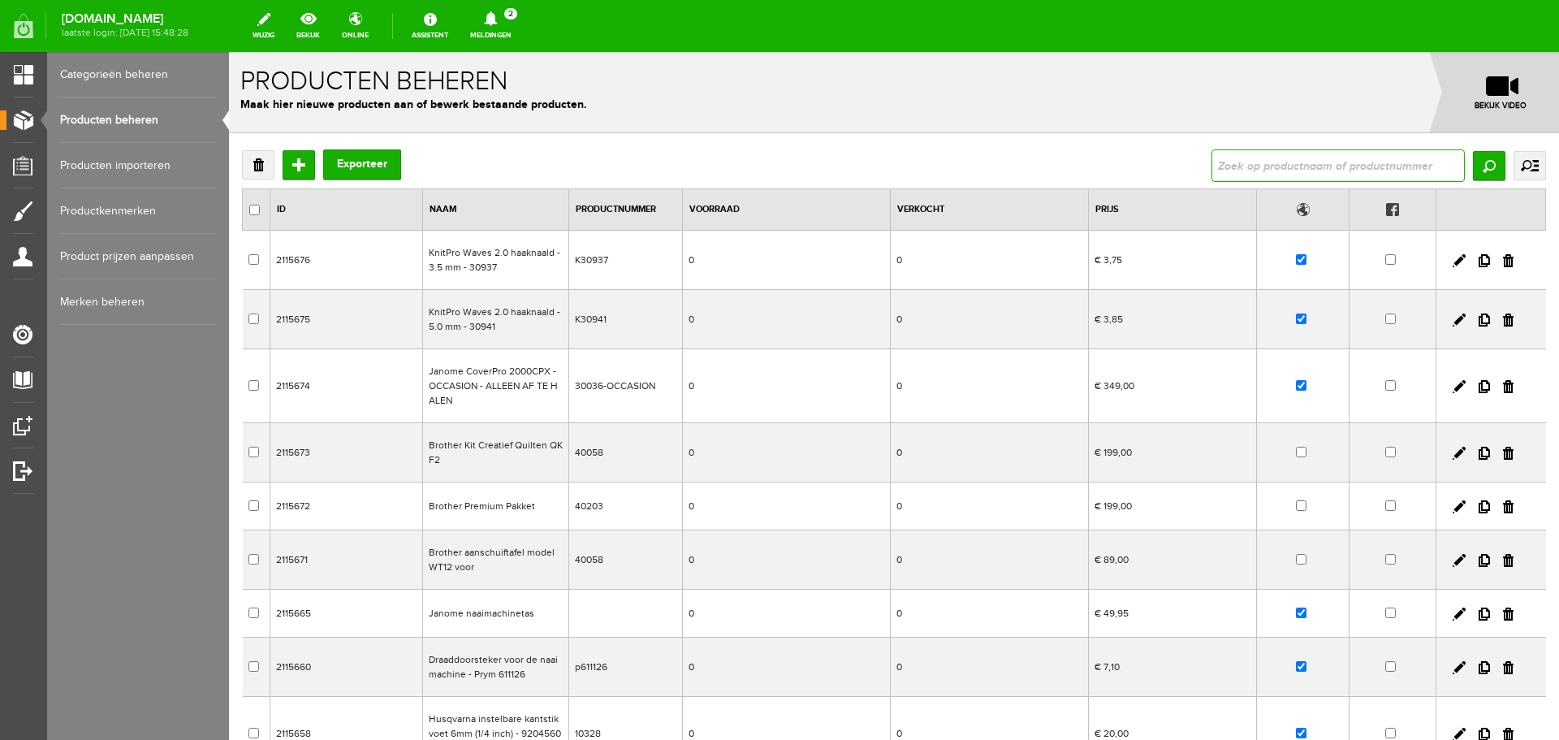
click at [1241, 174] on input "text" at bounding box center [1338, 165] width 253 height 32
click at [116, 112] on link "Producten beheren" at bounding box center [138, 119] width 156 height 45
click at [1226, 166] on input "text" at bounding box center [1338, 165] width 253 height 32
click at [1229, 164] on input "text" at bounding box center [1338, 165] width 253 height 32
type input "433"
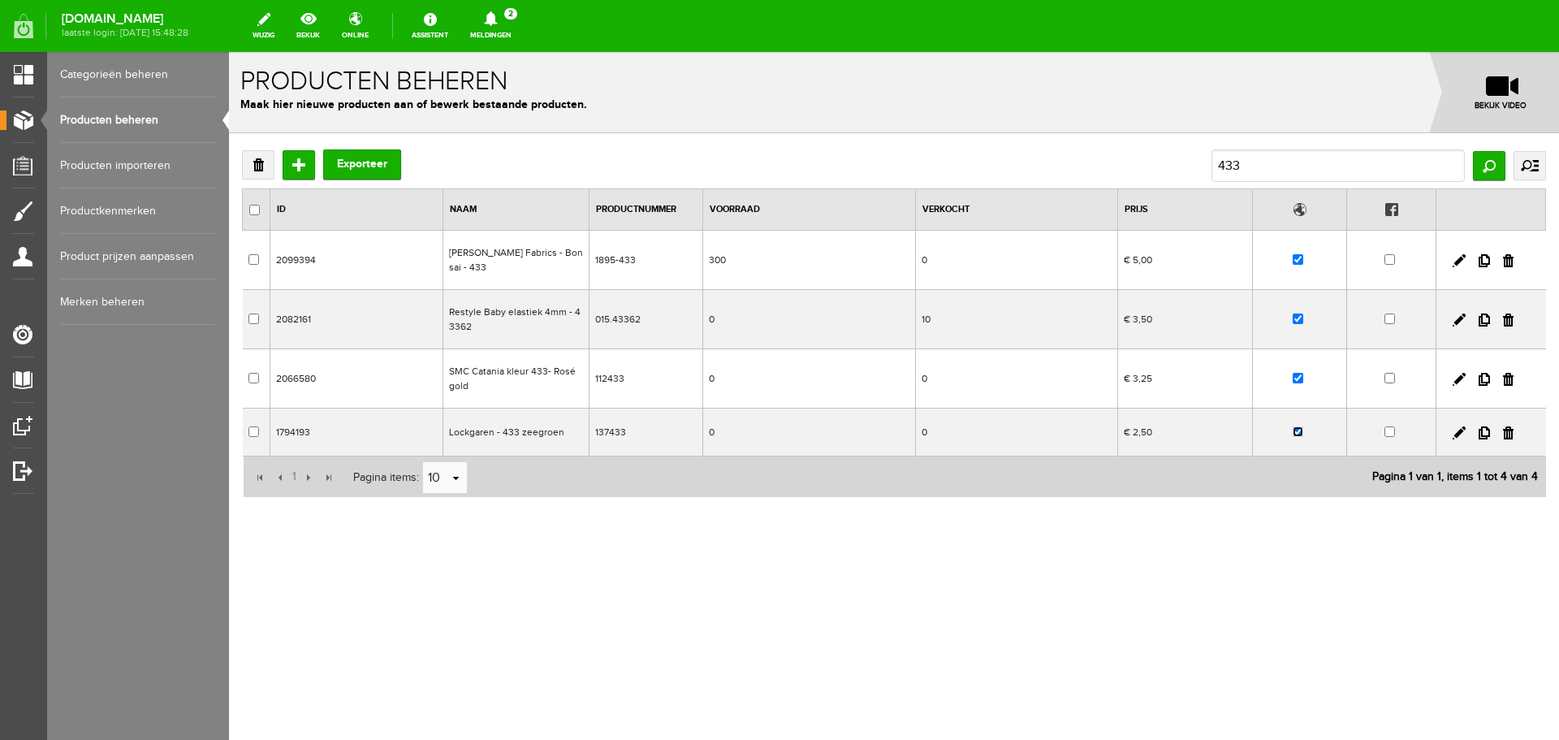
click at [1297, 426] on input "checkbox" at bounding box center [1298, 431] width 11 height 11
checkbox input "false"
drag, startPoint x: 1269, startPoint y: 163, endPoint x: 1219, endPoint y: 165, distance: 50.4
click at [1219, 165] on input "433" at bounding box center [1338, 165] width 253 height 32
type input "496"
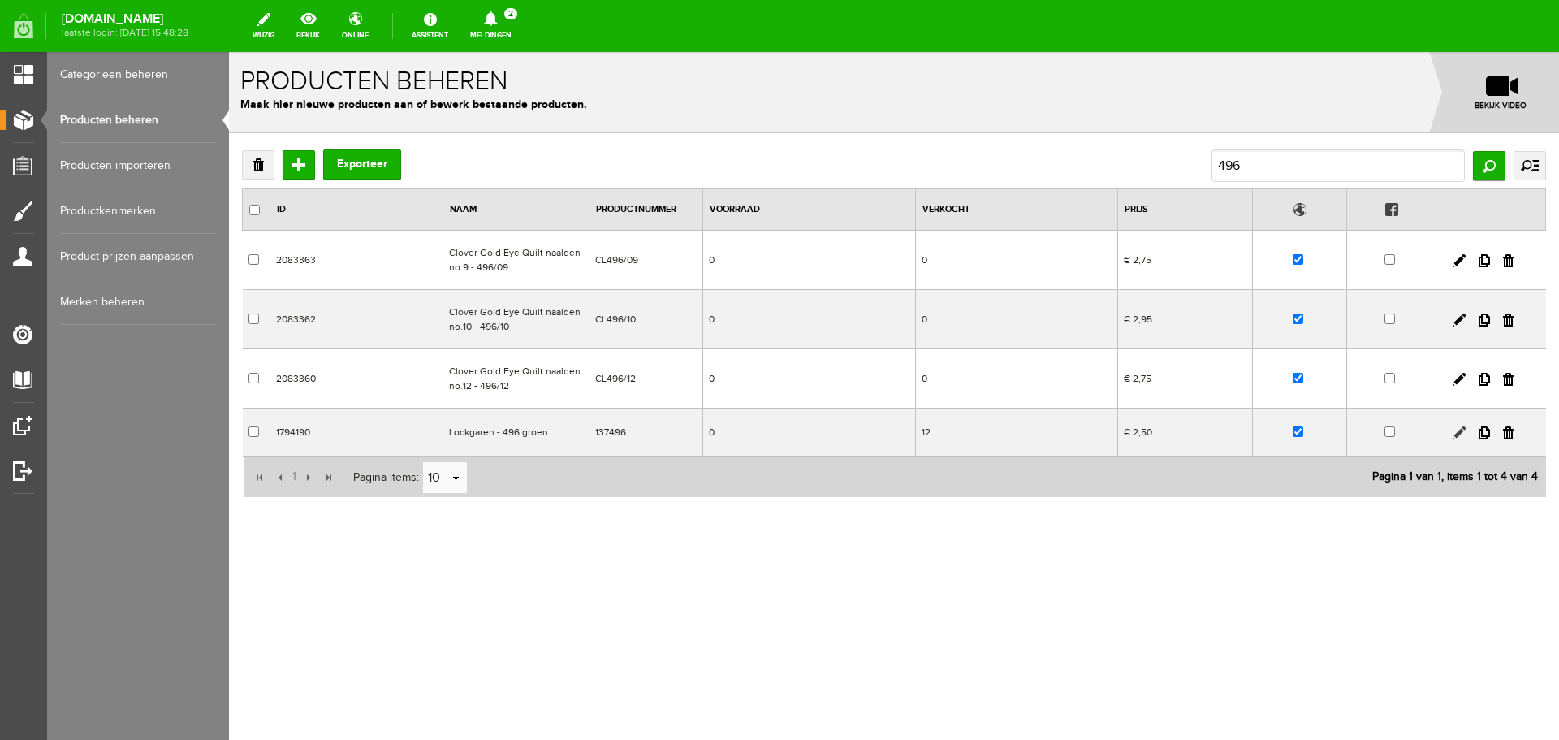
click at [1462, 431] on link at bounding box center [1459, 432] width 13 height 13
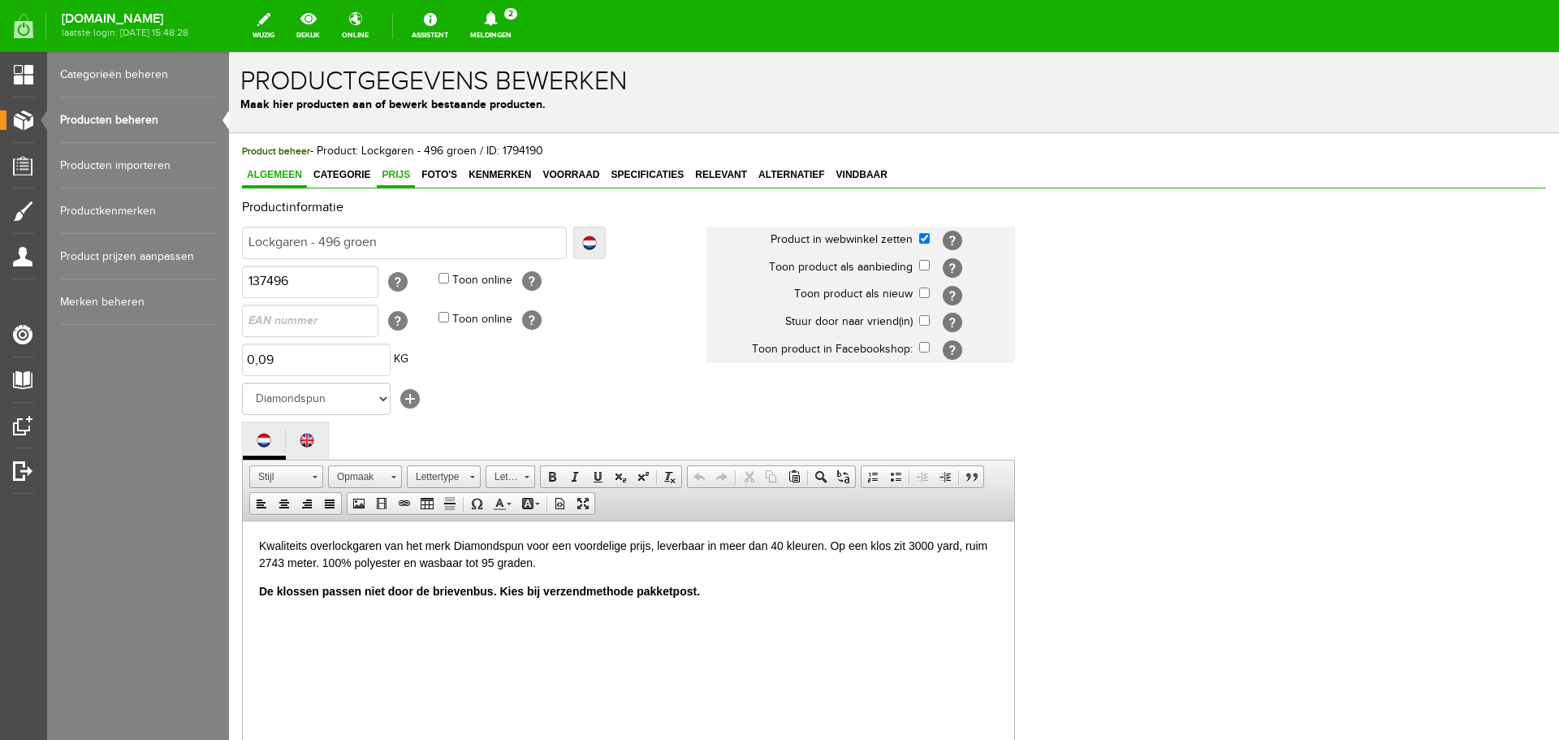
click at [400, 170] on span "Prijs" at bounding box center [396, 174] width 38 height 11
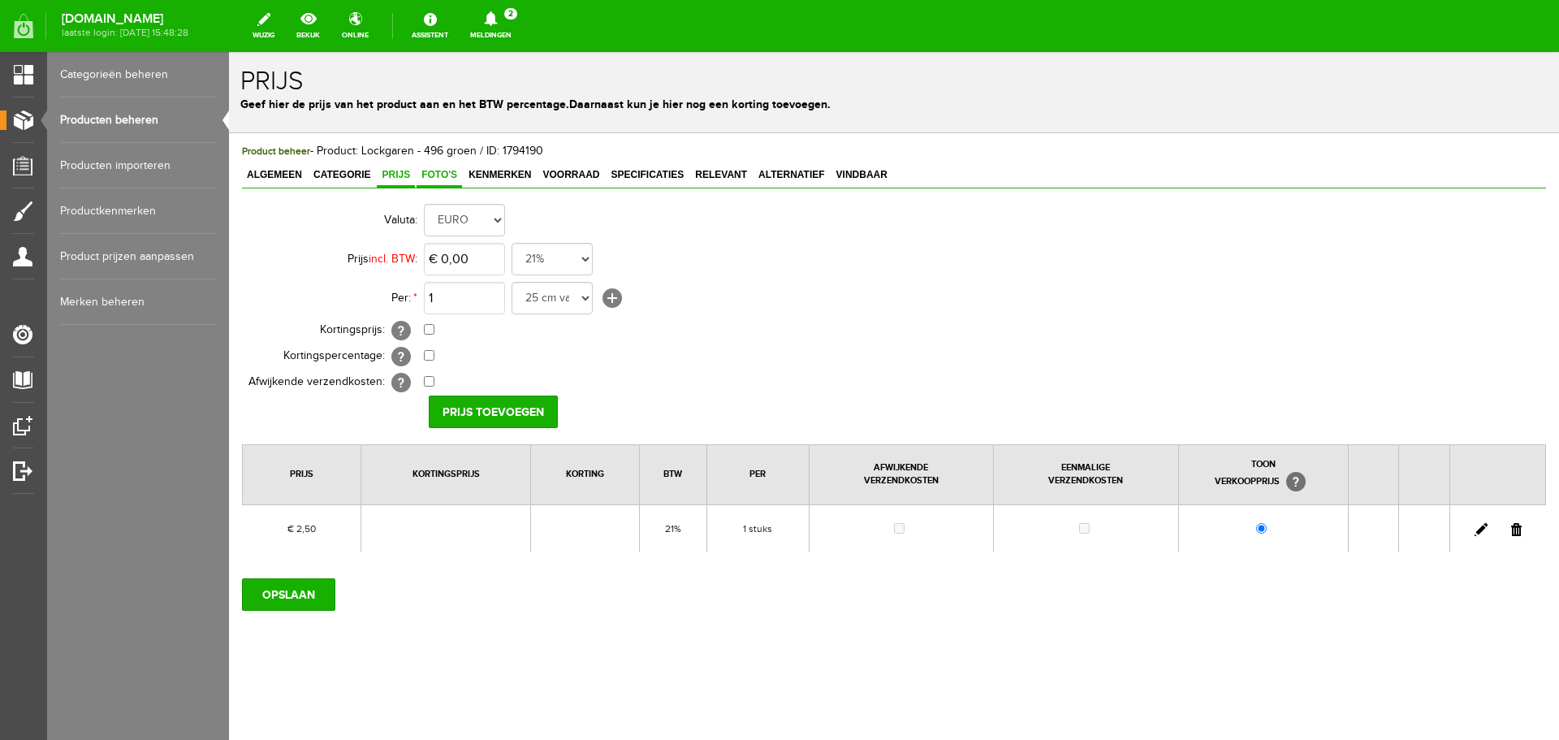
click at [433, 176] on span "Foto's" at bounding box center [439, 174] width 45 height 11
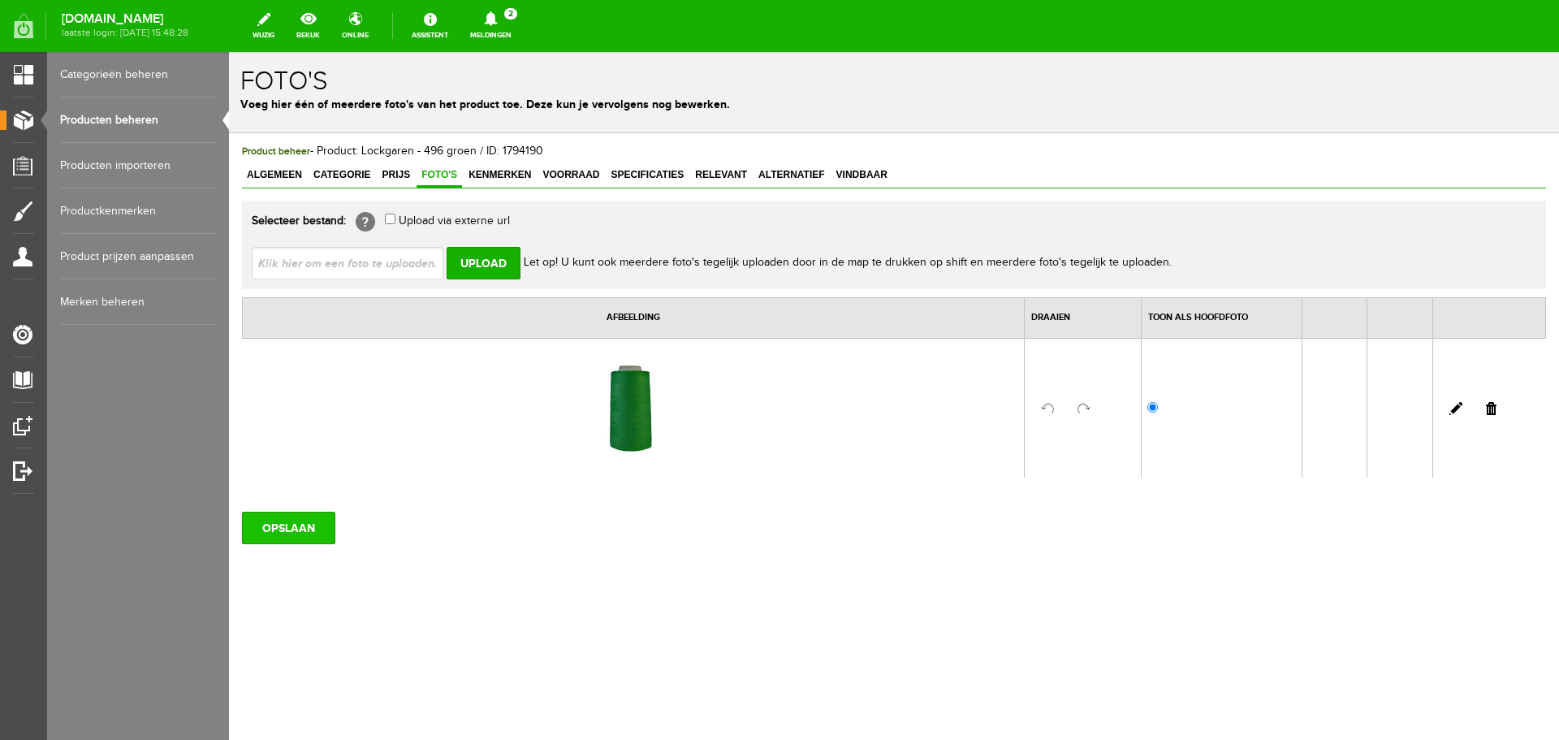
click at [309, 525] on input "OPSLAAN" at bounding box center [288, 528] width 93 height 32
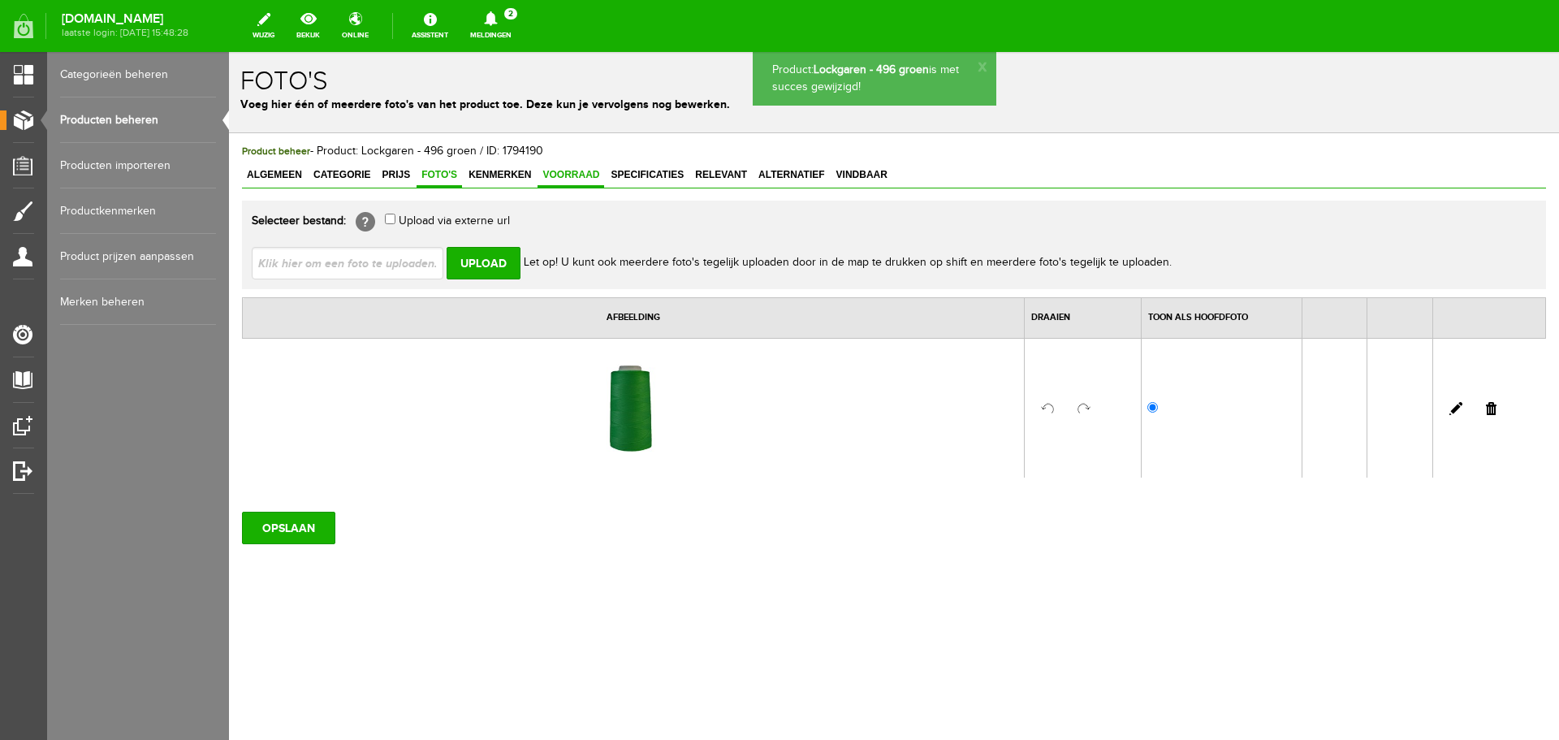
click at [585, 171] on span "Voorraad" at bounding box center [571, 174] width 67 height 11
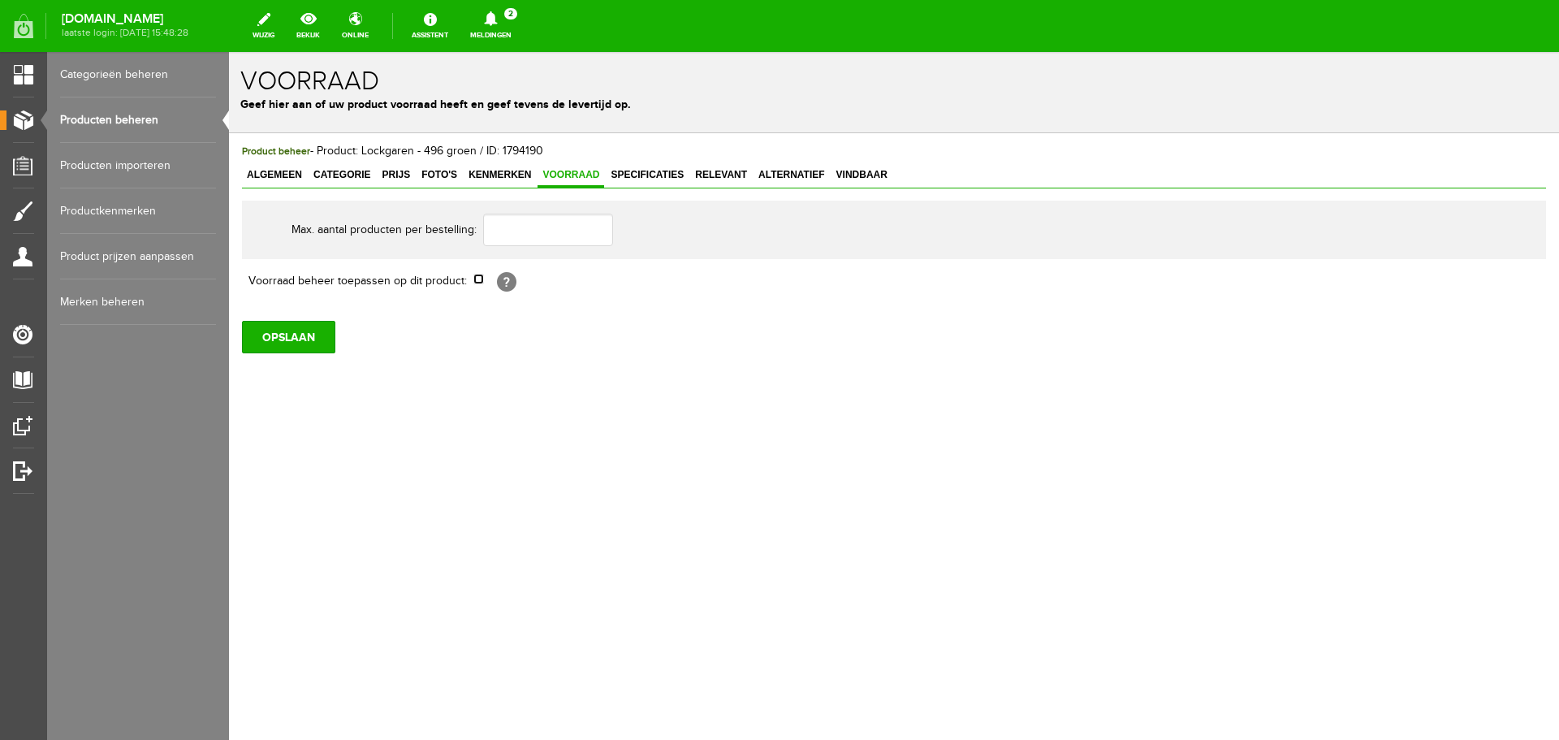
click at [478, 282] on input "checkbox" at bounding box center [478, 279] width 11 height 11
checkbox input "true"
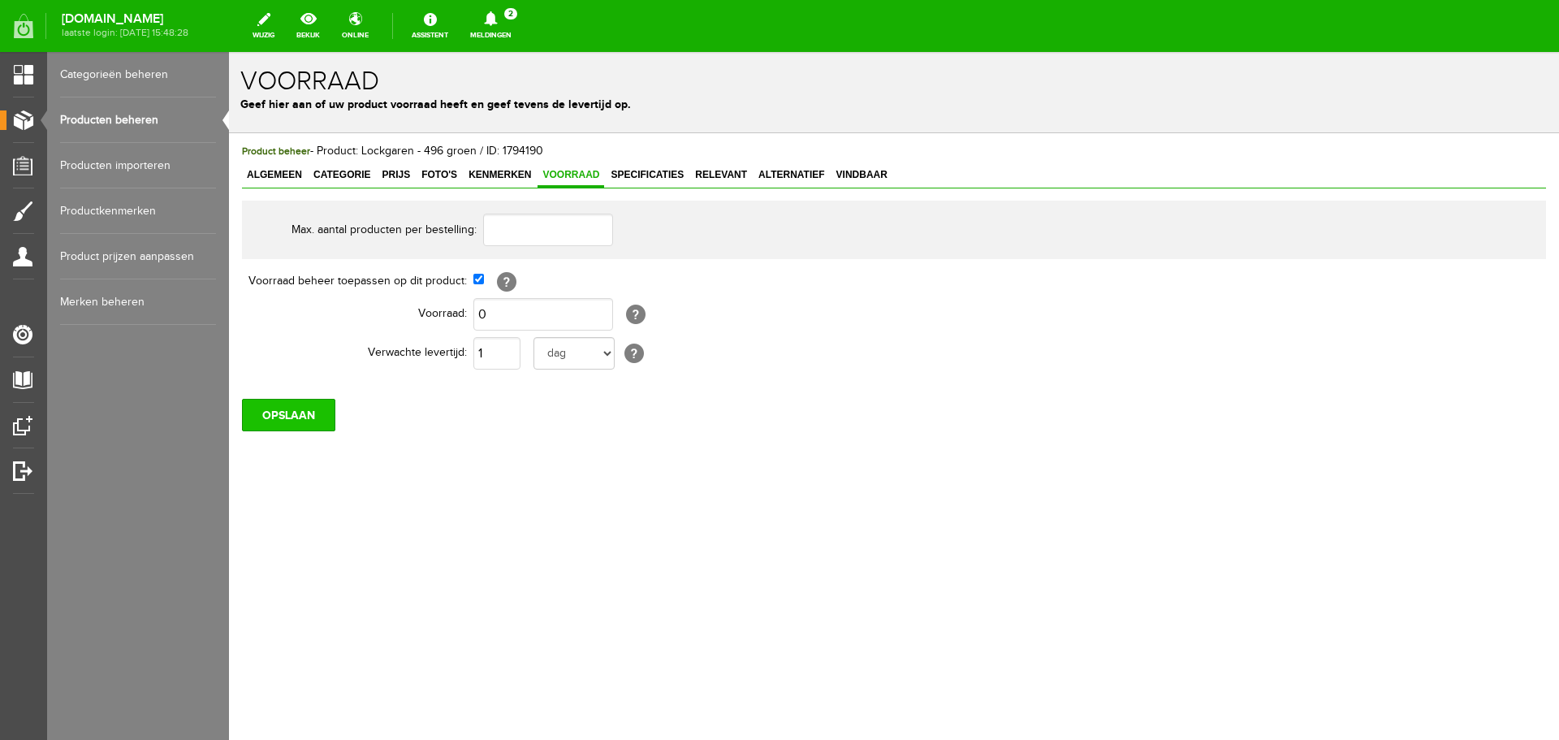
click at [326, 421] on input "OPSLAAN" at bounding box center [288, 415] width 93 height 32
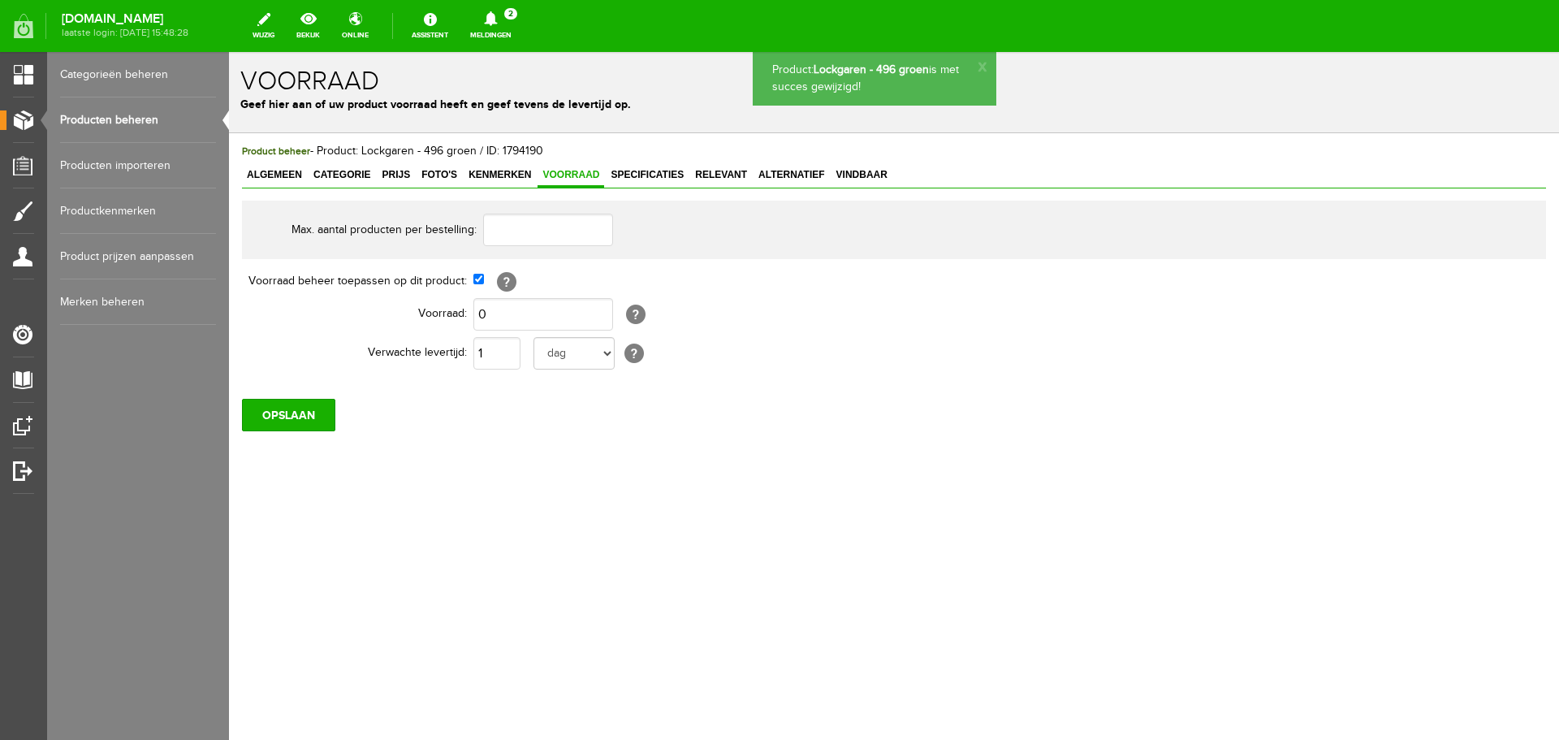
click at [124, 119] on link "Producten beheren" at bounding box center [138, 119] width 156 height 45
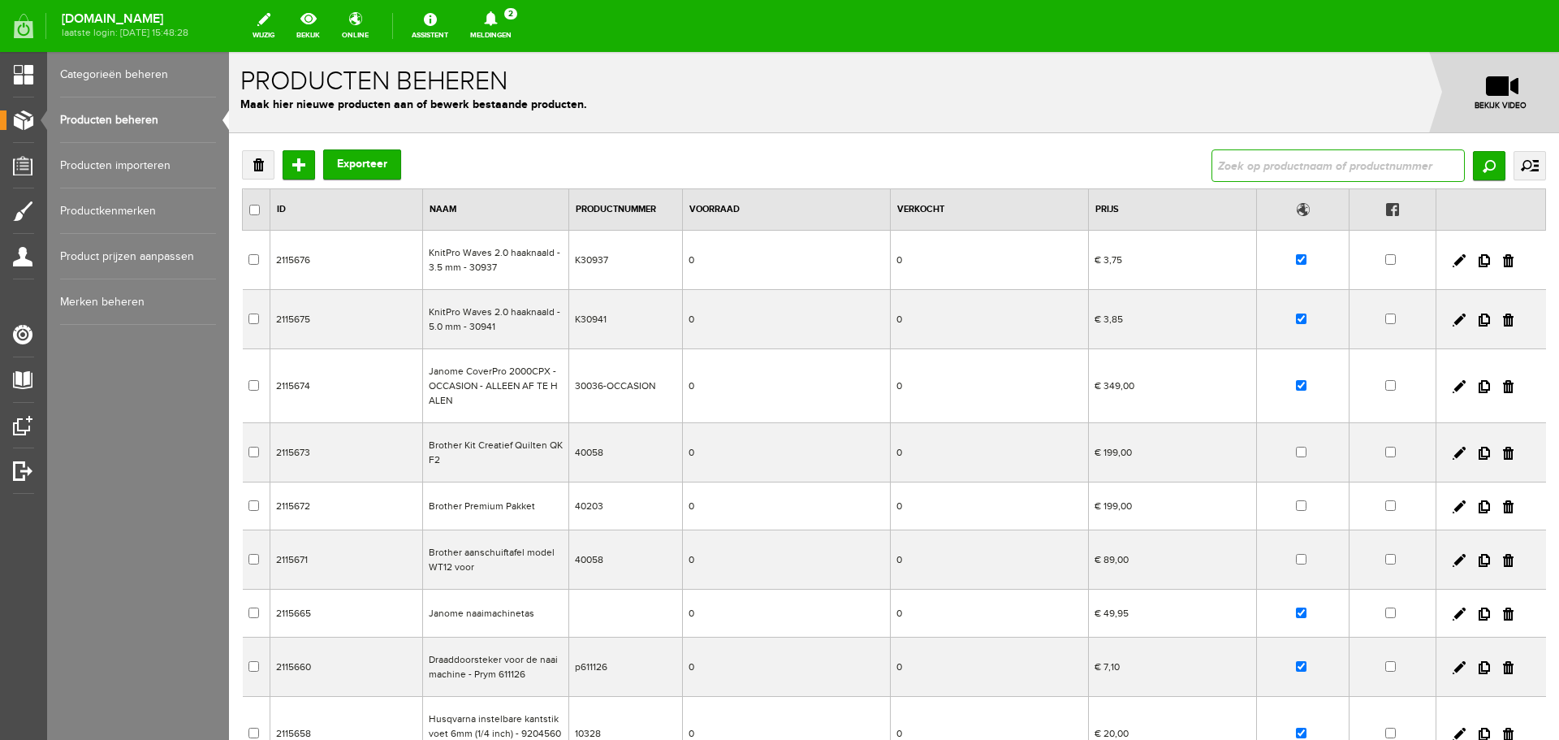
click at [1239, 159] on input "text" at bounding box center [1338, 165] width 253 height 32
type input "798"
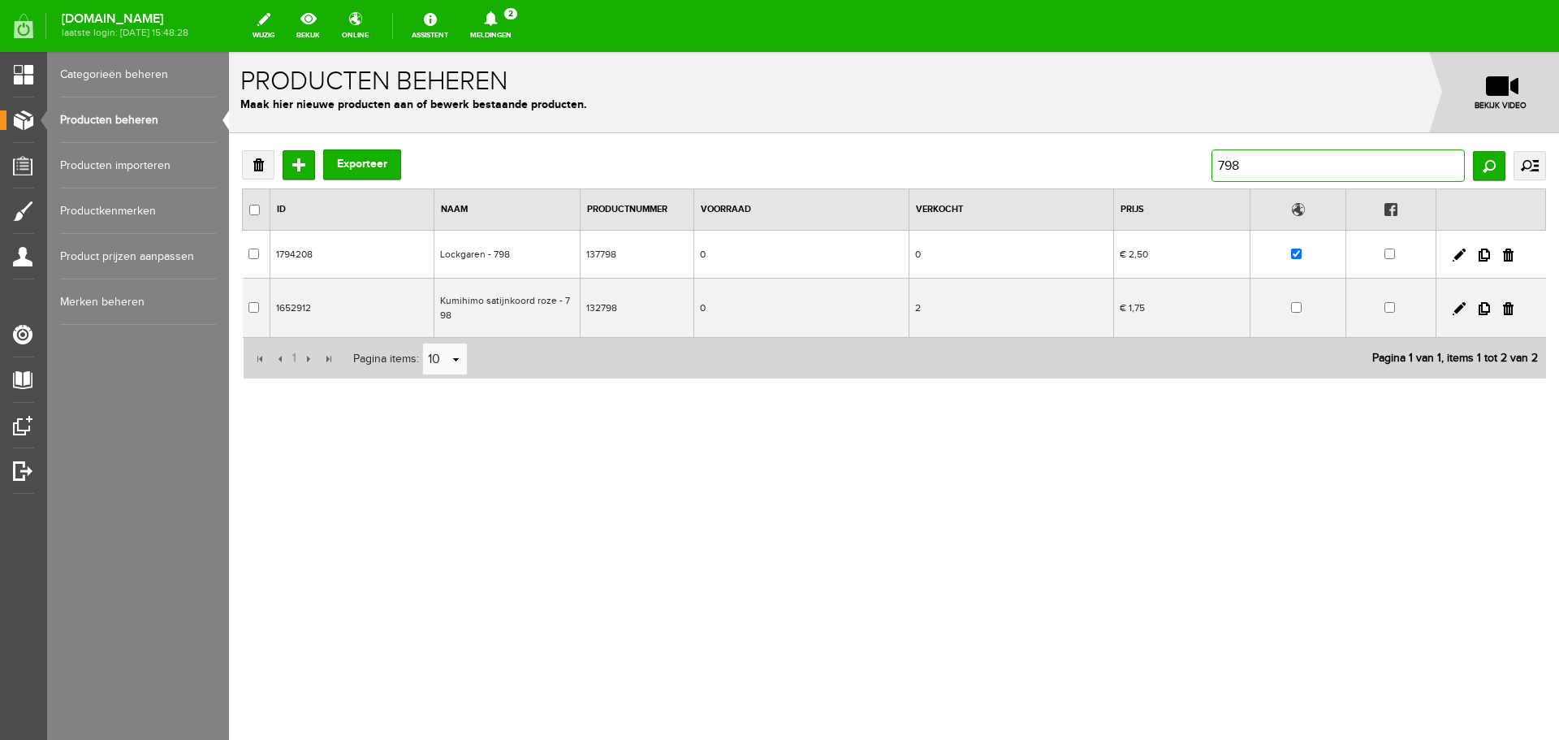
drag, startPoint x: 1249, startPoint y: 165, endPoint x: 1212, endPoint y: 167, distance: 37.4
click at [1212, 167] on input "798" at bounding box center [1338, 165] width 253 height 32
type input "lock"
click at [125, 118] on link "Producten beheren" at bounding box center [138, 119] width 156 height 45
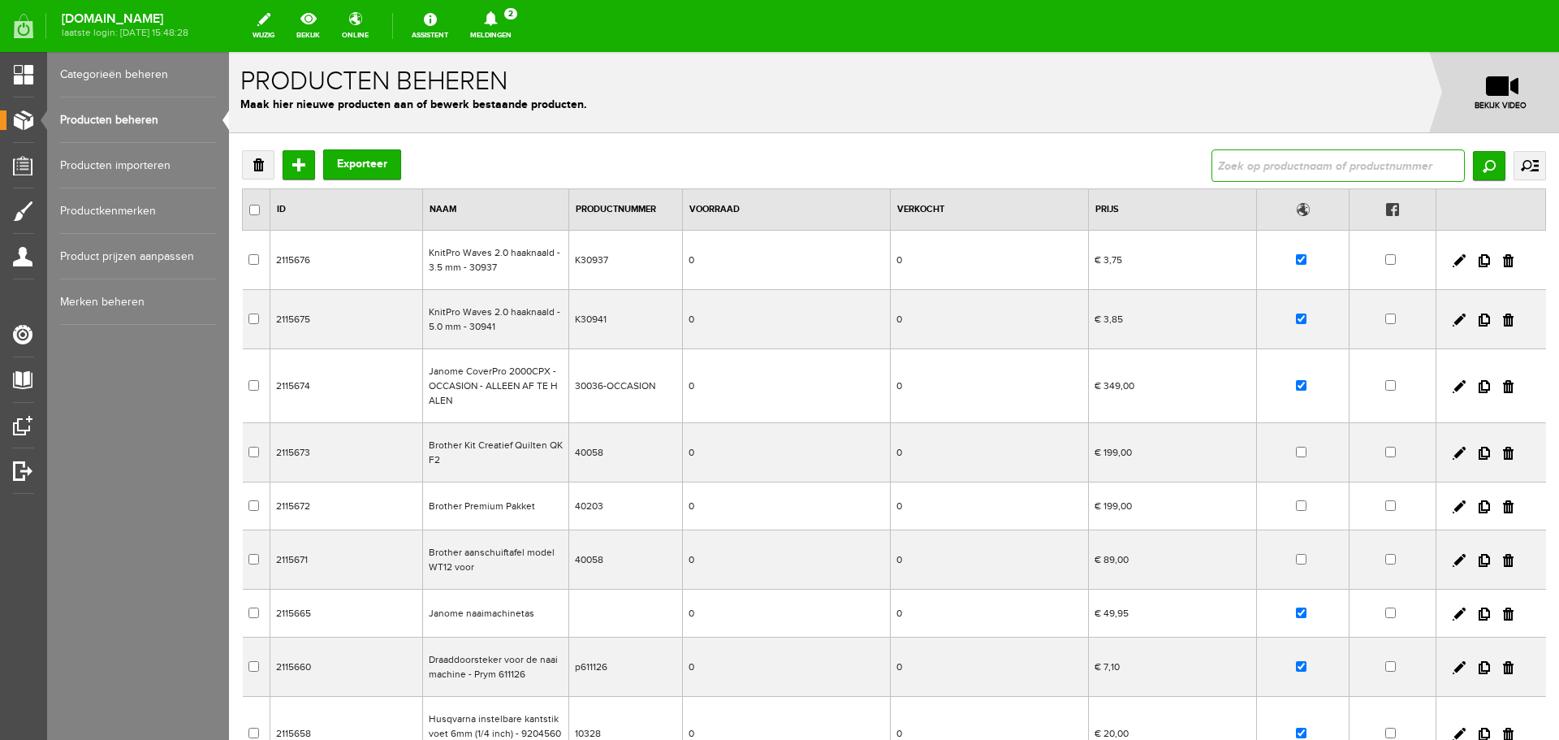
click at [1318, 168] on input "text" at bounding box center [1338, 165] width 253 height 32
type input "028800"
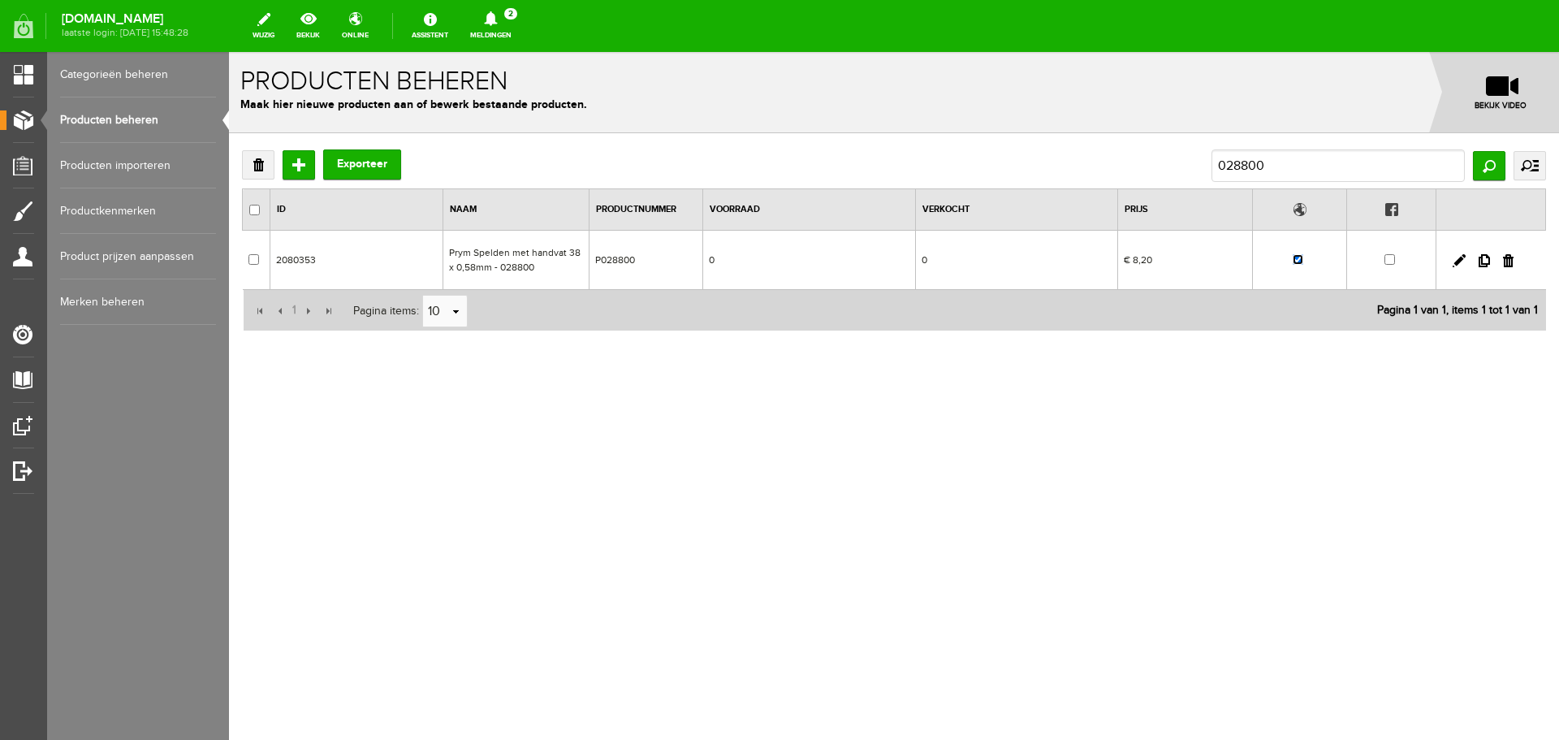
click at [1301, 260] on input "checkbox" at bounding box center [1298, 259] width 11 height 11
checkbox input "false"
click at [127, 119] on link "Producten beheren" at bounding box center [138, 119] width 156 height 45
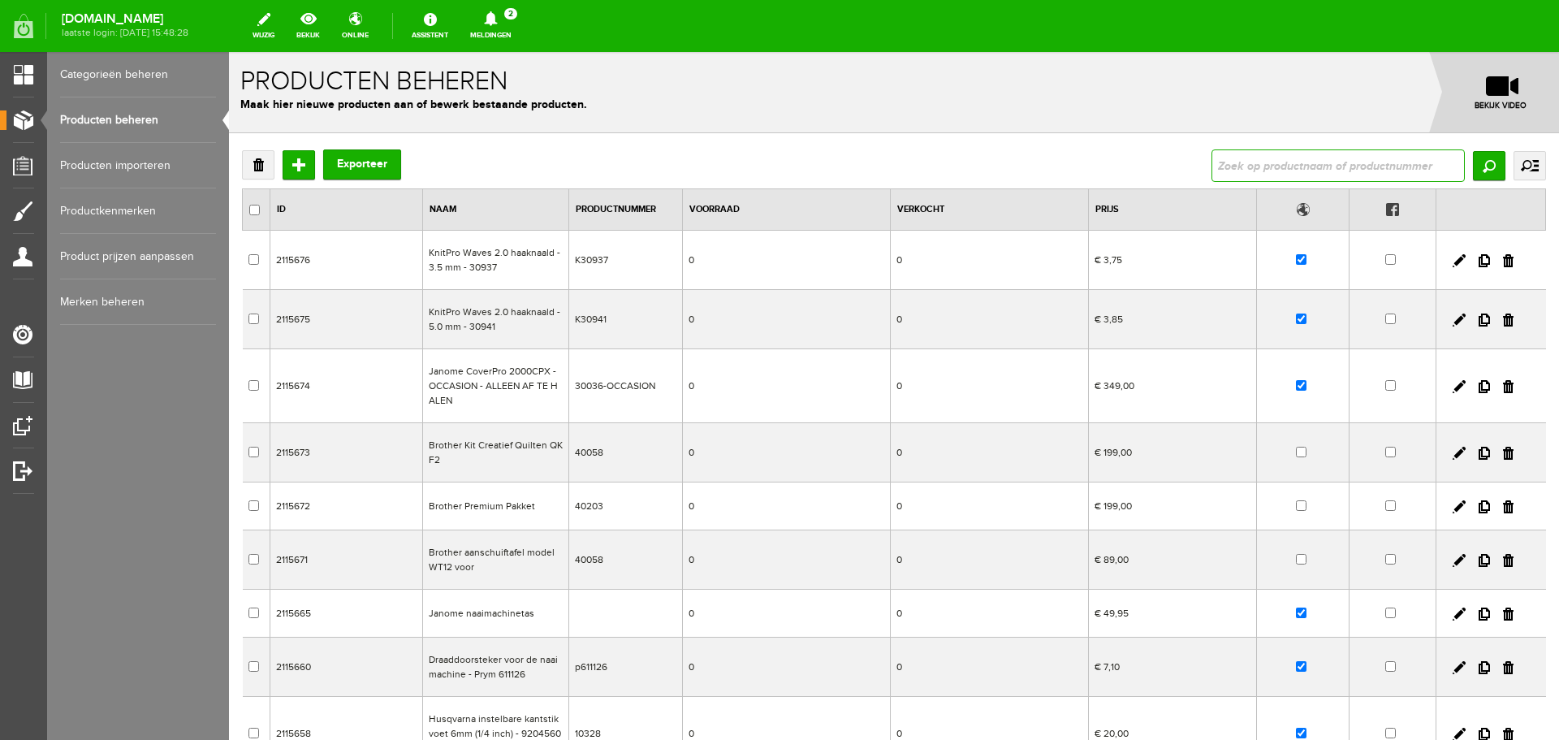
click at [1261, 155] on input "text" at bounding box center [1338, 165] width 253 height 32
type input "dylon"
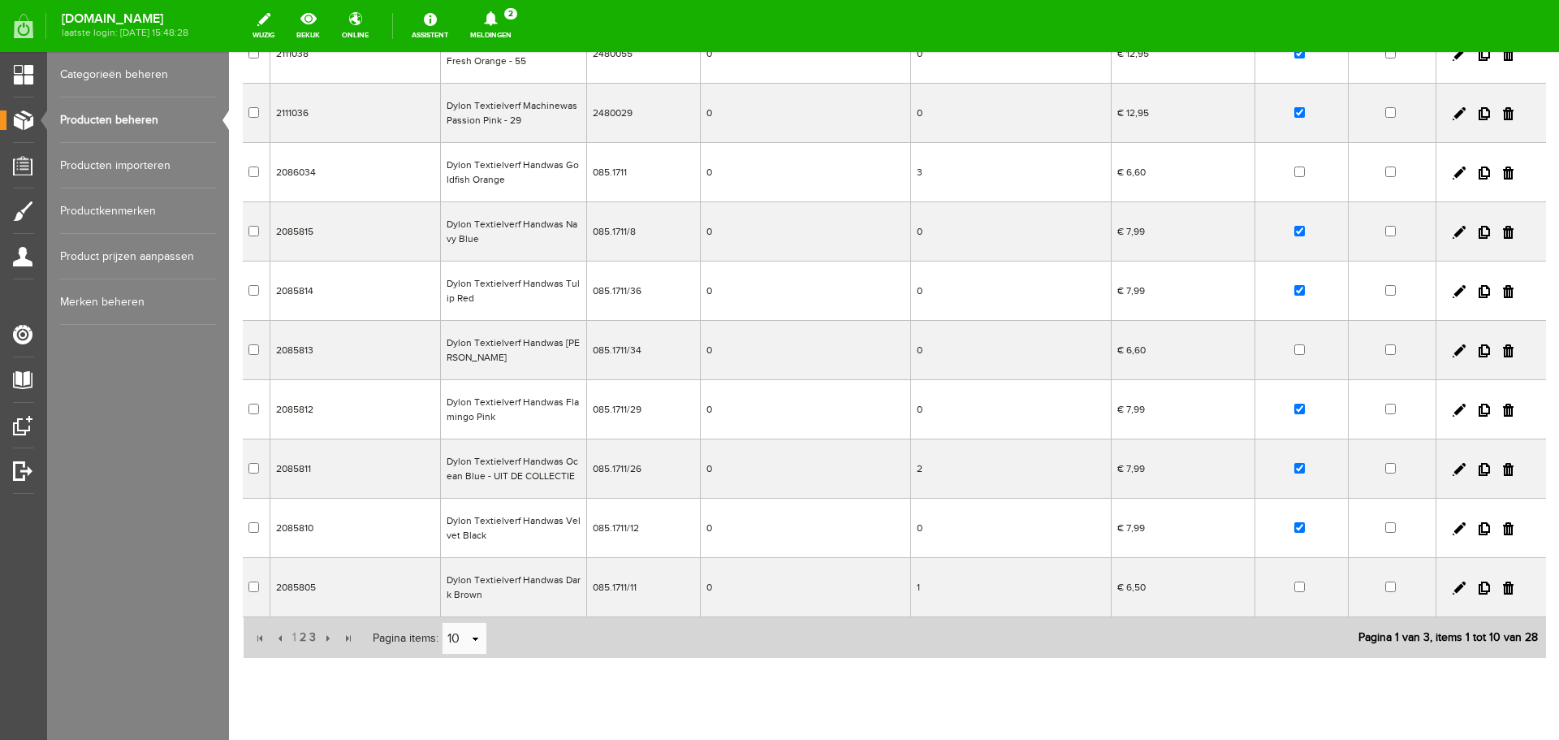
scroll to position [247, 0]
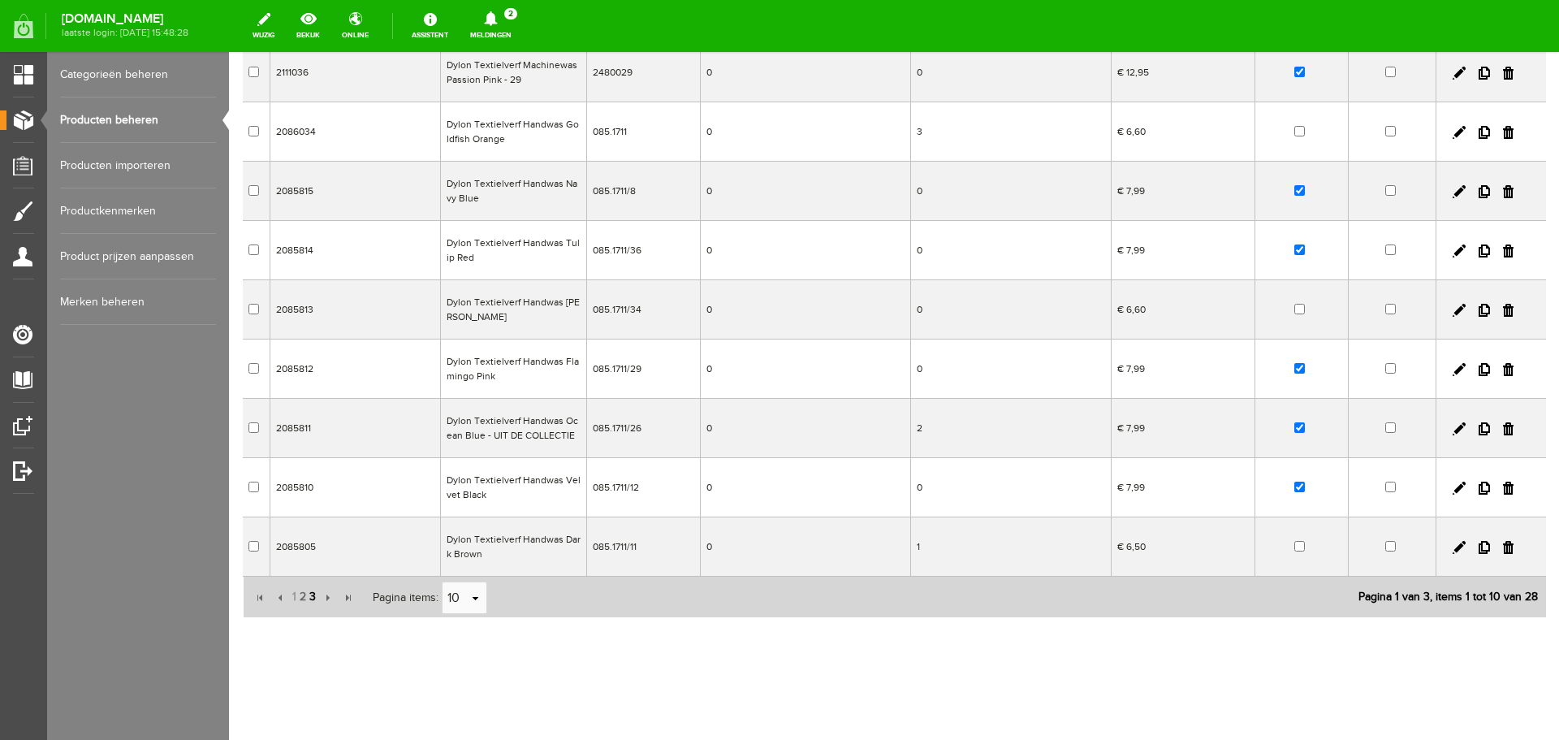
click at [308, 594] on span "3" at bounding box center [313, 597] width 10 height 32
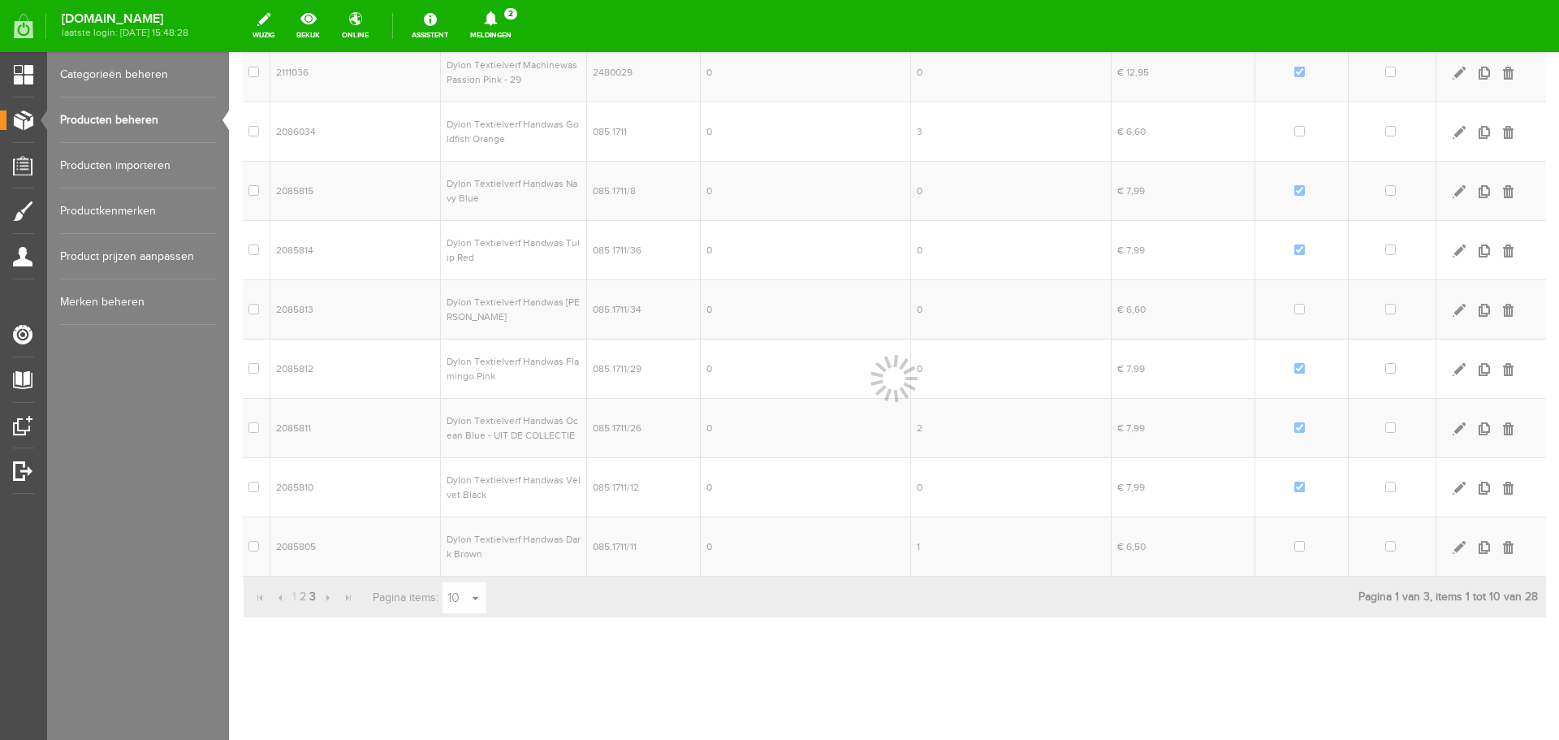
scroll to position [128, 0]
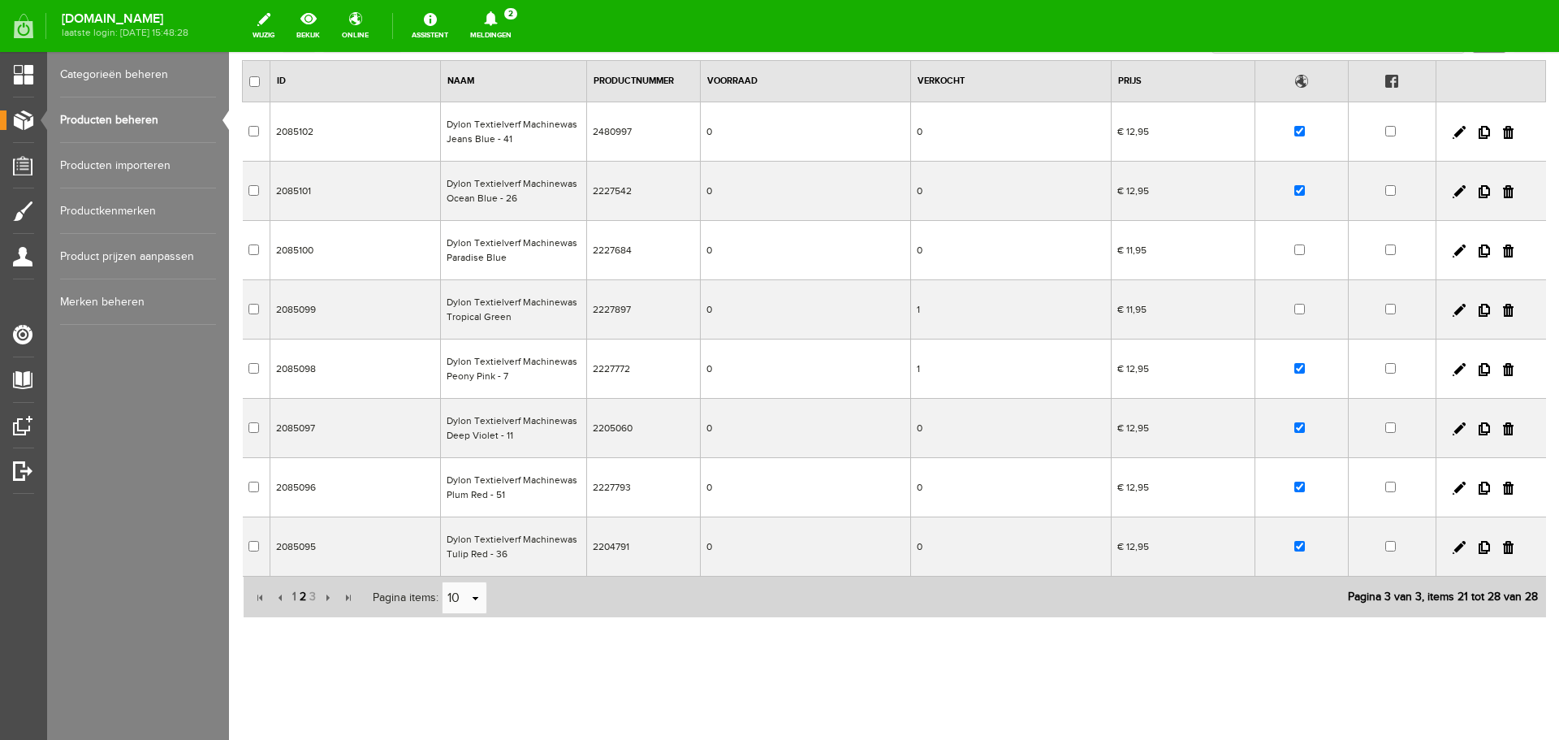
click at [300, 597] on span "2" at bounding box center [303, 597] width 10 height 32
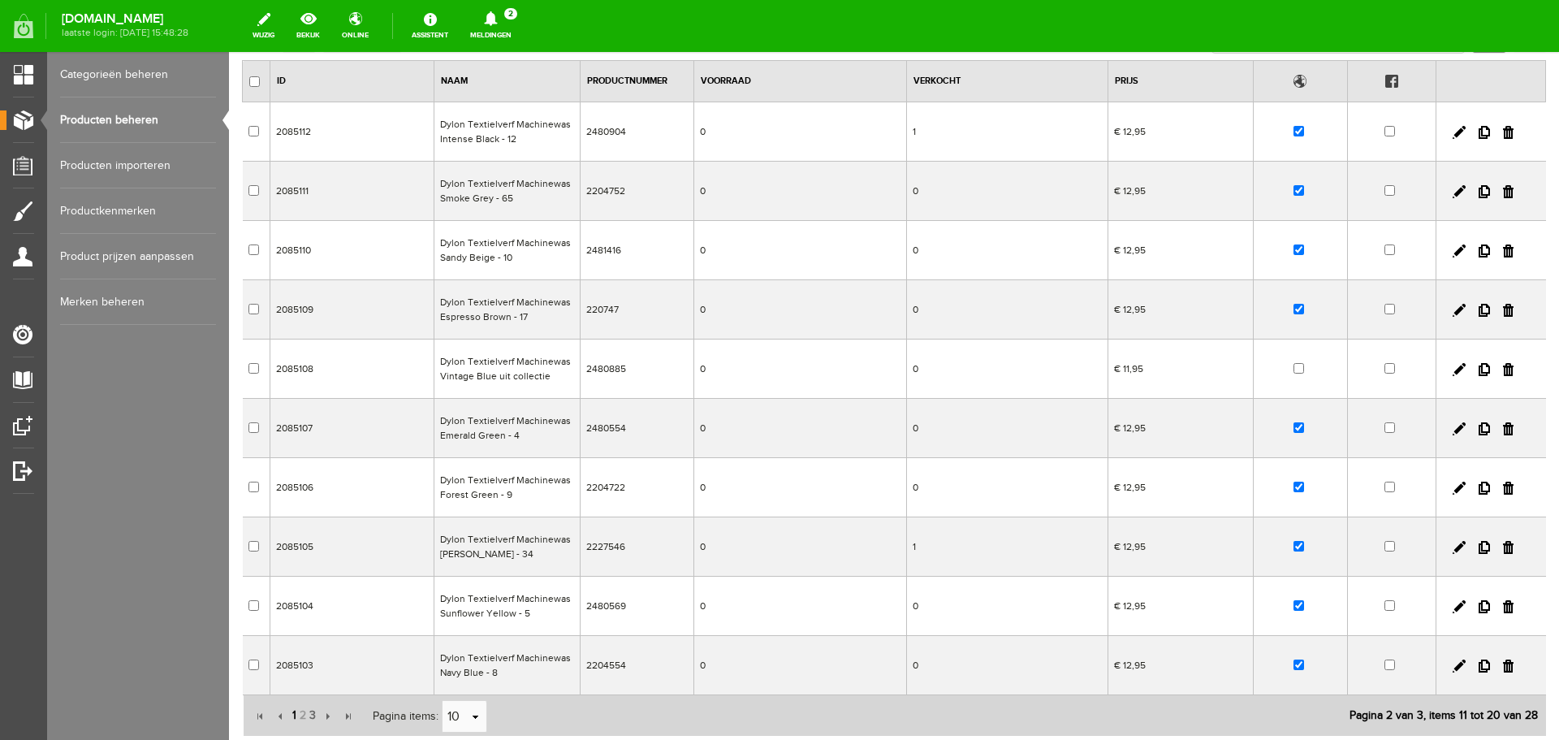
click at [294, 709] on span "1" at bounding box center [294, 715] width 7 height 32
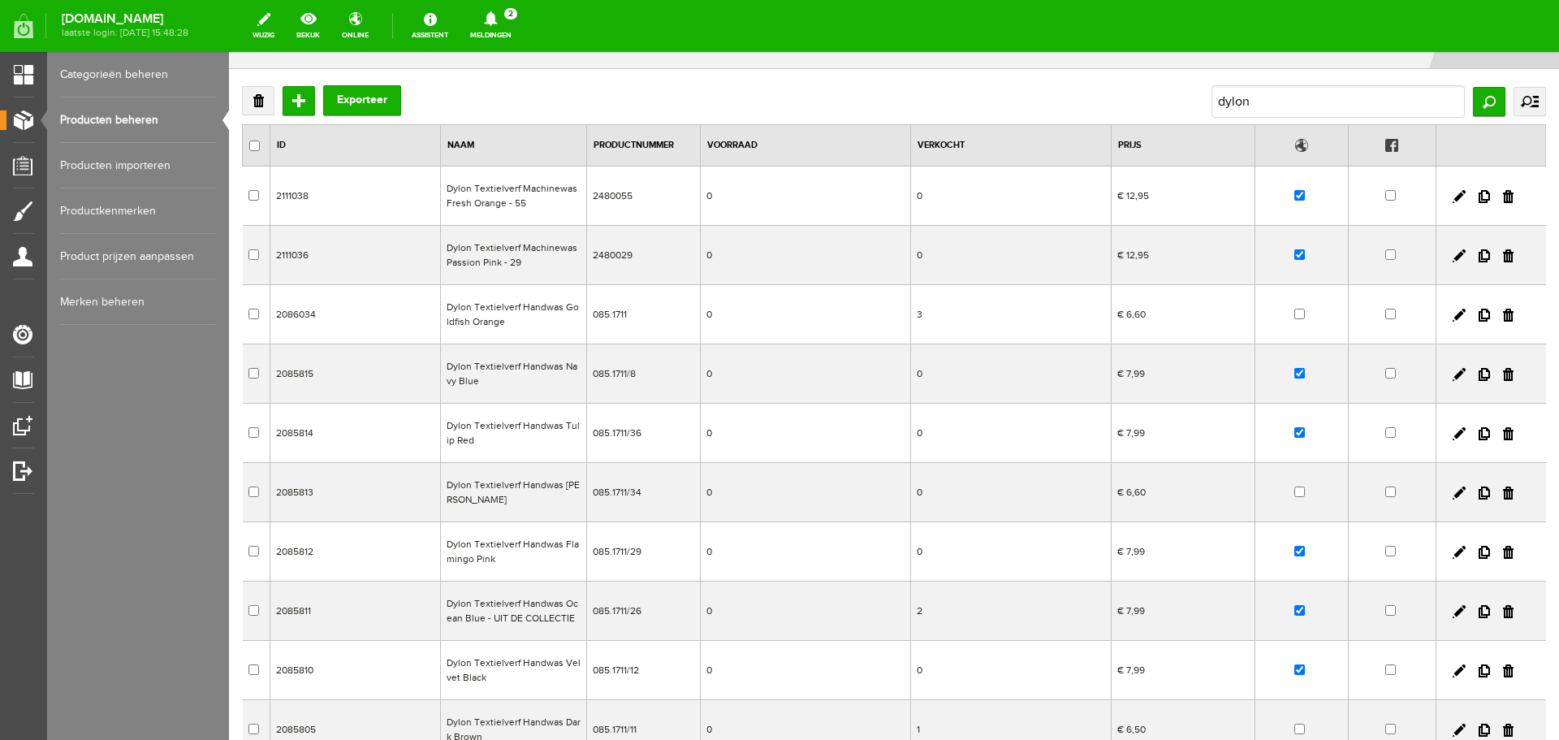
scroll to position [0, 0]
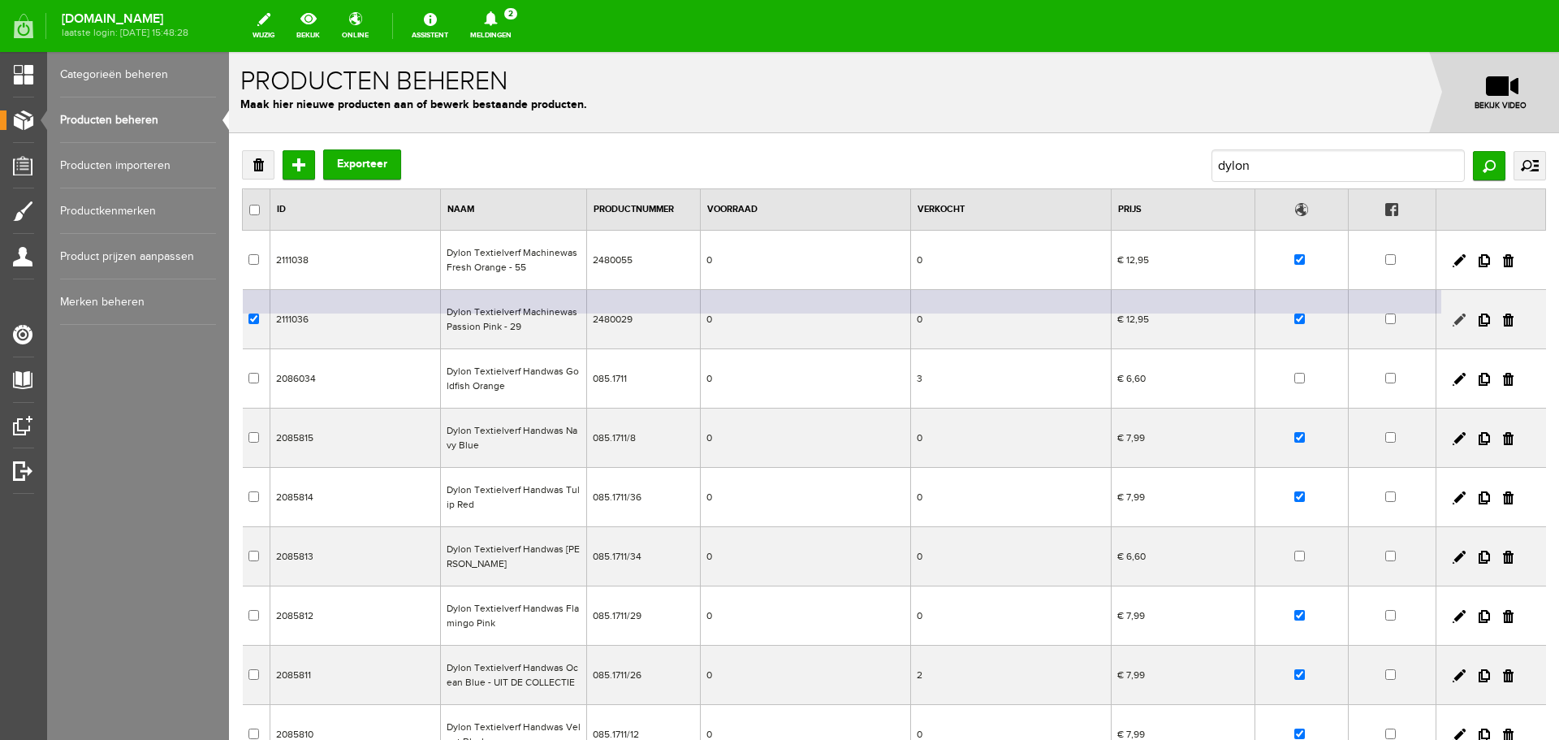
click at [1453, 318] on link at bounding box center [1459, 319] width 13 height 13
checkbox input "true"
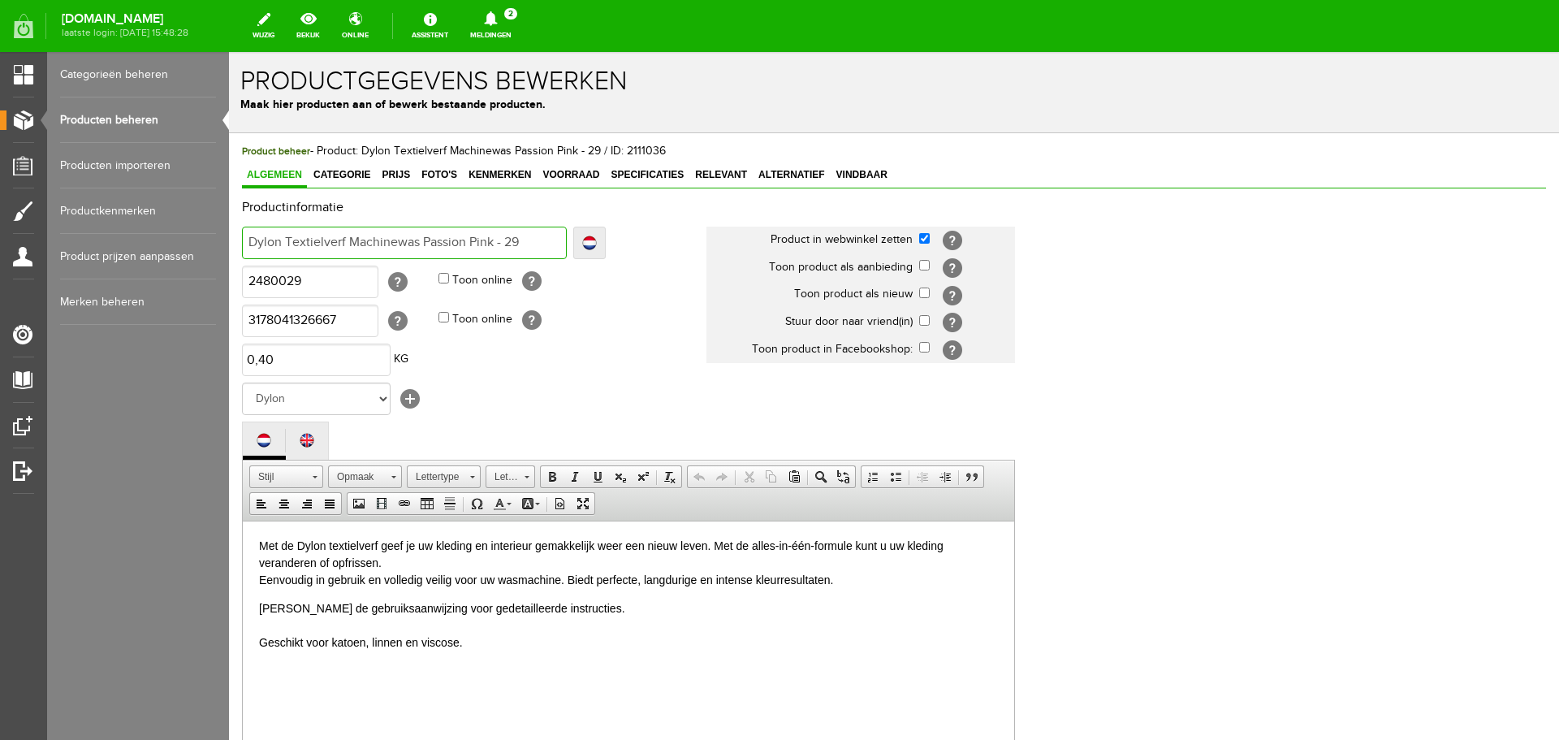
drag, startPoint x: 420, startPoint y: 235, endPoint x: 234, endPoint y: 240, distance: 186.0
click at [234, 240] on div "Product beheer - Product: Dylon Textielverf Machinewas Passion Pink - 29 / ID: …" at bounding box center [894, 615] width 1330 height 965
click at [135, 119] on link "Producten beheren" at bounding box center [138, 119] width 156 height 45
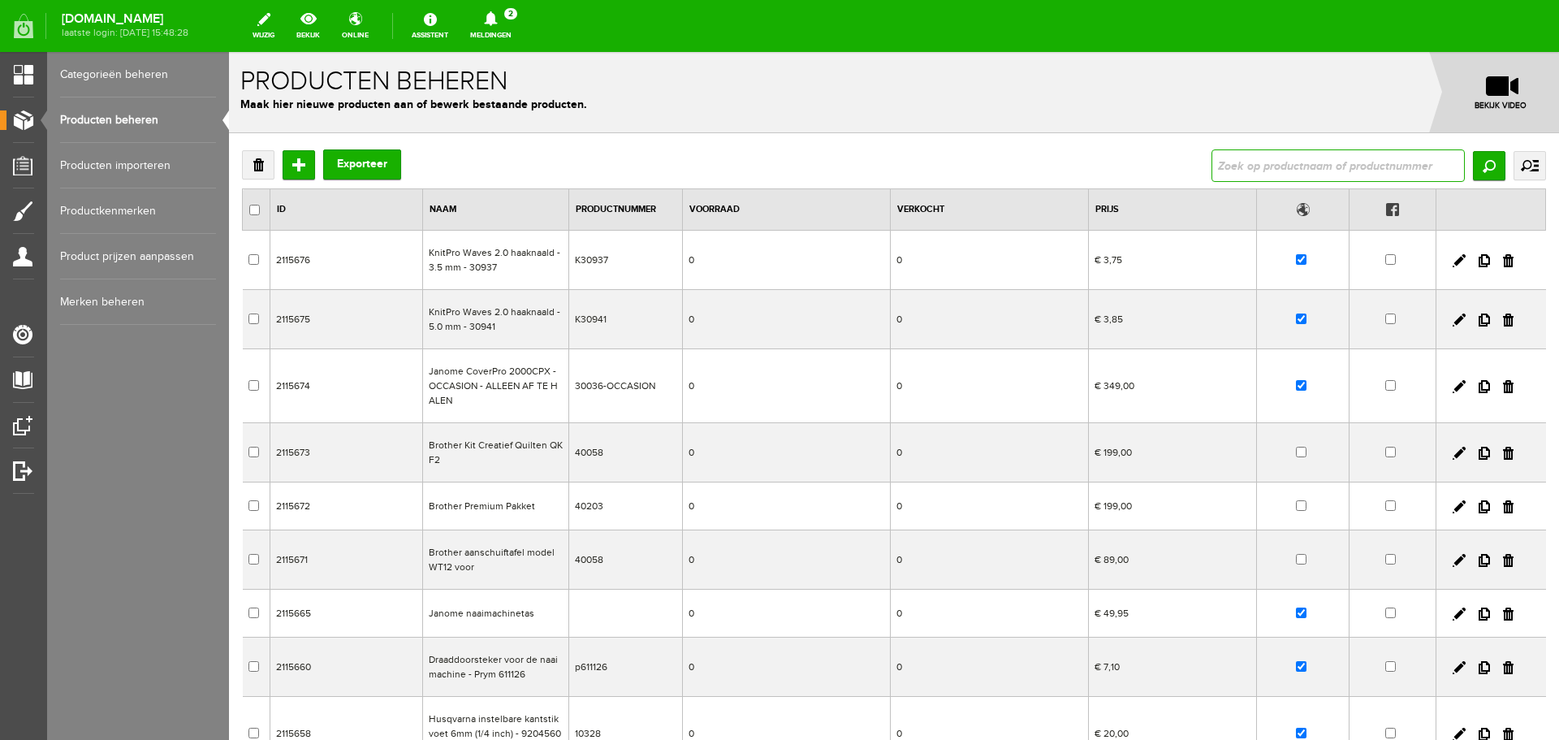
click at [1233, 161] on input "text" at bounding box center [1338, 165] width 253 height 32
type input "Dylon Textielverf Machinewas"
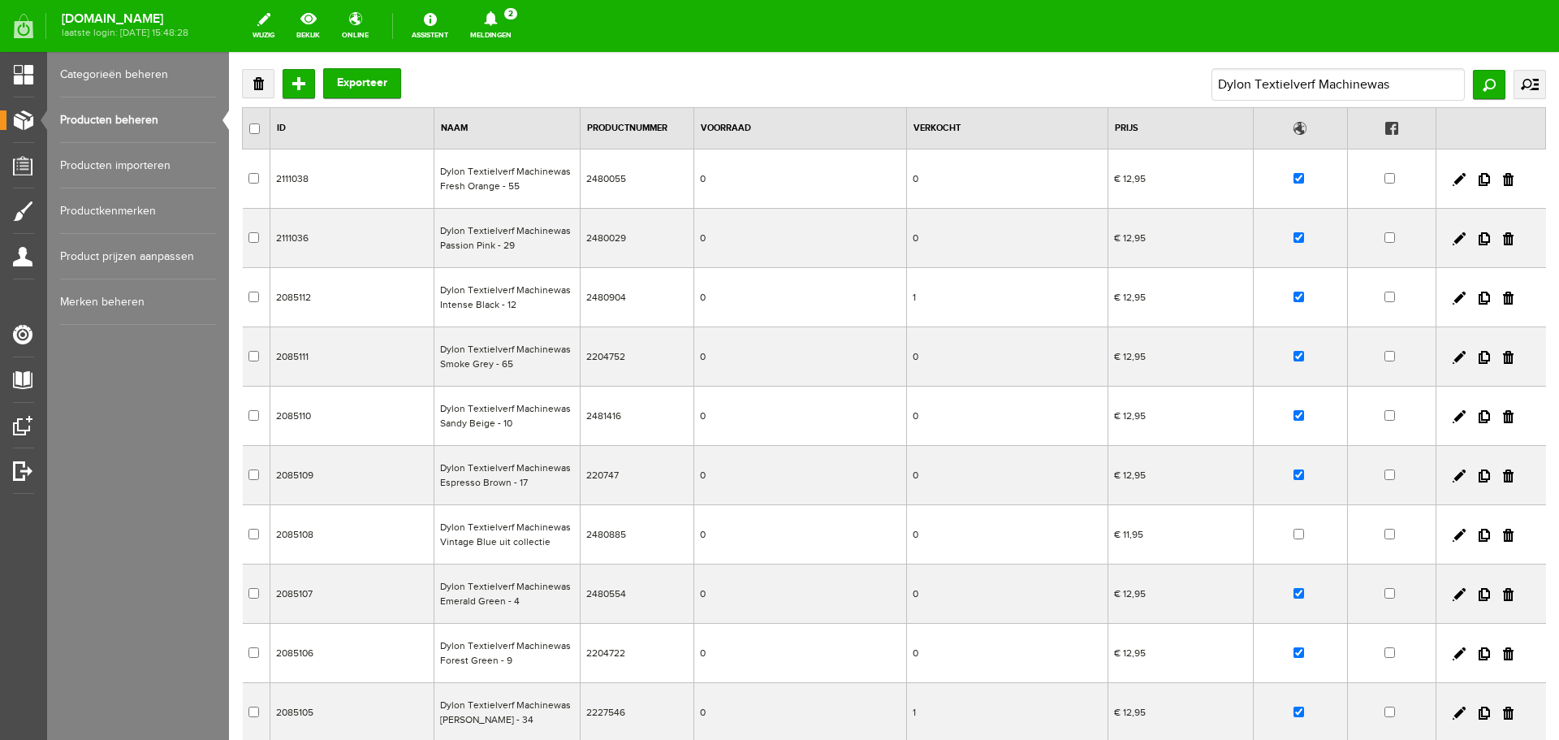
scroll to position [162, 0]
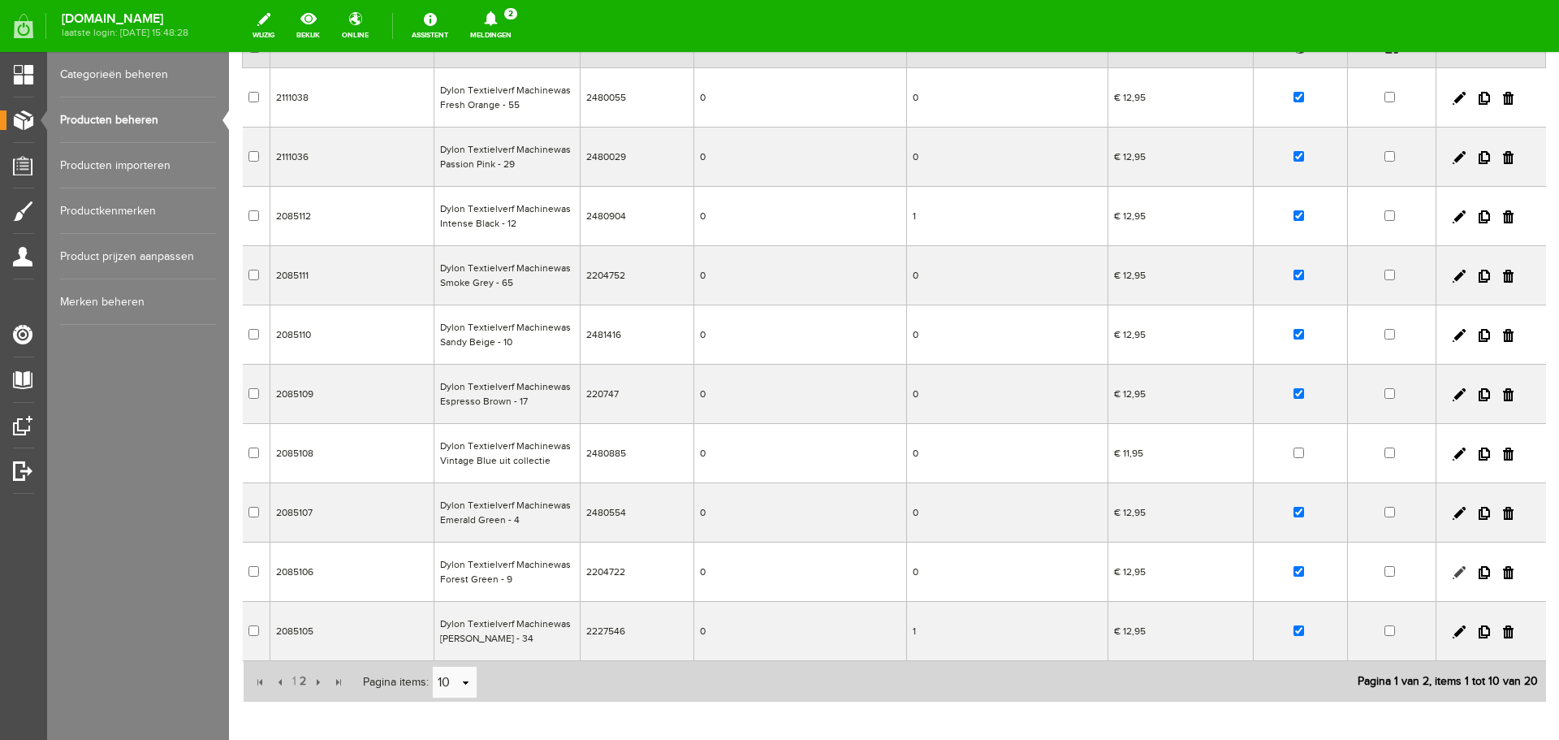
click at [1453, 572] on link at bounding box center [1459, 572] width 13 height 13
checkbox input "true"
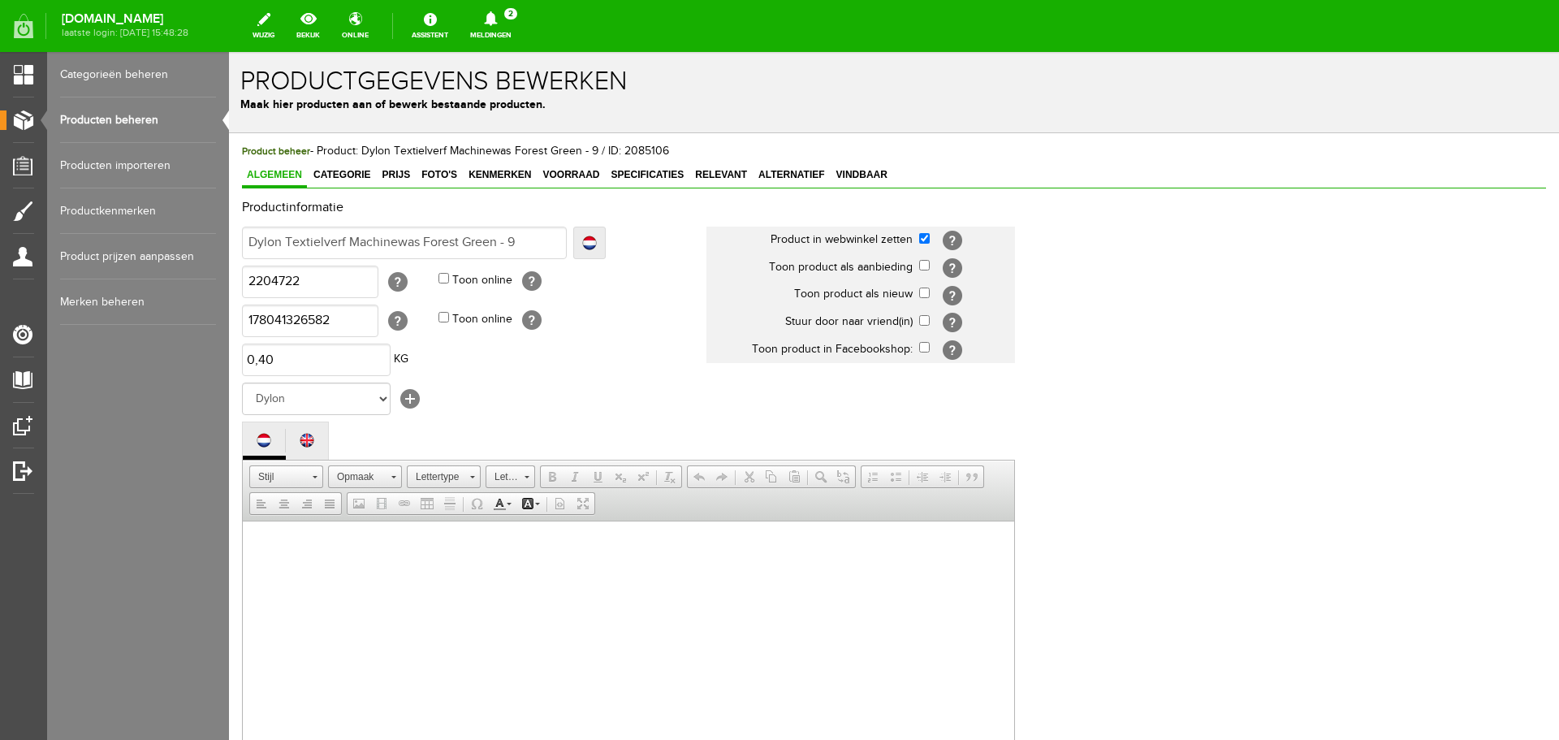
scroll to position [0, 0]
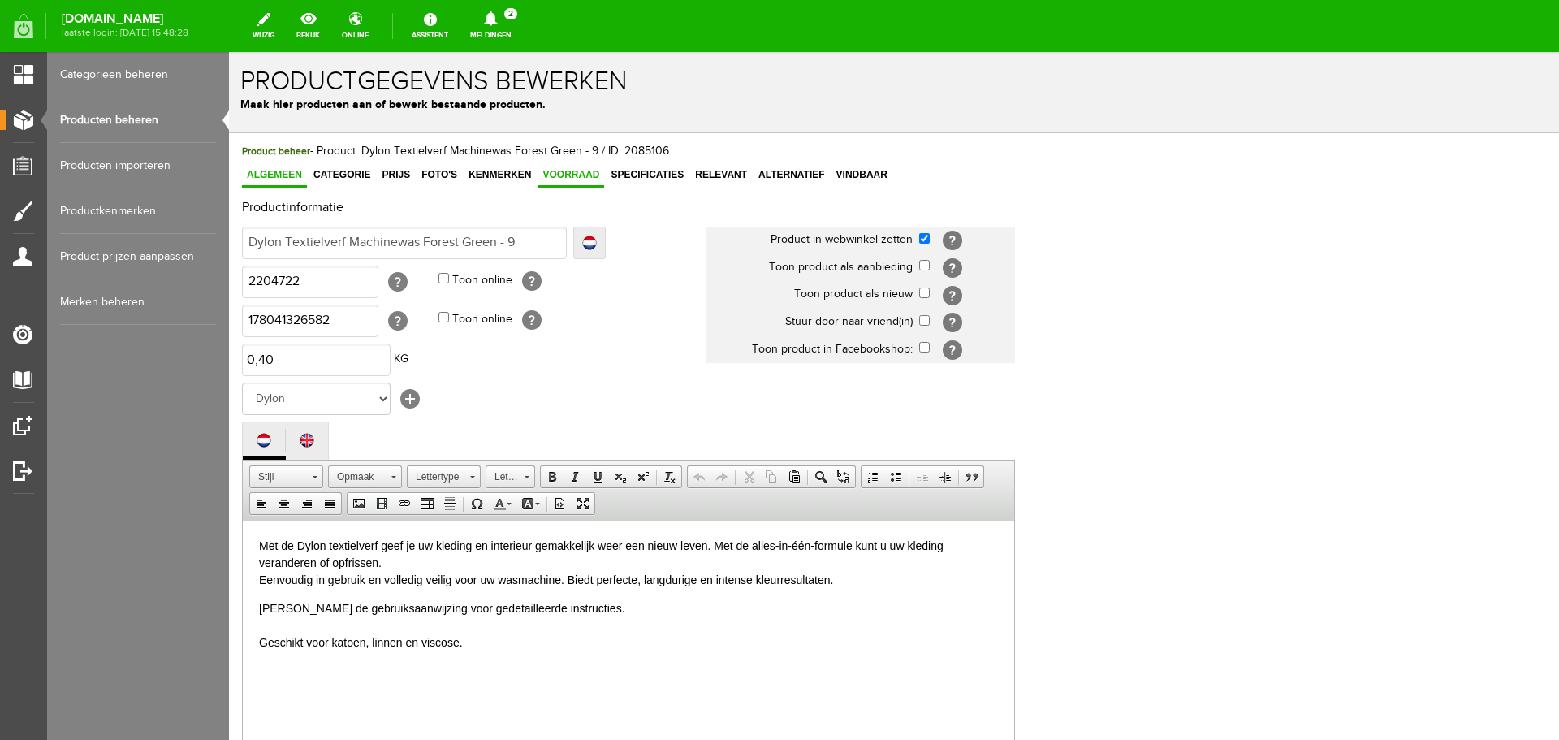
click at [556, 171] on span "Voorraad" at bounding box center [571, 174] width 67 height 11
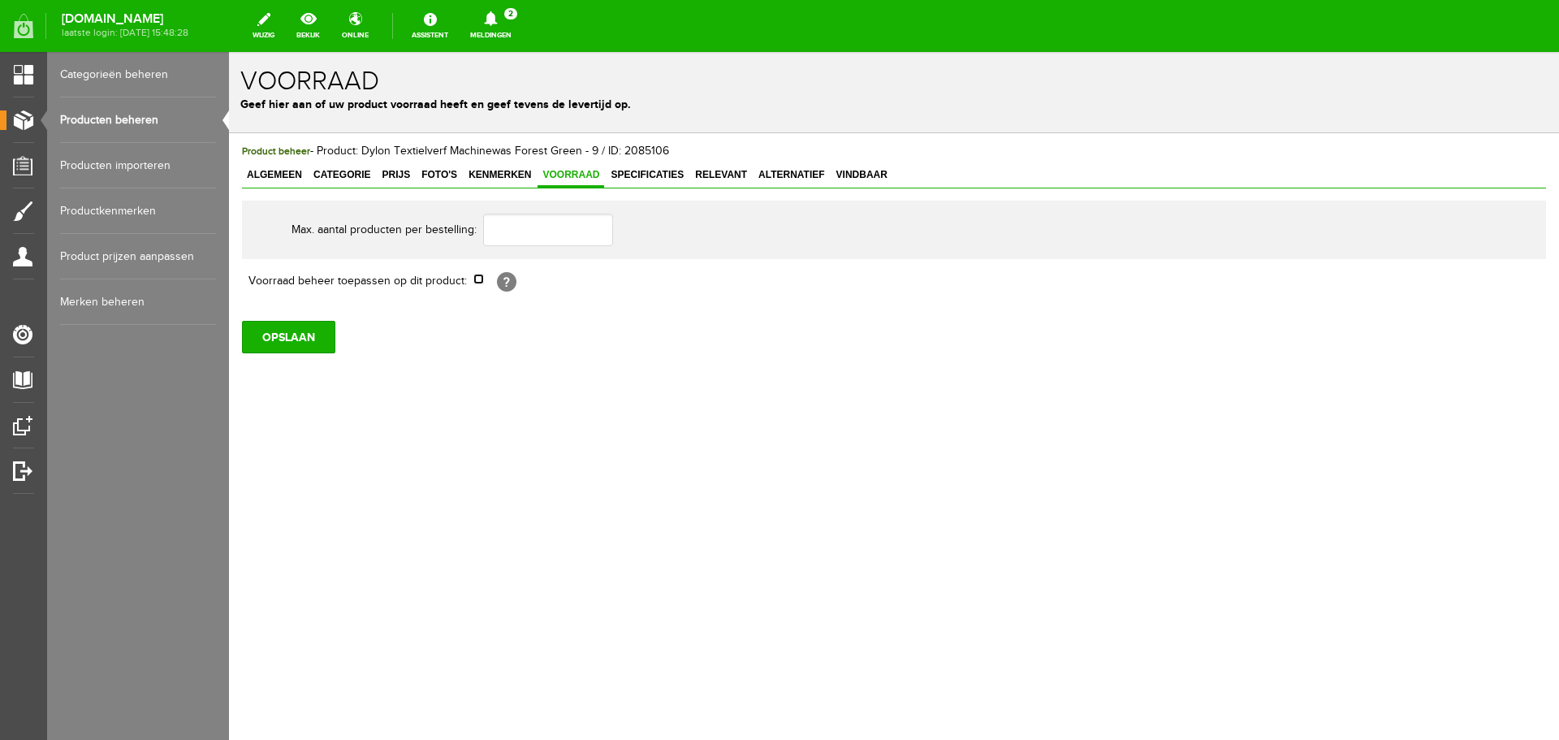
click at [477, 282] on input "checkbox" at bounding box center [478, 279] width 11 height 11
checkbox input "true"
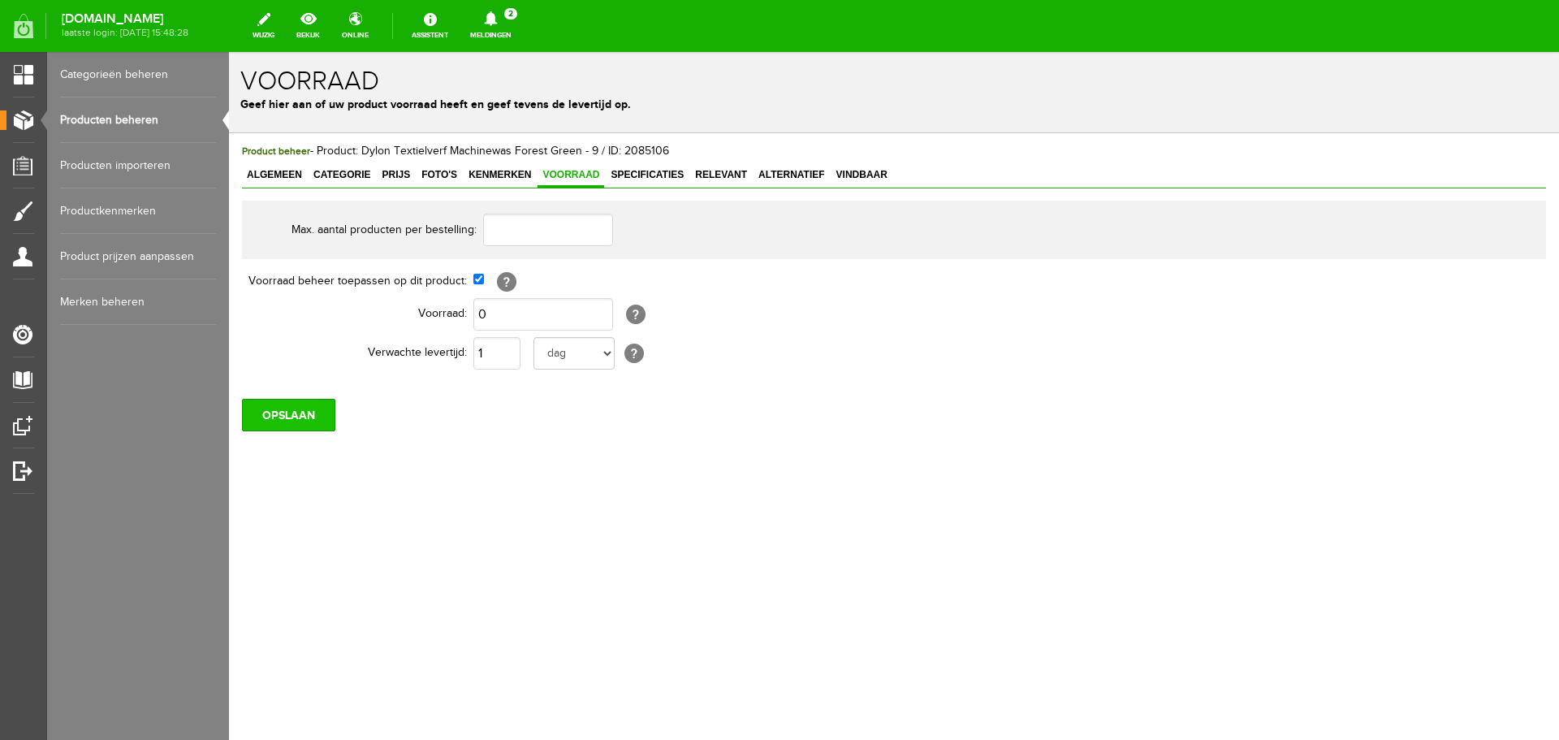
click at [296, 421] on input "OPSLAAN" at bounding box center [288, 415] width 93 height 32
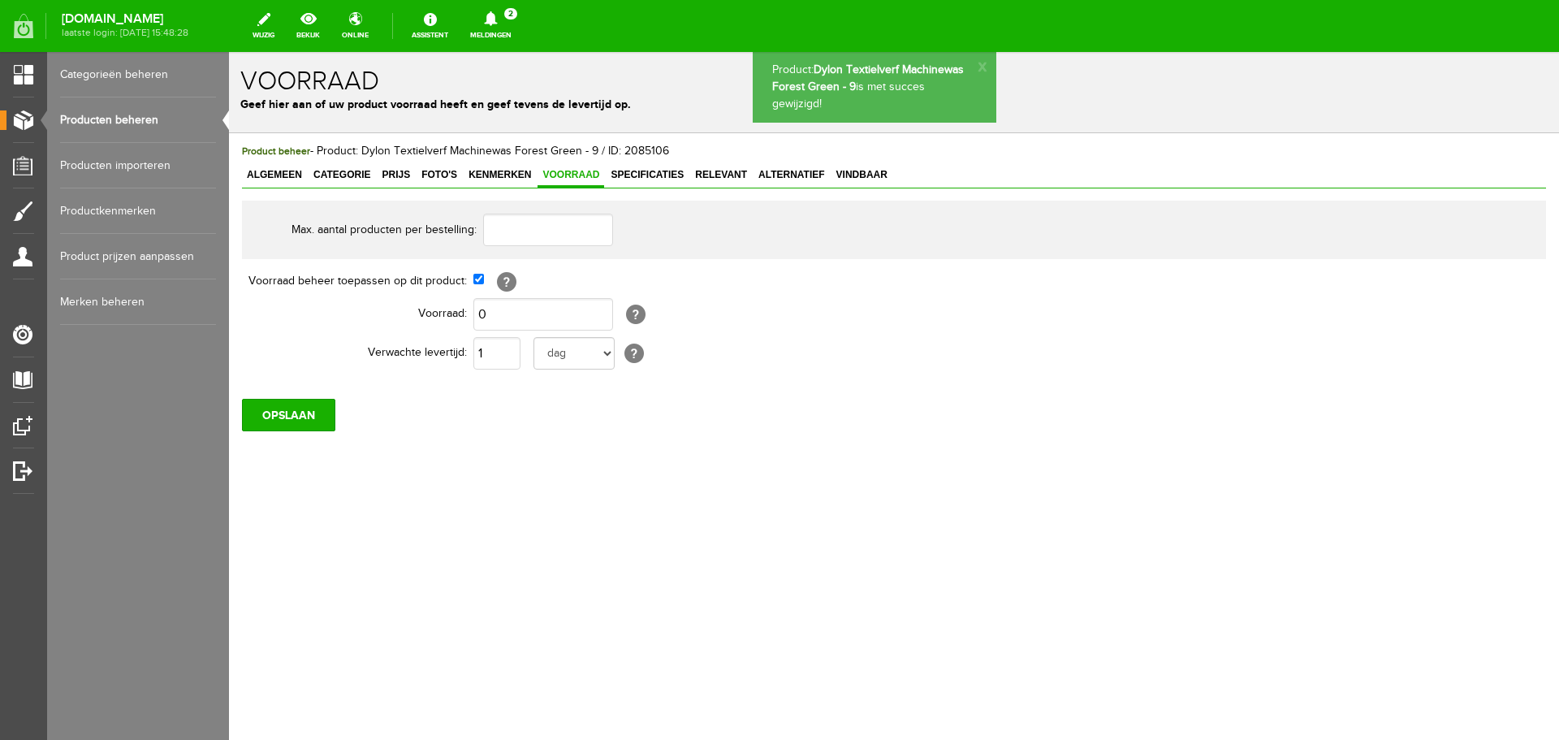
click at [119, 115] on link "Producten beheren" at bounding box center [138, 119] width 156 height 45
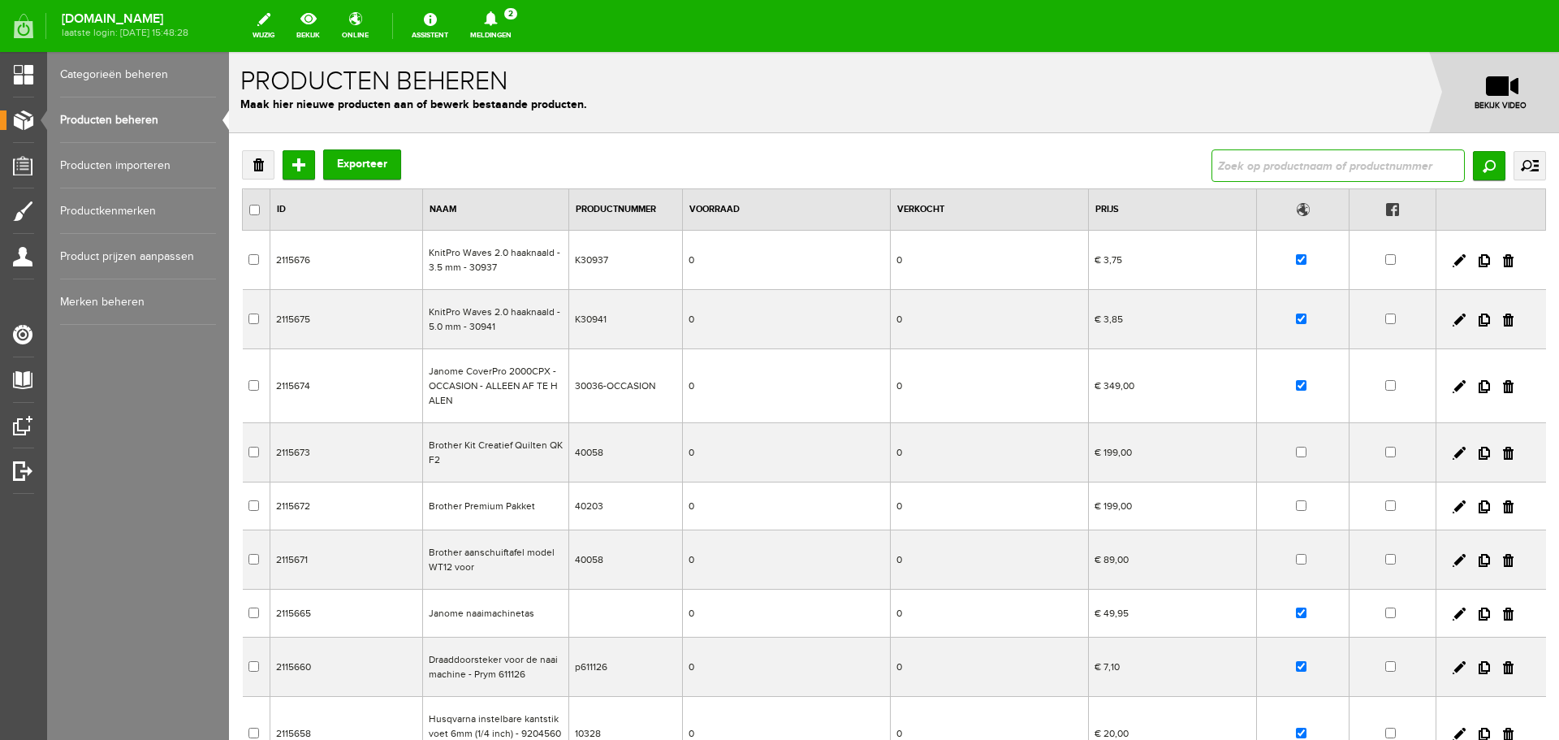
click at [1247, 167] on input "text" at bounding box center [1338, 165] width 253 height 32
paste input "Dylon Textielverf Machinewas"
type input "Dylon Textielverf Machinewas"
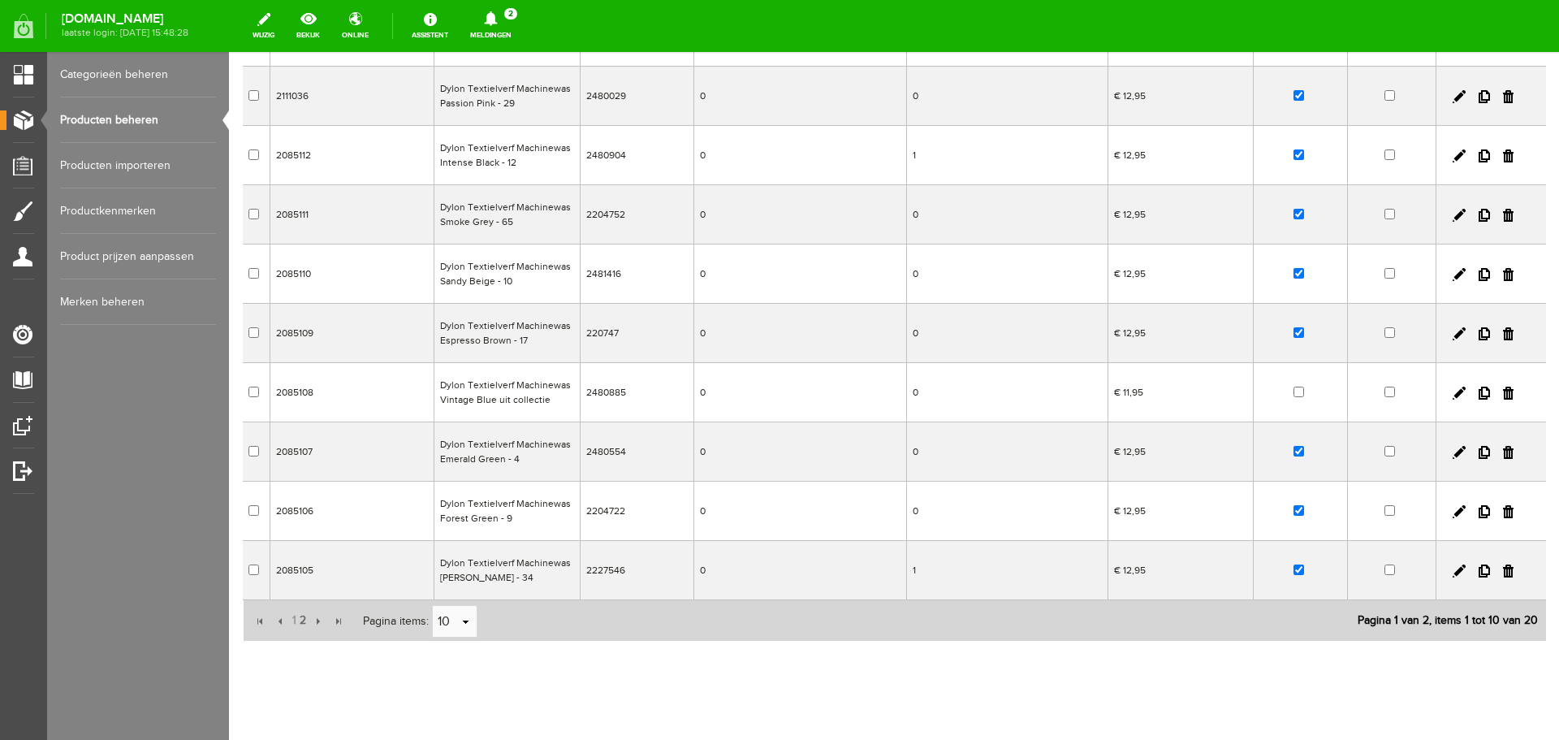
scroll to position [244, 0]
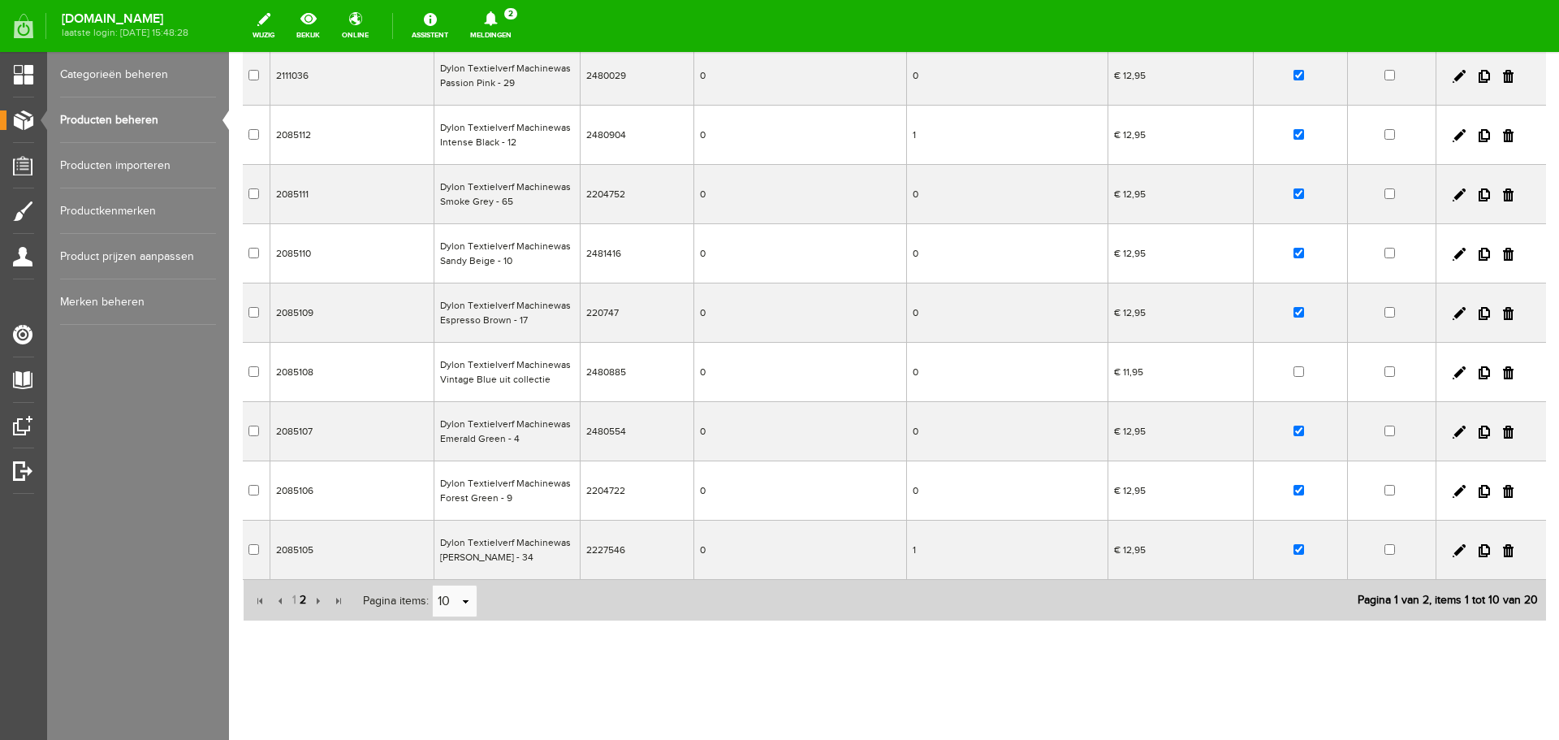
click at [298, 599] on span "2" at bounding box center [303, 600] width 10 height 32
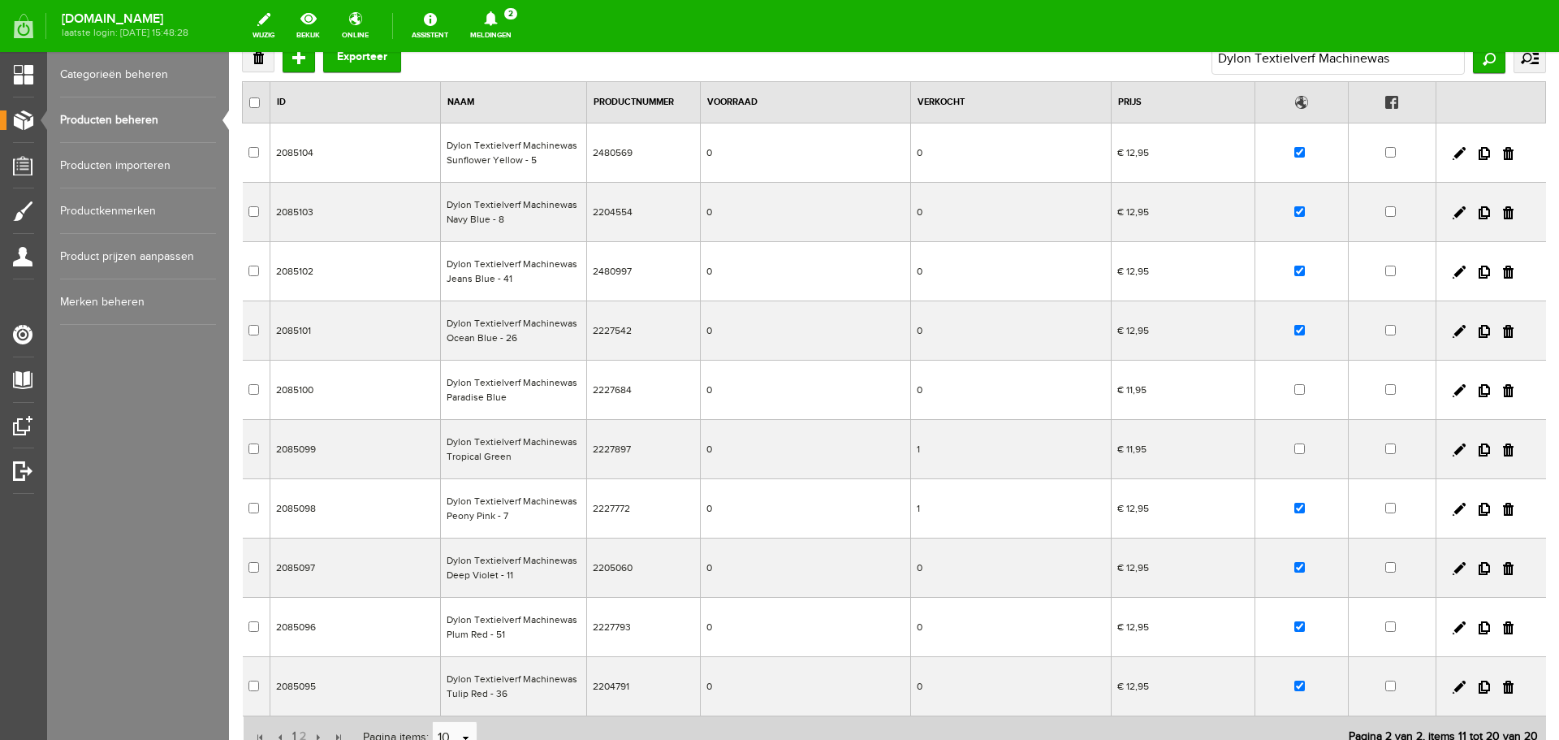
scroll to position [81, 0]
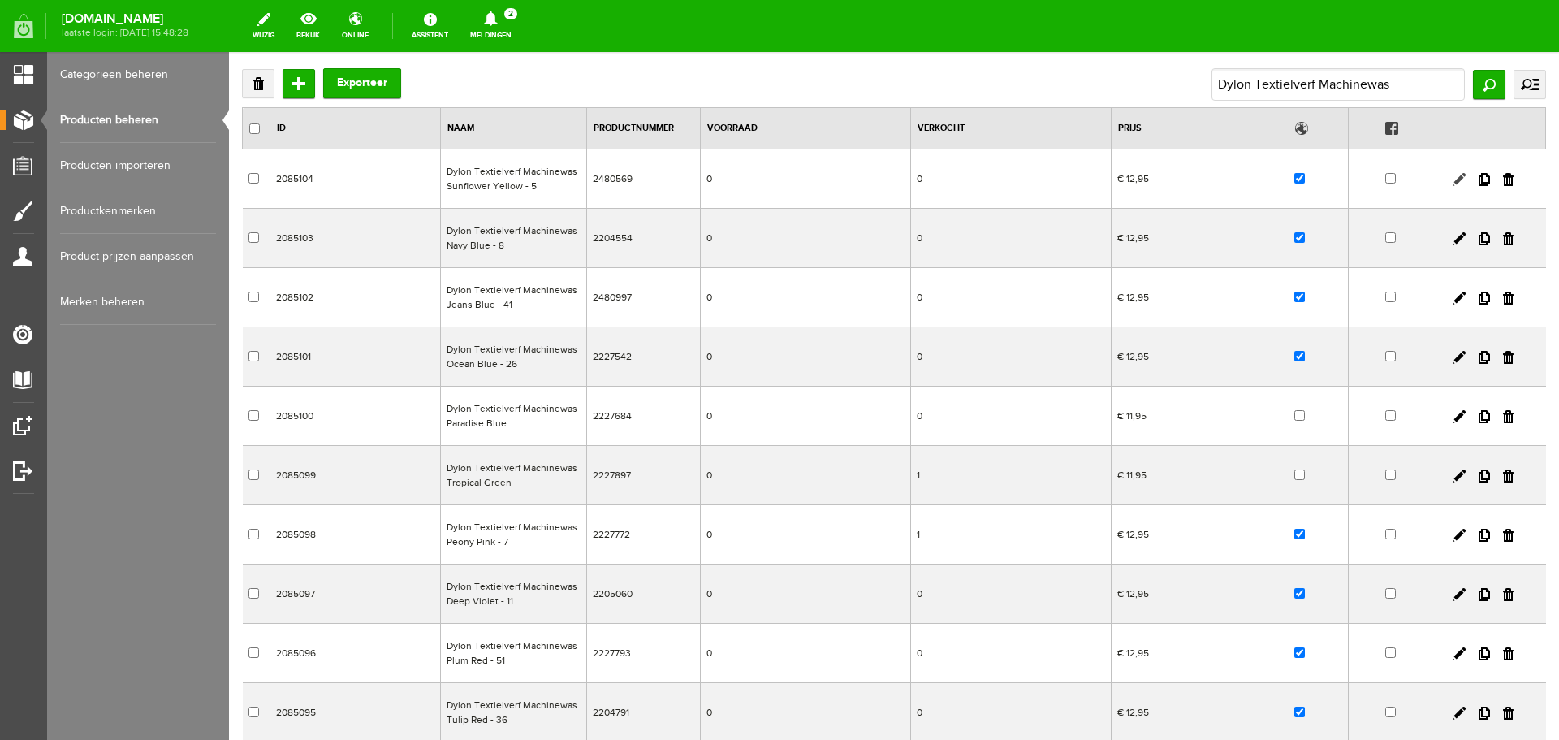
click at [1453, 177] on link at bounding box center [1459, 179] width 13 height 13
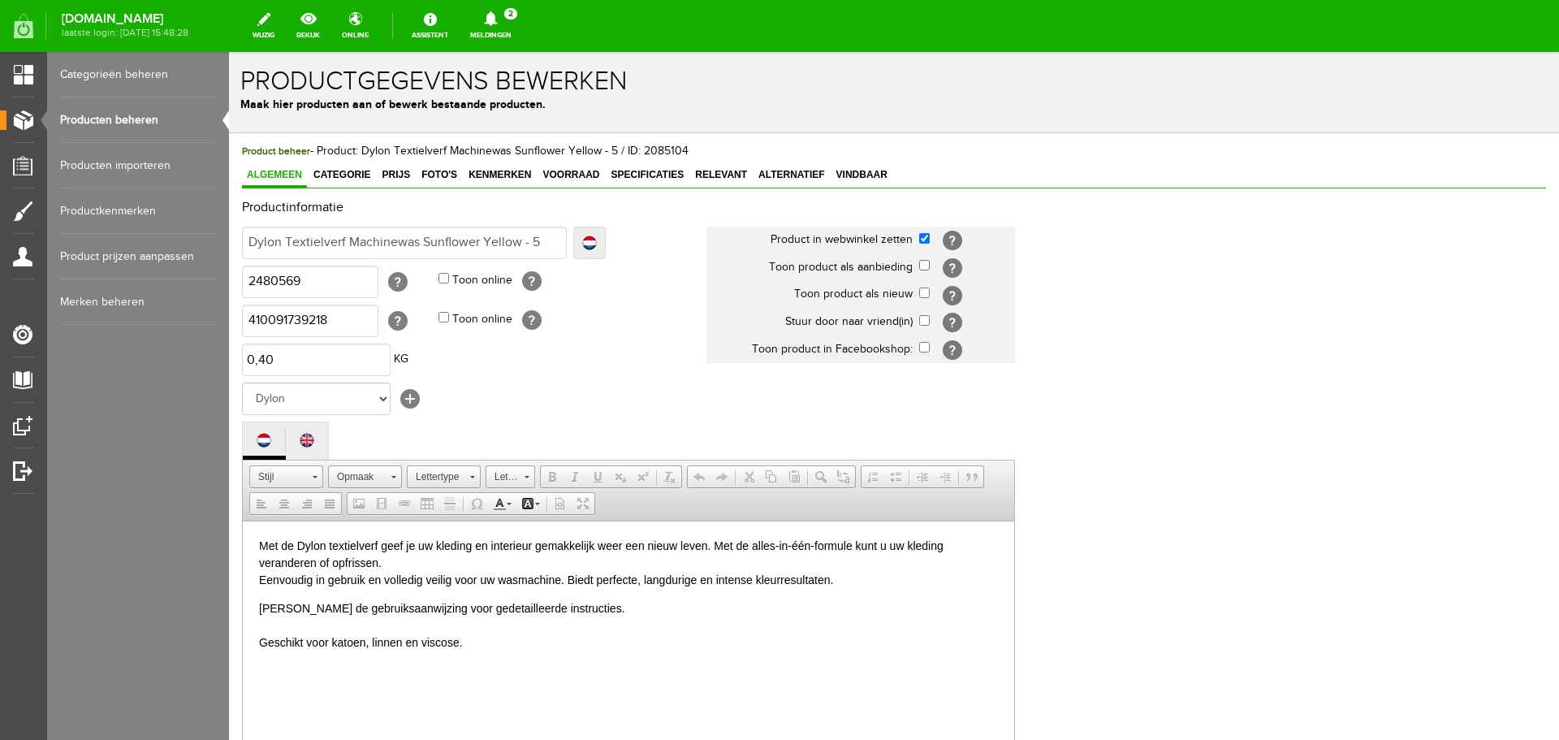
scroll to position [0, 0]
click at [577, 170] on span "Voorraad" at bounding box center [571, 174] width 67 height 11
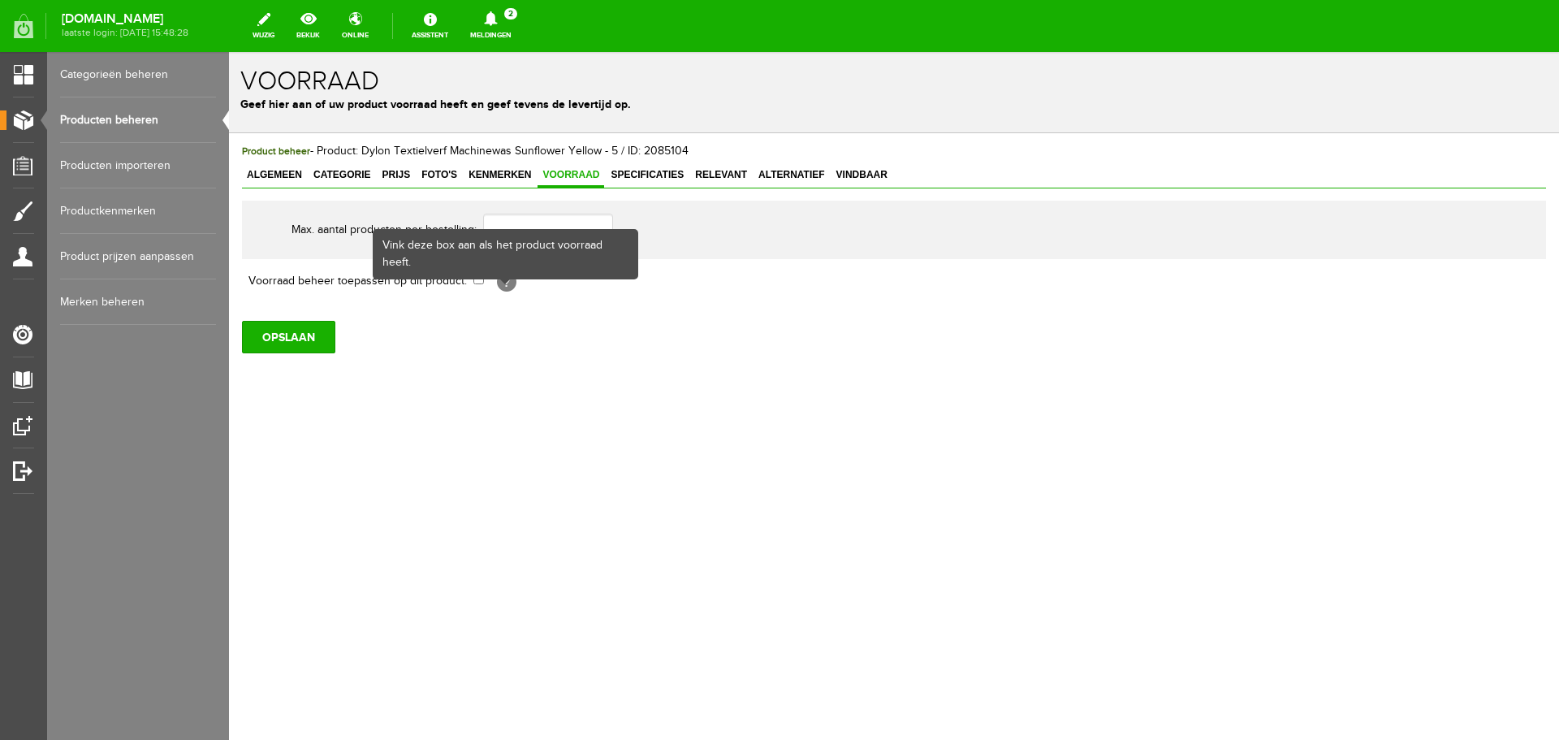
click at [478, 279] on div "Vink deze box aan als het product voorraad heeft." at bounding box center [506, 254] width 266 height 50
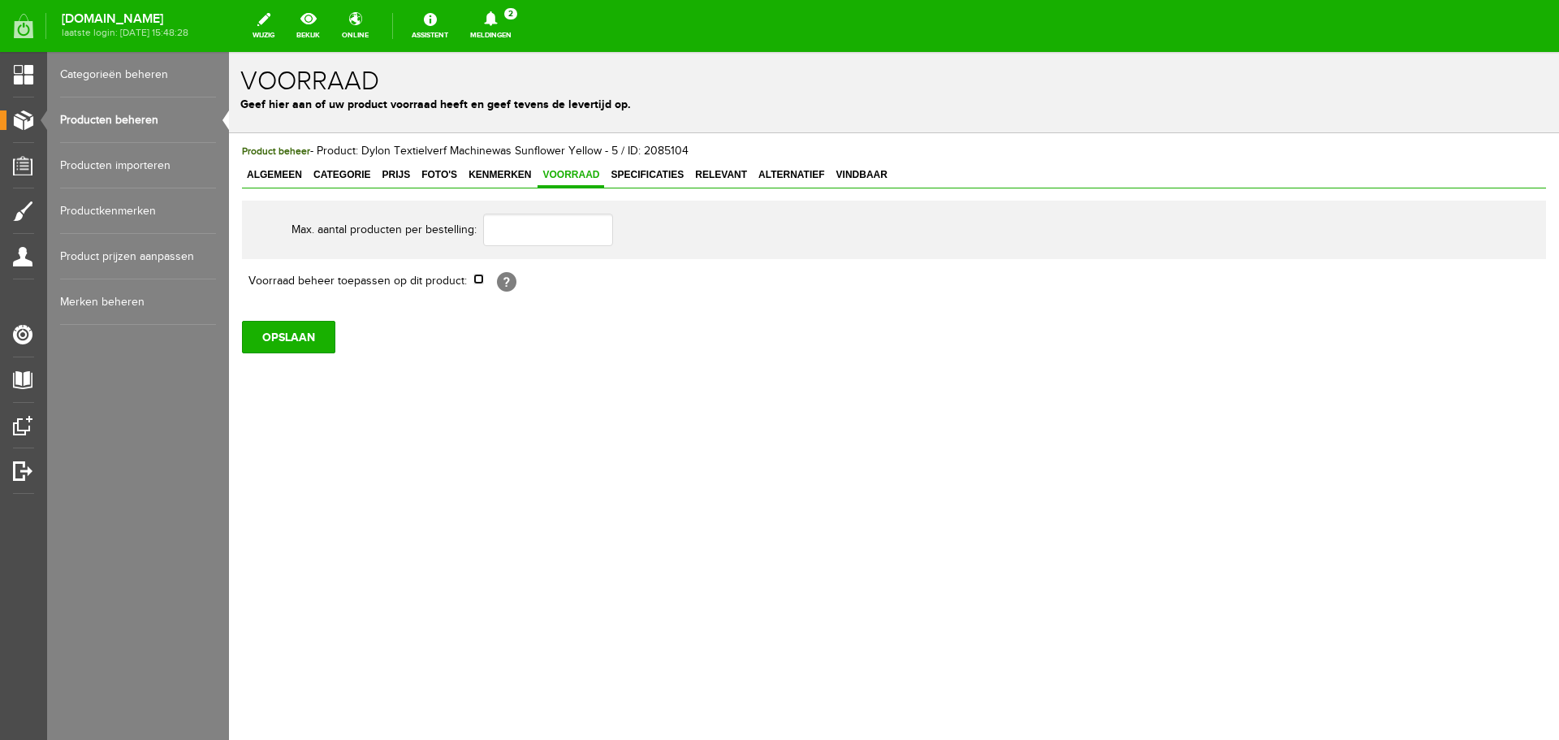
click at [476, 277] on input "checkbox" at bounding box center [478, 279] width 11 height 11
checkbox input "true"
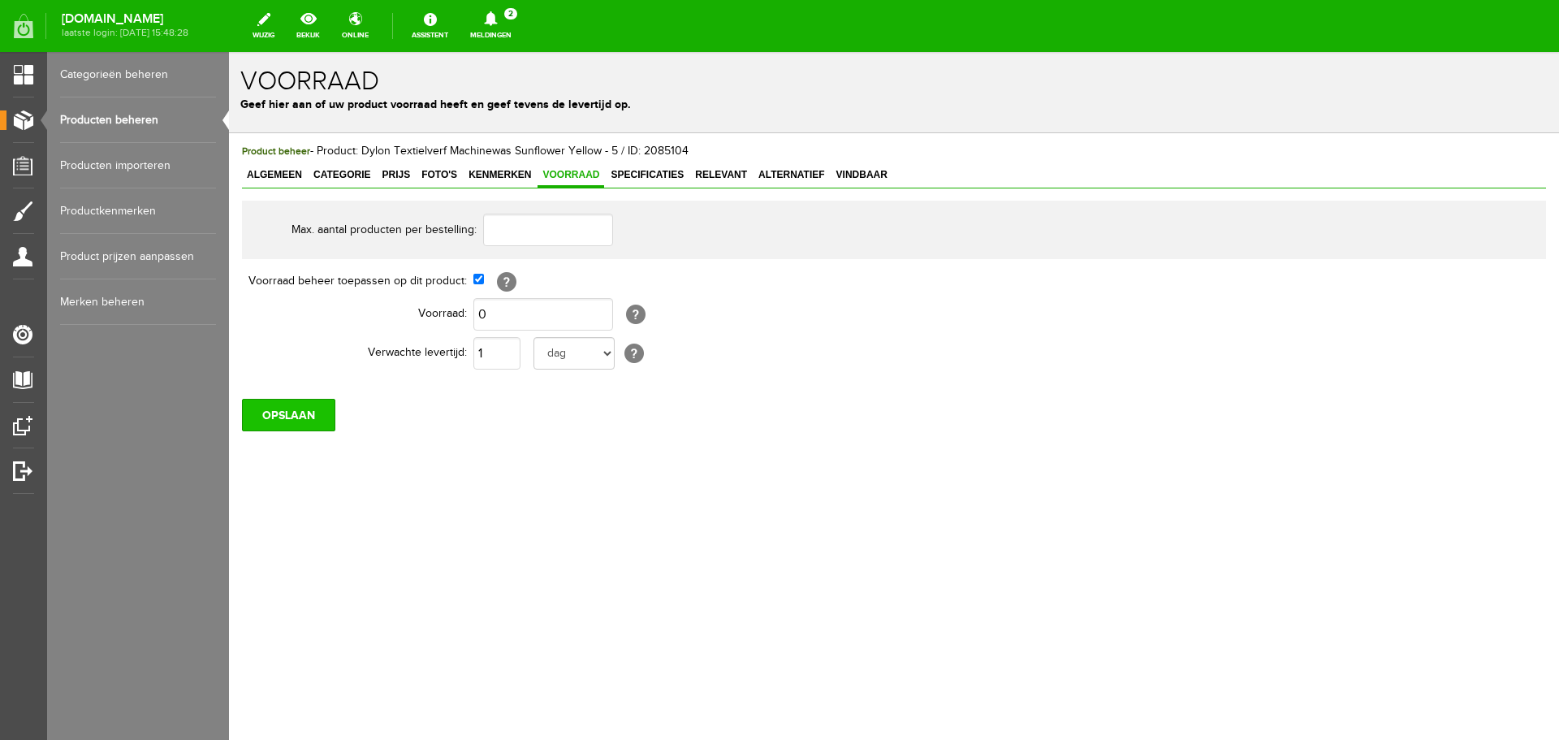
click at [278, 415] on input "OPSLAAN" at bounding box center [288, 415] width 93 height 32
click at [299, 408] on input "OPSLAAN" at bounding box center [288, 415] width 93 height 32
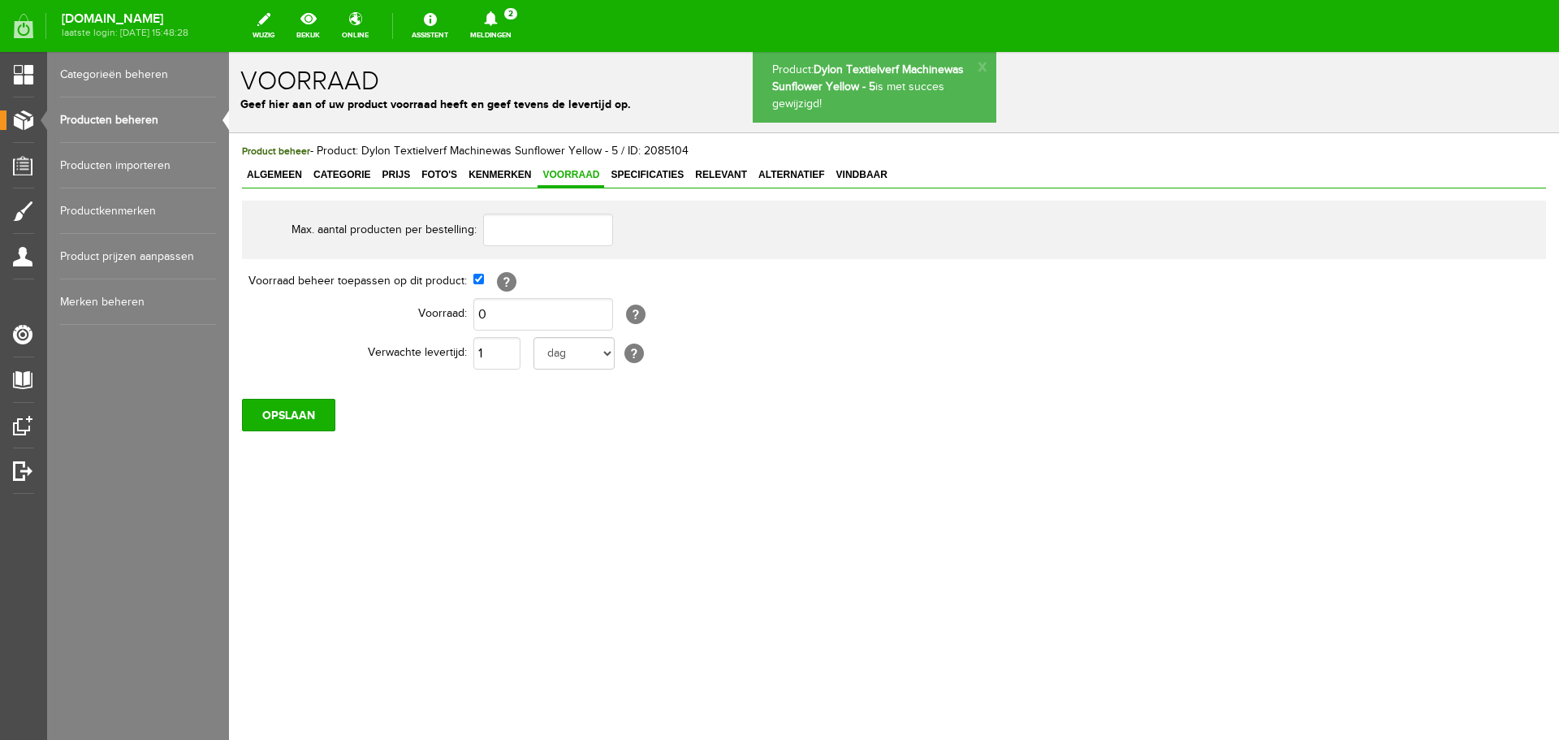
click at [119, 114] on link "Producten beheren" at bounding box center [138, 119] width 156 height 45
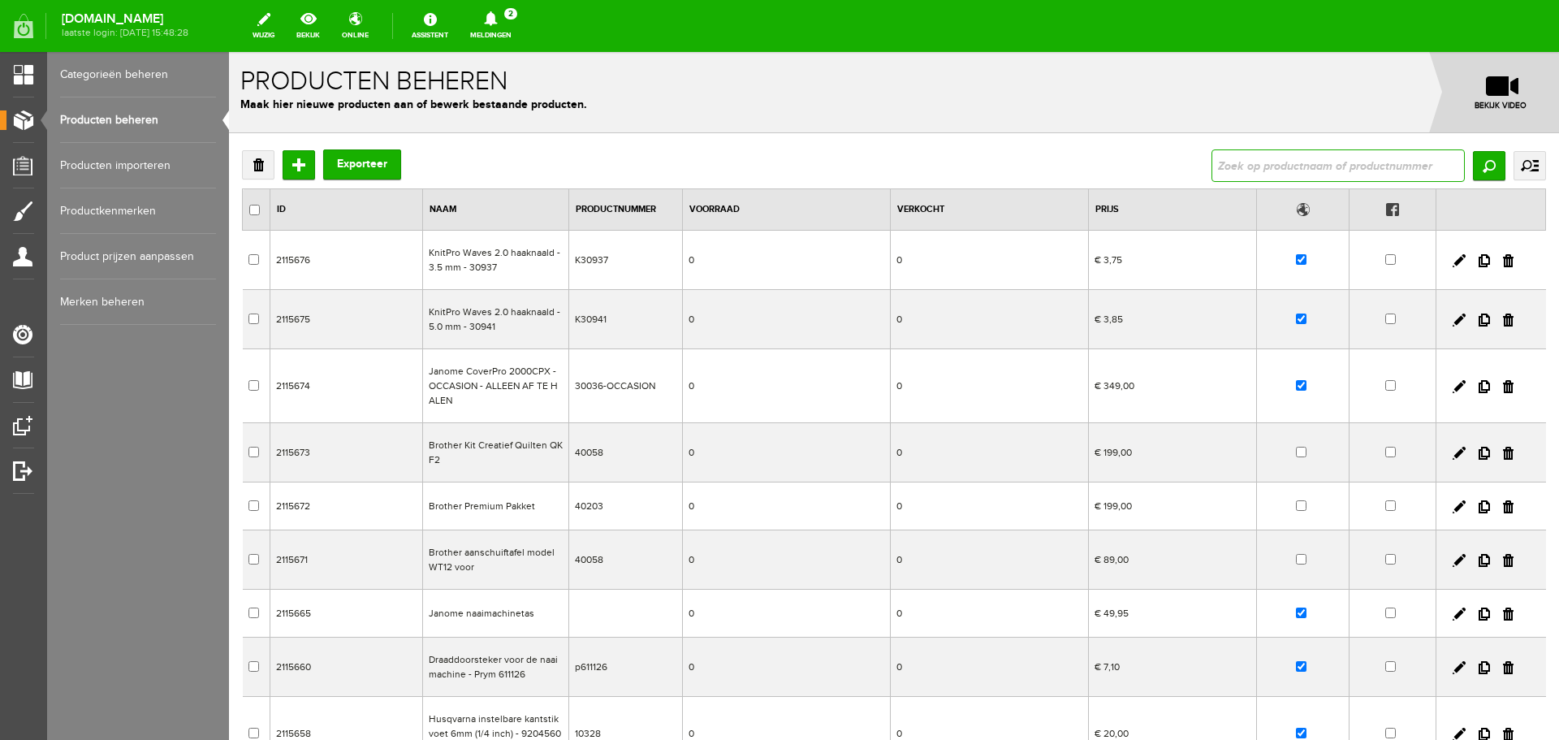
drag, startPoint x: 1234, startPoint y: 165, endPoint x: 1226, endPoint y: 156, distance: 12.1
click at [1234, 165] on input "text" at bounding box center [1338, 165] width 253 height 32
type input "69040/039"
click at [1473, 168] on input "Zoeken" at bounding box center [1489, 165] width 32 height 29
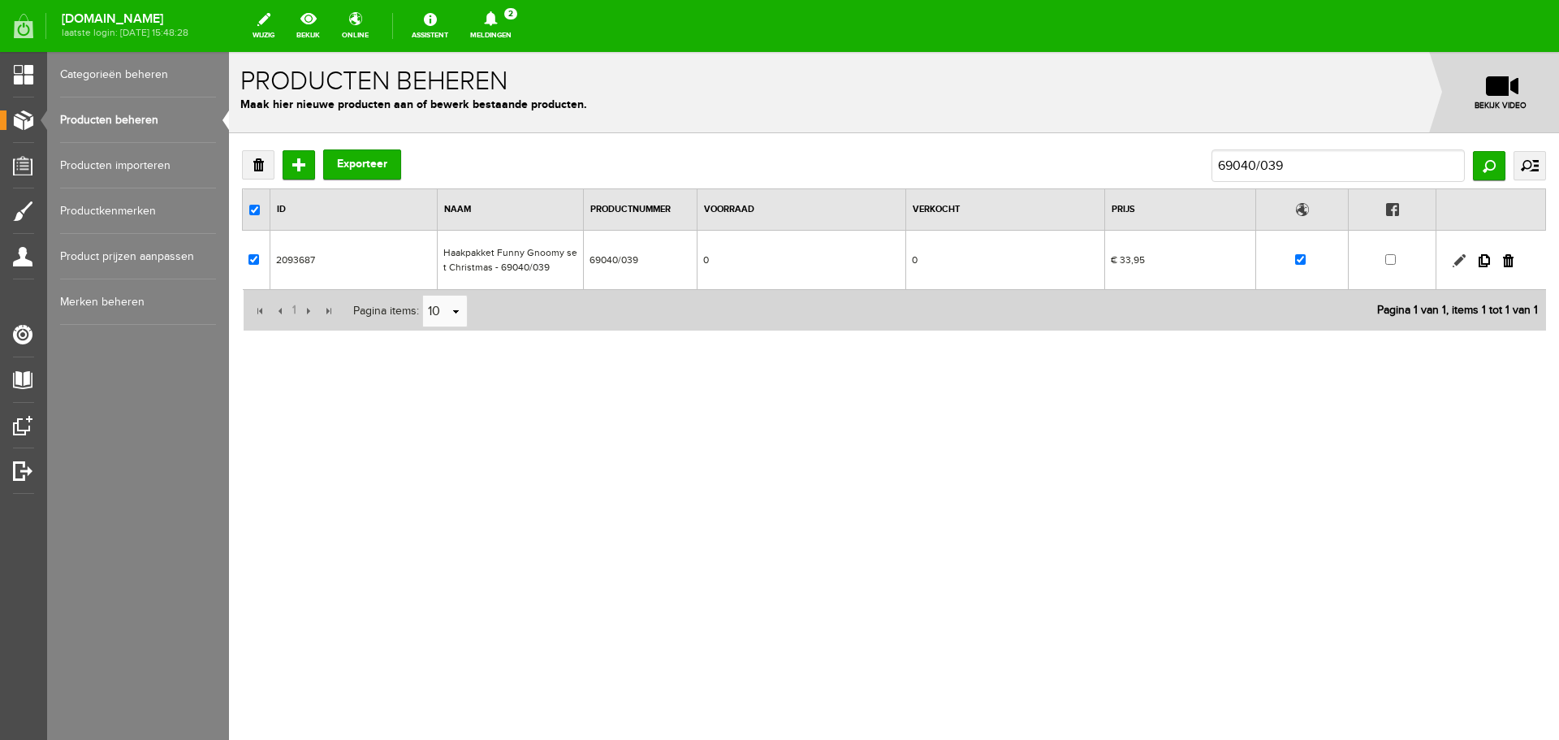
click at [1460, 258] on link at bounding box center [1459, 260] width 13 height 13
checkbox input "true"
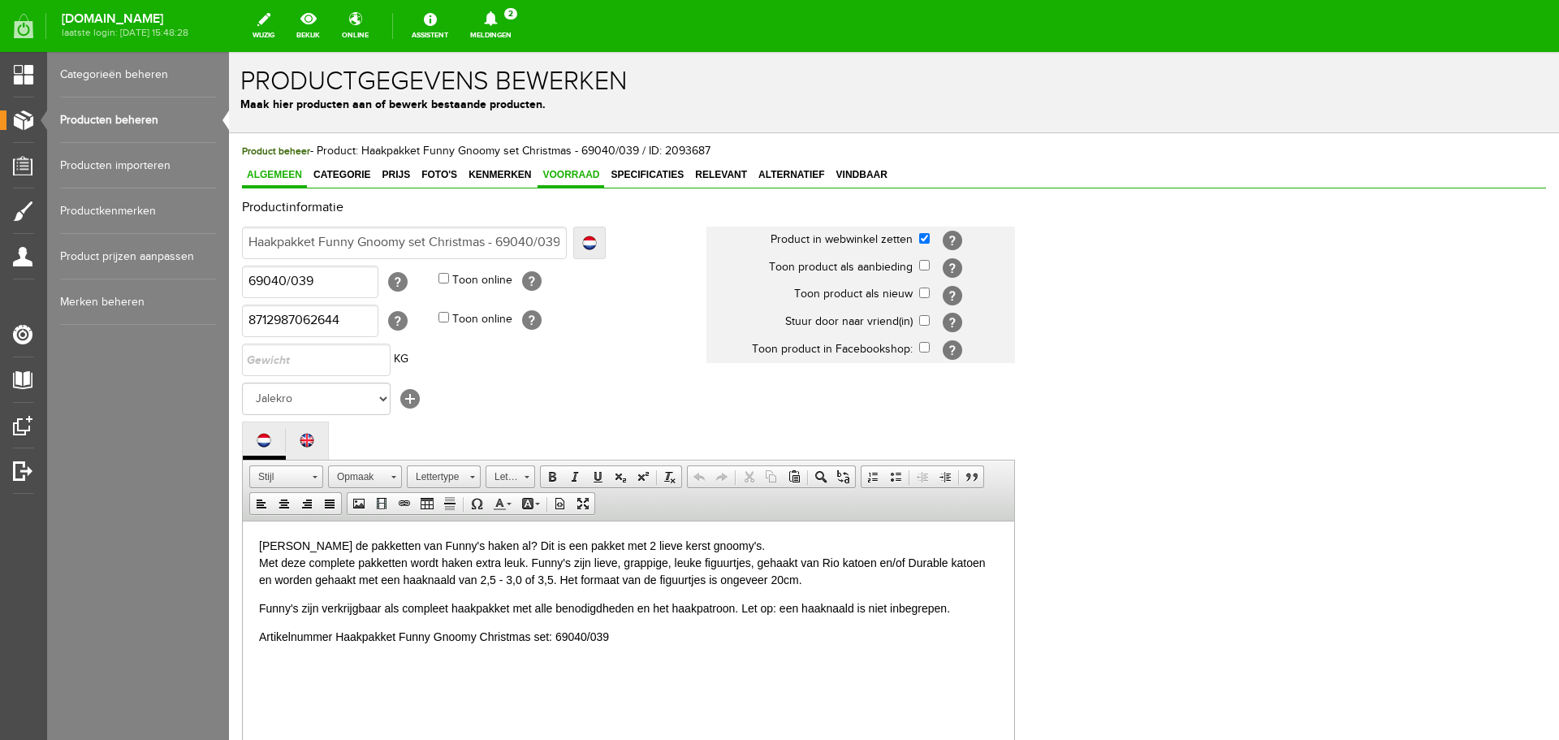
click at [561, 173] on span "Voorraad" at bounding box center [571, 174] width 67 height 11
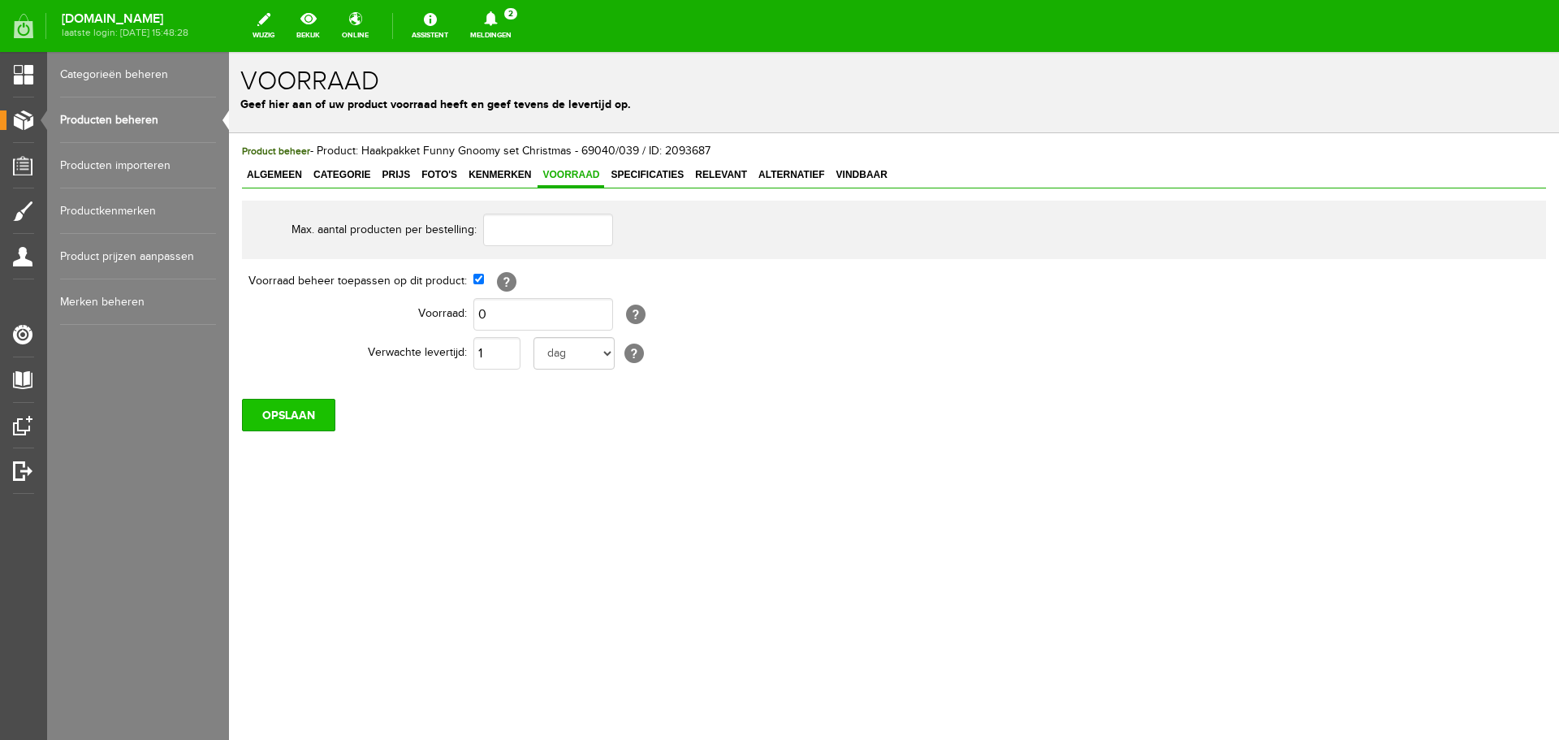
click at [300, 409] on input "OPSLAAN" at bounding box center [288, 415] width 93 height 32
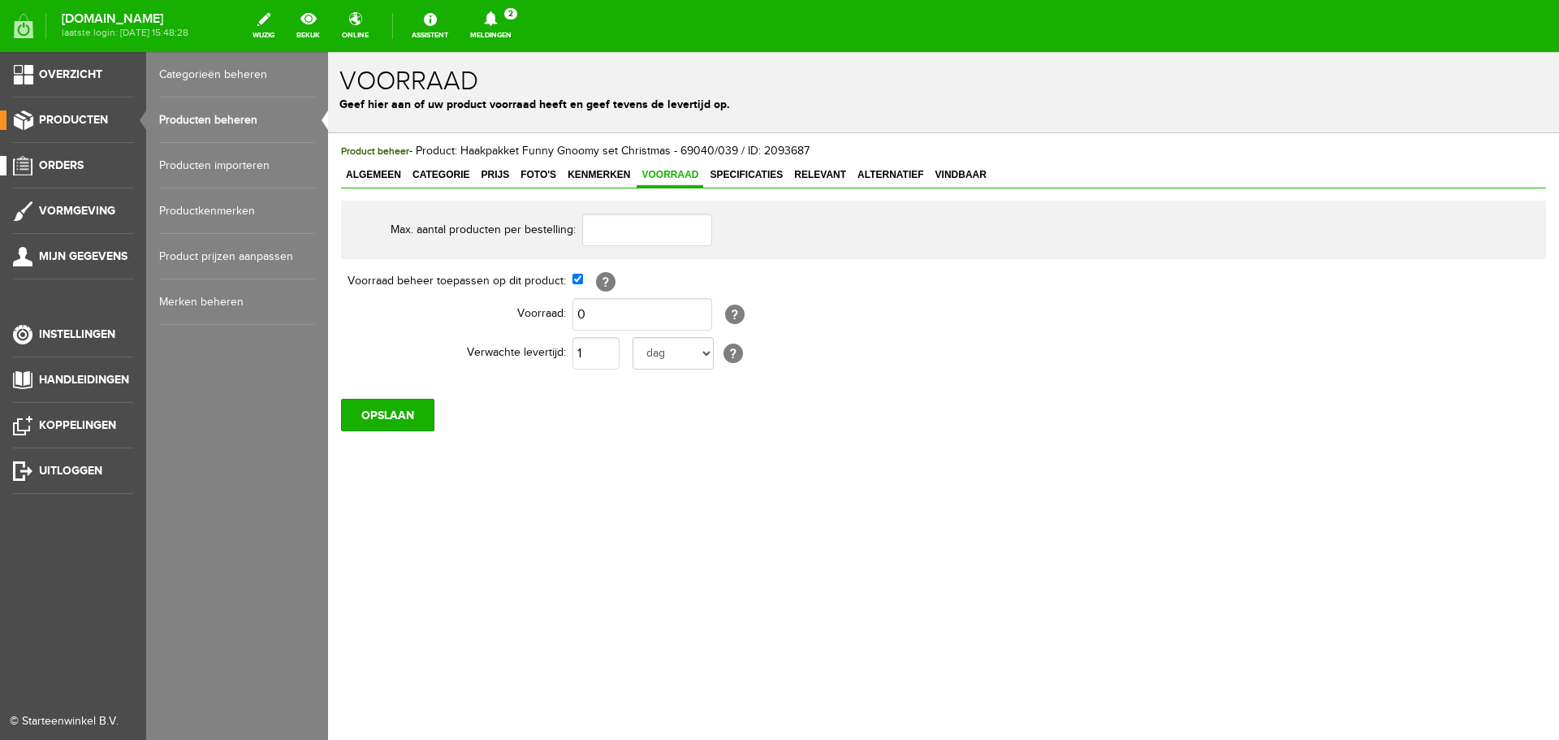
click at [59, 164] on span "Orders" at bounding box center [61, 165] width 45 height 14
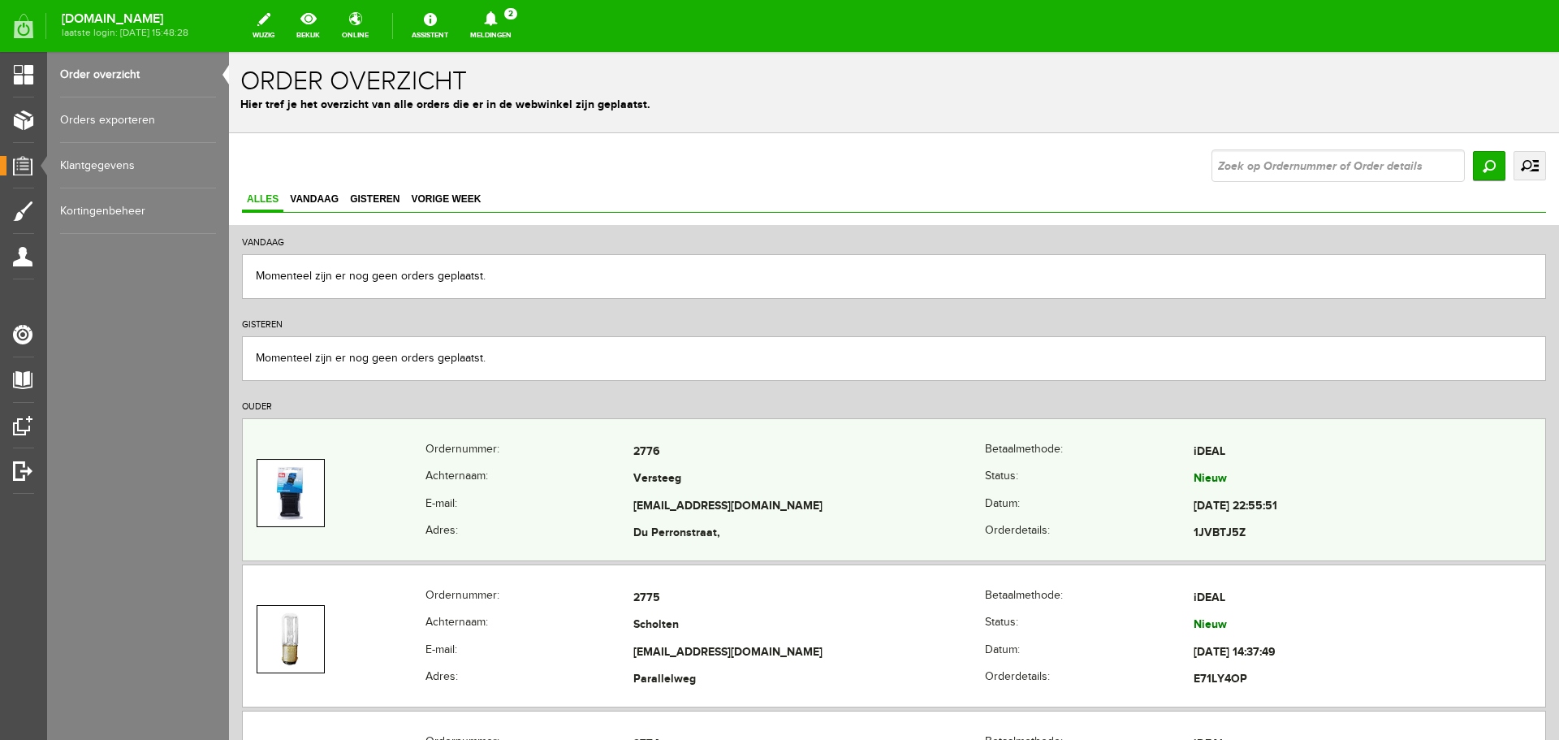
click at [877, 471] on td "Versteeg" at bounding box center [809, 480] width 352 height 28
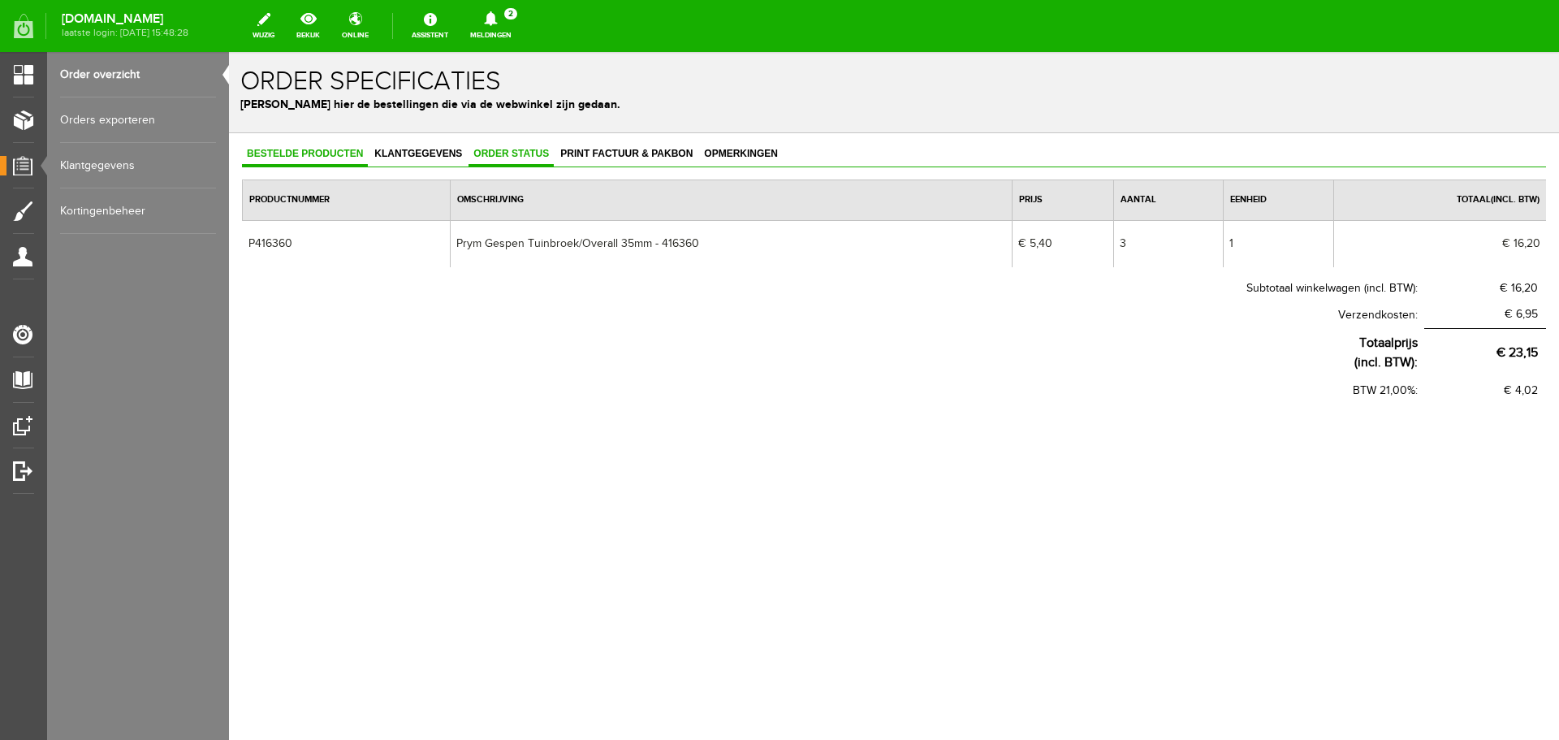
click at [503, 147] on link "Order status" at bounding box center [511, 155] width 85 height 24
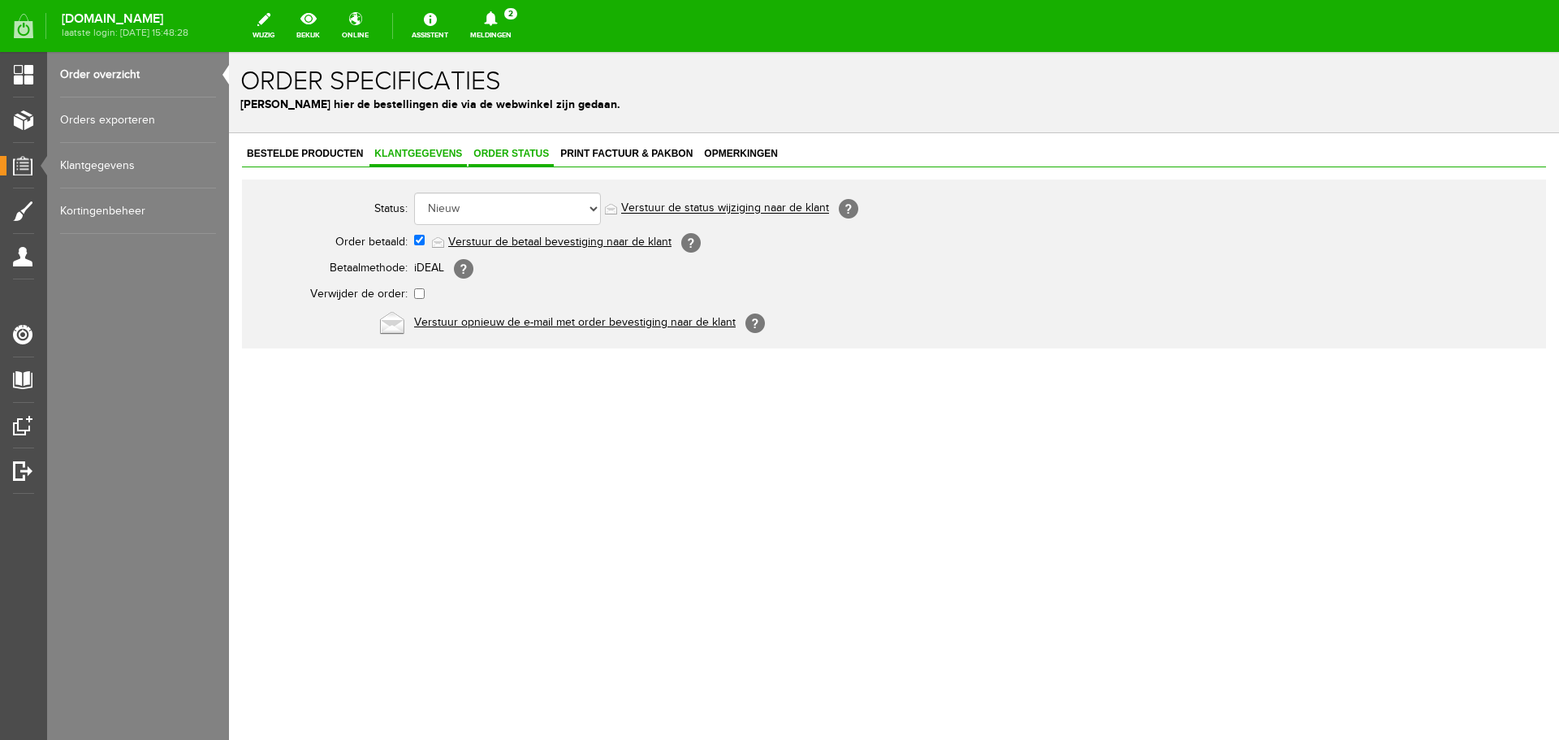
click at [411, 154] on span "Klantgegevens" at bounding box center [417, 153] width 97 height 11
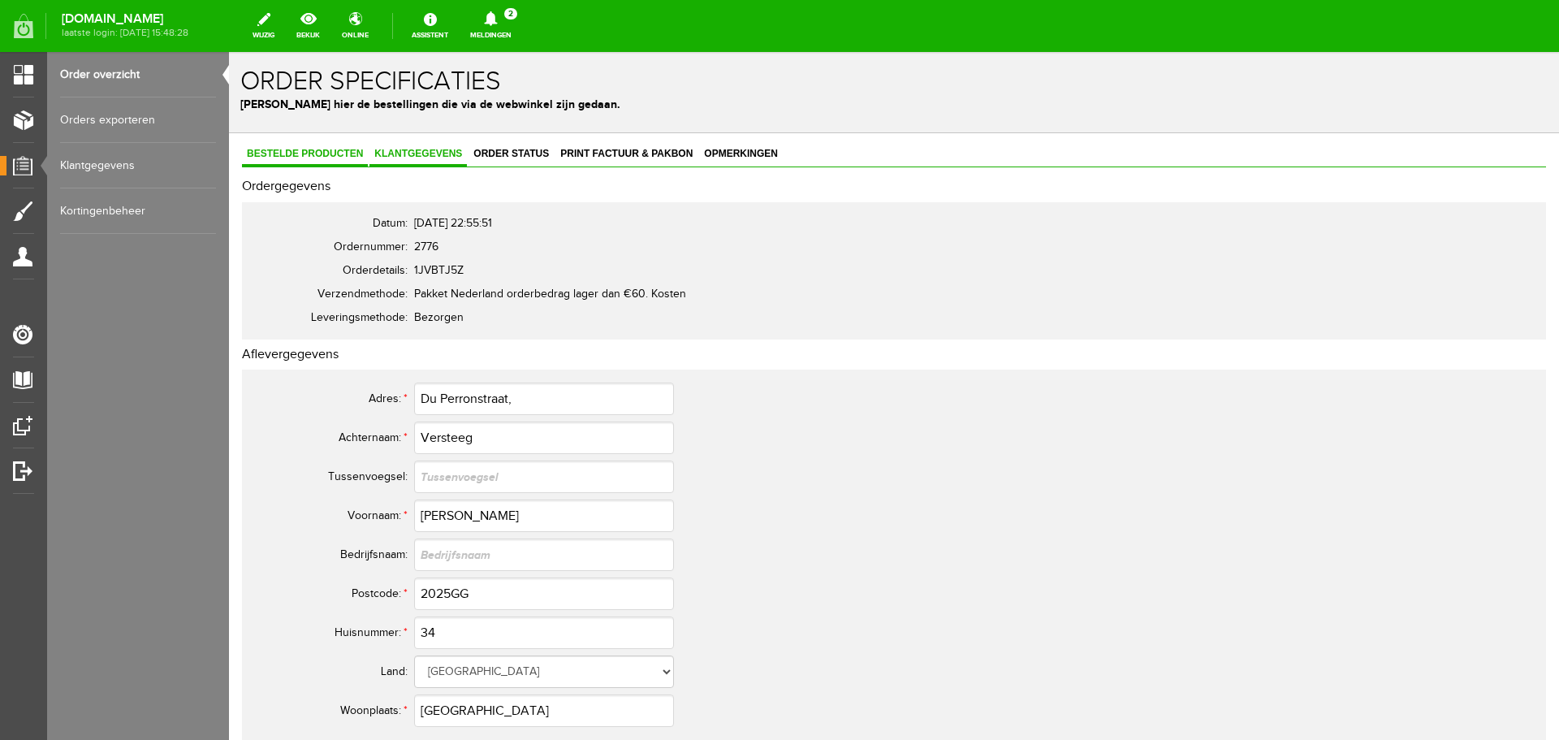
click at [314, 154] on span "Bestelde producten" at bounding box center [305, 153] width 126 height 11
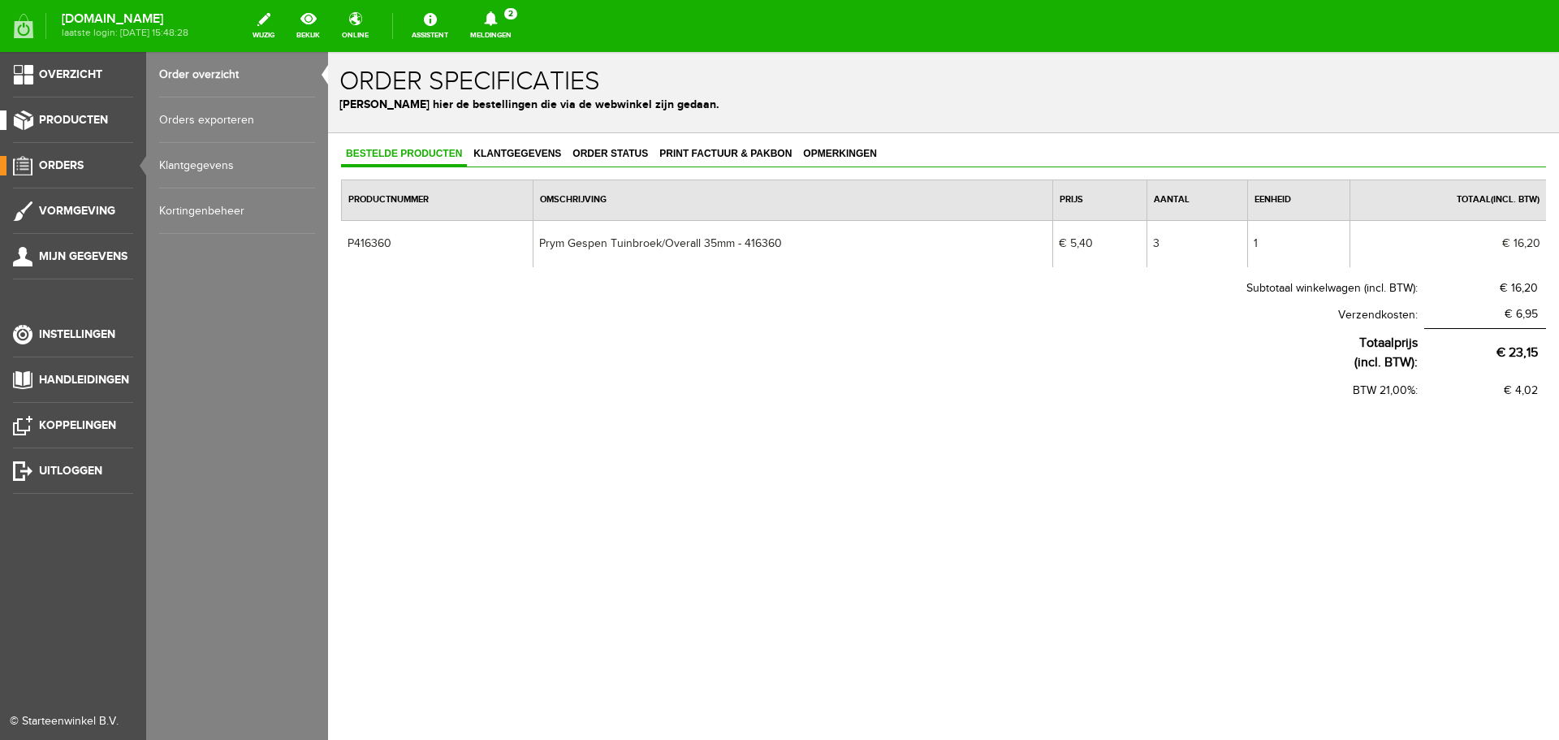
click at [63, 114] on span "Producten" at bounding box center [73, 120] width 69 height 14
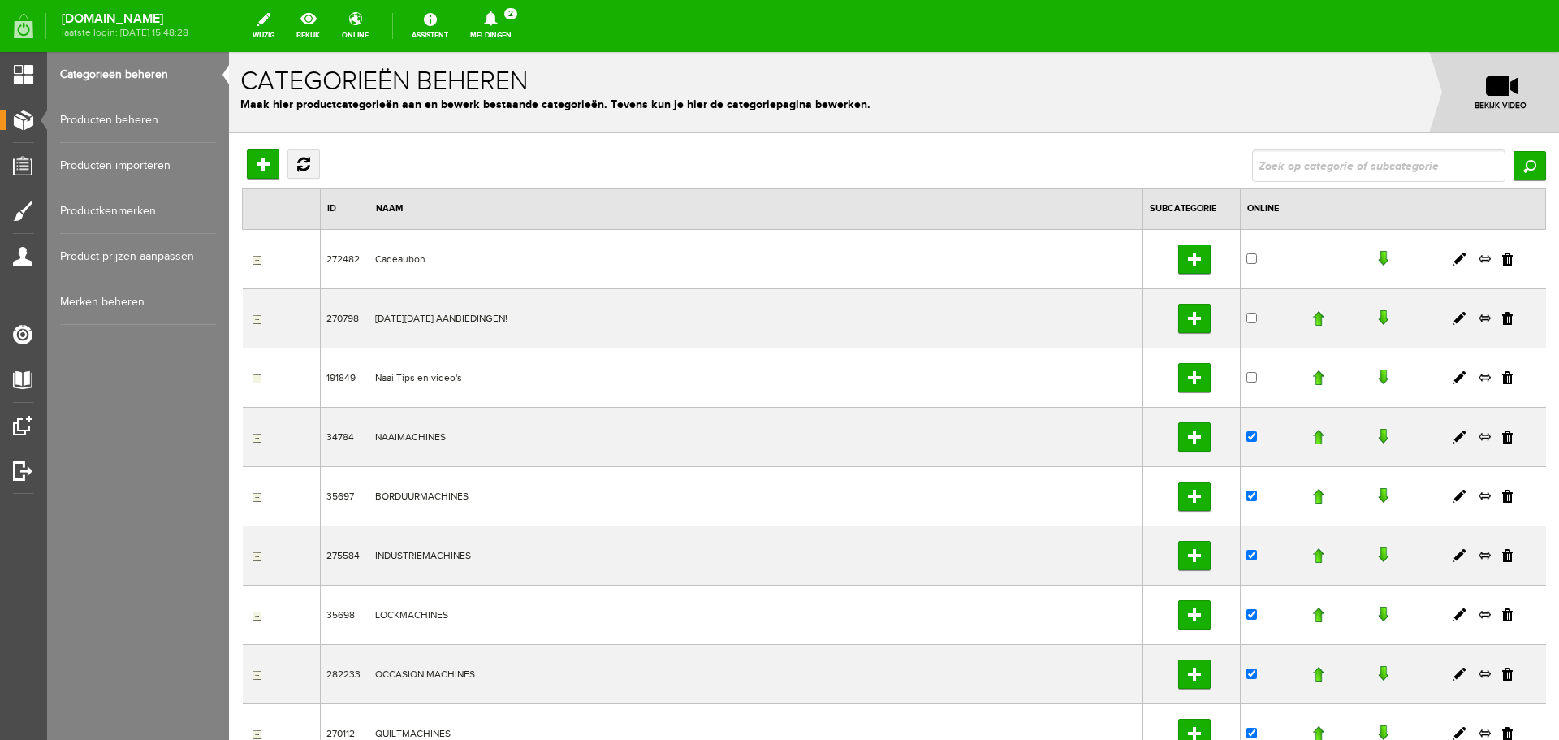
click at [102, 123] on link "Producten beheren" at bounding box center [138, 119] width 156 height 45
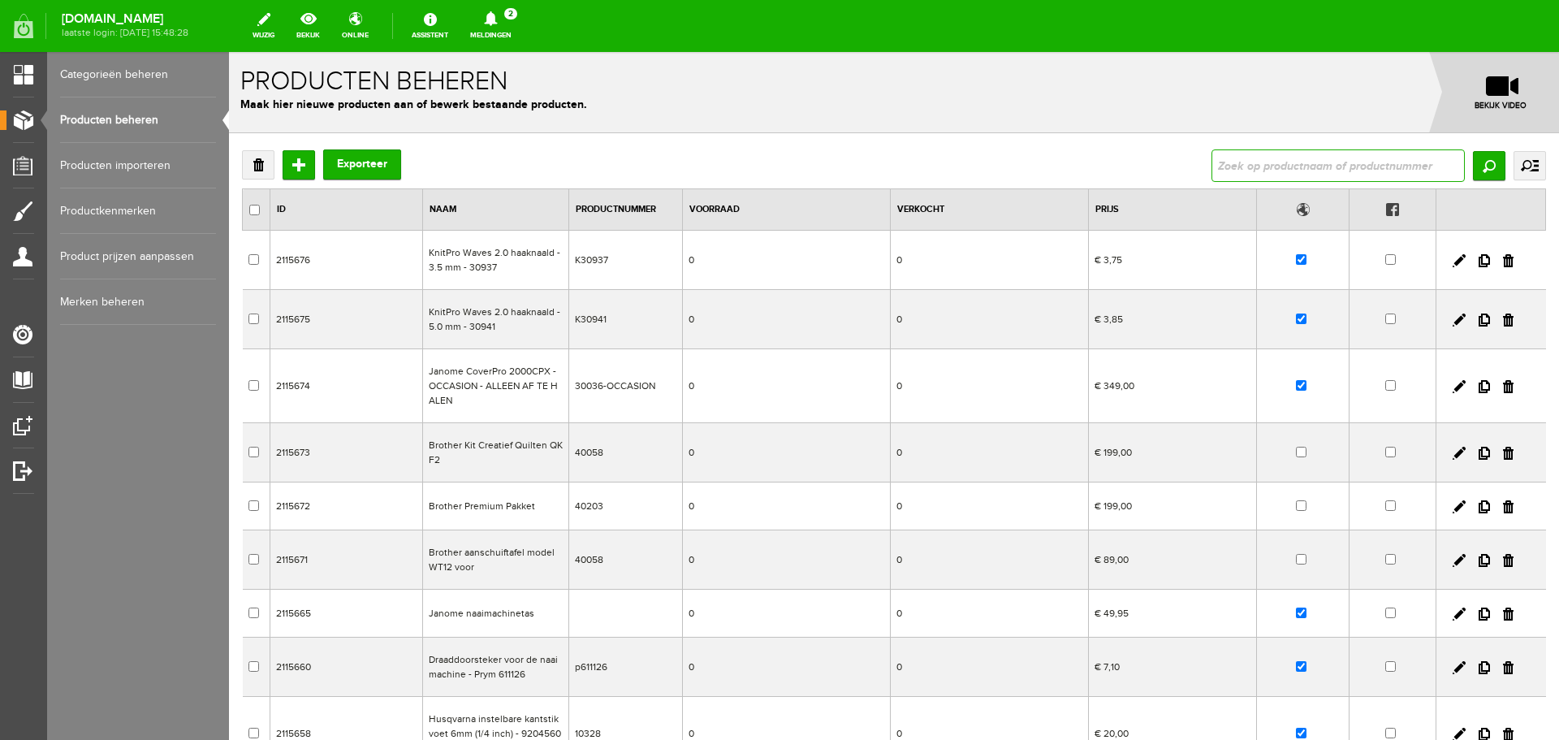
click at [1359, 166] on input "text" at bounding box center [1338, 165] width 253 height 32
type input "416360"
click at [1477, 166] on input "Zoeken" at bounding box center [1489, 165] width 32 height 29
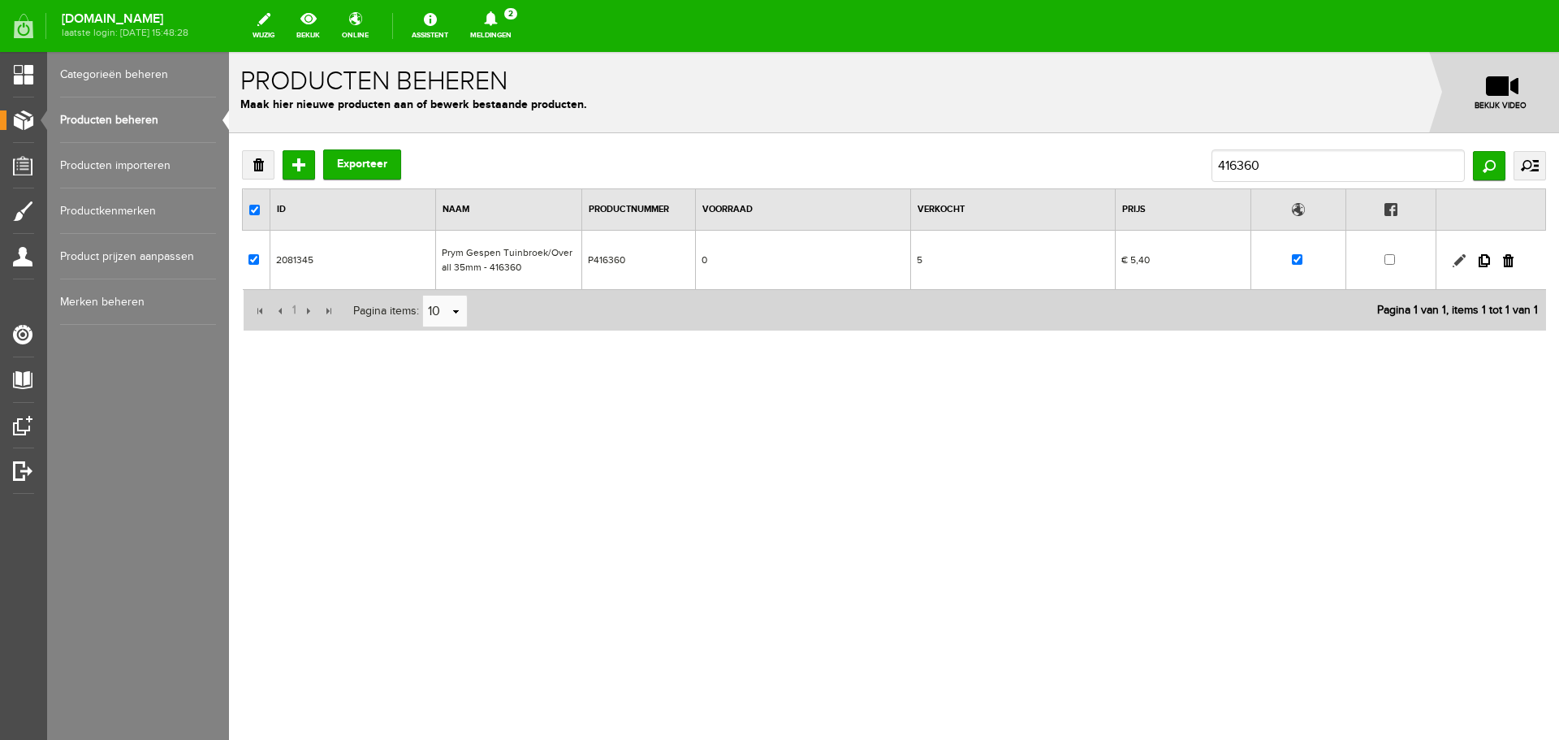
click at [1458, 257] on link at bounding box center [1459, 260] width 13 height 13
checkbox input "true"
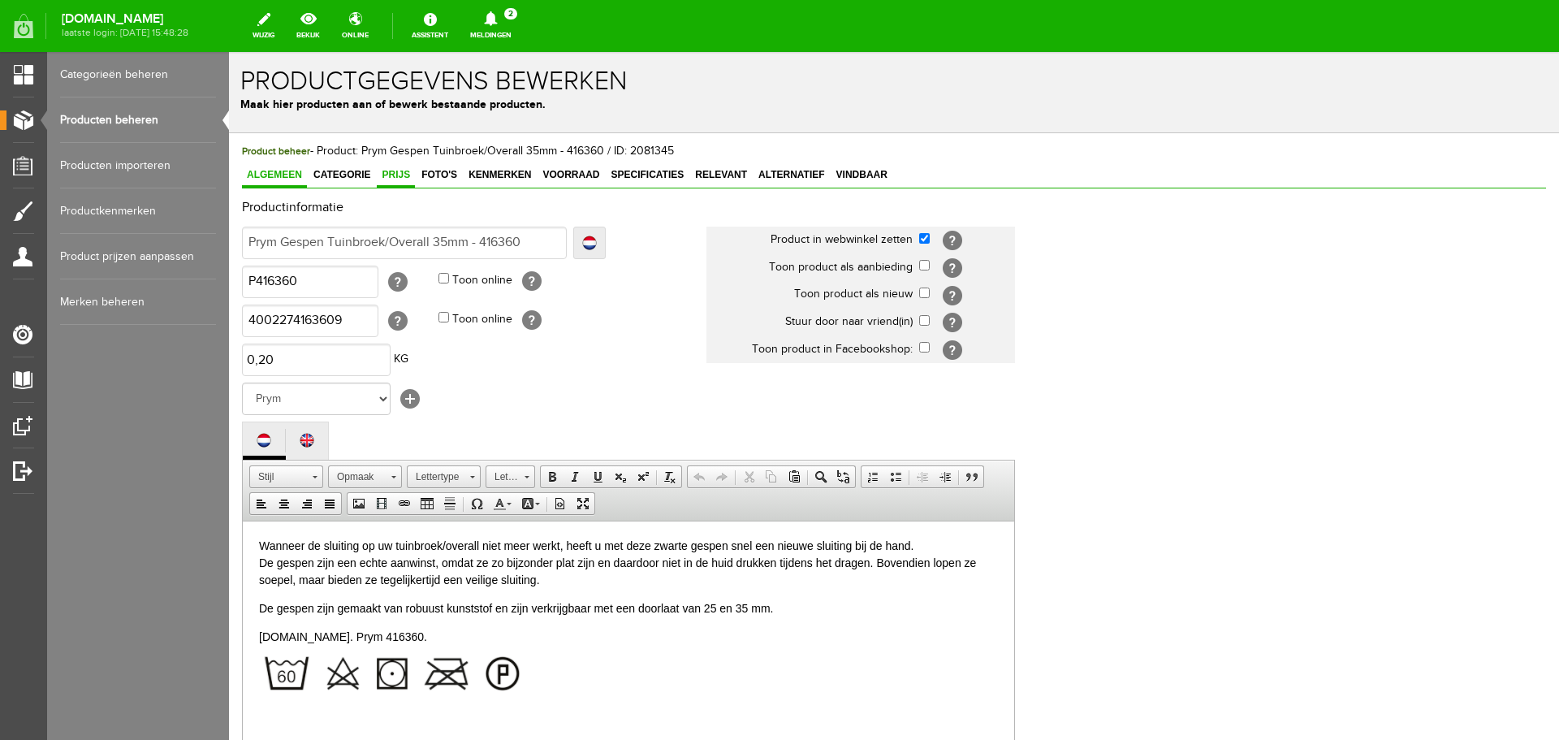
click at [388, 178] on span "Prijs" at bounding box center [396, 174] width 38 height 11
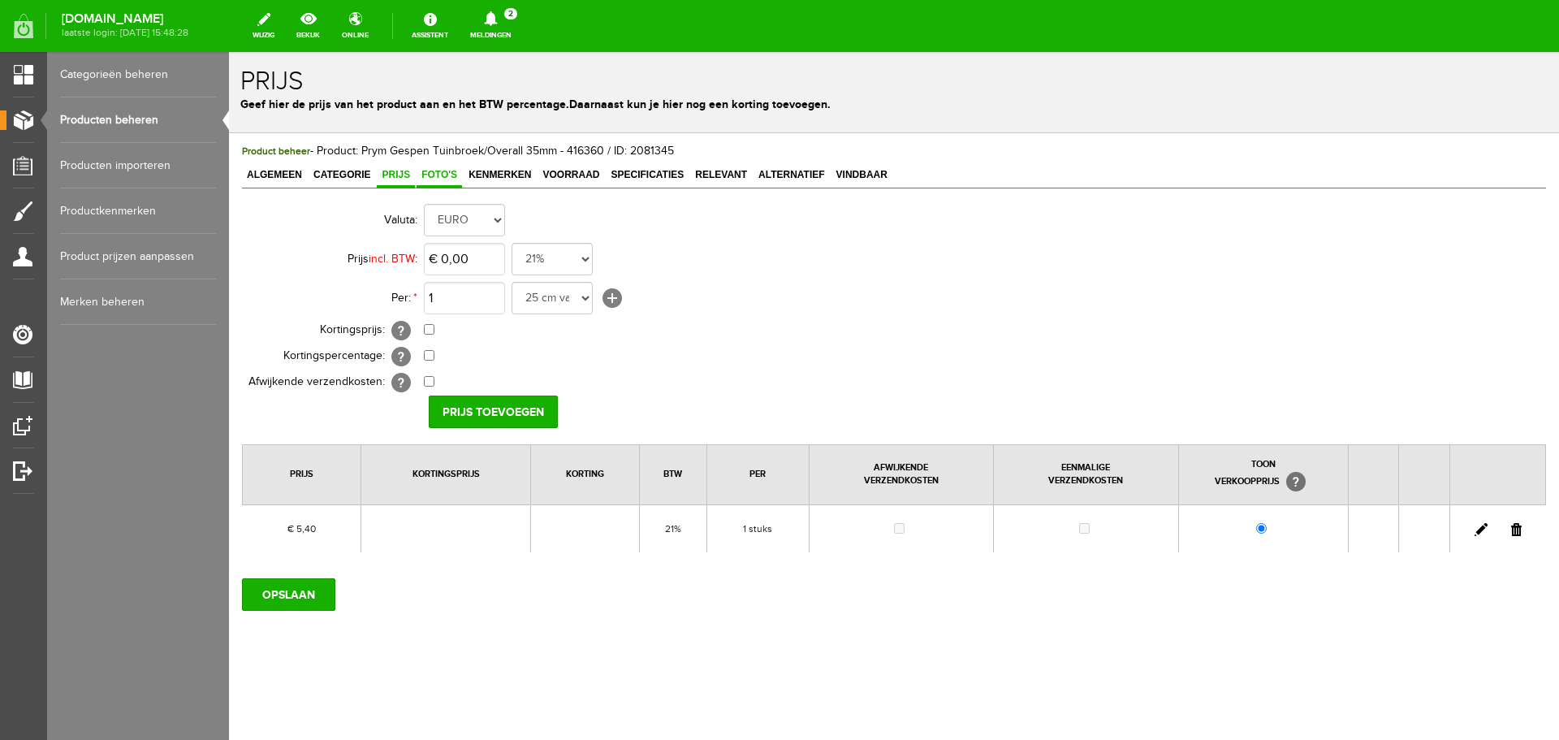
click at [441, 177] on span "Foto's" at bounding box center [439, 174] width 45 height 11
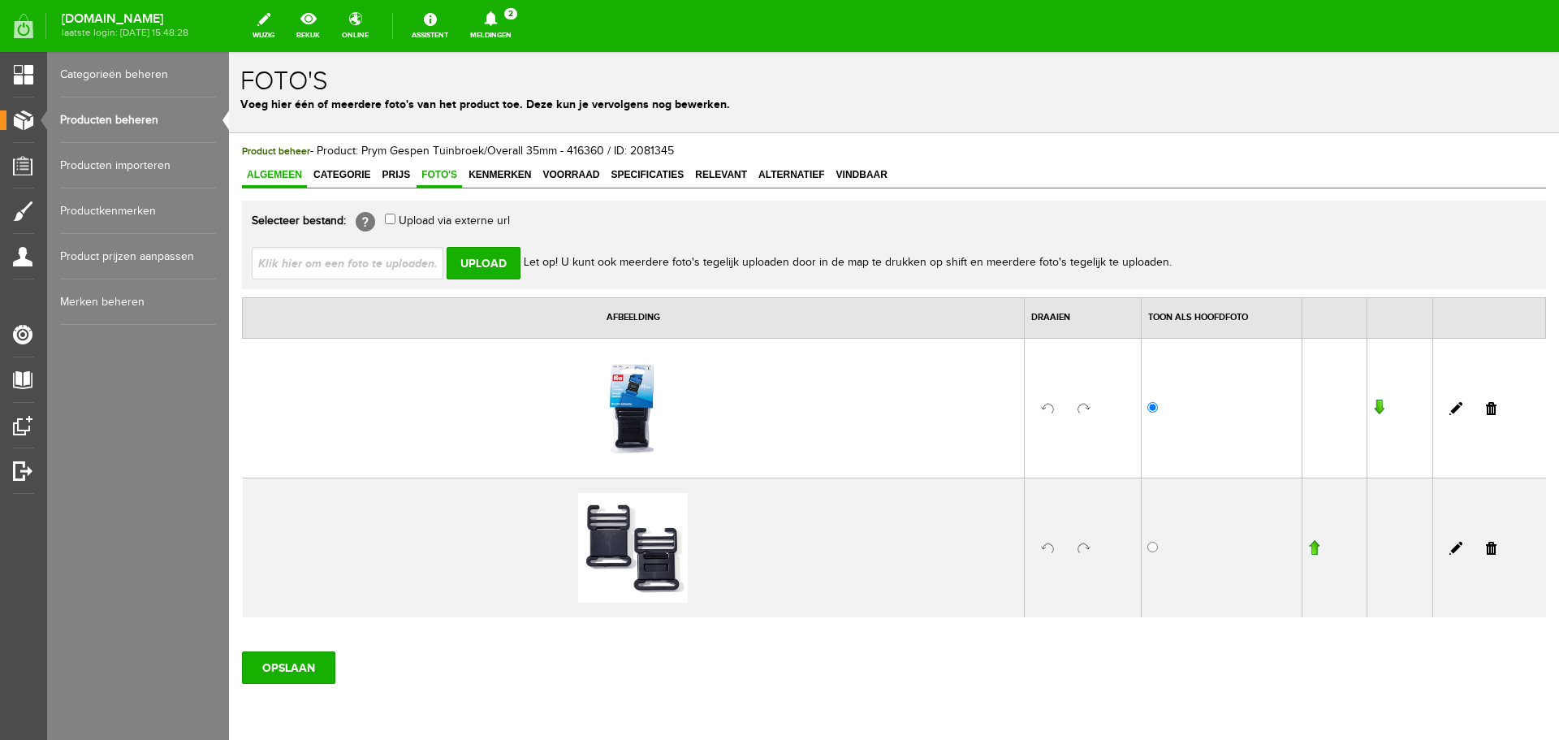
click at [284, 177] on span "Algemeen" at bounding box center [274, 174] width 65 height 11
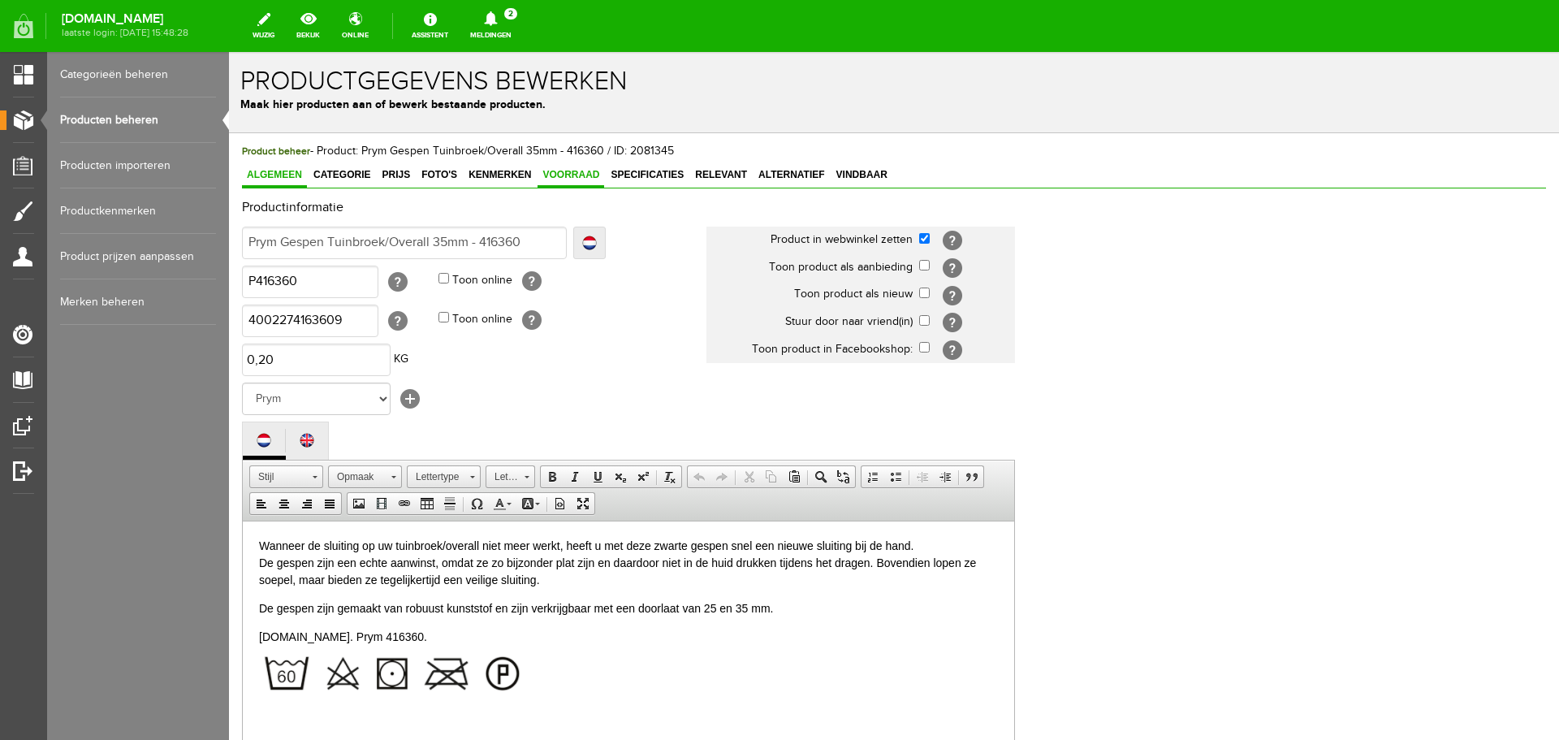
click at [581, 171] on span "Voorraad" at bounding box center [571, 174] width 67 height 11
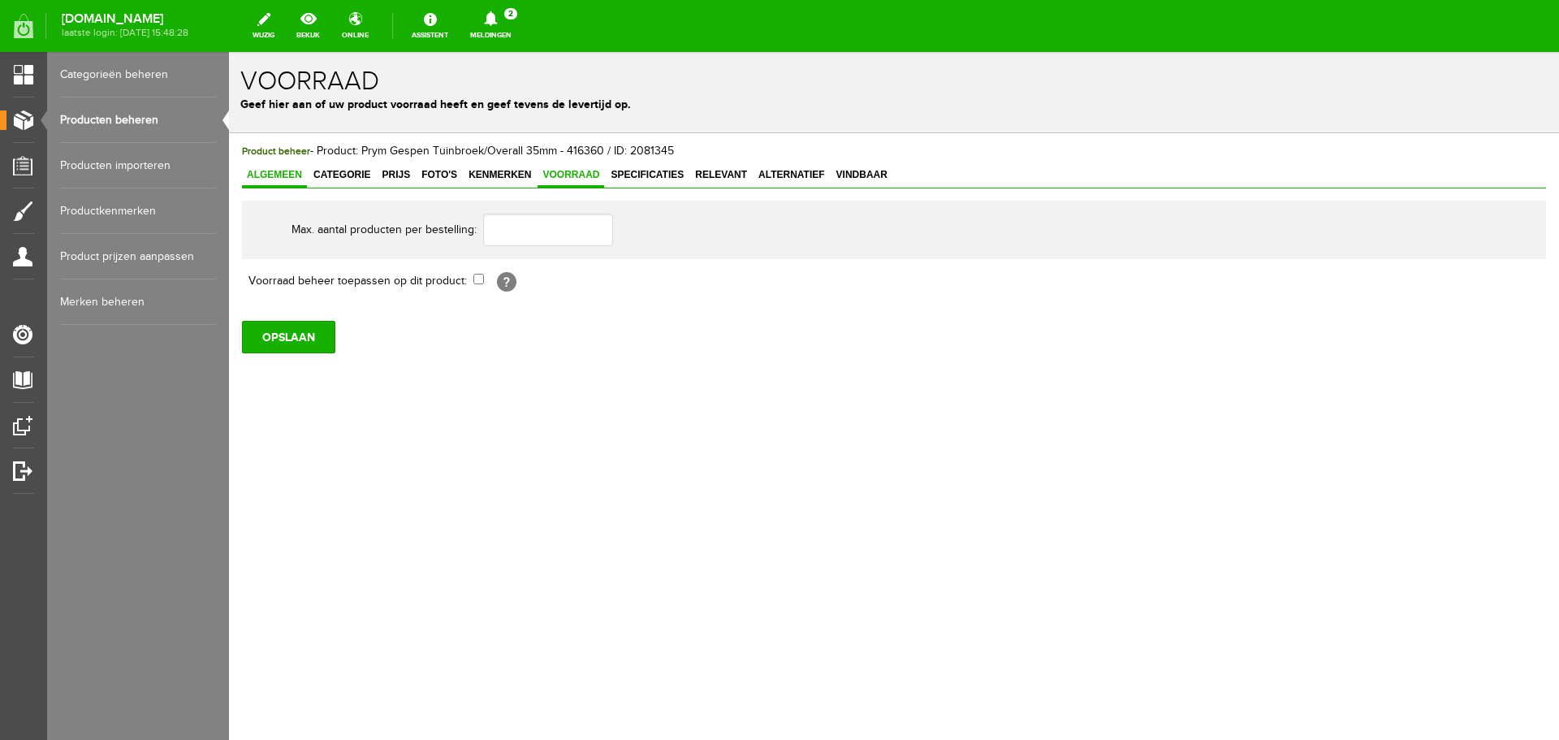
drag, startPoint x: 266, startPoint y: 172, endPoint x: 340, endPoint y: 174, distance: 73.9
click at [267, 172] on span "Algemeen" at bounding box center [274, 174] width 65 height 11
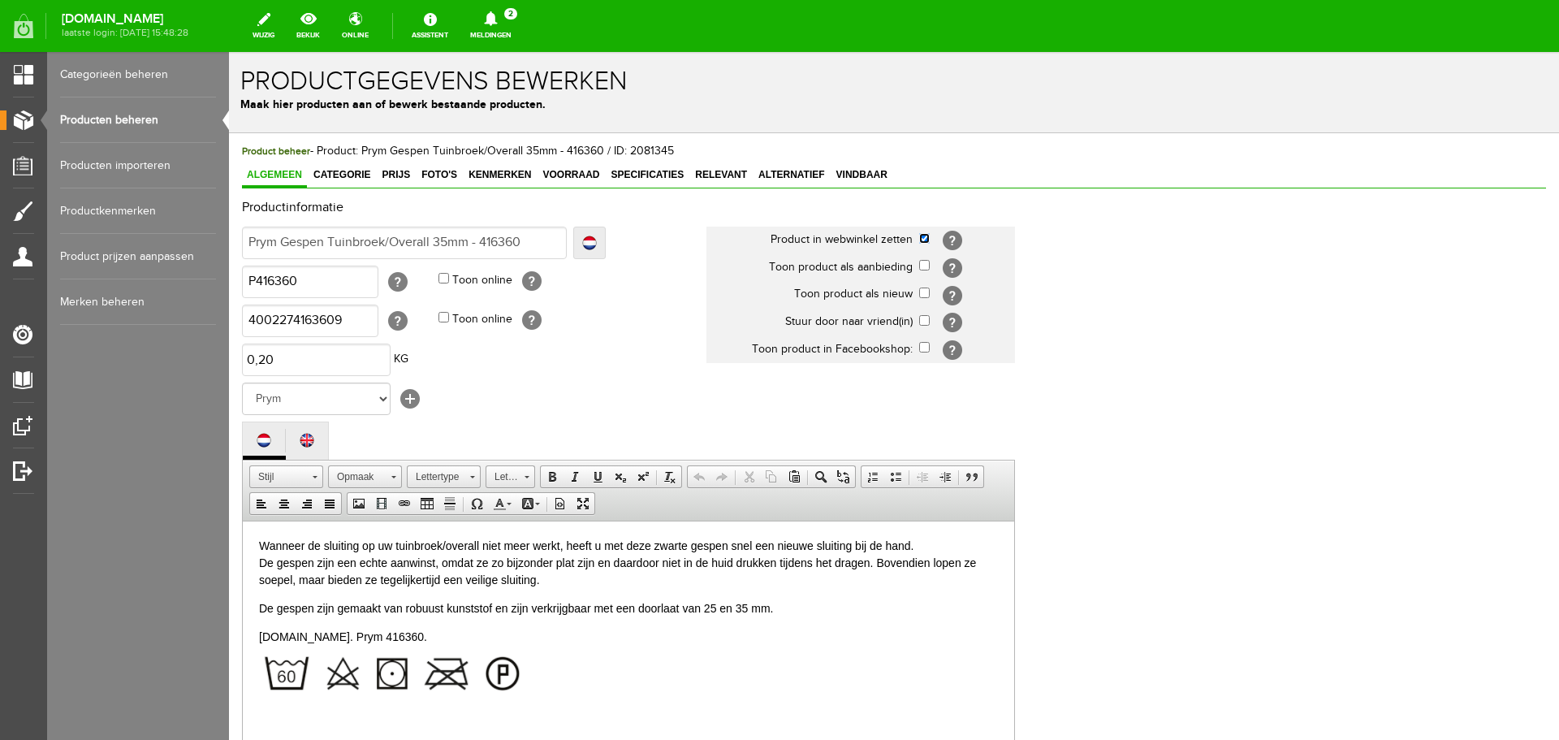
click at [927, 239] on input "checkbox" at bounding box center [924, 238] width 11 height 11
checkbox input "false"
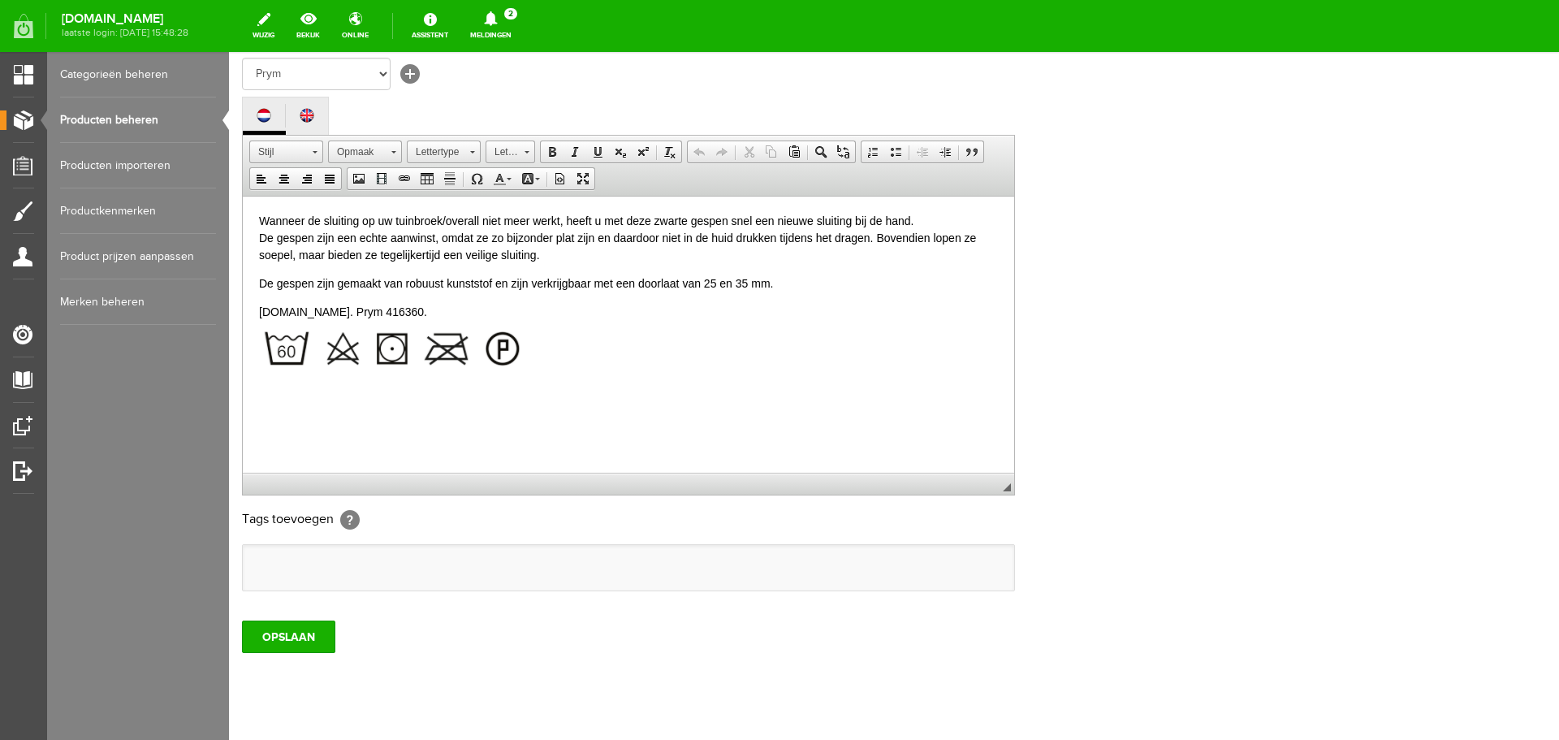
scroll to position [358, 0]
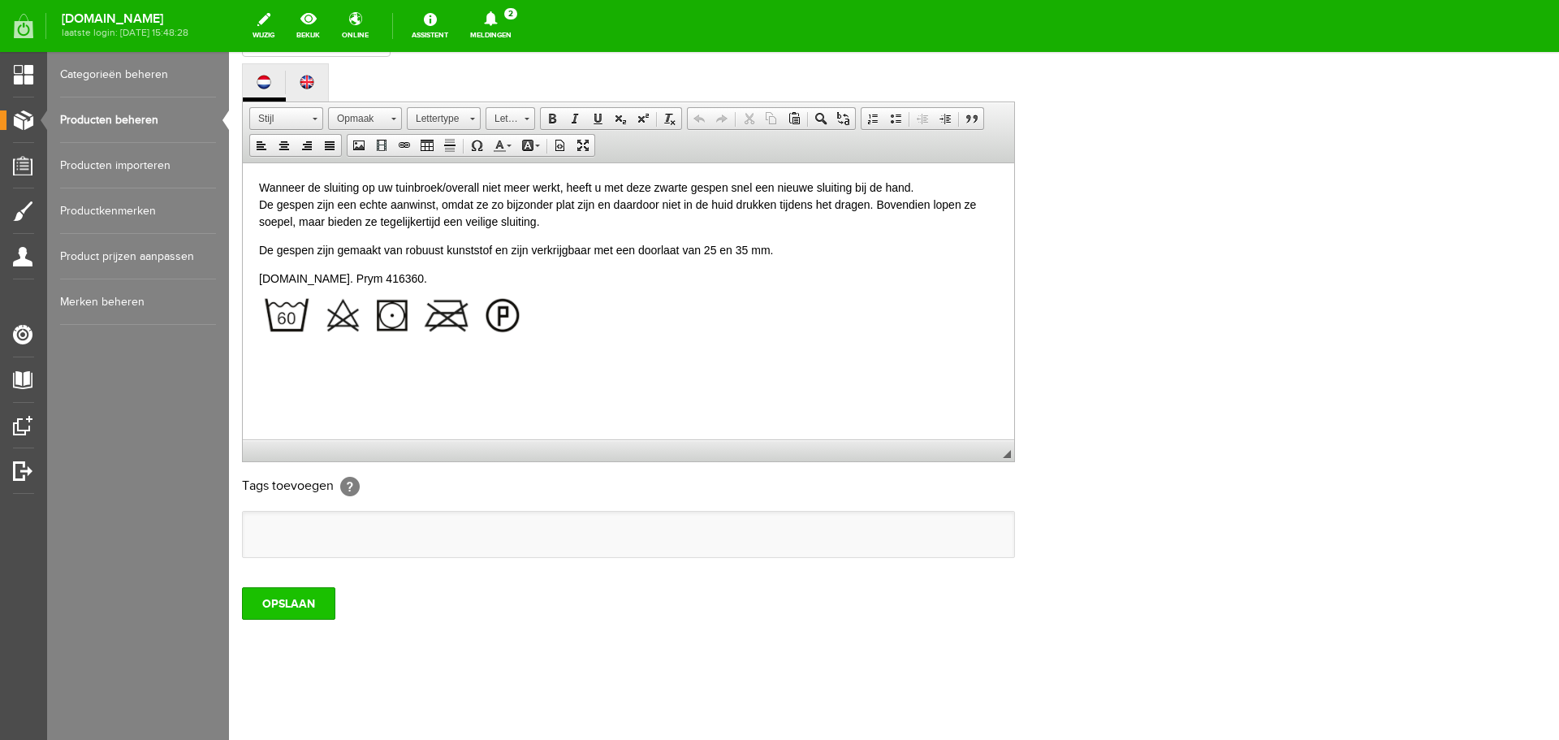
click at [279, 606] on input "OPSLAAN" at bounding box center [288, 603] width 93 height 32
click at [266, 601] on input "OPSLAAN" at bounding box center [288, 603] width 93 height 32
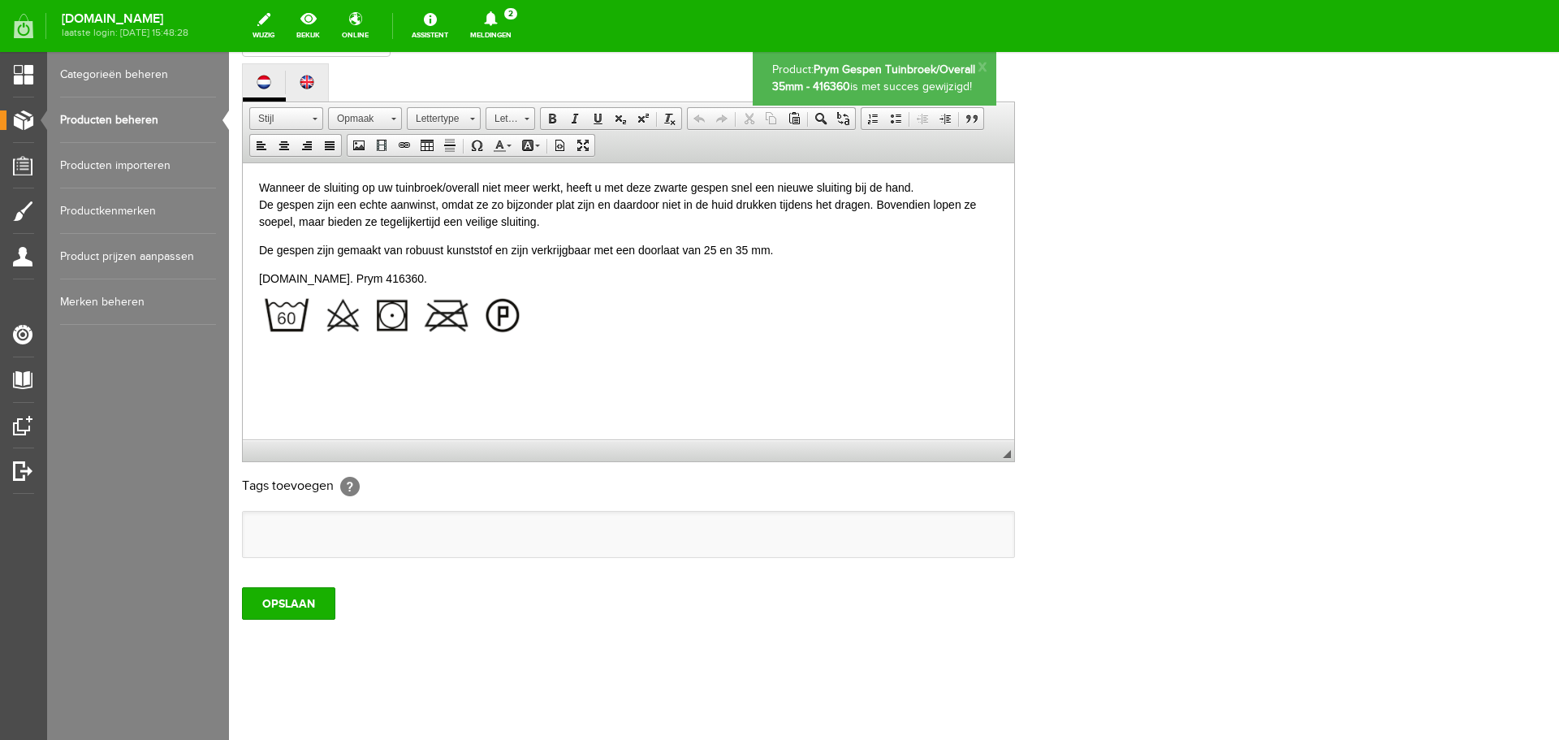
scroll to position [0, 0]
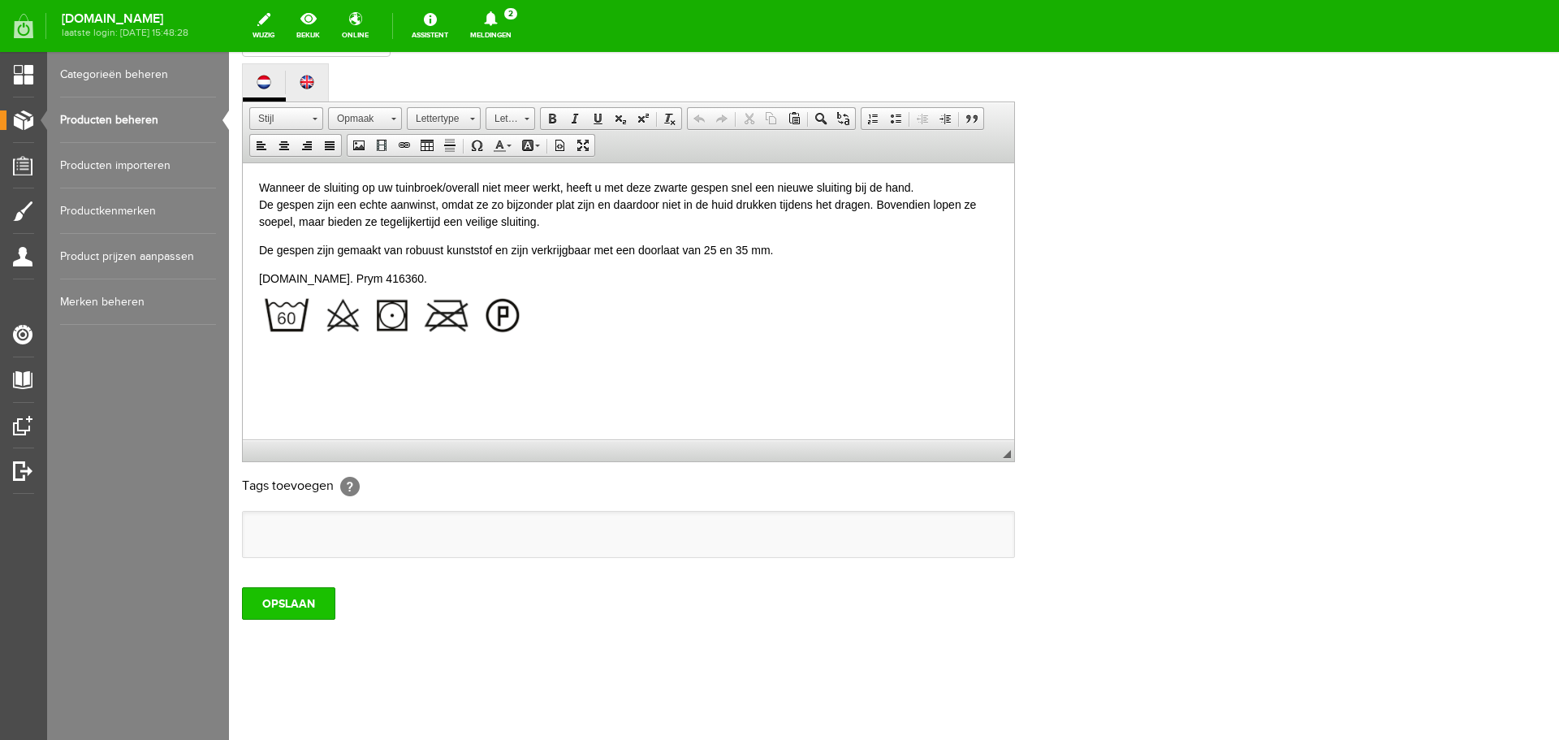
click at [271, 606] on input "OPSLAAN" at bounding box center [288, 603] width 93 height 32
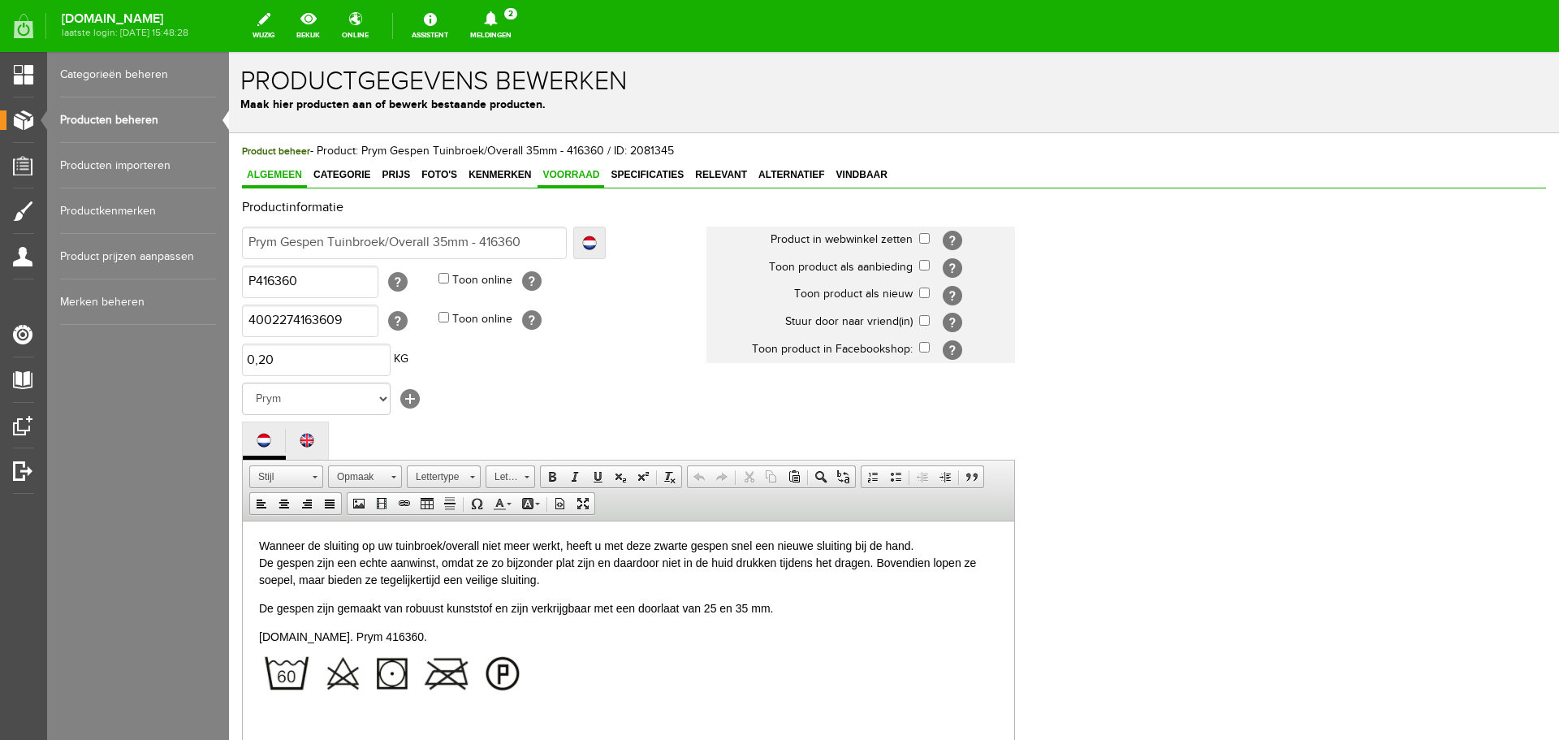
click at [574, 171] on span "Voorraad" at bounding box center [571, 174] width 67 height 11
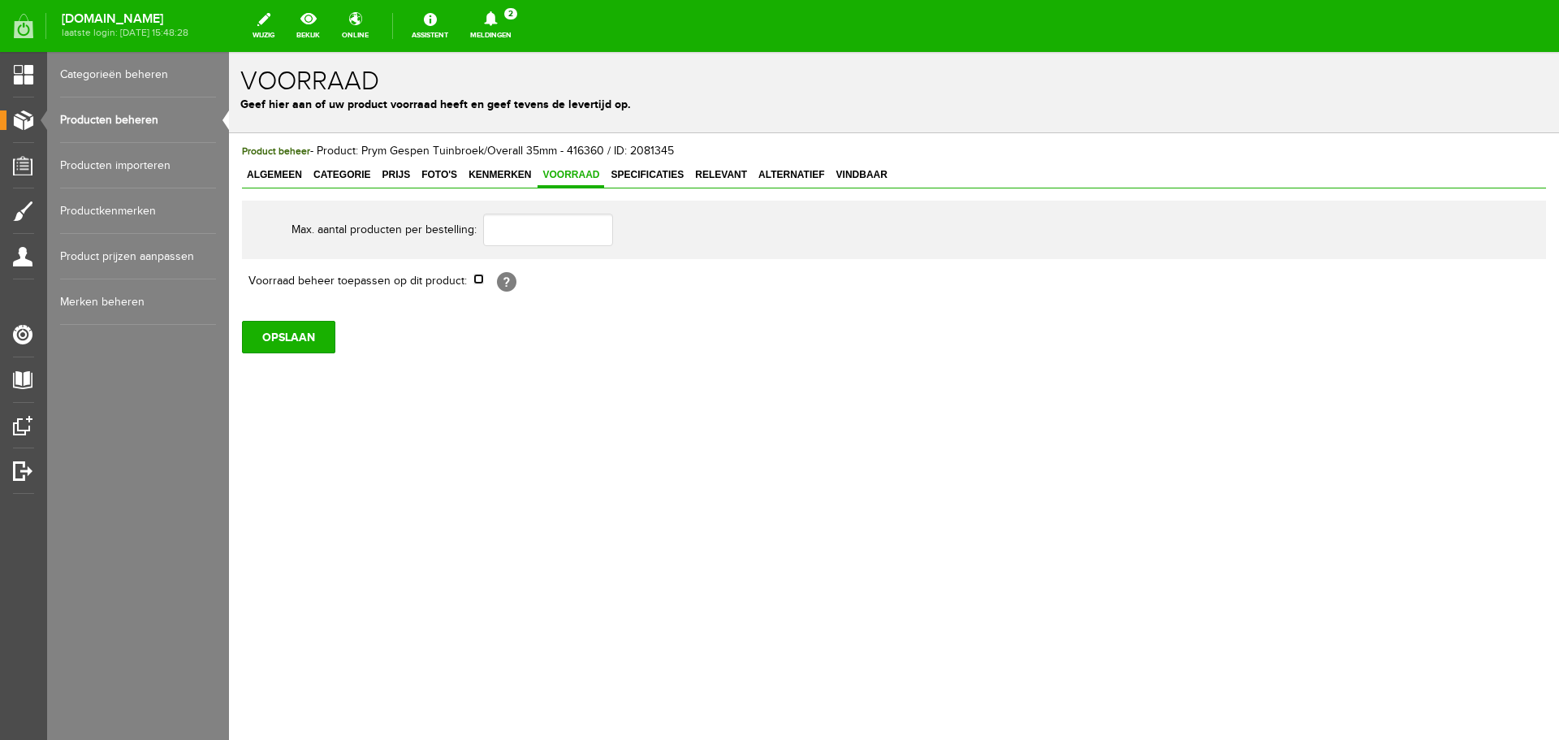
click at [479, 281] on input "checkbox" at bounding box center [478, 279] width 11 height 11
checkbox input "true"
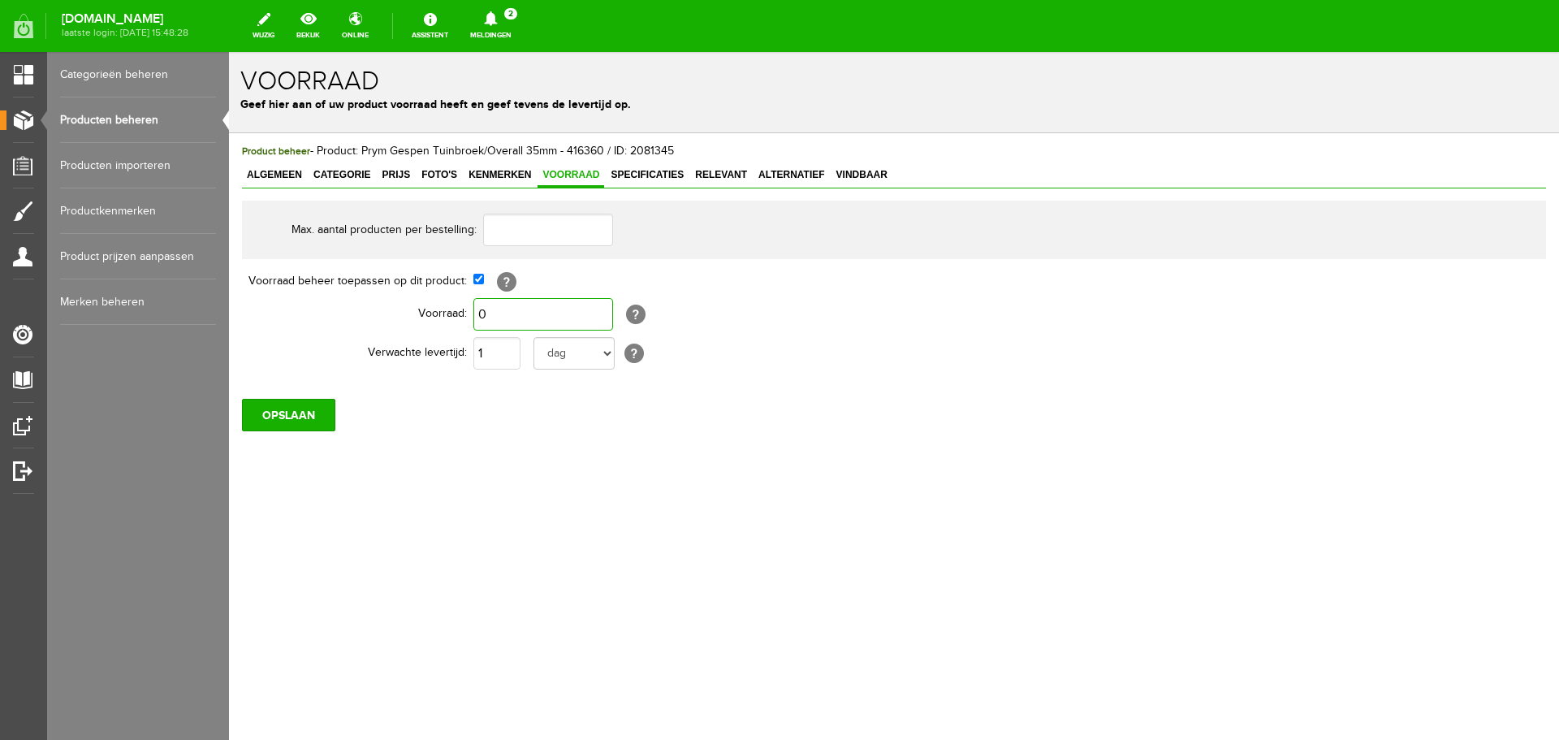
click at [504, 313] on input "0" at bounding box center [543, 314] width 140 height 32
type input "1"
click at [287, 414] on input "OPSLAAN" at bounding box center [288, 415] width 93 height 32
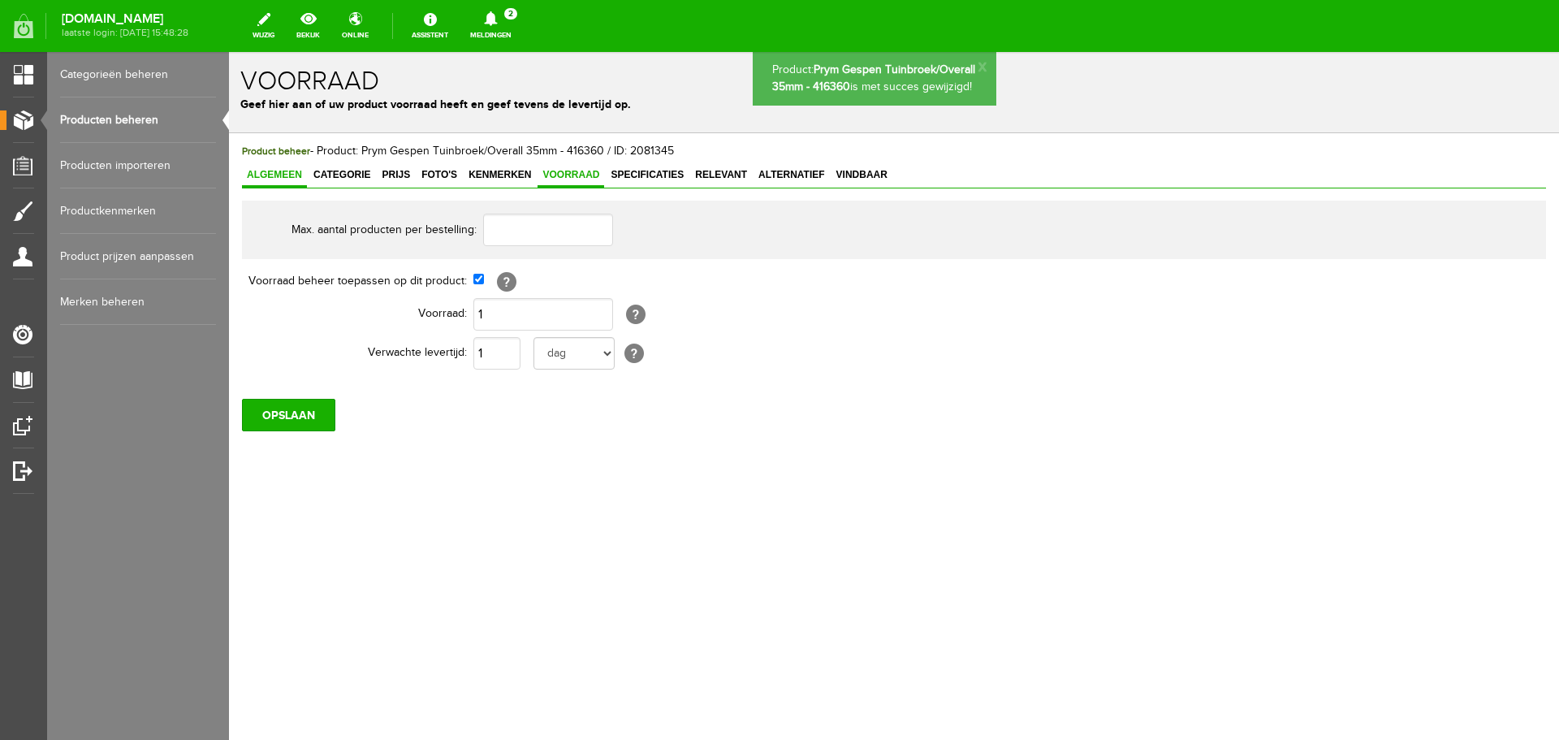
click at [262, 178] on span "Algemeen" at bounding box center [274, 174] width 65 height 11
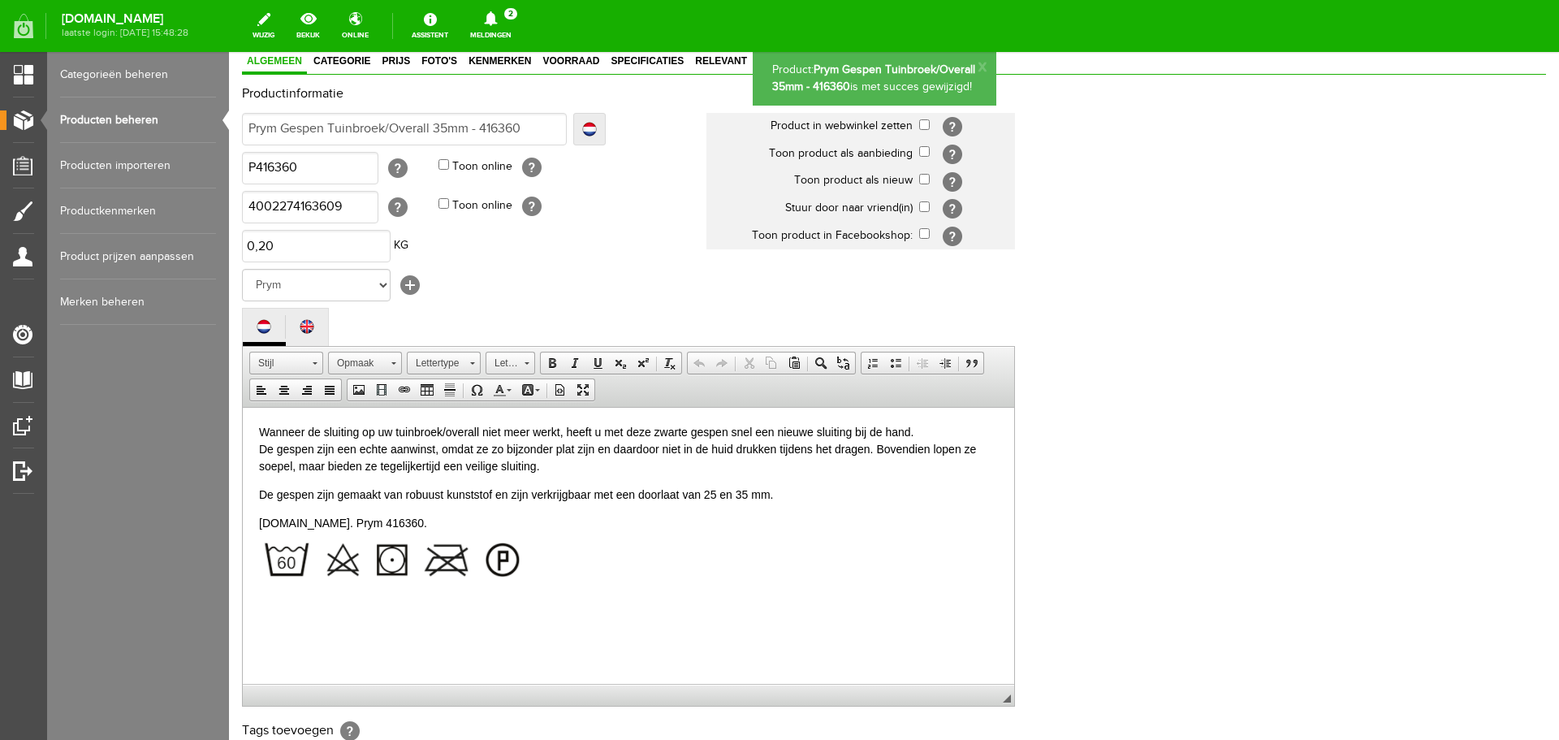
scroll to position [358, 0]
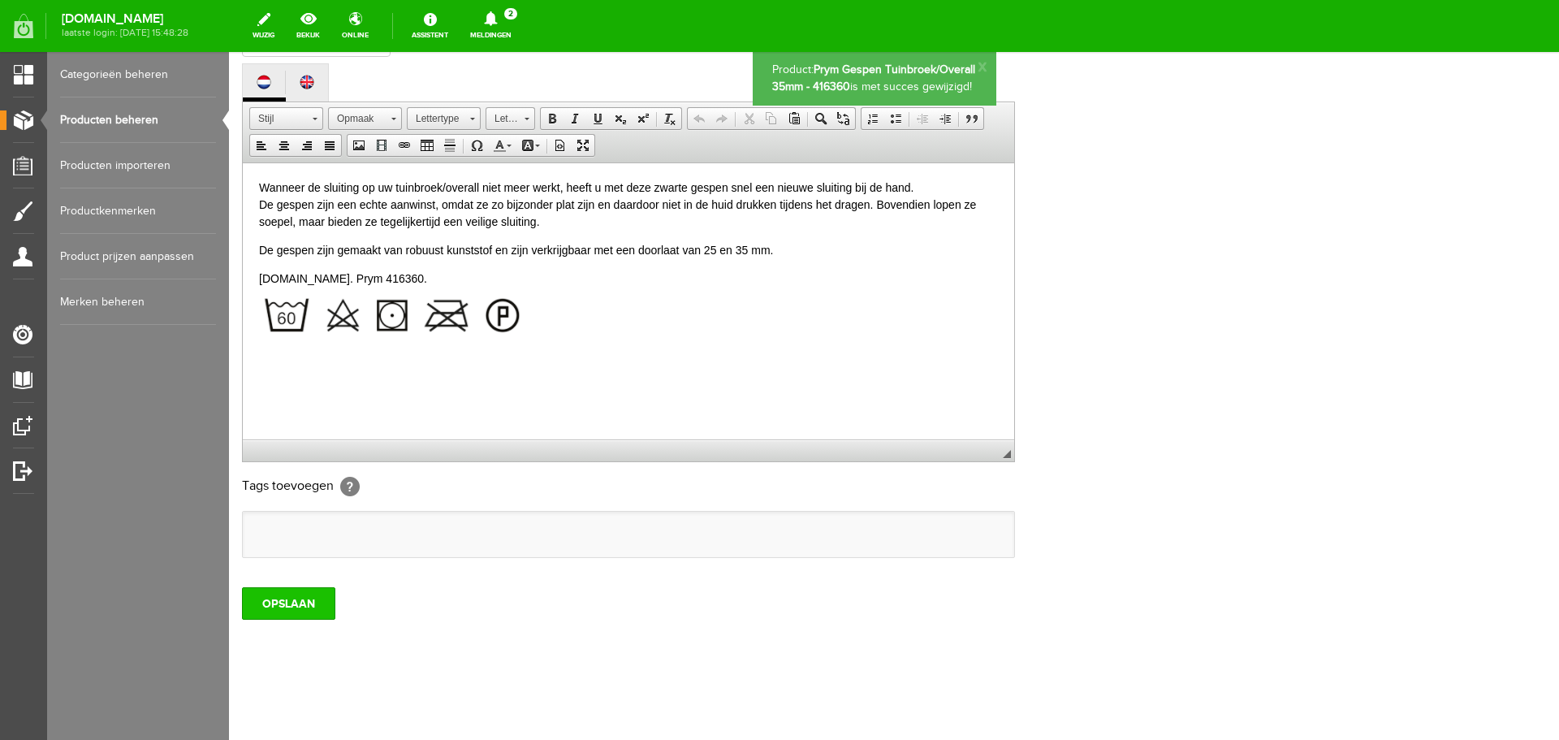
click at [286, 598] on input "OPSLAAN" at bounding box center [288, 603] width 93 height 32
click at [109, 120] on link "Producten beheren" at bounding box center [138, 119] width 156 height 45
